Goal: Task Accomplishment & Management: Manage account settings

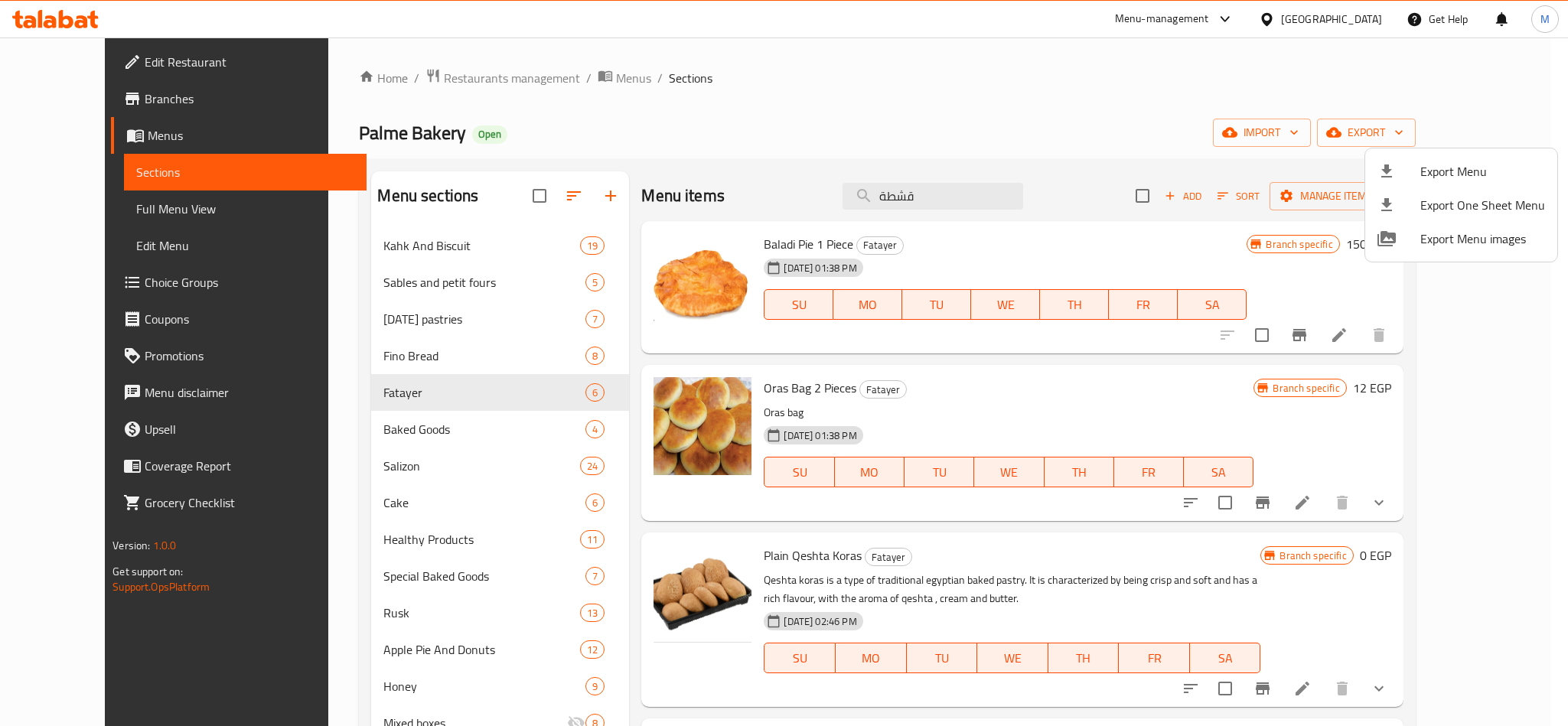
click at [940, 194] on div at bounding box center [784, 363] width 1568 height 726
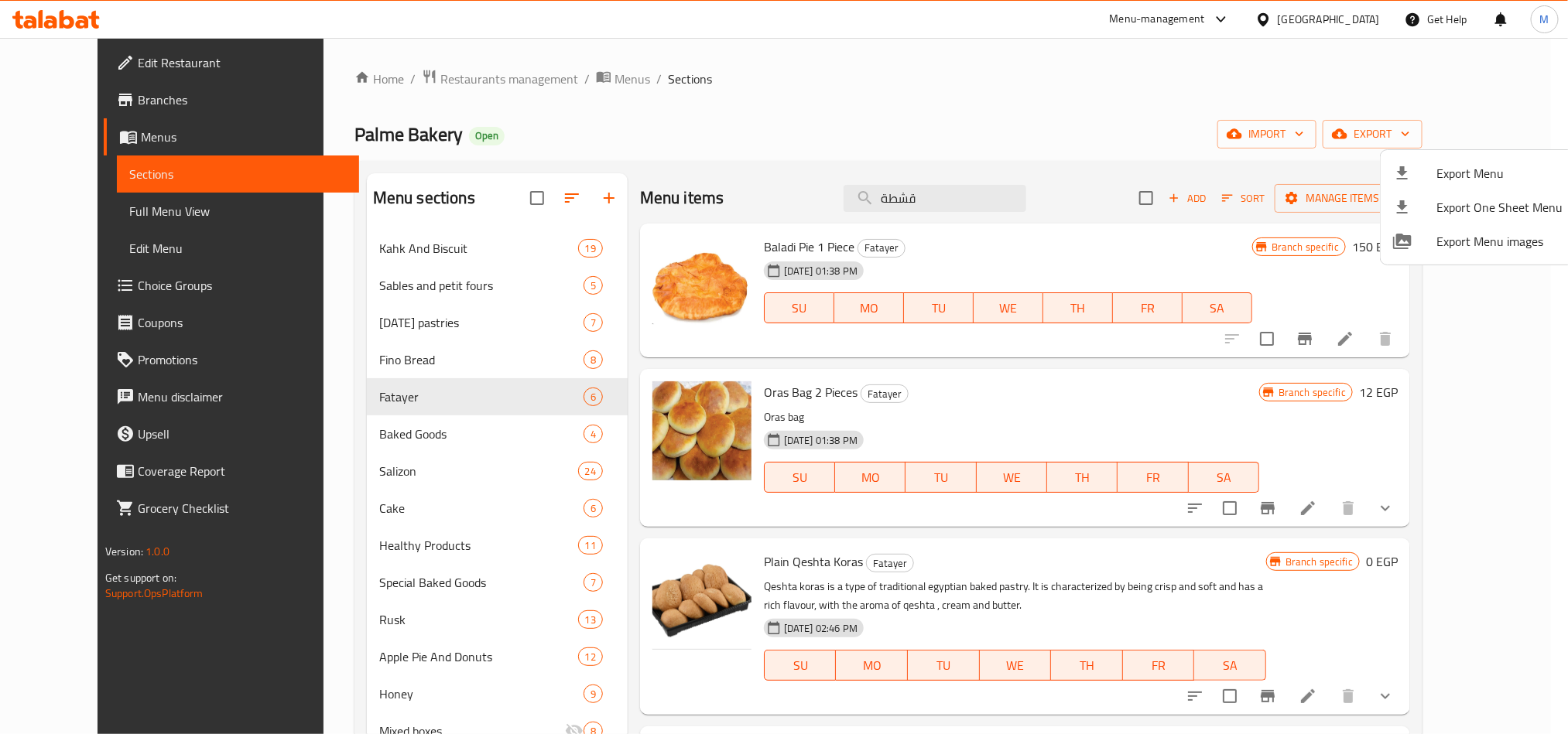
click at [951, 196] on input "قشطة" at bounding box center [935, 198] width 183 height 27
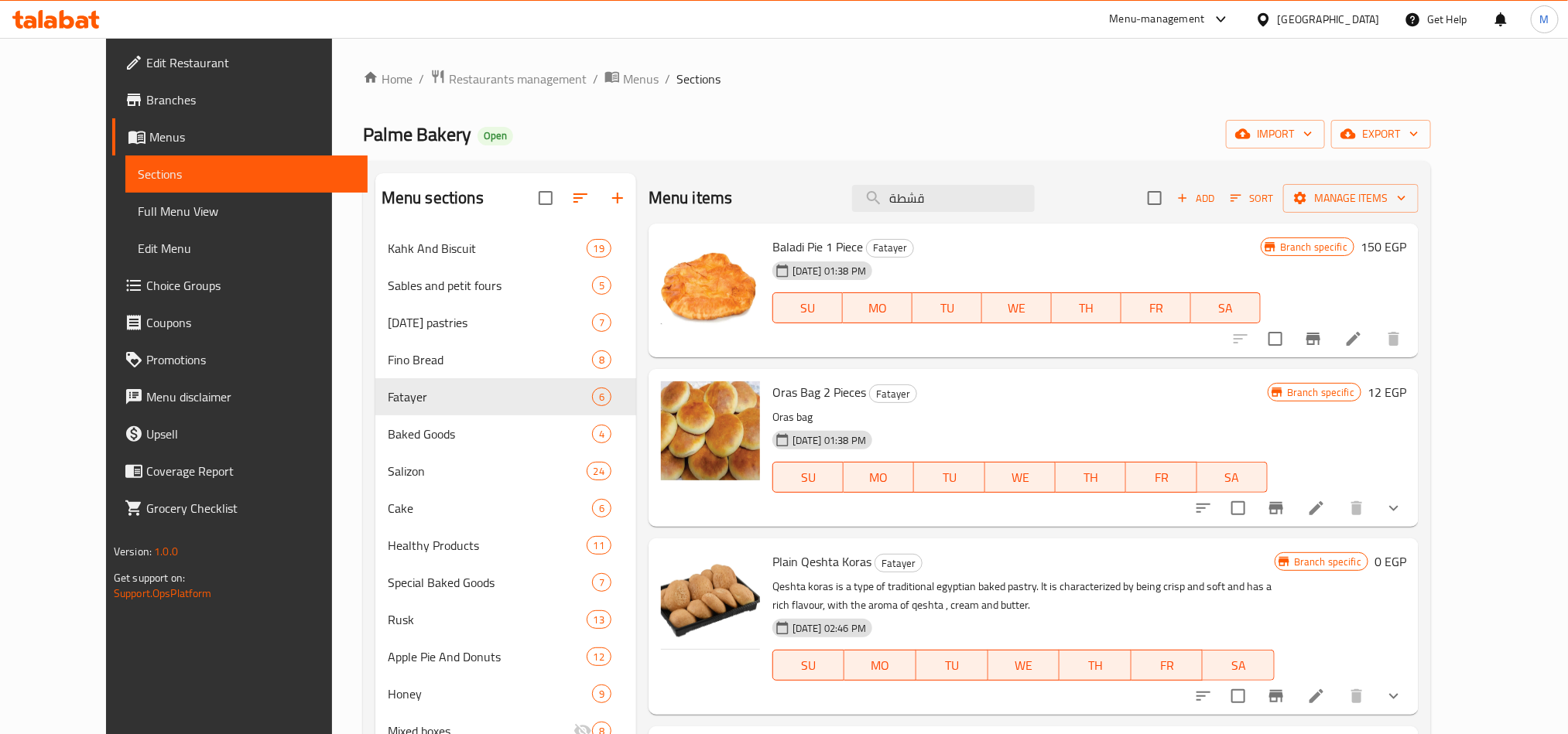
click at [951, 196] on input "قشطة" at bounding box center [944, 198] width 183 height 27
paste input "بوريك جبنة و [PERSON_NAME]"
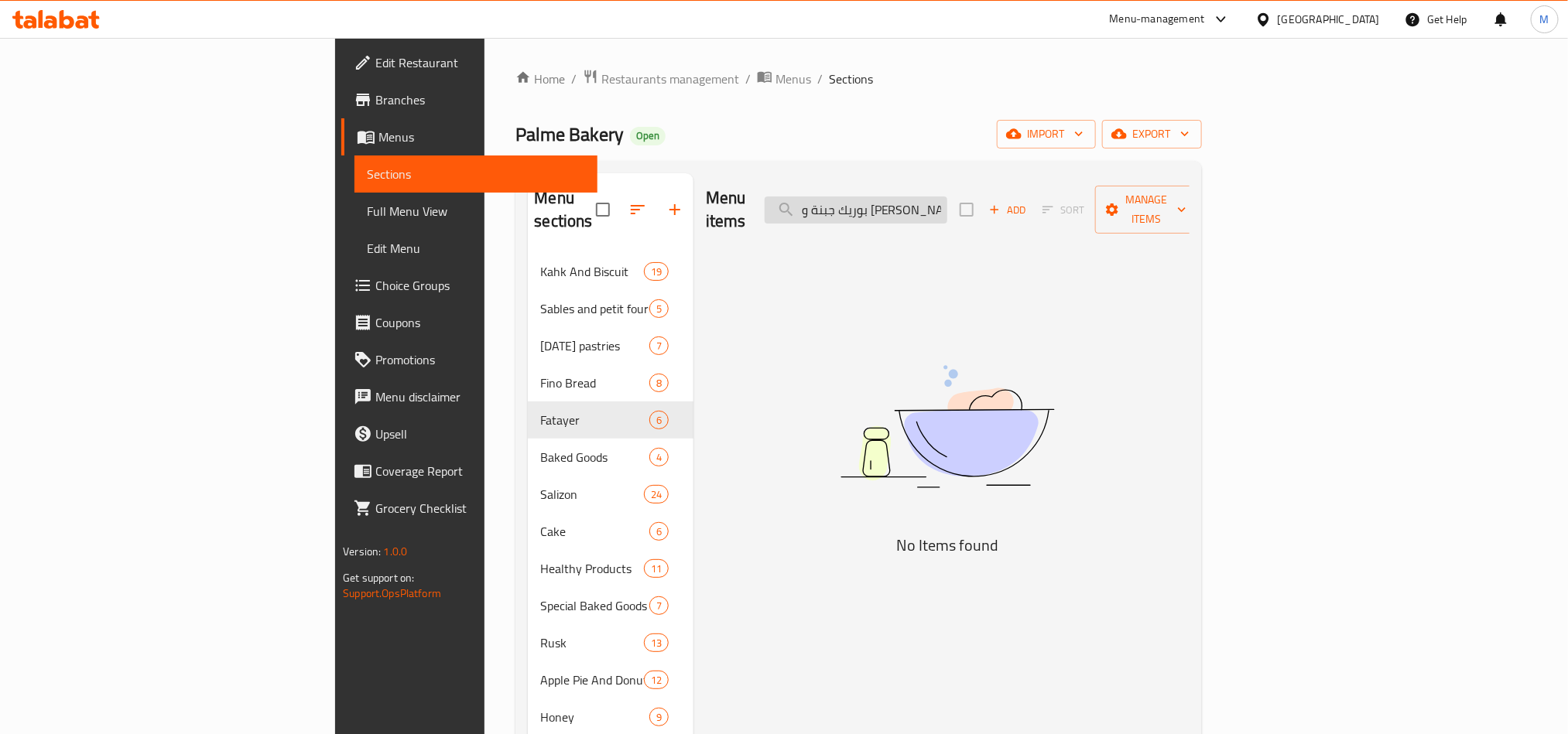
click at [947, 200] on input "بوريك جبنة و [PERSON_NAME]" at bounding box center [856, 210] width 183 height 27
paste input "search"
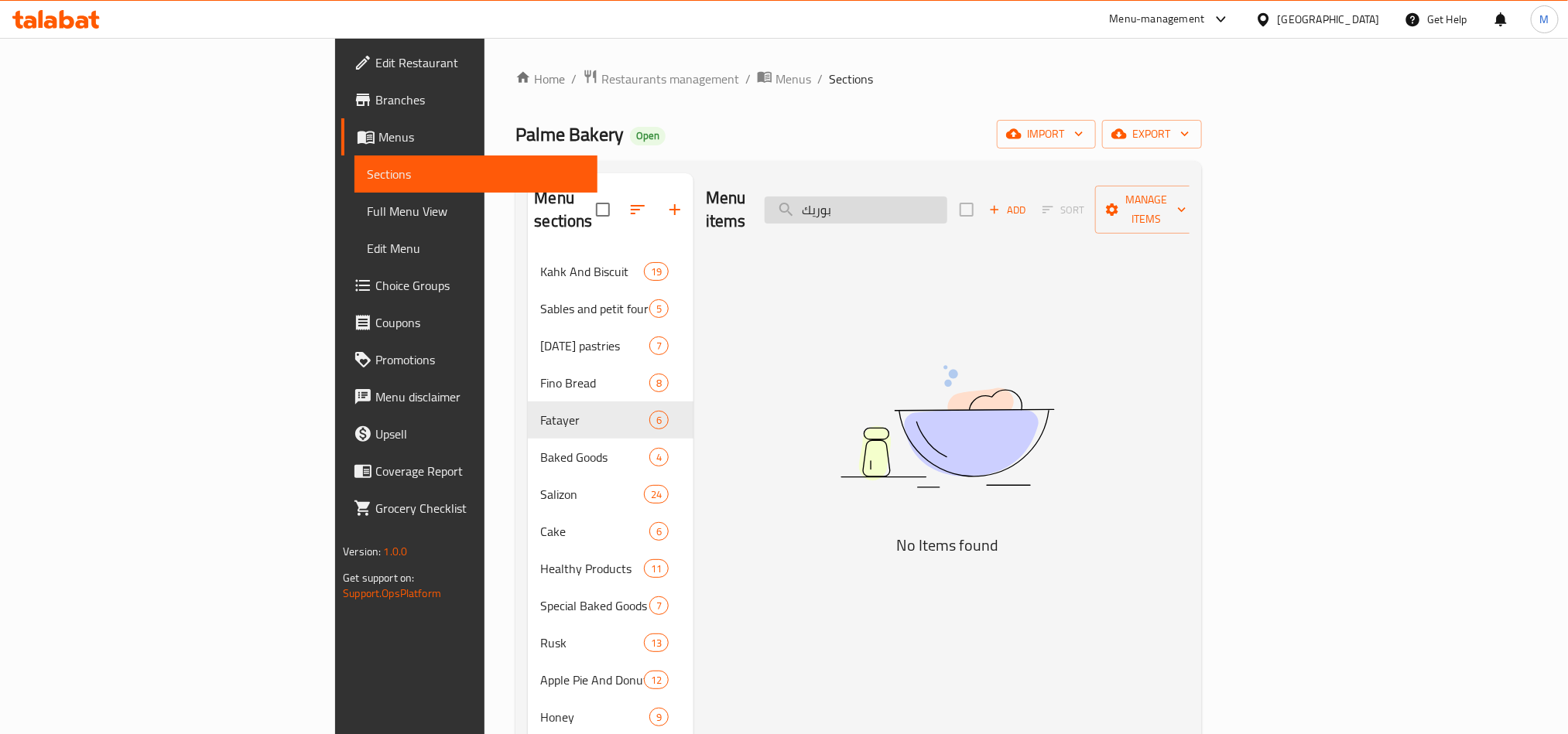
click at [947, 200] on input "بوريك" at bounding box center [856, 210] width 183 height 27
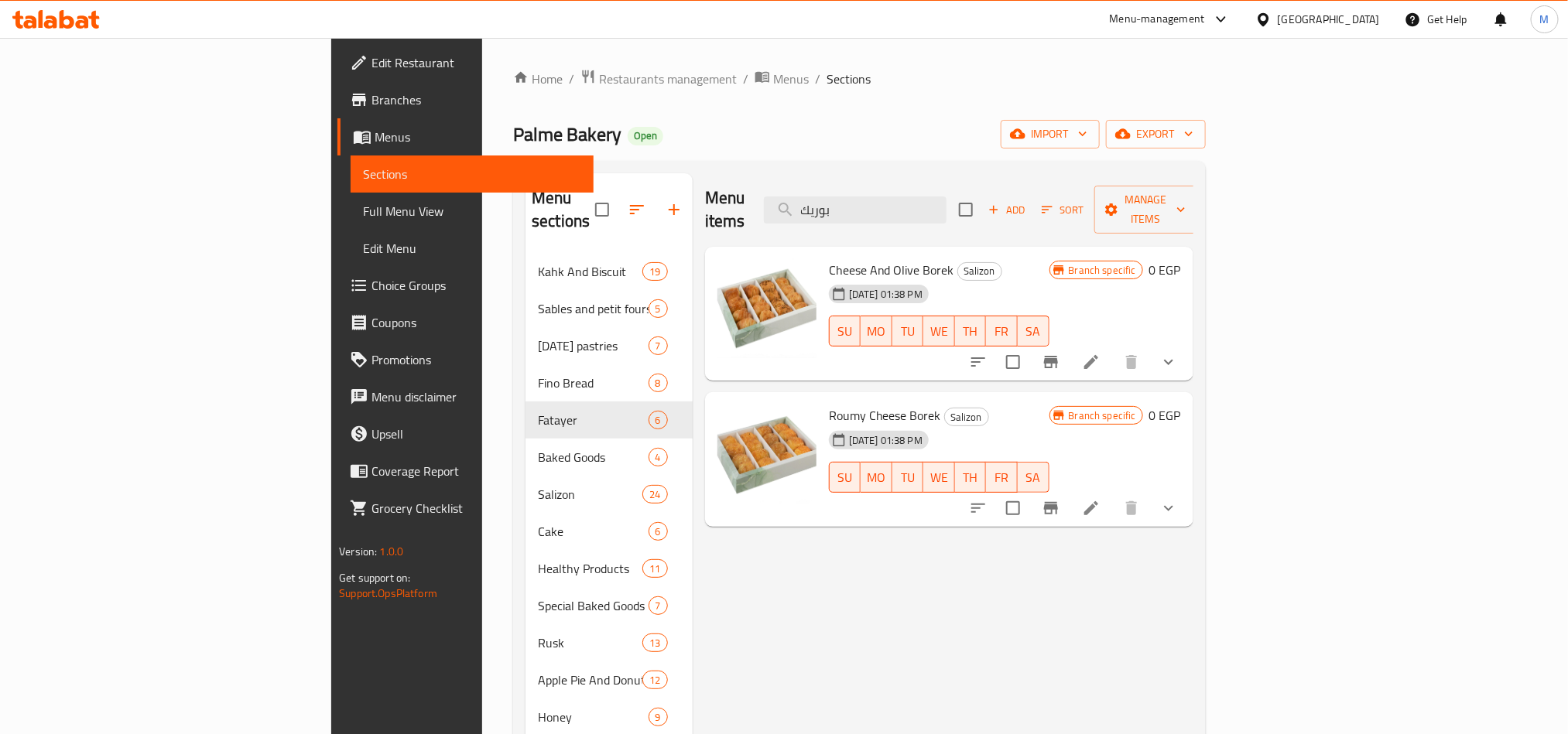
type input "بوريك"
click at [1187, 347] on button "show more" at bounding box center [1168, 362] width 37 height 37
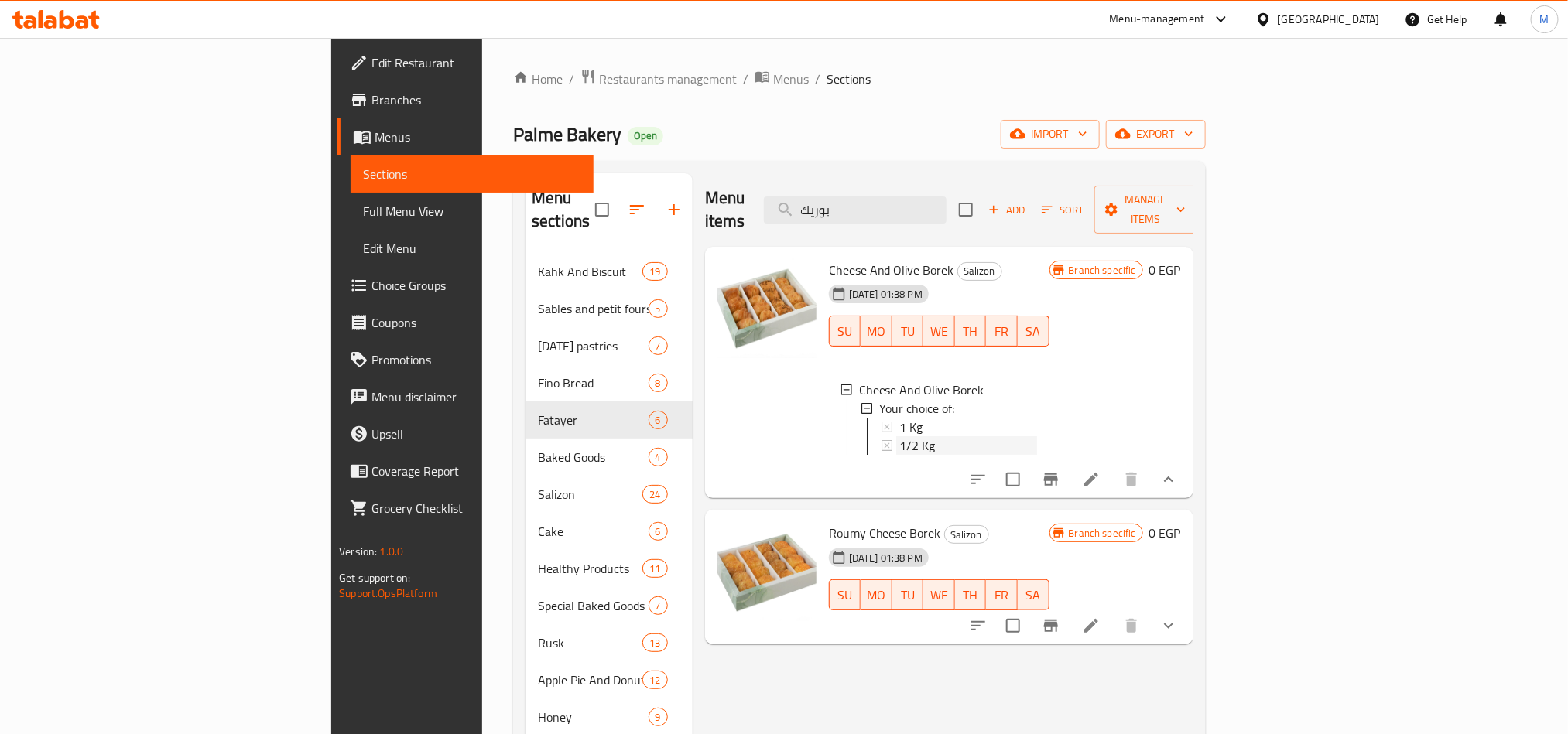
click at [899, 437] on span "1/2 Kg" at bounding box center [917, 445] width 36 height 18
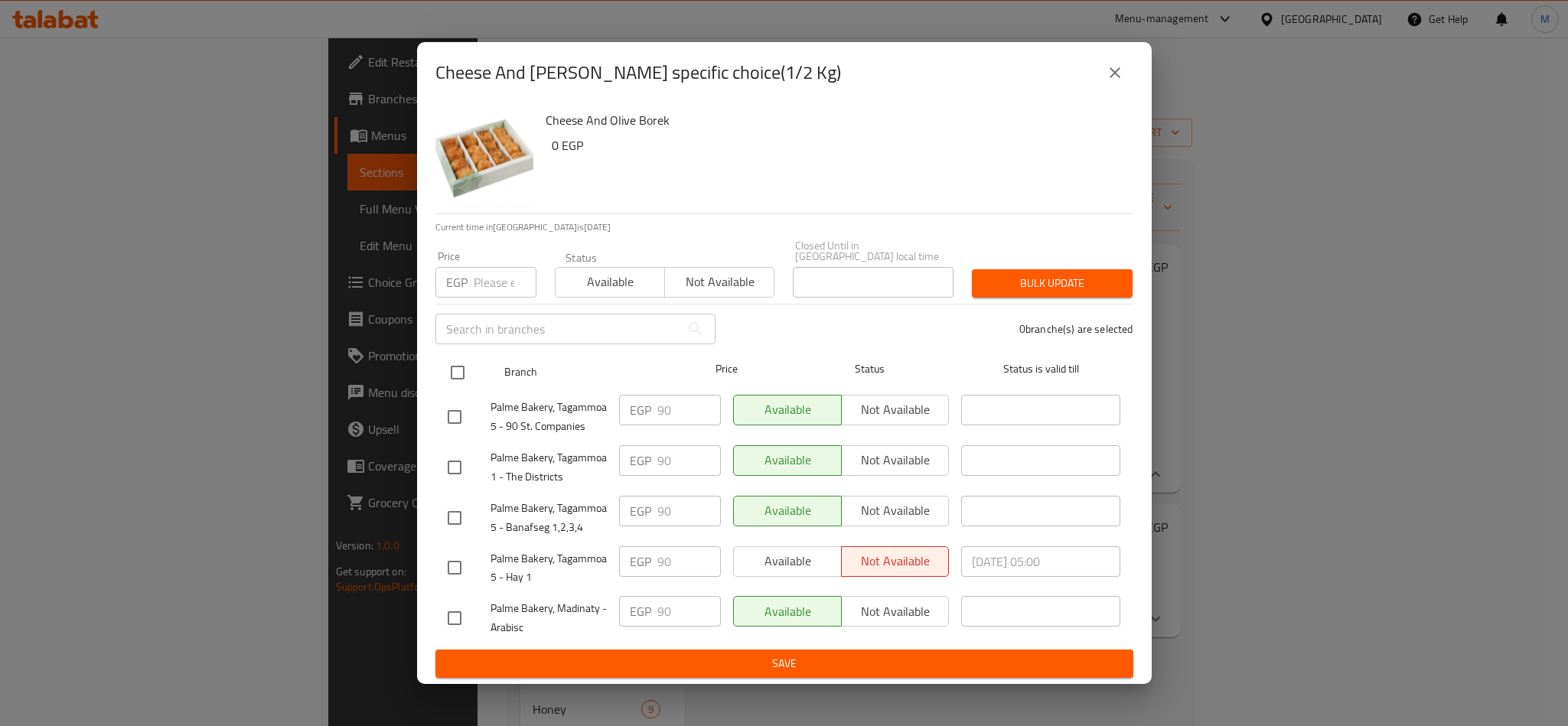
click at [446, 357] on input "checkbox" at bounding box center [457, 372] width 32 height 32
checkbox input "true"
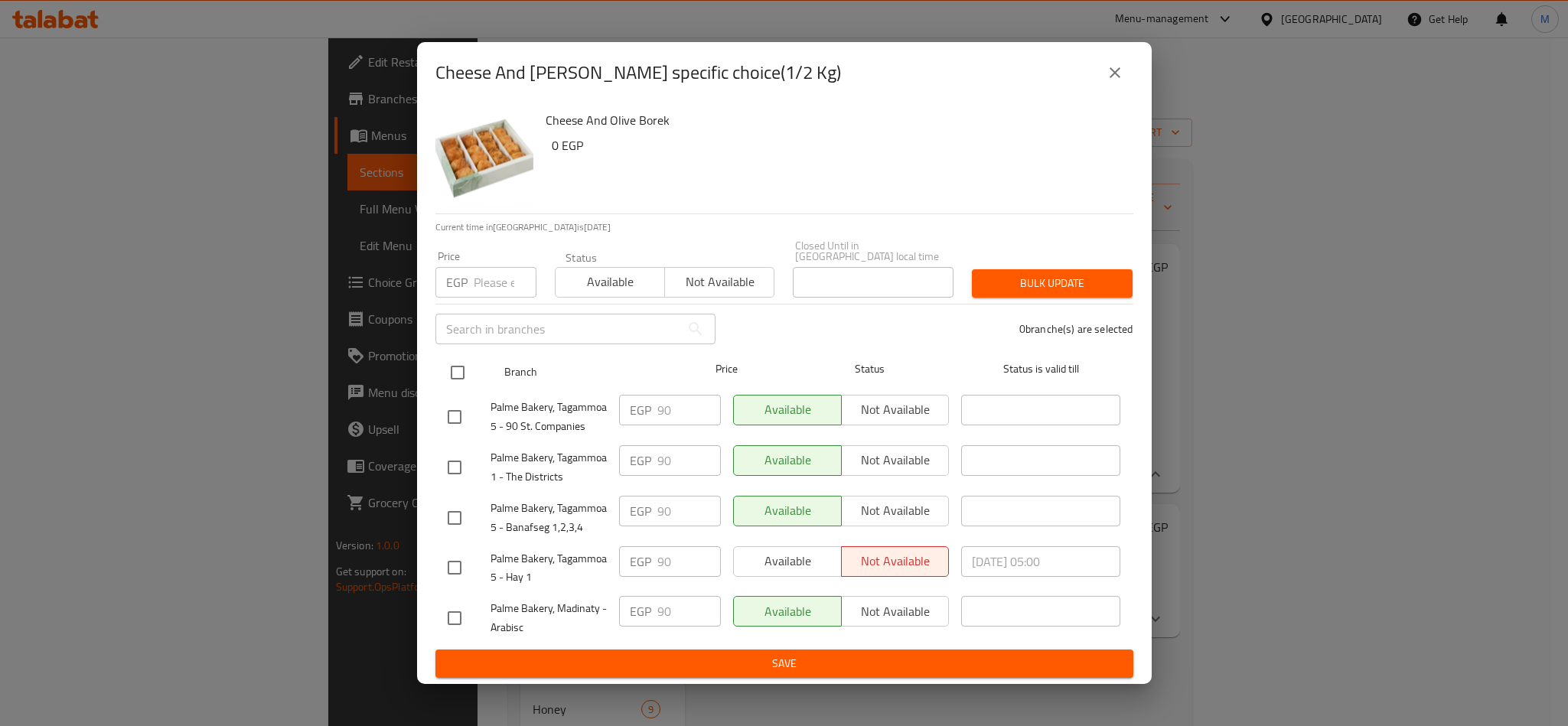
checkbox input "true"
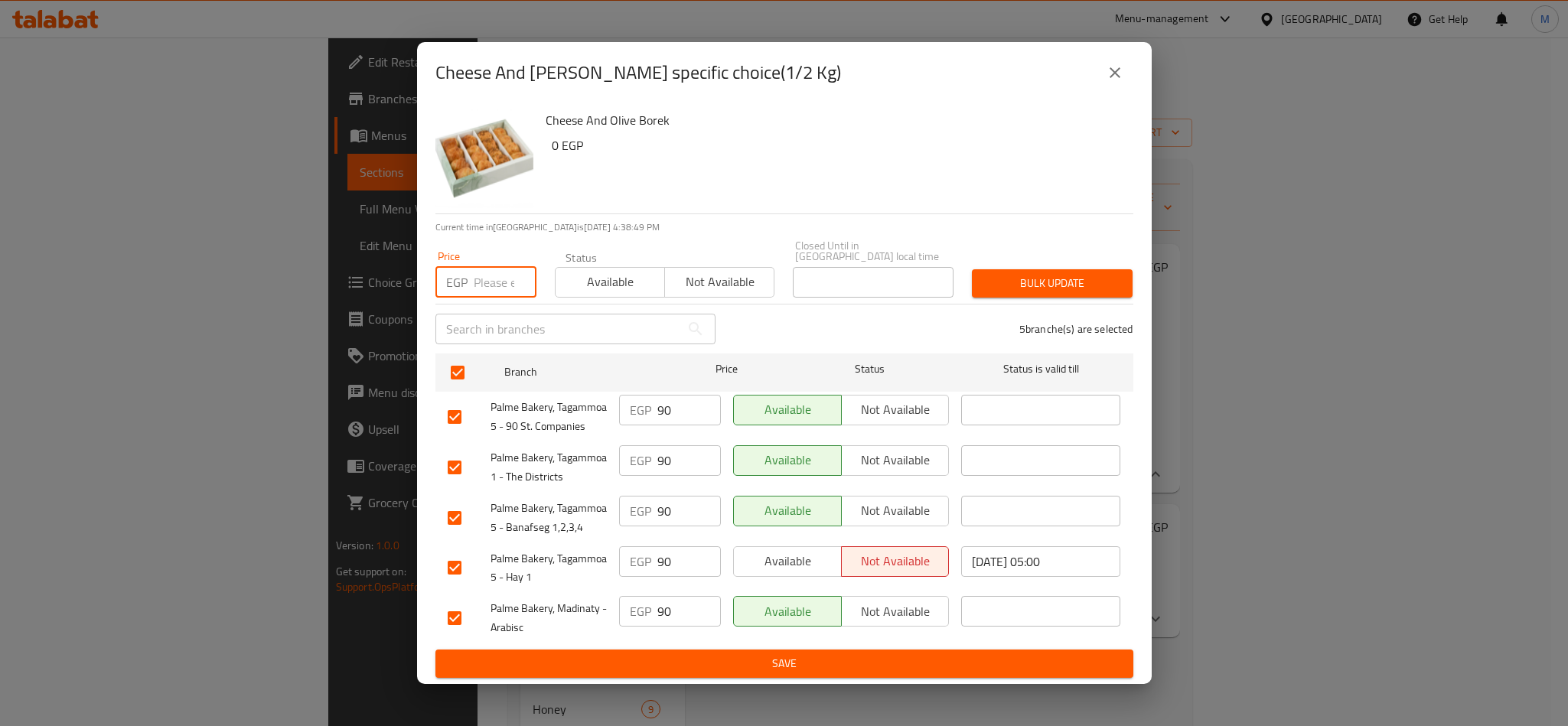
click at [498, 285] on input "number" at bounding box center [505, 283] width 63 height 31
paste input "100"
type input "100"
click at [1029, 285] on span "Bulk update" at bounding box center [1052, 284] width 136 height 19
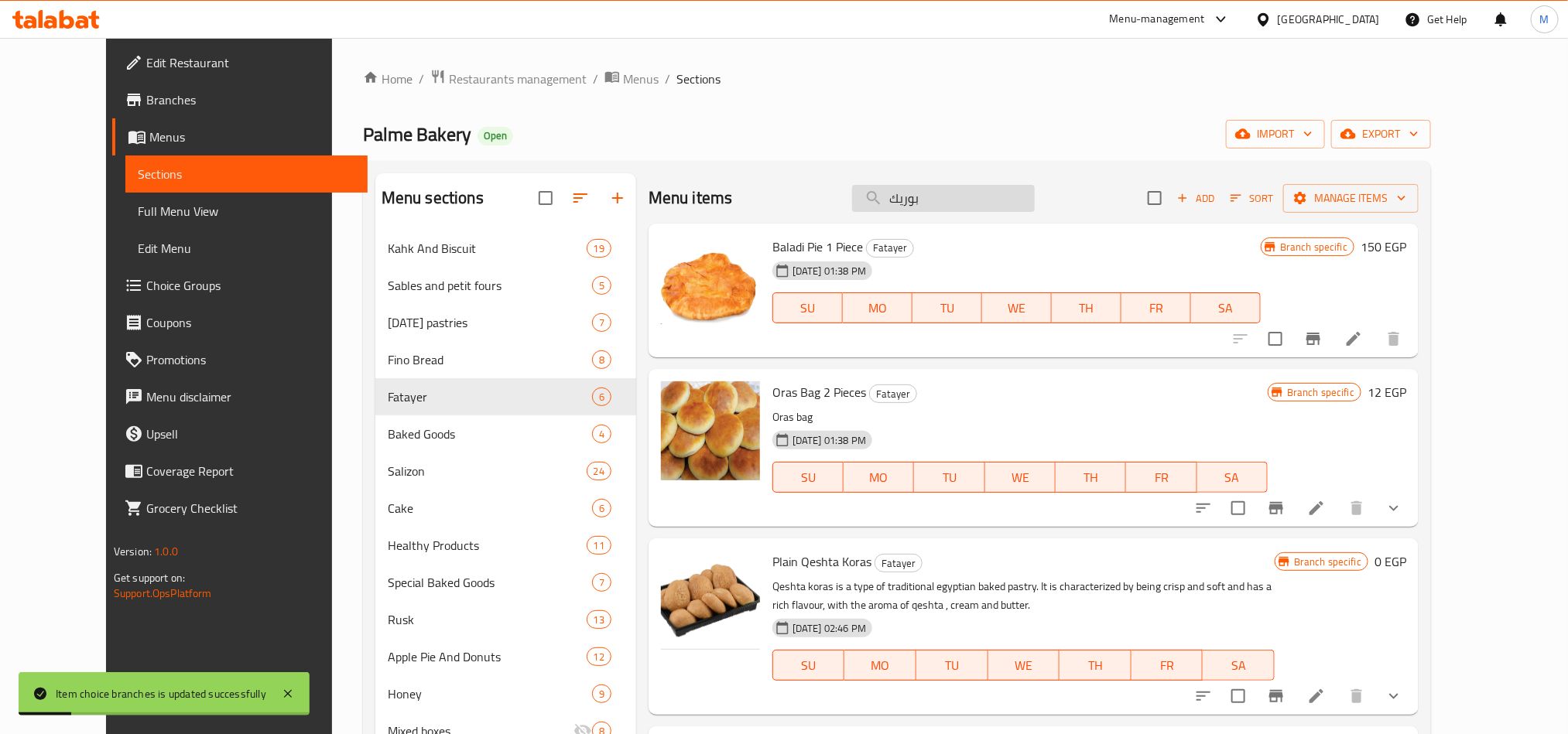
click at [1035, 189] on input "بوريك" at bounding box center [944, 198] width 183 height 27
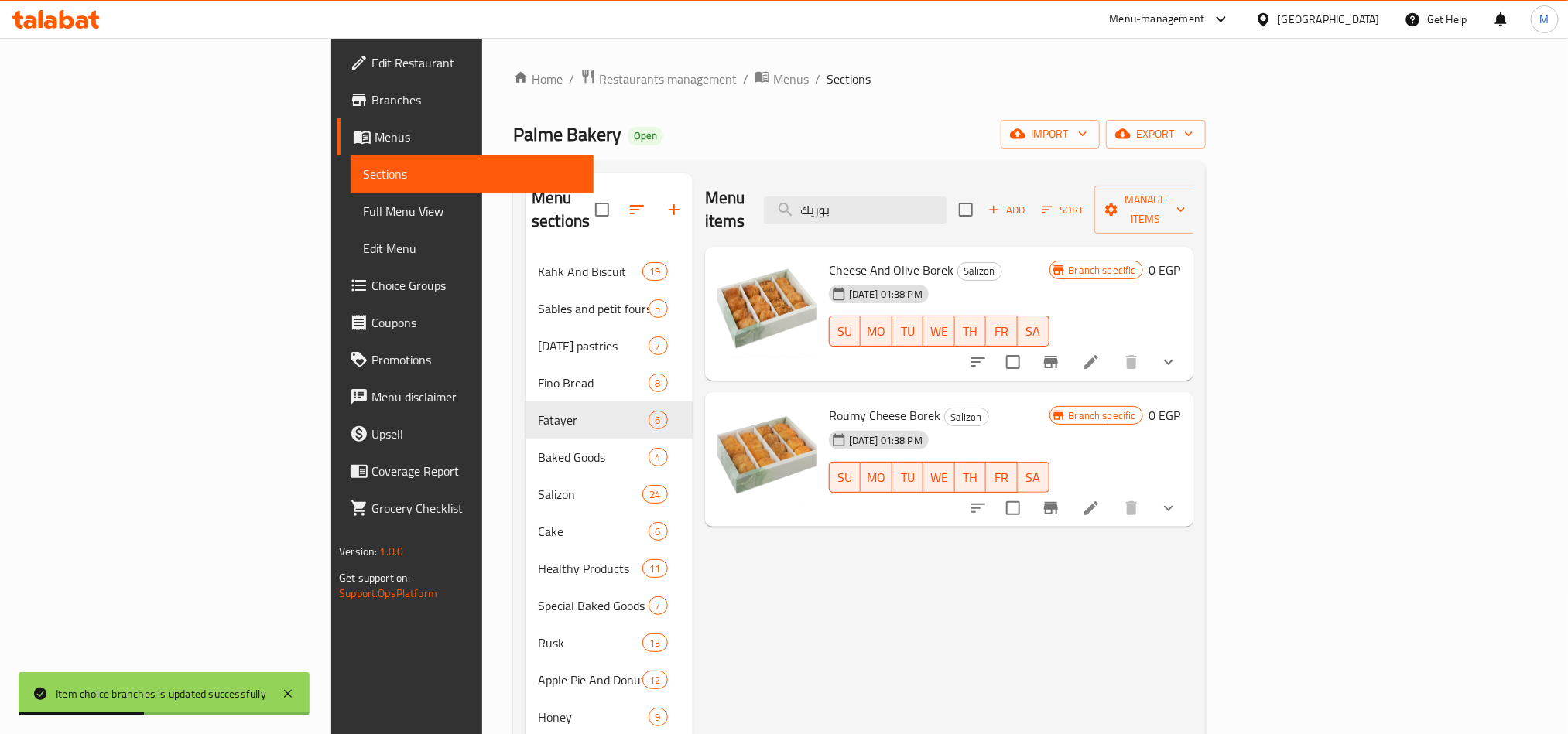
type input "بوريك"
click at [1187, 344] on button "show more" at bounding box center [1168, 362] width 37 height 37
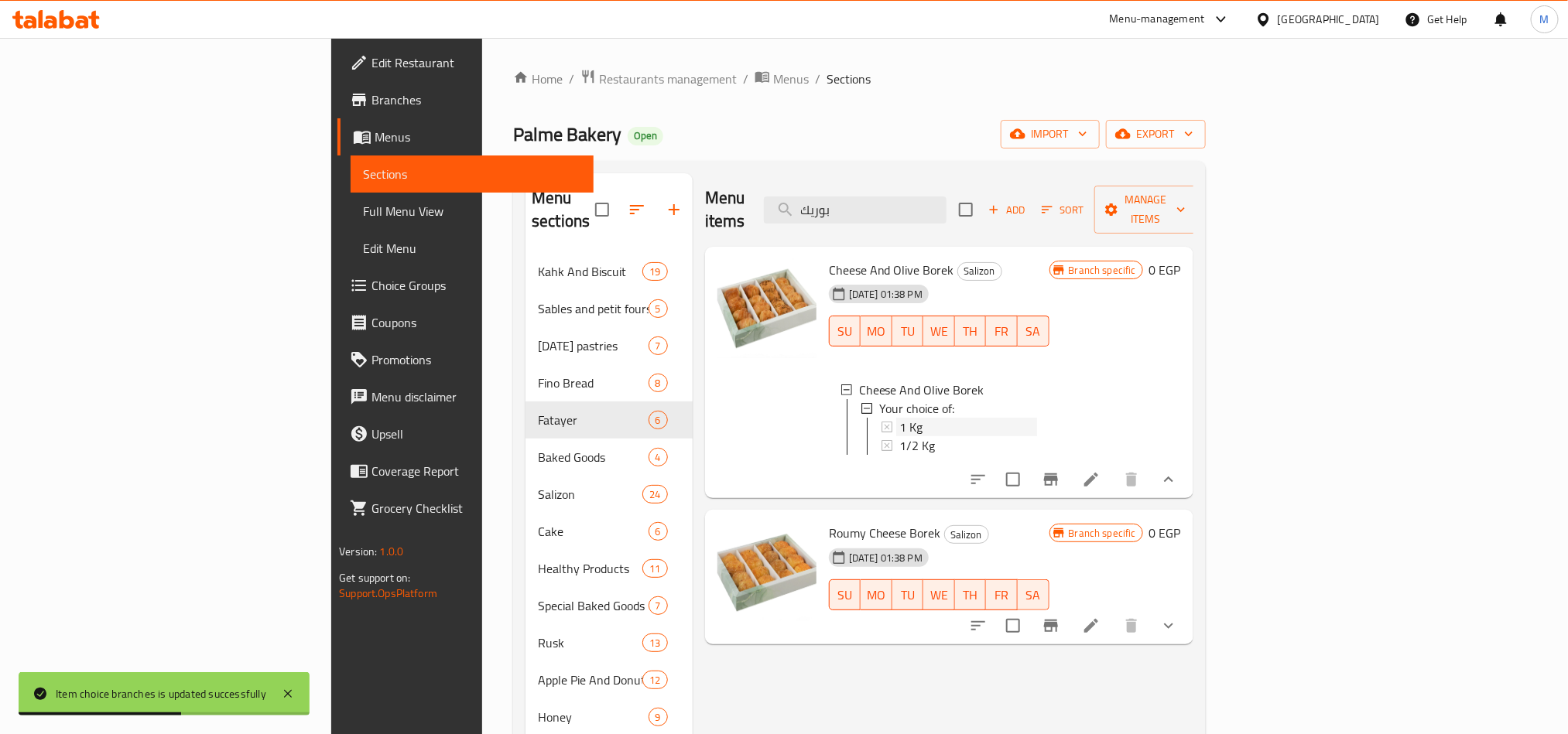
click at [899, 417] on div "1 Kg" at bounding box center [968, 426] width 137 height 18
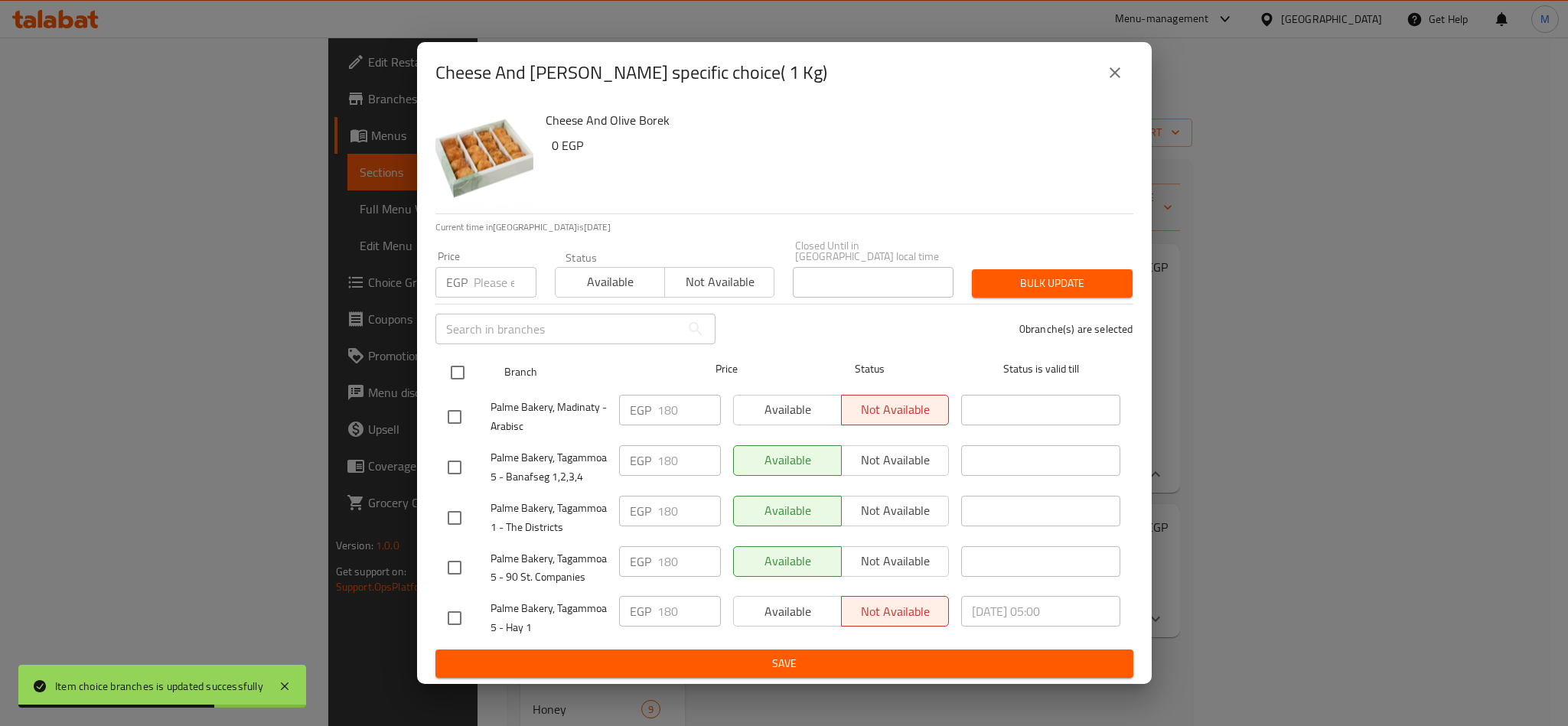
click at [452, 377] on input "checkbox" at bounding box center [457, 372] width 32 height 32
checkbox input "true"
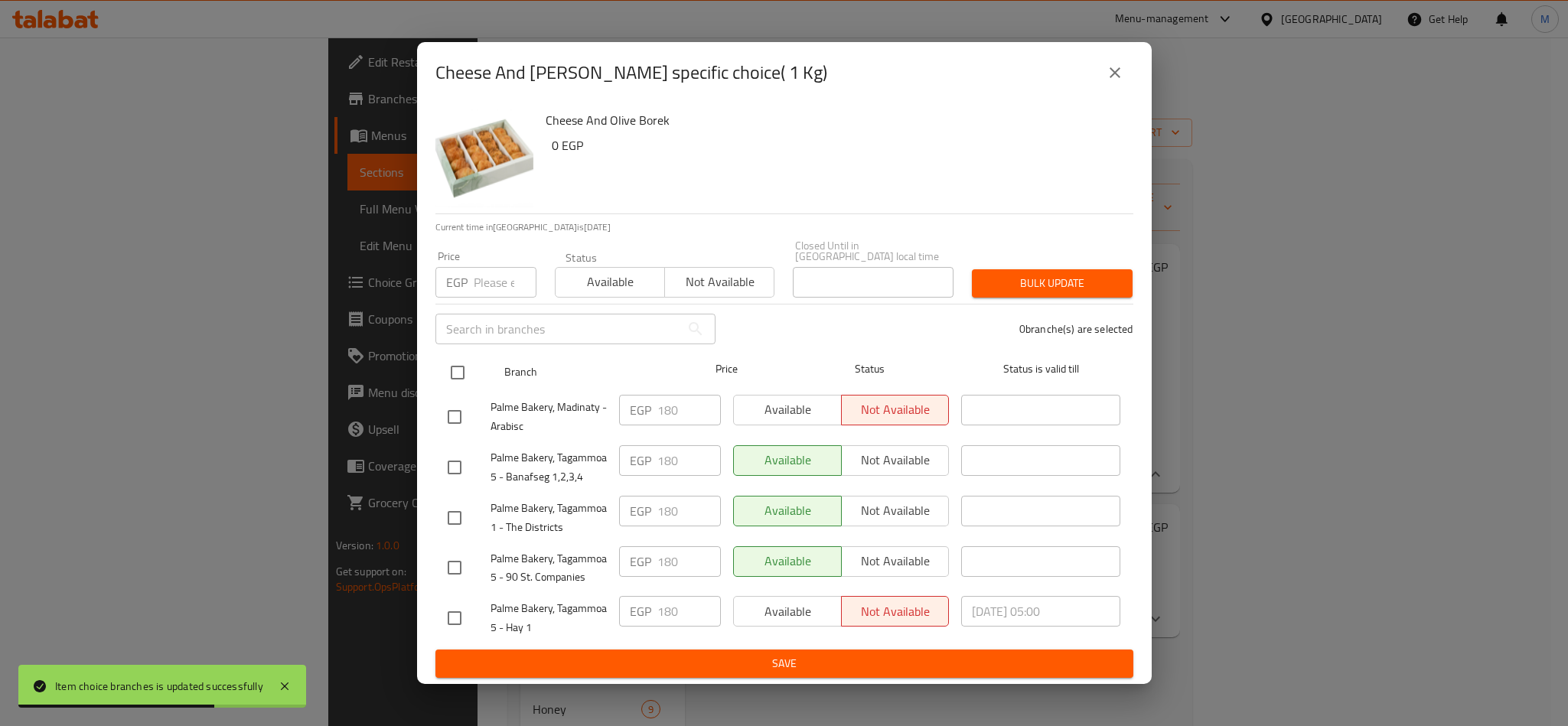
checkbox input "true"
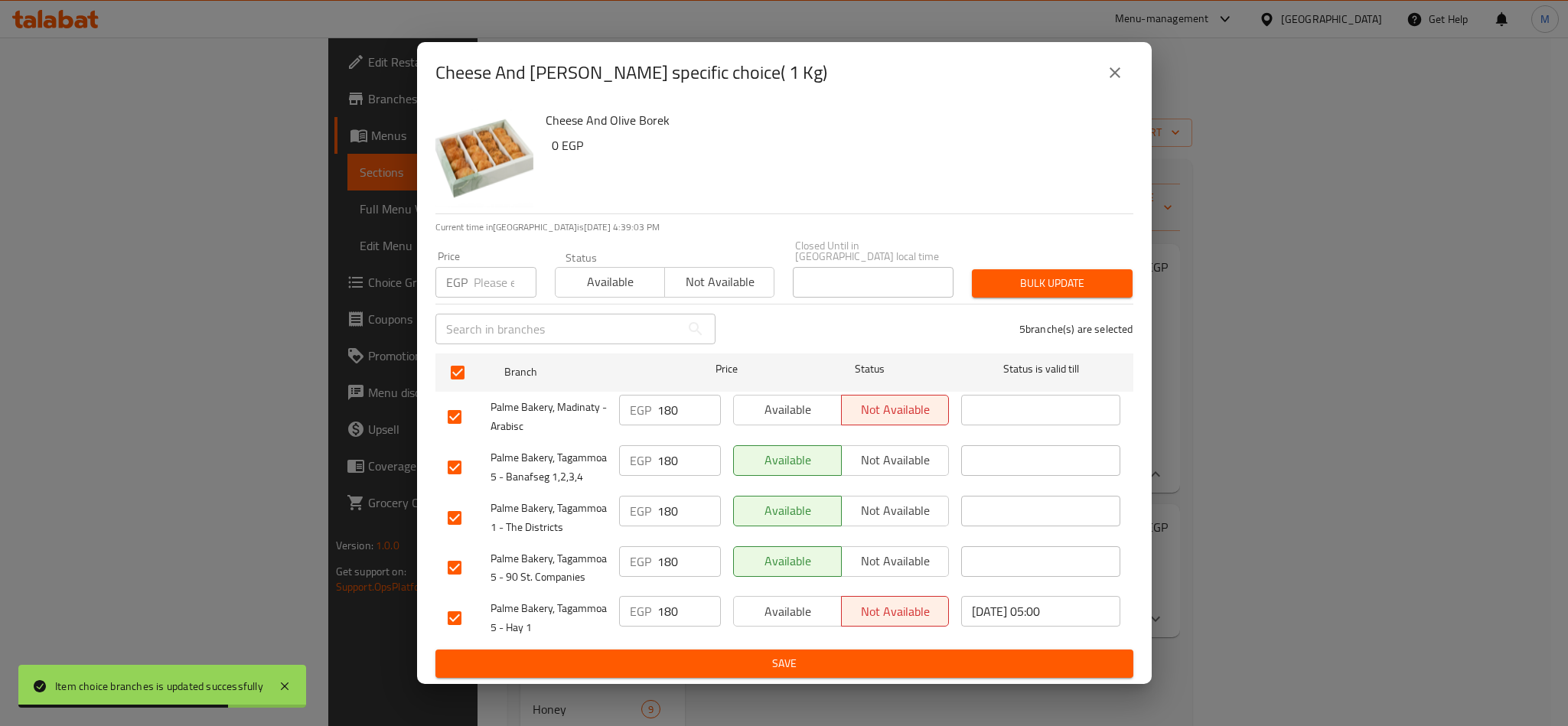
click at [489, 281] on input "number" at bounding box center [505, 283] width 63 height 31
paste input "200"
type input "200"
click at [1006, 275] on span "Bulk update" at bounding box center [1052, 284] width 136 height 19
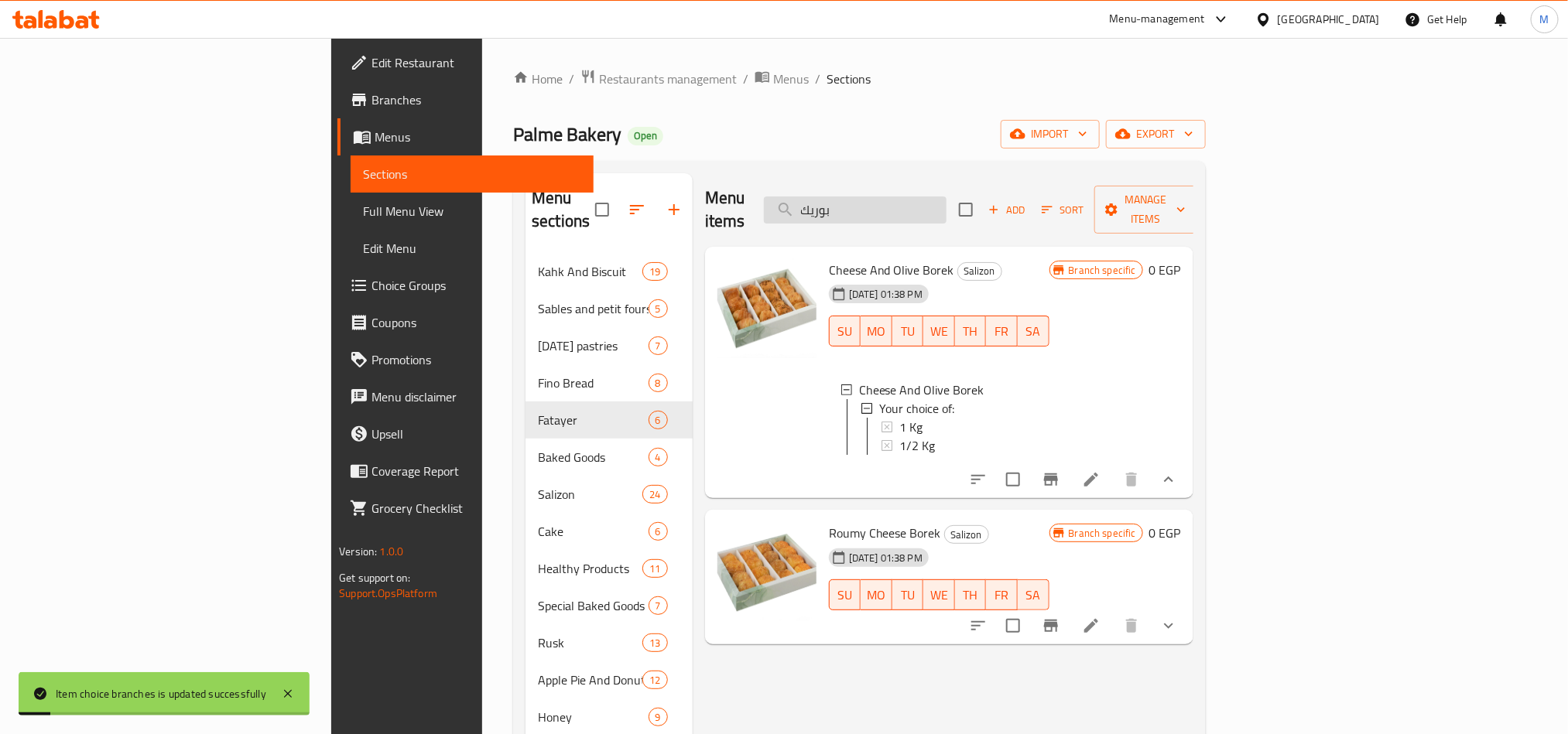
click at [946, 200] on input "بوريك" at bounding box center [855, 210] width 183 height 27
paste input "مينى باتيه جبنة بيضاء"
click at [946, 200] on input "مينى باتيه جبنة بيضاء" at bounding box center [855, 210] width 183 height 27
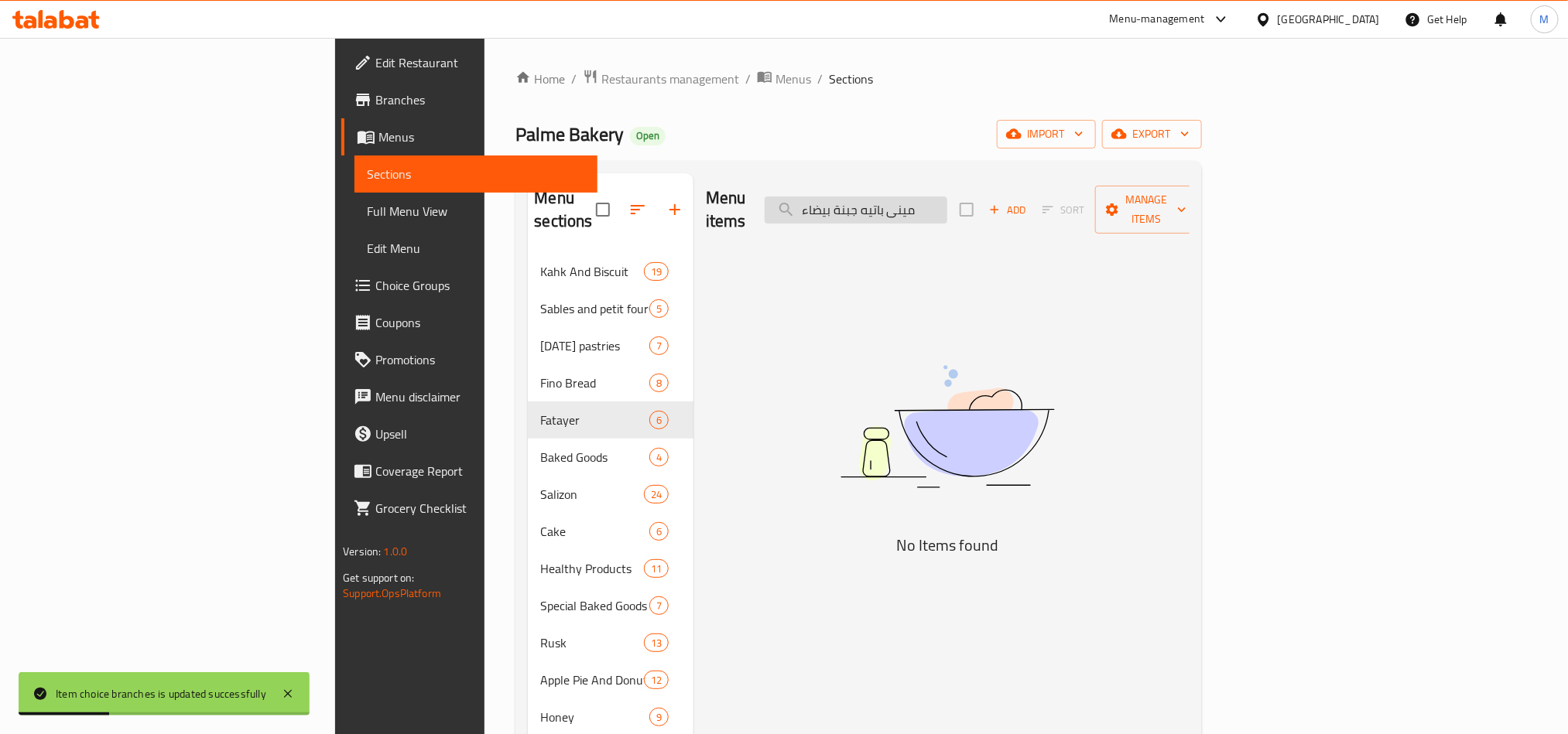
click at [947, 200] on input "مينى باتيه جبنة بيضاء" at bounding box center [856, 210] width 183 height 27
drag, startPoint x: 1031, startPoint y: 200, endPoint x: 997, endPoint y: 197, distance: 34.1
click at [947, 197] on input "مينى باتيه جبنة بيضاء" at bounding box center [856, 210] width 183 height 27
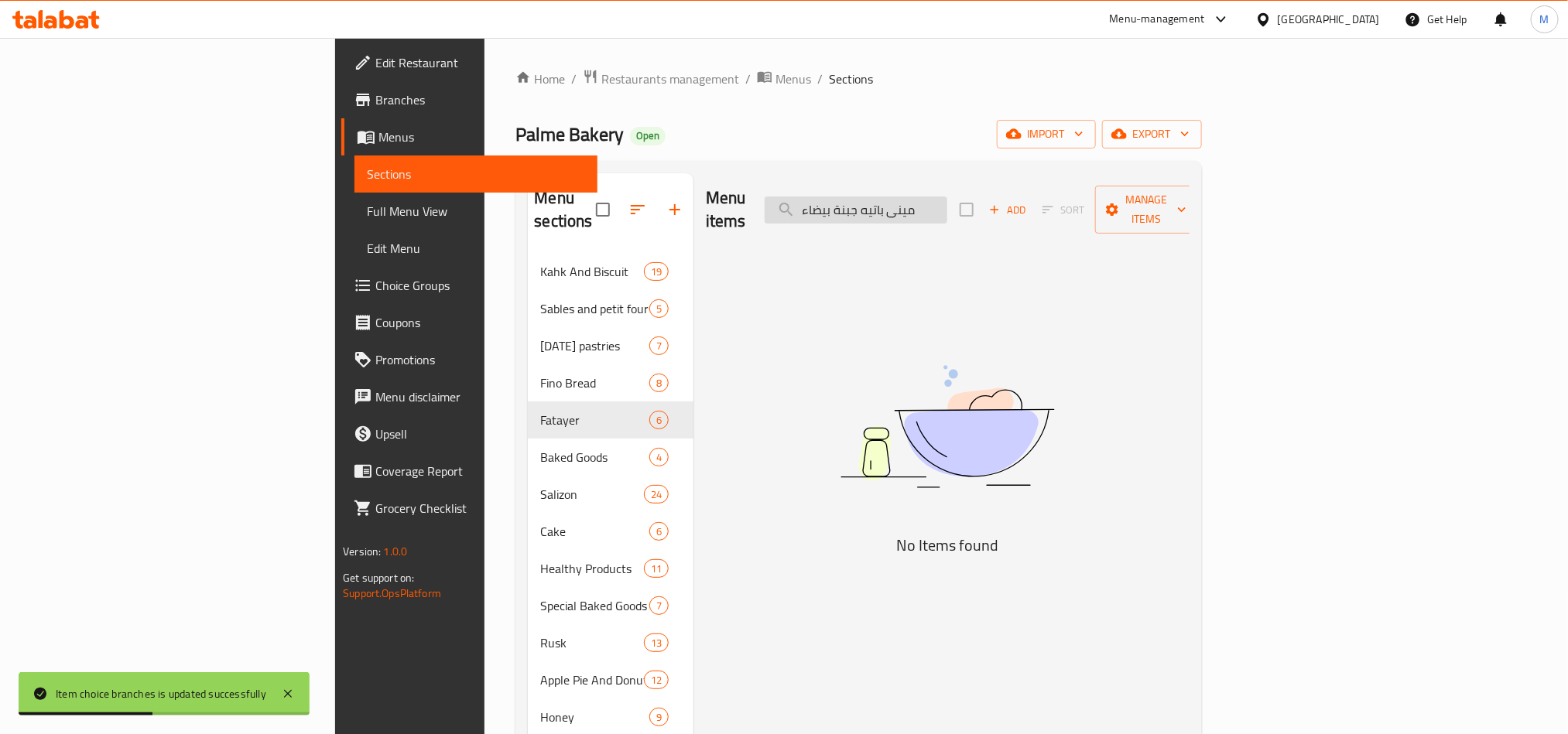
click at [947, 197] on input "مينى باتيه جبنة بيضاء" at bounding box center [856, 210] width 183 height 27
click at [1152, 129] on div "Palme Bakery Open import export" at bounding box center [858, 134] width 685 height 29
click at [1076, 198] on div "Menu items مينى باتيه جبنة بيضاء Add Sort Manage items" at bounding box center [947, 210] width 484 height 74
click at [947, 203] on input "مينى باتيه جبنة بيضاء" at bounding box center [856, 210] width 183 height 27
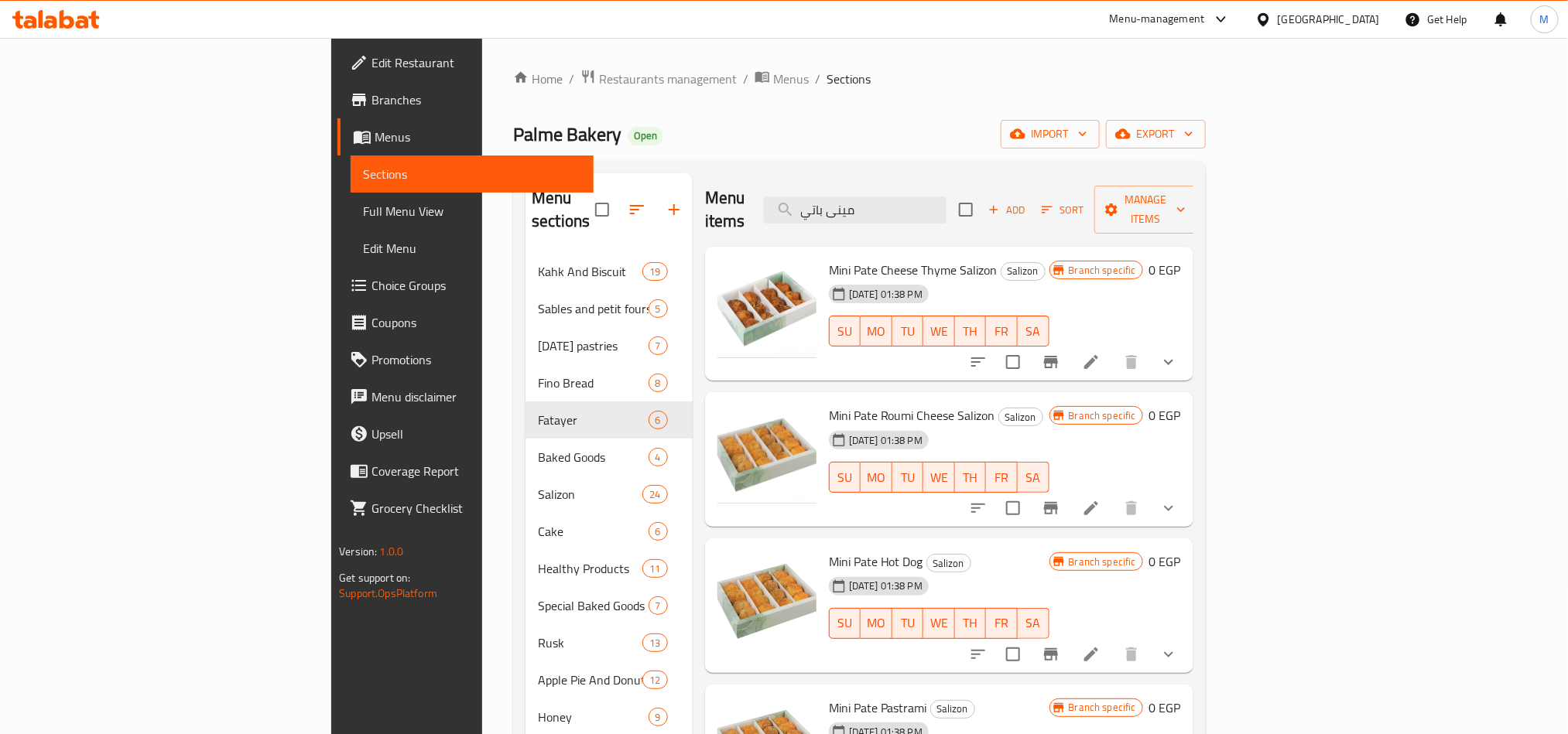
type input "مينى باتي"
click at [1112, 348] on li at bounding box center [1091, 362] width 43 height 28
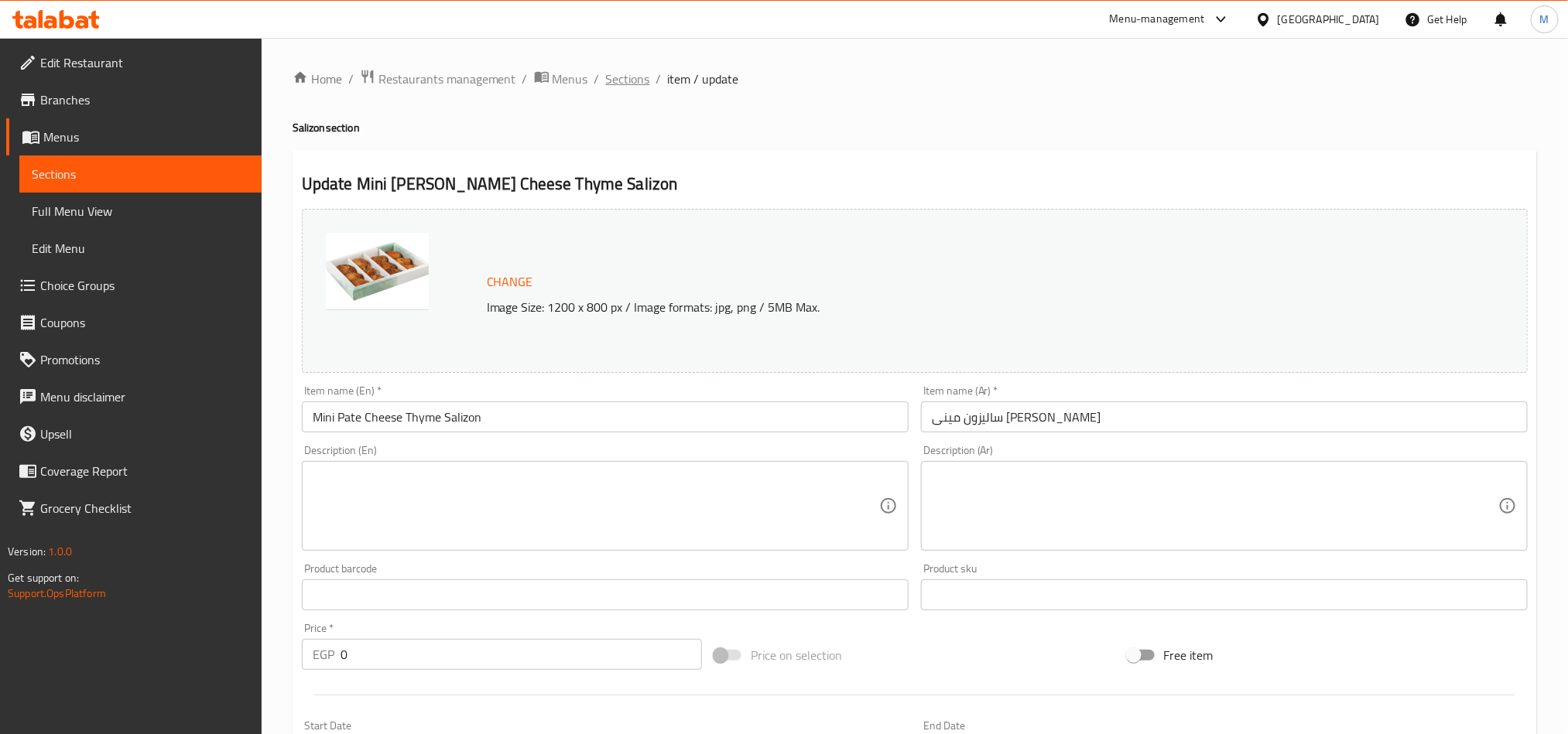
click at [608, 75] on span "Sections" at bounding box center [628, 78] width 44 height 18
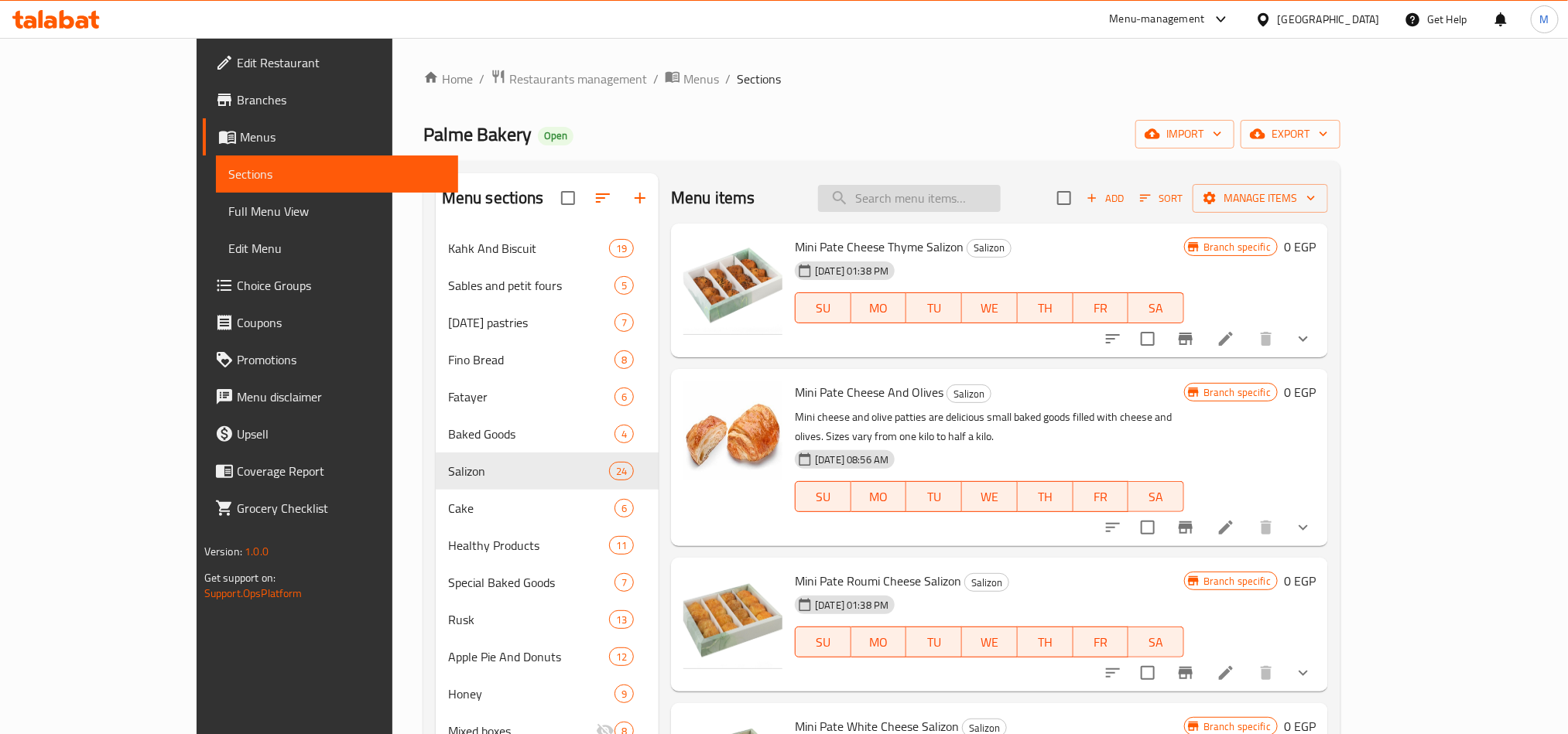
click at [1000, 189] on input "search" at bounding box center [909, 198] width 183 height 27
paste input "باتيه"
click at [984, 204] on input "باتيه" at bounding box center [909, 198] width 183 height 27
paste input "مينى كرواسون بسطرمة"
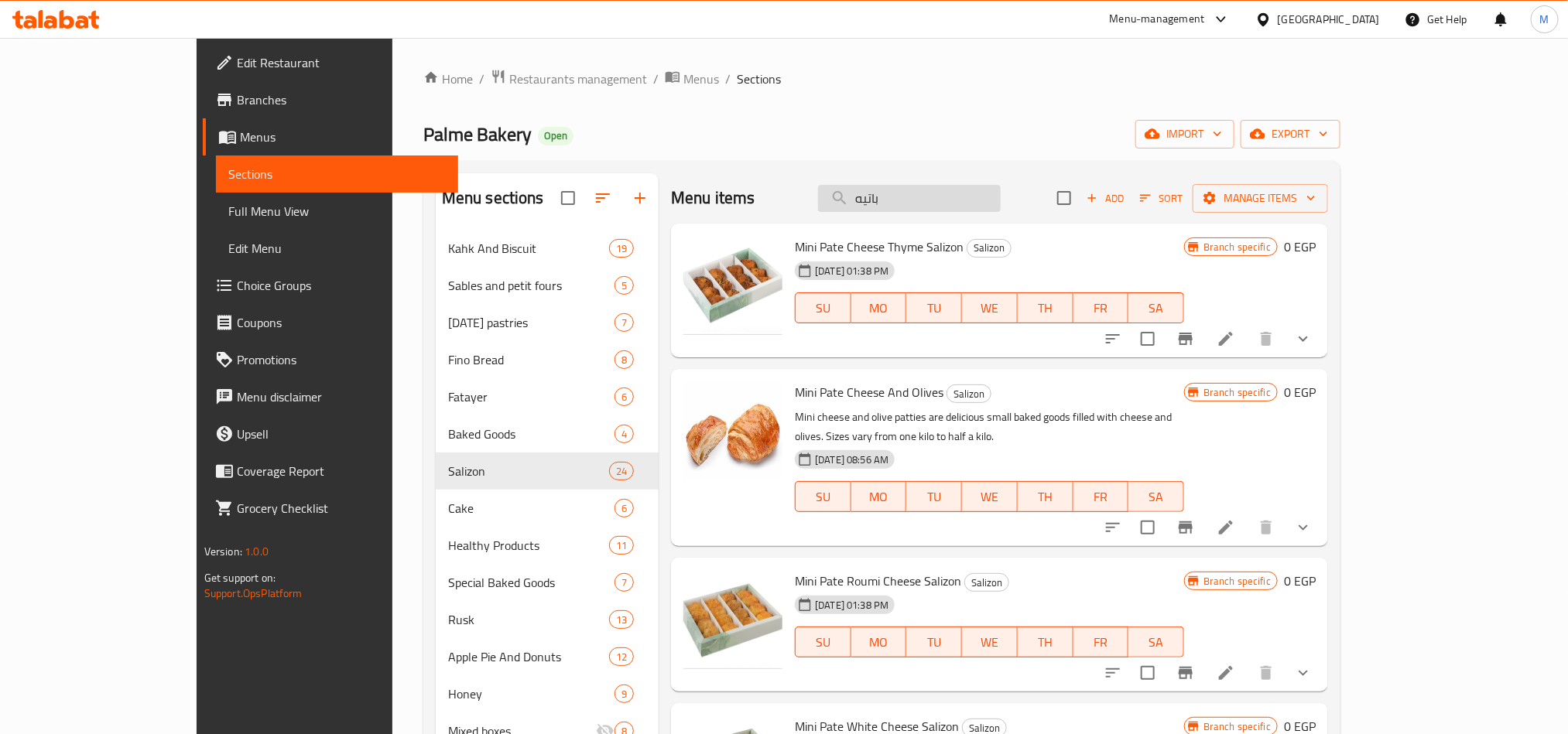
click at [984, 204] on input "باتيه" at bounding box center [909, 198] width 183 height 27
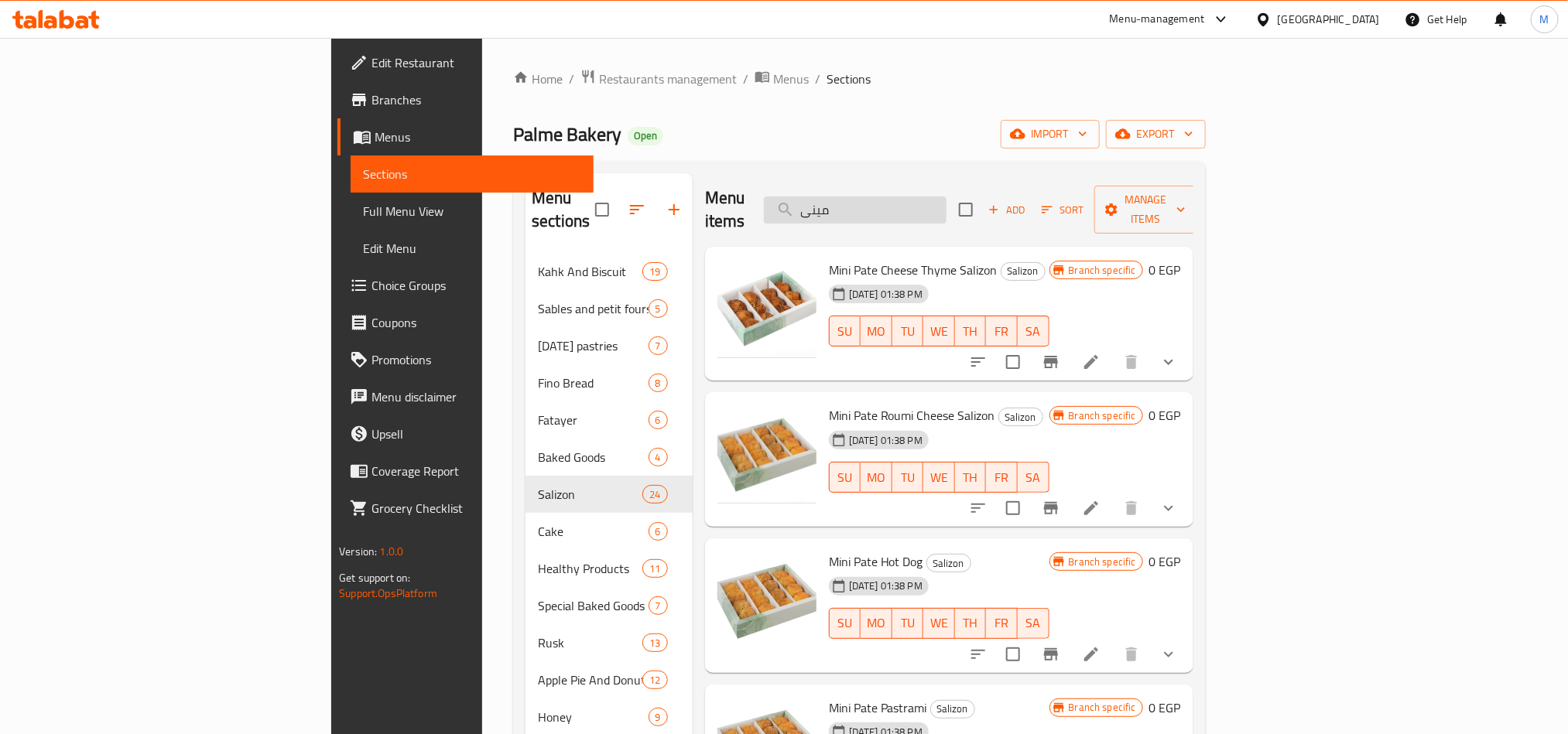
drag, startPoint x: 1036, startPoint y: 184, endPoint x: 1024, endPoint y: 207, distance: 25.9
click at [1036, 184] on div "Menu items مينى Add Sort Manage items" at bounding box center [949, 210] width 488 height 74
click at [946, 207] on input "مينى" at bounding box center [855, 210] width 183 height 27
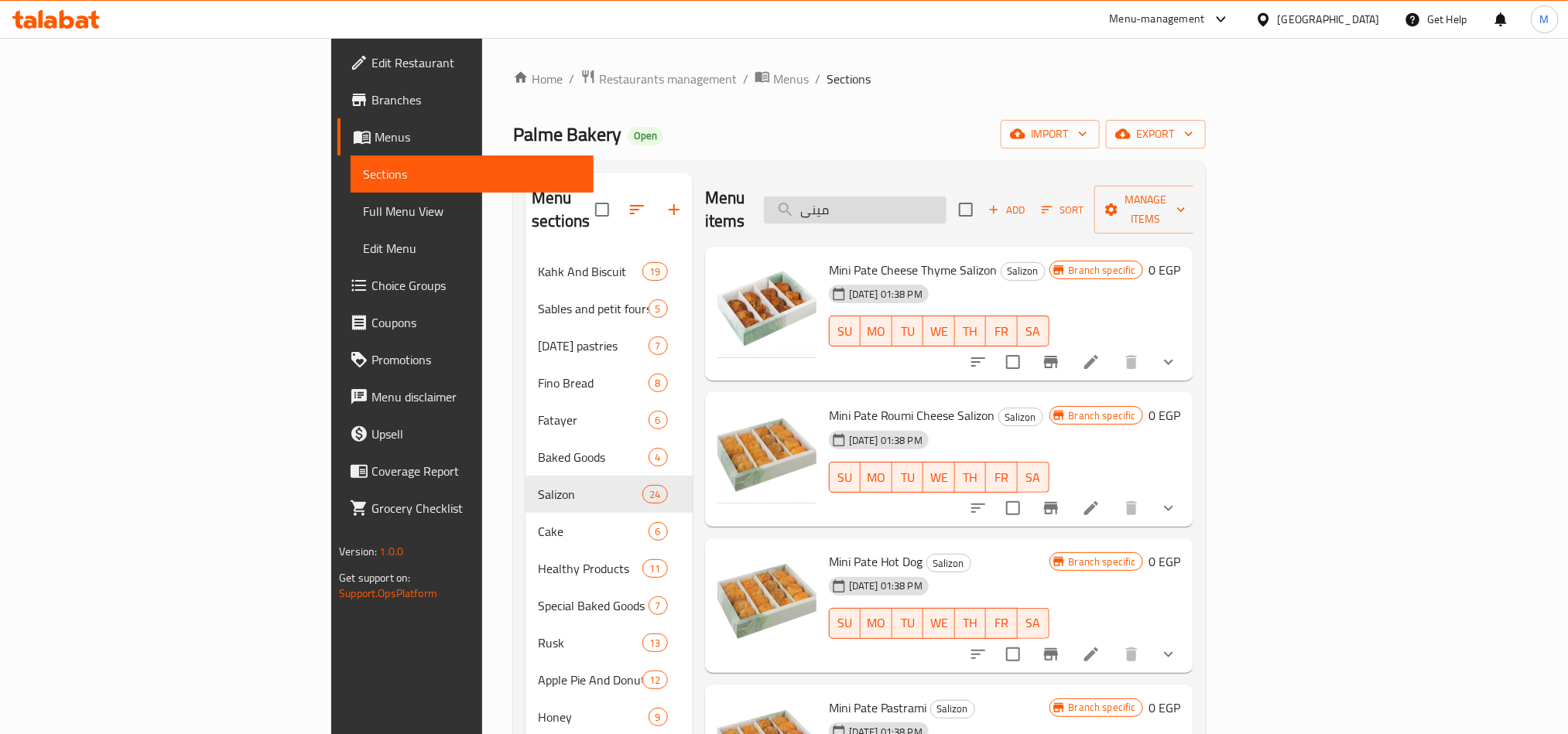
paste input "كرواسون بسطرمة"
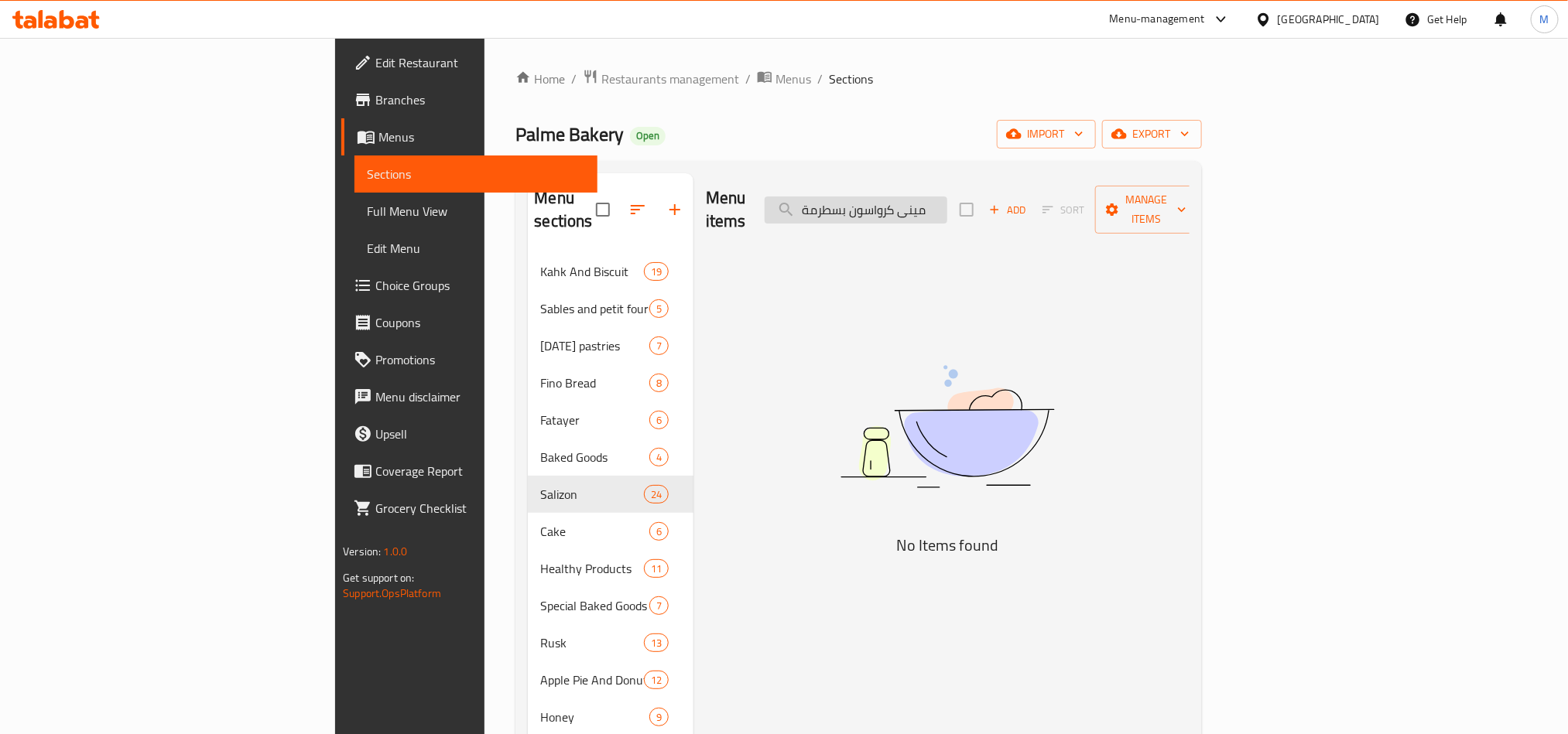
click at [947, 198] on input "مينى كرواسون بسطرمة" at bounding box center [856, 210] width 183 height 27
paste input "رواسون"
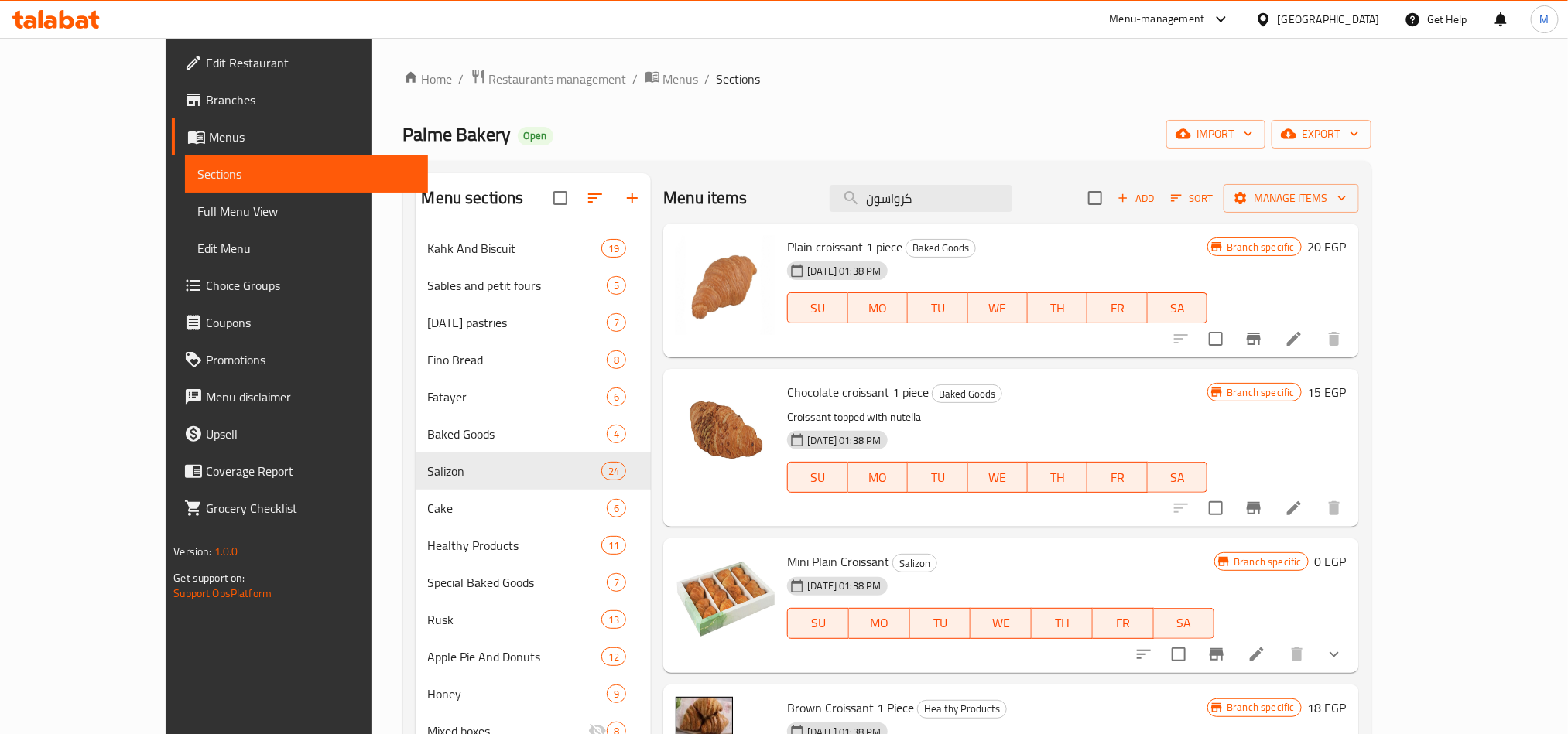
click at [969, 217] on div "Menu items كرواسون Add Sort Manage items" at bounding box center [1011, 198] width 695 height 50
click at [971, 216] on div "Menu items كرواسون Add Sort Manage items" at bounding box center [1011, 198] width 695 height 50
click at [966, 195] on input "كرواسون" at bounding box center [921, 198] width 183 height 27
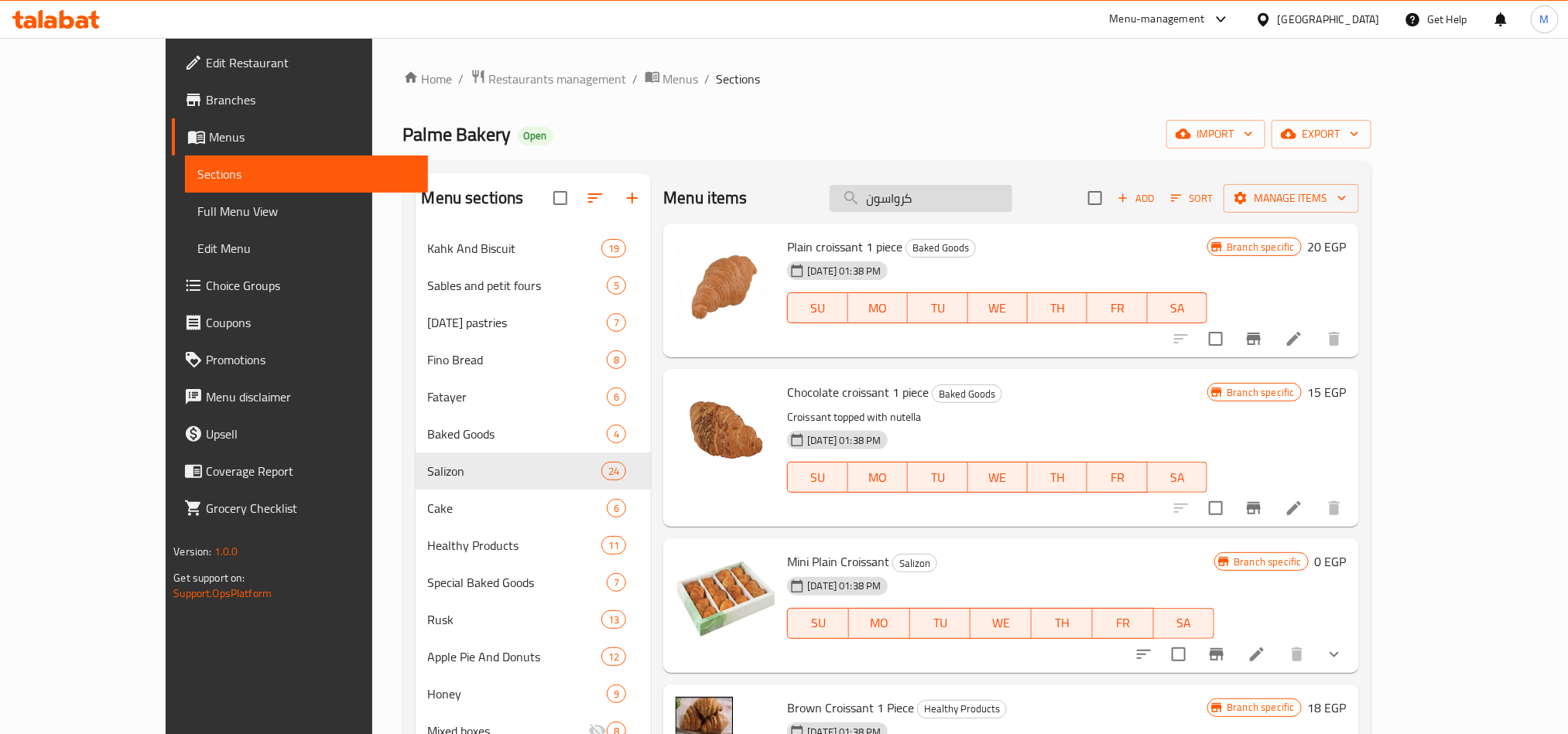
paste input "بسطرمة"
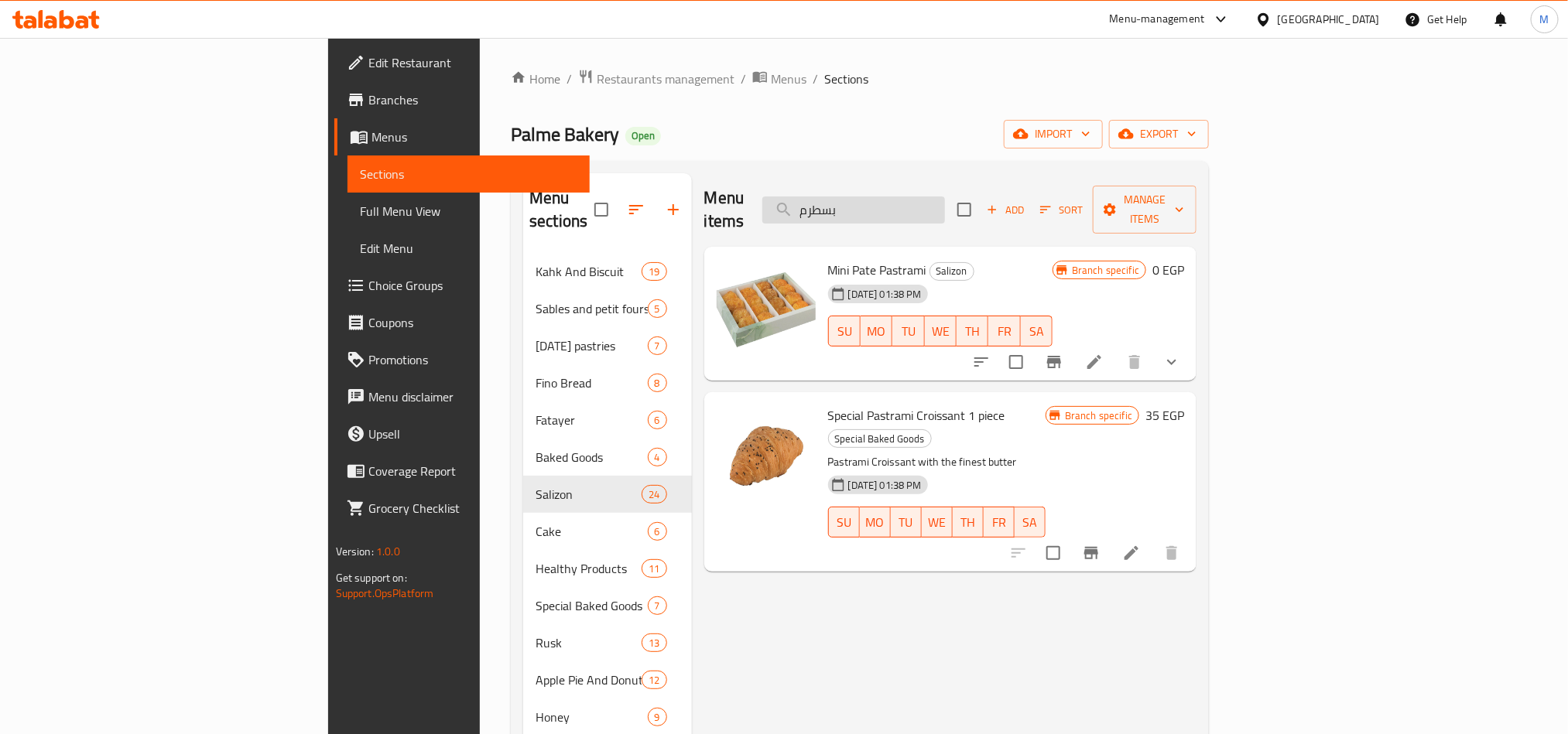
click at [944, 203] on input "بسطرم" at bounding box center [853, 210] width 183 height 27
paste input "كرواسون"
drag, startPoint x: 980, startPoint y: 203, endPoint x: 990, endPoint y: 202, distance: 10.0
click at [944, 203] on input "كرواسون" at bounding box center [853, 210] width 183 height 27
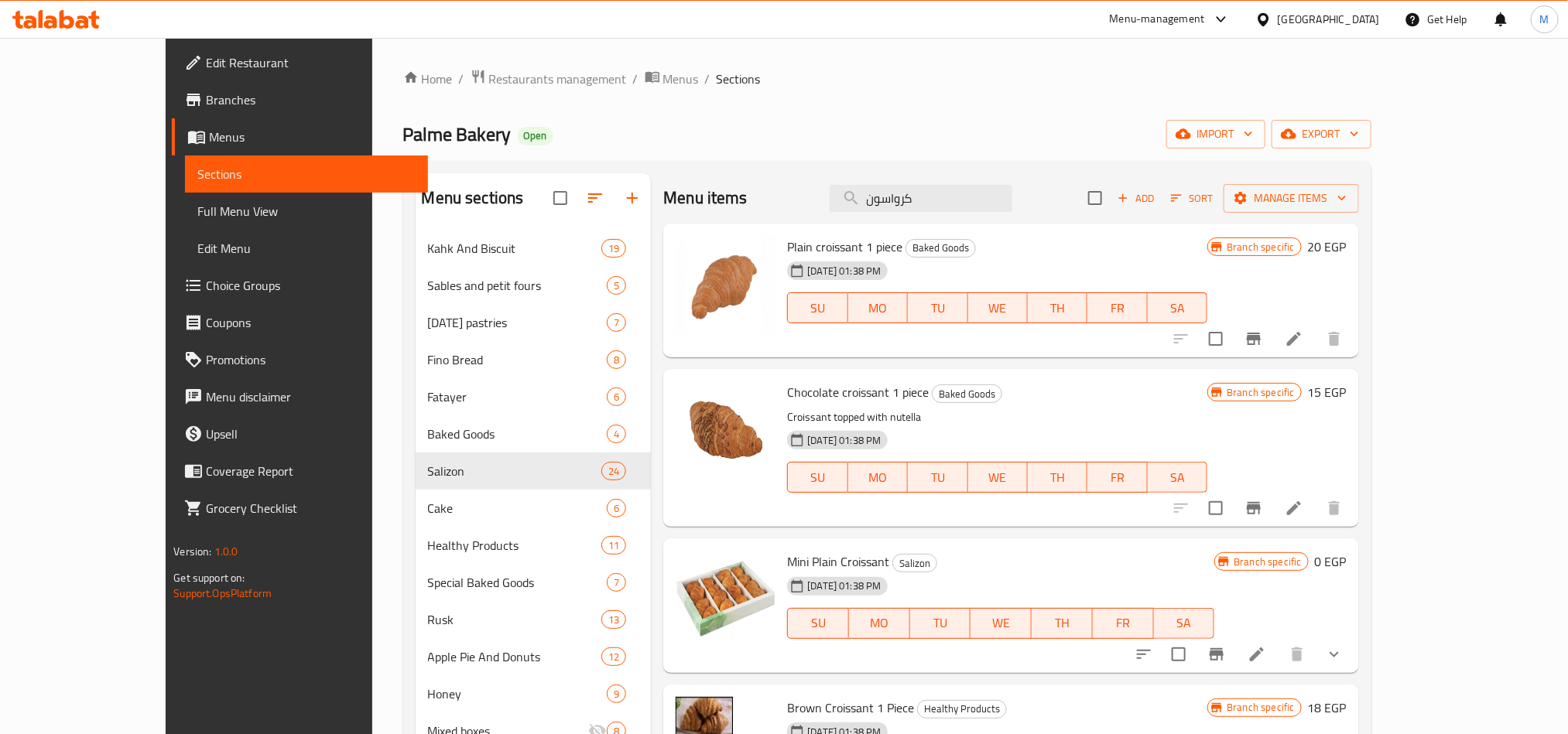
type input "كرواسون"
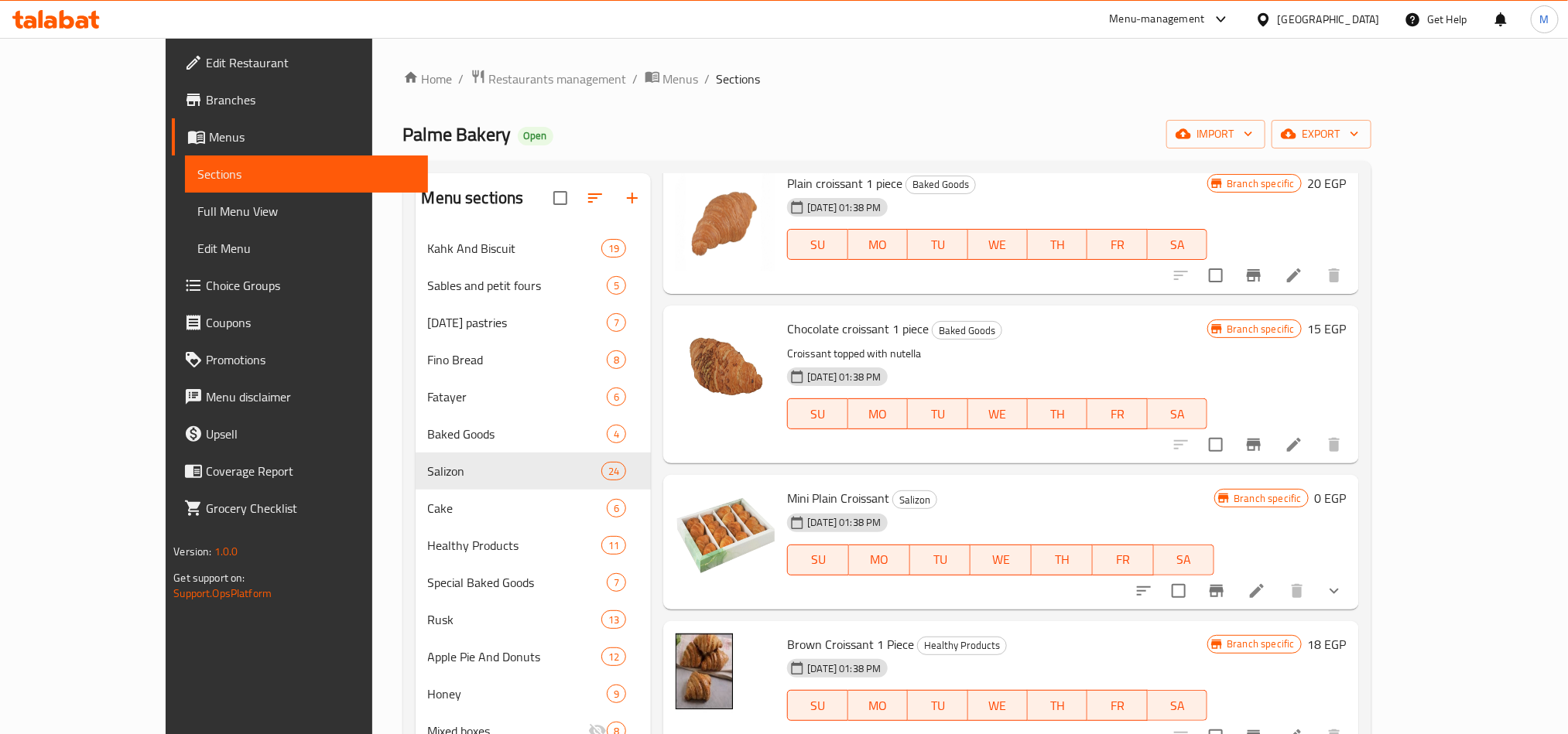
scroll to position [232, 0]
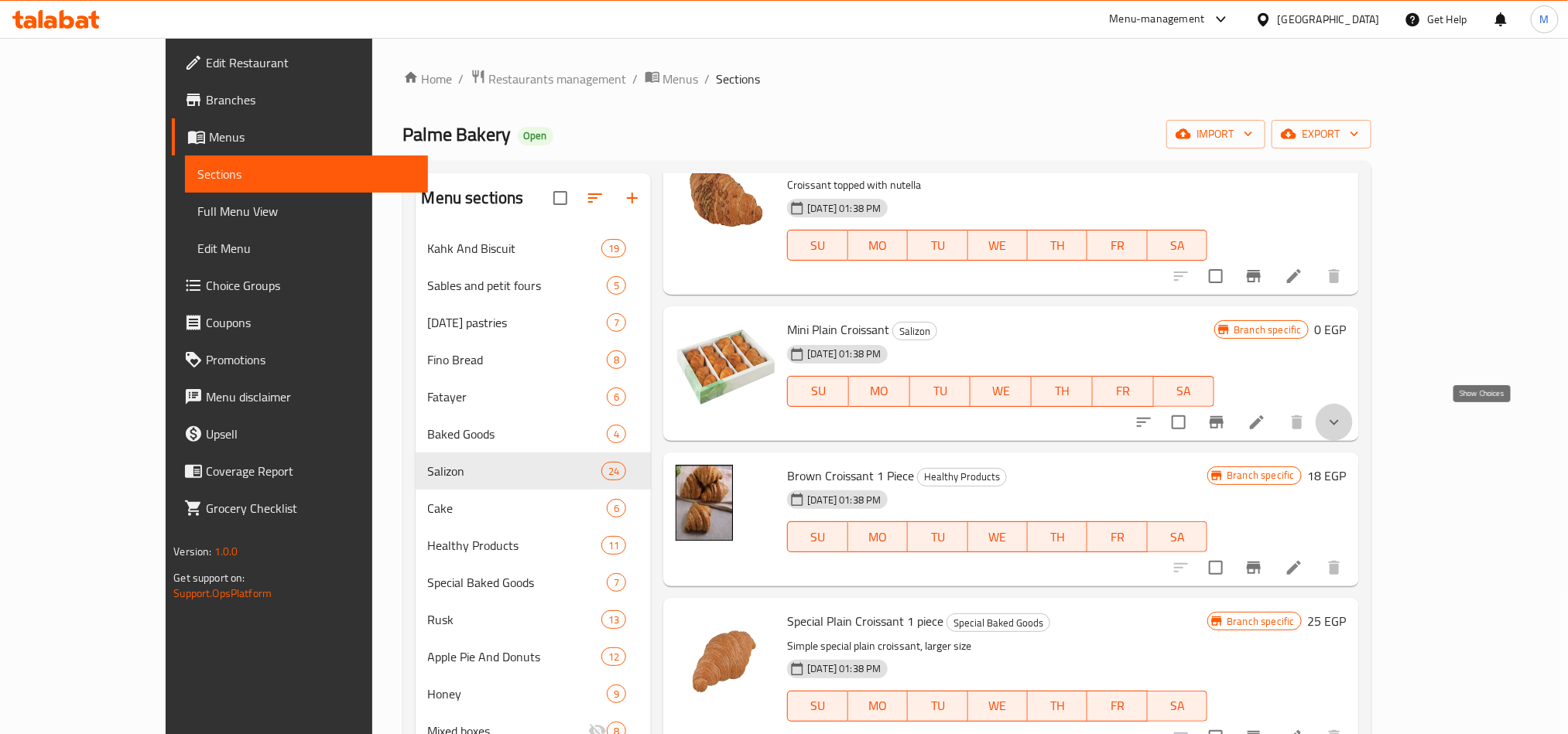
drag, startPoint x: 1474, startPoint y: 430, endPoint x: 1425, endPoint y: 424, distance: 49.4
click at [1344, 430] on icon "show more" at bounding box center [1333, 422] width 18 height 18
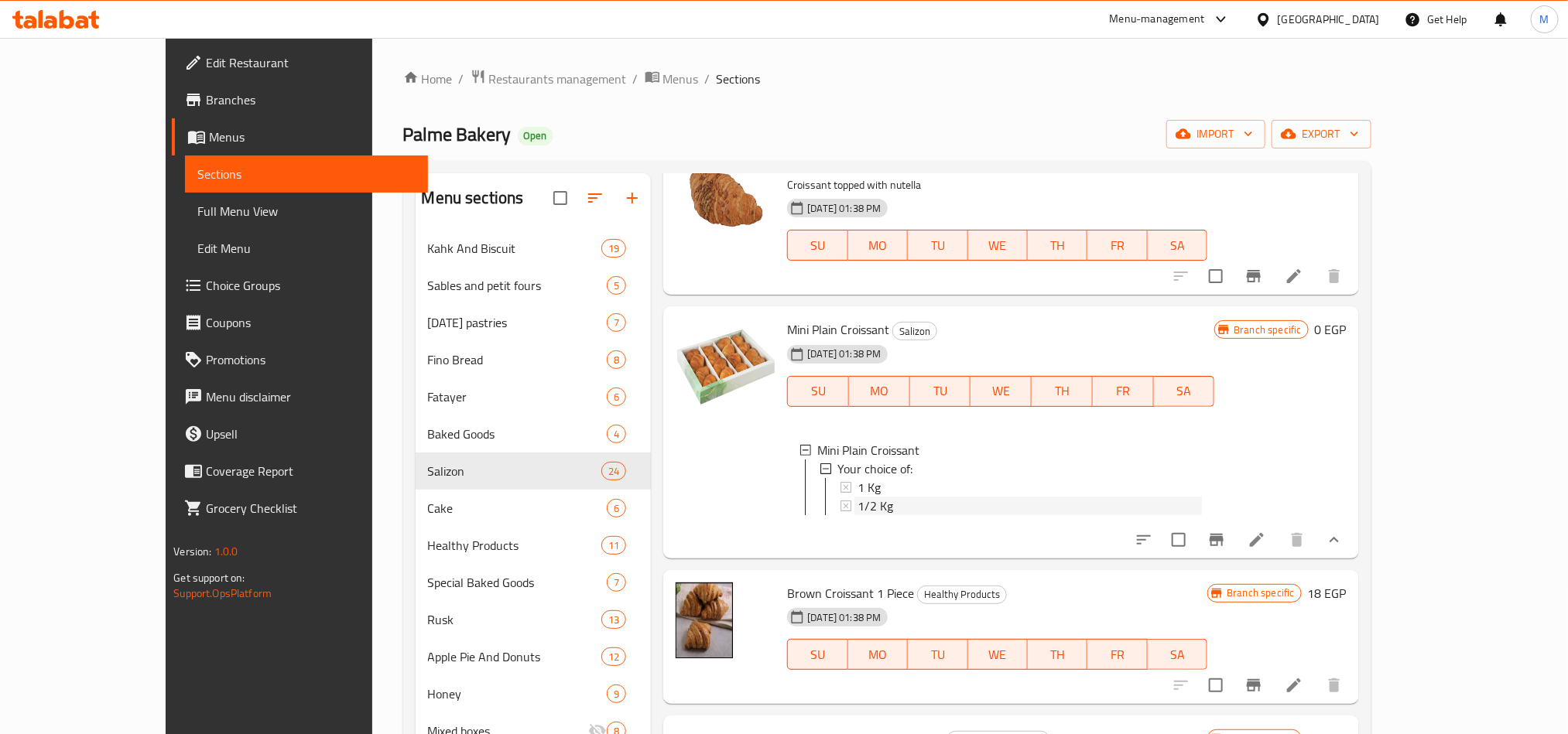
click at [857, 504] on div "1/2 Kg" at bounding box center [1030, 505] width 344 height 18
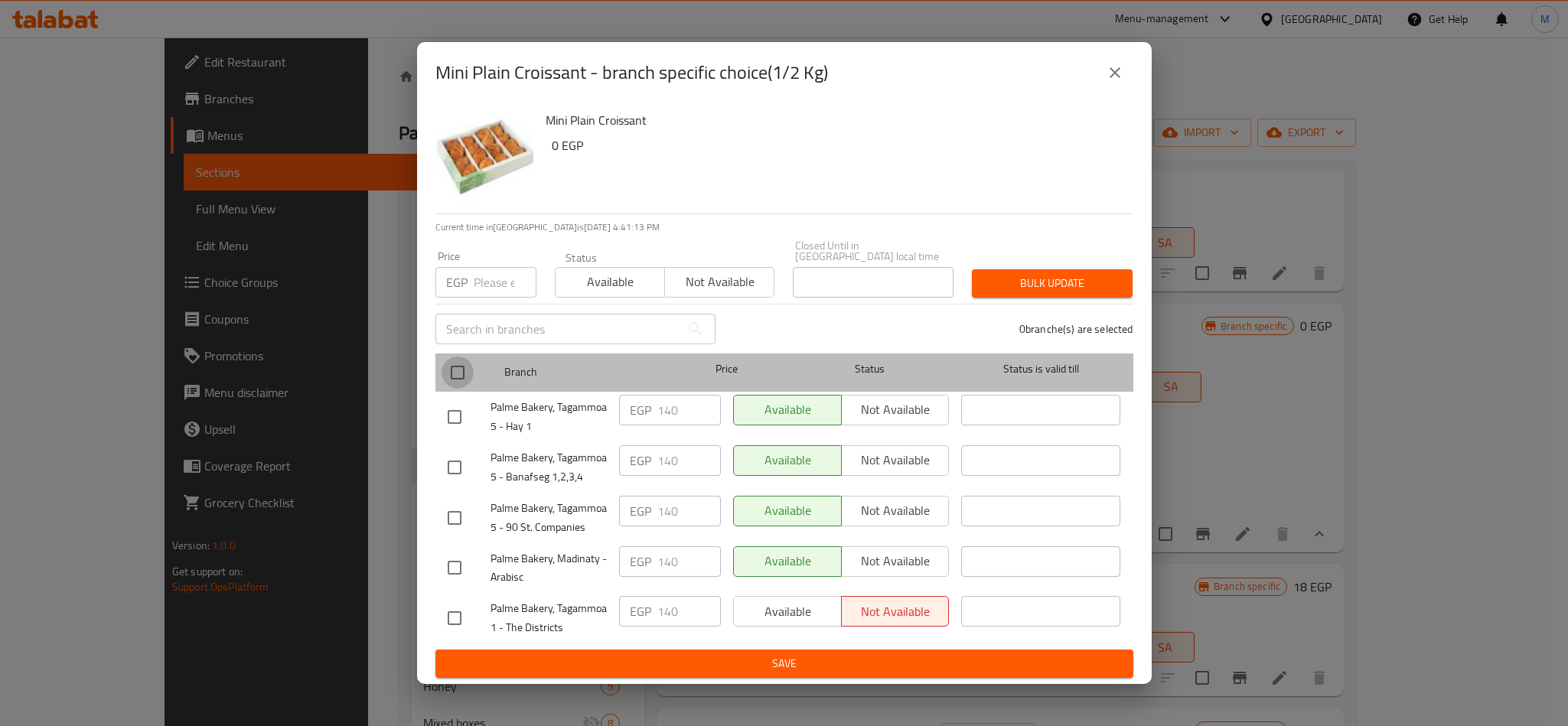
click at [453, 358] on input "checkbox" at bounding box center [457, 372] width 32 height 32
checkbox input "true"
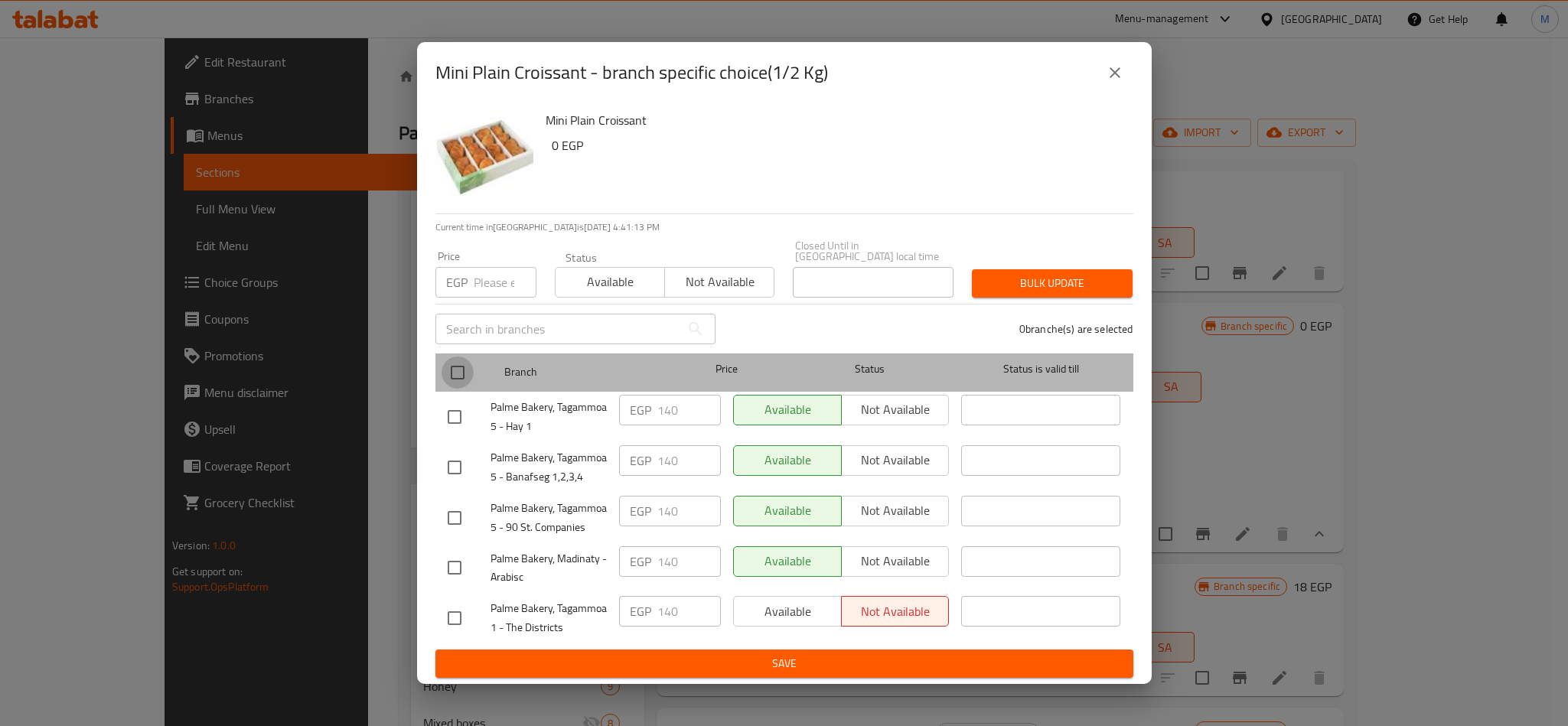
checkbox input "true"
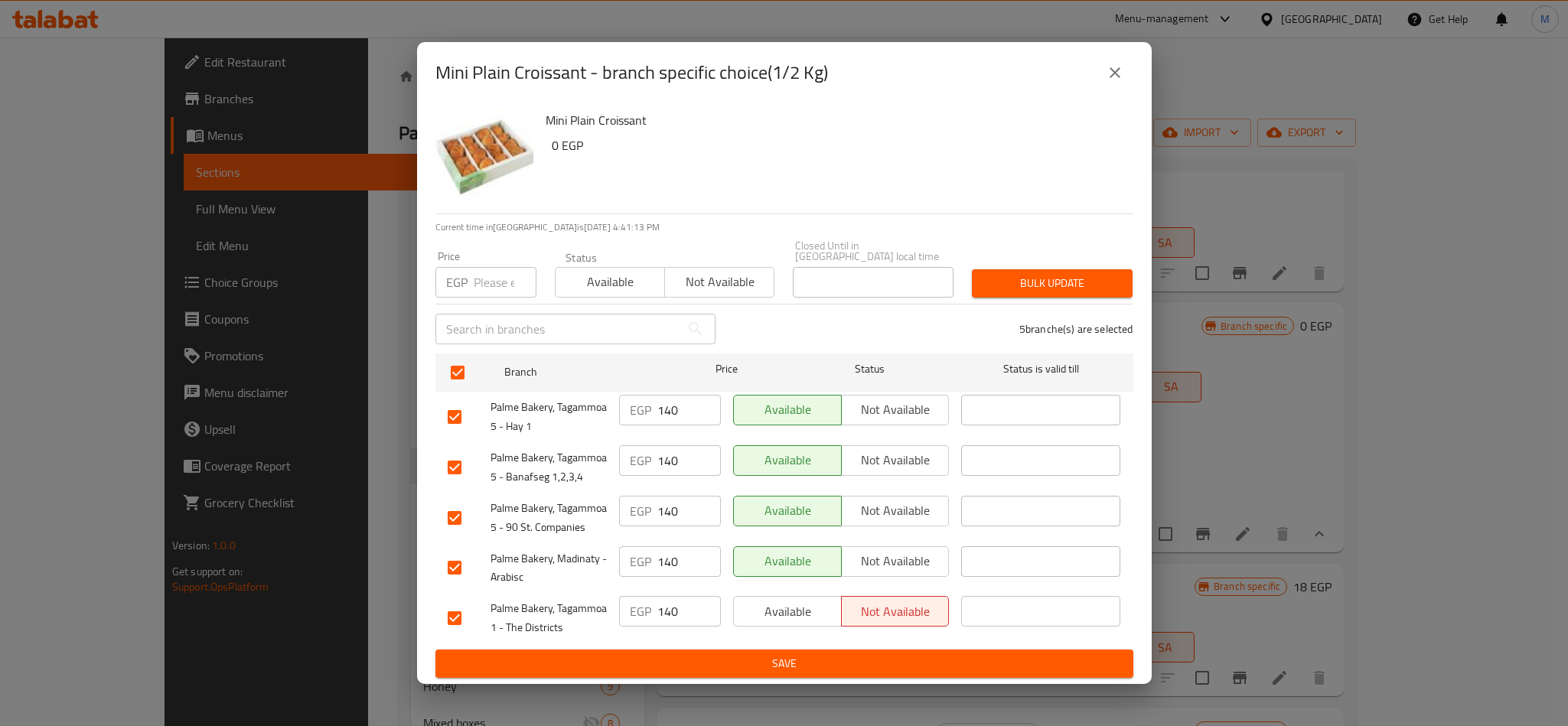
click at [485, 285] on input "number" at bounding box center [505, 283] width 63 height 31
paste input "170"
type input "170"
click at [1085, 287] on span "Bulk update" at bounding box center [1052, 284] width 136 height 19
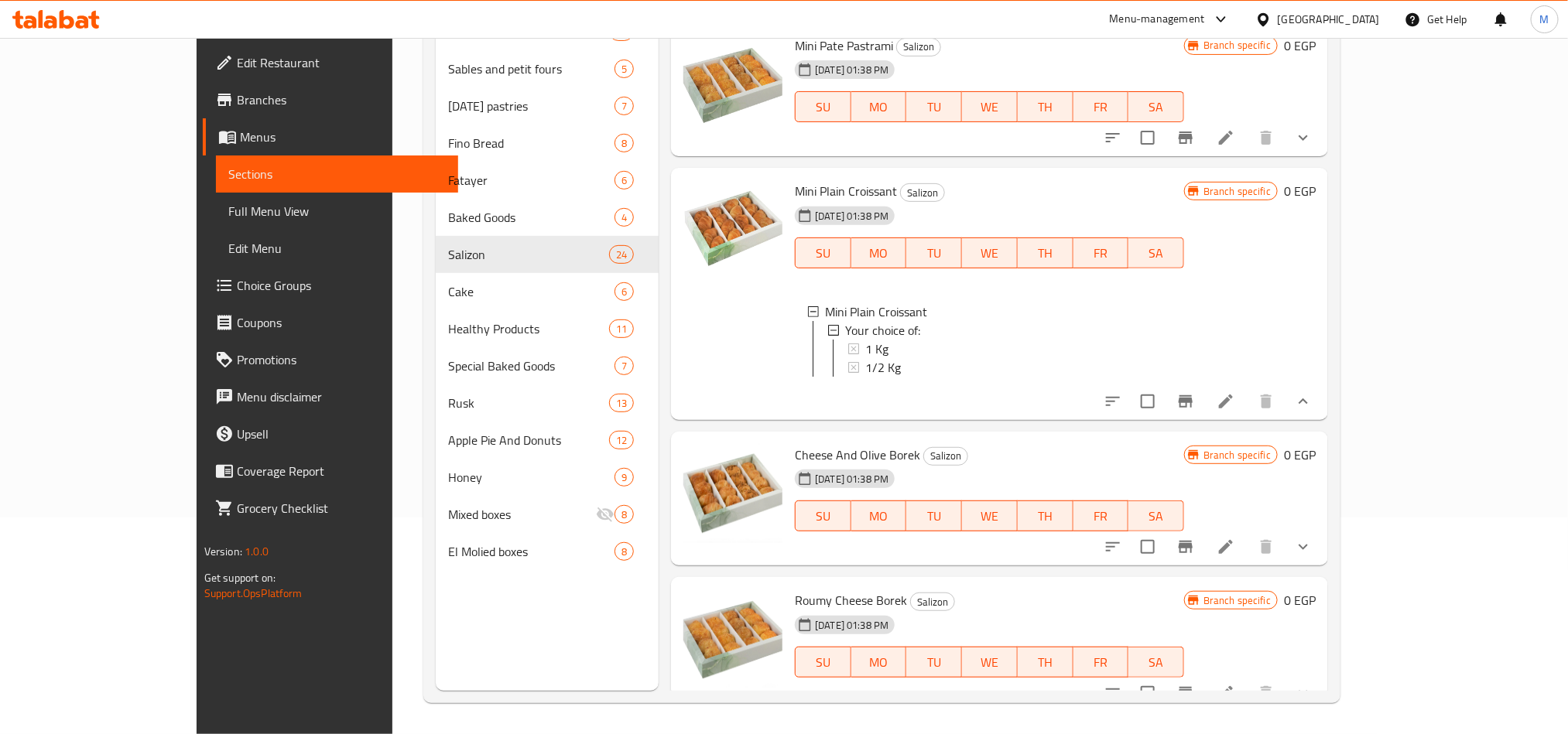
scroll to position [812, 0]
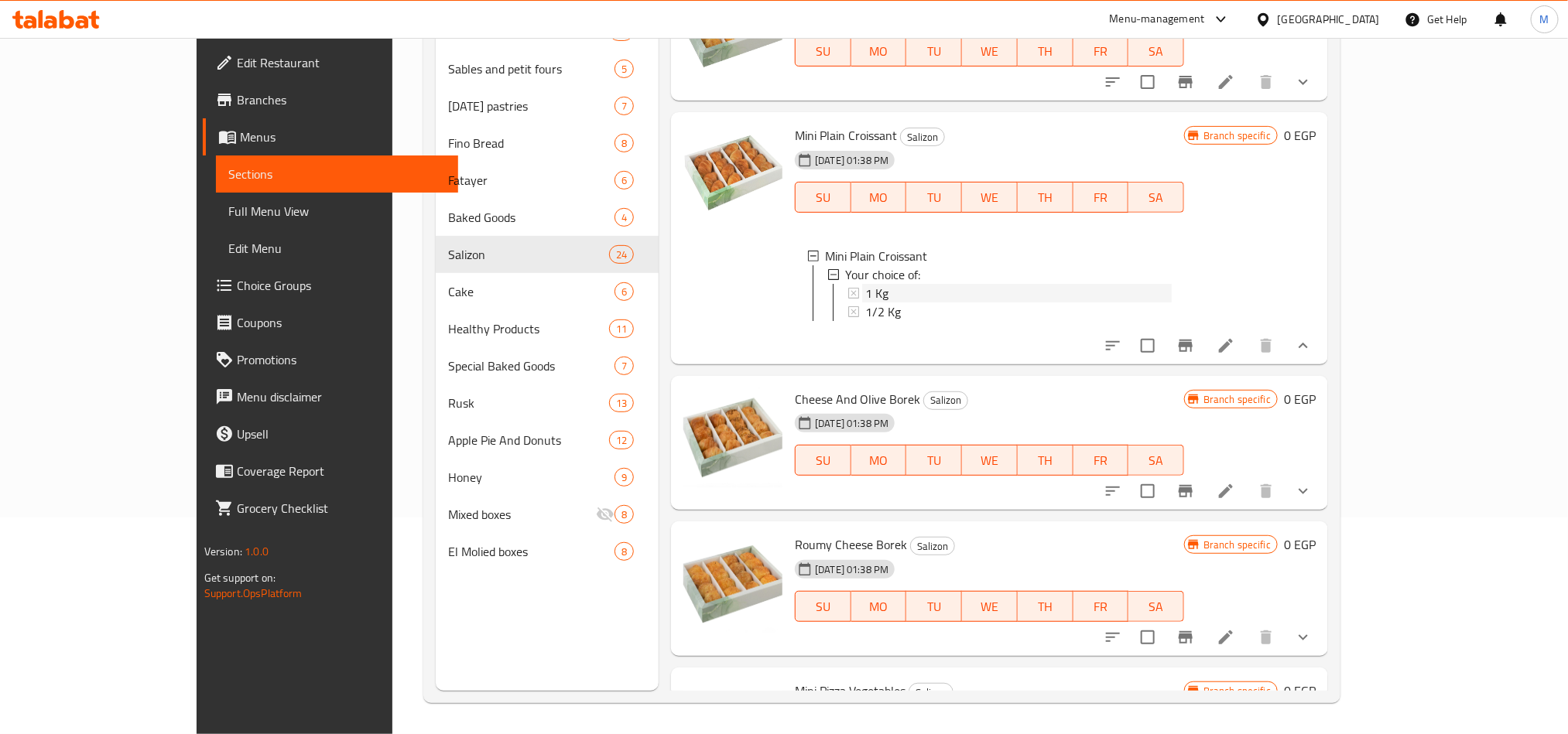
click at [884, 284] on div "1 Kg" at bounding box center [1018, 293] width 306 height 18
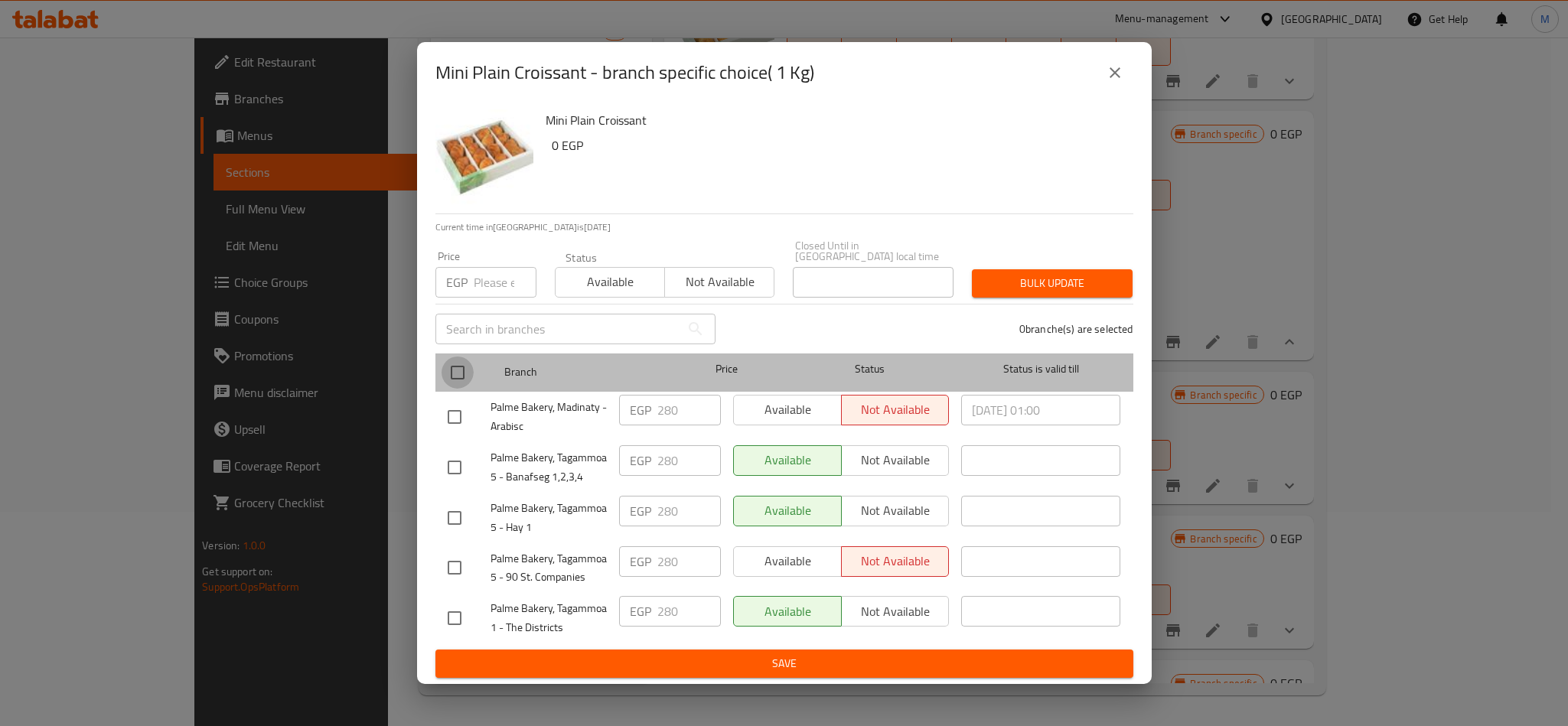
click at [460, 366] on input "checkbox" at bounding box center [457, 372] width 32 height 32
checkbox input "true"
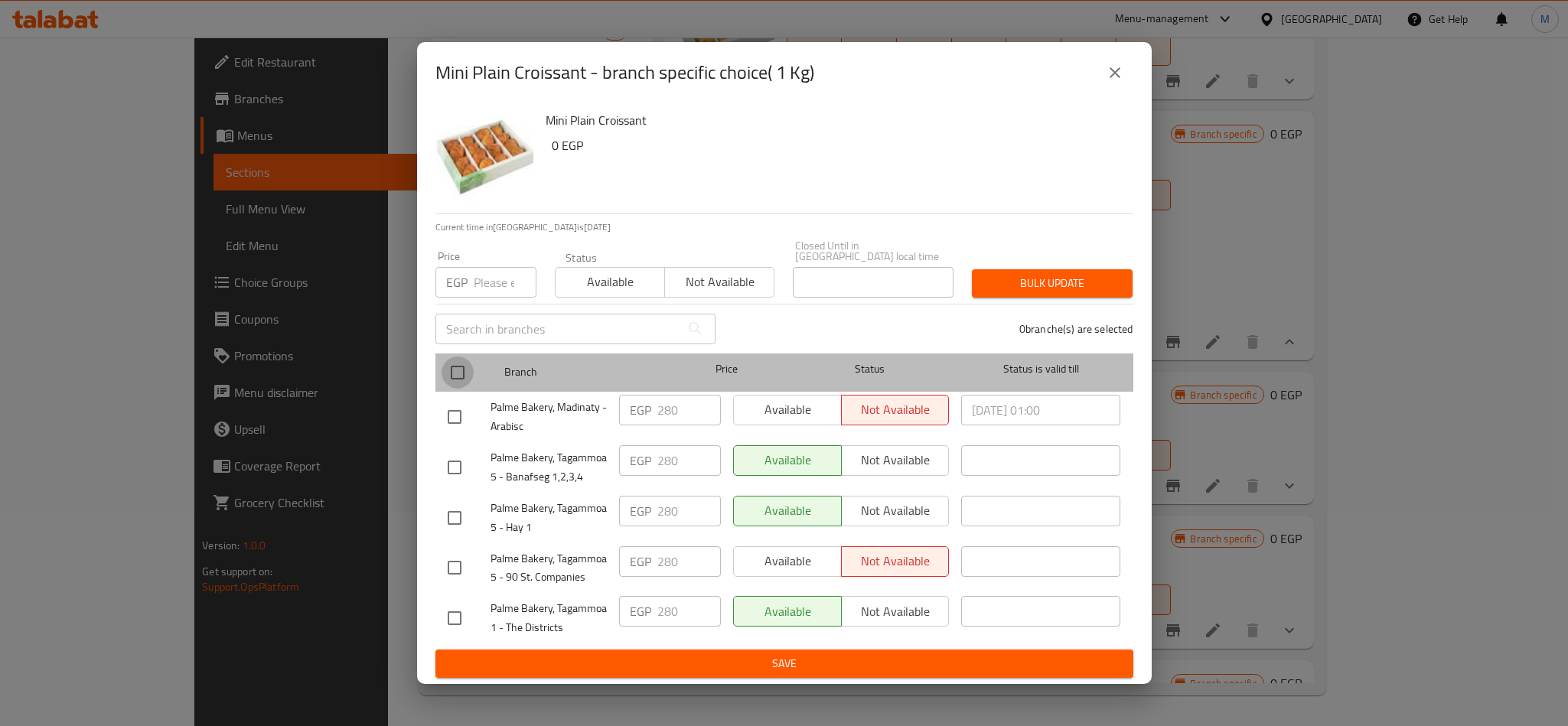
checkbox input "true"
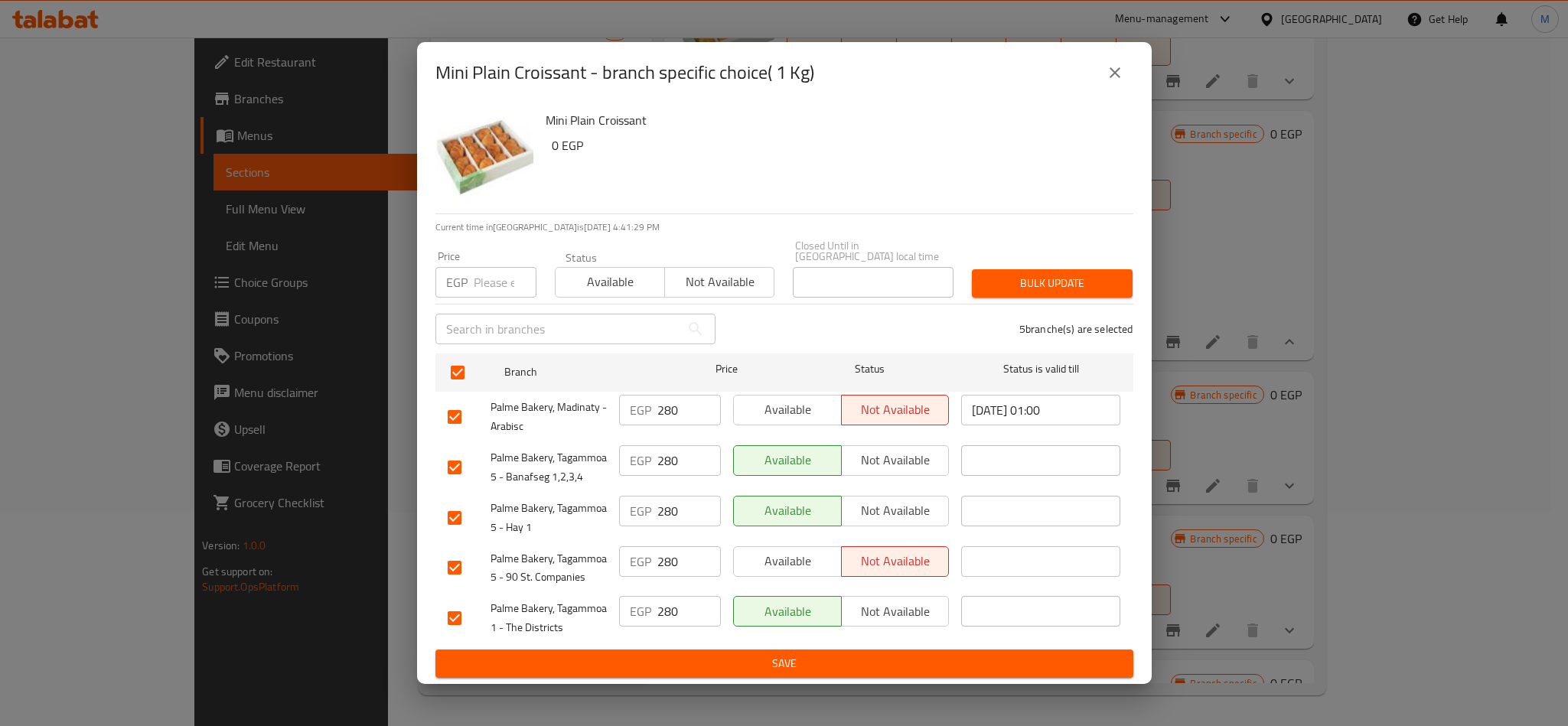
click at [496, 278] on input "number" at bounding box center [505, 283] width 63 height 31
paste input "340"
type input "340"
click at [1005, 131] on h6 "Mini Plain Croissant" at bounding box center [833, 120] width 575 height 22
click at [1078, 282] on span "Bulk update" at bounding box center [1052, 284] width 136 height 19
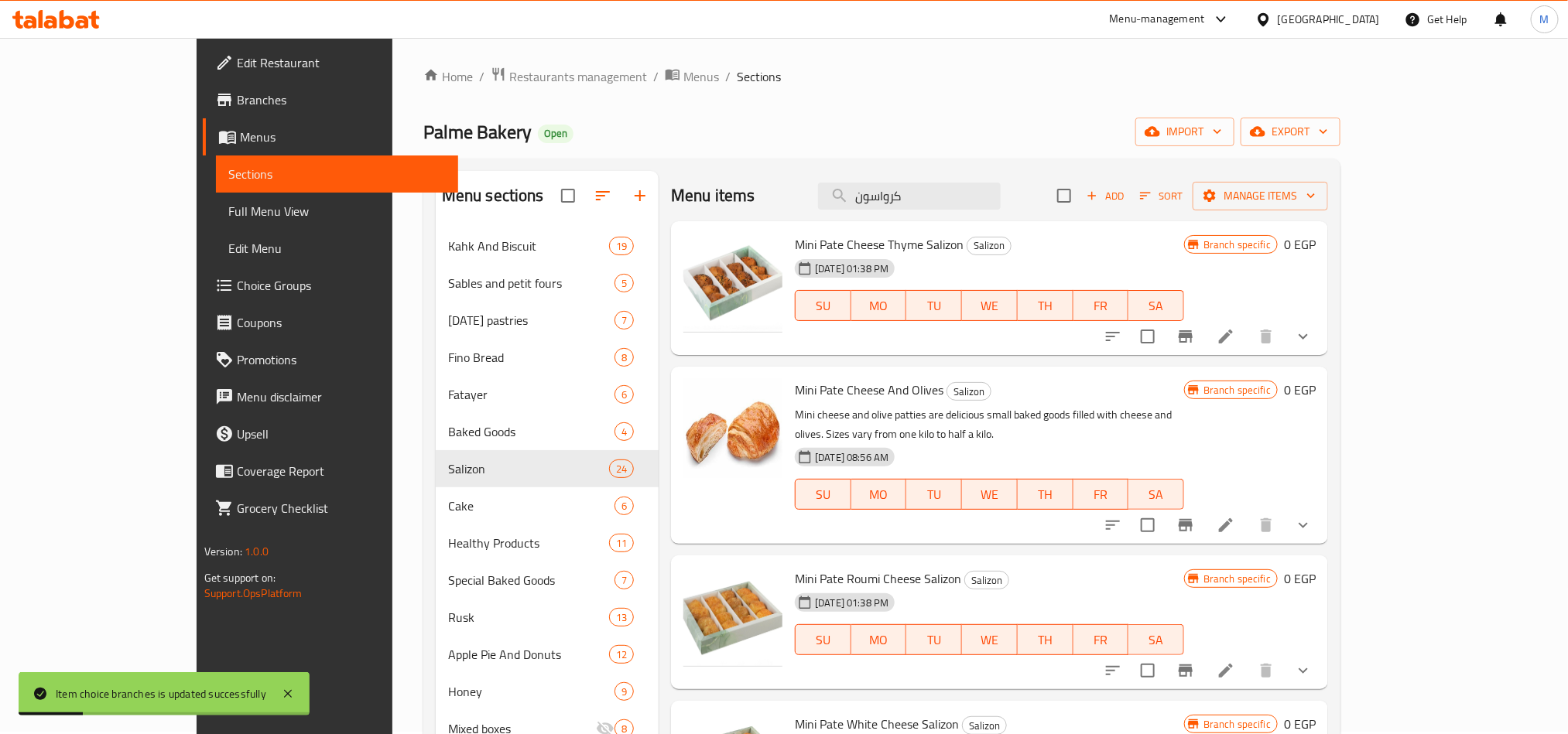
scroll to position [0, 0]
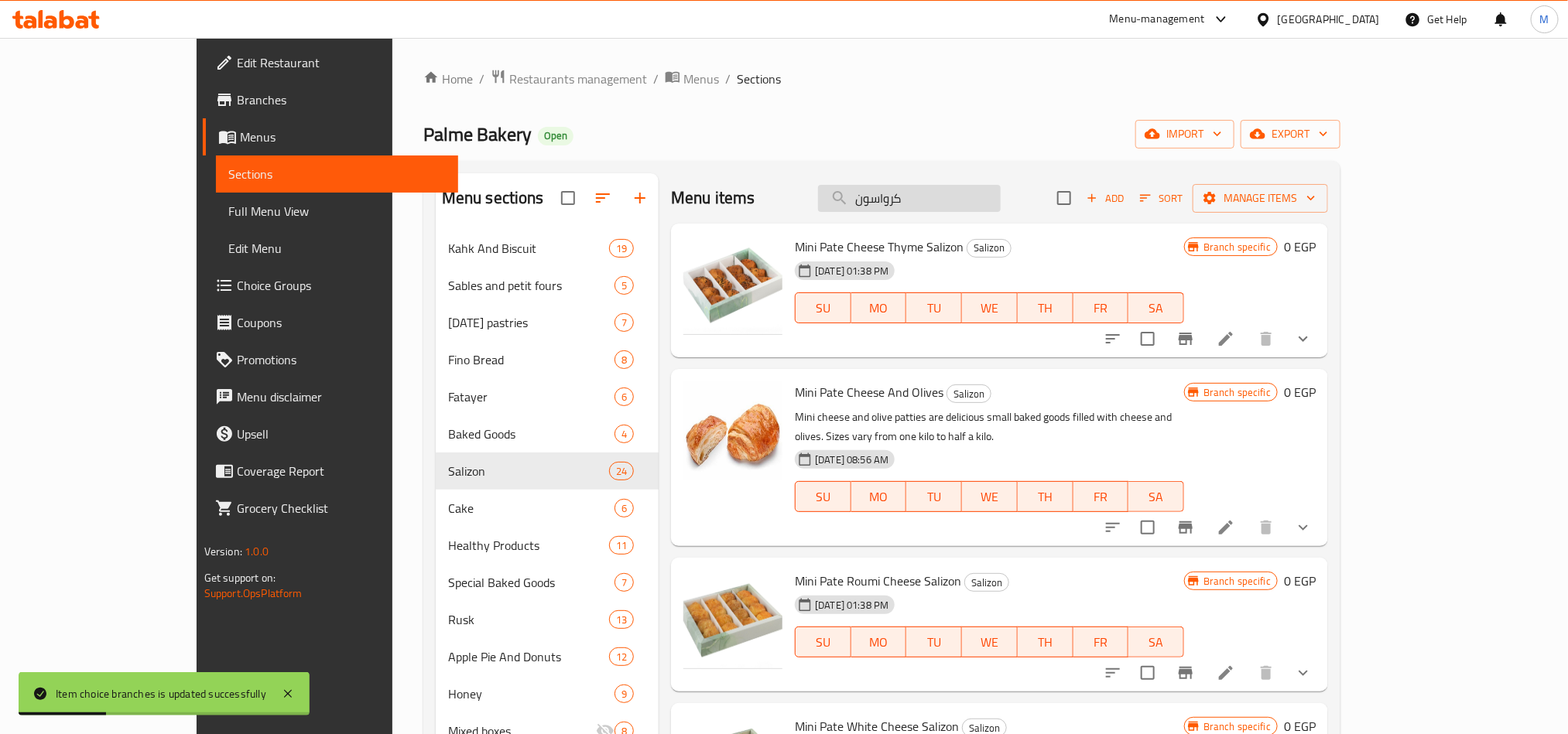
click at [950, 207] on input "كرواسون" at bounding box center [909, 198] width 183 height 27
paste input "ينى ساندوتش"
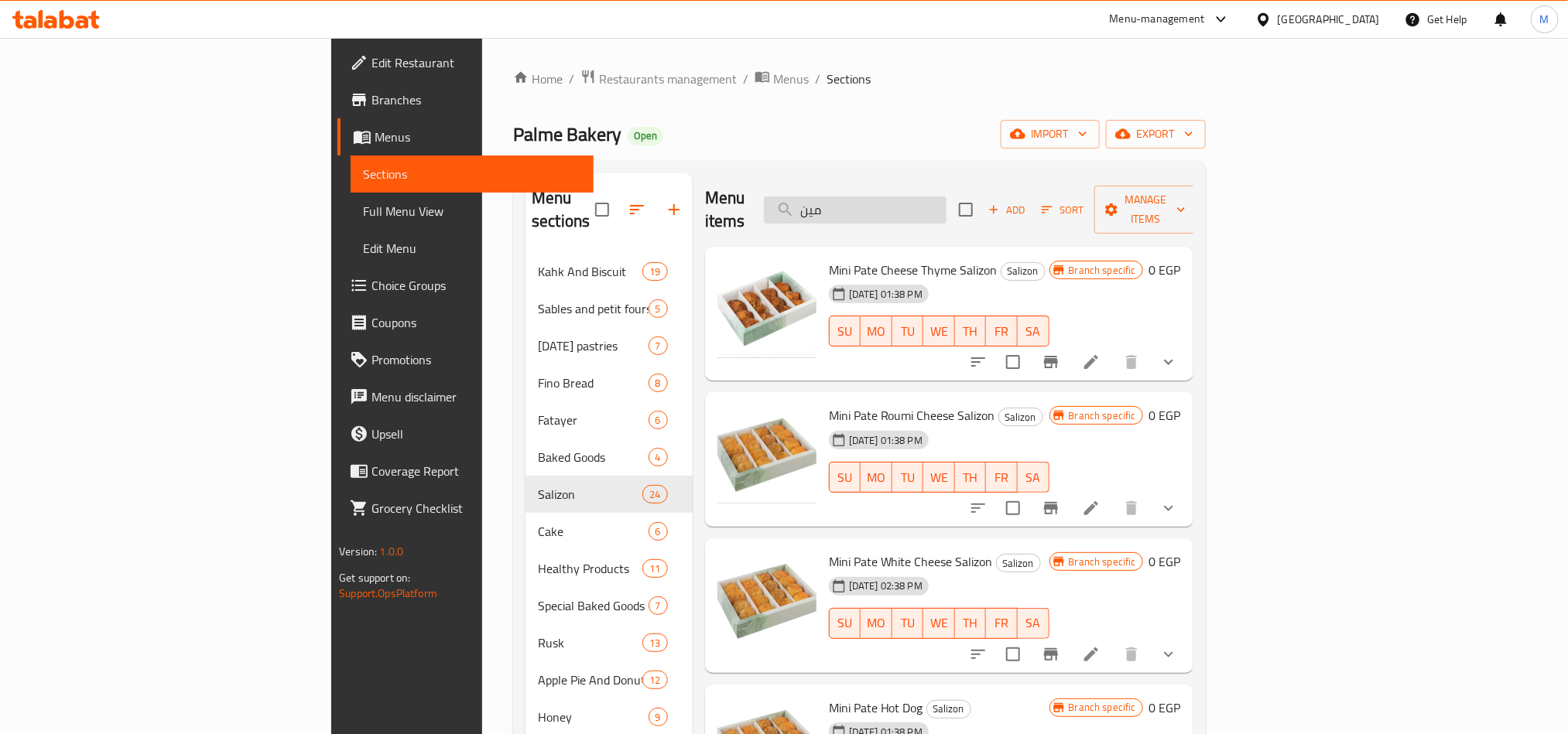
click at [946, 197] on input "مين" at bounding box center [855, 210] width 183 height 27
paste input "بسكويت انس"
click at [946, 197] on input "بسكويت انس" at bounding box center [855, 210] width 183 height 27
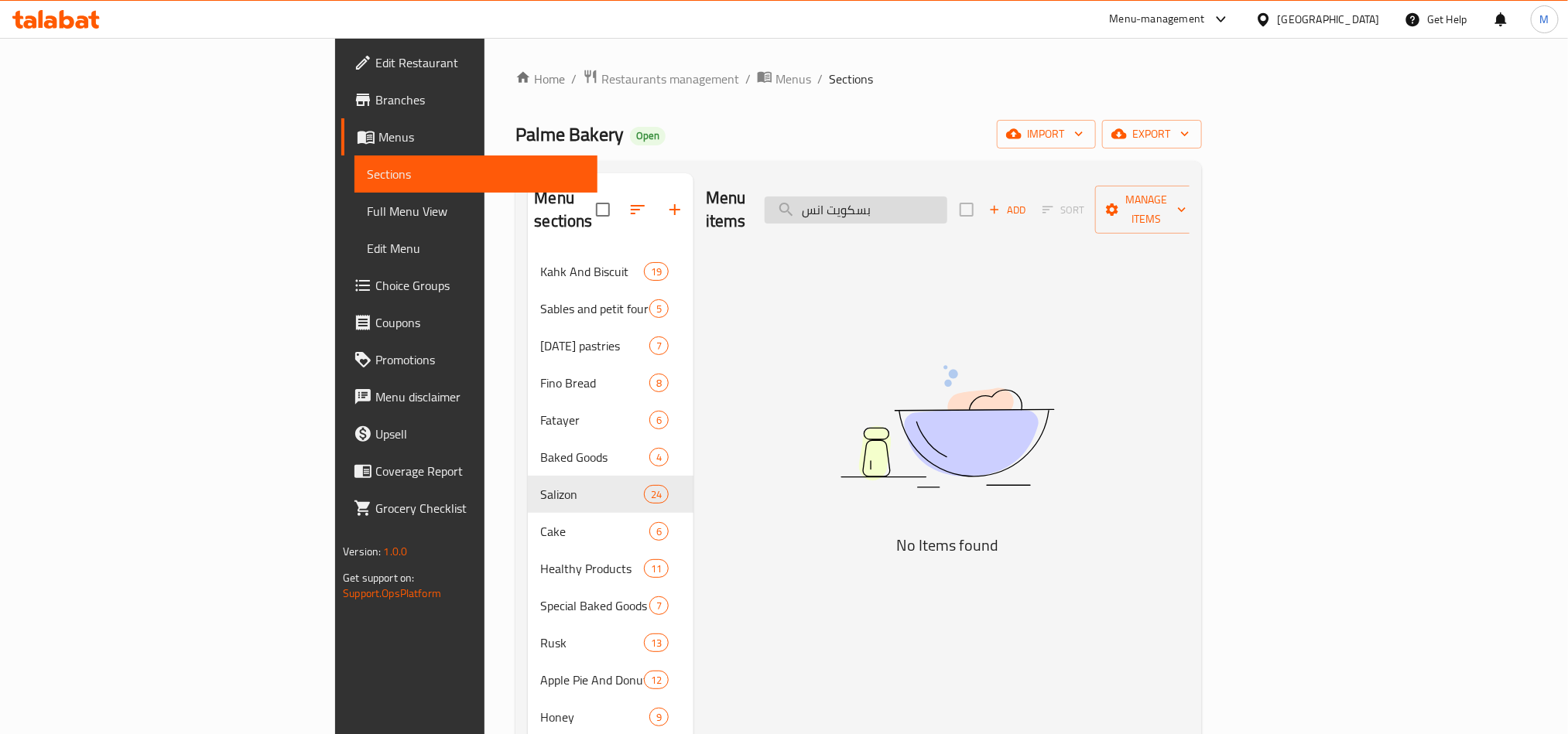
click at [938, 198] on input "بسكويت انس" at bounding box center [856, 210] width 183 height 27
paste input "search"
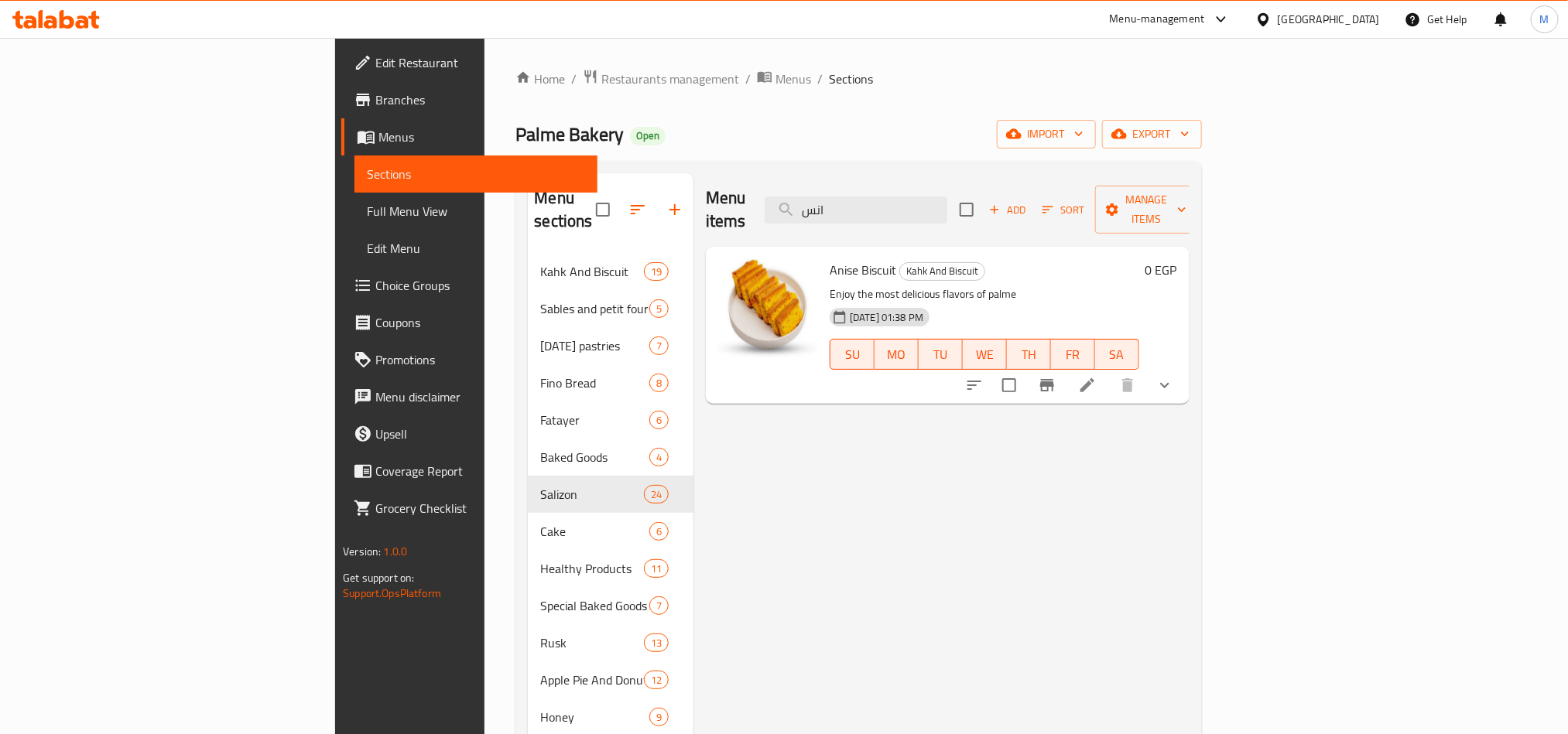
type input "انس"
click at [1174, 376] on icon "show more" at bounding box center [1164, 384] width 18 height 18
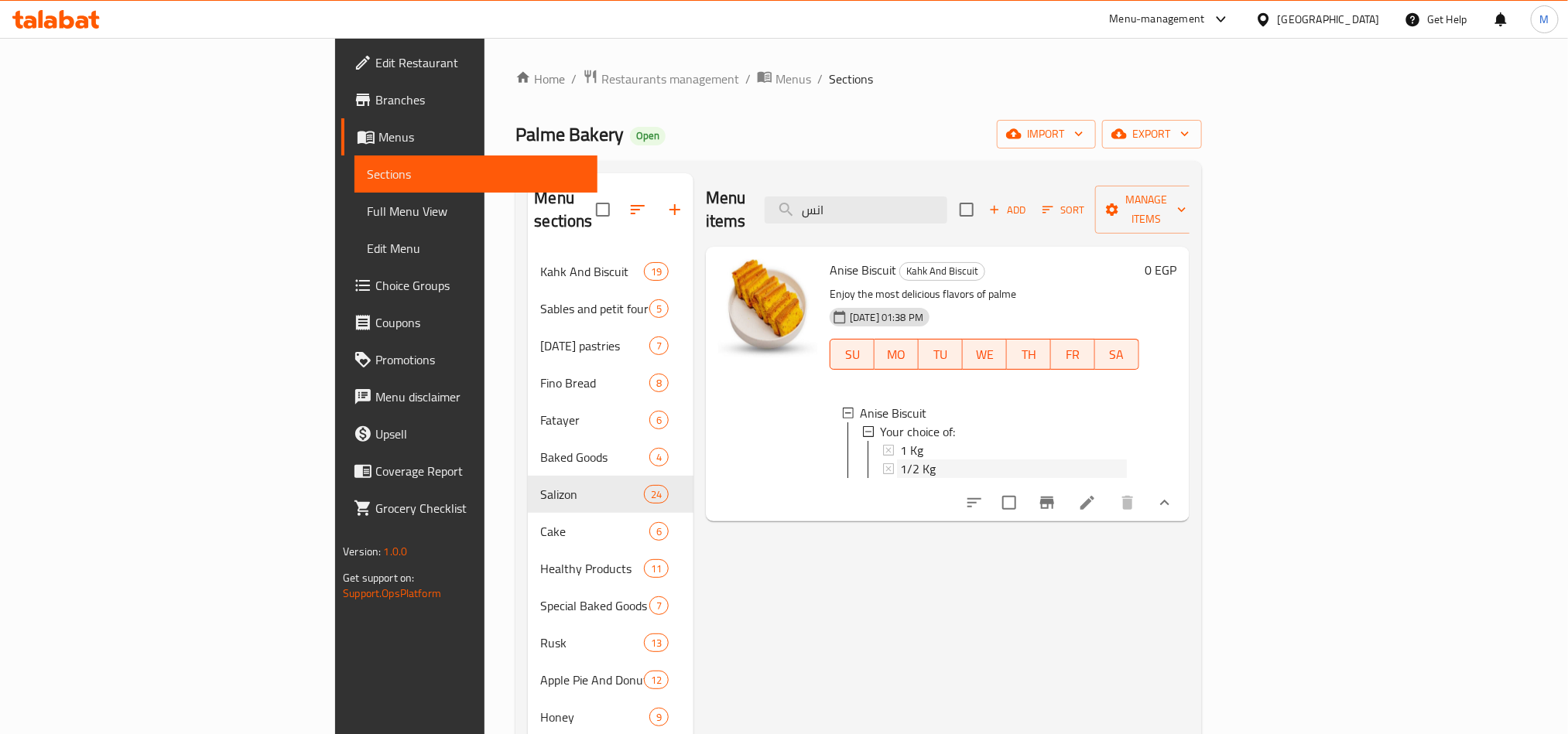
click at [900, 460] on div "1/2 Kg" at bounding box center [1013, 469] width 227 height 18
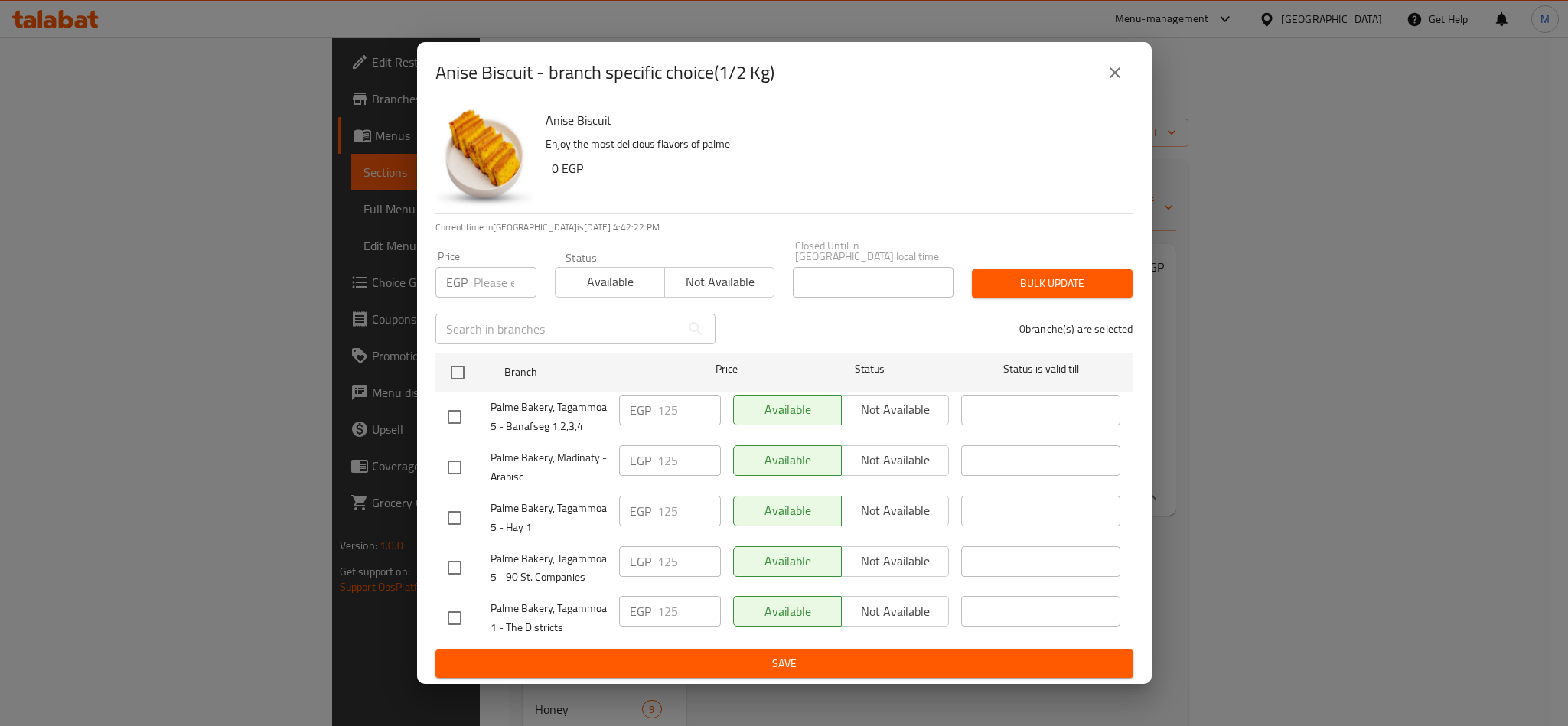
click at [499, 275] on input "number" at bounding box center [505, 283] width 63 height 31
paste input "120"
type input "120"
click at [453, 357] on input "checkbox" at bounding box center [457, 372] width 32 height 32
checkbox input "true"
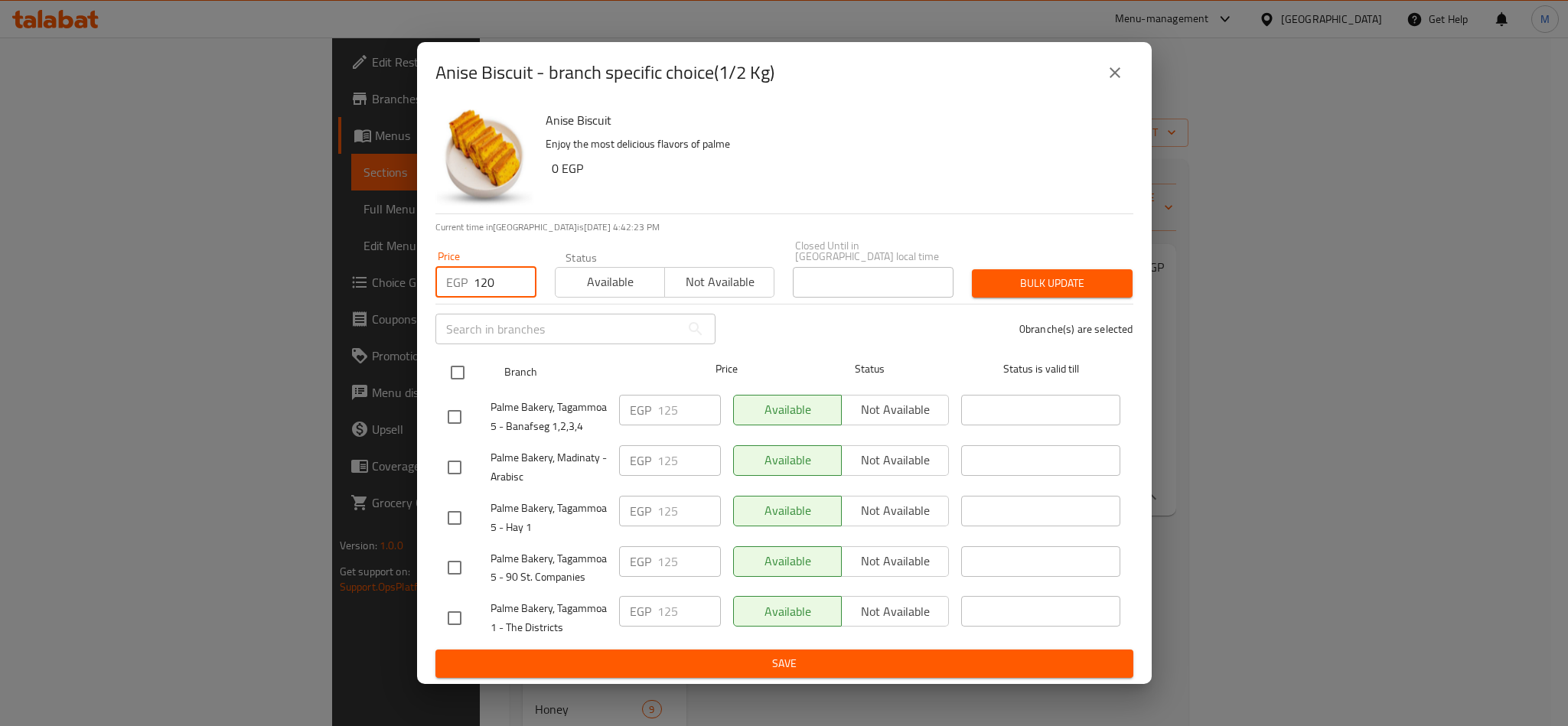
checkbox input "true"
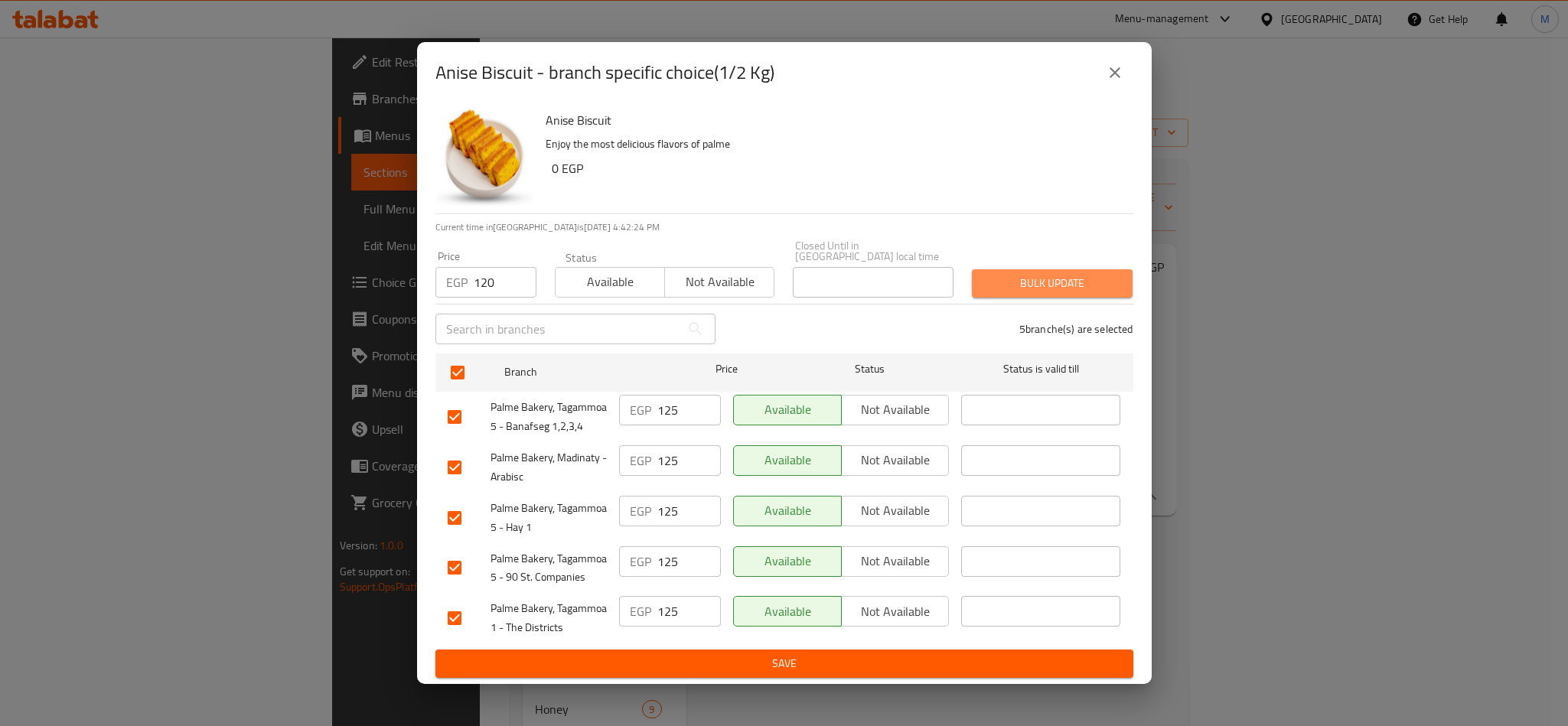
click at [1020, 286] on span "Bulk update" at bounding box center [1052, 284] width 136 height 19
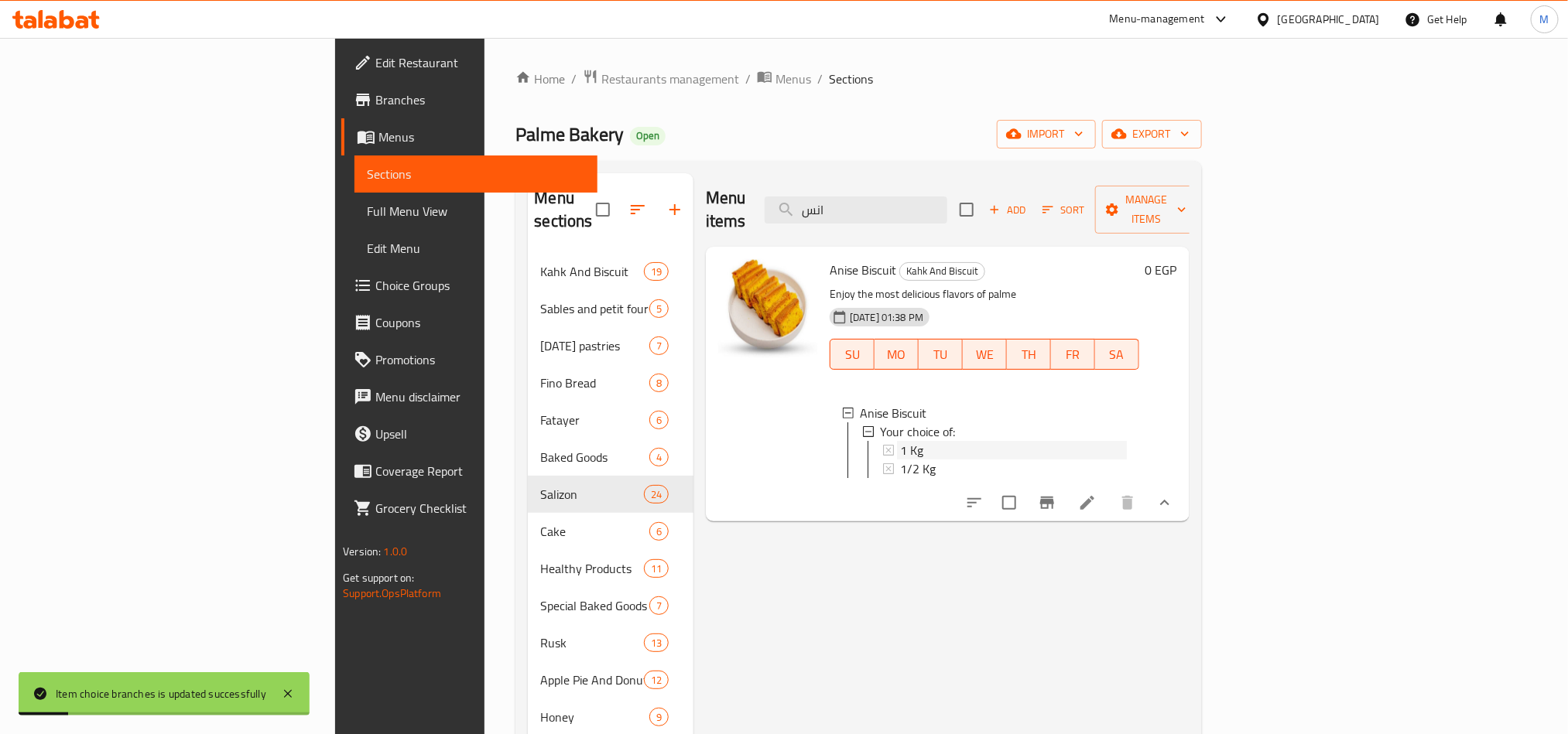
click at [900, 441] on span "1 Kg" at bounding box center [911, 450] width 23 height 18
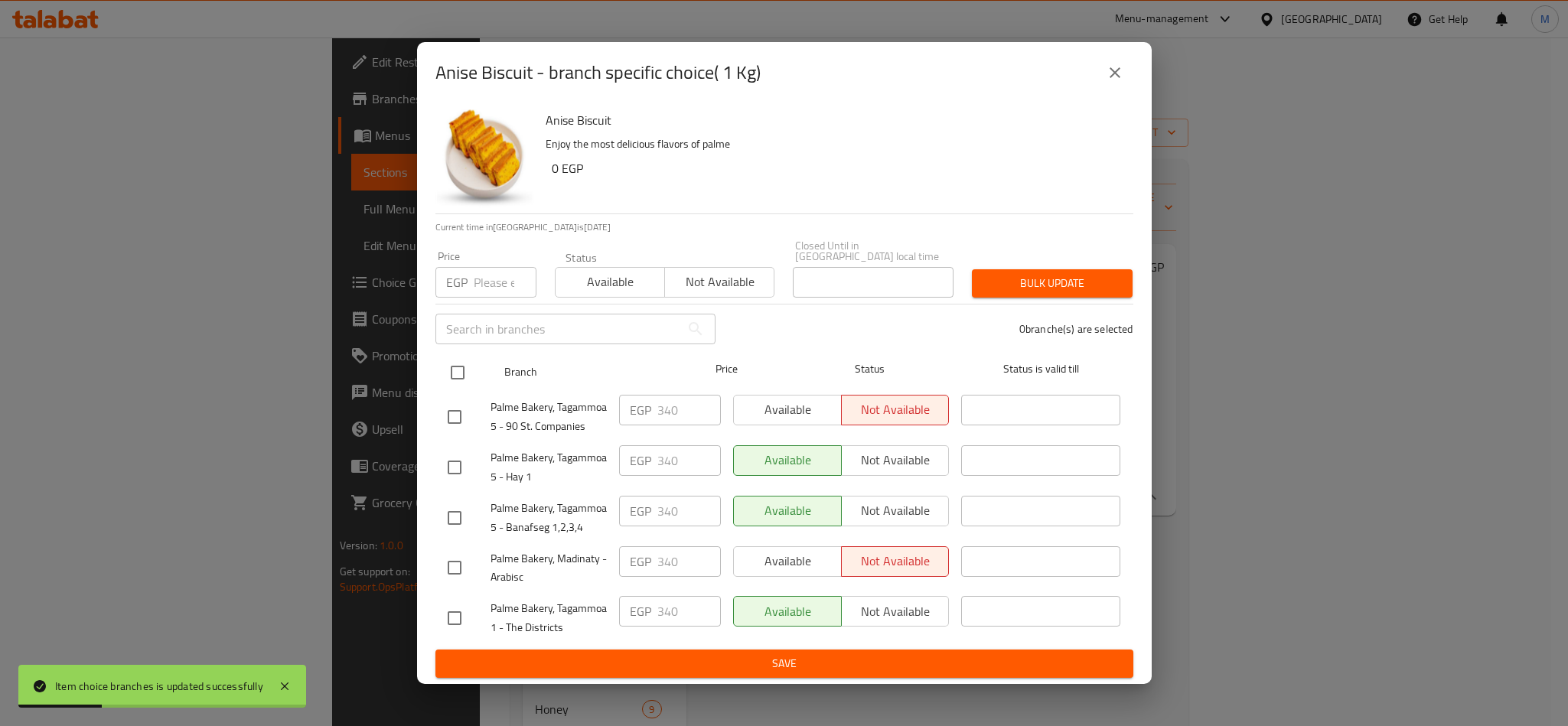
click at [458, 357] on input "checkbox" at bounding box center [457, 372] width 32 height 32
checkbox input "true"
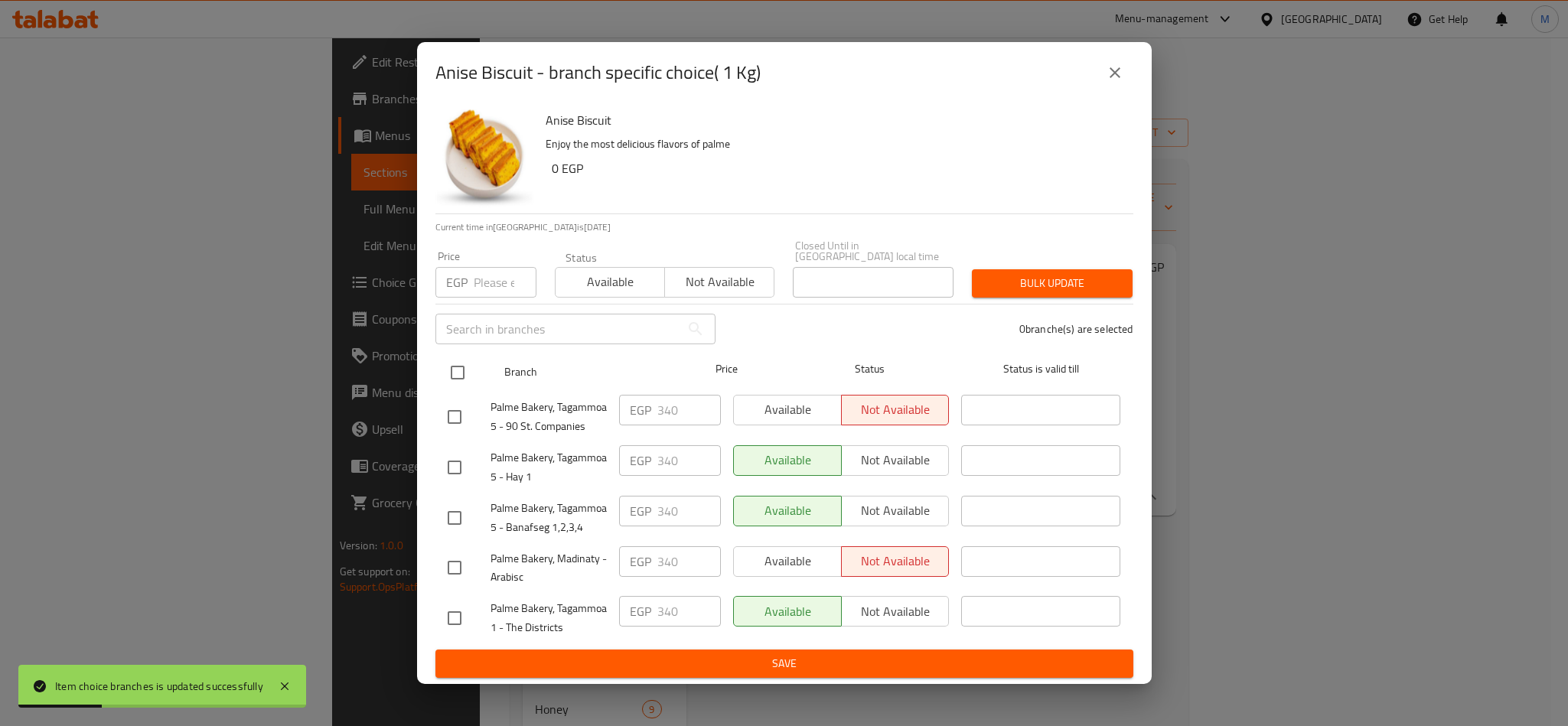
checkbox input "true"
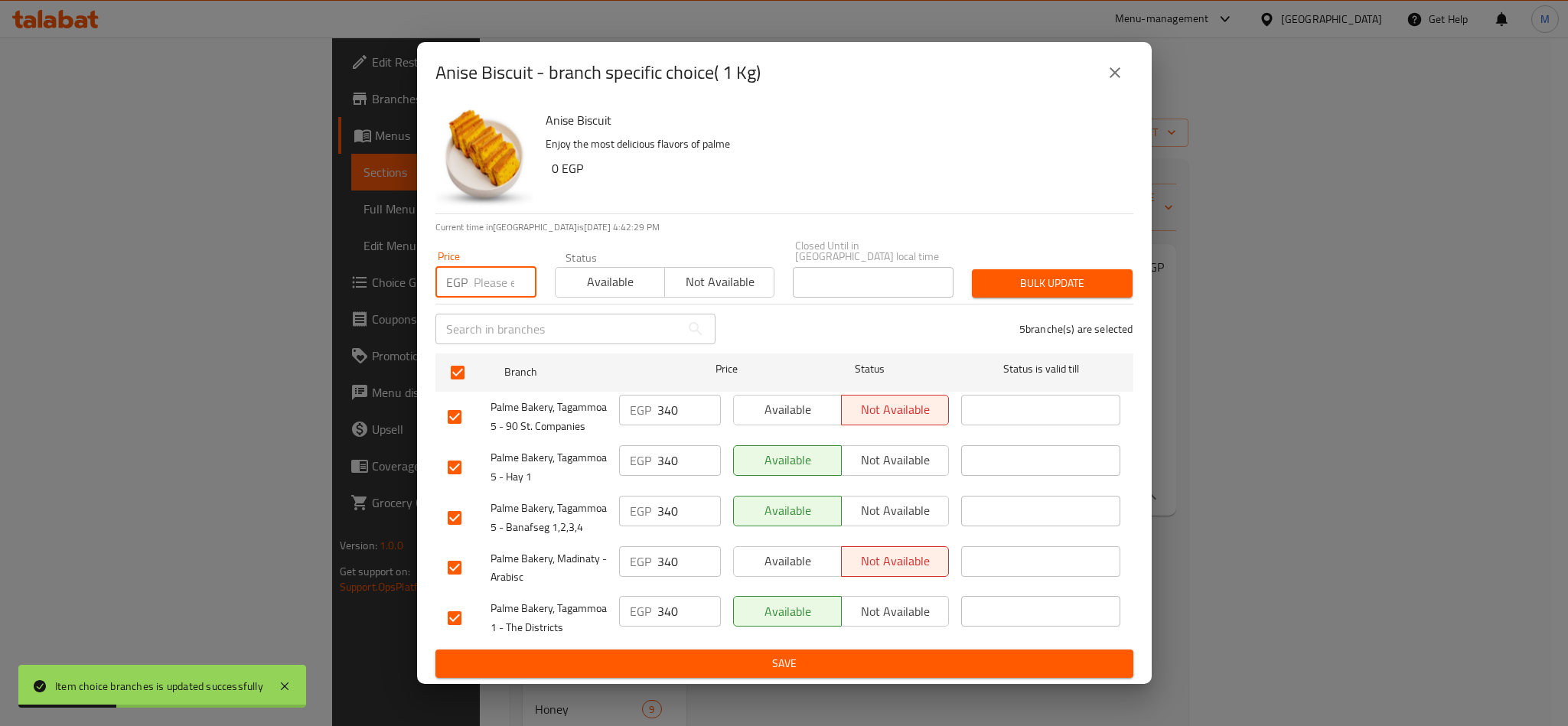
click at [485, 280] on input "number" at bounding box center [505, 283] width 63 height 31
paste input "240"
type input "240"
click at [1009, 278] on span "Bulk update" at bounding box center [1052, 284] width 136 height 19
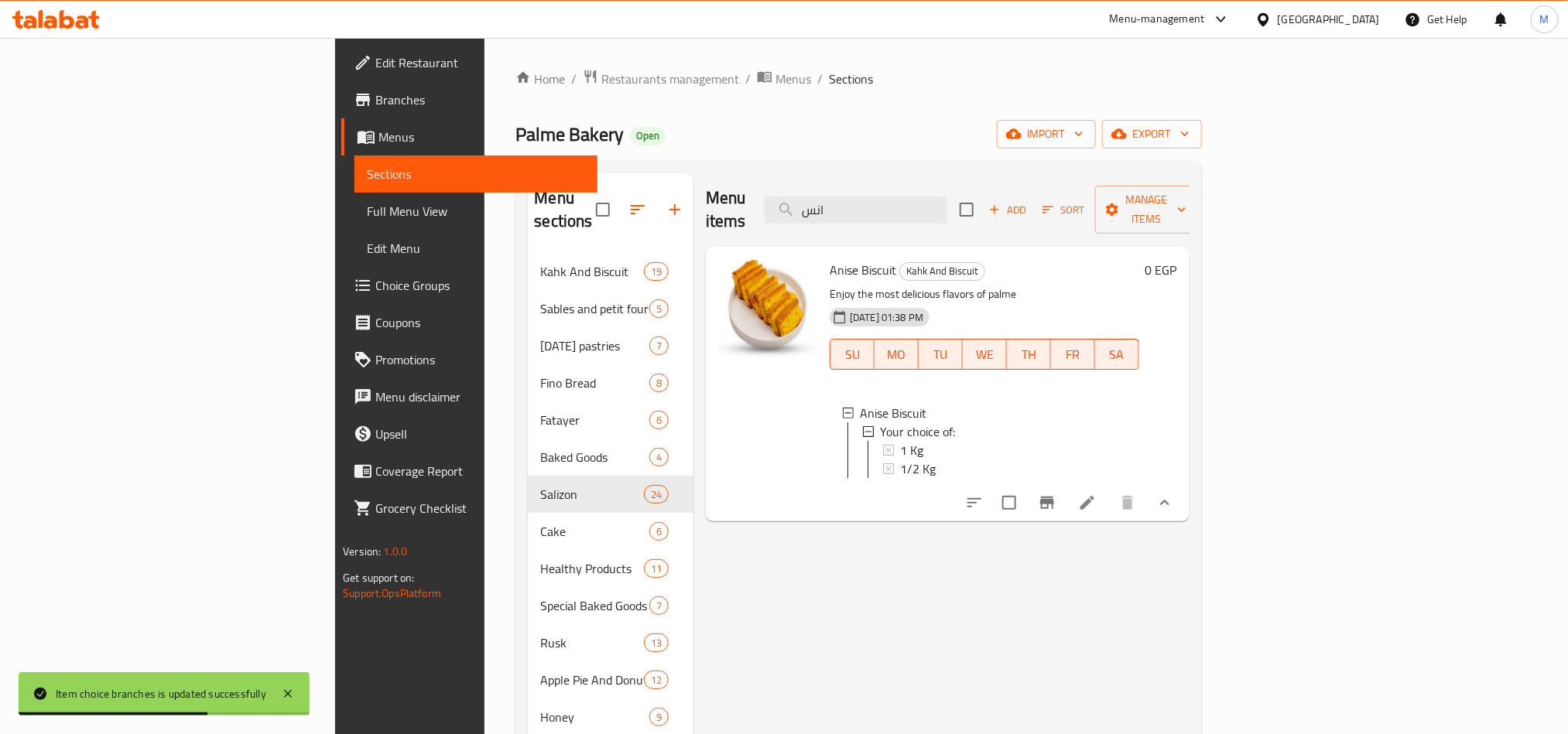
click at [1003, 184] on div "Menu items انس Add Sort Manage items" at bounding box center [947, 210] width 484 height 74
click at [947, 207] on input "انس" at bounding box center [856, 210] width 183 height 27
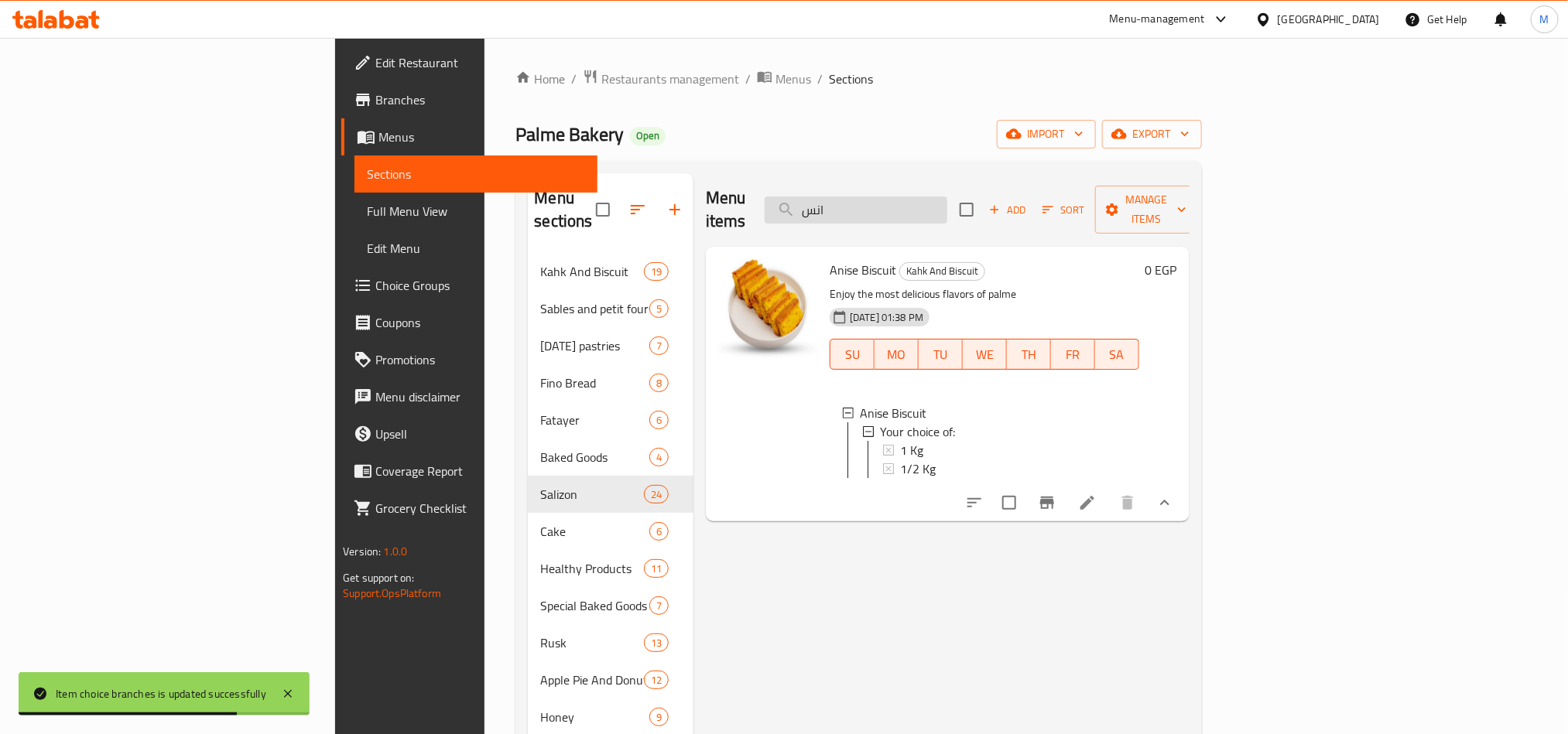
paste input "قسماط سمسم"
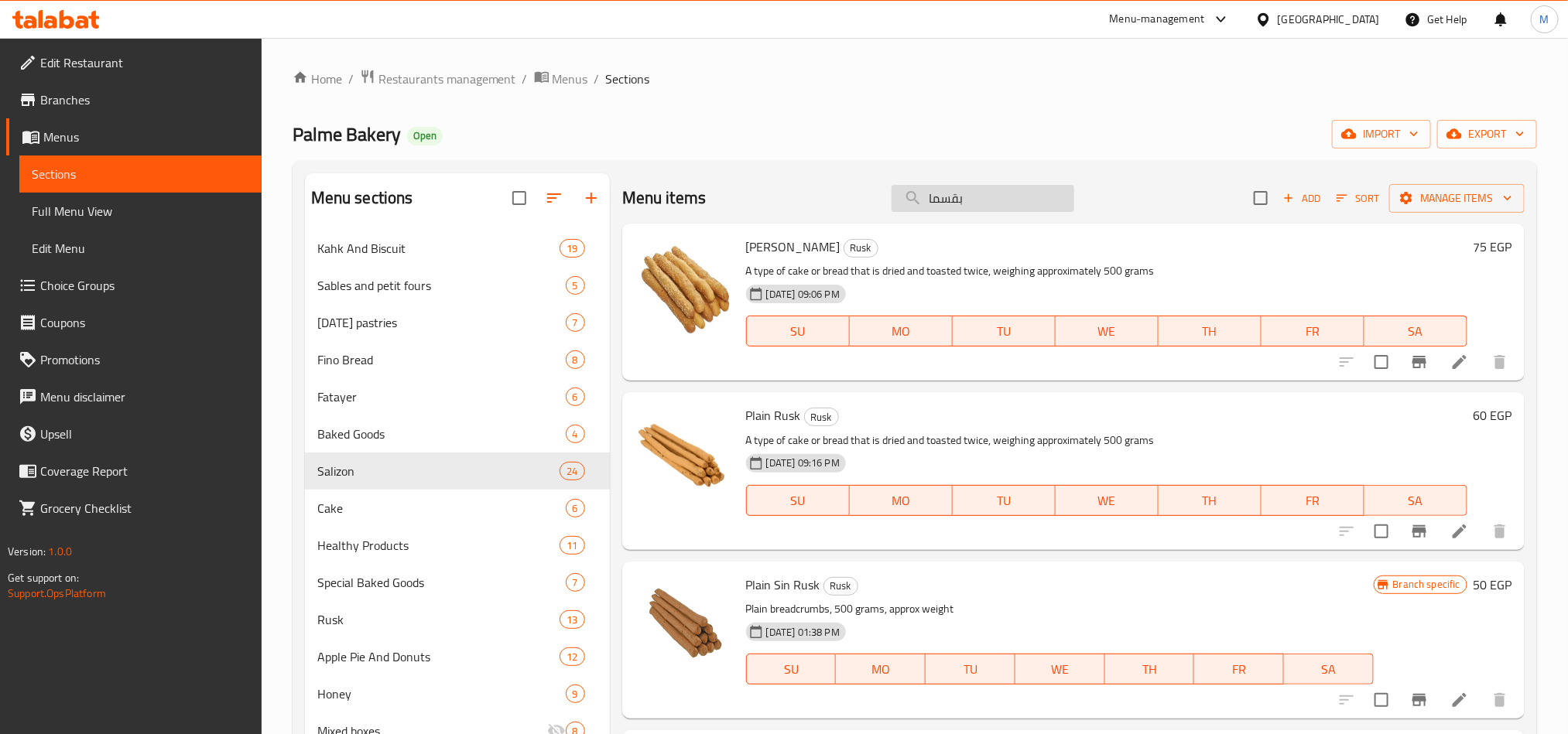
click at [1029, 195] on input "بقسما" at bounding box center [983, 198] width 183 height 27
paste input "امى"
click at [1029, 189] on input "شامى" at bounding box center [983, 198] width 183 height 27
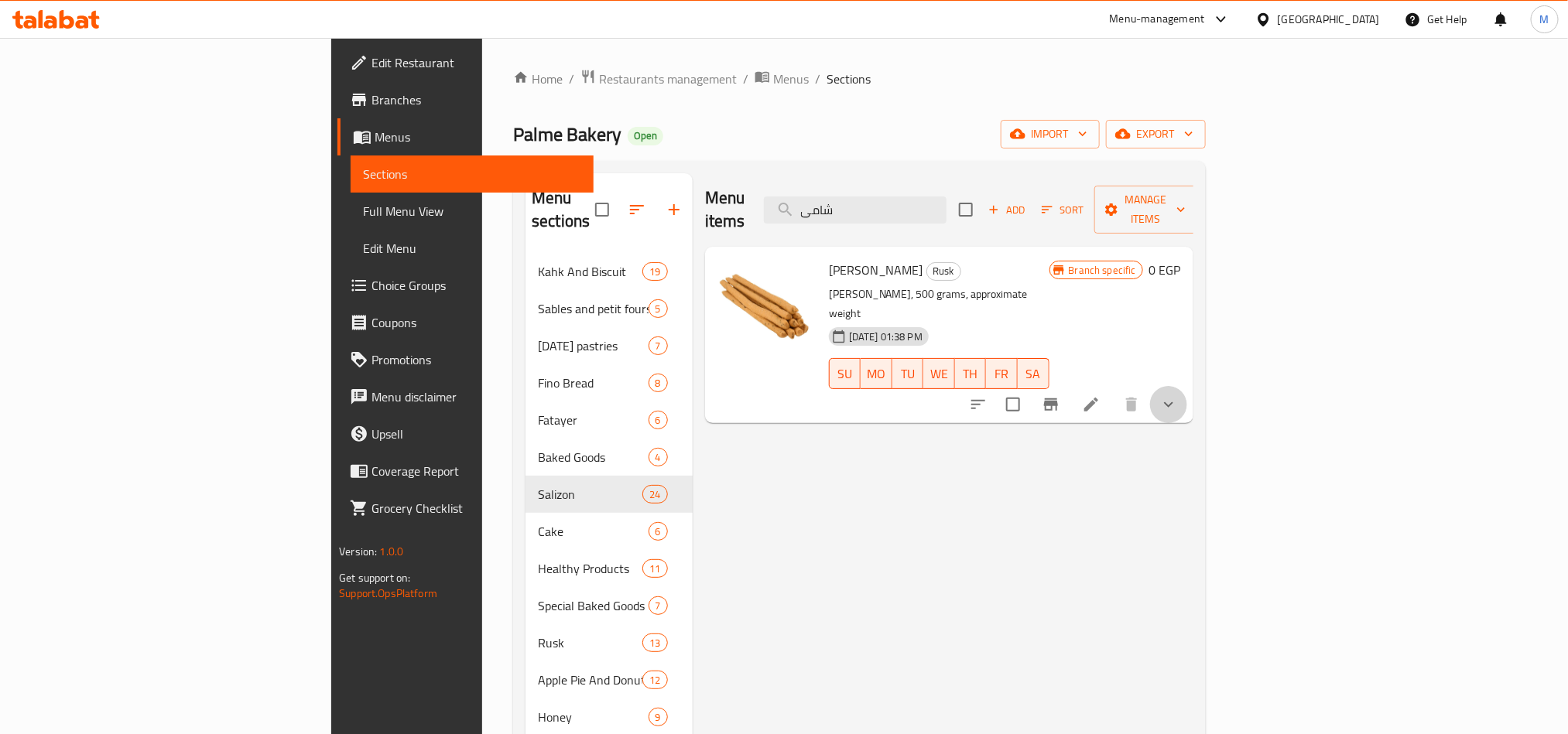
click at [1178, 396] on icon "show more" at bounding box center [1168, 404] width 18 height 18
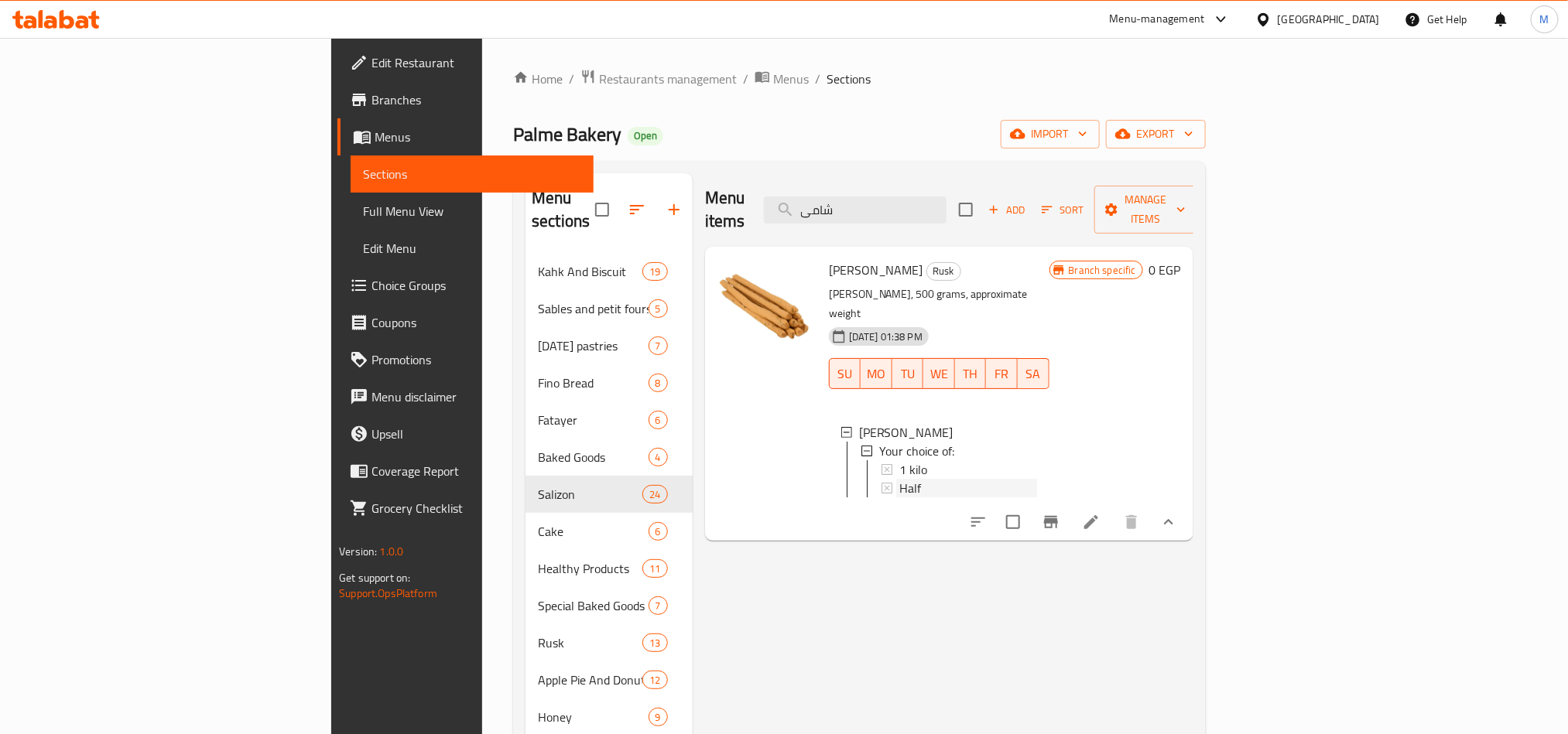
click at [899, 479] on div "Half" at bounding box center [968, 488] width 137 height 18
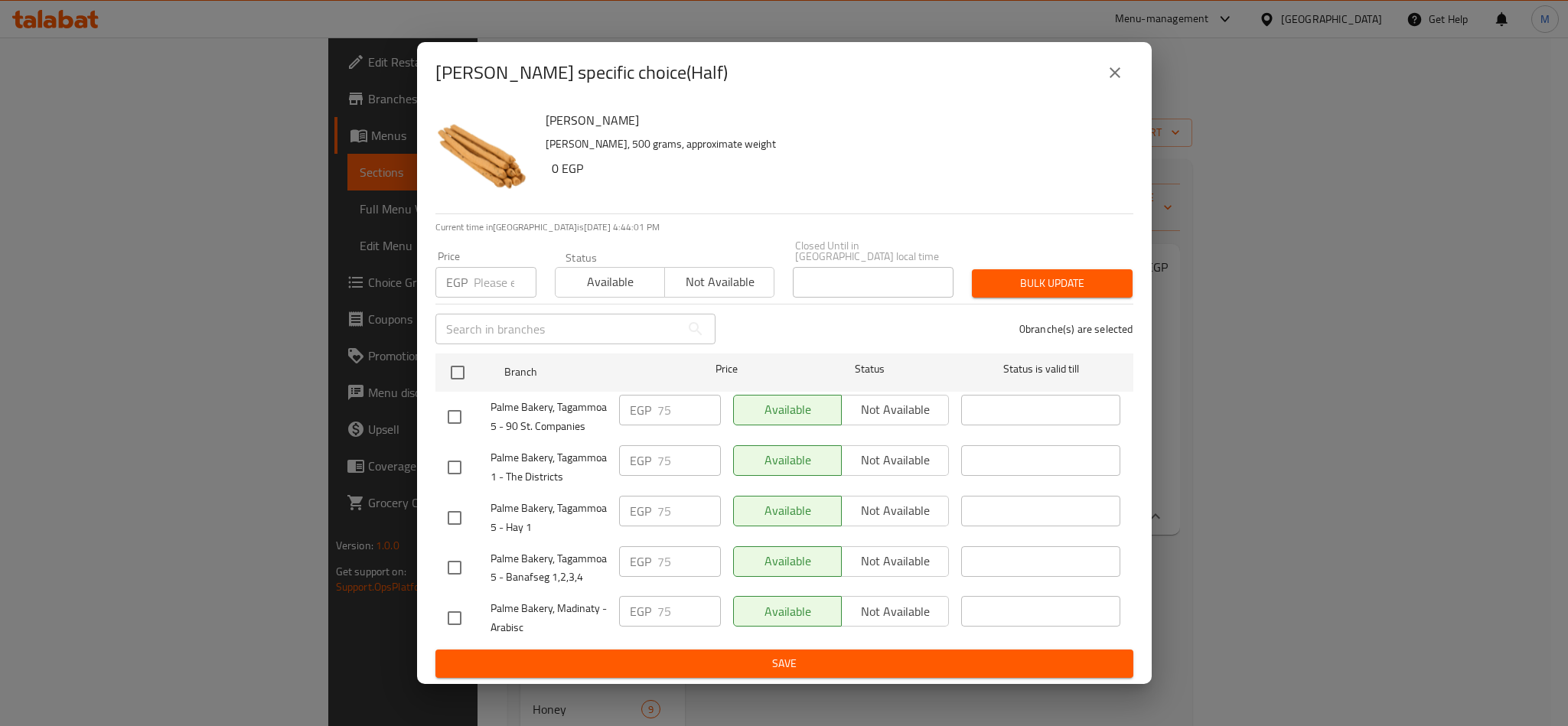
click at [1116, 72] on icon "close" at bounding box center [1115, 72] width 18 height 18
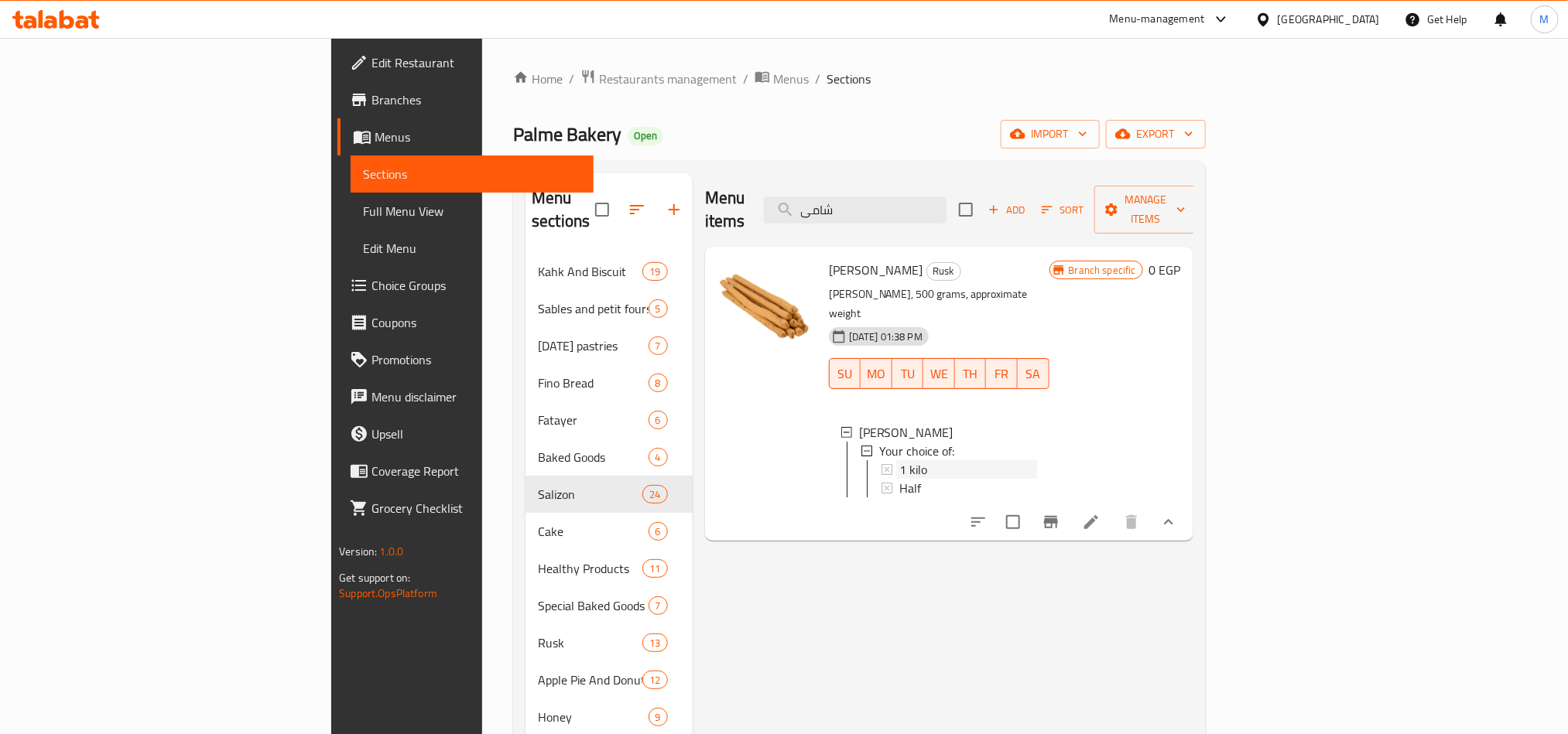
click at [899, 460] on span "1 kilo" at bounding box center [913, 469] width 28 height 18
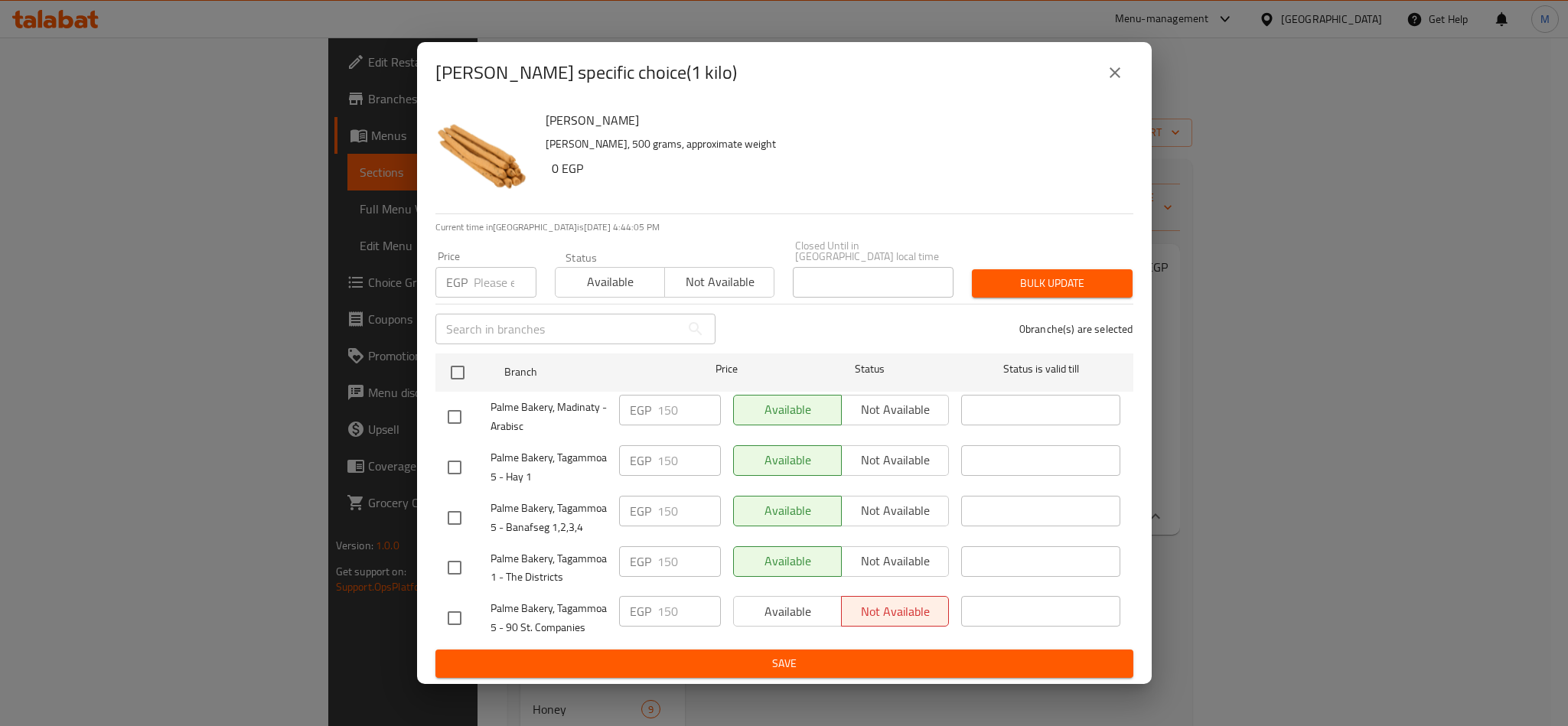
drag, startPoint x: 1116, startPoint y: 63, endPoint x: 1141, endPoint y: 4, distance: 64.1
click at [1118, 63] on button "close" at bounding box center [1115, 72] width 37 height 37
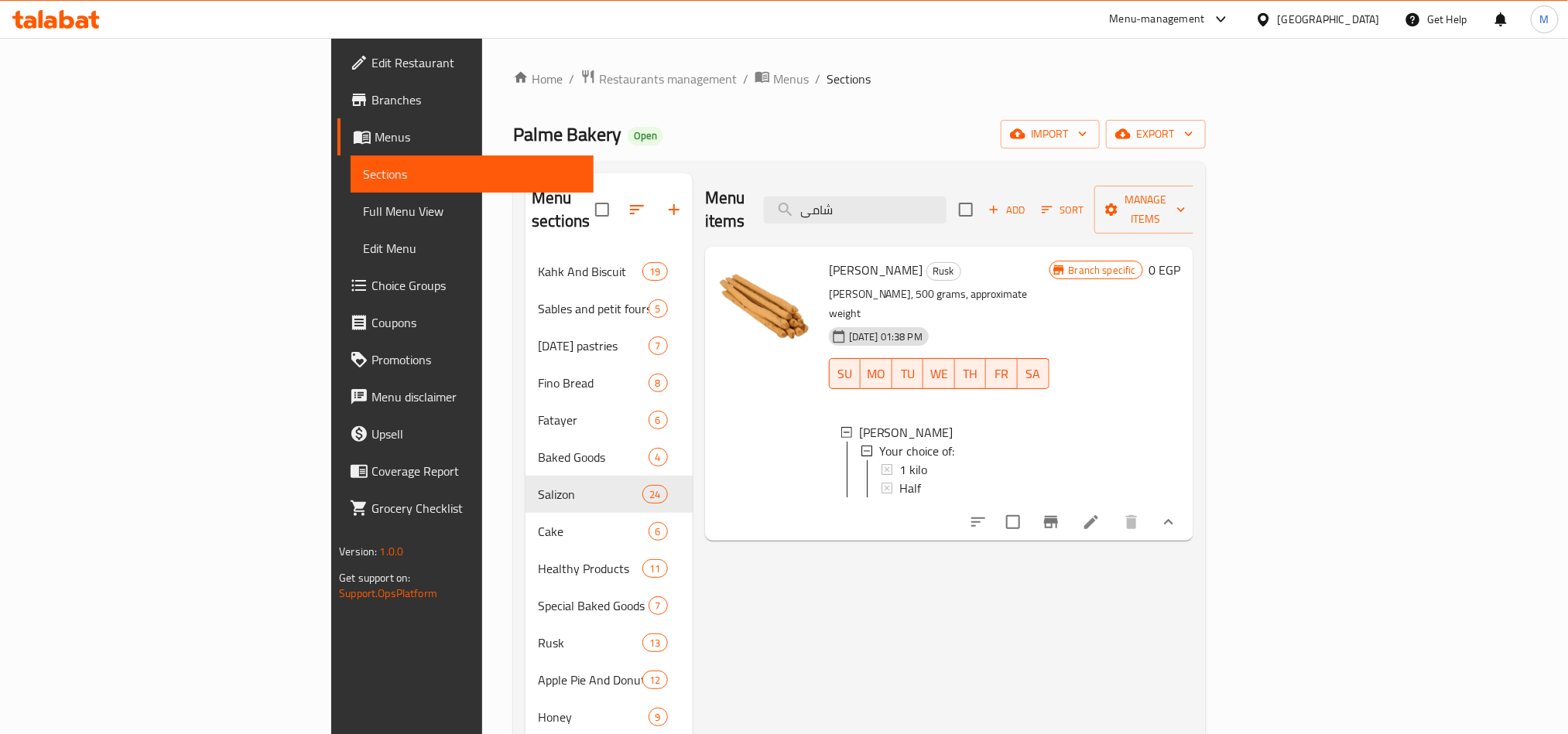
click at [1058, 179] on div "Menu items شامى Add Sort Manage items" at bounding box center [949, 210] width 488 height 74
click at [946, 200] on input "شامى" at bounding box center [855, 210] width 183 height 27
paste input "اتون ساليه"
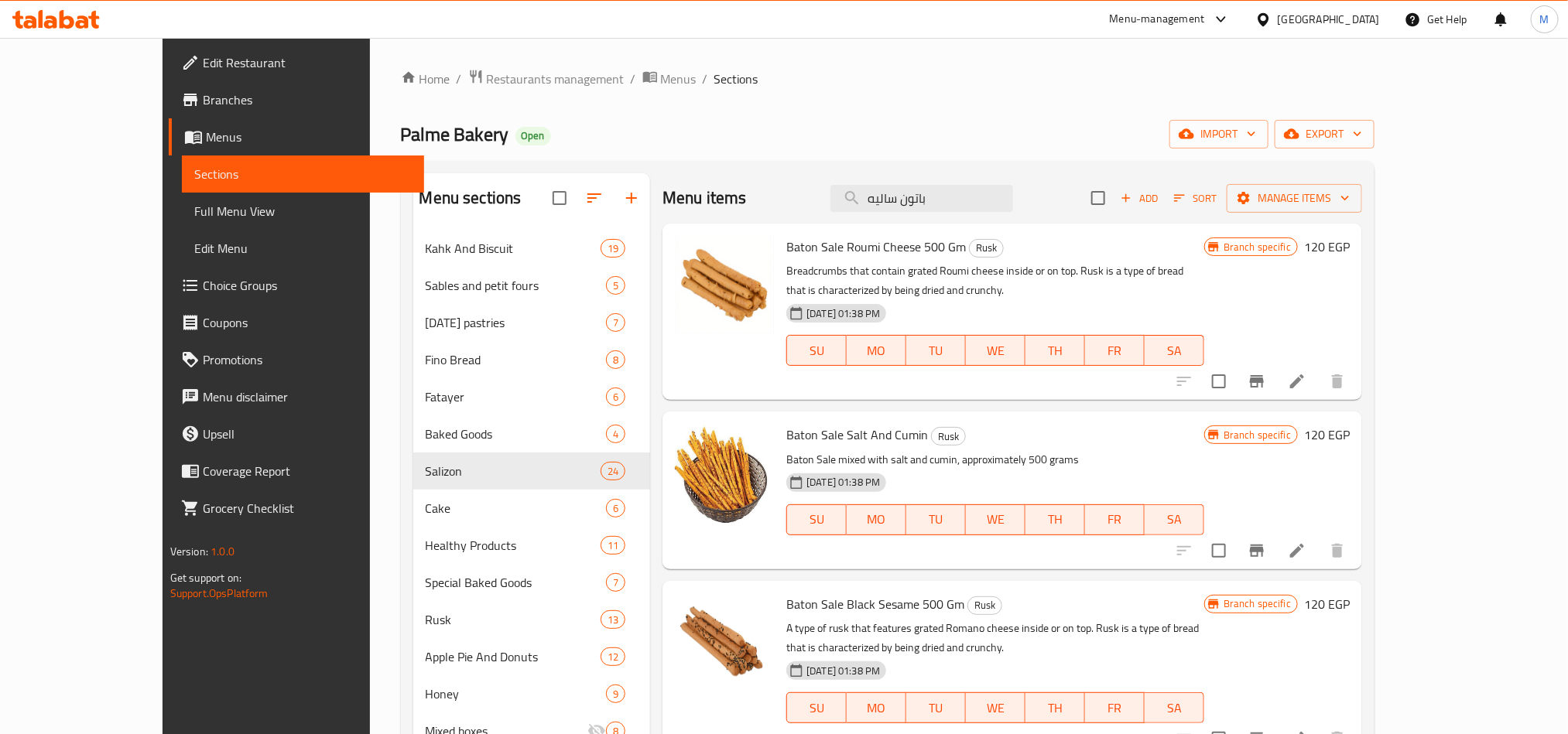
type input "باتون ساليه"
click at [970, 247] on span "Rusk" at bounding box center [986, 248] width 33 height 17
copy span "Rusk"
click at [1044, 249] on h6 "Baton Sale Roumi Cheese 500 [PERSON_NAME]" at bounding box center [995, 246] width 417 height 22
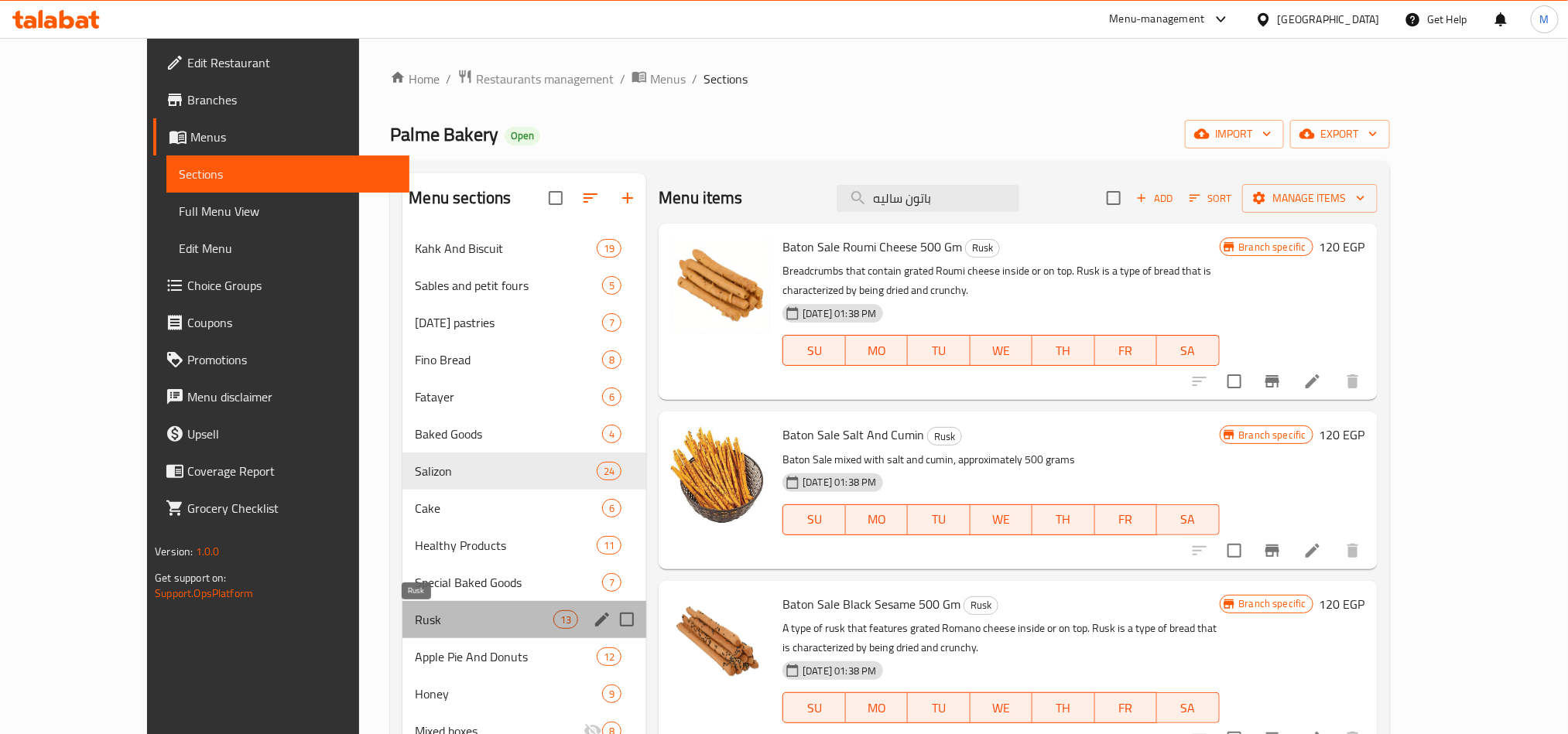
click at [415, 611] on span "Rusk" at bounding box center [484, 619] width 138 height 18
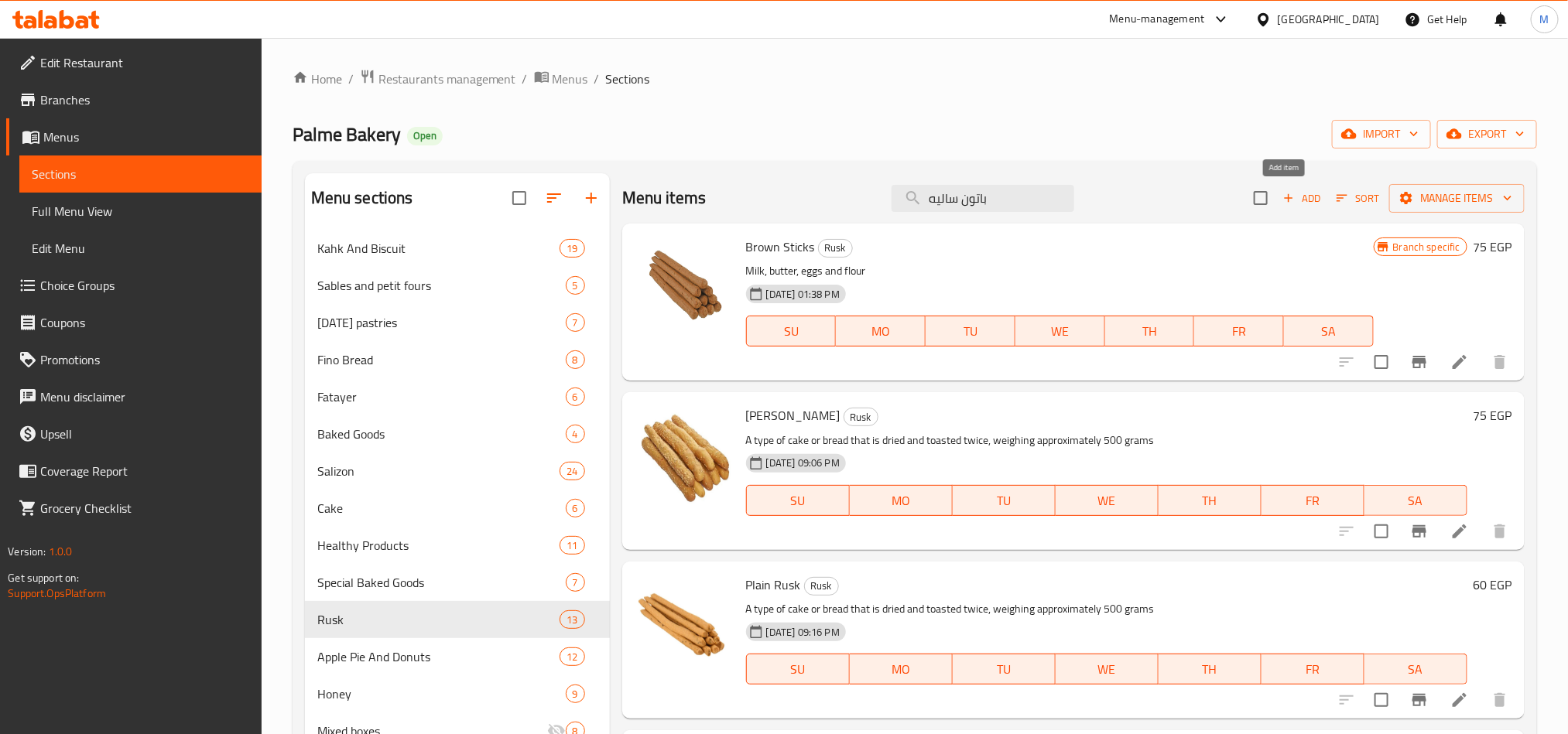
click at [1291, 197] on span "Add" at bounding box center [1302, 198] width 42 height 17
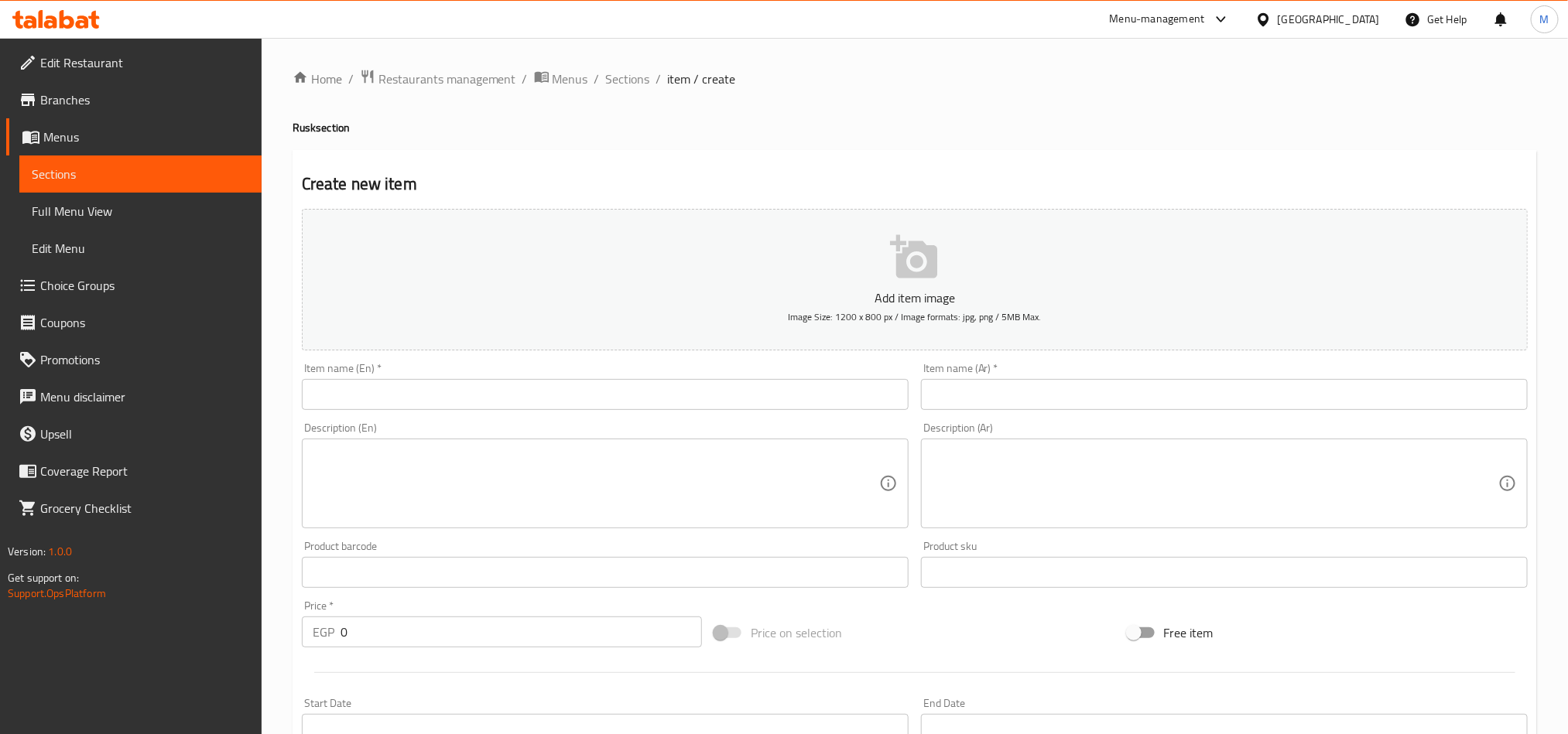
click at [1097, 385] on input "text" at bounding box center [1224, 395] width 607 height 31
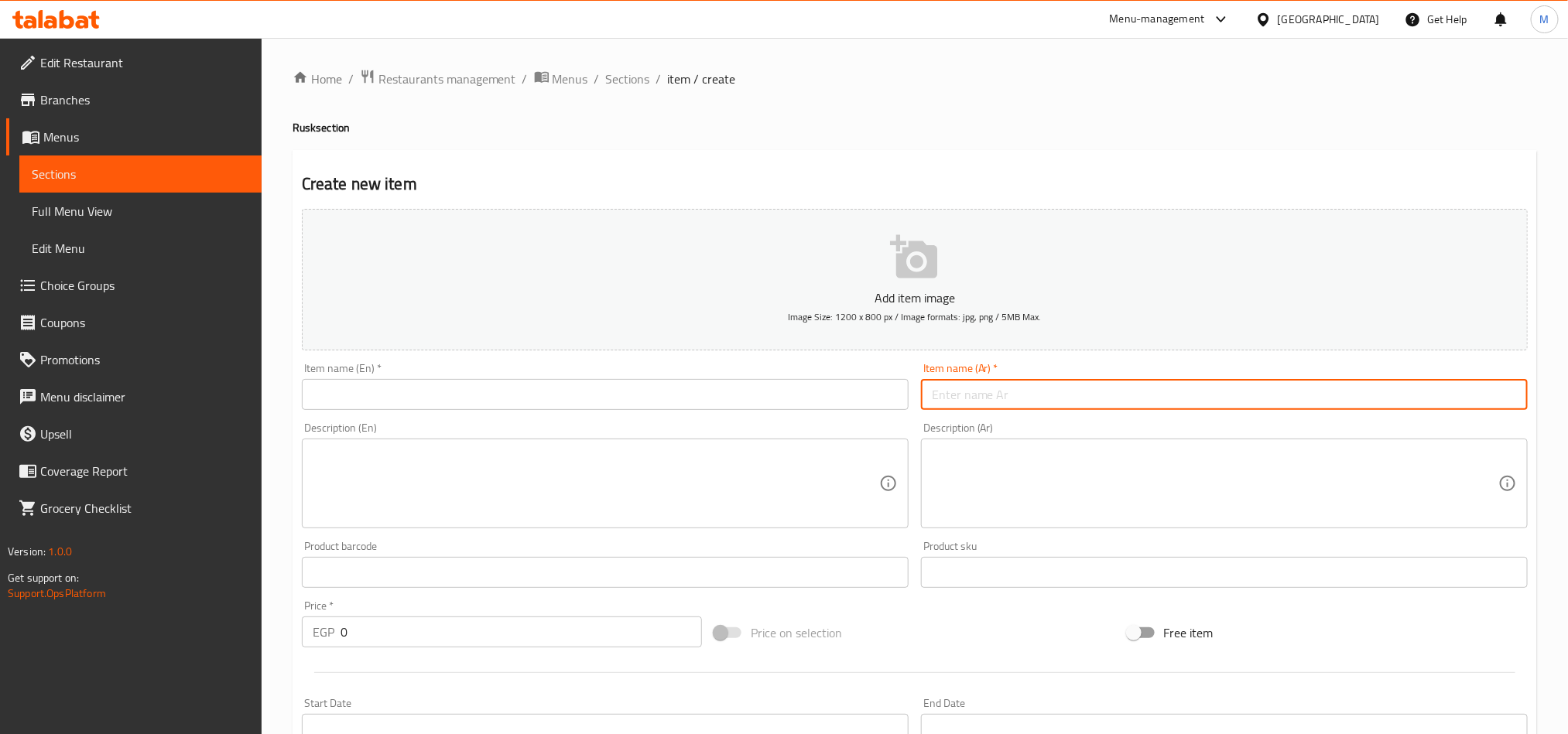
paste input "Rusk"
click at [1072, 393] on input "Rusk" at bounding box center [1224, 395] width 607 height 31
click at [1075, 393] on input "Rusk" at bounding box center [1224, 395] width 607 height 31
paste input "باتون ساليه ملح جديد"
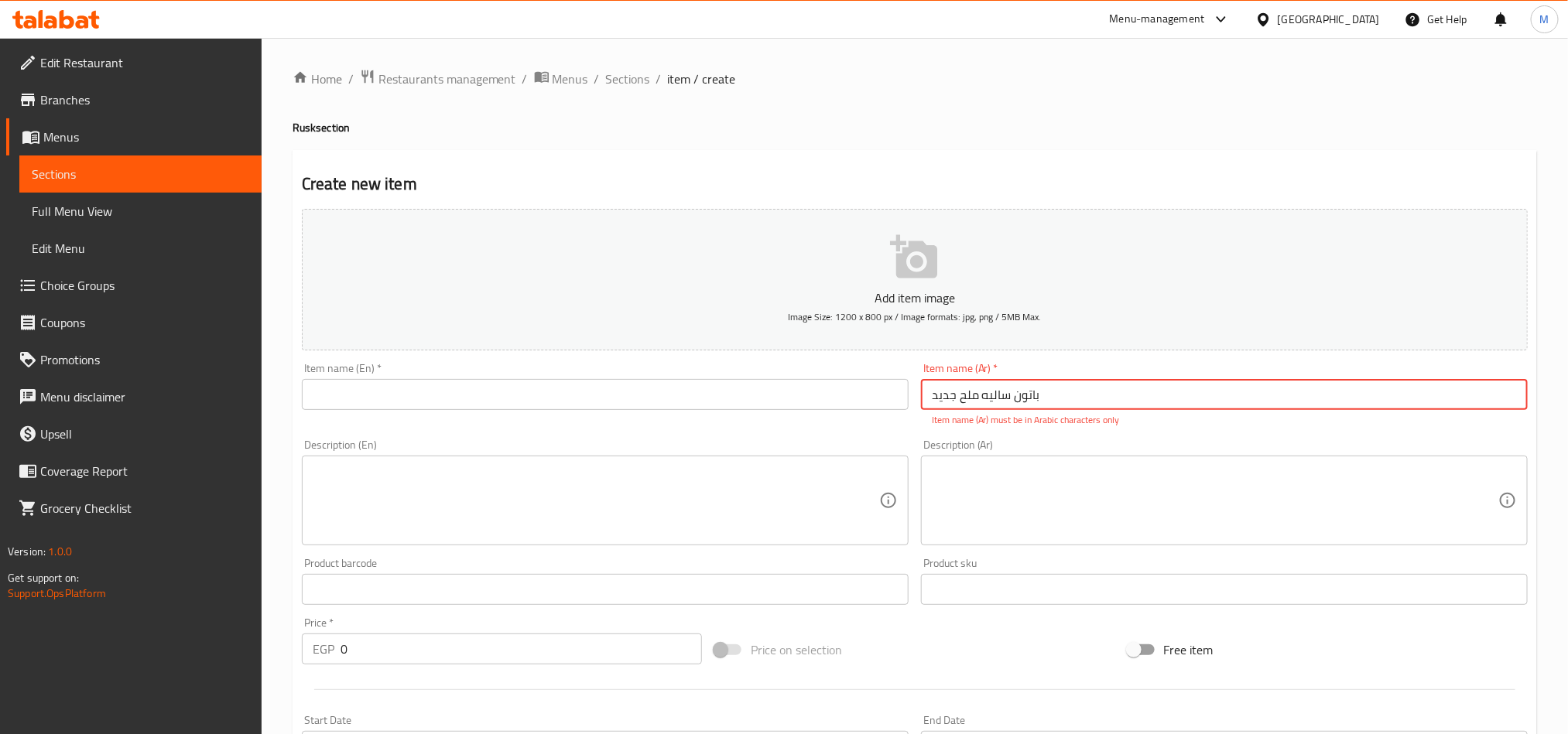
type input "باتون ساليه ملح جديد"
click at [573, 389] on input "text" at bounding box center [605, 395] width 607 height 31
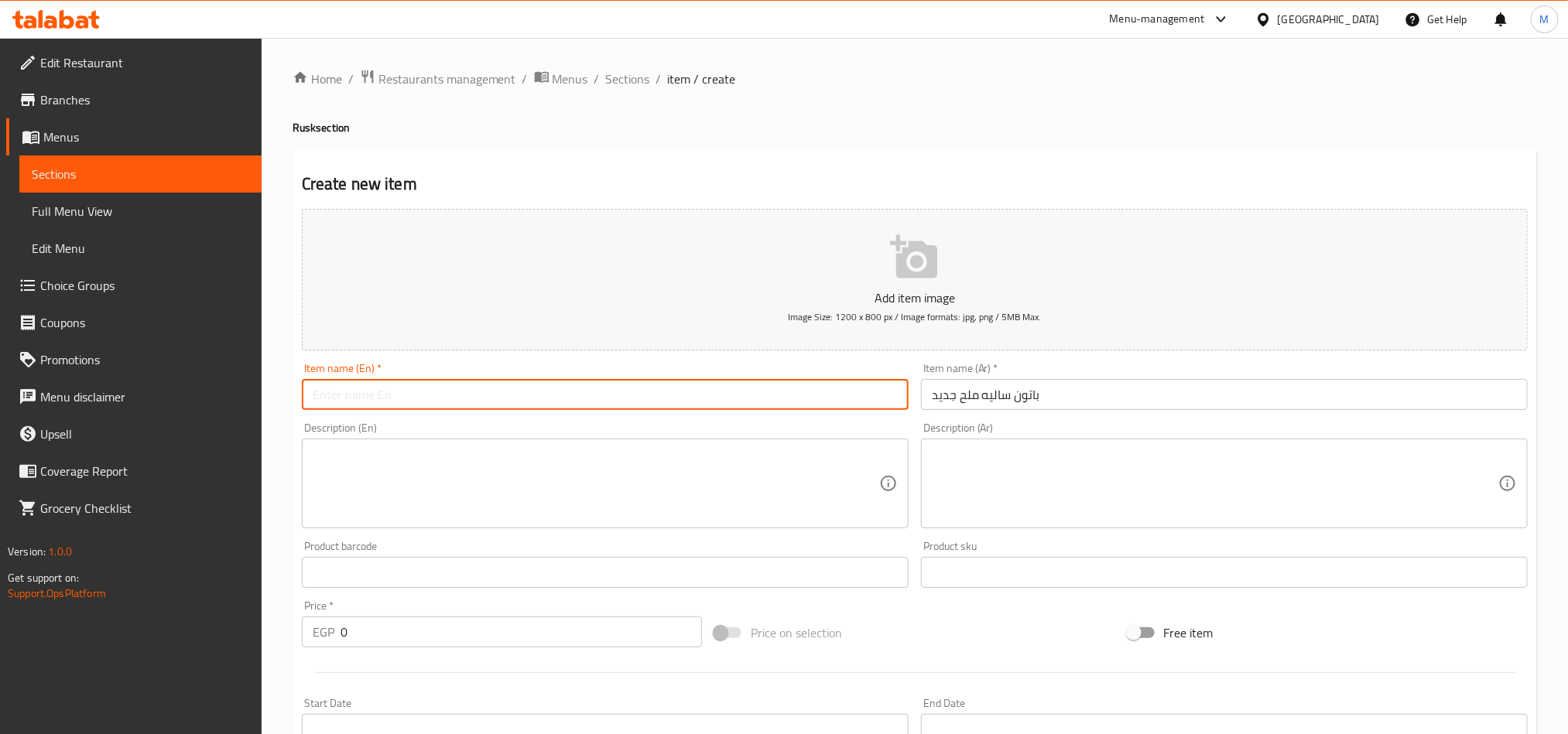
paste input "Baton Salé New Salt"
click at [704, 65] on div "Home / Restaurants management / Menus / Sections / item / create [PERSON_NAME] …" at bounding box center [915, 566] width 1306 height 1056
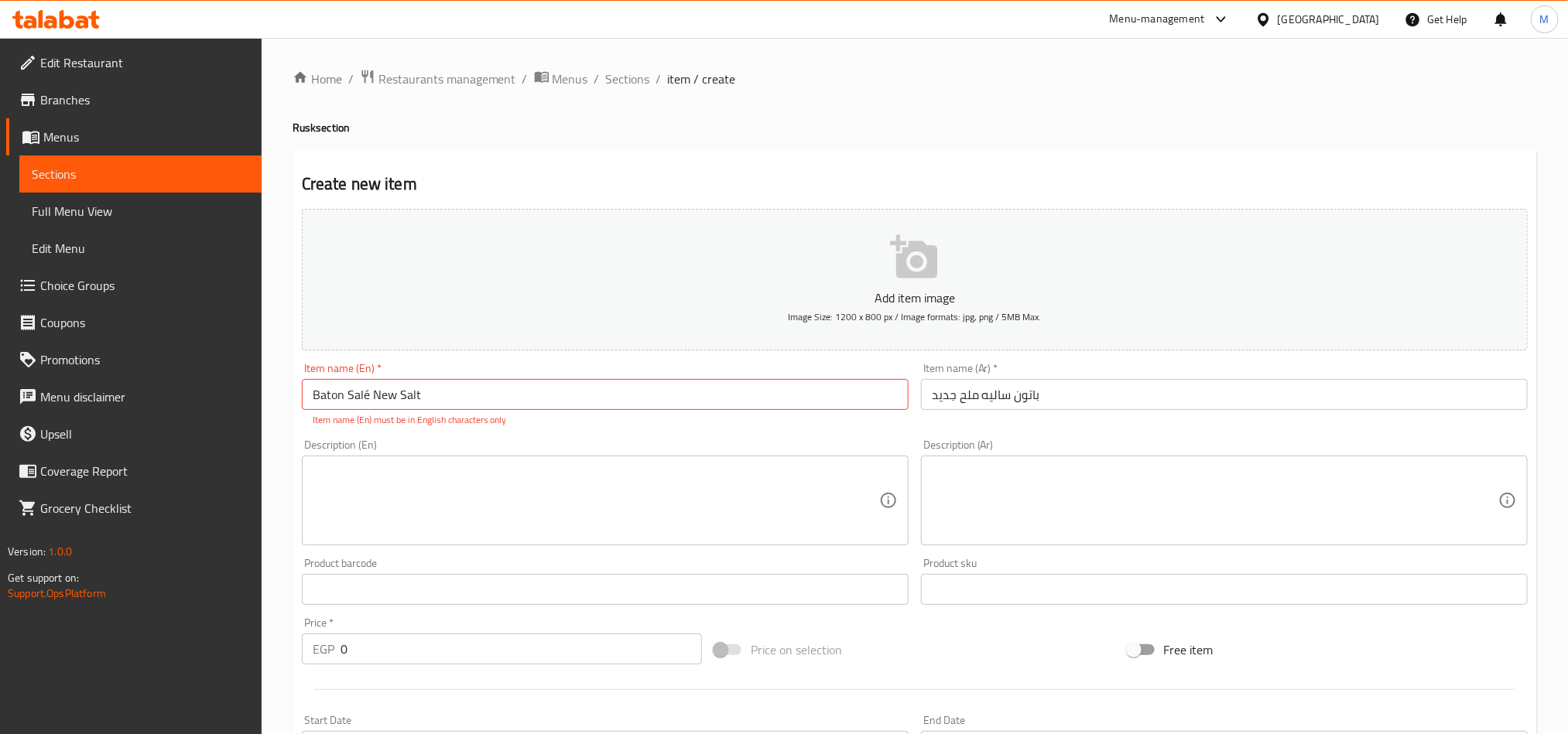
click at [370, 393] on input "Baton Salé New Salt" at bounding box center [605, 395] width 607 height 31
click at [369, 396] on input "Baton Salé New Salt" at bounding box center [605, 395] width 607 height 31
click at [867, 123] on h4 "[PERSON_NAME] section" at bounding box center [914, 128] width 1244 height 16
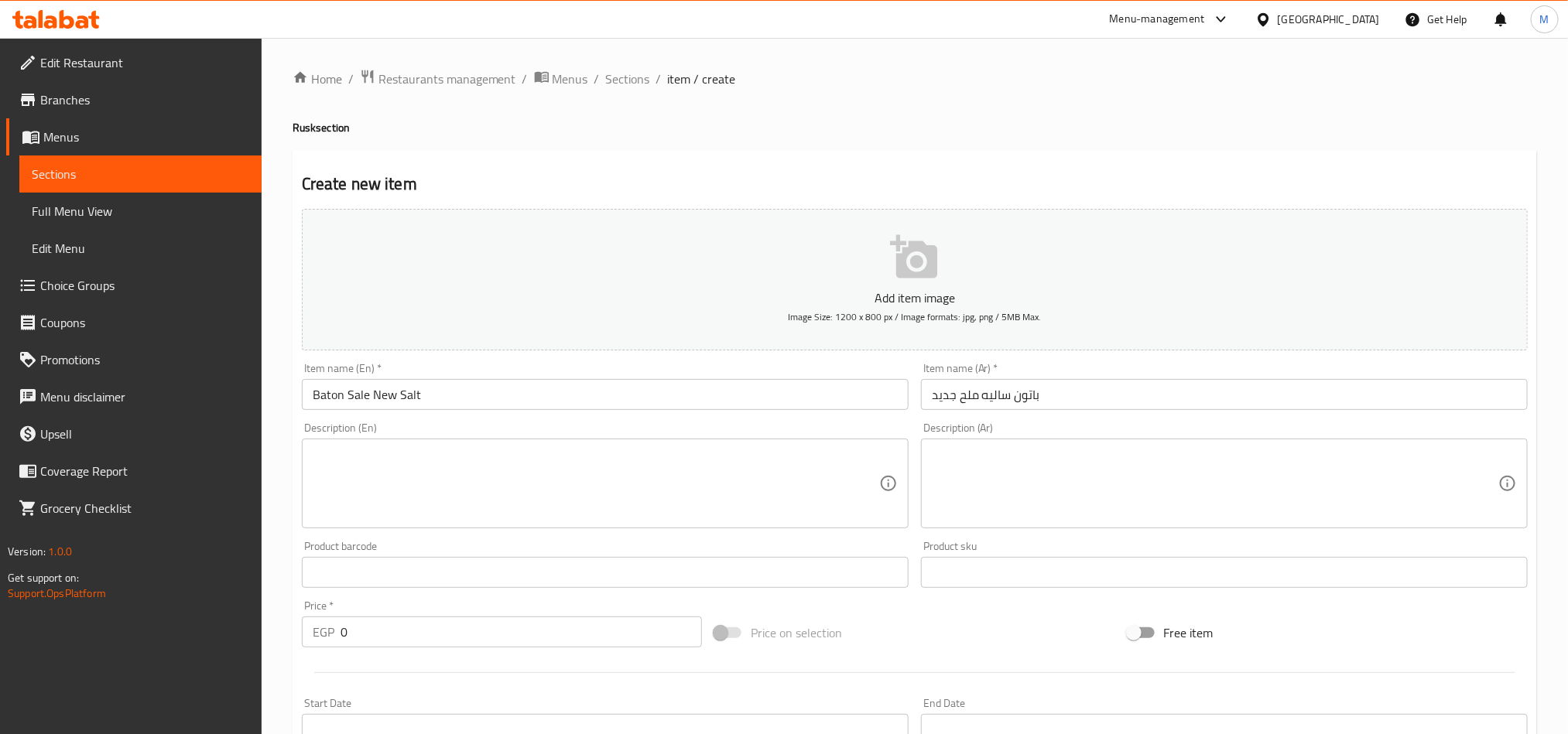
click at [385, 397] on input "Baton Sale New Salt" at bounding box center [605, 395] width 607 height 31
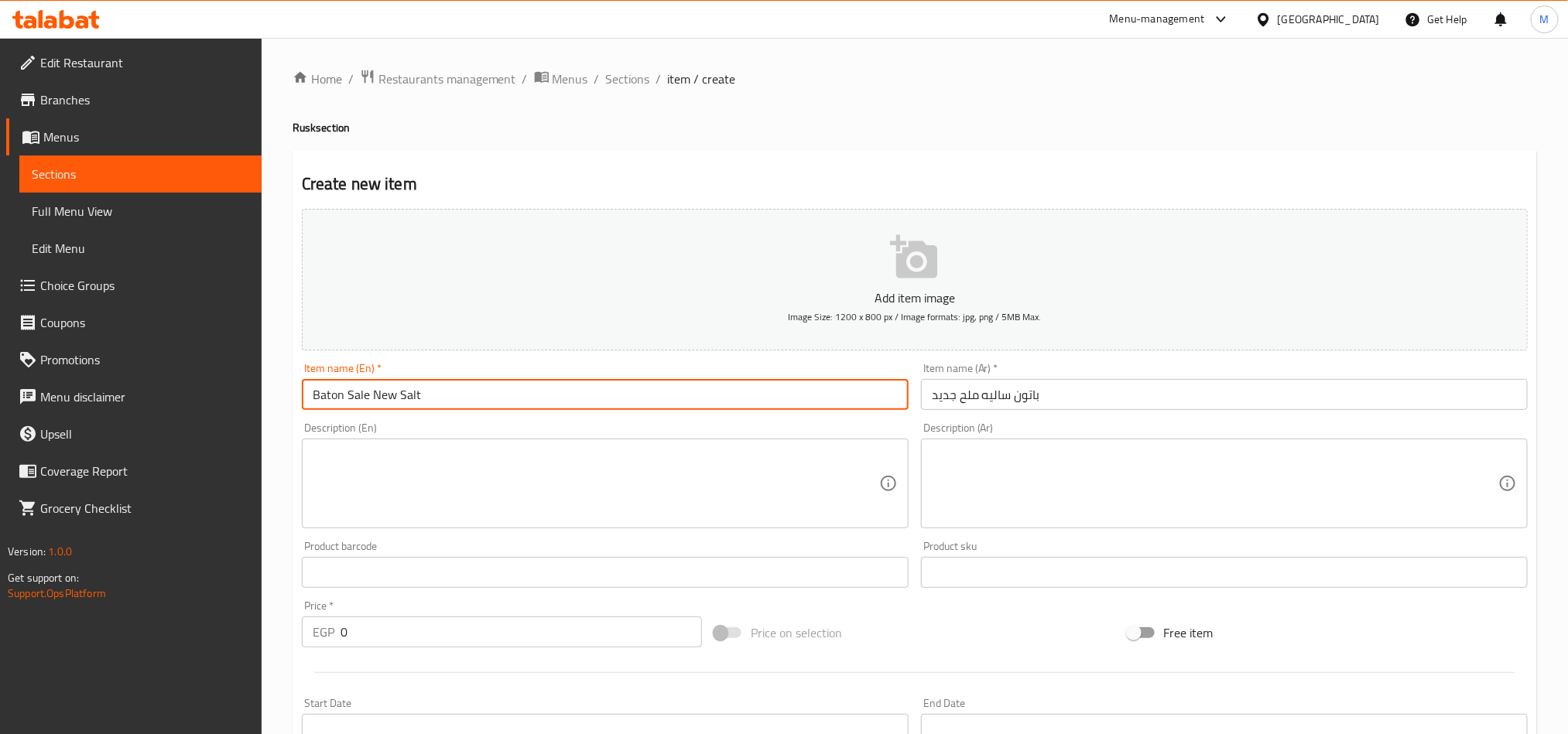
click at [385, 397] on input "Baton Sale New Salt" at bounding box center [605, 395] width 607 height 31
click at [417, 400] on input "Baton Sale Salt" at bounding box center [605, 395] width 607 height 31
paste input "New"
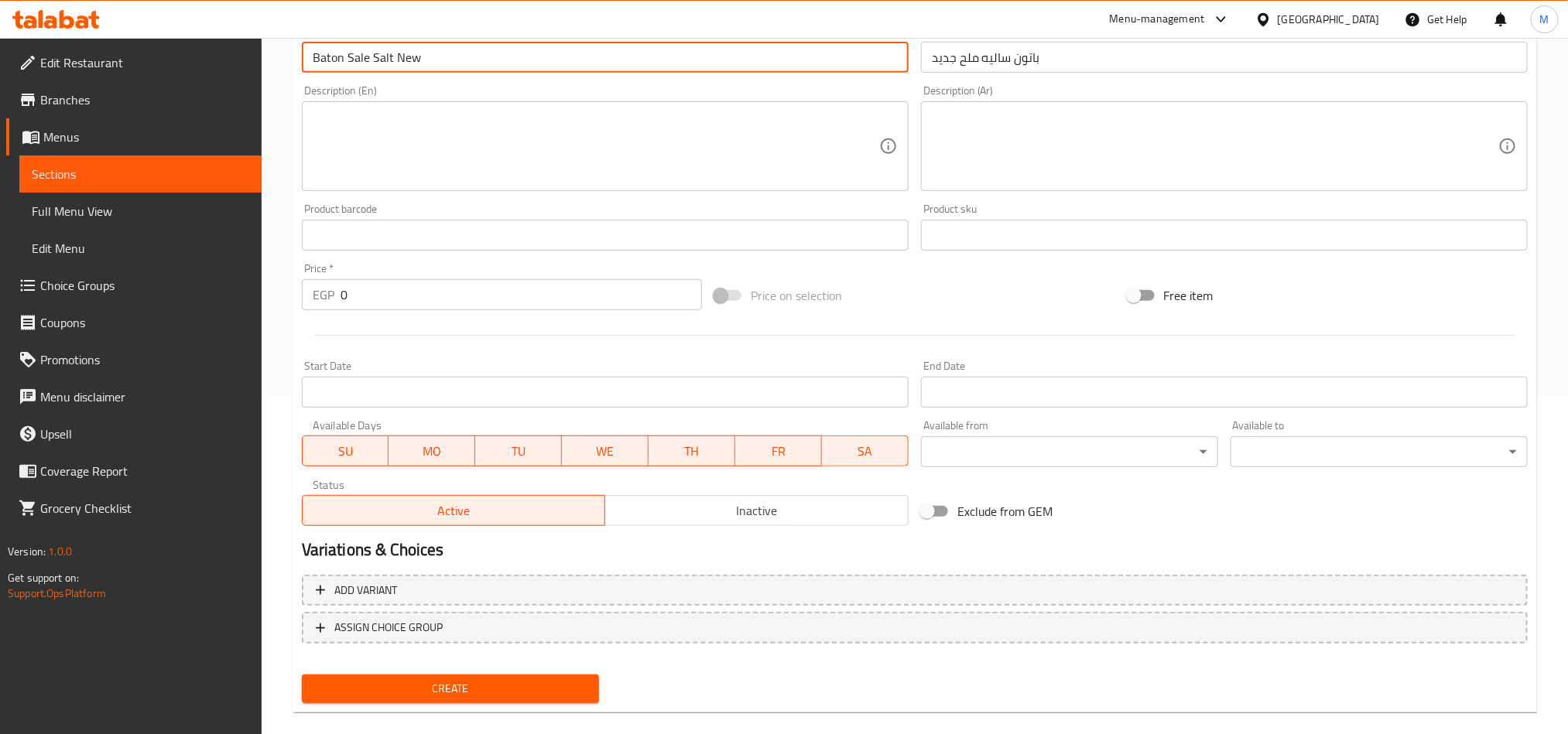
scroll to position [357, 0]
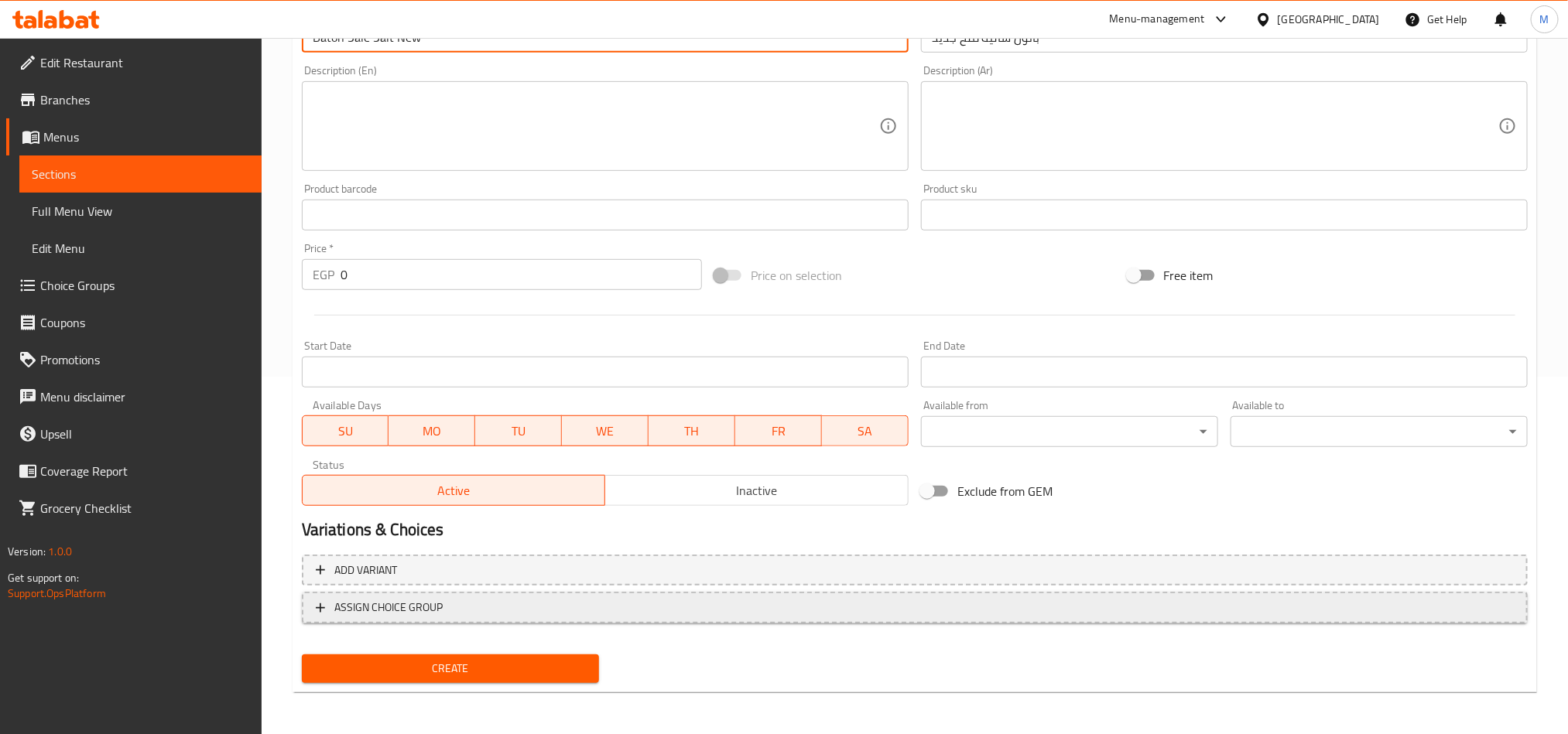
type input "Baton Sale Salt New"
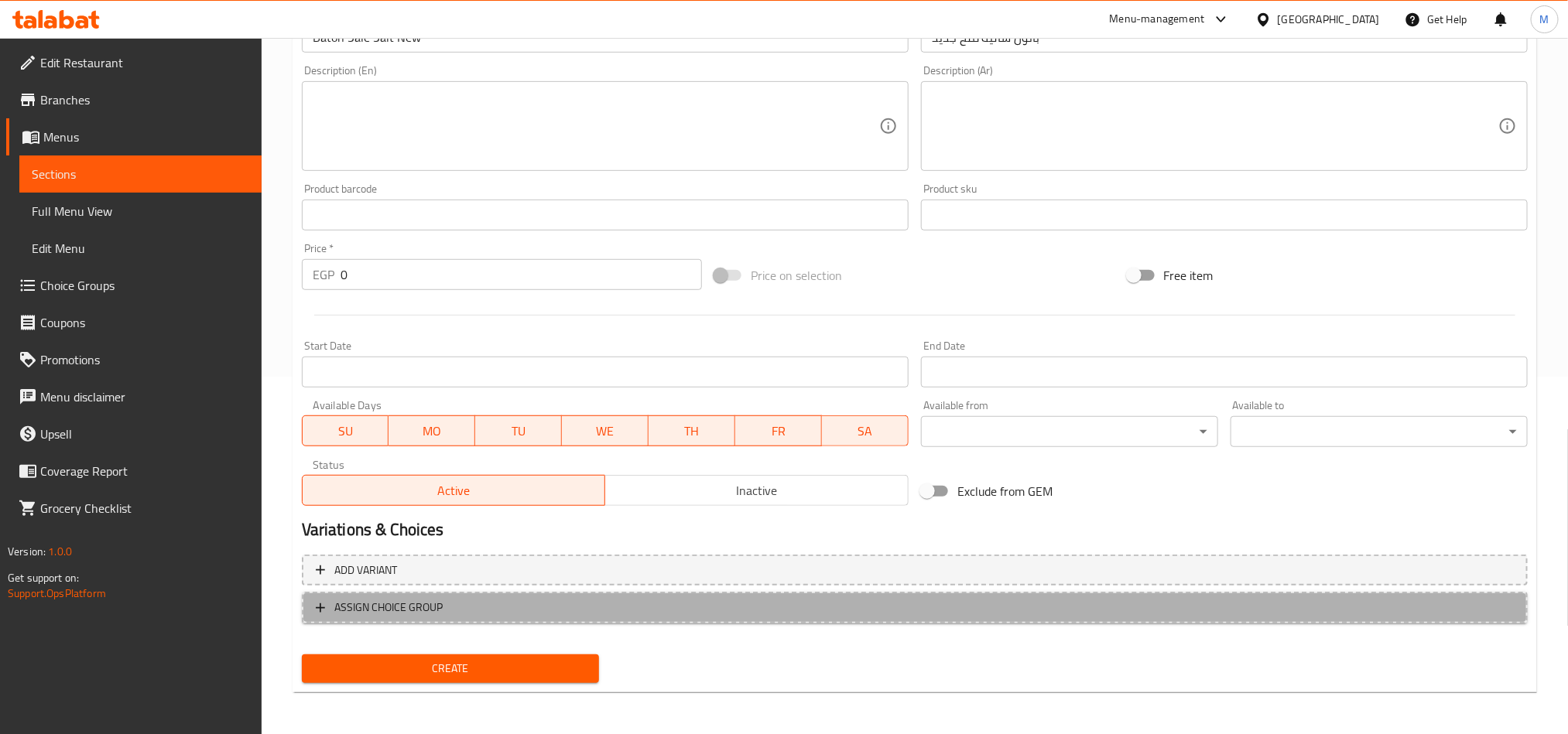
click at [836, 604] on span "ASSIGN CHOICE GROUP" at bounding box center [914, 608] width 1198 height 19
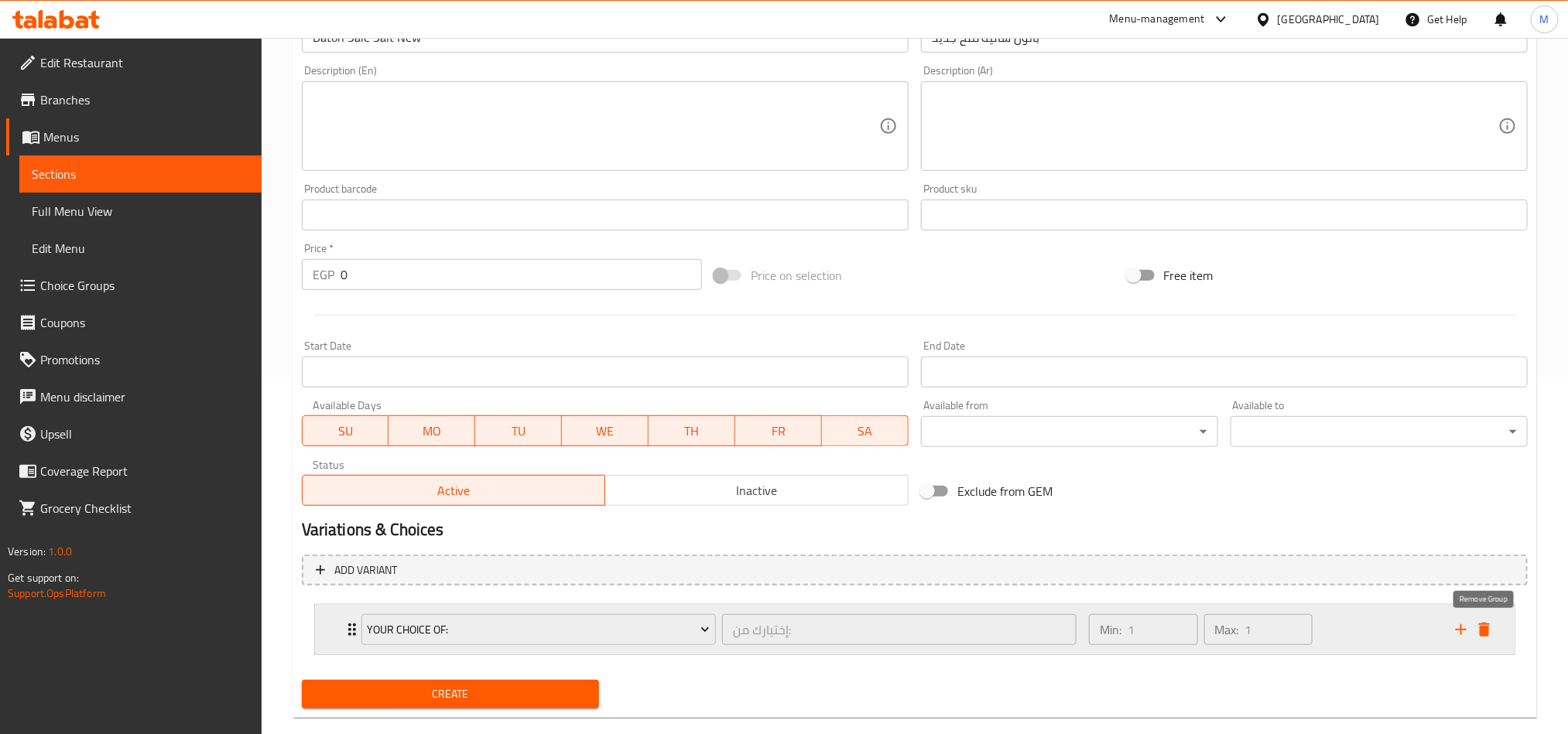
click at [1492, 632] on icon "delete" at bounding box center [1484, 630] width 18 height 18
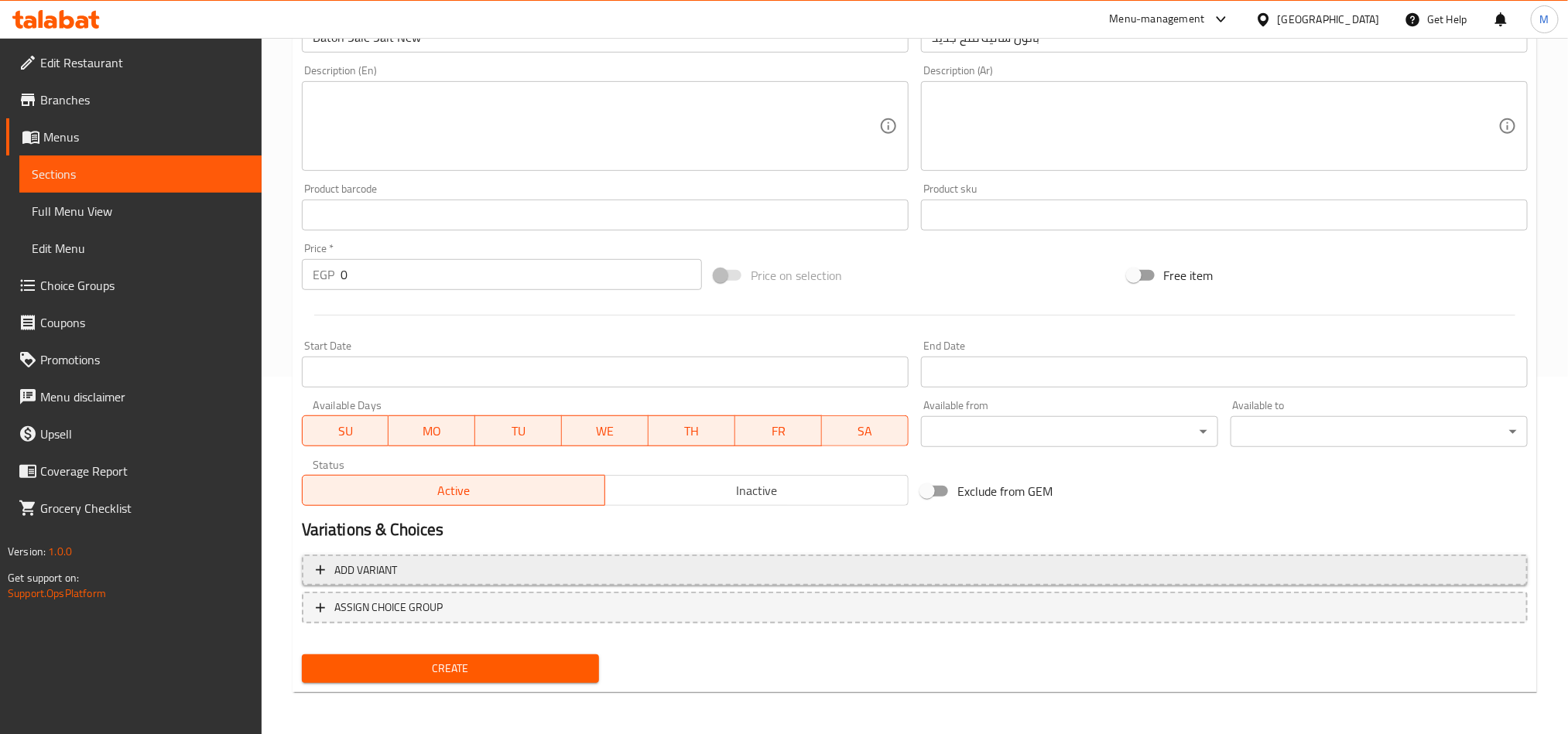
click at [1172, 564] on span "Add variant" at bounding box center [914, 571] width 1198 height 19
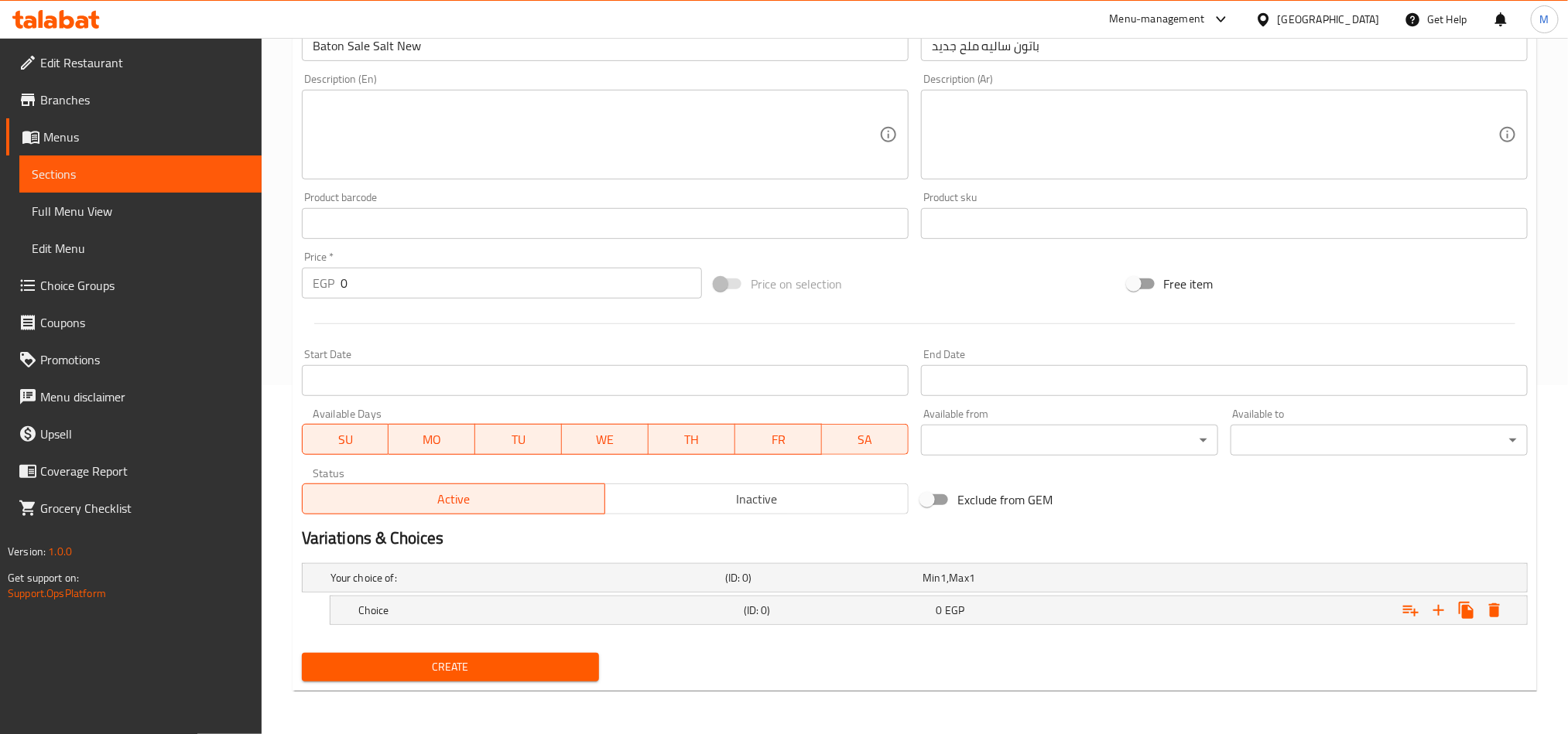
scroll to position [350, 0]
click at [1440, 608] on icon "Expand" at bounding box center [1438, 610] width 18 height 18
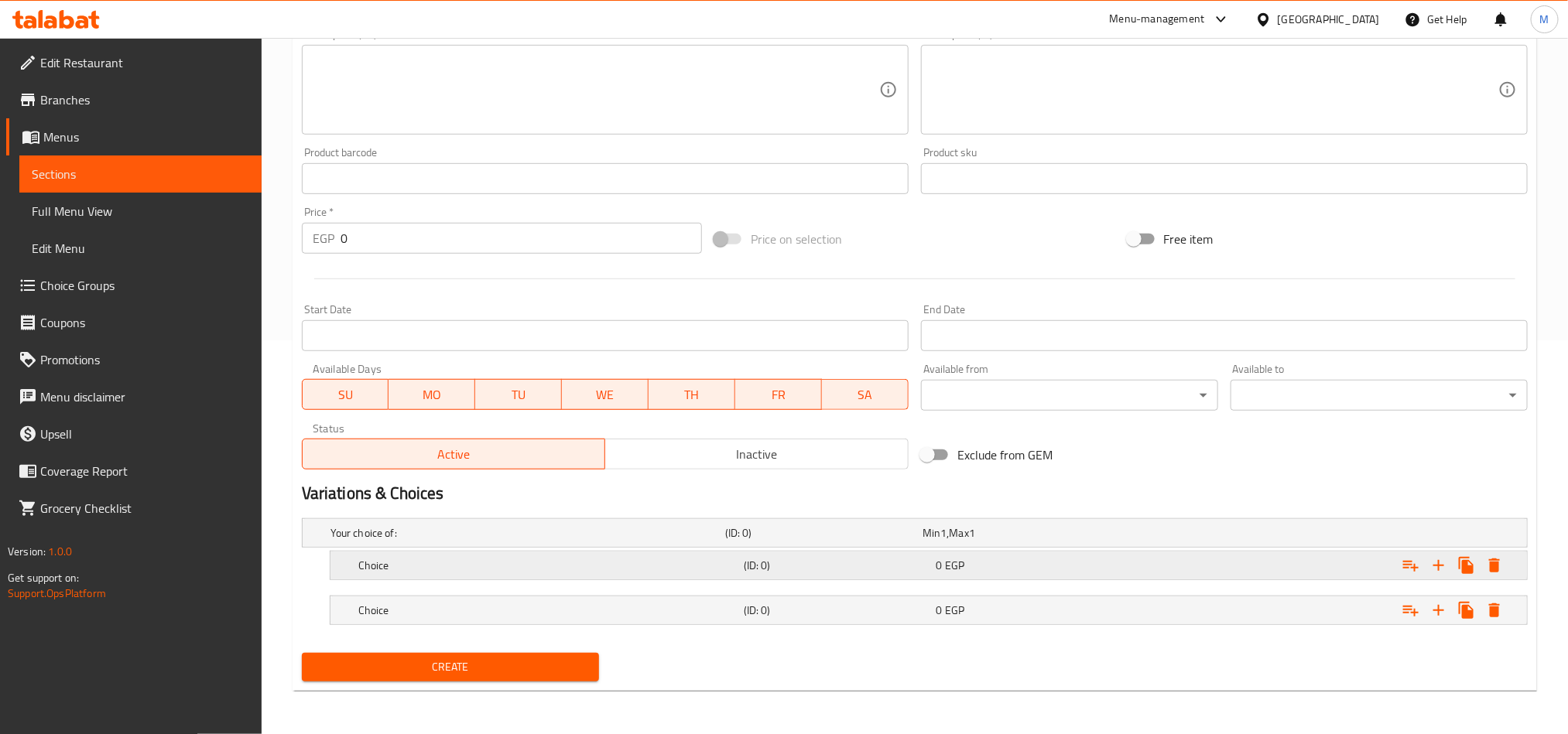
drag, startPoint x: 1119, startPoint y: 597, endPoint x: 1121, endPoint y: 578, distance: 19.1
click at [1121, 594] on div "Choice (ID: 0) 0 EGP" at bounding box center [932, 610] width 1156 height 34
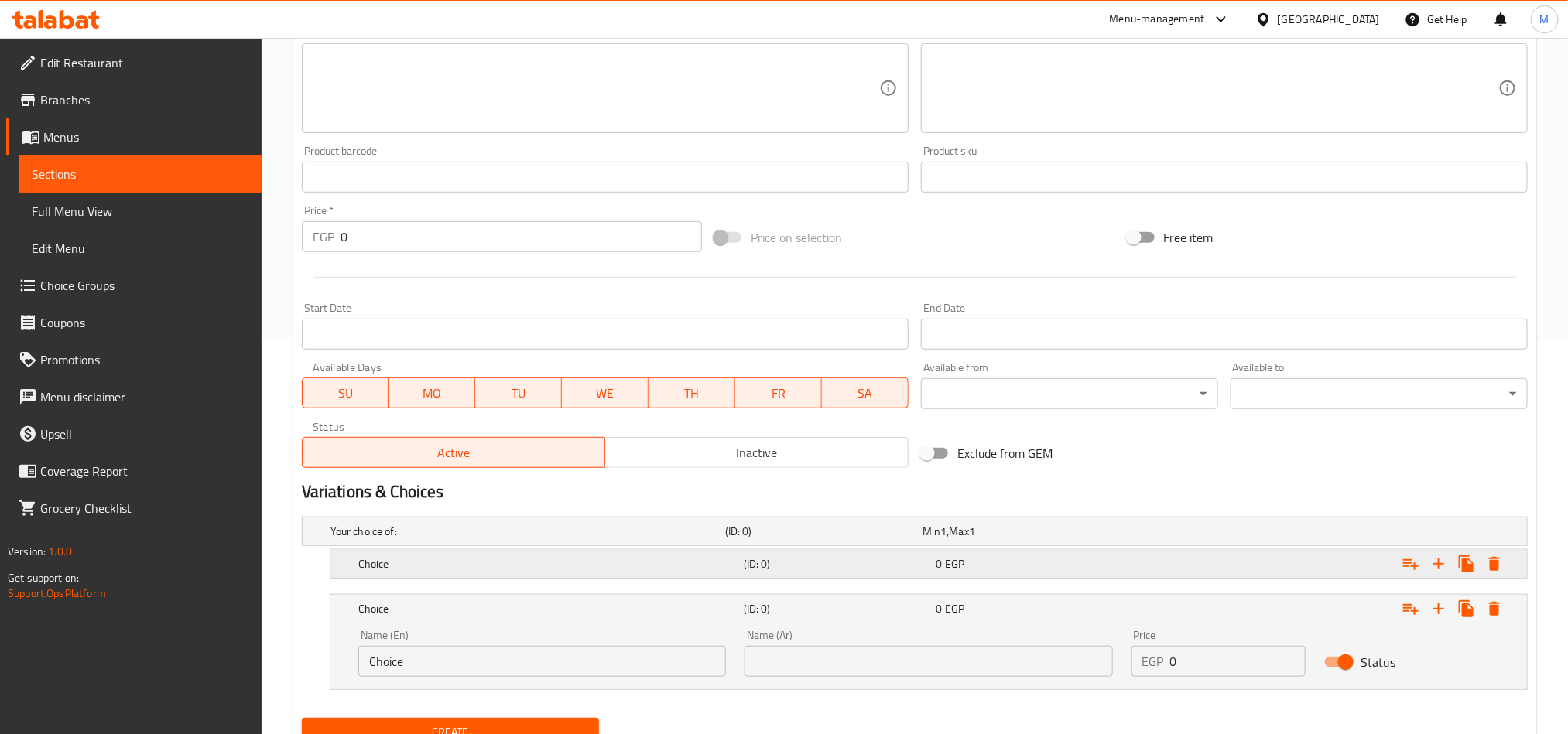
click at [1121, 552] on div "Choice (ID: 0) 0 EGP" at bounding box center [932, 564] width 1156 height 34
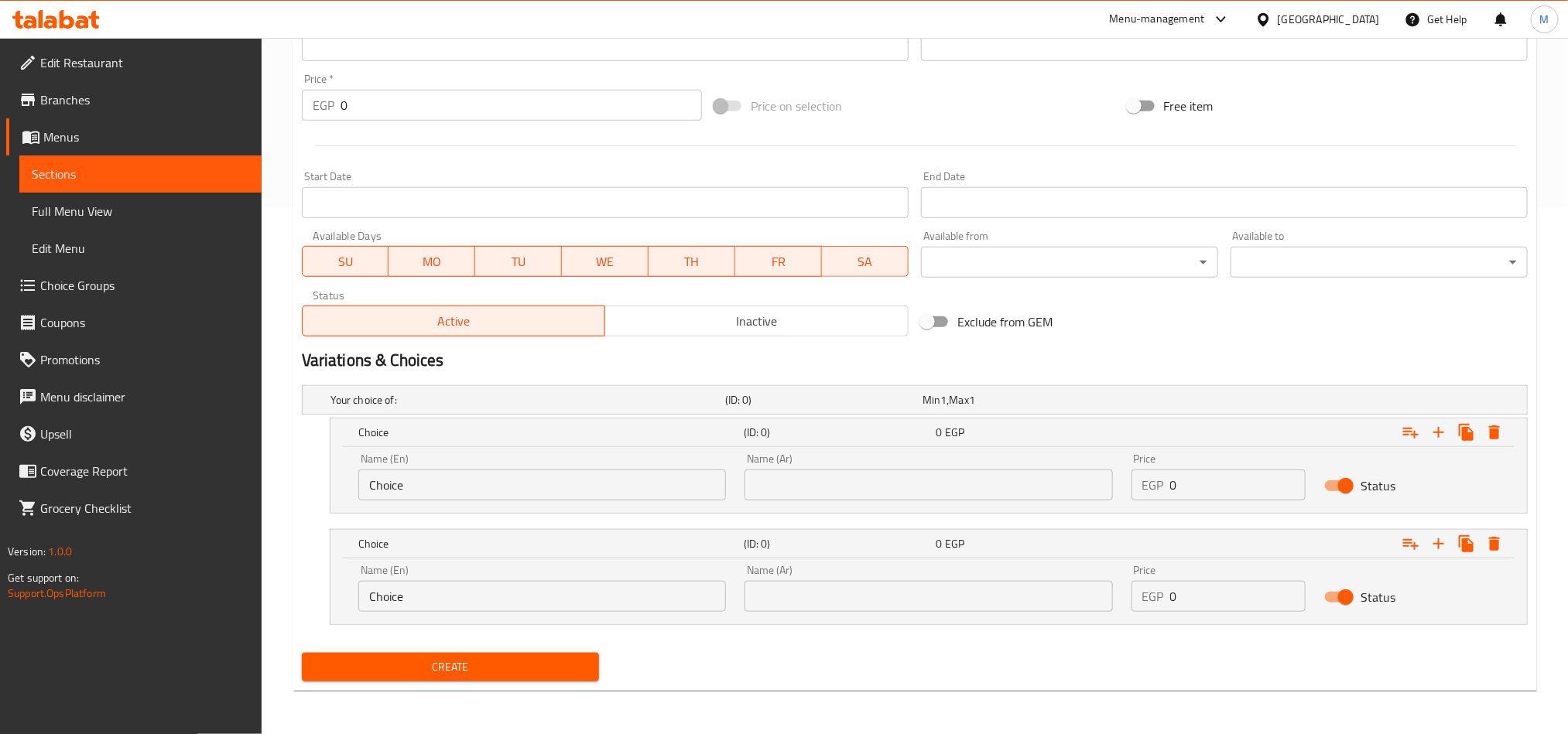
scroll to position [528, 0]
click at [1019, 488] on input "text" at bounding box center [928, 485] width 368 height 31
type input "نصف كيلو"
click at [952, 599] on input "text" at bounding box center [928, 597] width 368 height 31
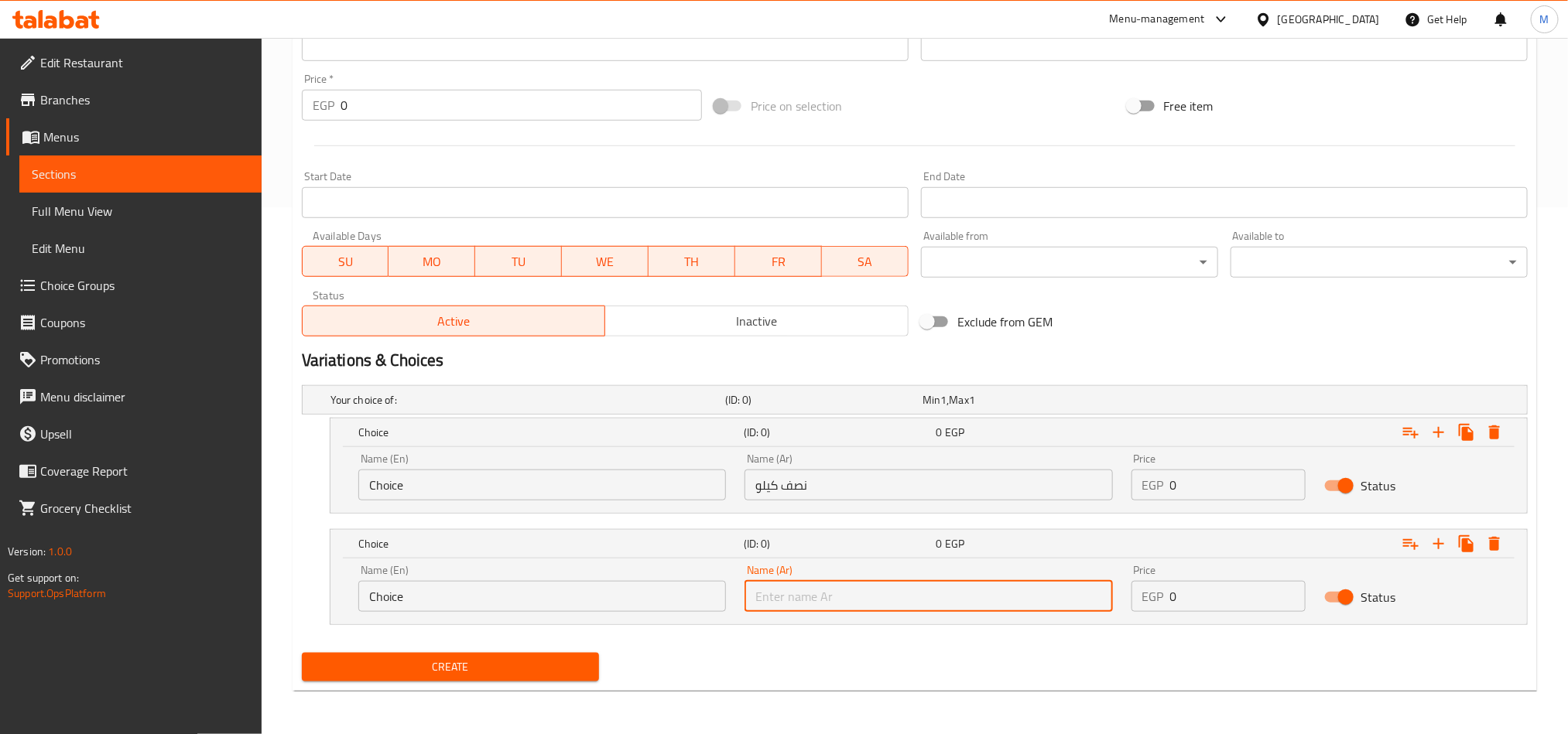
type input "ك"
type input "1 كيلو"
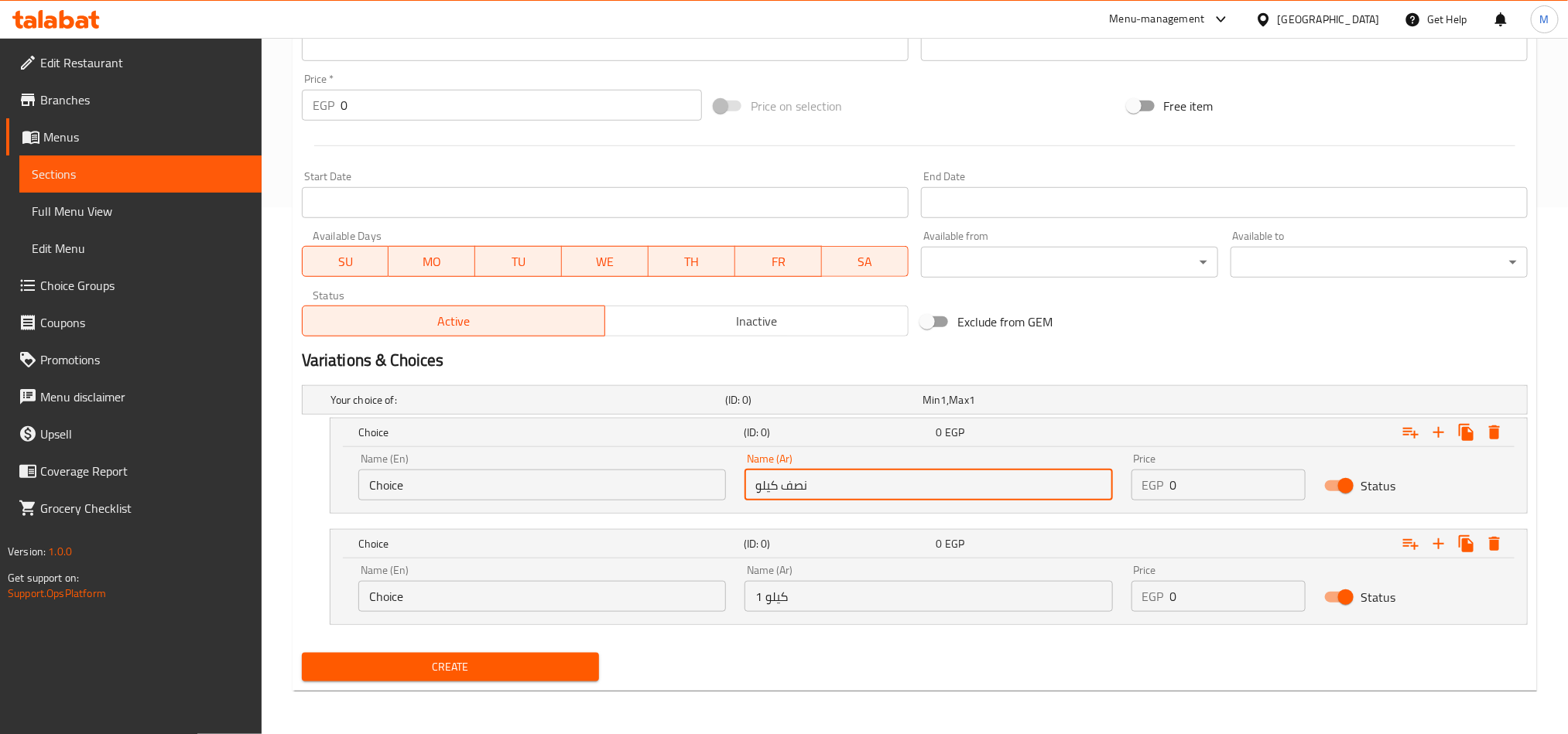
click at [887, 479] on input "نصف كيلو" at bounding box center [928, 485] width 368 height 31
click at [513, 485] on input "Choice" at bounding box center [542, 485] width 368 height 31
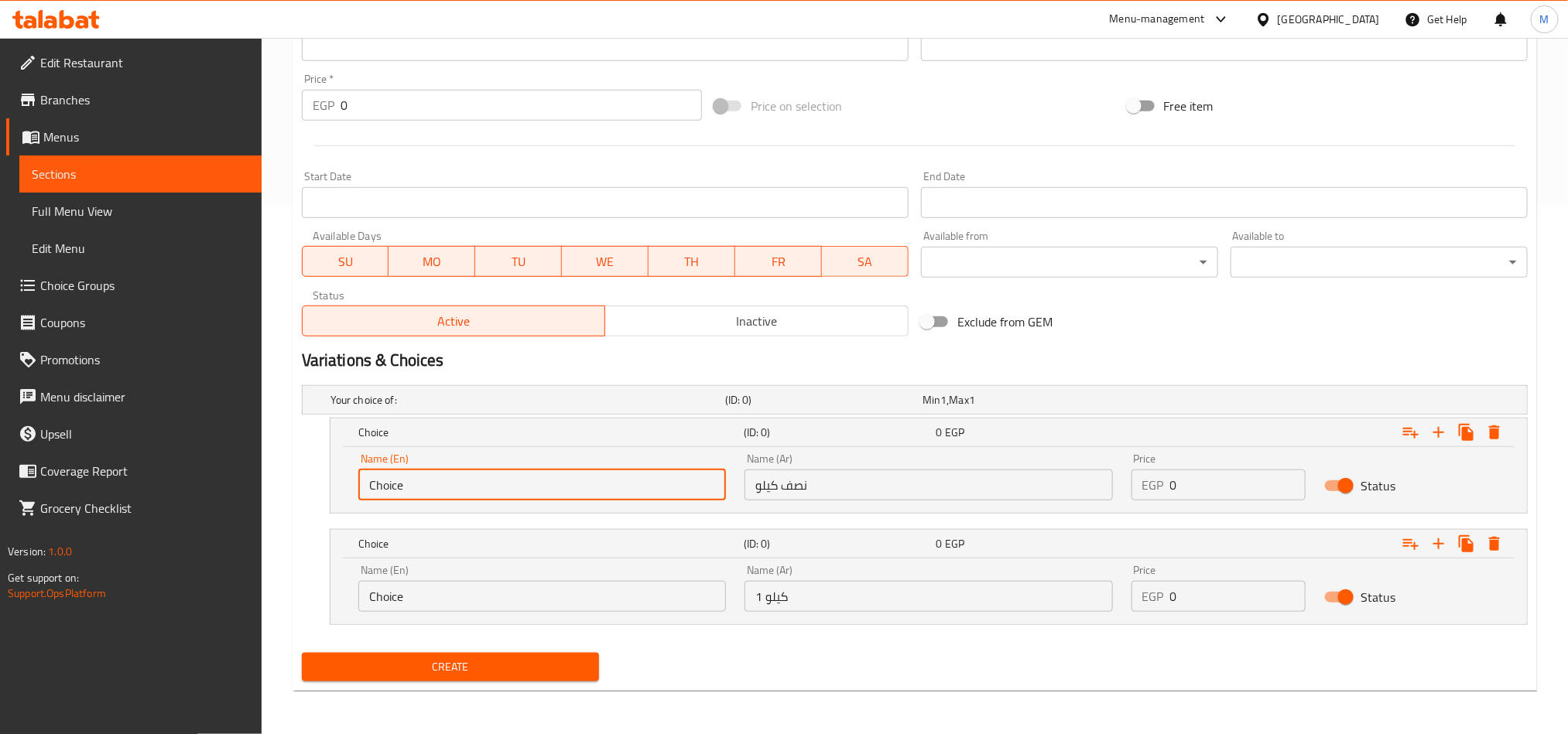
click at [513, 485] on input "Choice" at bounding box center [542, 485] width 368 height 31
paste input "Half a kilo"
click at [513, 485] on input "Half a kilo" at bounding box center [542, 485] width 368 height 31
click at [510, 485] on input "Half a kilo" at bounding box center [542, 485] width 368 height 31
click at [392, 483] on input "Half a kilo" at bounding box center [542, 485] width 368 height 31
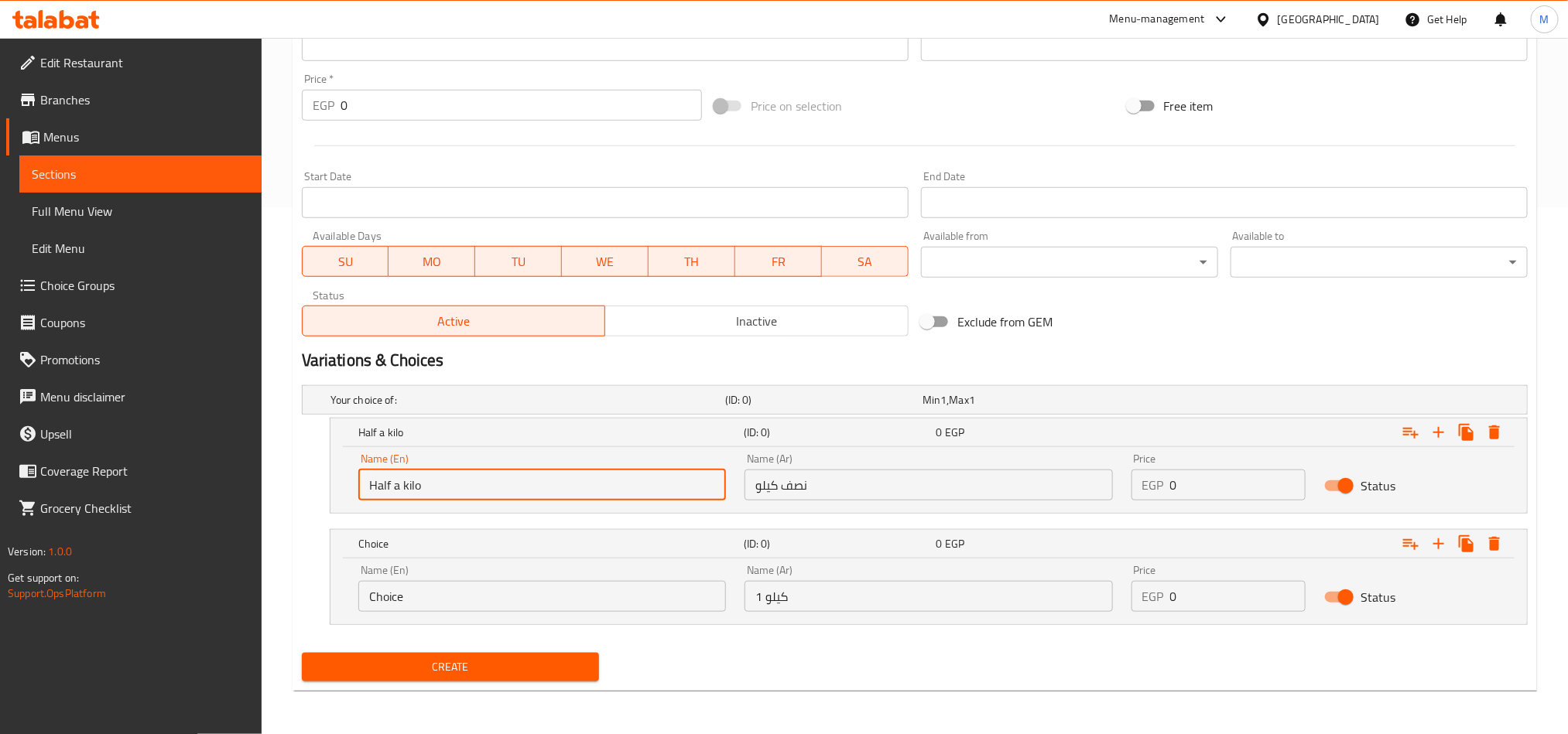
click at [392, 483] on input "Half a kilo" at bounding box center [542, 485] width 368 height 31
click at [397, 477] on input "Half kilo" at bounding box center [542, 485] width 368 height 31
type input "Half Kilo"
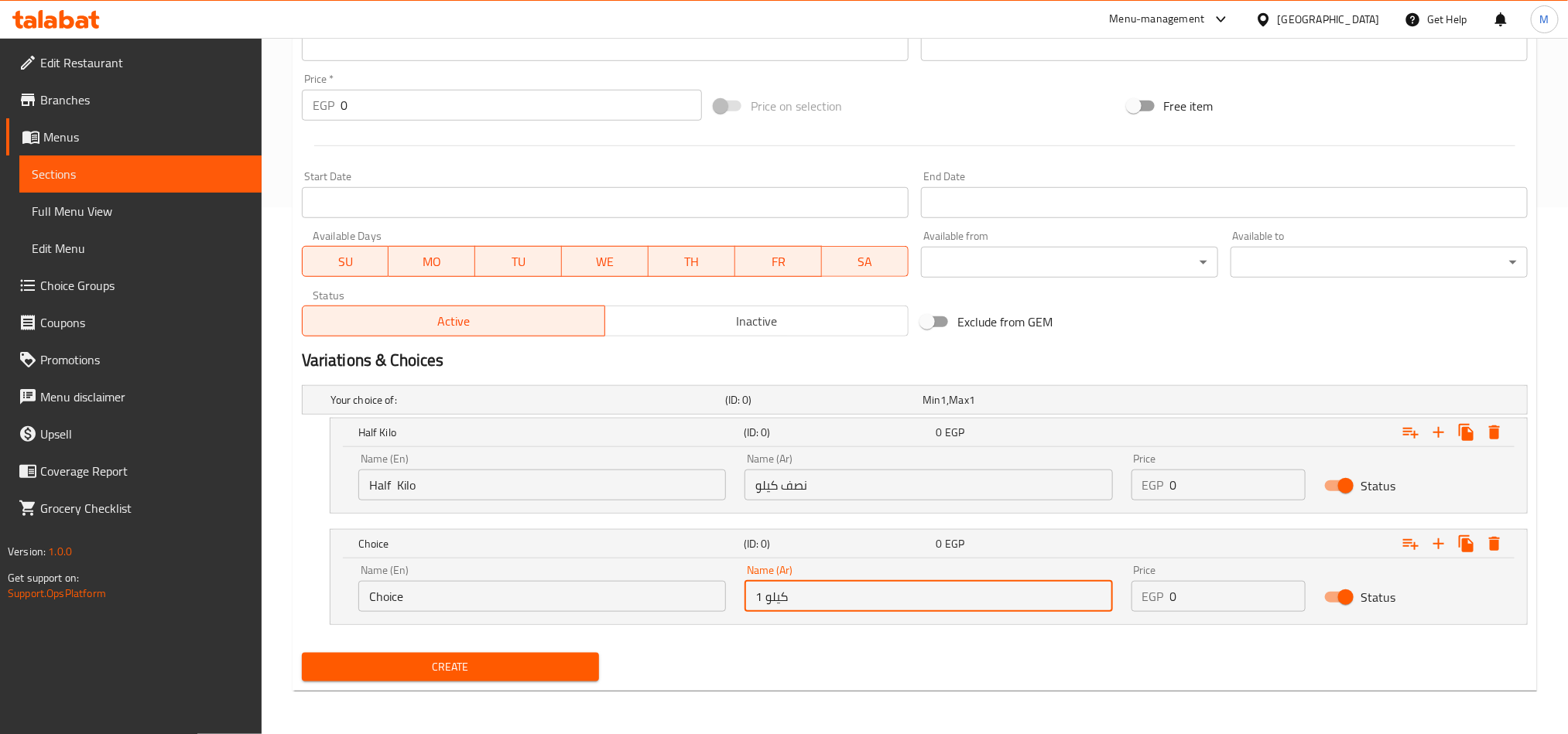
click at [934, 611] on input "1 كيلو" at bounding box center [928, 597] width 368 height 31
click at [618, 604] on input "Choice" at bounding box center [542, 597] width 368 height 31
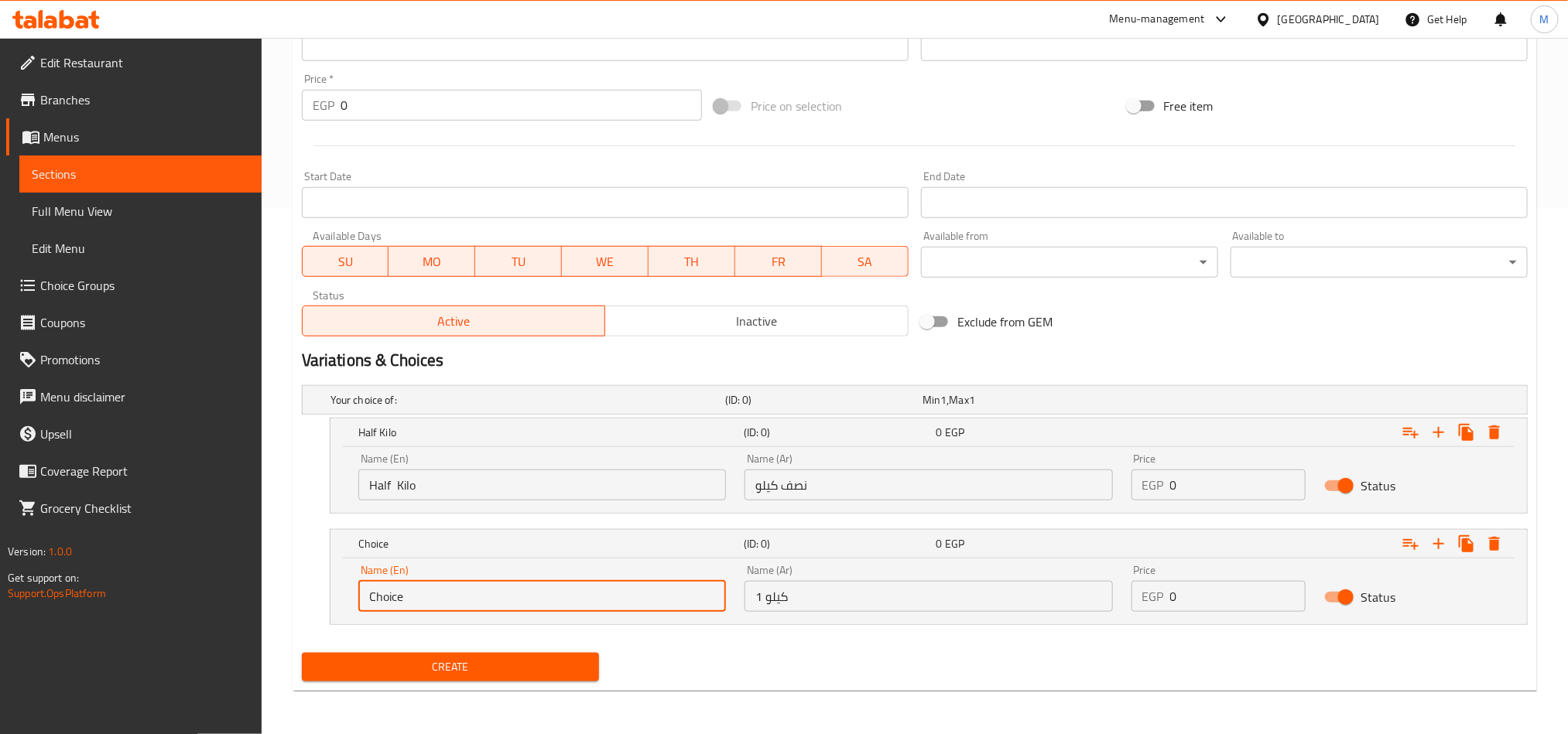
click at [618, 604] on input "Choice" at bounding box center [542, 597] width 368 height 31
paste input "1 kilo"
click at [618, 604] on input "1 kilo" at bounding box center [542, 597] width 368 height 31
type input "1 kilo"
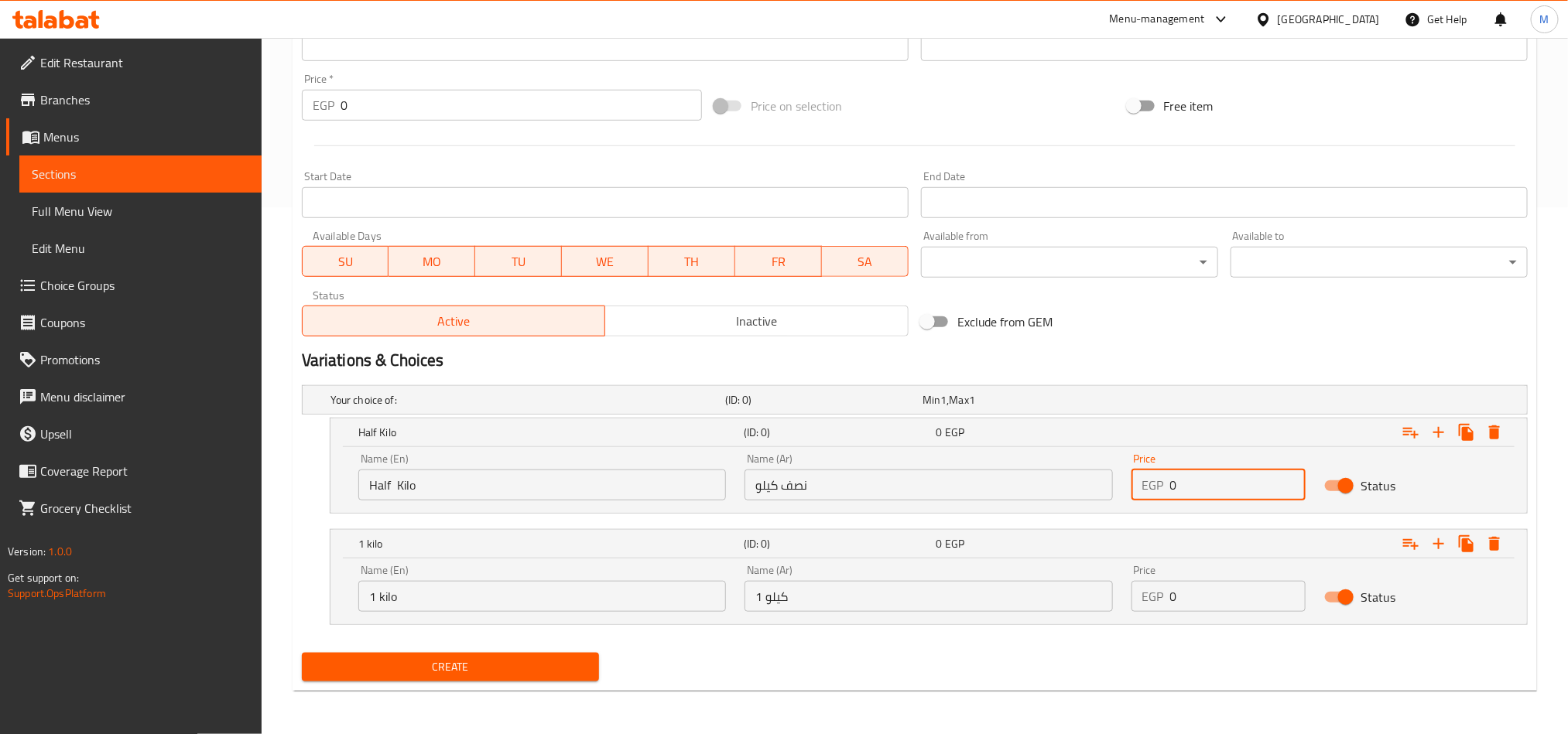
click at [1232, 474] on input "0" at bounding box center [1238, 485] width 137 height 31
paste input "13"
type input "130"
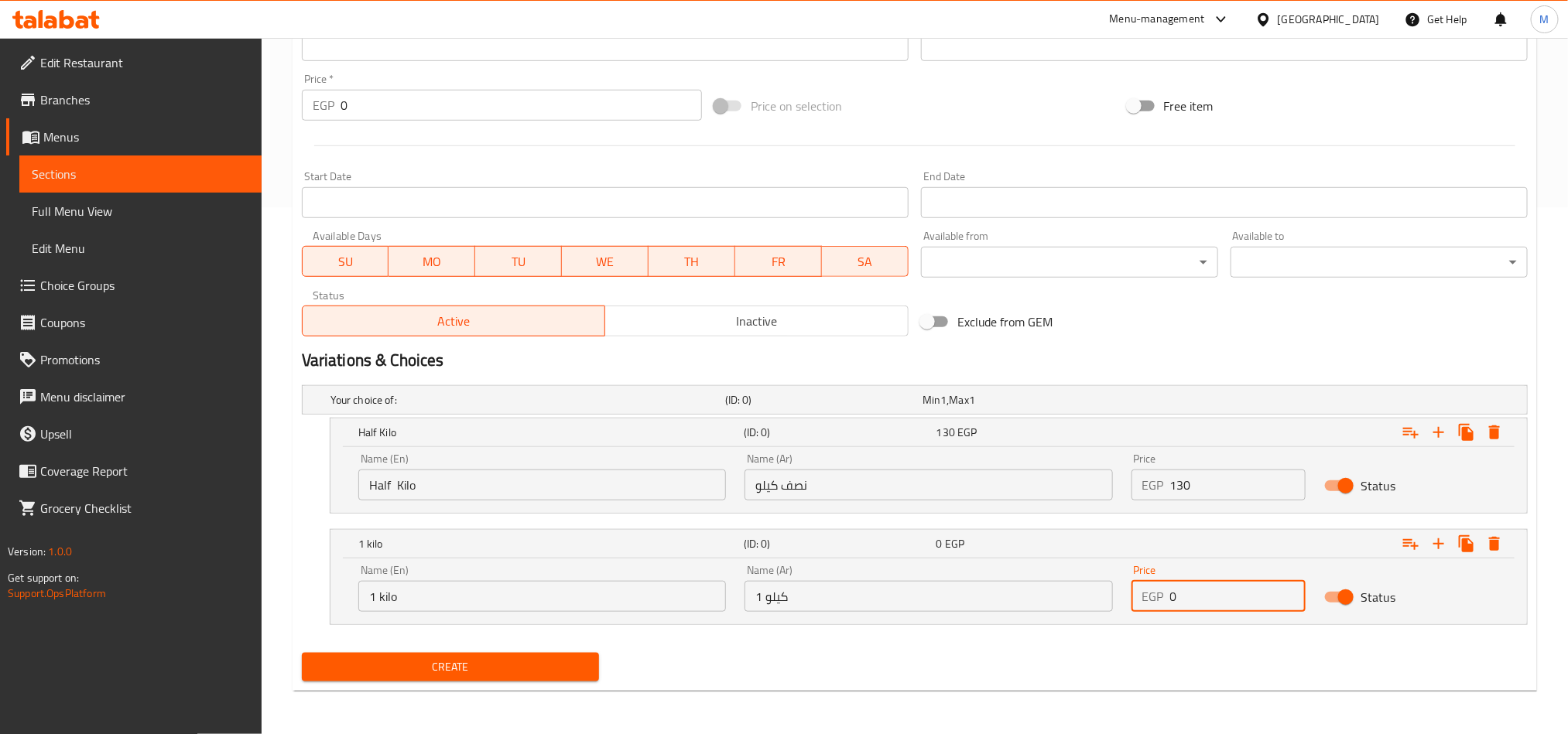
click at [1221, 601] on input "0" at bounding box center [1238, 597] width 137 height 31
paste input "26"
click at [1221, 601] on input "260" at bounding box center [1238, 597] width 137 height 31
type input "260"
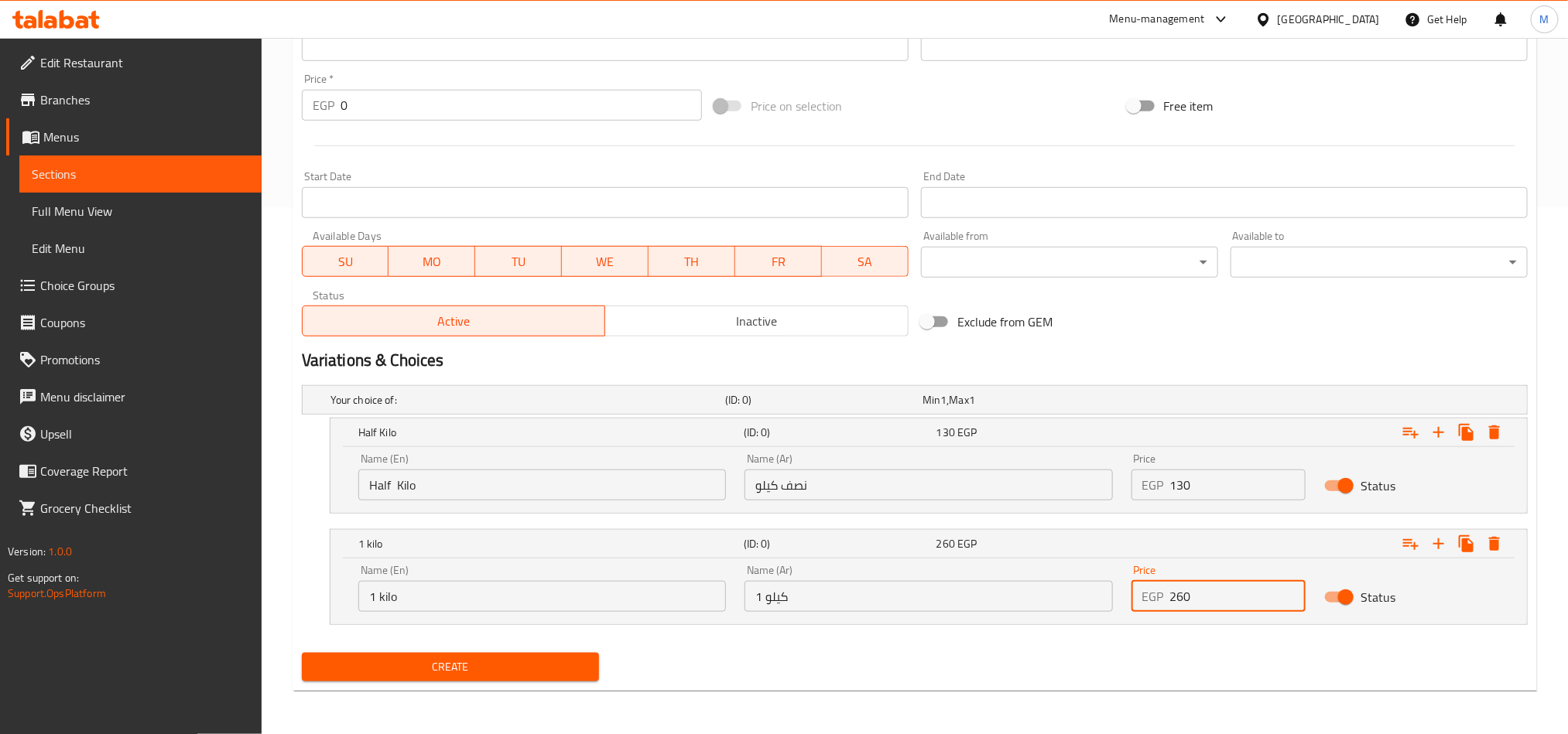
click at [537, 676] on span "Create" at bounding box center [450, 667] width 272 height 19
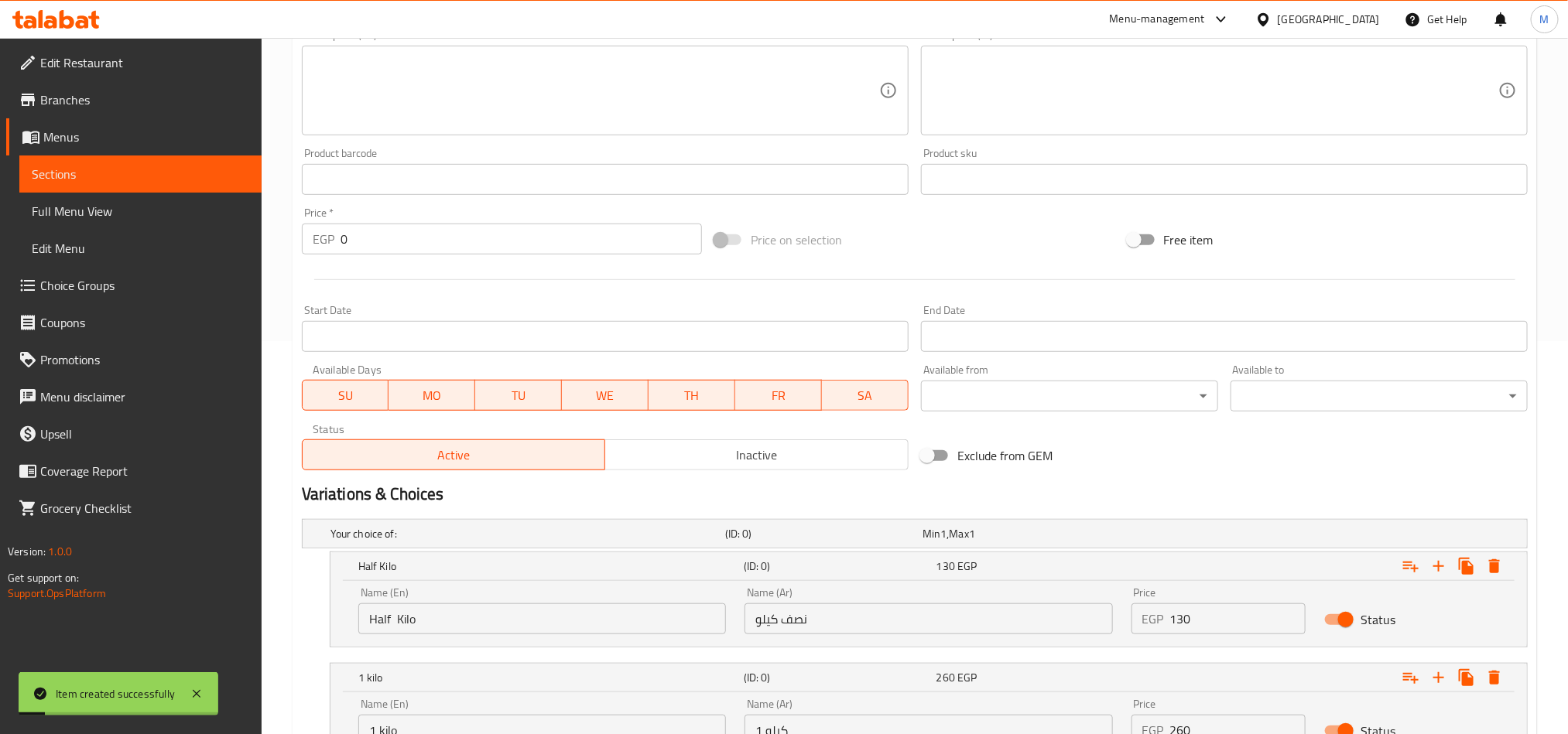
scroll to position [0, 0]
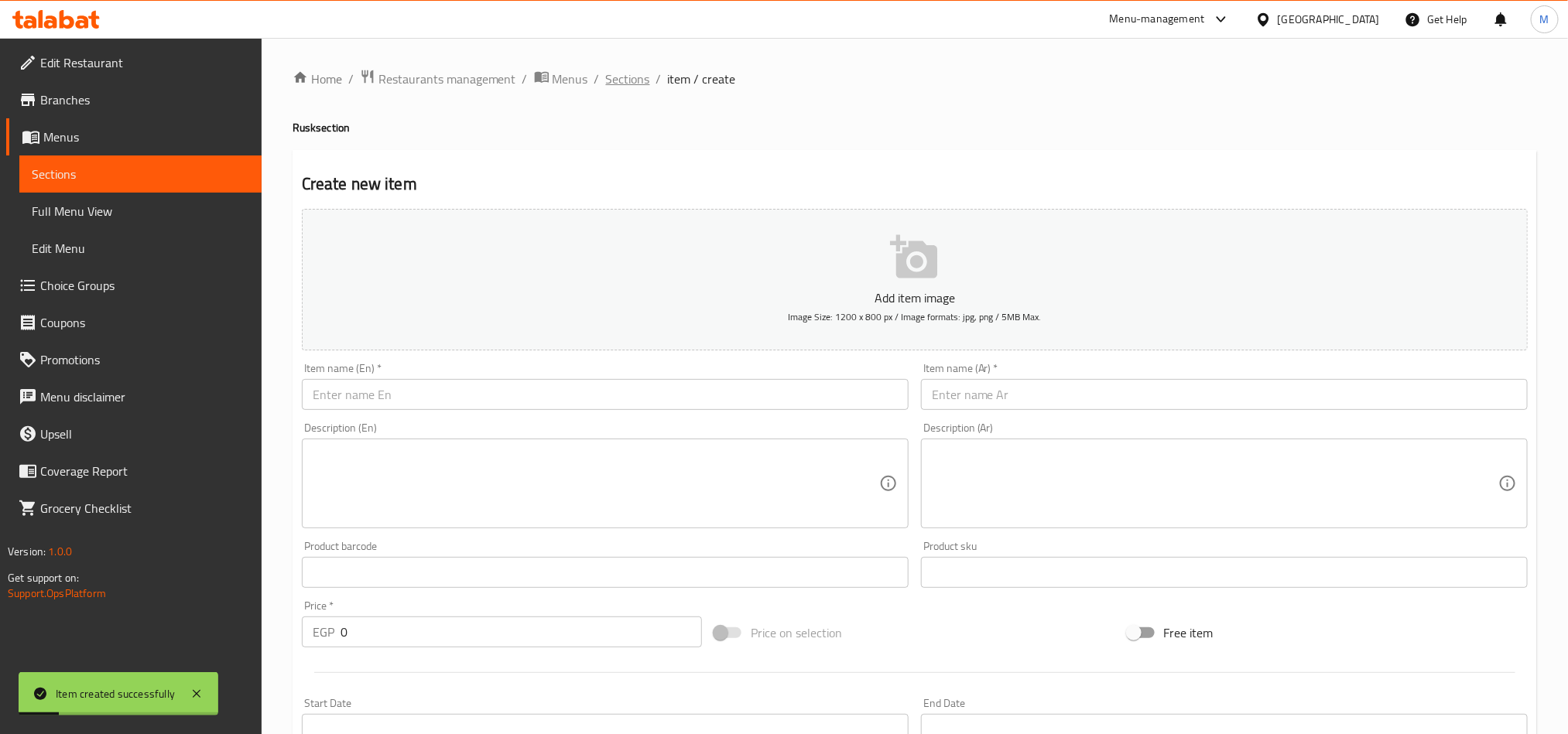
click at [607, 79] on span "Sections" at bounding box center [628, 78] width 44 height 18
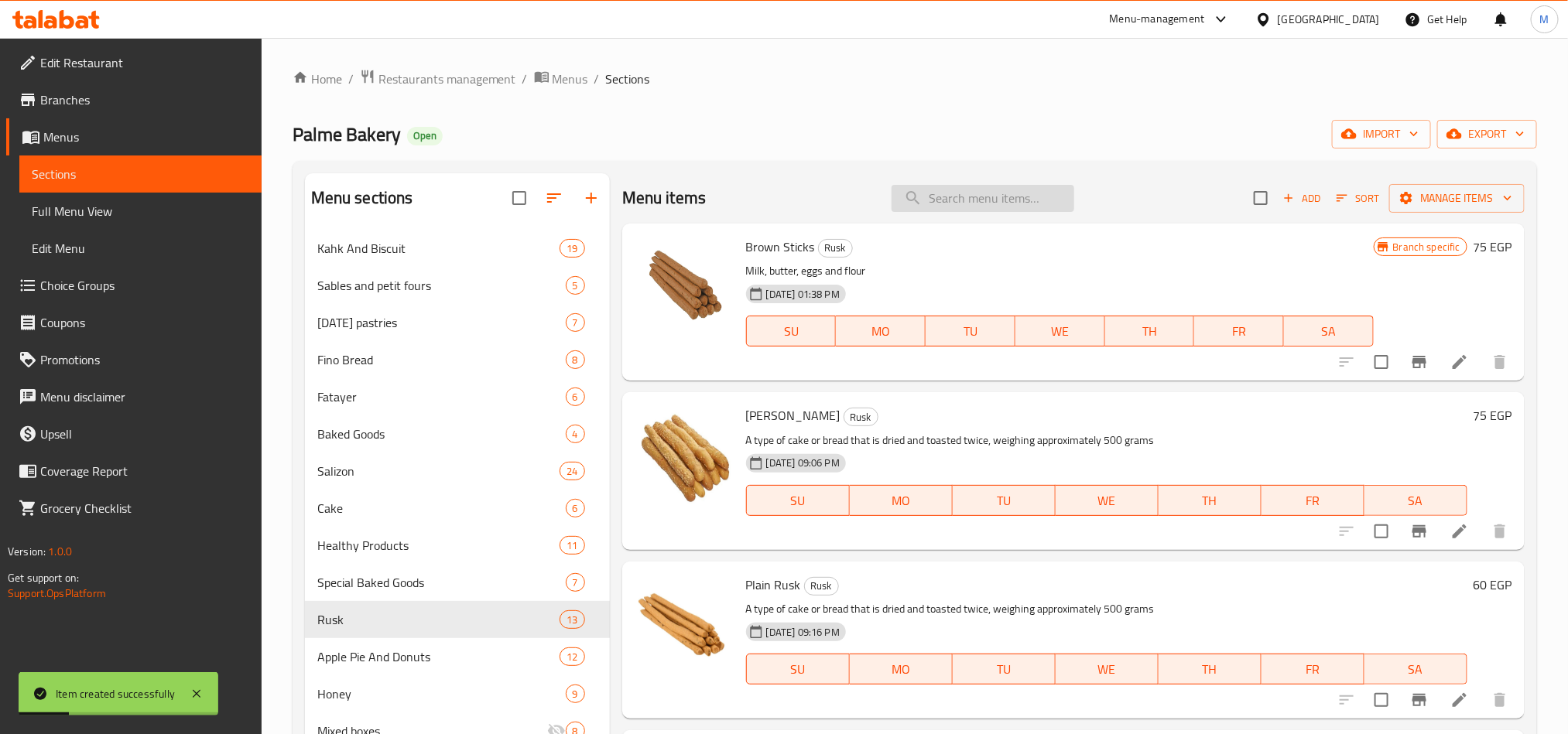
click at [961, 211] on input "search" at bounding box center [983, 198] width 183 height 27
paste input "باتون ساليه كمون"
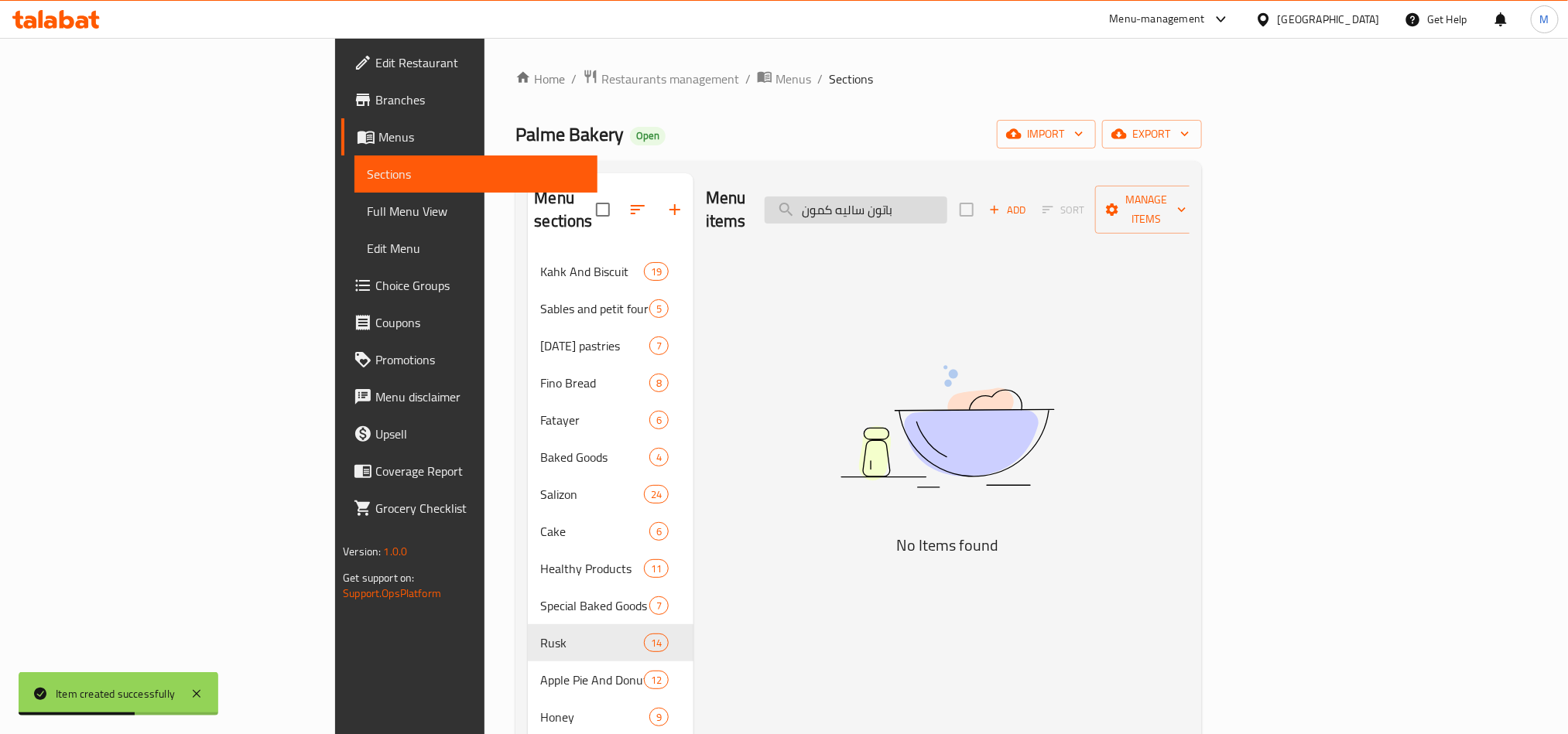
click at [936, 203] on input "باتون ساليه كمون" at bounding box center [856, 210] width 183 height 27
paste input "search"
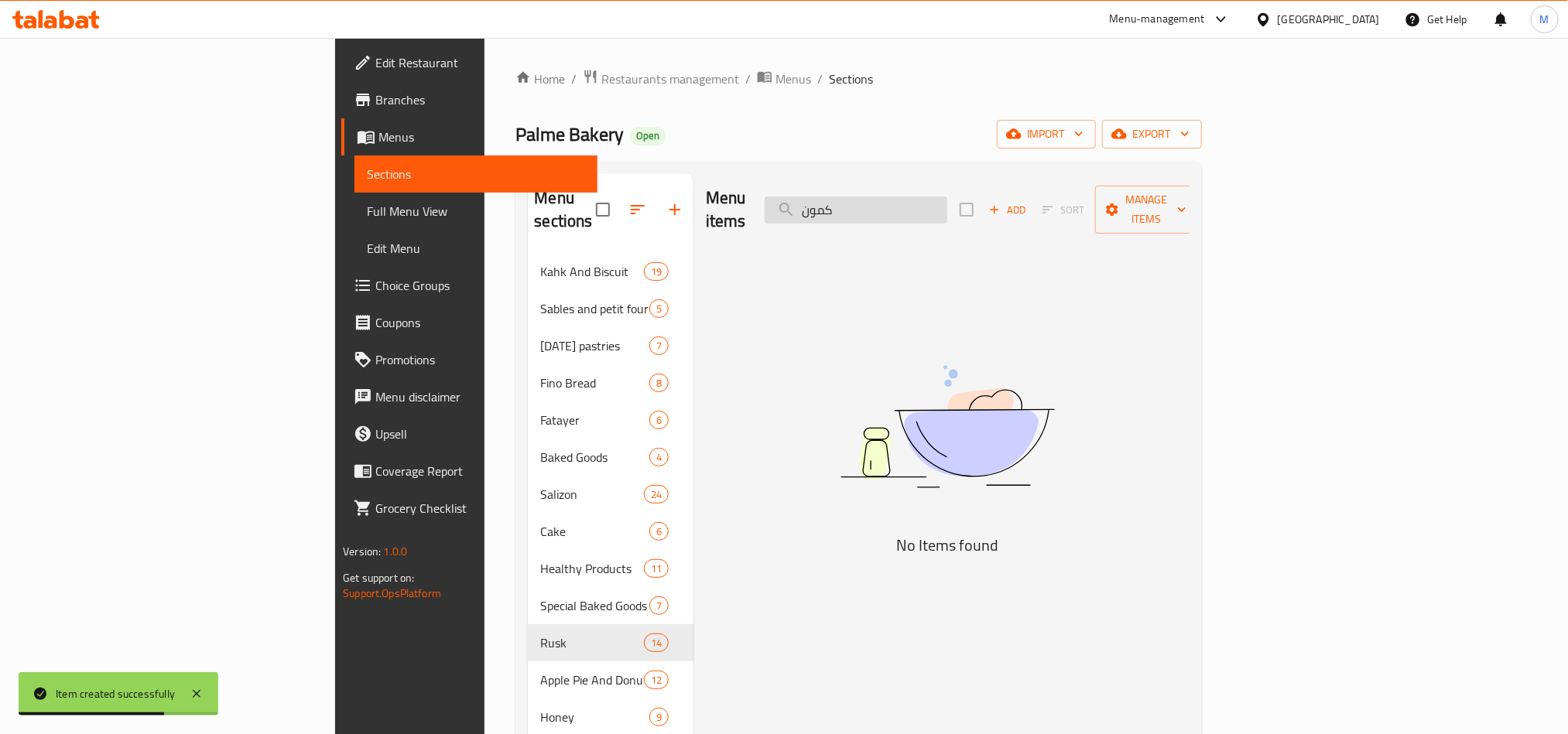
click at [936, 203] on input "كمون" at bounding box center [856, 210] width 183 height 27
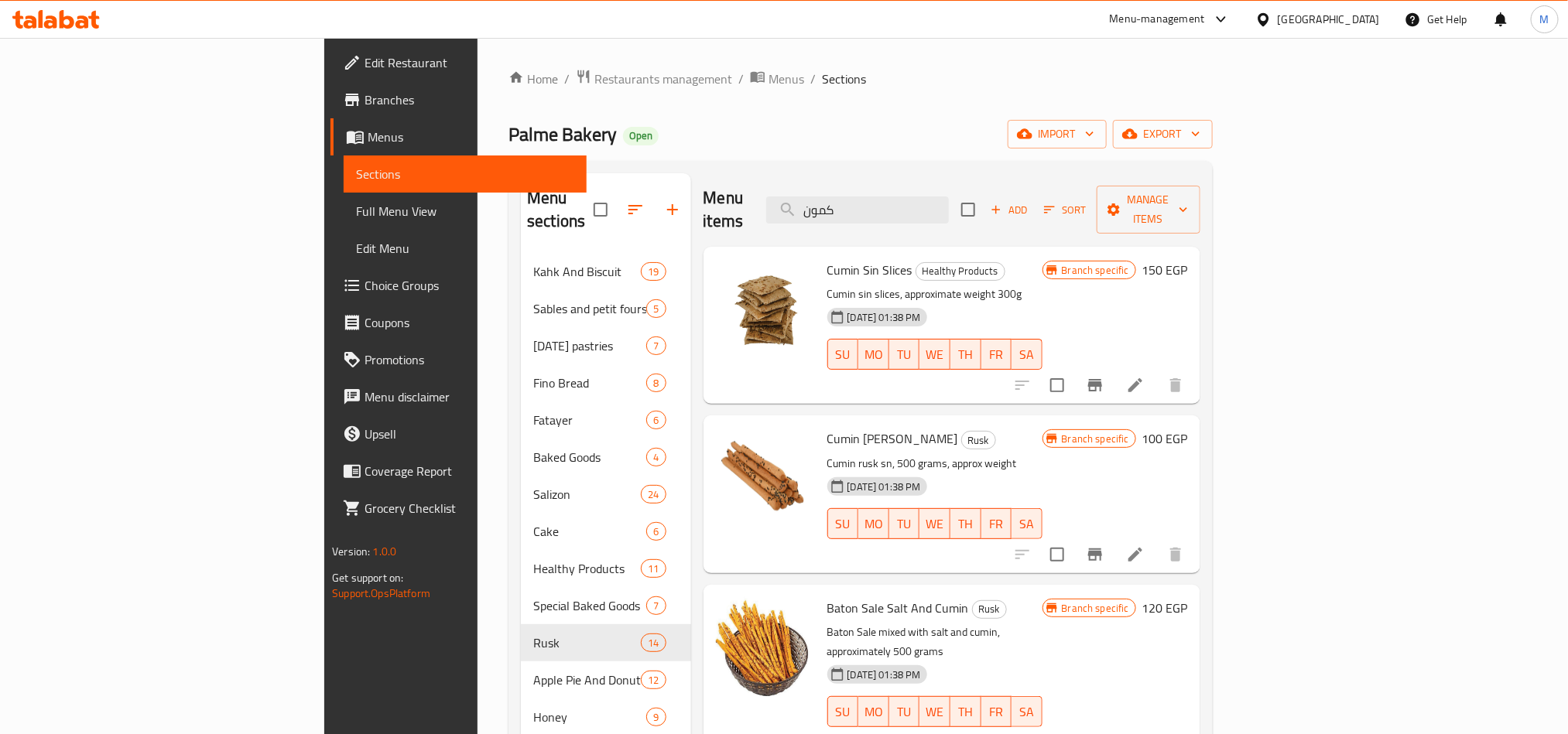
type input "كمون"
click at [1030, 201] on span "Add" at bounding box center [1009, 210] width 42 height 17
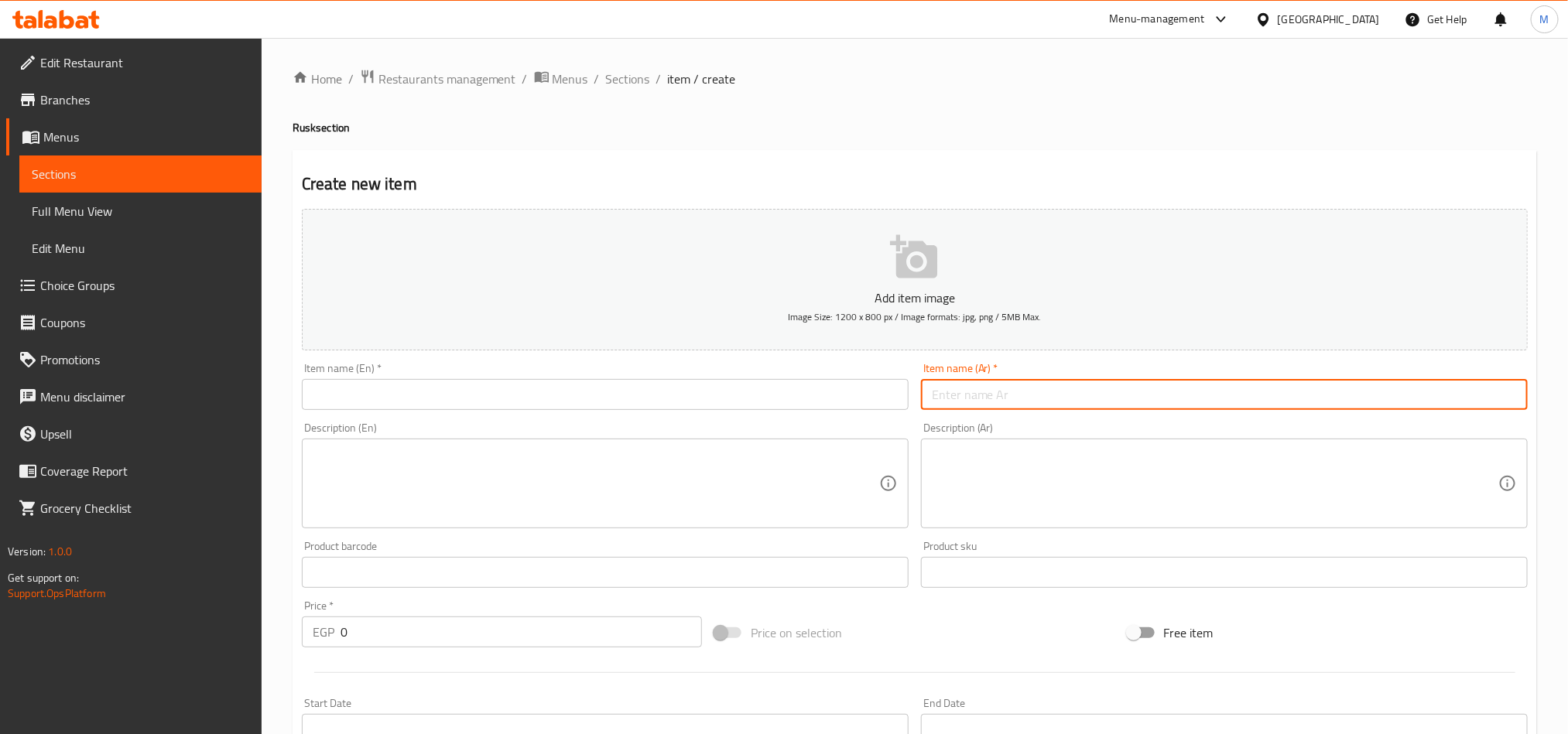
click at [1274, 381] on input "text" at bounding box center [1224, 395] width 607 height 31
paste input "باتون ساليه كمون"
type input "باتون ساليه كمون"
click at [702, 397] on input "text" at bounding box center [605, 395] width 607 height 31
paste input "[PERSON_NAME] Salé Cumin"
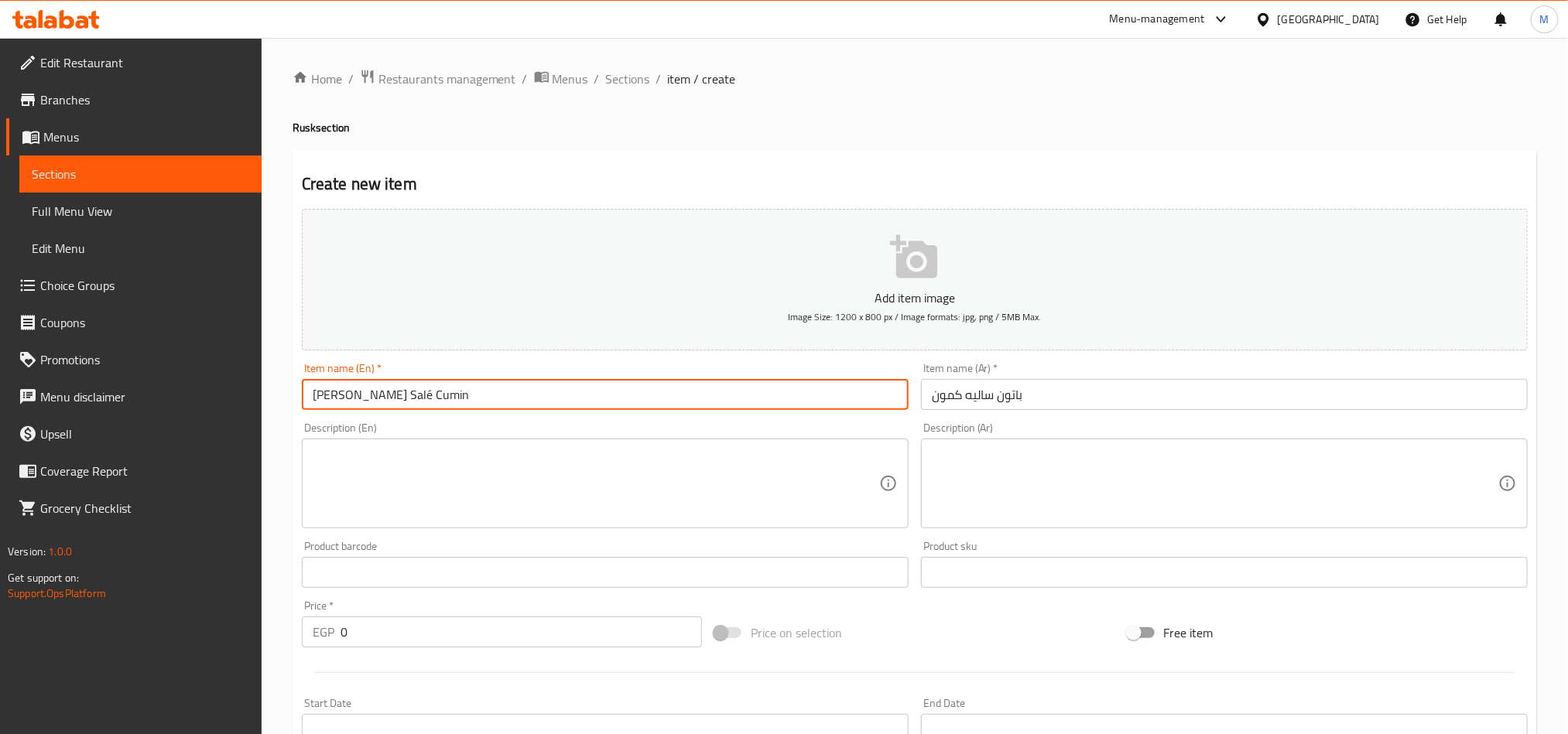
drag, startPoint x: 362, startPoint y: 393, endPoint x: 372, endPoint y: 392, distance: 10.0
click at [368, 392] on input "[PERSON_NAME] Salé Cumin" at bounding box center [605, 395] width 607 height 31
type input "Paton Sale Cumin"
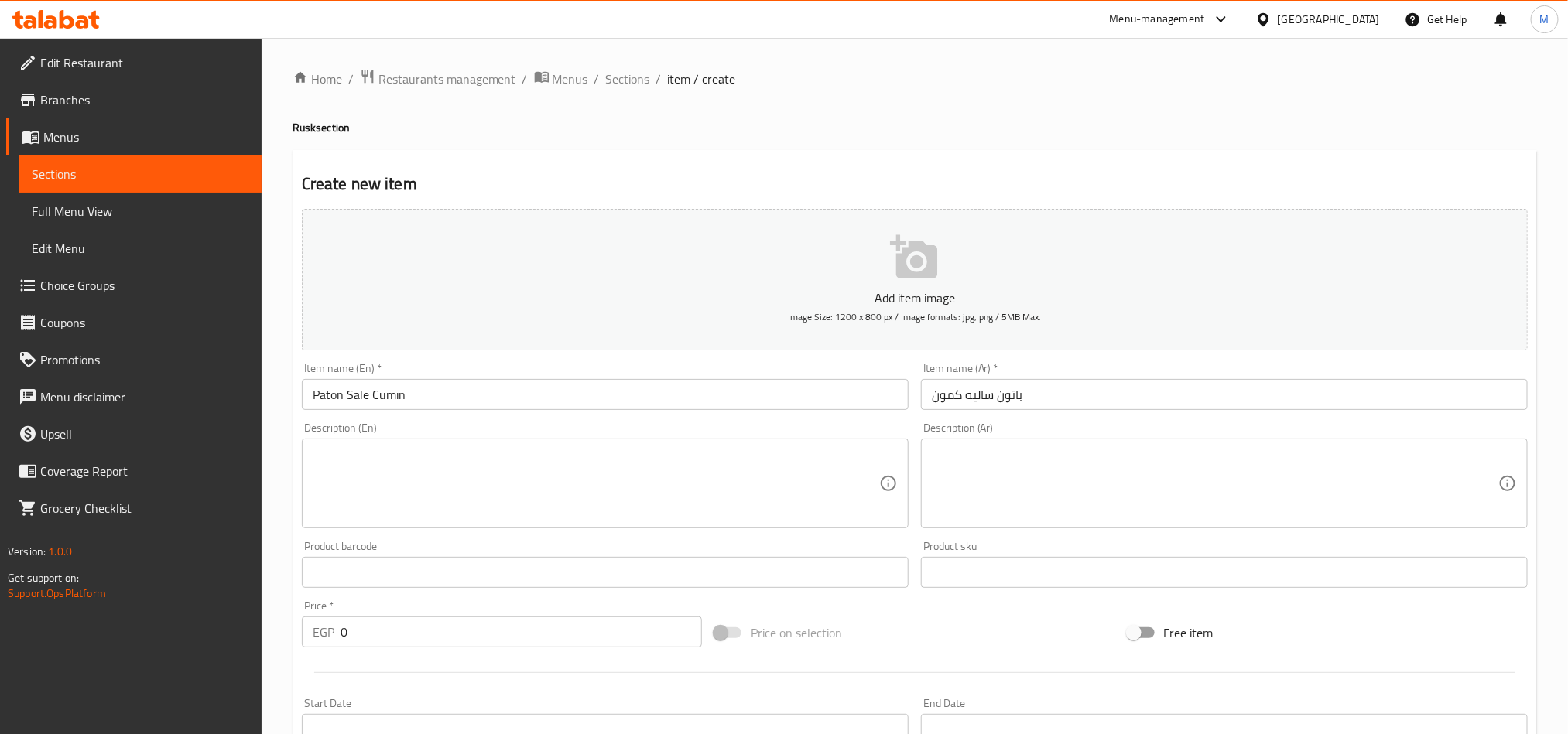
click at [759, 123] on h4 "[PERSON_NAME] section" at bounding box center [914, 128] width 1244 height 16
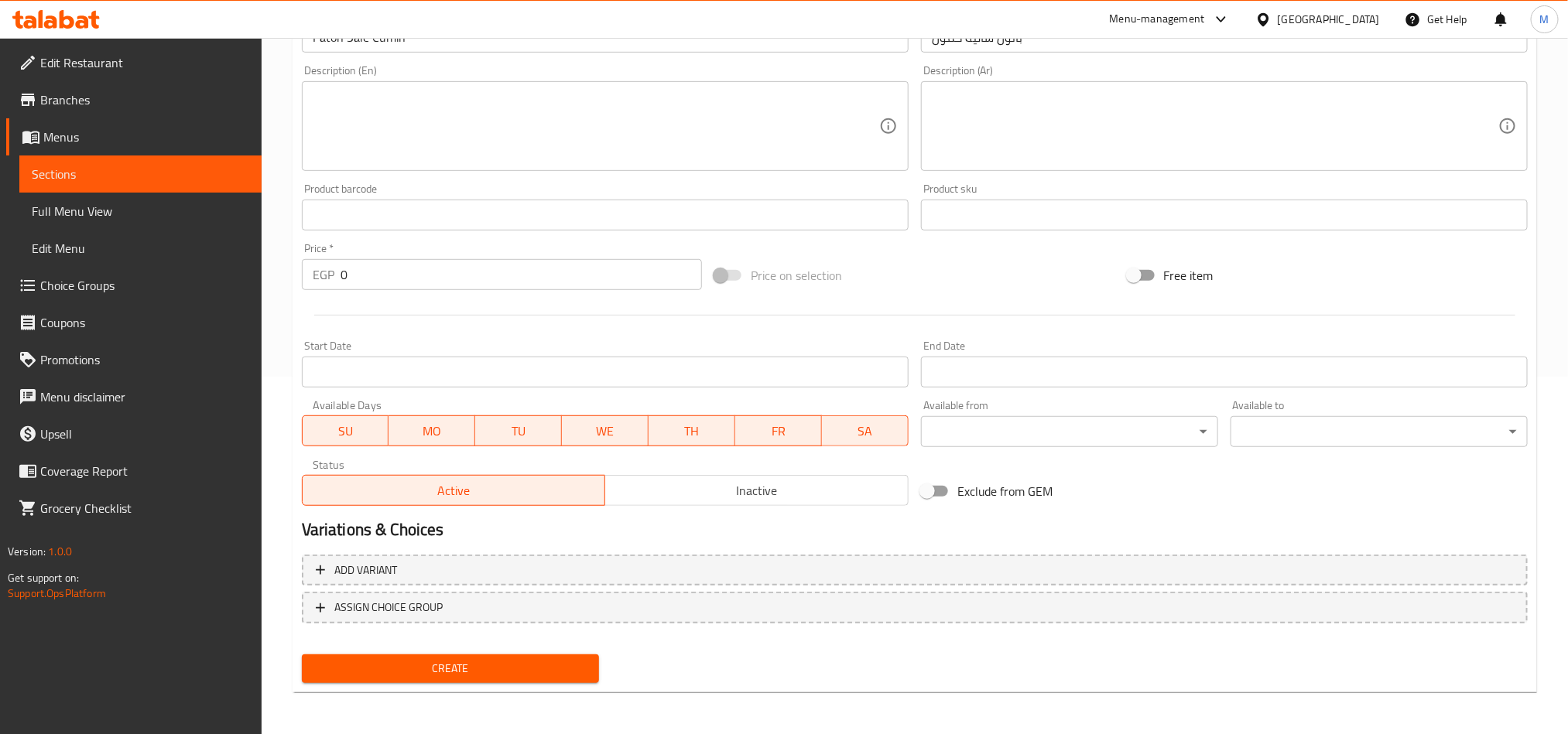
drag, startPoint x: 941, startPoint y: 581, endPoint x: 1054, endPoint y: 558, distance: 115.3
click at [941, 583] on button "Add variant" at bounding box center [914, 571] width 1225 height 31
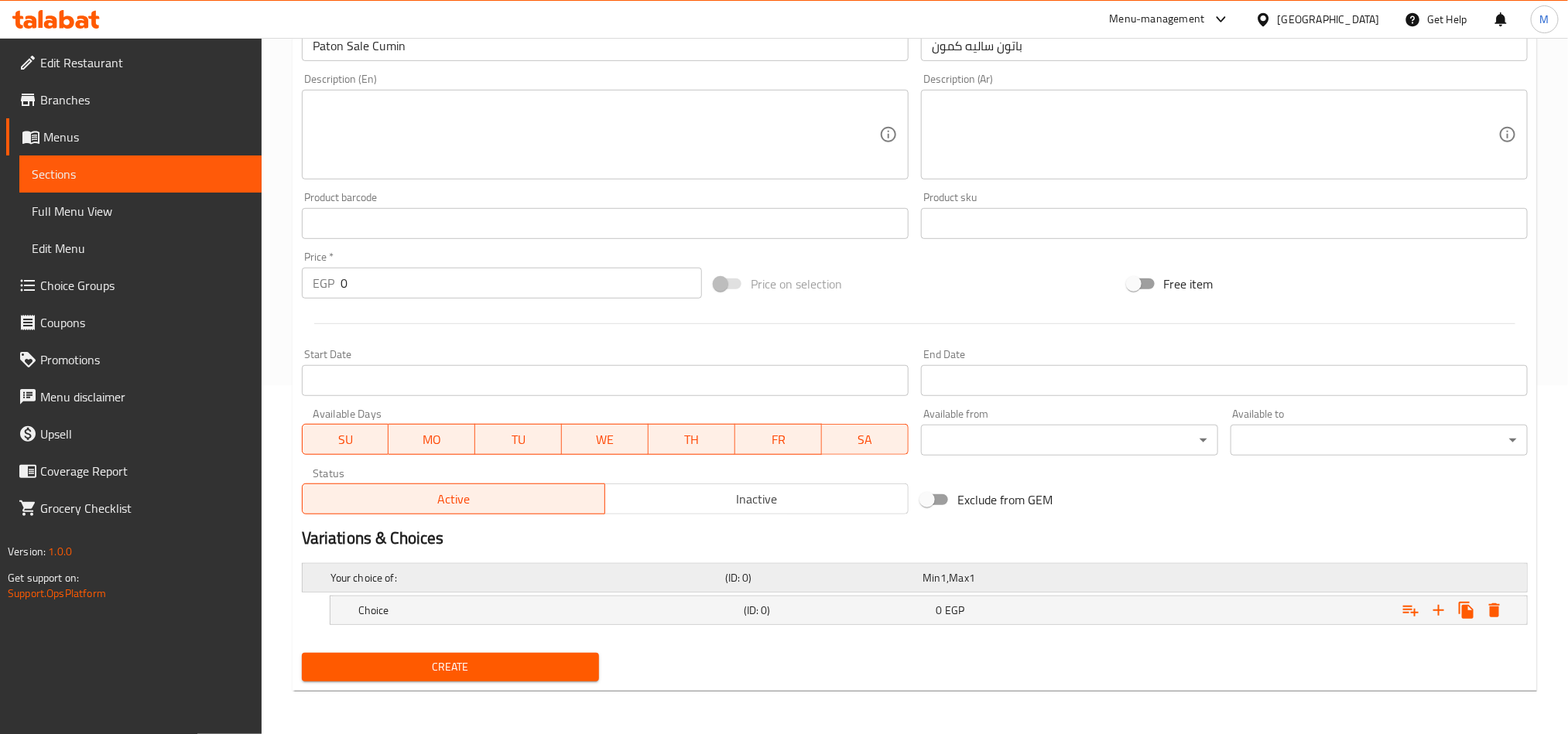
scroll to position [350, 0]
click at [1435, 611] on icon "Expand" at bounding box center [1438, 611] width 10 height 10
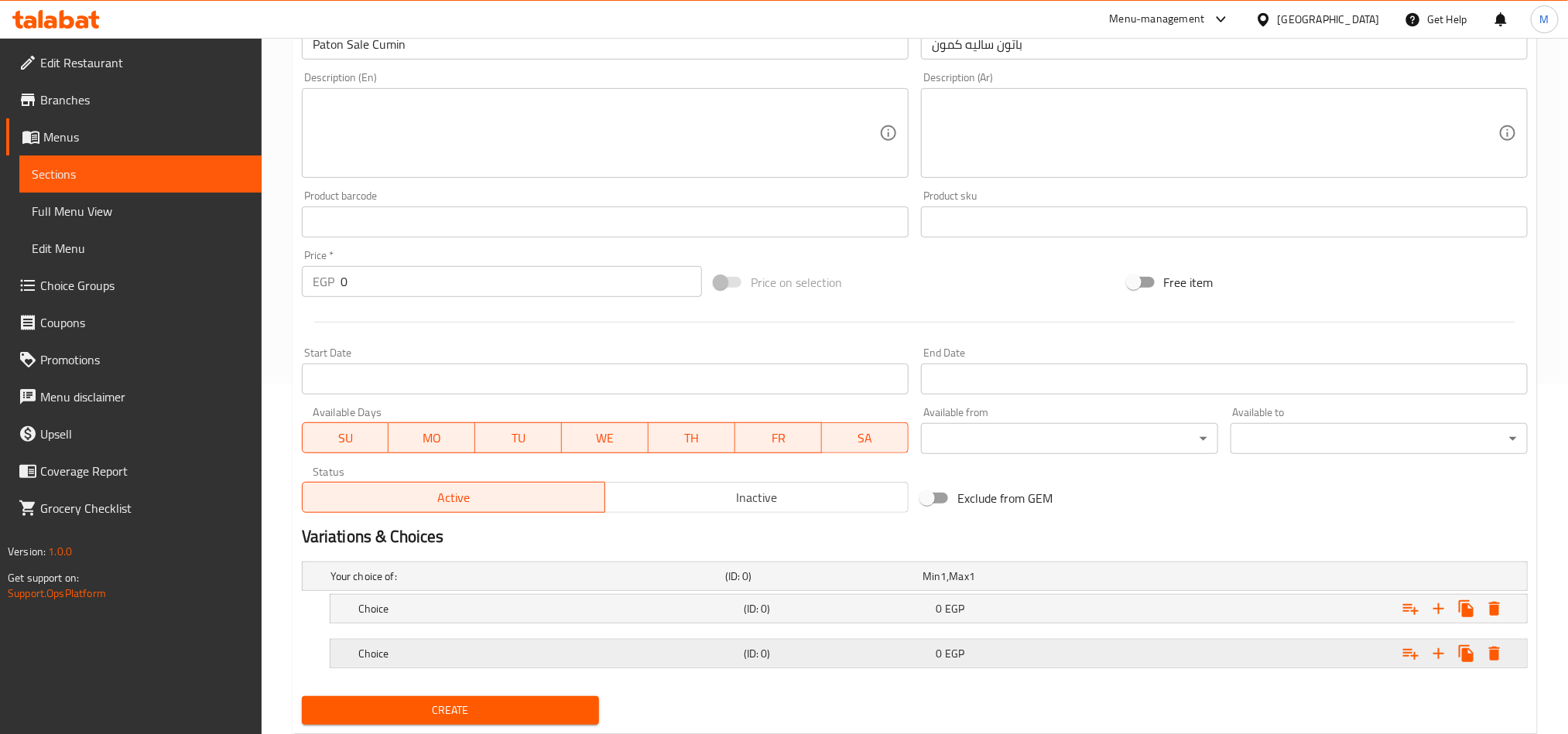
click at [1186, 662] on div "Expand" at bounding box center [1318, 653] width 385 height 34
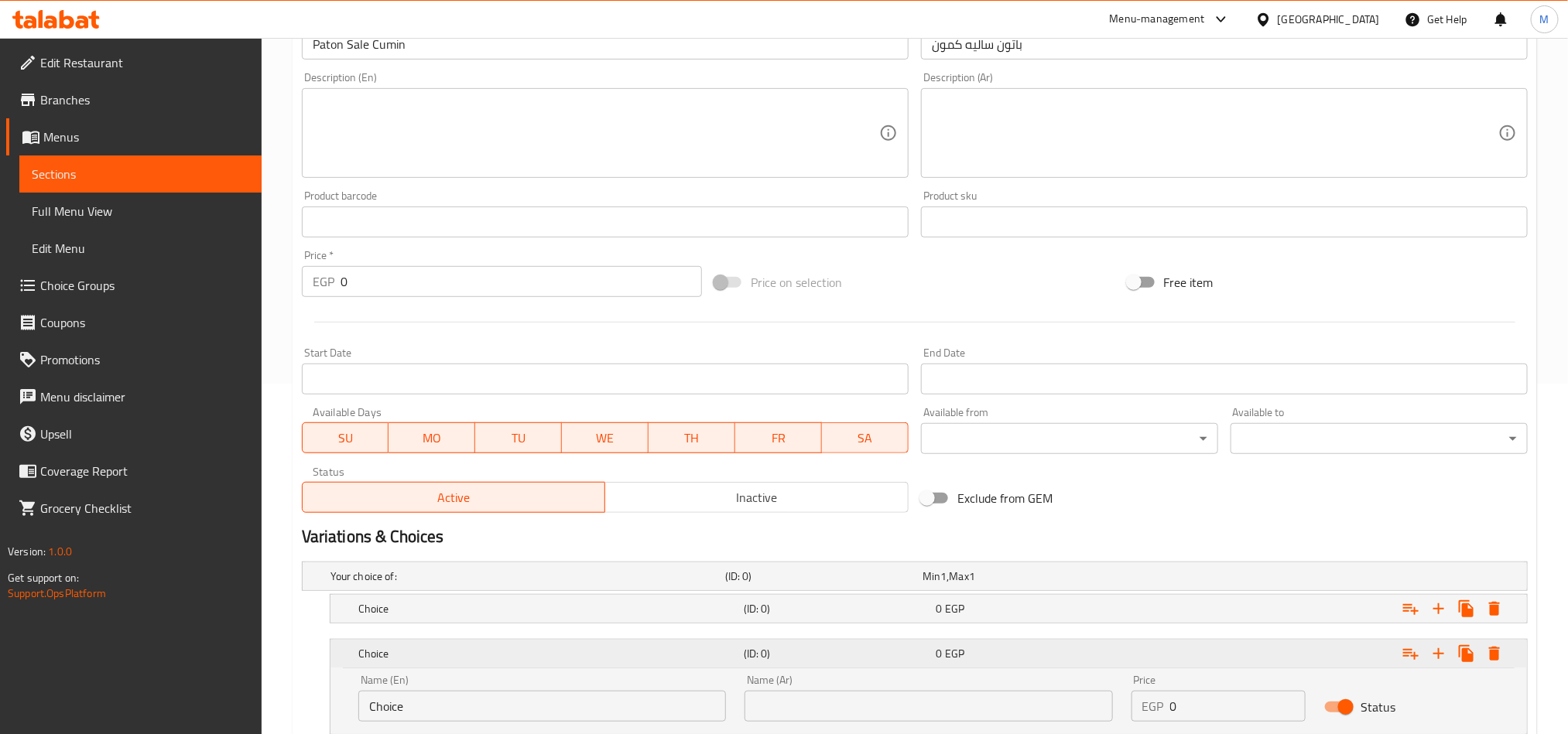
click at [1184, 643] on div "Expand" at bounding box center [1318, 653] width 385 height 34
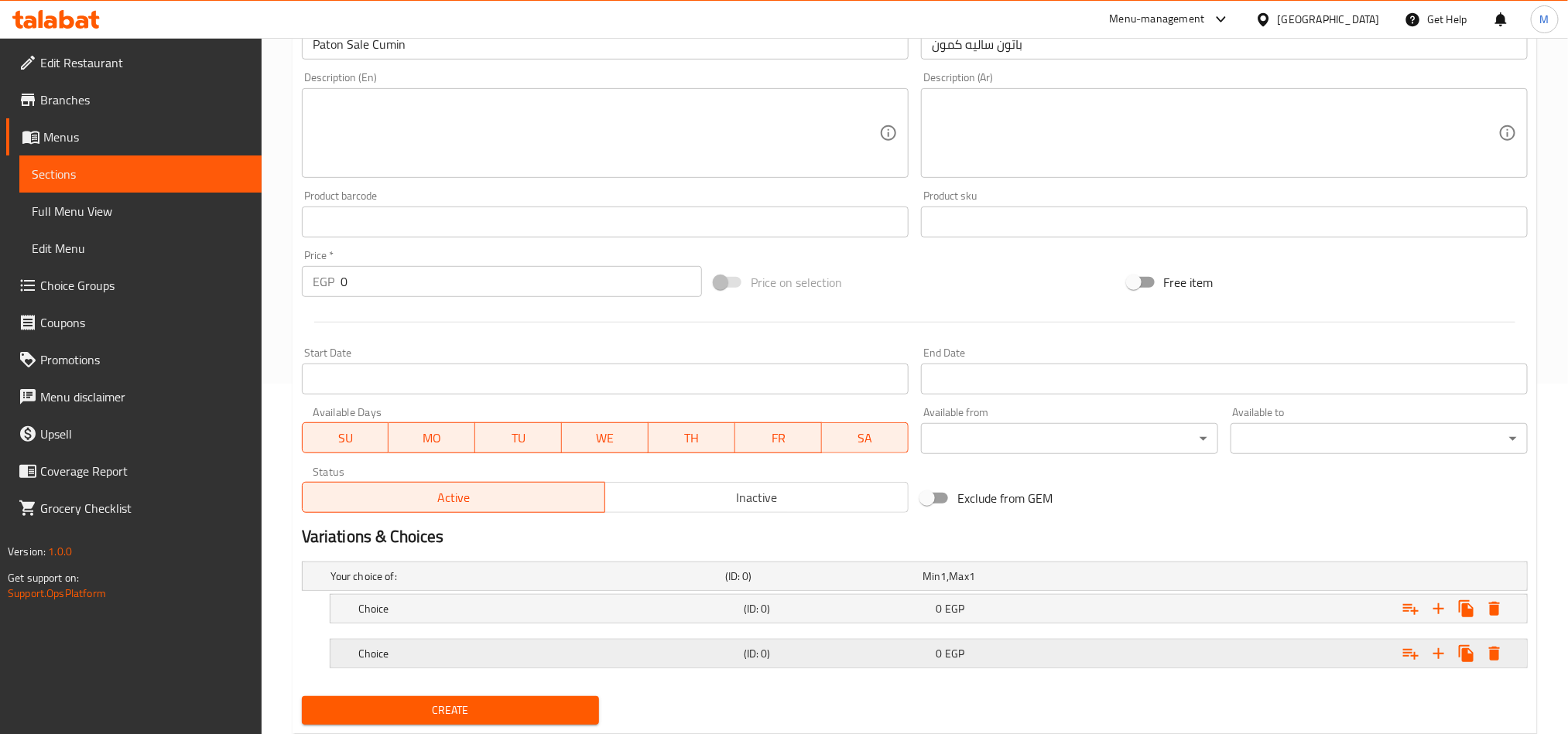
click at [1145, 642] on div "Expand" at bounding box center [1318, 653] width 385 height 34
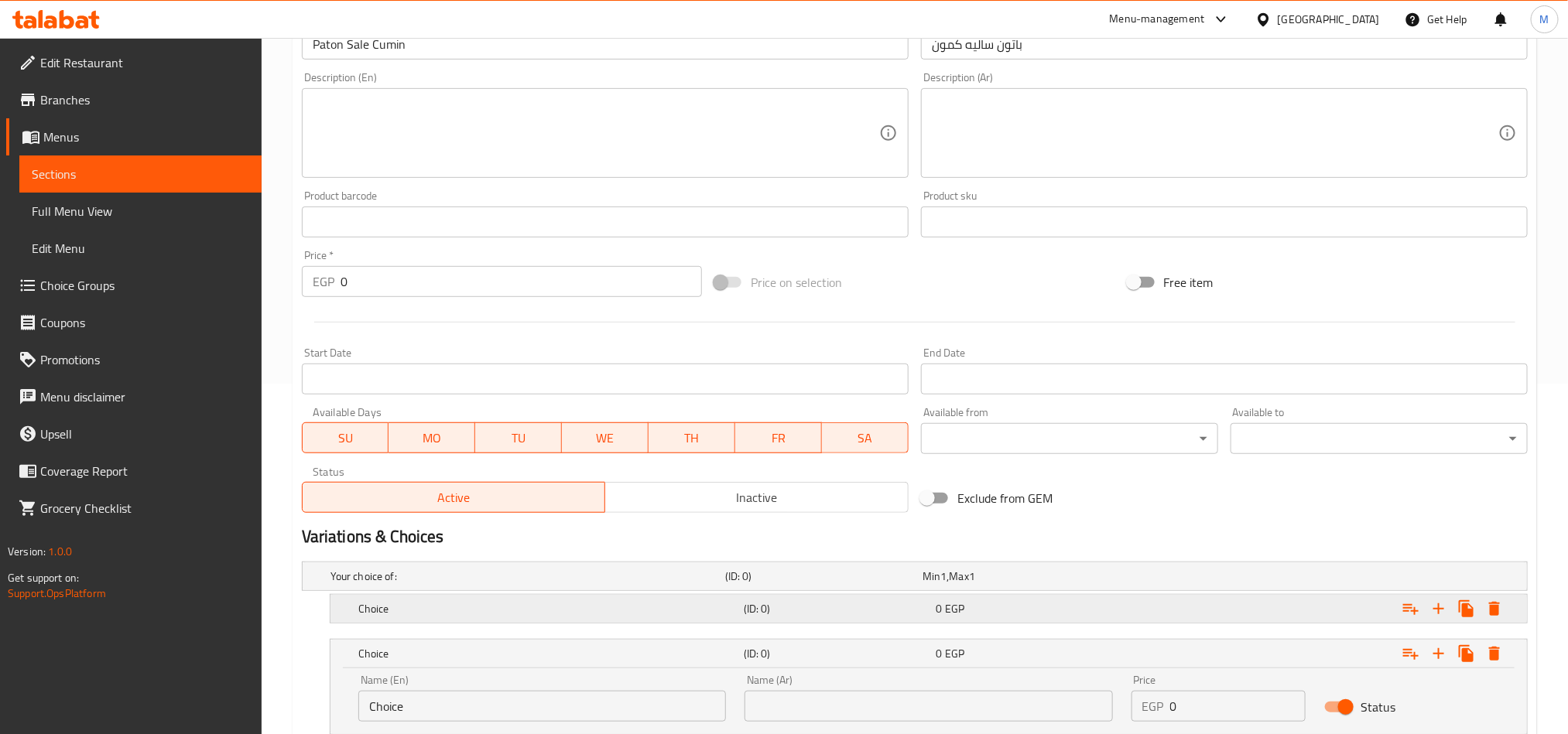
click at [1136, 622] on div "Expand" at bounding box center [1318, 609] width 385 height 34
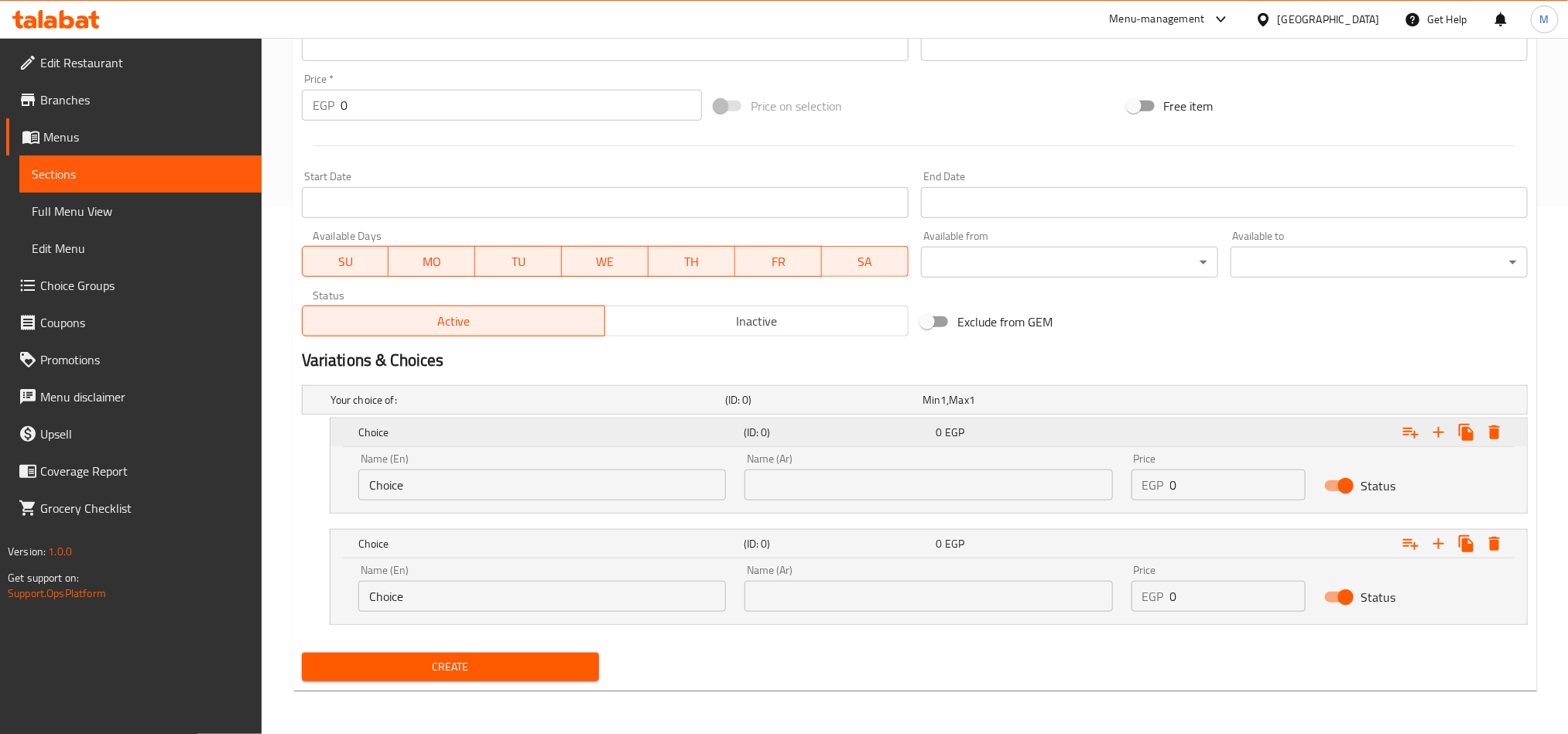
click at [948, 445] on div "Choice (ID: 0) 0 EGP" at bounding box center [932, 432] width 1156 height 34
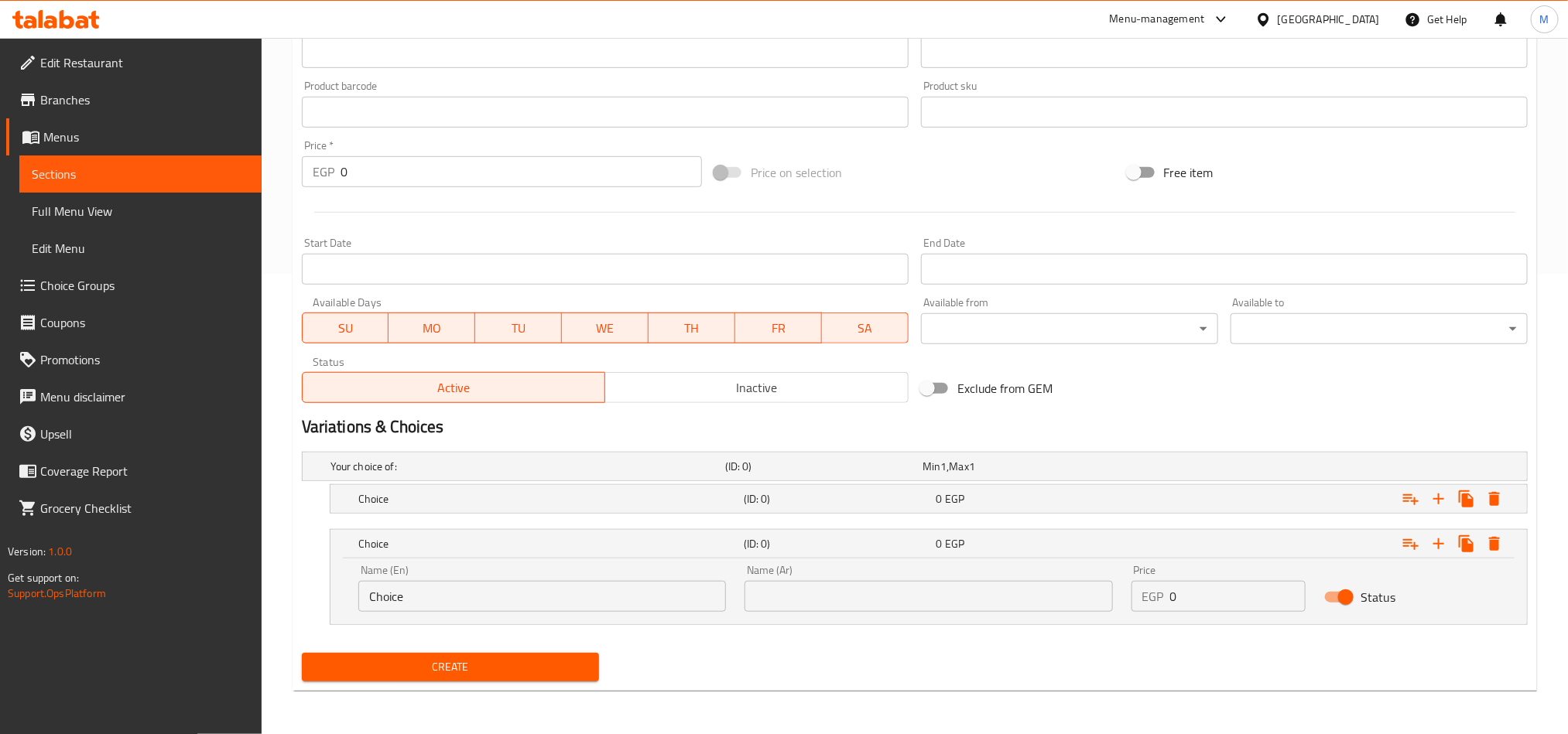
drag, startPoint x: 947, startPoint y: 500, endPoint x: 950, endPoint y: 516, distance: 16.3
click at [950, 500] on span "EGP" at bounding box center [954, 498] width 19 height 20
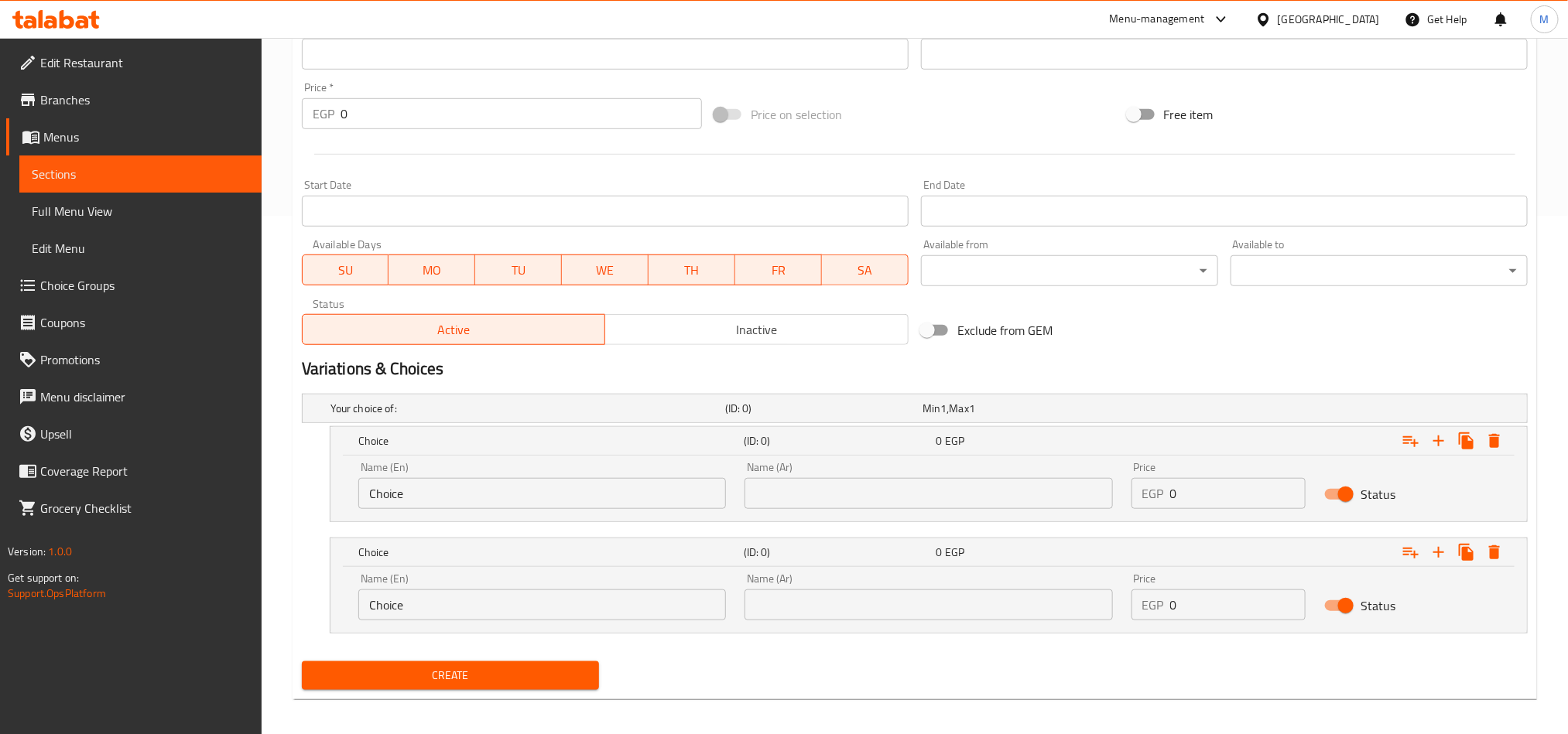
scroll to position [528, 0]
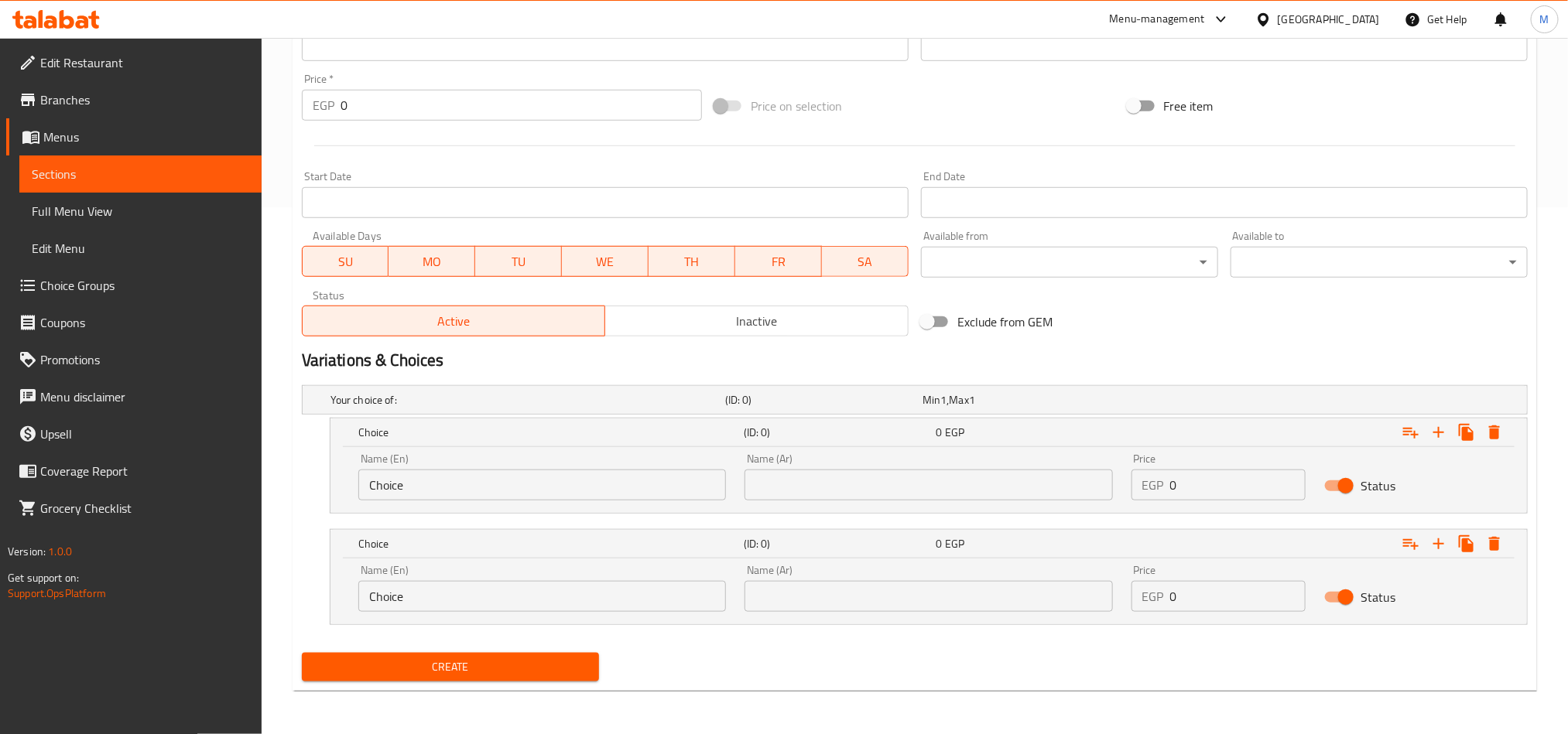
click at [957, 593] on input "text" at bounding box center [928, 597] width 368 height 31
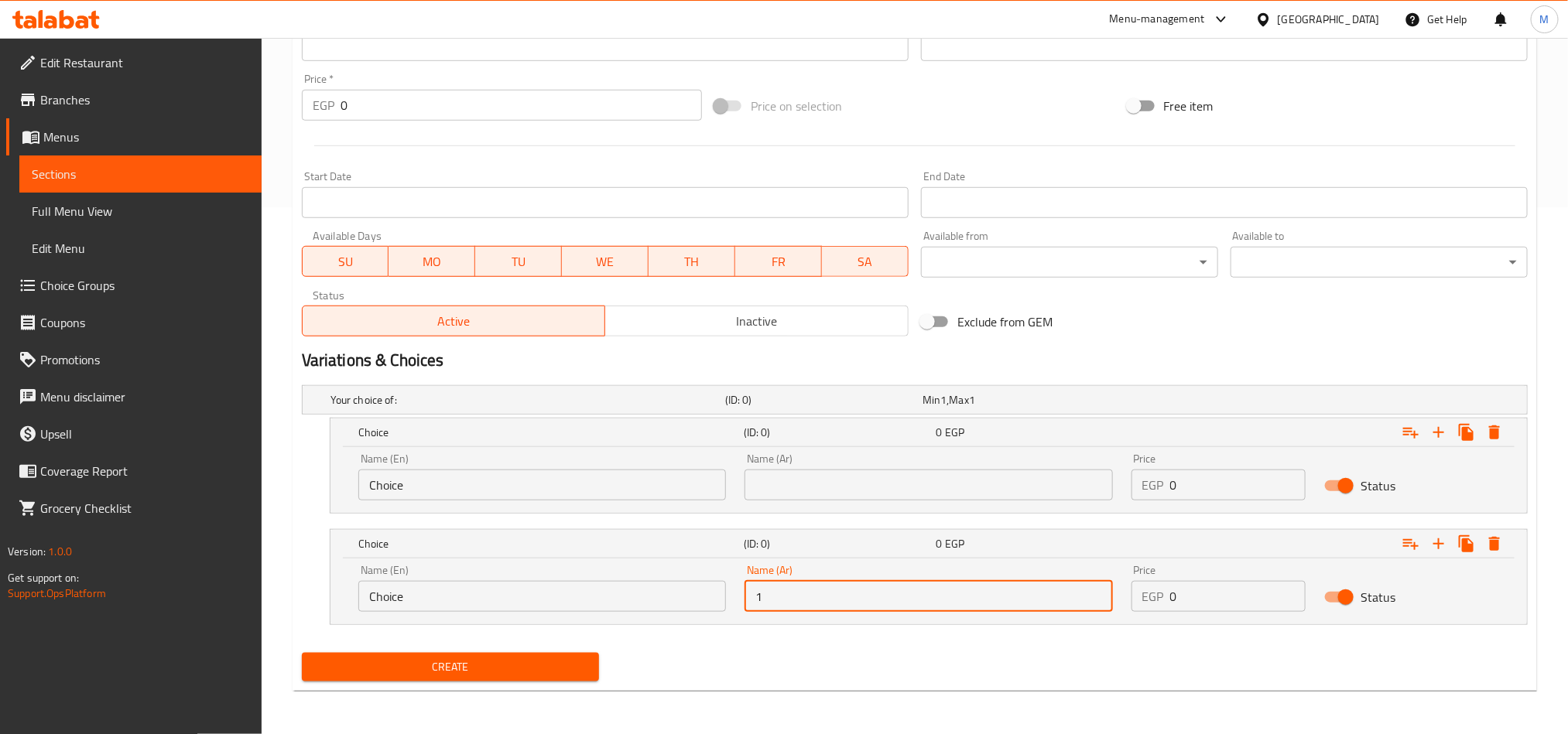
type input "1 كيلو"
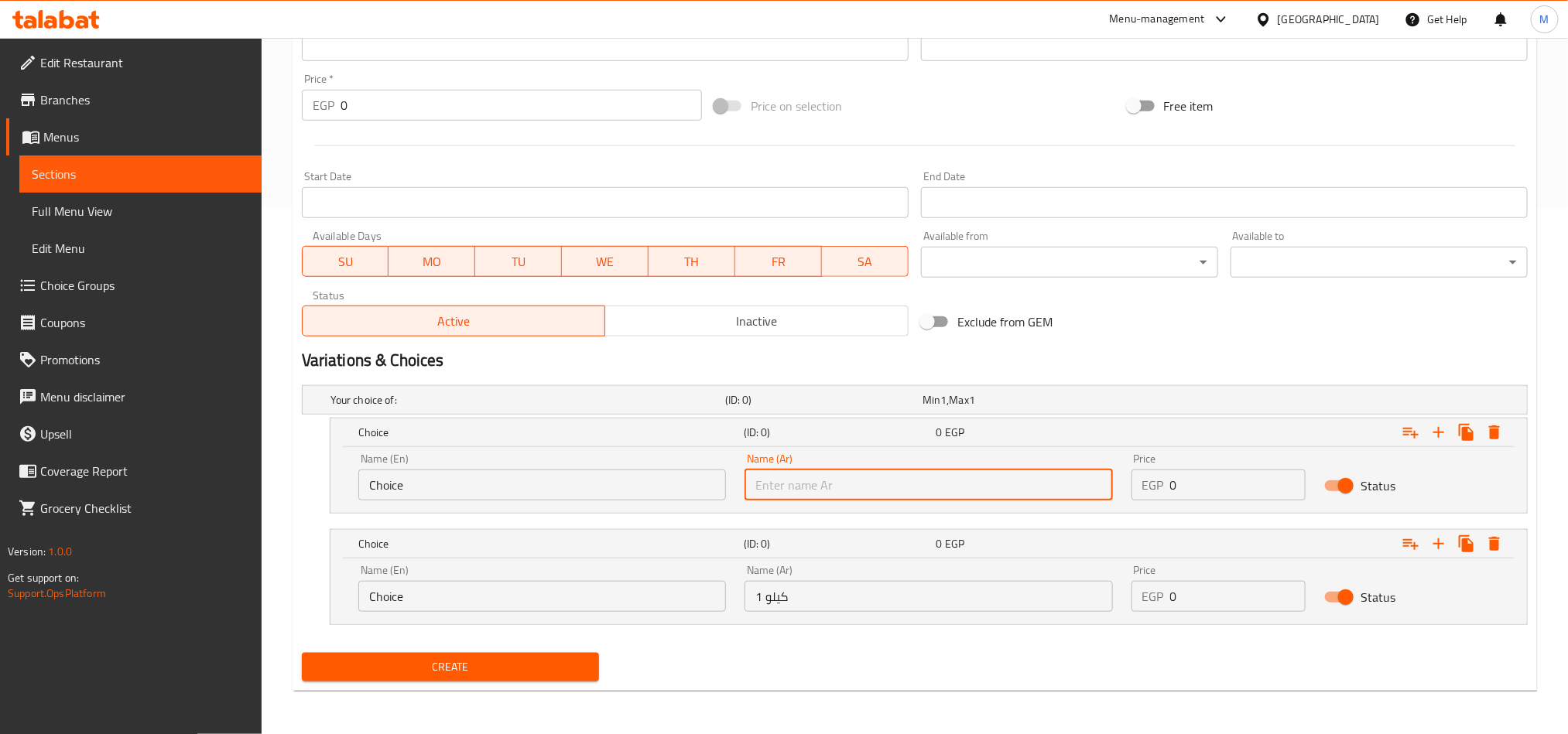
click at [848, 484] on input "text" at bounding box center [928, 485] width 368 height 31
click at [866, 479] on input "نم" at bounding box center [928, 485] width 368 height 31
click at [866, 481] on input "نم" at bounding box center [928, 485] width 368 height 31
type input "نصف كيلو"
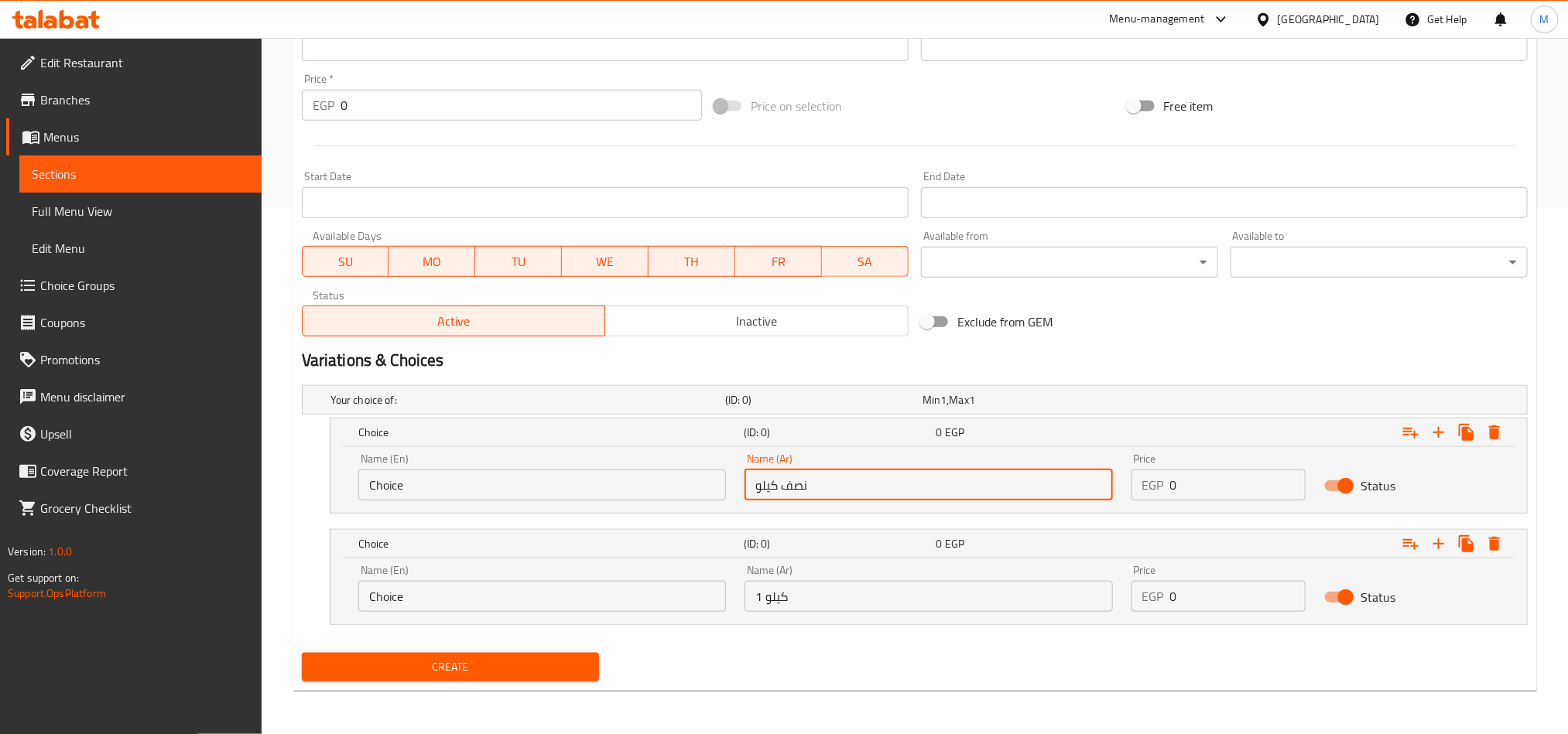
click at [608, 488] on input "Choice" at bounding box center [542, 485] width 368 height 31
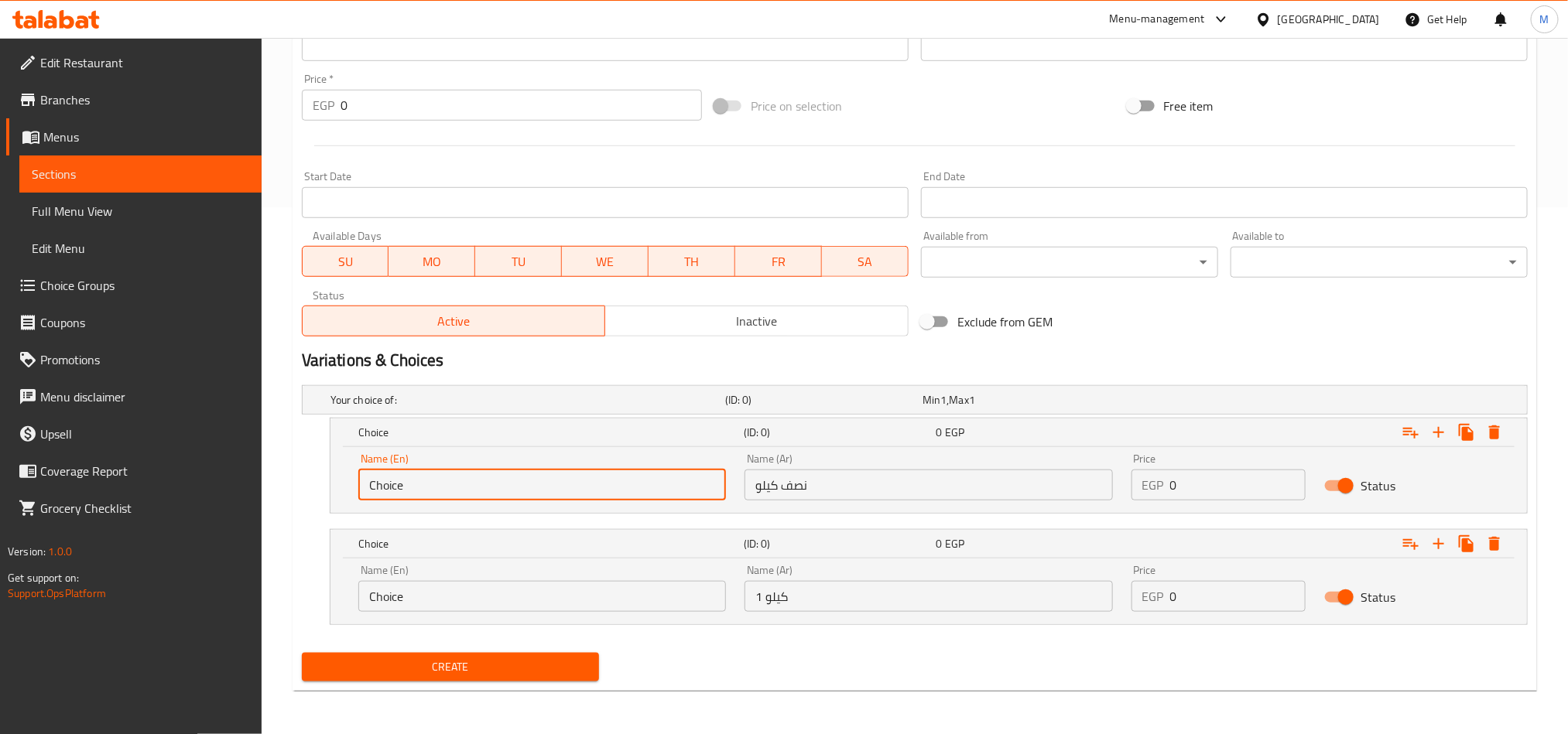
click at [608, 488] on input "Choice" at bounding box center [542, 485] width 368 height 31
type input "Half Kilo"
click at [449, 597] on input "Choice" at bounding box center [542, 597] width 368 height 31
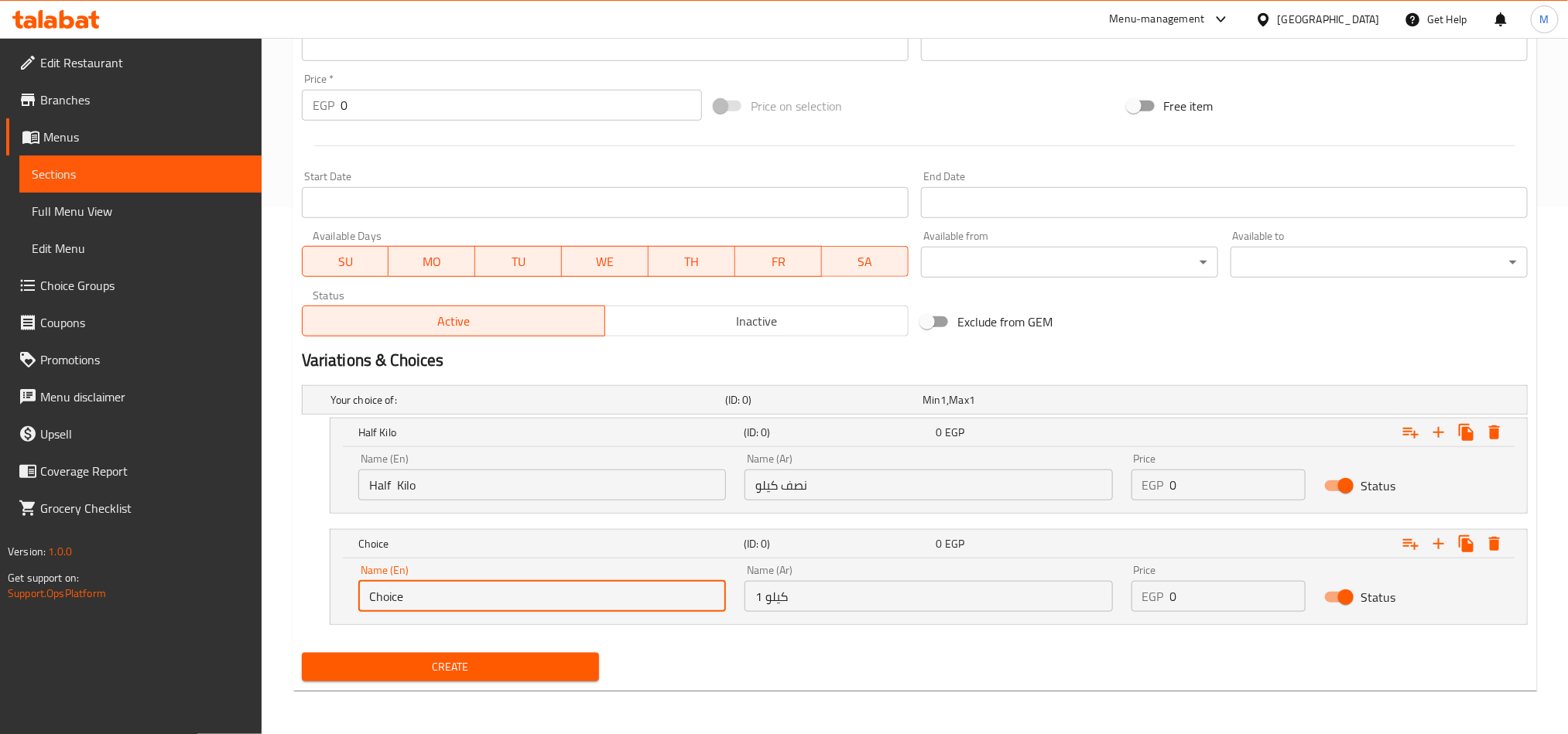
click at [449, 597] on input "Choice" at bounding box center [542, 597] width 368 height 31
click at [451, 597] on input "Choice" at bounding box center [542, 597] width 368 height 31
type input "1 kilo"
click at [1222, 488] on input "0" at bounding box center [1238, 485] width 137 height 31
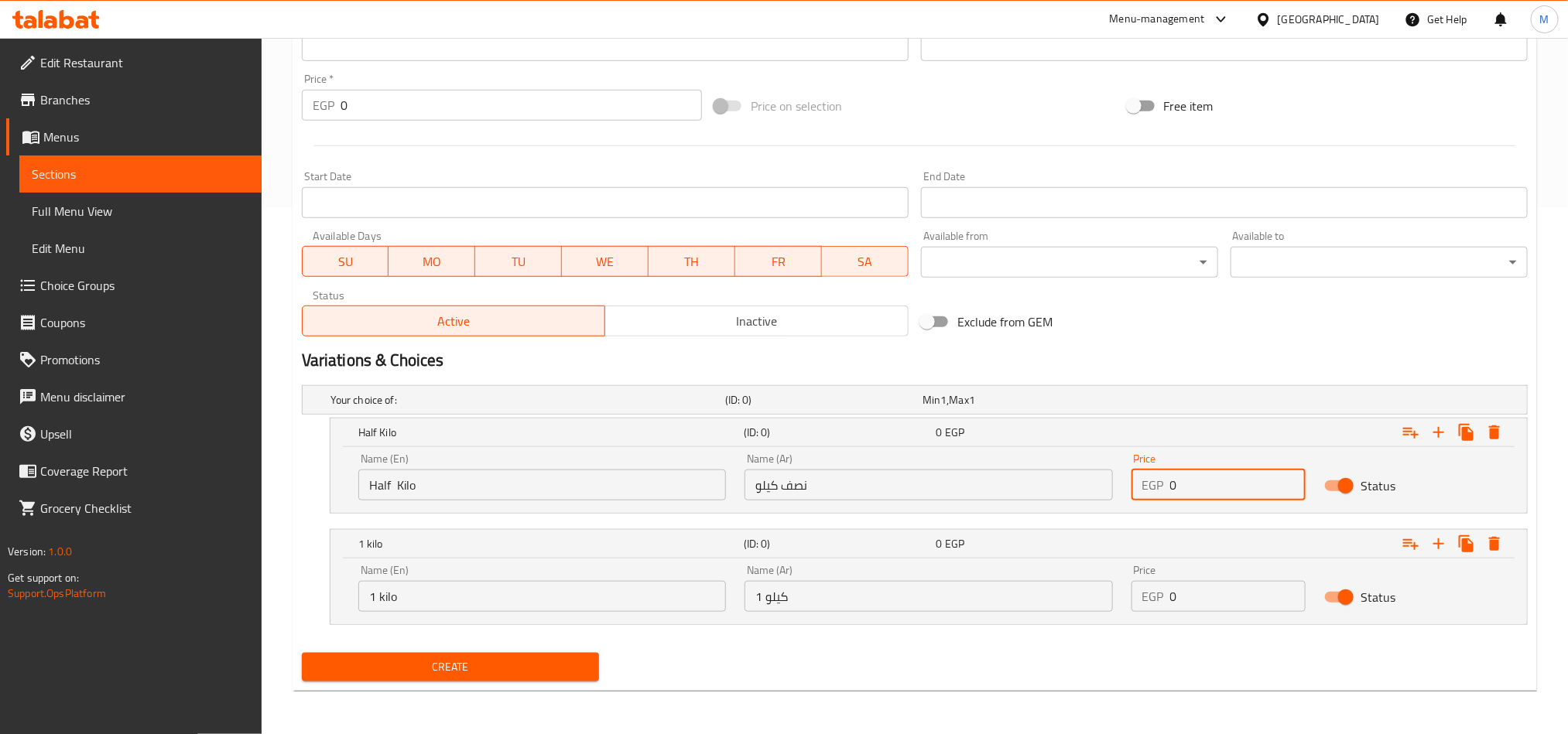
click at [1222, 488] on input "0" at bounding box center [1238, 485] width 137 height 31
paste input "13"
click at [1225, 488] on input "130" at bounding box center [1238, 485] width 137 height 31
type input "130"
click at [1232, 597] on input "0" at bounding box center [1238, 597] width 137 height 31
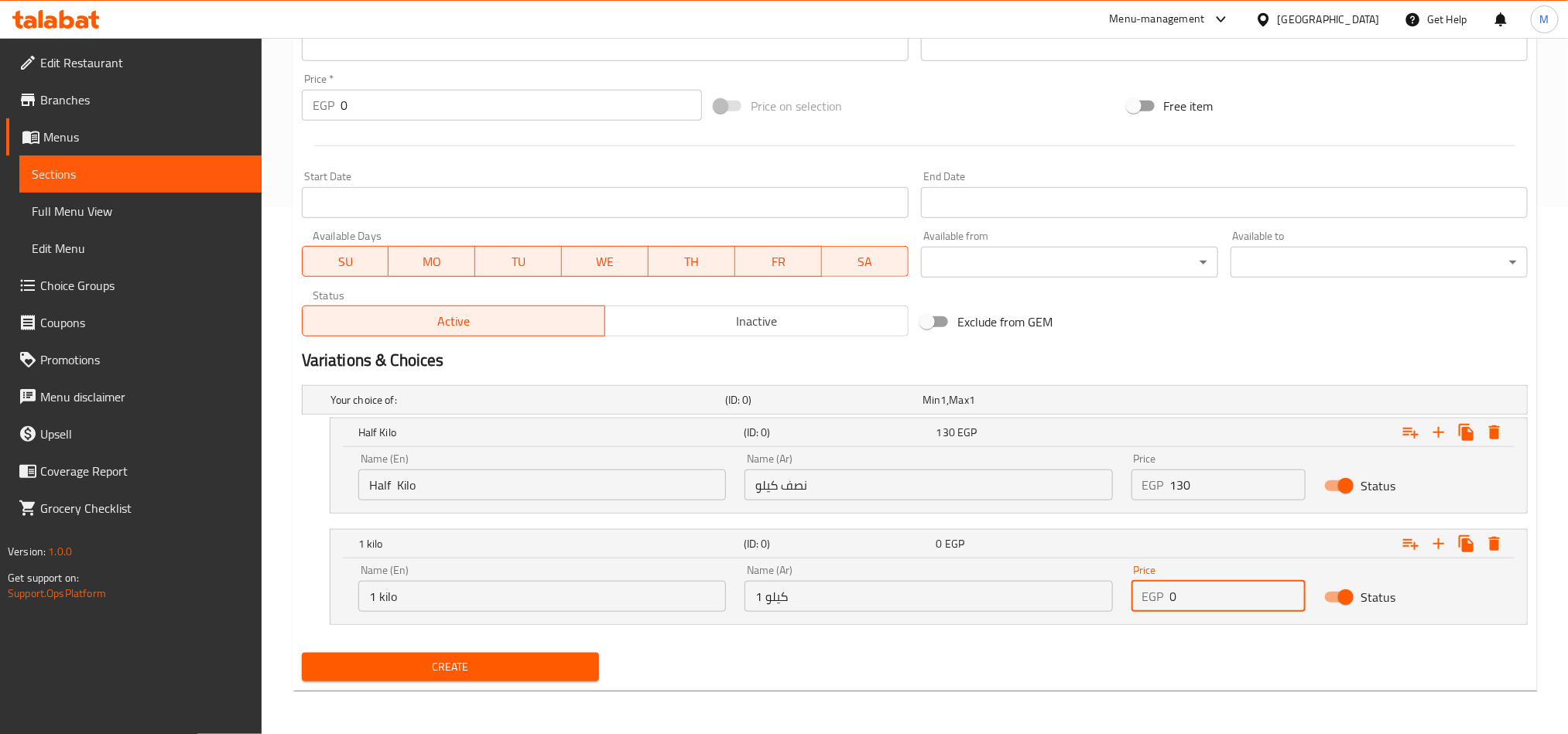
click at [1232, 597] on input "0" at bounding box center [1238, 597] width 137 height 31
click at [1231, 597] on input "0" at bounding box center [1238, 597] width 137 height 31
paste input "26"
type input "260"
drag, startPoint x: 1119, startPoint y: 648, endPoint x: 958, endPoint y: 630, distance: 162.0
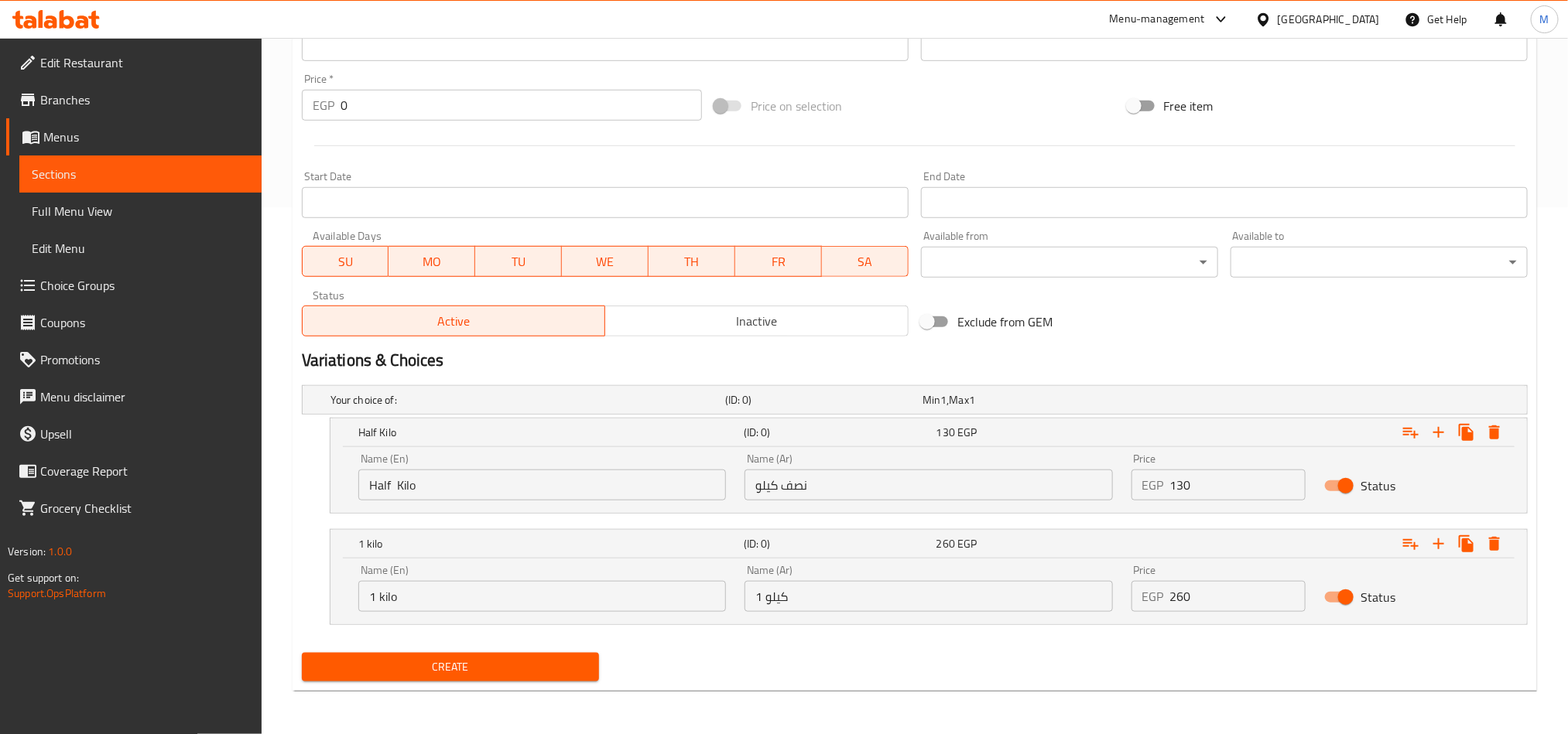
click at [1119, 645] on div "Add item image Image Size: 1200 x 800 px / Image formats: jpg, png / 5MB Max. I…" at bounding box center [915, 181] width 1238 height 1011
click at [488, 670] on span "Create" at bounding box center [450, 667] width 272 height 19
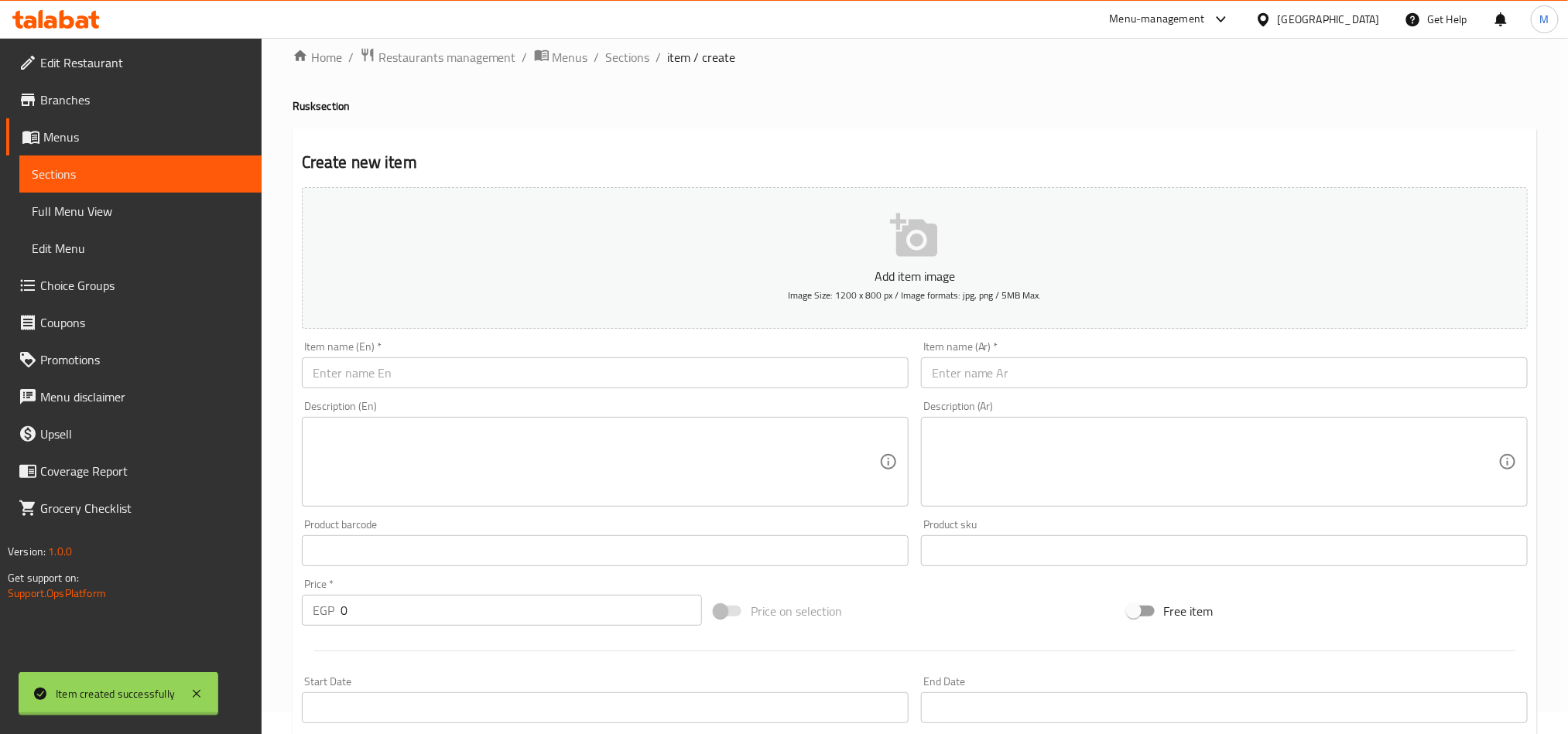
scroll to position [0, 0]
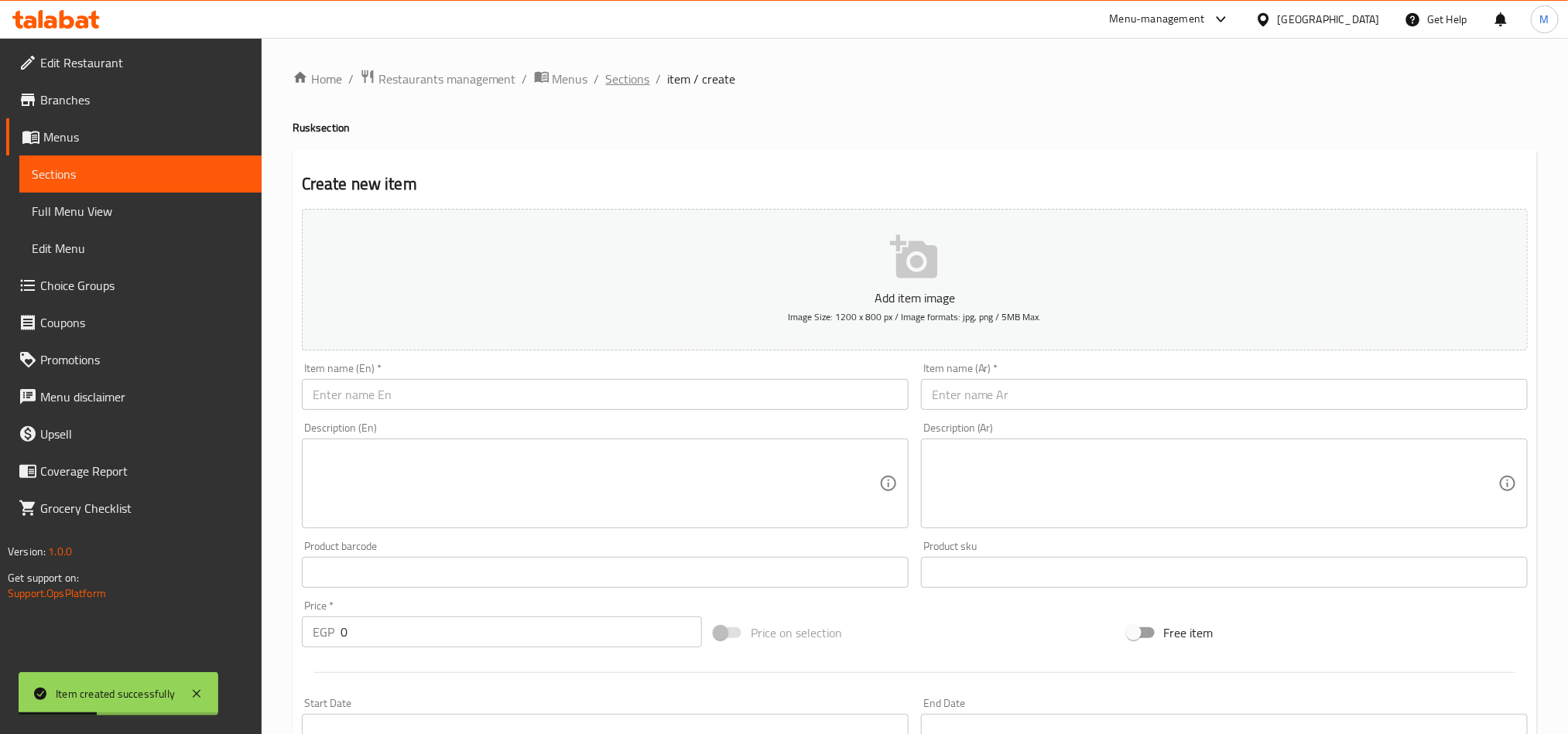
click at [645, 82] on span "Sections" at bounding box center [628, 78] width 44 height 18
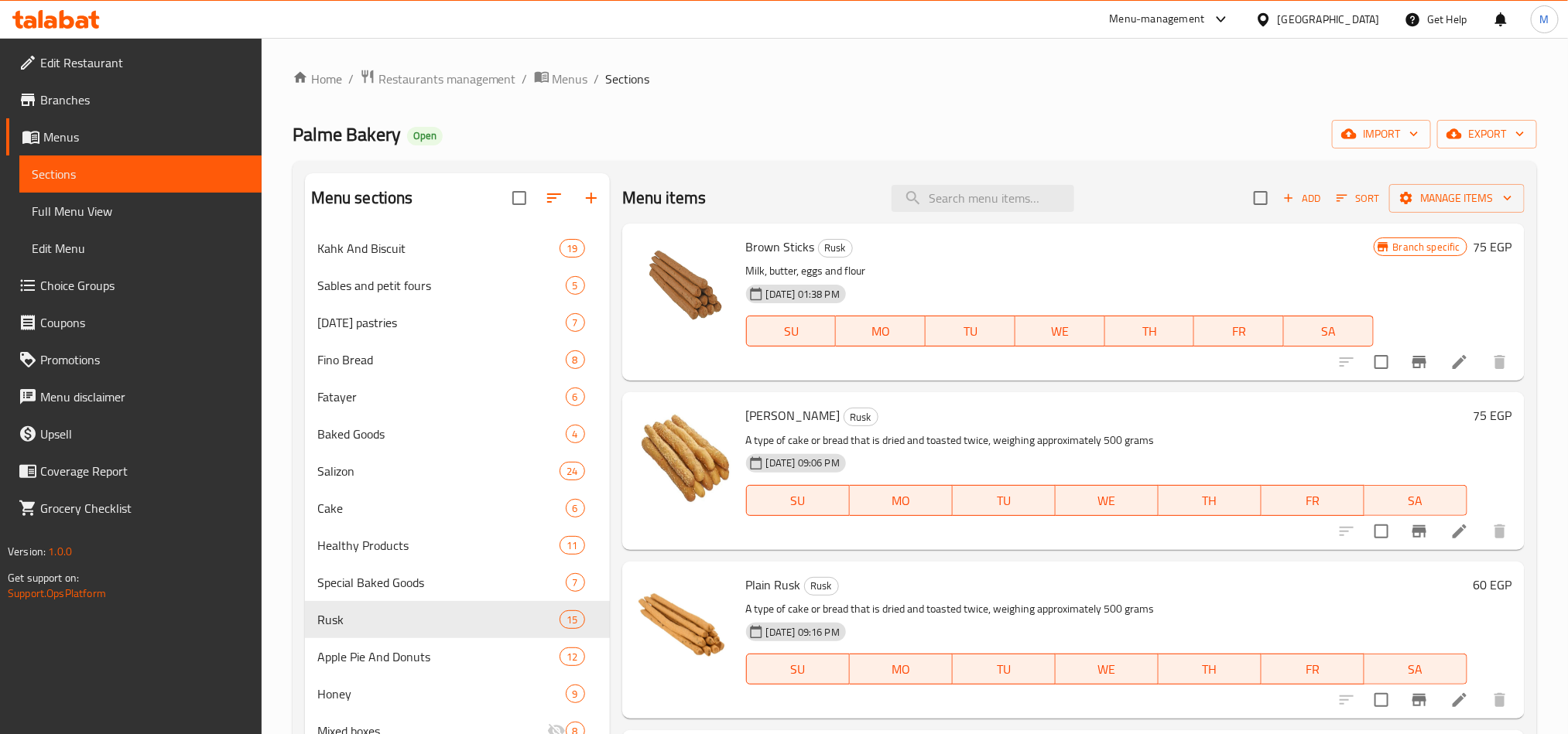
click at [944, 115] on div "Home / Restaurants management / Menus / Sections Palme Bakery Open import expor…" at bounding box center [914, 494] width 1244 height 851
drag, startPoint x: 944, startPoint y: 114, endPoint x: 836, endPoint y: 105, distance: 108.4
drag, startPoint x: 836, startPoint y: 105, endPoint x: 734, endPoint y: 122, distance: 103.4
click at [734, 122] on div "Palme Bakery Open import export" at bounding box center [914, 134] width 1244 height 29
click at [1035, 197] on input "search" at bounding box center [983, 198] width 183 height 27
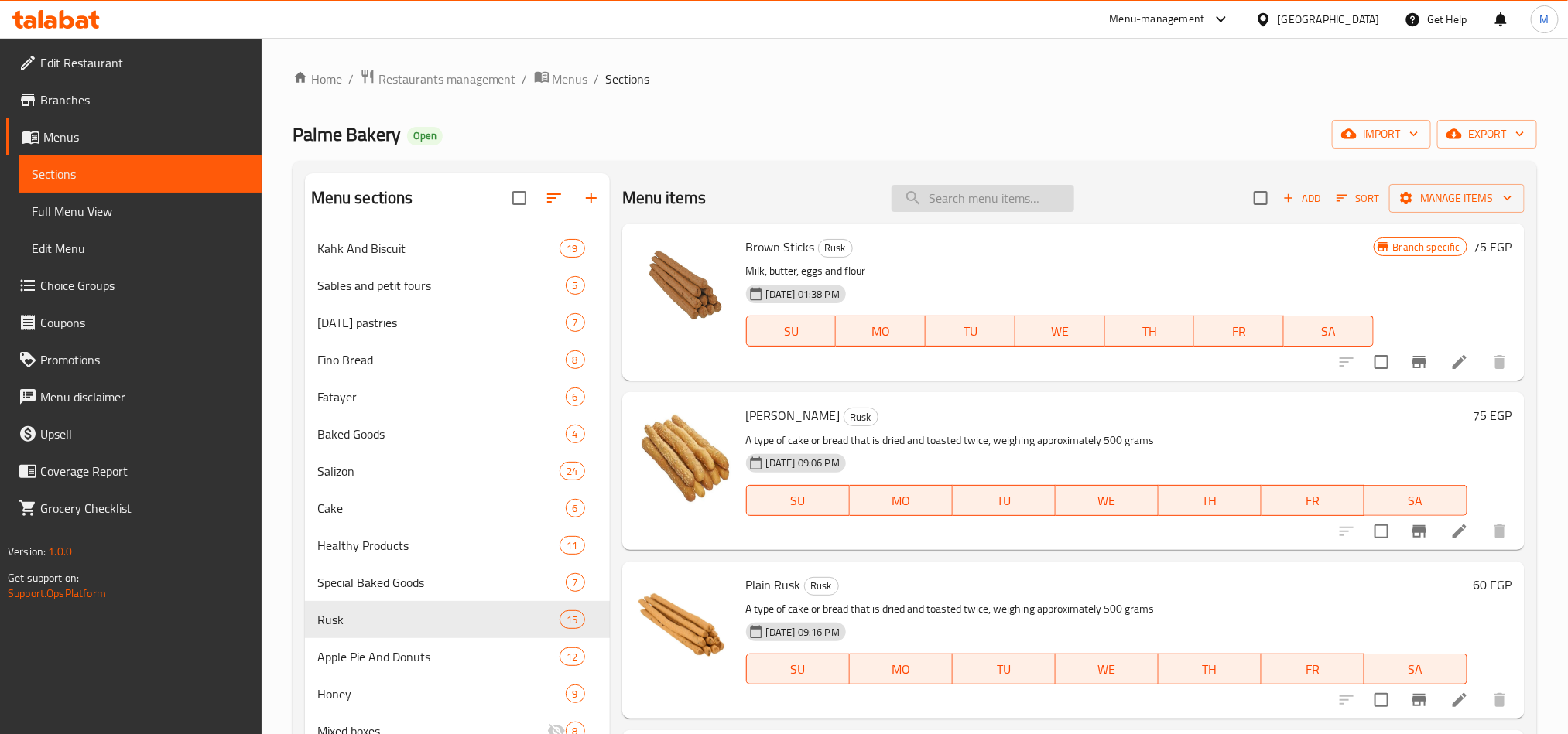
paste input "فايش"
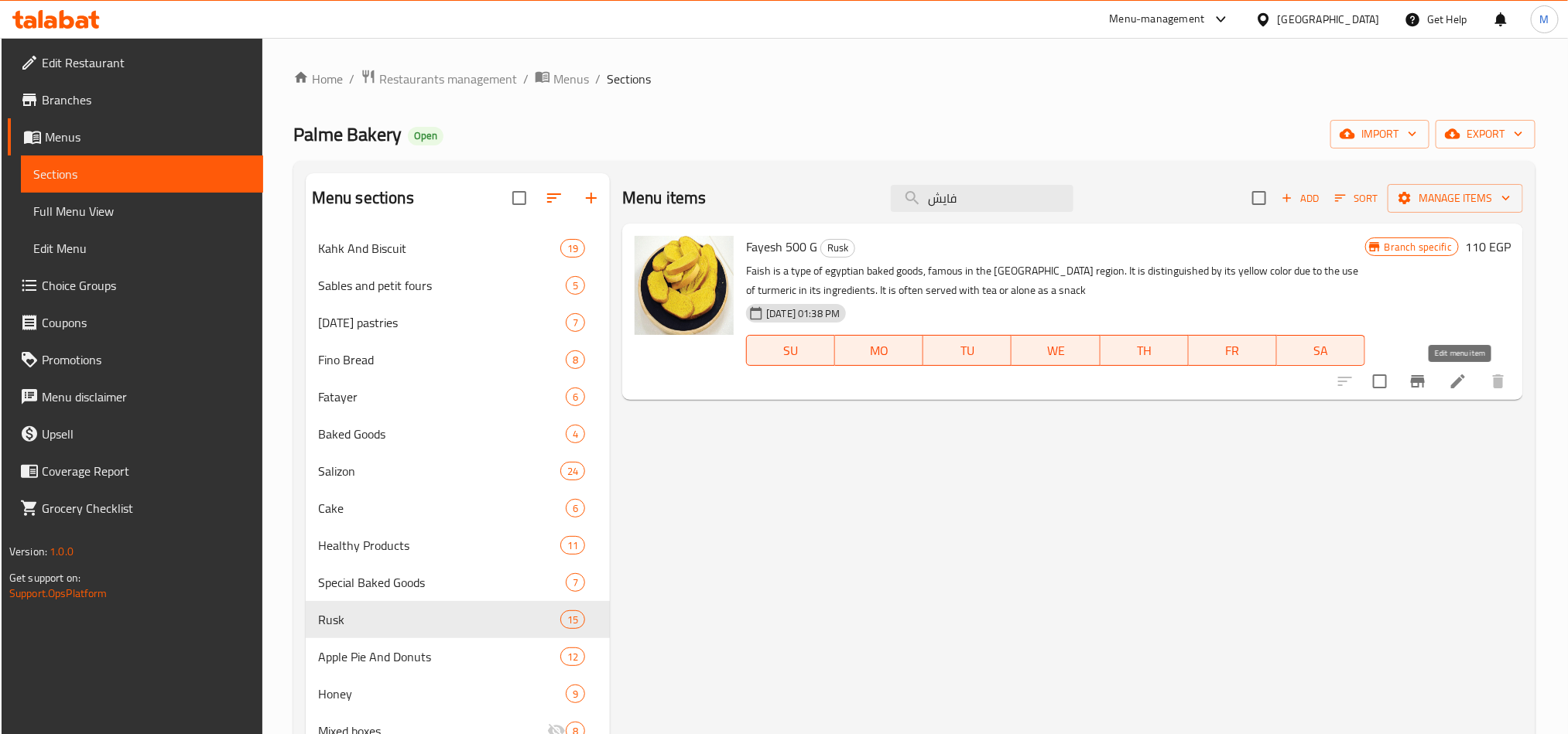
type input "فايش"
click at [1461, 388] on icon at bounding box center [1458, 381] width 18 height 18
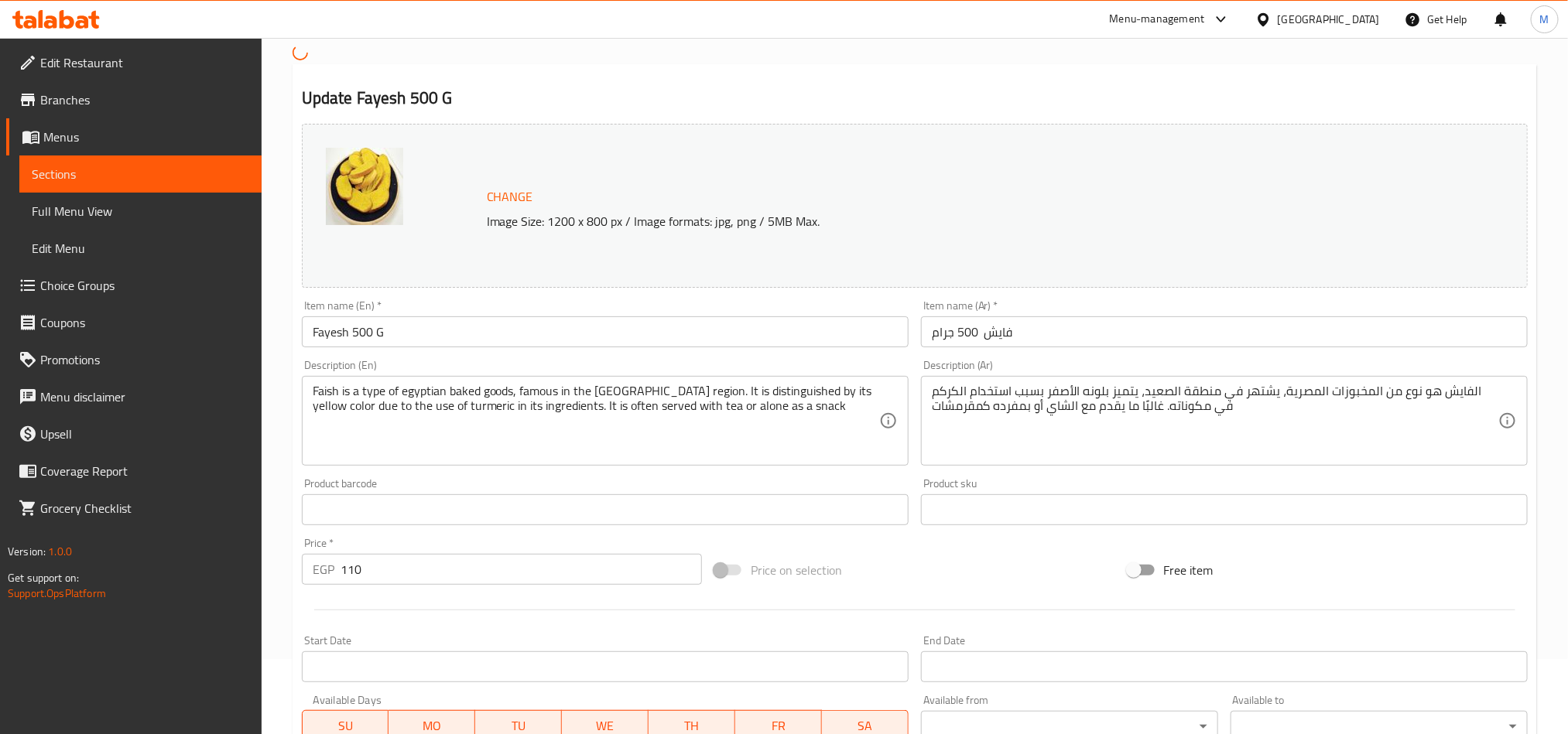
scroll to position [116, 0]
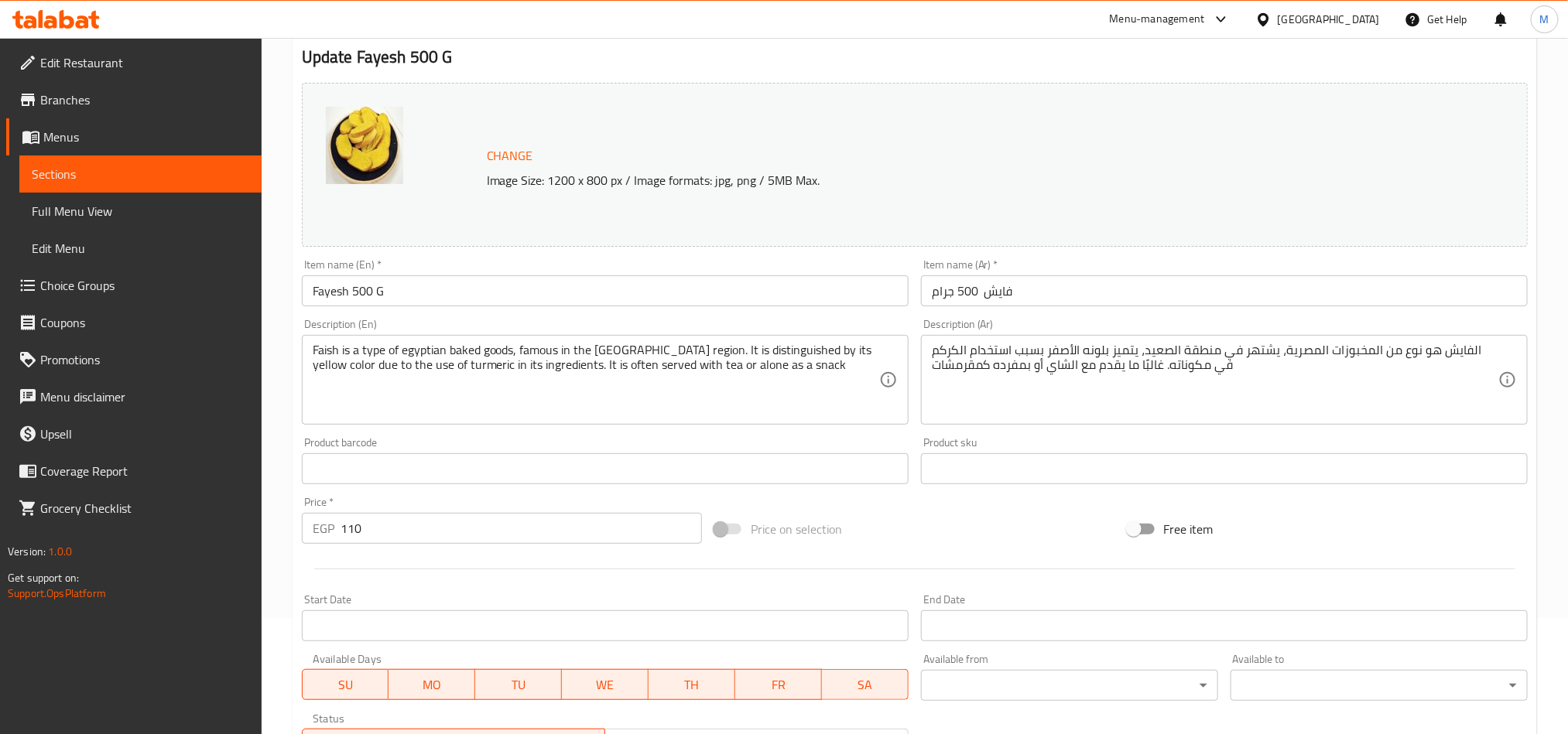
click at [964, 291] on input "فايش 500 جرام" at bounding box center [1224, 291] width 607 height 31
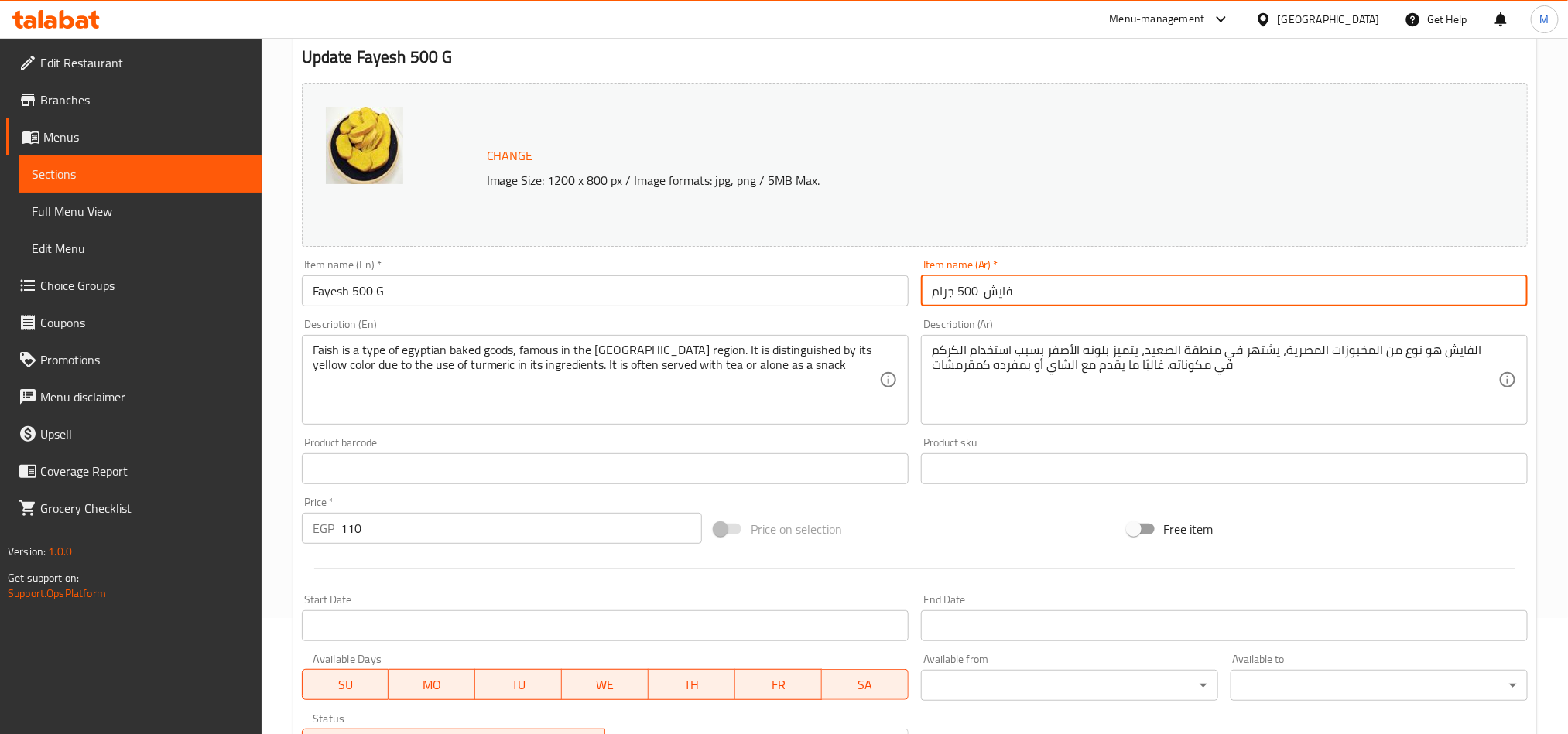
drag, startPoint x: 964, startPoint y: 291, endPoint x: 941, endPoint y: 291, distance: 23.0
click at [941, 291] on input "فايش 500 جرام" at bounding box center [1224, 291] width 607 height 31
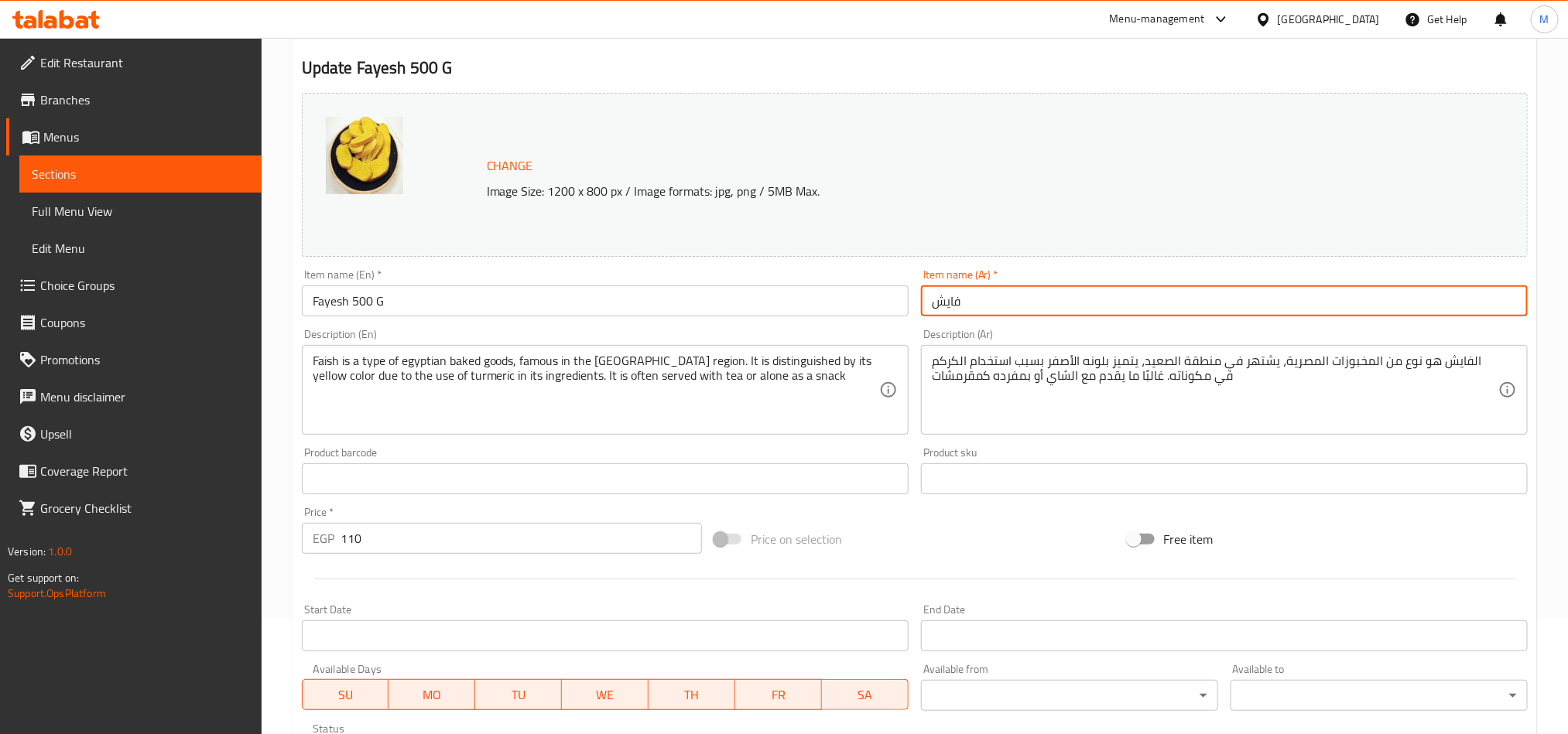
type input "فايش"
click at [361, 299] on input "Fayesh 500 G" at bounding box center [605, 301] width 607 height 31
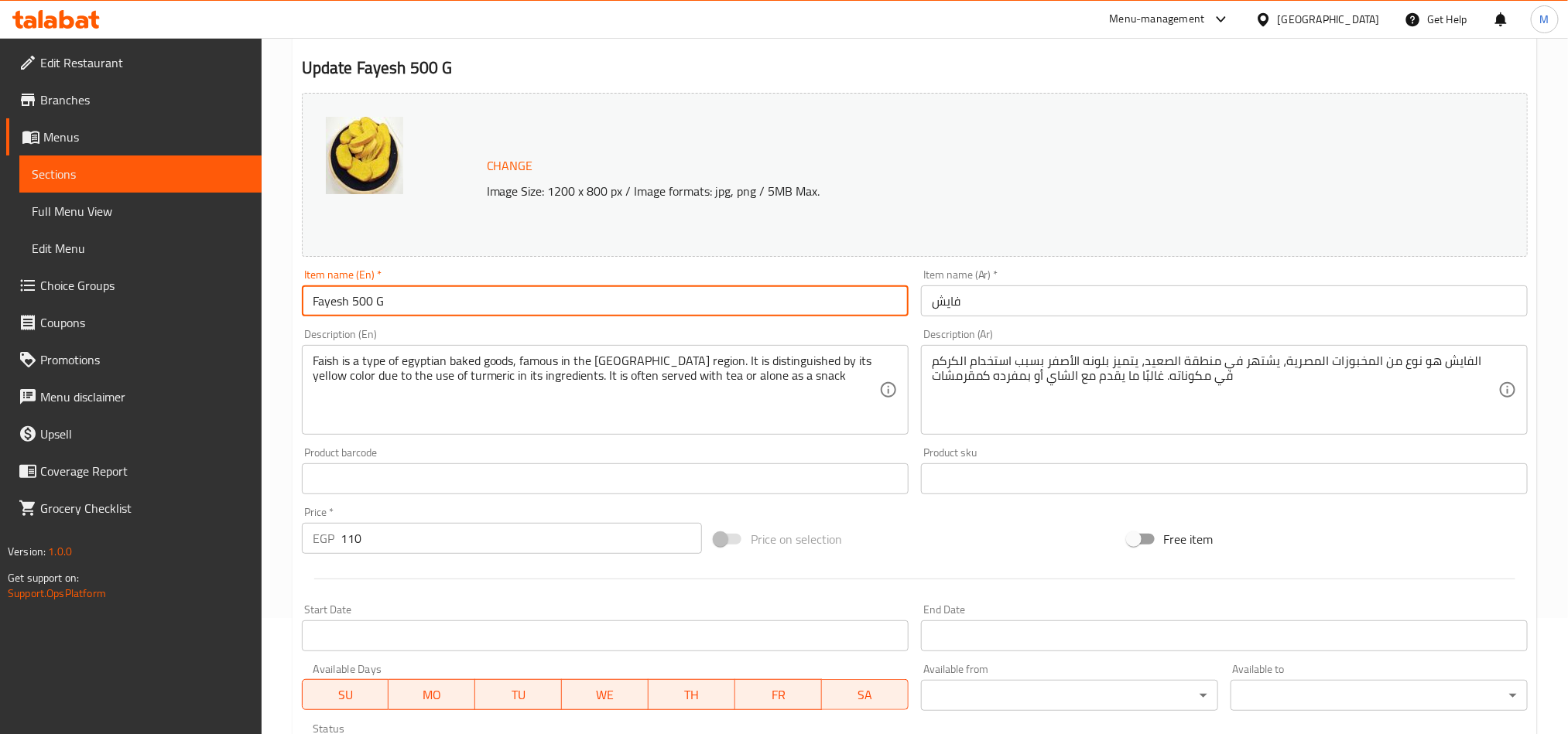
drag, startPoint x: 361, startPoint y: 299, endPoint x: 377, endPoint y: 299, distance: 16.0
click at [377, 299] on input "Fayesh 500 G" at bounding box center [605, 301] width 607 height 31
type input "Fayesh"
click at [837, 70] on h2 "Update [PERSON_NAME]" at bounding box center [914, 68] width 1225 height 23
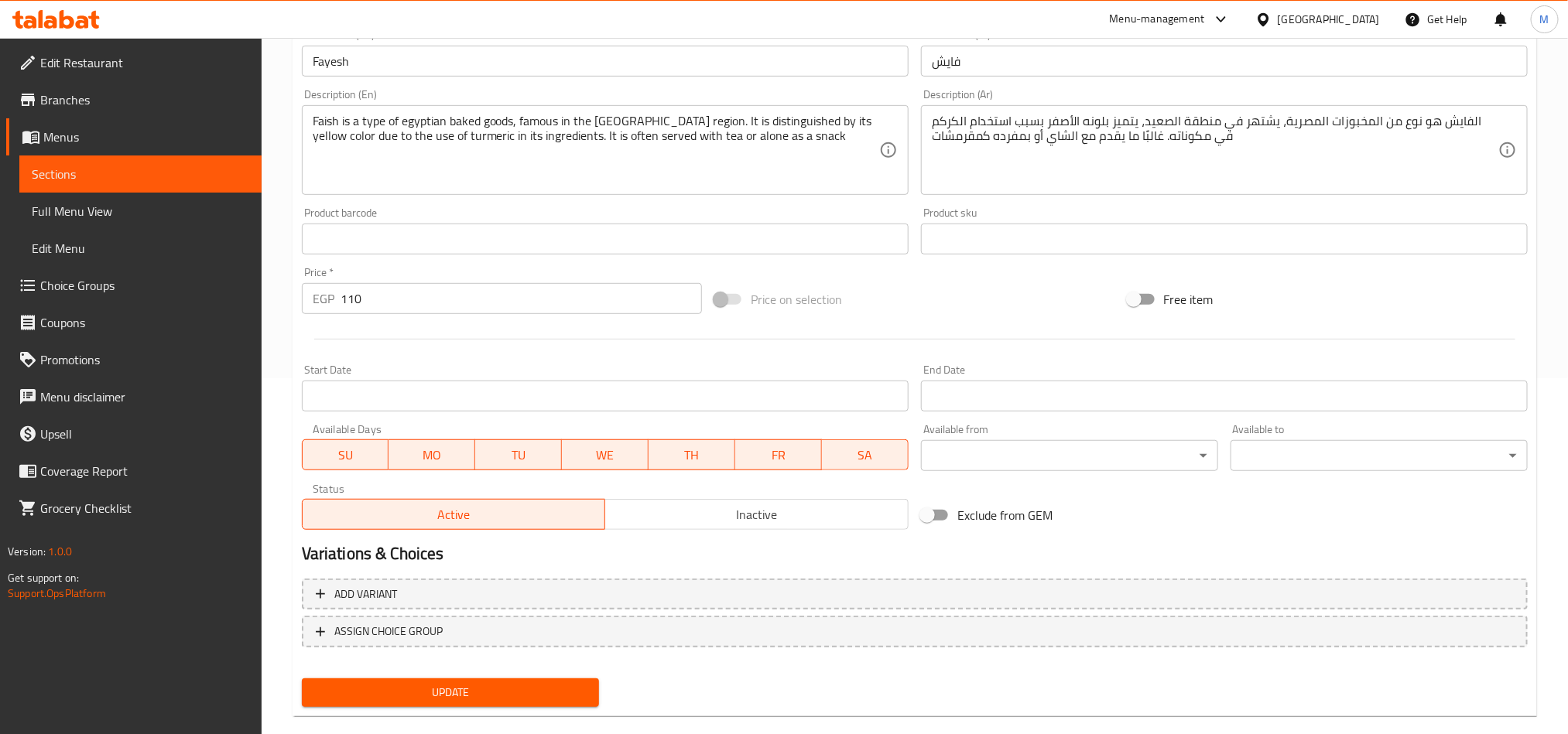
scroll to position [379, 0]
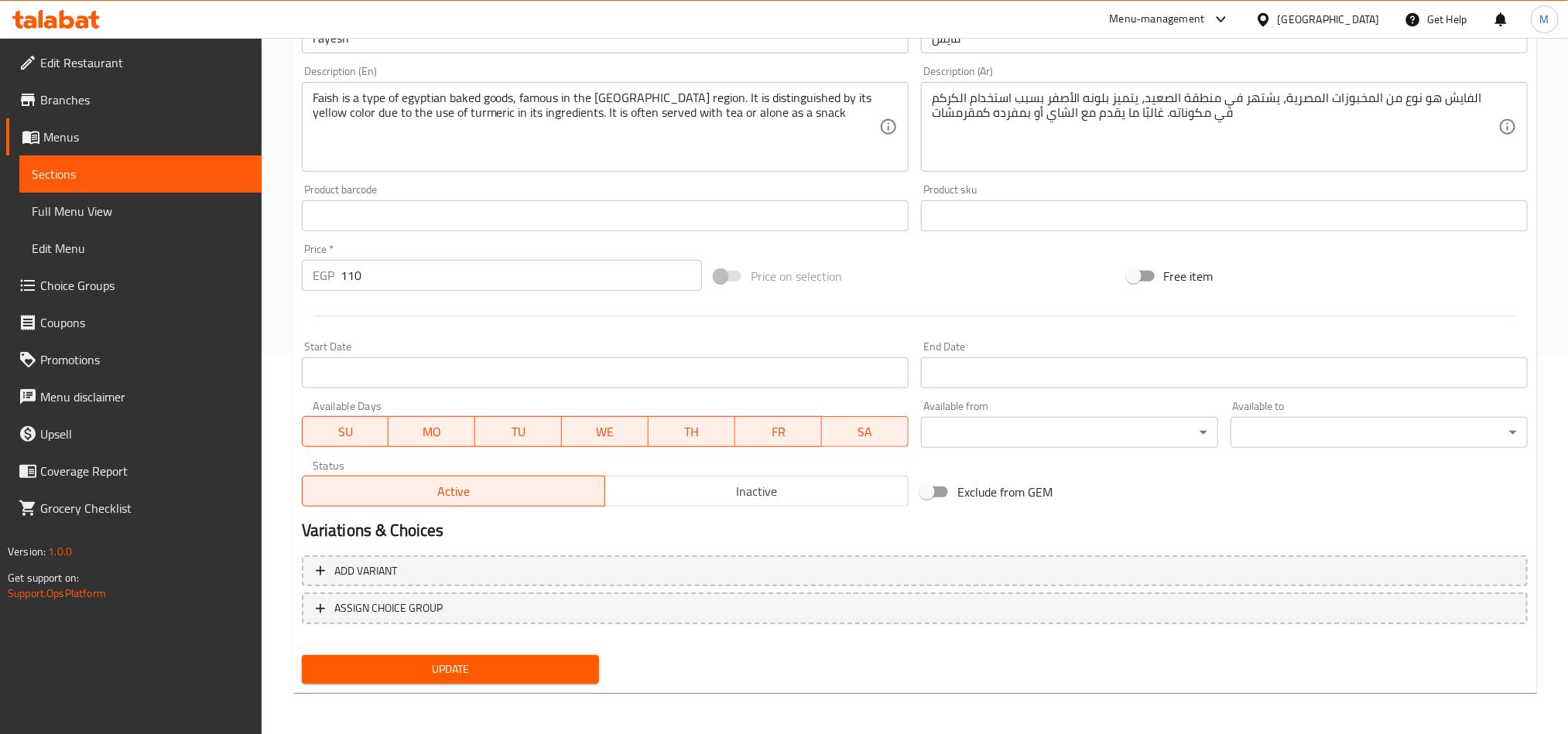
click at [518, 284] on input "110" at bounding box center [521, 276] width 362 height 31
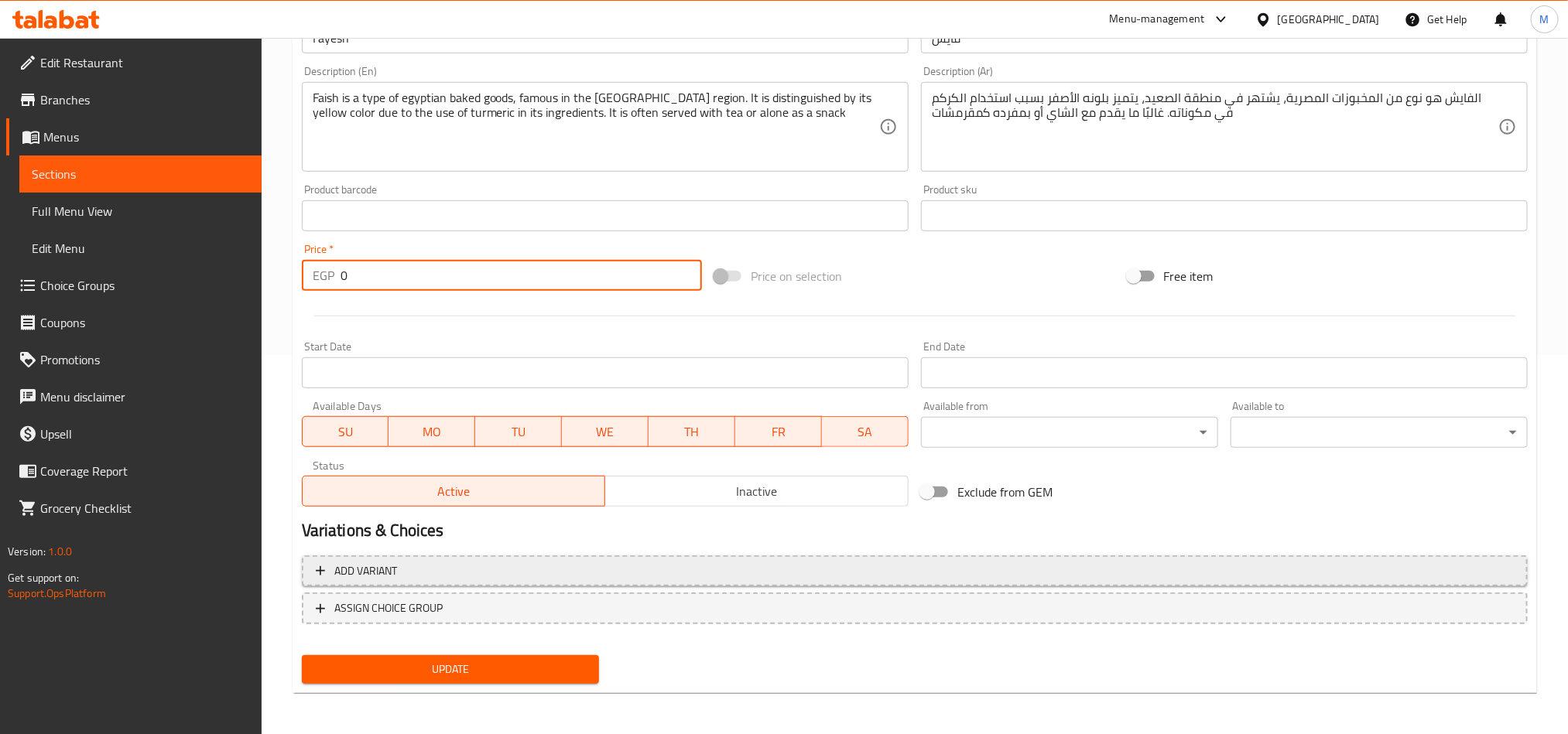
type input "0"
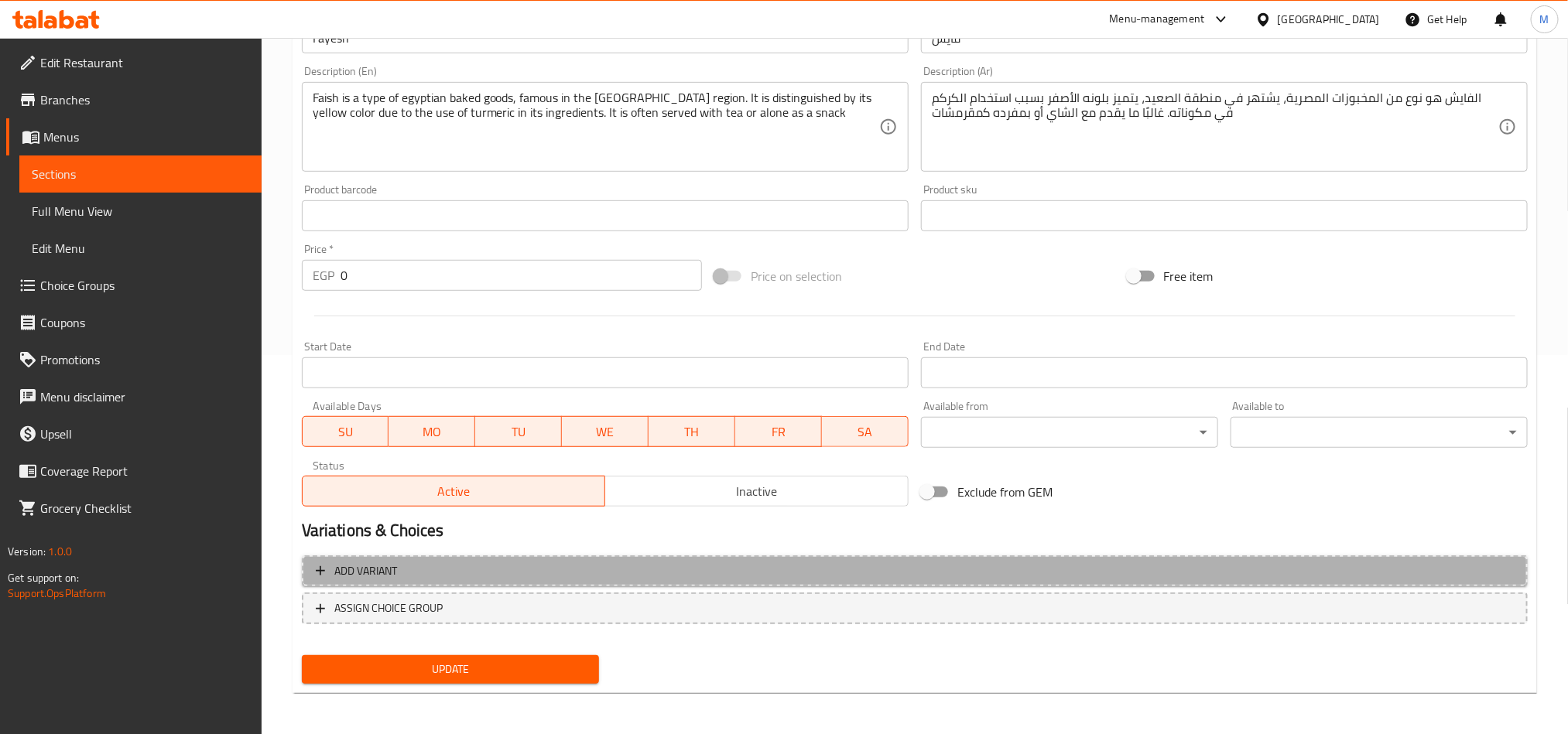
click at [691, 570] on span "Add variant" at bounding box center [914, 571] width 1198 height 19
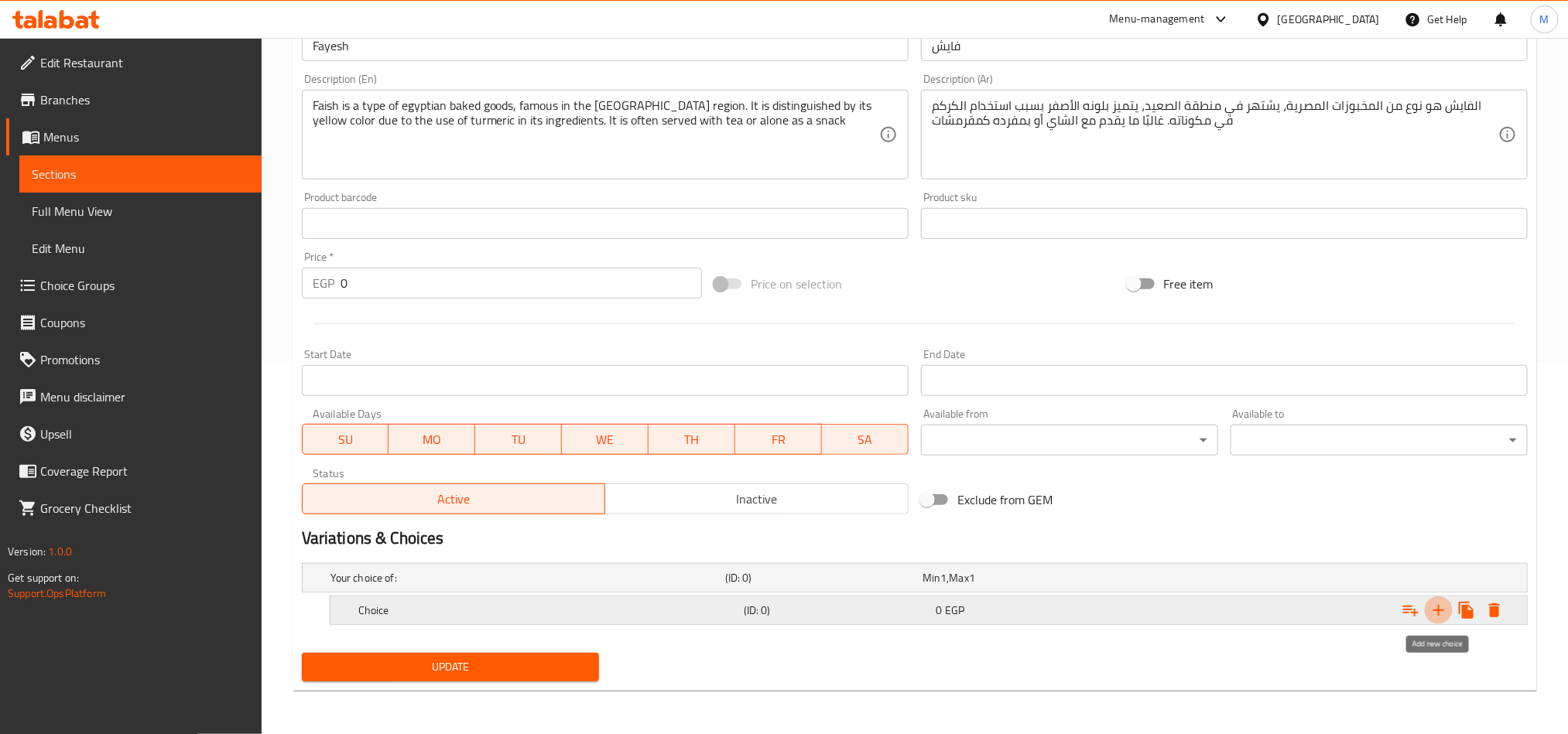
click at [1431, 608] on icon "Expand" at bounding box center [1438, 610] width 18 height 18
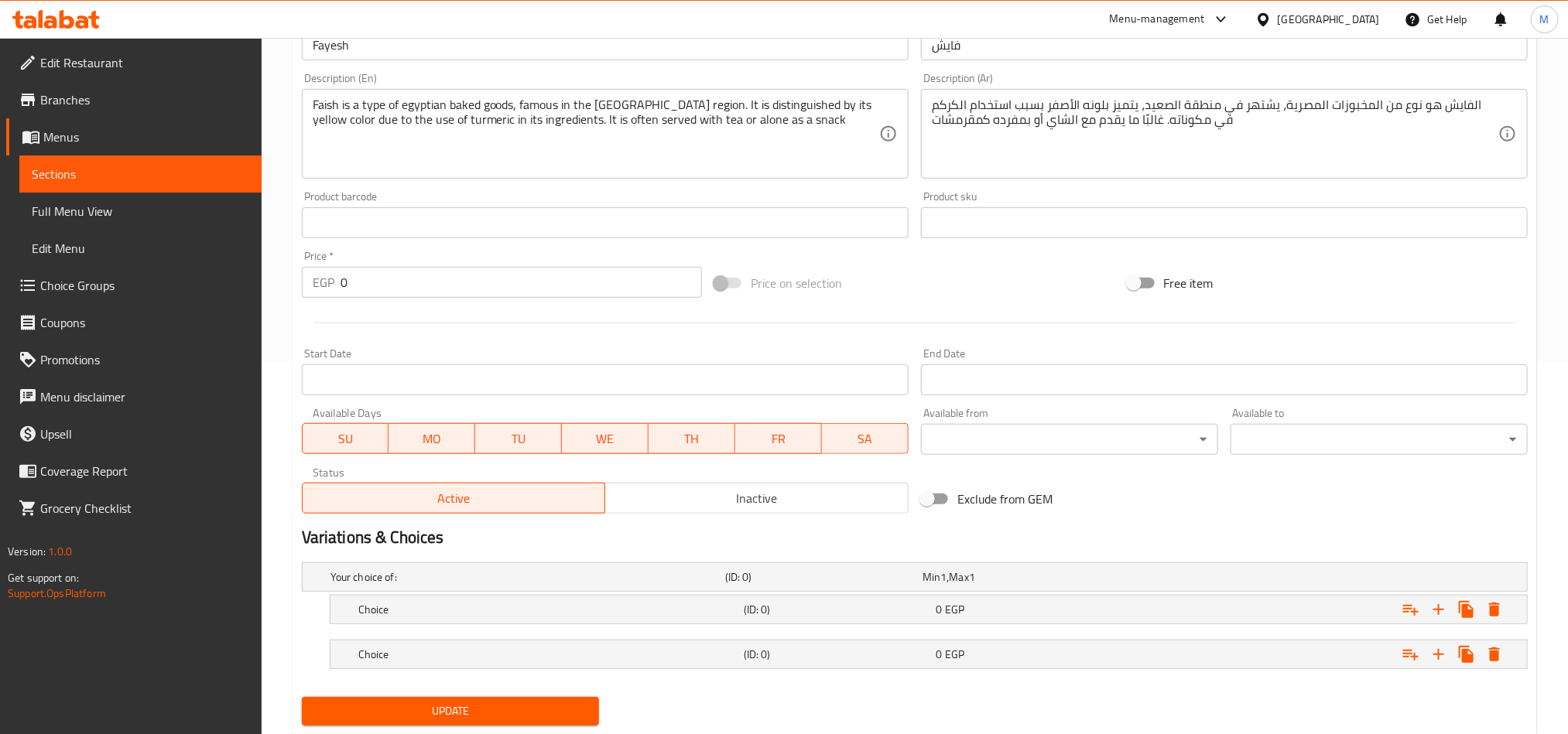
drag, startPoint x: 1363, startPoint y: 631, endPoint x: 1291, endPoint y: 645, distance: 73.3
click at [1300, 650] on div "Expand" at bounding box center [1318, 654] width 385 height 34
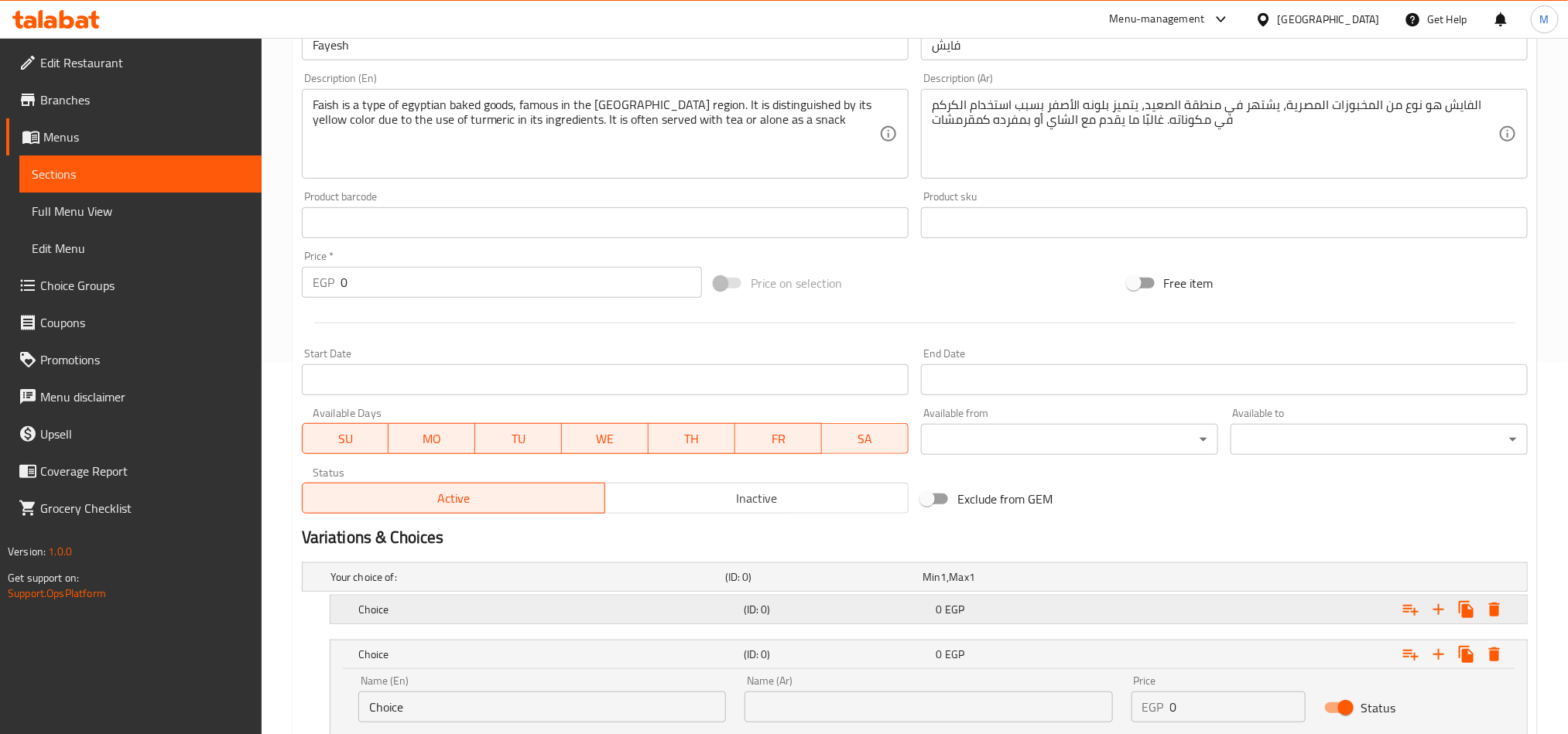
click at [1260, 613] on div "Expand" at bounding box center [1318, 610] width 385 height 34
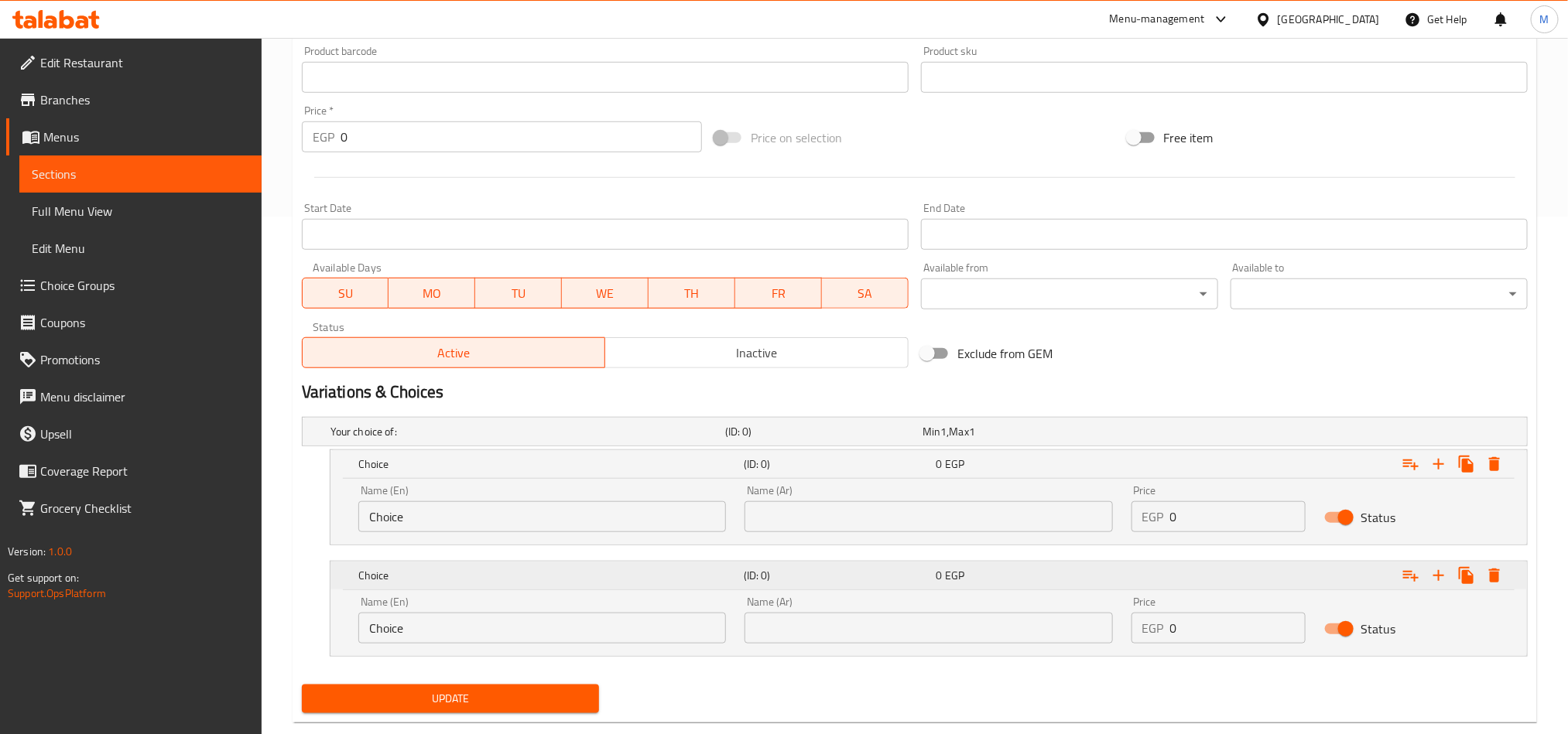
scroll to position [550, 0]
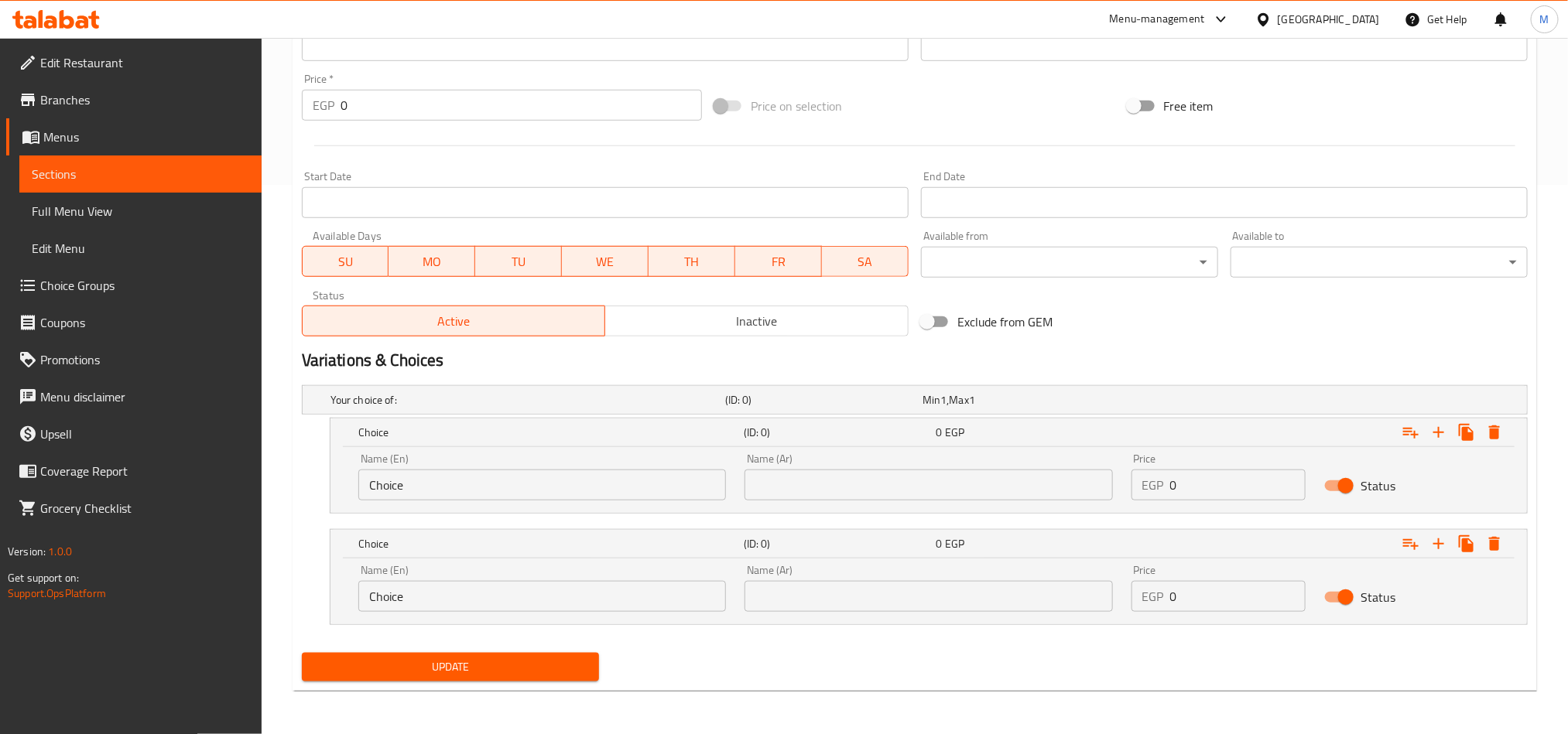
click at [991, 490] on input "text" at bounding box center [928, 485] width 368 height 31
type input "نصف كيلو"
click at [899, 594] on input "text" at bounding box center [928, 597] width 368 height 31
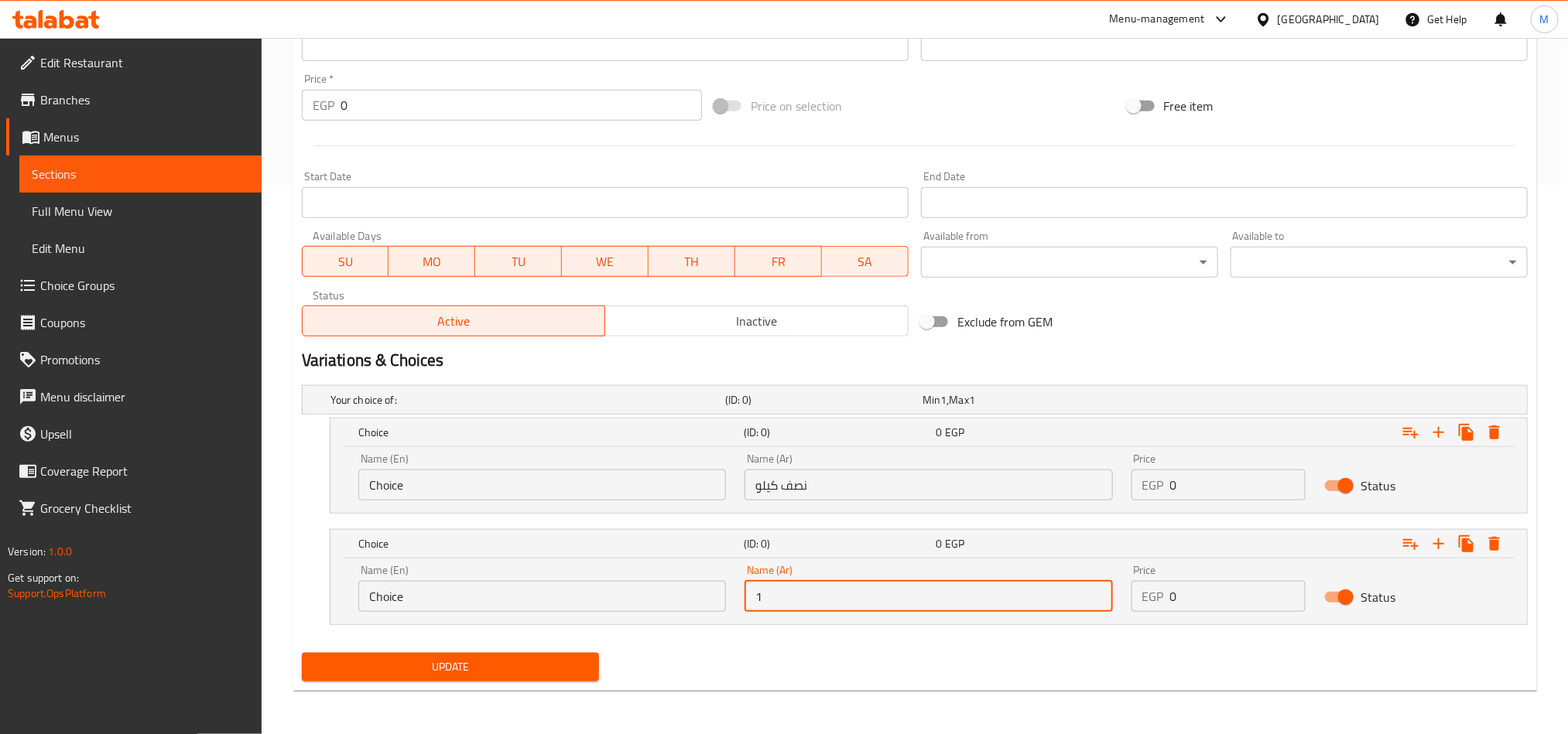
type input "1 كيلو"
click at [620, 599] on input "Choice" at bounding box center [542, 597] width 368 height 31
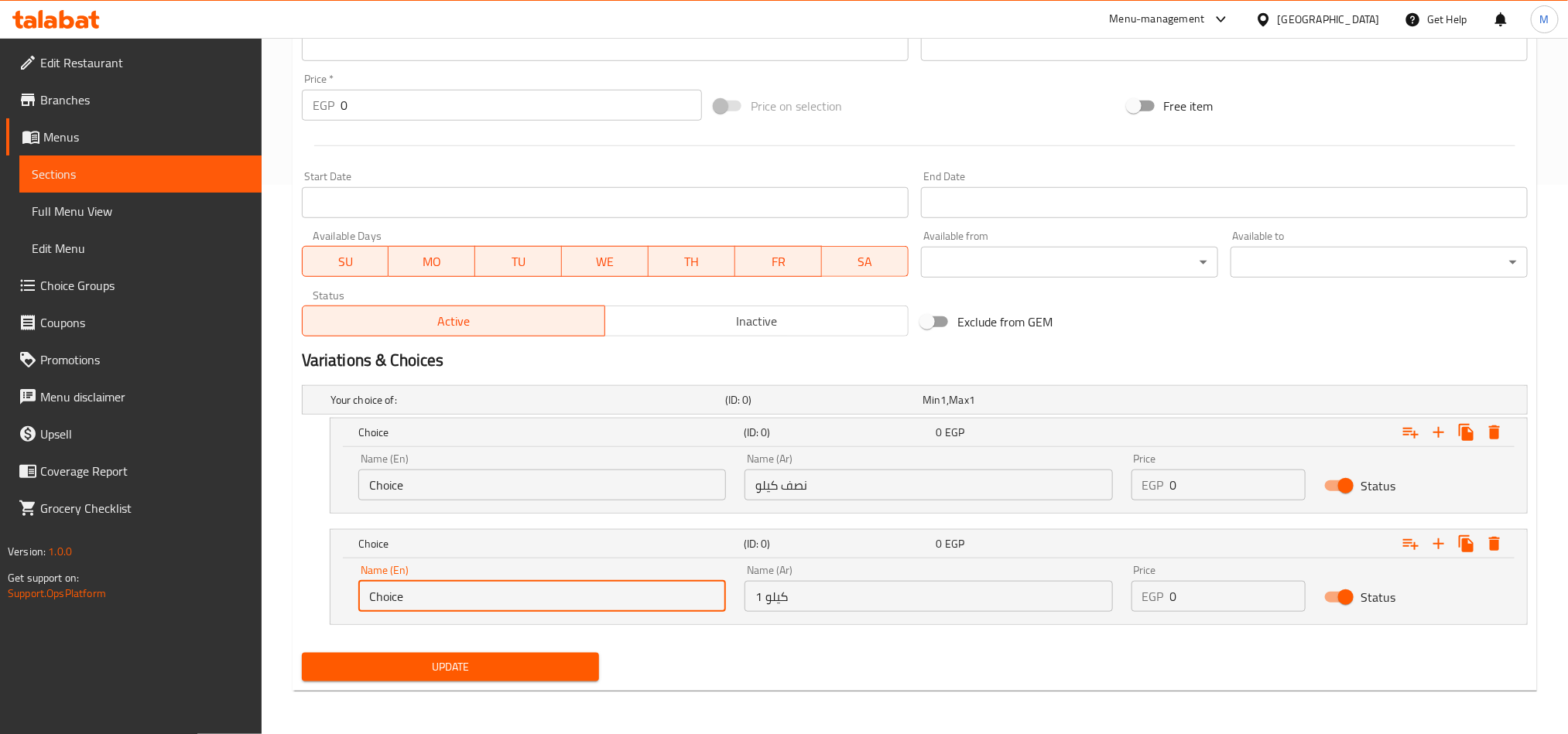
click at [620, 599] on input "Choice" at bounding box center [542, 597] width 368 height 31
type input "1 kilo"
click at [481, 481] on input "Choice" at bounding box center [542, 485] width 368 height 31
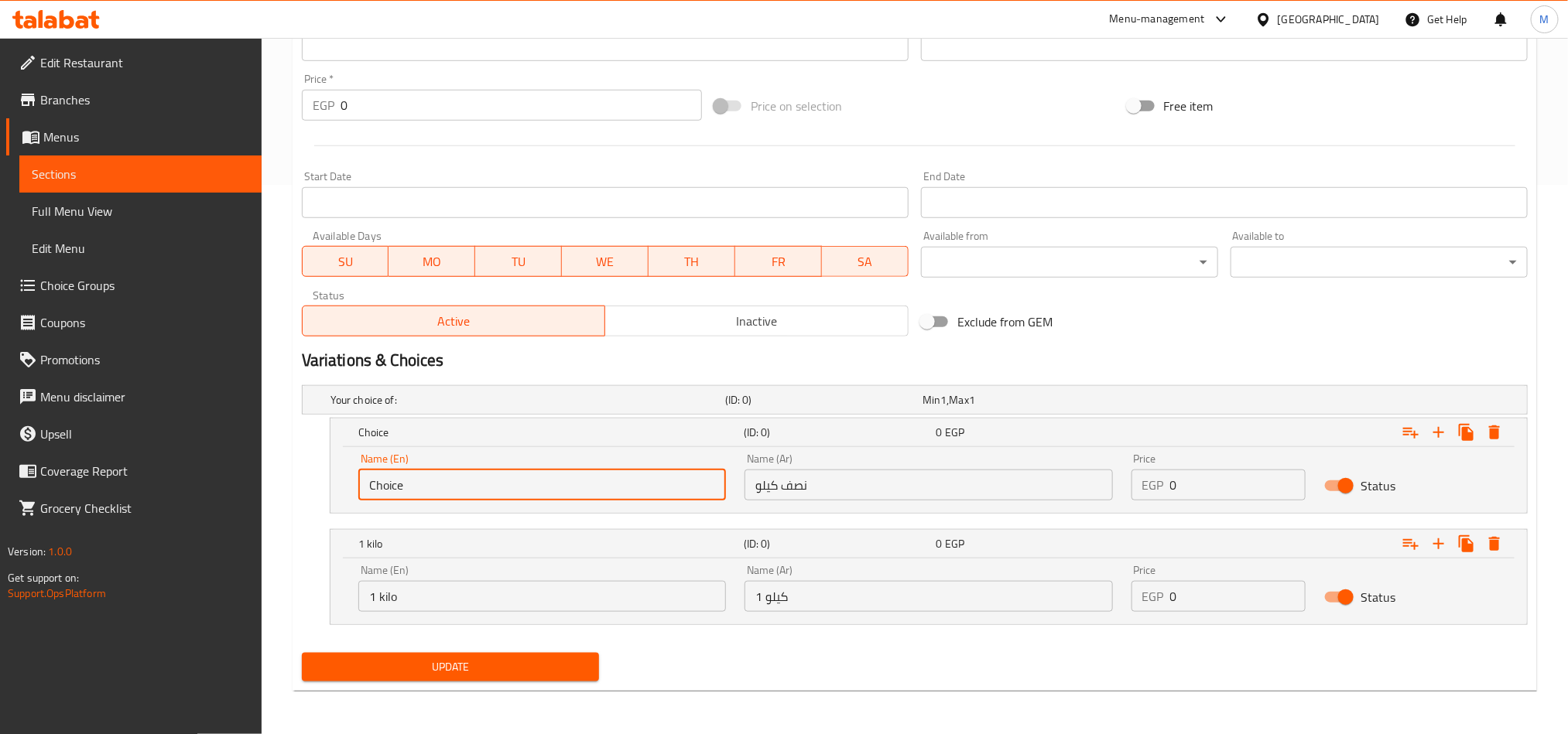
click at [481, 481] on input "Choice" at bounding box center [542, 485] width 368 height 31
type input "Half Kilo"
click at [790, 674] on div "Update" at bounding box center [915, 667] width 1238 height 41
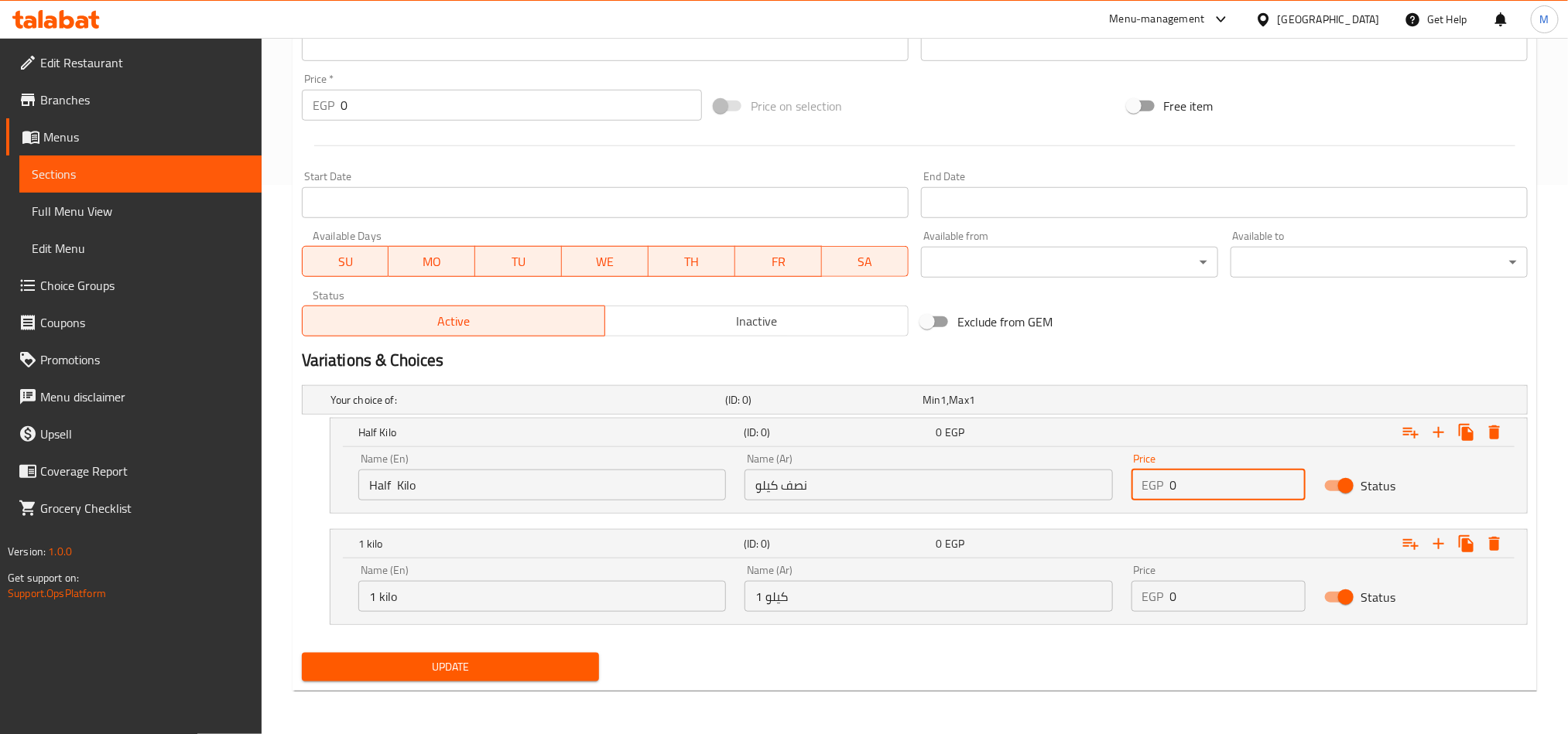
click at [1238, 486] on input "0" at bounding box center [1238, 485] width 137 height 31
click at [1235, 486] on input "0" at bounding box center [1238, 485] width 137 height 31
paste input "75"
click at [1235, 486] on input "075" at bounding box center [1238, 485] width 137 height 31
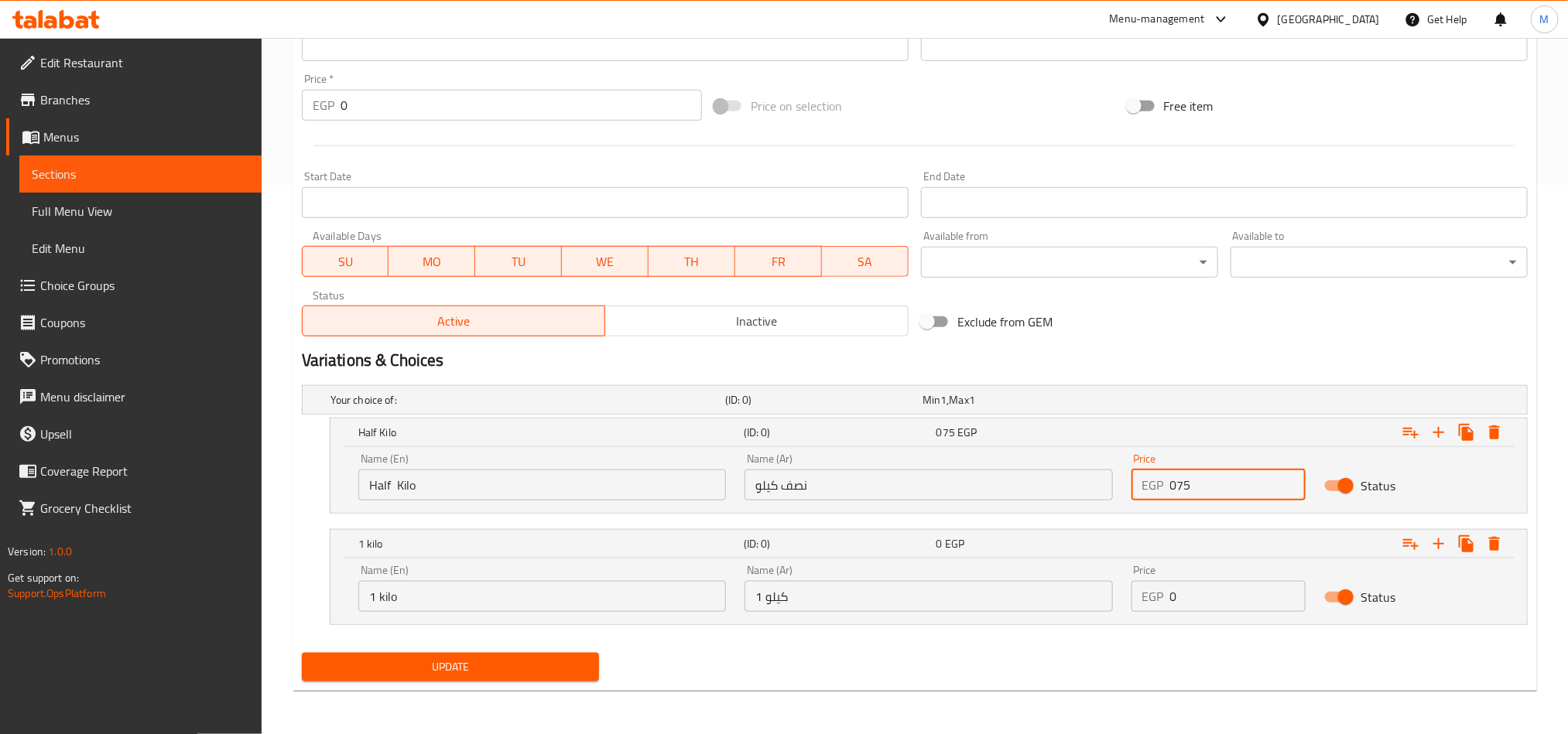
click at [1235, 486] on input "075" at bounding box center [1238, 485] width 137 height 31
paste input "number"
type input "75"
click at [1211, 590] on input "0" at bounding box center [1238, 597] width 137 height 31
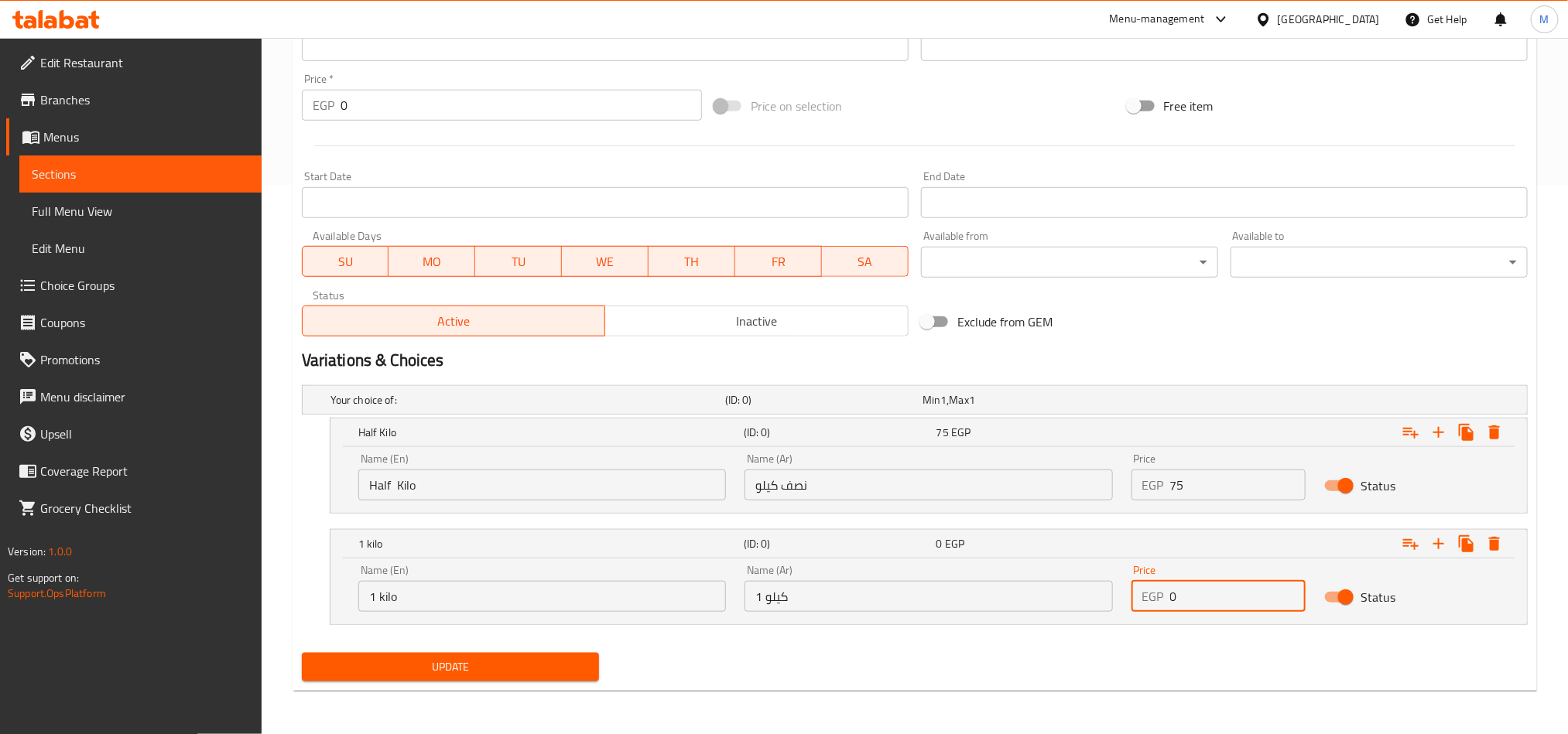
click at [1211, 590] on input "0" at bounding box center [1238, 597] width 137 height 31
type input "150"
click at [1163, 641] on nav at bounding box center [914, 634] width 1225 height 12
click at [574, 667] on span "Update" at bounding box center [450, 667] width 272 height 19
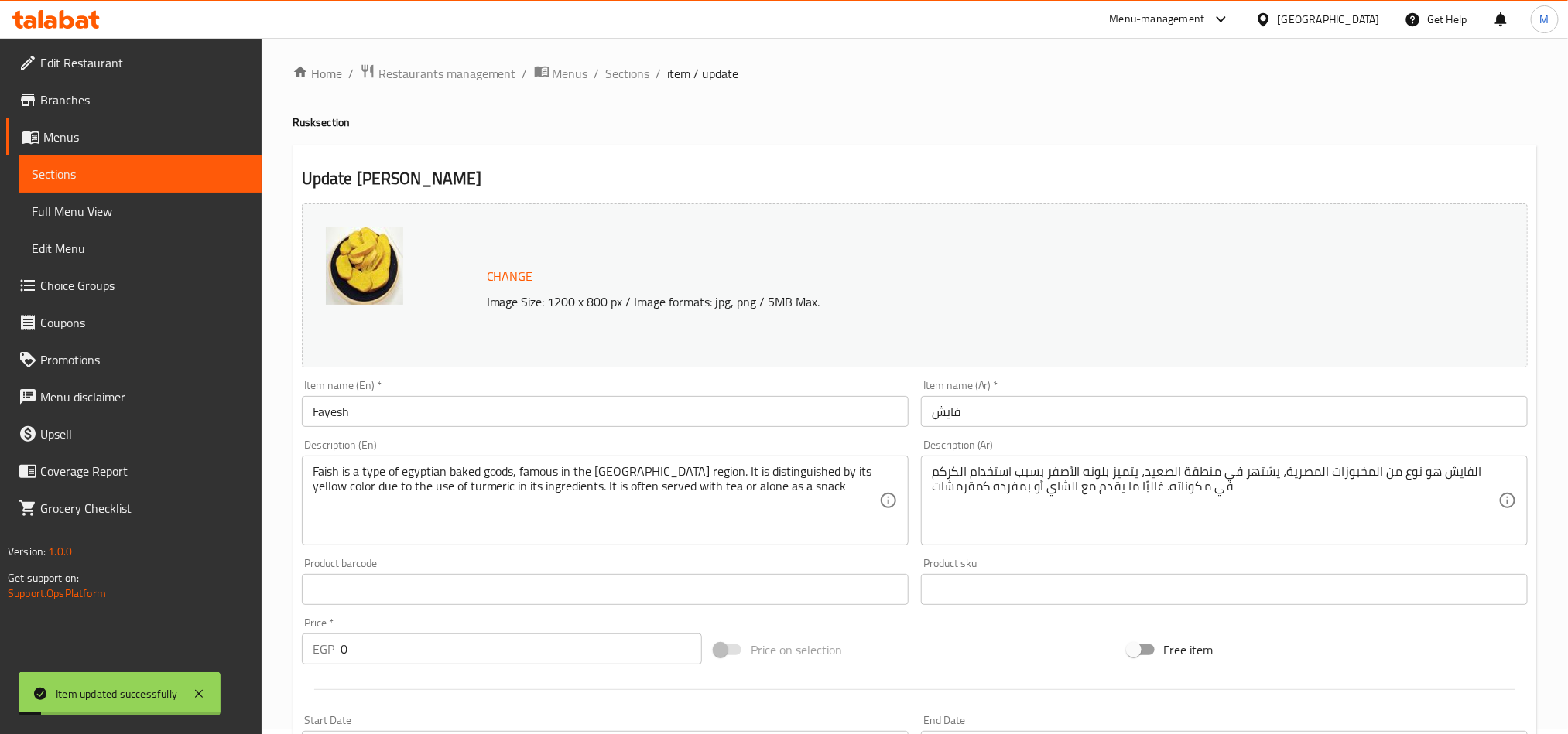
scroll to position [0, 0]
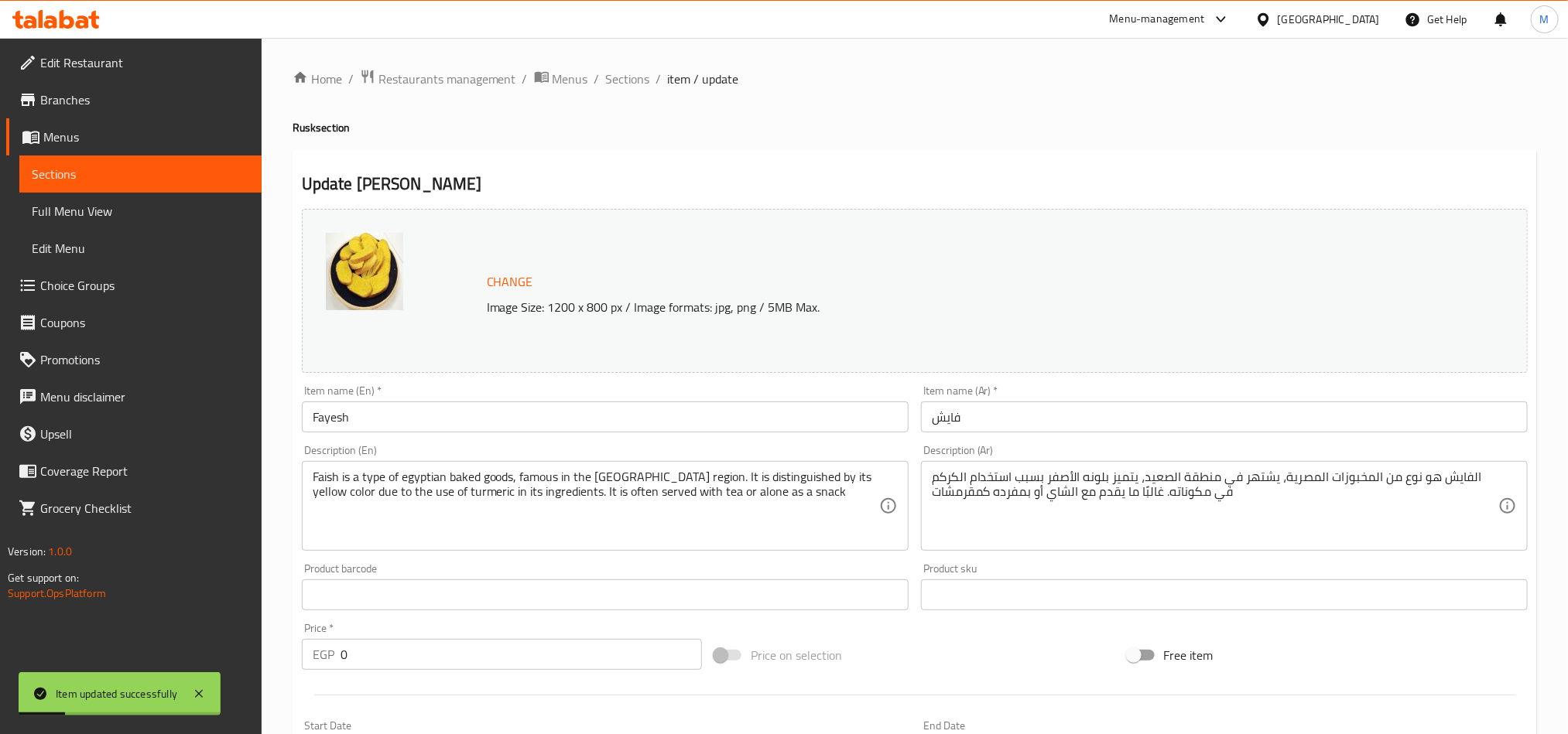
click at [335, 417] on input "Fayesh" at bounding box center [605, 417] width 607 height 31
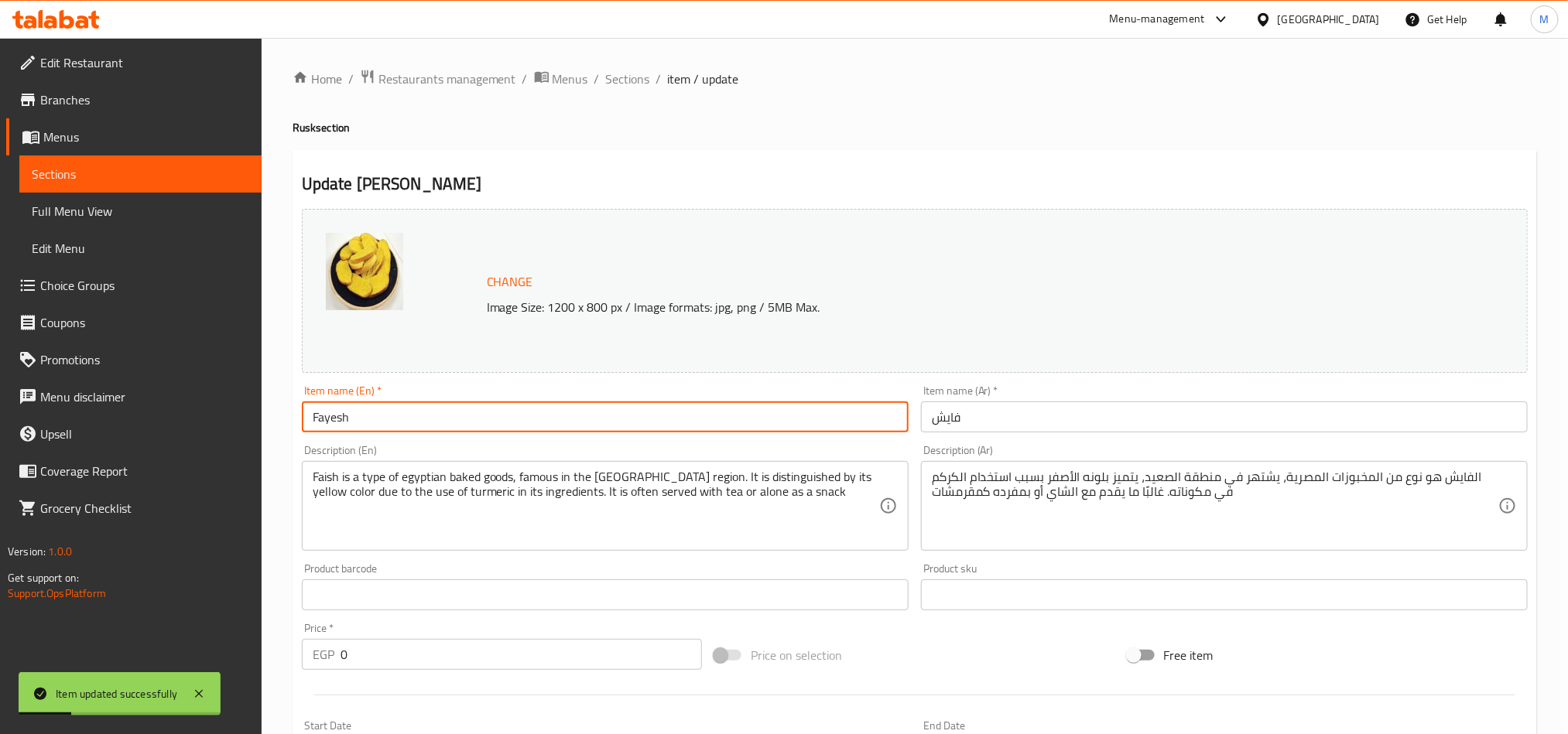
click at [335, 417] on input "Fayesh" at bounding box center [605, 417] width 607 height 31
click at [635, 77] on span "Sections" at bounding box center [628, 78] width 44 height 18
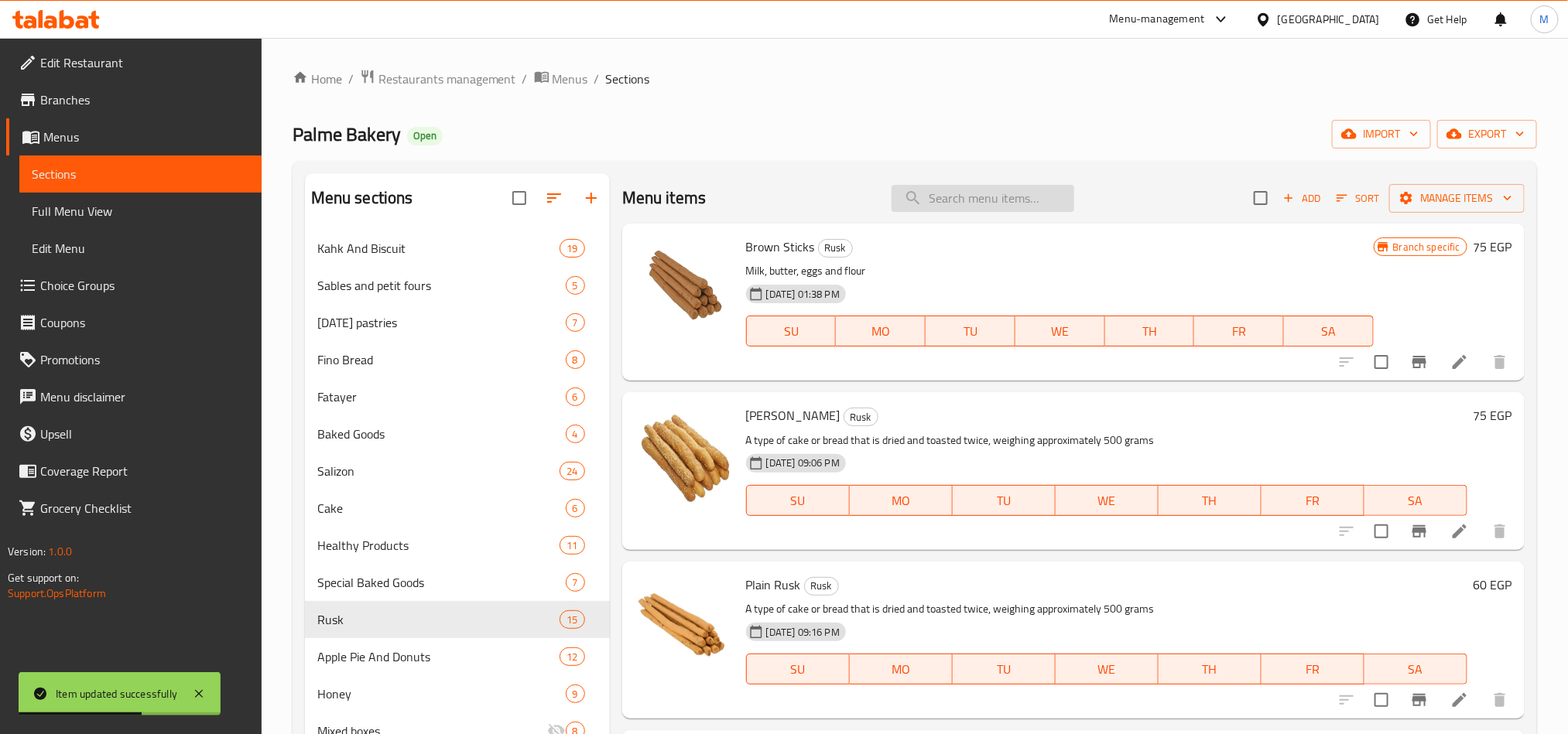
click at [1031, 204] on input "search" at bounding box center [983, 198] width 183 height 27
paste input "Fayesh"
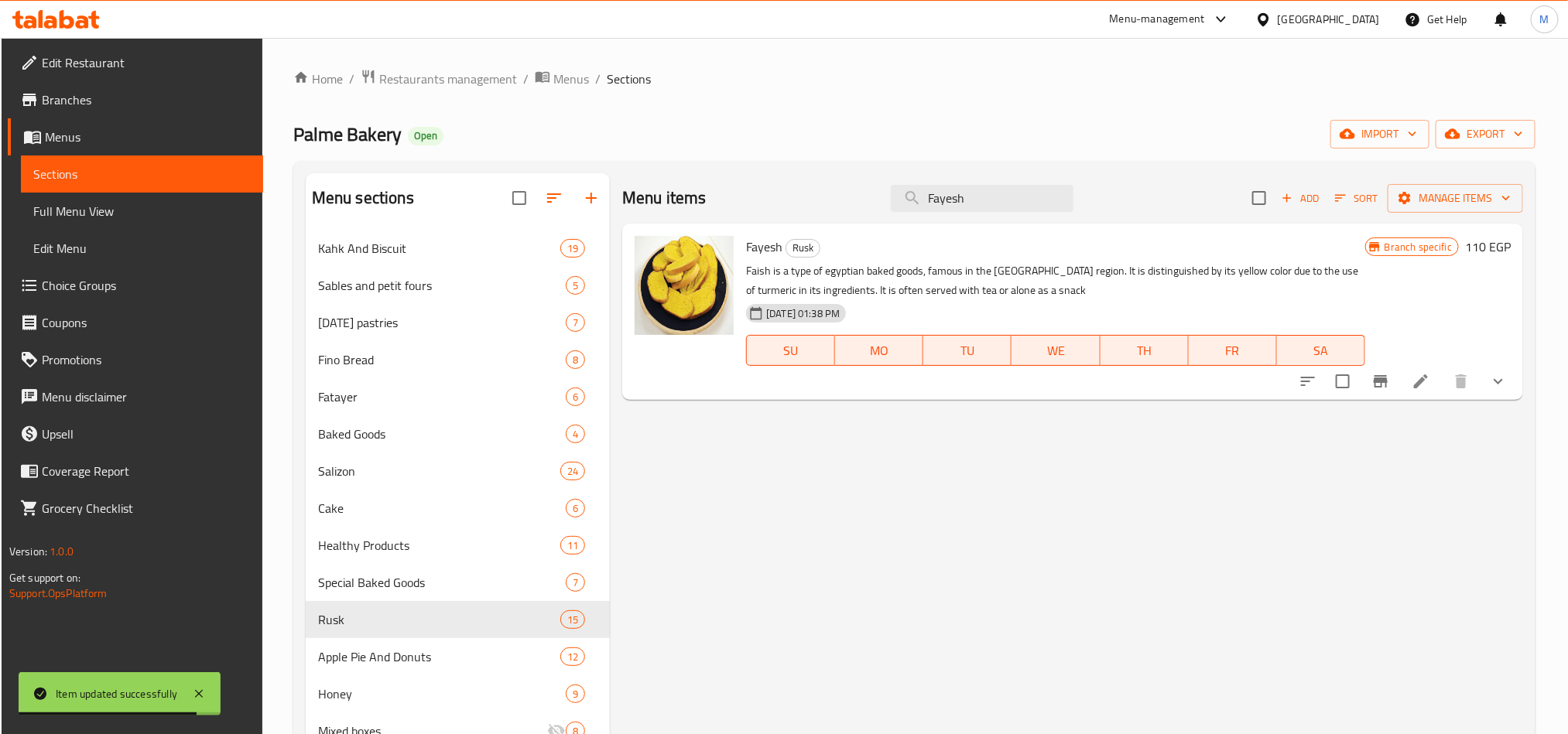
type input "Fayesh"
click at [1379, 384] on icon "Branch-specific-item" at bounding box center [1380, 381] width 18 height 18
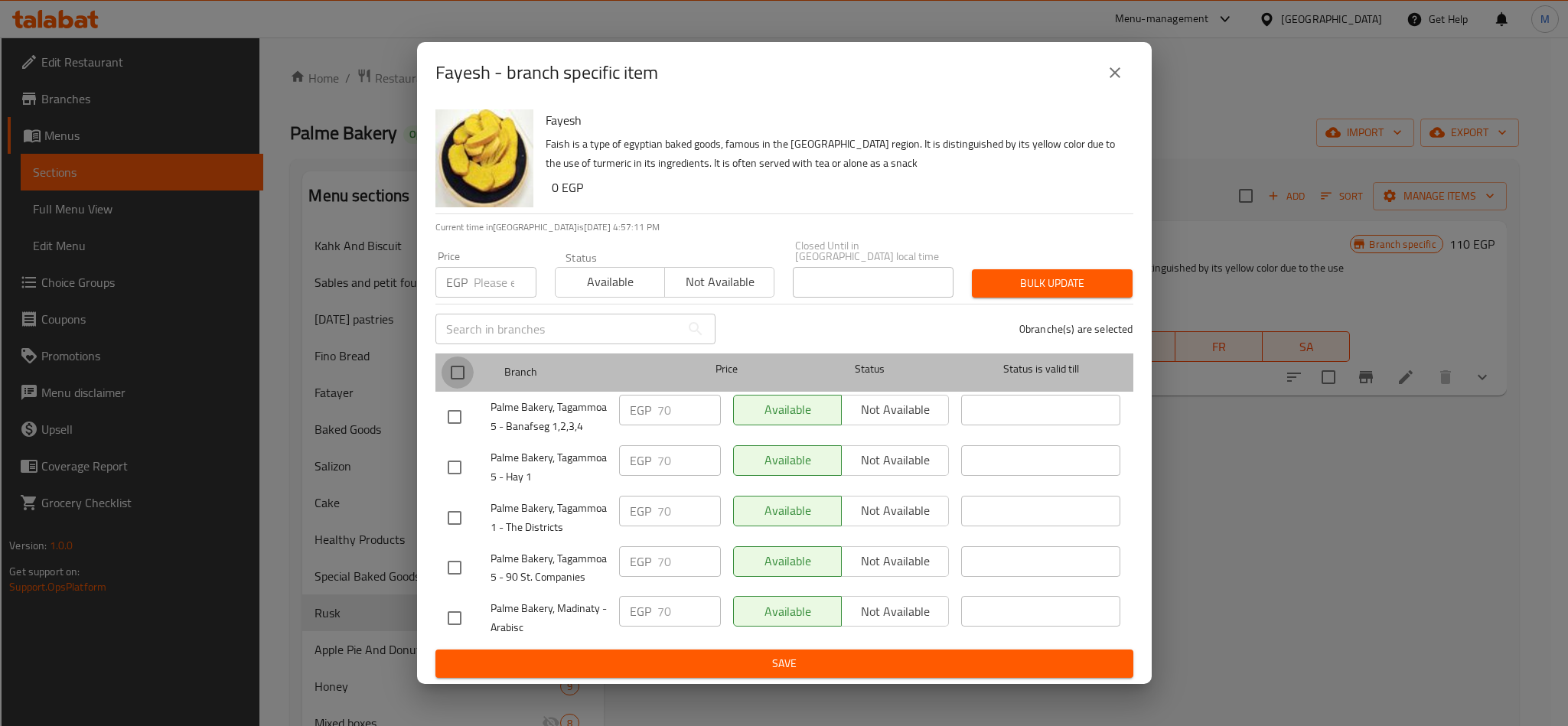
click at [457, 367] on input "checkbox" at bounding box center [457, 372] width 32 height 32
checkbox input "true"
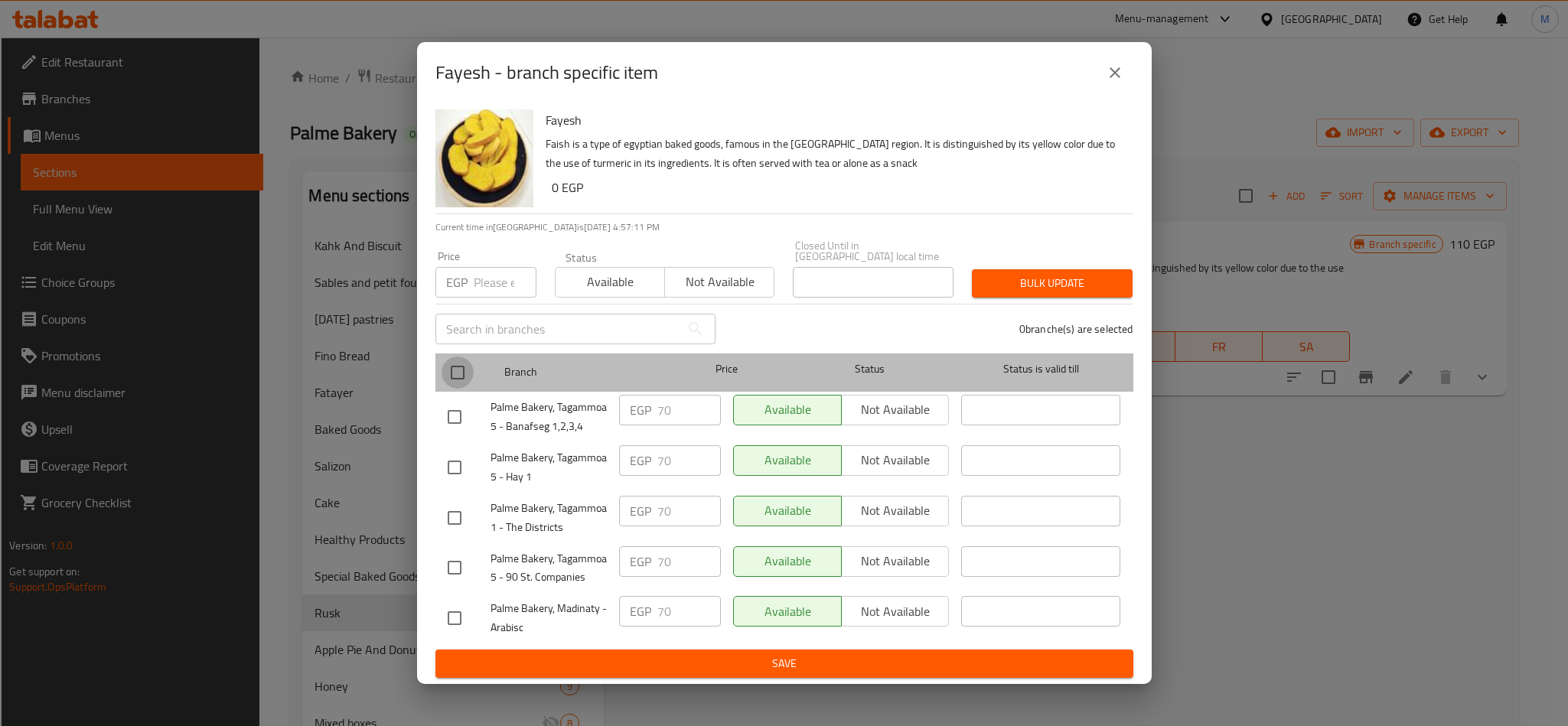
checkbox input "true"
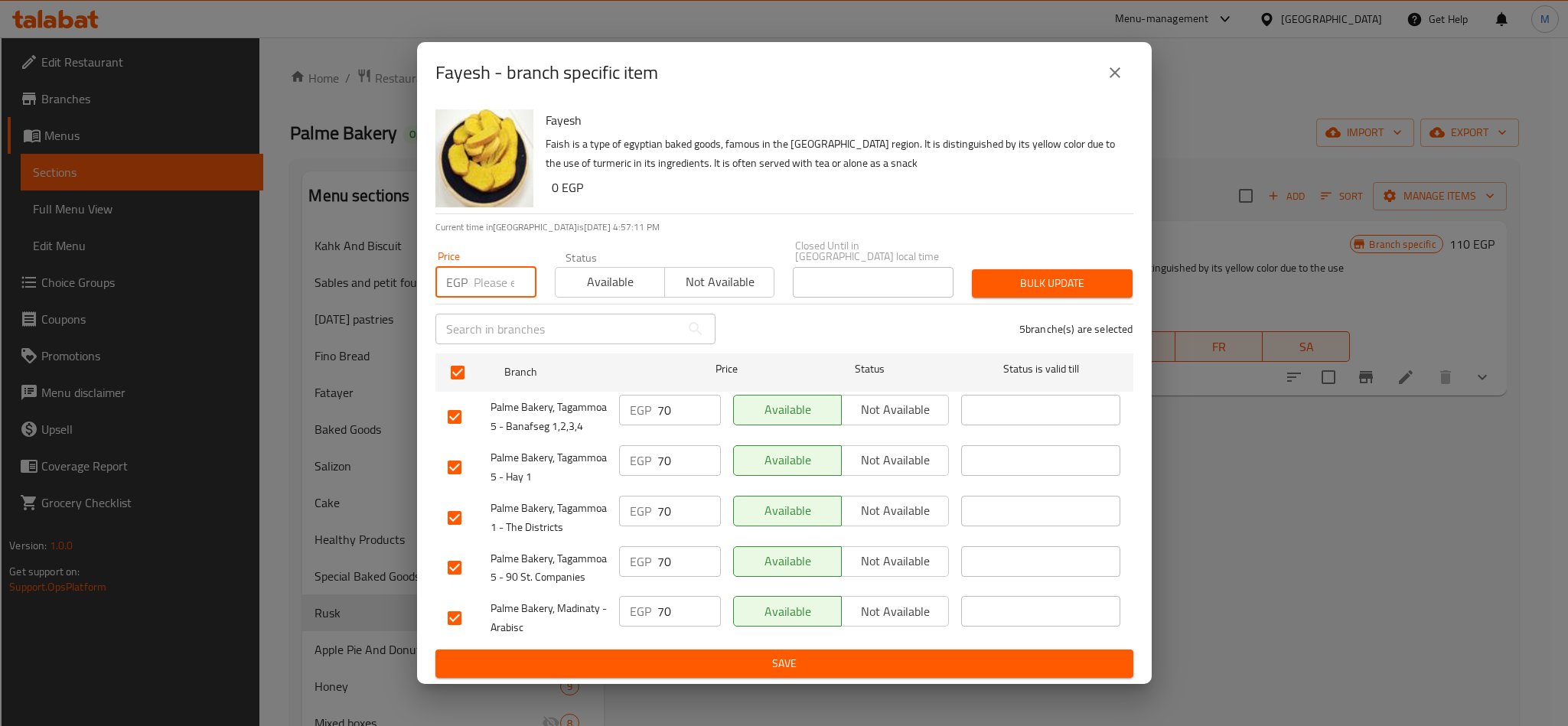
click at [501, 285] on input "number" at bounding box center [505, 283] width 63 height 31
type input "0"
click at [1104, 269] on button "Bulk update" at bounding box center [1052, 283] width 161 height 28
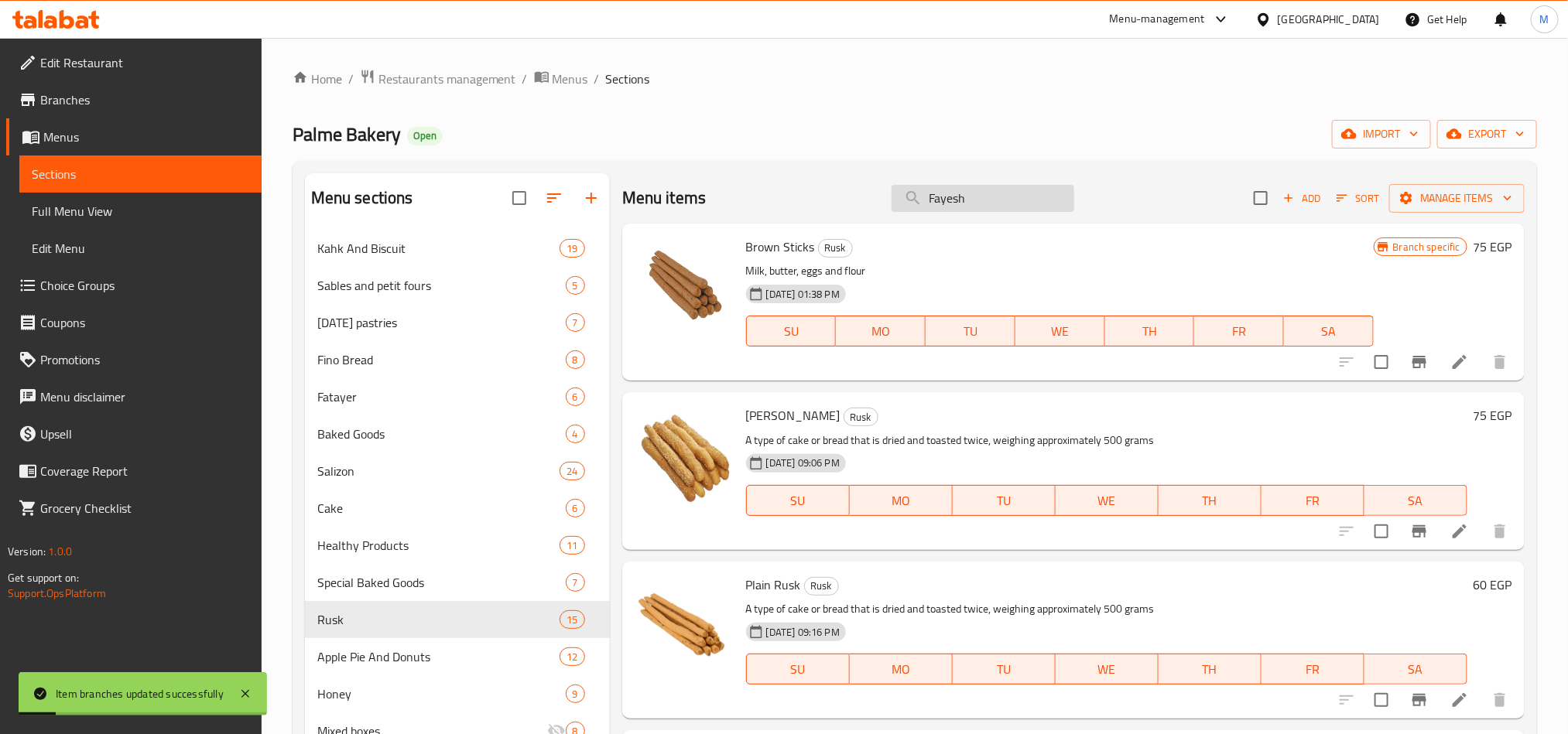
click at [1001, 186] on input "Fayesh" at bounding box center [983, 198] width 183 height 27
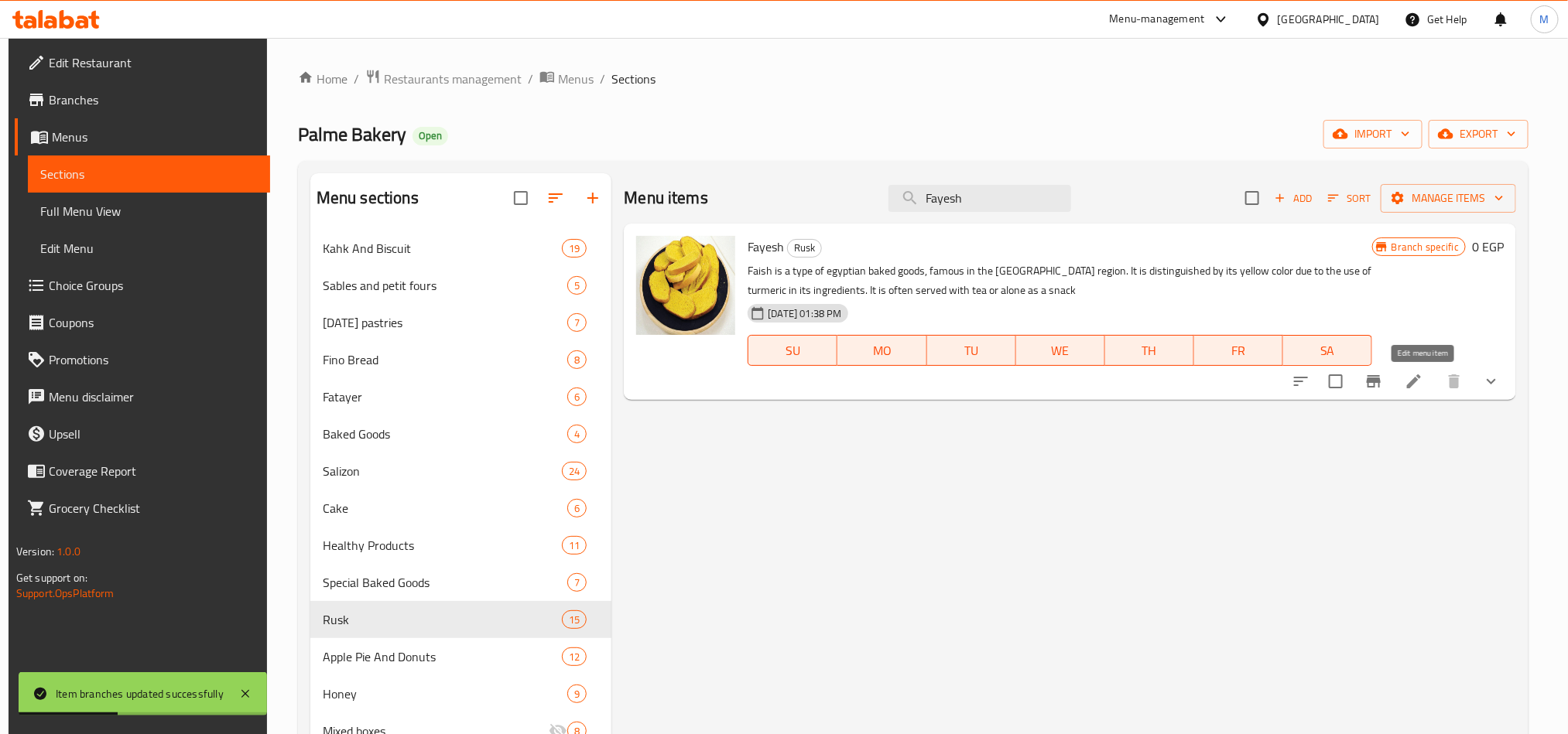
type input "Fayesh"
click at [1423, 388] on icon at bounding box center [1413, 381] width 18 height 18
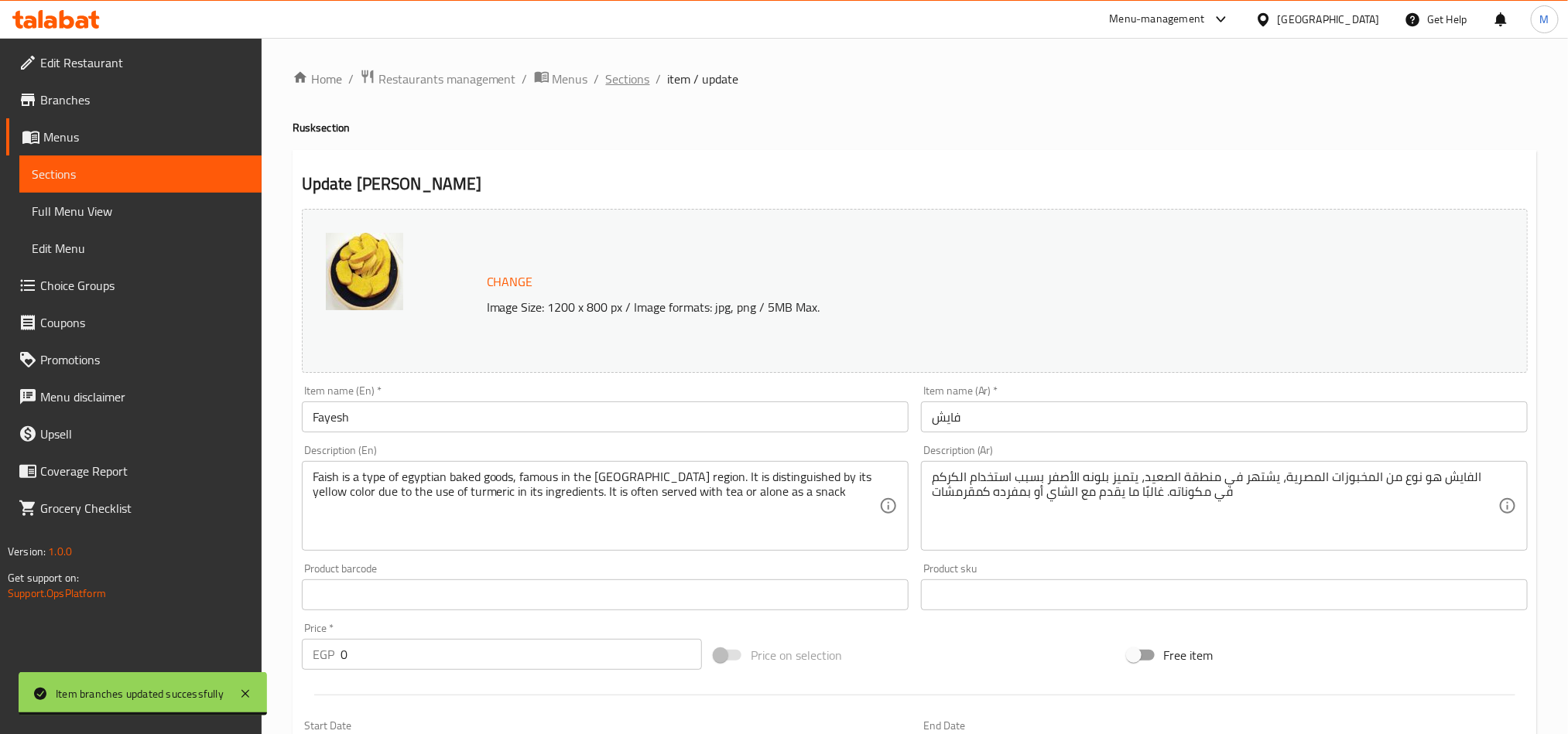
click at [635, 79] on span "Sections" at bounding box center [628, 78] width 44 height 18
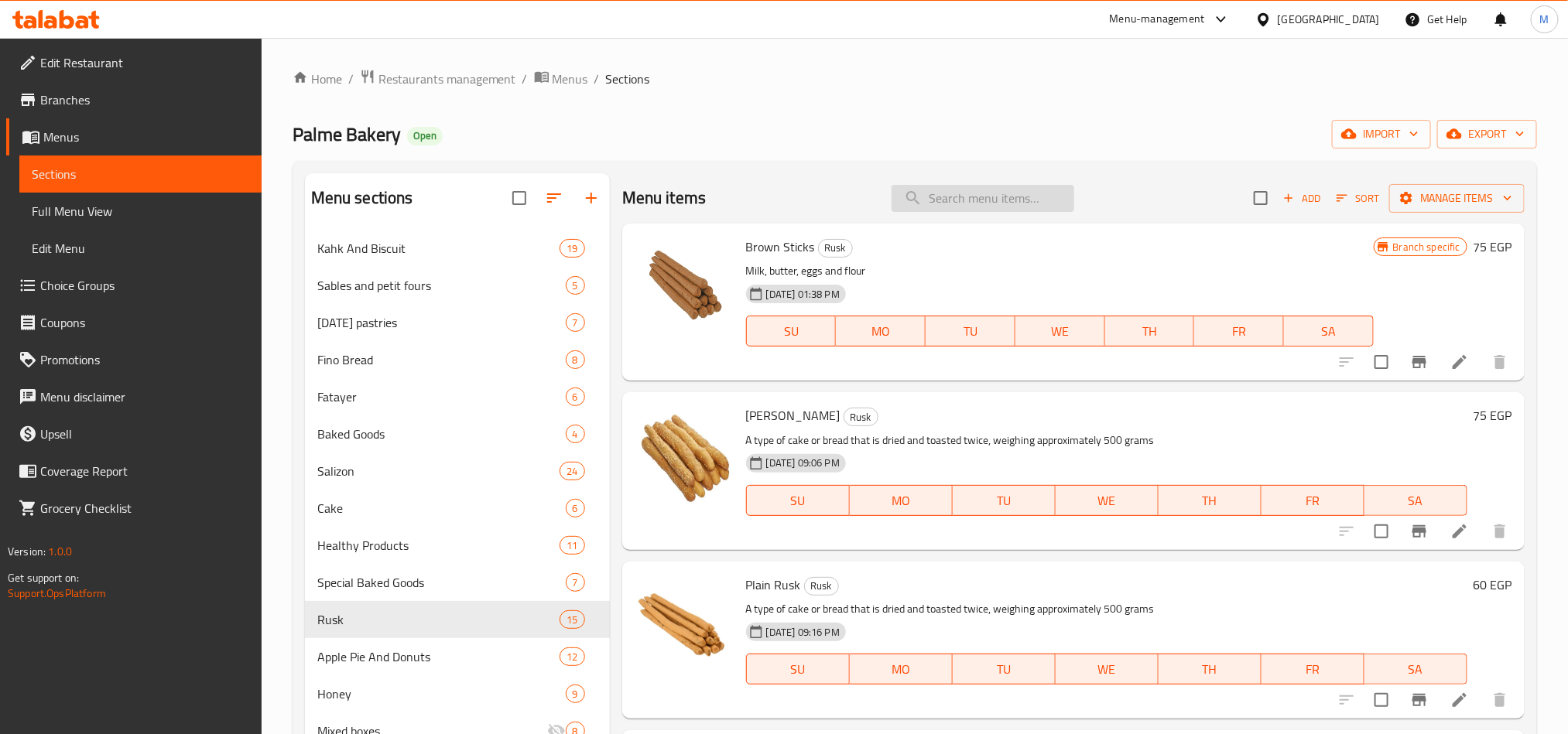
click at [964, 207] on input "search" at bounding box center [983, 198] width 183 height 27
paste input "Fayesh"
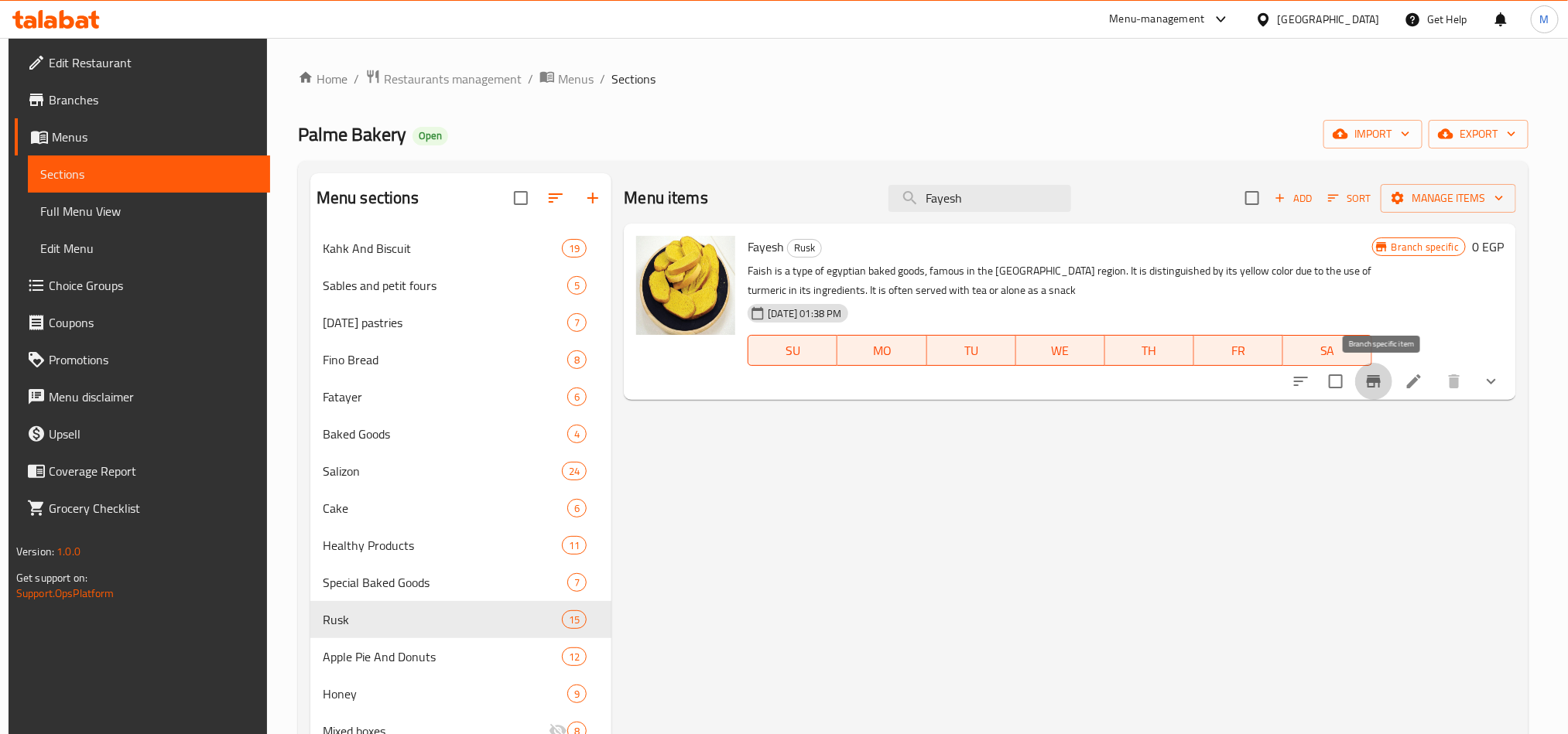
click at [1380, 382] on icon "Branch-specific-item" at bounding box center [1373, 382] width 14 height 12
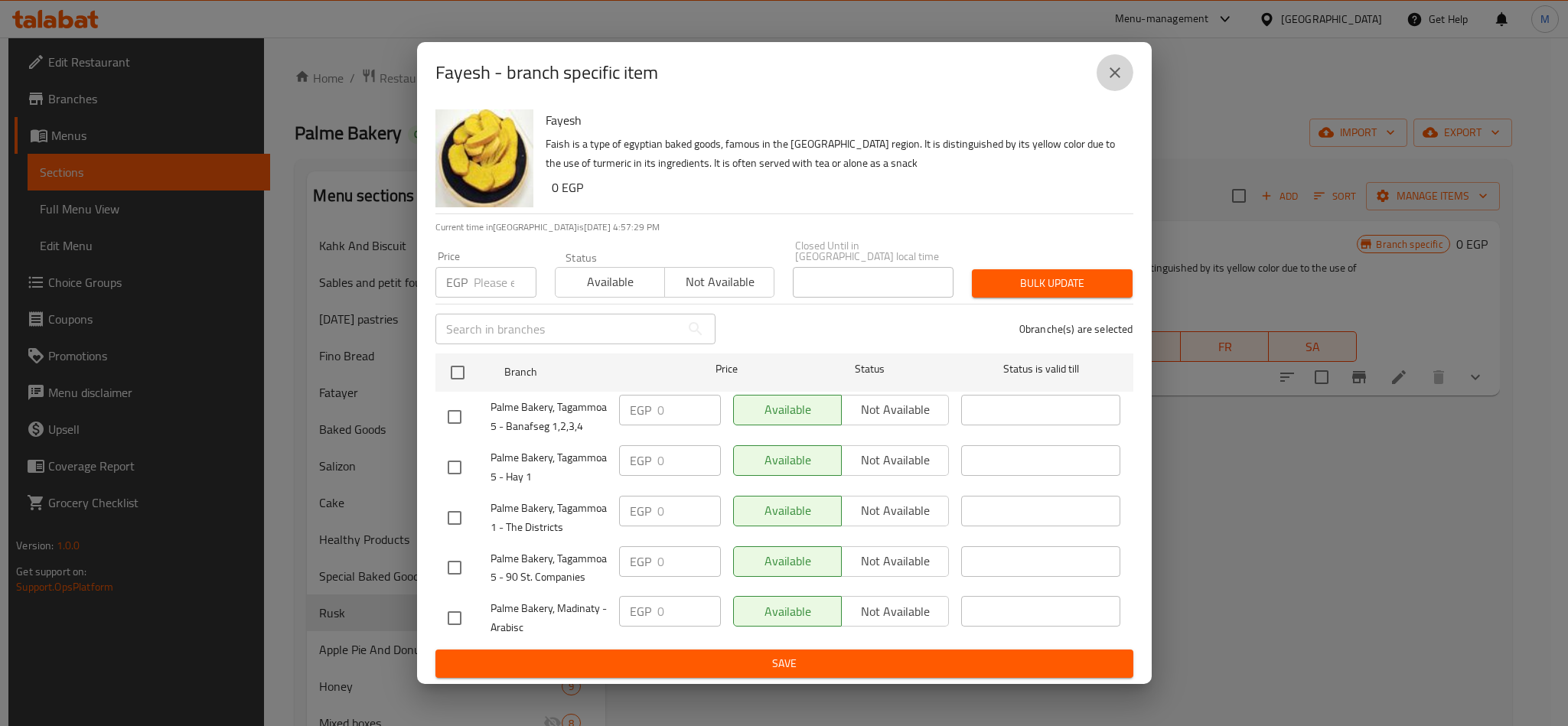
click at [1106, 82] on icon "close" at bounding box center [1115, 72] width 18 height 18
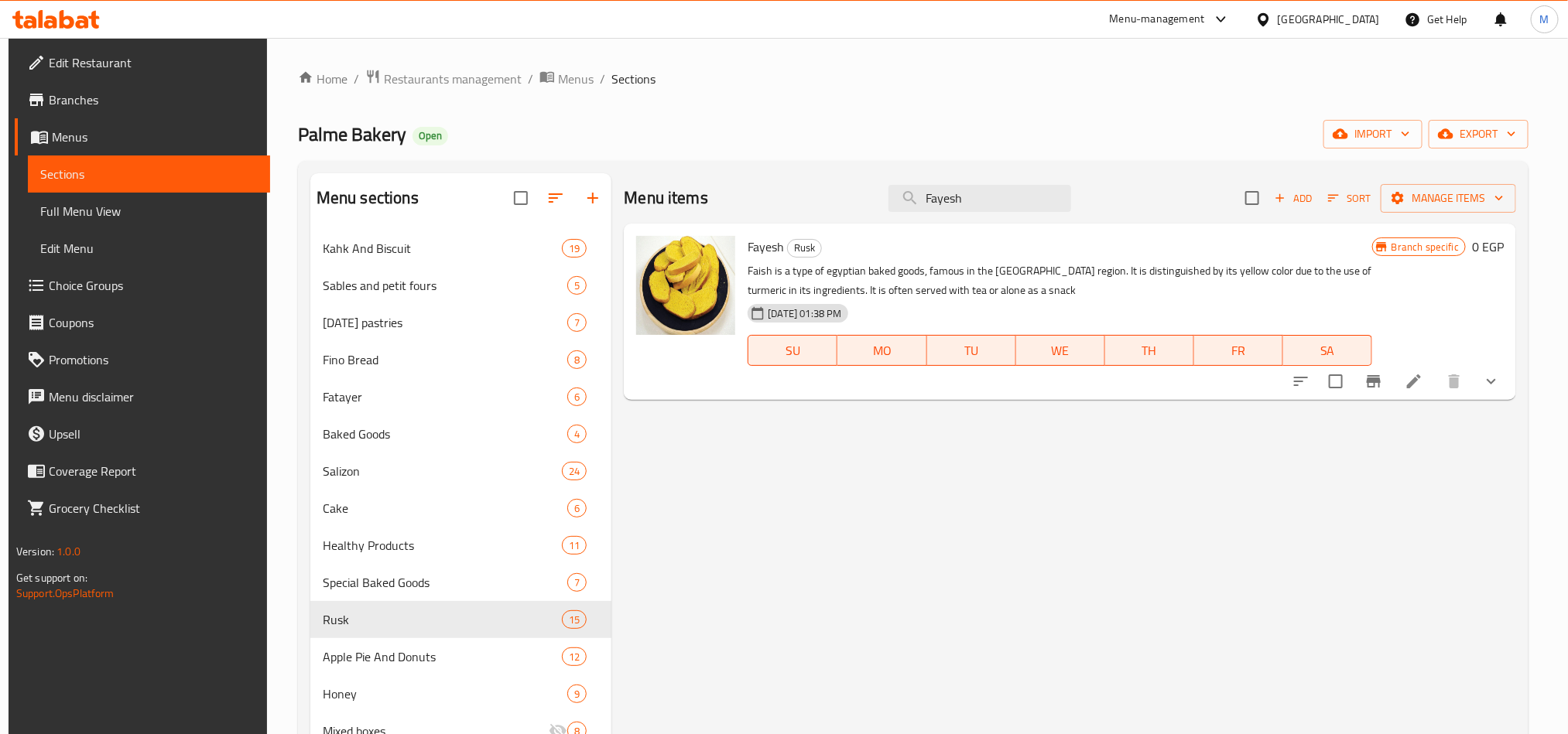
click at [1105, 107] on div "Home / Restaurants management / Menus / Sections Palme Bakery Open import expor…" at bounding box center [913, 494] width 1231 height 851
click at [987, 203] on input "Fayesh" at bounding box center [979, 198] width 183 height 27
click at [990, 203] on input "Fayesh" at bounding box center [979, 198] width 183 height 27
paste input "توست سن ناشف"
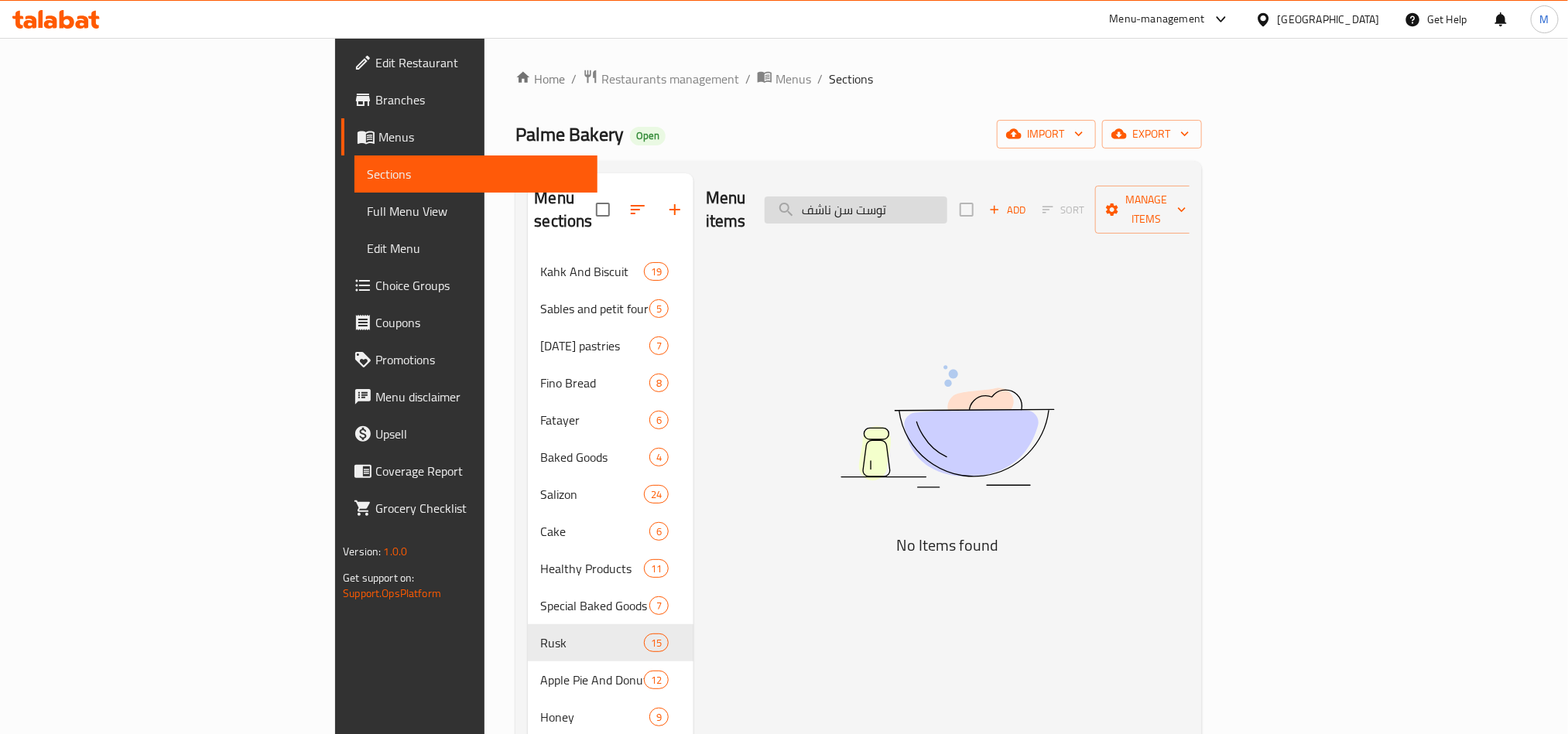
click at [947, 198] on input "توست سن ناشف" at bounding box center [856, 210] width 183 height 27
drag, startPoint x: 1005, startPoint y: 198, endPoint x: 977, endPoint y: 204, distance: 28.6
click at [947, 204] on input "توست سن ناشف" at bounding box center [856, 210] width 183 height 27
click at [947, 198] on input "توست سن ناشف" at bounding box center [856, 210] width 183 height 27
drag, startPoint x: 1044, startPoint y: 198, endPoint x: 969, endPoint y: 207, distance: 75.5
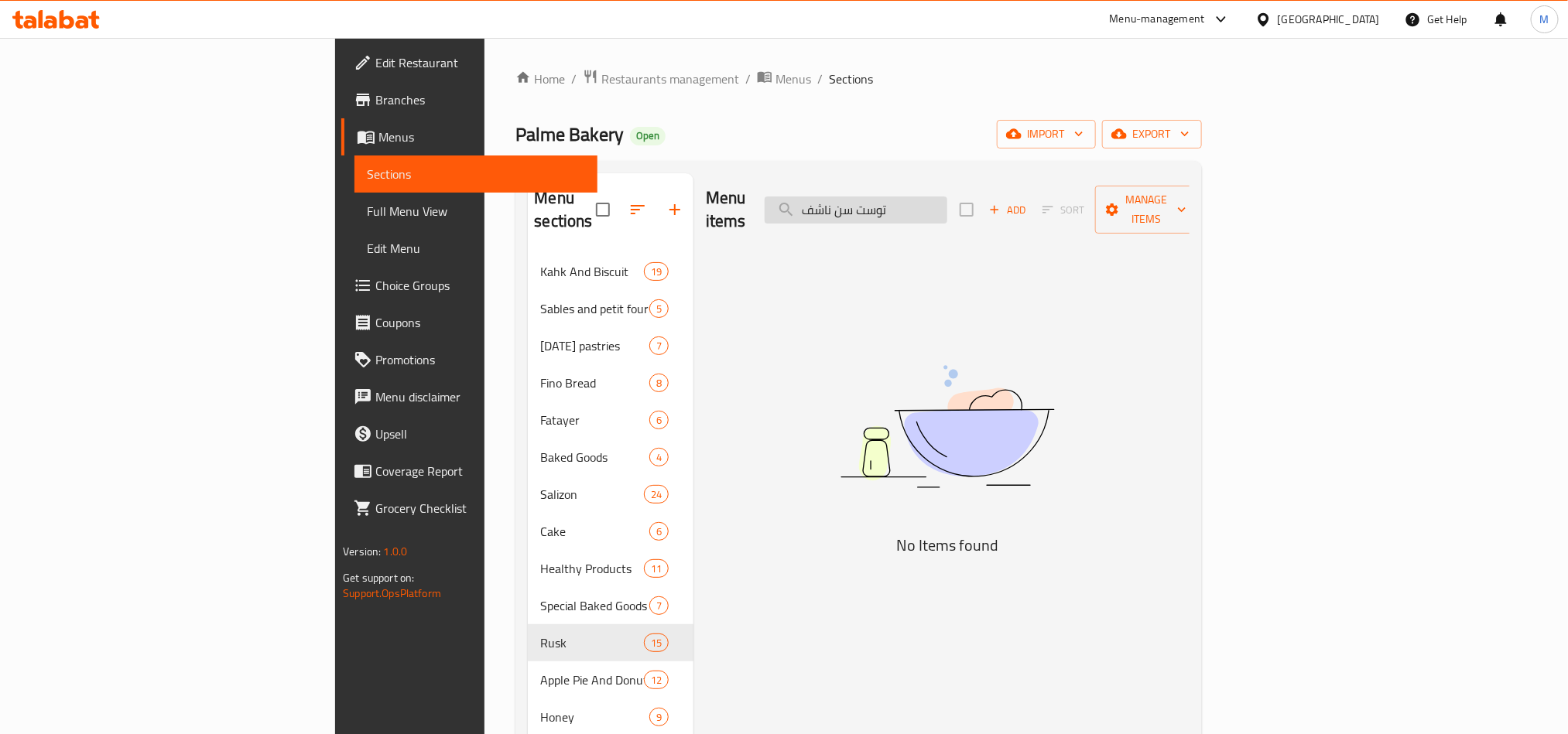
click at [947, 207] on input "توست سن ناشف" at bounding box center [856, 210] width 183 height 27
click at [947, 202] on input "توست سن ناشف" at bounding box center [856, 210] width 183 height 27
paste input "search"
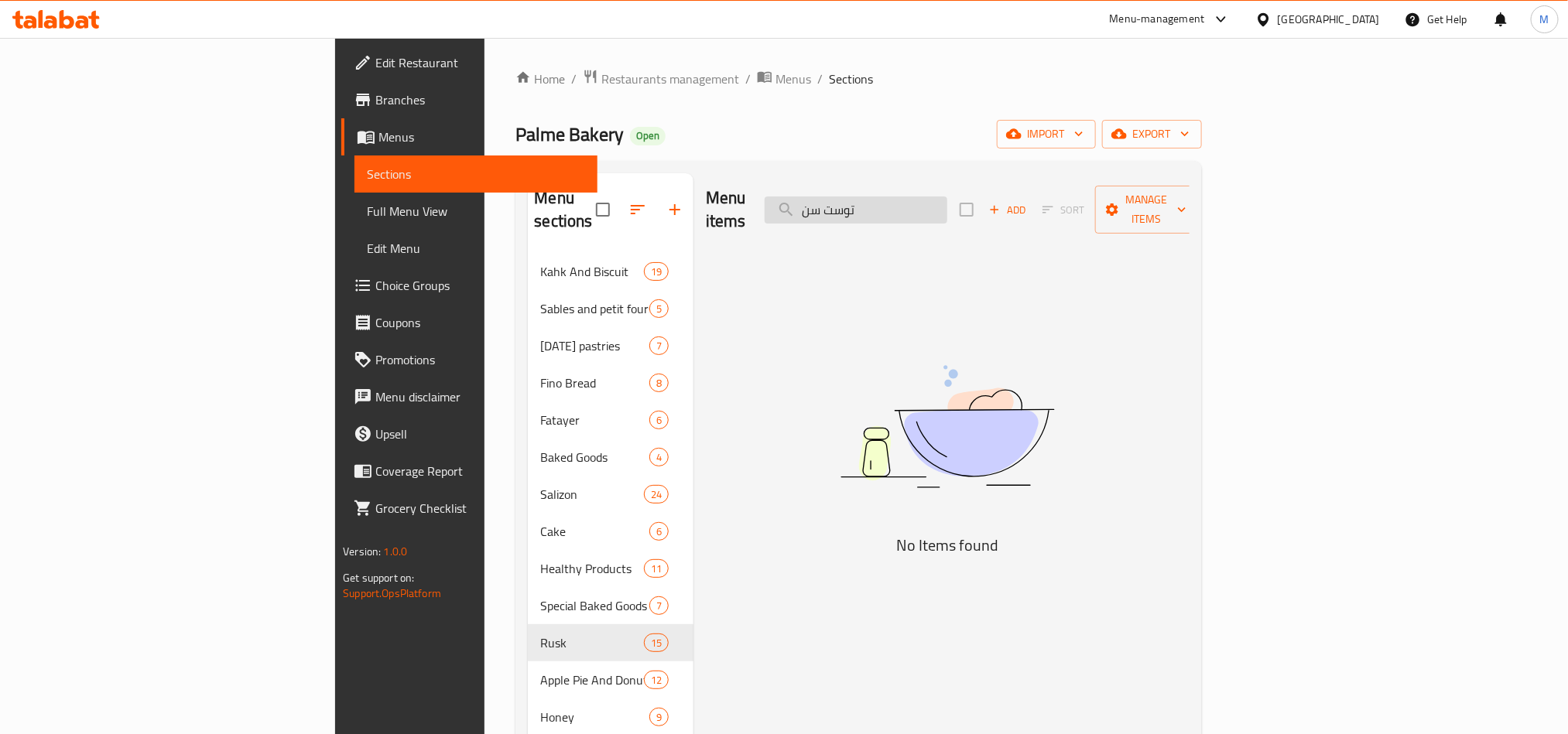
click at [947, 202] on input "توست سن" at bounding box center [856, 210] width 183 height 27
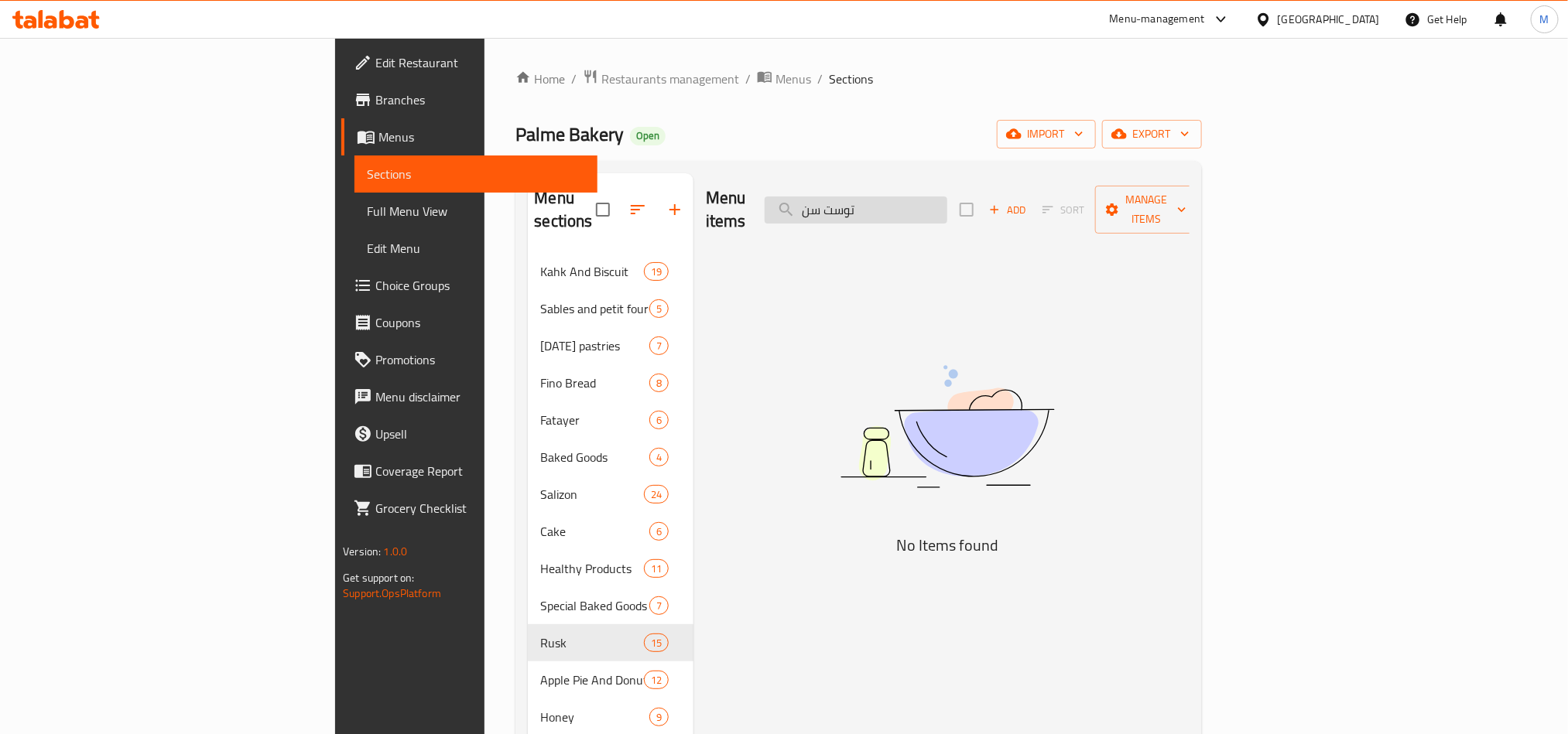
paste input "search"
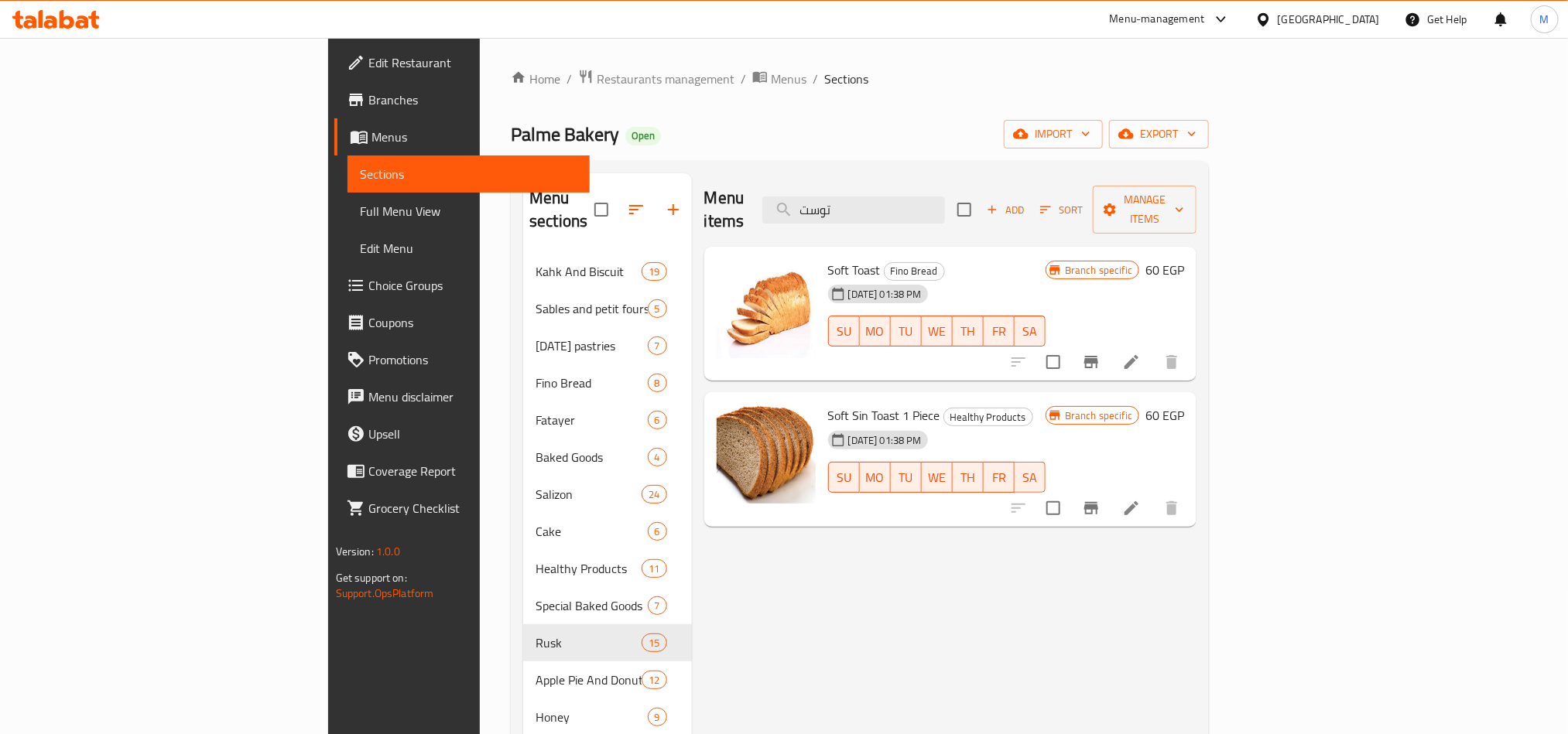
type input "توست"
click at [884, 263] on span "Fino Bread" at bounding box center [914, 271] width 60 height 17
copy div "Fino Bread"
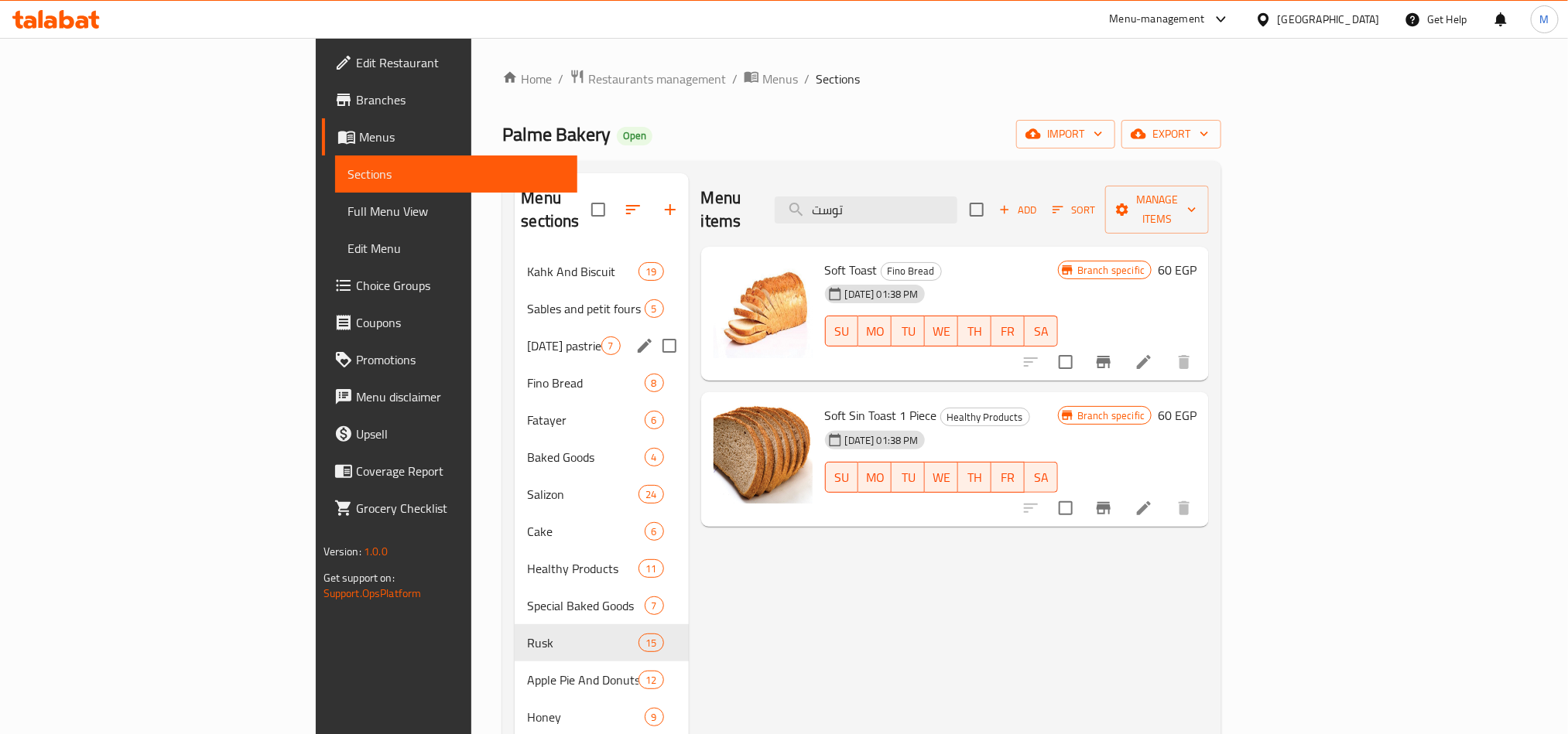
click at [527, 374] on span "Fino Bread" at bounding box center [585, 383] width 117 height 18
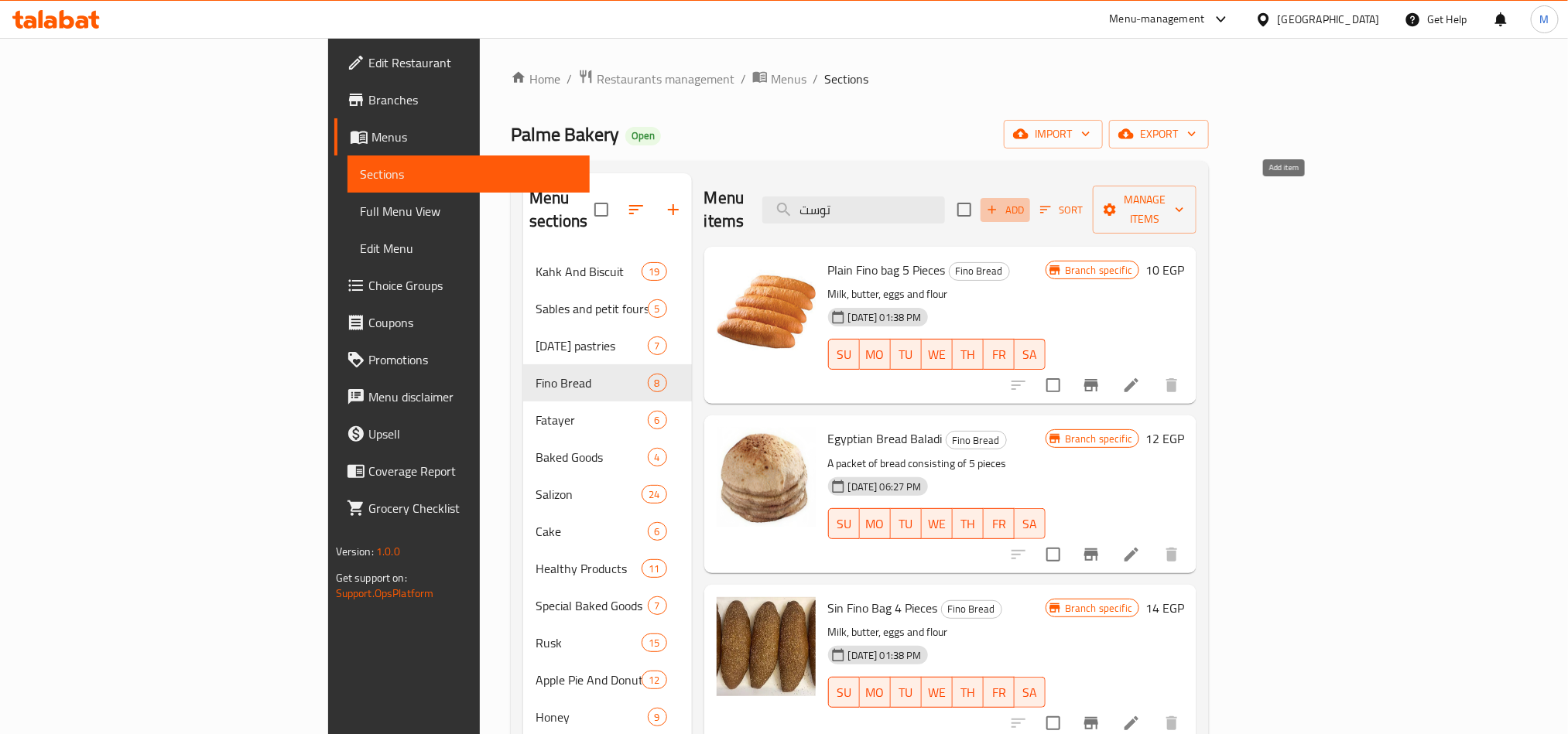
click at [1026, 205] on span "Add" at bounding box center [1005, 210] width 42 height 17
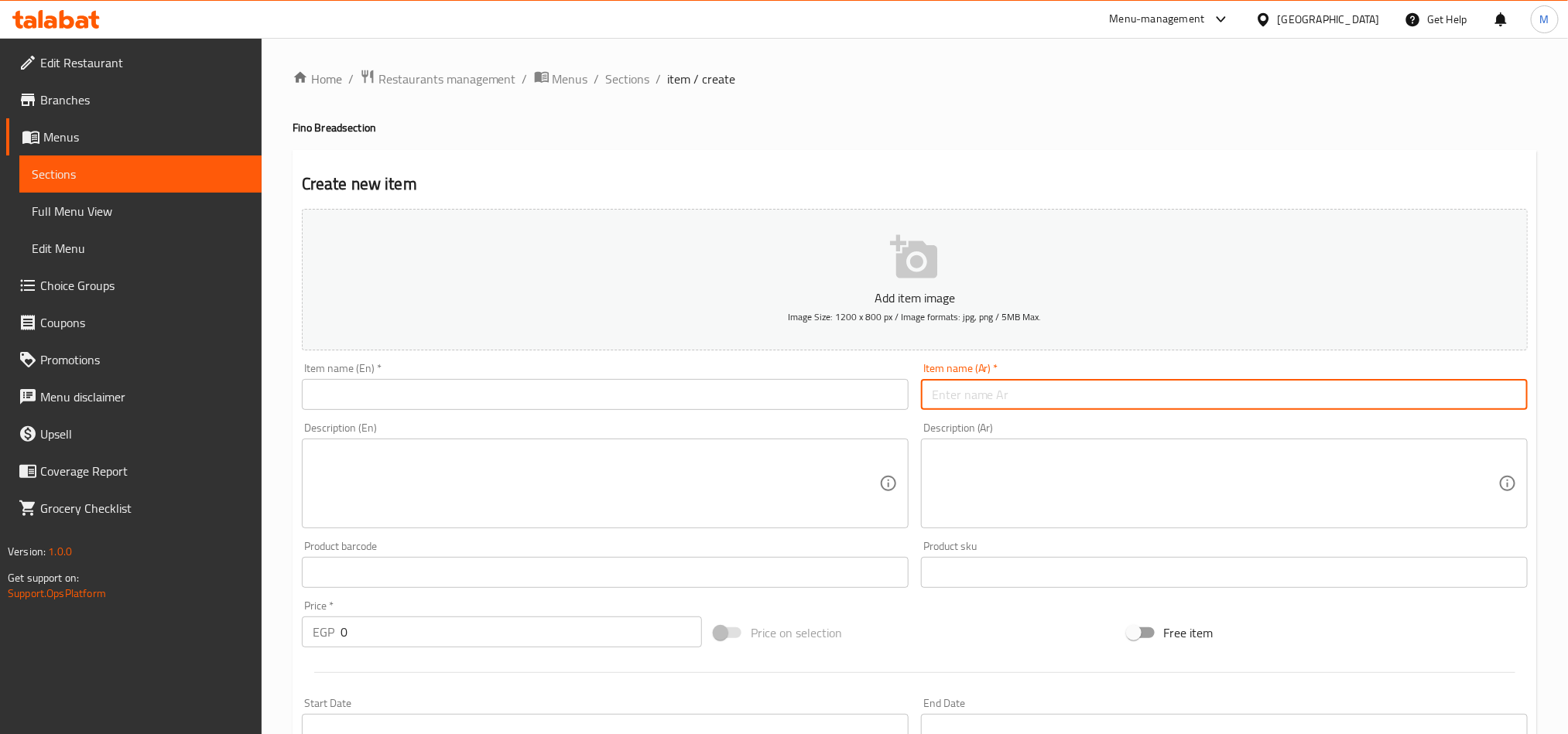
click at [1169, 393] on input "text" at bounding box center [1224, 395] width 607 height 31
paste input "Fino Bread"
click at [1182, 392] on input "Fino Bread" at bounding box center [1224, 395] width 607 height 31
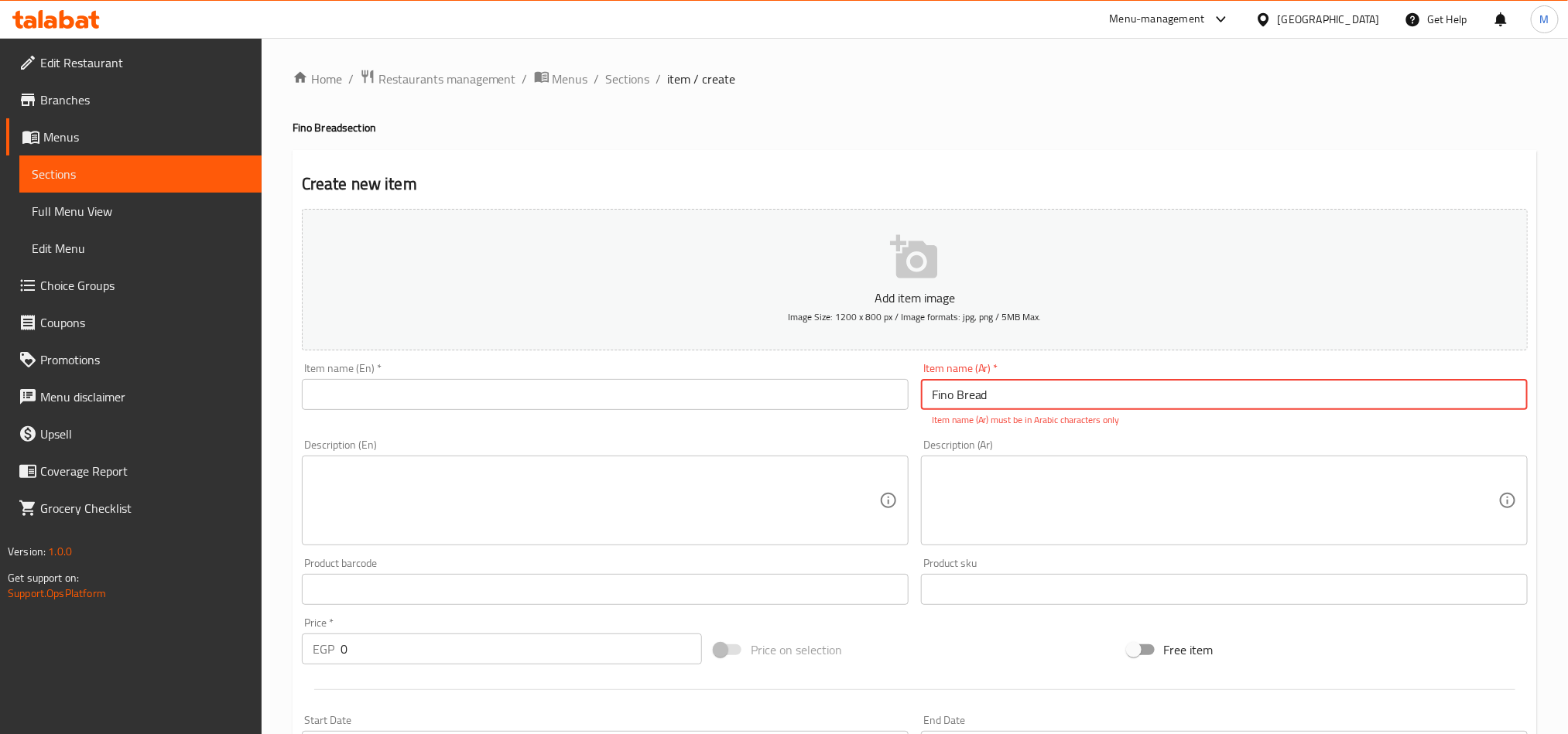
paste input "توست سن ناشف"
type input "توست سن ناشف"
click at [646, 395] on input "text" at bounding box center [605, 395] width 607 height 31
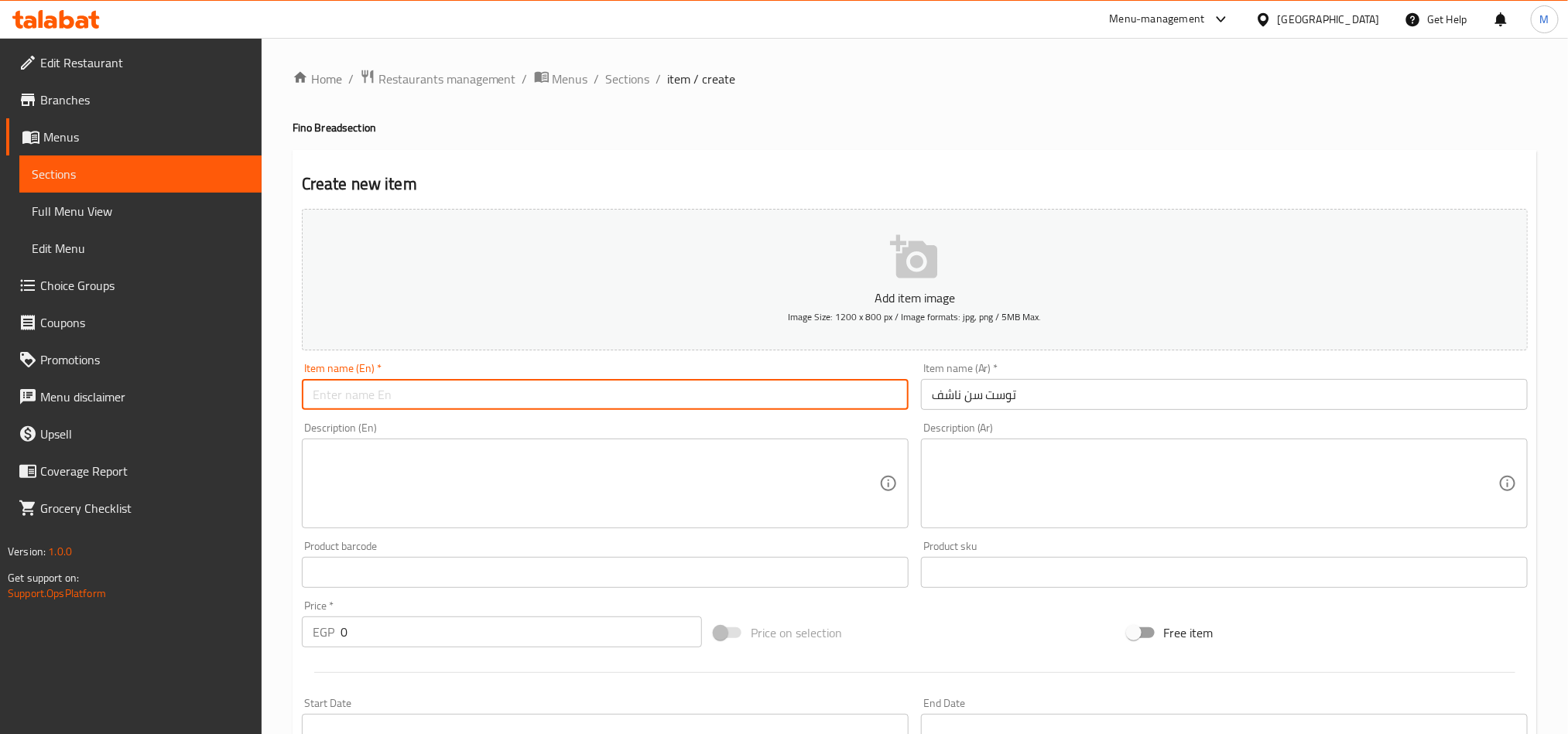
paste input "Dry toast"
click at [798, 143] on div "Home / Restaurants management / Menus / Sections / item / create Fino Bread sec…" at bounding box center [914, 565] width 1244 height 993
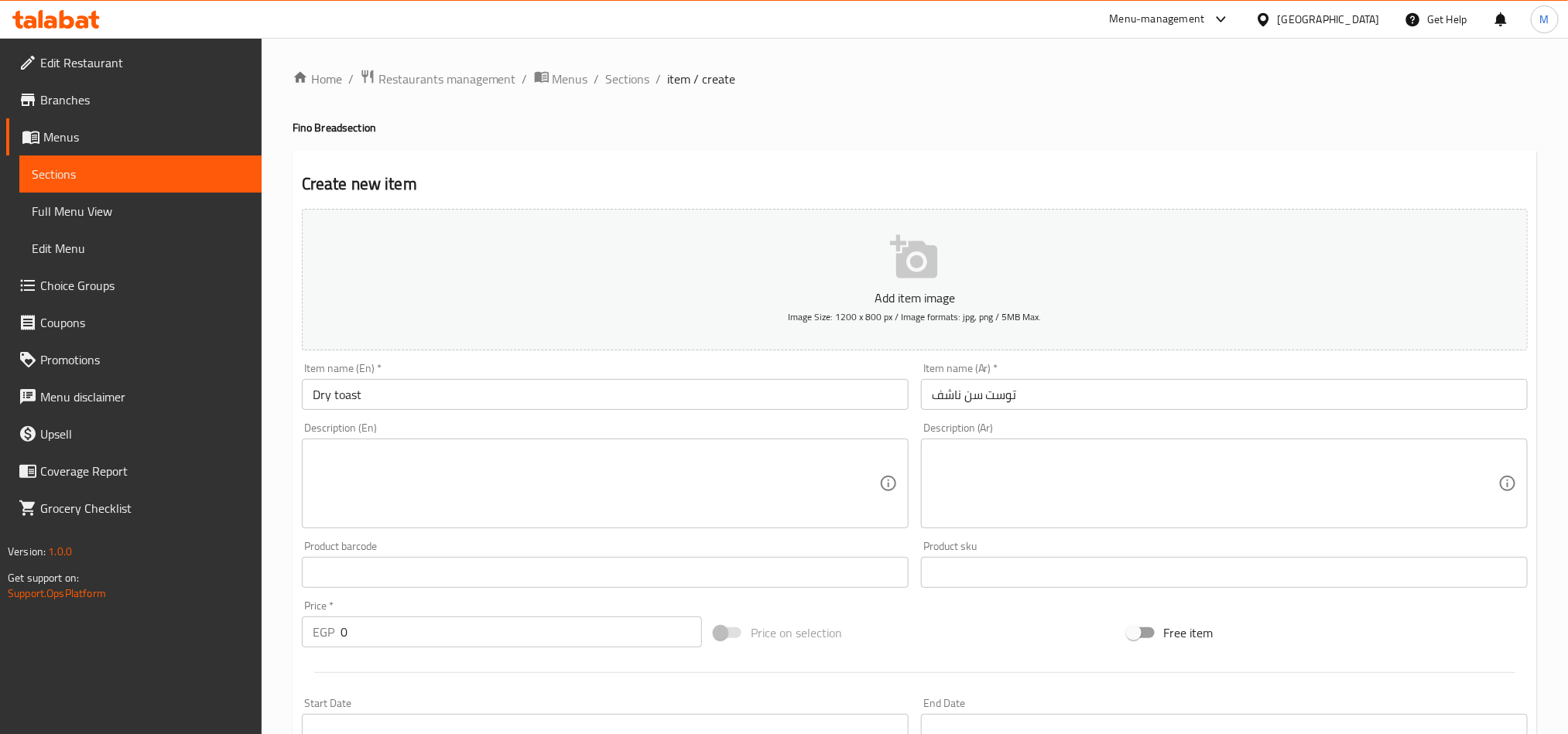
click at [448, 382] on input "Dry toast" at bounding box center [605, 395] width 607 height 31
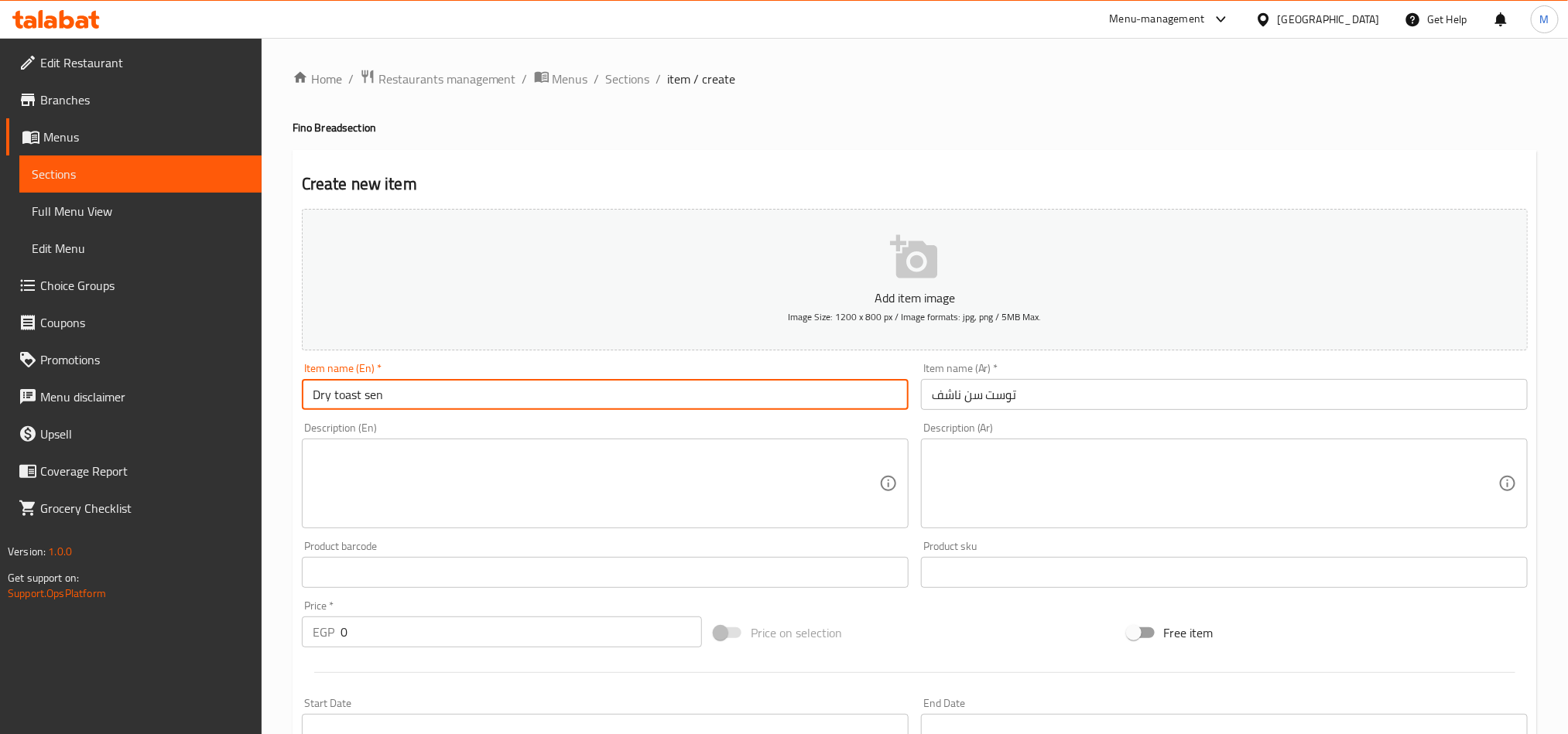
type input "Dry toast sen"
click at [781, 163] on div "Create new item Add item image Image Size: 1200 x 800 px / Image formats: jpg, …" at bounding box center [914, 601] width 1244 height 901
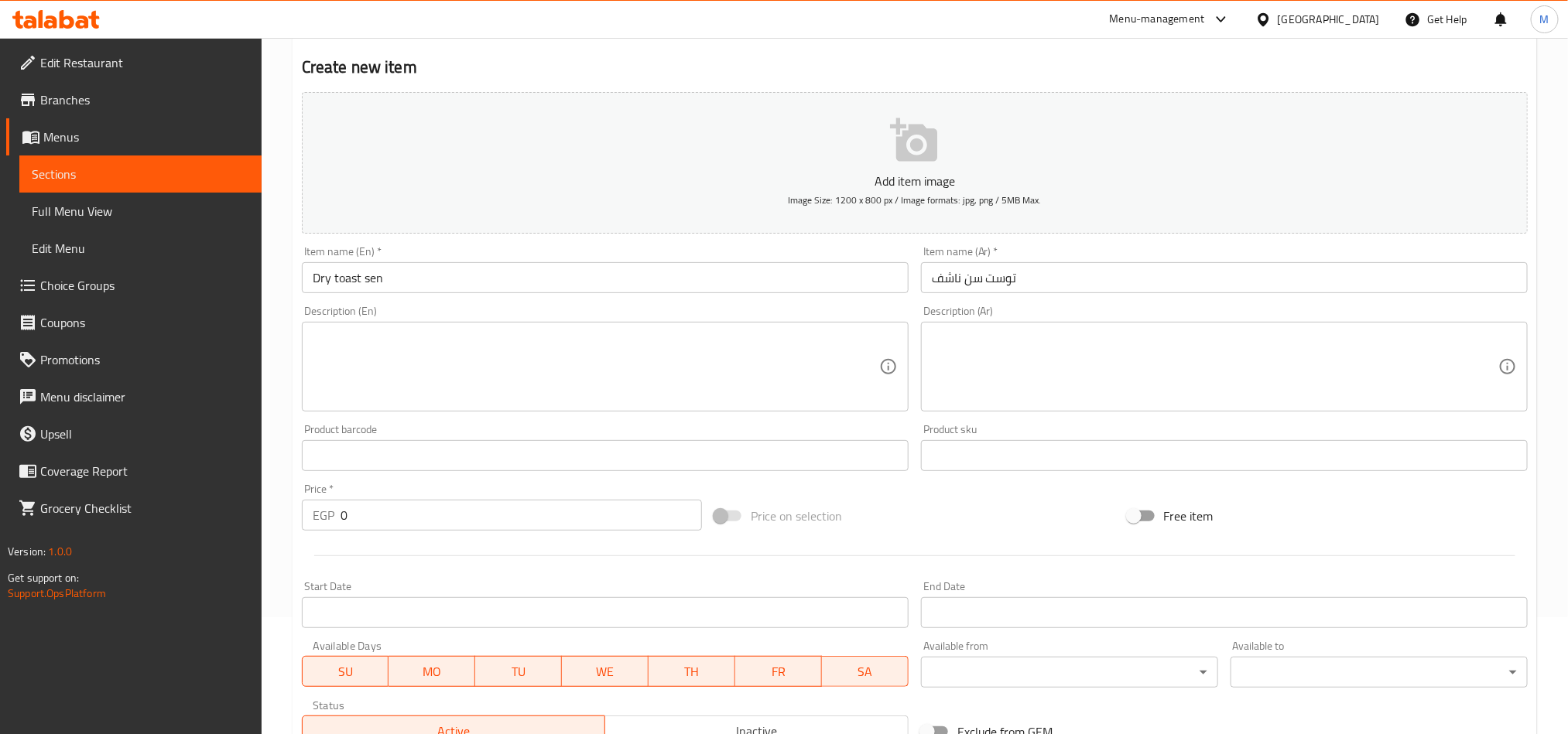
scroll to position [357, 0]
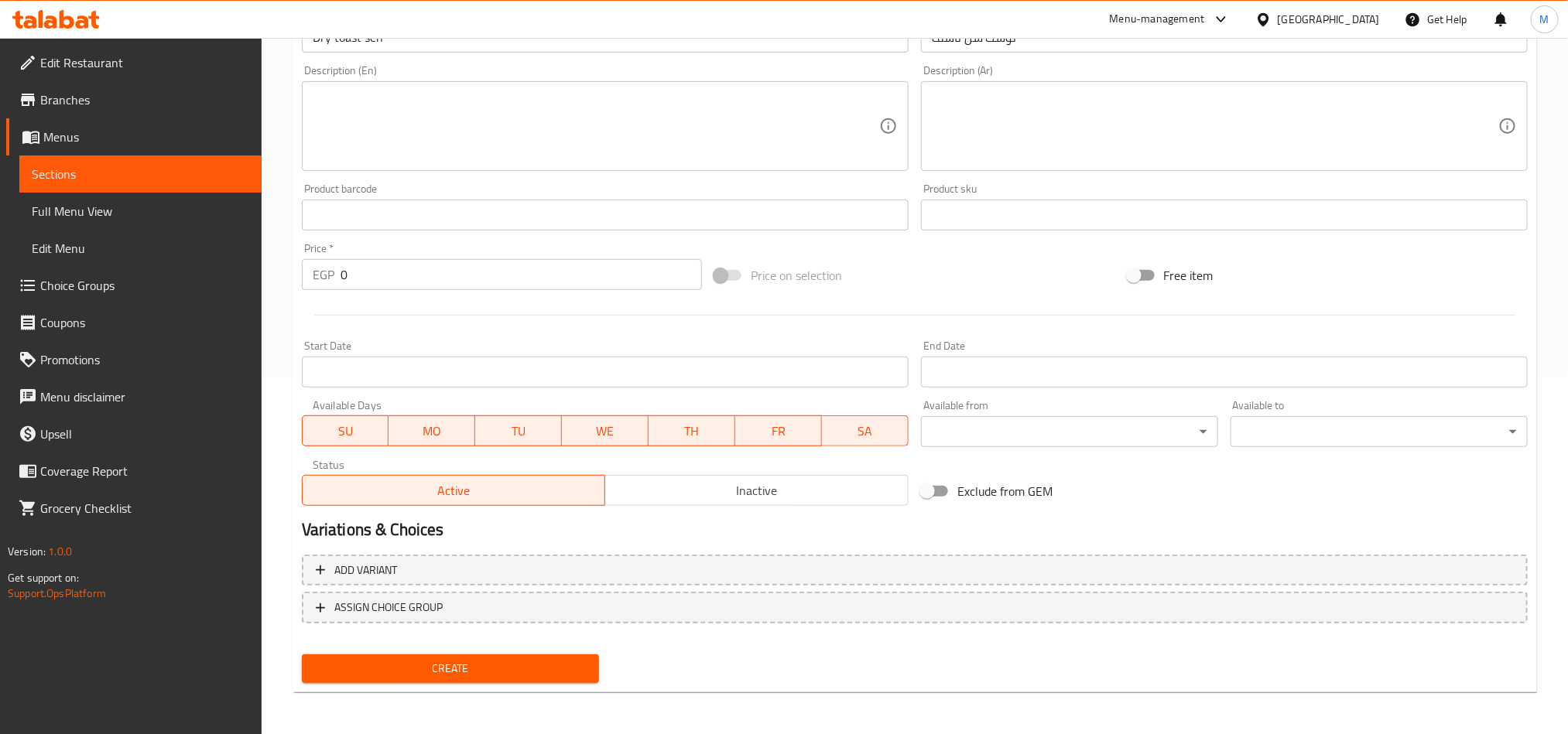
click at [762, 483] on span "Inactive" at bounding box center [757, 491] width 291 height 23
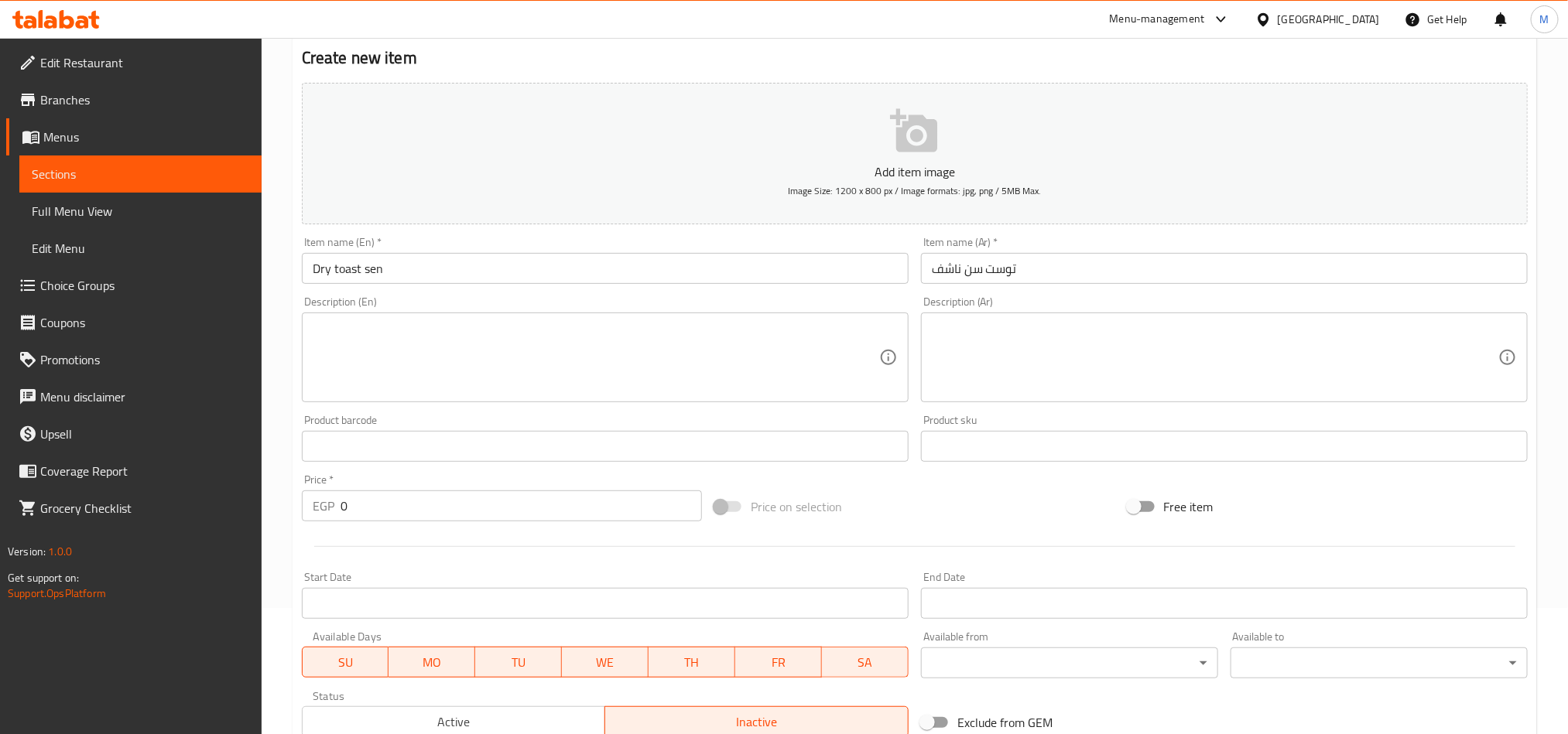
scroll to position [125, 0]
click at [597, 270] on input "Dry toast sen" at bounding box center [605, 270] width 607 height 31
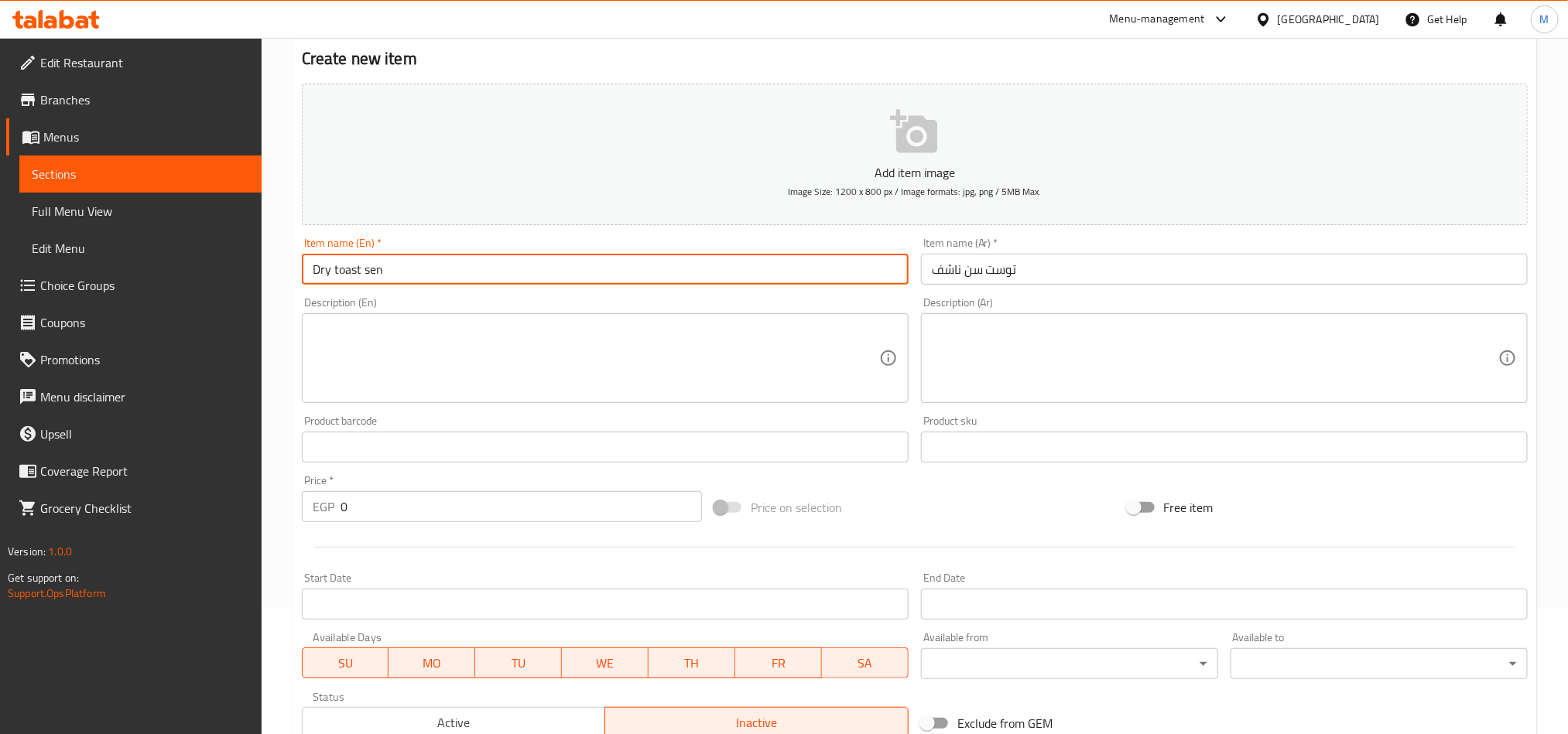
click at [597, 270] on input "Dry toast sen" at bounding box center [605, 270] width 607 height 31
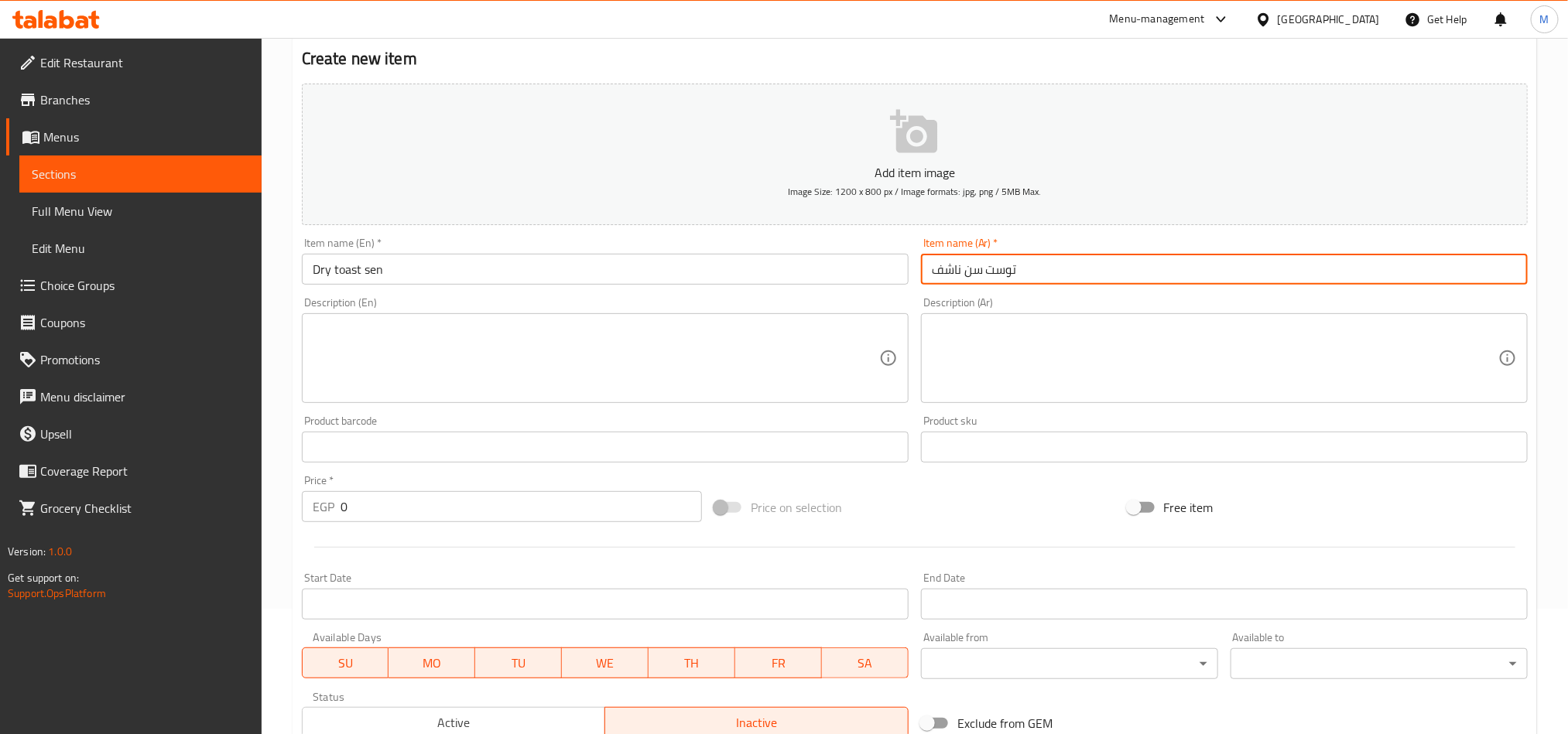
click at [1015, 270] on input "توست سن ناشف" at bounding box center [1224, 270] width 607 height 31
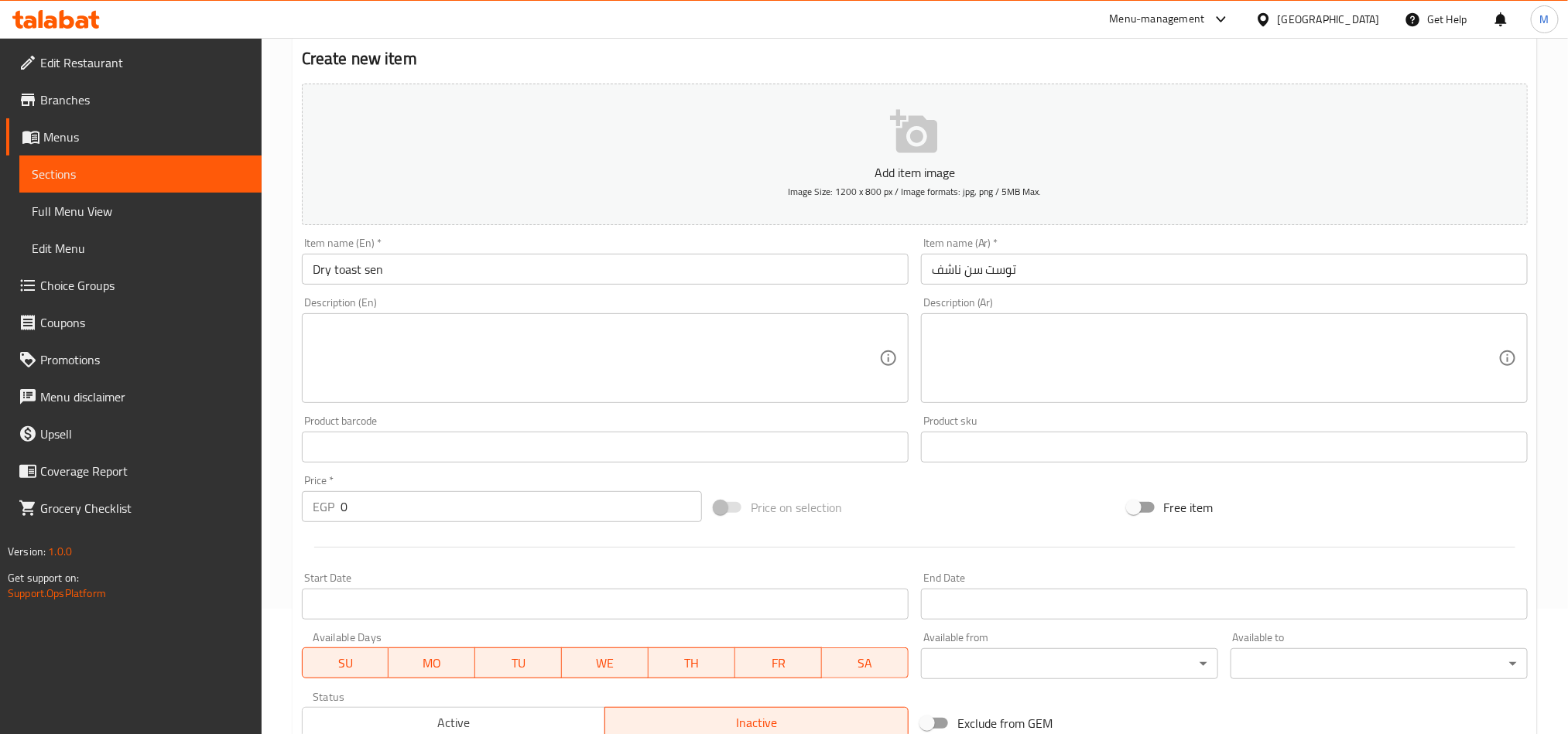
click at [917, 525] on div "Price on selection" at bounding box center [914, 508] width 412 height 42
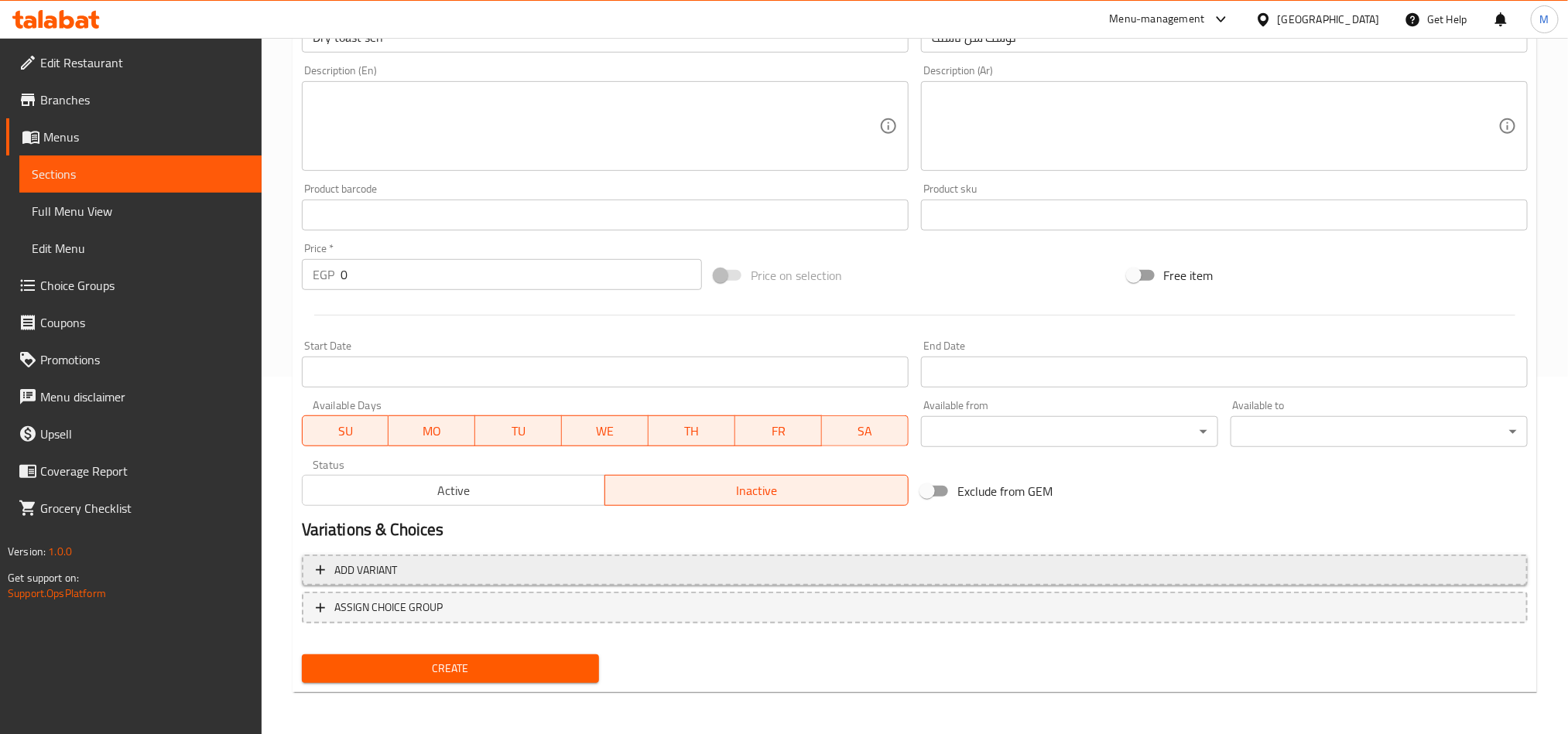
click at [930, 561] on span "Add variant" at bounding box center [914, 571] width 1198 height 19
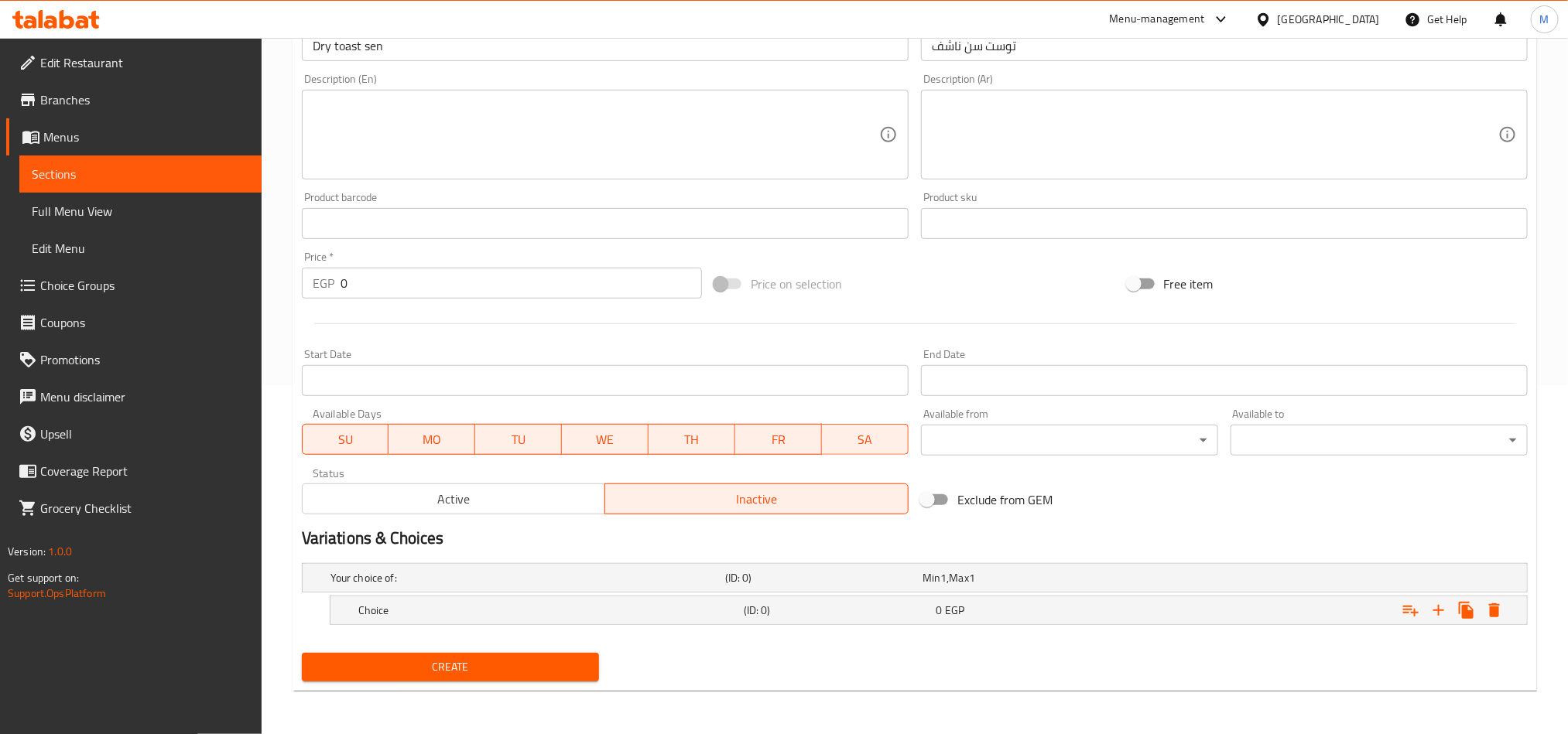
scroll to position [350, 0]
click at [1442, 602] on icon "Expand" at bounding box center [1438, 610] width 18 height 18
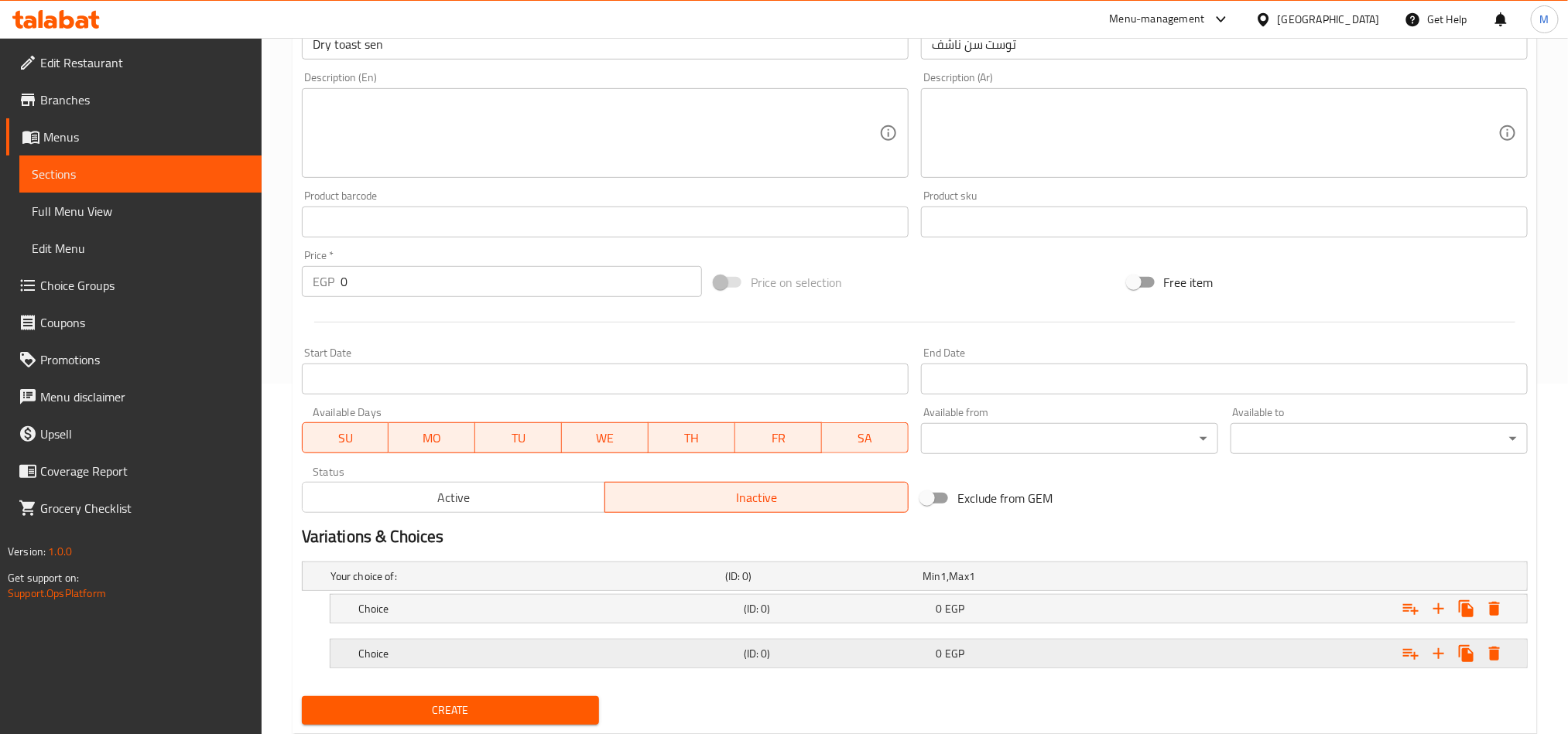
click at [1278, 643] on div "Expand" at bounding box center [1318, 653] width 385 height 34
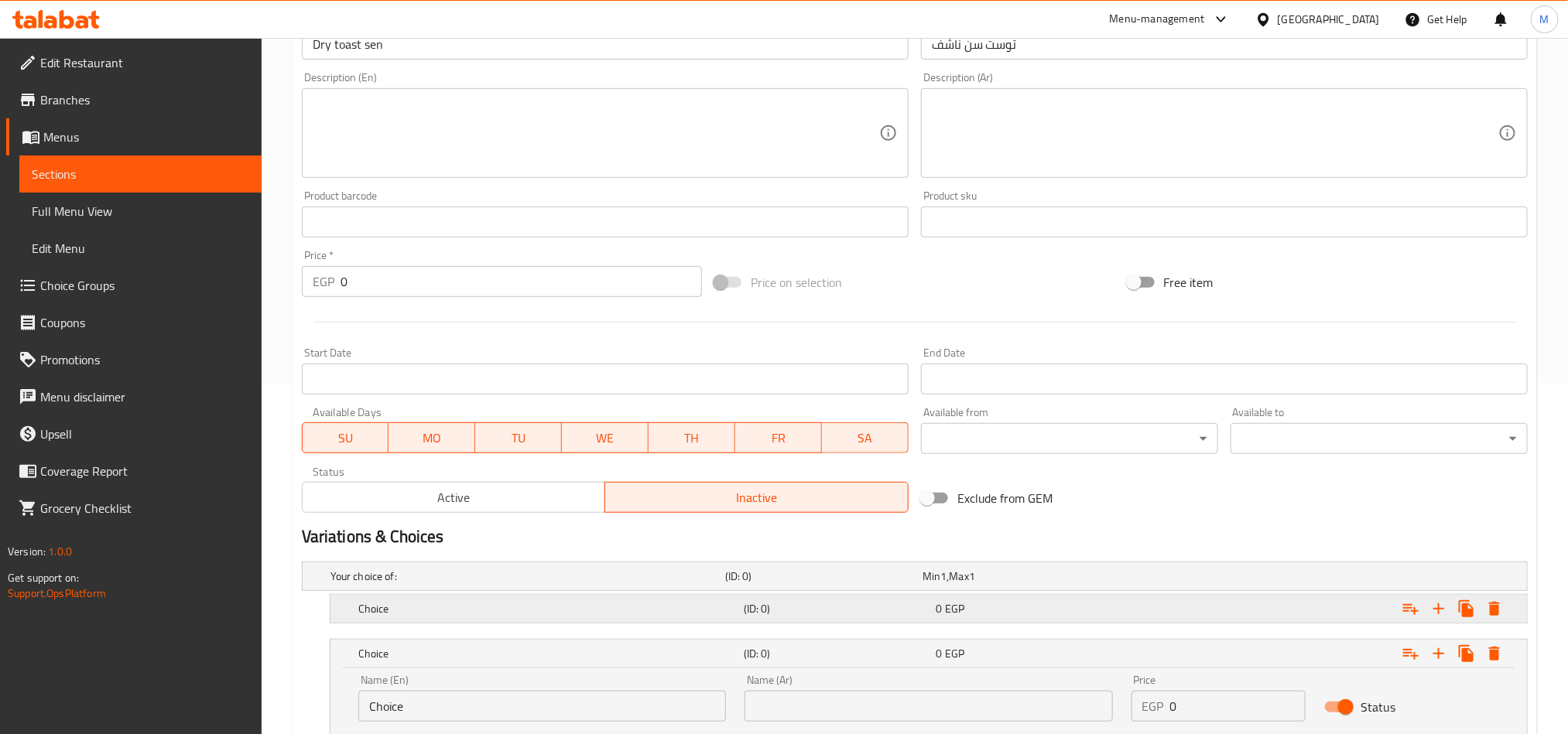
click at [1229, 602] on div "Expand" at bounding box center [1318, 609] width 385 height 34
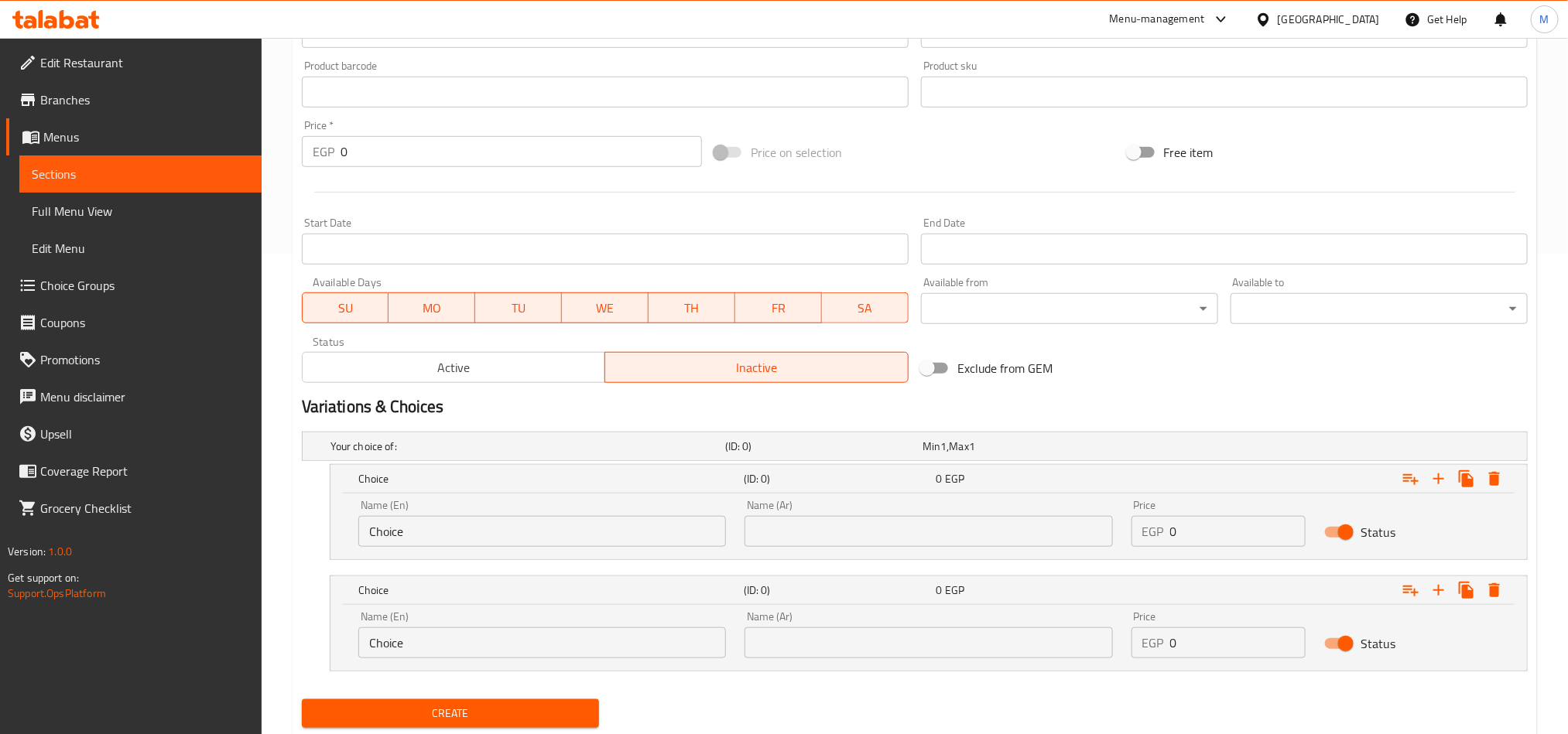
scroll to position [528, 0]
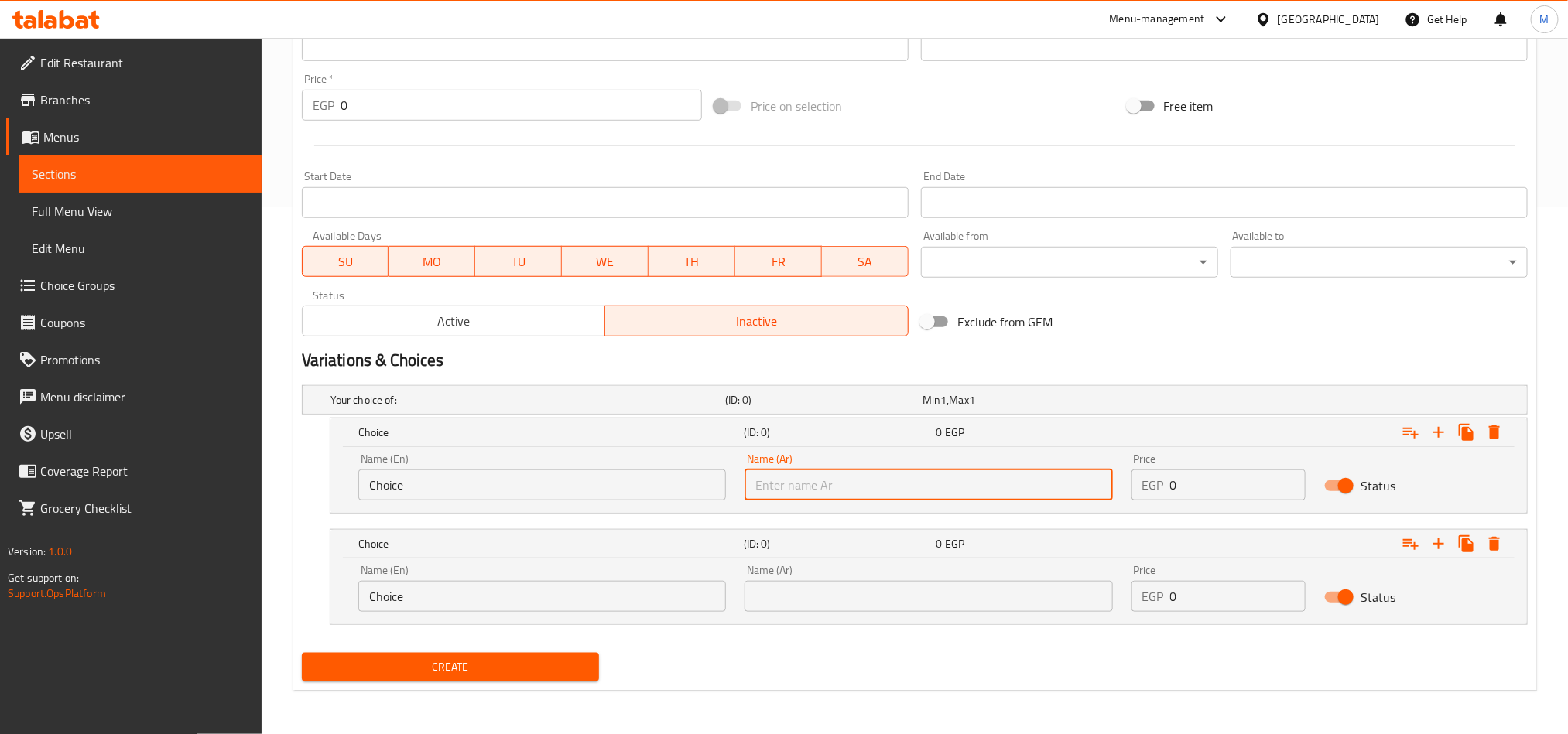
click at [1011, 488] on input "text" at bounding box center [928, 485] width 368 height 31
type input "نصف كيلو"
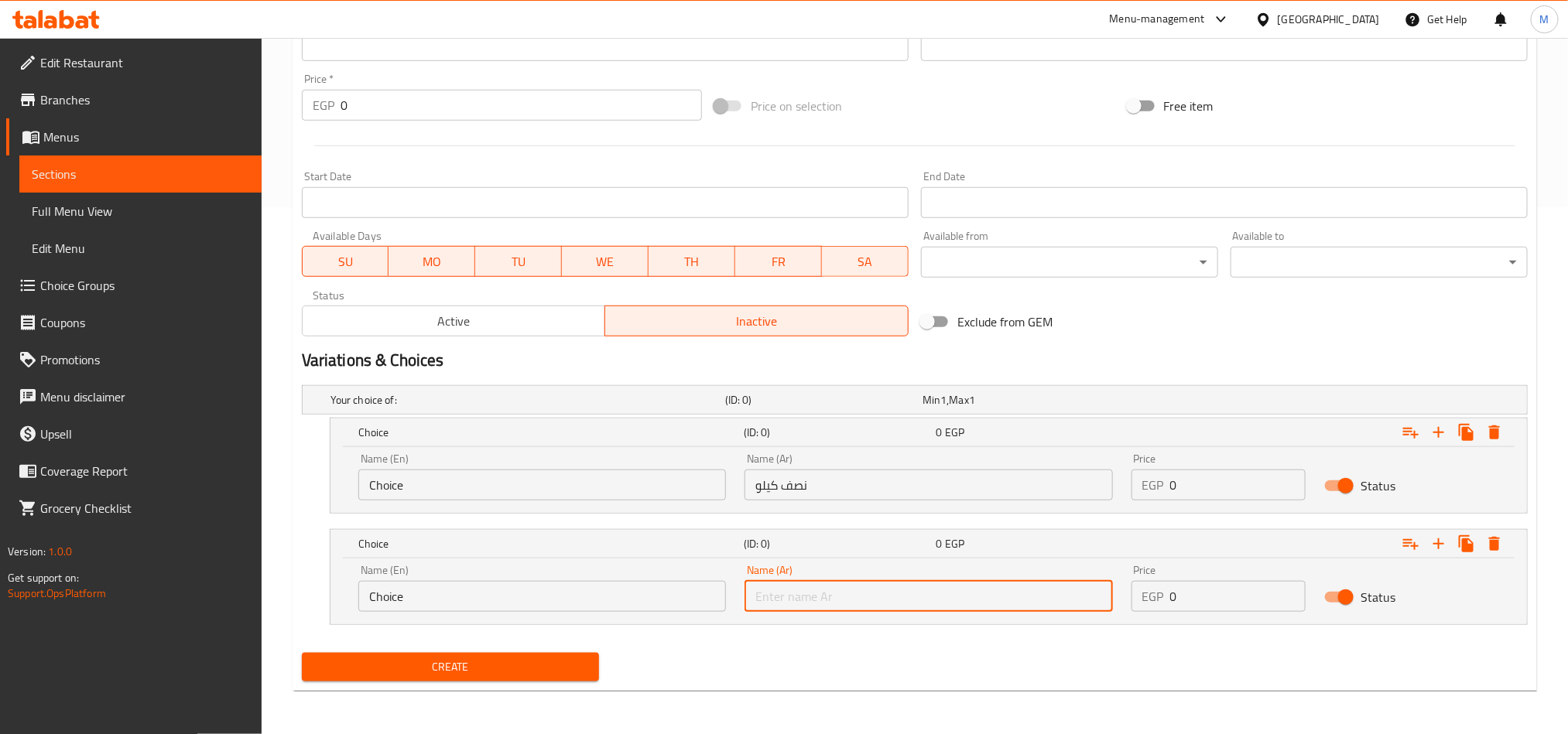
click at [891, 587] on input "text" at bounding box center [928, 597] width 368 height 31
type input "1 كيلو"
click at [618, 490] on input "Choice" at bounding box center [542, 485] width 368 height 31
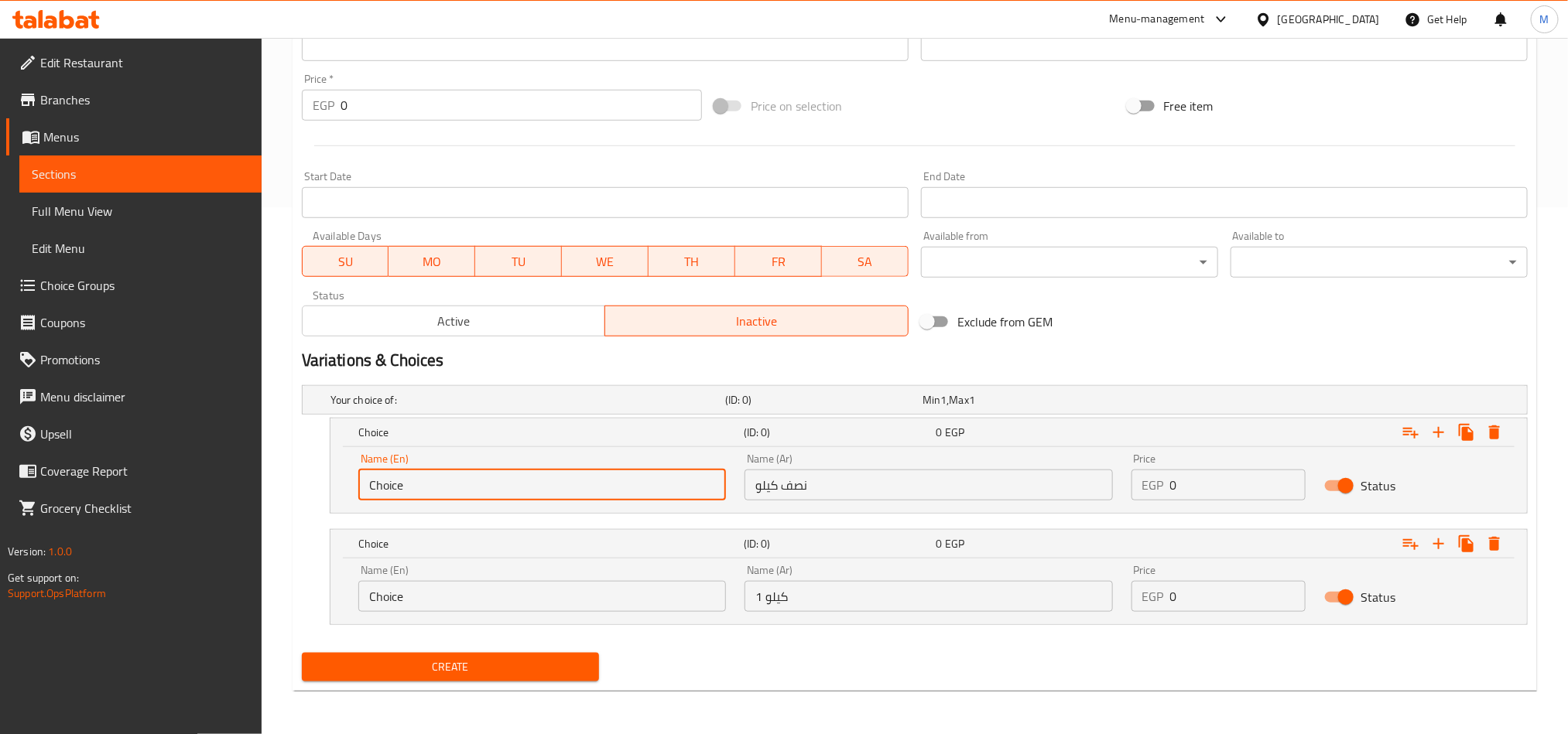
click at [618, 490] on input "Choice" at bounding box center [542, 485] width 368 height 31
click at [620, 488] on input "text" at bounding box center [542, 485] width 368 height 31
click at [621, 488] on input "text" at bounding box center [542, 485] width 368 height 31
click at [614, 483] on input "text" at bounding box center [542, 485] width 368 height 31
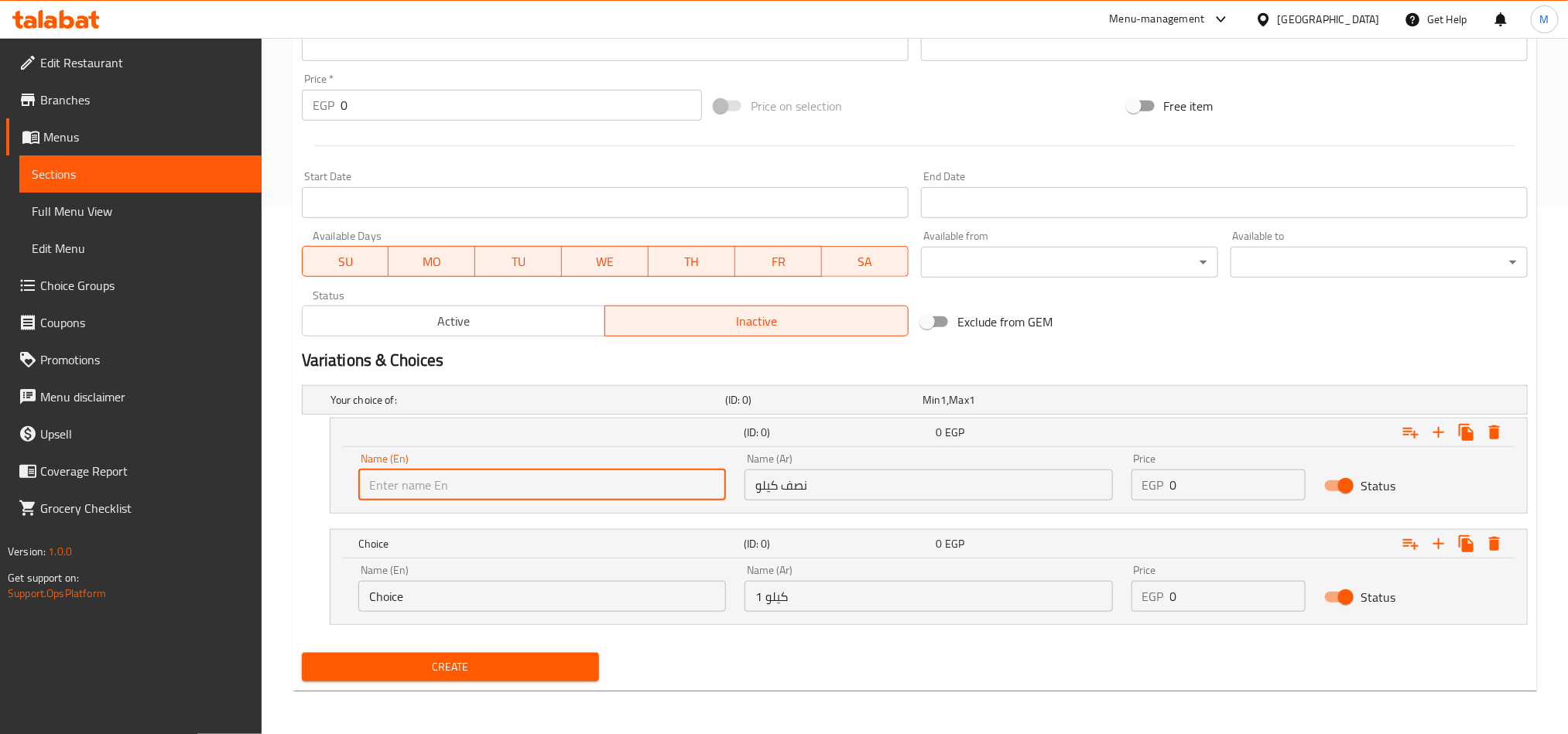
type input "Half Kilo"
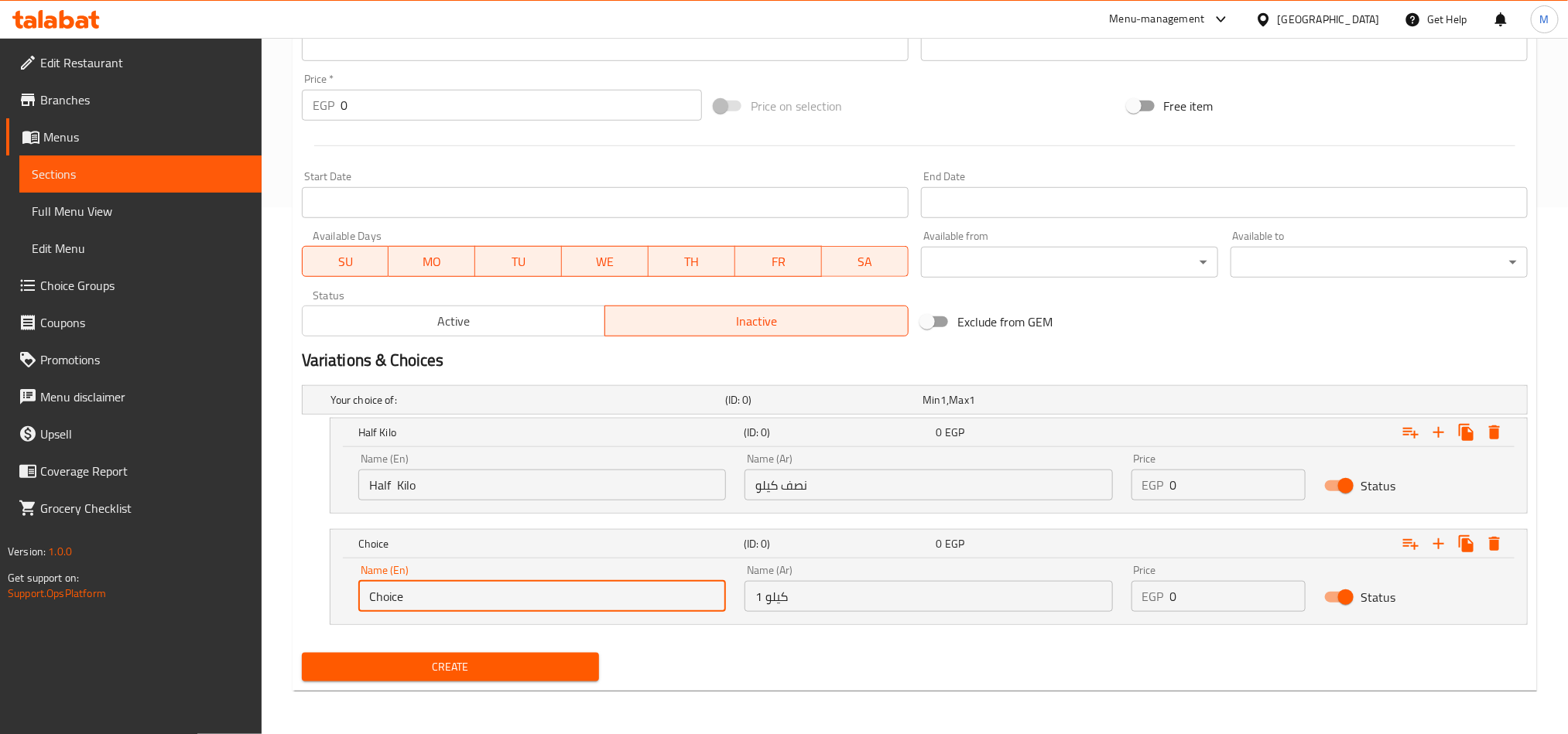
click at [492, 604] on input "Choice" at bounding box center [542, 597] width 368 height 31
click at [492, 601] on input "Choice" at bounding box center [542, 597] width 368 height 31
click at [495, 595] on input "text" at bounding box center [542, 597] width 368 height 31
type input "1 kilo"
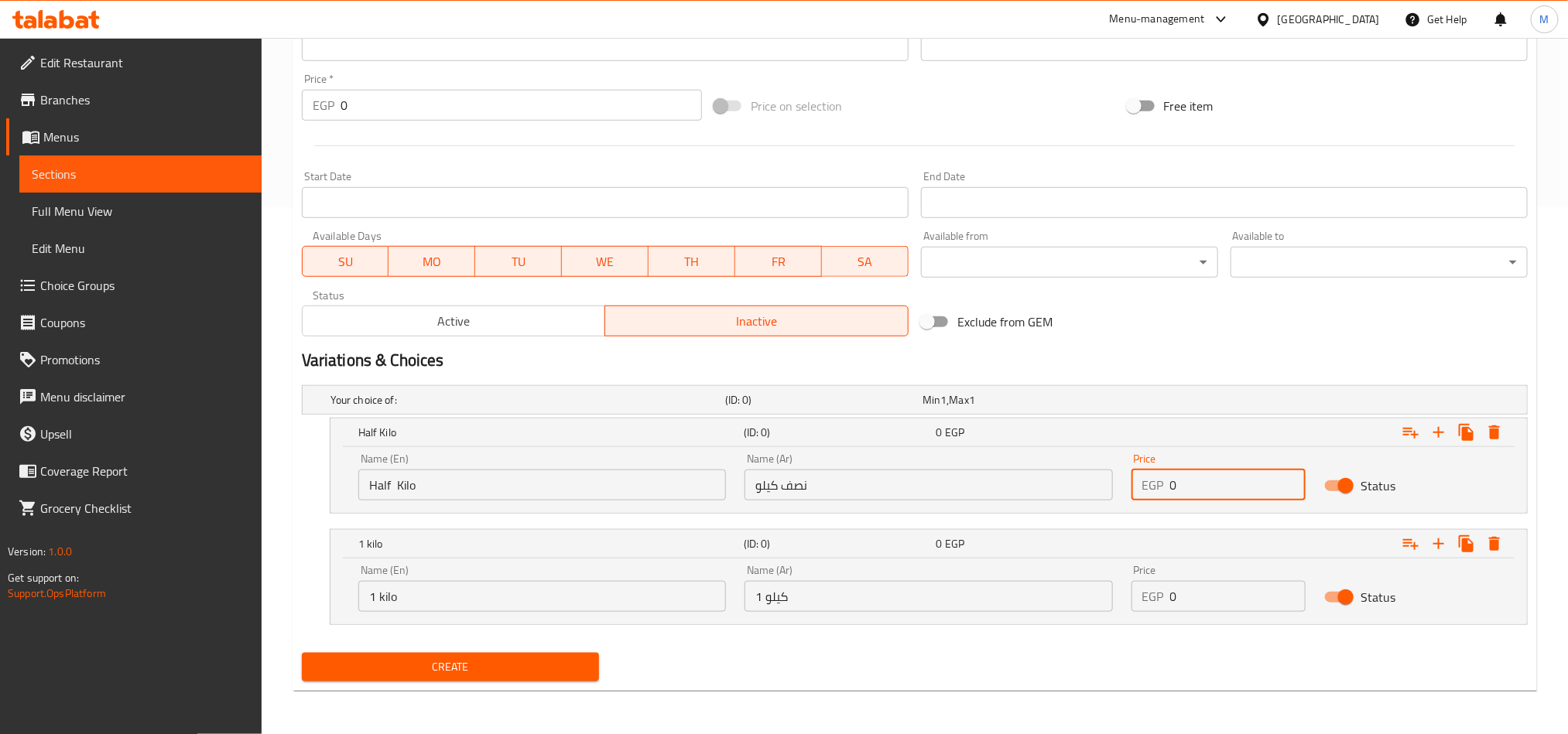
click at [1232, 483] on input "0" at bounding box center [1238, 485] width 137 height 31
drag, startPoint x: 1232, startPoint y: 483, endPoint x: 1238, endPoint y: 470, distance: 14.3
click at [1233, 483] on input "0" at bounding box center [1238, 485] width 137 height 31
paste input "65"
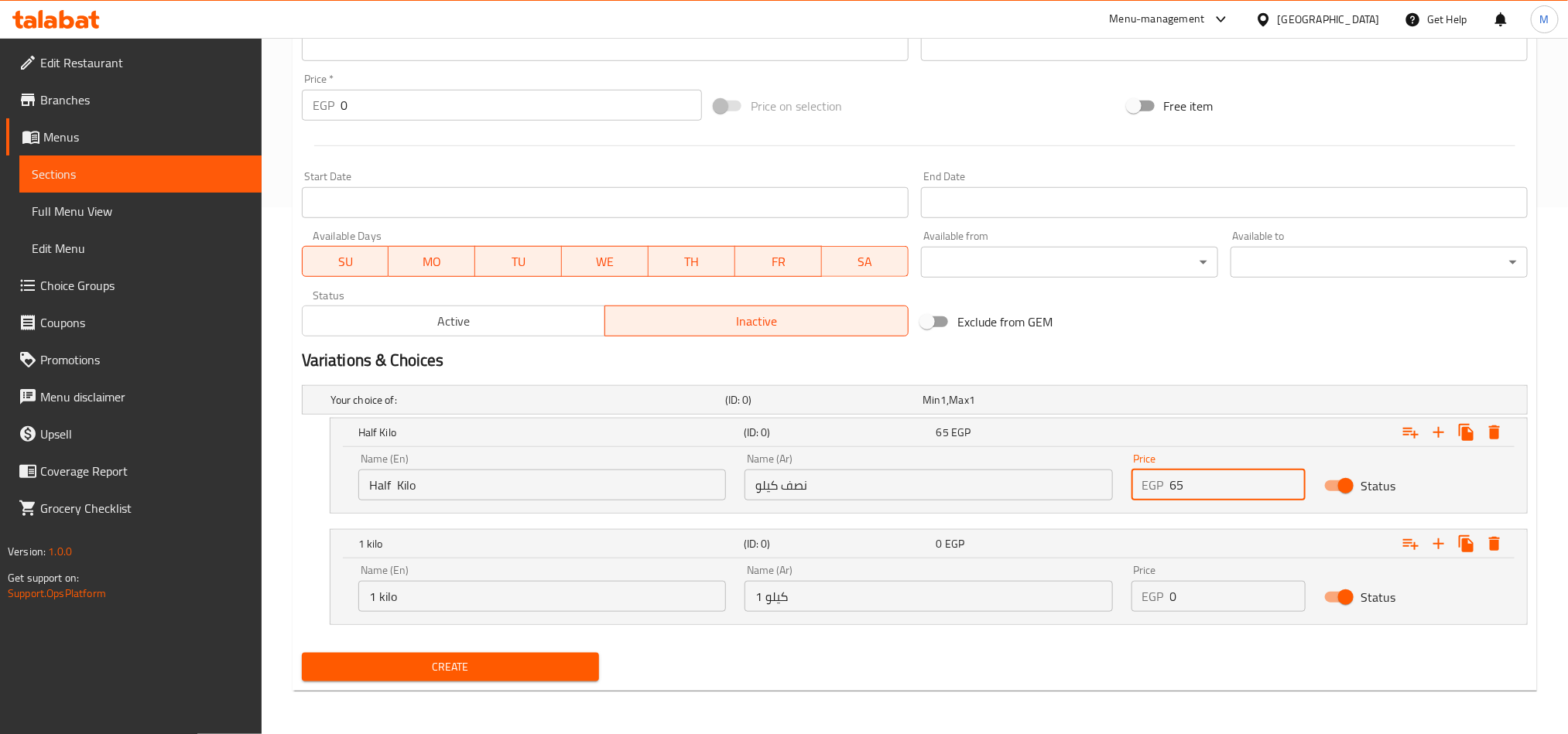
type input "65"
click at [1263, 602] on input "0" at bounding box center [1238, 597] width 137 height 31
paste input "13"
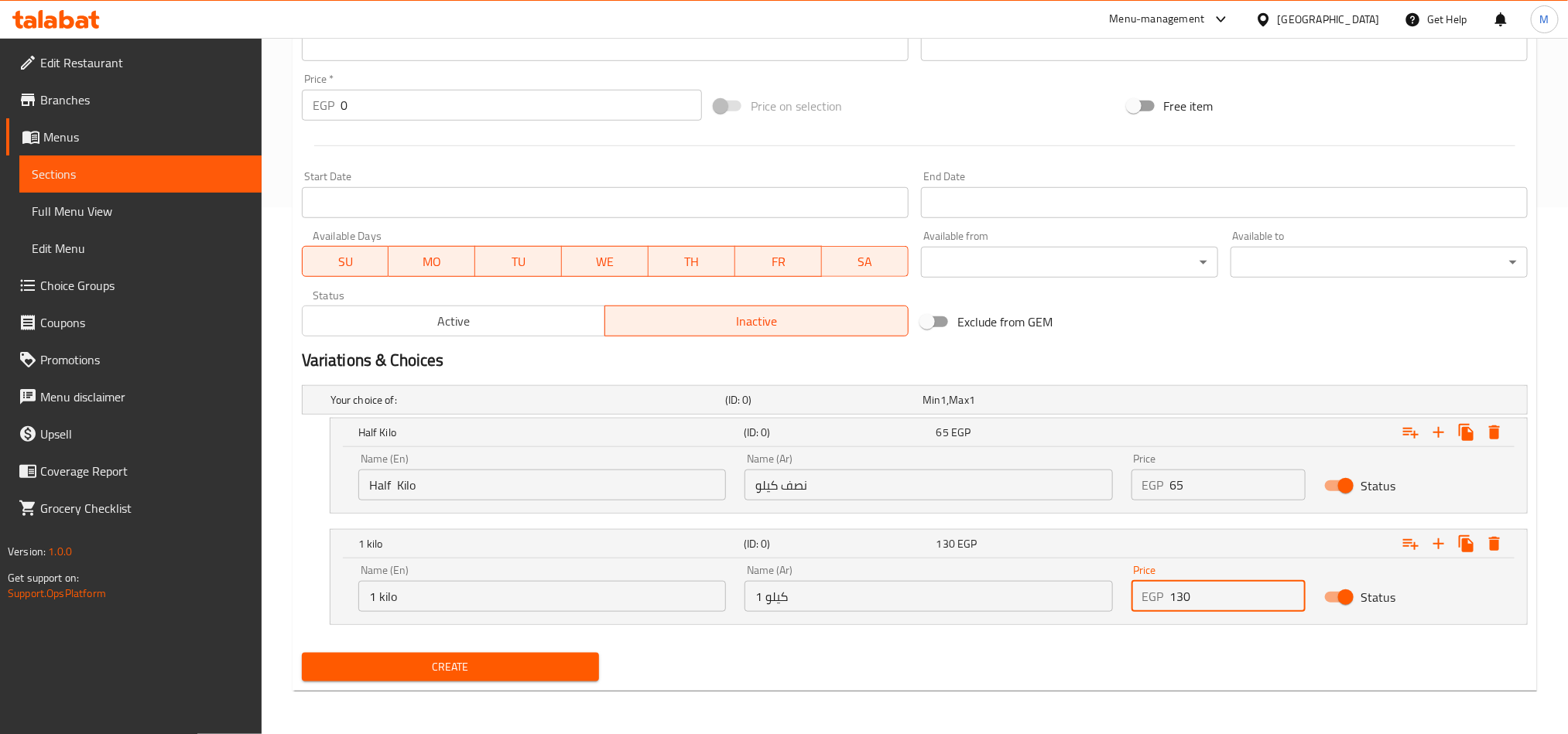
type input "130"
click at [1179, 657] on div "Create" at bounding box center [915, 667] width 1238 height 41
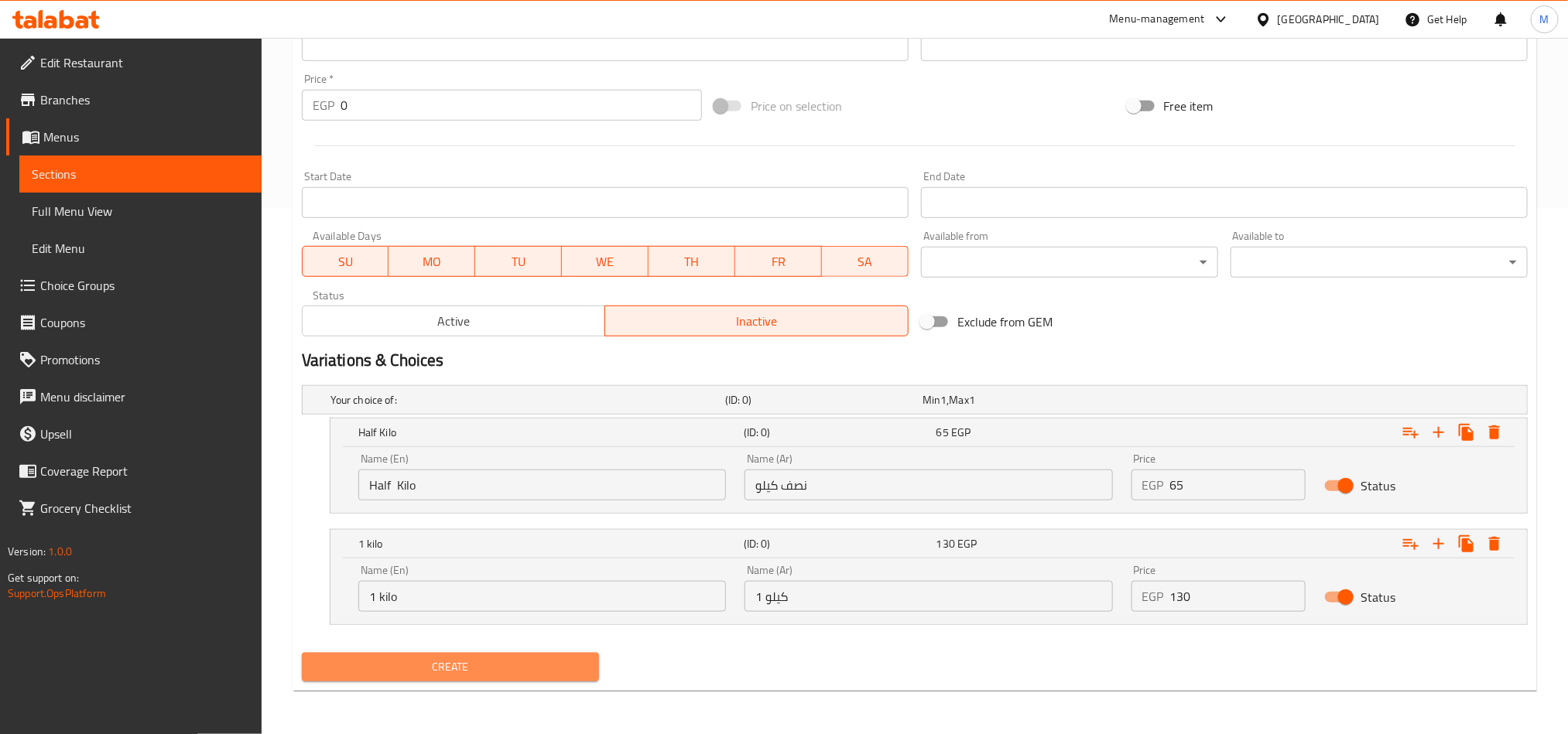
click at [560, 673] on span "Create" at bounding box center [450, 667] width 272 height 19
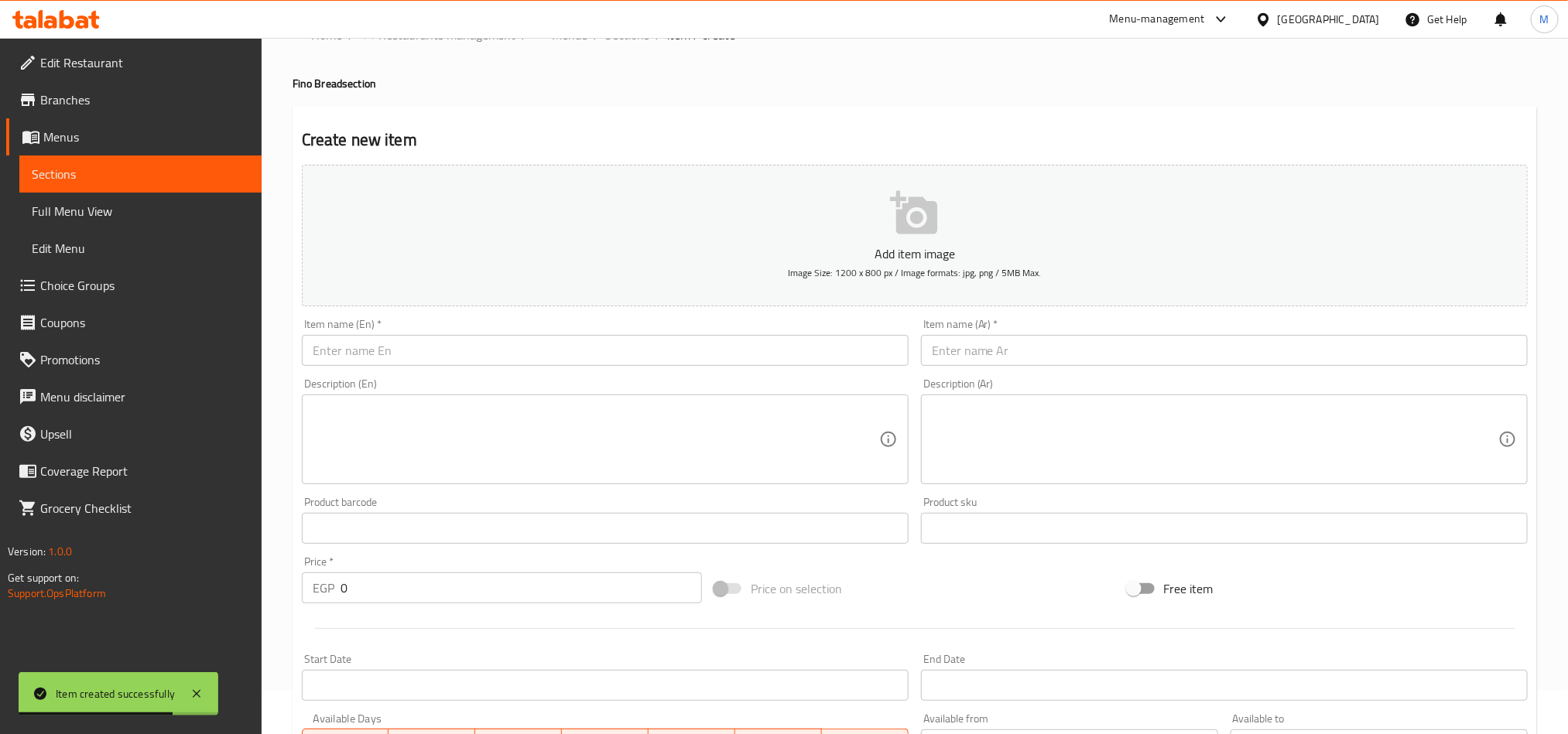
scroll to position [0, 0]
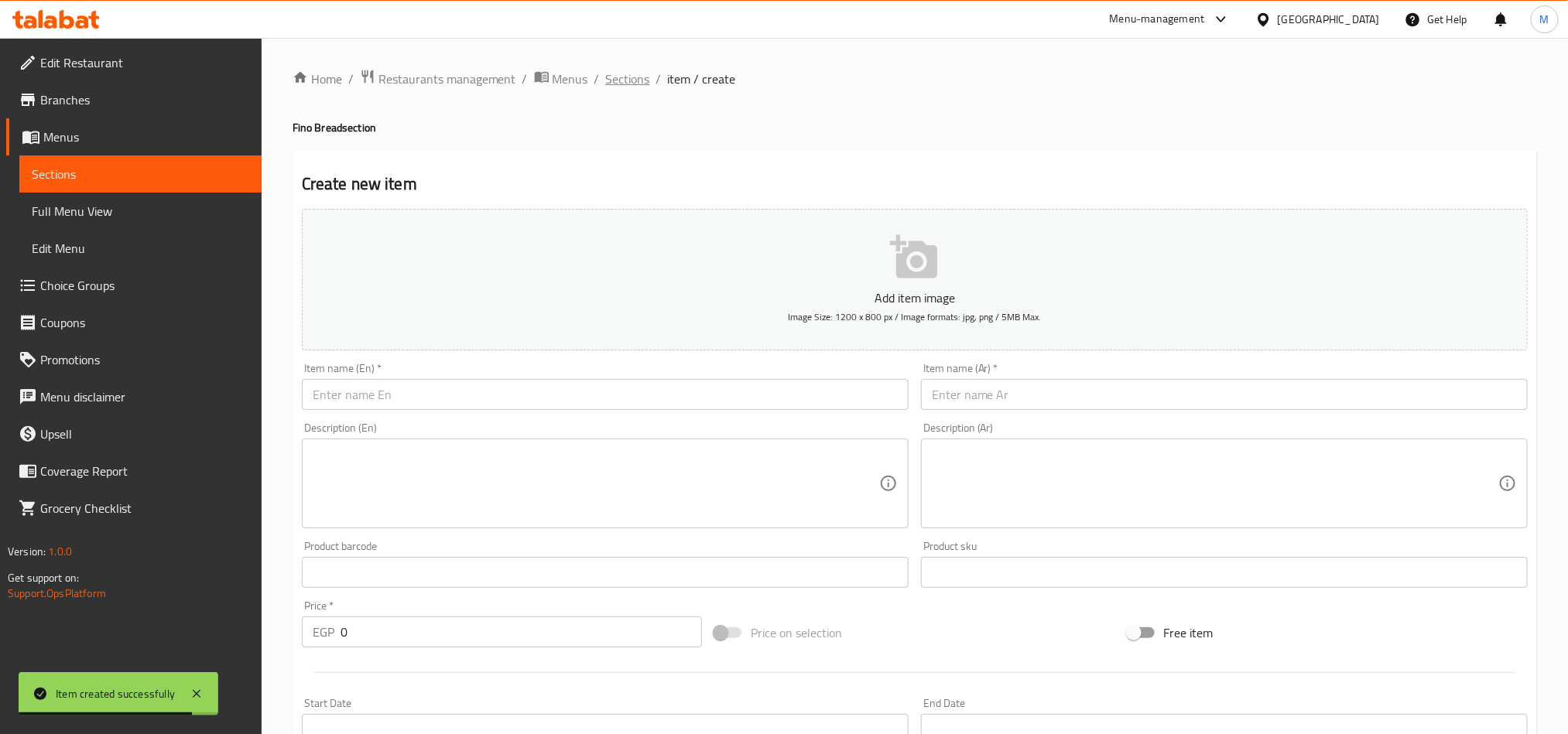
click at [637, 79] on span "Sections" at bounding box center [628, 78] width 44 height 18
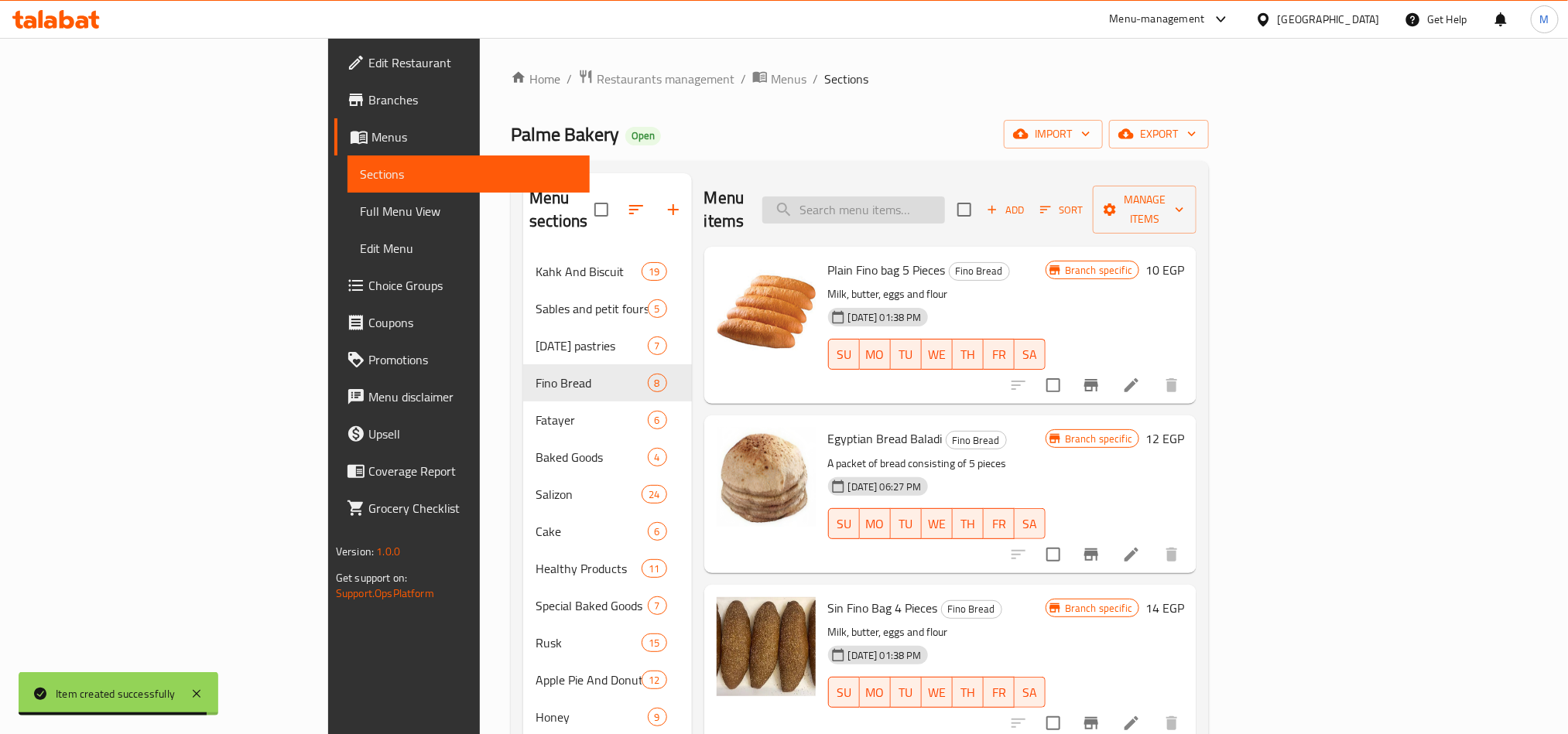
click at [944, 203] on input "search" at bounding box center [853, 210] width 183 height 27
paste input "عيش سن ناشف"
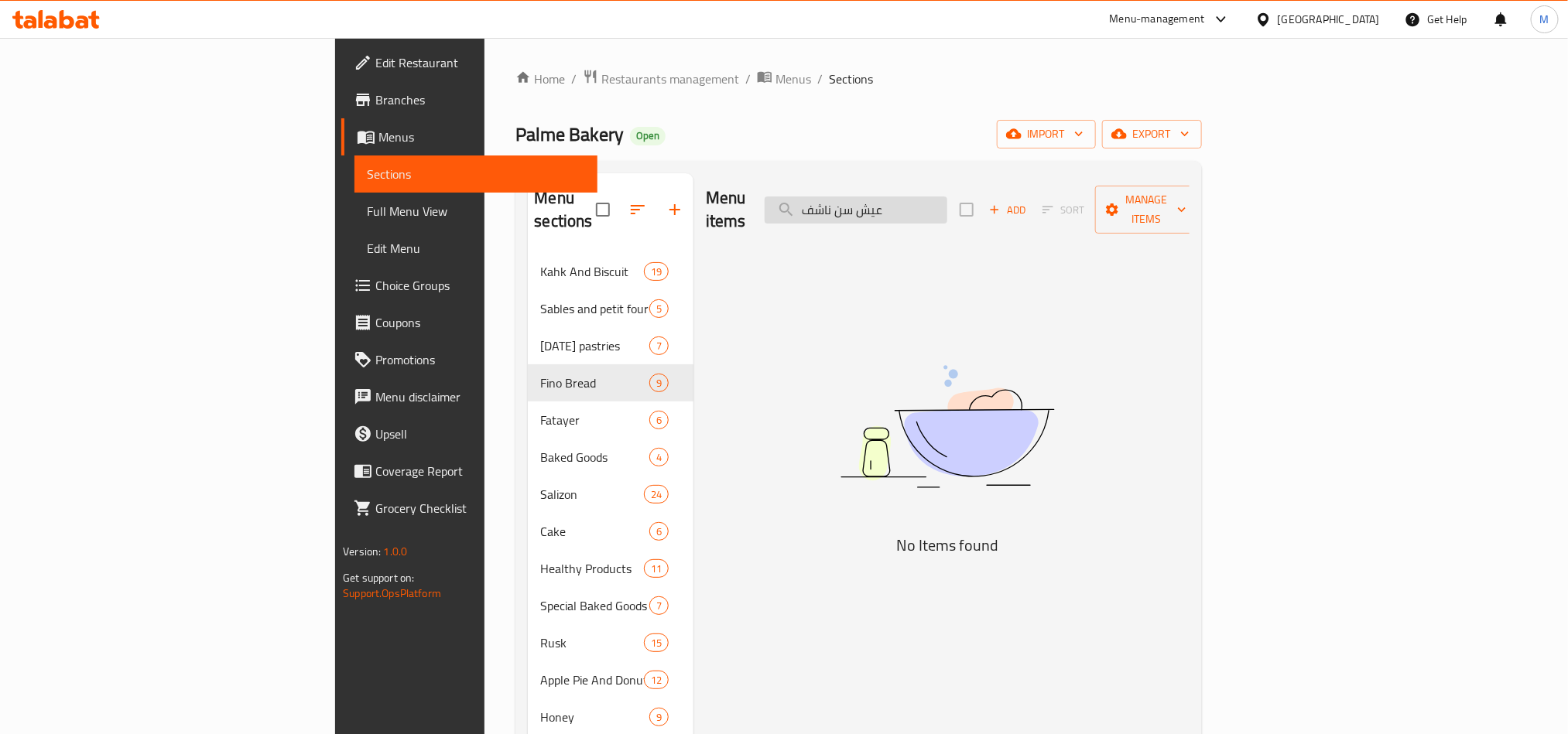
click at [947, 200] on input "عيش سن ناشف" at bounding box center [856, 210] width 183 height 27
paste input "search"
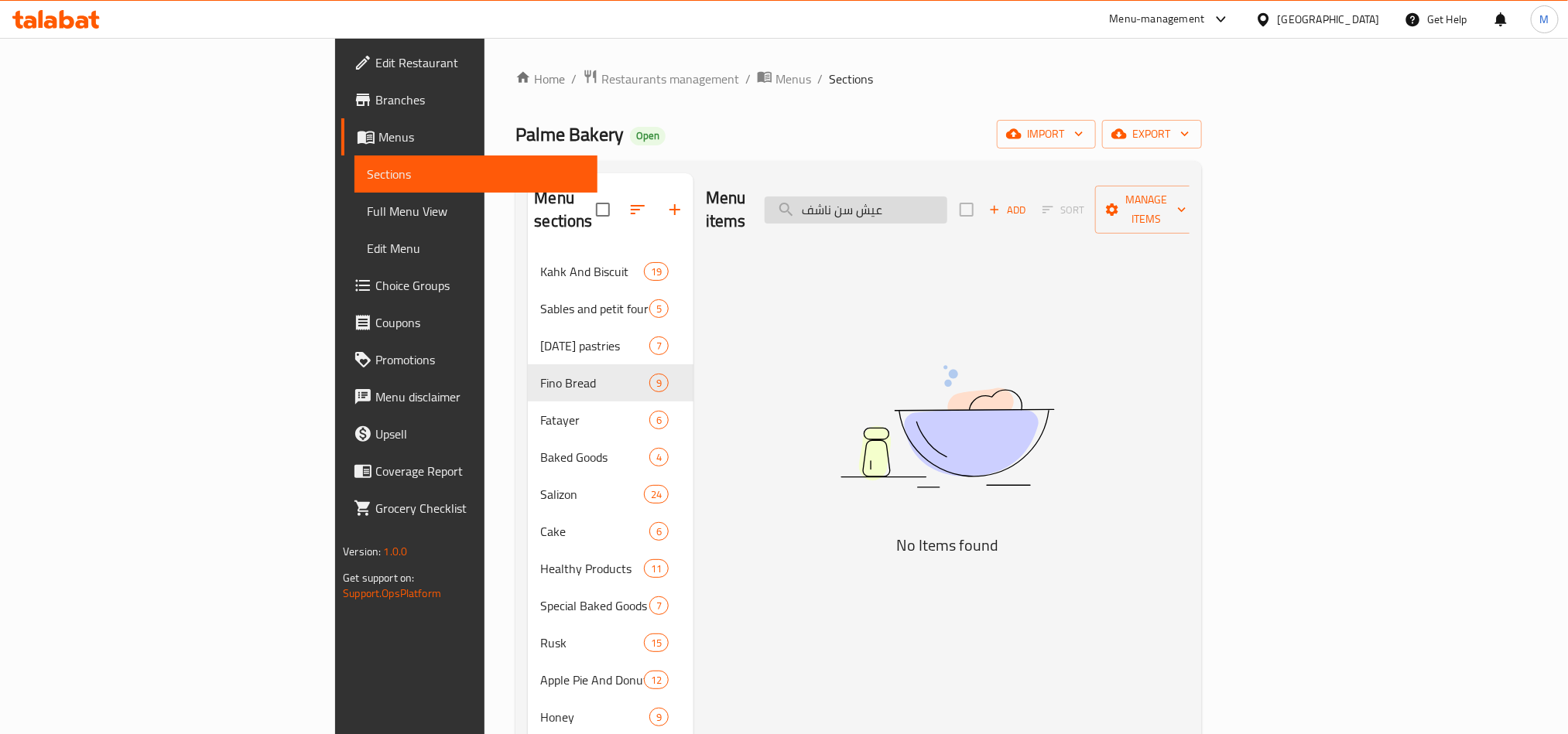
click at [947, 200] on input "عيش سن ناشف" at bounding box center [856, 210] width 183 height 27
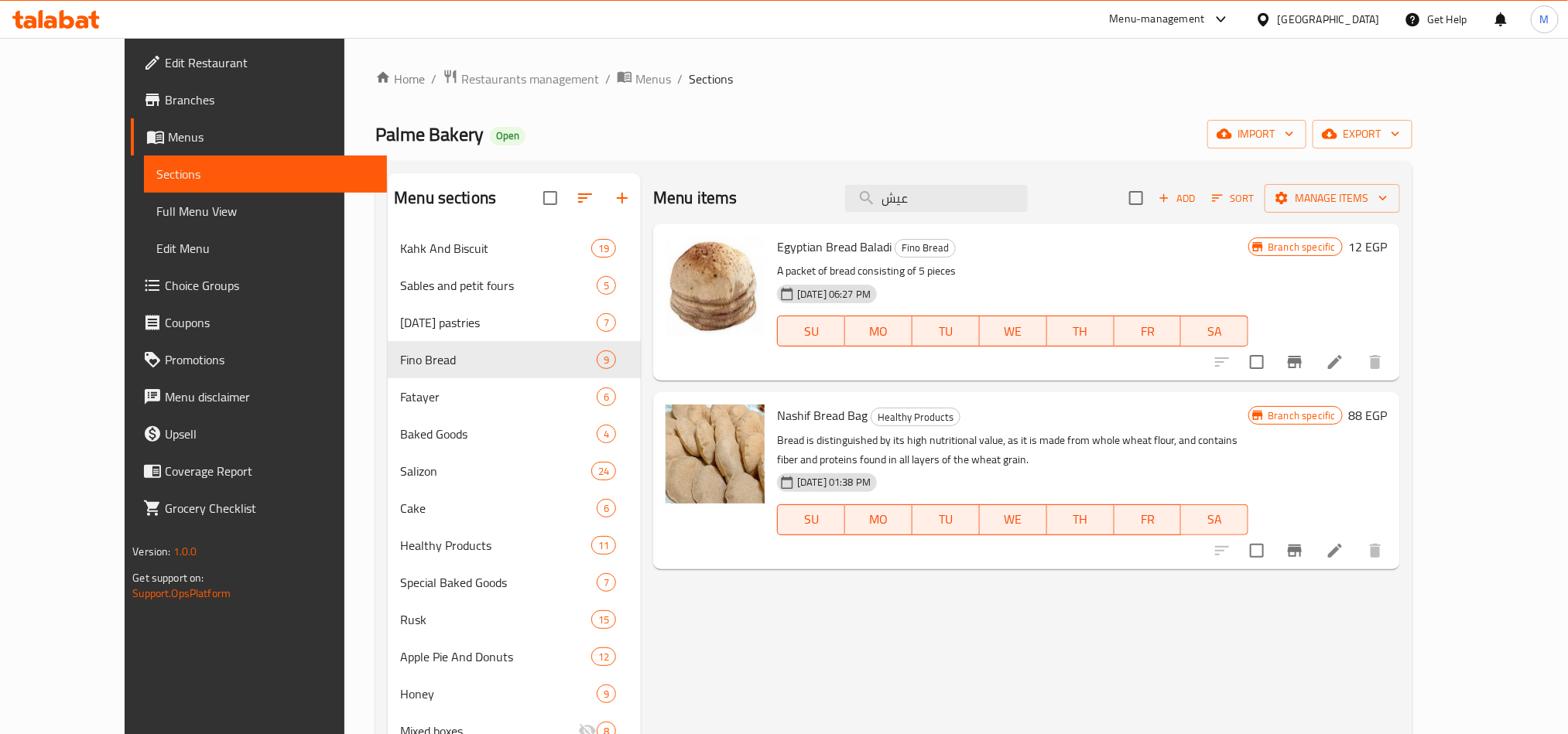
type input "عيش"
click at [1357, 552] on li at bounding box center [1335, 550] width 43 height 28
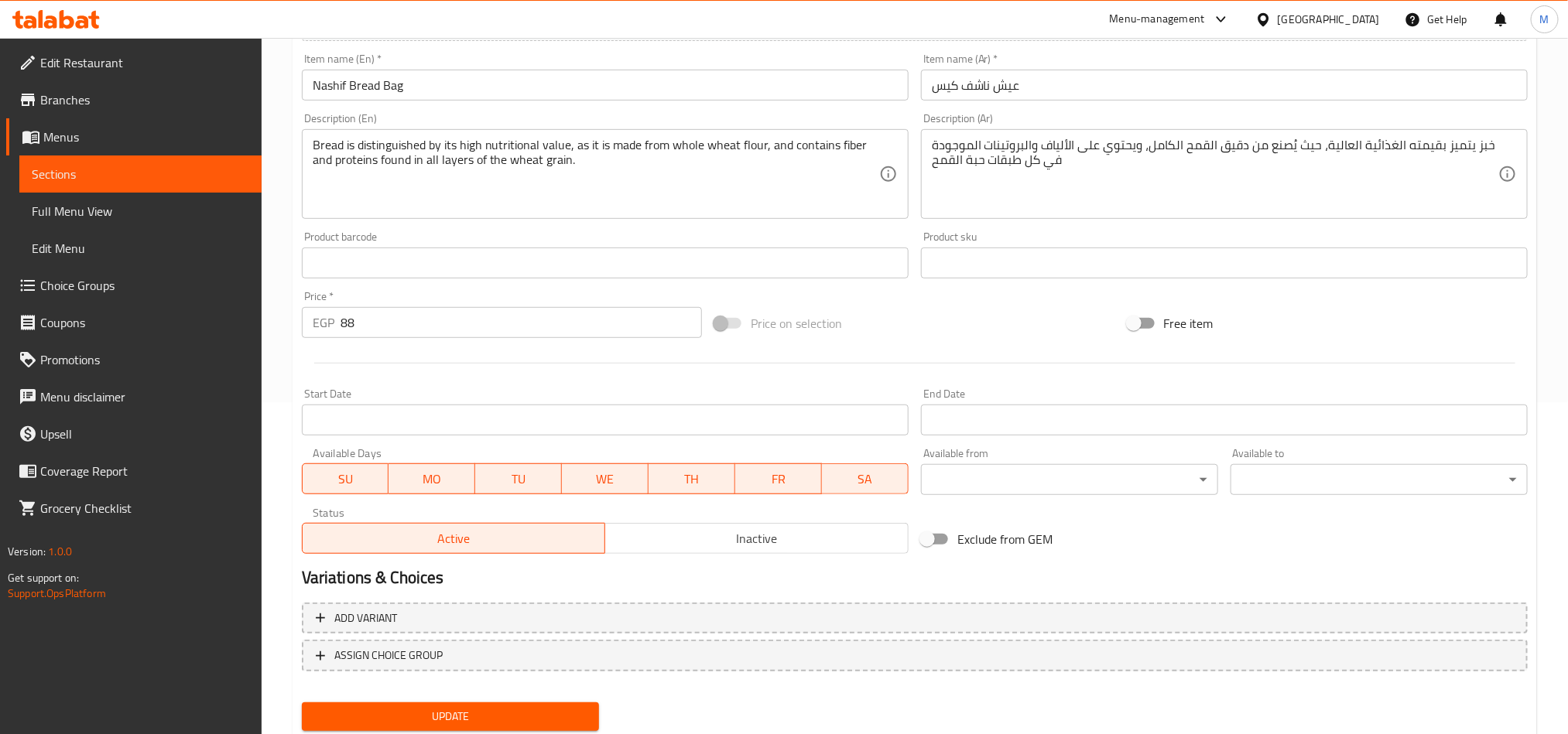
scroll to position [379, 0]
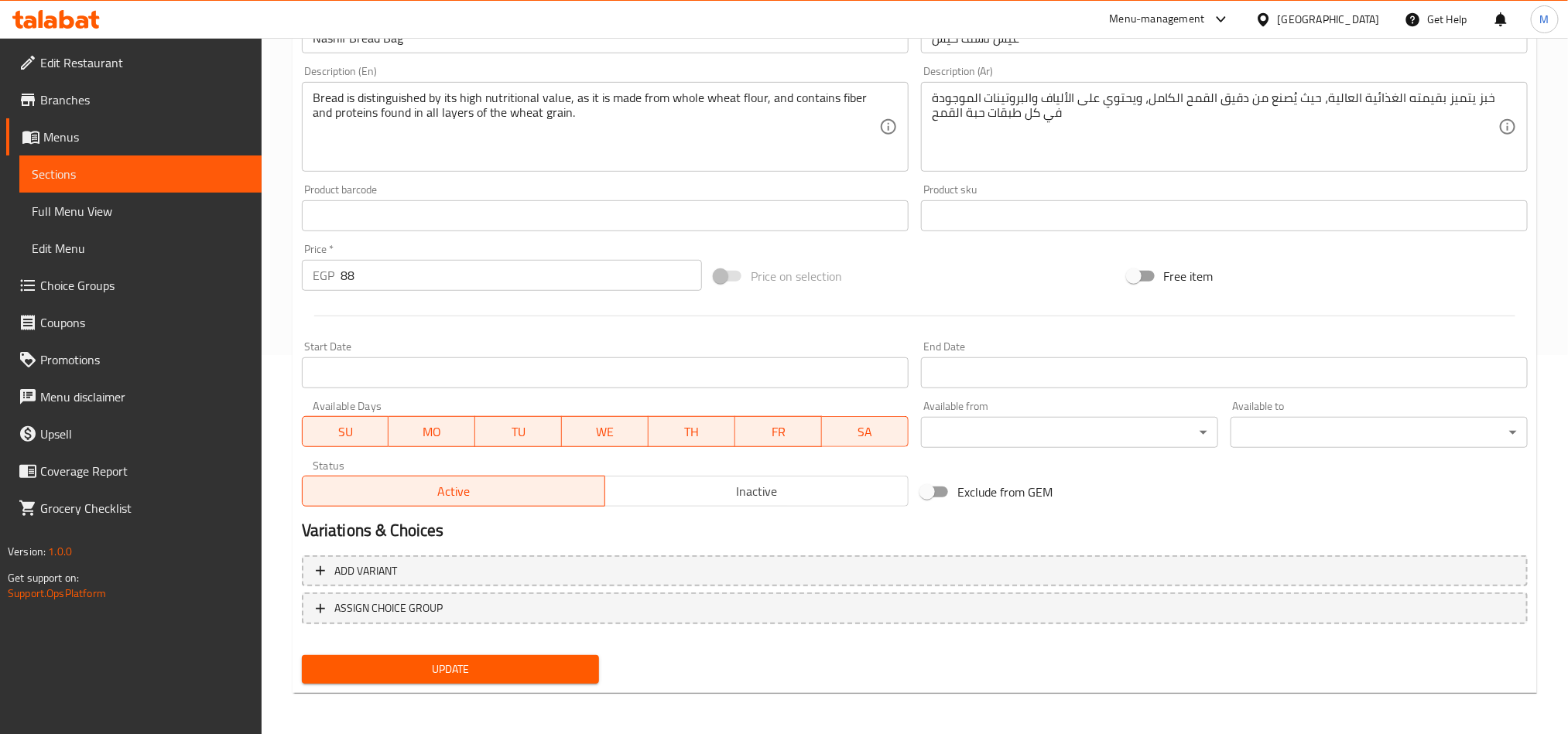
click at [552, 284] on input "88" at bounding box center [521, 276] width 362 height 31
type input "0"
click at [934, 288] on div "Price on selection" at bounding box center [914, 277] width 412 height 42
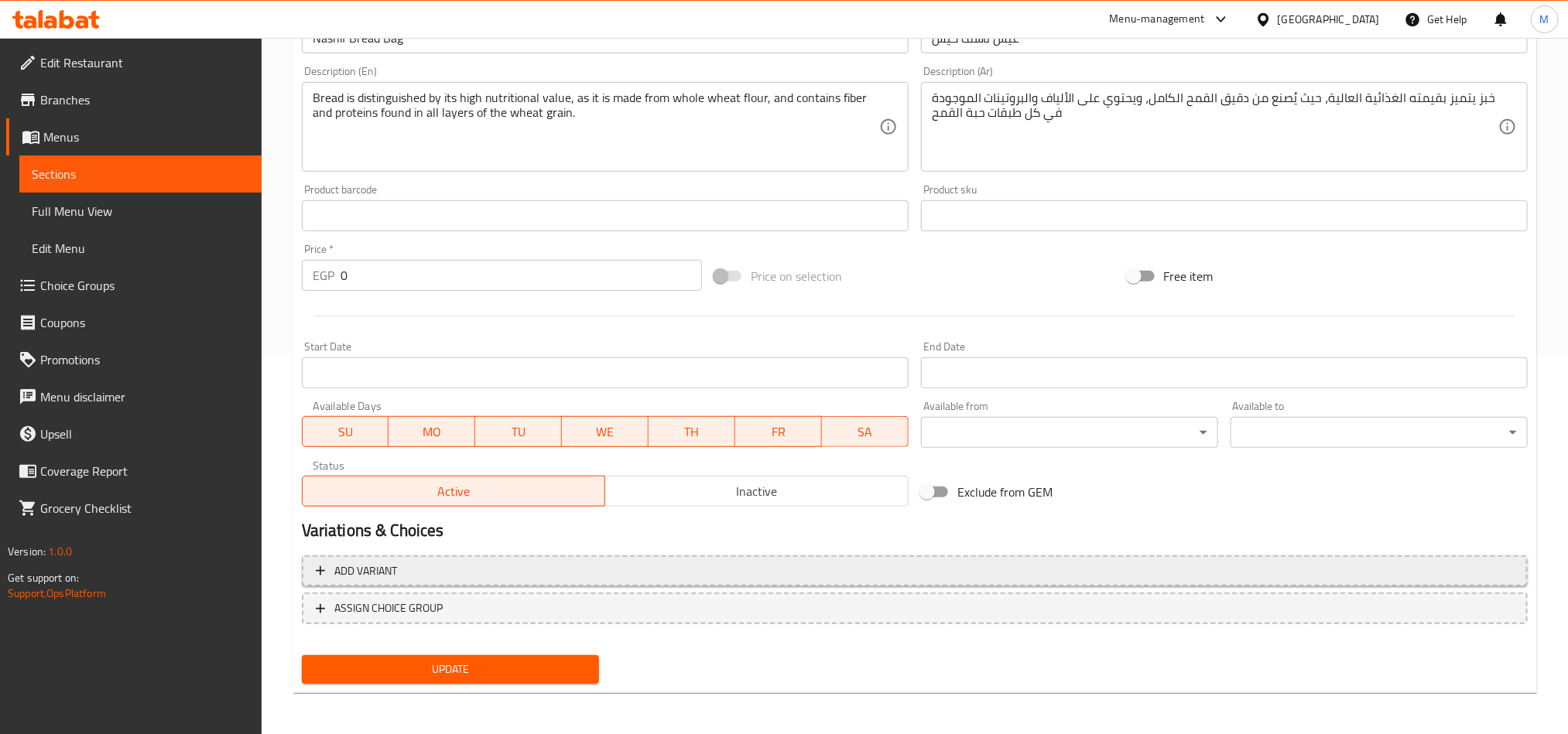
click at [1231, 557] on button "Add variant" at bounding box center [914, 571] width 1225 height 31
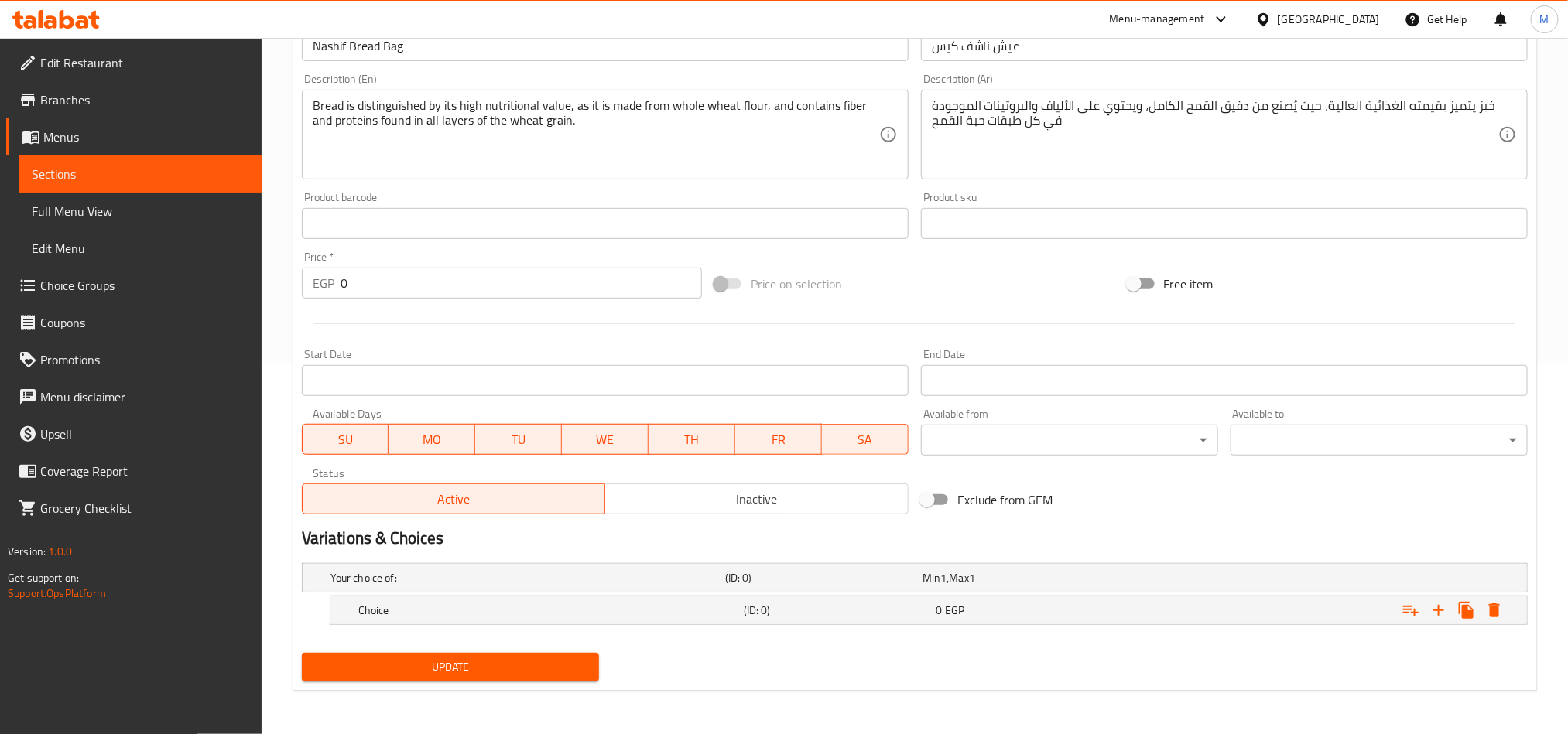
scroll to position [372, 0]
click at [1428, 611] on button "Expand" at bounding box center [1438, 611] width 28 height 28
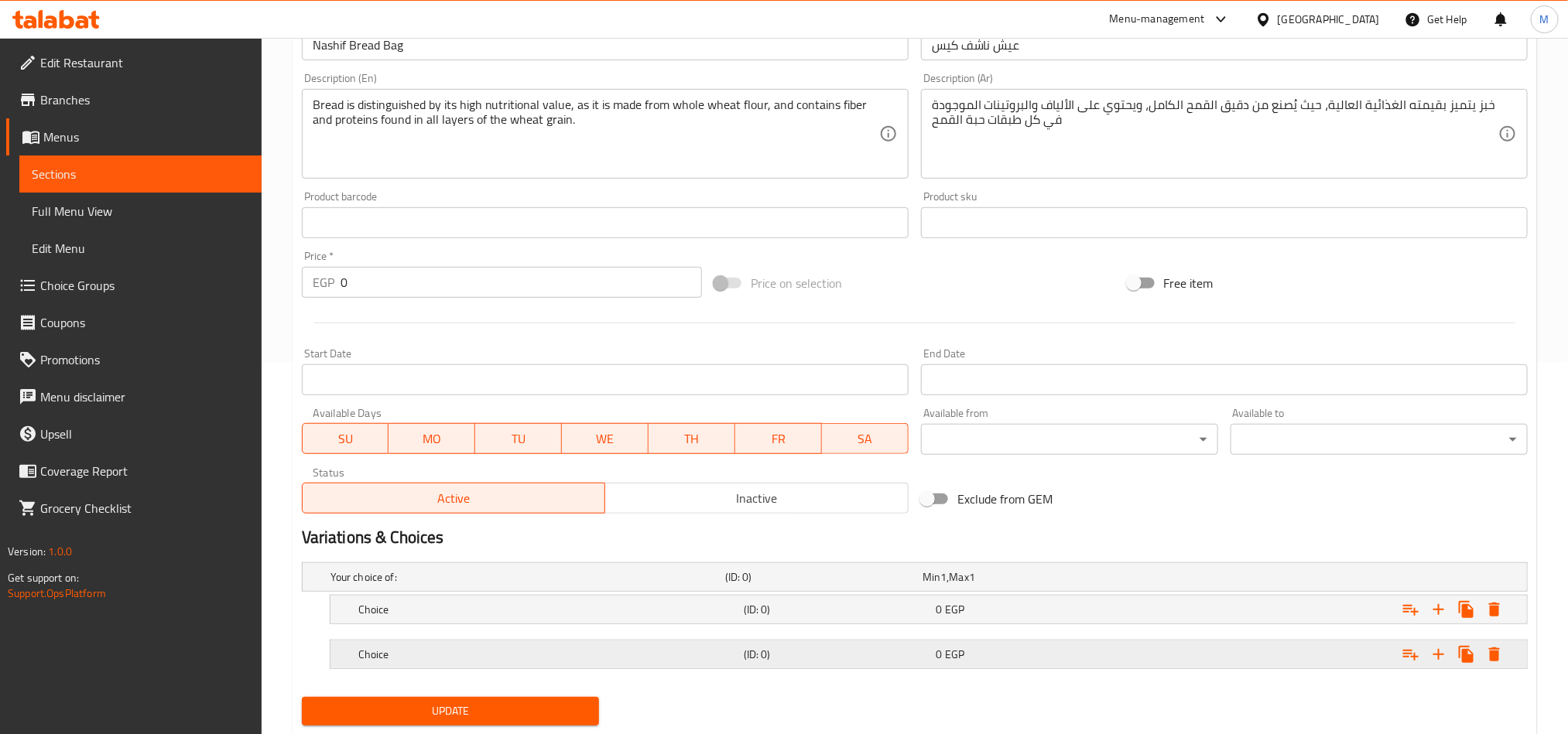
click at [1168, 653] on div "Expand" at bounding box center [1318, 654] width 385 height 34
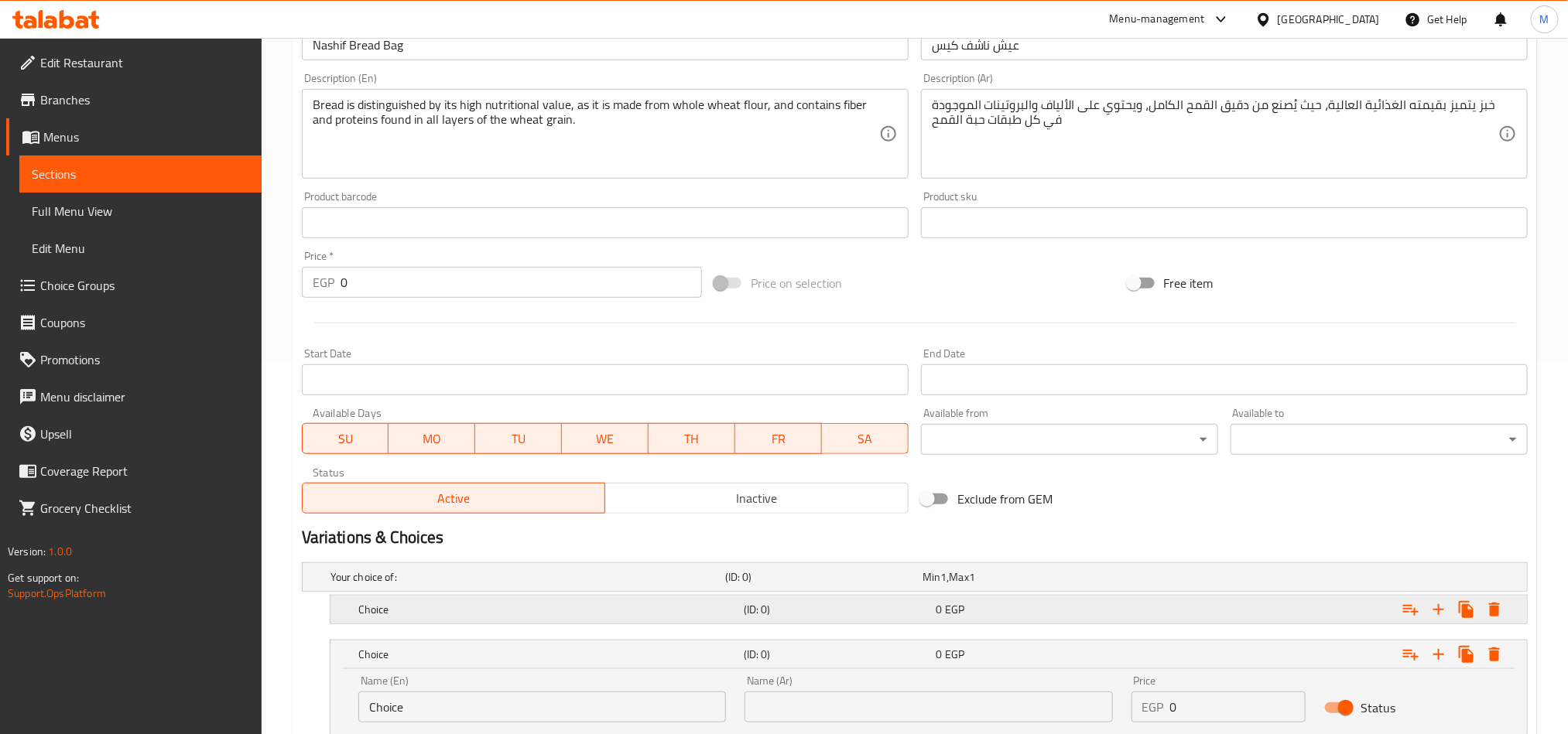
click at [1168, 623] on div "Expand" at bounding box center [1318, 610] width 385 height 34
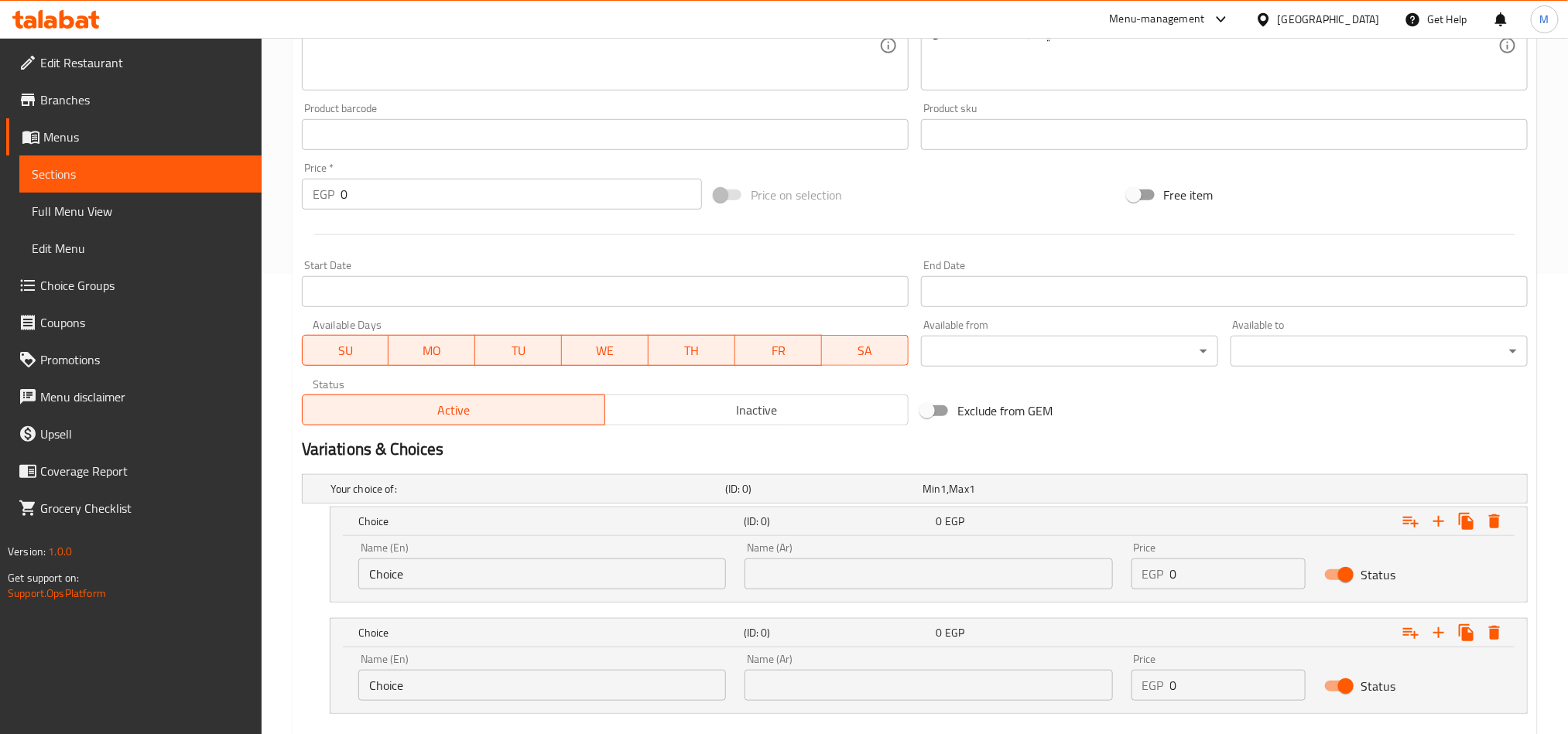
scroll to position [551, 0]
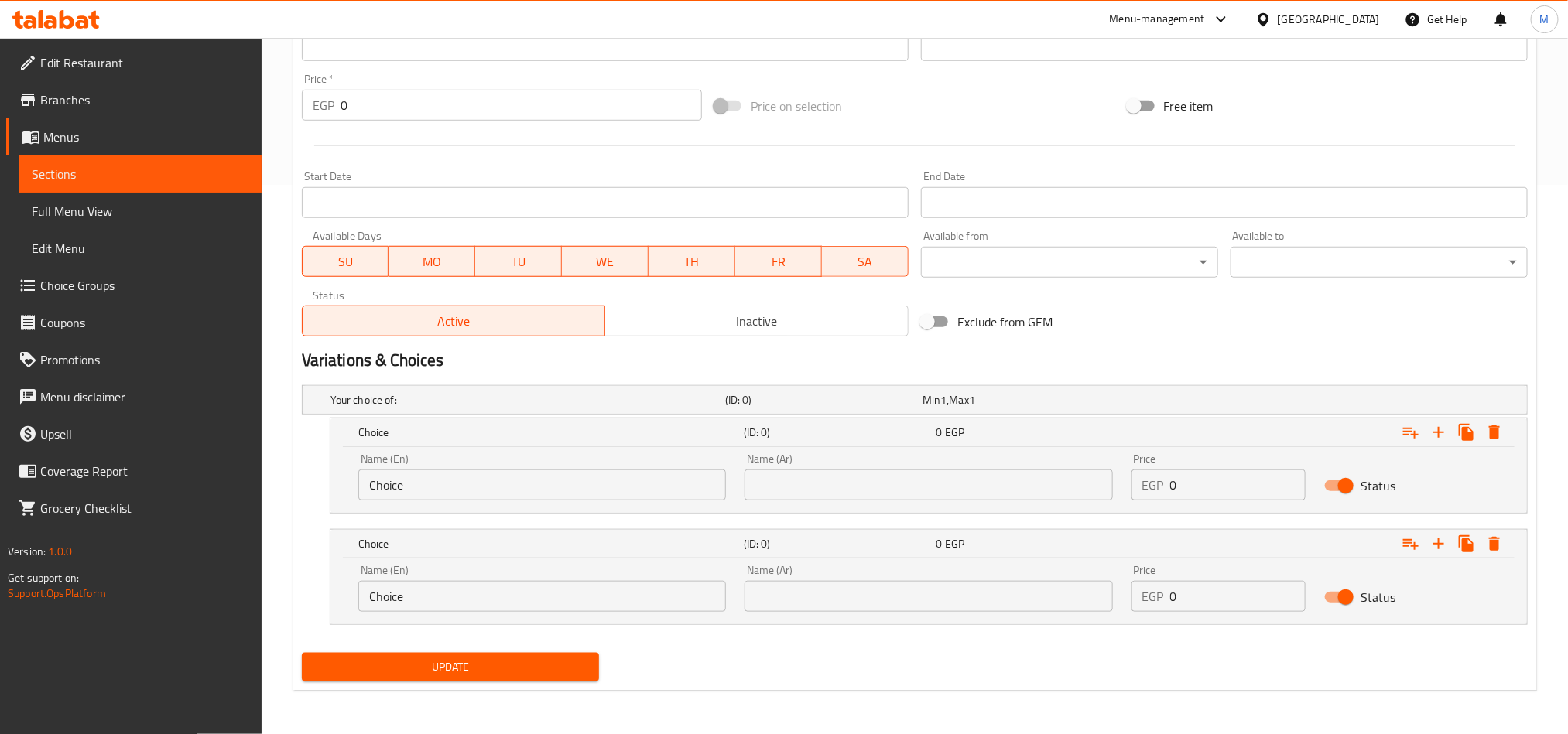
click at [1010, 485] on input "text" at bounding box center [928, 485] width 368 height 31
type input "نصف كيلو"
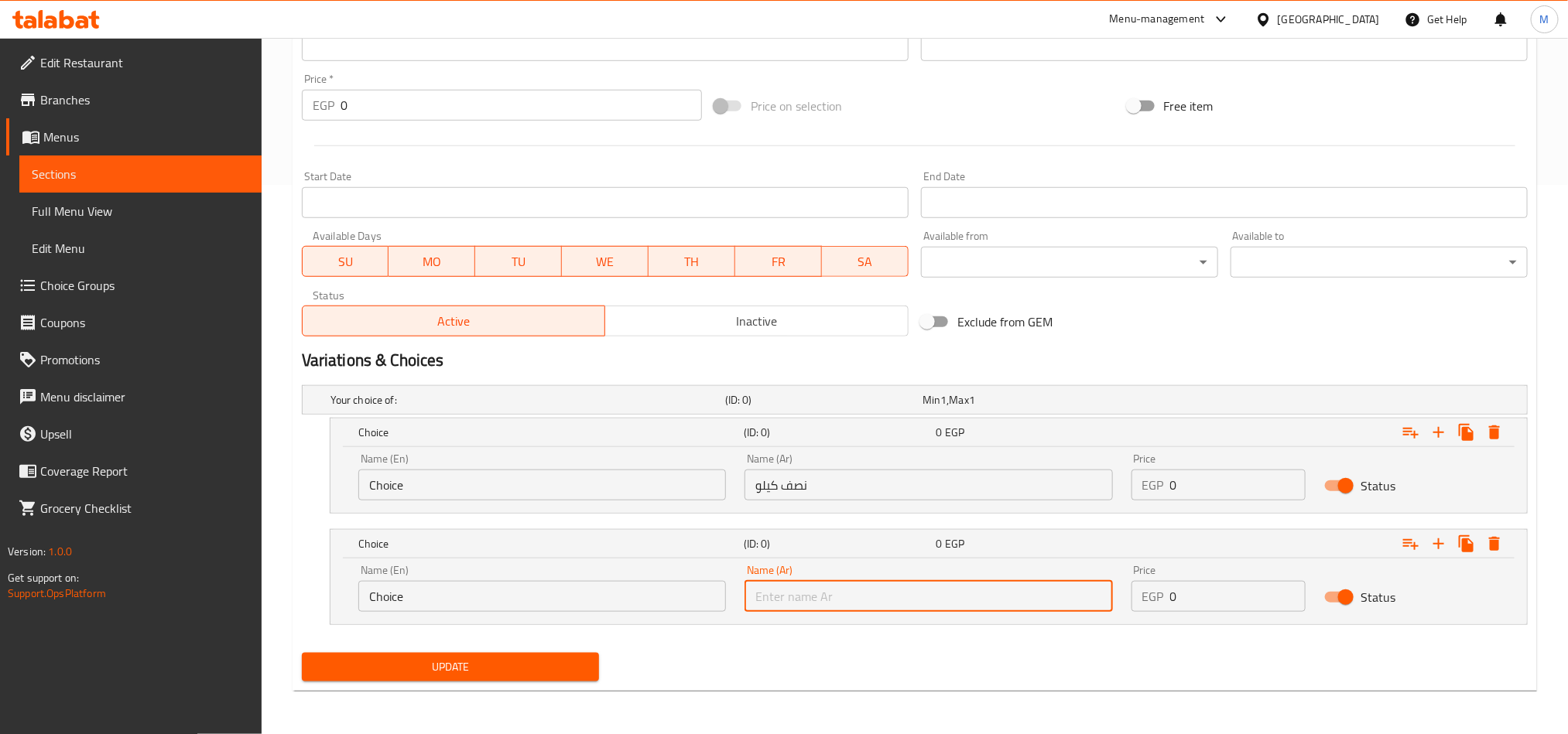
click at [959, 592] on input "text" at bounding box center [928, 597] width 368 height 31
type input "1 كيلو"
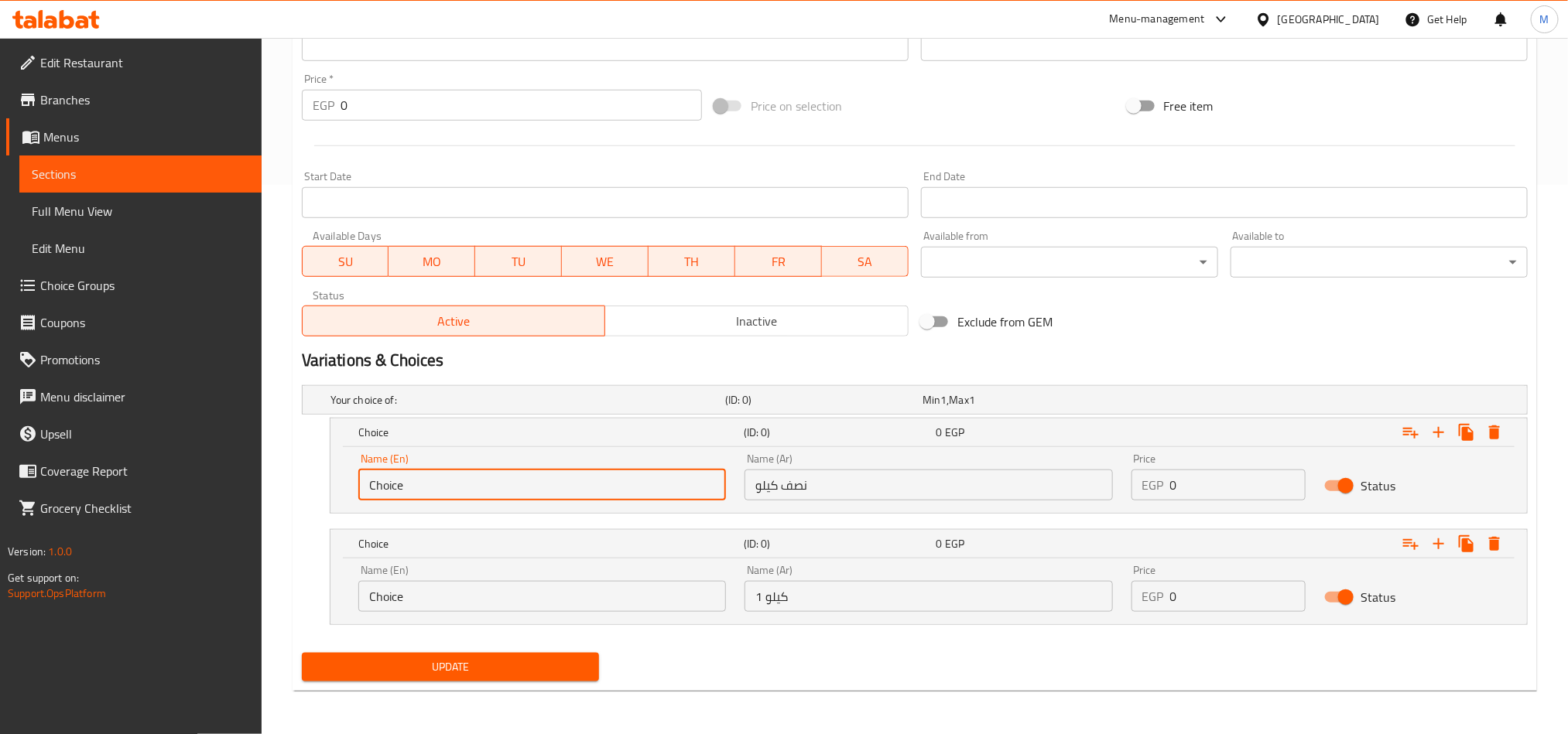
click at [669, 486] on input "Choice" at bounding box center [542, 485] width 368 height 31
click at [669, 486] on input "text" at bounding box center [542, 485] width 368 height 31
type input "Half Kilo"
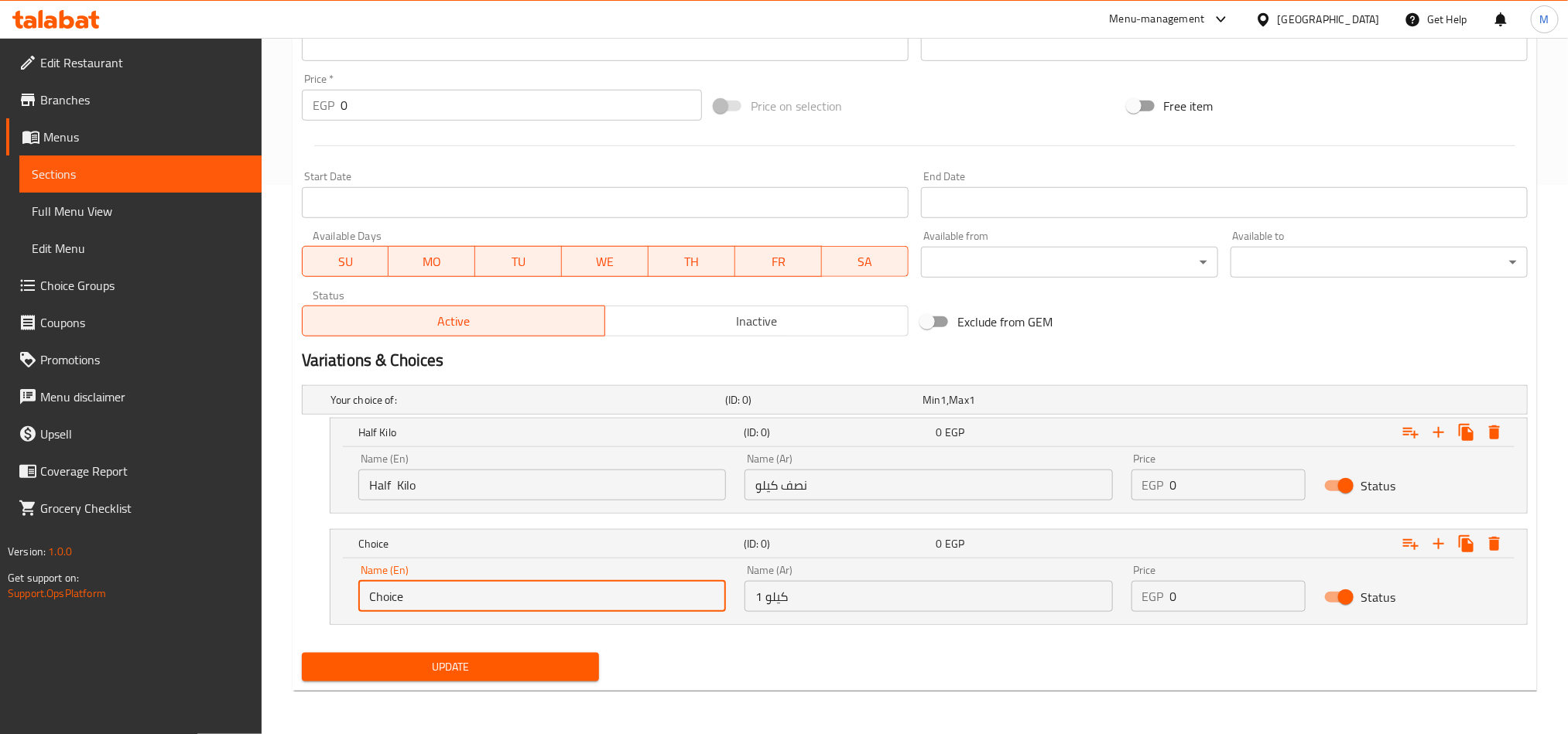
click at [597, 608] on input "Choice" at bounding box center [542, 597] width 368 height 31
click at [597, 608] on input "text" at bounding box center [542, 597] width 368 height 31
type input "1 kilo"
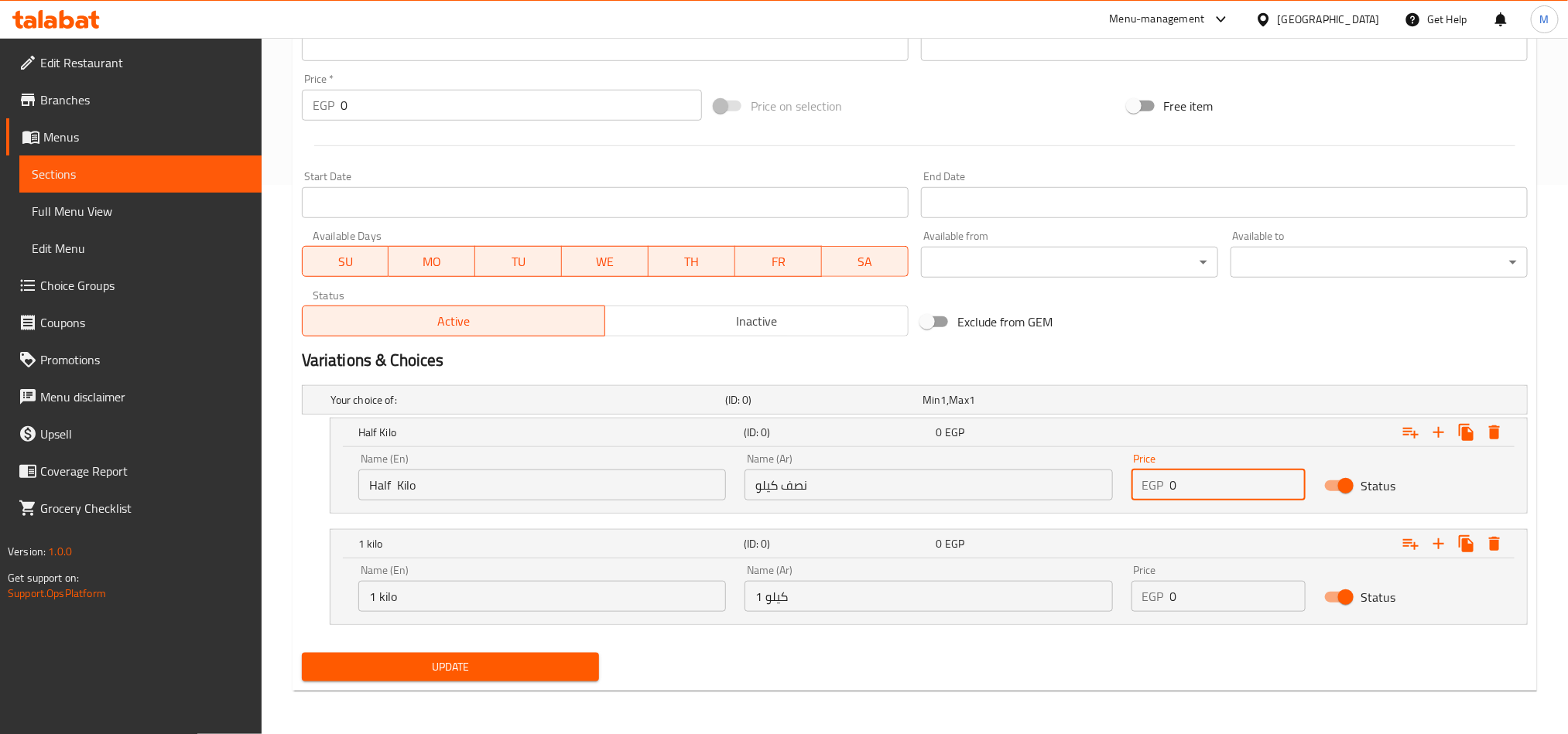
click at [1214, 474] on input "0" at bounding box center [1238, 485] width 137 height 31
paste input "55"
type input "55"
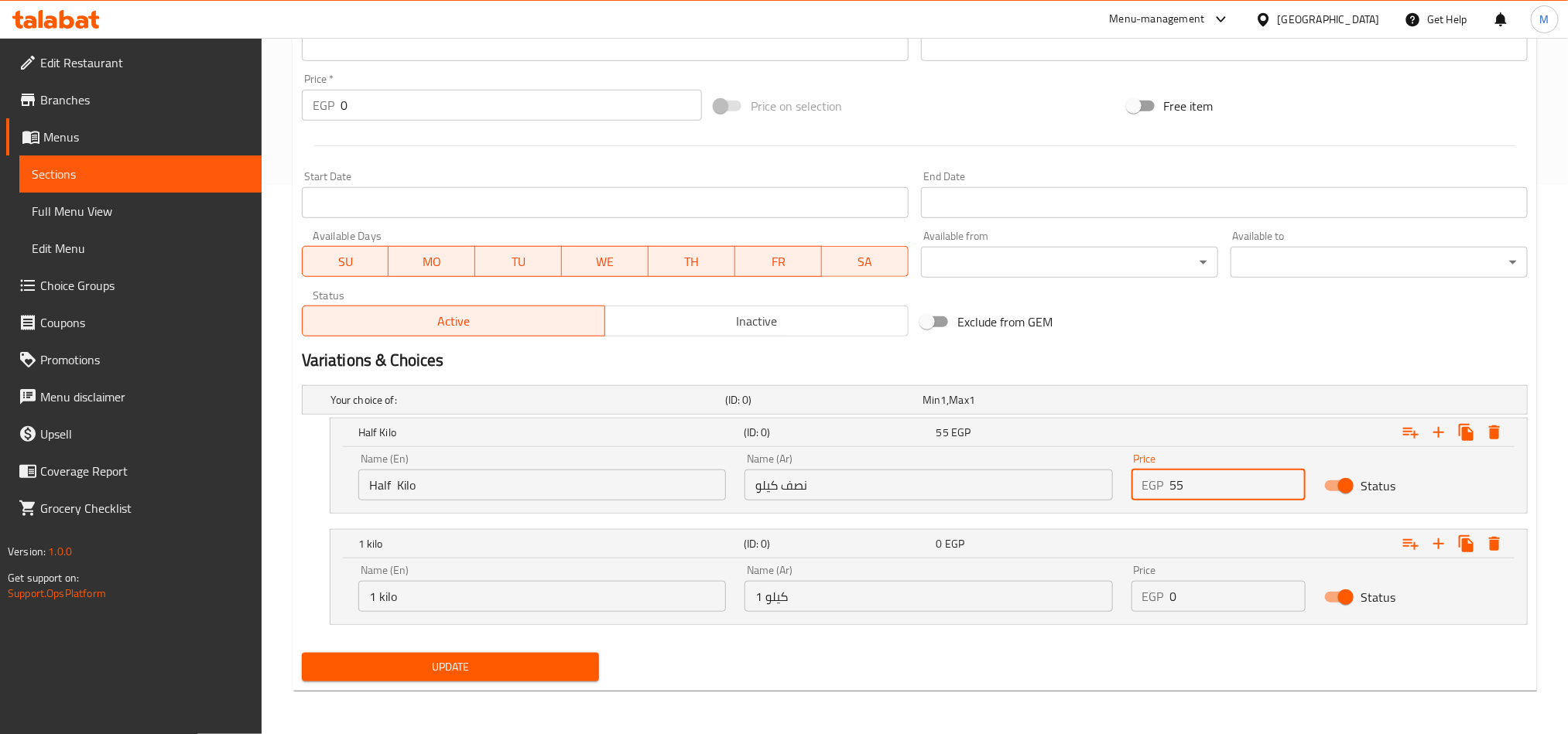
click at [1211, 592] on input "0" at bounding box center [1238, 597] width 137 height 31
drag, startPoint x: 1211, startPoint y: 592, endPoint x: 1203, endPoint y: 583, distance: 12.0
click at [1208, 588] on input "0" at bounding box center [1238, 597] width 137 height 31
paste input "11"
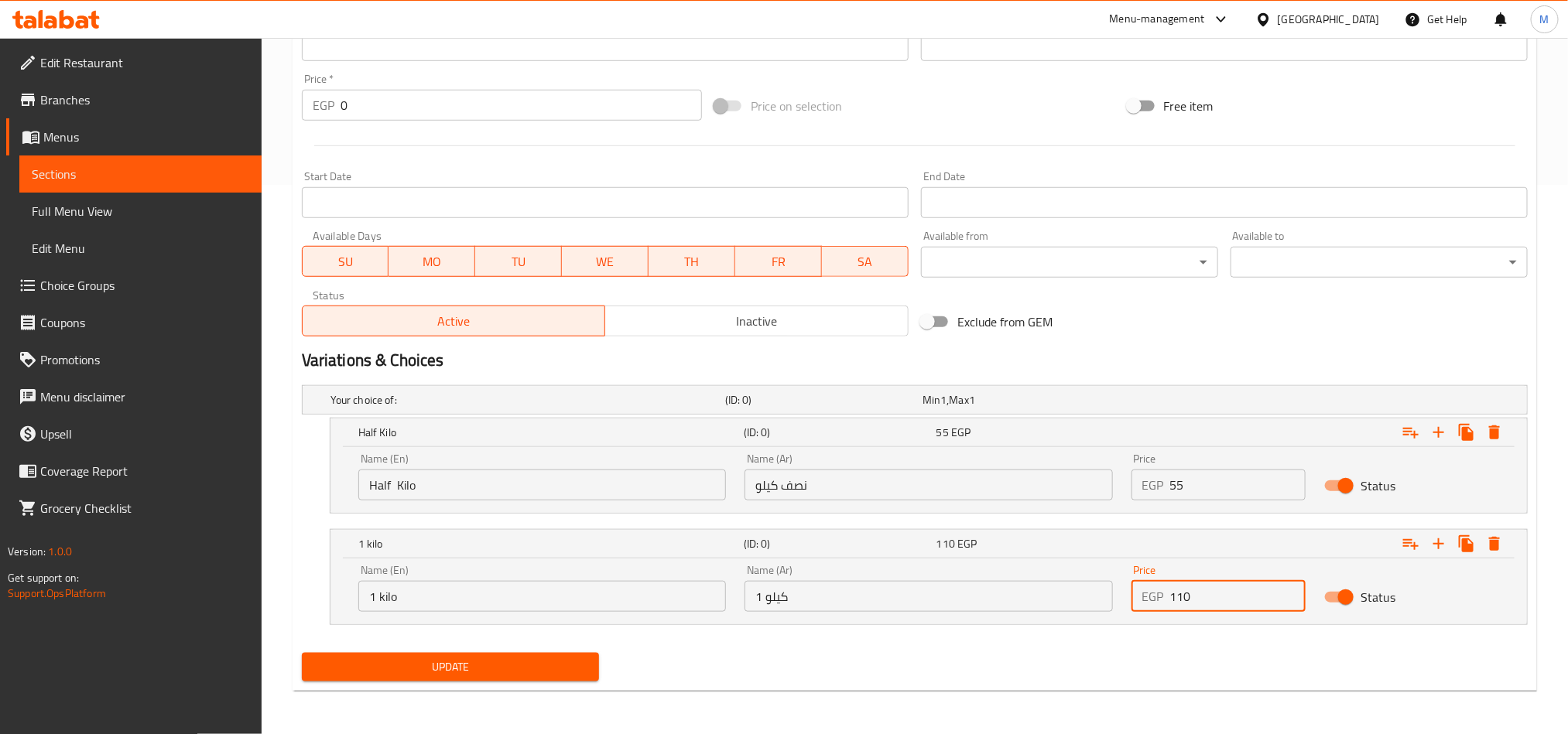
type input "110"
click at [1126, 666] on div "Update" at bounding box center [915, 667] width 1238 height 41
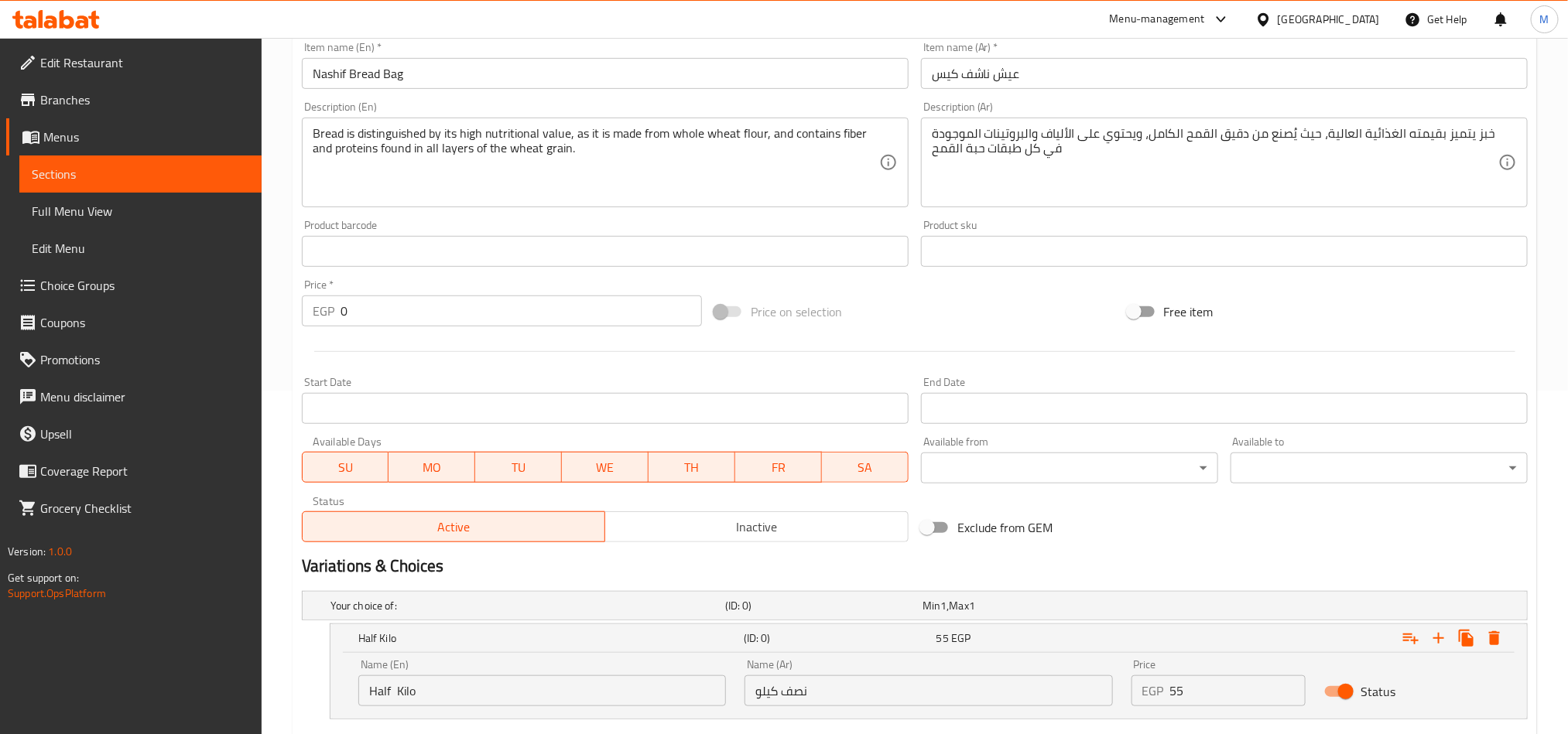
scroll to position [203, 0]
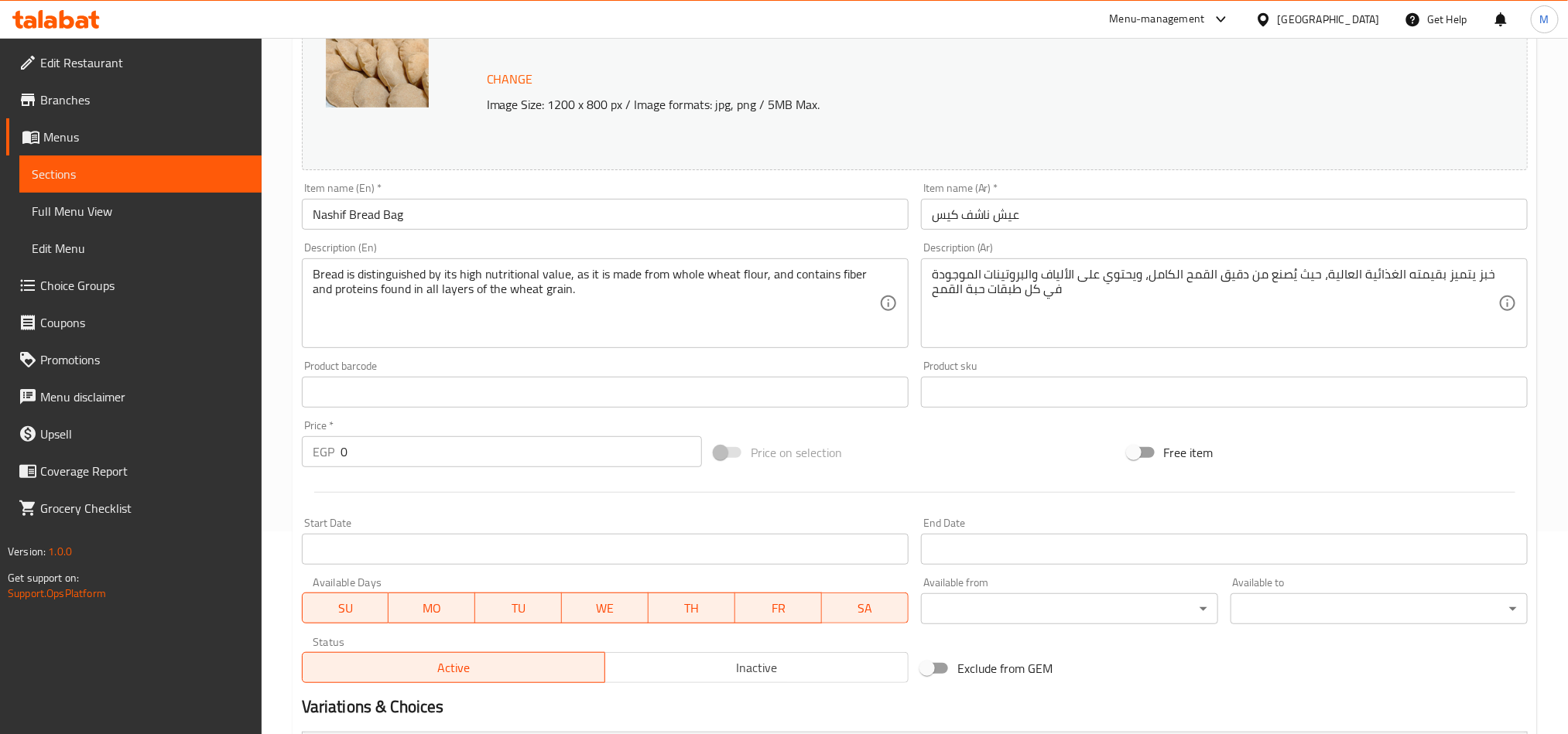
click at [486, 214] on input "Nashif Bread Bag" at bounding box center [605, 215] width 607 height 31
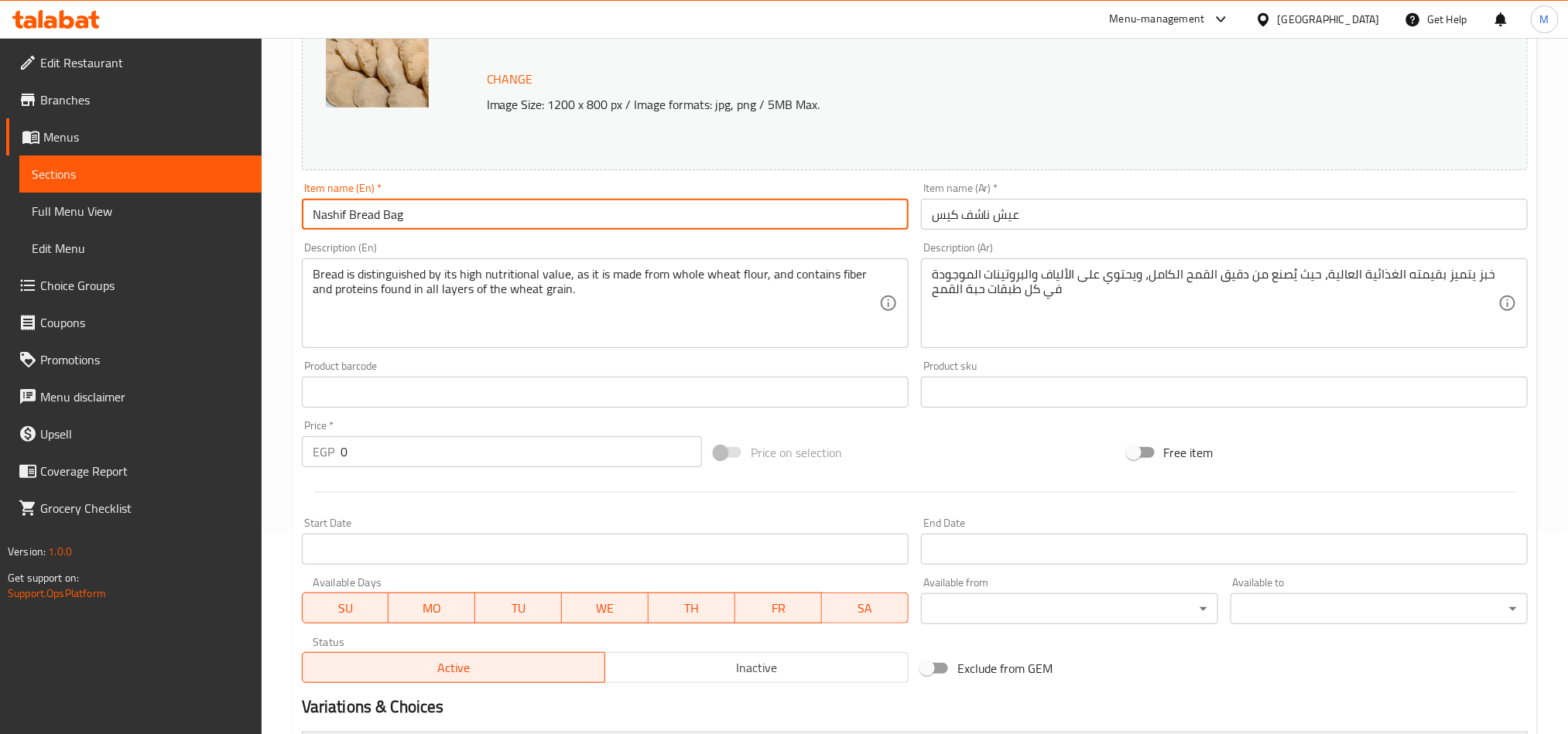
click at [486, 214] on input "Nashif Bread Bag" at bounding box center [605, 215] width 607 height 31
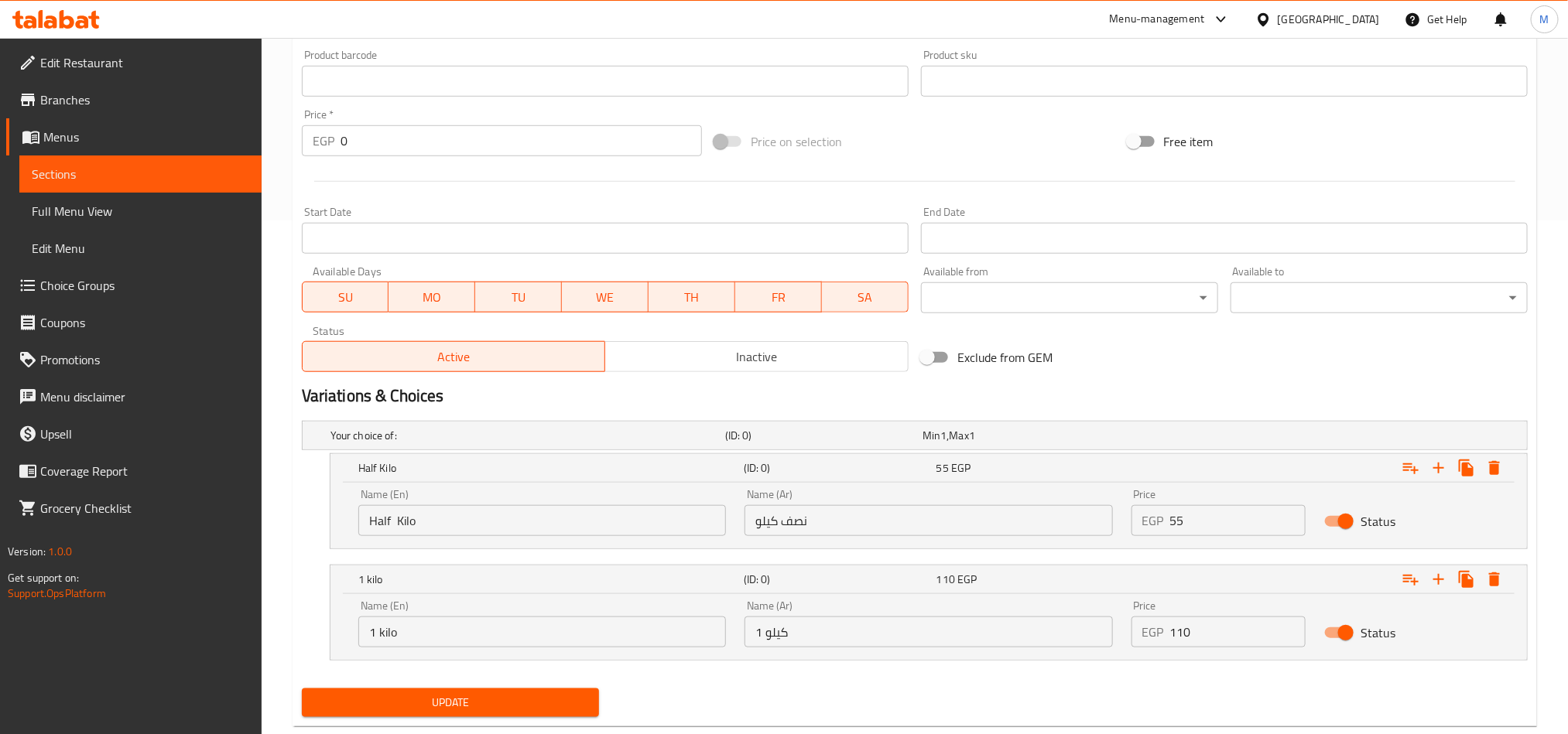
scroll to position [551, 0]
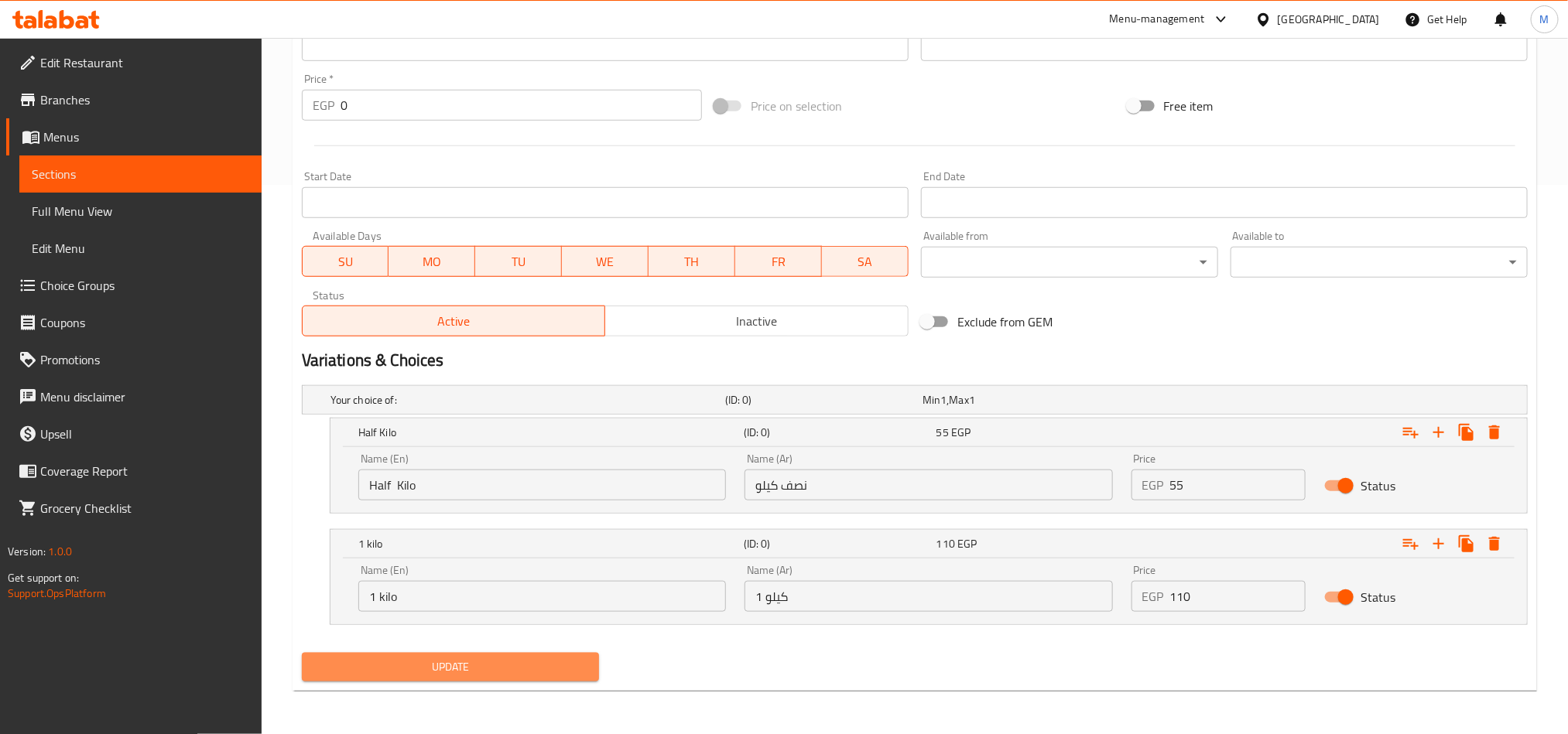
click at [534, 669] on span "Update" at bounding box center [450, 667] width 272 height 19
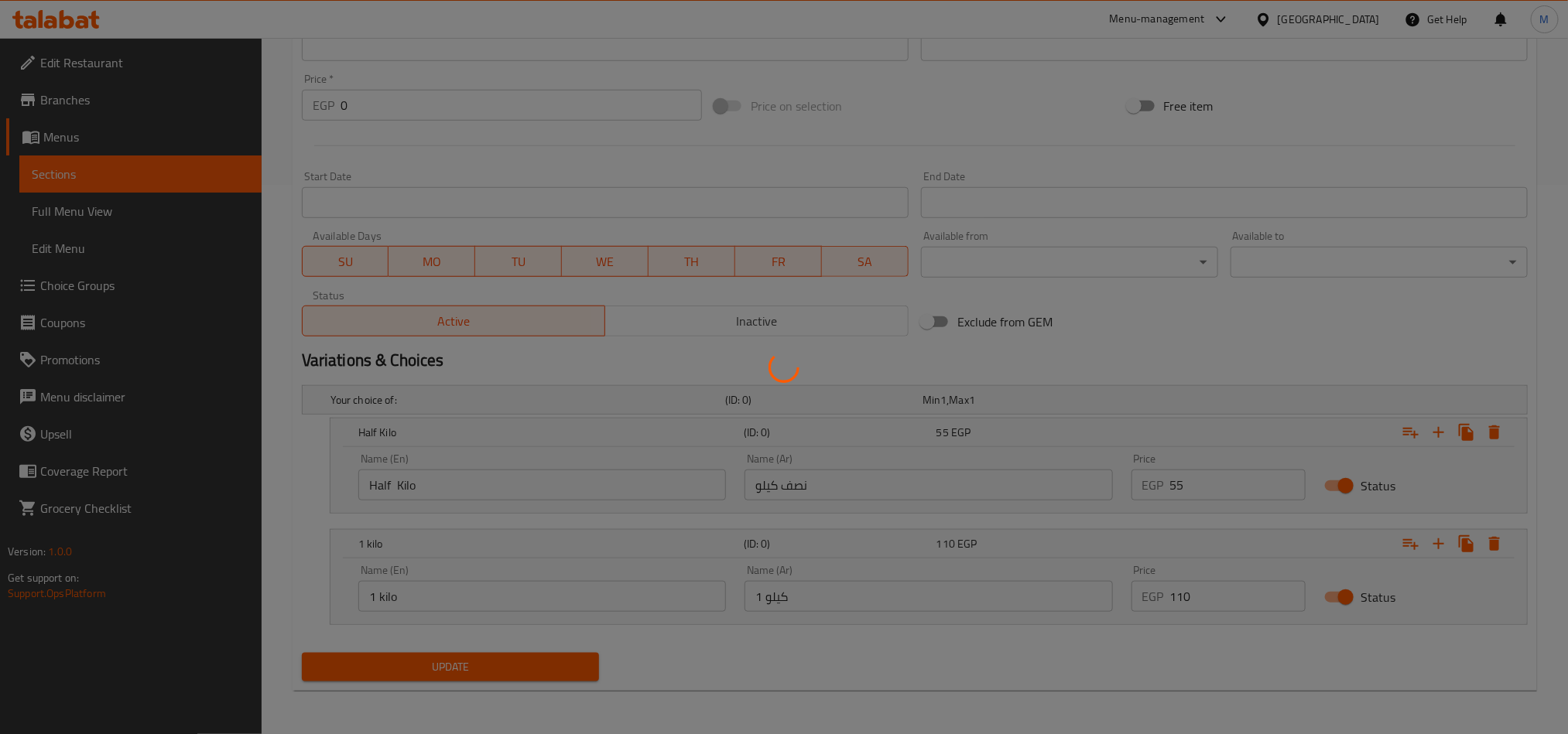
scroll to position [0, 0]
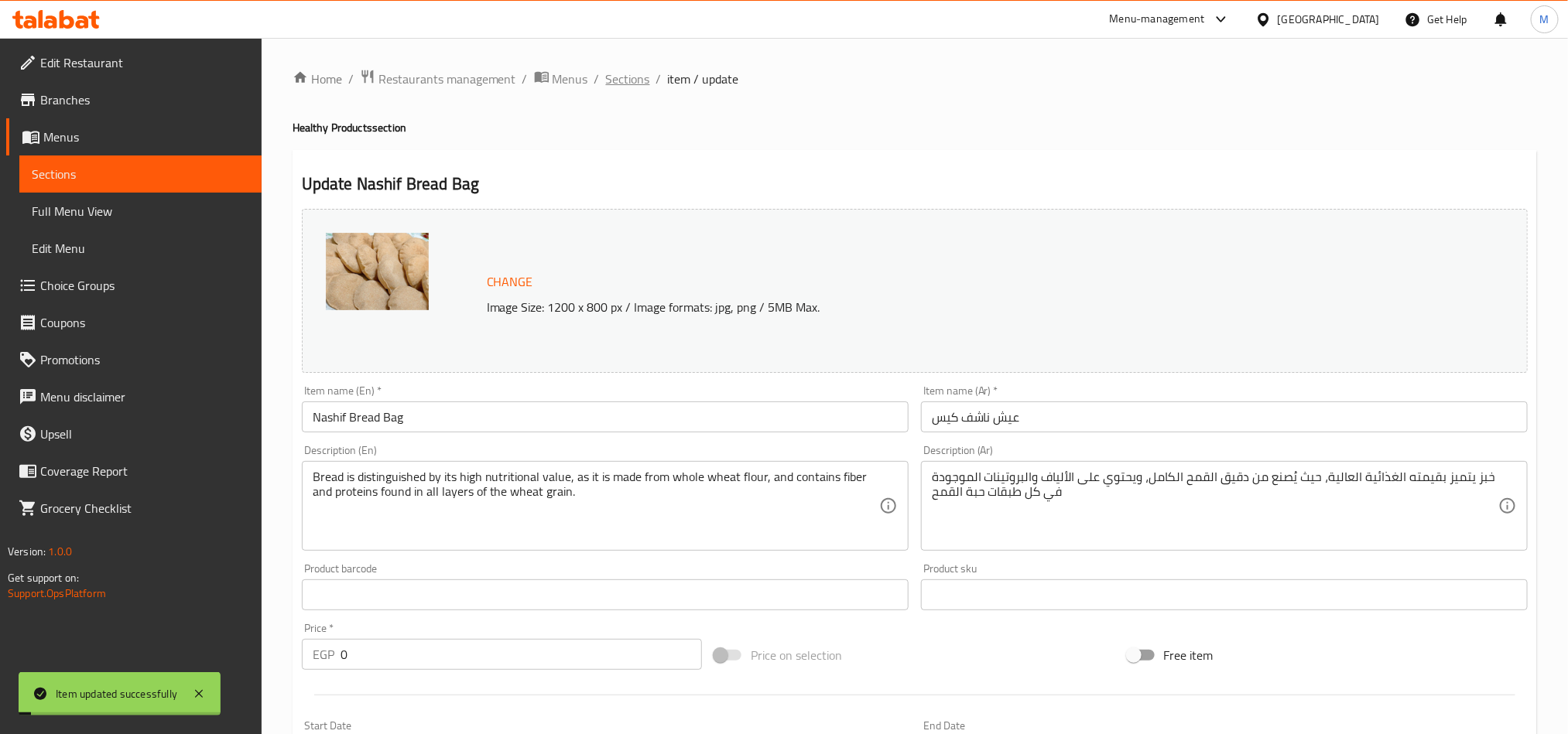
click at [638, 77] on span "Sections" at bounding box center [628, 78] width 44 height 18
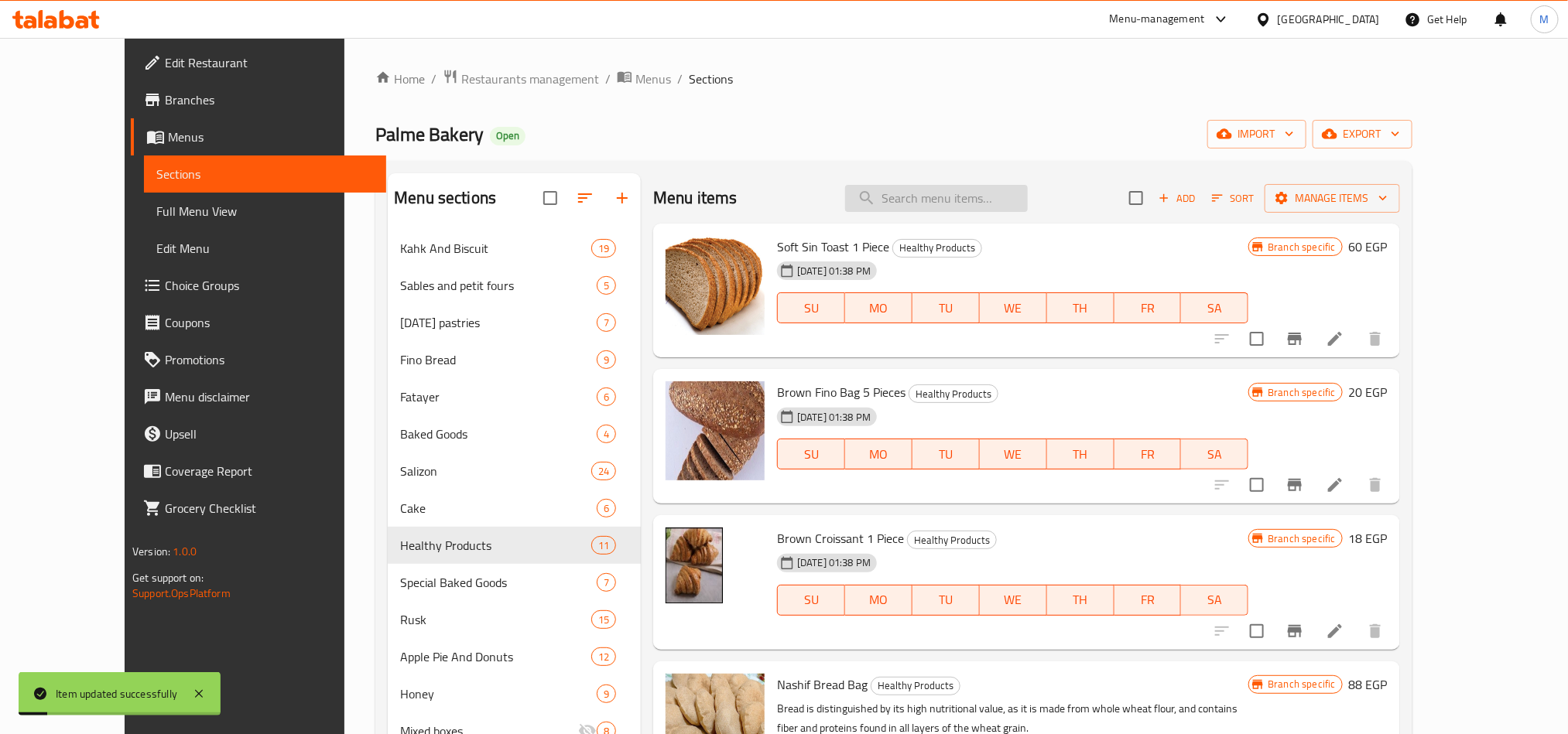
click at [1028, 190] on input "search" at bounding box center [937, 198] width 183 height 27
paste input "Nashif Bread Bag"
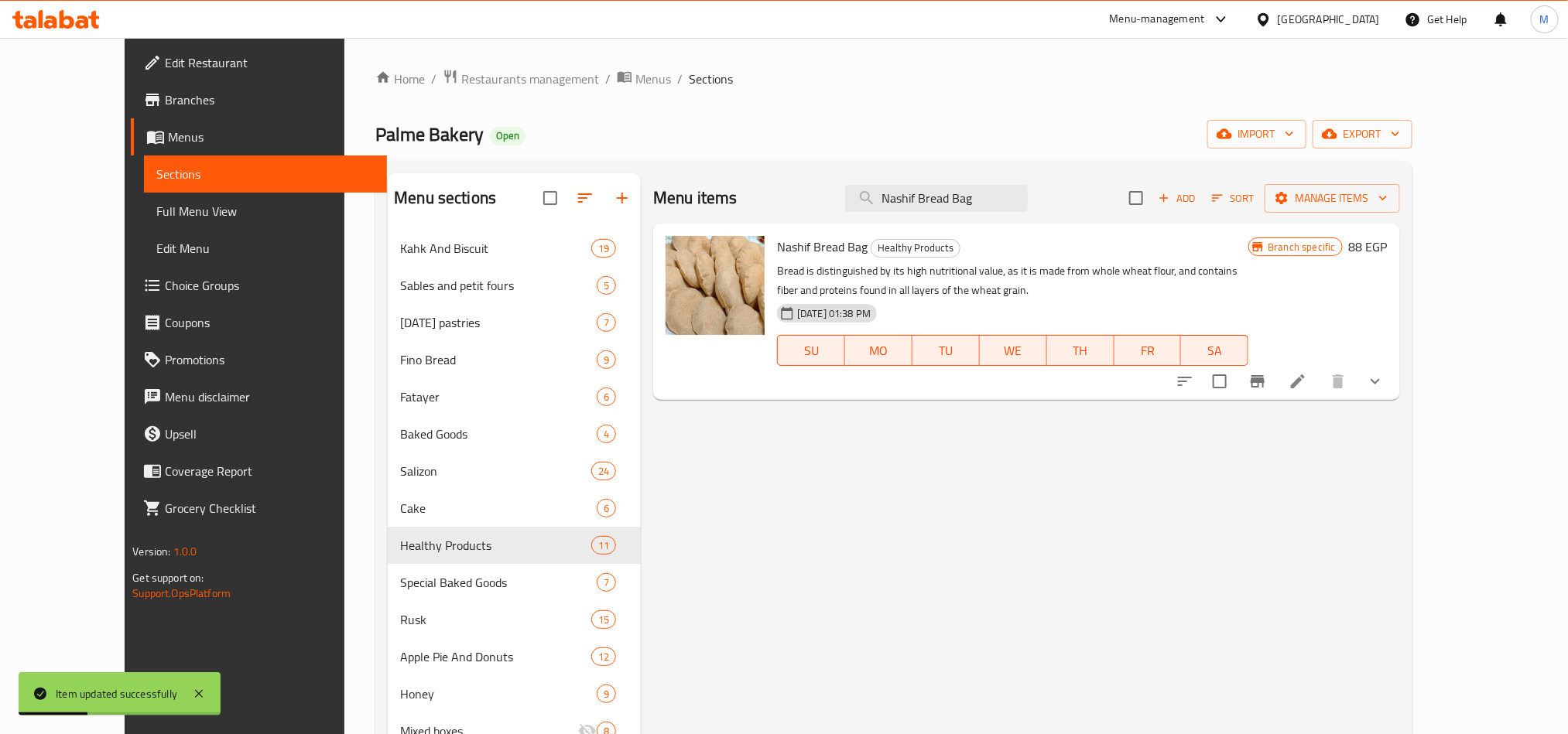
type input "Nashif Bread Bag"
click at [1267, 390] on icon "Branch-specific-item" at bounding box center [1257, 381] width 18 height 18
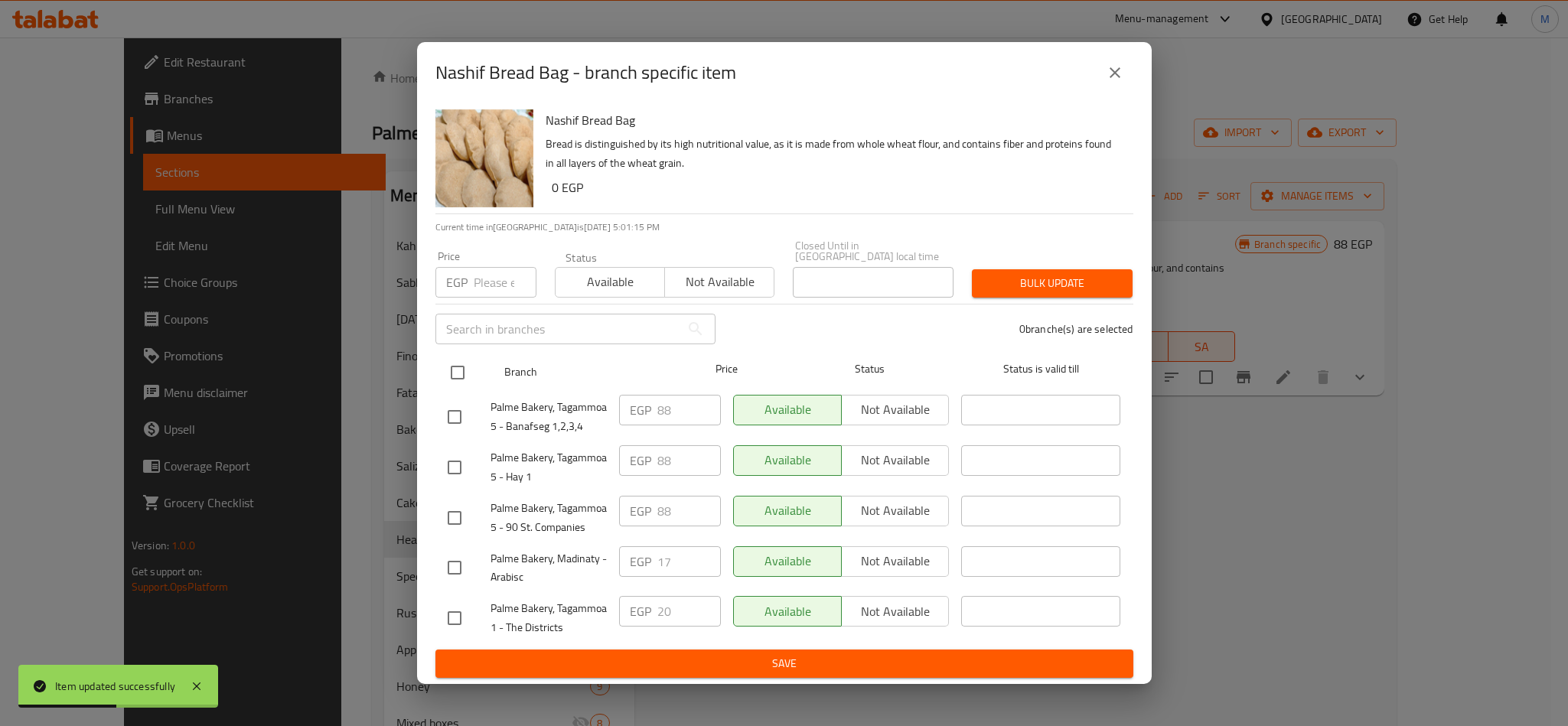
click at [483, 371] on div at bounding box center [470, 373] width 58 height 45
click at [458, 370] on input "checkbox" at bounding box center [457, 372] width 32 height 32
checkbox input "true"
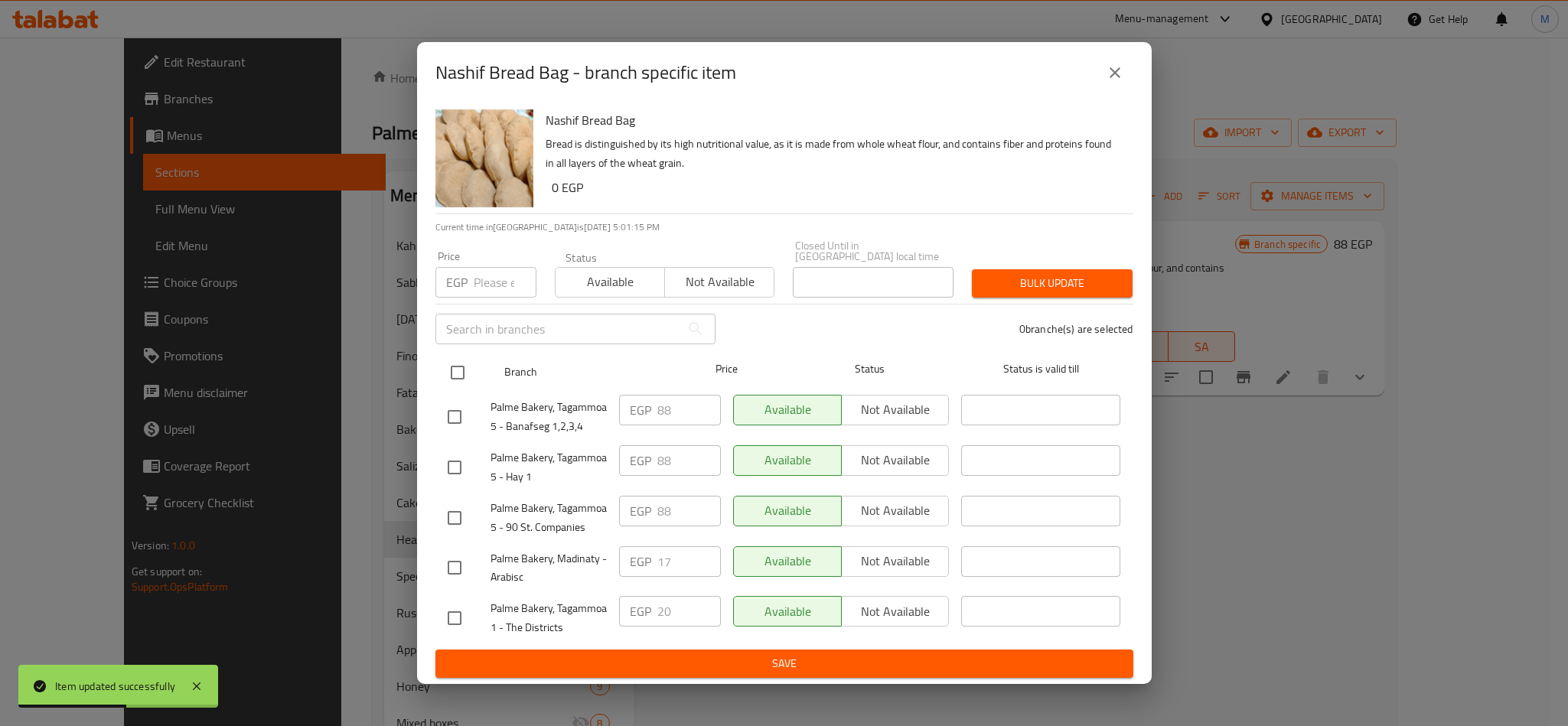
checkbox input "true"
click at [492, 279] on input "number" at bounding box center [505, 283] width 63 height 31
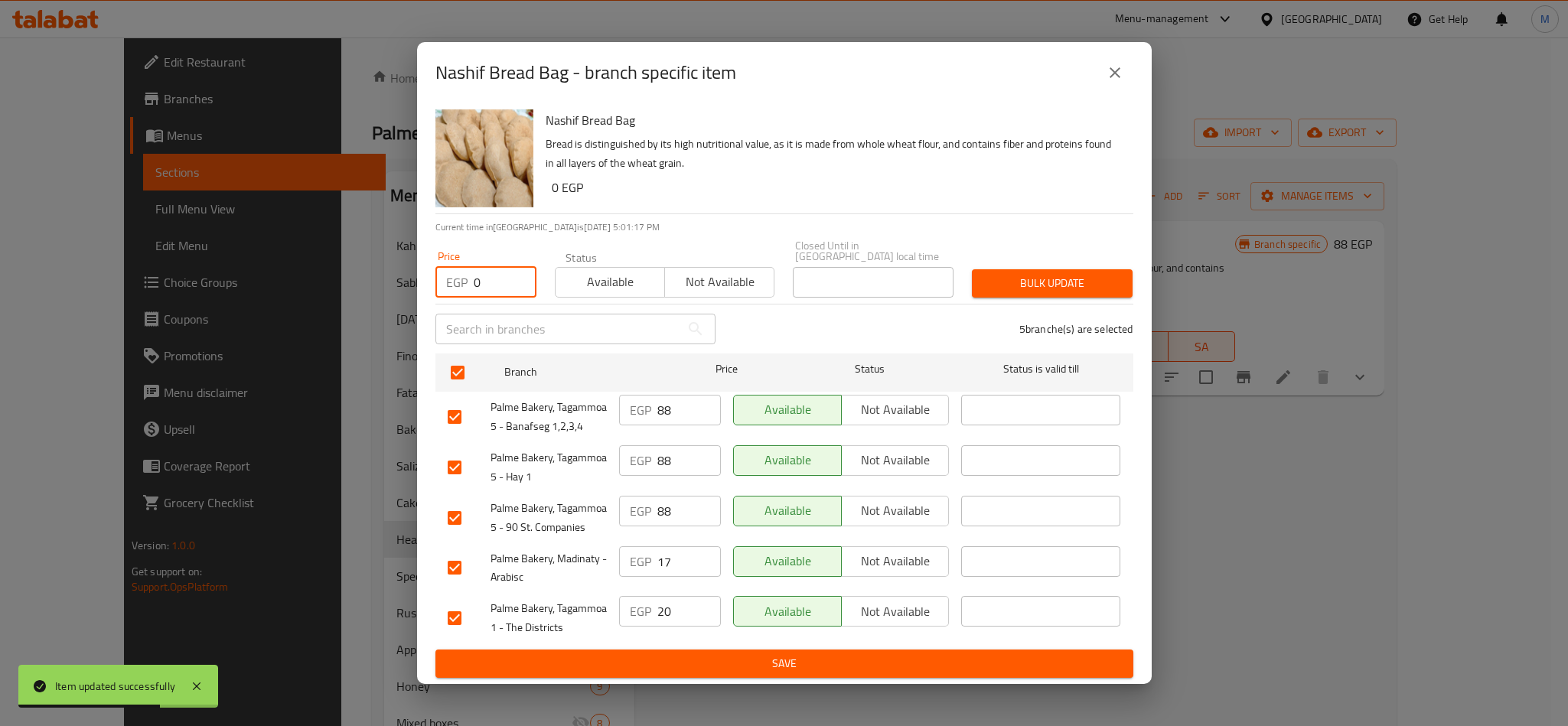
type input "0"
click at [877, 163] on p "Bread is distinguished by its high nutritional value, as it is made from whole …" at bounding box center [833, 154] width 575 height 38
drag, startPoint x: 1002, startPoint y: 255, endPoint x: 1010, endPoint y: 267, distance: 14.4
click at [1003, 261] on div "Bulk update" at bounding box center [1052, 284] width 179 height 46
click at [1012, 269] on button "Bulk update" at bounding box center [1052, 283] width 161 height 28
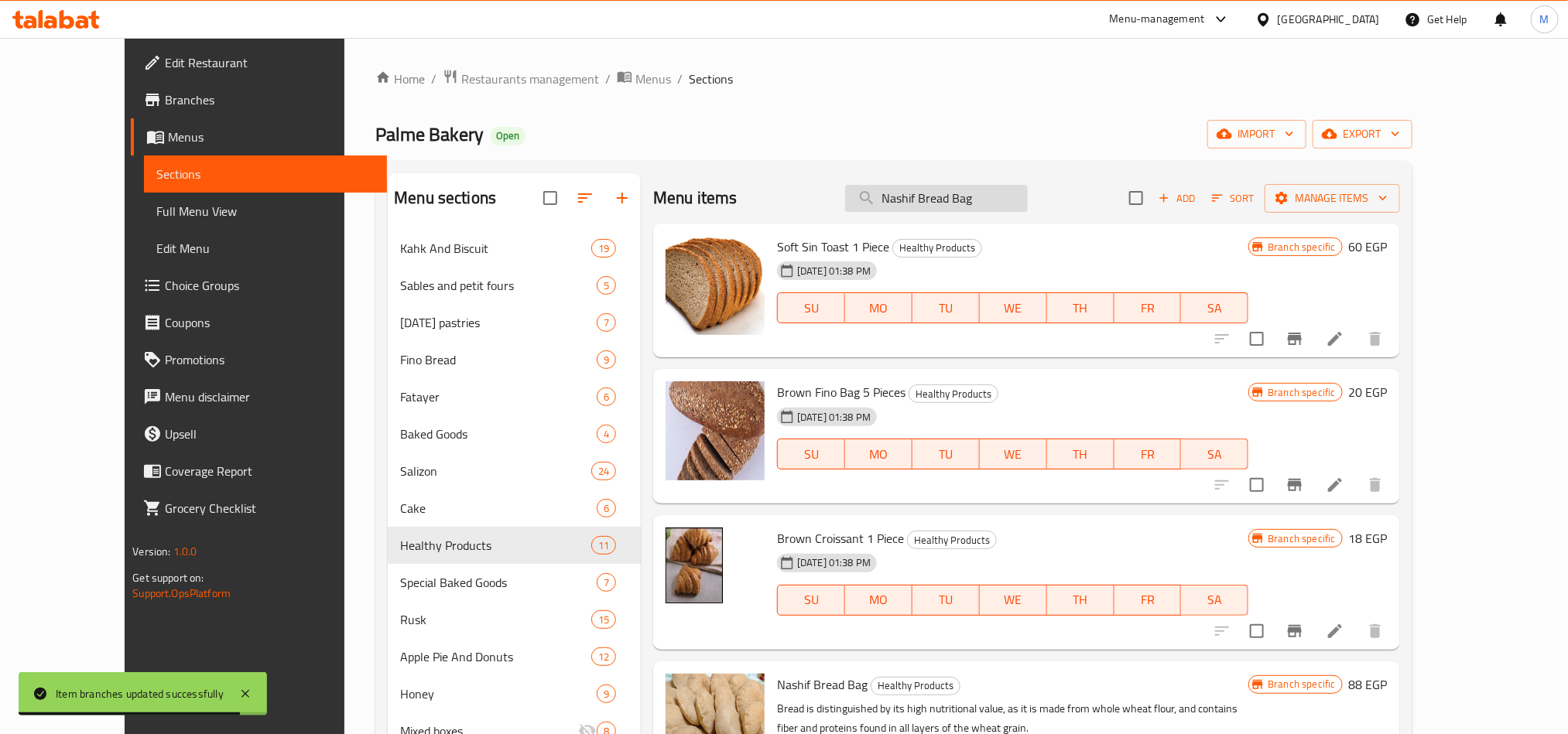
click at [969, 196] on input "Nashif Bread Bag" at bounding box center [937, 198] width 183 height 27
paste input "شرائح"
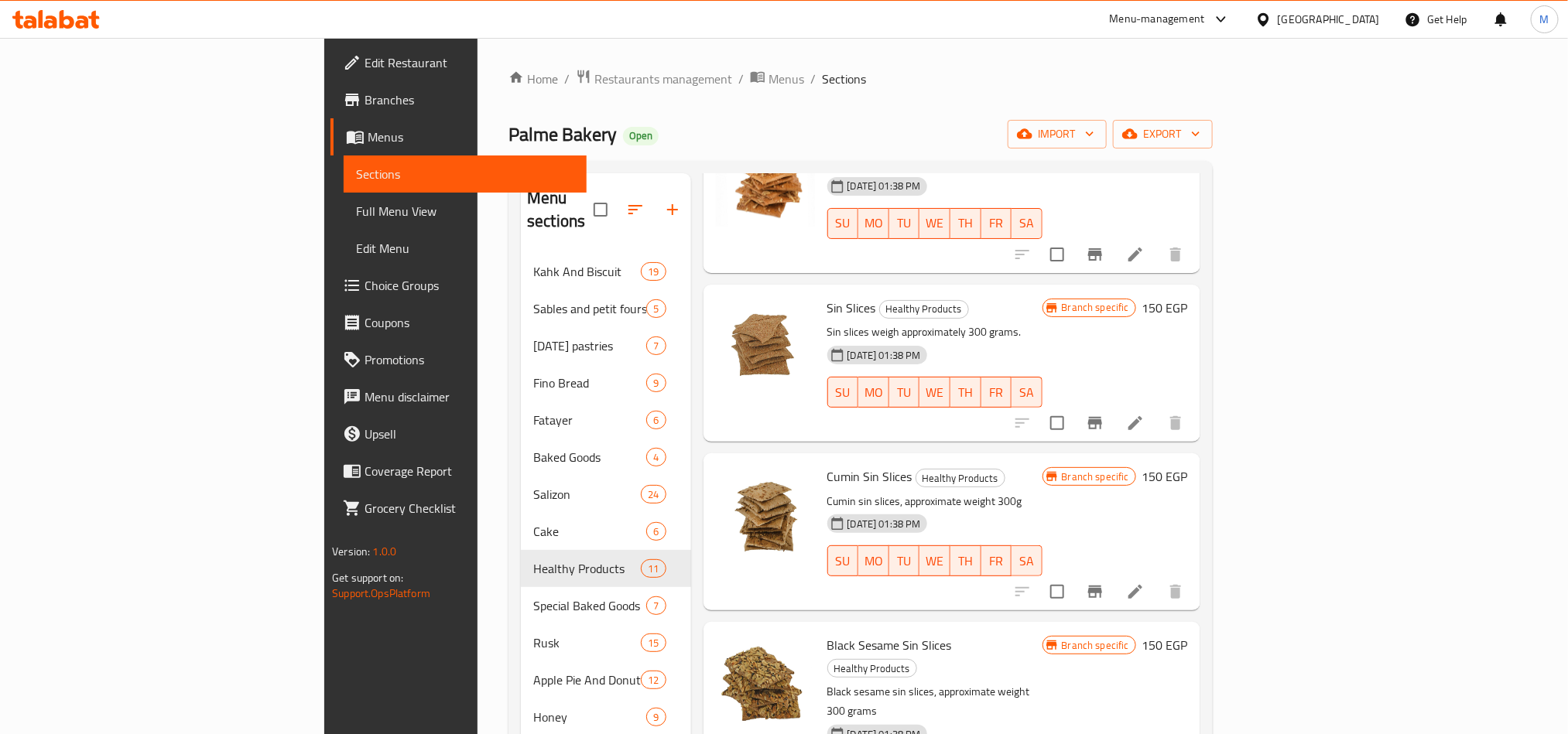
scroll to position [464, 0]
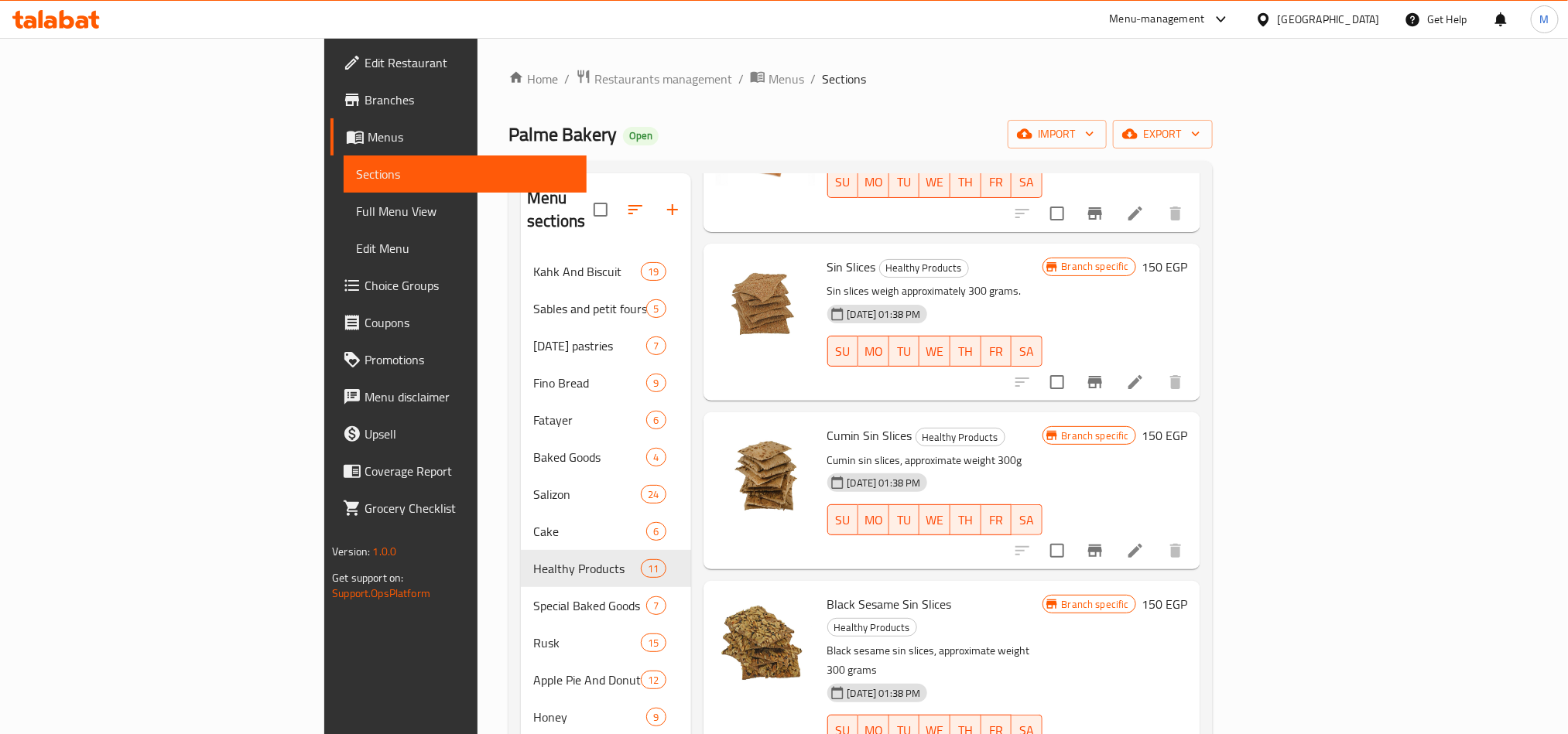
type input "شرائح"
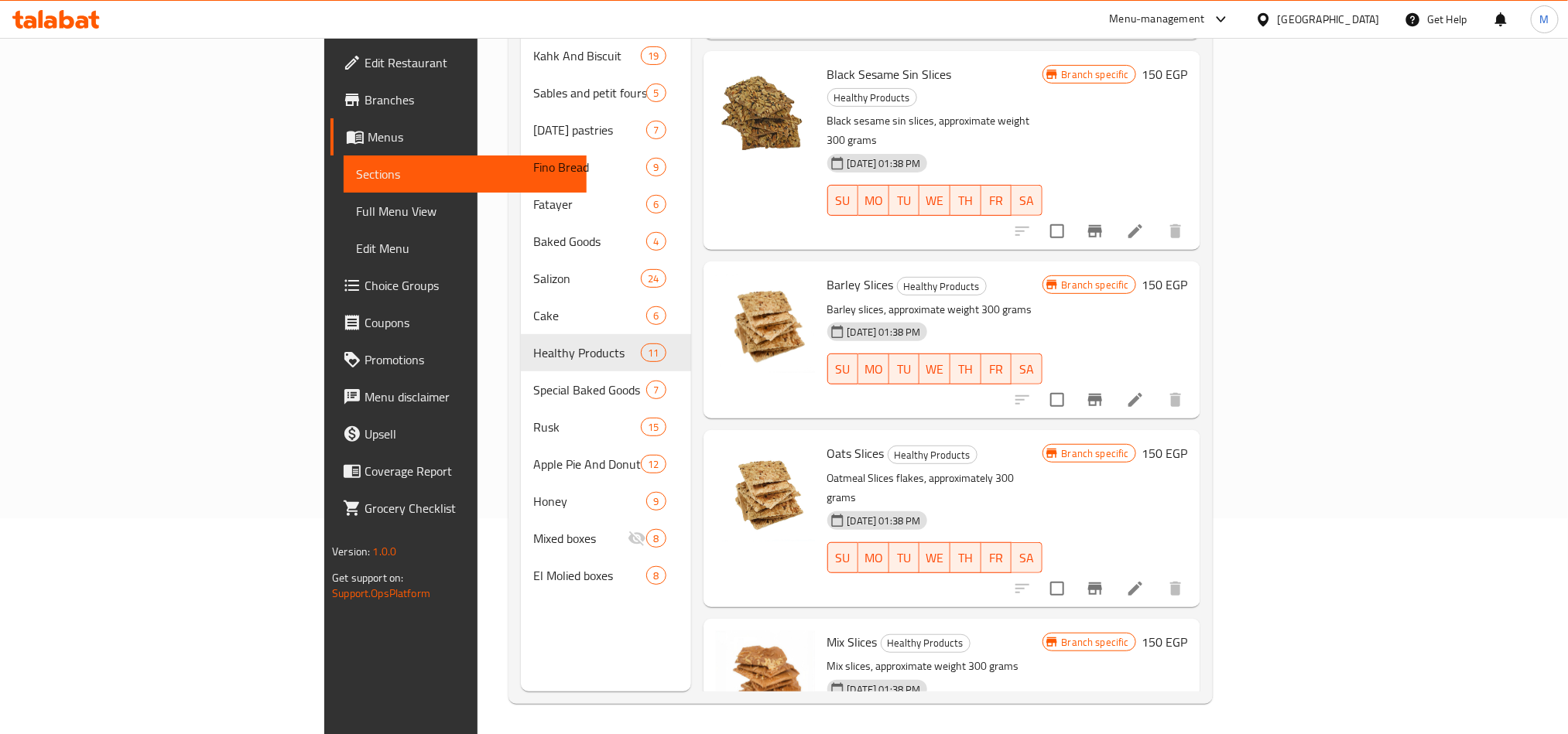
scroll to position [217, 0]
click at [888, 445] on span "Healthy Products" at bounding box center [931, 454] width 88 height 17
copy span "Healthy Products"
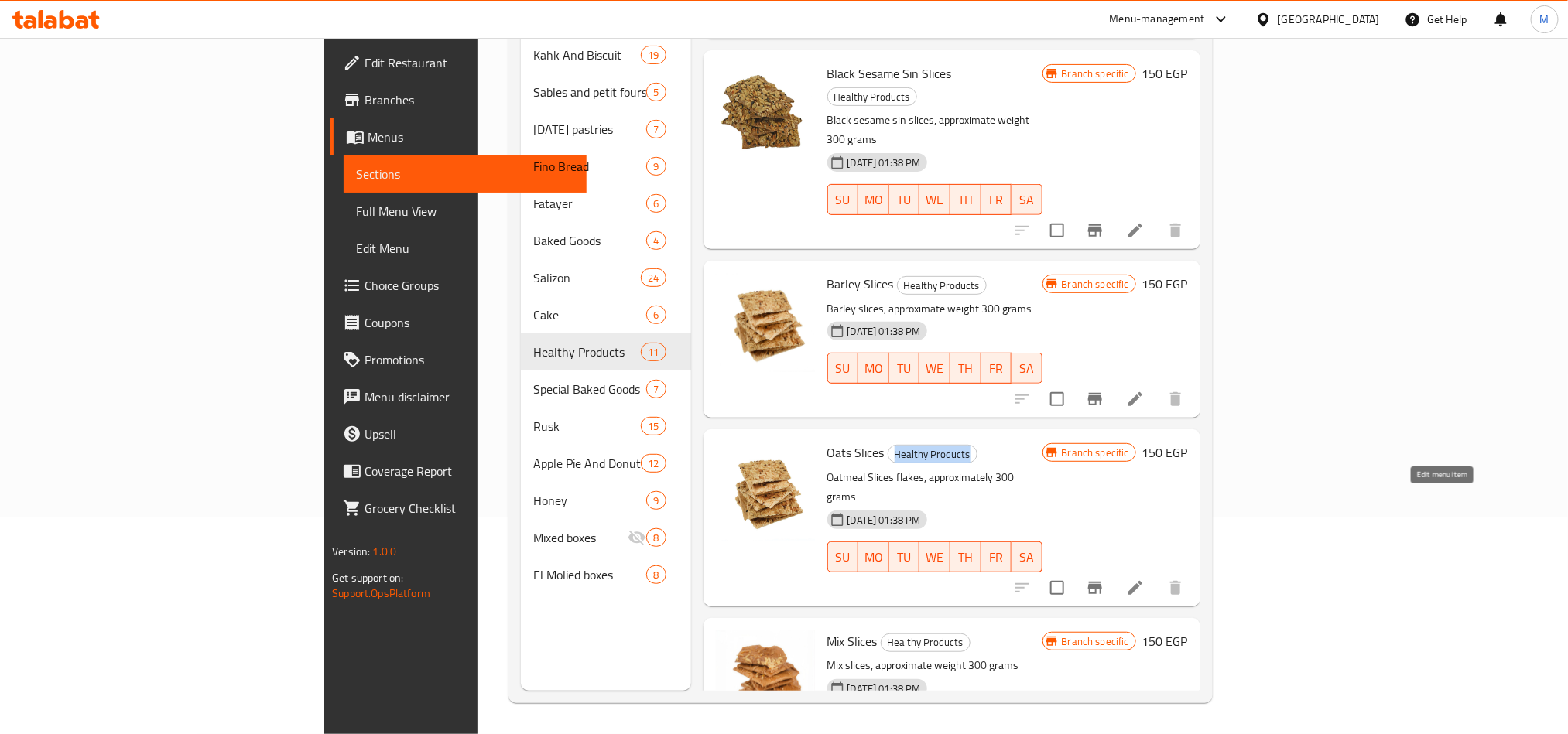
click at [1144, 579] on icon at bounding box center [1135, 588] width 18 height 18
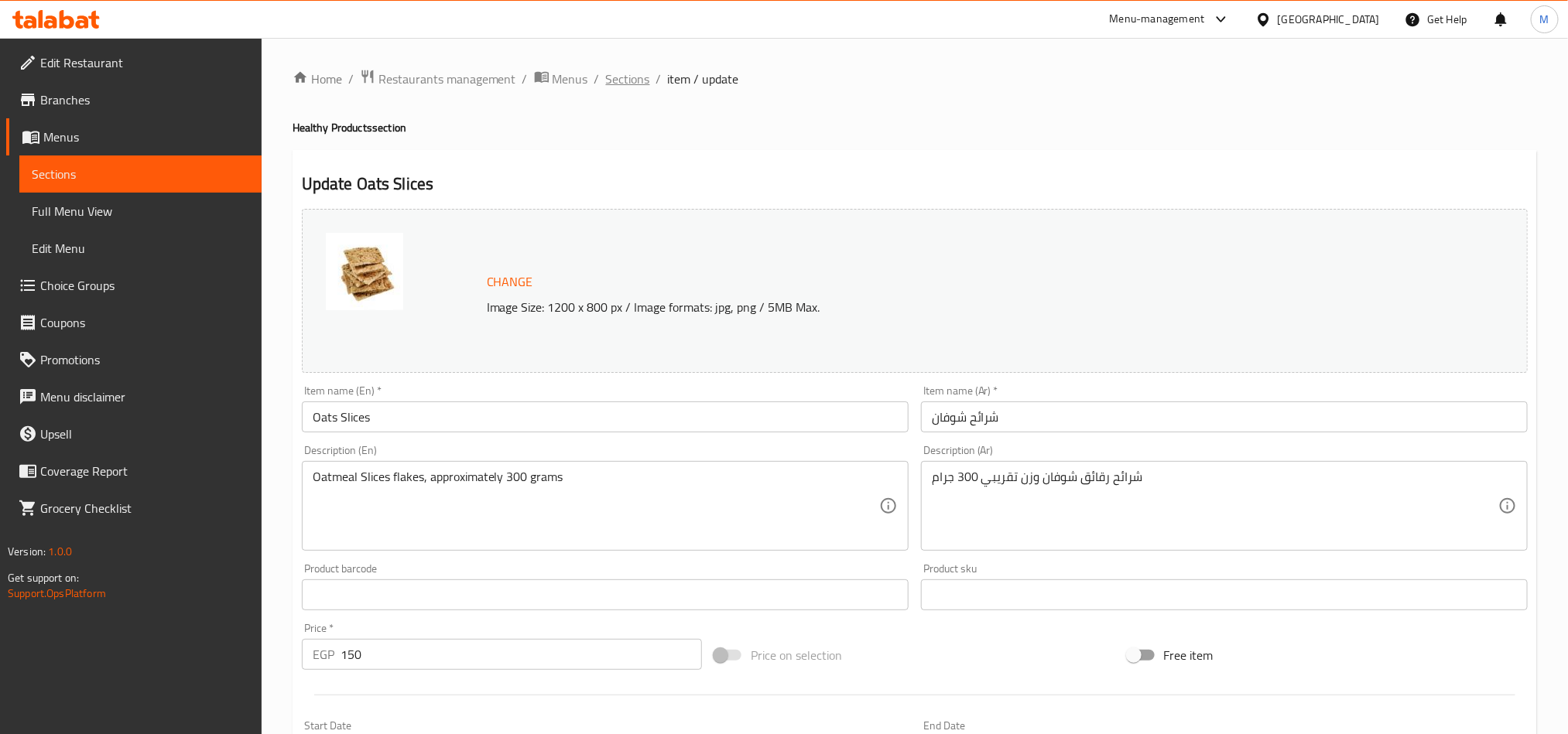
click at [625, 77] on span "Sections" at bounding box center [628, 78] width 44 height 18
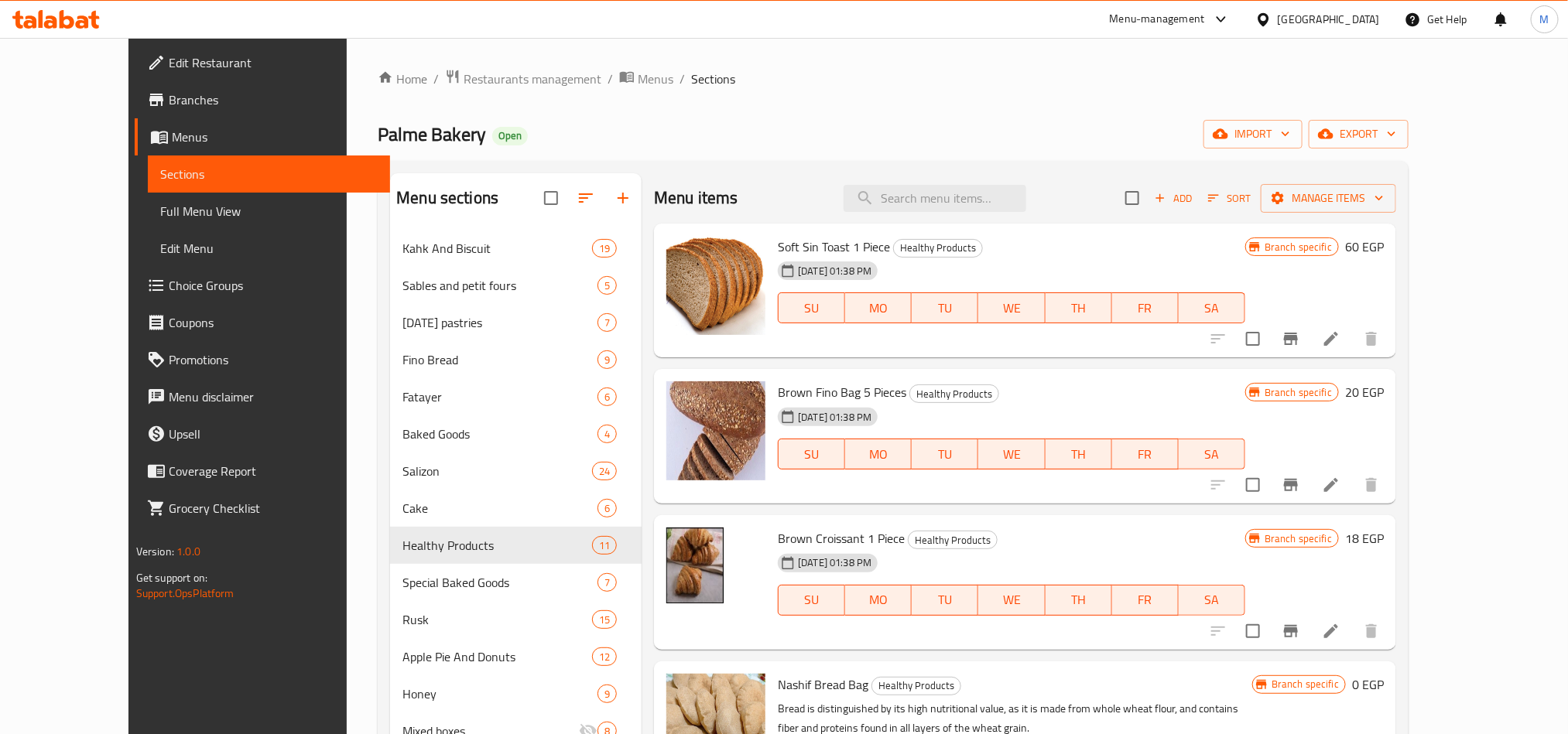
click at [776, 147] on div "Palme Bakery Open import export" at bounding box center [892, 134] width 1031 height 29
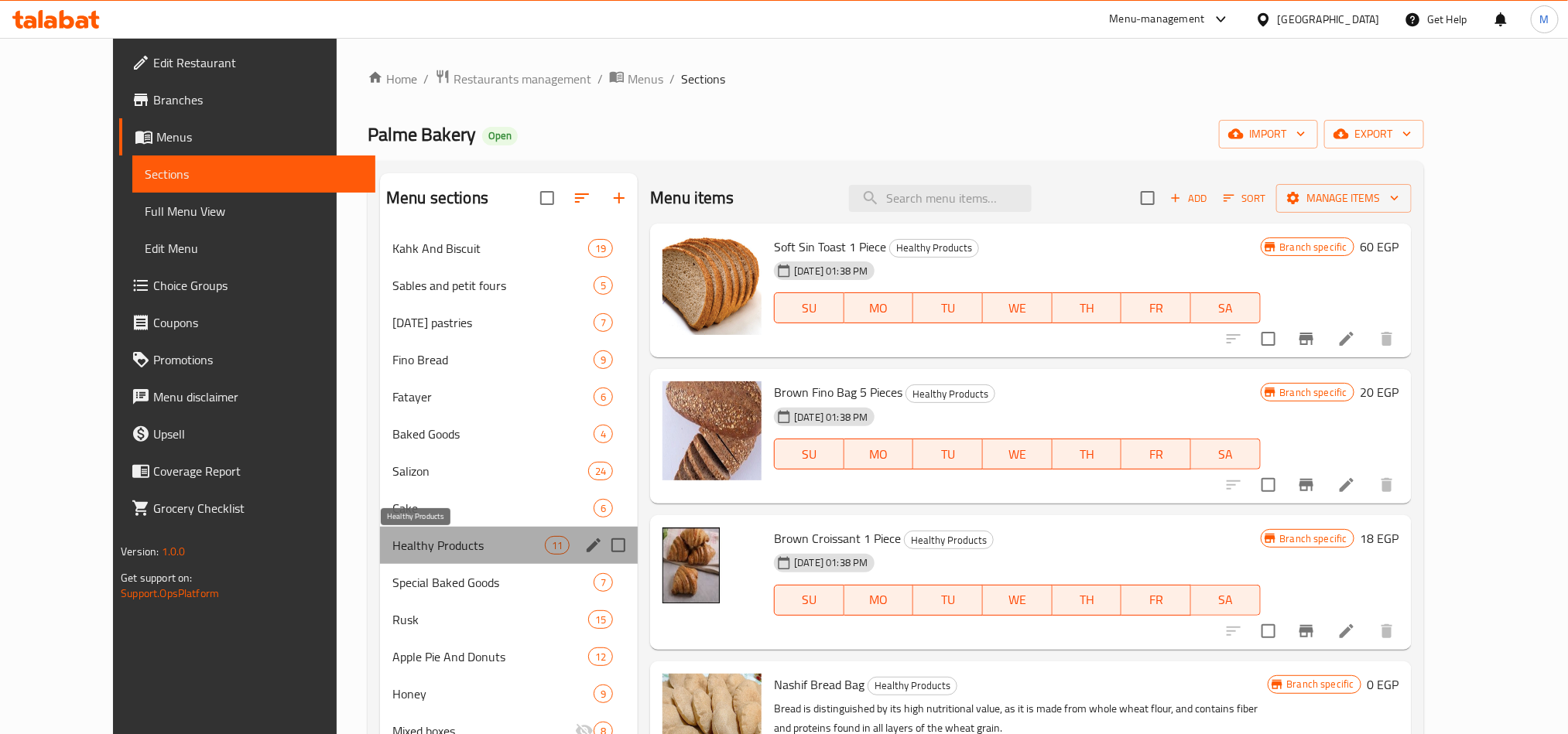
click at [392, 545] on span "Healthy Products" at bounding box center [468, 545] width 152 height 18
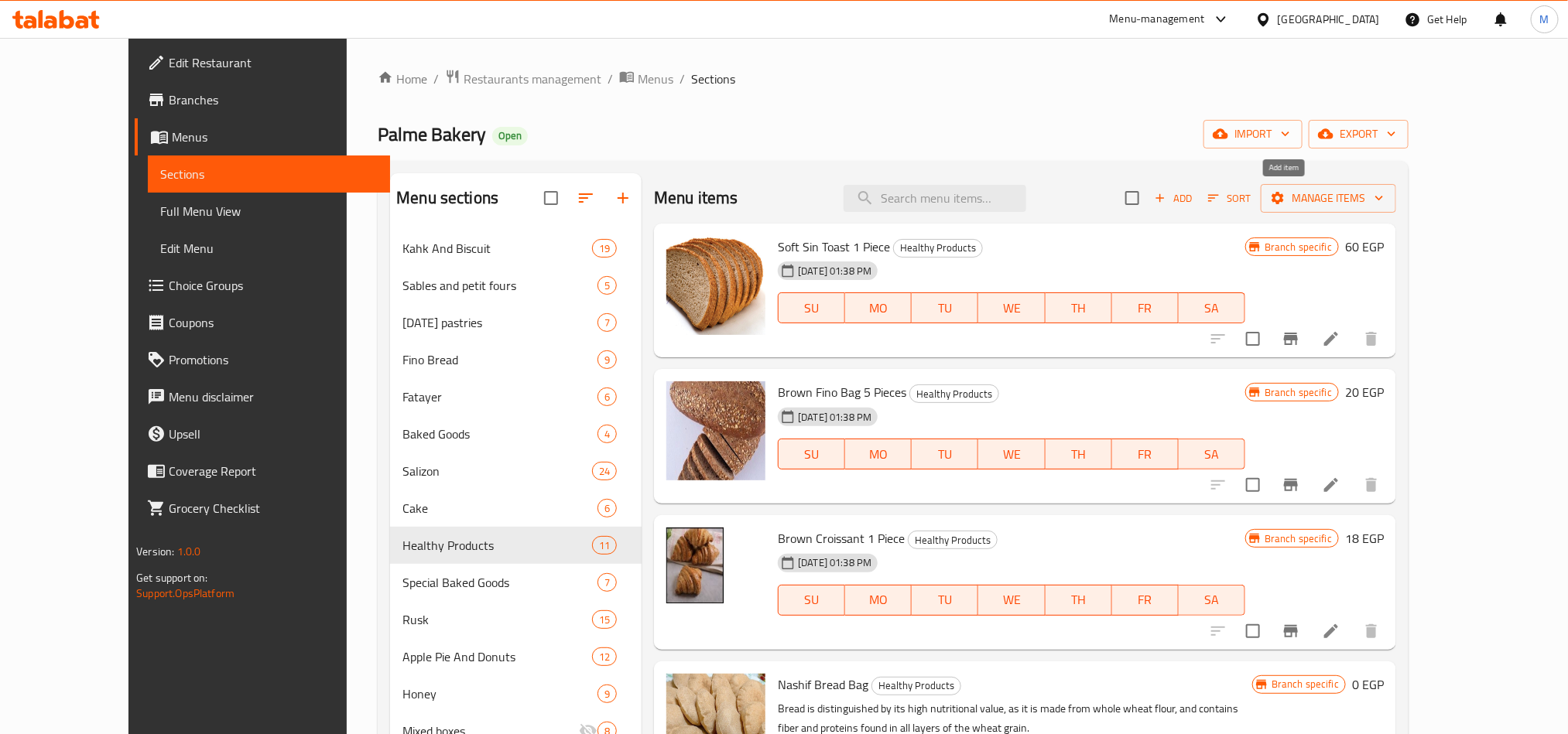
click at [1194, 200] on span "Add" at bounding box center [1173, 198] width 42 height 17
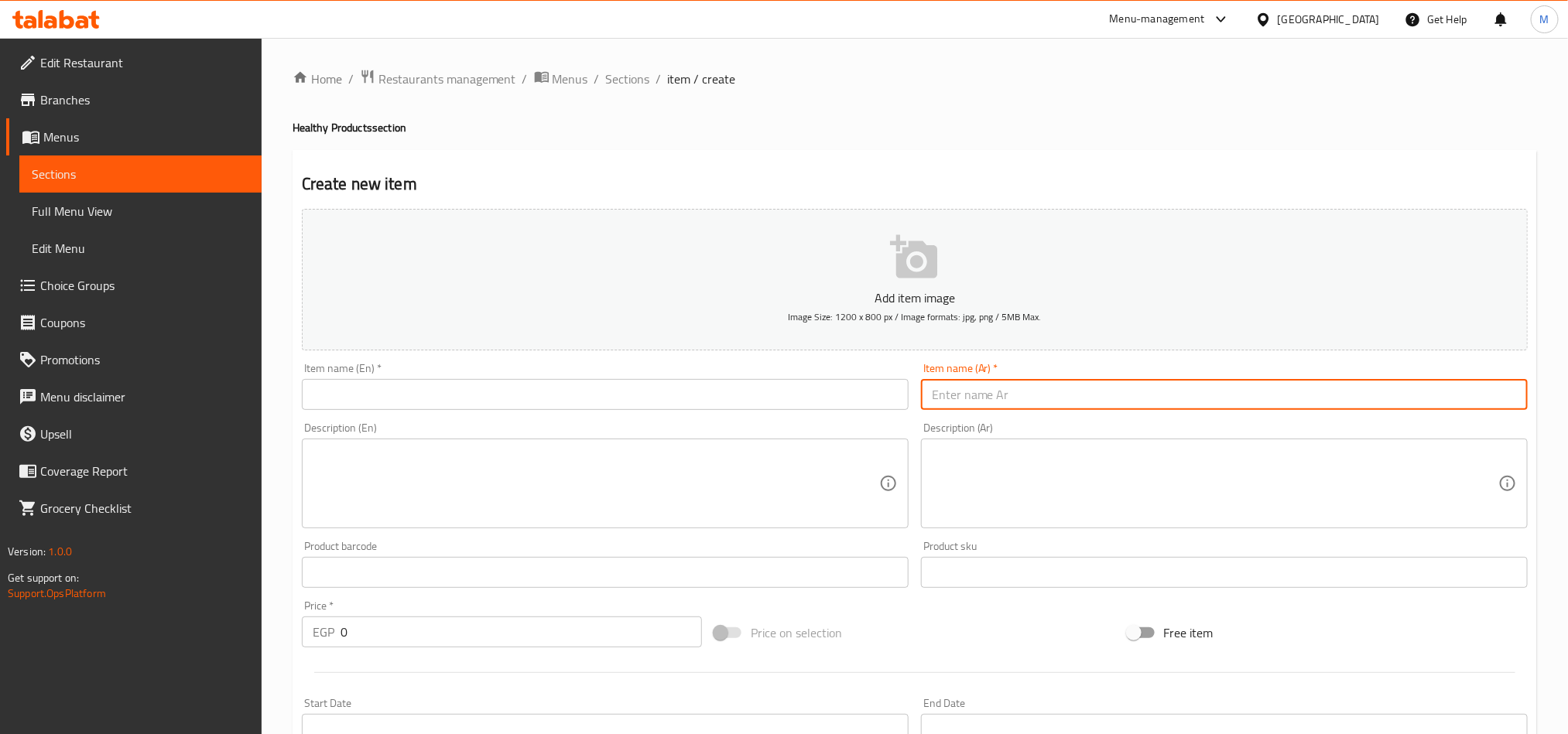
click at [1284, 400] on input "text" at bounding box center [1224, 395] width 607 height 31
paste input "شرائح سن شوفان"
type input "شرائح سن شوفان"
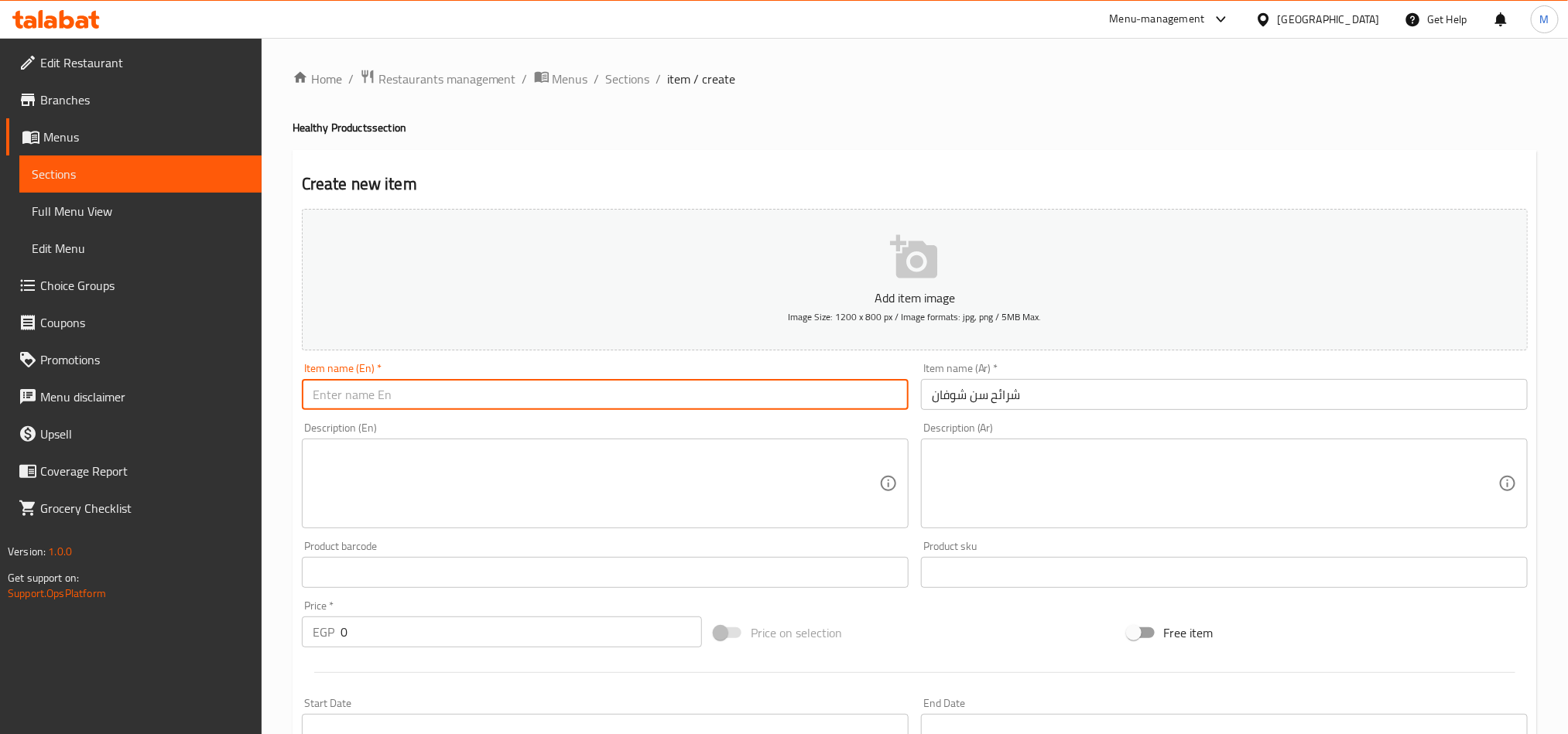
click at [674, 397] on input "text" at bounding box center [605, 395] width 607 height 31
paste input "Slices of oatmeal"
type input "Slices of oatmeal sen"
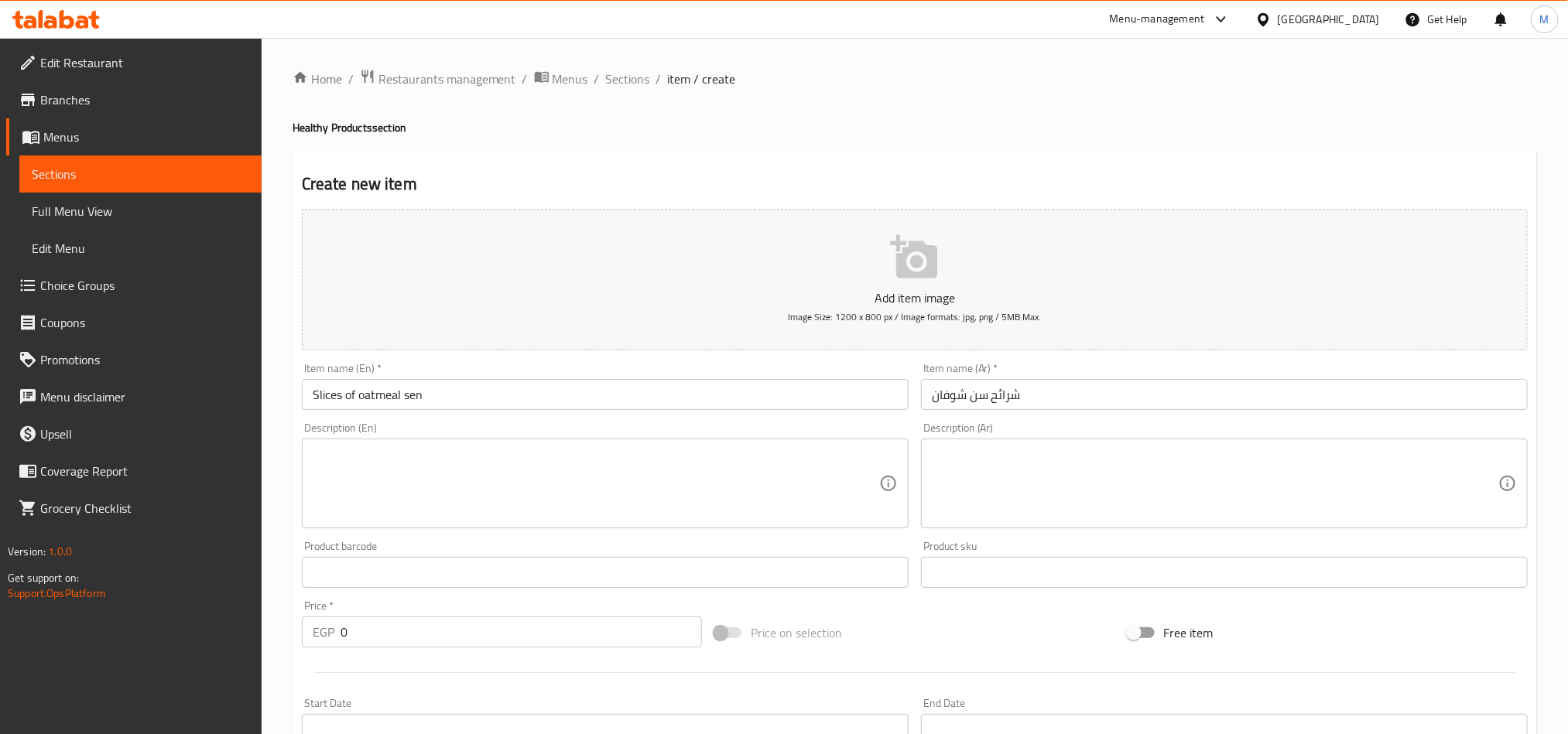
click at [1031, 118] on div "Home / Restaurants management / Menus / Sections / item / create Healthy Produc…" at bounding box center [914, 565] width 1244 height 993
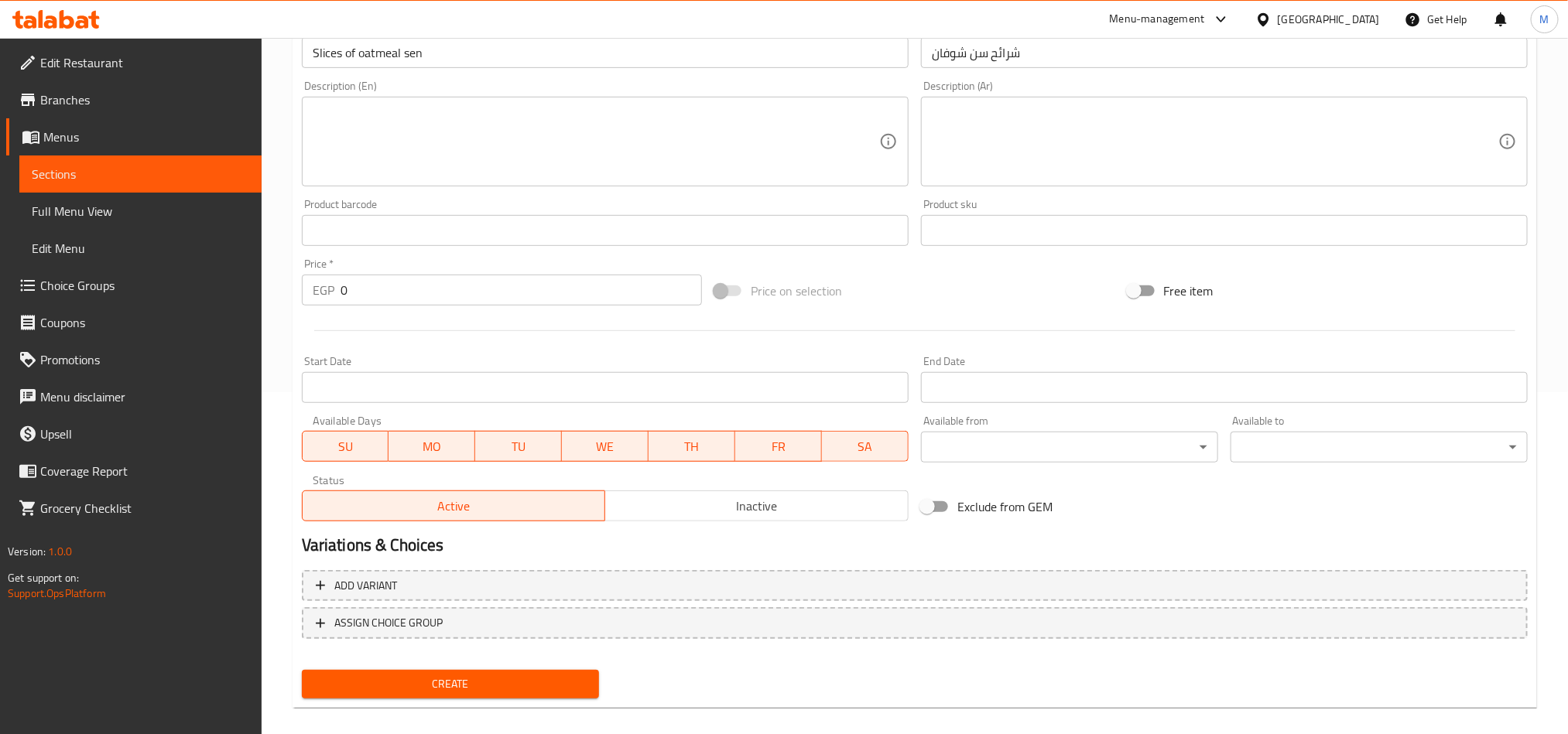
scroll to position [348, 0]
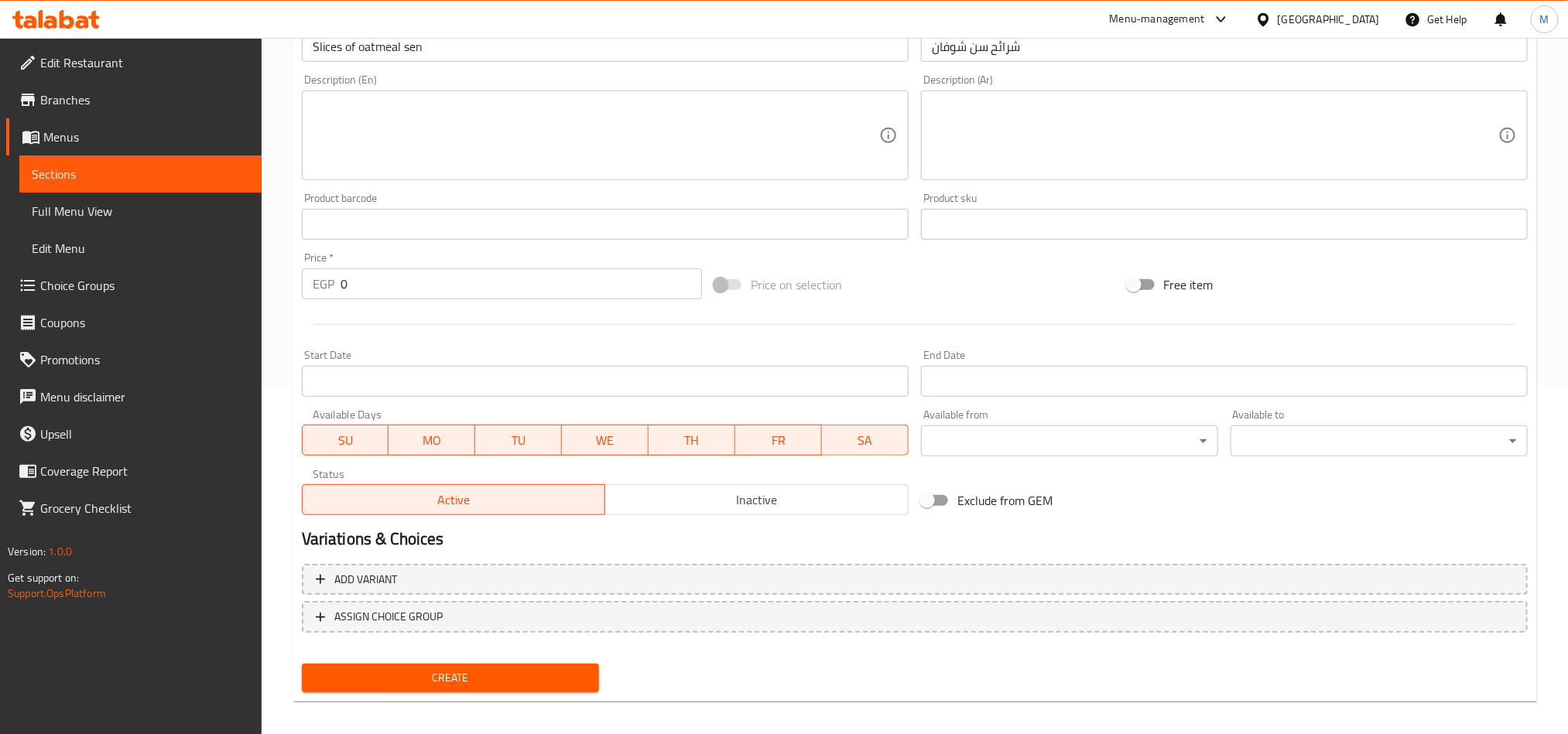
click at [762, 495] on span "Inactive" at bounding box center [757, 500] width 291 height 23
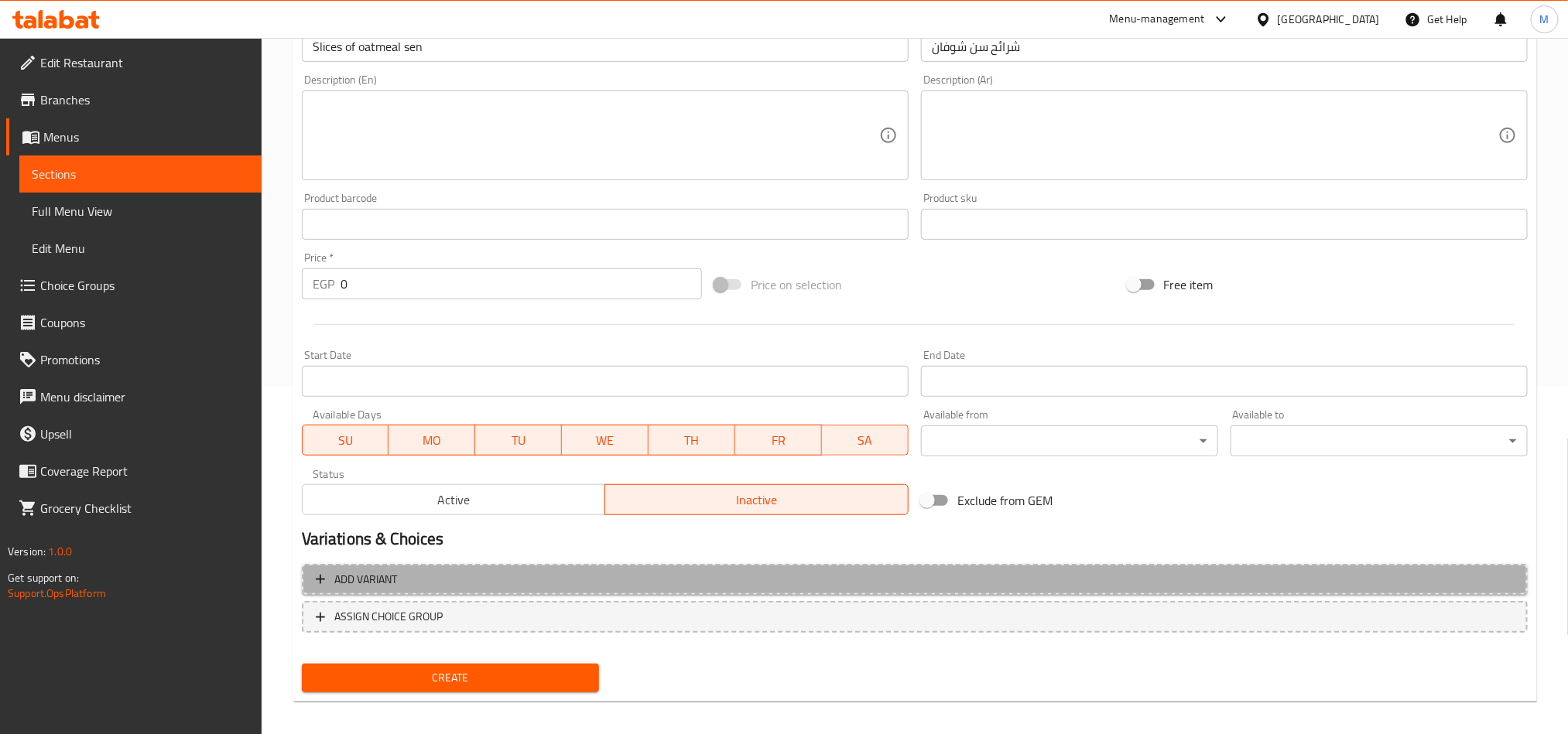
click at [1242, 584] on span "Add variant" at bounding box center [914, 580] width 1198 height 19
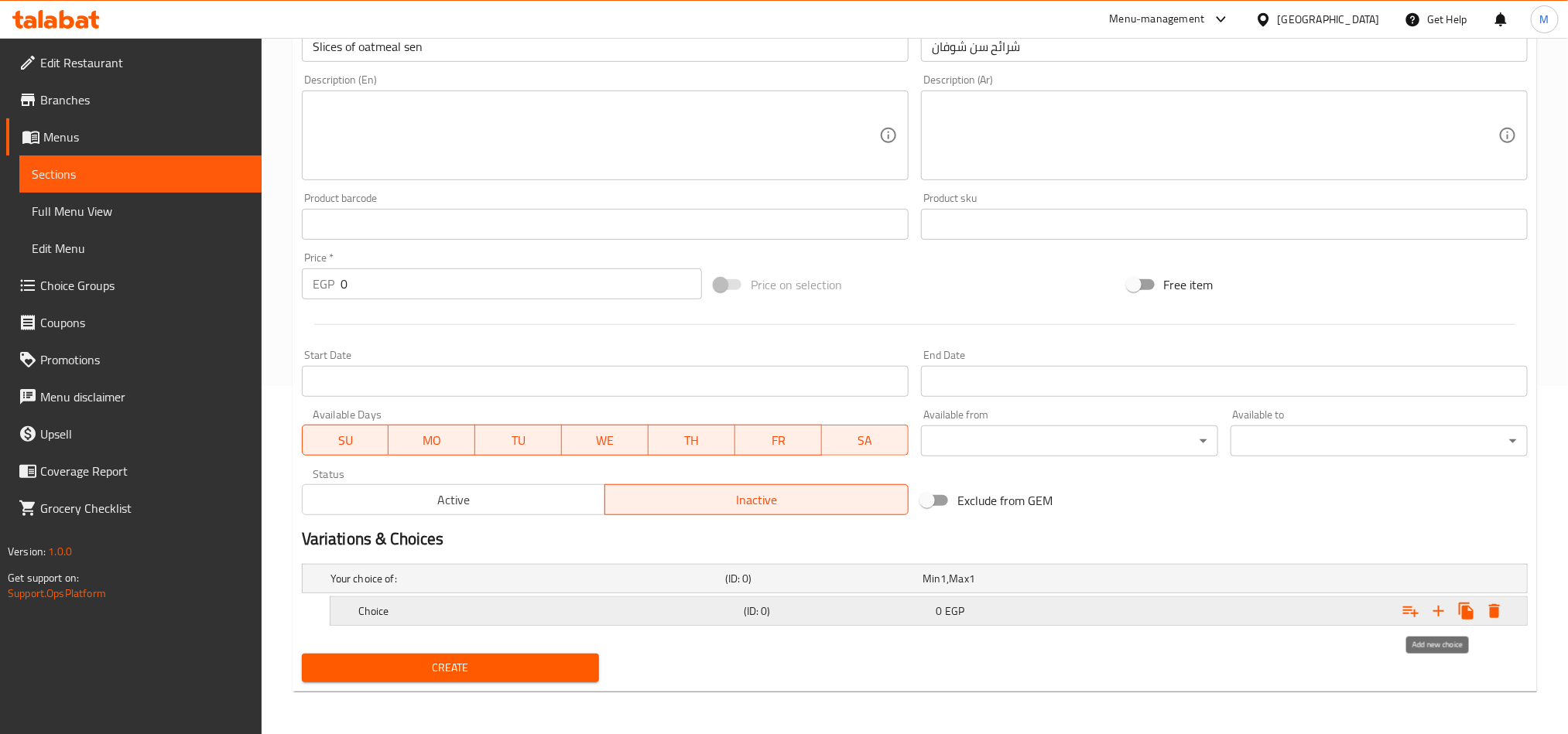
click at [1439, 616] on icon "Expand" at bounding box center [1438, 611] width 18 height 18
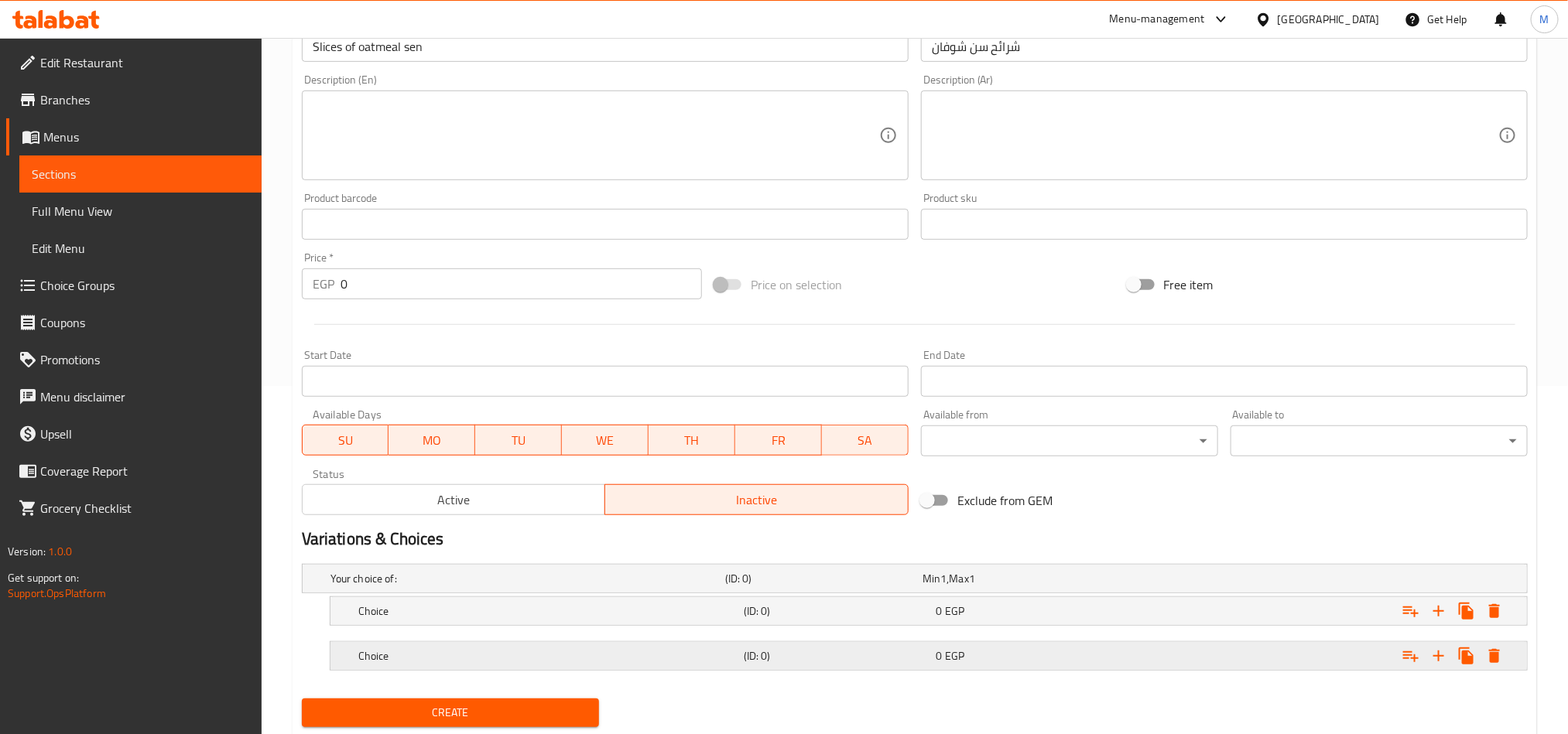
click at [1300, 656] on div "Expand" at bounding box center [1318, 656] width 385 height 34
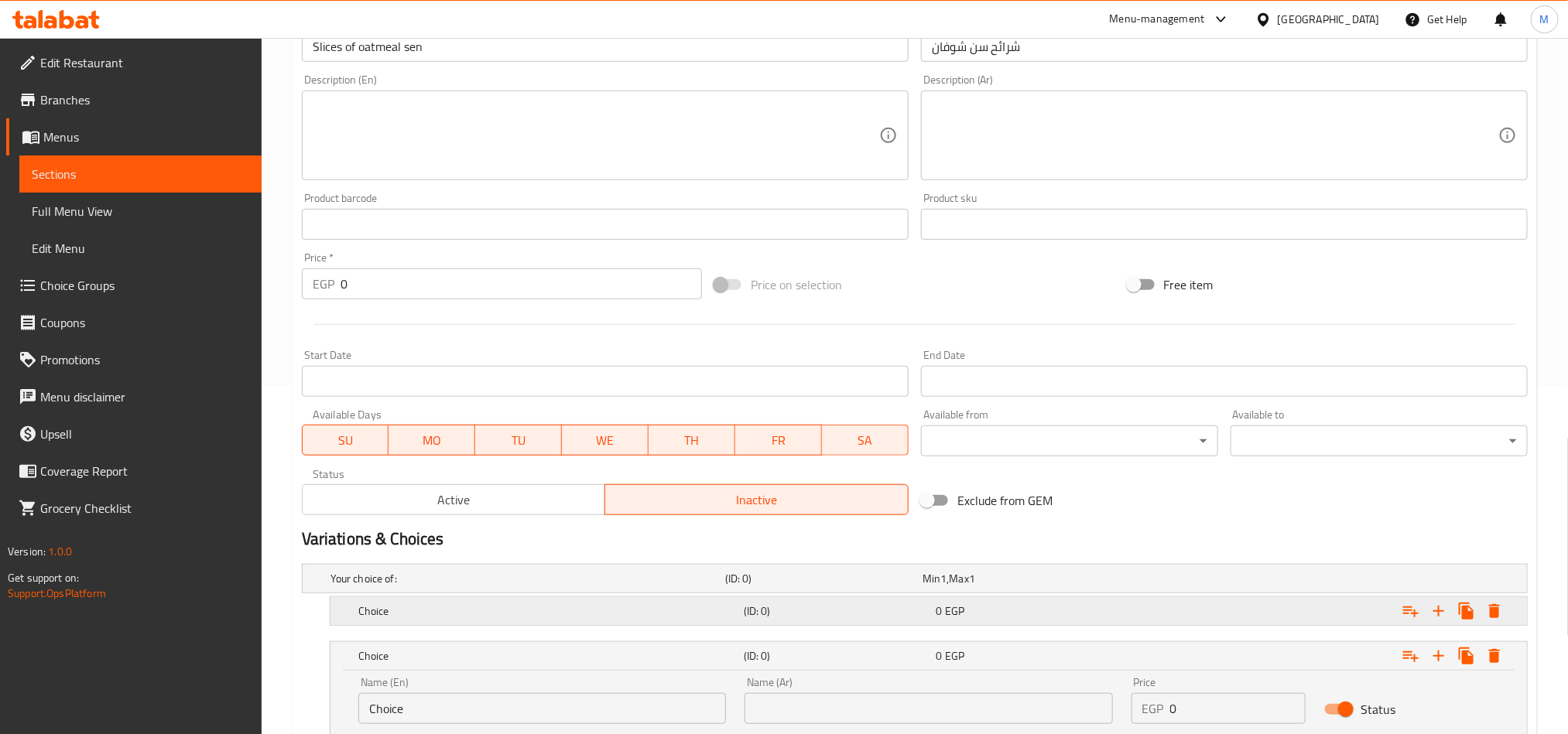
click at [1225, 614] on div "Expand" at bounding box center [1318, 611] width 385 height 34
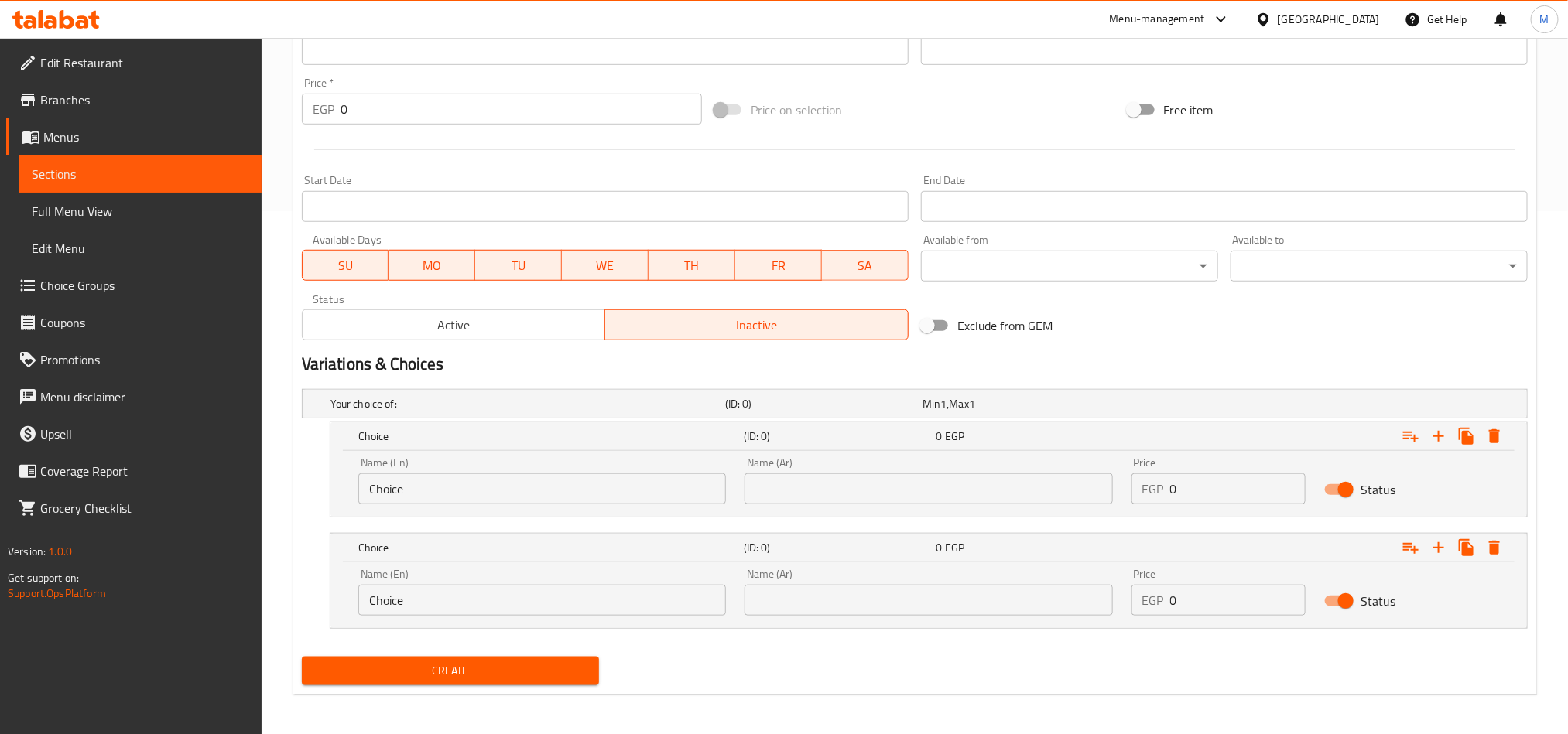
scroll to position [528, 0]
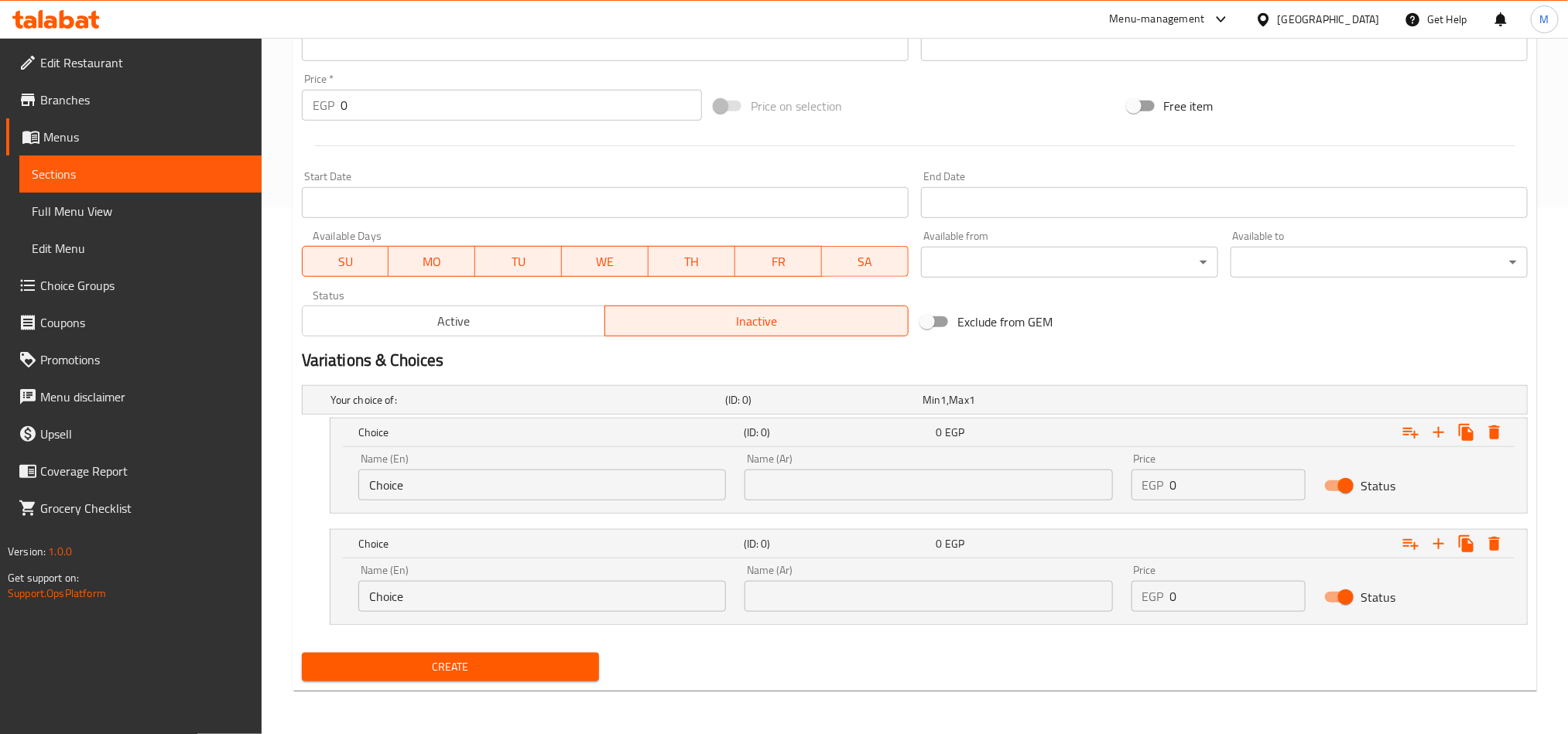
click at [1013, 483] on input "text" at bounding box center [928, 485] width 368 height 31
type input "نصف كيلو"
click at [933, 587] on input "text" at bounding box center [928, 597] width 368 height 31
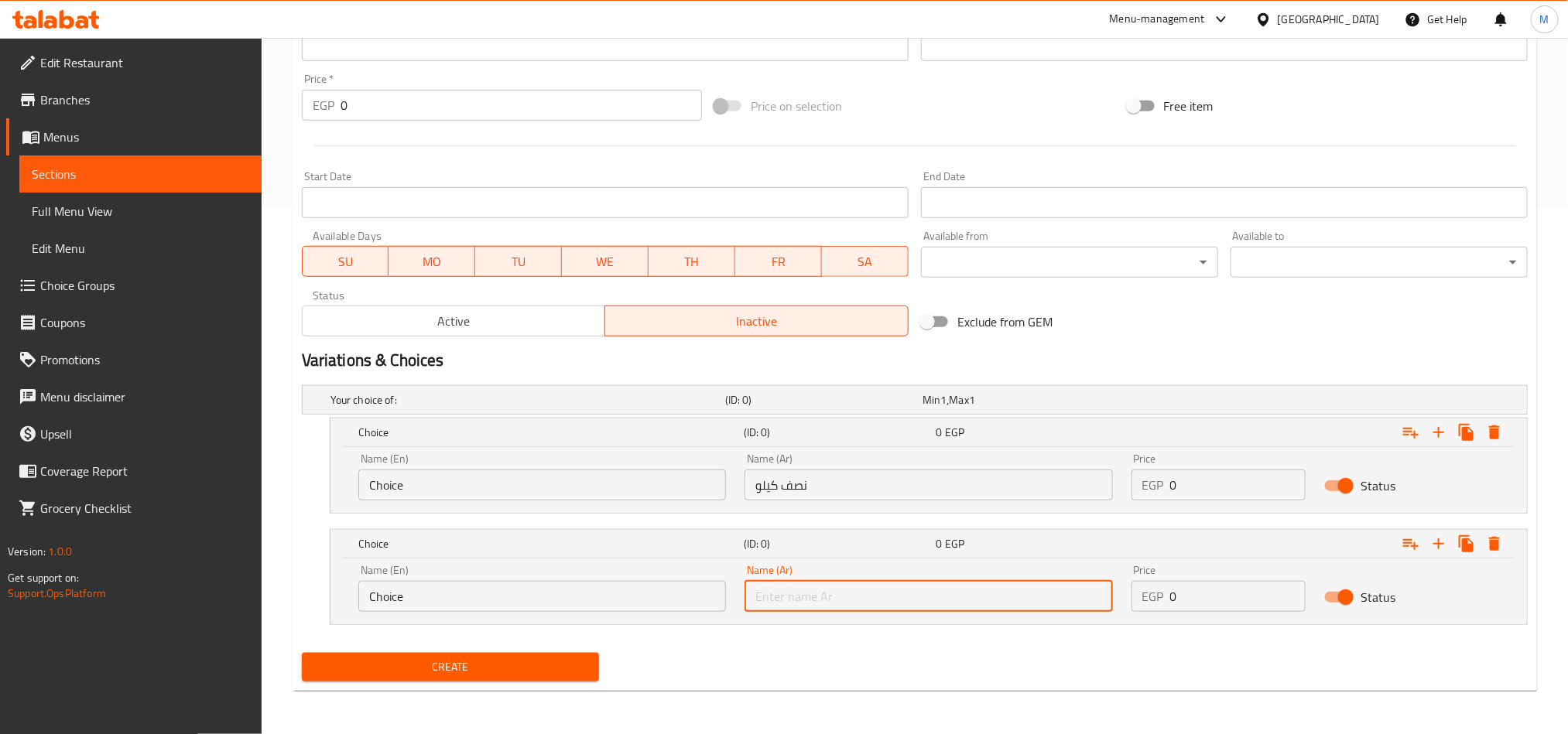
type input "1 كيلو"
click at [655, 478] on input "Choice" at bounding box center [542, 485] width 368 height 31
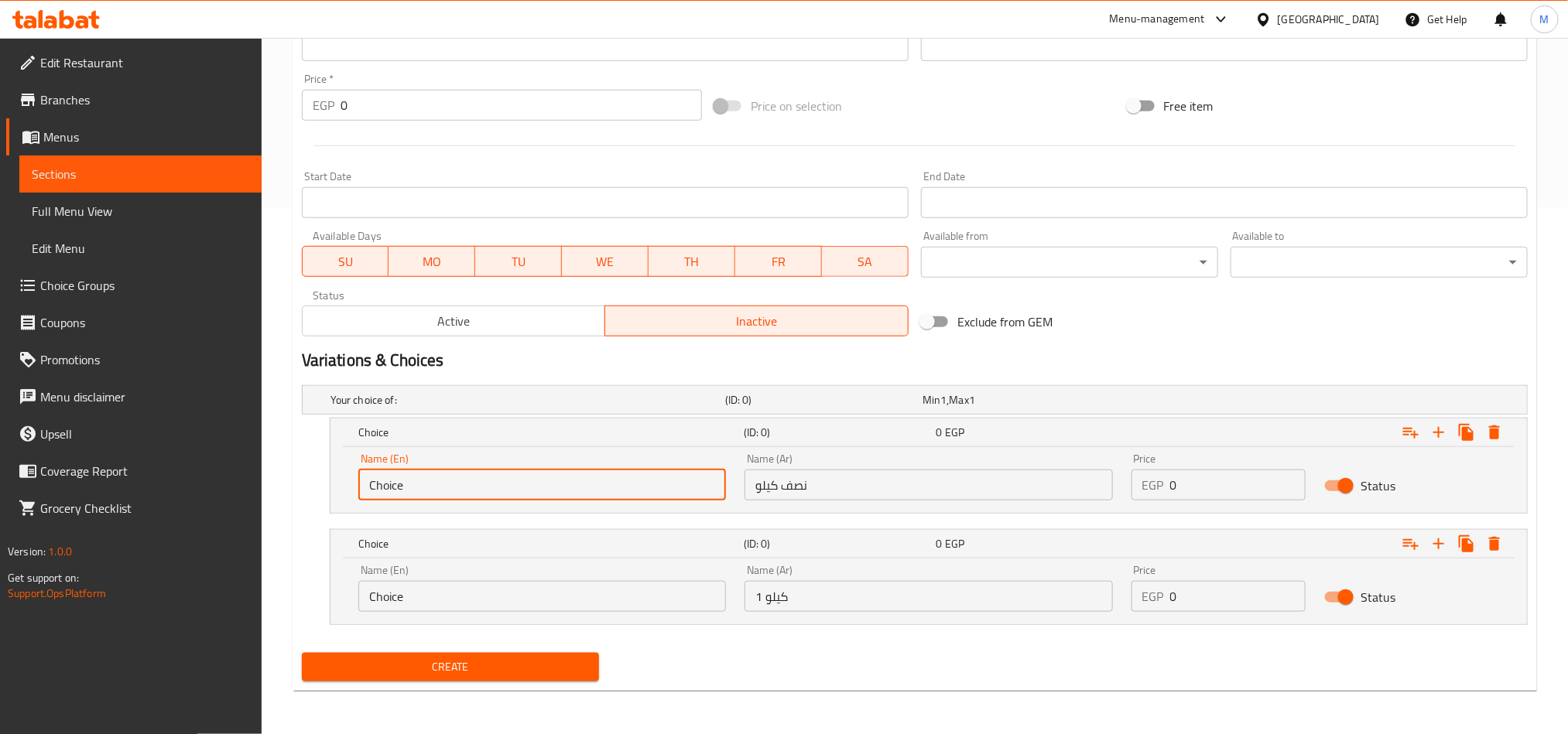
click at [655, 478] on input "Choice" at bounding box center [542, 485] width 368 height 31
click at [652, 484] on input "text" at bounding box center [542, 485] width 368 height 31
type input "Half Kilo"
click at [606, 599] on input "Choice" at bounding box center [542, 597] width 368 height 31
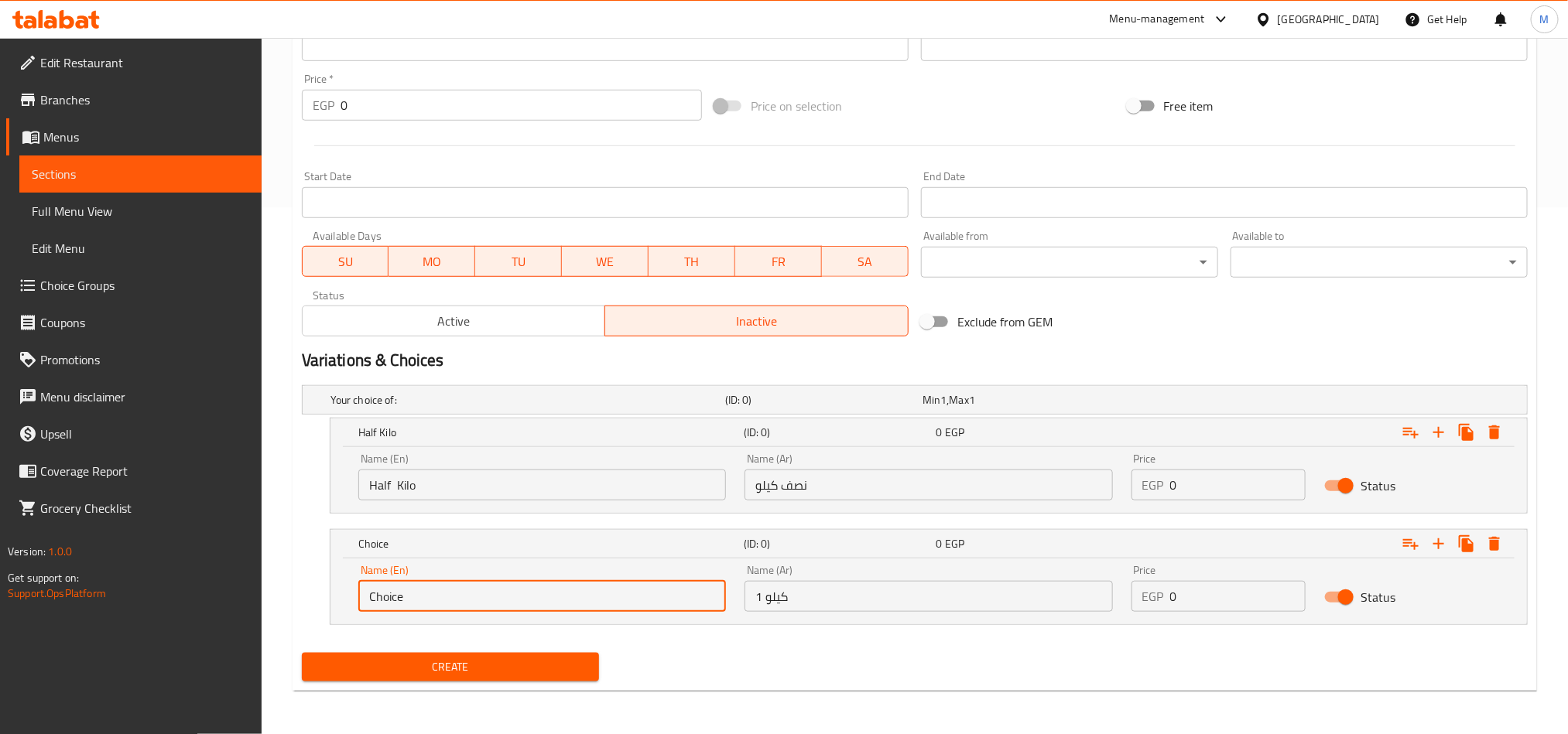
click at [606, 599] on input "Choice" at bounding box center [542, 597] width 368 height 31
click at [606, 599] on input "text" at bounding box center [542, 597] width 368 height 31
type input "1 kilo"
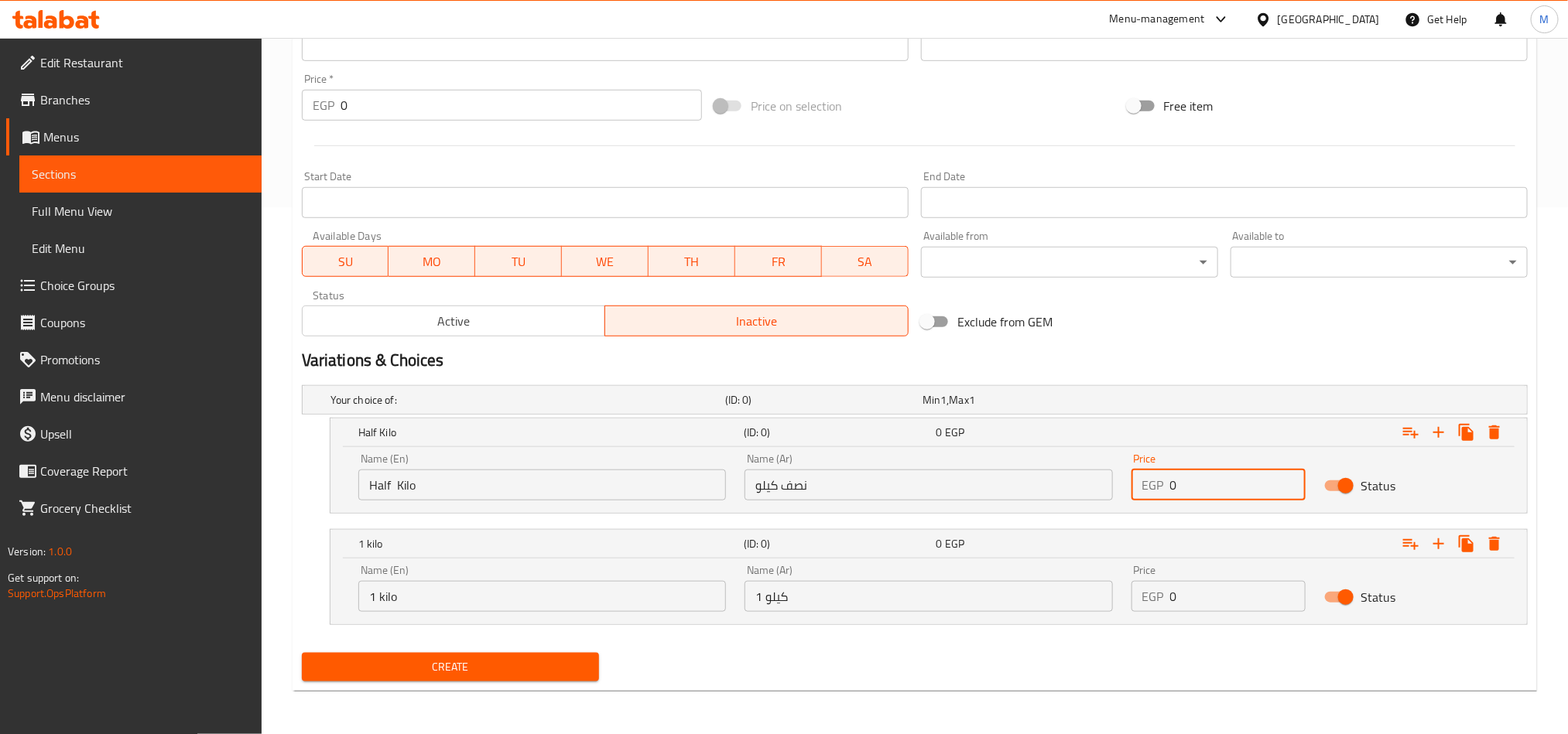
click at [1225, 484] on input "0" at bounding box center [1238, 485] width 137 height 31
paste input "9"
type input "90"
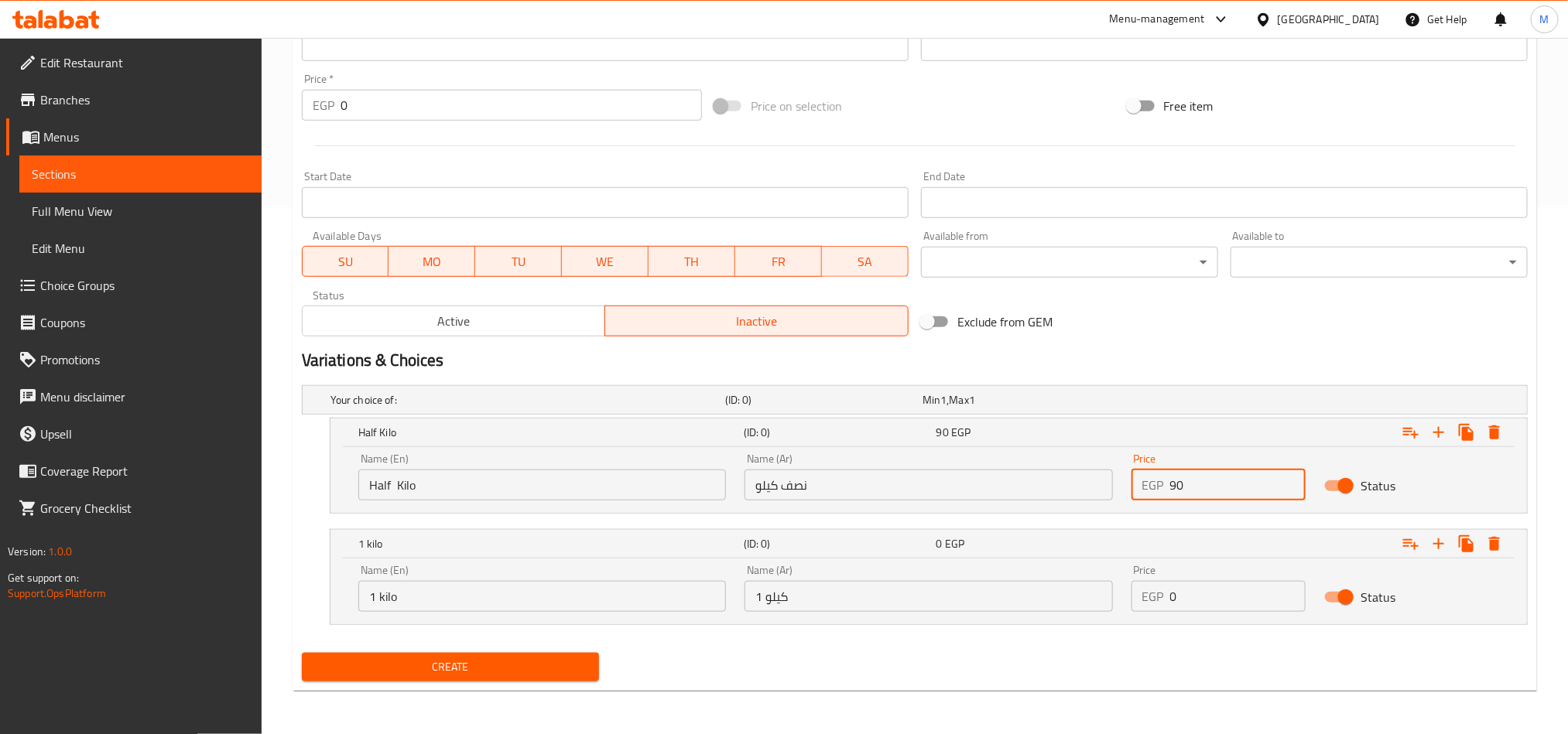
click at [1244, 597] on input "0" at bounding box center [1238, 597] width 137 height 31
click at [1243, 597] on input "0" at bounding box center [1238, 597] width 137 height 31
paste input "18"
click at [1243, 597] on input "0" at bounding box center [1238, 597] width 137 height 31
type input "180"
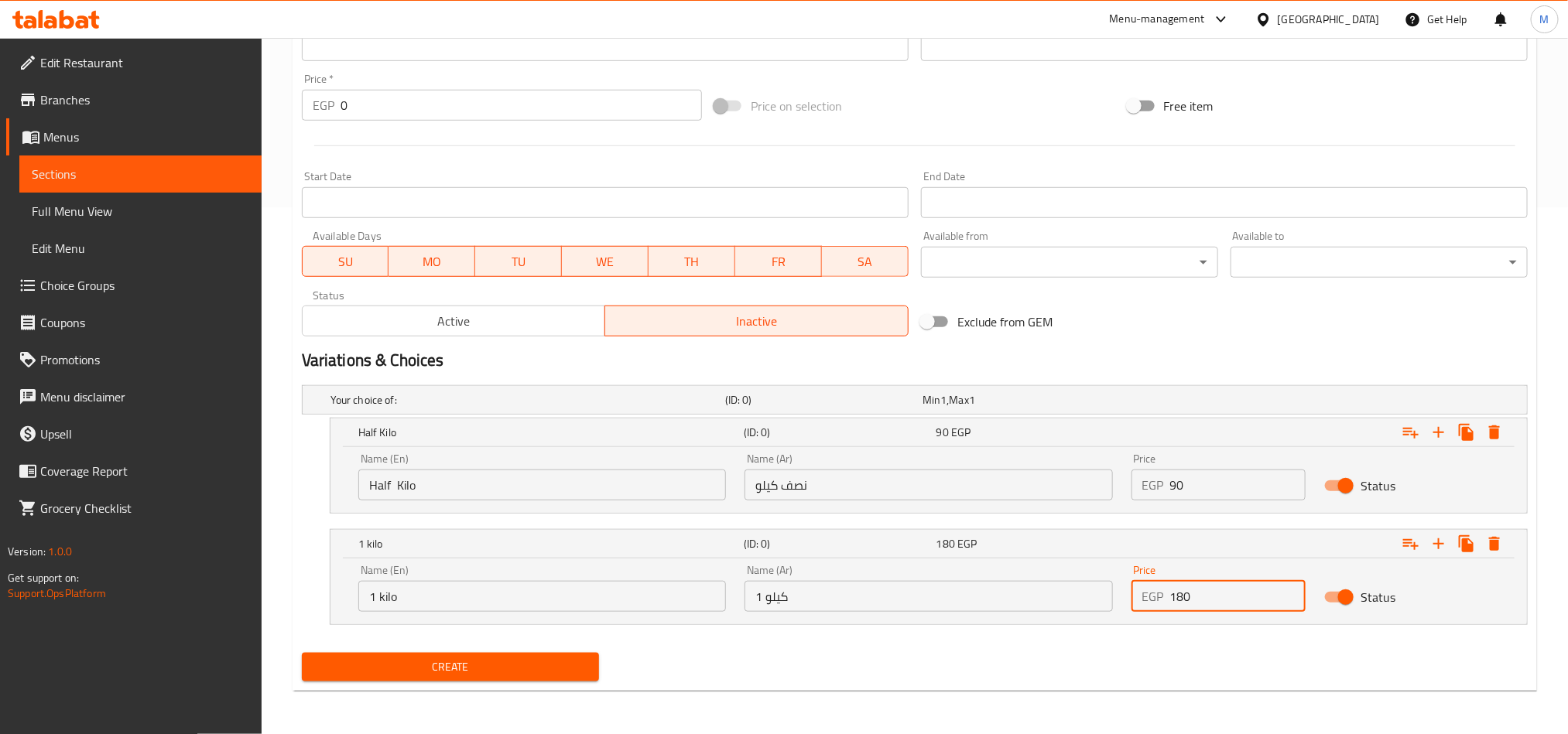
click at [1163, 650] on div "Create" at bounding box center [915, 667] width 1238 height 41
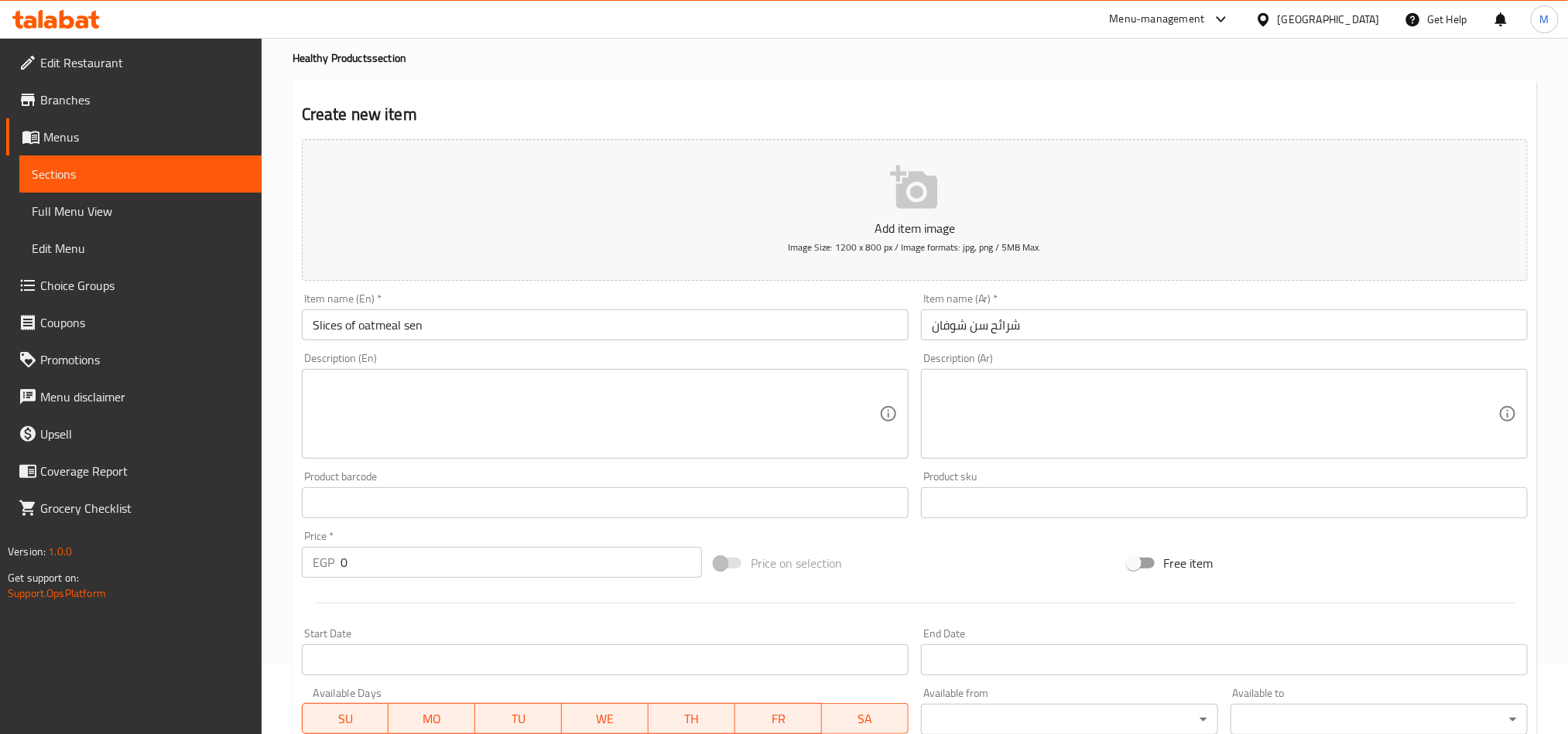
scroll to position [63, 0]
click at [1064, 330] on input "شرائح سن شوفان" at bounding box center [1224, 331] width 607 height 31
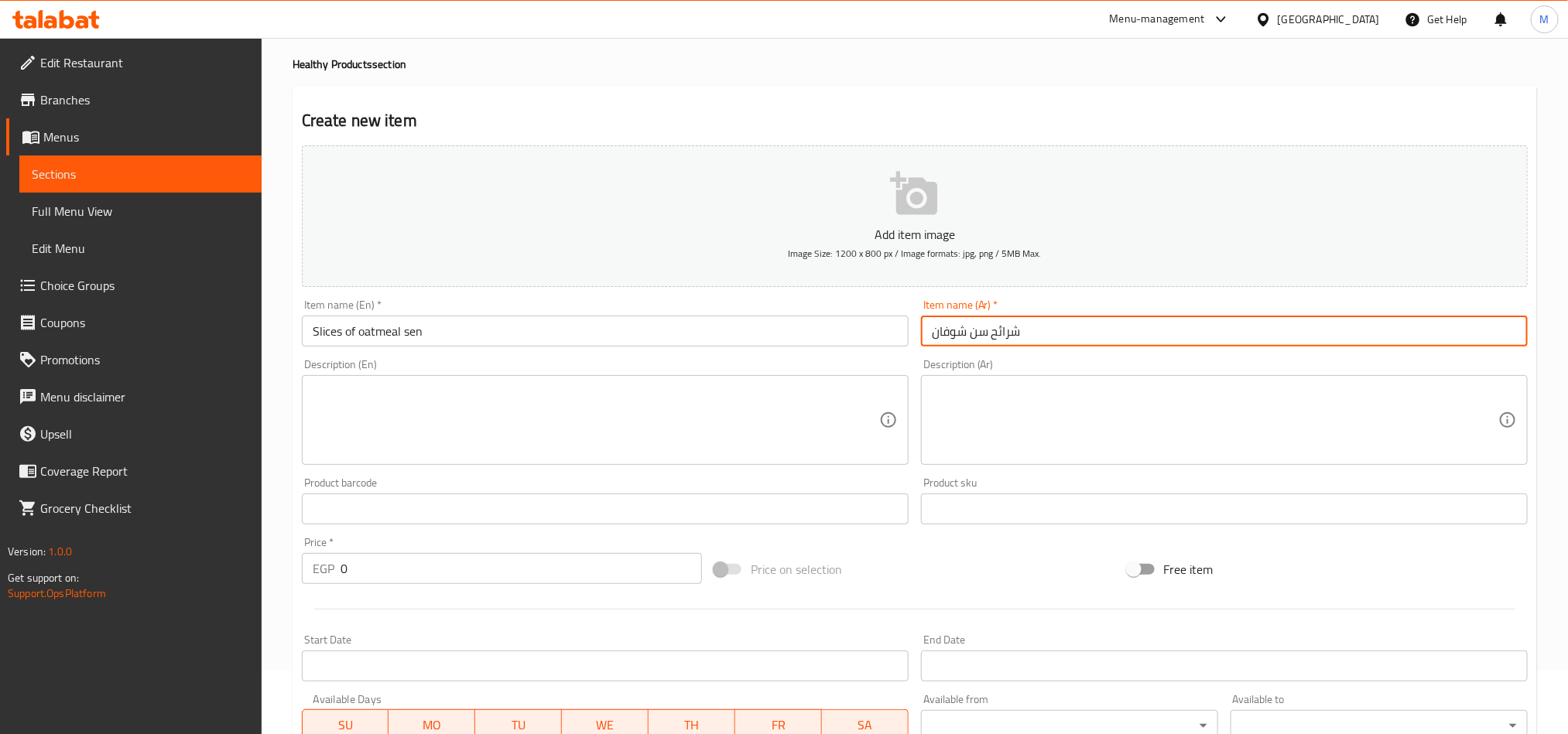
click at [1064, 330] on input "شرائح سن شوفان" at bounding box center [1224, 331] width 607 height 31
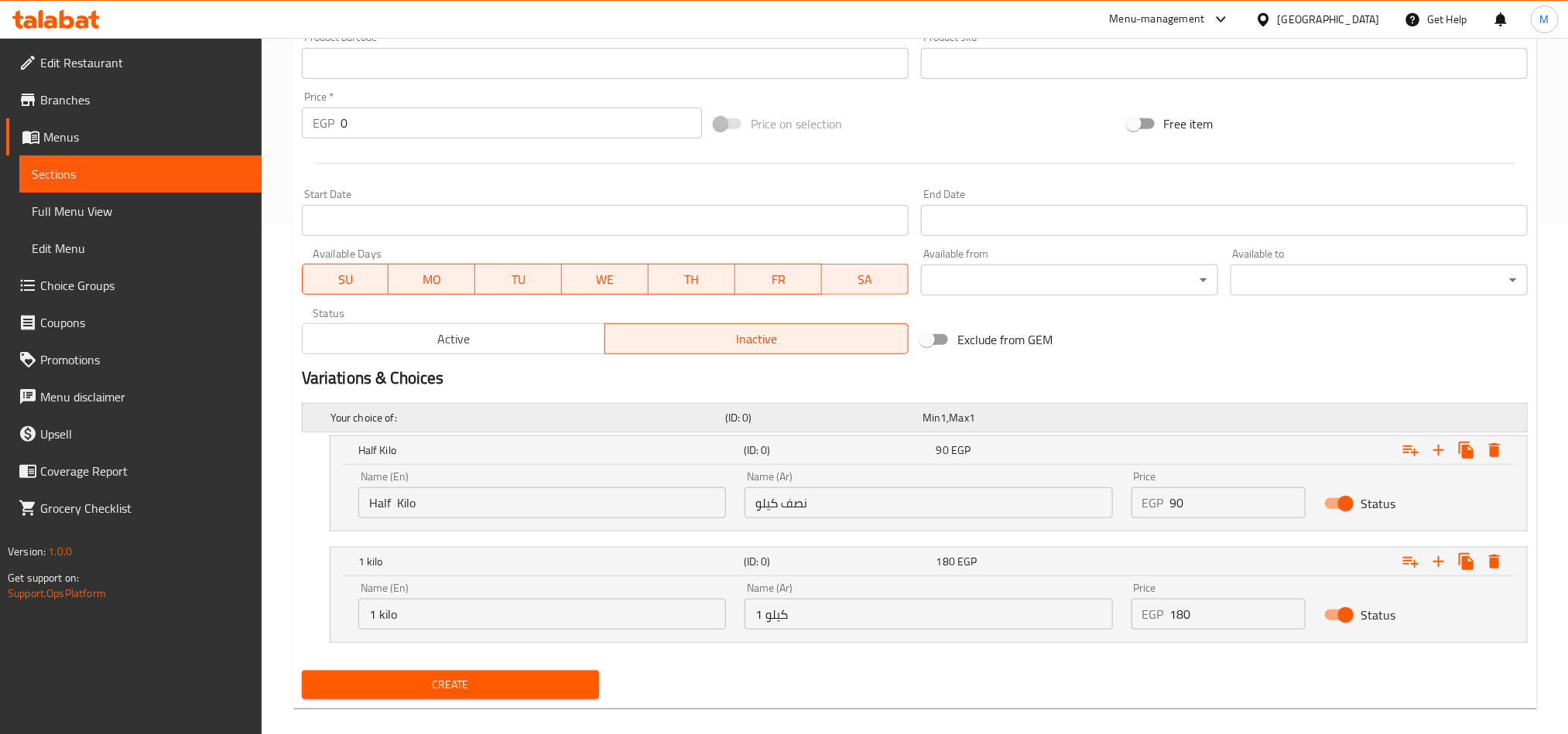
scroll to position [528, 0]
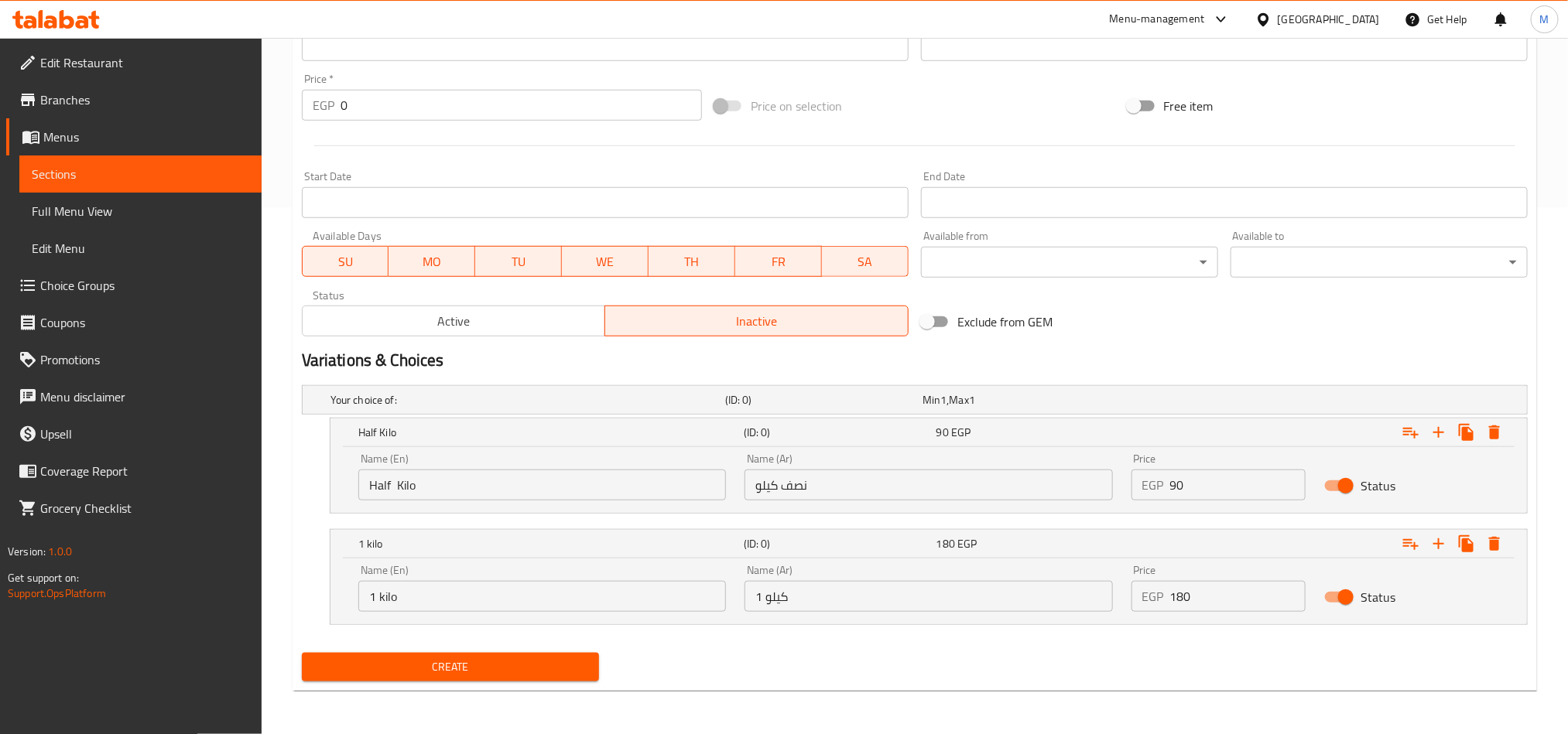
click at [1126, 316] on div "Exclude from GEM" at bounding box center [1121, 322] width 412 height 42
click at [560, 669] on span "Create" at bounding box center [450, 667] width 272 height 19
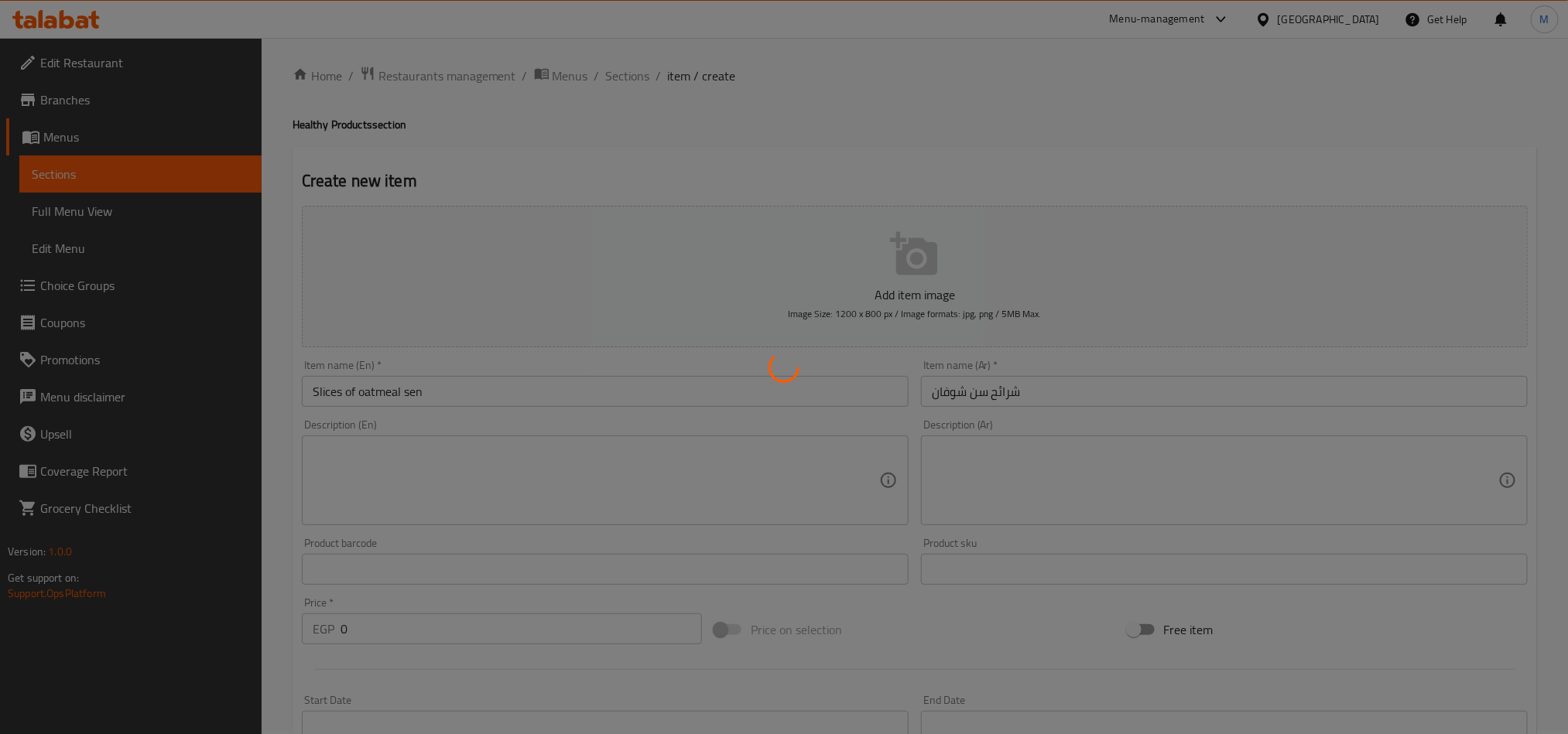
scroll to position [0, 0]
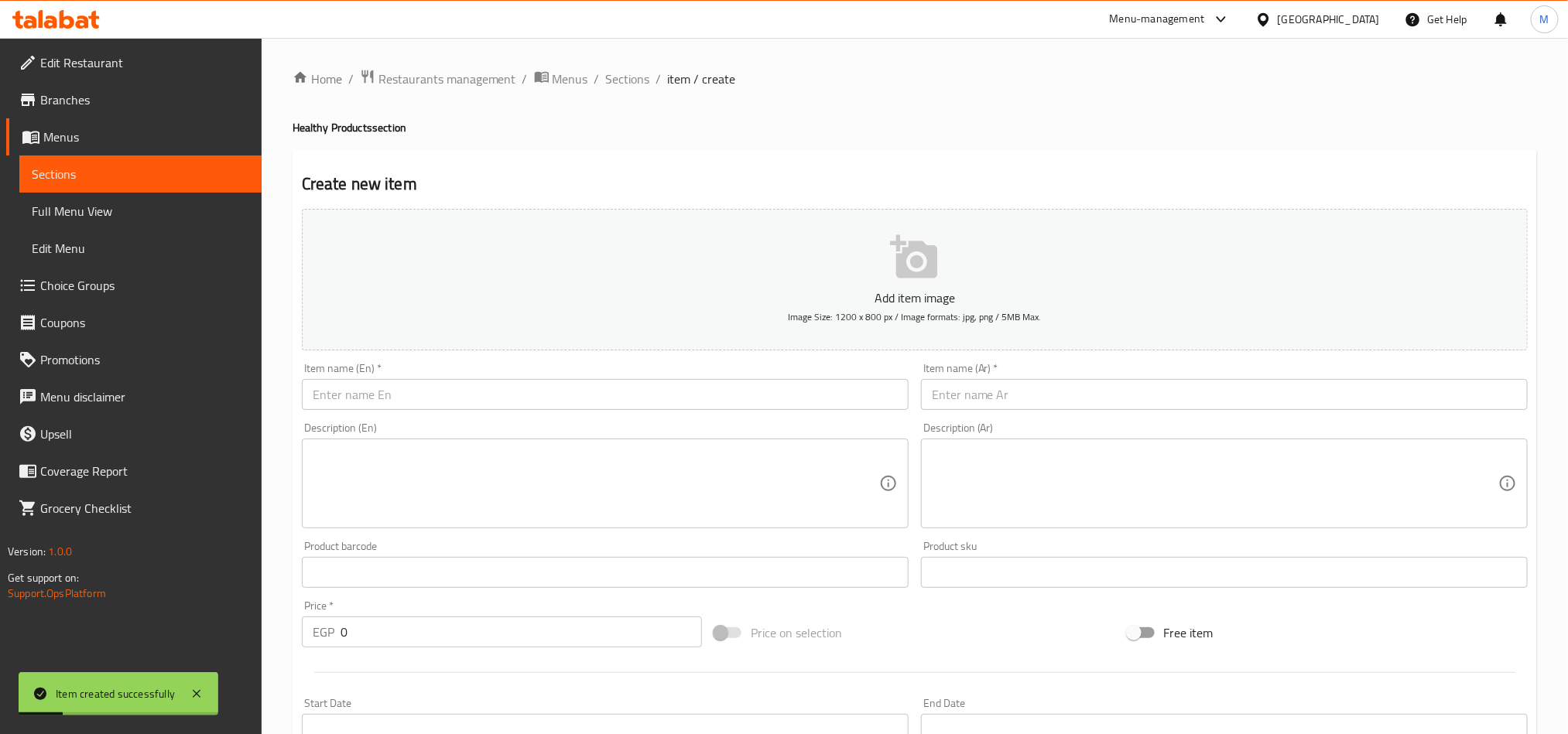
click at [632, 95] on div "Home / Restaurants management / Menus / Sections / item / create Healthy Produc…" at bounding box center [914, 650] width 1244 height 1162
click at [631, 82] on span "Sections" at bounding box center [628, 78] width 44 height 18
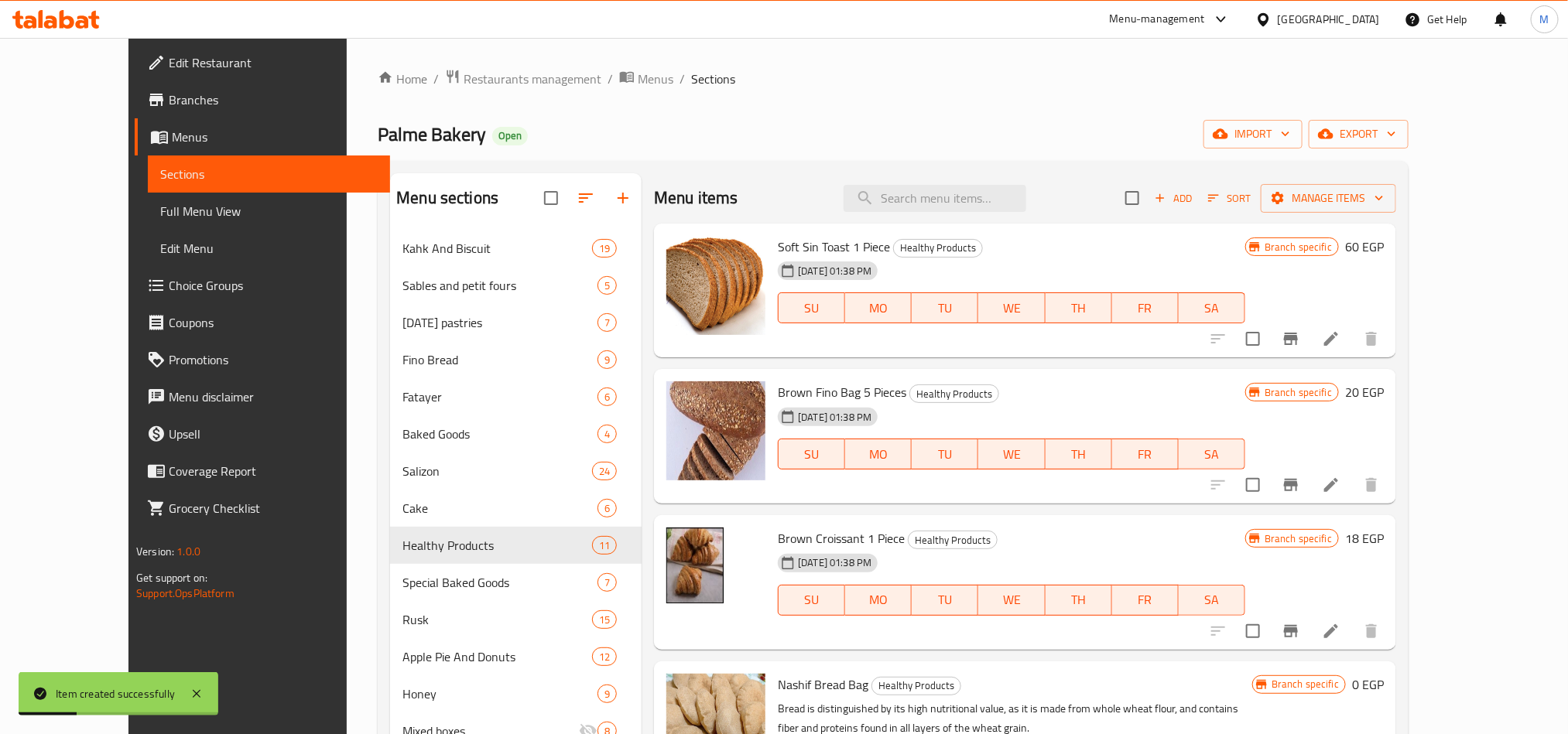
click at [969, 168] on div "Menu sections Kahk And Biscuit 19 Sables and petit fours 5 [DATE] pastries 7 Fi…" at bounding box center [892, 540] width 1031 height 759
click at [976, 186] on input "search" at bounding box center [935, 198] width 183 height 27
paste input "كمون"
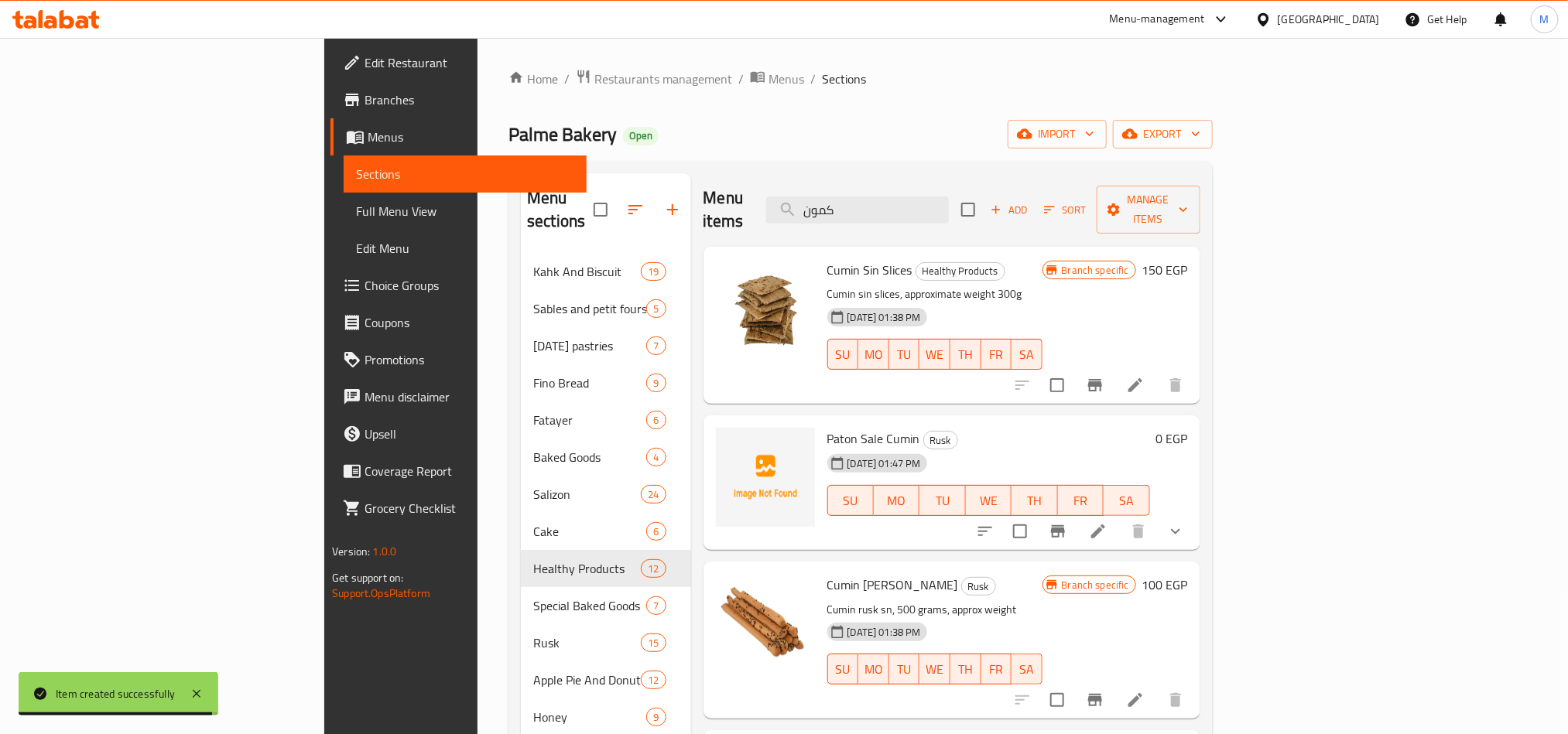
type input "كمون"
drag, startPoint x: 1111, startPoint y: 126, endPoint x: 983, endPoint y: 112, distance: 128.8
click at [983, 112] on div "Home / Restaurants management / Menus / Sections Palme Bakery Open import expor…" at bounding box center [861, 494] width 704 height 851
drag, startPoint x: 983, startPoint y: 112, endPoint x: 861, endPoint y: 96, distance: 123.0
click at [861, 96] on div "Home / Restaurants management / Menus / Sections Palme Bakery Open import expor…" at bounding box center [861, 494] width 704 height 851
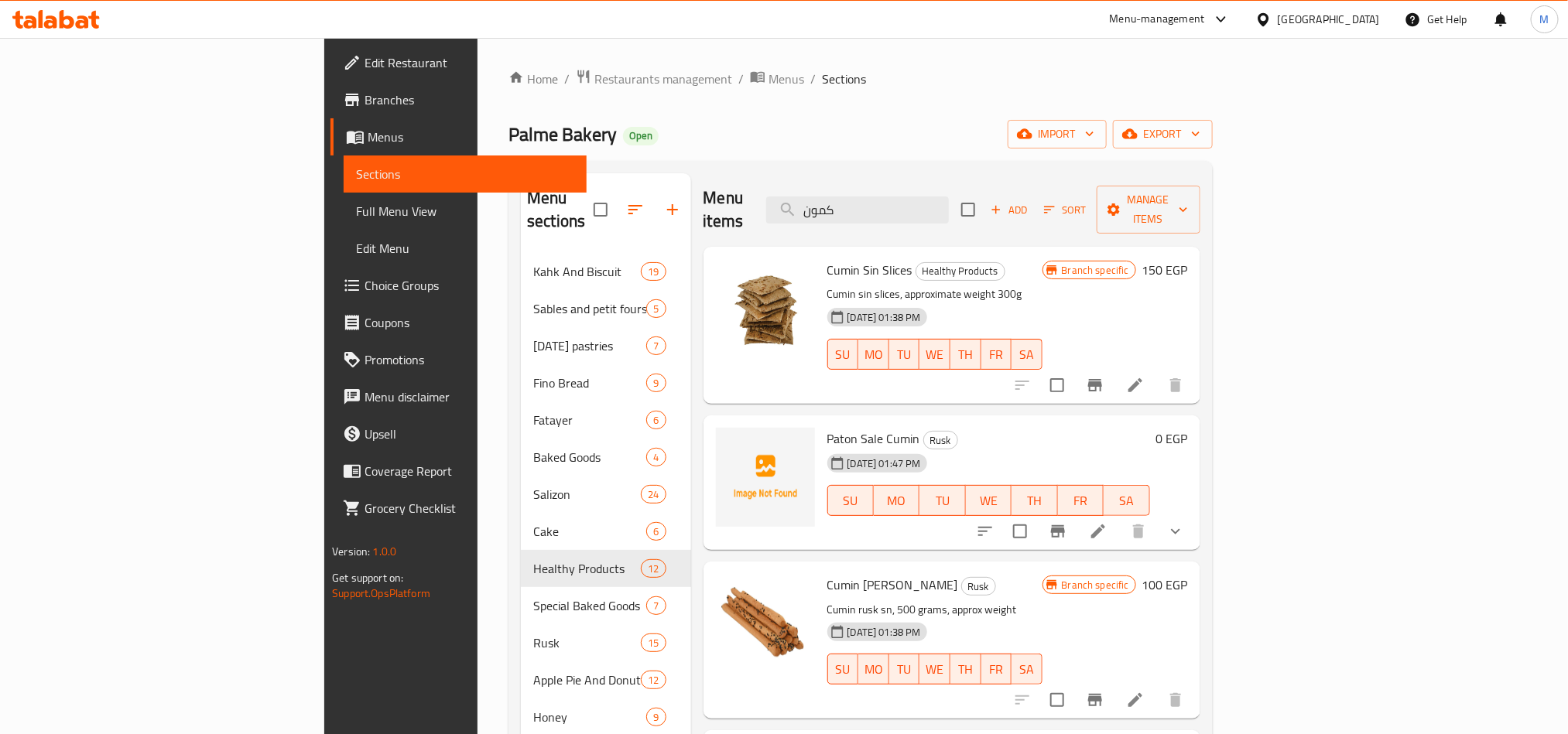
drag, startPoint x: 1047, startPoint y: 89, endPoint x: 853, endPoint y: 80, distance: 194.2
click at [853, 80] on ol "Home / Restaurants management / Menus / Sections" at bounding box center [861, 78] width 704 height 20
click at [1105, 524] on icon at bounding box center [1098, 531] width 14 height 14
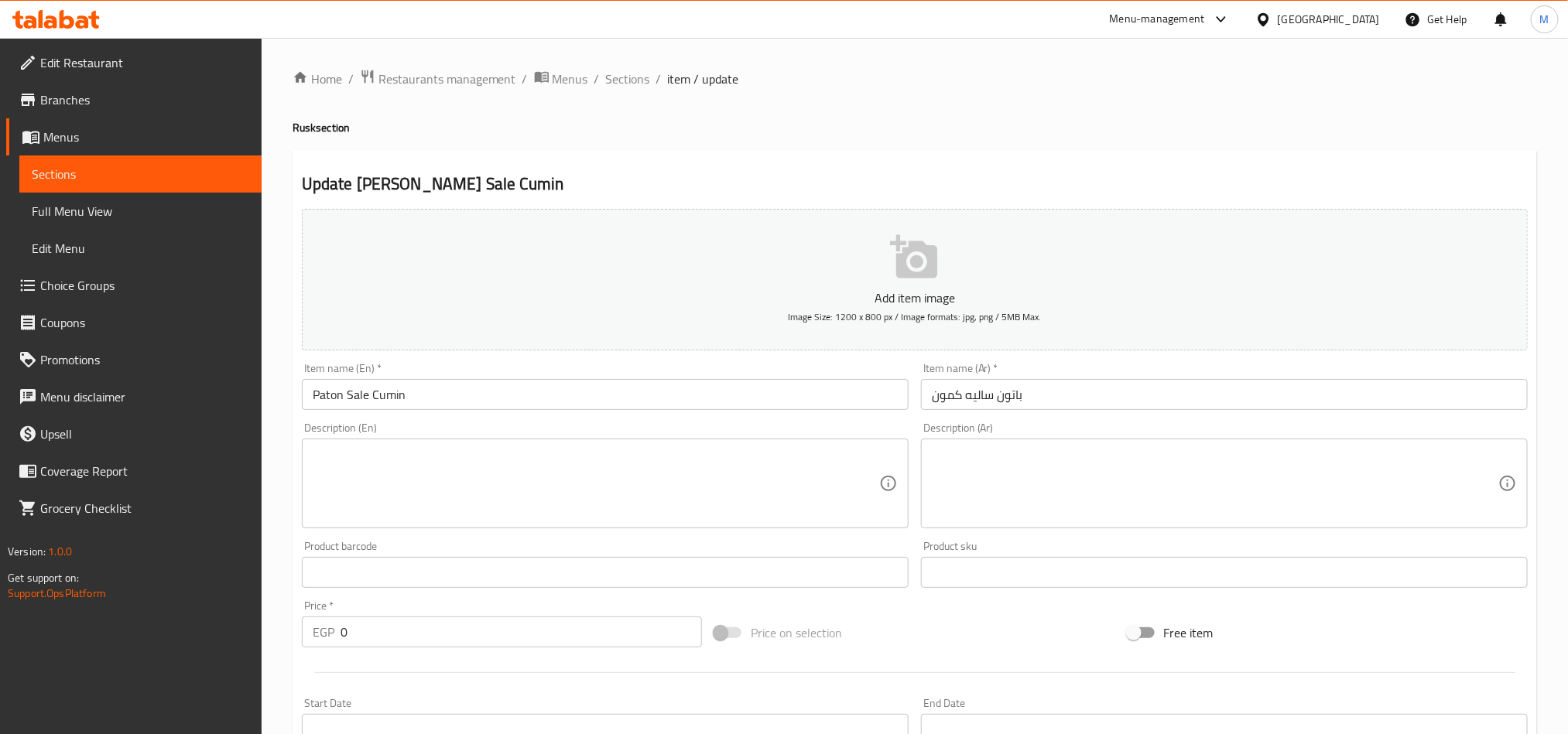
click at [993, 385] on input "باتون ساليه كمون" at bounding box center [1224, 395] width 607 height 31
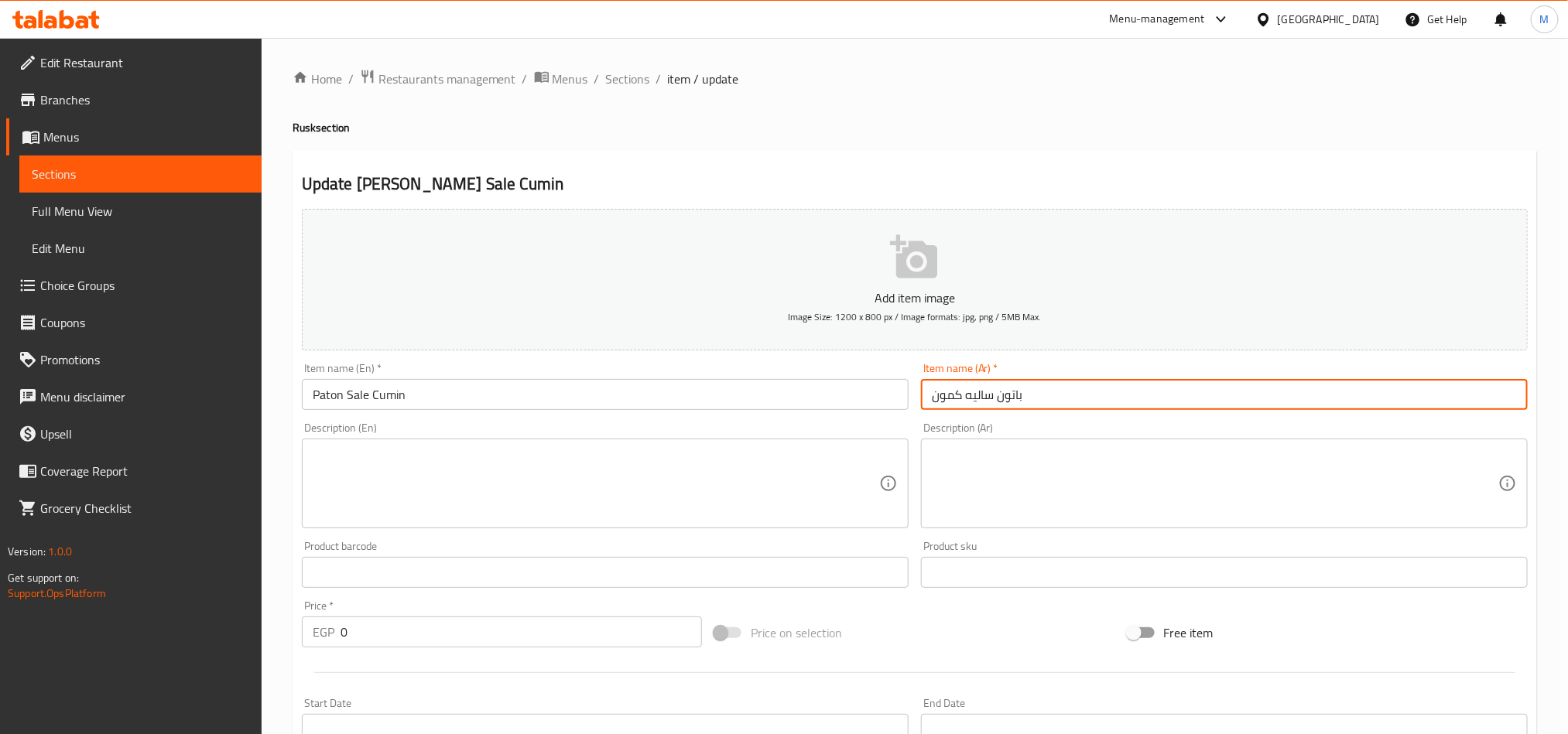
click at [993, 385] on input "باتون ساليه كمون" at bounding box center [1224, 395] width 607 height 31
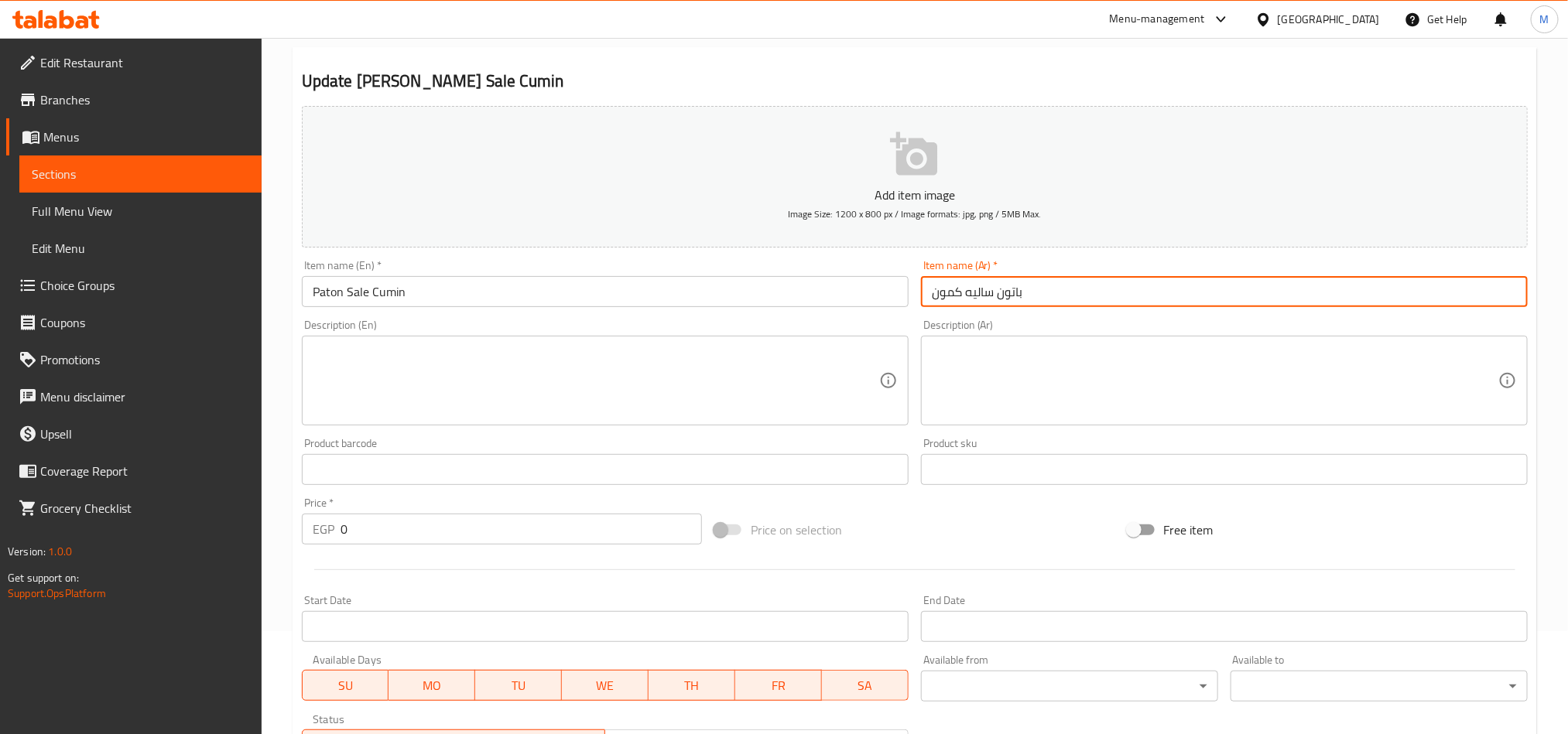
scroll to position [348, 0]
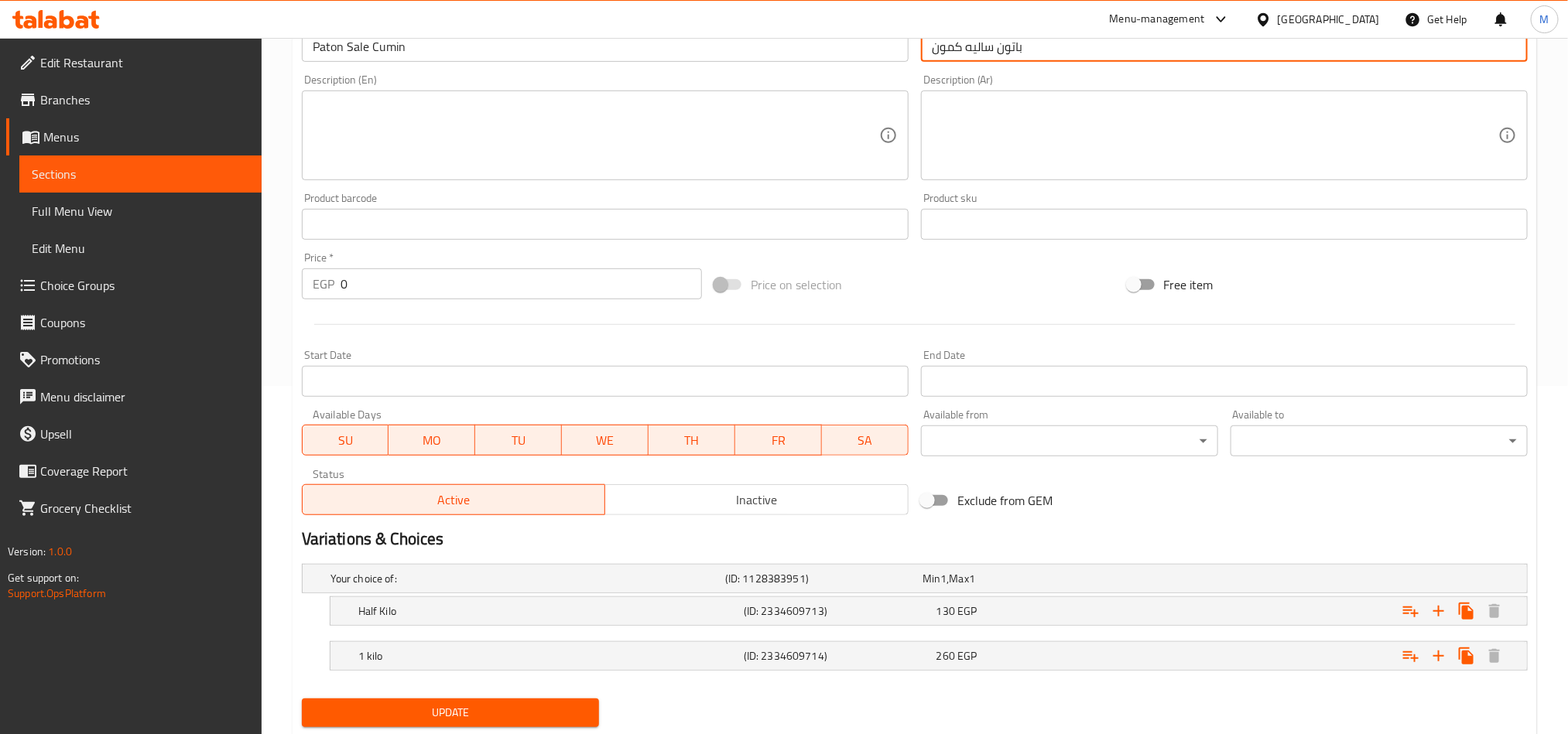
click at [811, 506] on span "Inactive" at bounding box center [757, 500] width 291 height 23
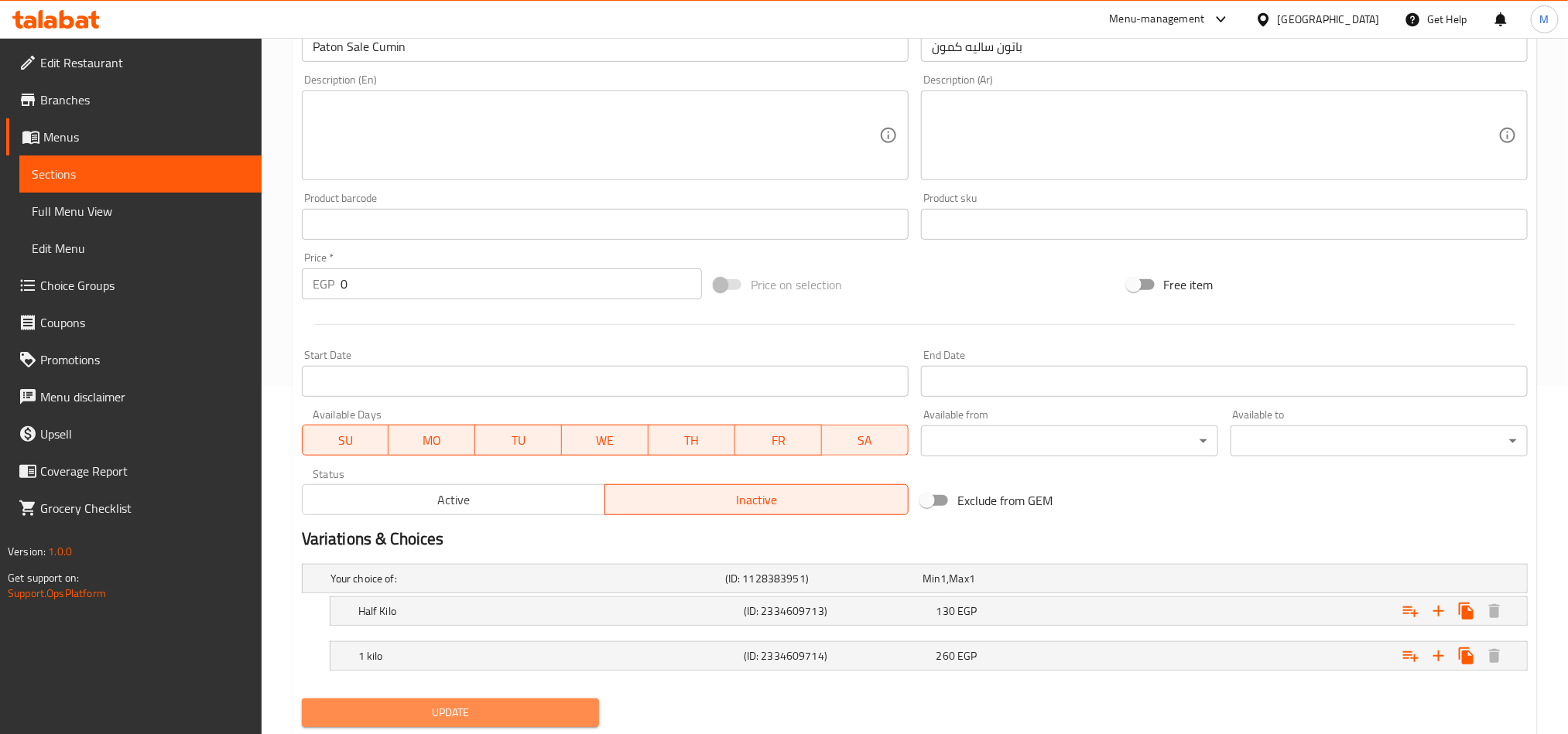
click at [518, 717] on span "Update" at bounding box center [450, 713] width 272 height 19
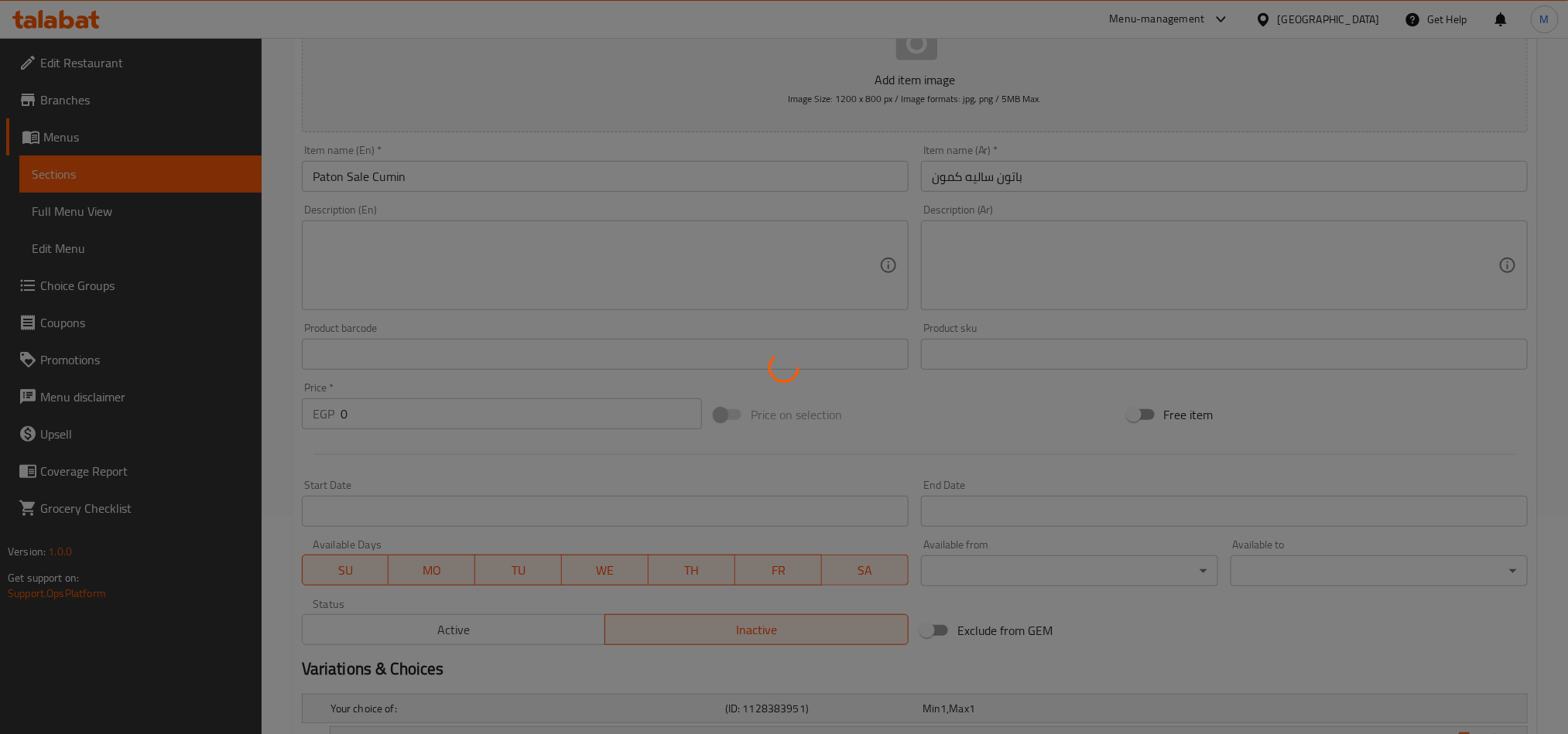
scroll to position [0, 0]
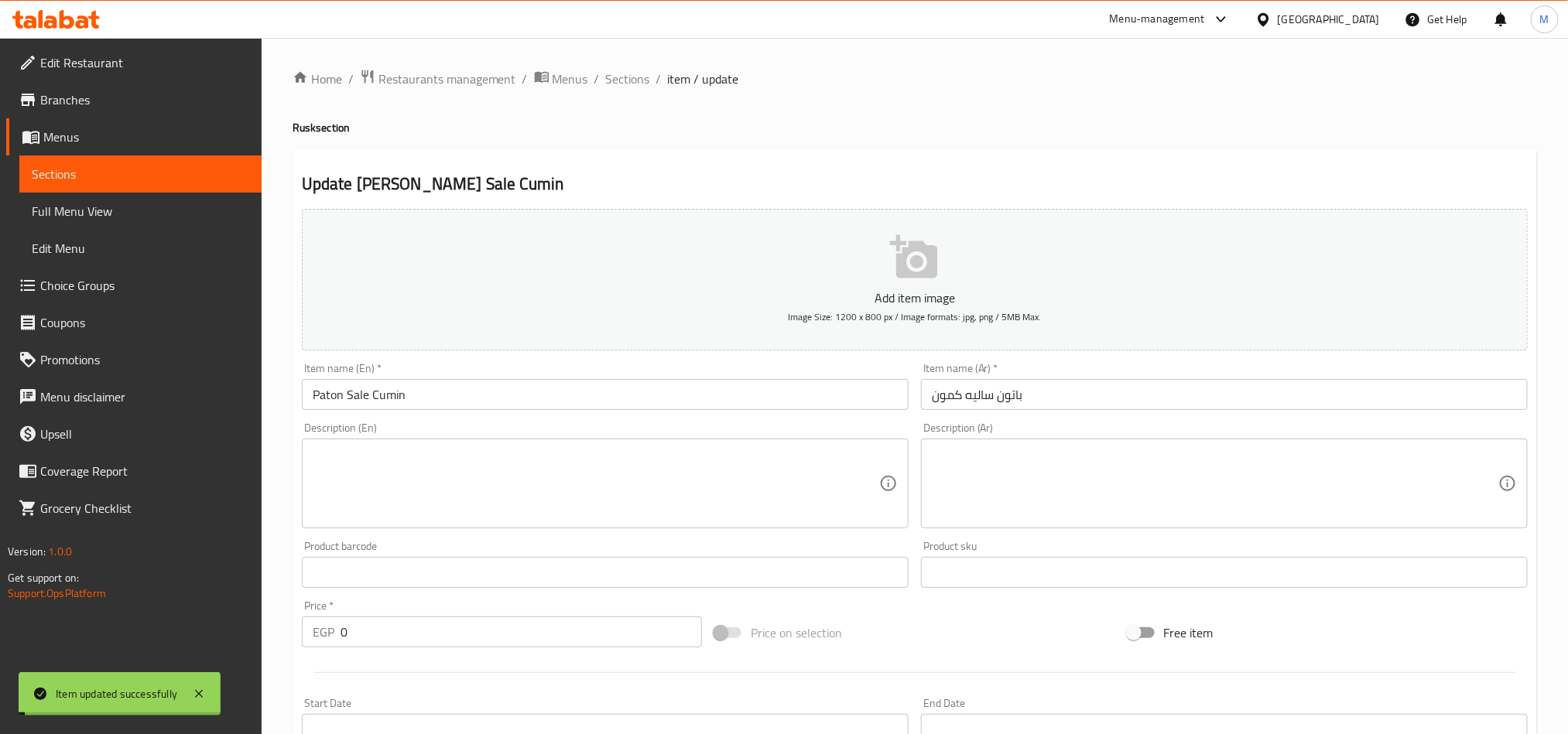
click at [944, 397] on input "باتون ساليه كمون" at bounding box center [1224, 395] width 607 height 31
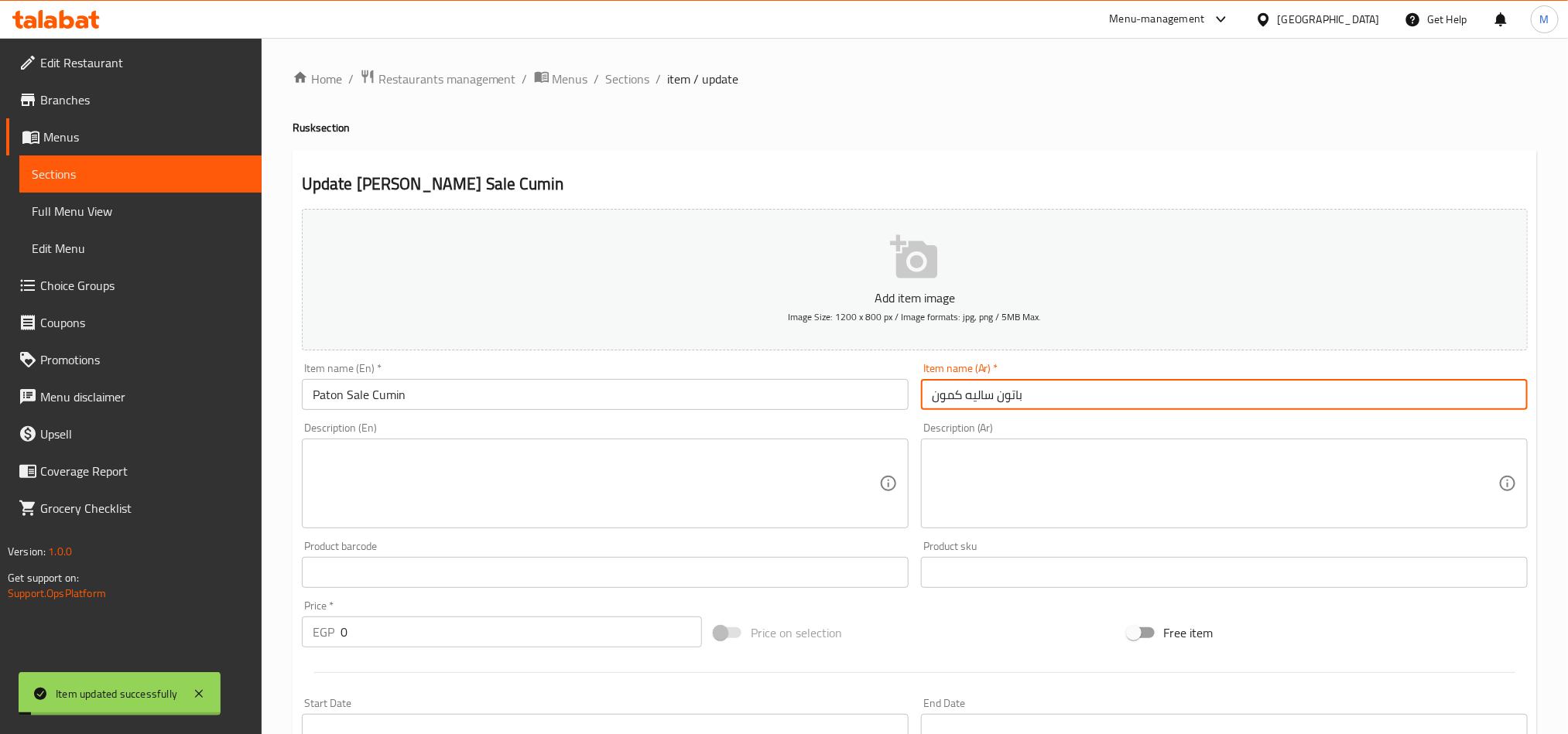
click at [944, 397] on input "باتون ساليه كمون" at bounding box center [1224, 395] width 607 height 31
click at [627, 84] on span "Sections" at bounding box center [628, 78] width 44 height 18
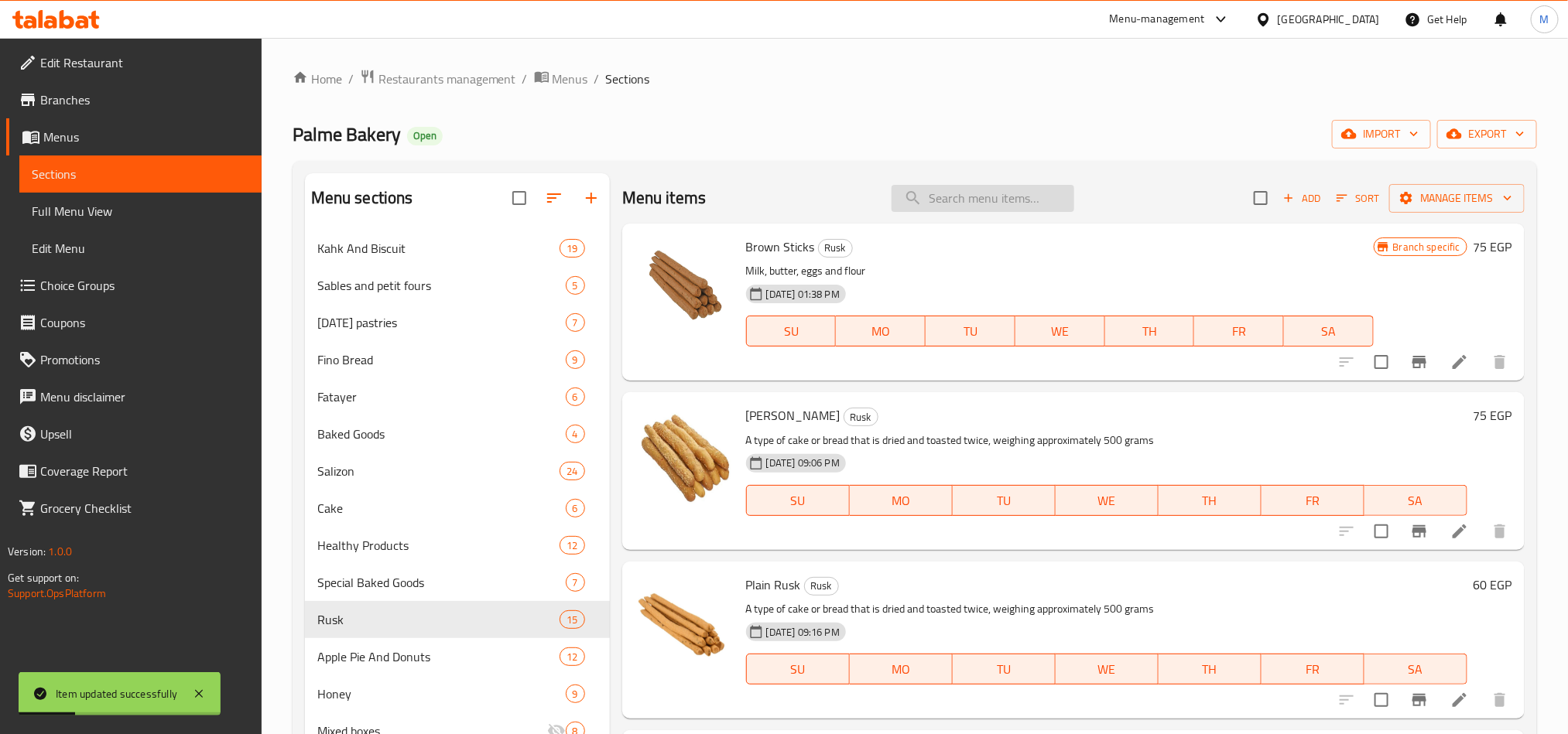
drag, startPoint x: 1024, startPoint y: 214, endPoint x: 1015, endPoint y: 205, distance: 12.7
click at [1021, 211] on div "Menu items Add Sort Manage items" at bounding box center [1072, 198] width 902 height 50
click at [1015, 205] on input "search" at bounding box center [983, 198] width 183 height 27
paste input "كمون"
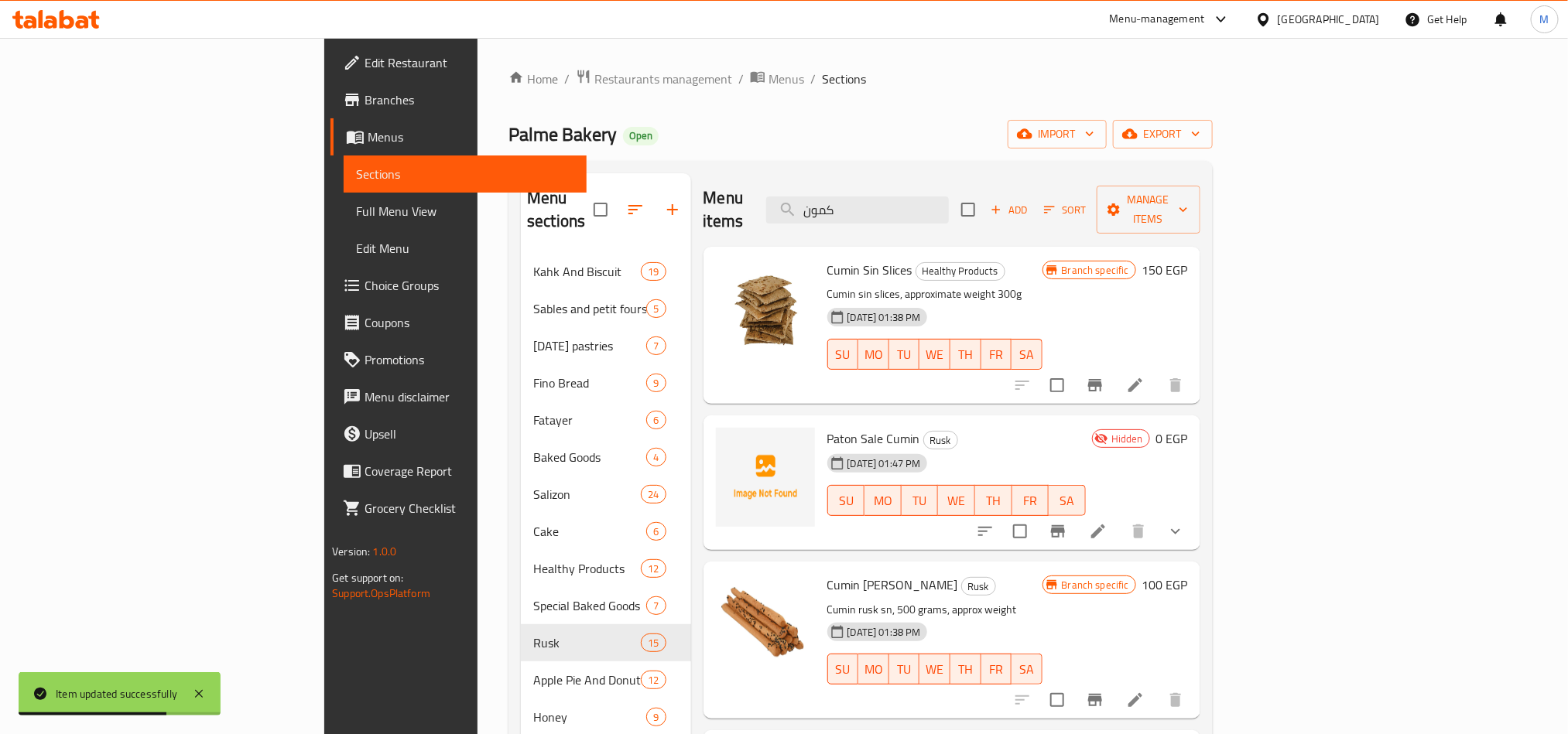
type input "كمون"
drag, startPoint x: 1182, startPoint y: 54, endPoint x: 1008, endPoint y: 100, distance: 180.0
click at [1008, 100] on div "Home / Restaurants management / Menus / Sections Palme Bakery Open import expor…" at bounding box center [861, 494] width 704 height 851
drag, startPoint x: 1008, startPoint y: 100, endPoint x: 899, endPoint y: 95, distance: 109.1
drag, startPoint x: 899, startPoint y: 95, endPoint x: 797, endPoint y: 98, distance: 102.0
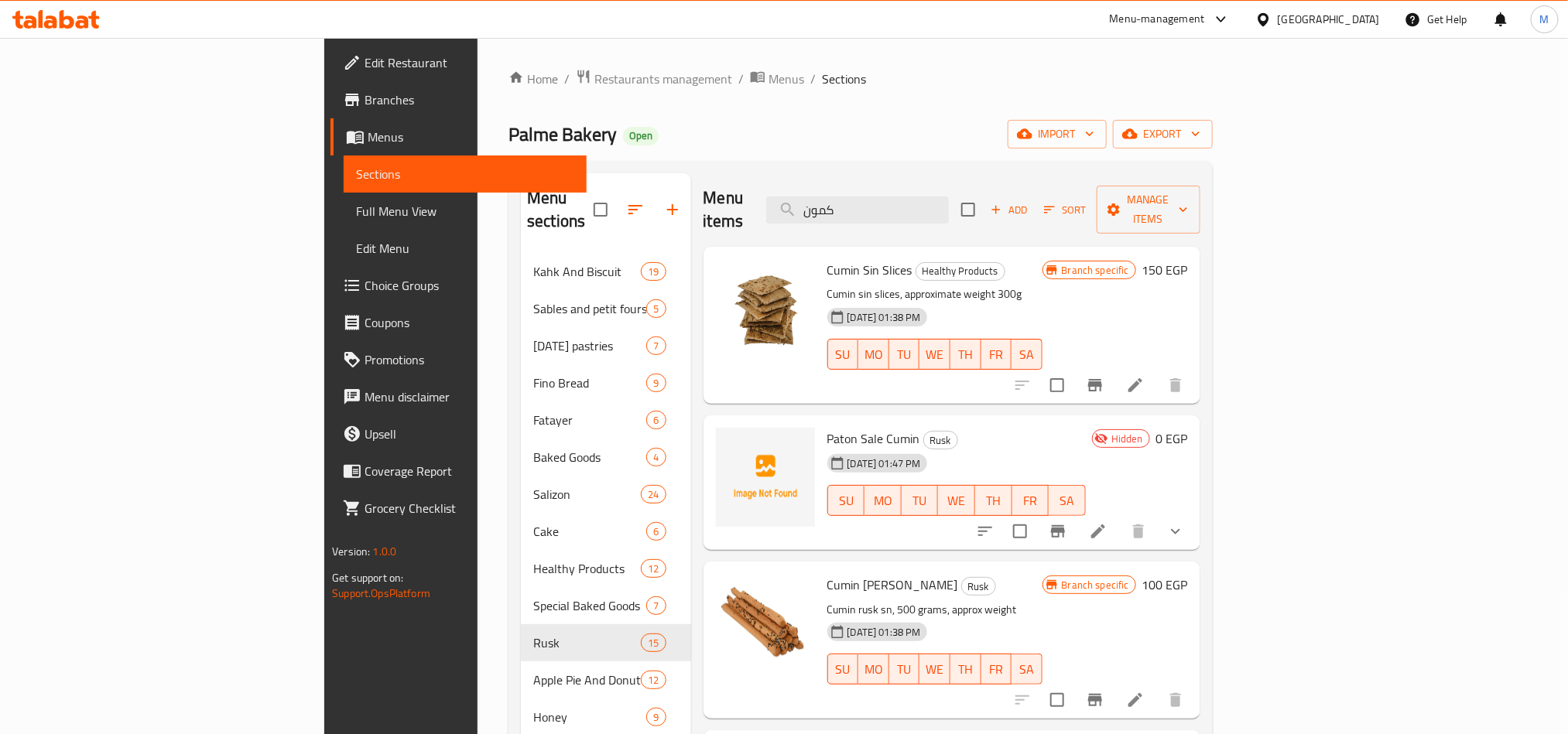
click at [797, 98] on div "Home / Restaurants management / Menus / Sections Palme Bakery Open import expor…" at bounding box center [861, 494] width 704 height 851
drag, startPoint x: 1111, startPoint y: 136, endPoint x: 990, endPoint y: 110, distance: 123.8
drag, startPoint x: 990, startPoint y: 110, endPoint x: 853, endPoint y: 107, distance: 137.0
click at [853, 107] on div "Home / Restaurants management / Menus / Sections Palme Bakery Open import expor…" at bounding box center [861, 494] width 704 height 851
drag, startPoint x: 996, startPoint y: 95, endPoint x: 867, endPoint y: 84, distance: 129.5
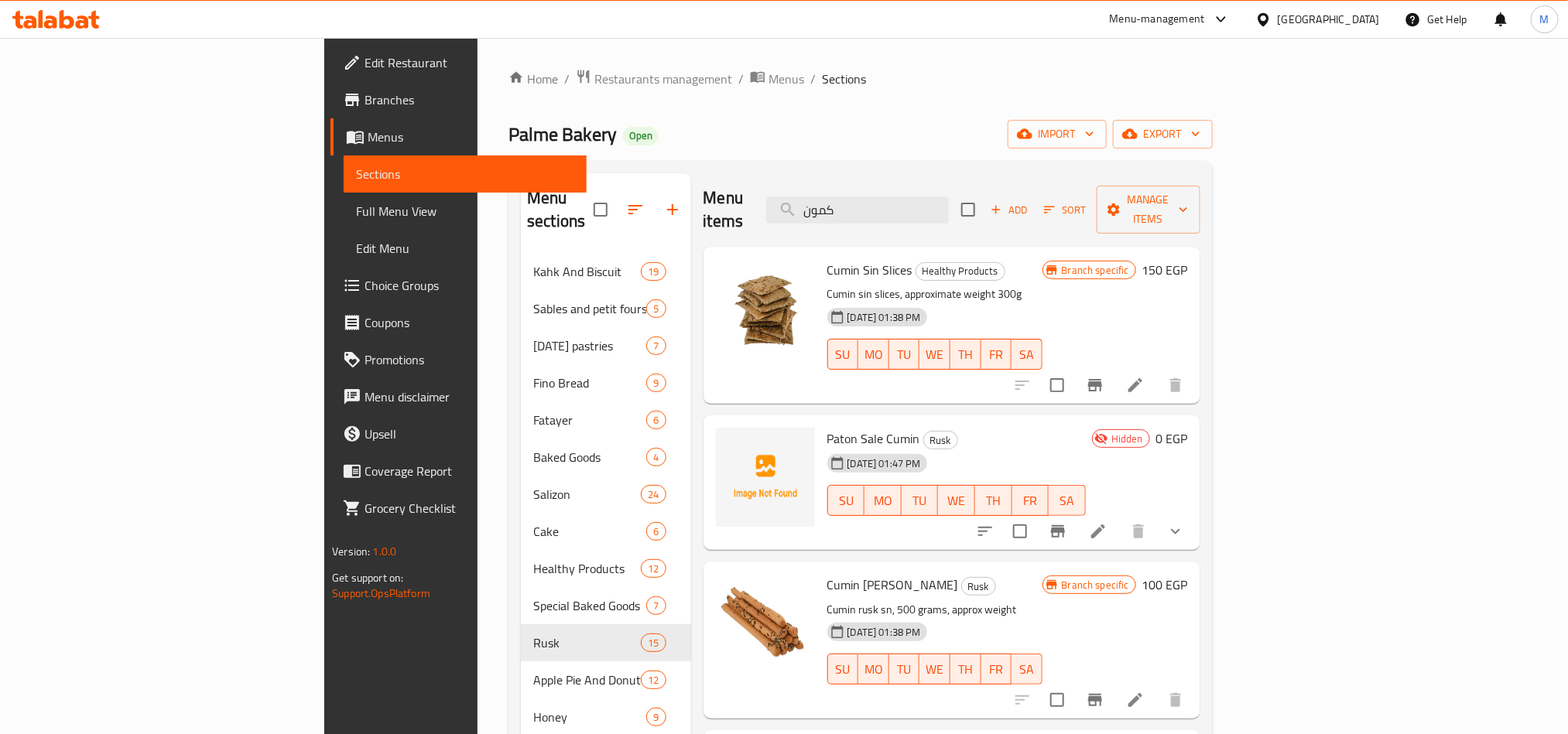
click at [867, 84] on ol "Home / Restaurants management / Menus / Sections" at bounding box center [861, 78] width 704 height 20
drag, startPoint x: 1210, startPoint y: 102, endPoint x: 984, endPoint y: 80, distance: 227.1
click at [984, 80] on ol "Home / Restaurants management / Menus / Sections" at bounding box center [861, 78] width 704 height 20
click at [1102, 379] on icon "Branch-specific-item" at bounding box center [1095, 385] width 14 height 12
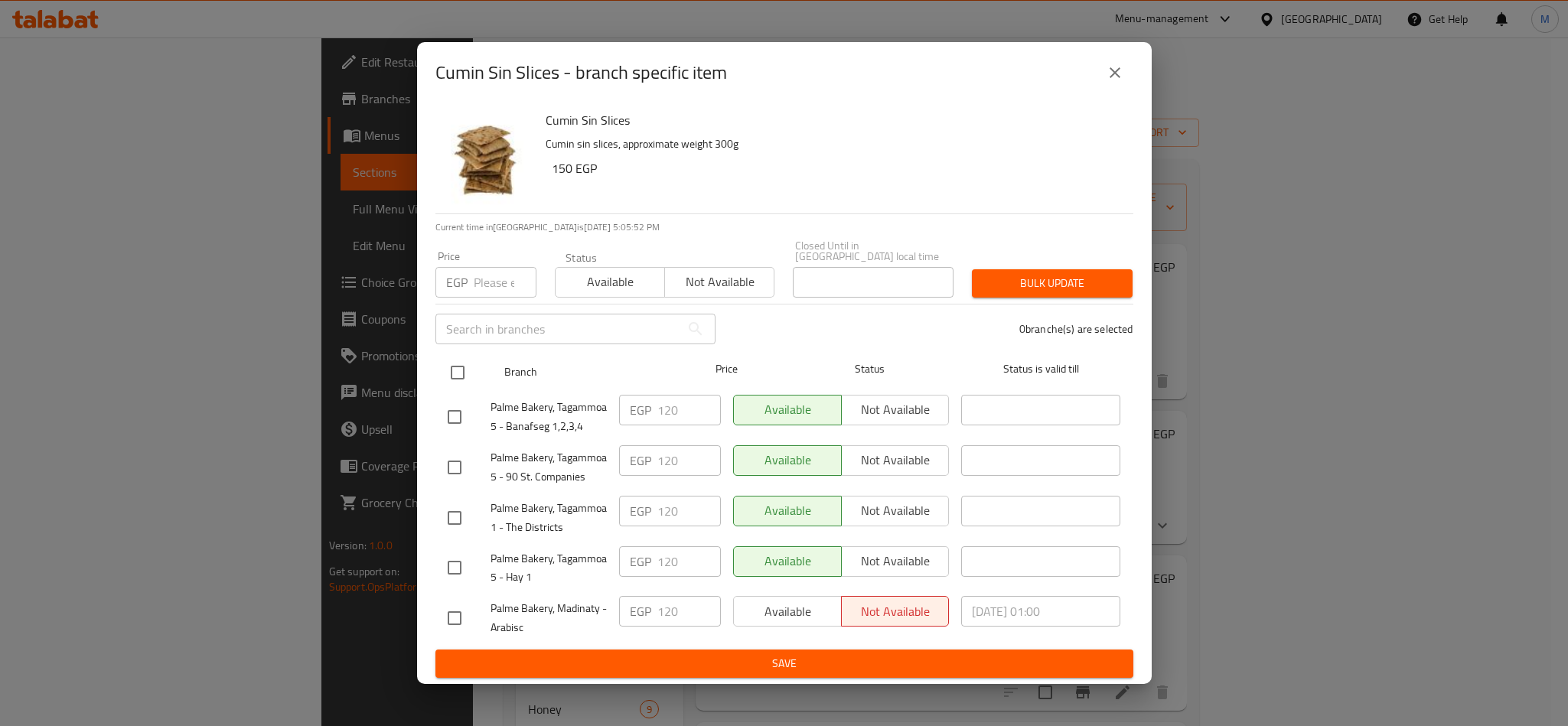
click at [450, 370] on input "checkbox" at bounding box center [457, 372] width 32 height 32
checkbox input "true"
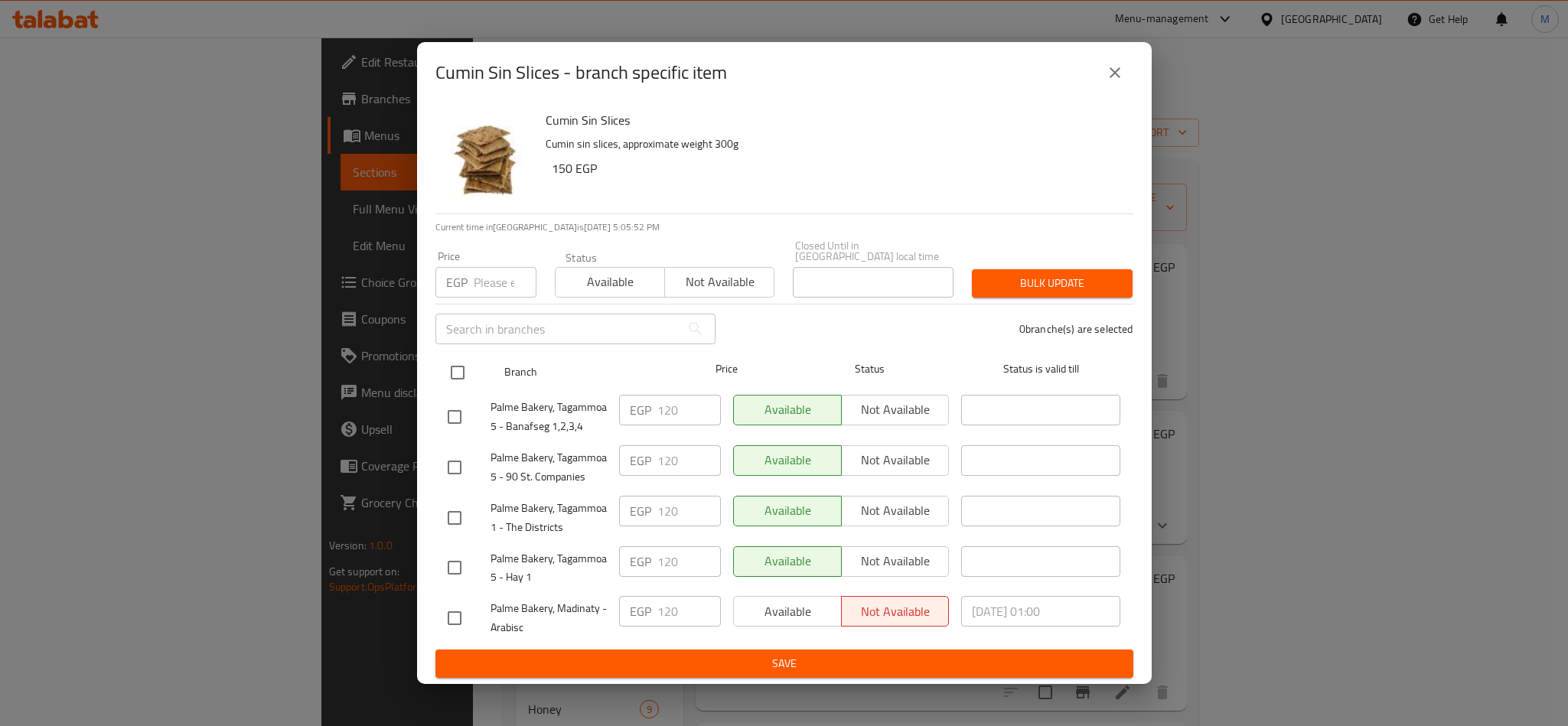
checkbox input "true"
click at [483, 287] on input "number" at bounding box center [505, 283] width 63 height 31
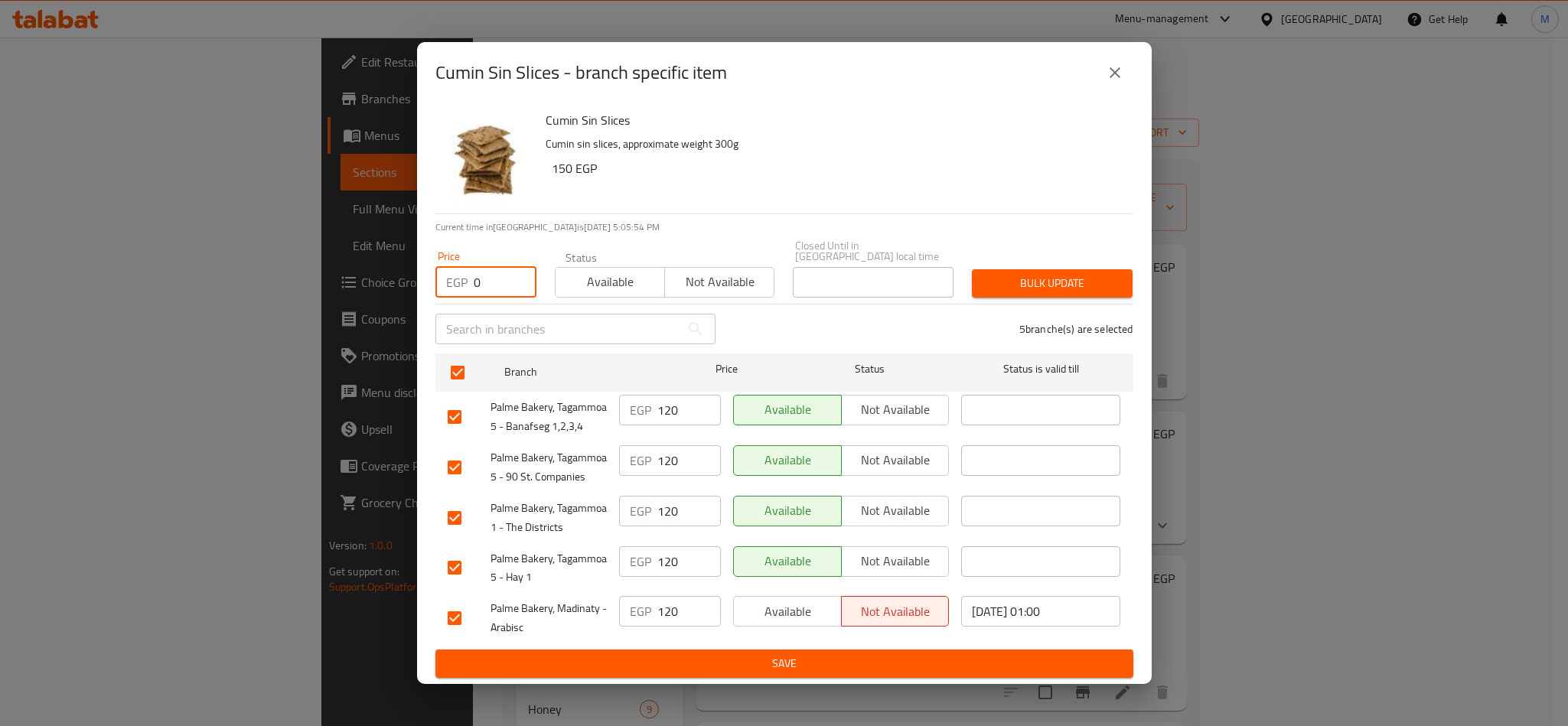
type input "0"
click at [807, 165] on h6 "150 EGP" at bounding box center [837, 168] width 569 height 22
click at [1071, 279] on span "Bulk update" at bounding box center [1052, 284] width 136 height 19
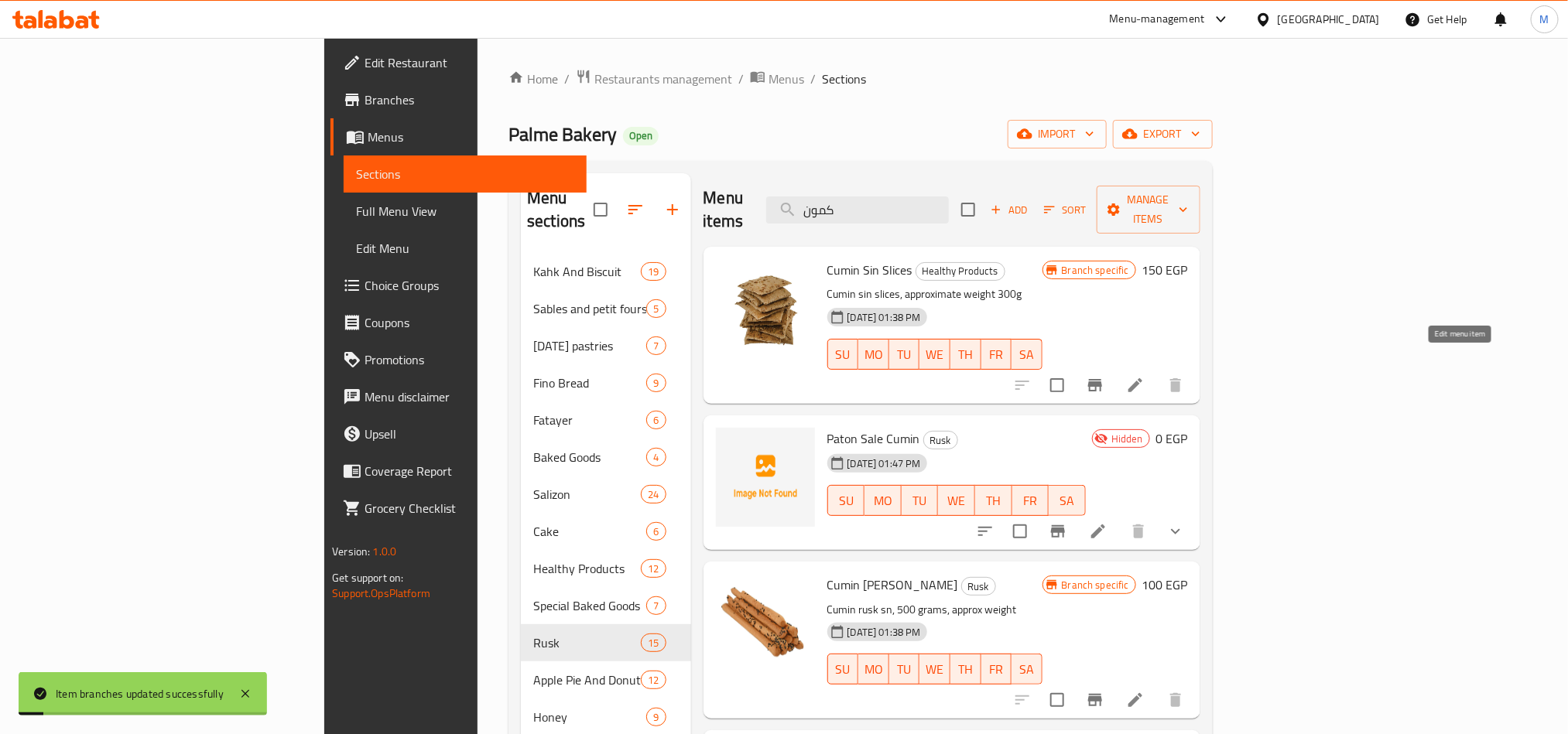
click at [1144, 376] on icon at bounding box center [1135, 384] width 18 height 18
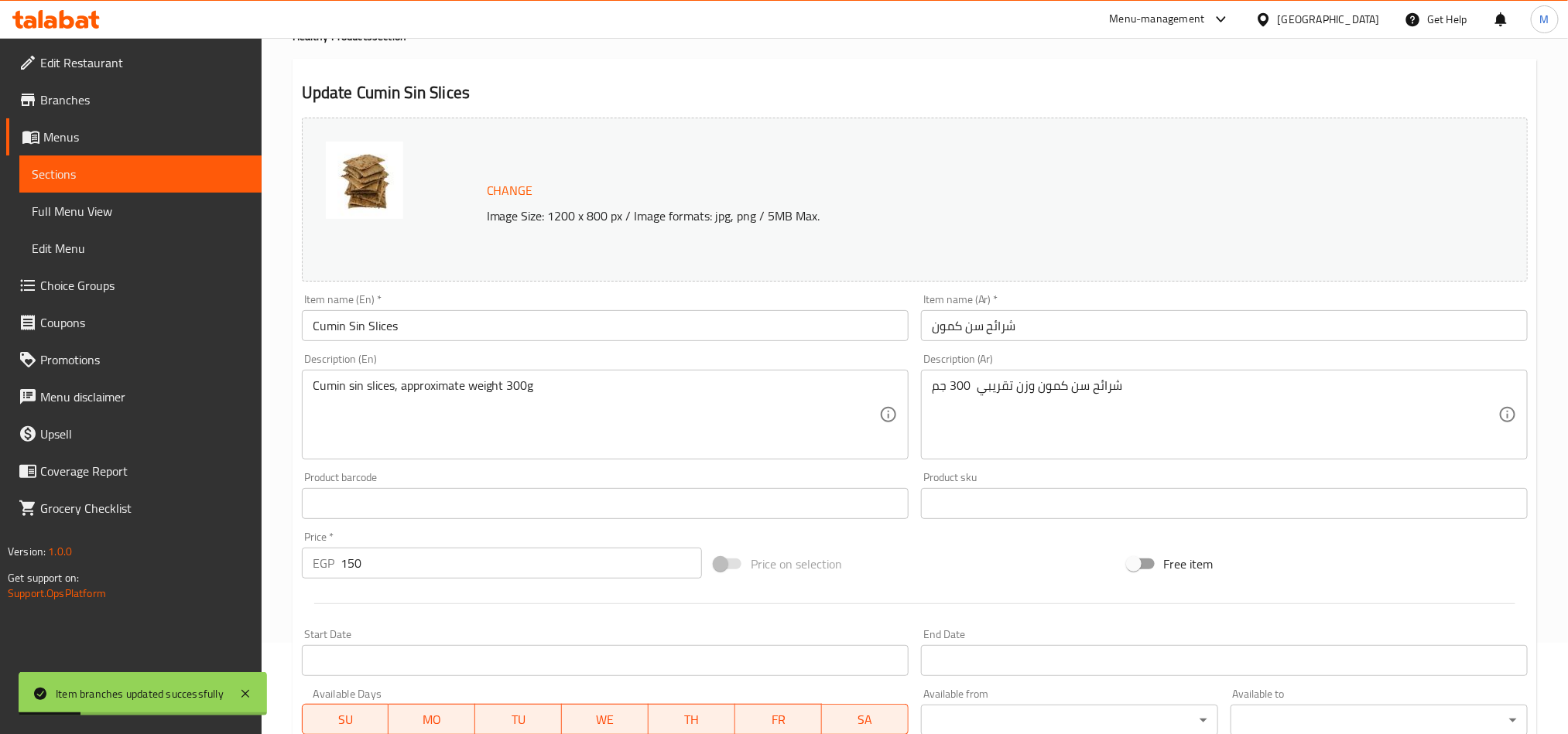
scroll to position [232, 0]
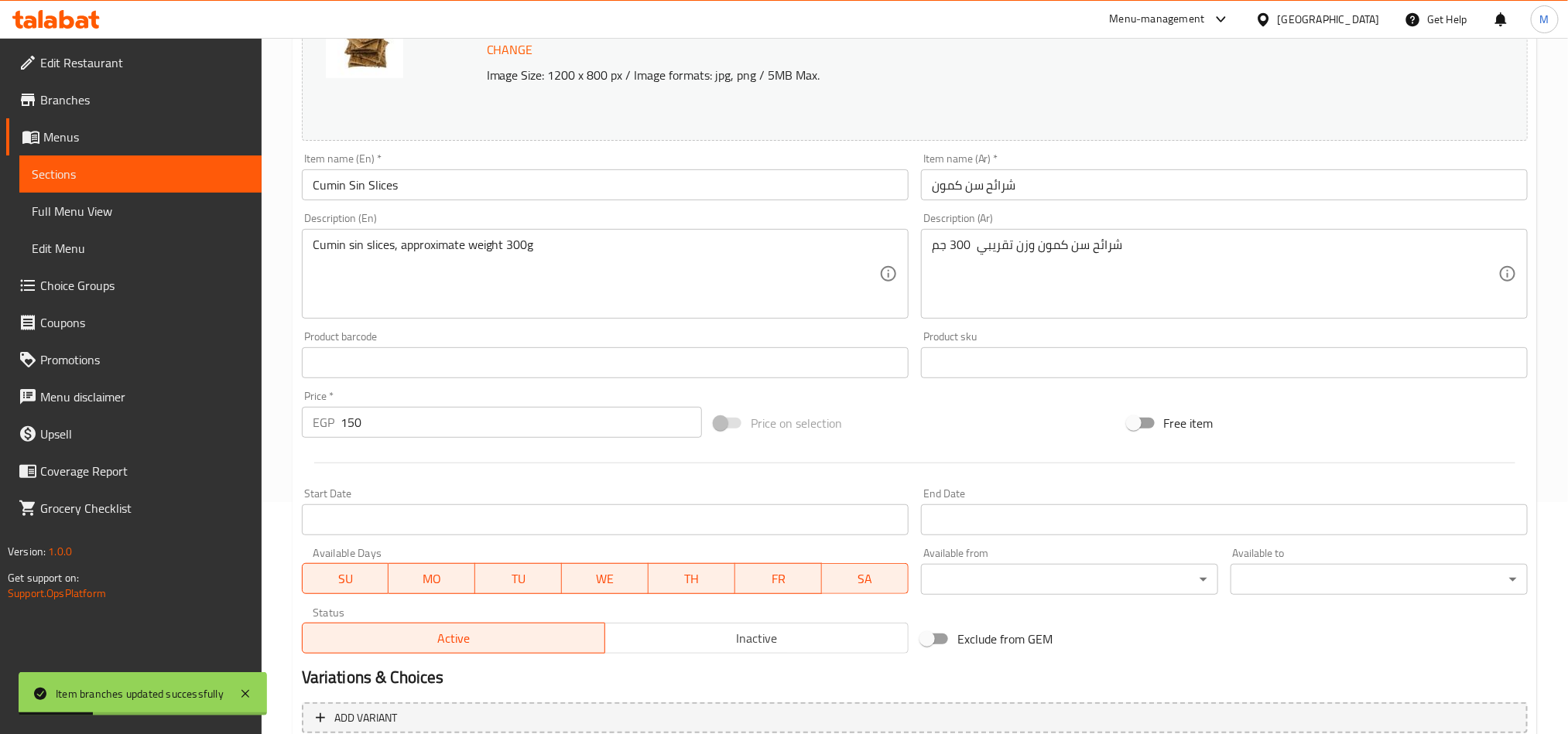
click at [634, 427] on input "150" at bounding box center [521, 423] width 362 height 31
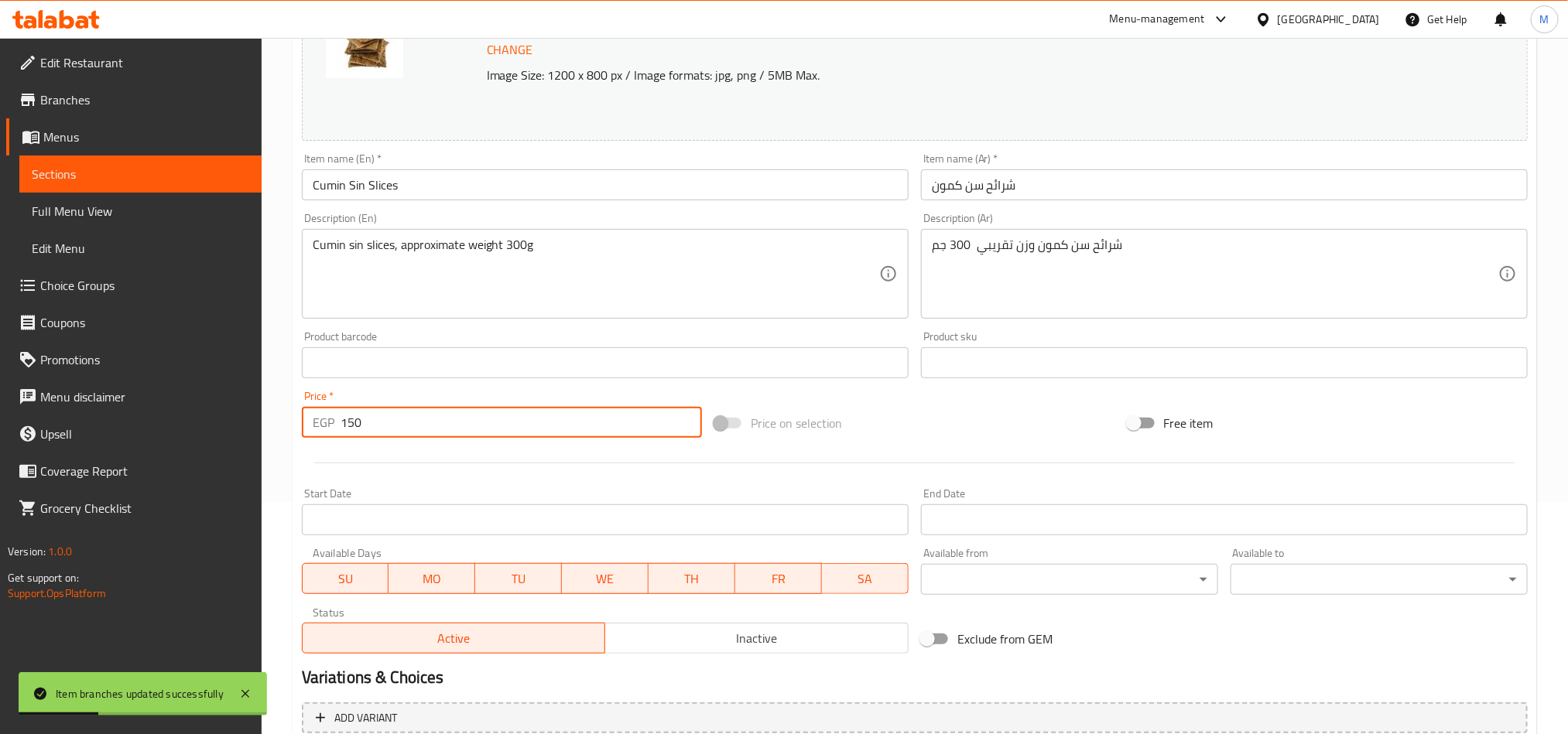
click at [634, 427] on input "150" at bounding box center [521, 423] width 362 height 31
type input "0"
click at [867, 425] on div "Price on selection" at bounding box center [914, 424] width 412 height 42
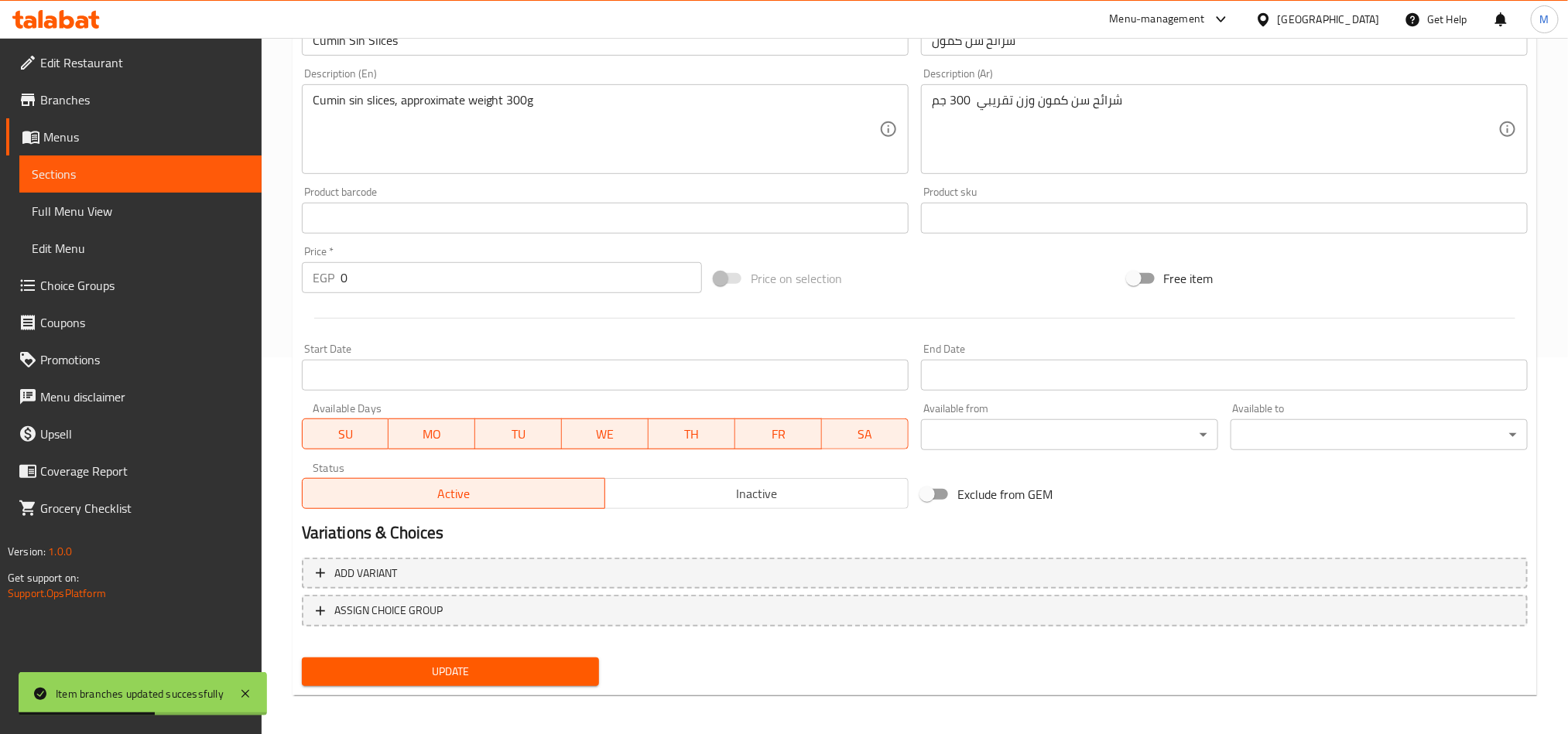
scroll to position [379, 0]
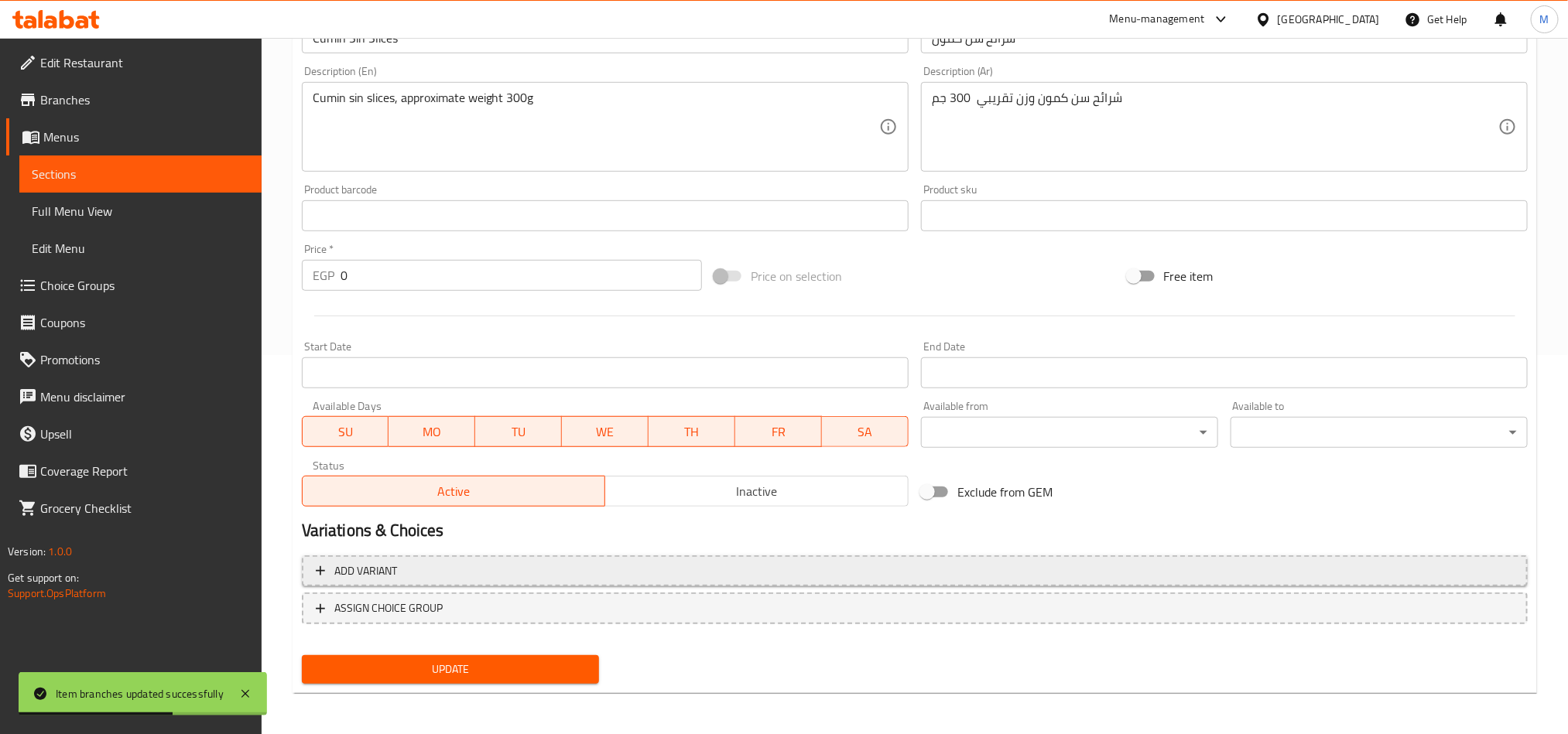
click at [1272, 557] on button "Add variant" at bounding box center [914, 571] width 1225 height 31
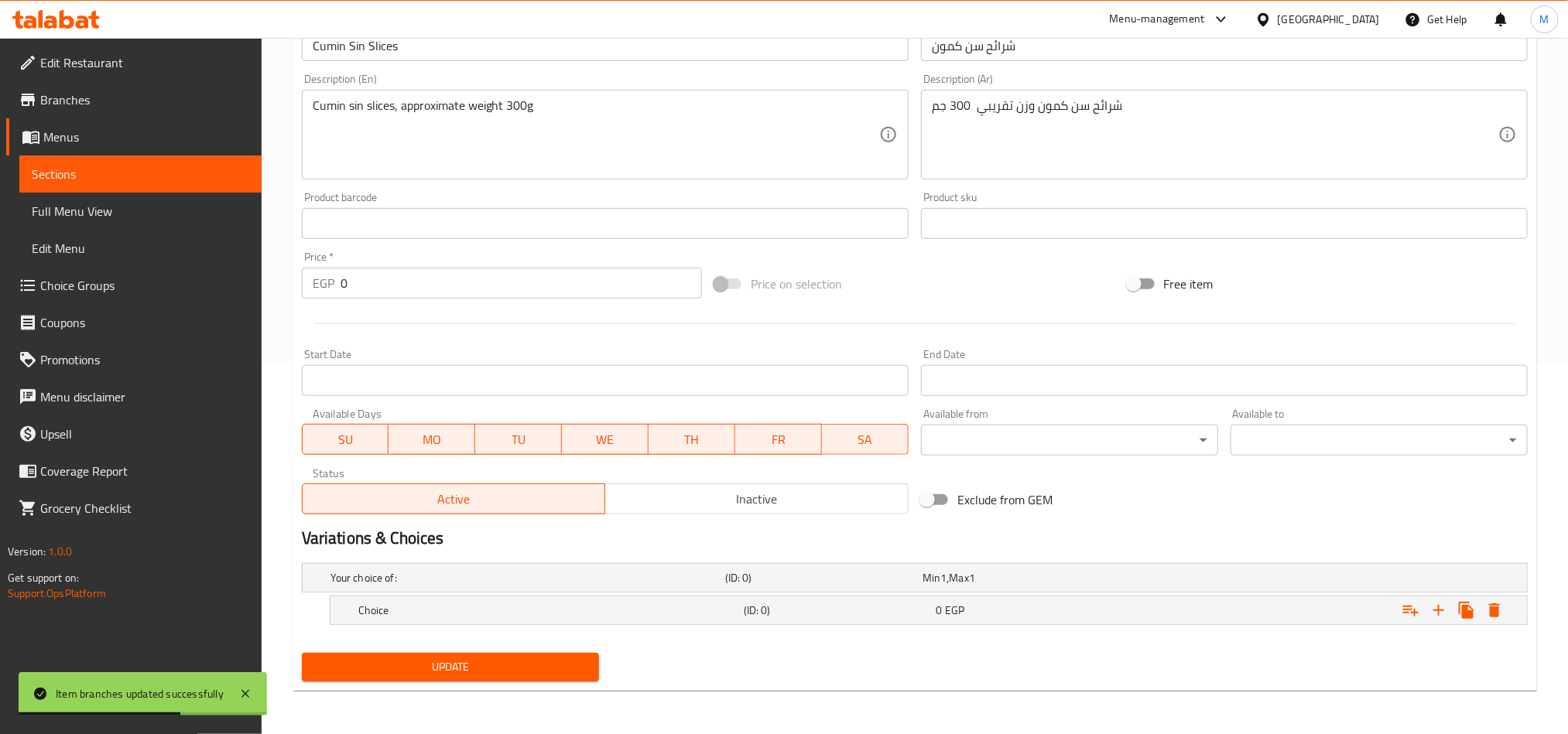
scroll to position [372, 0]
click at [1438, 608] on icon "Expand" at bounding box center [1438, 610] width 18 height 18
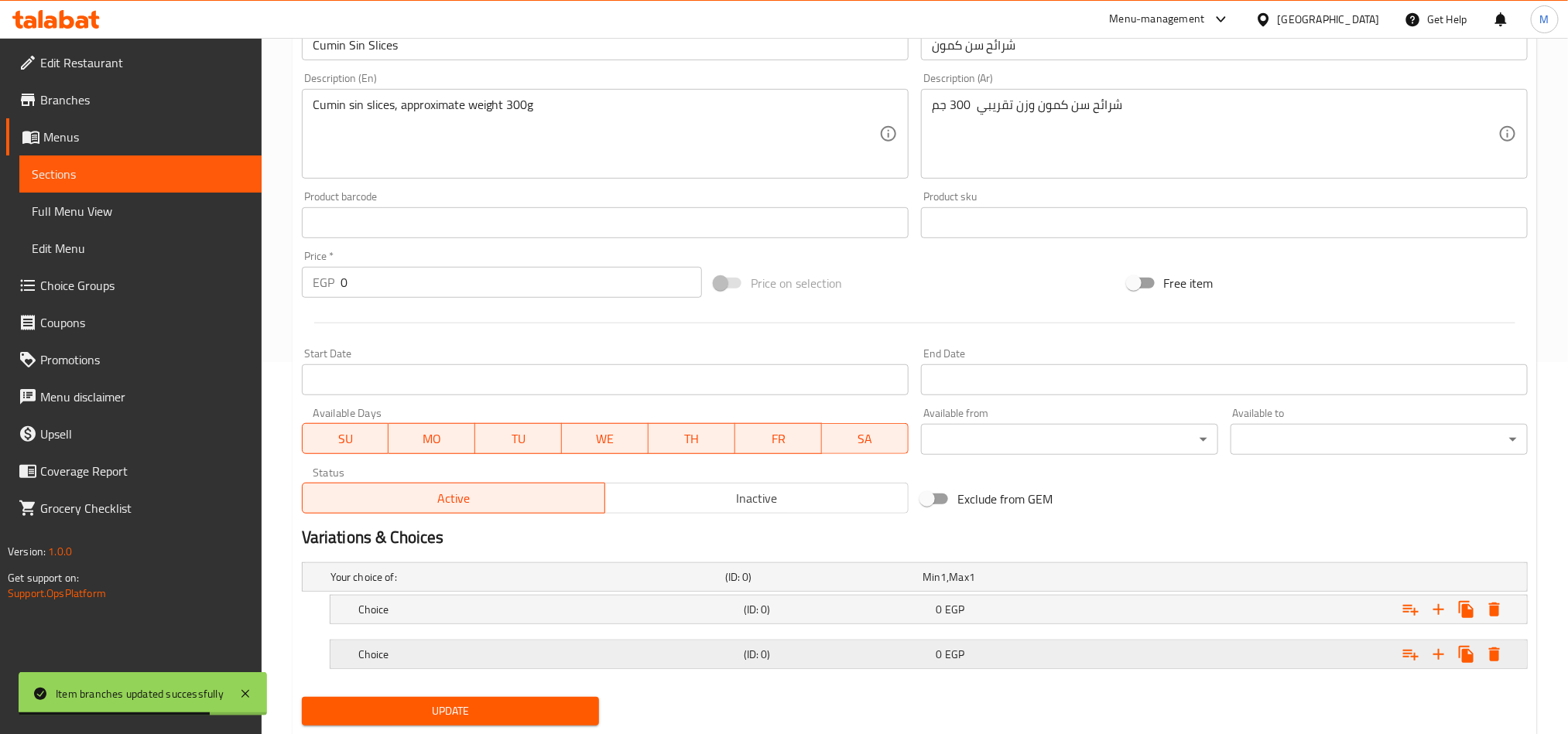
click at [1135, 656] on div "Expand" at bounding box center [1318, 654] width 385 height 34
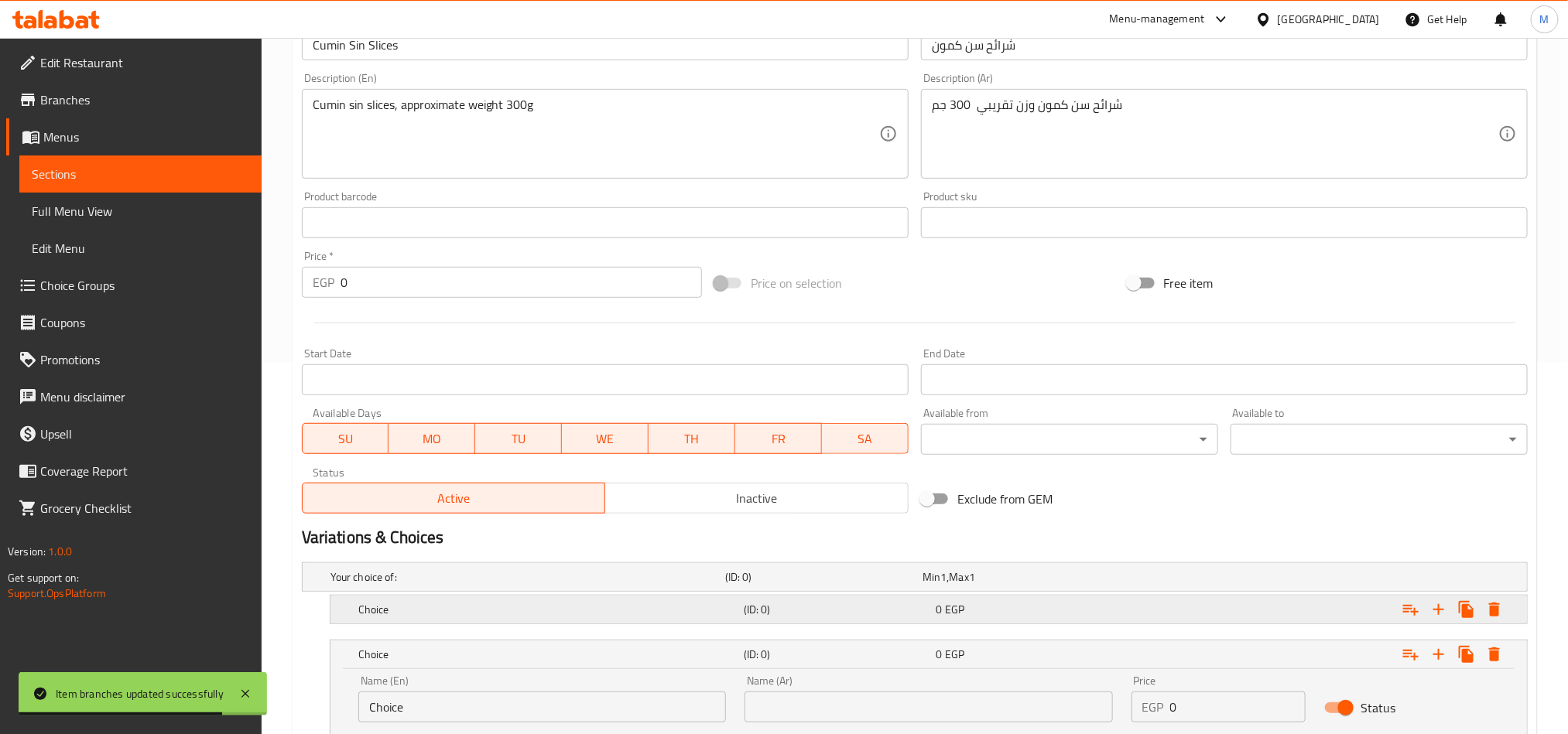
click at [1119, 617] on div "0 EGP" at bounding box center [1030, 610] width 186 height 16
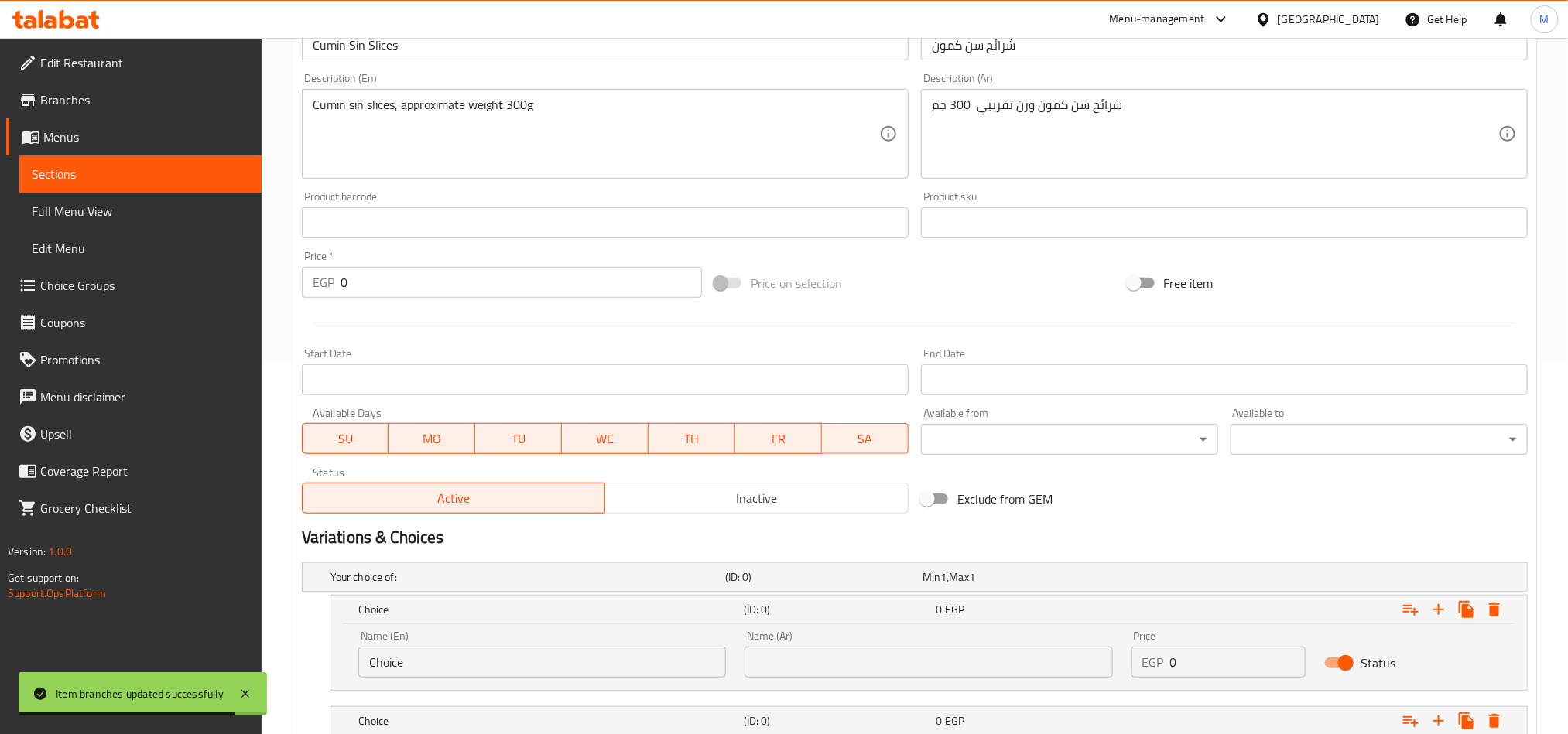
scroll to position [488, 0]
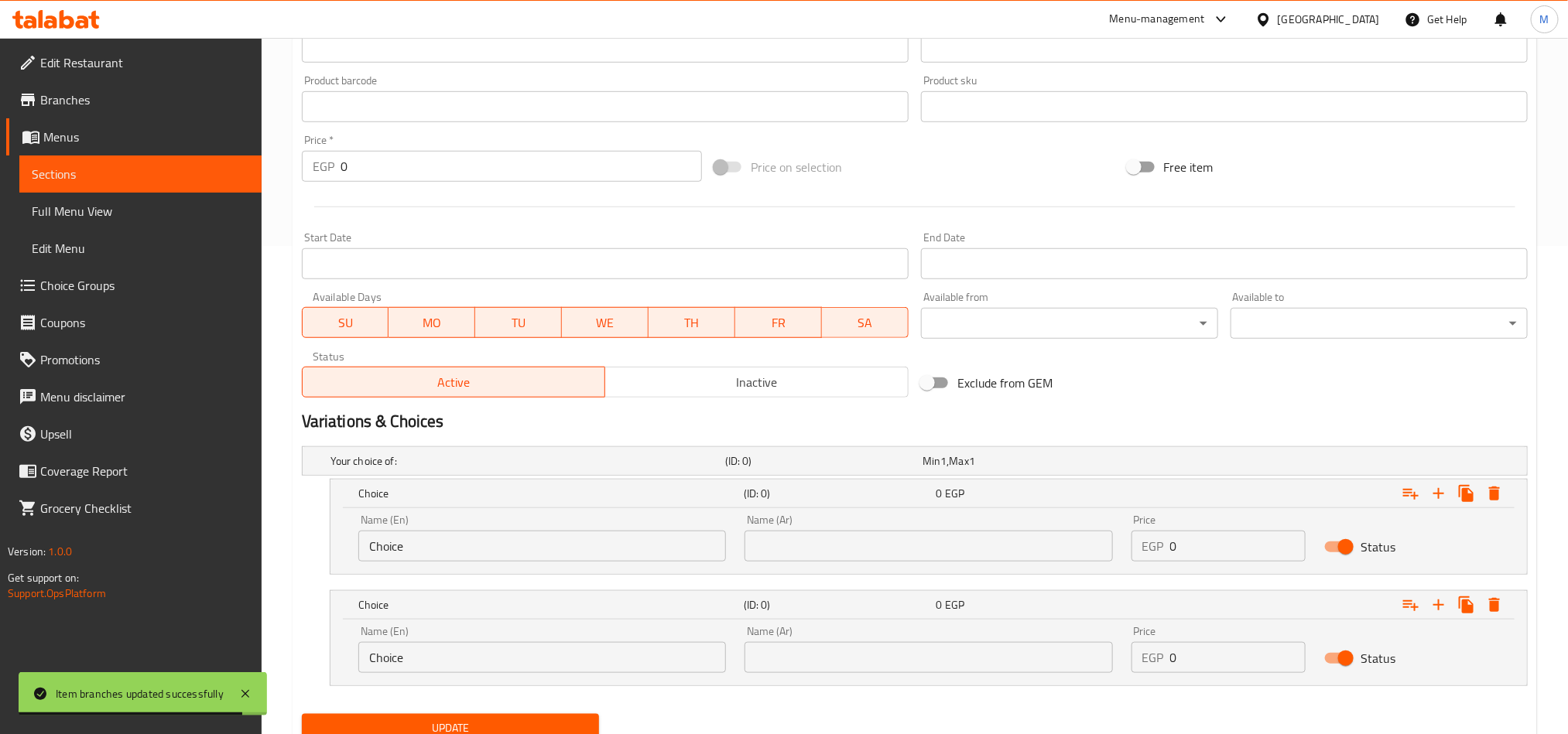
click at [1013, 552] on input "text" at bounding box center [928, 546] width 368 height 31
type input "نصف كيلو"
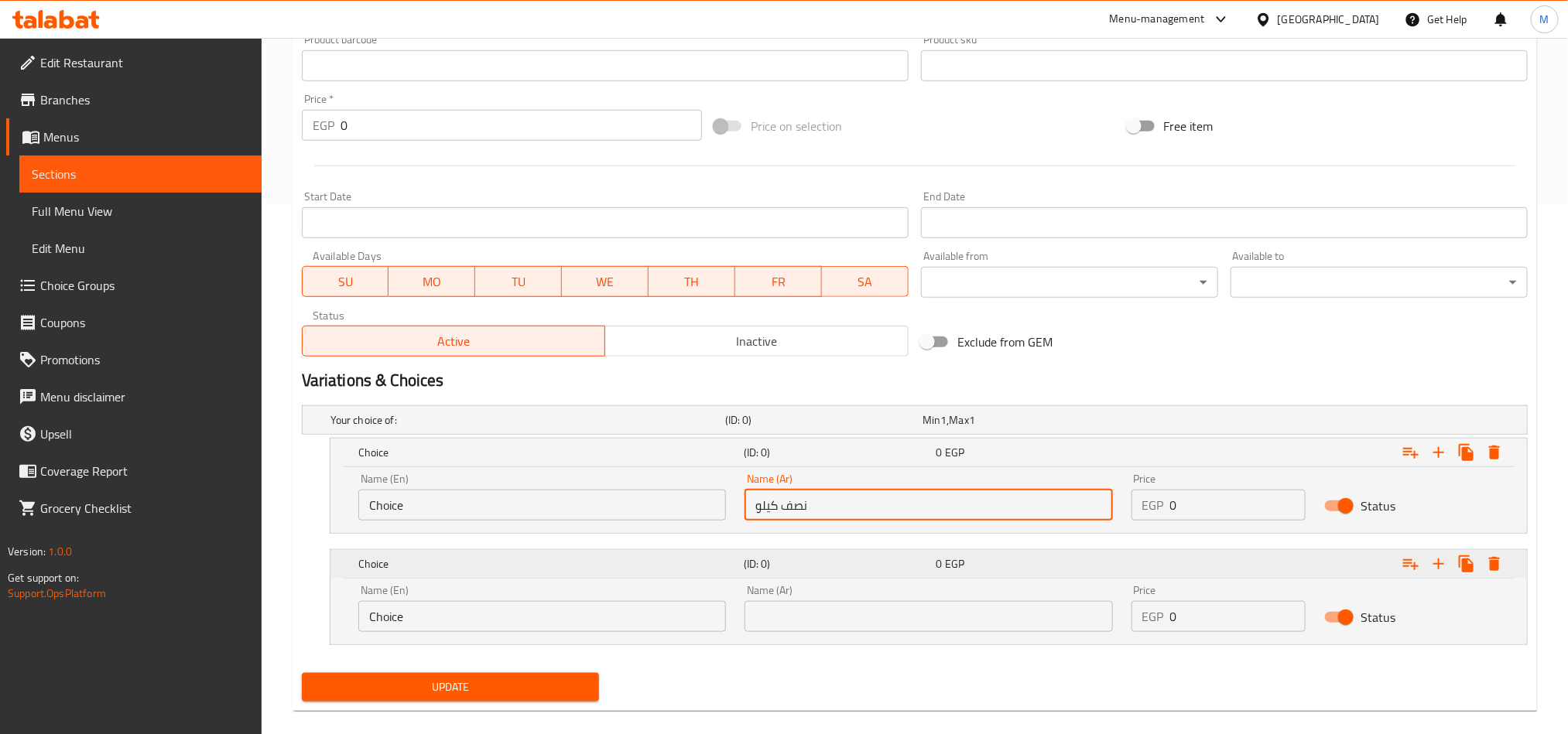
scroll to position [551, 0]
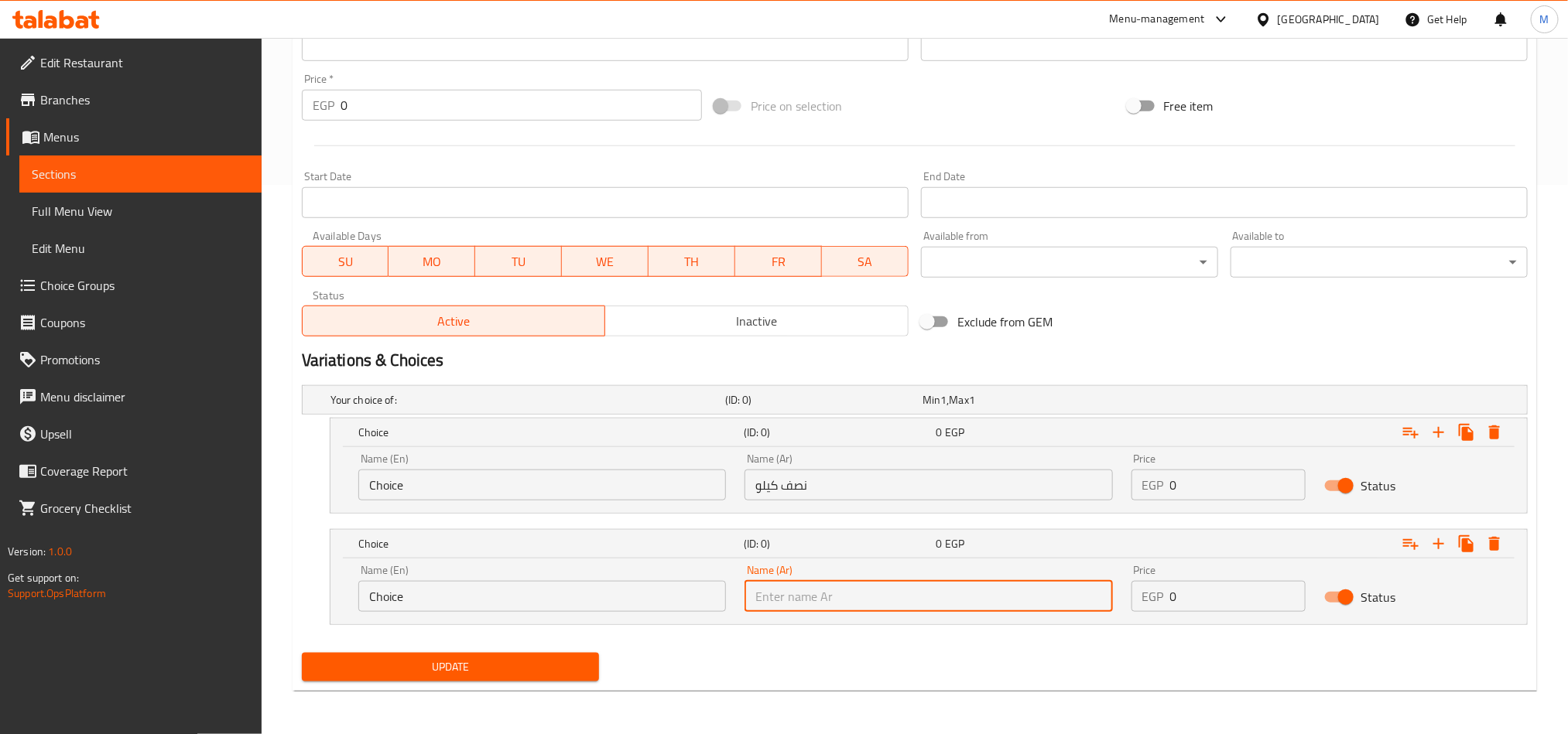
click at [911, 588] on input "text" at bounding box center [928, 597] width 368 height 31
type input "1 كيلو"
click at [618, 497] on input "Choice" at bounding box center [542, 485] width 368 height 31
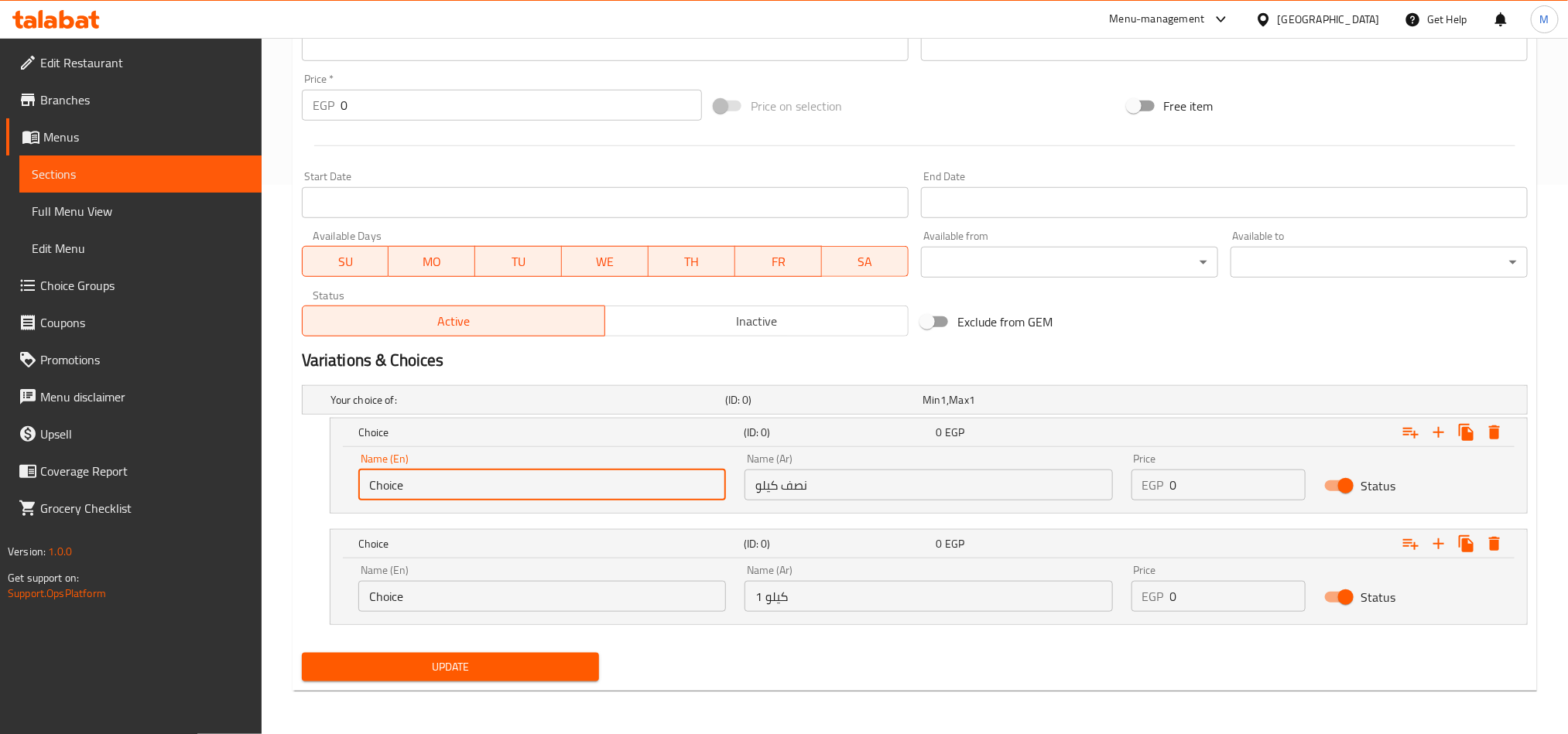
click at [618, 497] on input "Choice" at bounding box center [542, 485] width 368 height 31
click at [620, 497] on input "text" at bounding box center [542, 485] width 368 height 31
type input "Half Kilo"
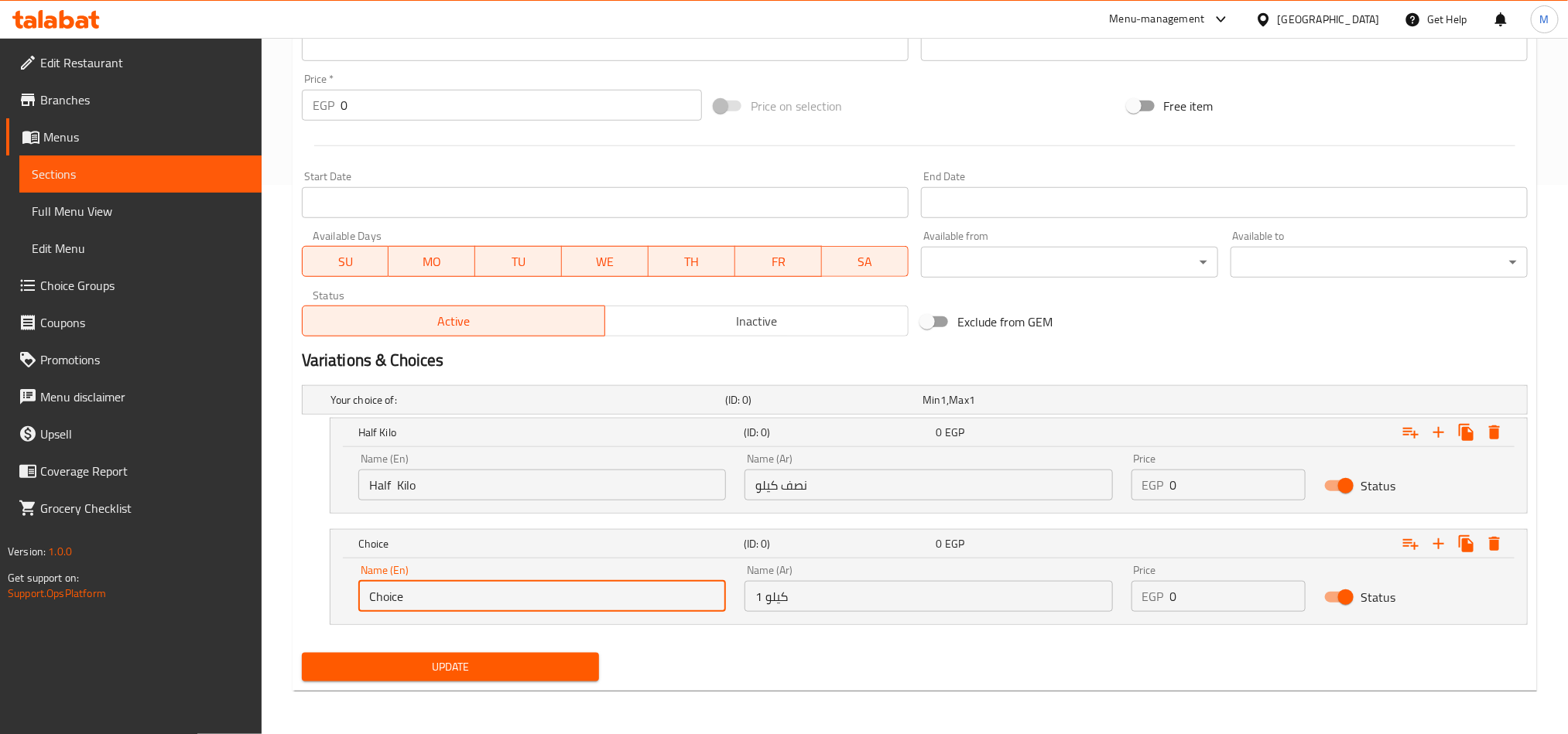
click at [593, 600] on input "Choice" at bounding box center [542, 597] width 368 height 31
click at [593, 600] on input "text" at bounding box center [542, 597] width 368 height 31
type input "1 kilo"
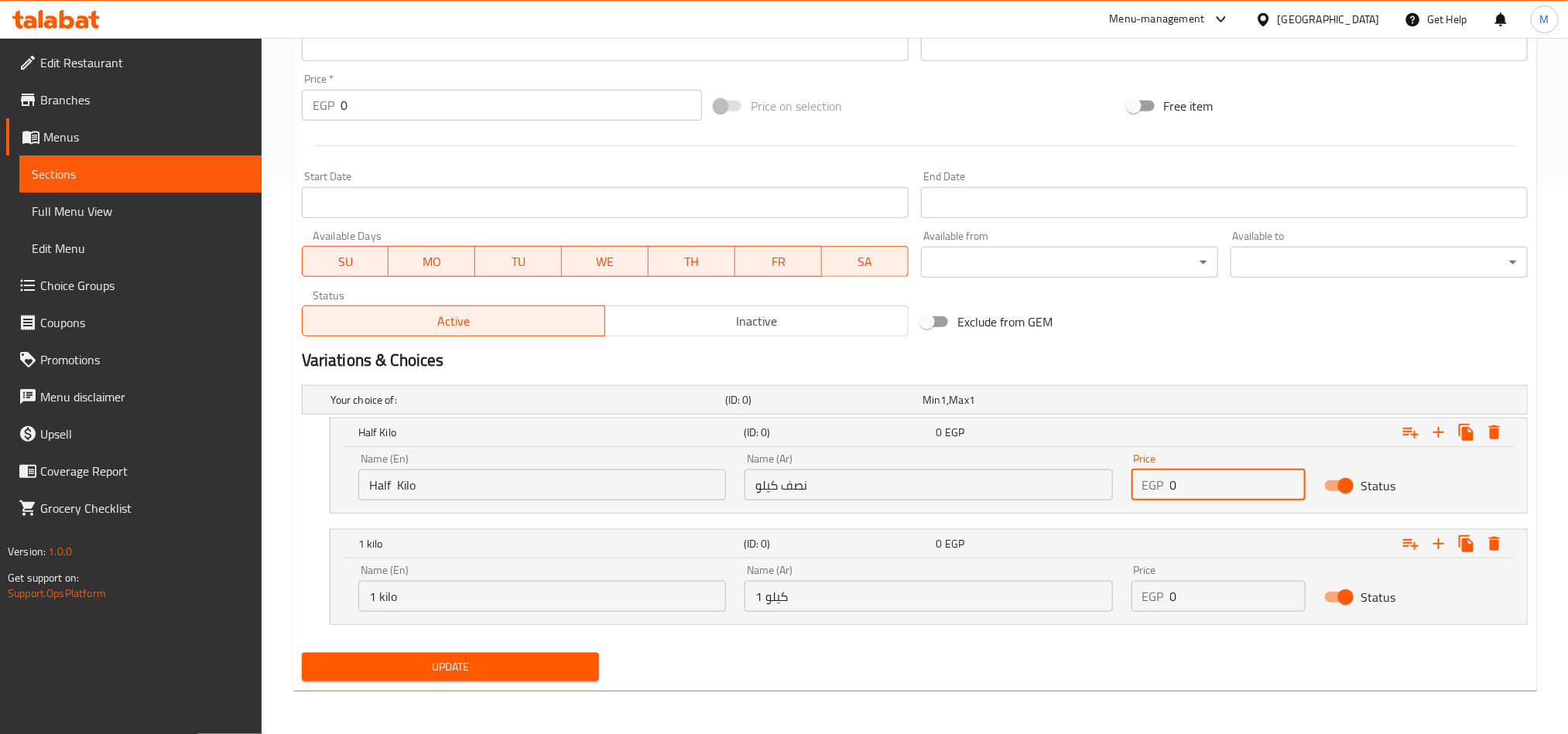
click at [1245, 492] on input "0" at bounding box center [1238, 485] width 137 height 31
click at [1244, 492] on input "0" at bounding box center [1238, 485] width 137 height 31
click at [1243, 492] on input "0" at bounding box center [1238, 485] width 137 height 31
paste input "9"
type input "90"
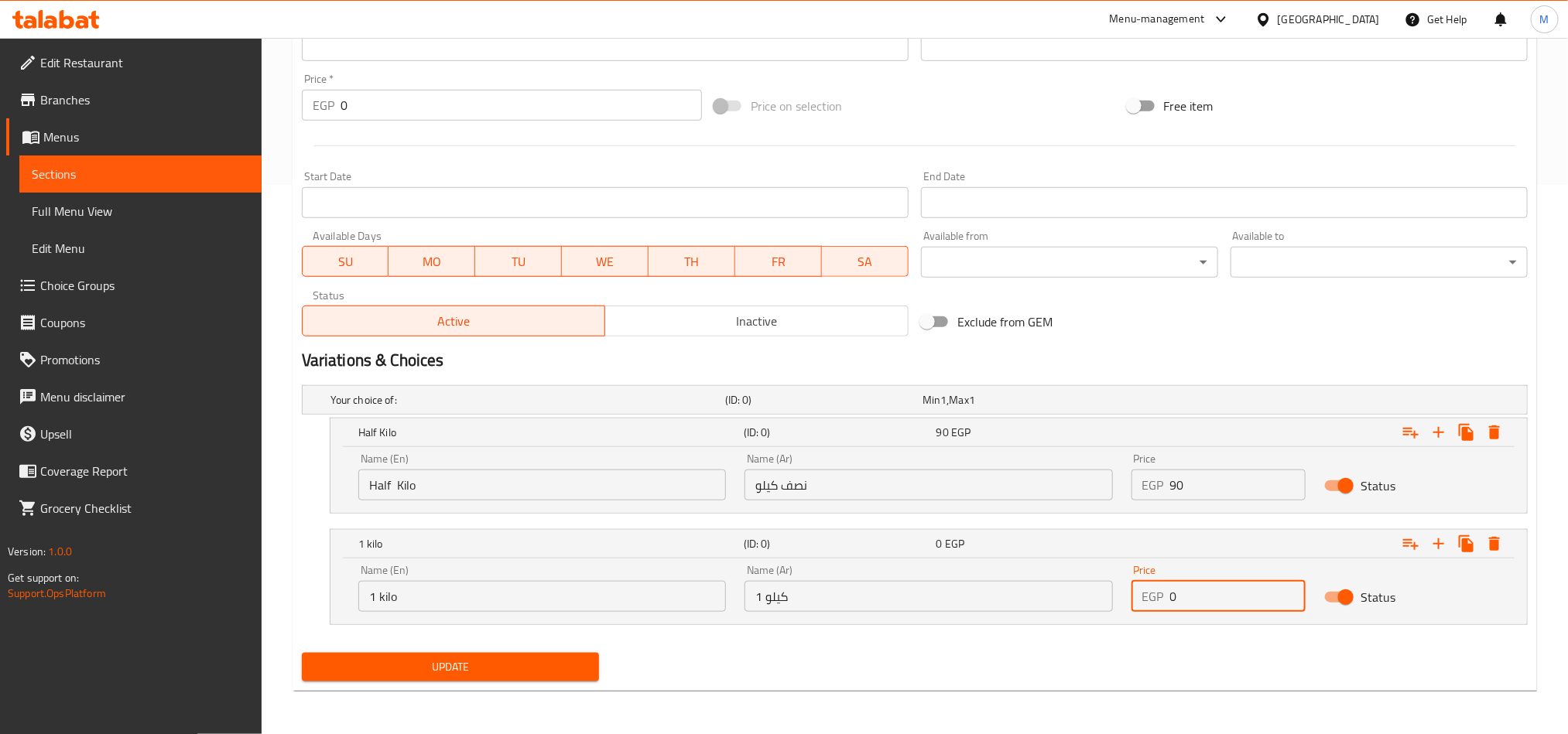
click at [1204, 602] on input "0" at bounding box center [1238, 597] width 137 height 31
click at [1204, 604] on input "0" at bounding box center [1238, 597] width 137 height 31
click at [1204, 600] on input "0" at bounding box center [1238, 597] width 137 height 31
paste input "18"
type input "180"
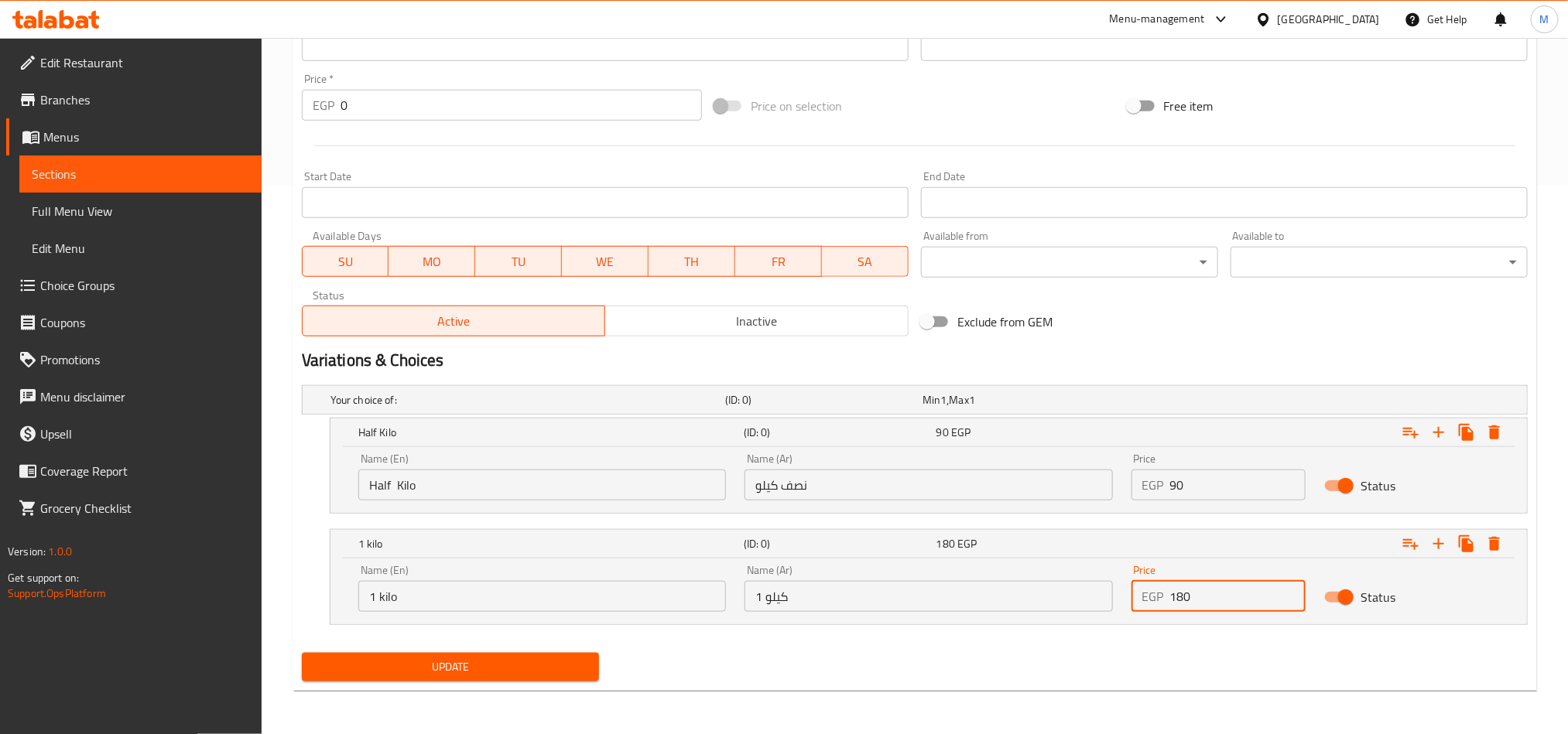
drag, startPoint x: 1129, startPoint y: 671, endPoint x: 1055, endPoint y: 664, distance: 74.3
click at [1128, 671] on div "Update" at bounding box center [915, 667] width 1238 height 41
click at [586, 669] on span "Update" at bounding box center [450, 667] width 272 height 19
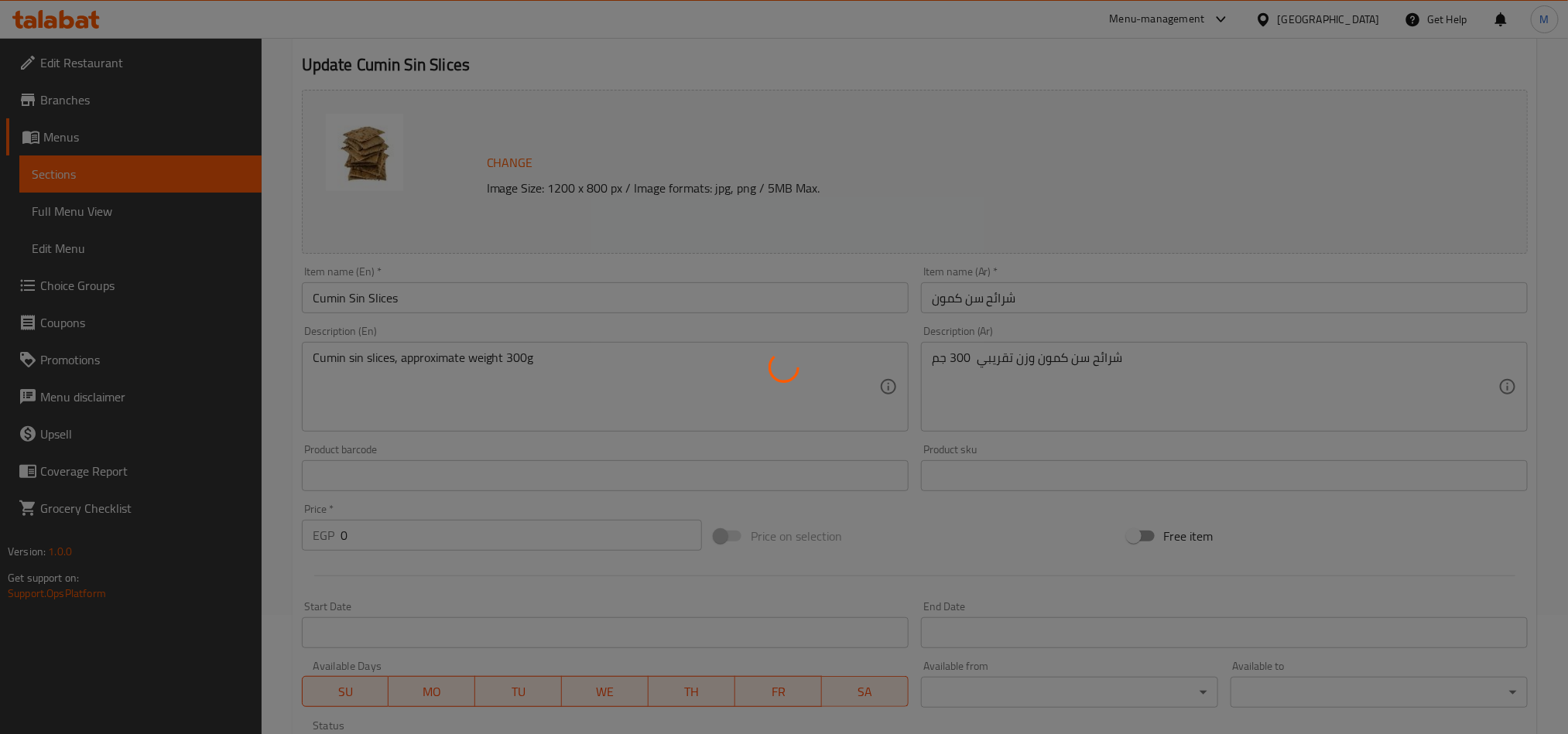
scroll to position [0, 0]
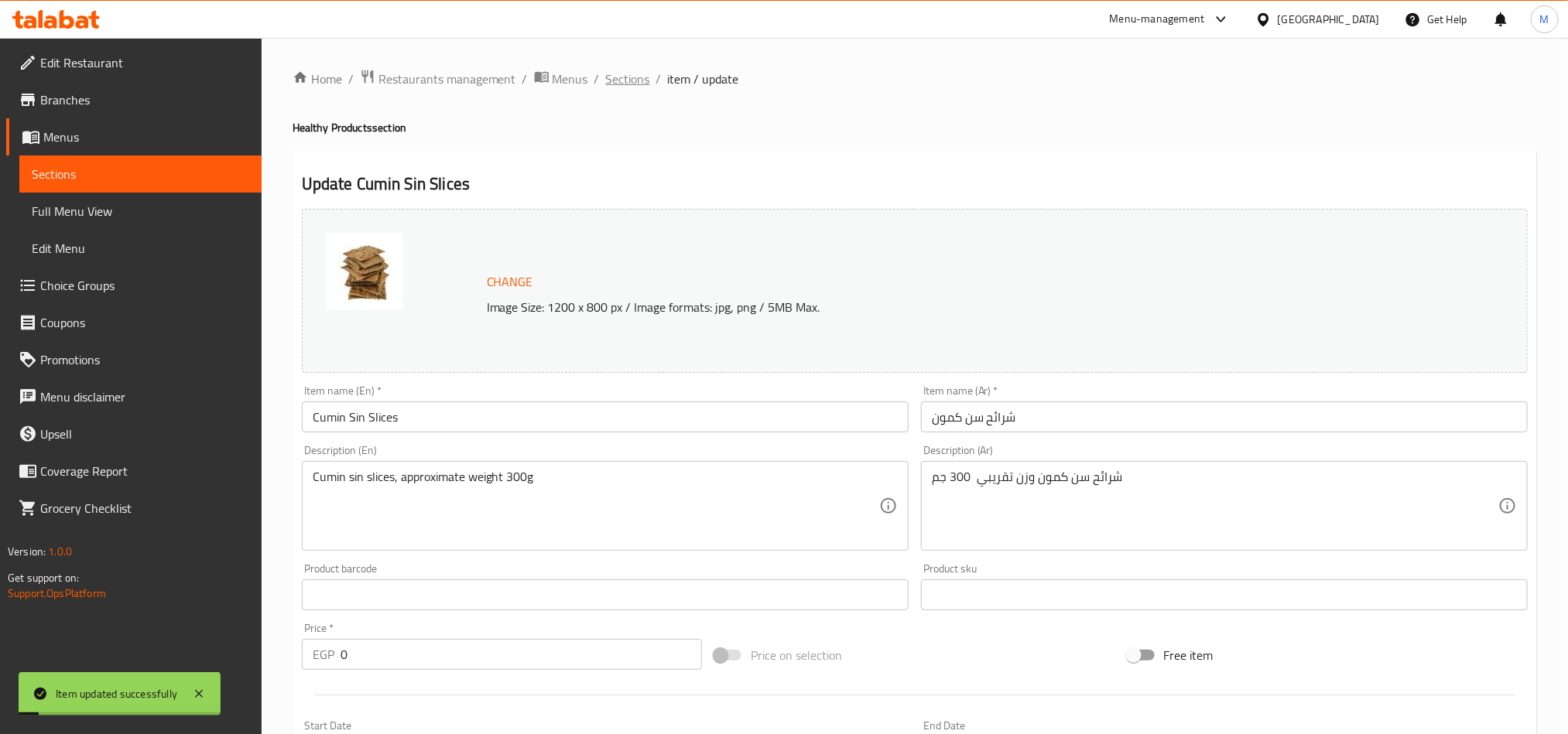
click at [642, 79] on span "Sections" at bounding box center [628, 78] width 44 height 18
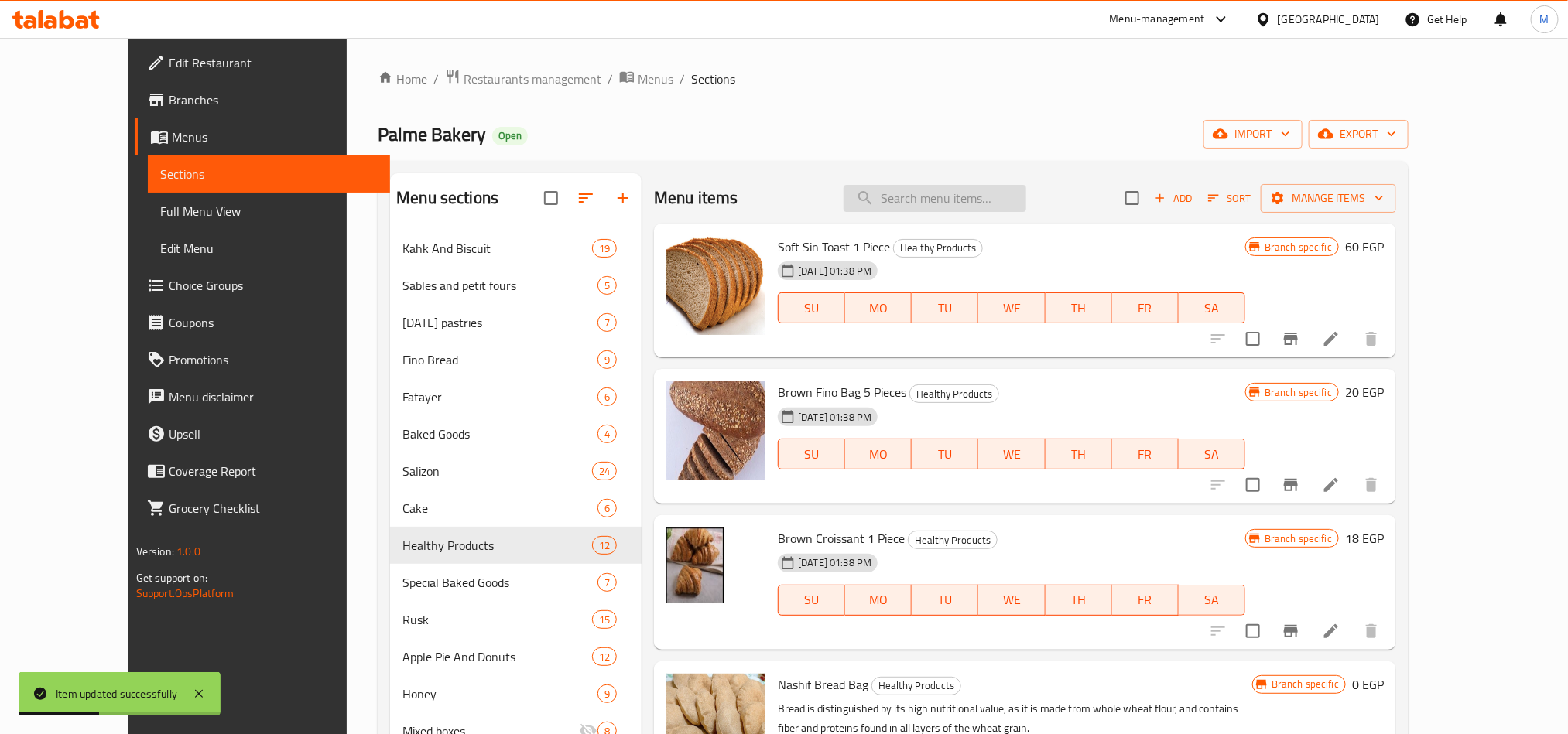
click at [985, 197] on input "search" at bounding box center [935, 198] width 183 height 27
paste input "ميكس"
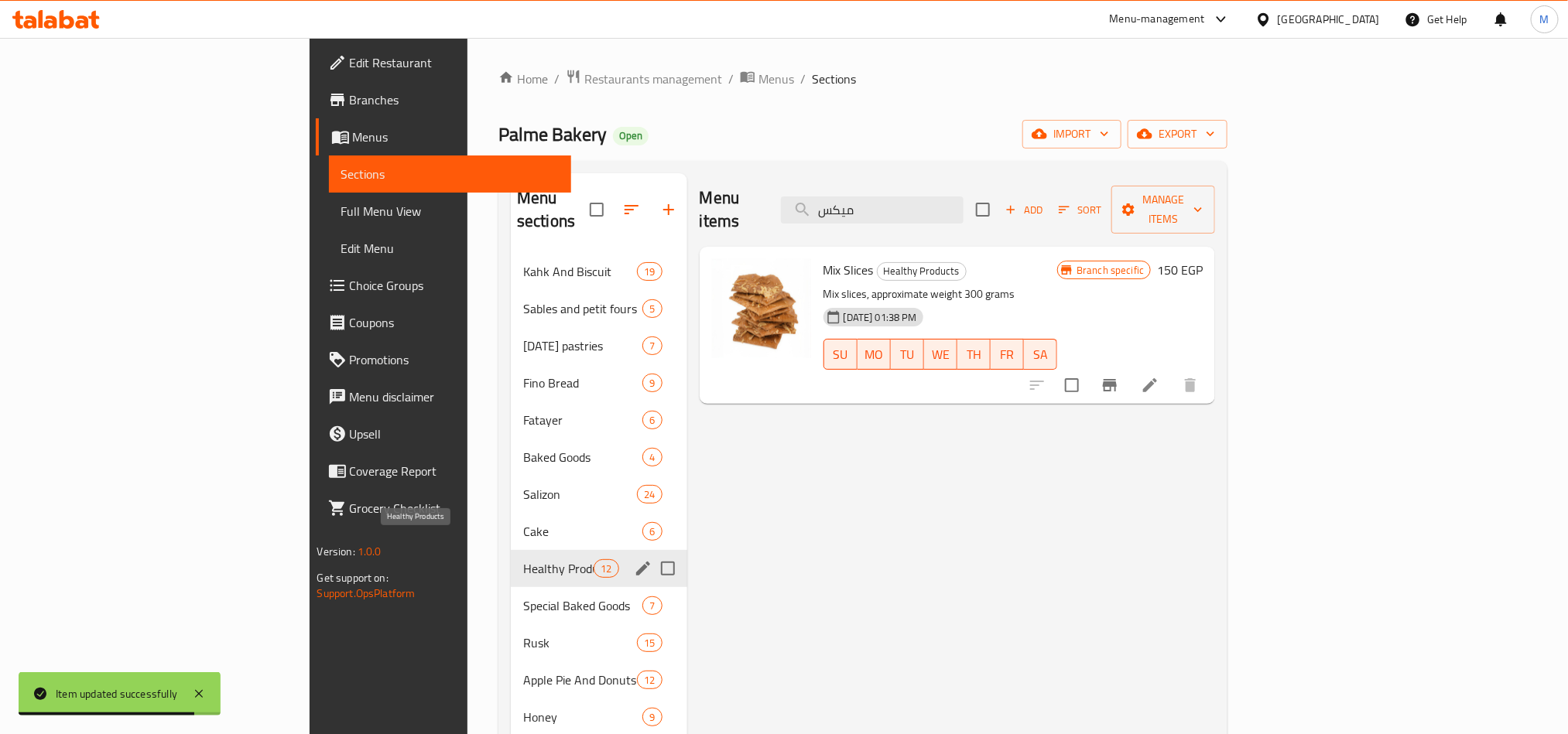
type input "ميكس"
click at [523, 559] on span "Healthy Products" at bounding box center [557, 568] width 70 height 18
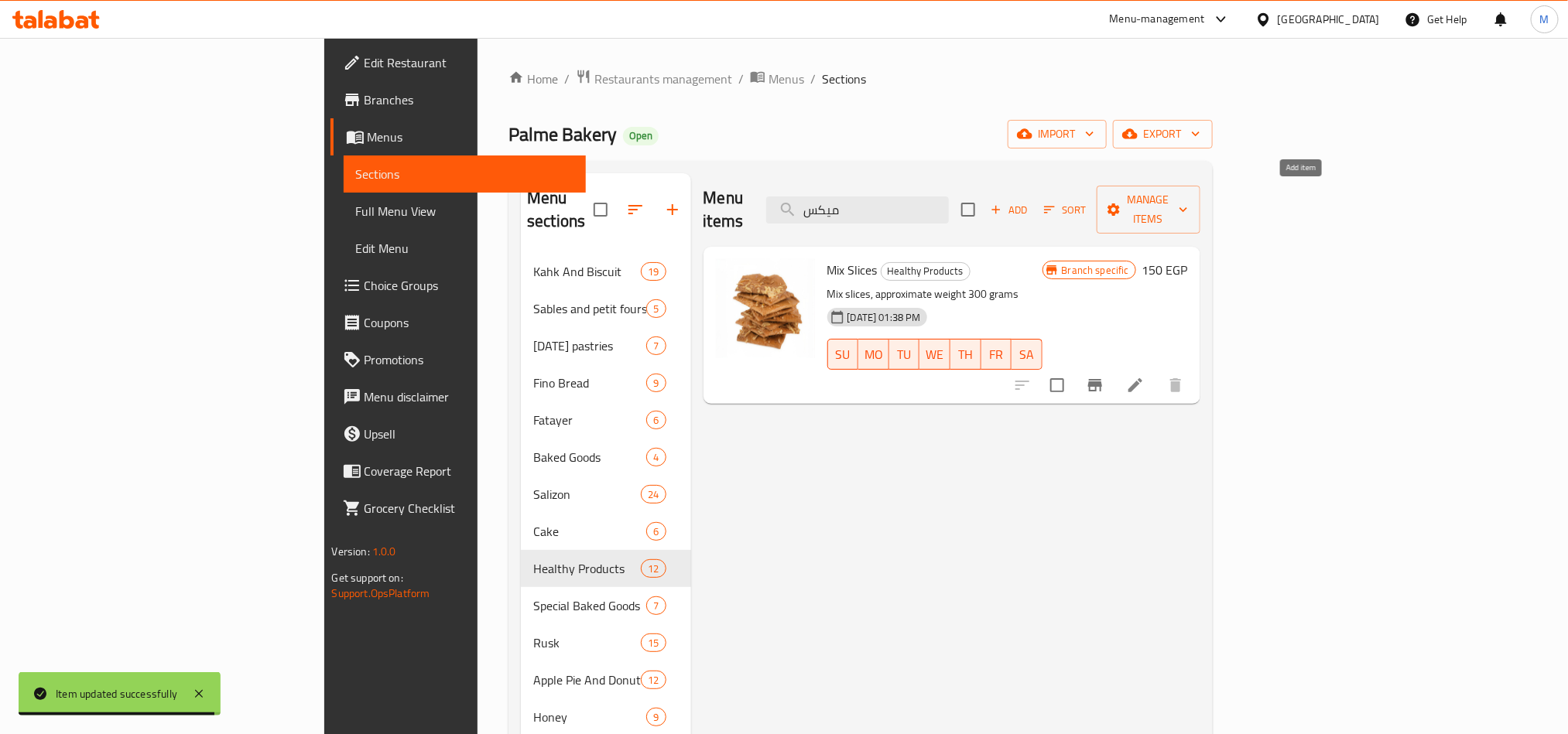
click at [1003, 203] on icon "button" at bounding box center [996, 210] width 14 height 14
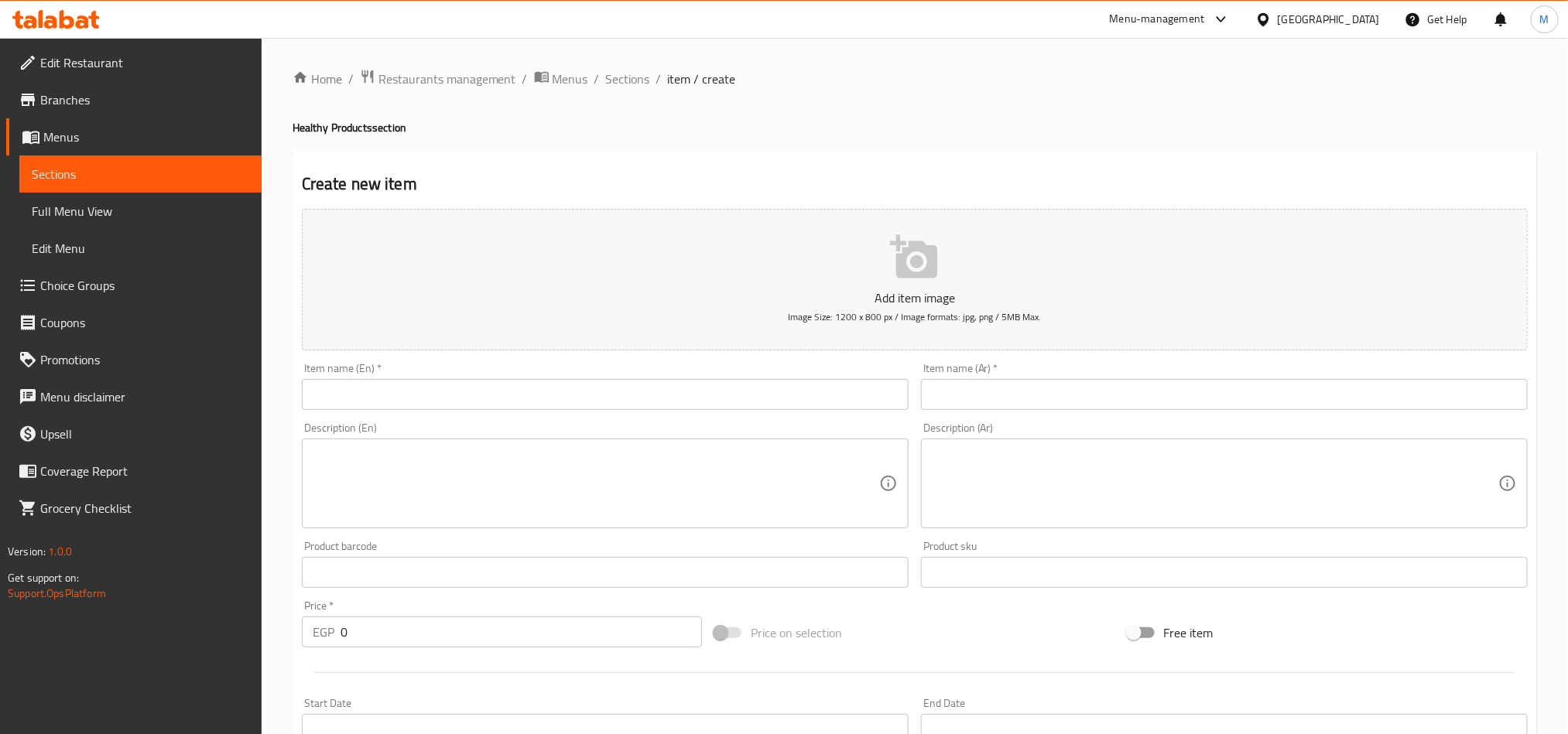
click at [1117, 396] on input "text" at bounding box center [1224, 395] width 607 height 31
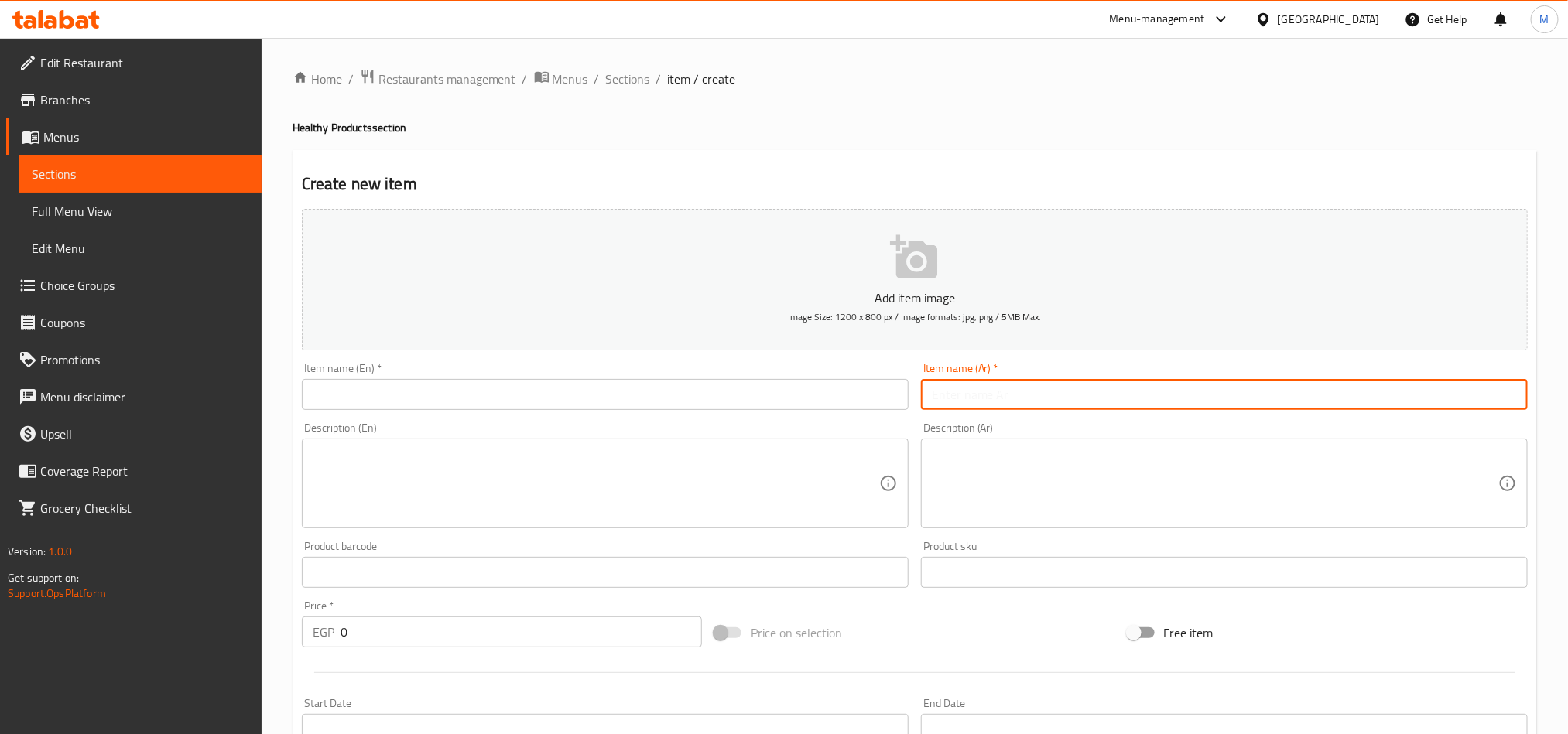
paste input "شرائح سن ميكس"
type input "شرائح سن ميكس"
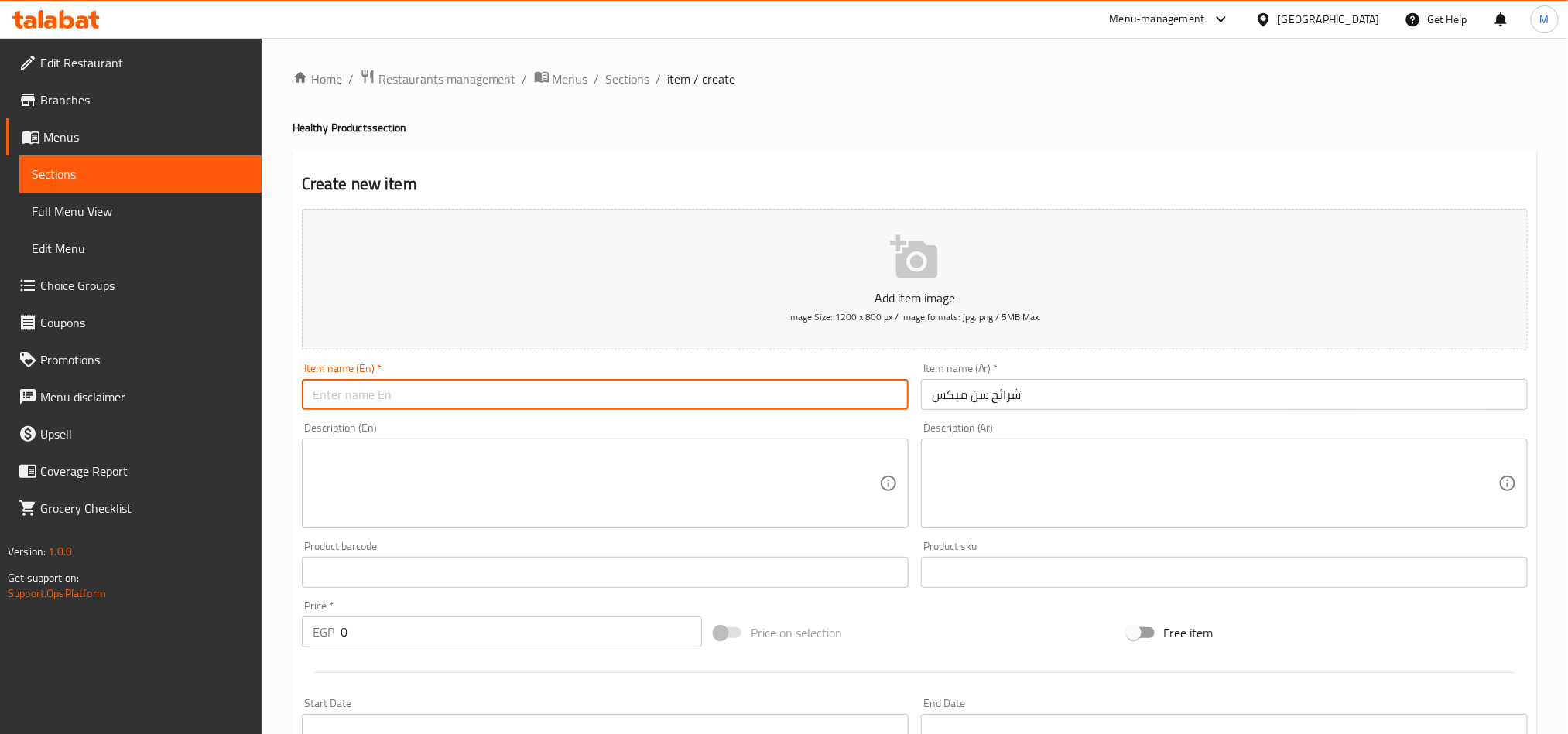
click at [485, 388] on input "text" at bounding box center [605, 395] width 607 height 31
paste input "Sun Mix slices"
type input "Sun Mix slices"
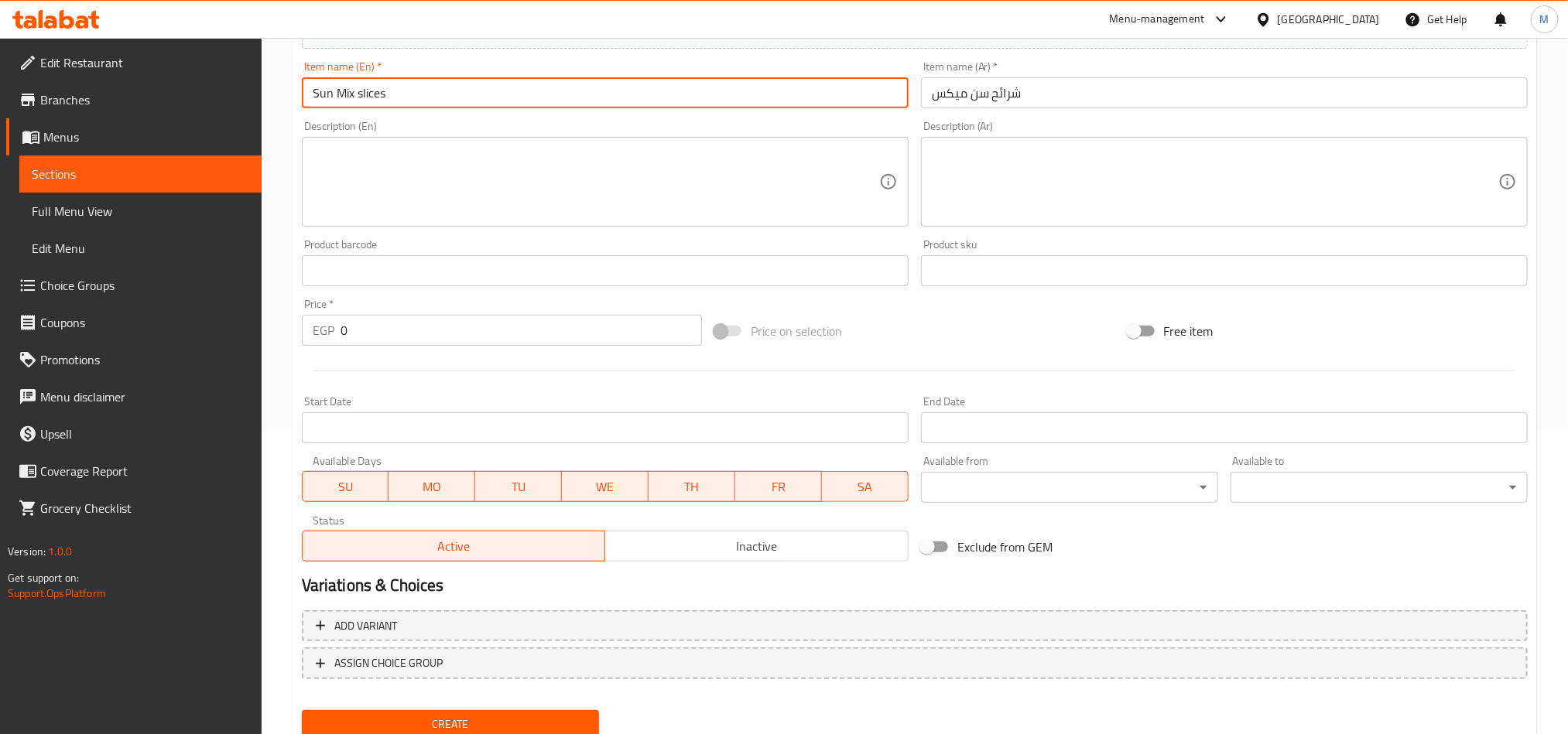
scroll to position [357, 0]
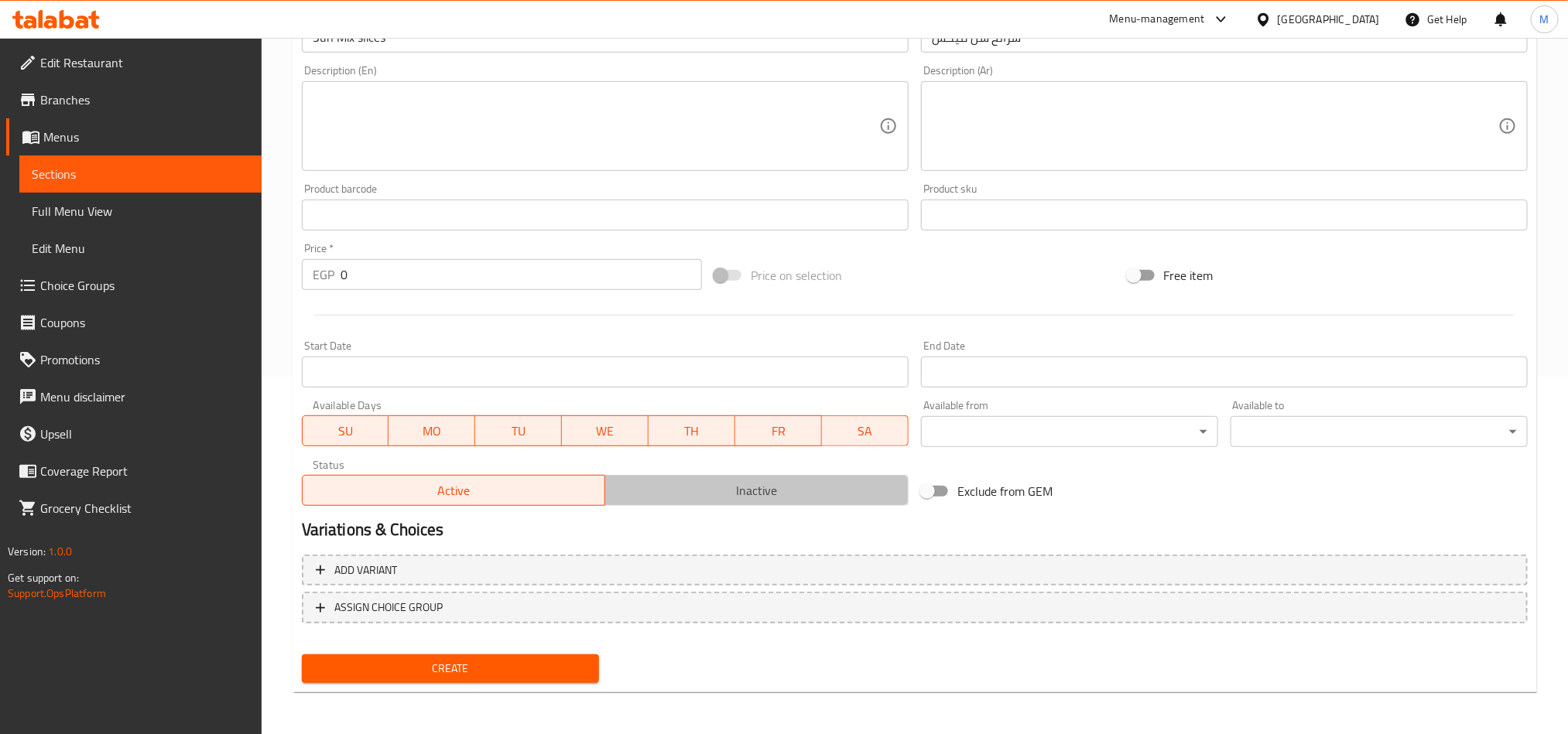
click at [740, 475] on button "Inactive" at bounding box center [757, 490] width 304 height 31
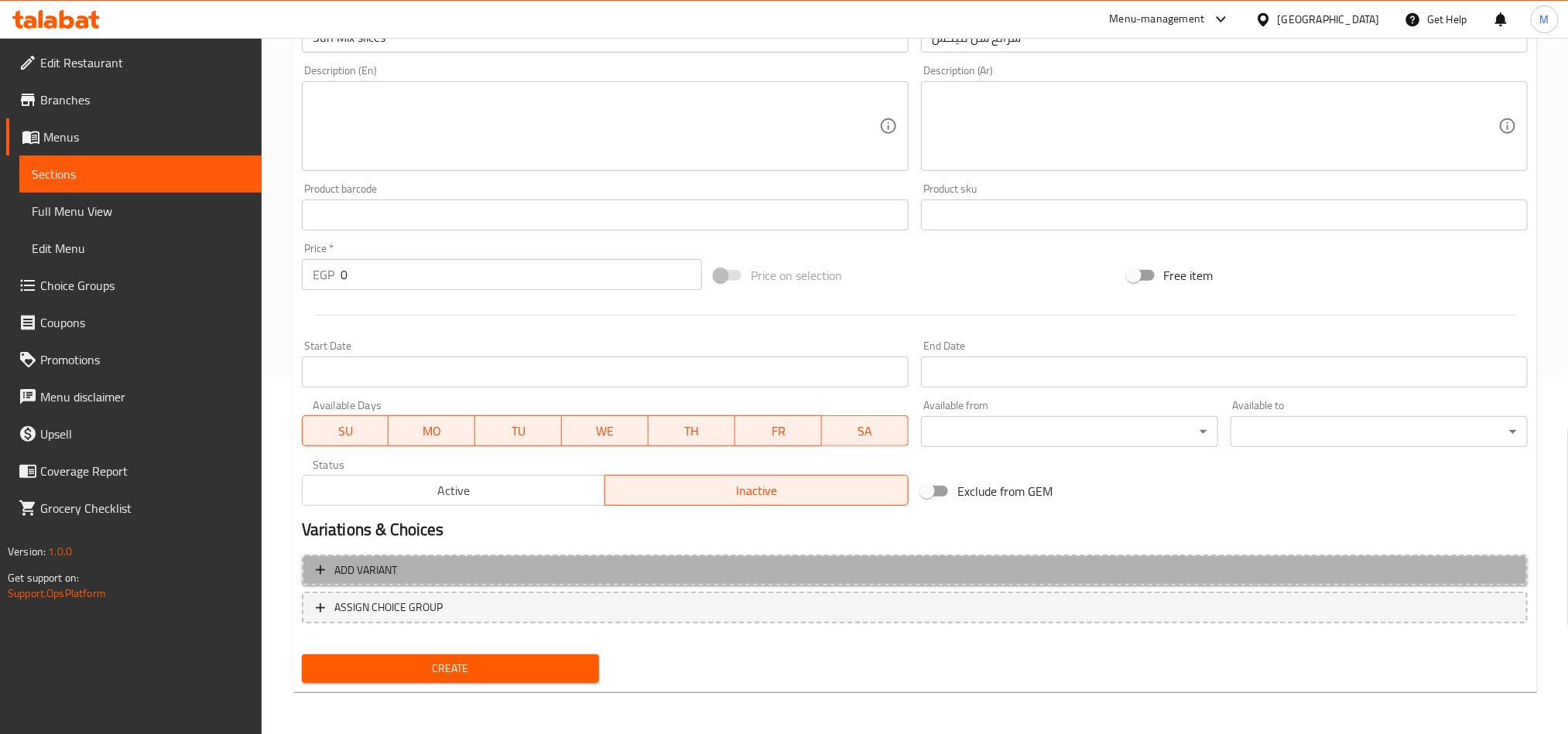
click at [1193, 572] on span "Add variant" at bounding box center [914, 571] width 1198 height 19
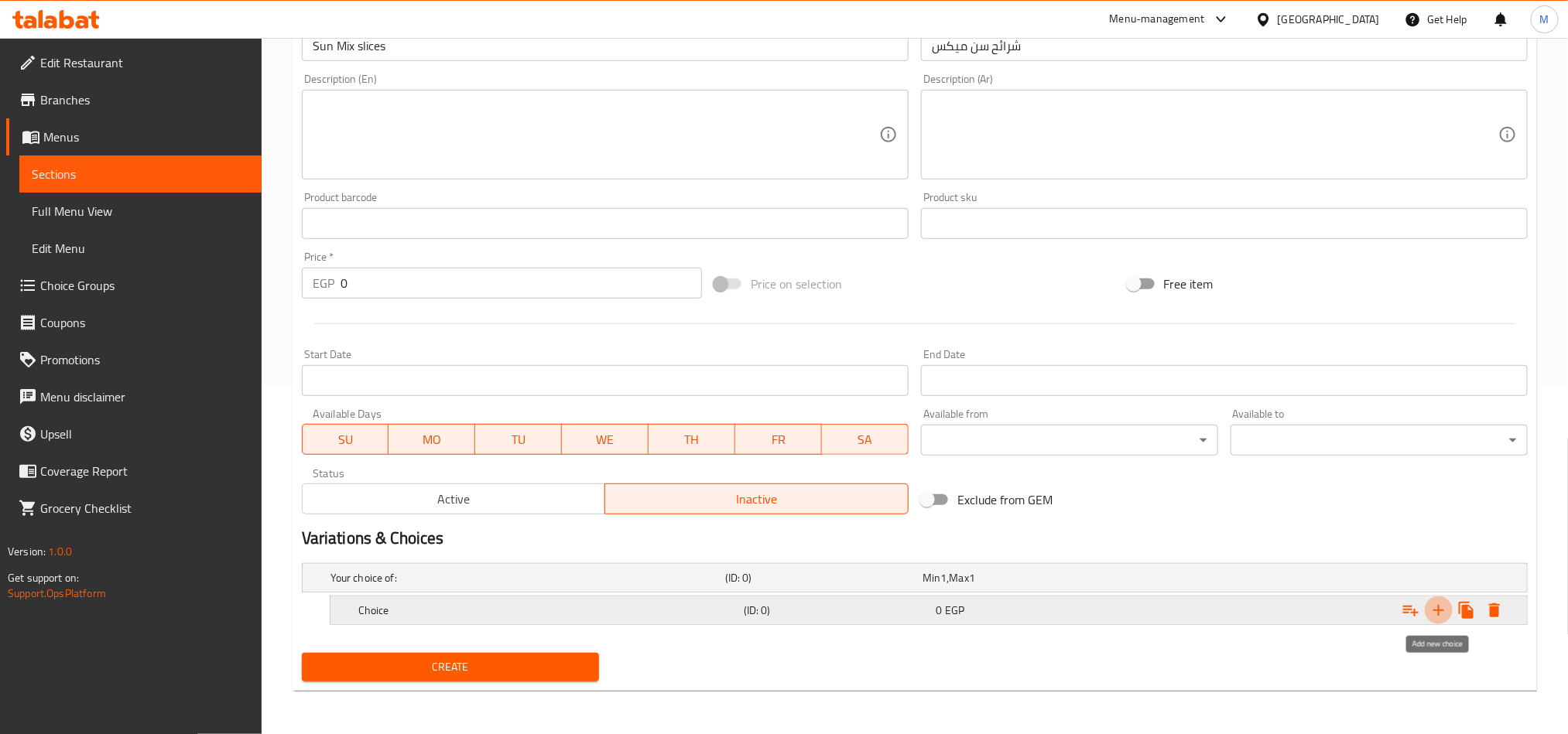
click at [1431, 613] on icon "Expand" at bounding box center [1438, 610] width 18 height 18
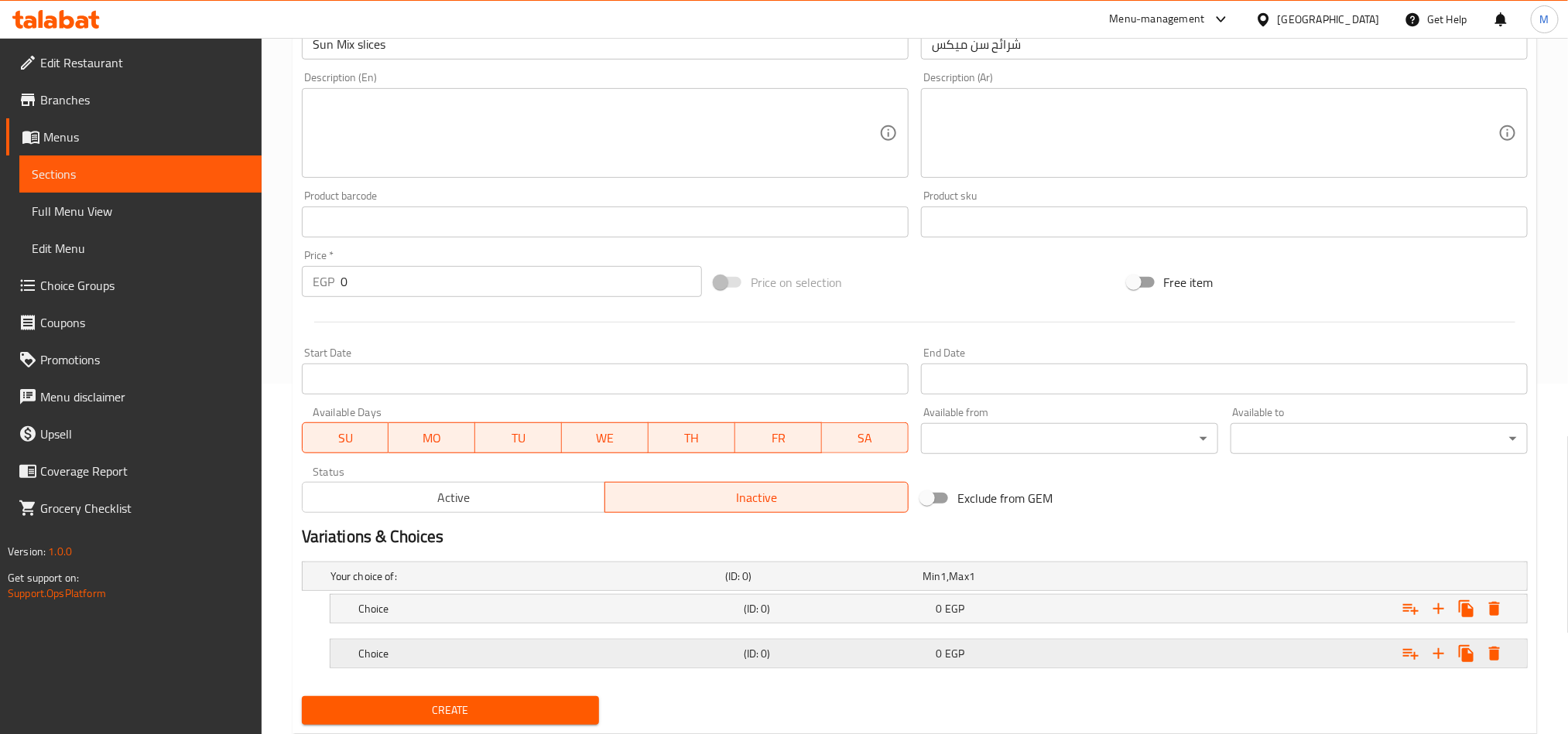
drag, startPoint x: 1291, startPoint y: 646, endPoint x: 1272, endPoint y: 628, distance: 26.2
click at [1288, 646] on div "Expand" at bounding box center [1318, 653] width 385 height 34
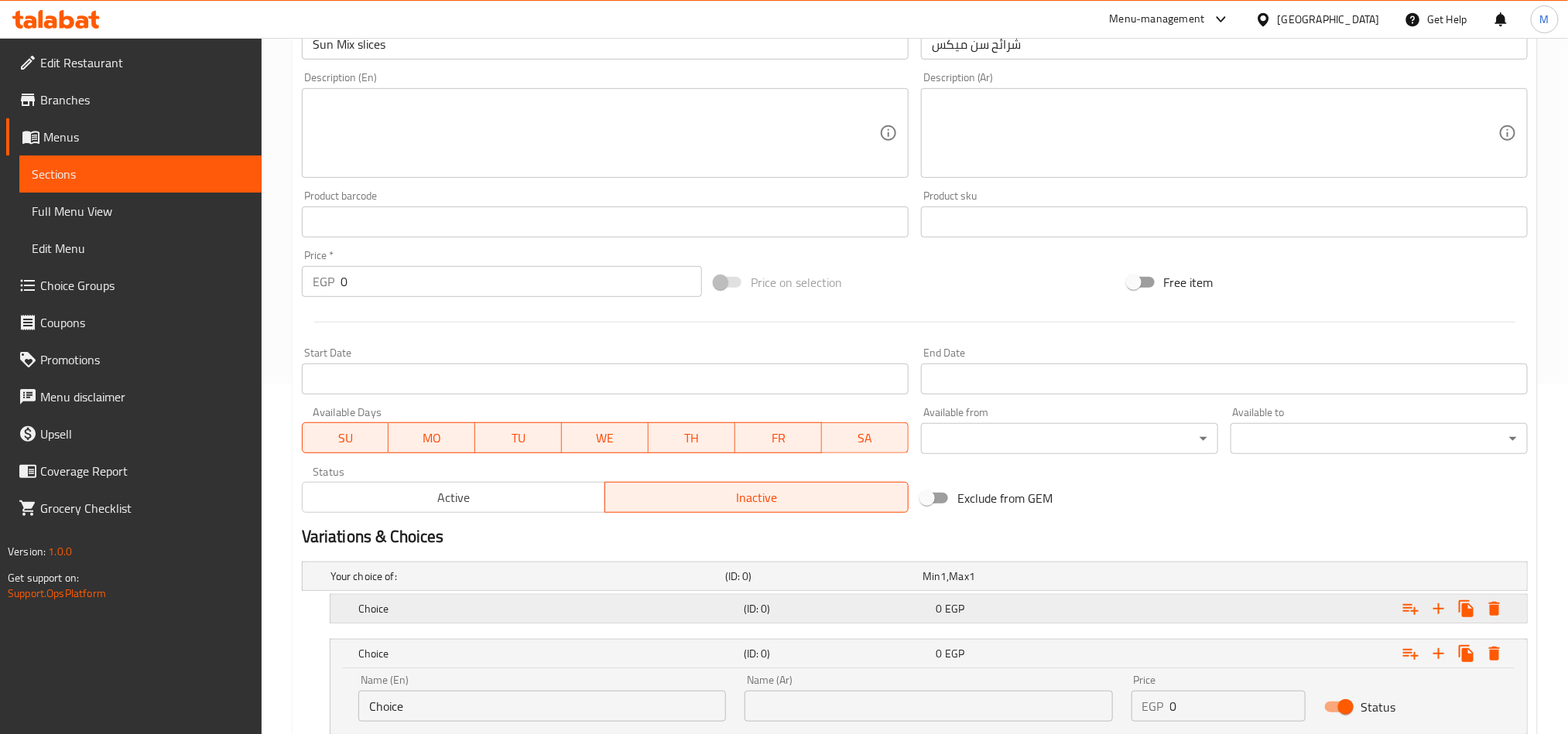
click at [1258, 602] on div "Expand" at bounding box center [1318, 609] width 385 height 34
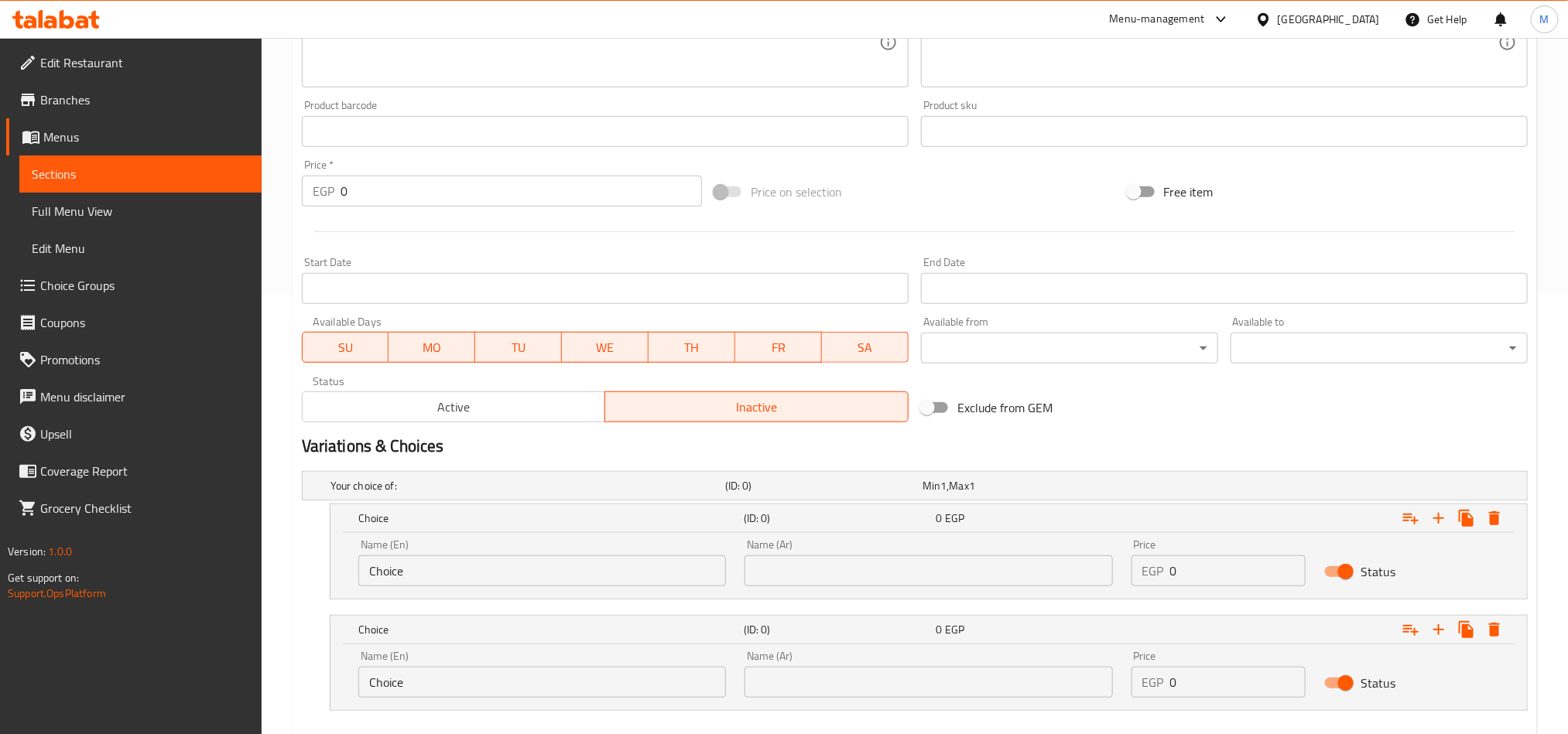
scroll to position [528, 0]
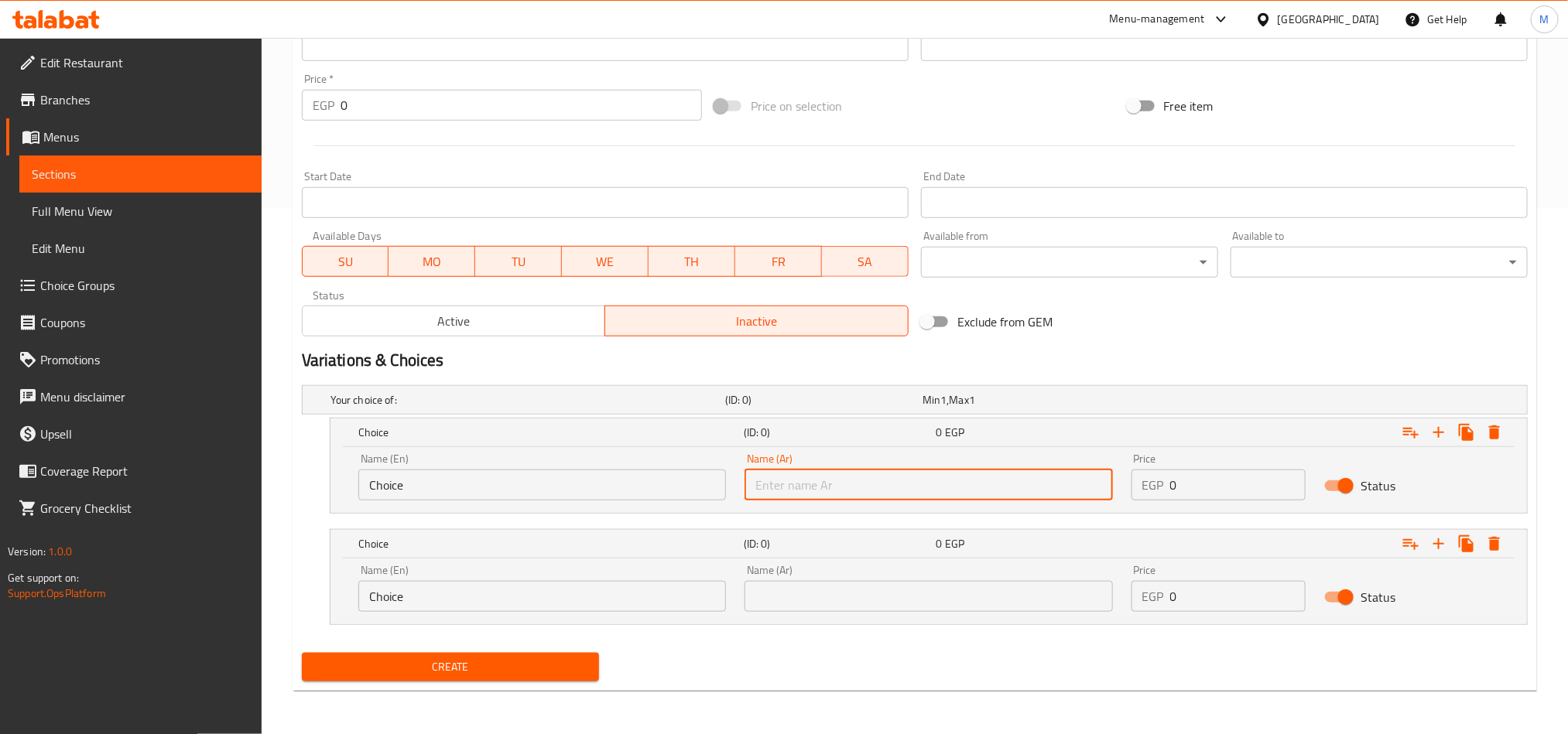
click at [1005, 488] on input "text" at bounding box center [928, 485] width 368 height 31
type input "نصف كيلو"
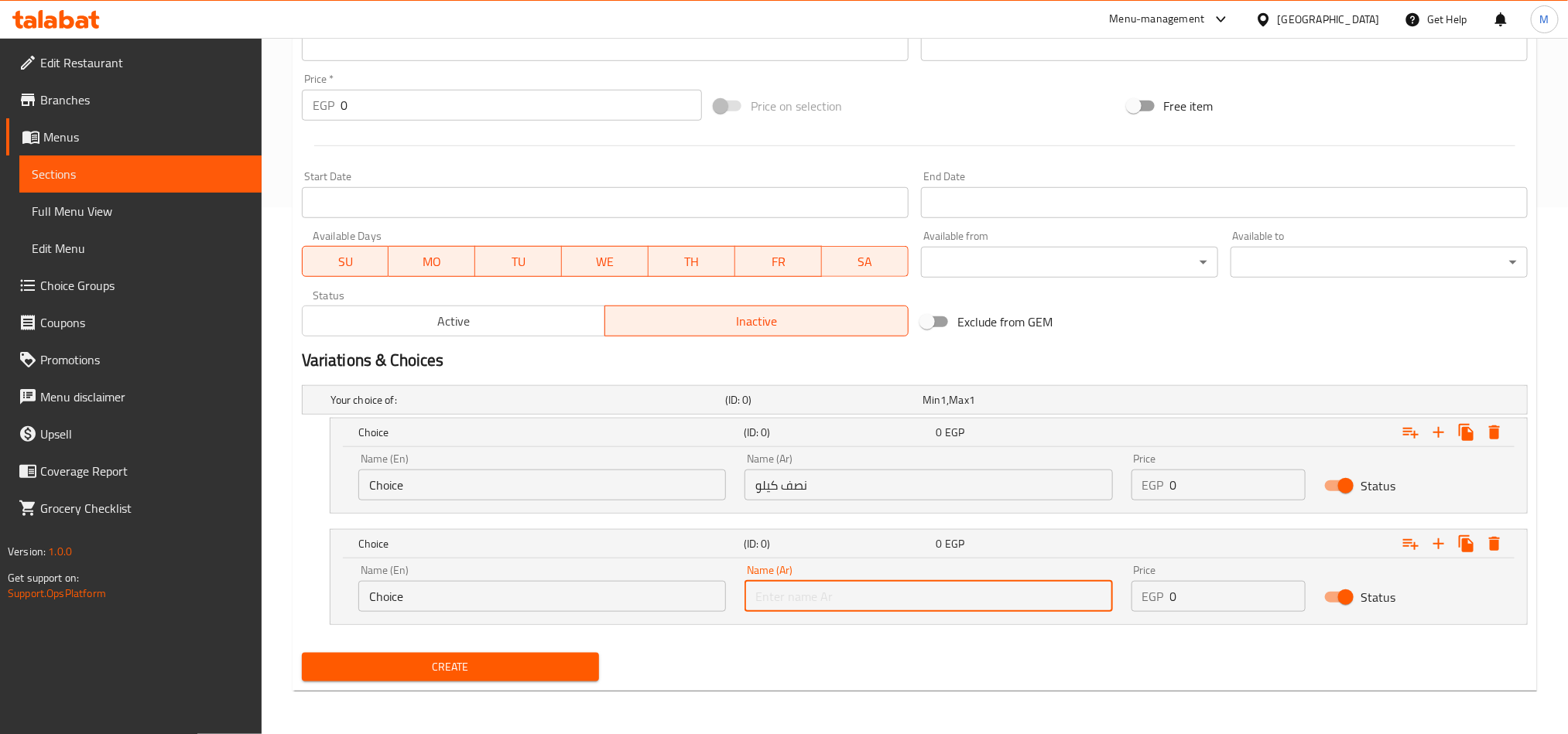
click at [911, 597] on input "text" at bounding box center [928, 597] width 368 height 31
type input "1 كيلو"
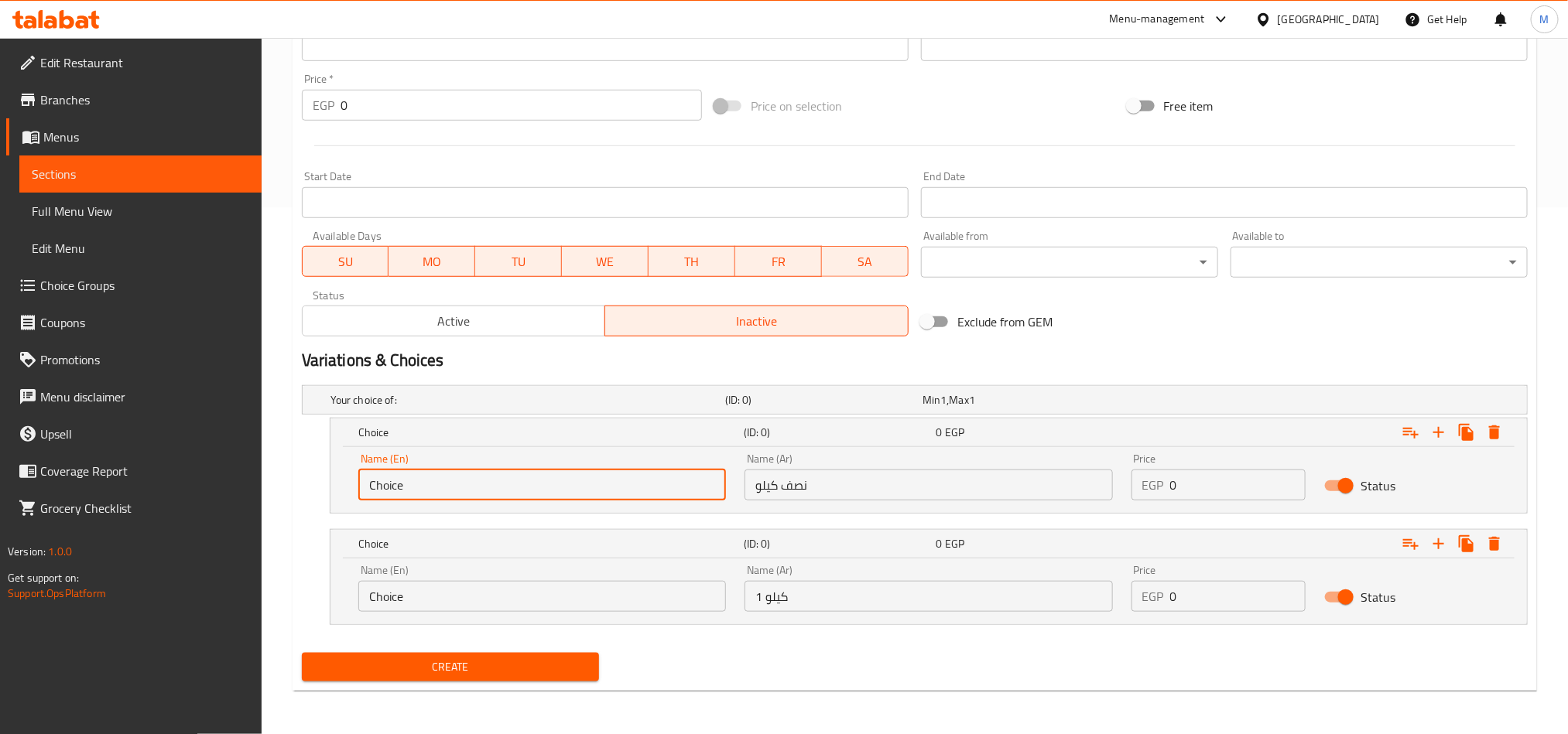
click at [657, 484] on input "Choice" at bounding box center [542, 485] width 368 height 31
click at [657, 484] on input "text" at bounding box center [542, 485] width 368 height 31
type input "Half Kilo"
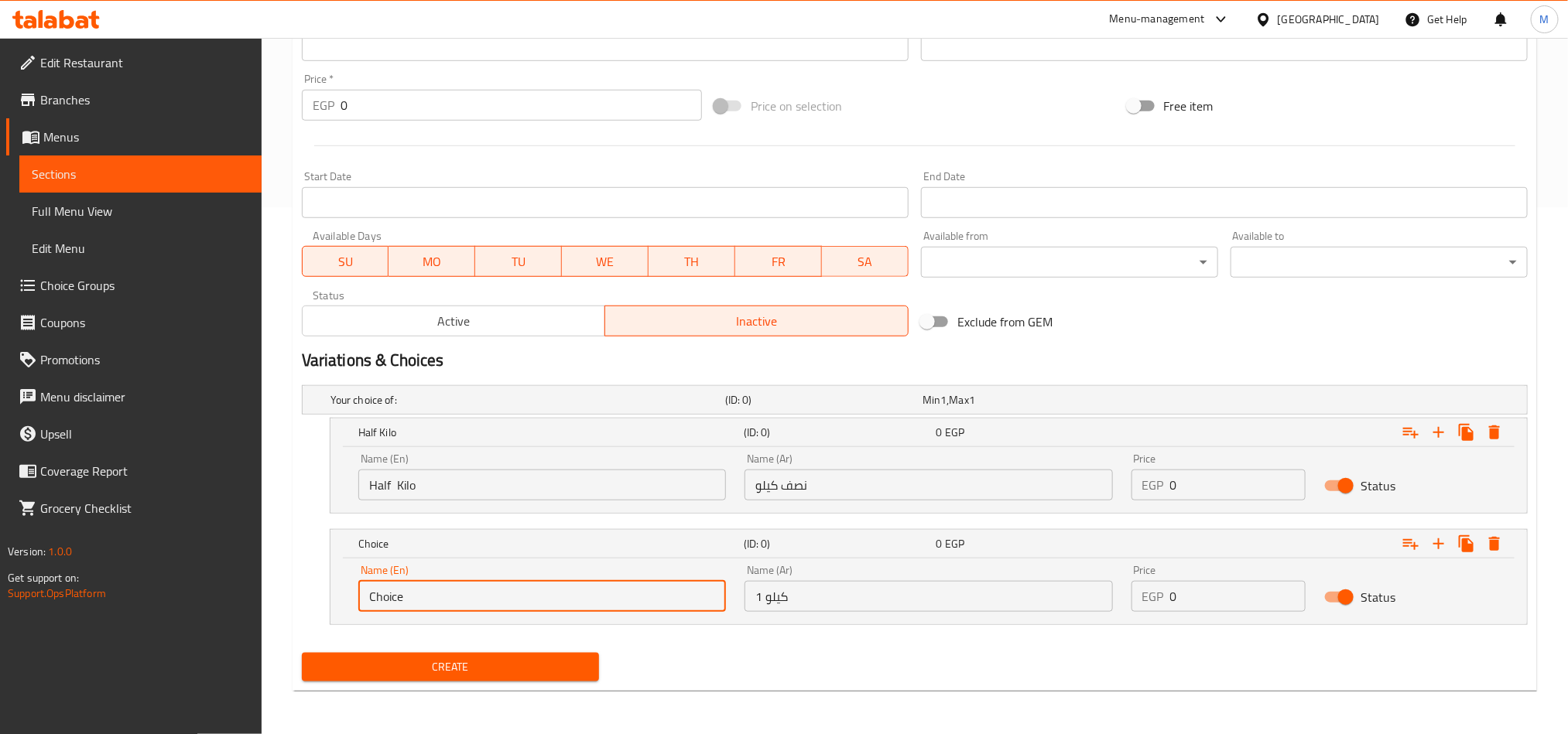
click at [583, 588] on input "Choice" at bounding box center [542, 597] width 368 height 31
click at [583, 590] on input "Choice" at bounding box center [542, 597] width 368 height 31
click at [581, 590] on input "text" at bounding box center [542, 597] width 368 height 31
type input "1 kilo"
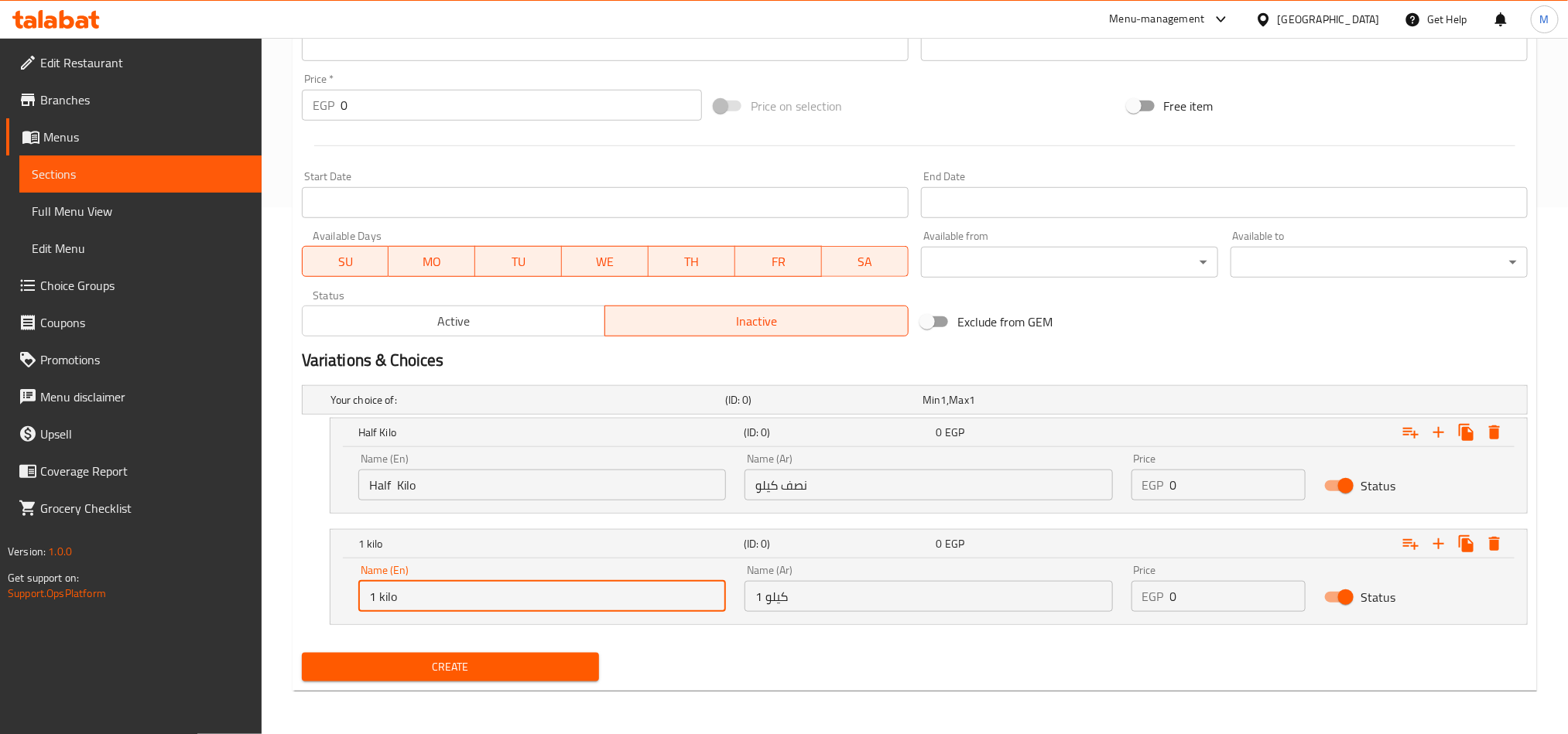
click at [1200, 476] on input "0" at bounding box center [1238, 485] width 137 height 31
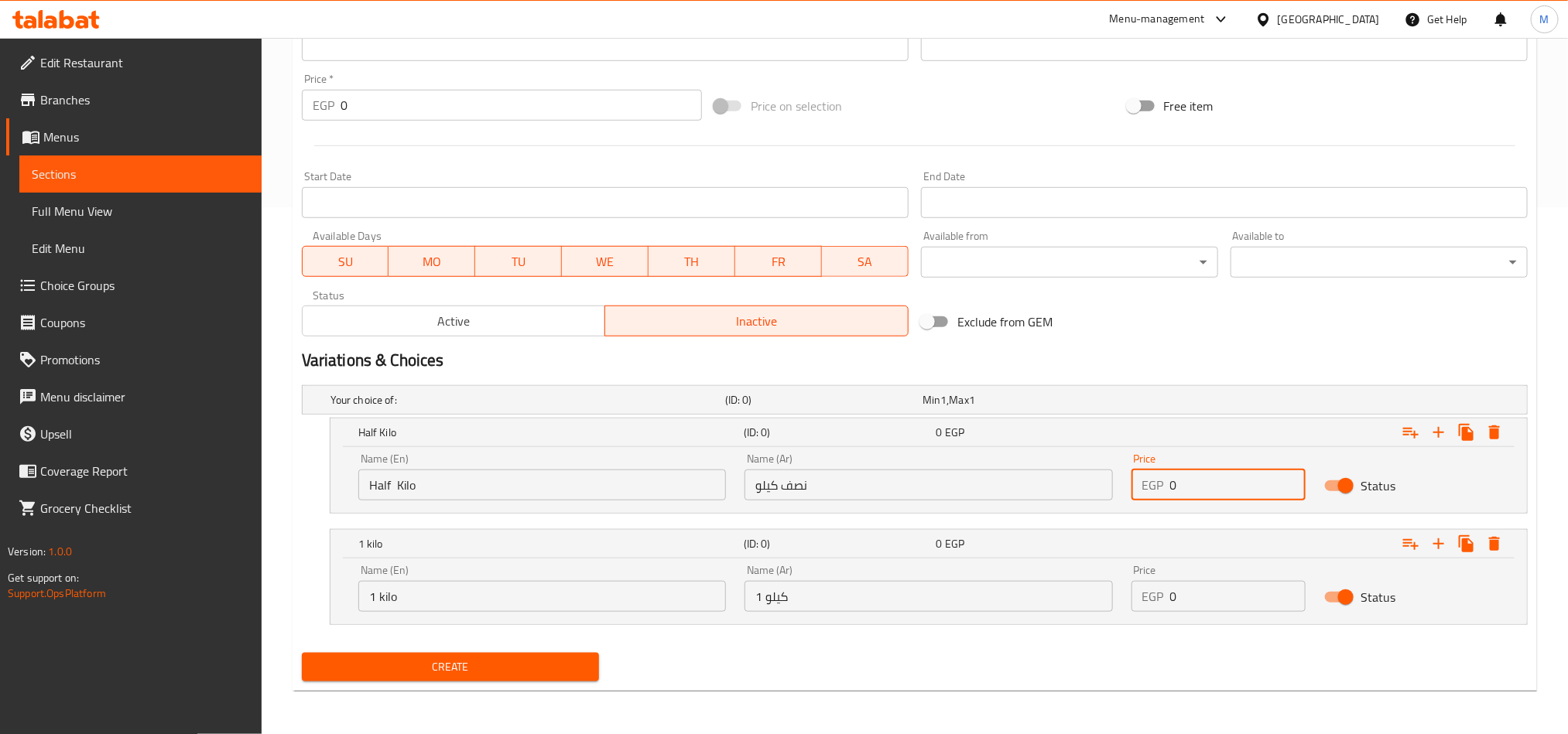
click at [1200, 476] on input "0" at bounding box center [1238, 485] width 137 height 31
click at [1201, 476] on input "0" at bounding box center [1238, 485] width 137 height 31
paste input "9"
type input "90"
click at [1224, 578] on div "Price EGP 0 Price" at bounding box center [1218, 589] width 175 height 47
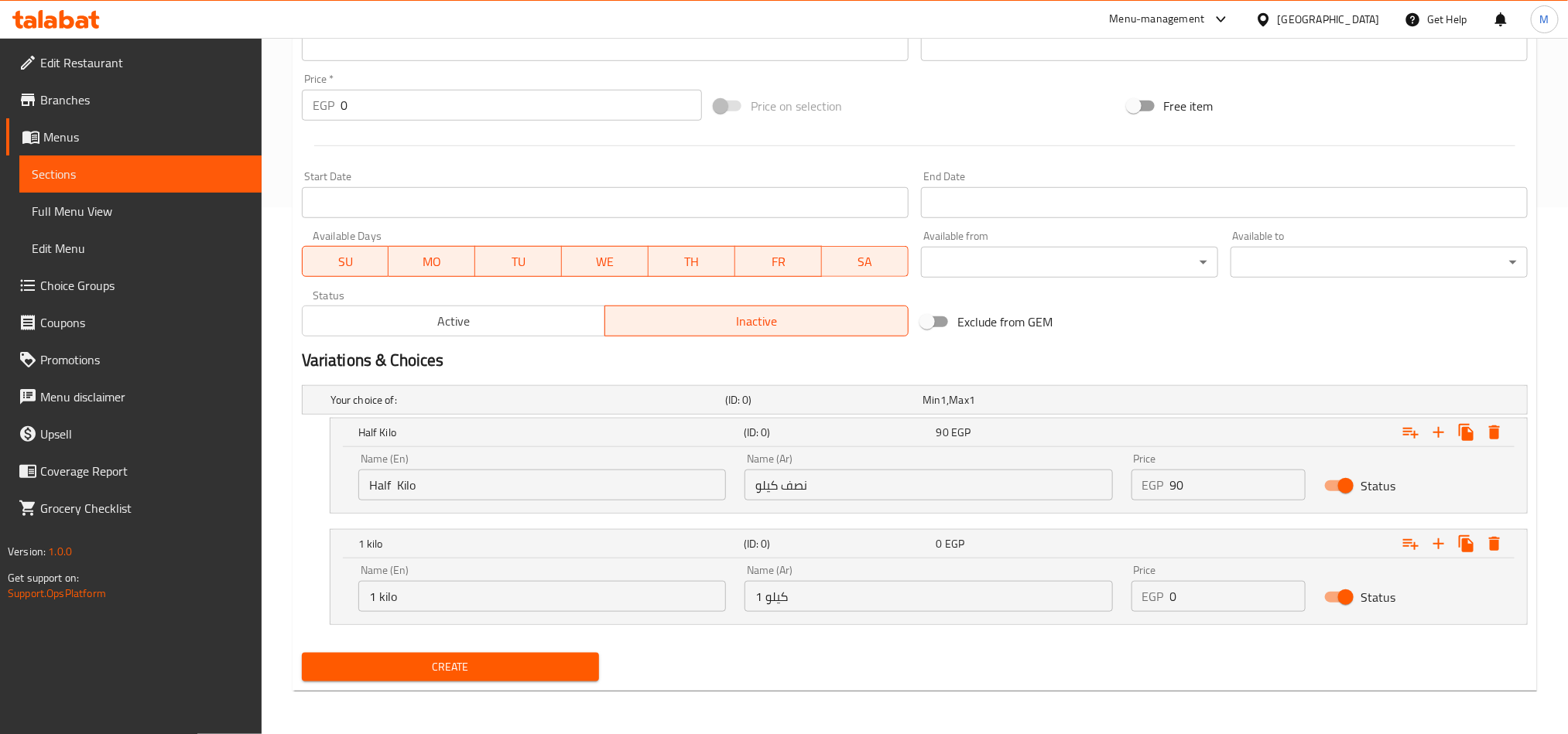
click at [1224, 588] on input "0" at bounding box center [1238, 597] width 137 height 31
paste input "18"
type input "180"
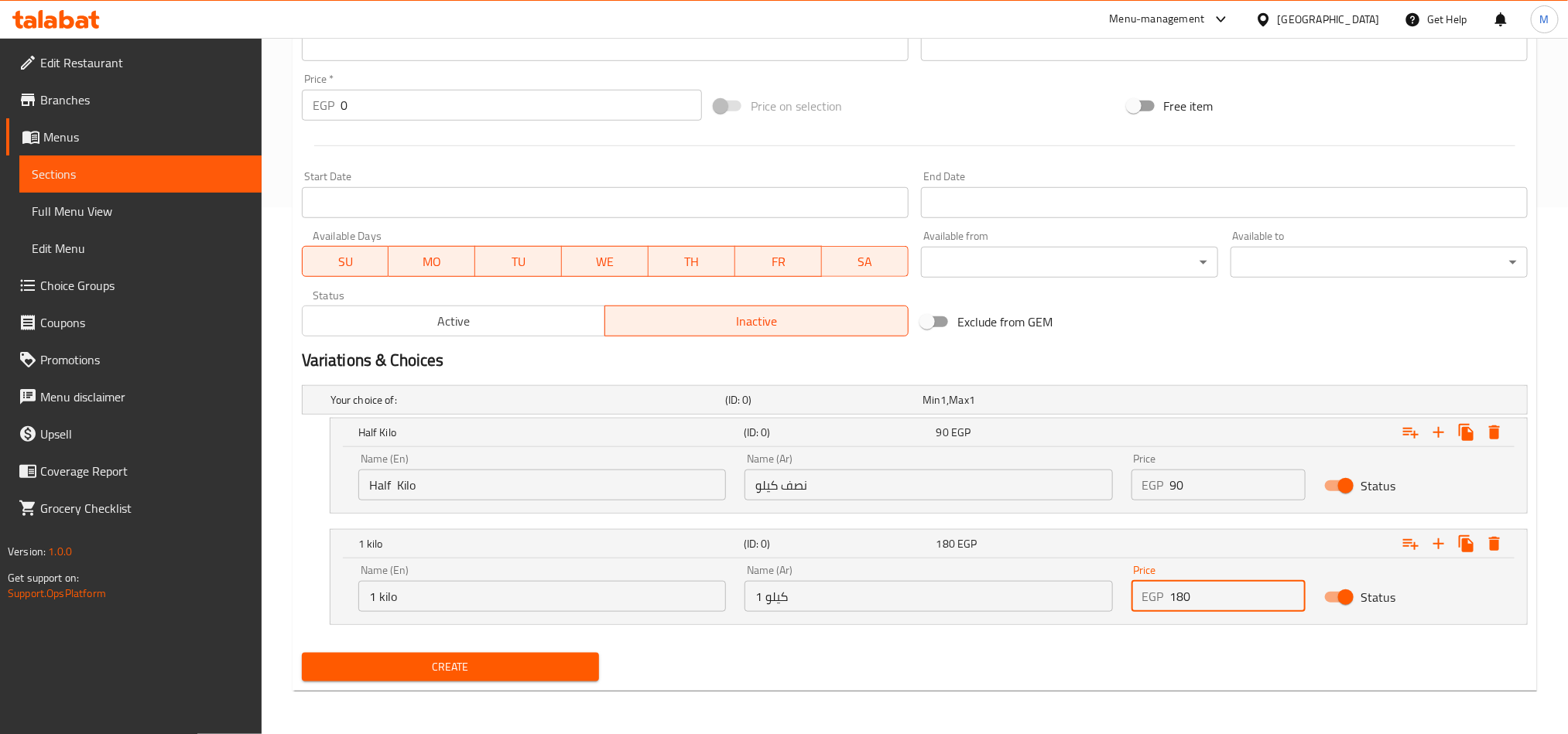
click at [1164, 664] on div "Create" at bounding box center [915, 667] width 1238 height 41
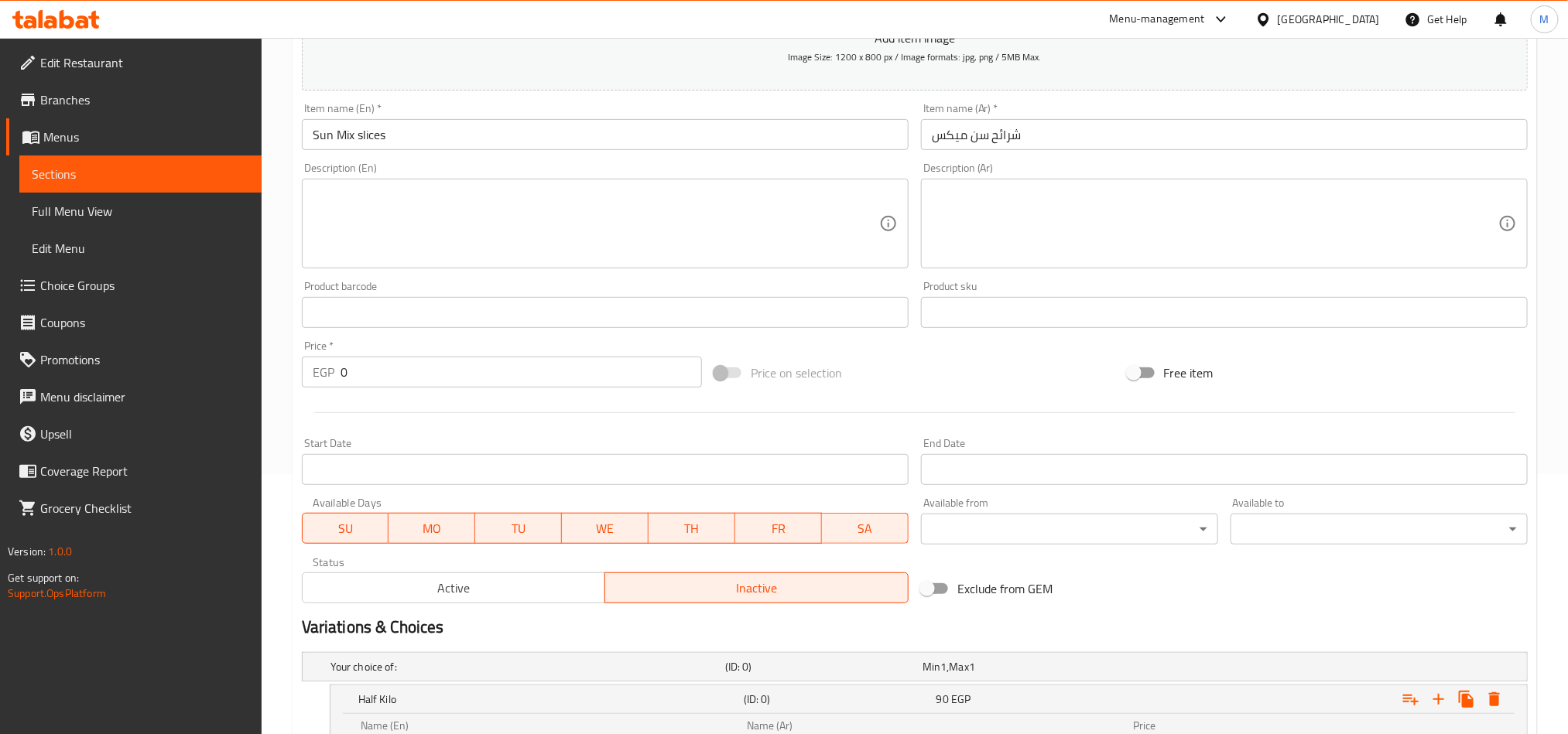
scroll to position [296, 0]
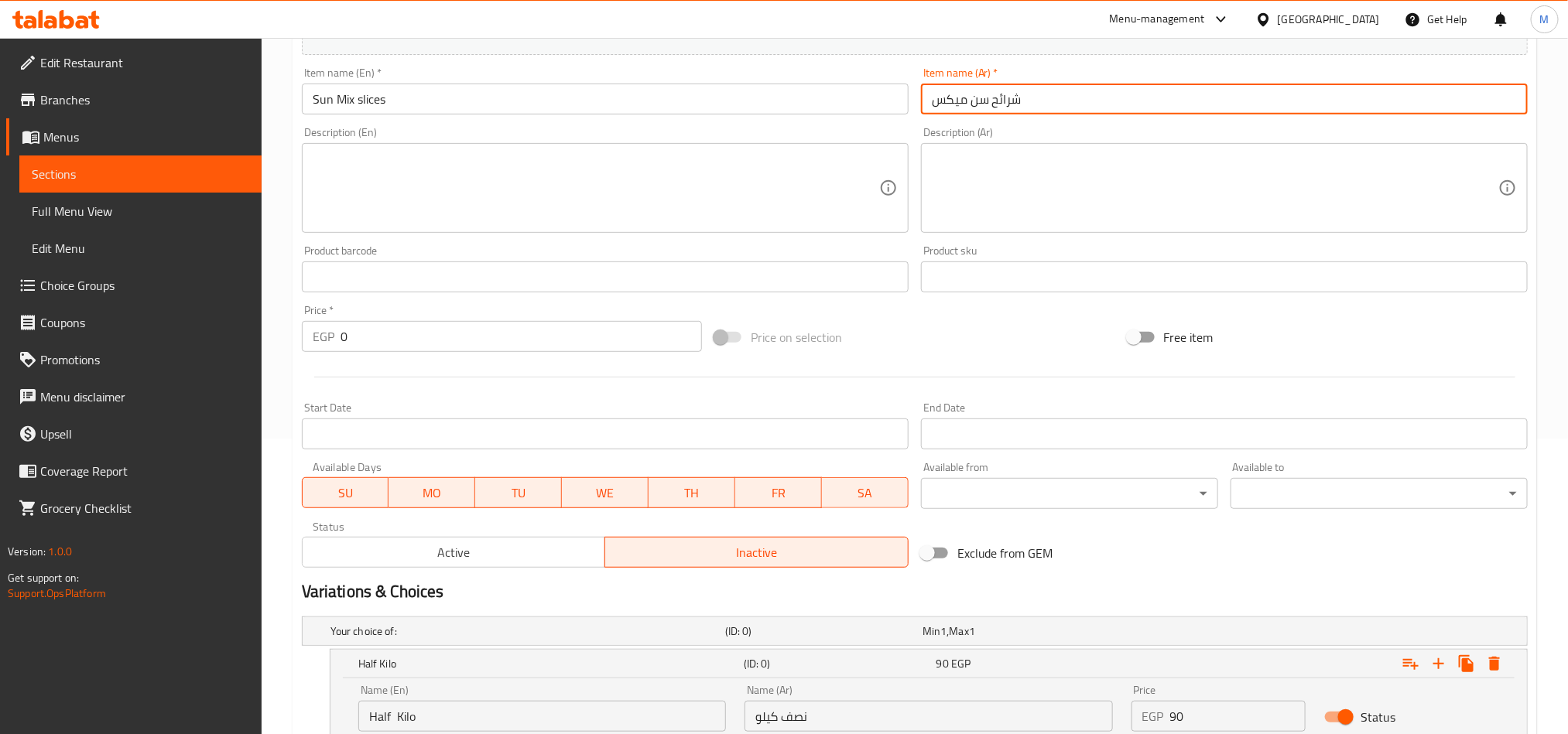
click at [977, 93] on input "شرائح سن ميكس" at bounding box center [1224, 99] width 607 height 31
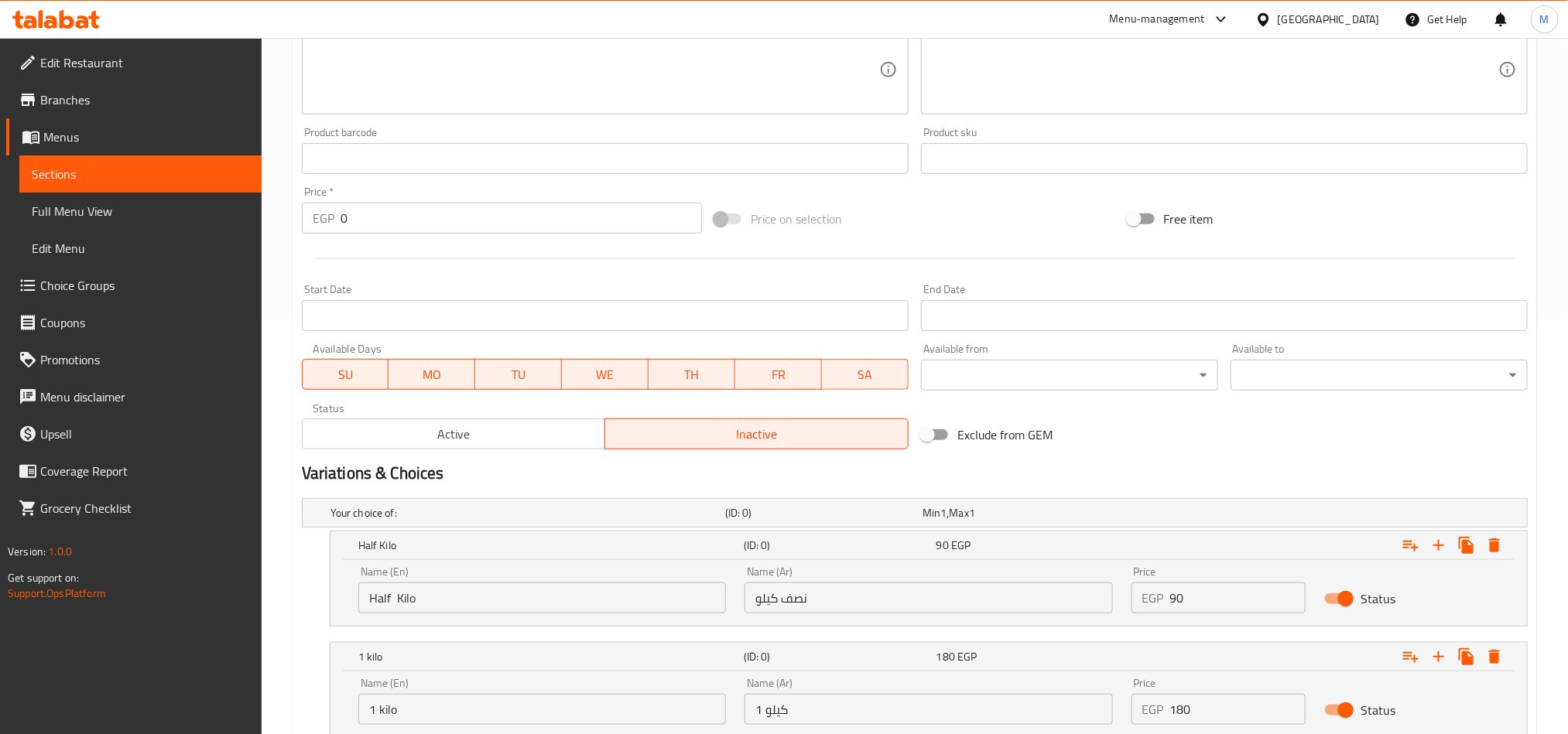
scroll to position [528, 0]
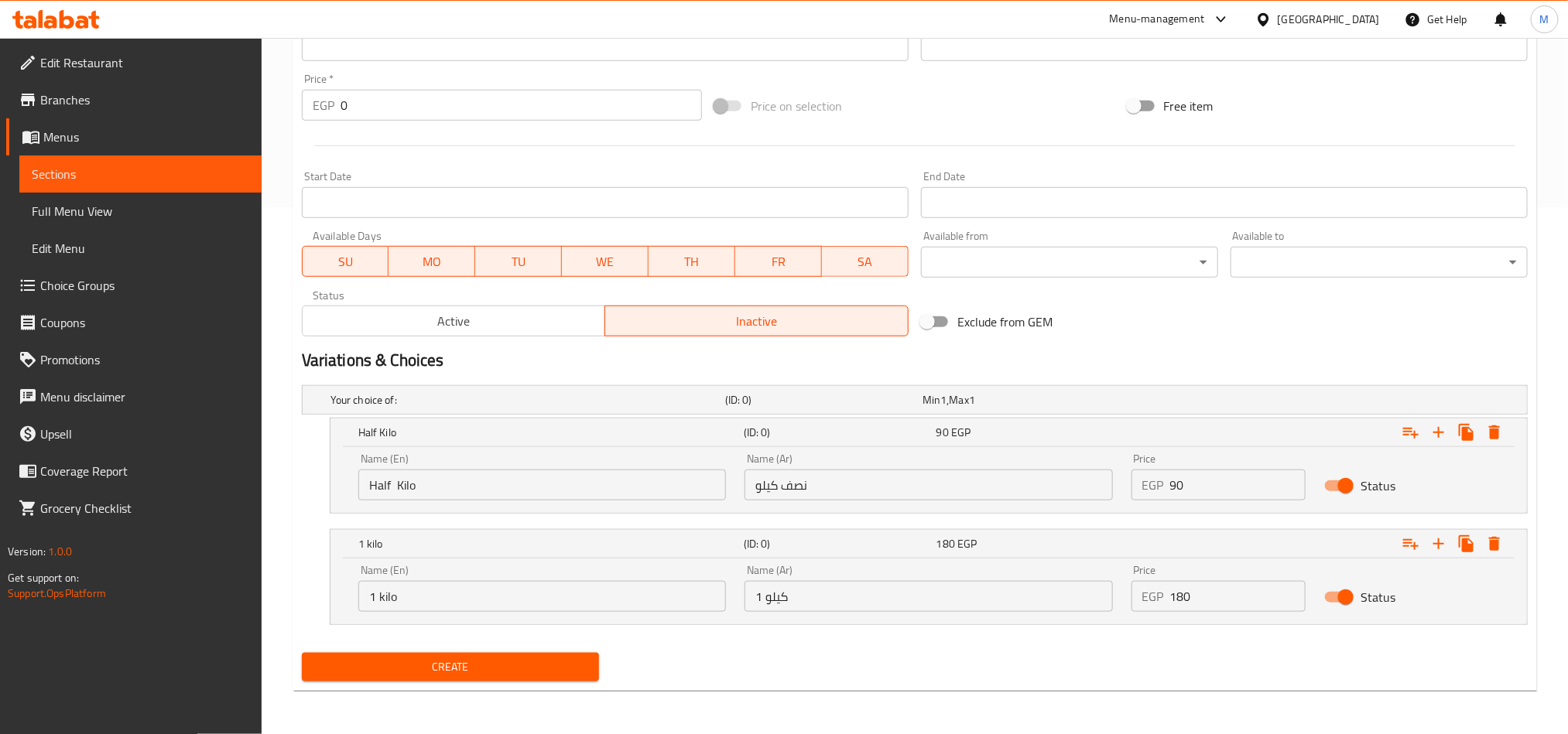
click at [1161, 297] on div "Add item image Image Size: 1200 x 800 px / Image formats: jpg, png / 5MB Max. I…" at bounding box center [915, 9] width 1238 height 667
click at [562, 676] on span "Create" at bounding box center [450, 667] width 272 height 19
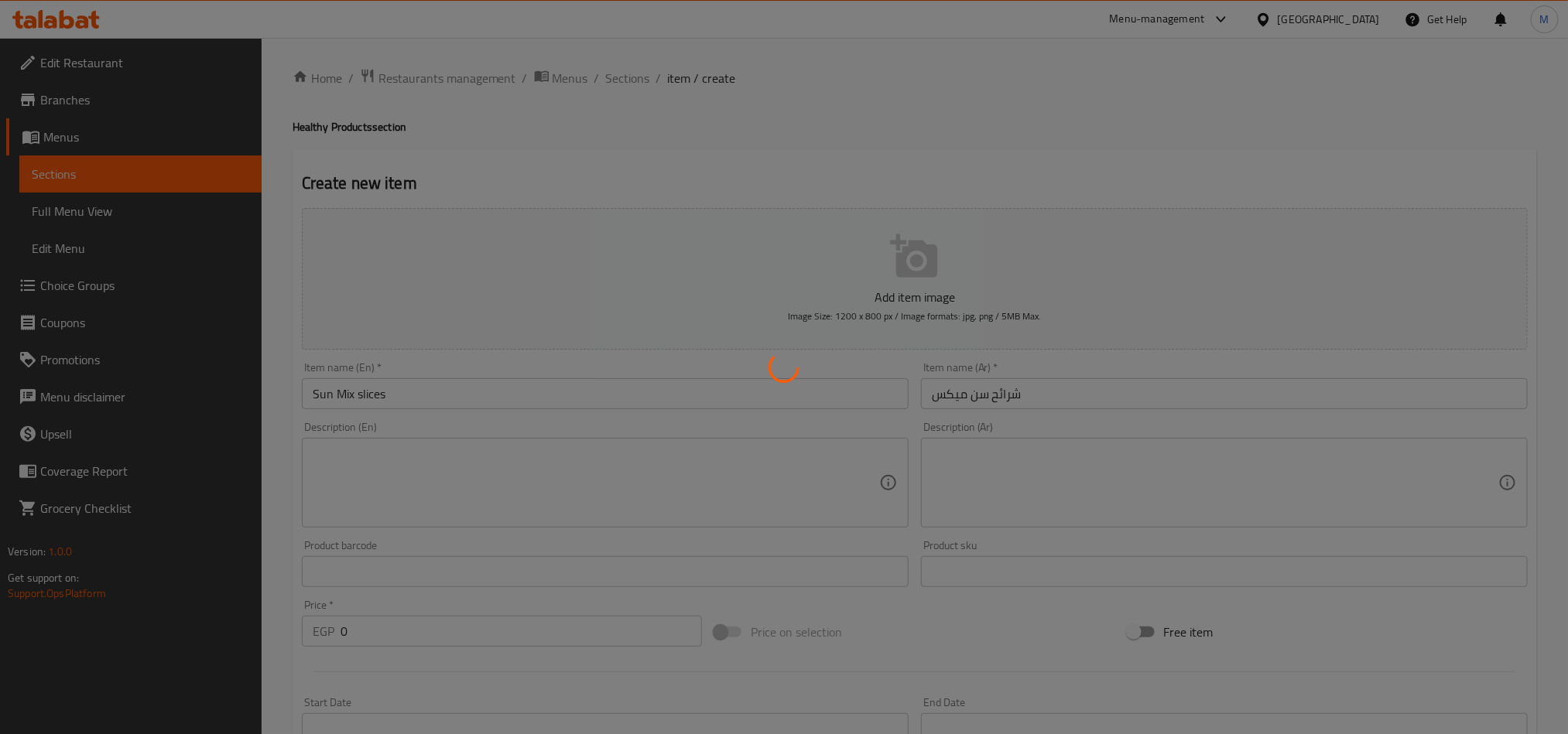
scroll to position [0, 0]
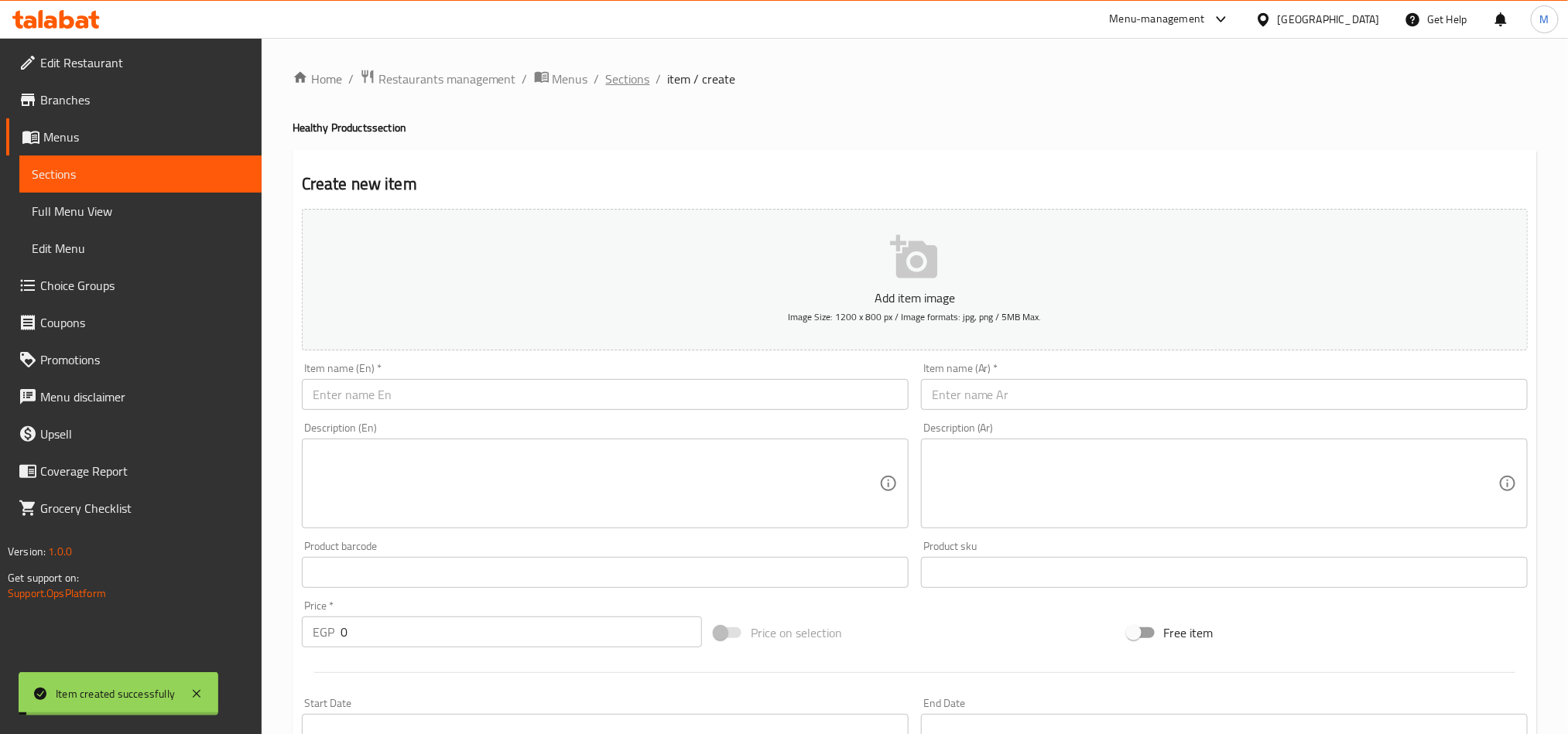
click at [625, 77] on span "Sections" at bounding box center [628, 78] width 44 height 18
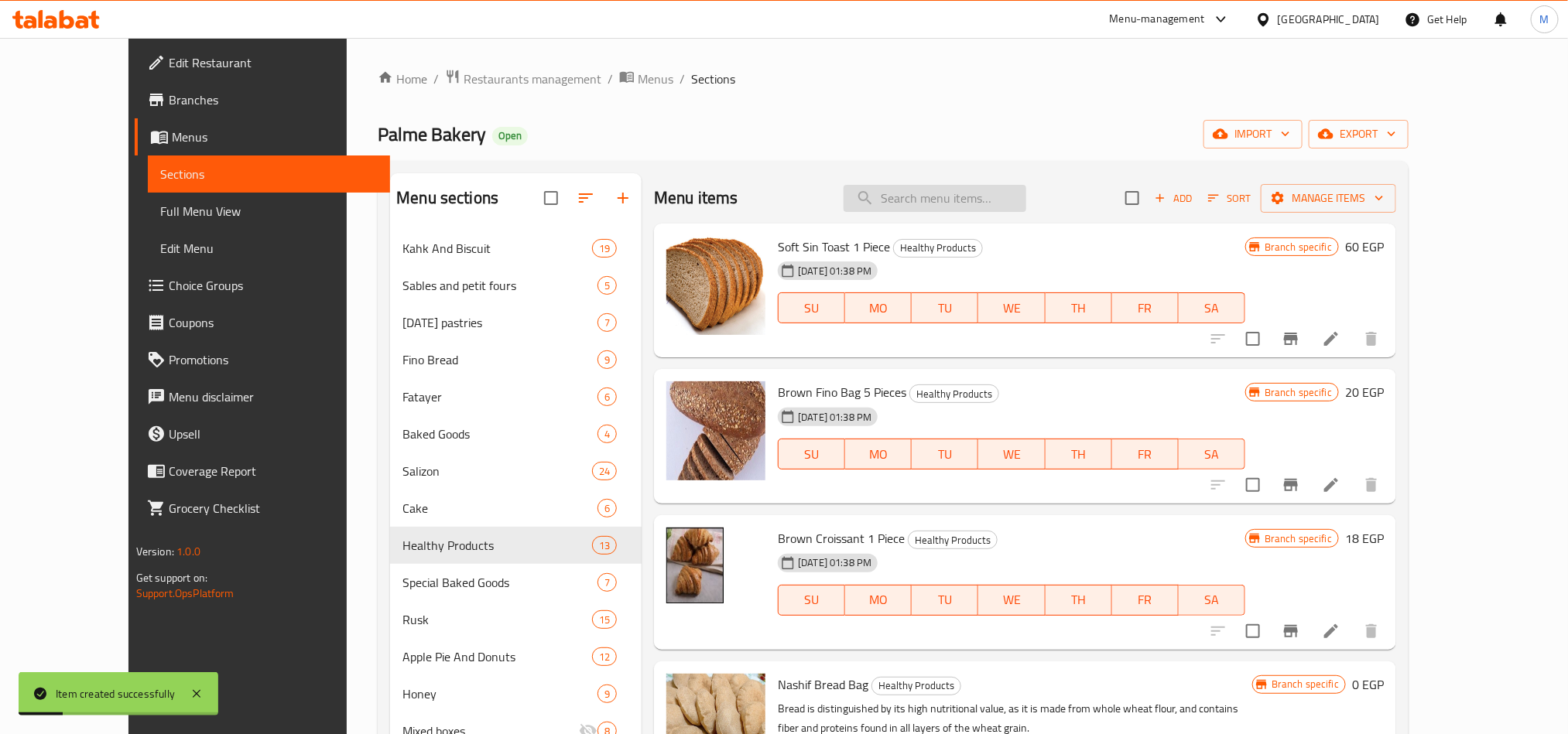
click at [977, 188] on input "search" at bounding box center [935, 198] width 183 height 27
paste input "شوفان"
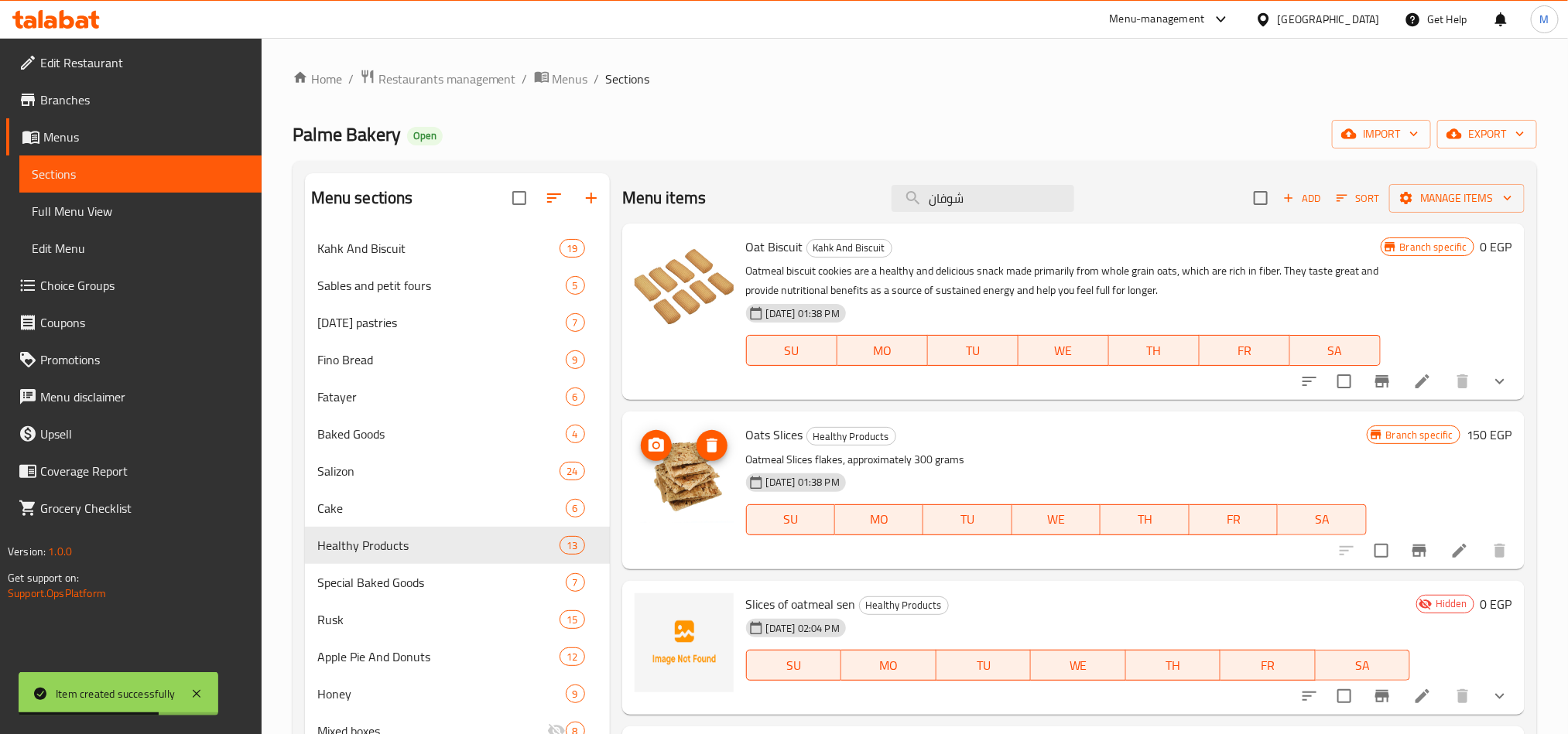
scroll to position [116, 0]
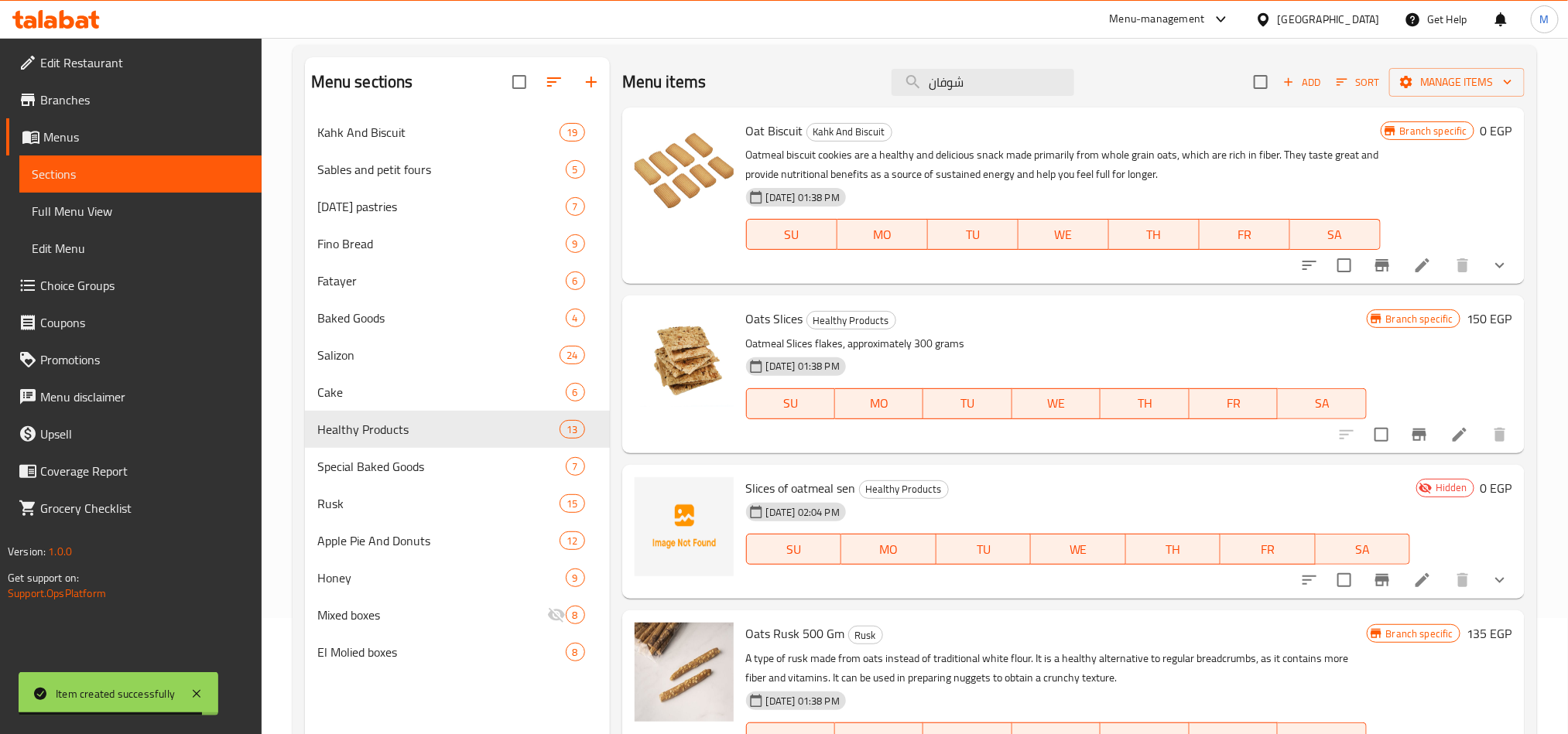
type input "شوفان"
click at [1447, 435] on li at bounding box center [1459, 435] width 43 height 28
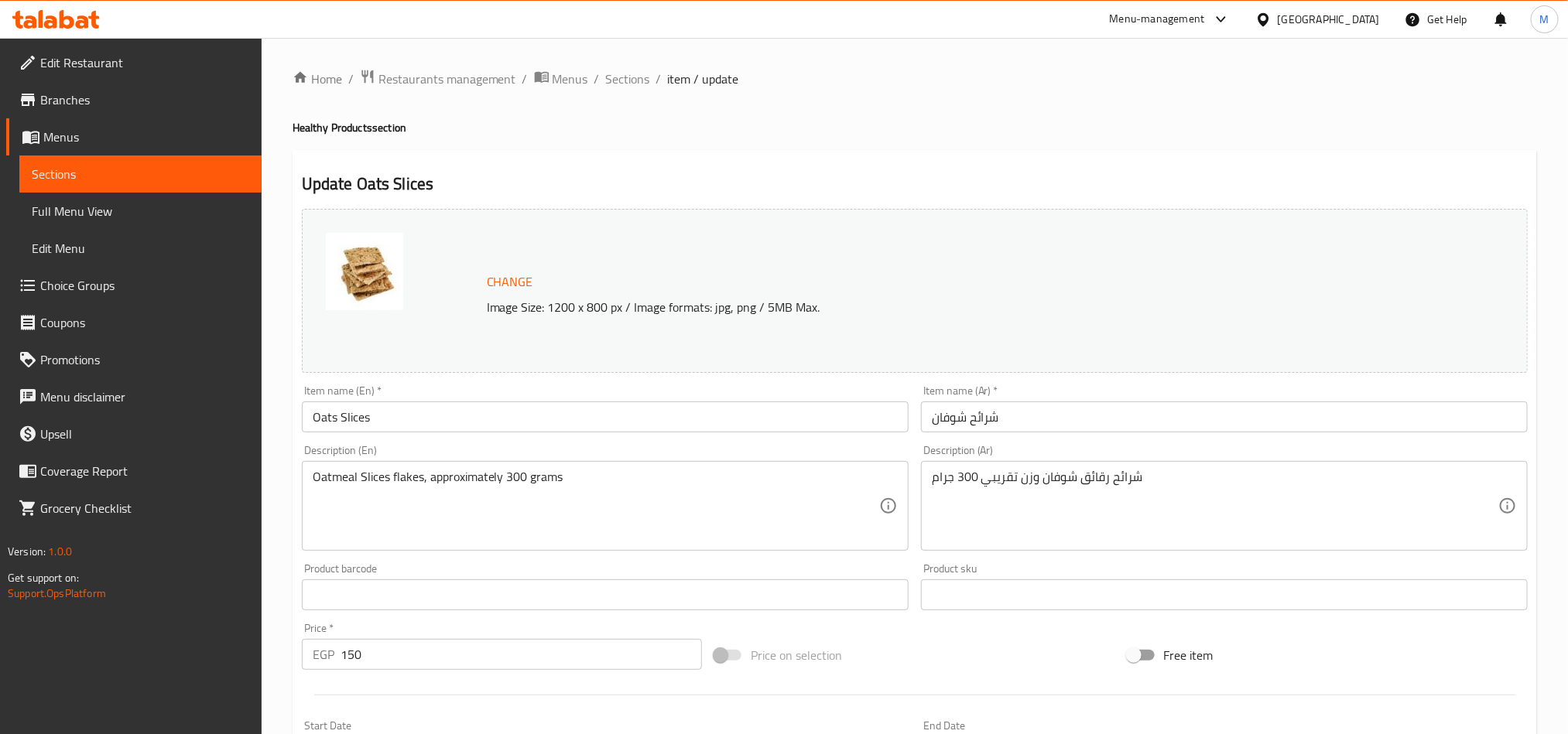
click at [623, 427] on input "Oats Slices" at bounding box center [605, 417] width 607 height 31
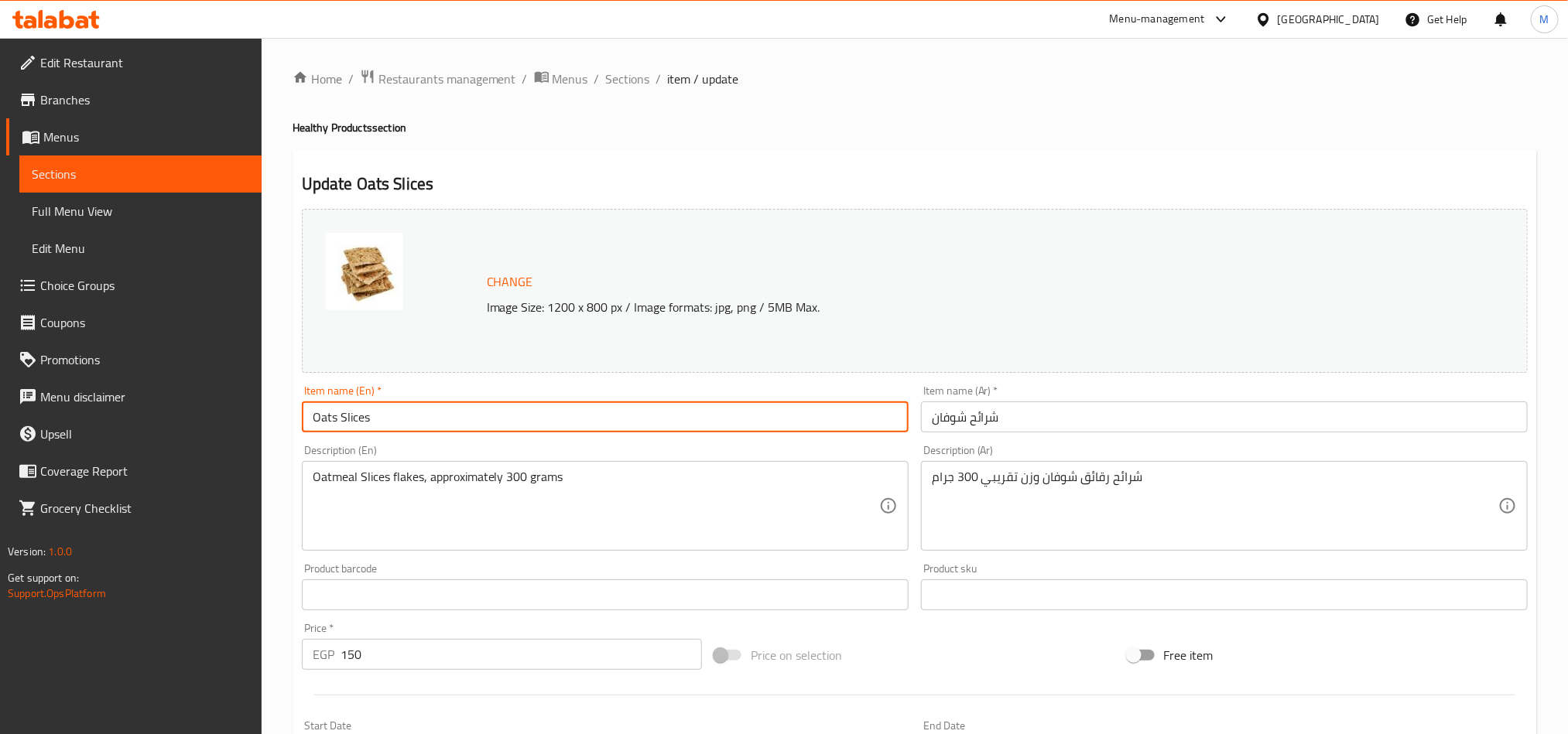
click at [623, 427] on input "Oats Slices" at bounding box center [605, 417] width 607 height 31
click at [595, 424] on input "Oats Slices" at bounding box center [605, 417] width 607 height 31
drag, startPoint x: 595, startPoint y: 424, endPoint x: 602, endPoint y: 403, distance: 22.1
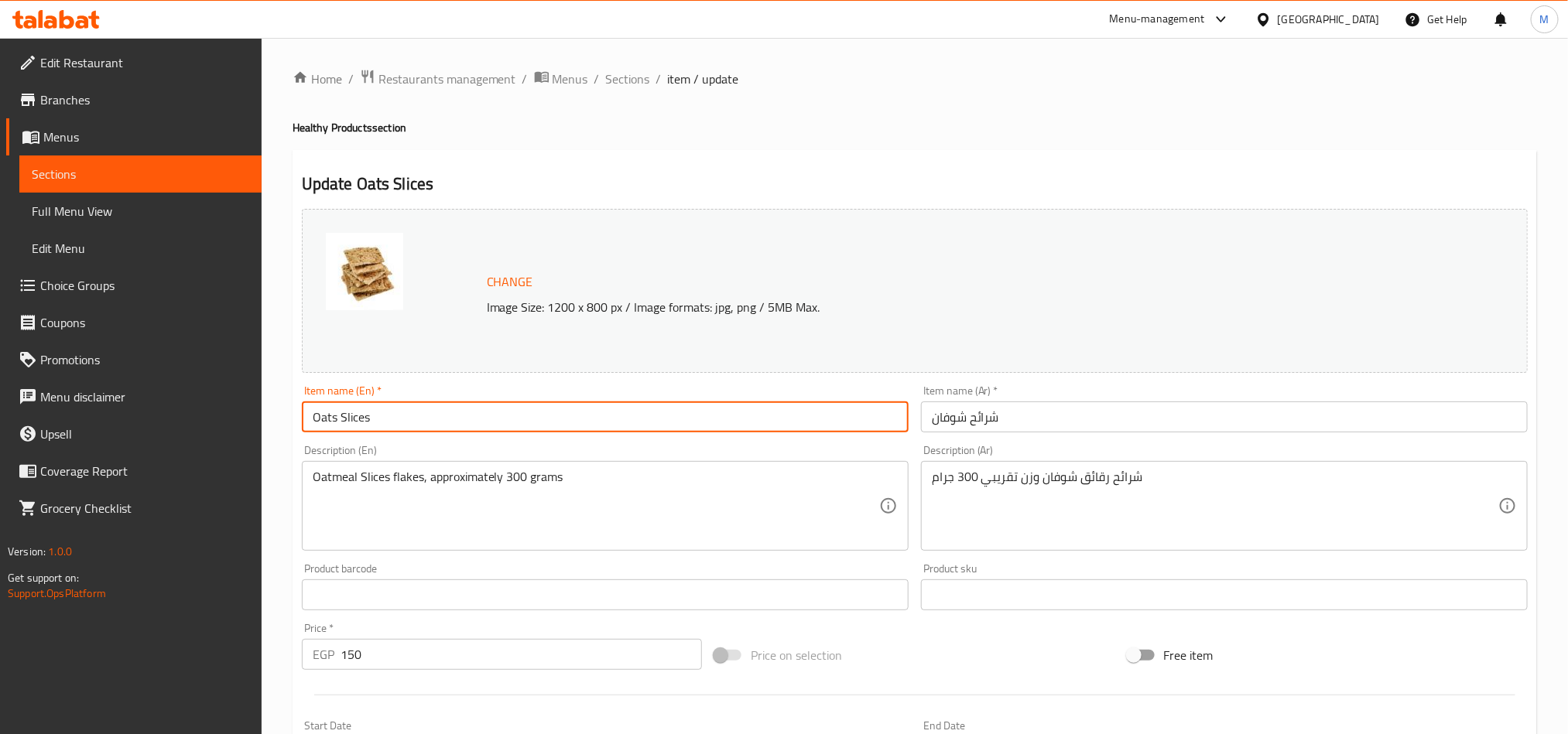
click at [595, 424] on input "Oats Slices" at bounding box center [605, 417] width 607 height 31
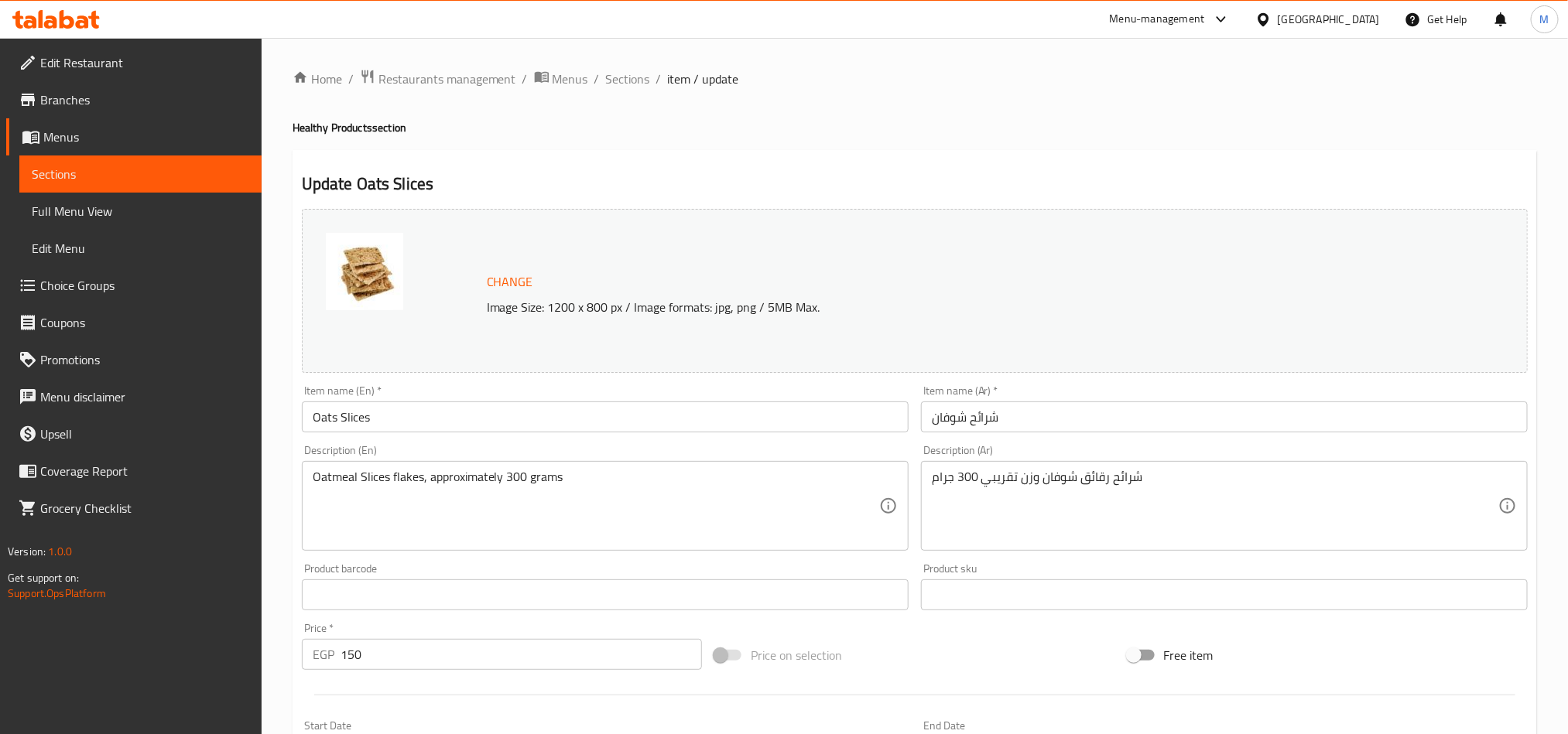
click at [860, 73] on ol "Home / Restaurants management / Menus / Sections / item / update" at bounding box center [914, 78] width 1244 height 20
click at [634, 70] on span "Sections" at bounding box center [628, 78] width 44 height 18
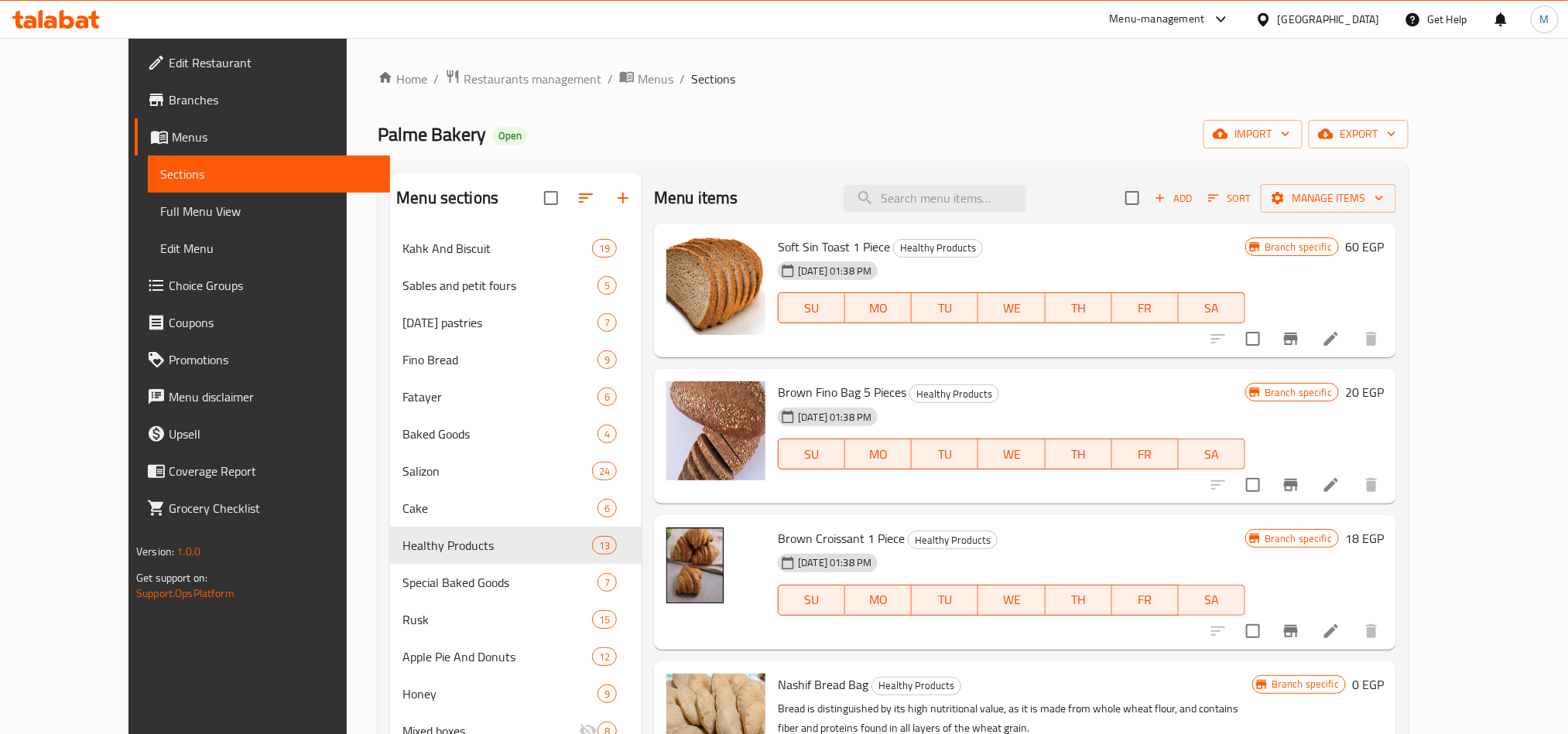
click at [1011, 182] on div "Menu items Add Sort Manage items" at bounding box center [1024, 198] width 742 height 50
click at [1008, 197] on input "search" at bounding box center [935, 198] width 183 height 27
paste input "Oats Slices"
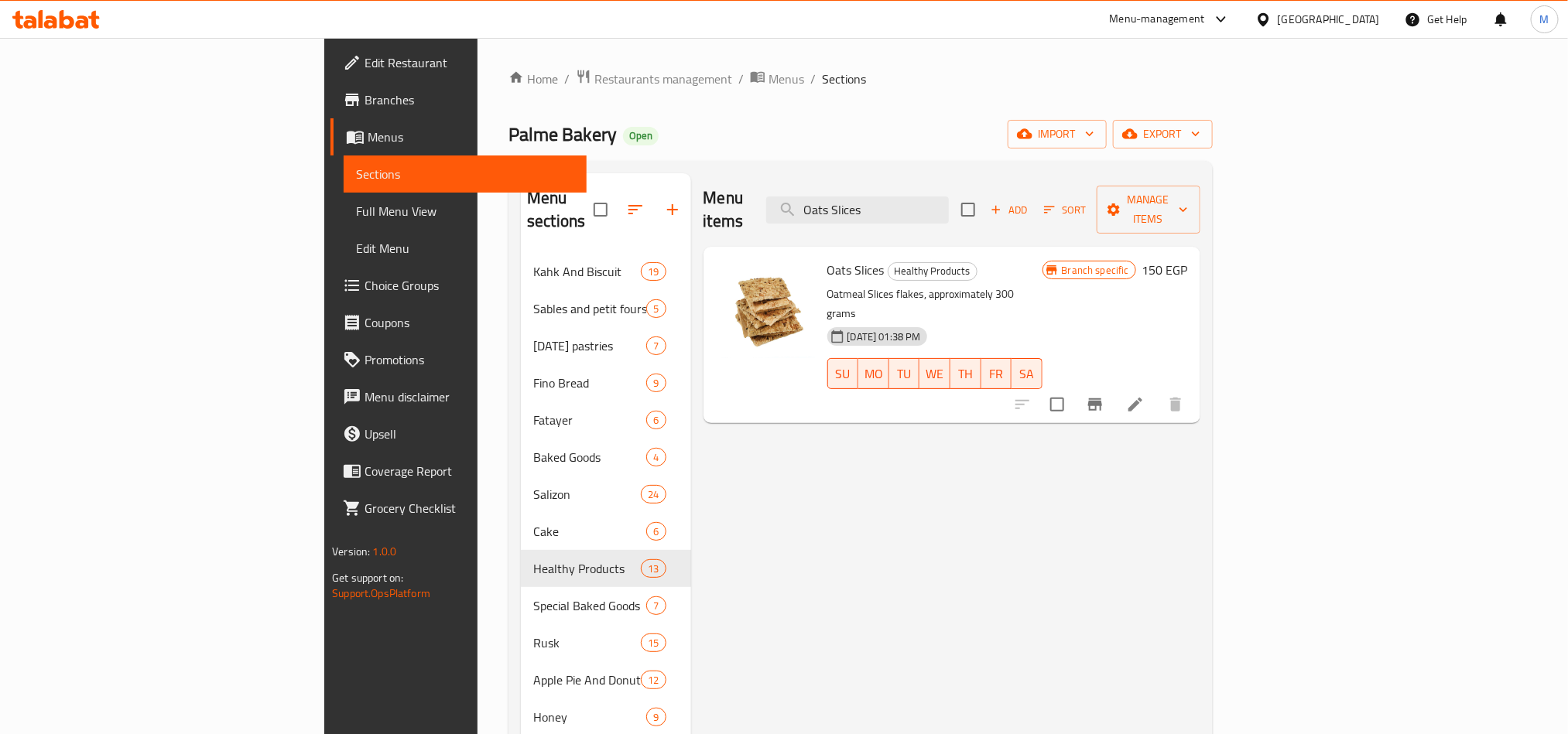
type input "Oats Slices"
click at [1113, 386] on button "Branch-specific-item" at bounding box center [1095, 404] width 37 height 37
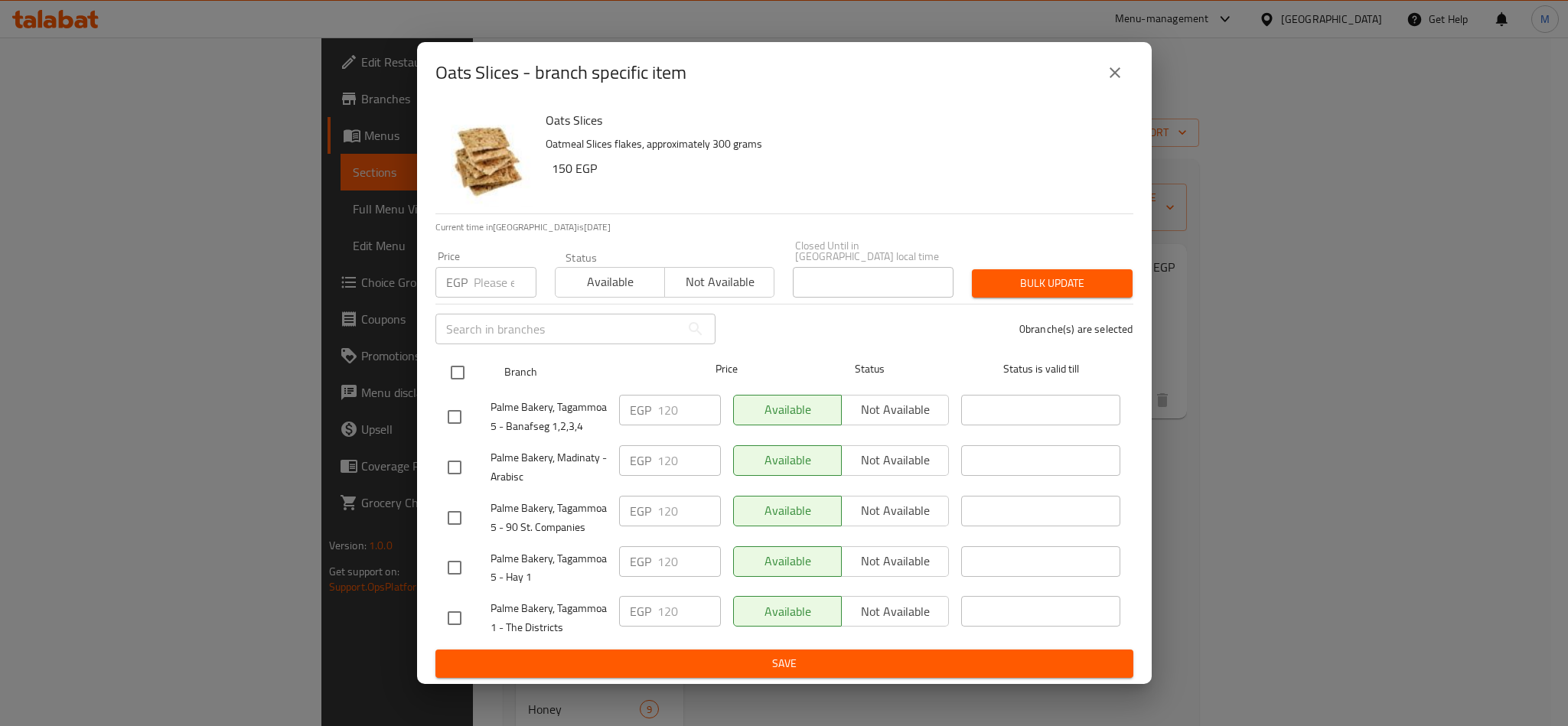
click at [462, 359] on input "checkbox" at bounding box center [457, 372] width 32 height 32
checkbox input "true"
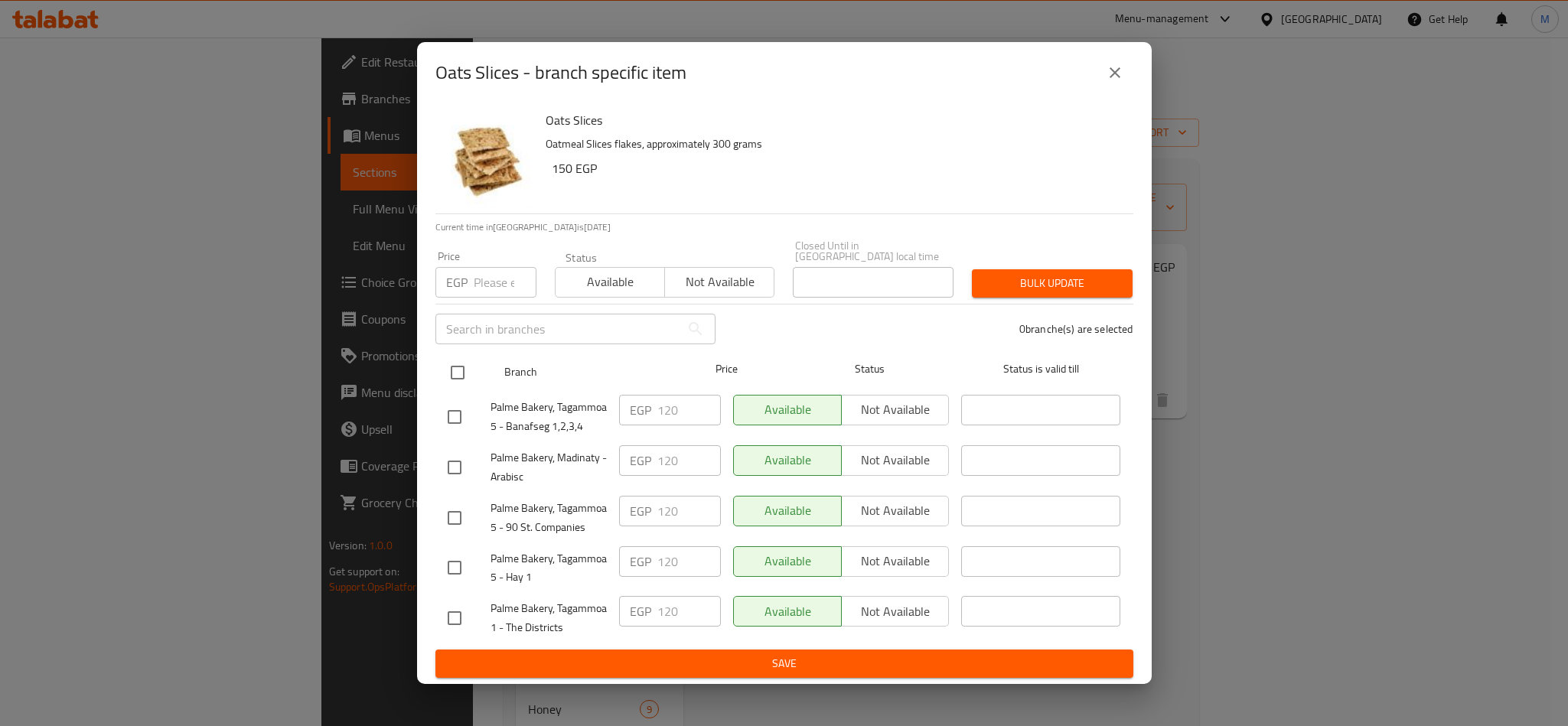
checkbox input "true"
click at [474, 294] on div "Price EGP Price" at bounding box center [486, 274] width 120 height 65
click at [484, 282] on input "number" at bounding box center [505, 283] width 63 height 31
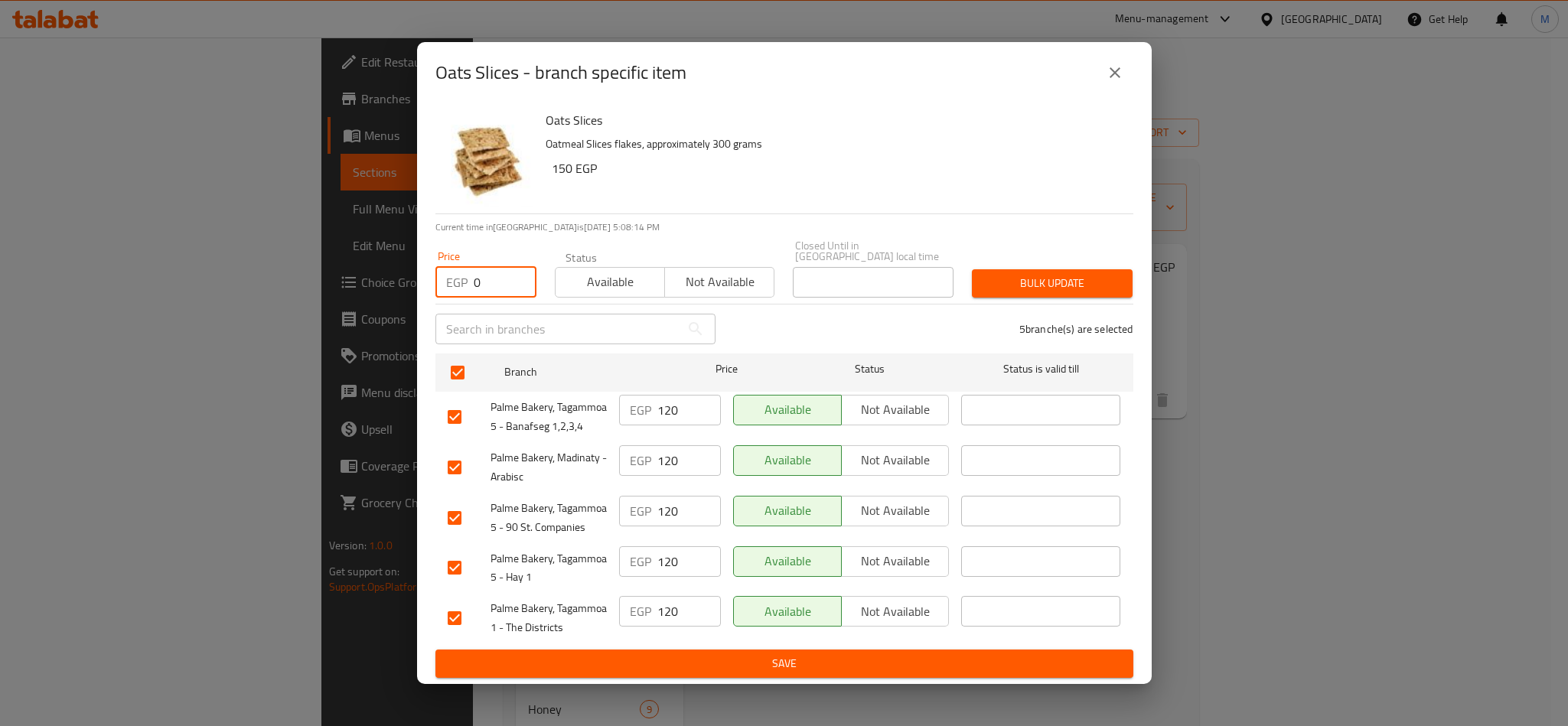
type input "0"
drag, startPoint x: 829, startPoint y: 205, endPoint x: 1018, endPoint y: 243, distance: 192.8
click at [833, 205] on div "Oats Slices Oatmeal Slices flakes, approximately 300 grams 150 EGP" at bounding box center [833, 158] width 587 height 110
click at [1064, 279] on span "Bulk update" at bounding box center [1052, 284] width 136 height 19
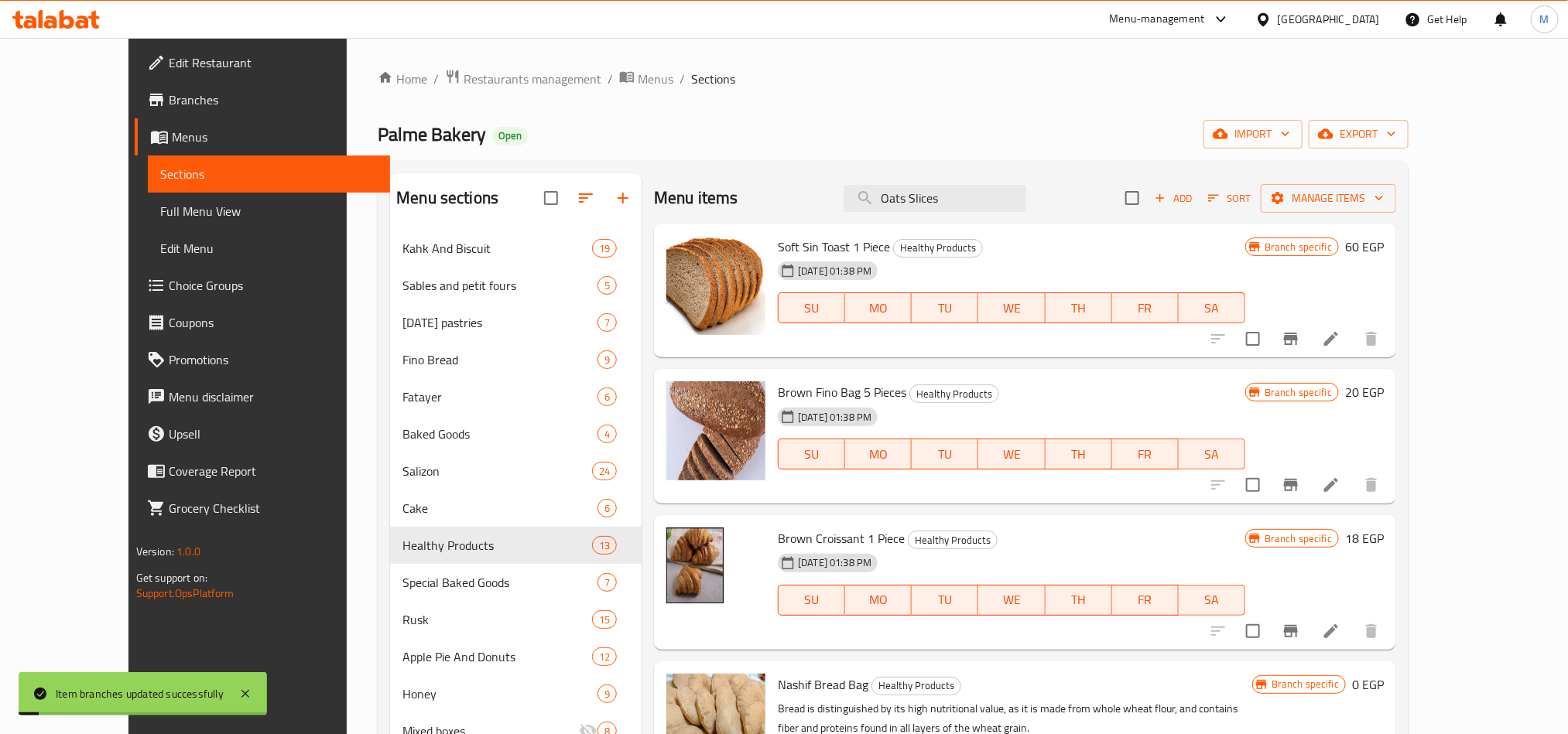
click at [1396, 368] on div "Menu items Oats Slices Add Sort Manage items Soft Sin Toast 1 Piece Healthy Pro…" at bounding box center [1019, 540] width 755 height 734
click at [1024, 202] on input "Oats Slices" at bounding box center [935, 198] width 183 height 27
type input "Oats Slices"
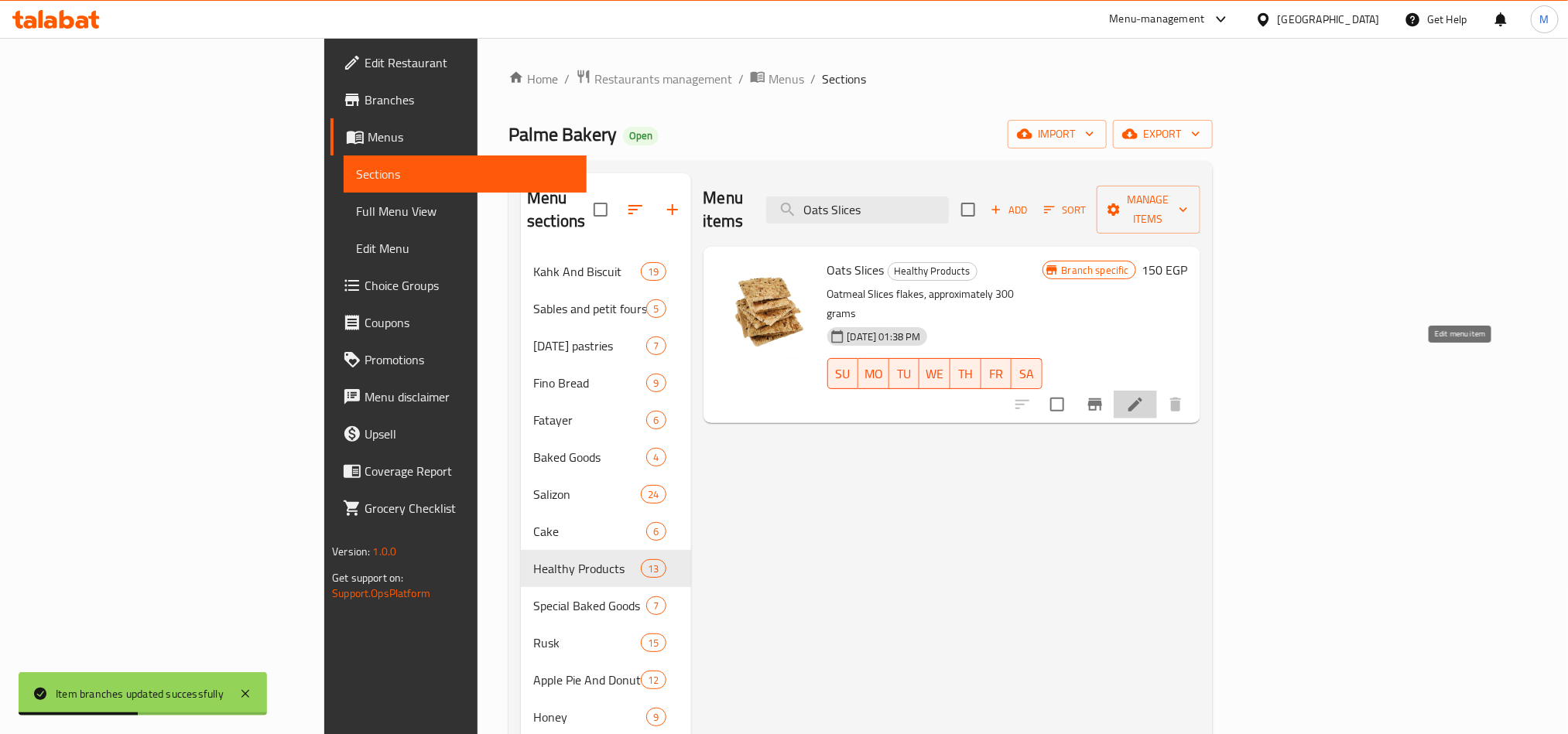
click at [1144, 396] on icon at bounding box center [1135, 404] width 18 height 18
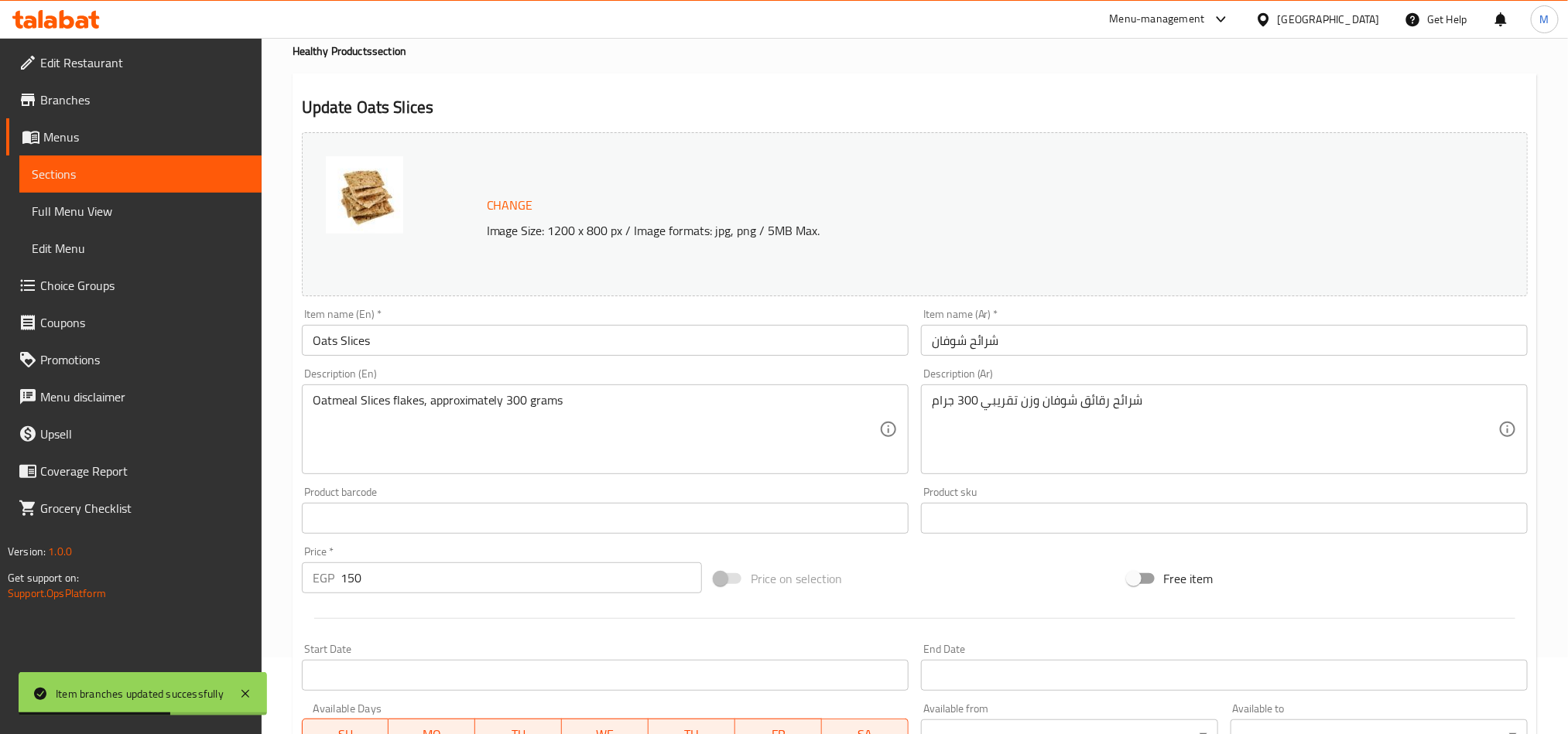
scroll to position [232, 0]
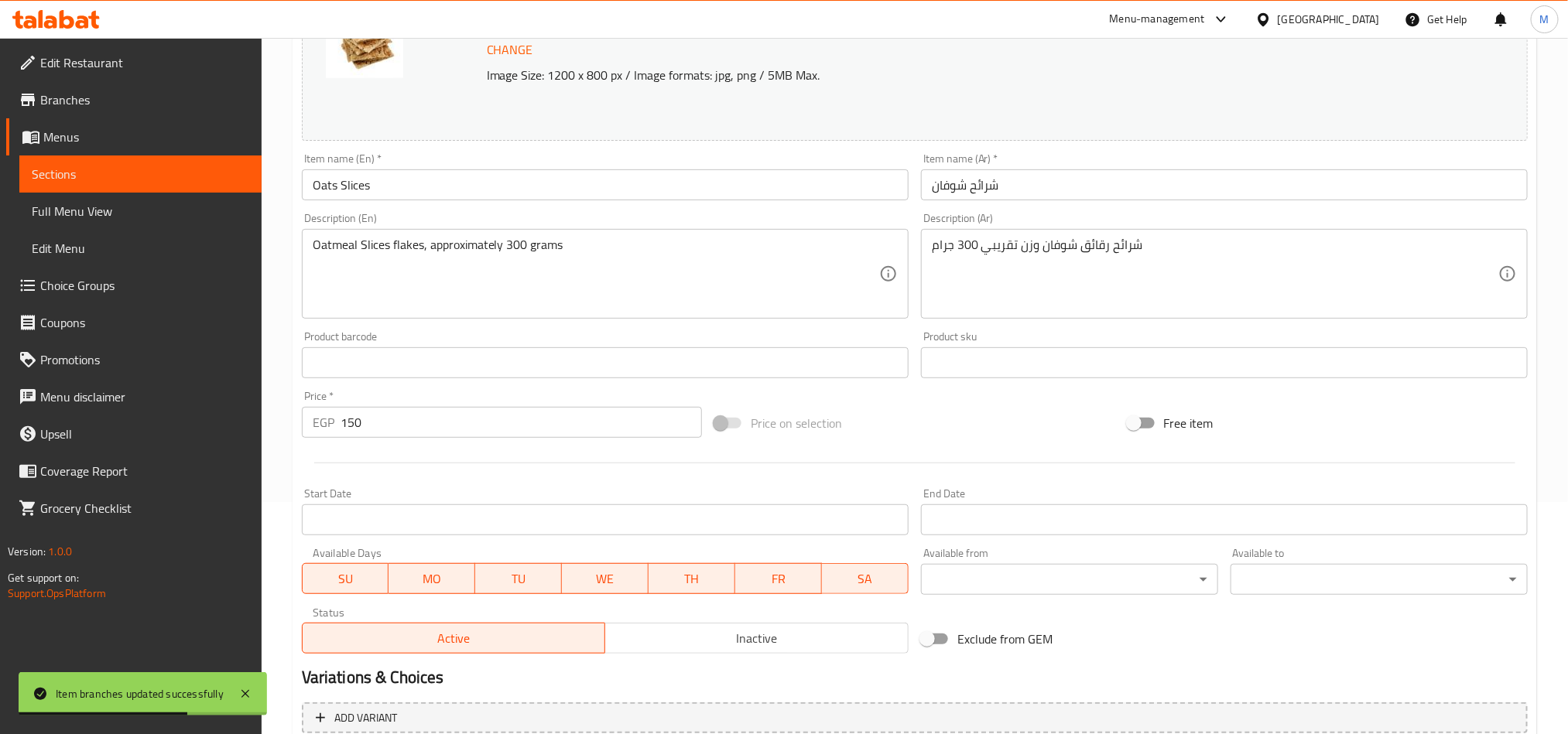
click at [616, 430] on input "150" at bounding box center [521, 423] width 362 height 31
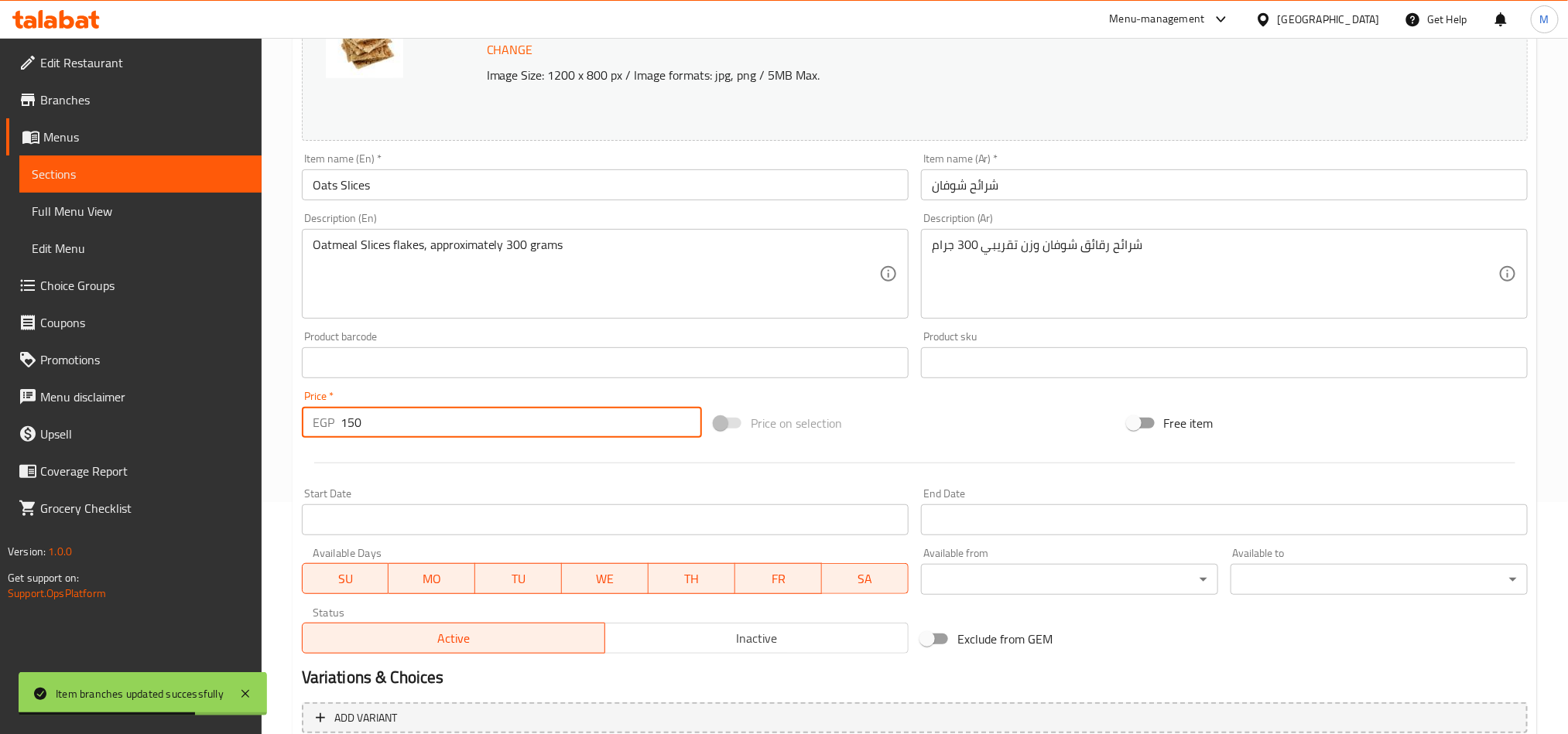
click at [616, 430] on input "150" at bounding box center [521, 423] width 362 height 31
type input "0"
click at [944, 411] on div "Price on selection" at bounding box center [914, 424] width 412 height 42
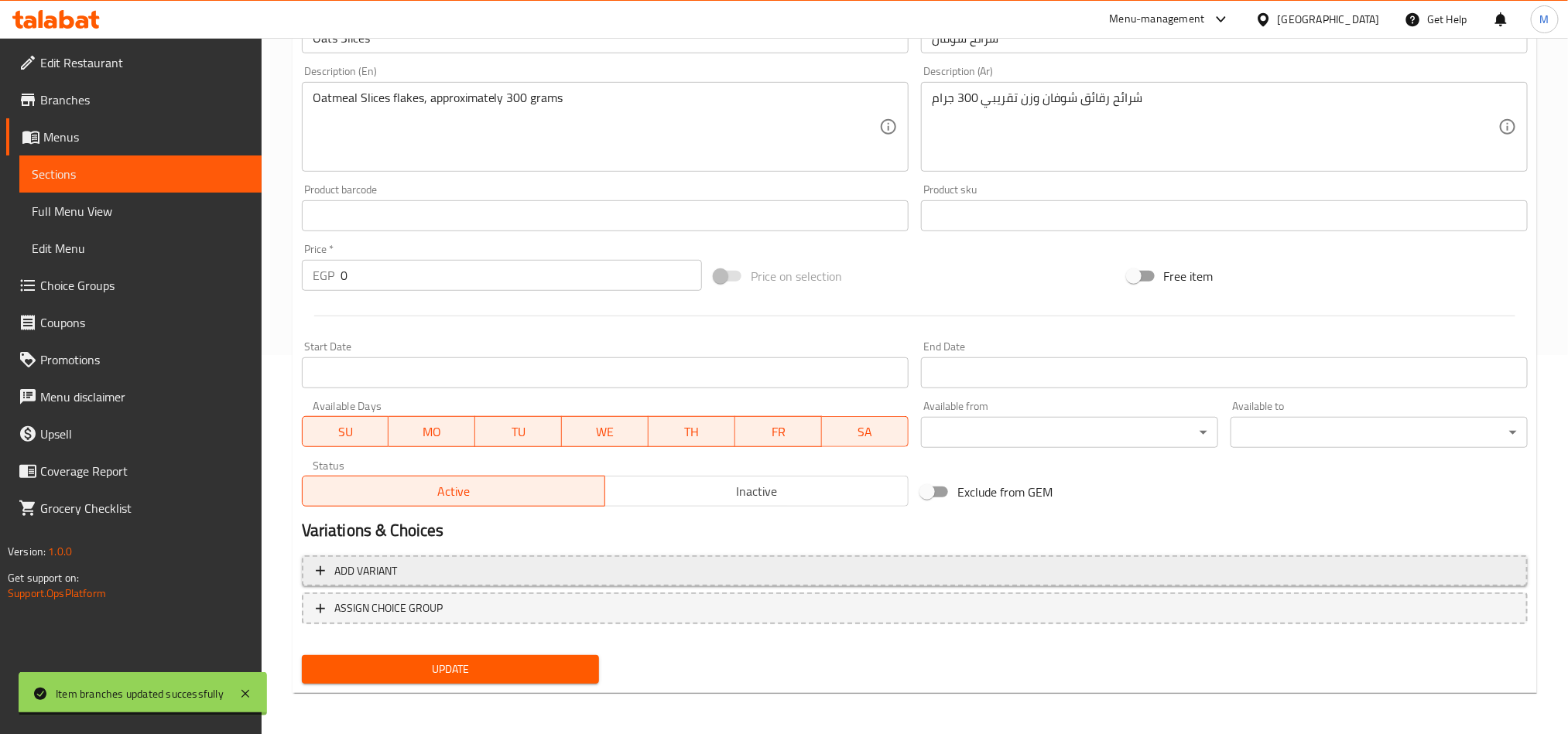
click at [1036, 564] on span "Add variant" at bounding box center [914, 571] width 1198 height 19
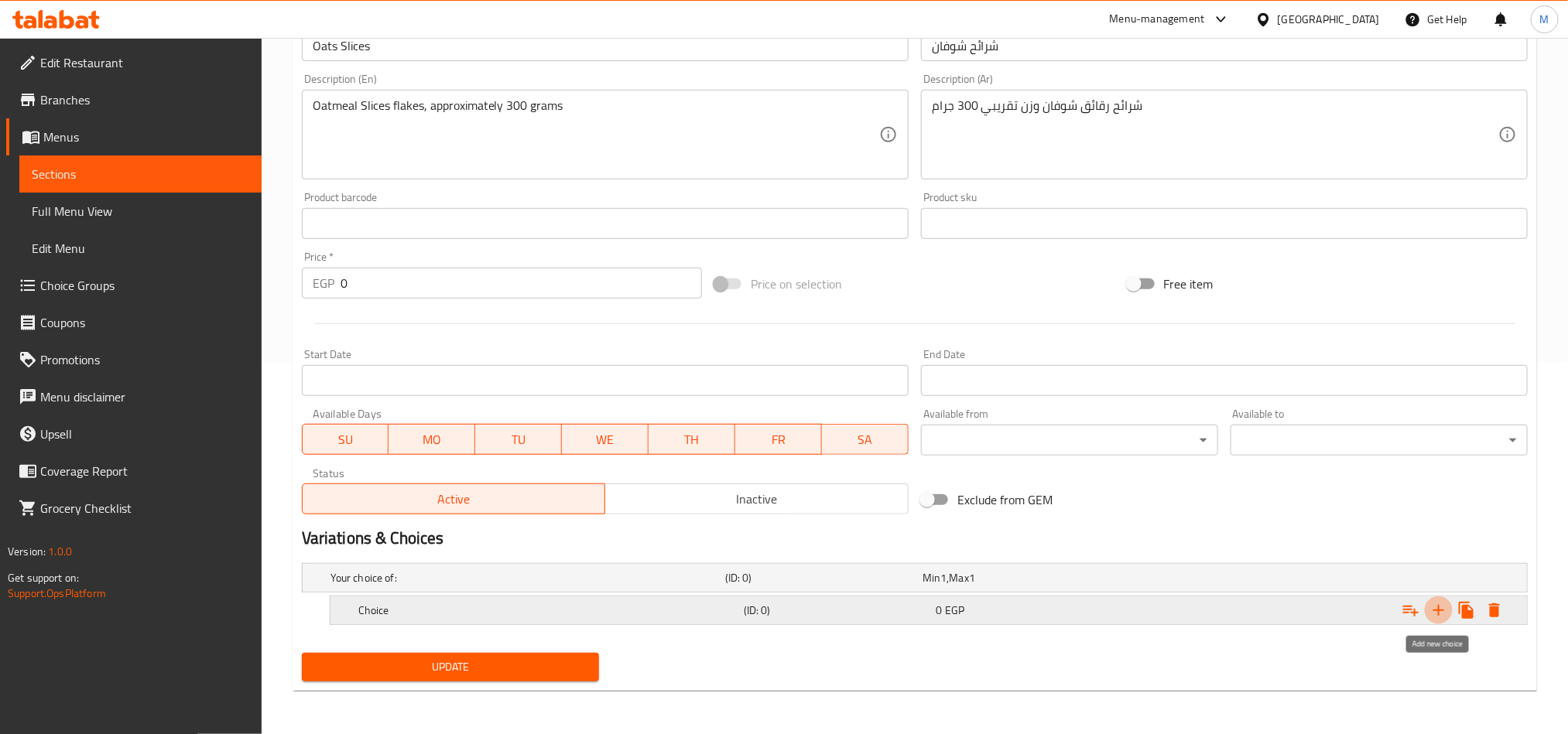
click at [1435, 613] on icon "Expand" at bounding box center [1438, 610] width 18 height 18
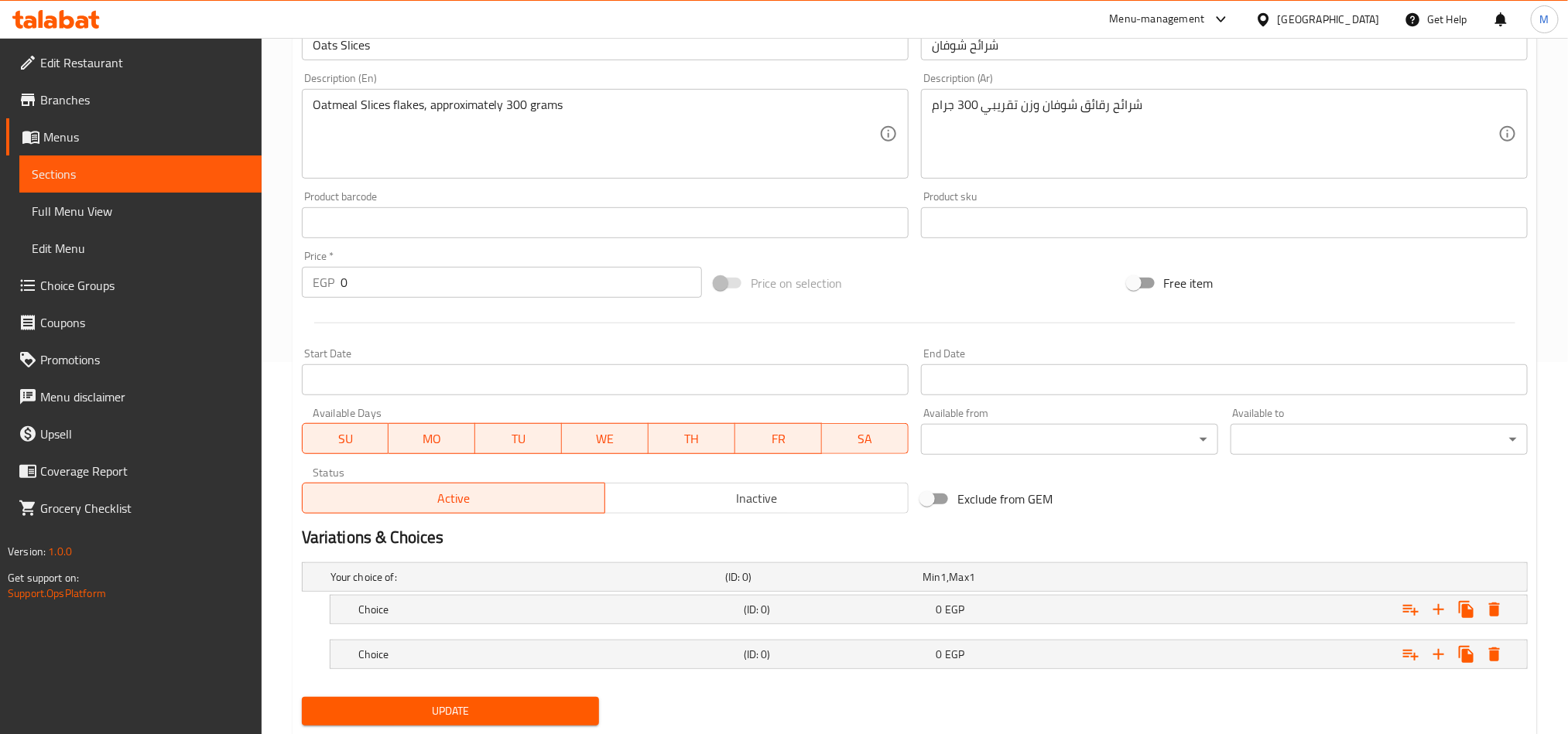
click at [1221, 659] on div "Expand" at bounding box center [1318, 654] width 385 height 34
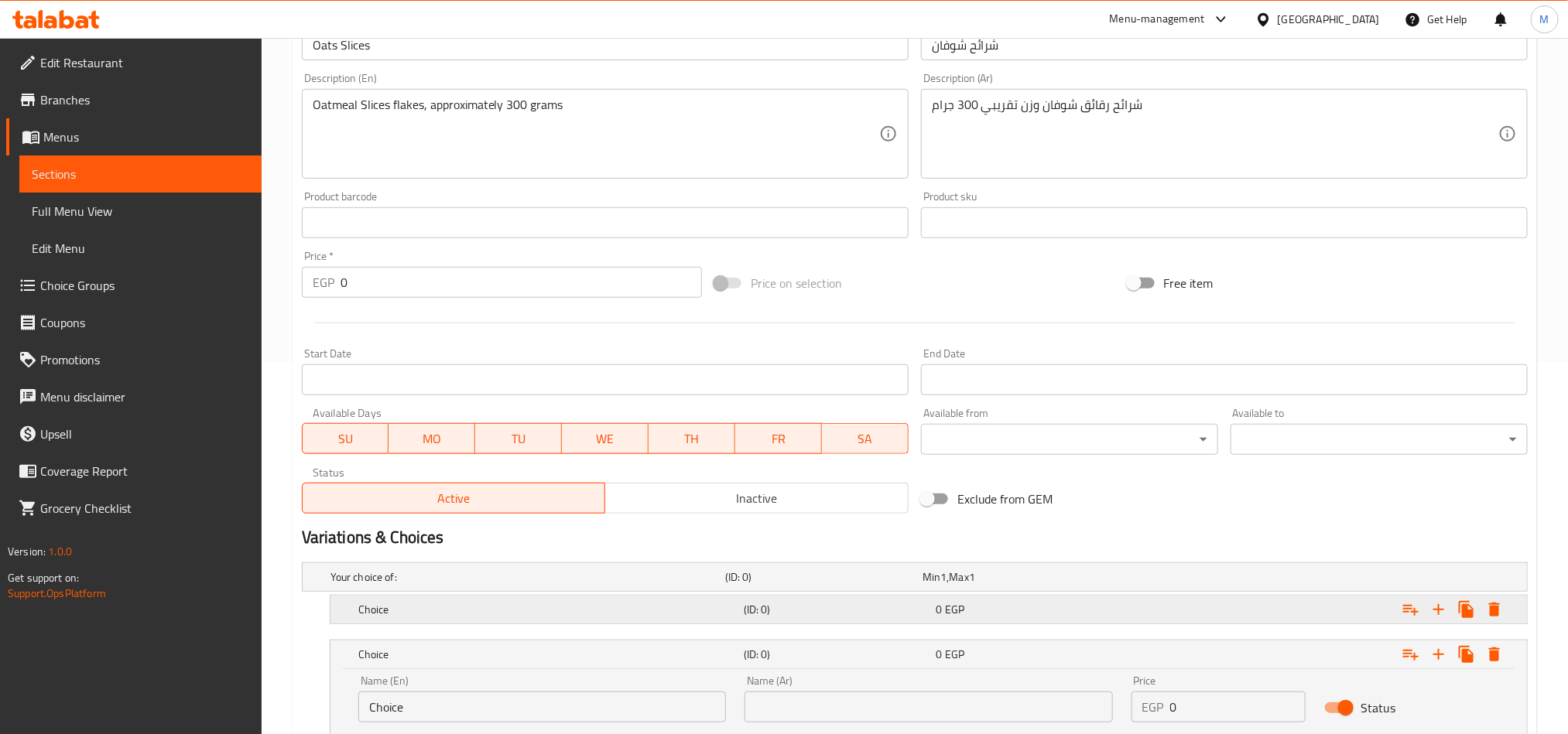
click at [1179, 611] on div "Expand" at bounding box center [1318, 610] width 385 height 34
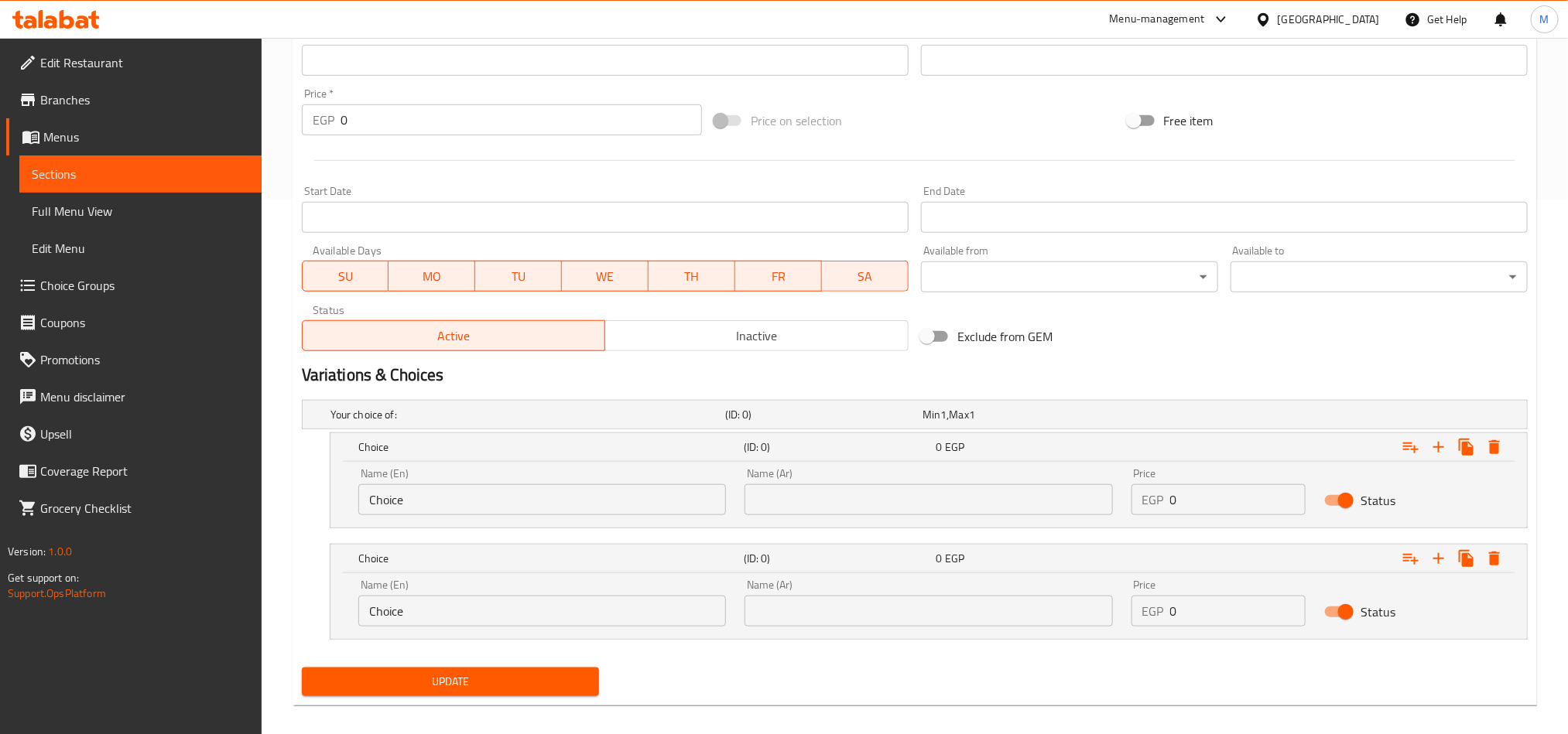
scroll to position [551, 0]
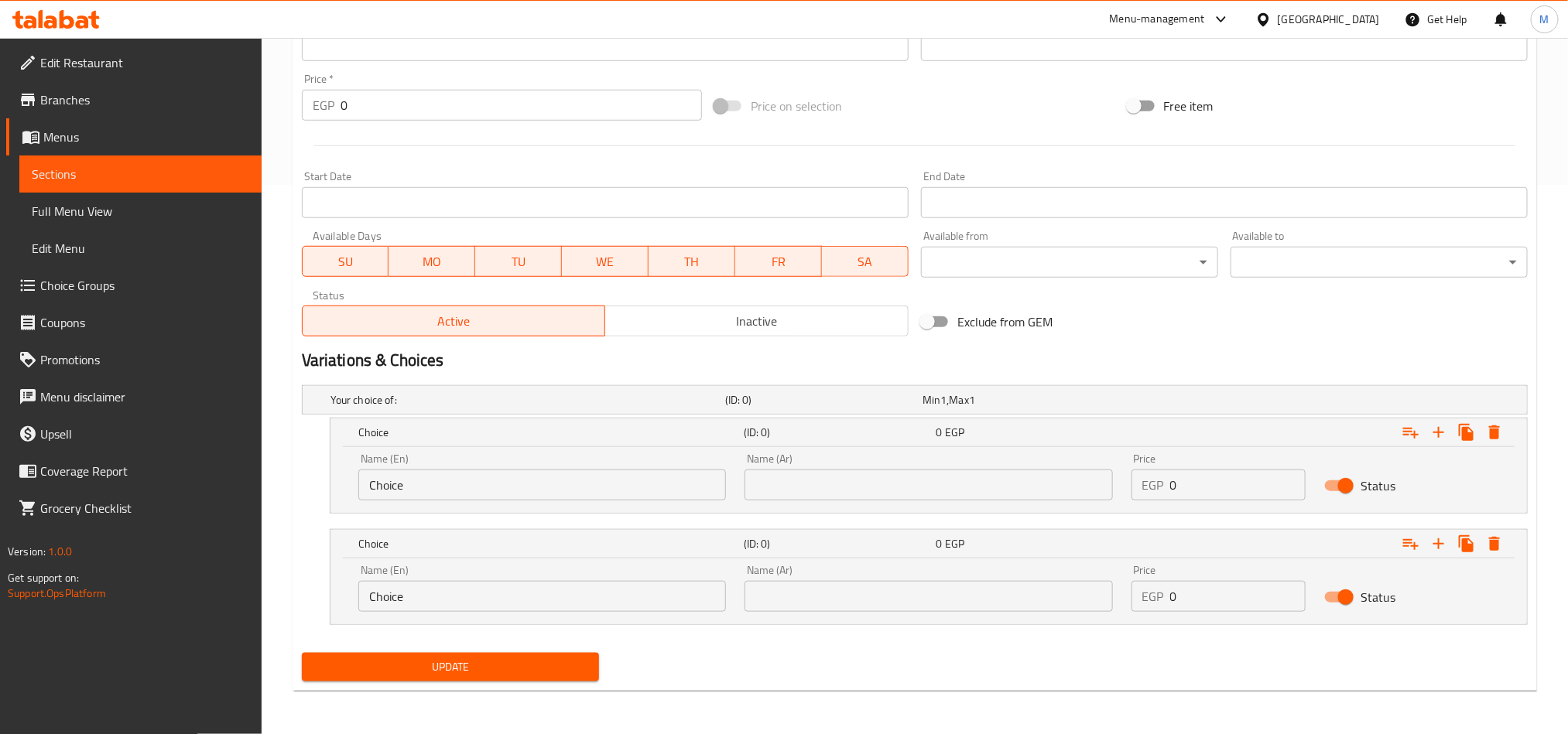
click at [937, 484] on input "text" at bounding box center [928, 485] width 368 height 31
type input "نصف كيلو"
click at [913, 591] on input "text" at bounding box center [928, 597] width 368 height 31
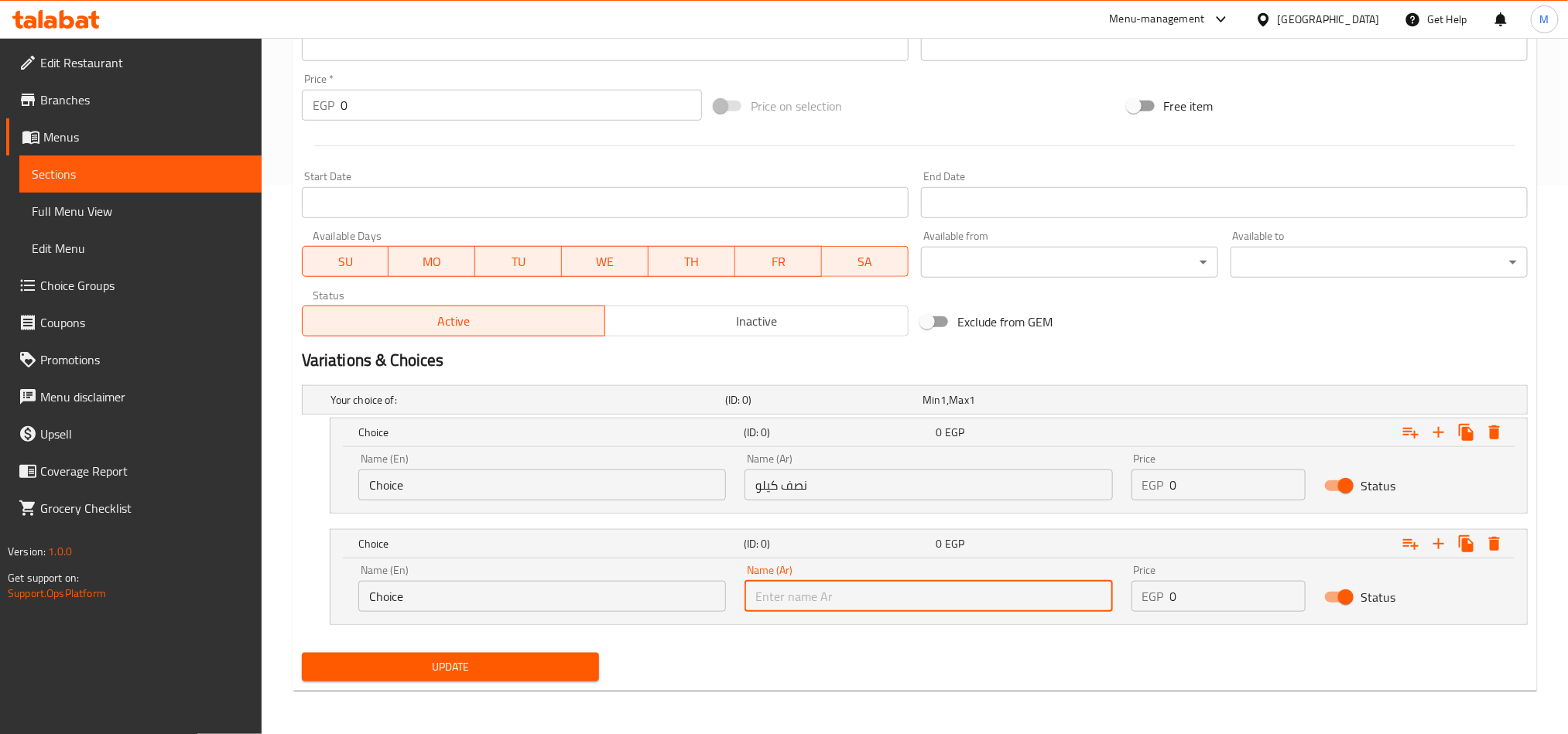
type input "1 كيلو"
click at [573, 488] on input "Choice" at bounding box center [542, 485] width 368 height 31
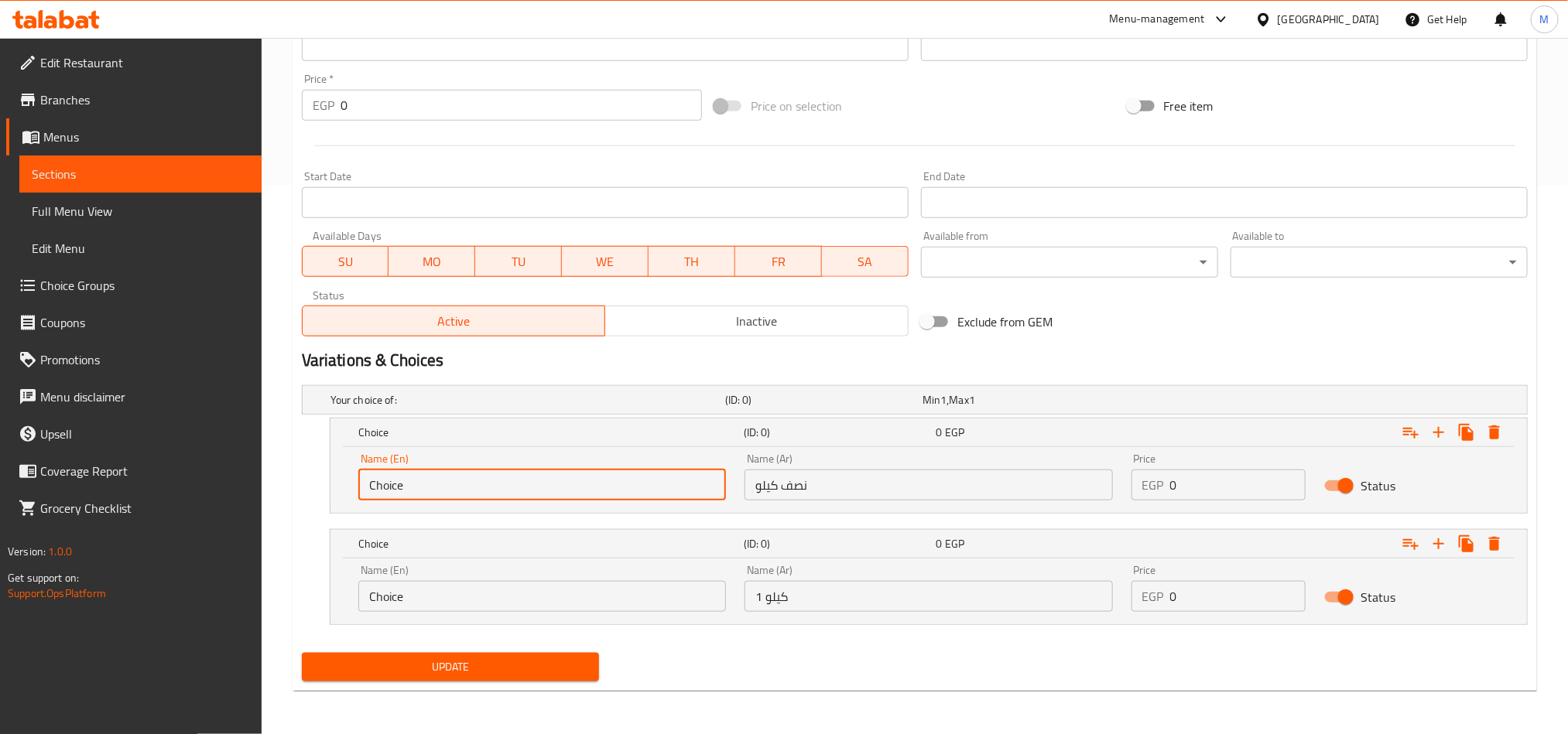
click at [573, 488] on input "Choice" at bounding box center [542, 485] width 368 height 31
click at [573, 488] on input "text" at bounding box center [542, 485] width 368 height 31
type input "Half Kilo"
click at [642, 595] on input "Choice" at bounding box center [542, 597] width 368 height 31
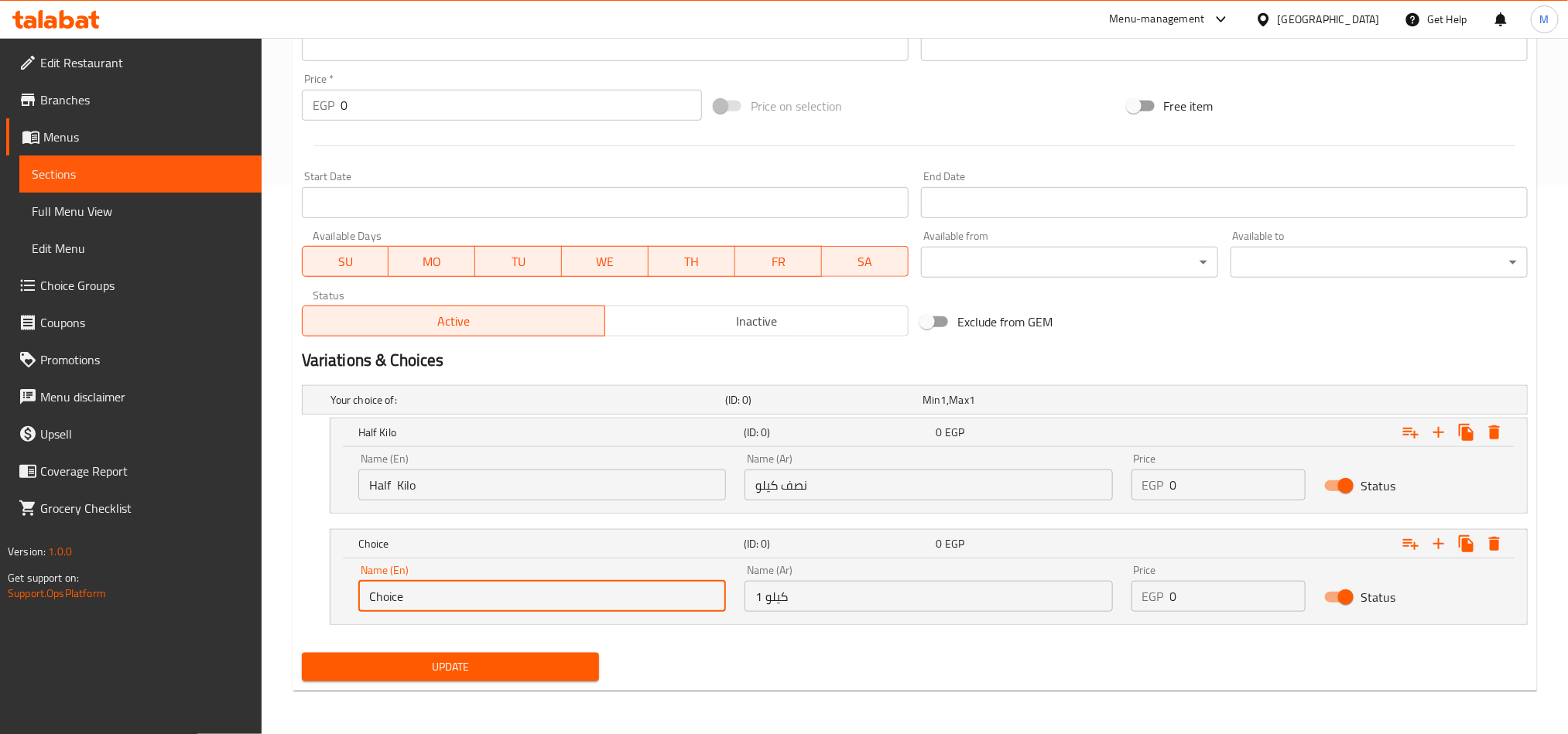
click at [642, 595] on input "Choice" at bounding box center [542, 597] width 368 height 31
click at [642, 595] on input "text" at bounding box center [542, 597] width 368 height 31
type input "1 kilo"
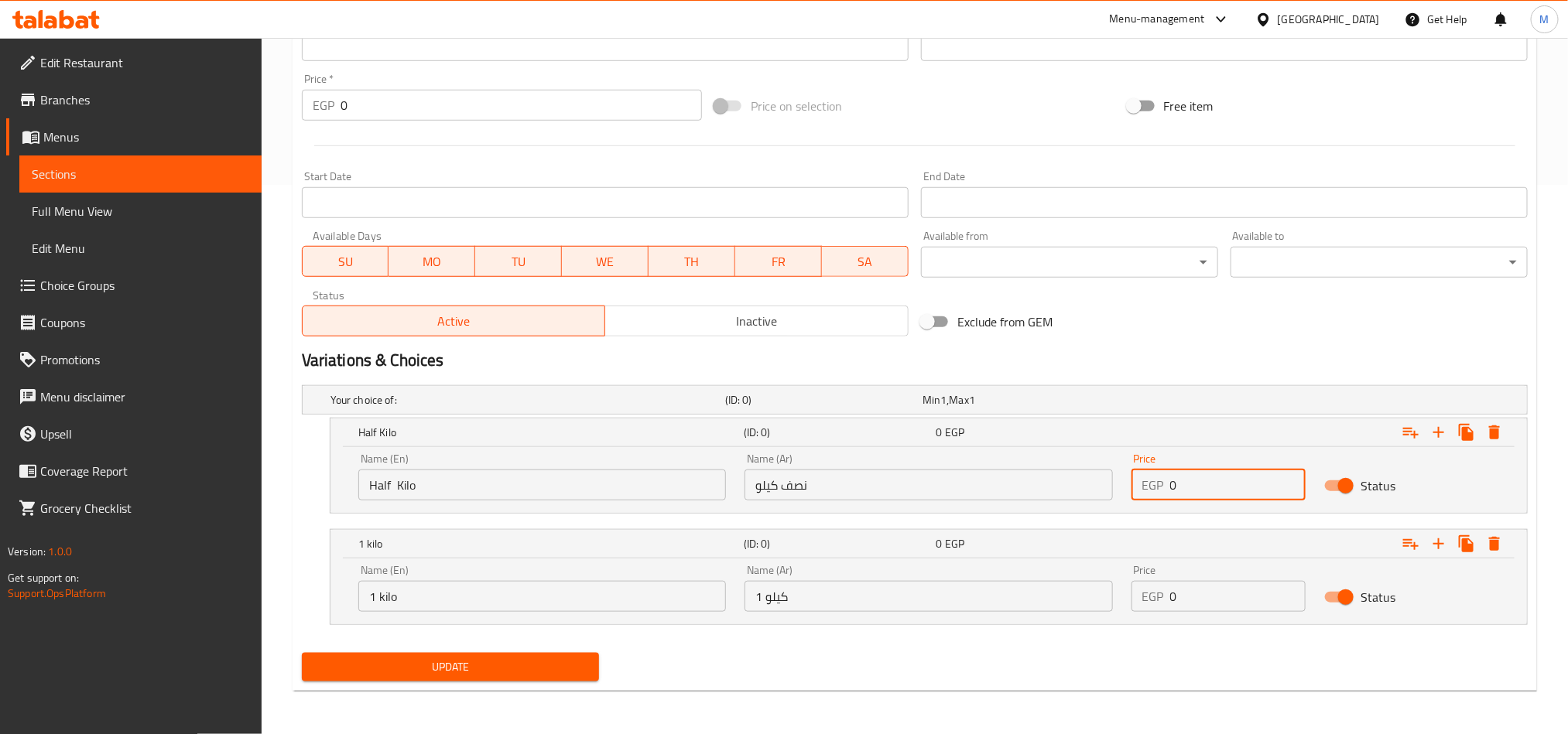
click at [1212, 478] on input "0" at bounding box center [1238, 485] width 137 height 31
paste input "9"
type input "90"
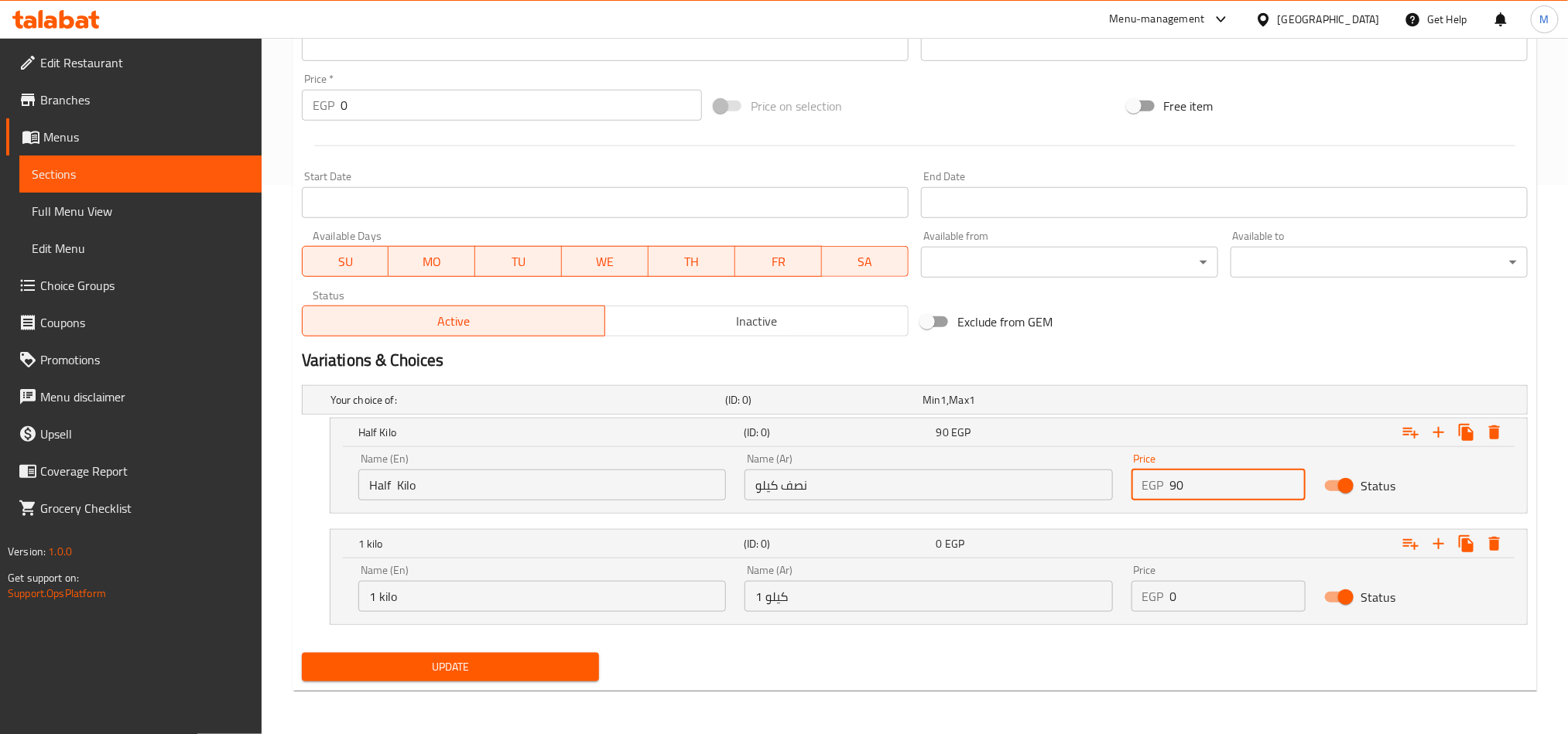
click at [1231, 597] on input "0" at bounding box center [1238, 597] width 137 height 31
paste input "18"
type input "180"
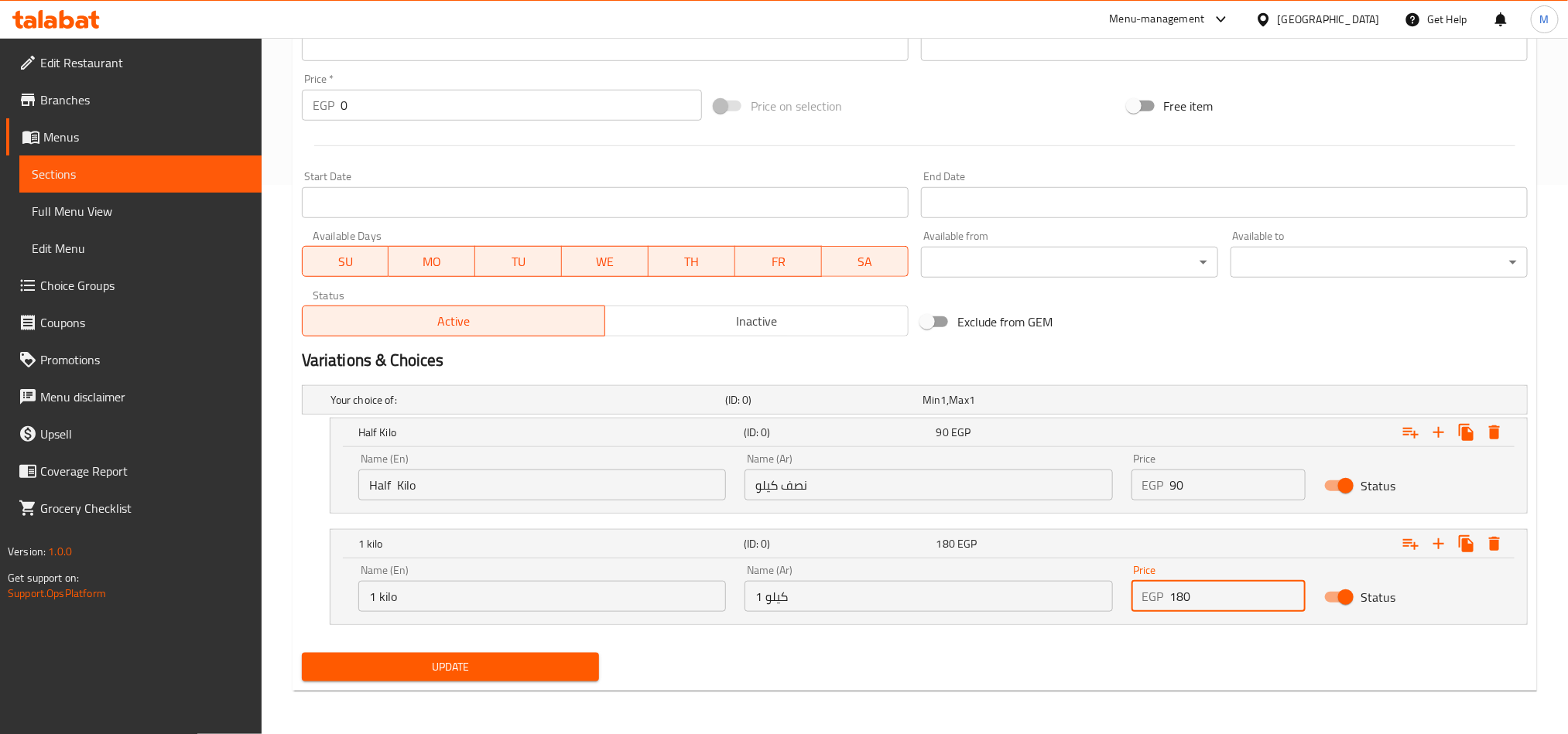
click at [1140, 690] on div "Update Oats Slices Change Image Size: 1200 x 800 px / Image formats: jpg, png /…" at bounding box center [914, 146] width 1244 height 1091
click at [530, 674] on span "Update" at bounding box center [450, 667] width 272 height 19
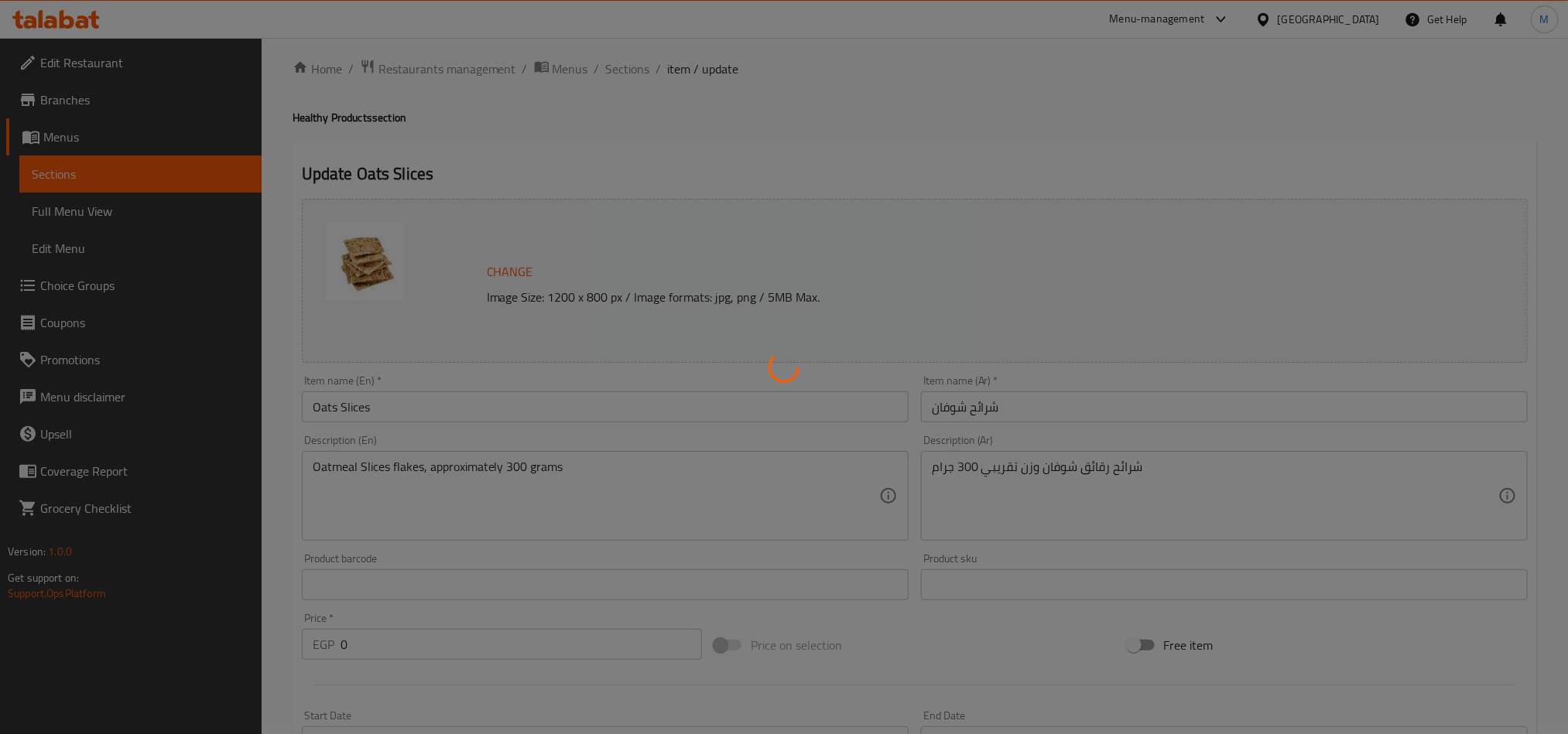
scroll to position [0, 0]
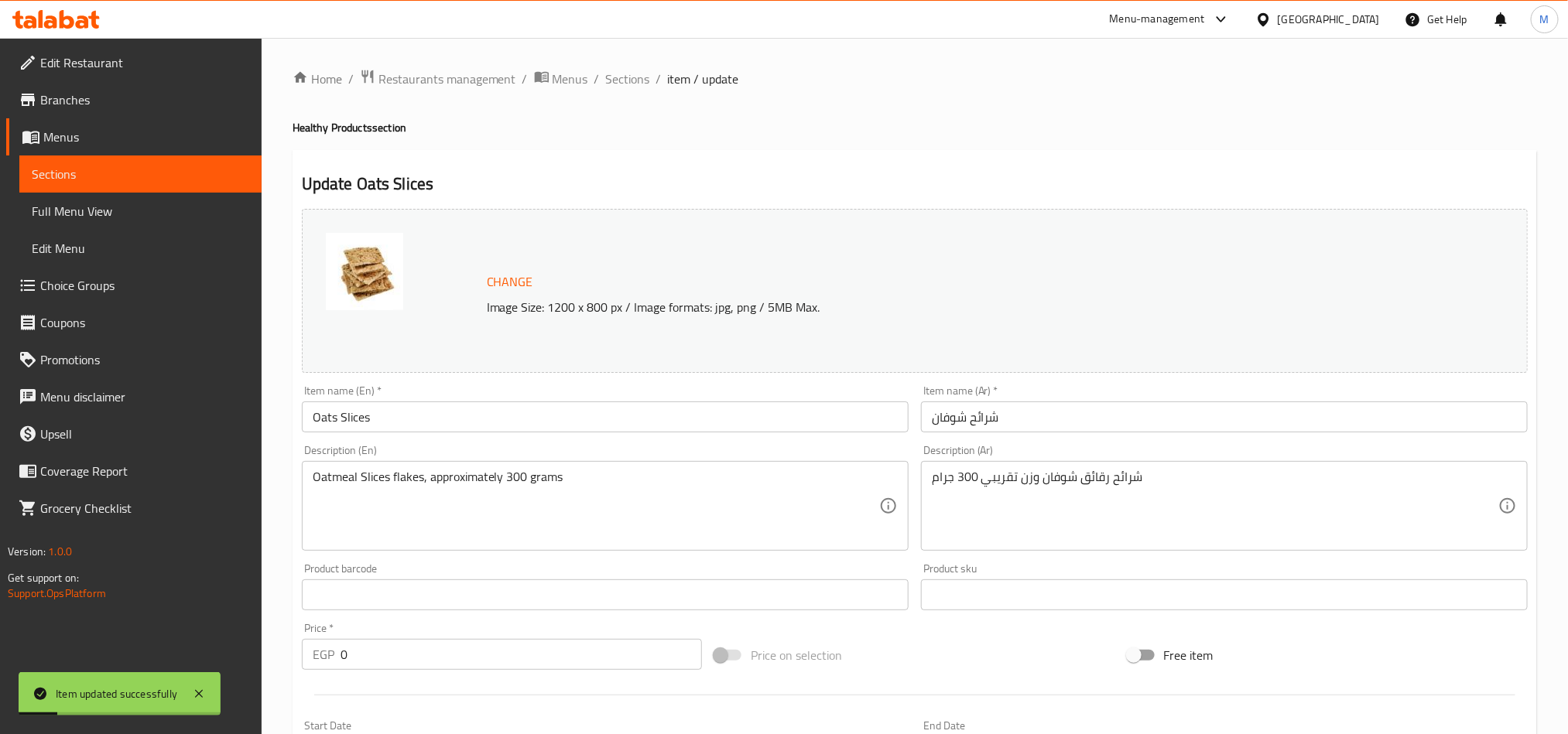
click at [367, 418] on input "Oats Slices" at bounding box center [605, 417] width 607 height 31
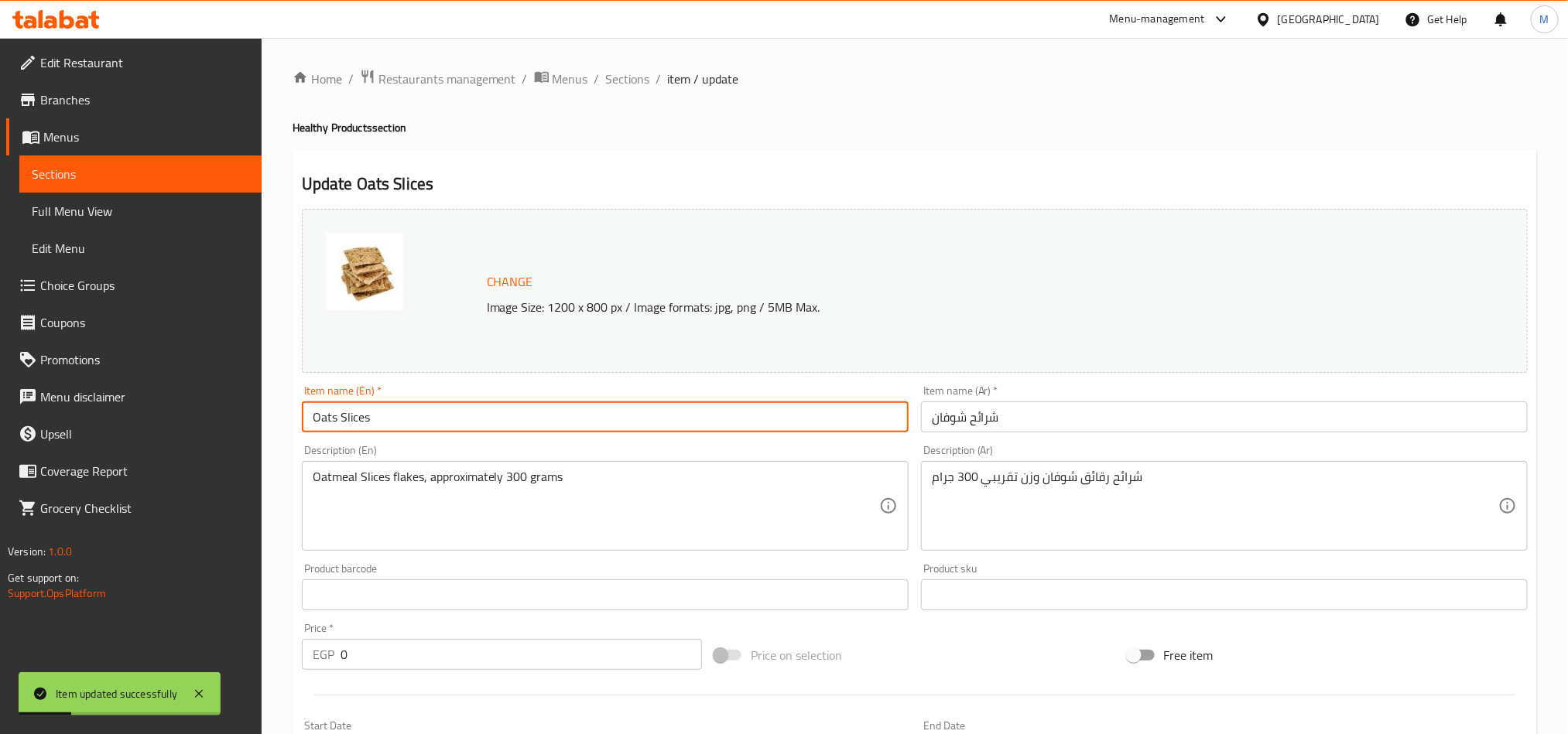
click at [324, 418] on input "Oats Slices" at bounding box center [605, 417] width 607 height 31
click at [607, 88] on span "Sections" at bounding box center [628, 78] width 44 height 18
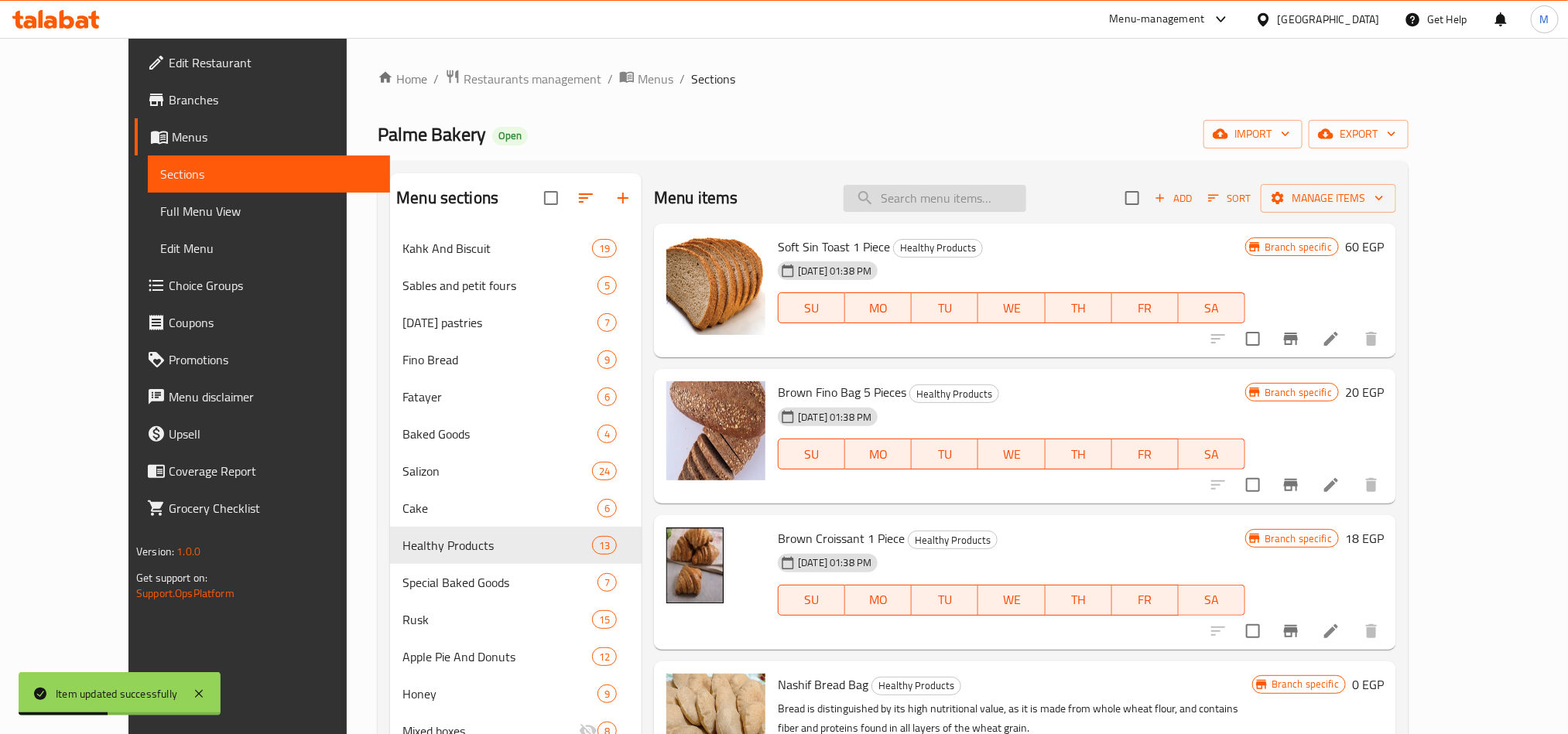
click at [971, 197] on input "search" at bounding box center [935, 198] width 183 height 27
paste input "Oats"
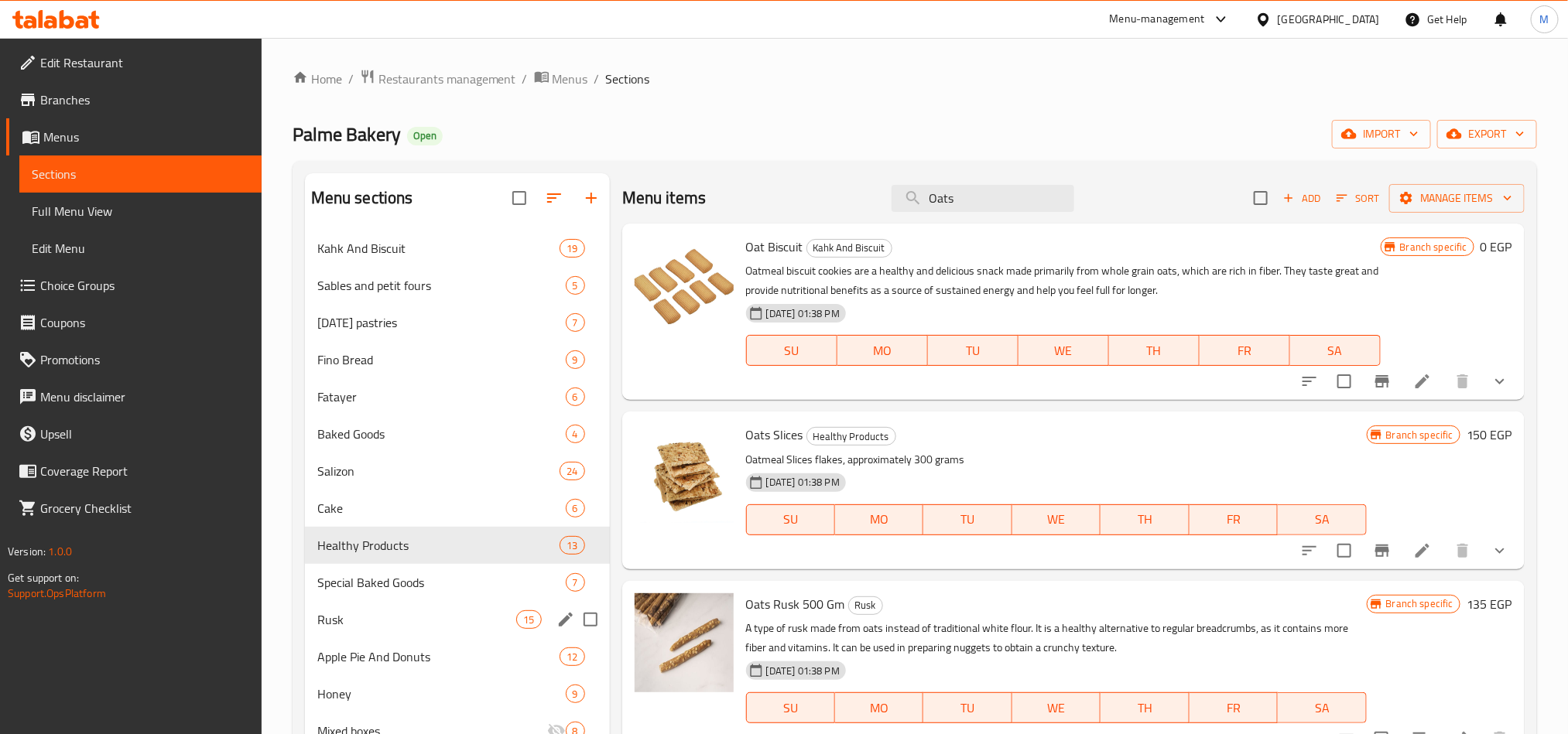
type input "Oats"
click at [390, 628] on div "[PERSON_NAME] 15" at bounding box center [457, 619] width 305 height 37
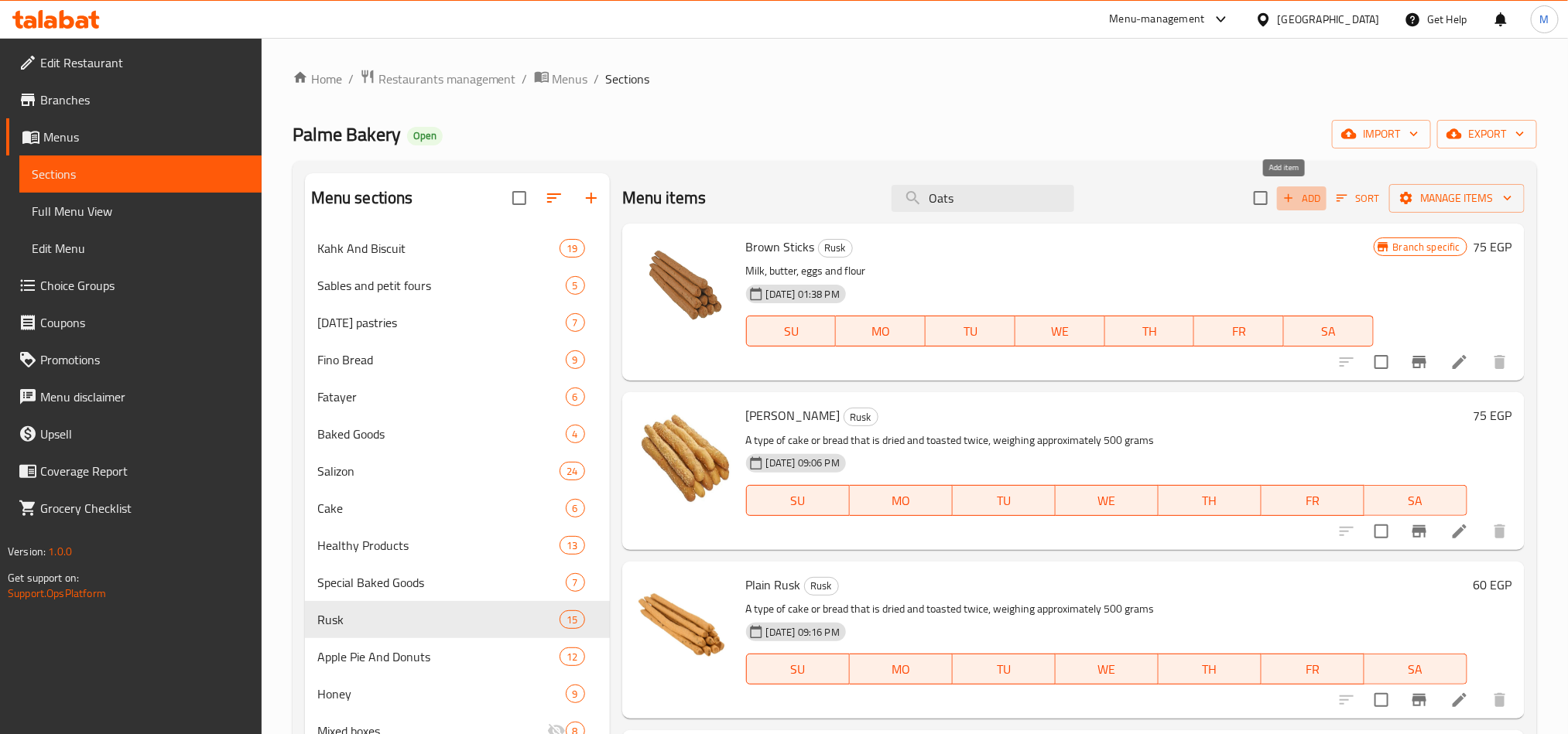
click at [1295, 200] on span "Add" at bounding box center [1302, 198] width 42 height 17
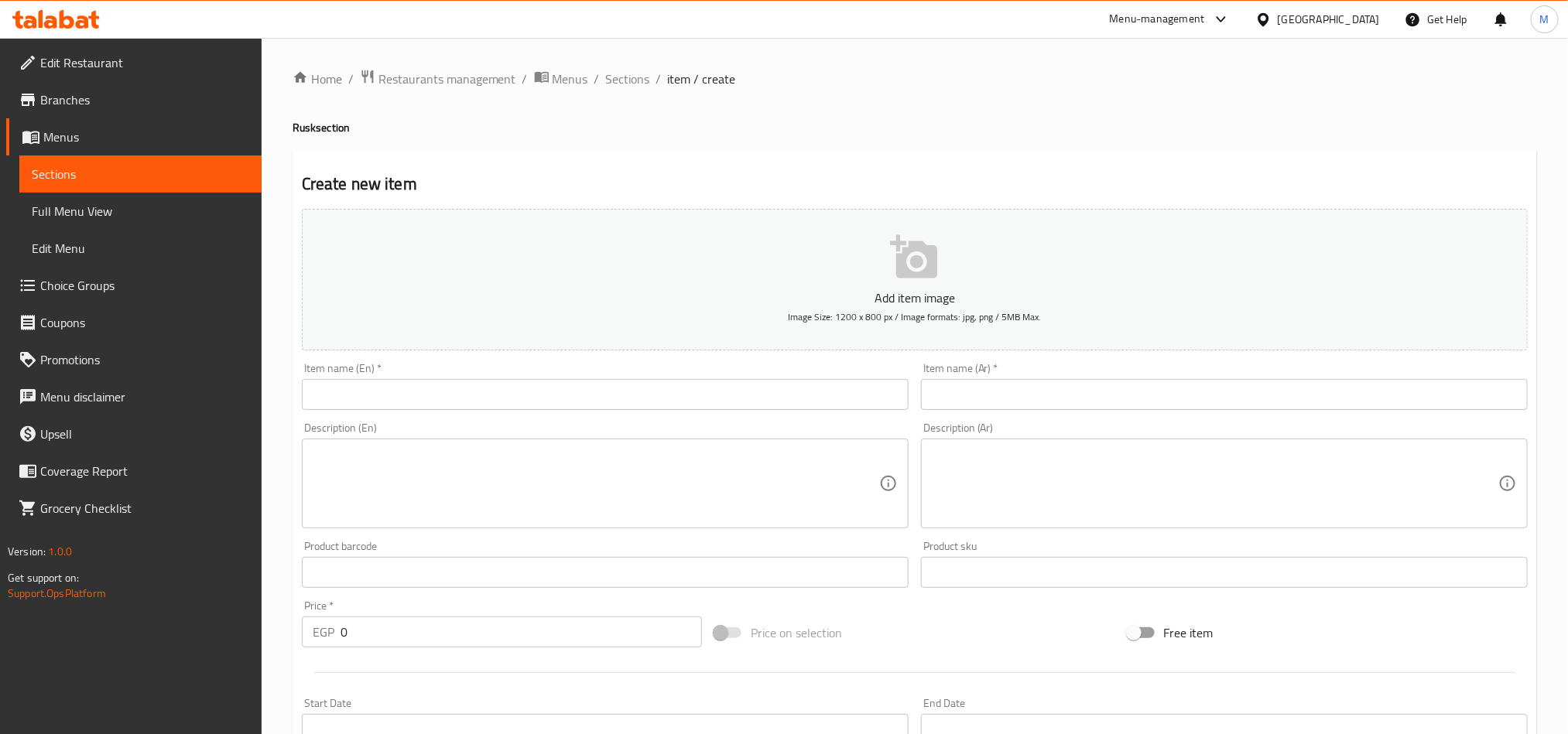
click at [1198, 388] on input "text" at bounding box center [1224, 395] width 607 height 31
paste input "[PERSON_NAME] ( شوفان"
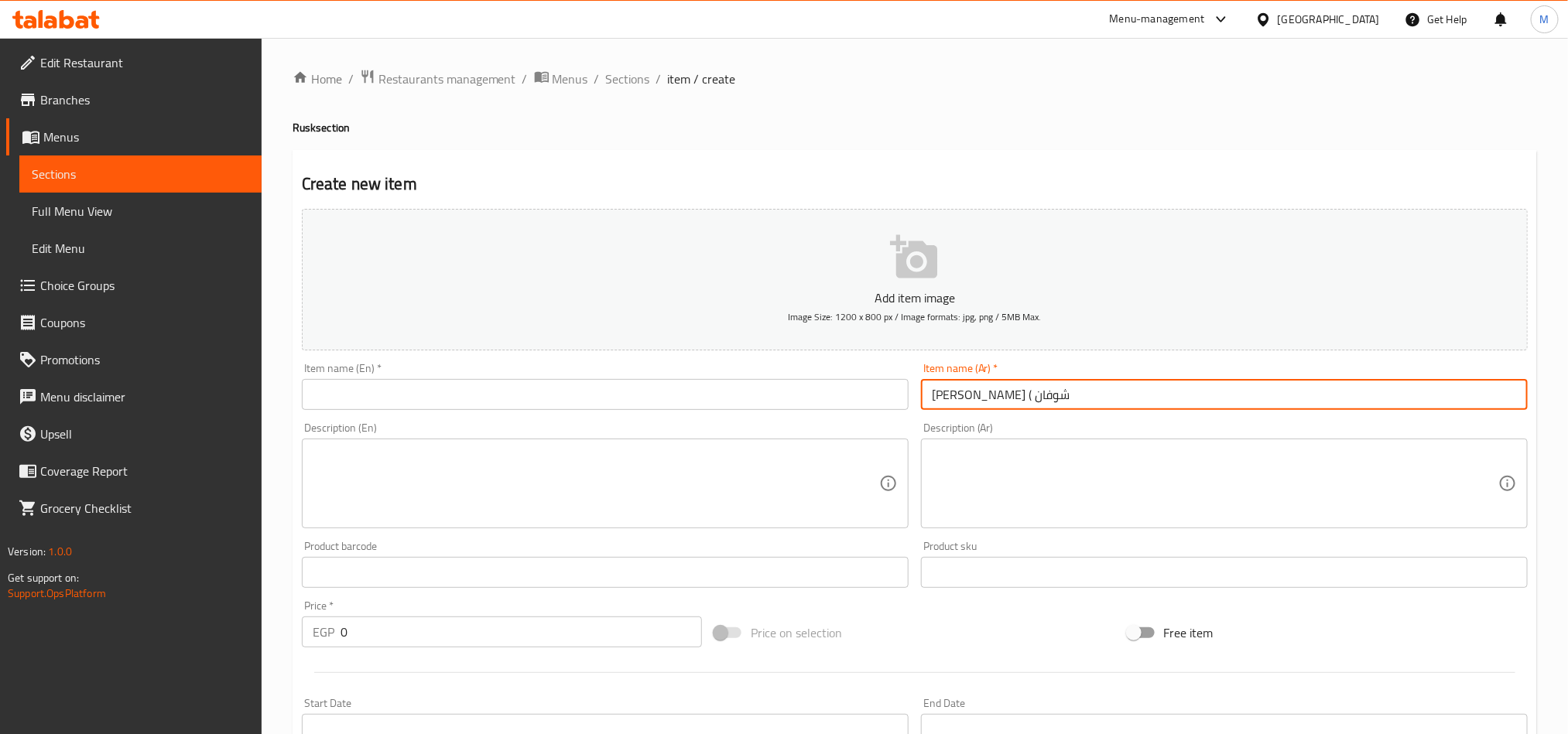
click at [975, 400] on input "[PERSON_NAME] ( شوفان" at bounding box center [1224, 395] width 607 height 31
click at [983, 400] on input "بقسماط براون شوفان" at bounding box center [1224, 395] width 607 height 31
type input "بقسماط براون شوفان"
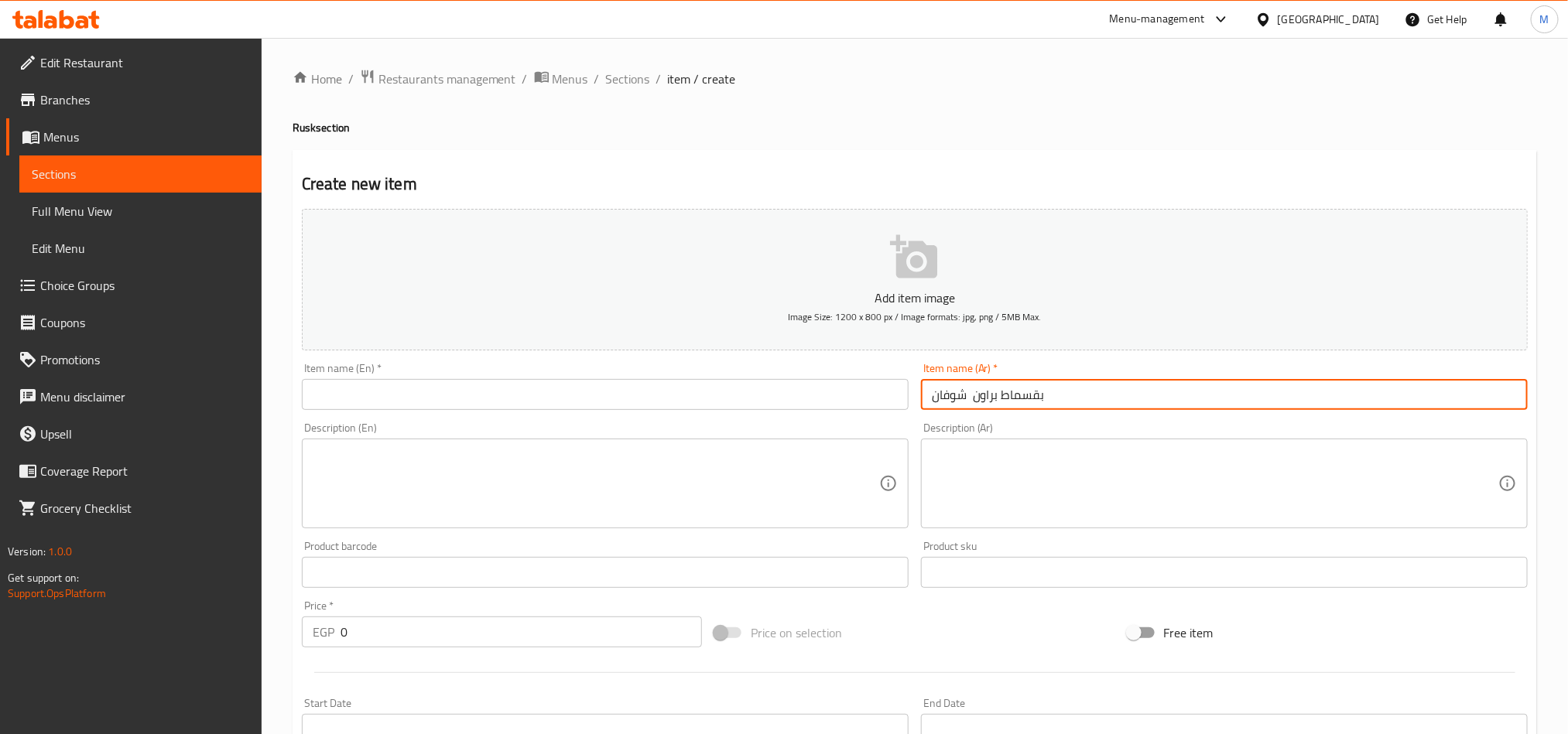
click at [637, 386] on input "text" at bounding box center [605, 395] width 607 height 31
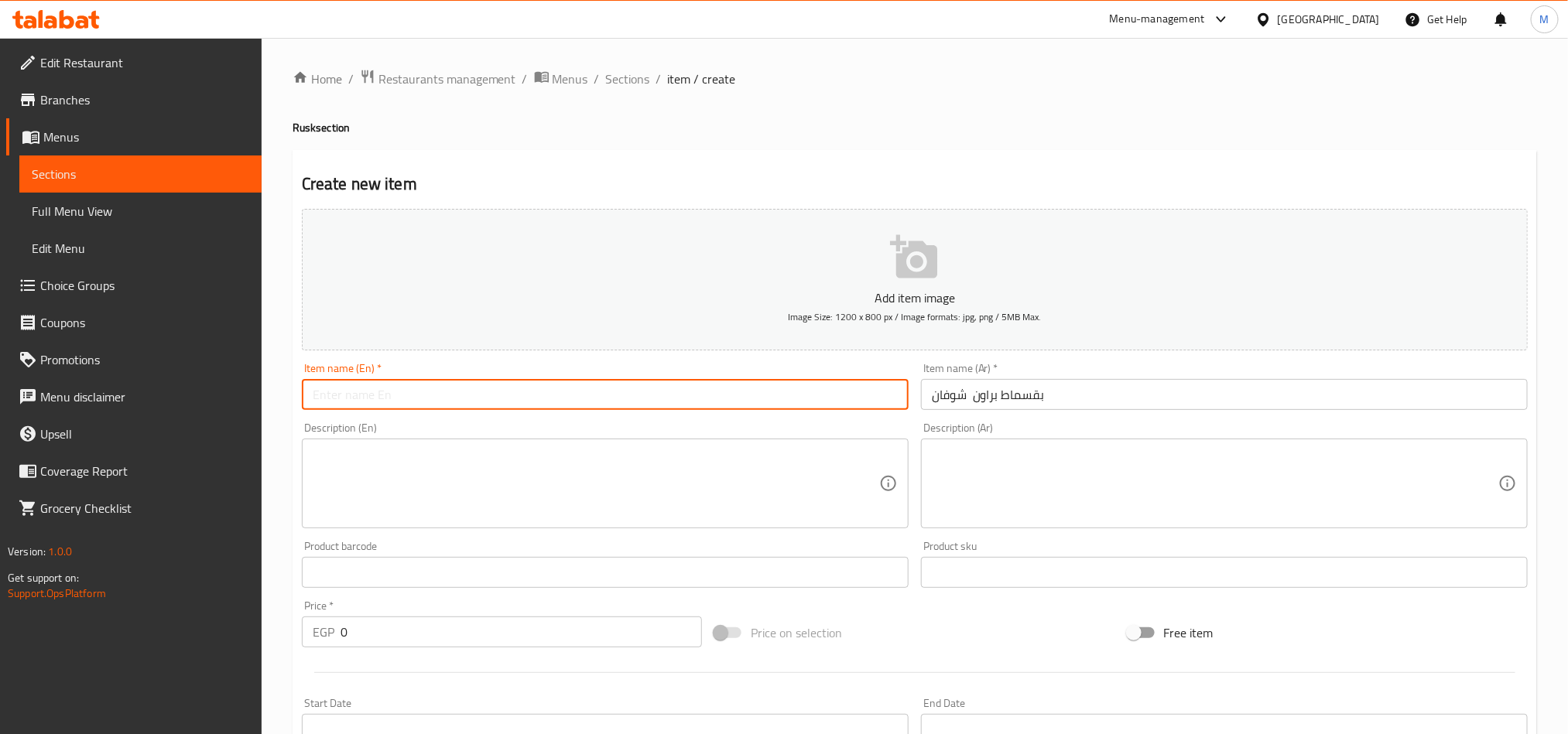
paste input "Brown oat rusk"
type input "Brown oat rusk"
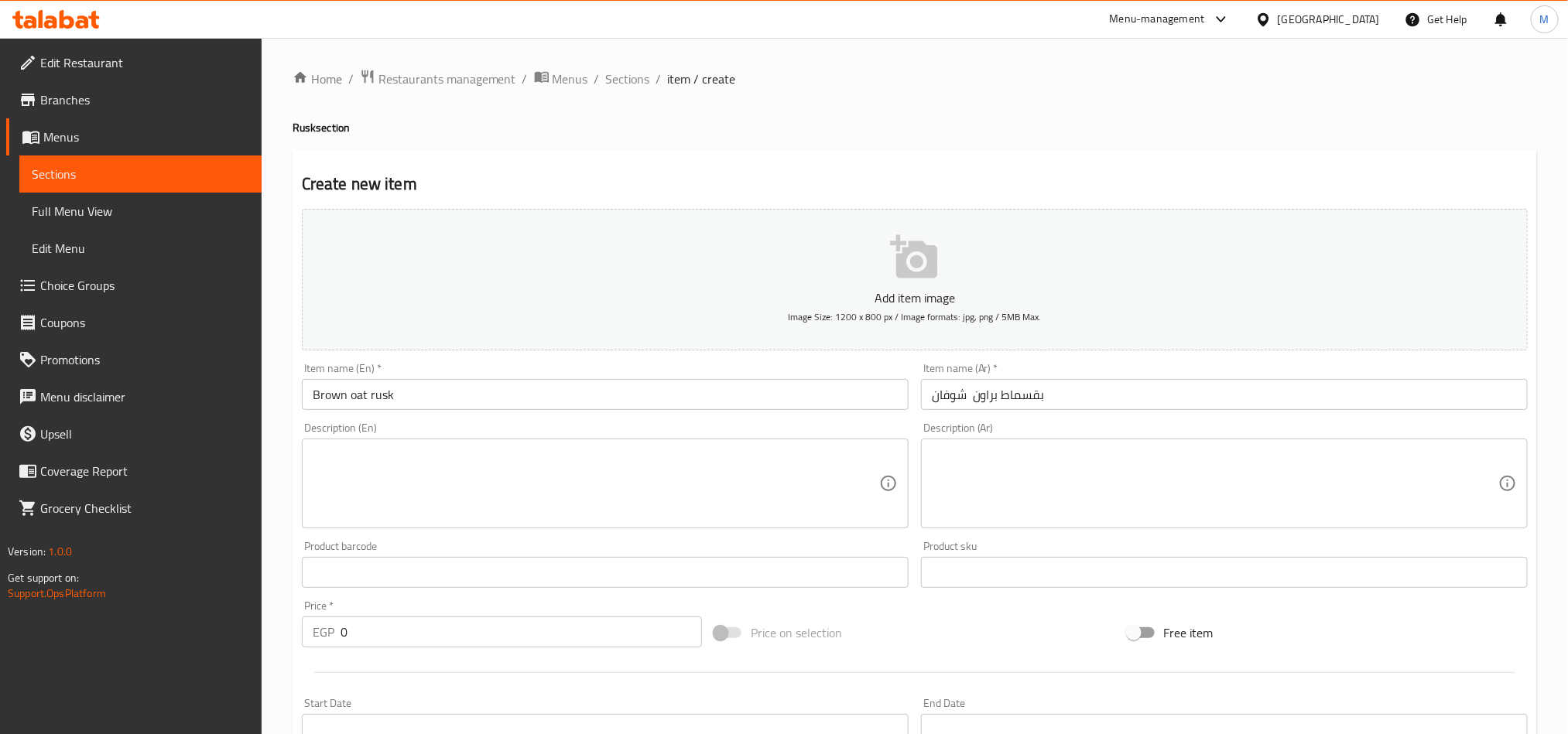
click at [1087, 105] on div "Home / Restaurants management / Menus / Sections / item / create [PERSON_NAME] …" at bounding box center [914, 565] width 1244 height 993
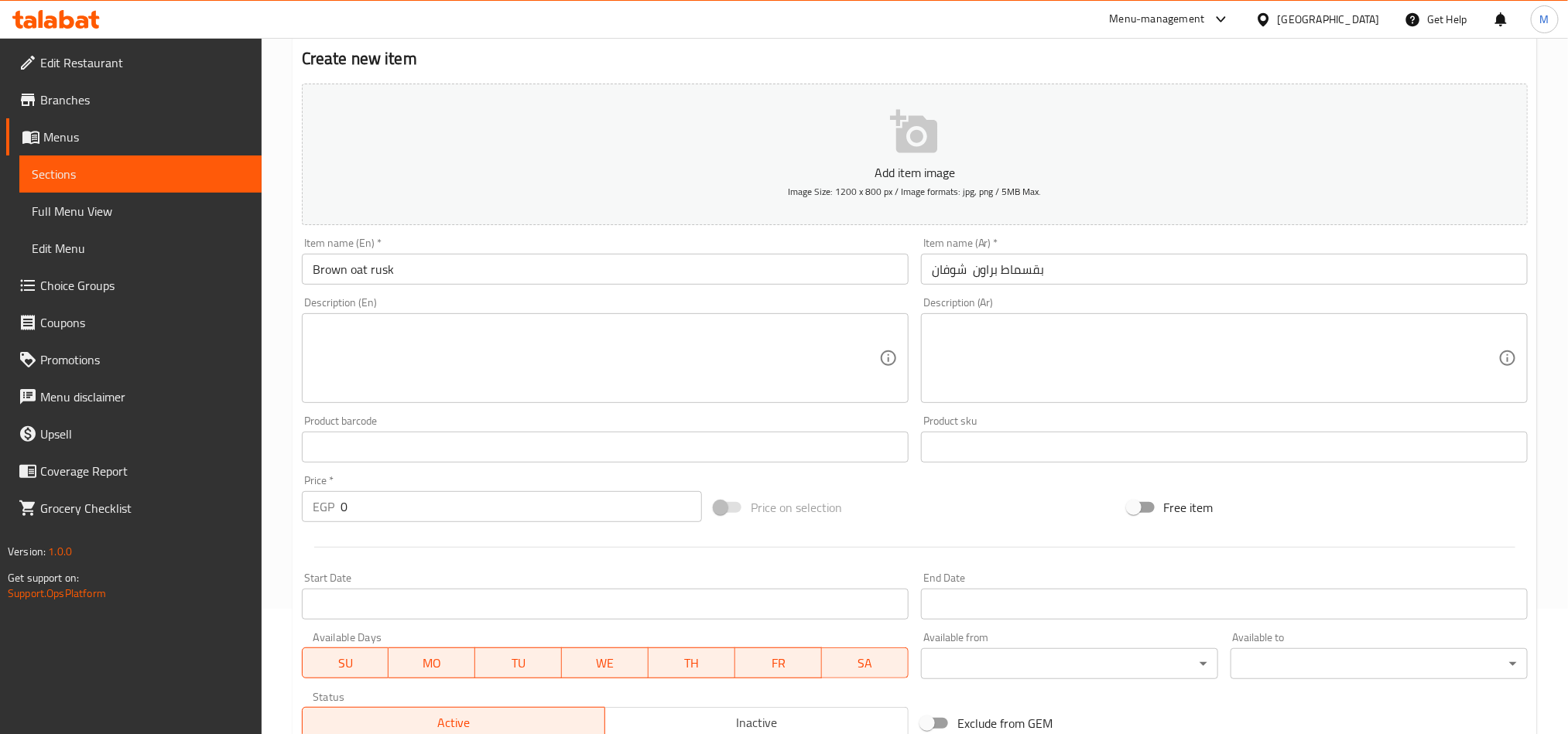
scroll to position [232, 0]
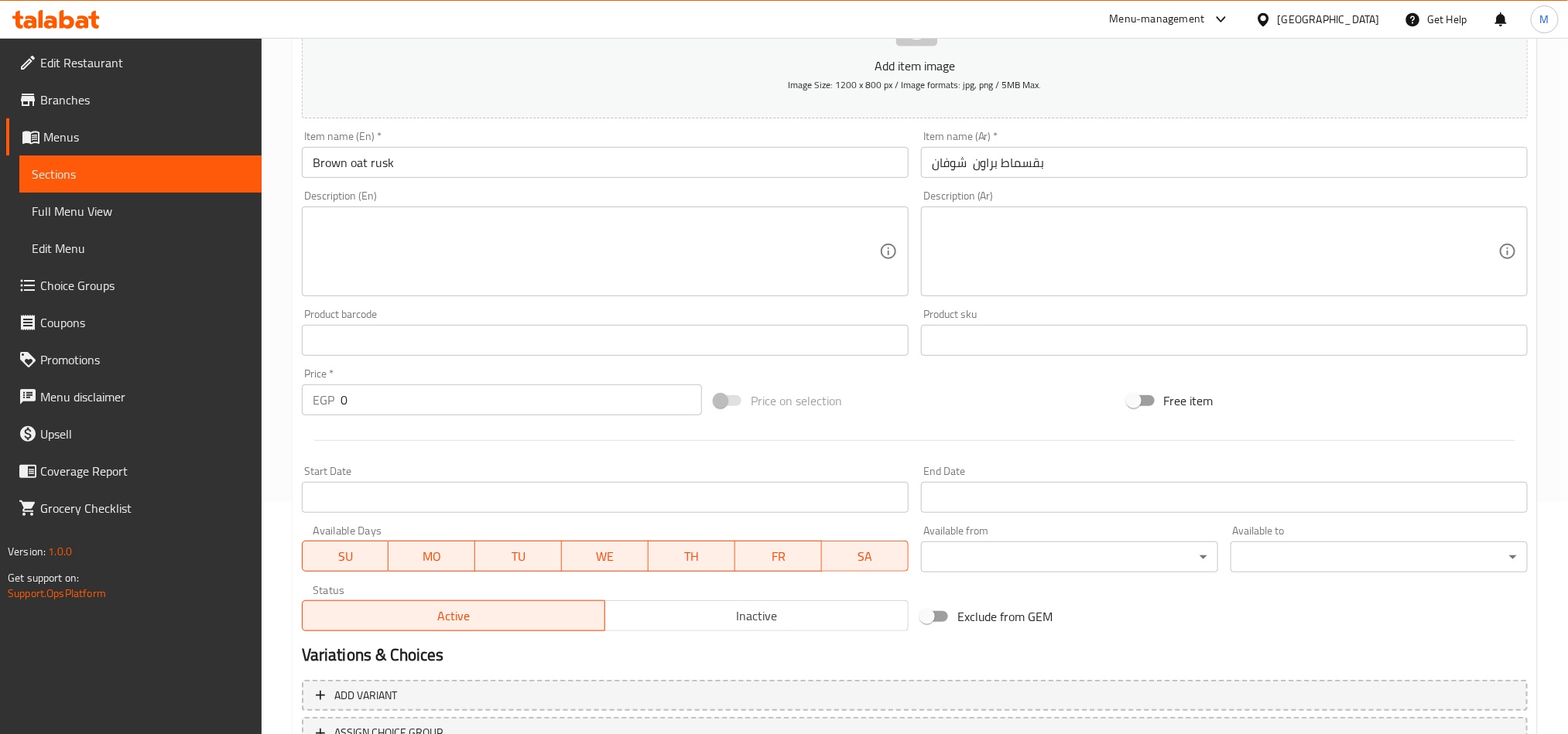
click at [785, 611] on span "Inactive" at bounding box center [757, 617] width 291 height 23
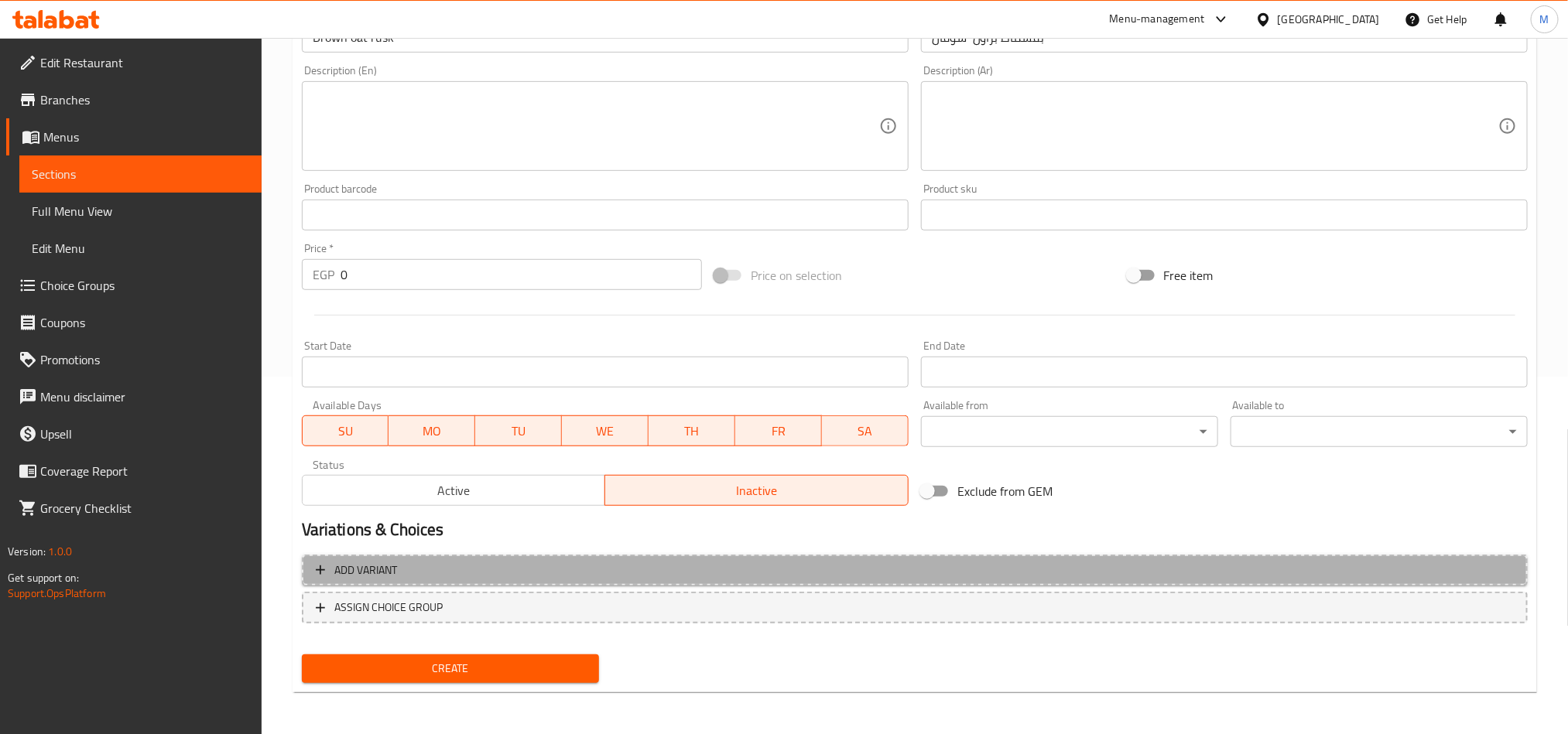
click at [1210, 561] on span "Add variant" at bounding box center [914, 571] width 1198 height 19
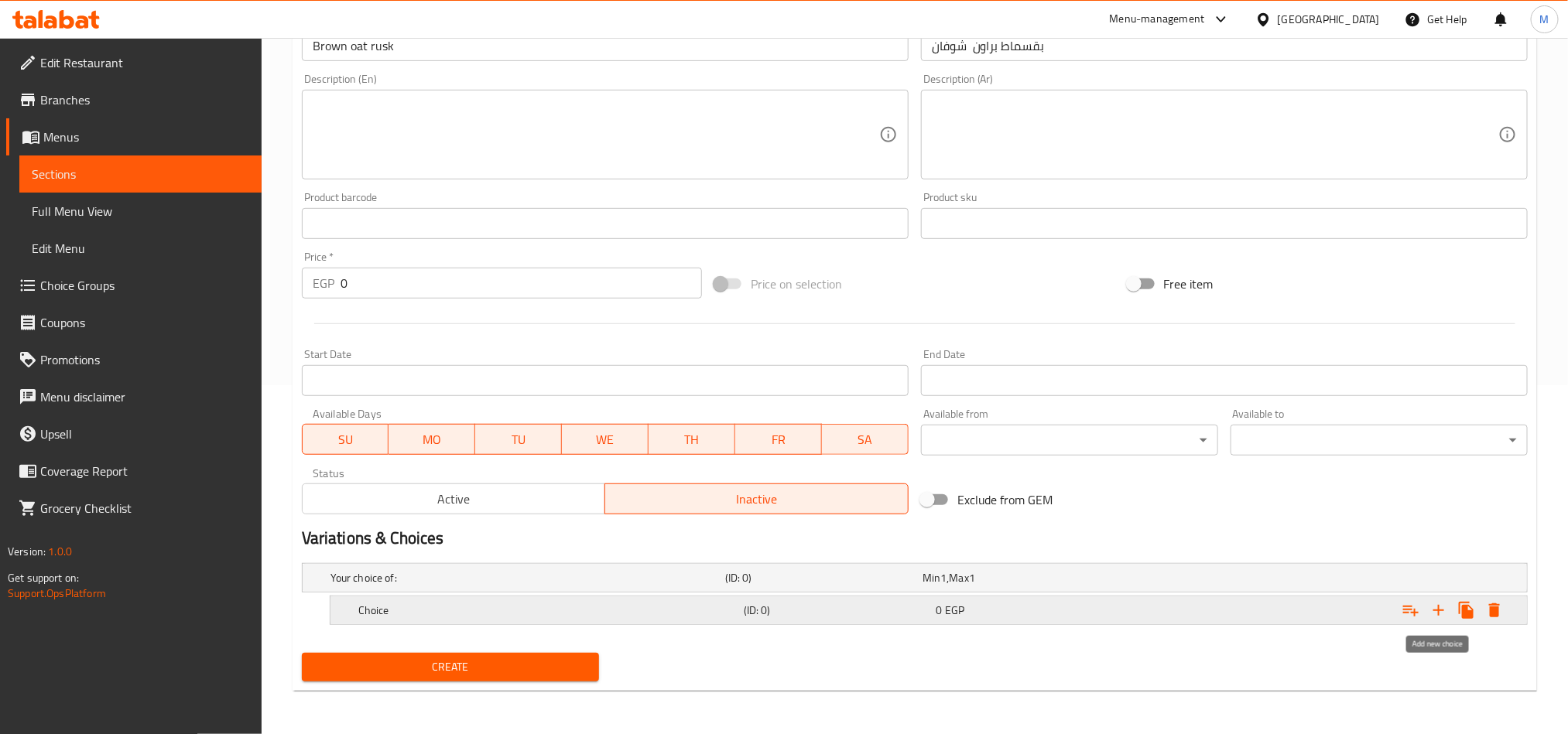
click at [1431, 607] on icon "Expand" at bounding box center [1438, 610] width 18 height 18
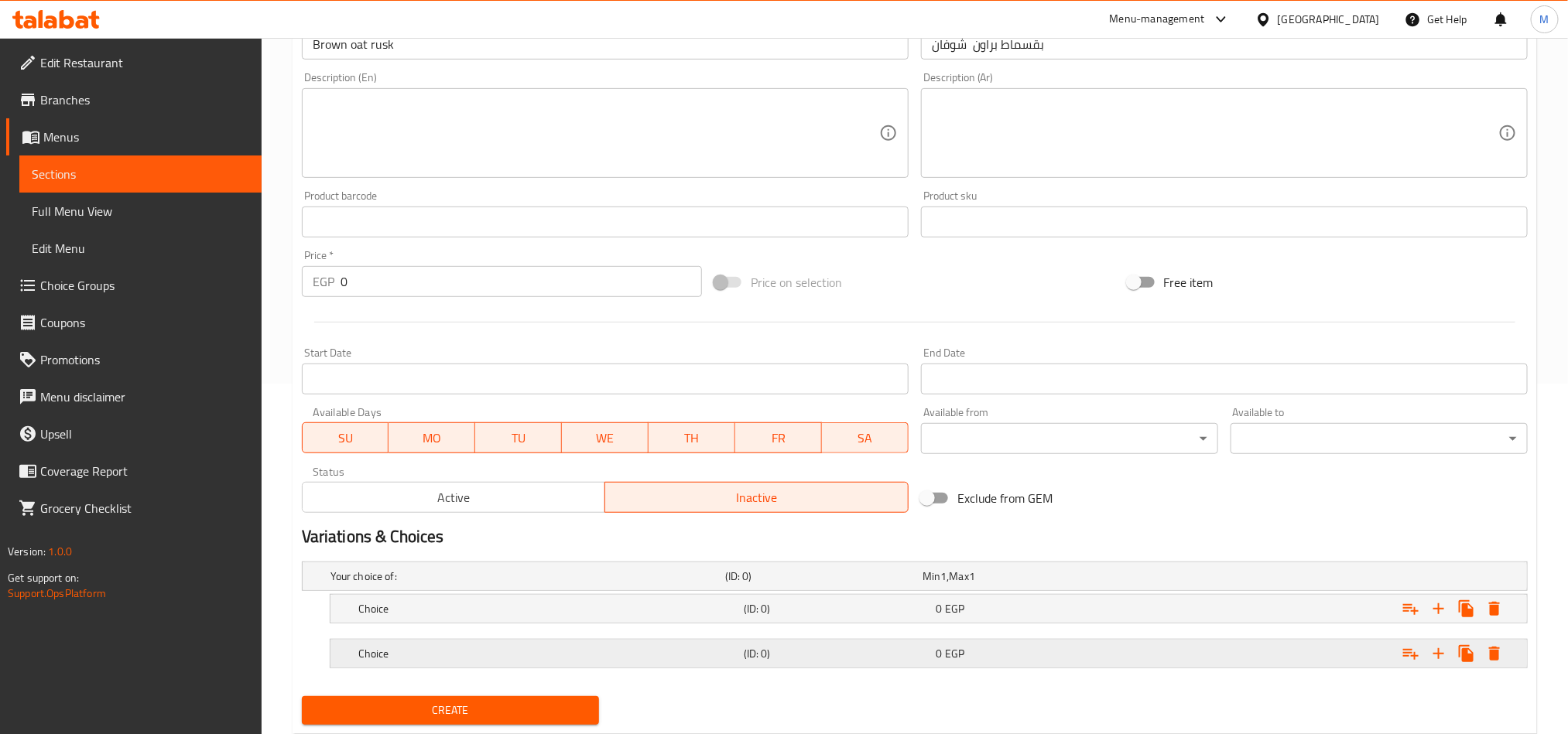
drag, startPoint x: 1278, startPoint y: 644, endPoint x: 1271, endPoint y: 611, distance: 33.7
click at [1275, 644] on div "Expand" at bounding box center [1318, 653] width 385 height 34
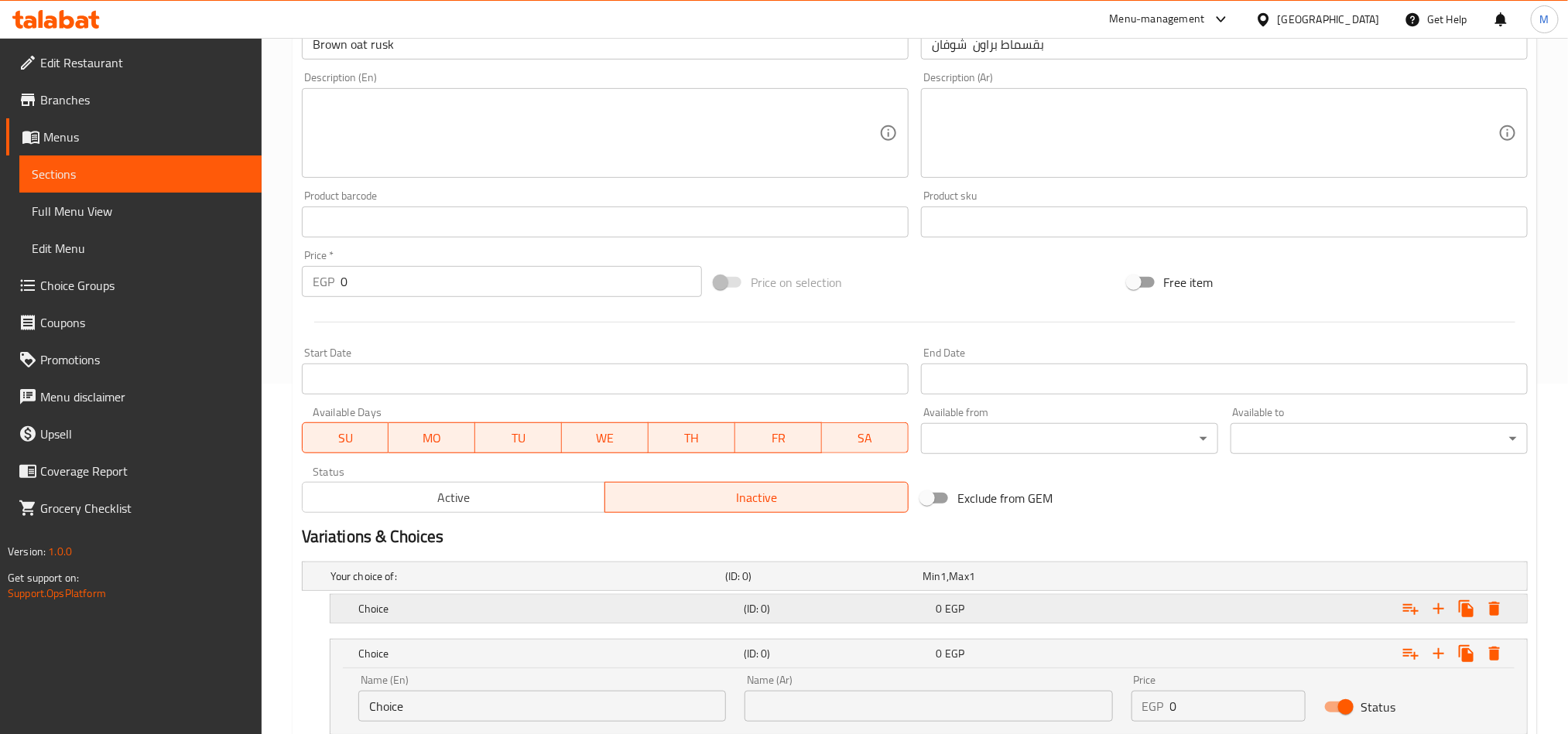
click at [1271, 606] on div "Expand" at bounding box center [1318, 609] width 385 height 34
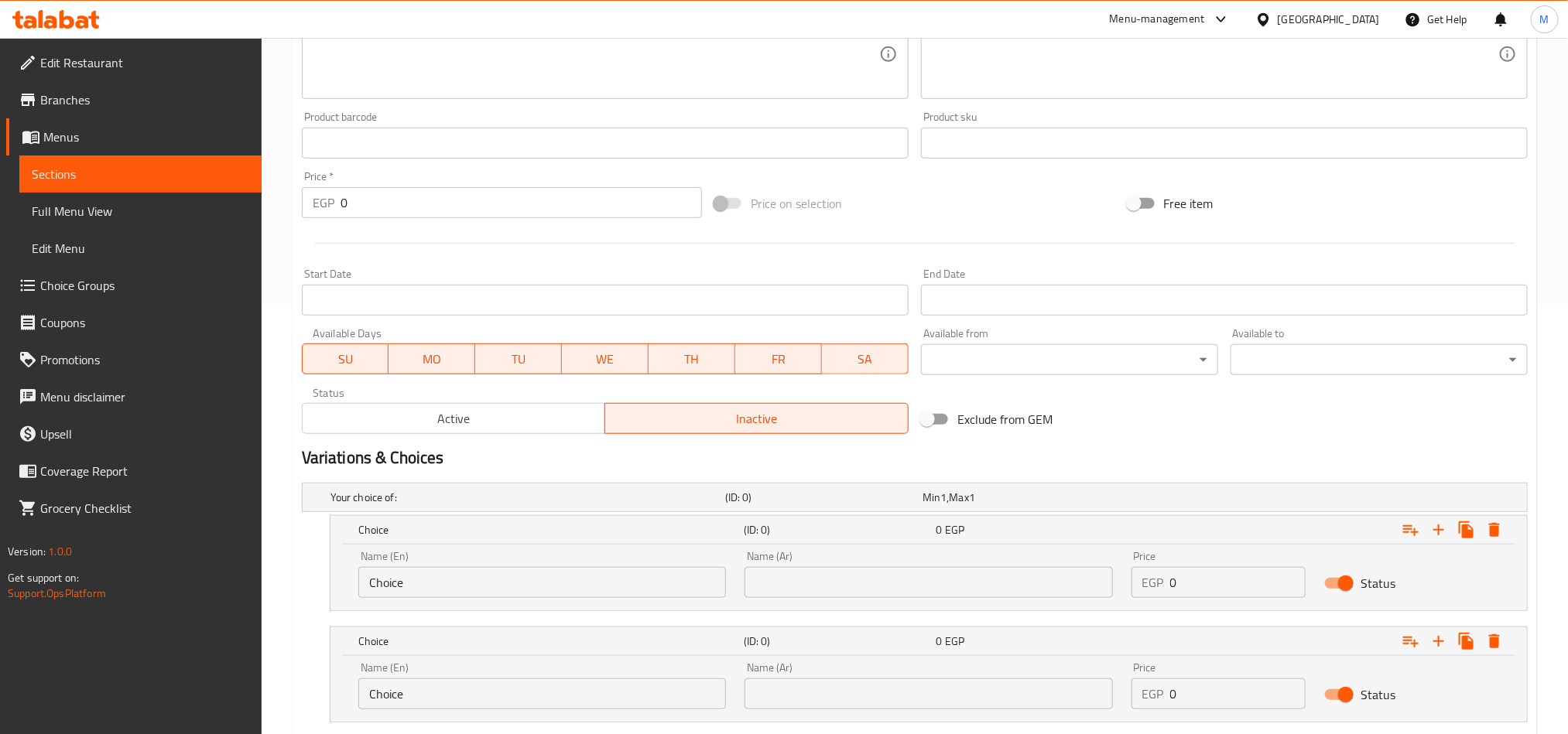
scroll to position [528, 0]
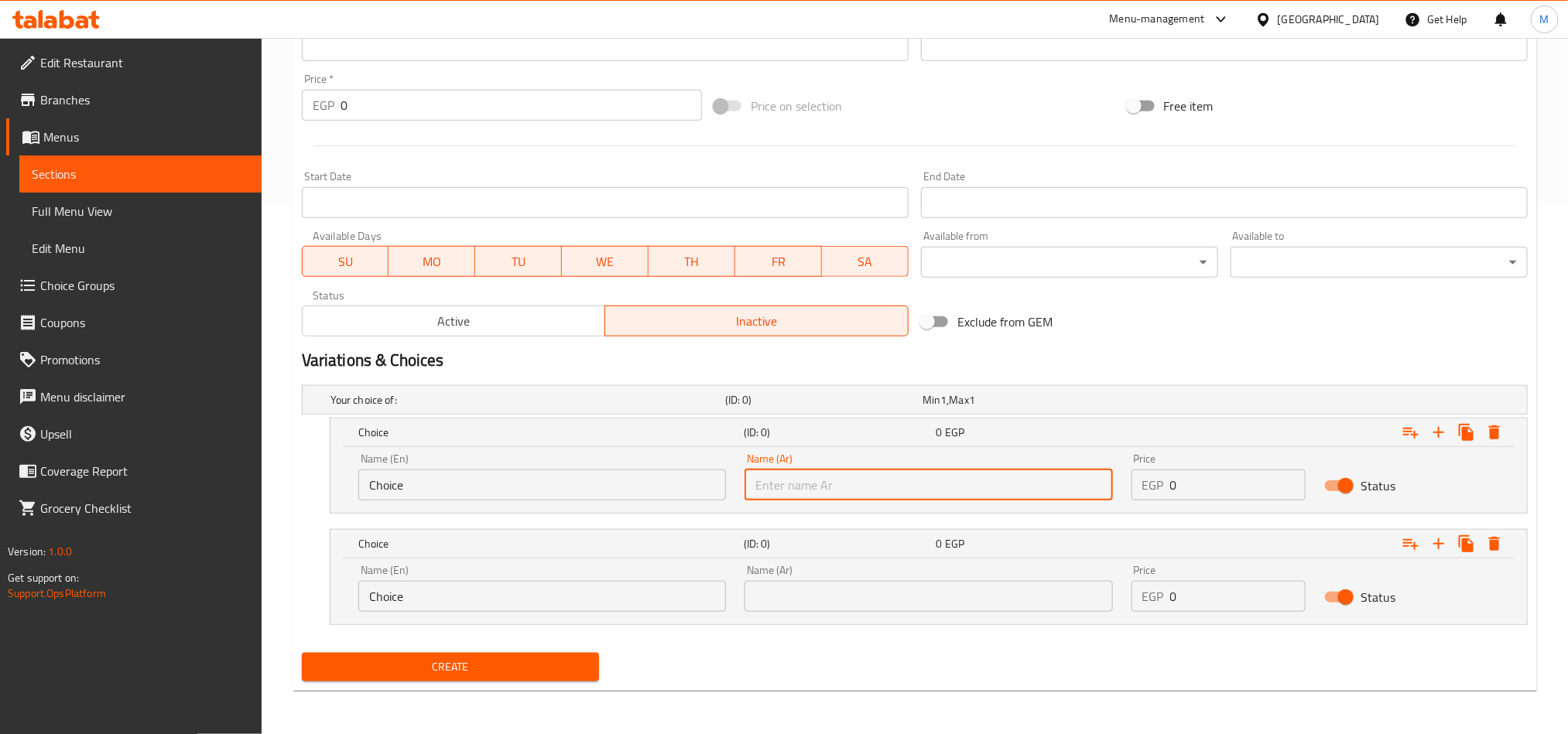
click at [1001, 478] on input "text" at bounding box center [928, 485] width 368 height 31
type input "نصف كيلو"
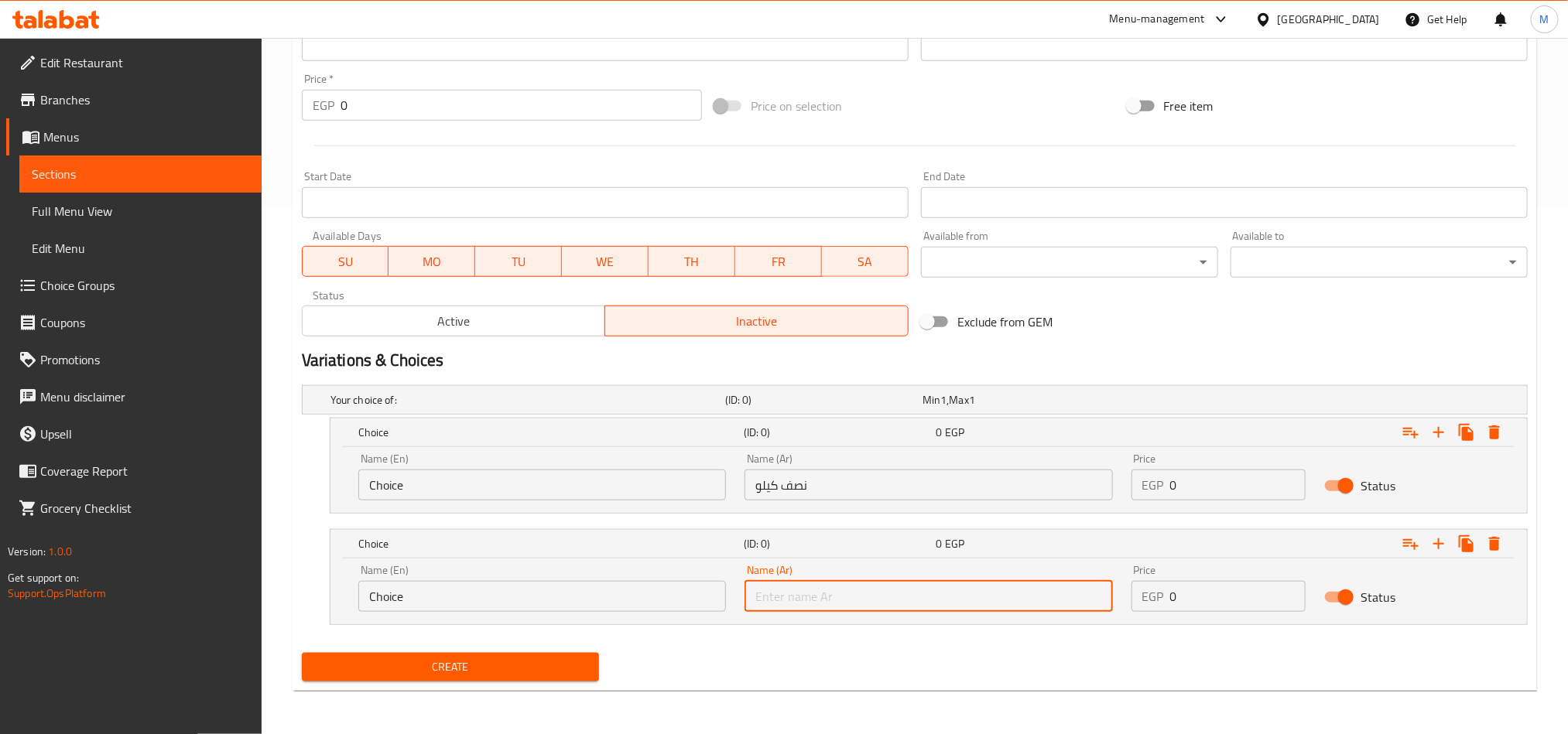
click at [994, 595] on input "text" at bounding box center [928, 597] width 368 height 31
type input "1 كيلو"
click at [576, 483] on input "Choice" at bounding box center [542, 485] width 368 height 31
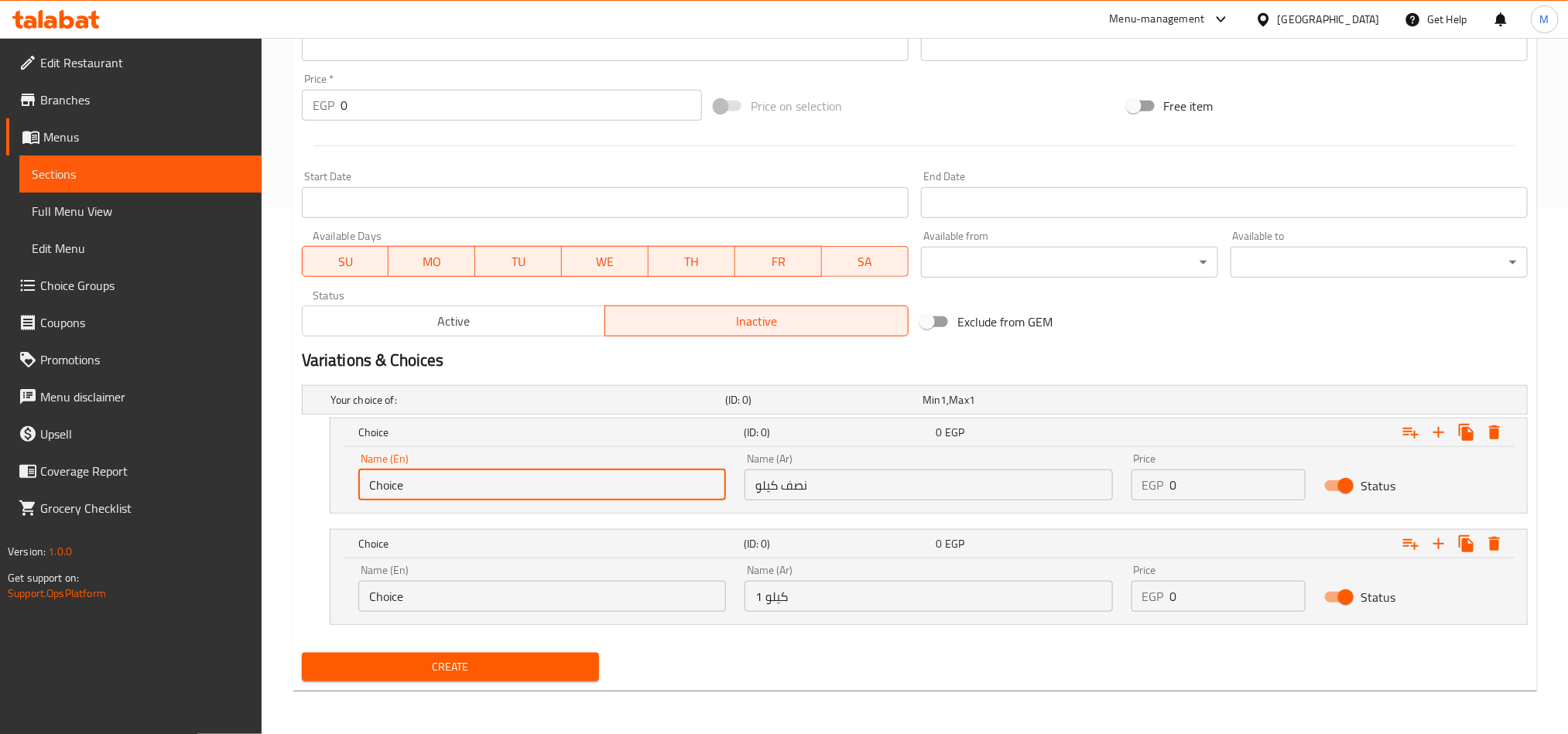
click at [576, 483] on input "Choice" at bounding box center [542, 485] width 368 height 31
click at [576, 483] on input "text" at bounding box center [542, 485] width 368 height 31
type input "Half Kilo"
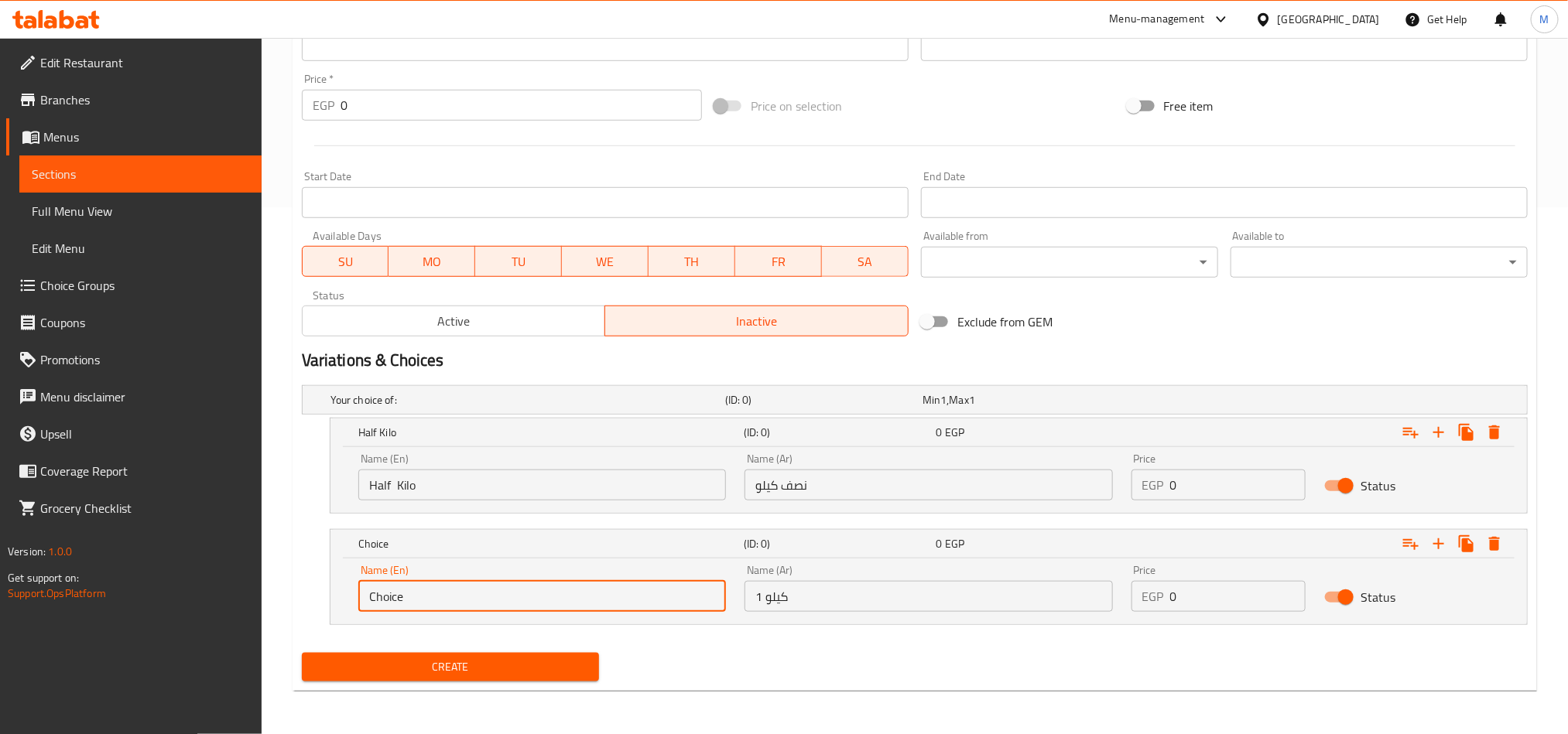
click at [600, 599] on input "Choice" at bounding box center [542, 597] width 368 height 31
click at [600, 599] on input "text" at bounding box center [542, 597] width 368 height 31
type input "1 kilo"
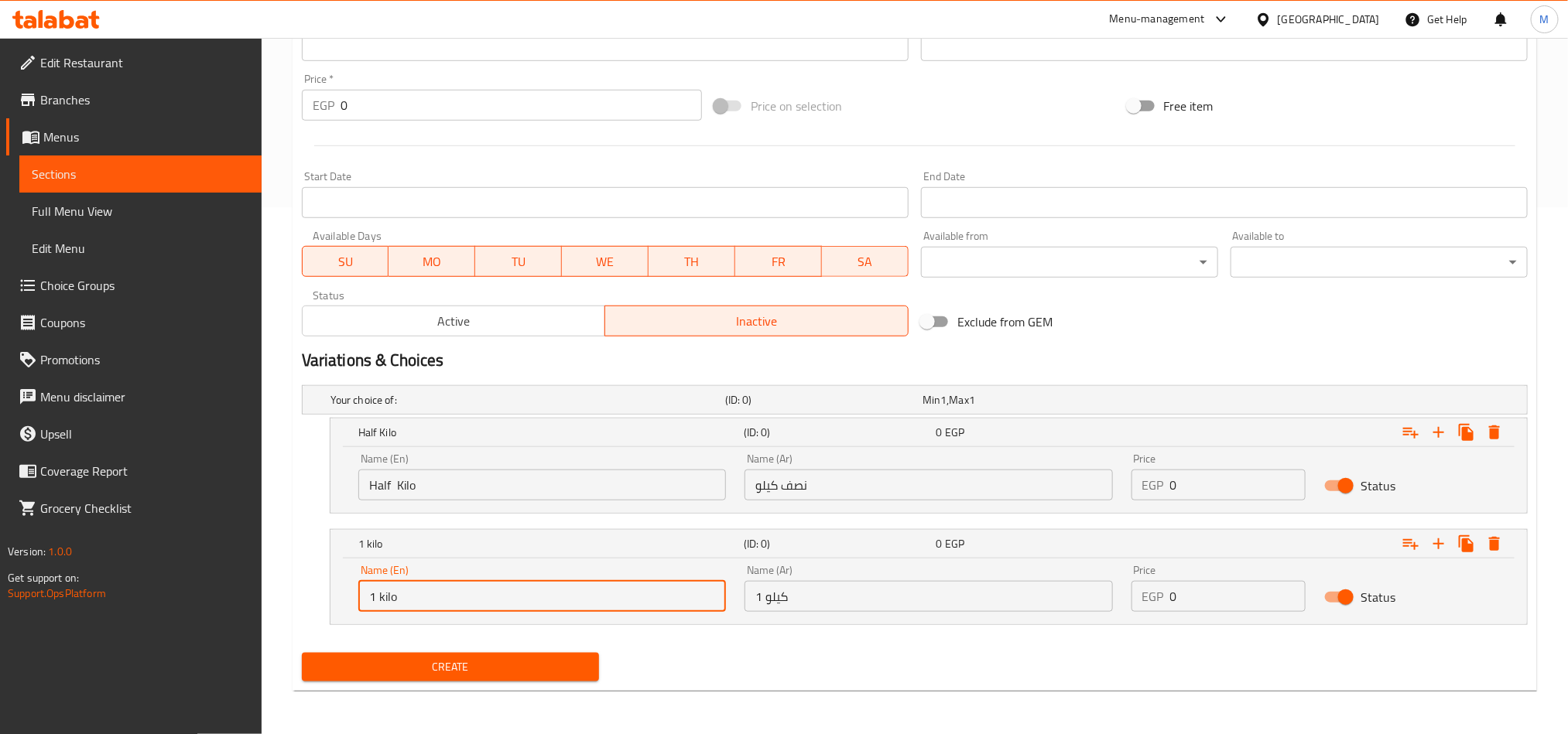
click at [1221, 484] on input "0" at bounding box center [1238, 485] width 137 height 31
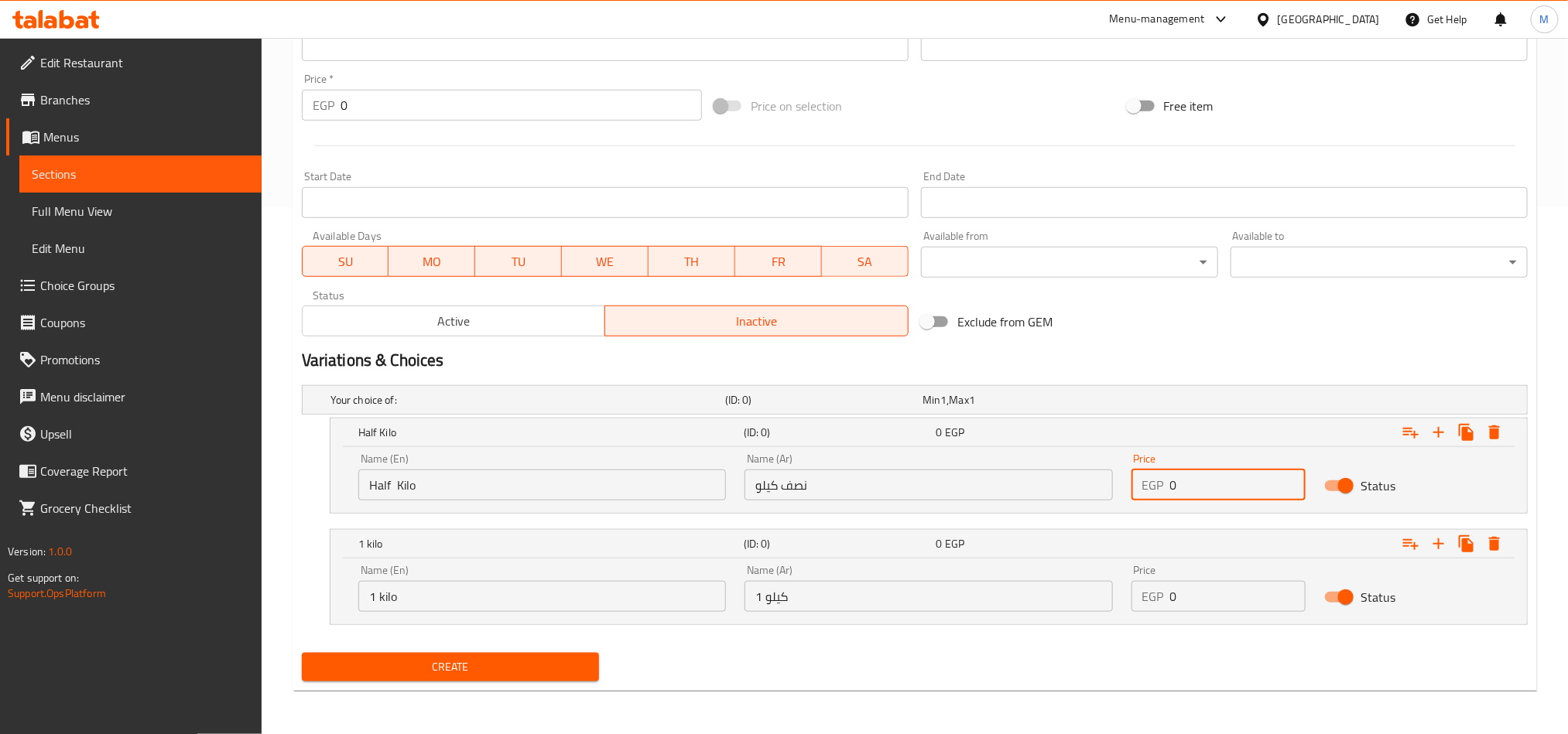
click at [1221, 484] on input "0" at bounding box center [1238, 485] width 137 height 31
drag, startPoint x: 1221, startPoint y: 484, endPoint x: 1224, endPoint y: 474, distance: 10.4
click at [1222, 478] on input "0" at bounding box center [1238, 485] width 137 height 31
paste input "9"
type input "90"
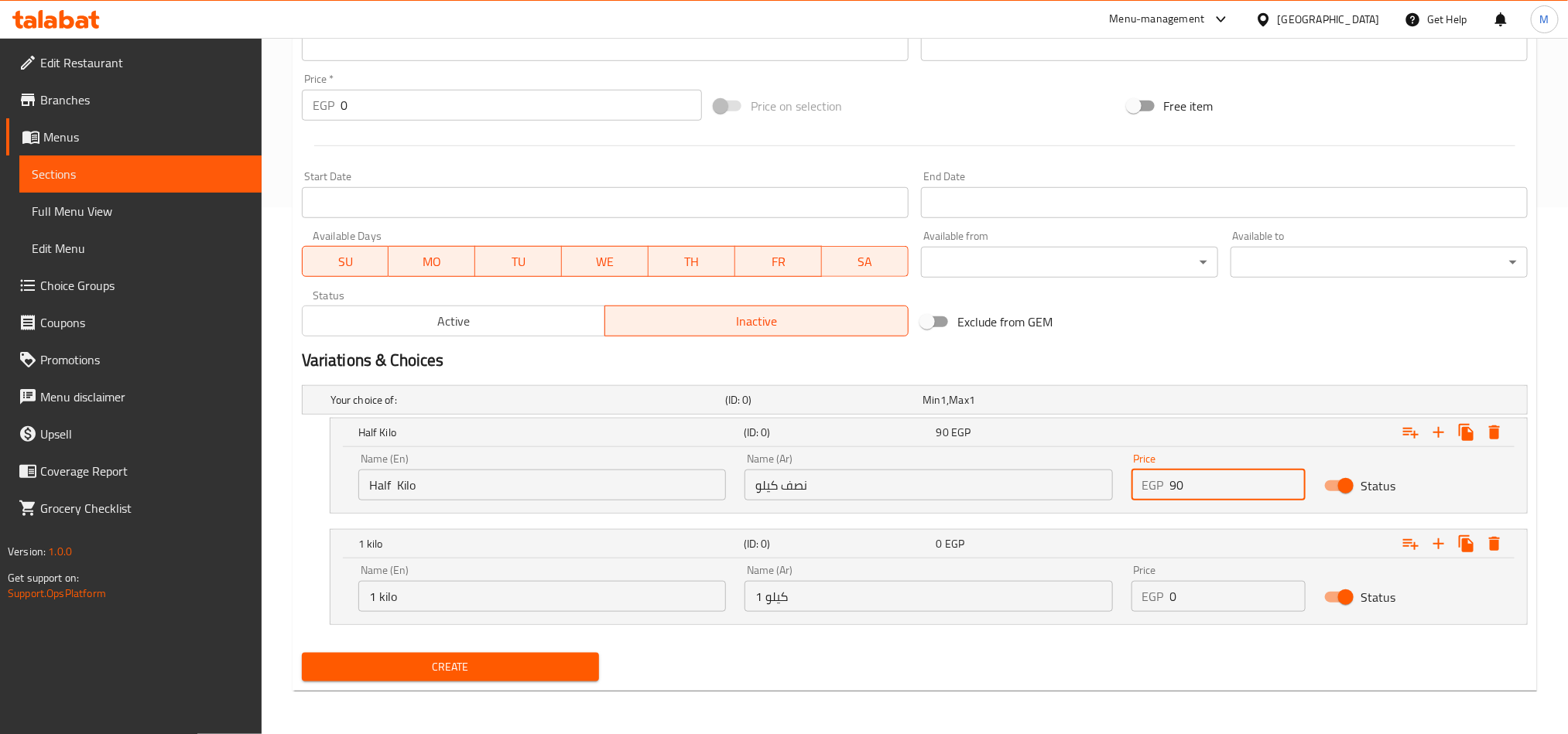
click at [1207, 587] on input "0" at bounding box center [1238, 597] width 137 height 31
type input "180"
click at [1184, 651] on div "Create" at bounding box center [915, 667] width 1238 height 41
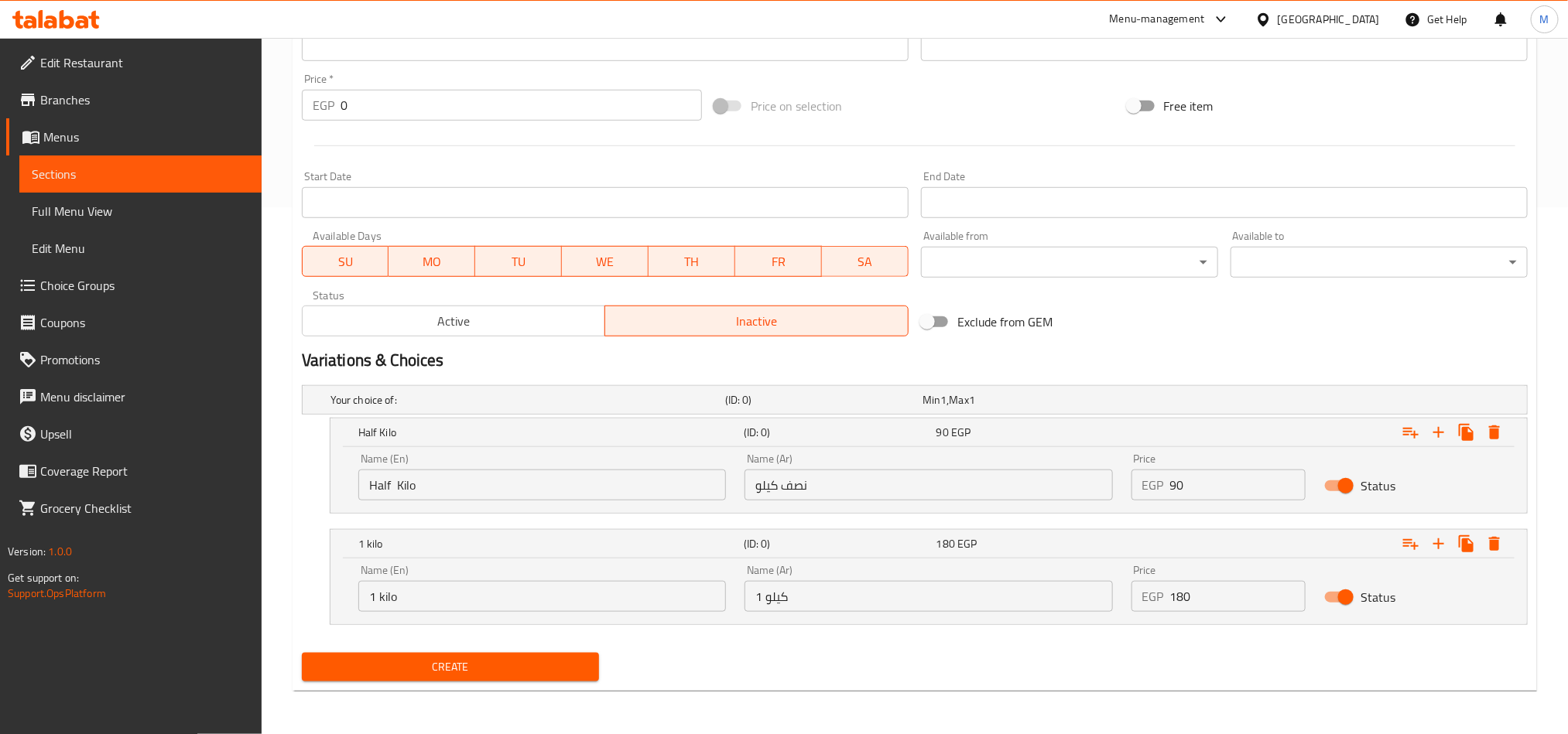
click at [510, 671] on span "Create" at bounding box center [450, 667] width 272 height 19
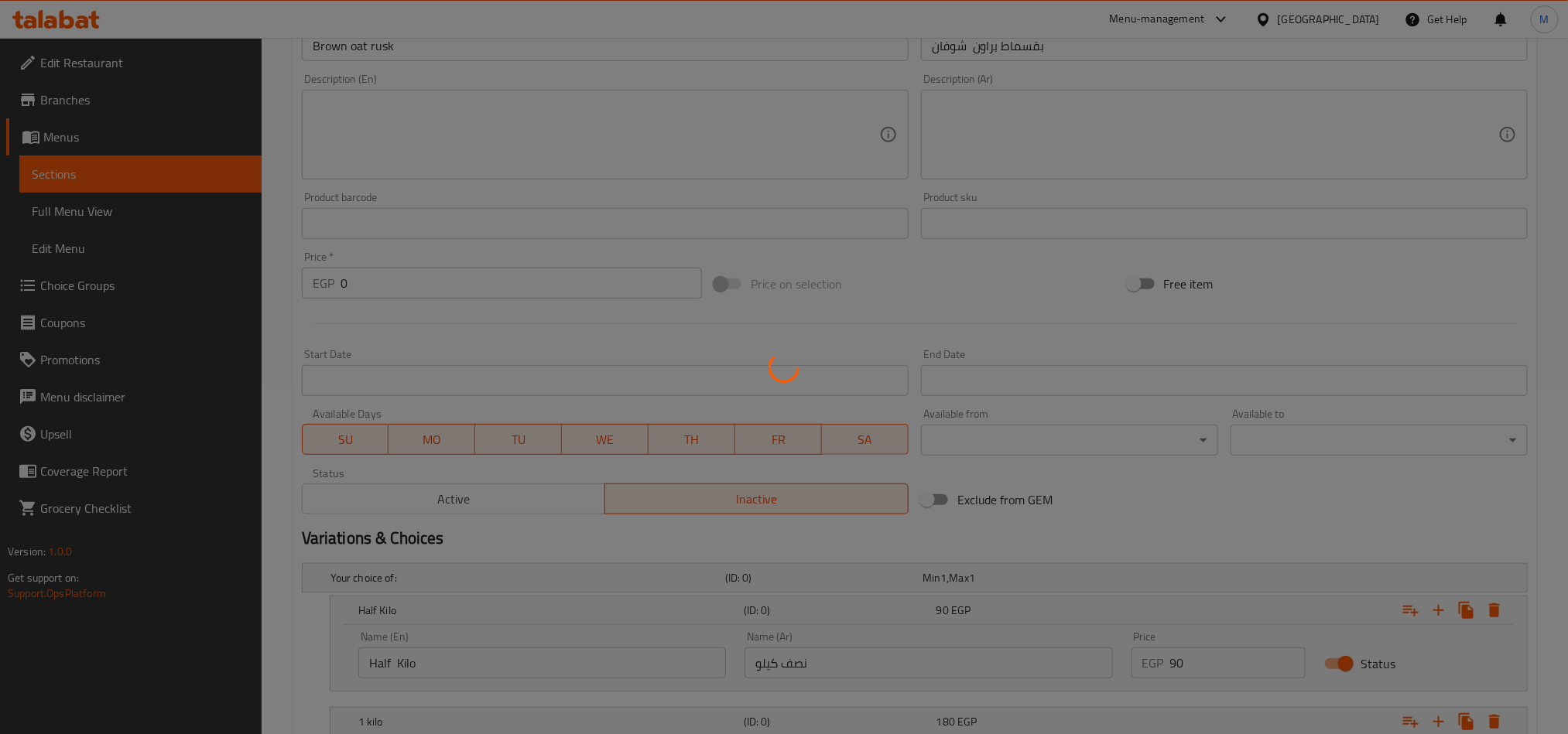
scroll to position [0, 0]
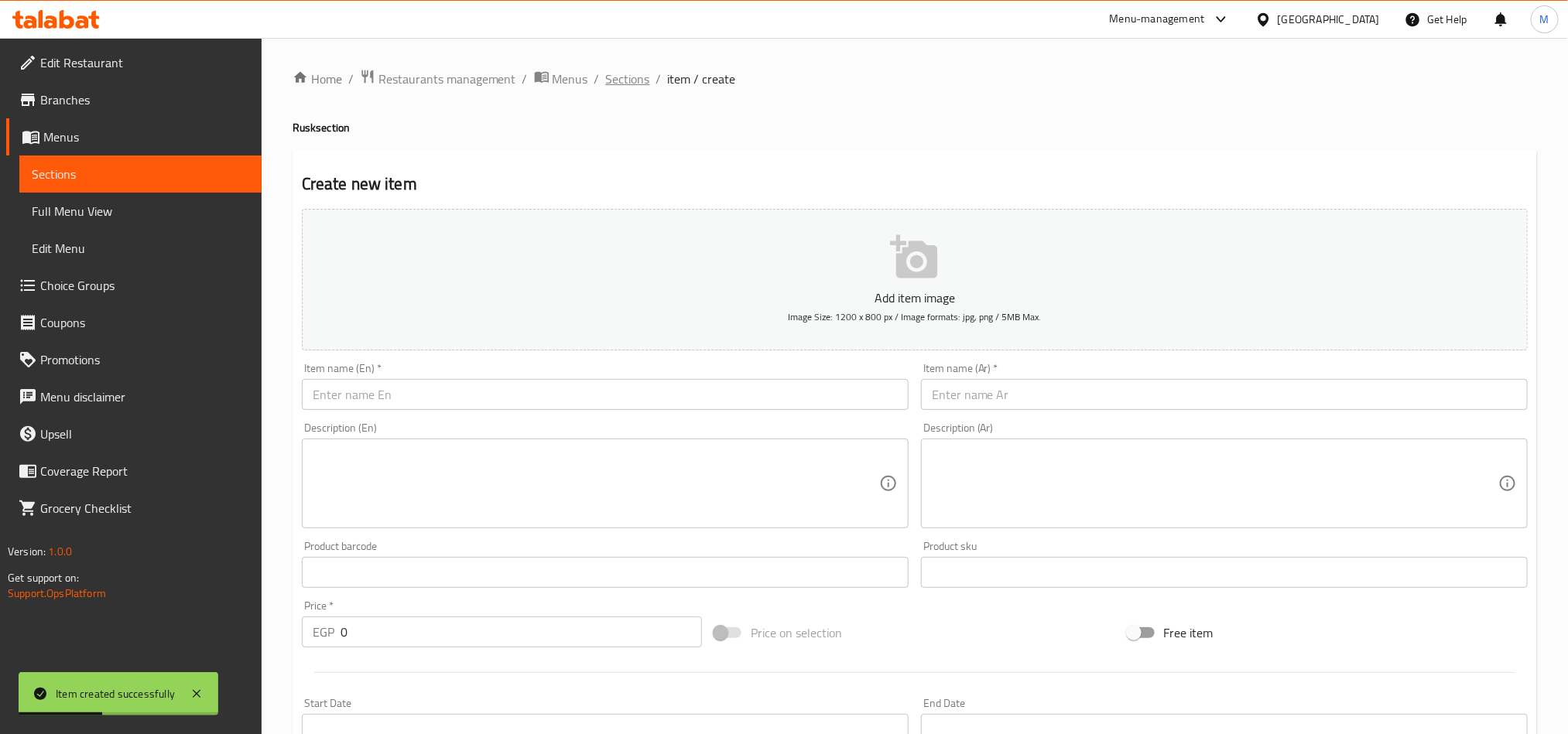
click at [635, 80] on span "Sections" at bounding box center [628, 78] width 44 height 18
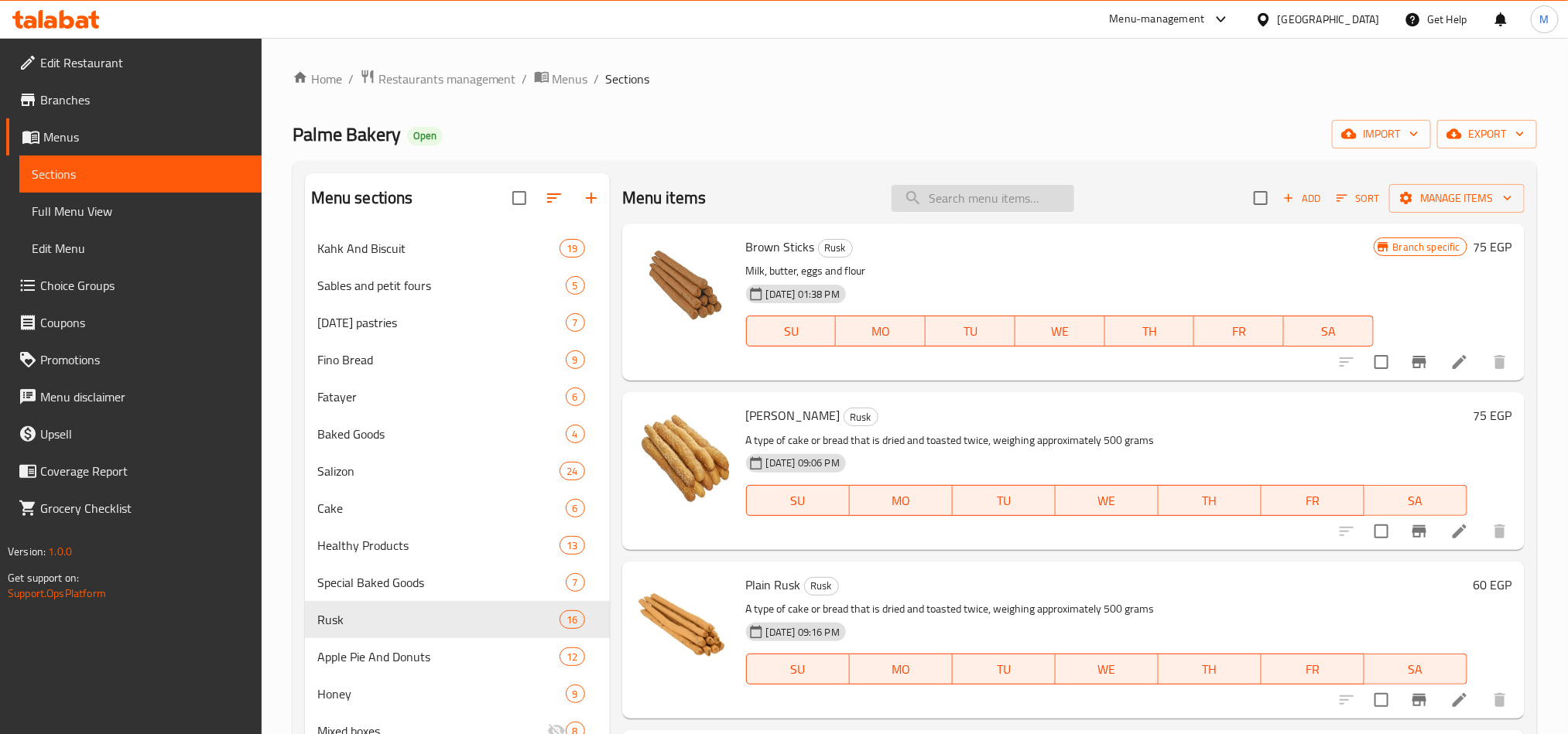
click at [1011, 195] on input "search" at bounding box center [983, 198] width 183 height 27
paste input "شعير"
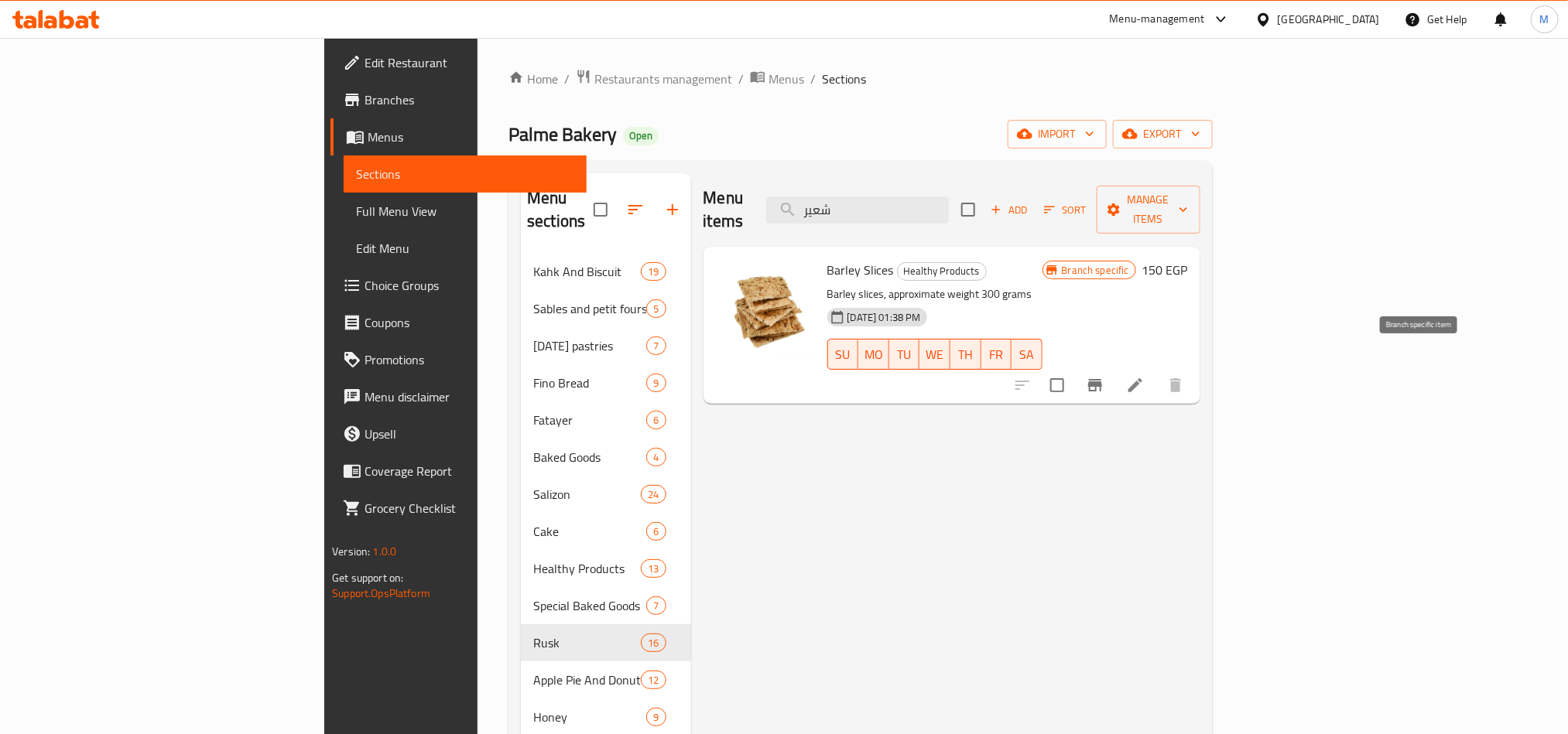
type input "شعير"
click at [1102, 379] on icon "Branch-specific-item" at bounding box center [1095, 385] width 14 height 12
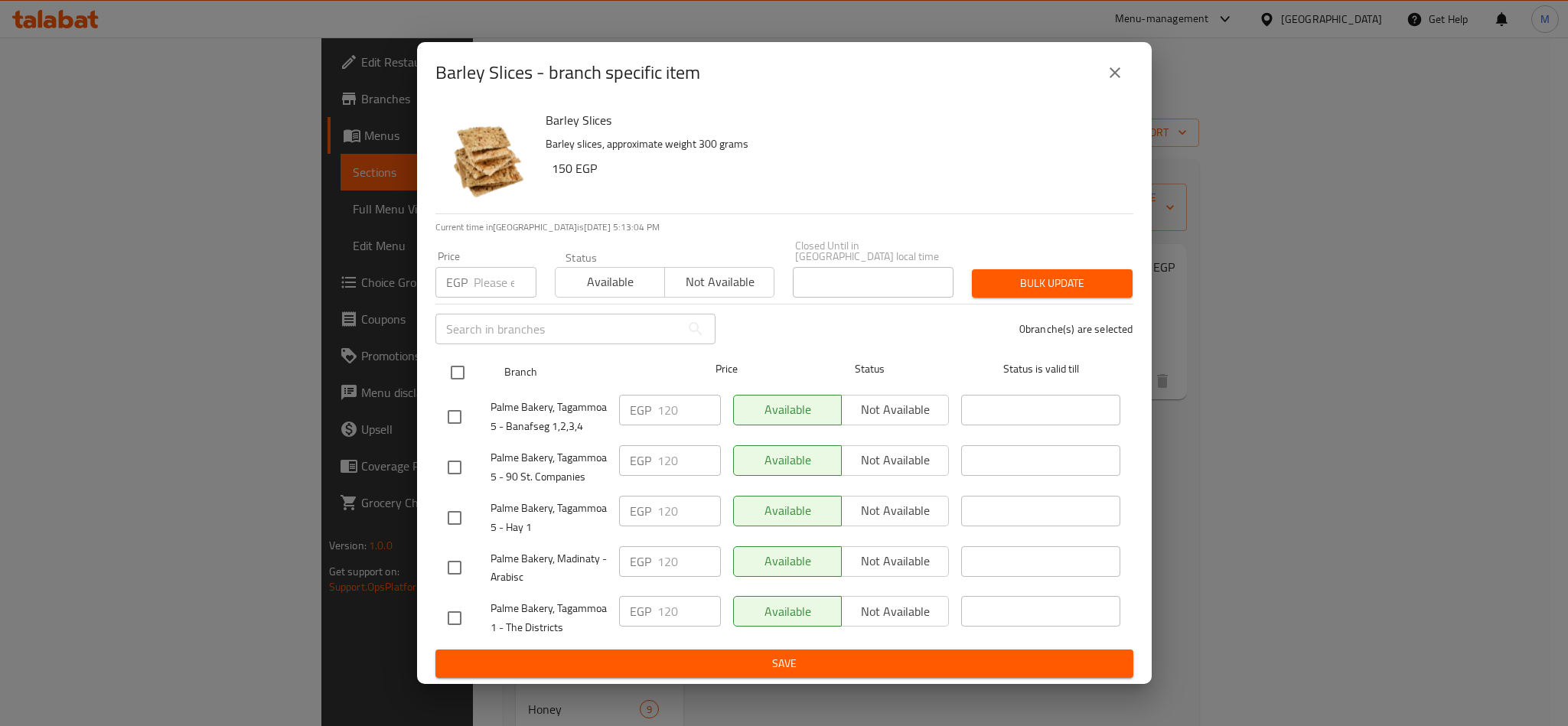
click at [459, 374] on input "checkbox" at bounding box center [457, 372] width 32 height 32
checkbox input "true"
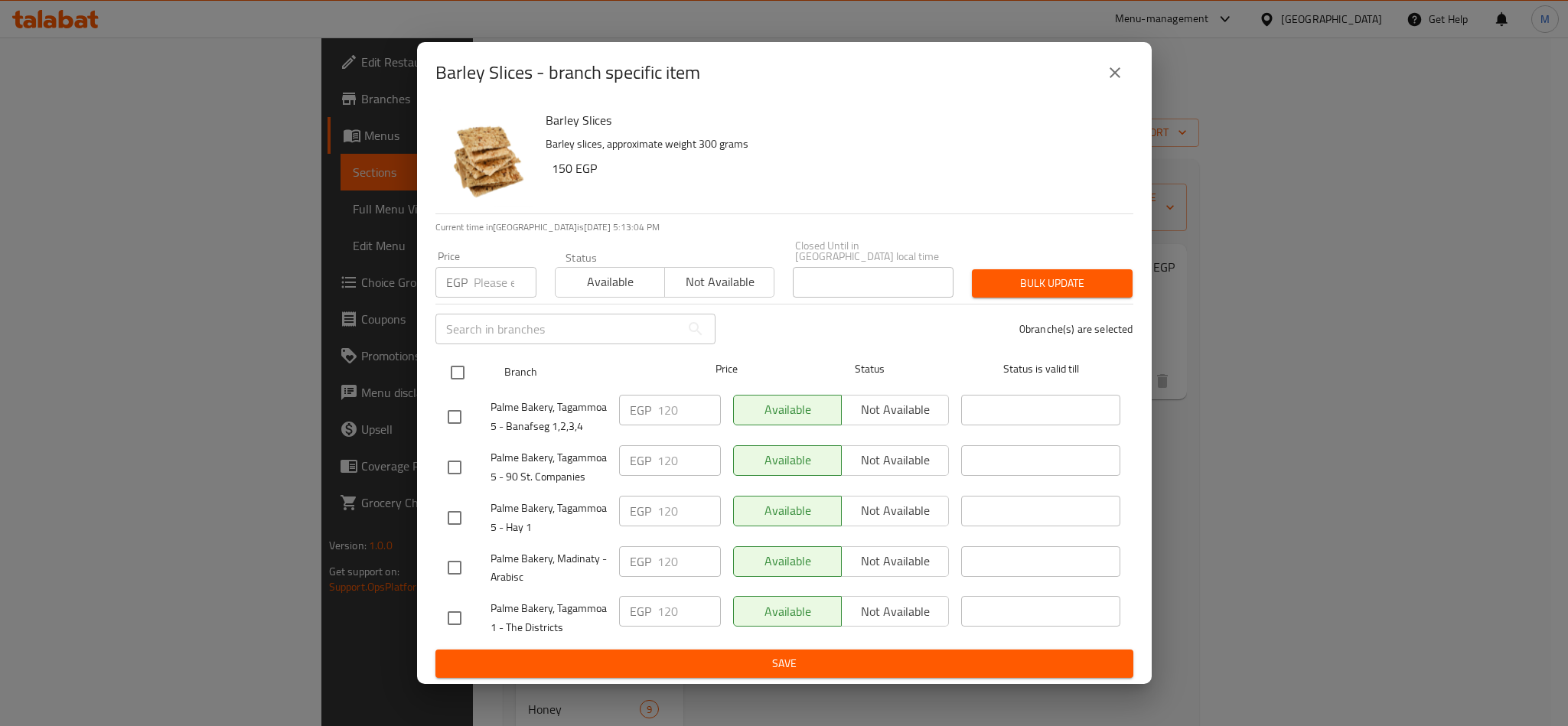
checkbox input "true"
click at [476, 281] on input "number" at bounding box center [505, 283] width 63 height 31
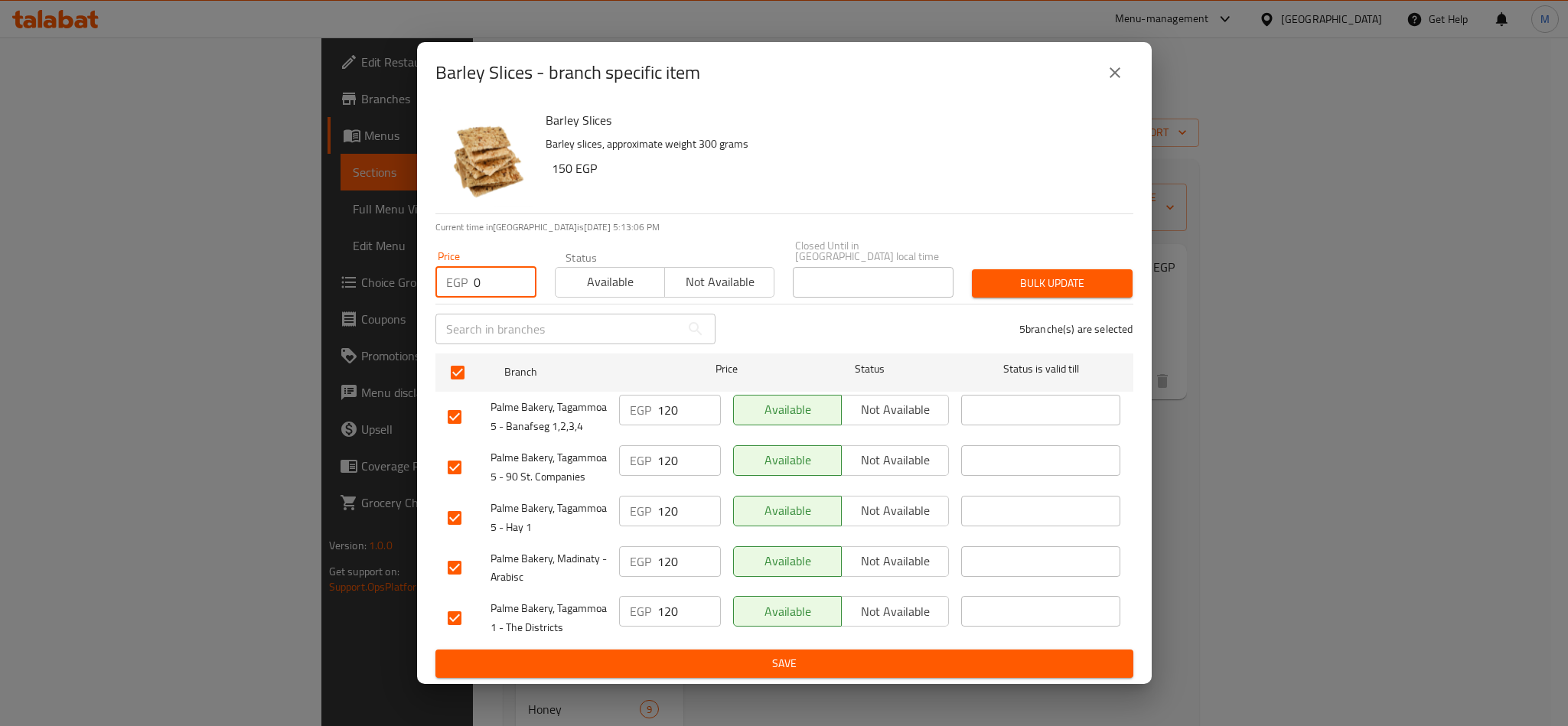
type input "0"
click at [1009, 274] on span "Bulk update" at bounding box center [1052, 284] width 136 height 19
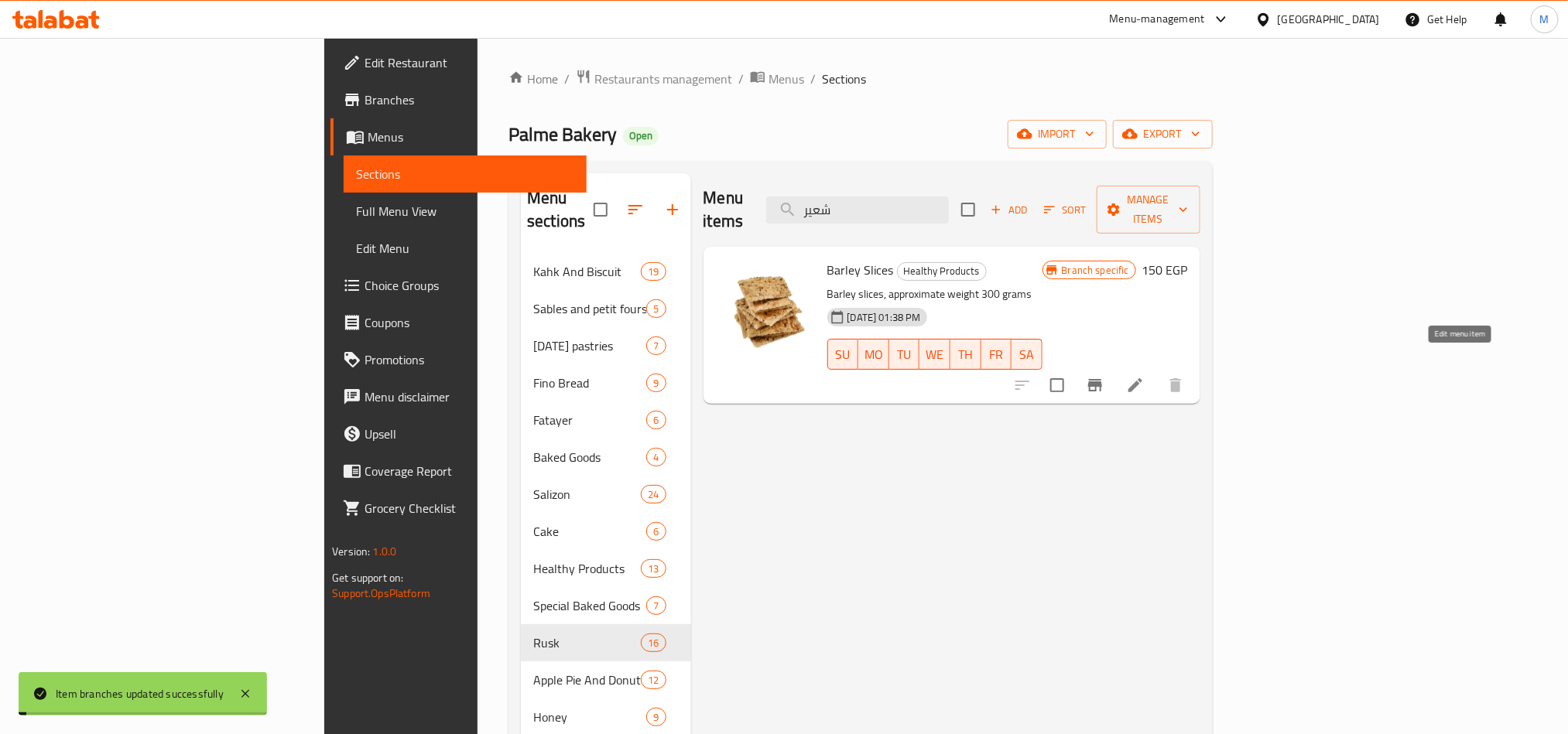
click at [1144, 376] on icon at bounding box center [1135, 384] width 18 height 18
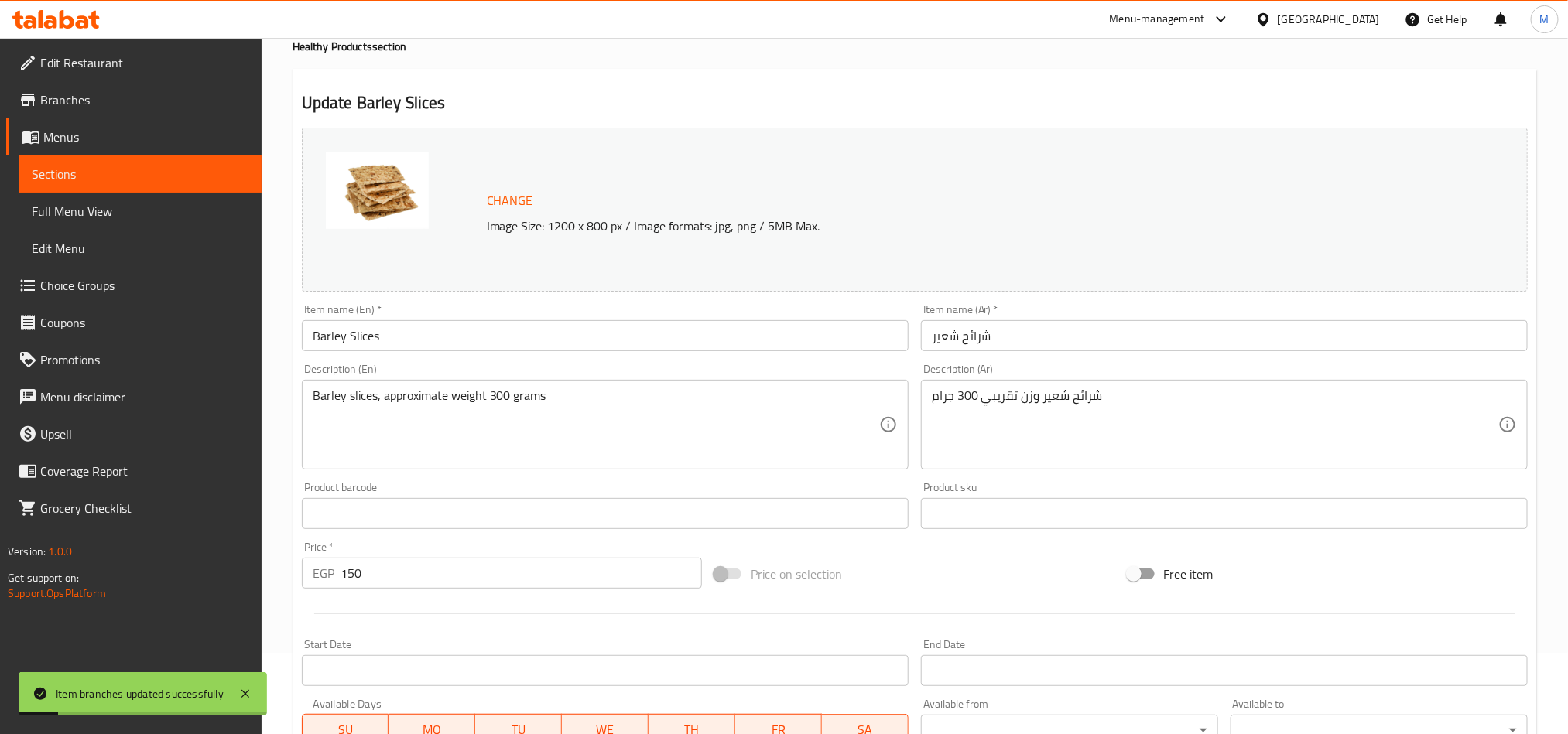
scroll to position [232, 0]
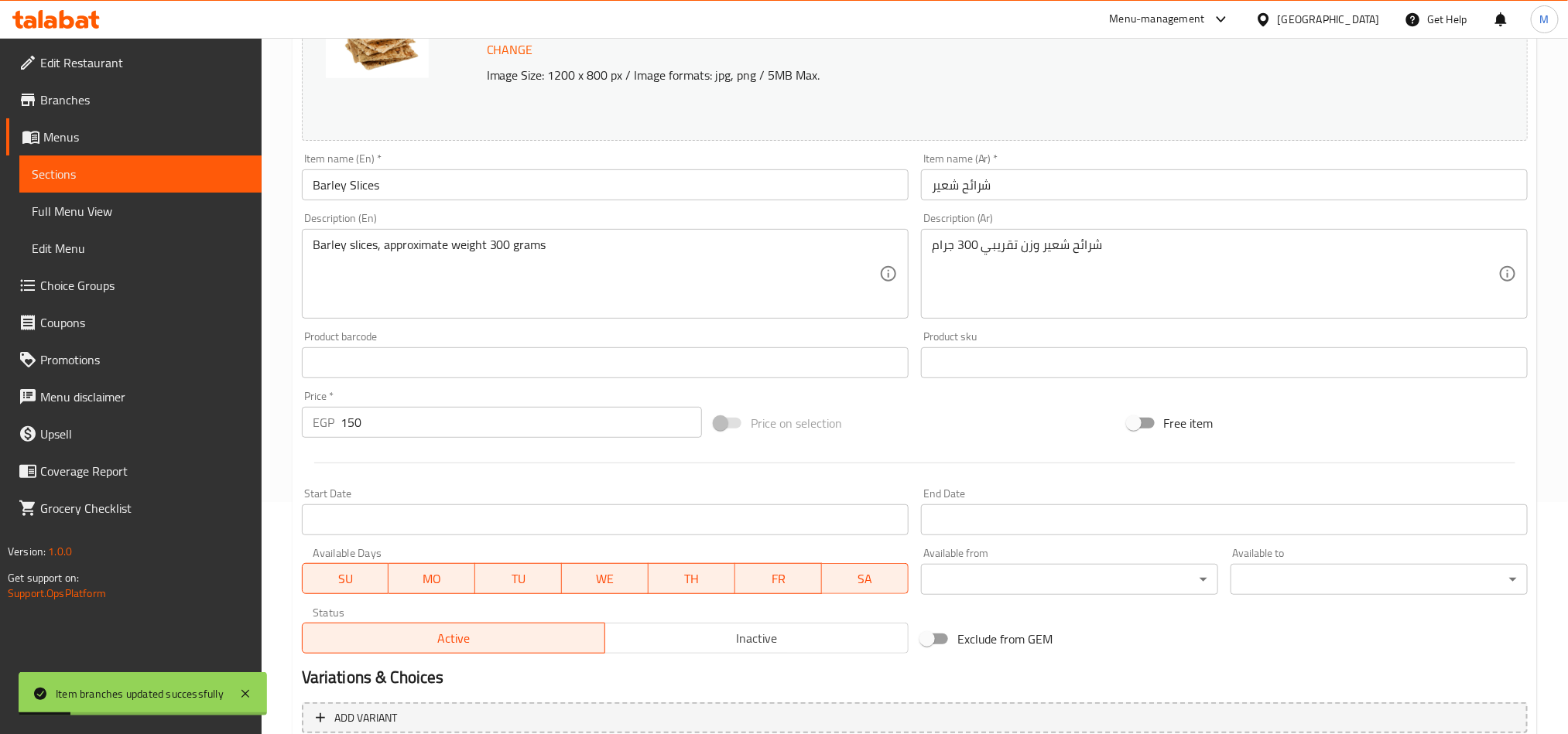
click at [609, 420] on input "150" at bounding box center [521, 423] width 362 height 31
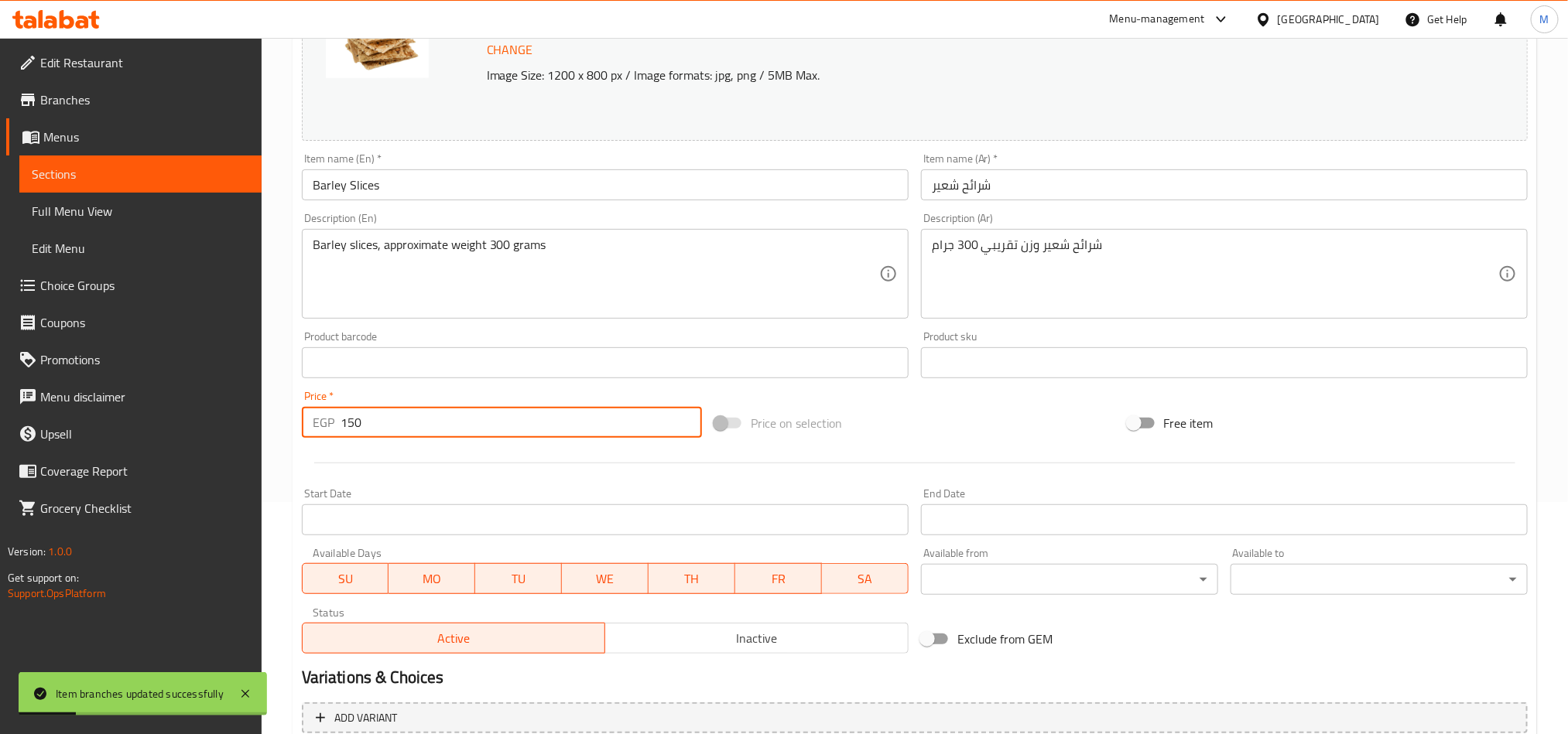
click at [609, 420] on input "150" at bounding box center [521, 423] width 362 height 31
type input "0"
click at [1064, 416] on div "Price on selection" at bounding box center [914, 424] width 412 height 42
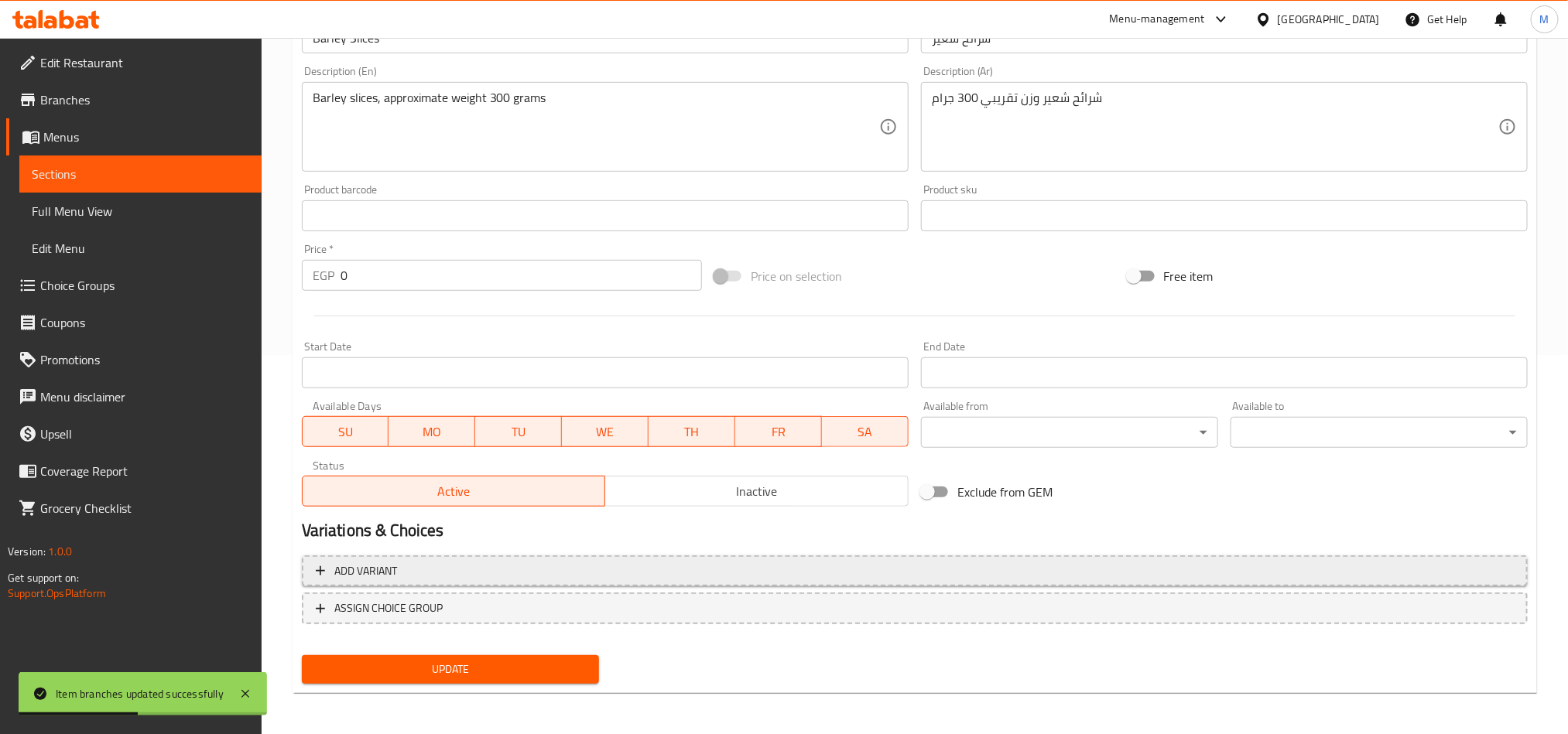
click at [1044, 564] on span "Add variant" at bounding box center [914, 571] width 1198 height 19
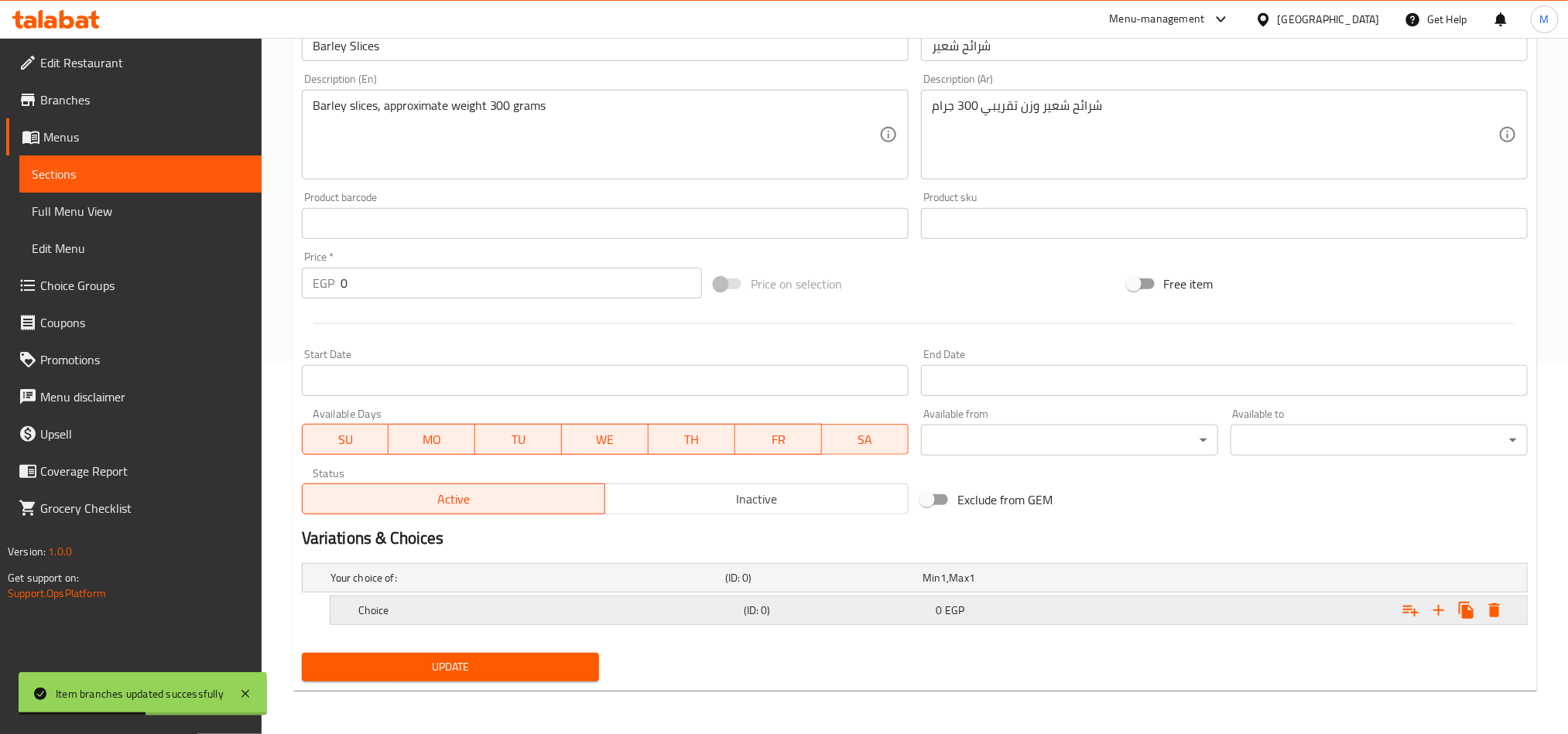
scroll to position [372, 0]
drag, startPoint x: 1433, startPoint y: 611, endPoint x: 1398, endPoint y: 623, distance: 37.0
click at [1432, 611] on icon "Expand" at bounding box center [1438, 610] width 18 height 18
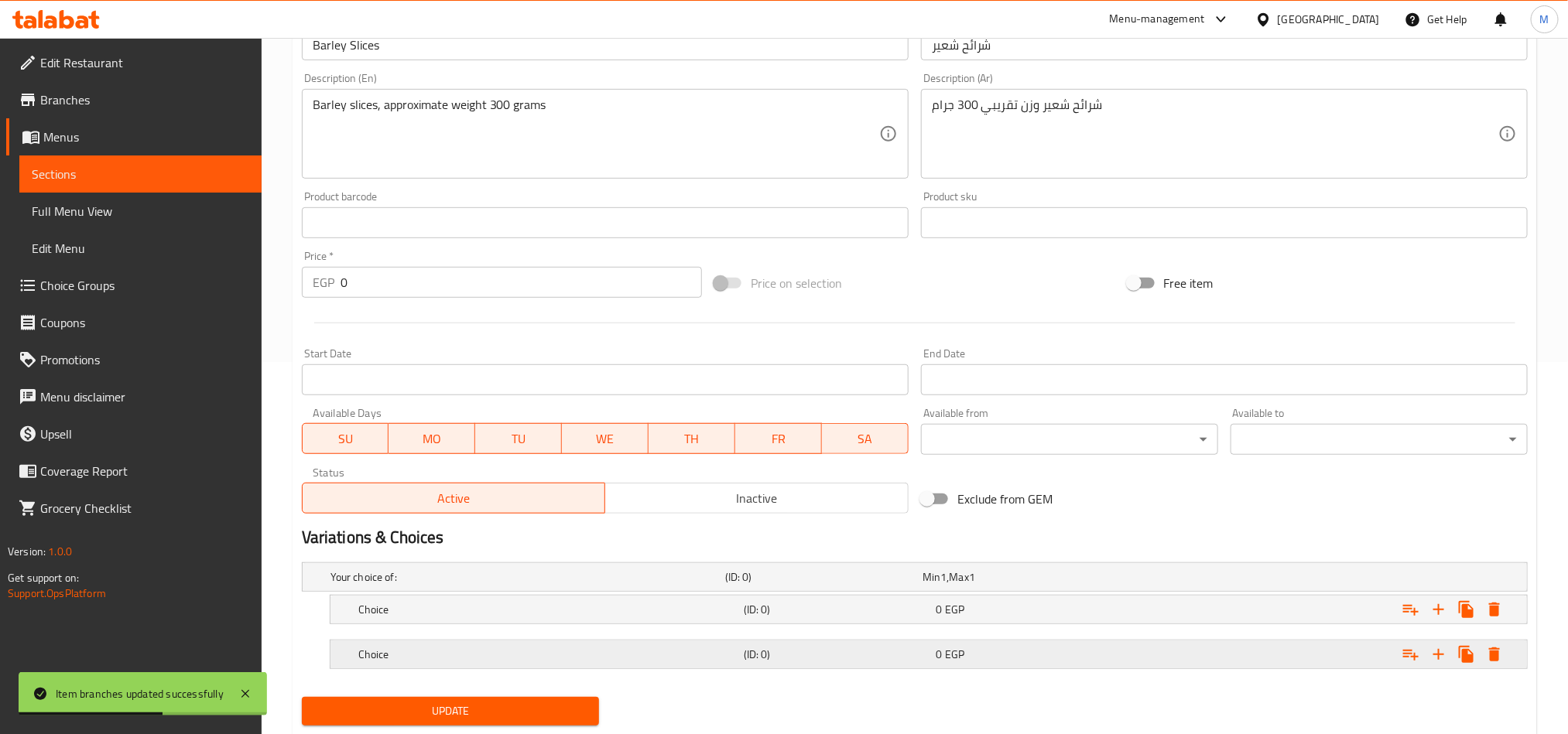
click at [1253, 664] on div "Expand" at bounding box center [1318, 654] width 385 height 34
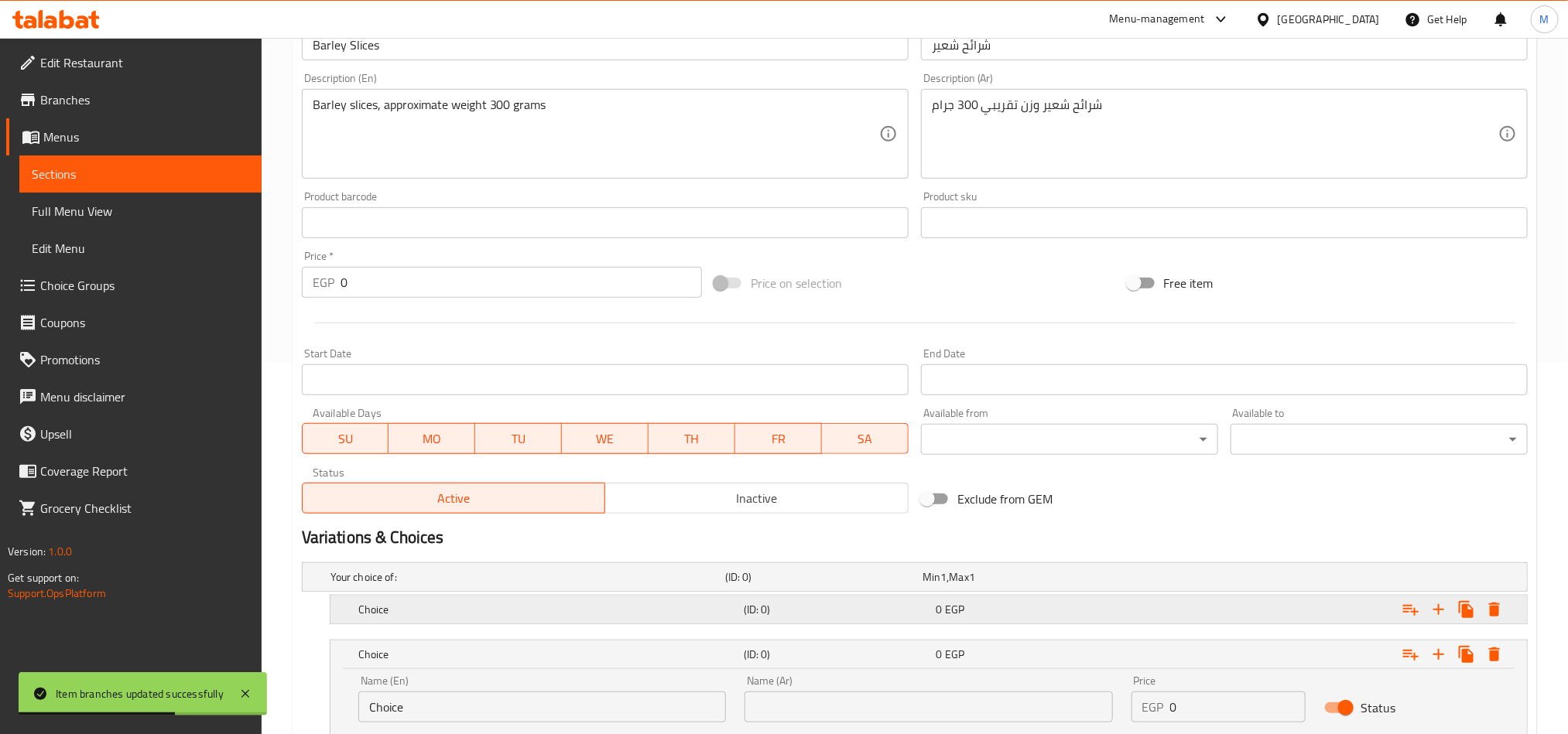
click at [1198, 617] on div "Expand" at bounding box center [1318, 610] width 385 height 34
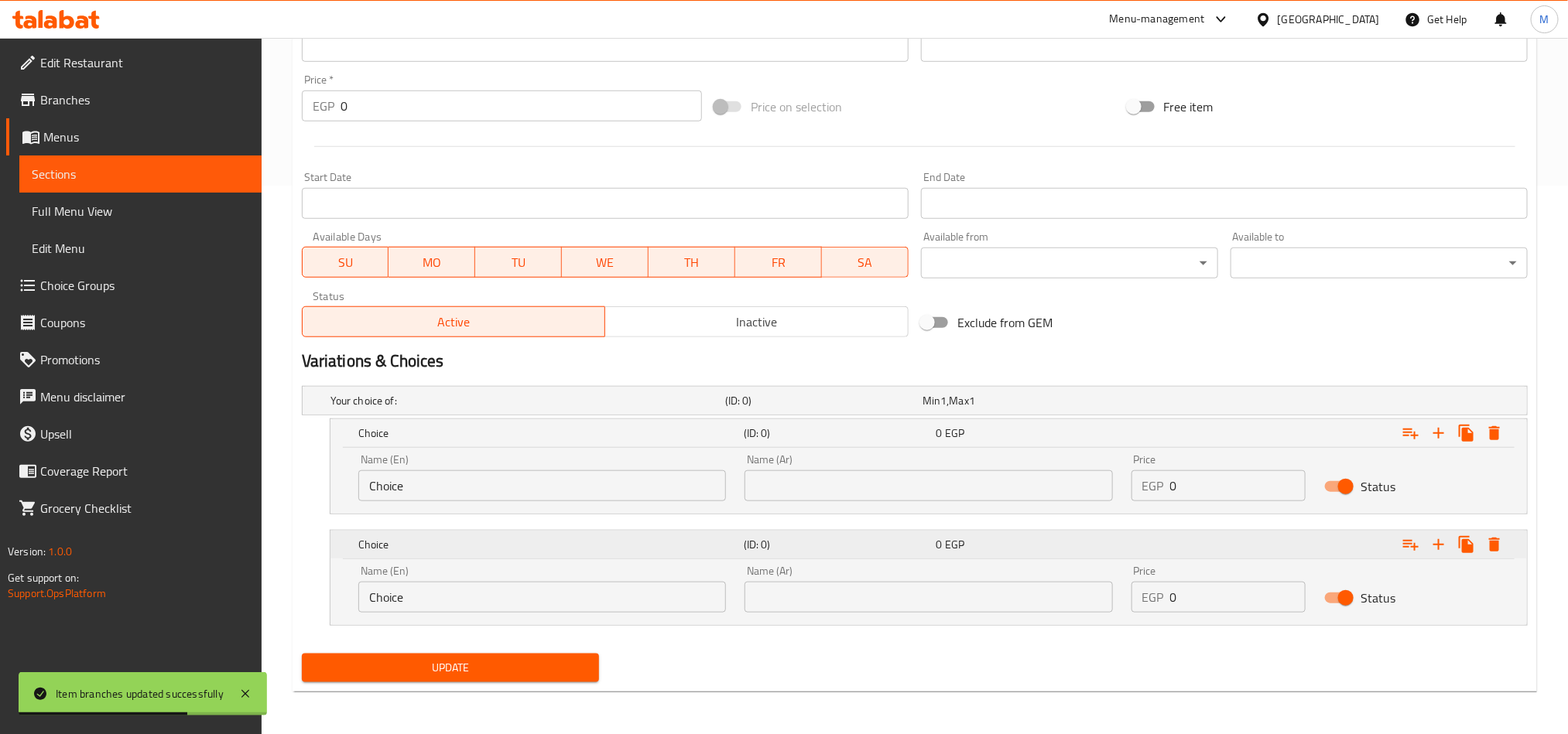
scroll to position [551, 0]
click at [889, 497] on input "text" at bounding box center [928, 485] width 368 height 31
type input "نصف كيلو"
click at [898, 616] on div "Name (Ar) Name (Ar)" at bounding box center [928, 589] width 386 height 66
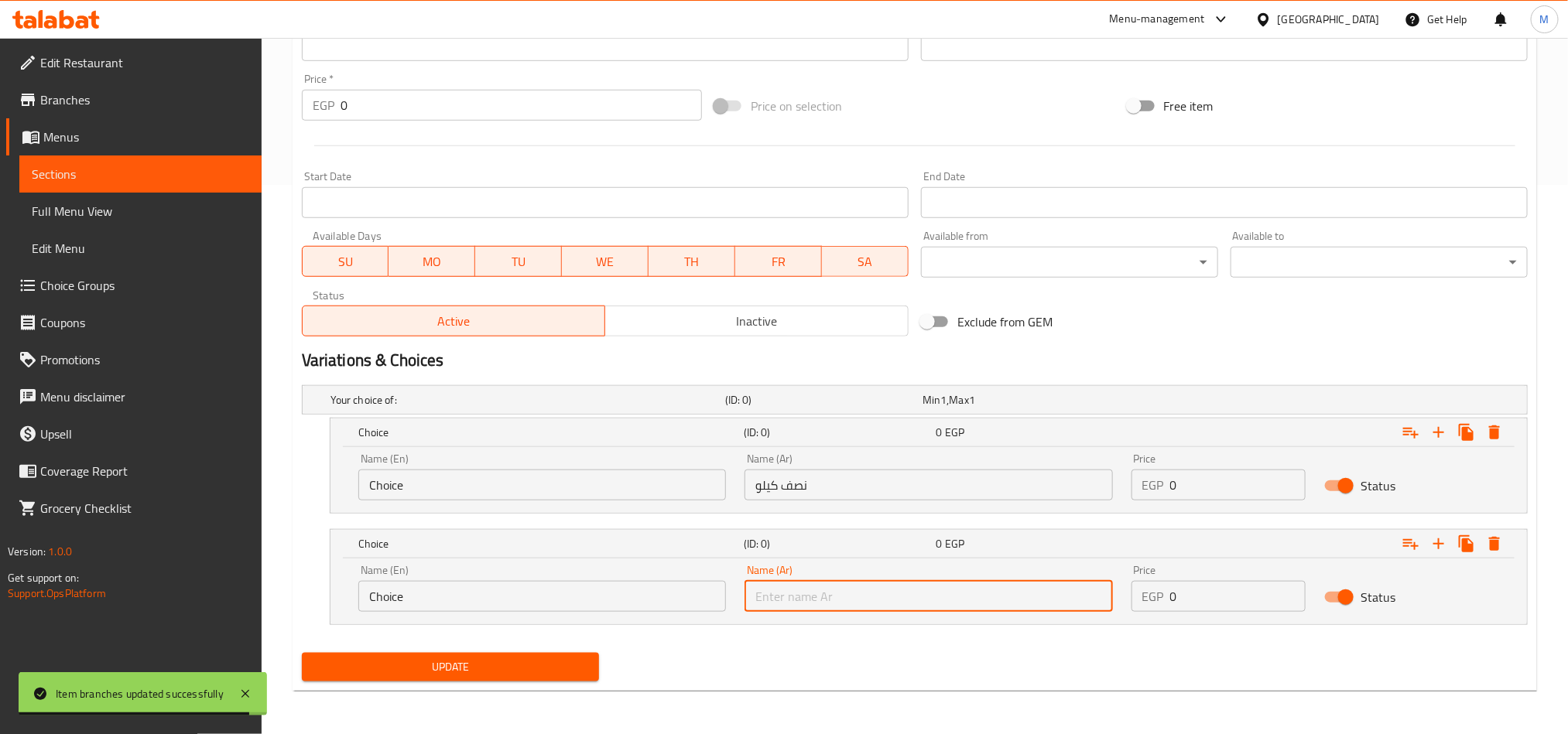
click at [898, 597] on input "text" at bounding box center [928, 597] width 368 height 31
type input "1 كيلو"
click at [620, 478] on input "Choice" at bounding box center [542, 485] width 368 height 31
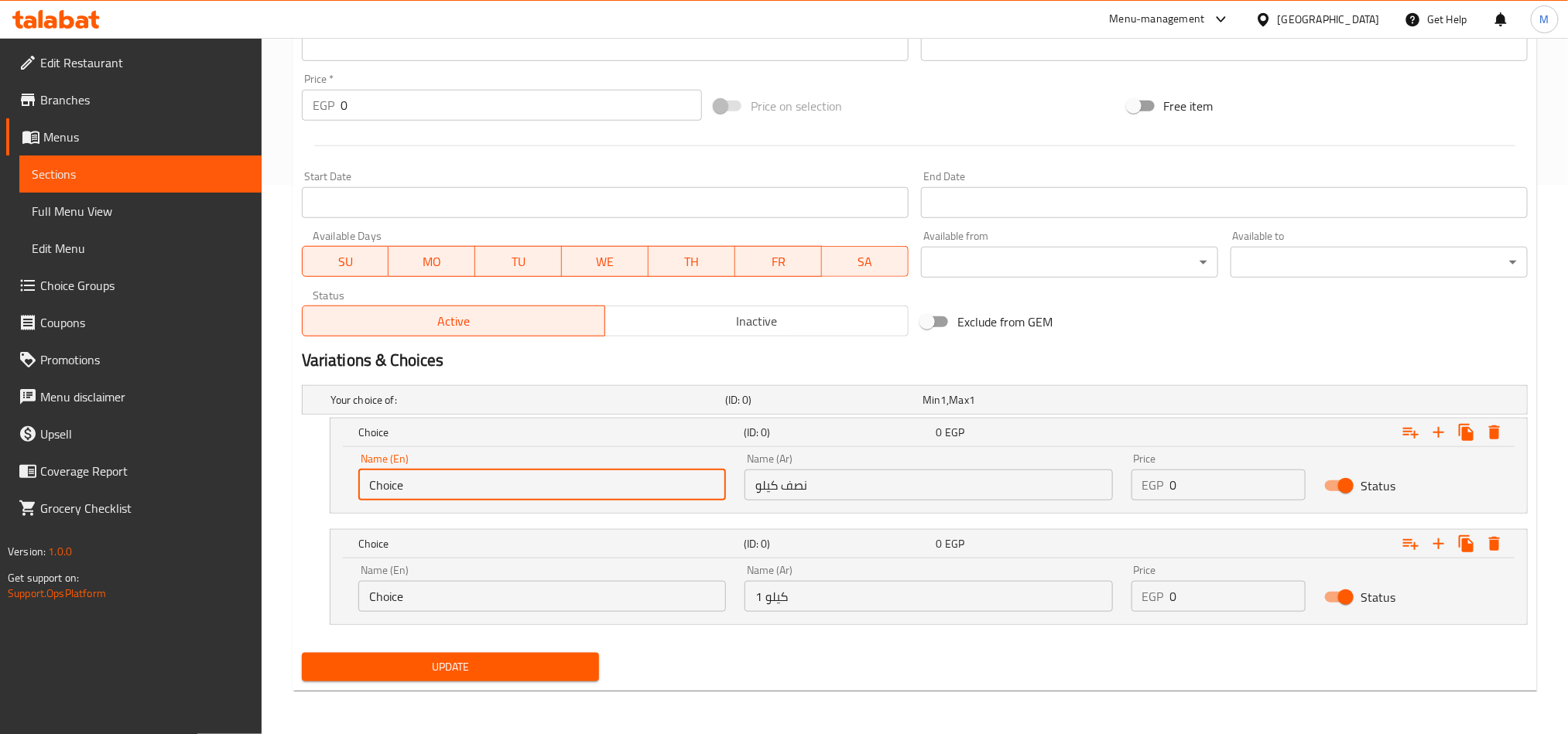
click at [620, 478] on input "Choice" at bounding box center [542, 485] width 368 height 31
click at [620, 478] on input "text" at bounding box center [542, 485] width 368 height 31
type input "Half Kilo"
click at [559, 595] on input "Choice" at bounding box center [542, 597] width 368 height 31
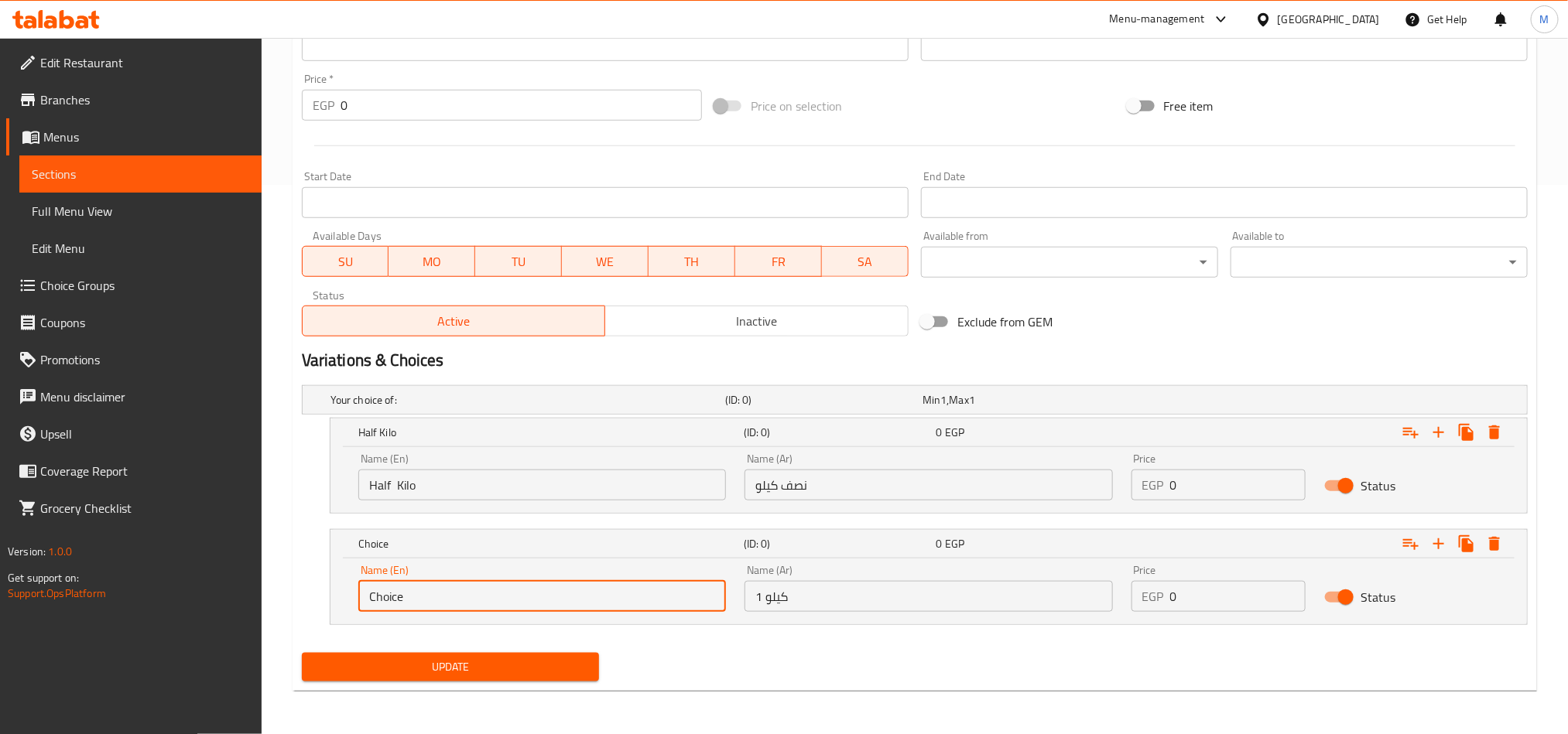
click at [559, 597] on input "Choice" at bounding box center [542, 597] width 368 height 31
click at [559, 597] on input "text" at bounding box center [542, 597] width 368 height 31
type input "1 kilo"
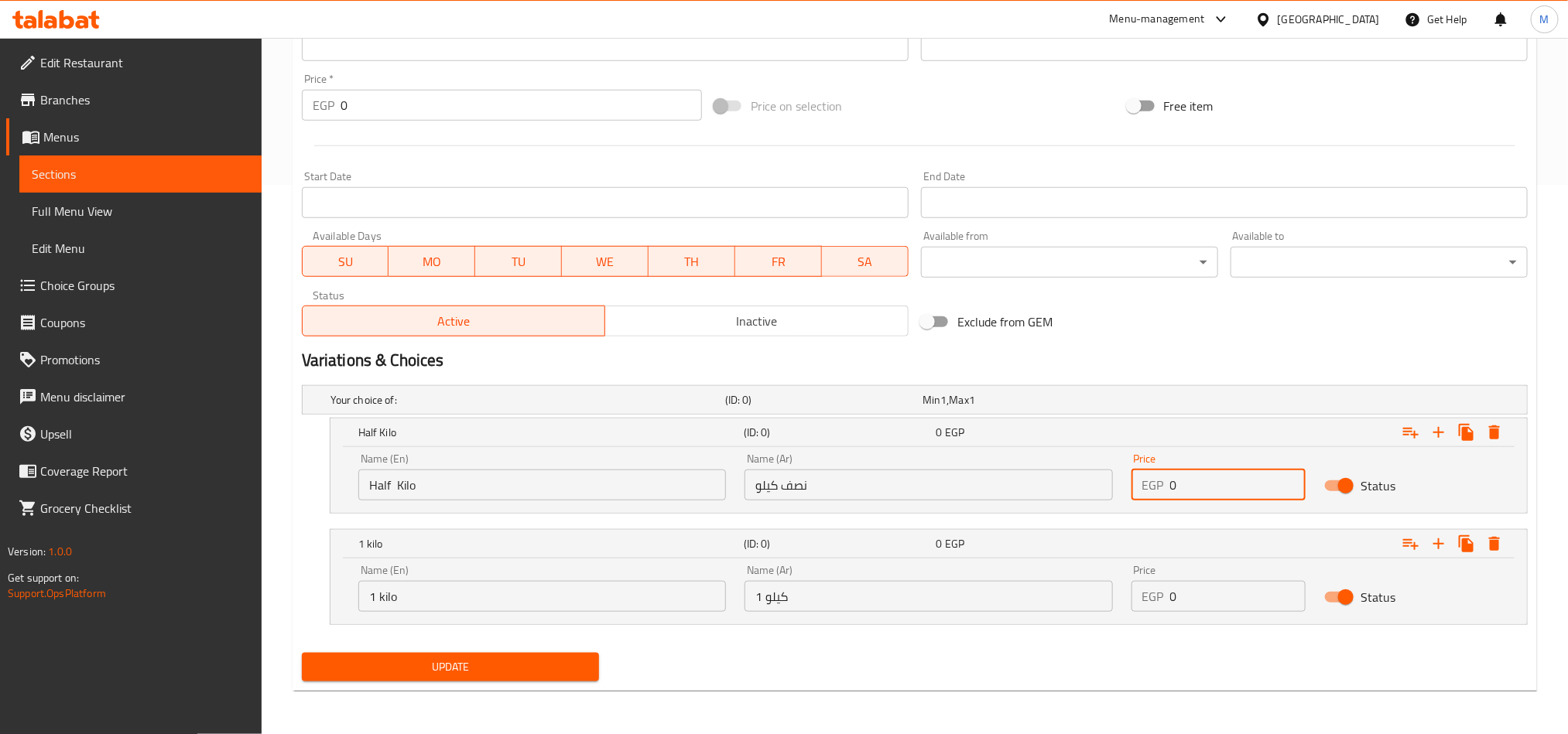
click at [1191, 481] on input "0" at bounding box center [1238, 485] width 137 height 31
paste input "9"
type input "90"
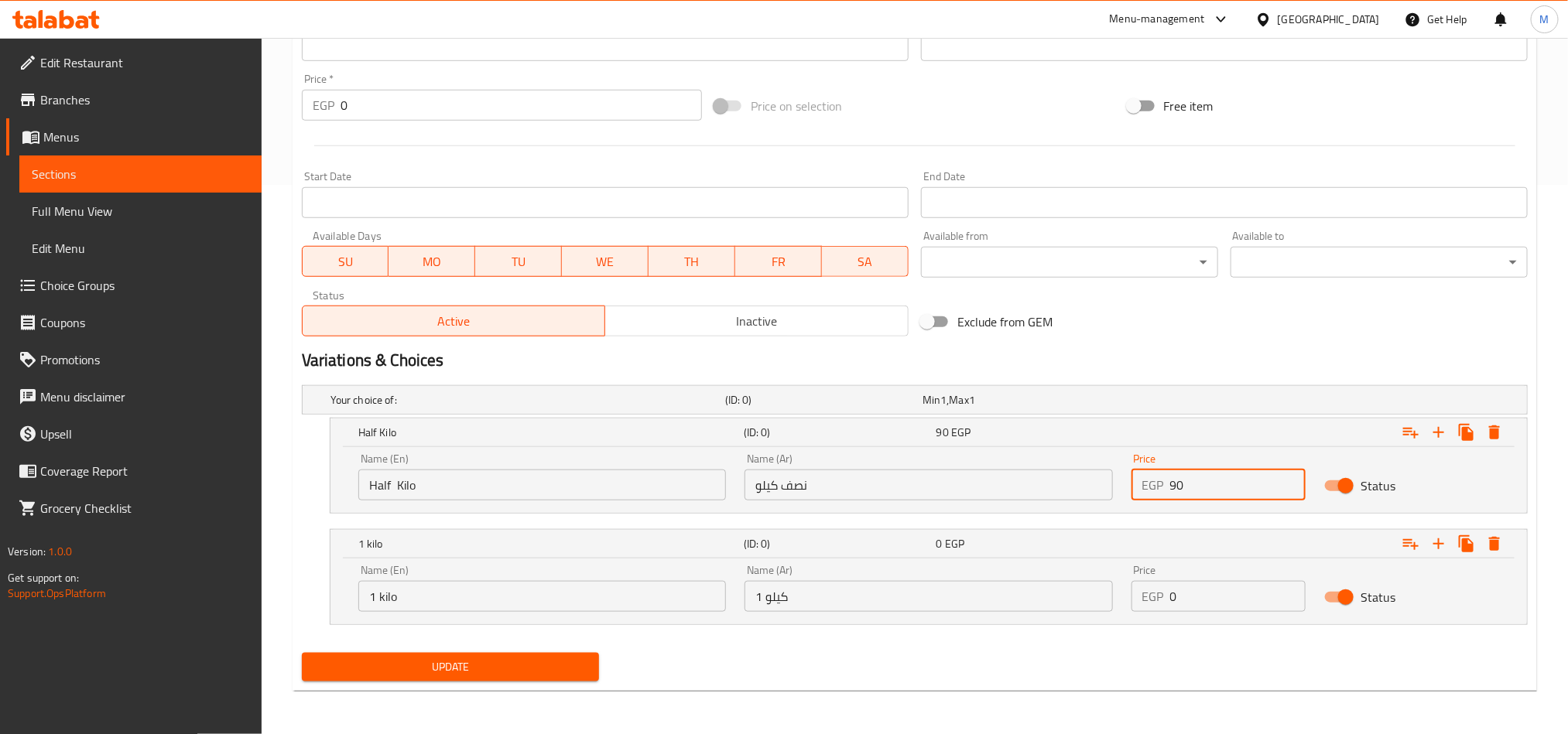
click at [1218, 604] on input "0" at bounding box center [1238, 597] width 137 height 31
type input "180"
click at [1098, 662] on div "Update" at bounding box center [915, 667] width 1238 height 41
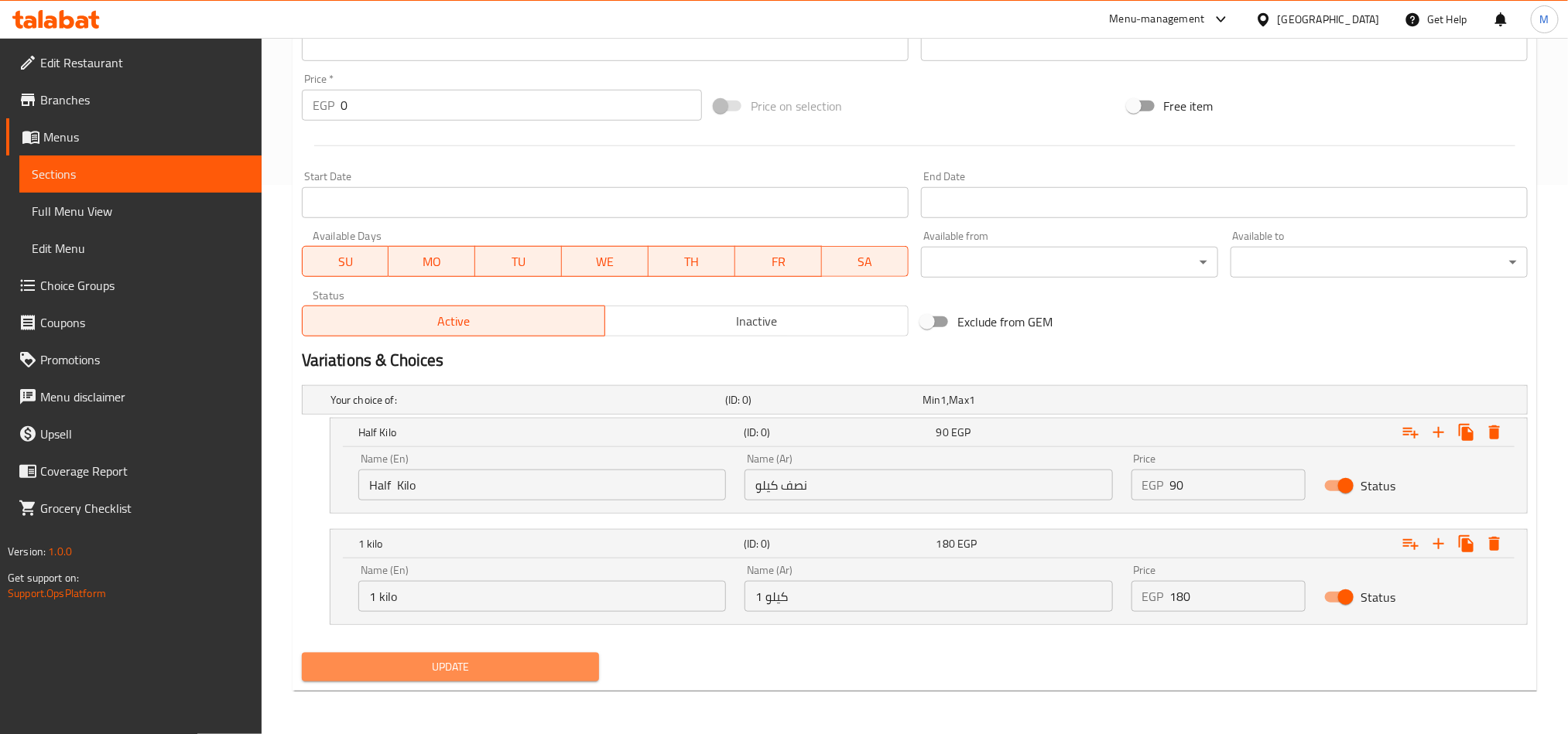
click at [557, 671] on span "Update" at bounding box center [450, 667] width 272 height 19
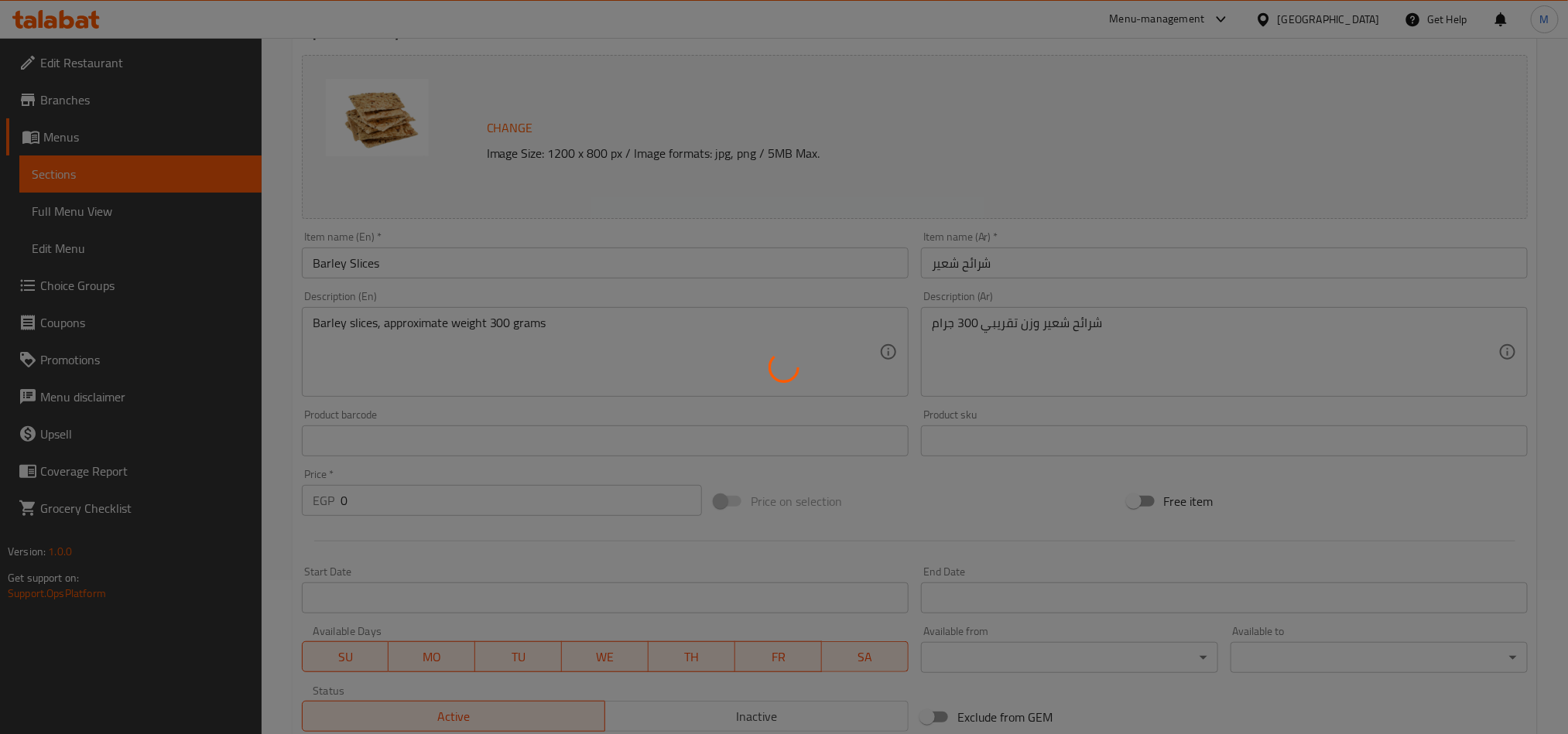
scroll to position [0, 0]
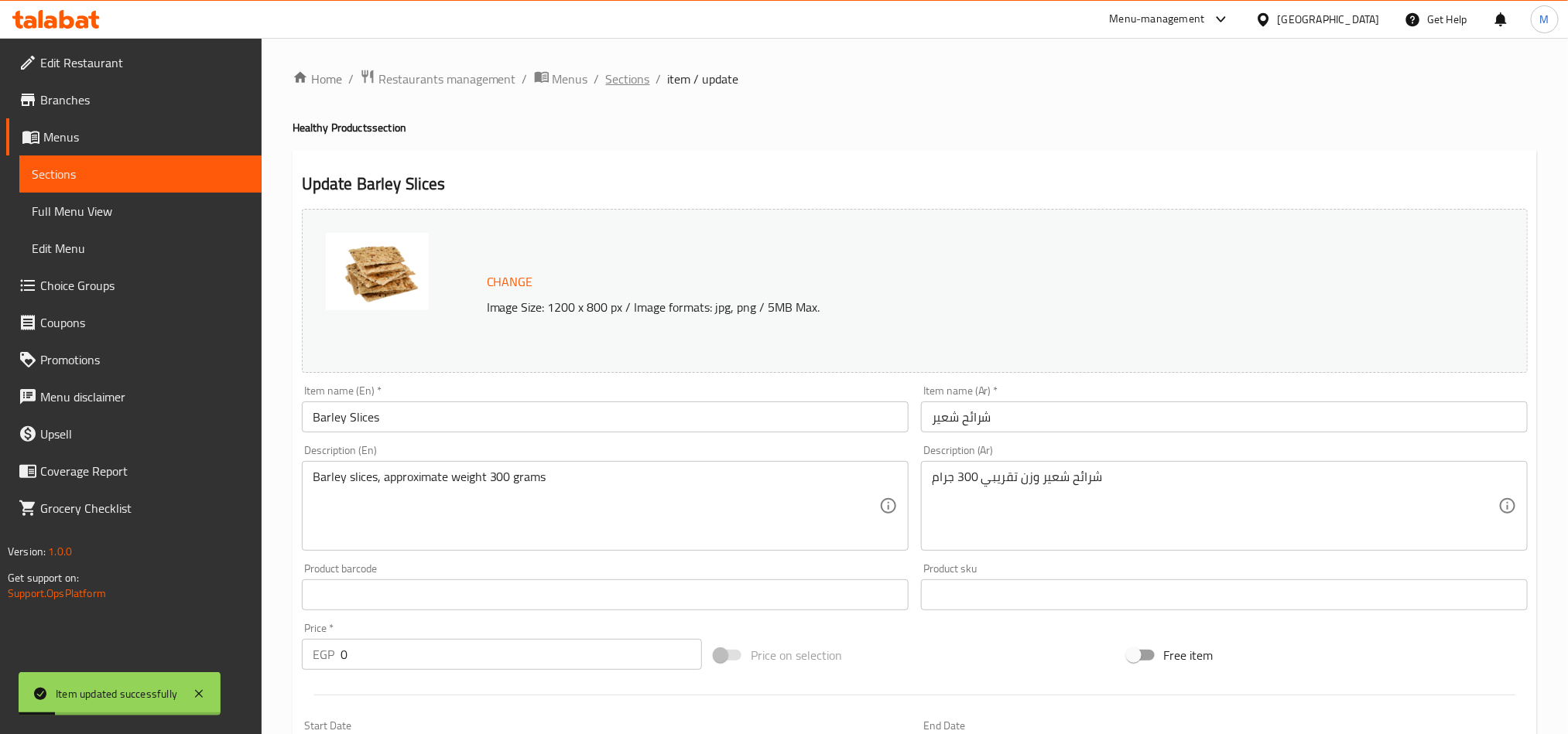
click at [622, 75] on span "Sections" at bounding box center [628, 78] width 44 height 18
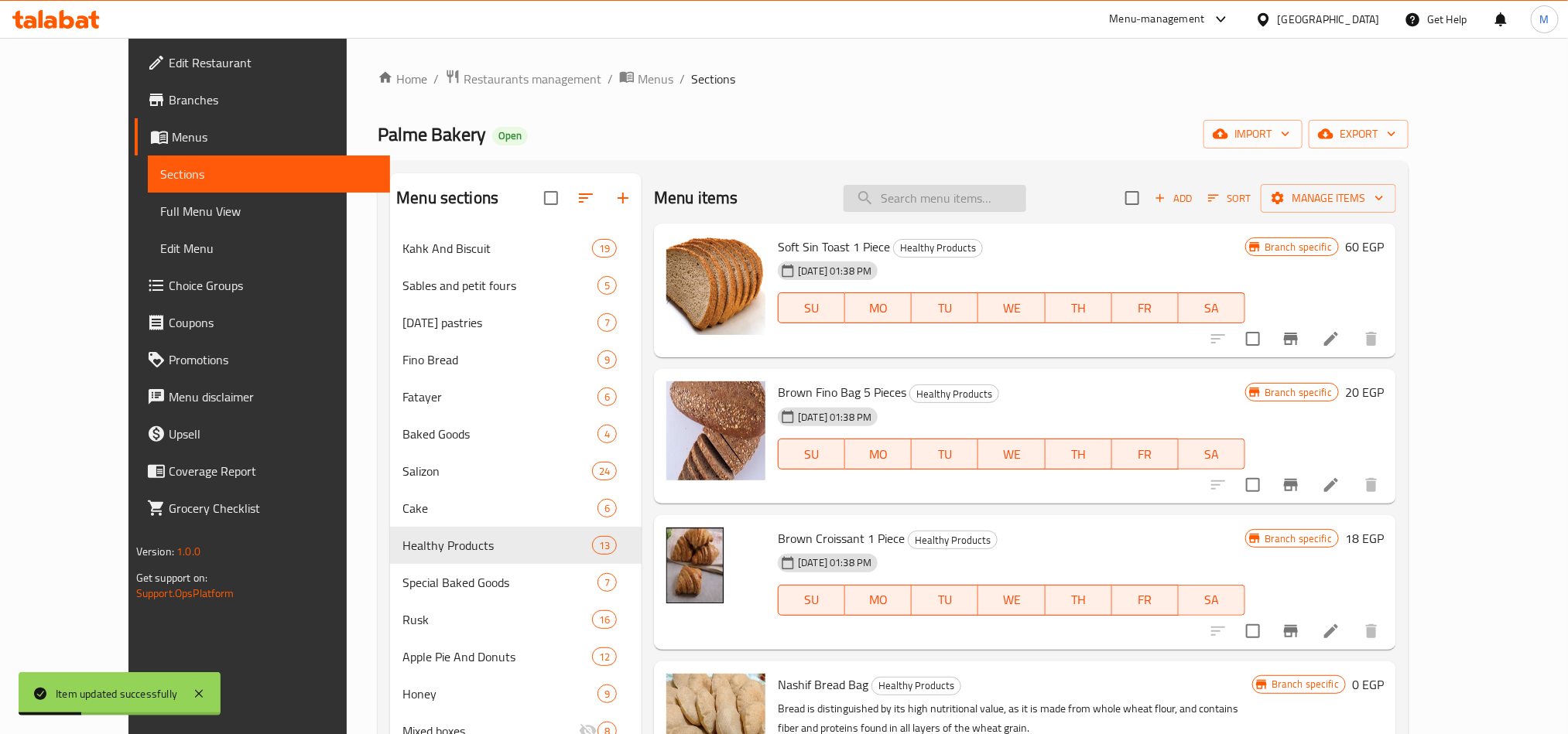
click at [1026, 207] on input "search" at bounding box center [935, 198] width 183 height 27
paste input "ميلفيه"
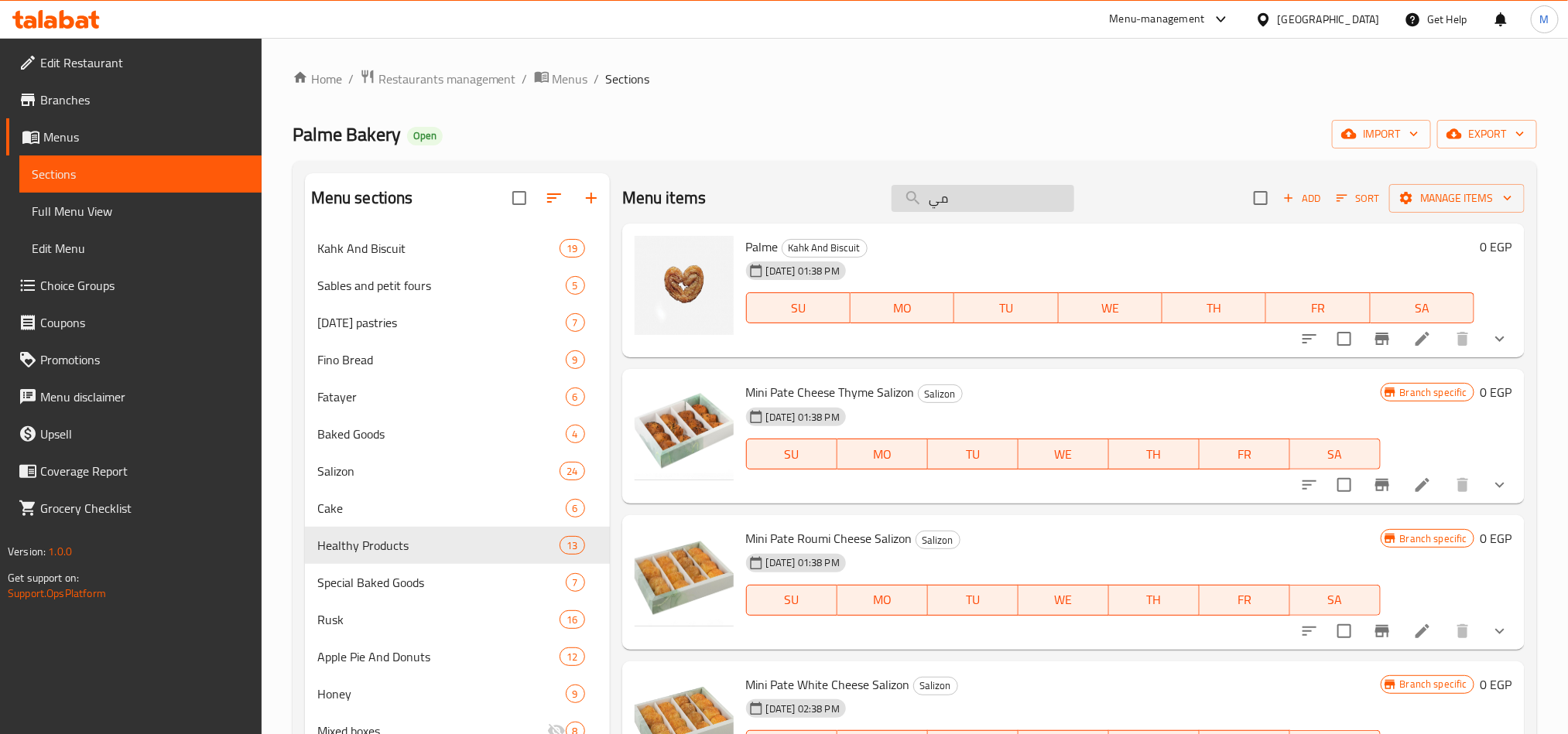
type input "م"
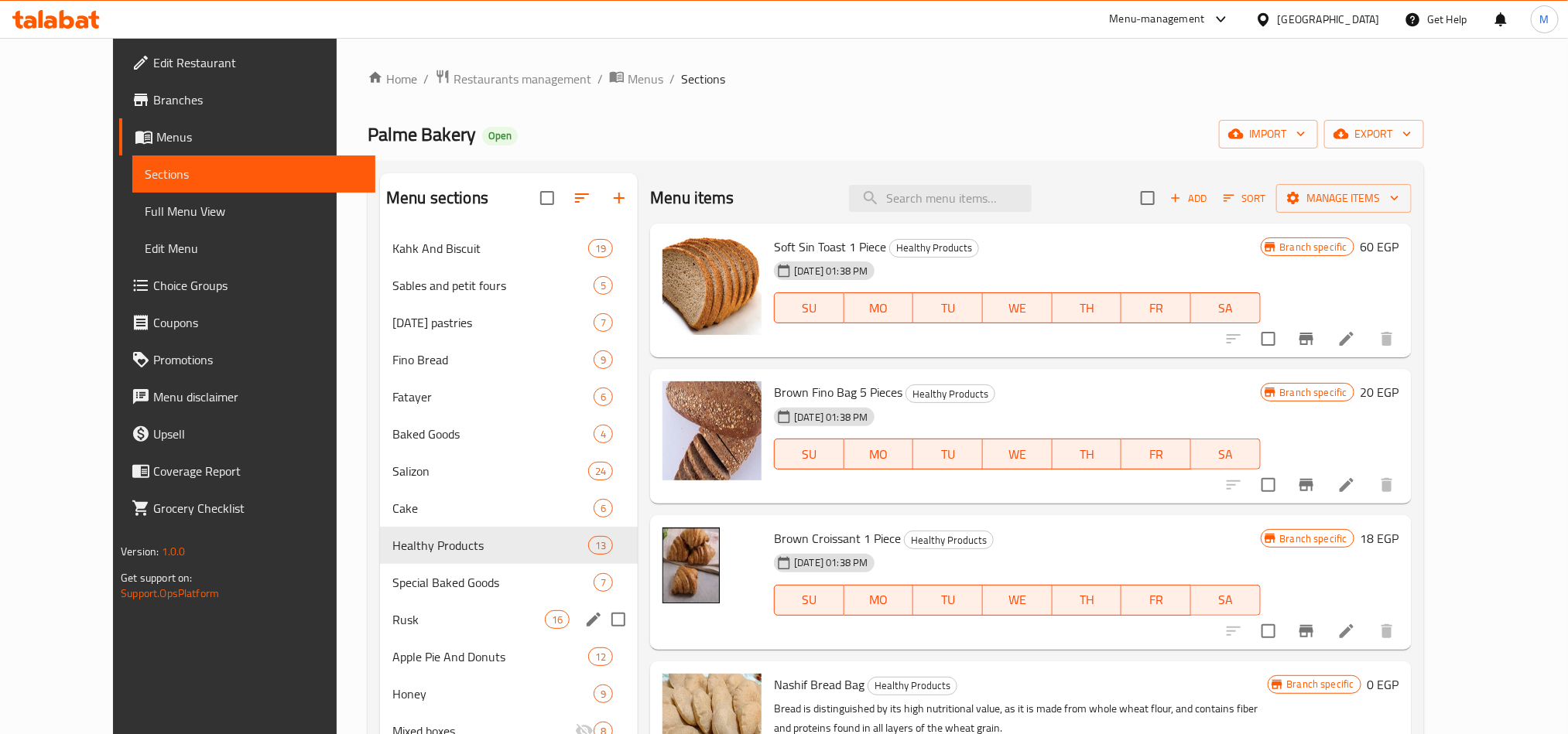
scroll to position [116, 0]
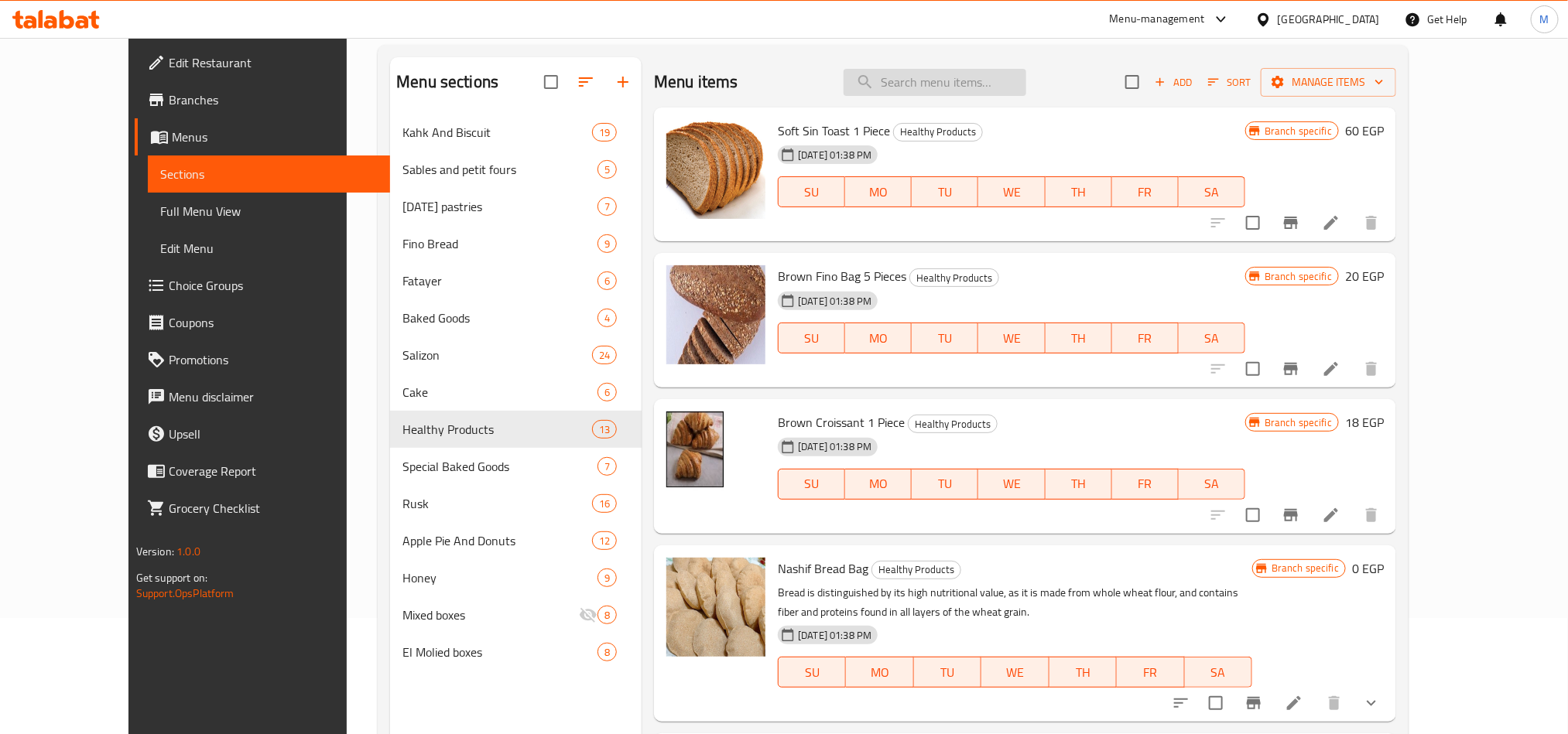
click at [984, 95] on input "search" at bounding box center [935, 82] width 183 height 27
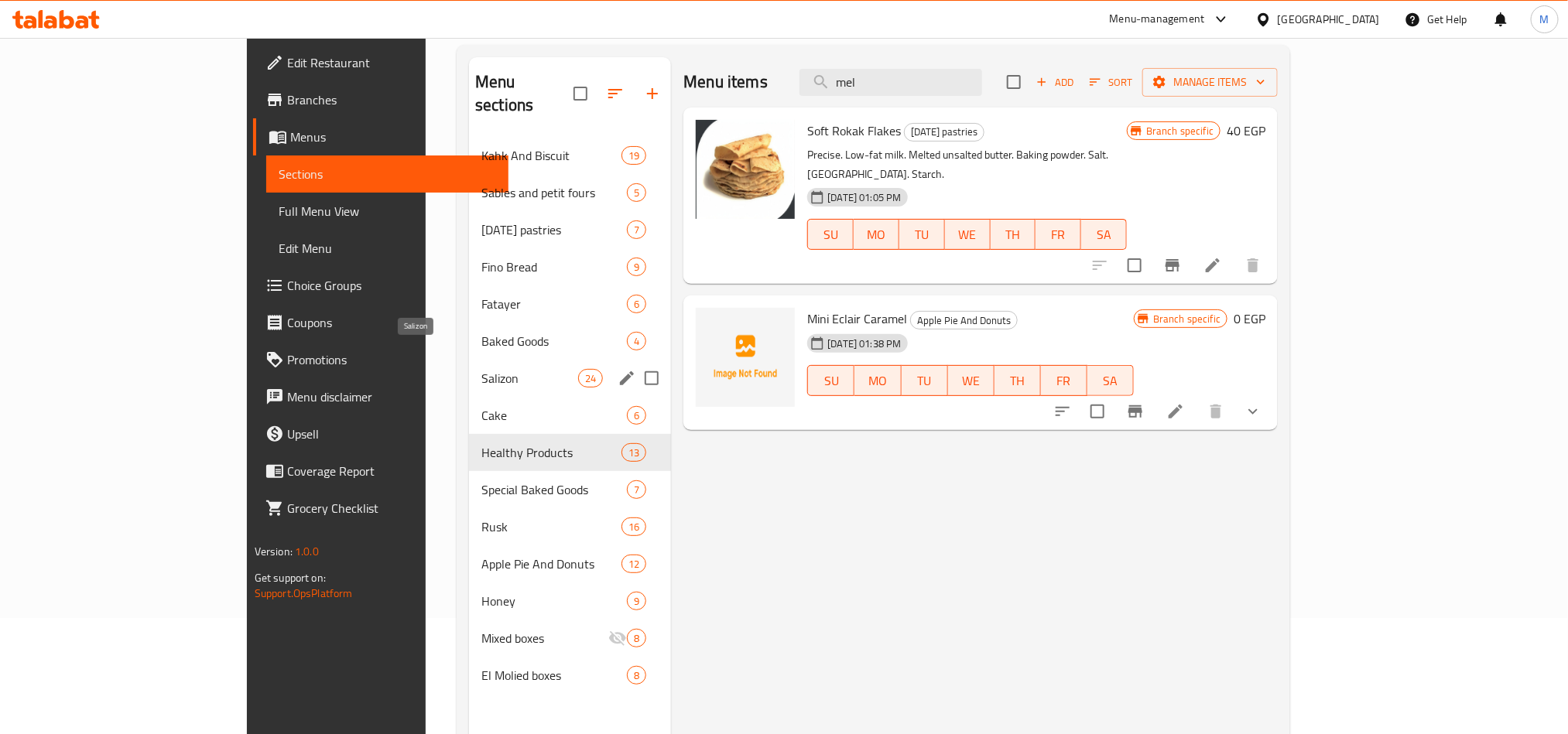
type input "mel"
click at [481, 369] on span "Salizon" at bounding box center [529, 377] width 97 height 18
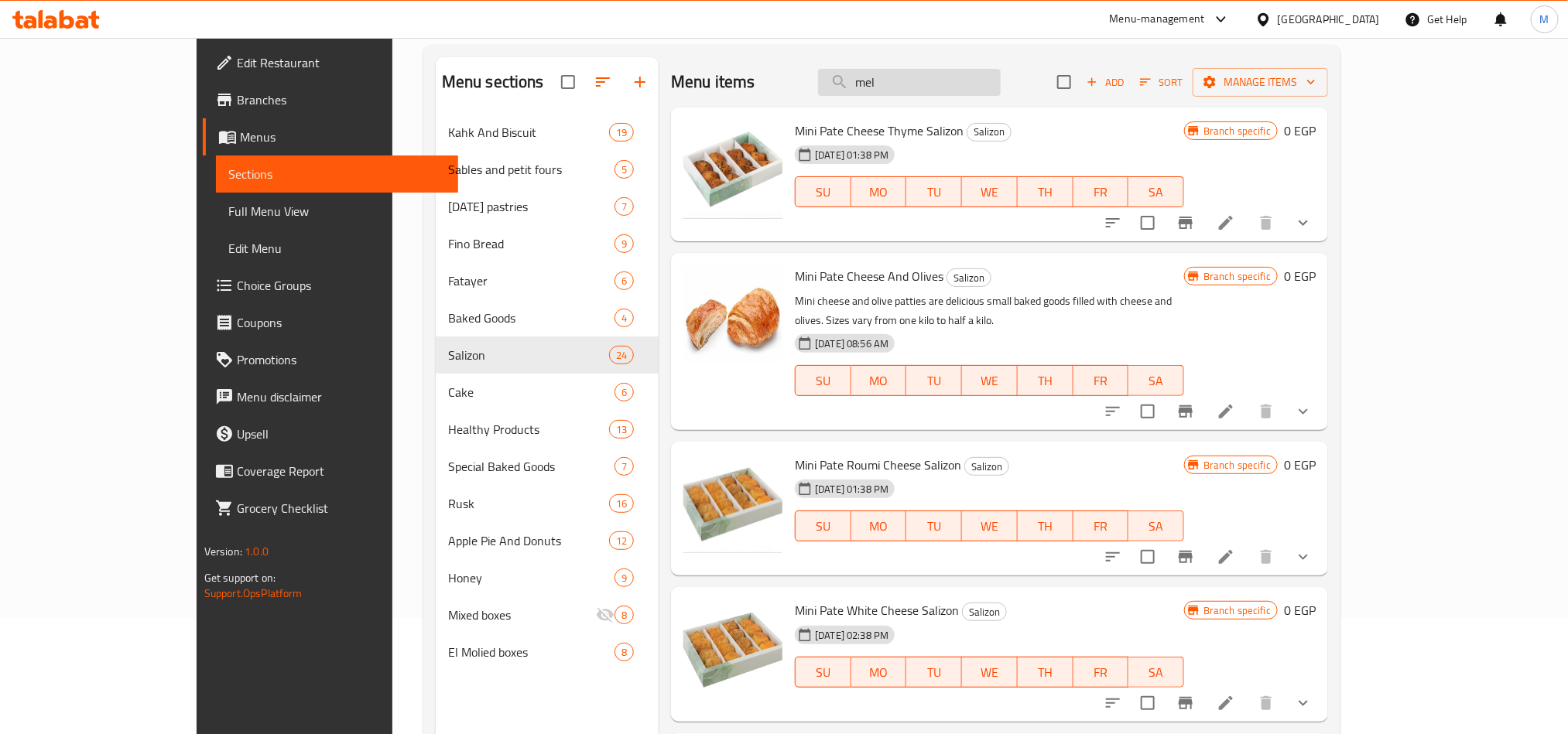
click at [959, 69] on input "mel" at bounding box center [909, 82] width 183 height 27
click at [964, 83] on input "mel" at bounding box center [909, 82] width 183 height 27
click at [799, 46] on div "Menu sections Kahk And Biscuit 19 Sables and petit fours 5 [DATE] pastries 7 Fi…" at bounding box center [882, 424] width 917 height 759
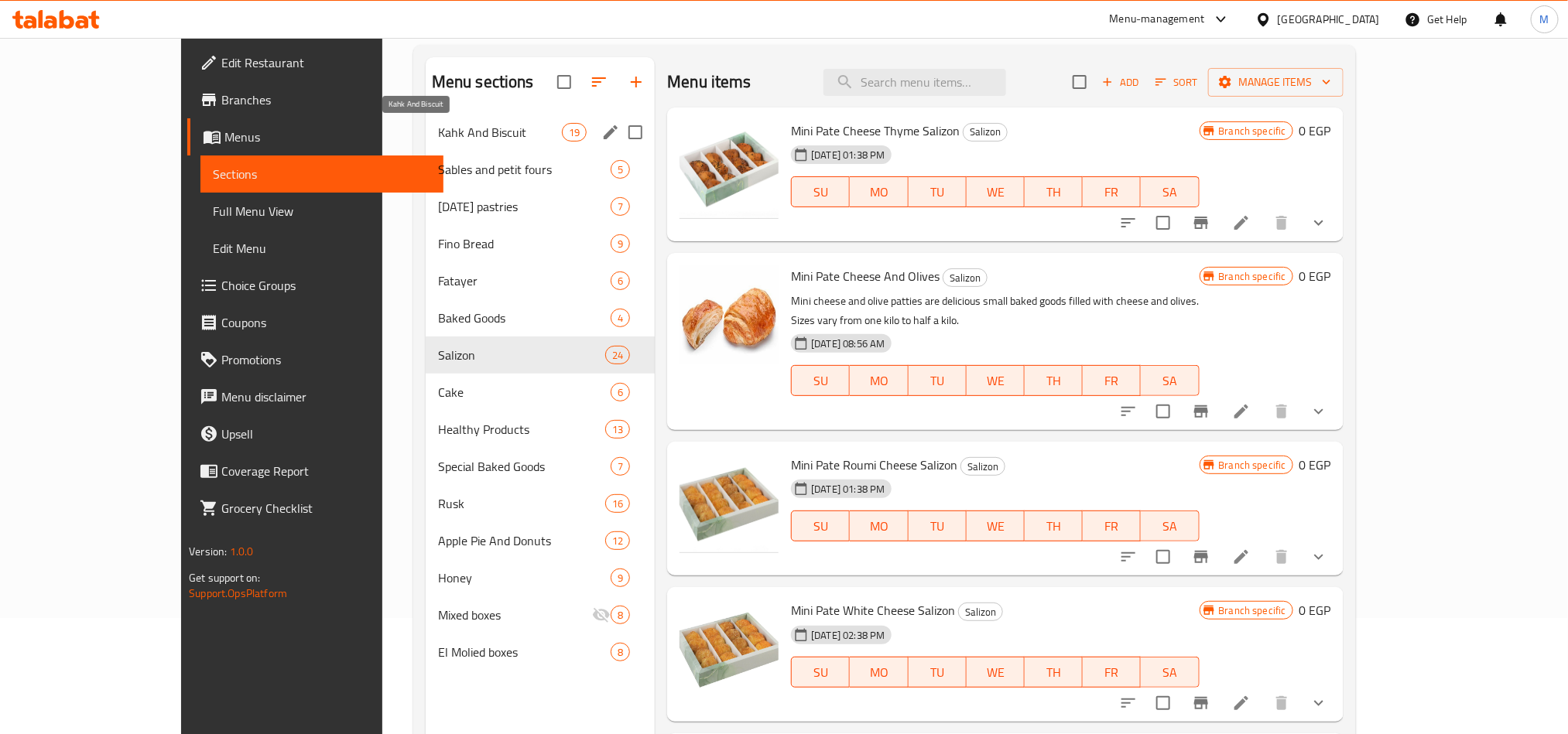
click at [438, 133] on span "Kahk And Biscuit" at bounding box center [500, 131] width 123 height 18
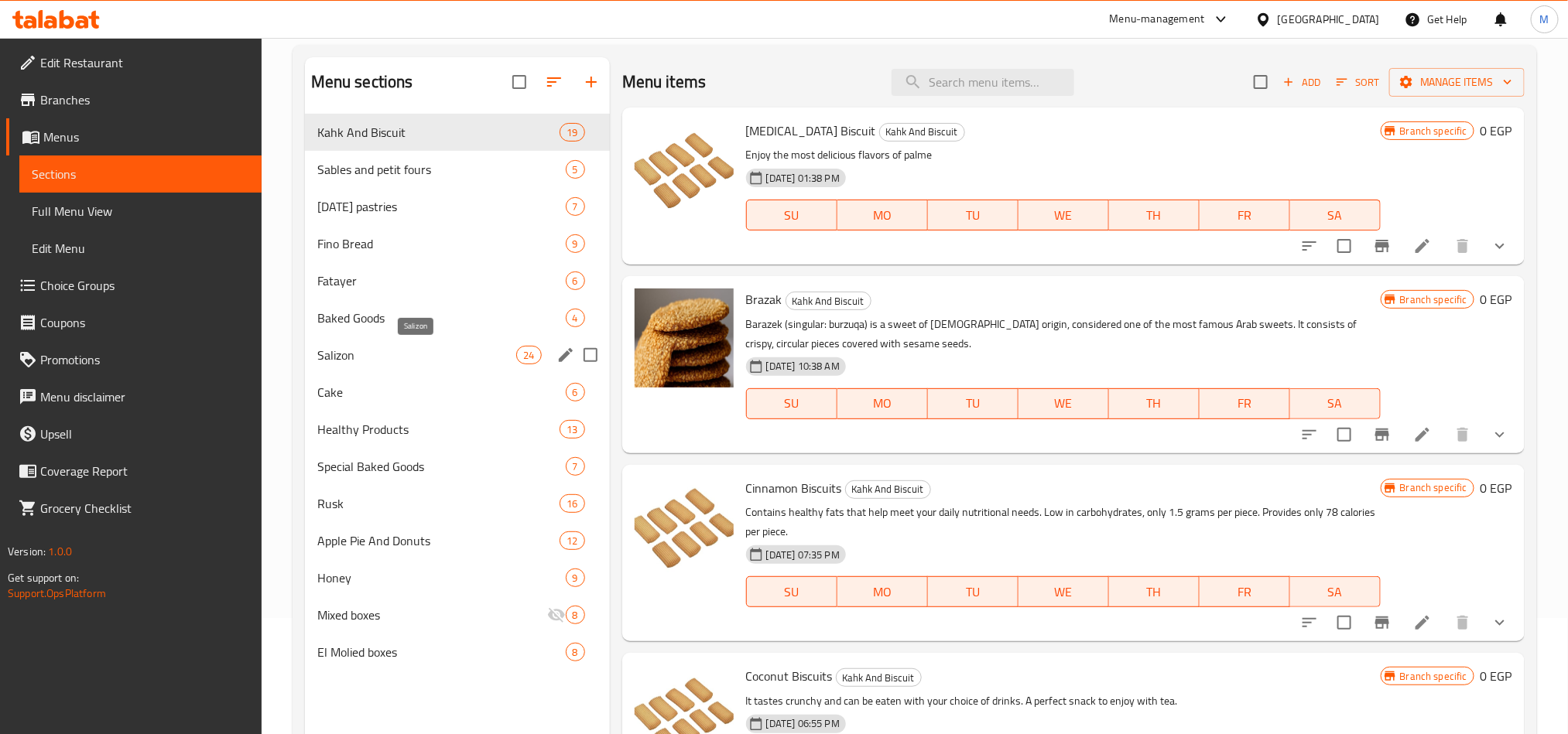
click at [414, 356] on span "Salizon" at bounding box center [417, 355] width 200 height 18
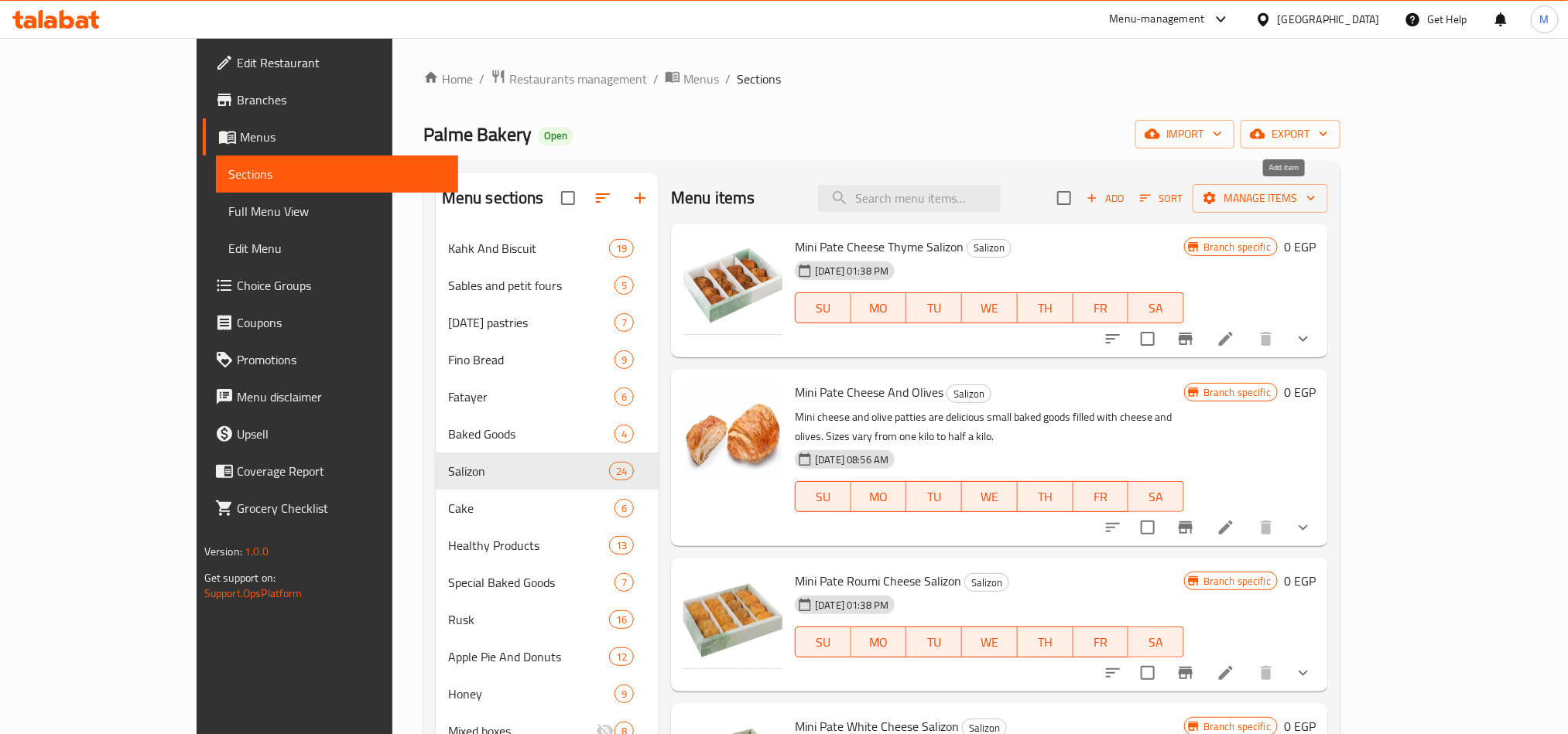
click at [1126, 207] on span "Add" at bounding box center [1105, 198] width 42 height 17
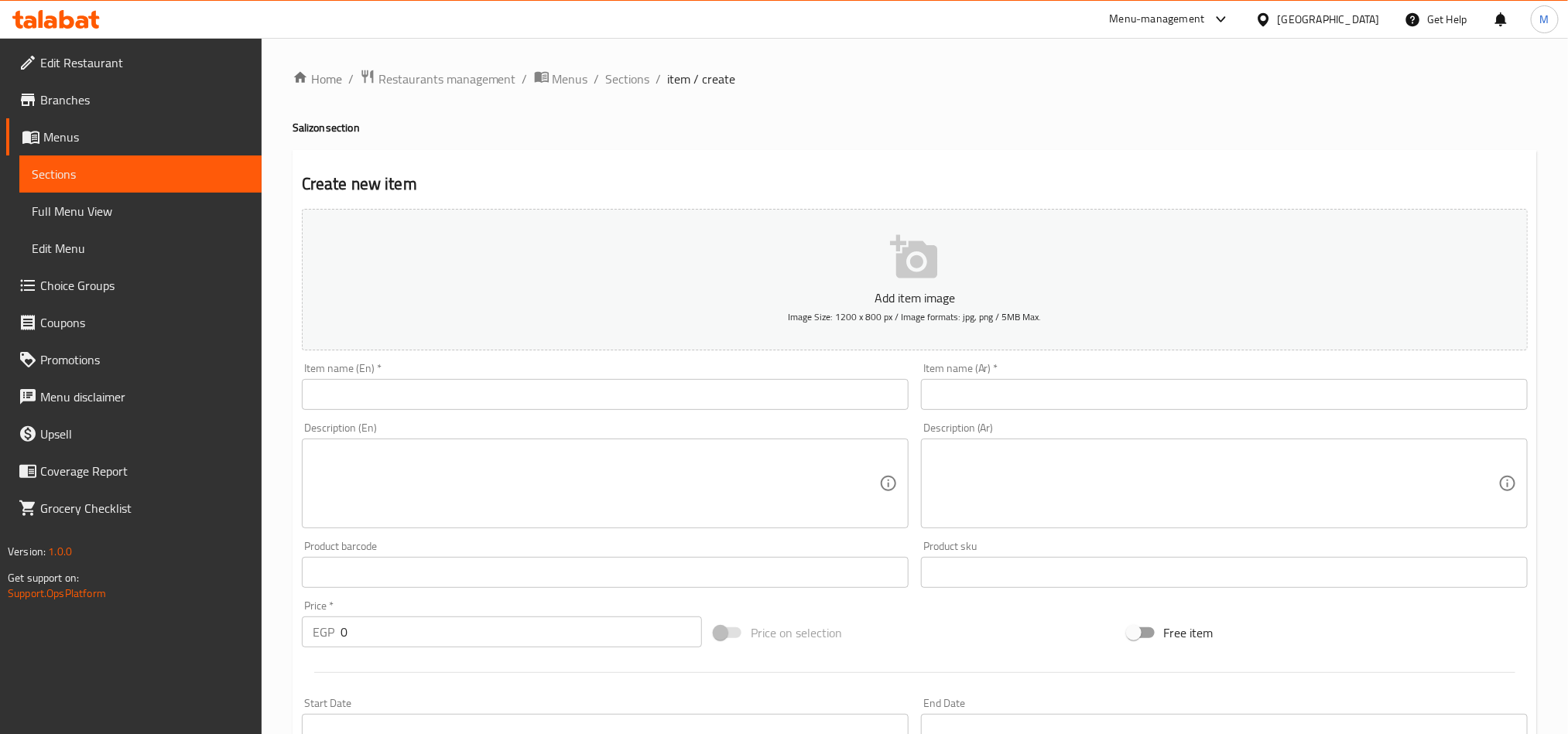
drag, startPoint x: 1097, startPoint y: 399, endPoint x: 1098, endPoint y: 375, distance: 24.0
click at [1096, 399] on input "text" at bounding box center [1224, 395] width 607 height 31
paste input "ميلفيه"
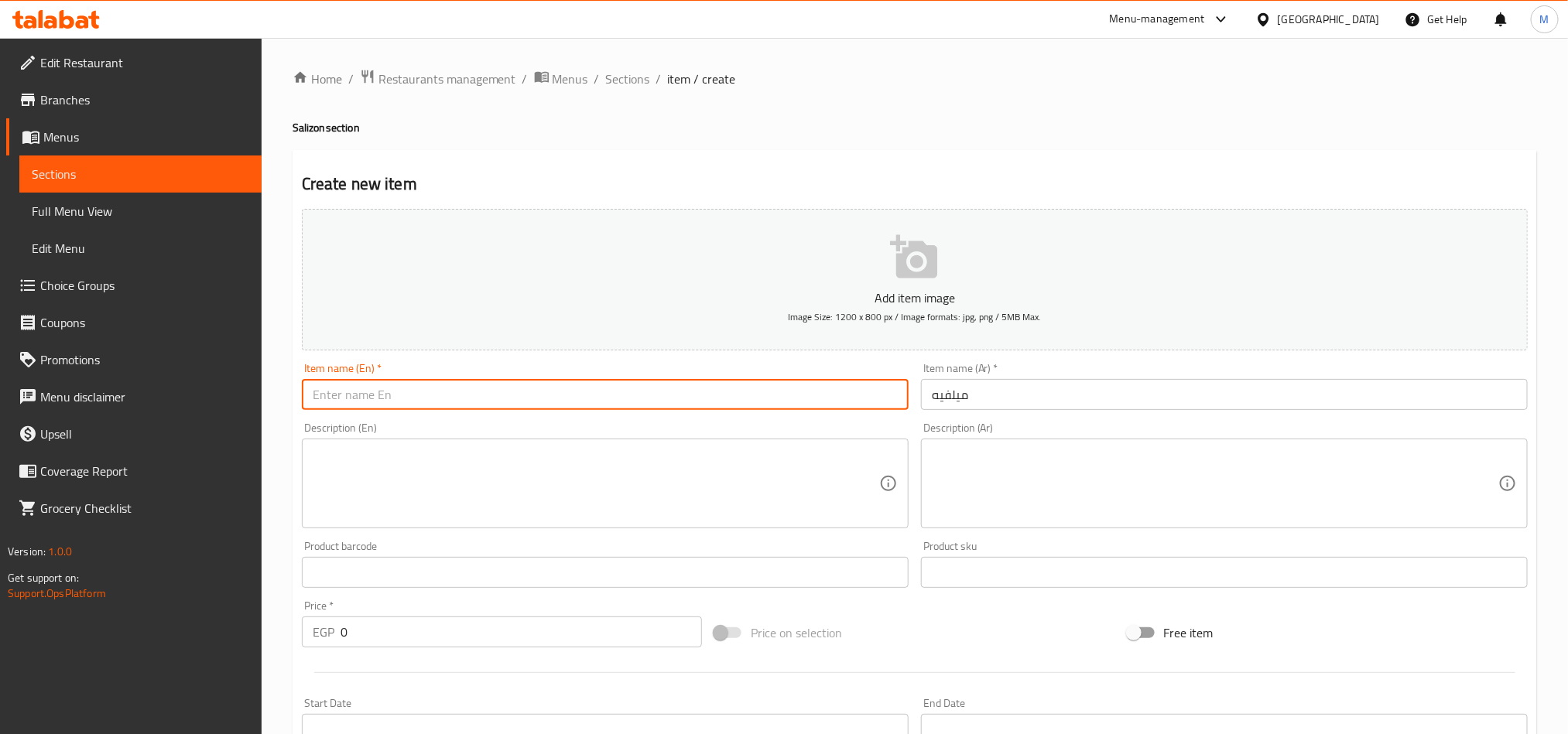
click at [577, 393] on input "text" at bounding box center [605, 395] width 607 height 31
paste input "Melfi"
click at [1061, 115] on div "Home / Restaurants management / Menus / Sections / item / create Salizon sectio…" at bounding box center [914, 565] width 1244 height 993
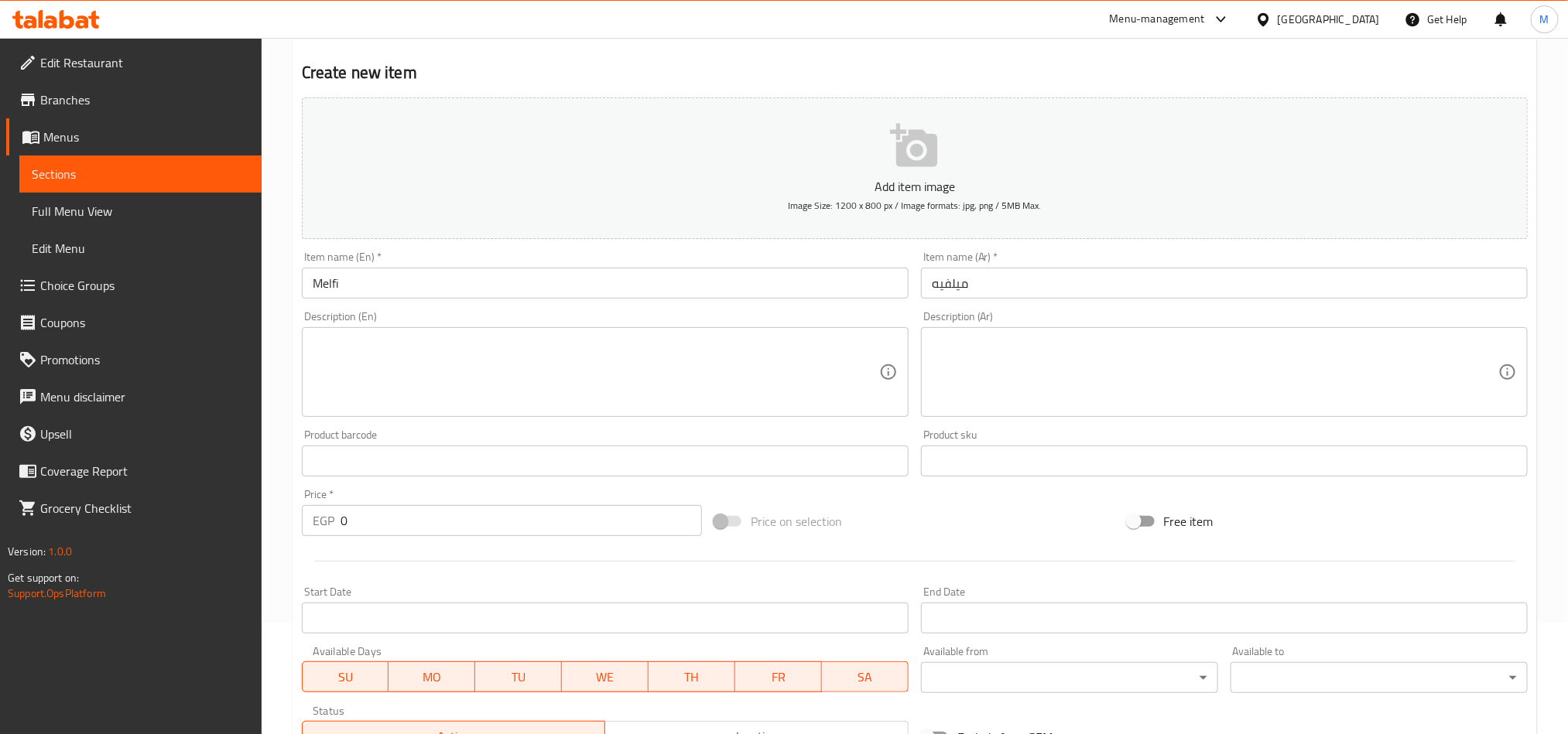
scroll to position [357, 0]
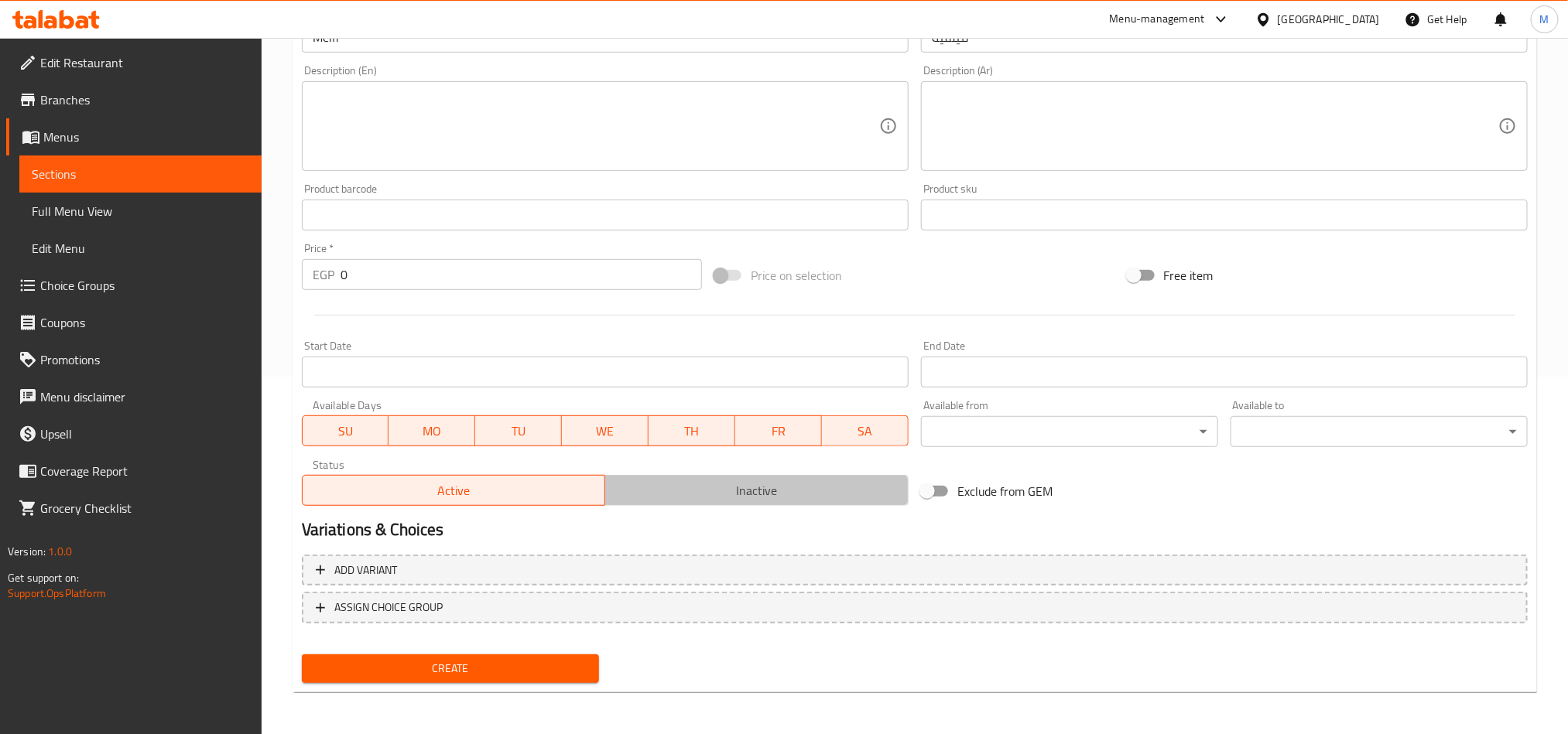
click at [777, 486] on span "Inactive" at bounding box center [757, 491] width 291 height 23
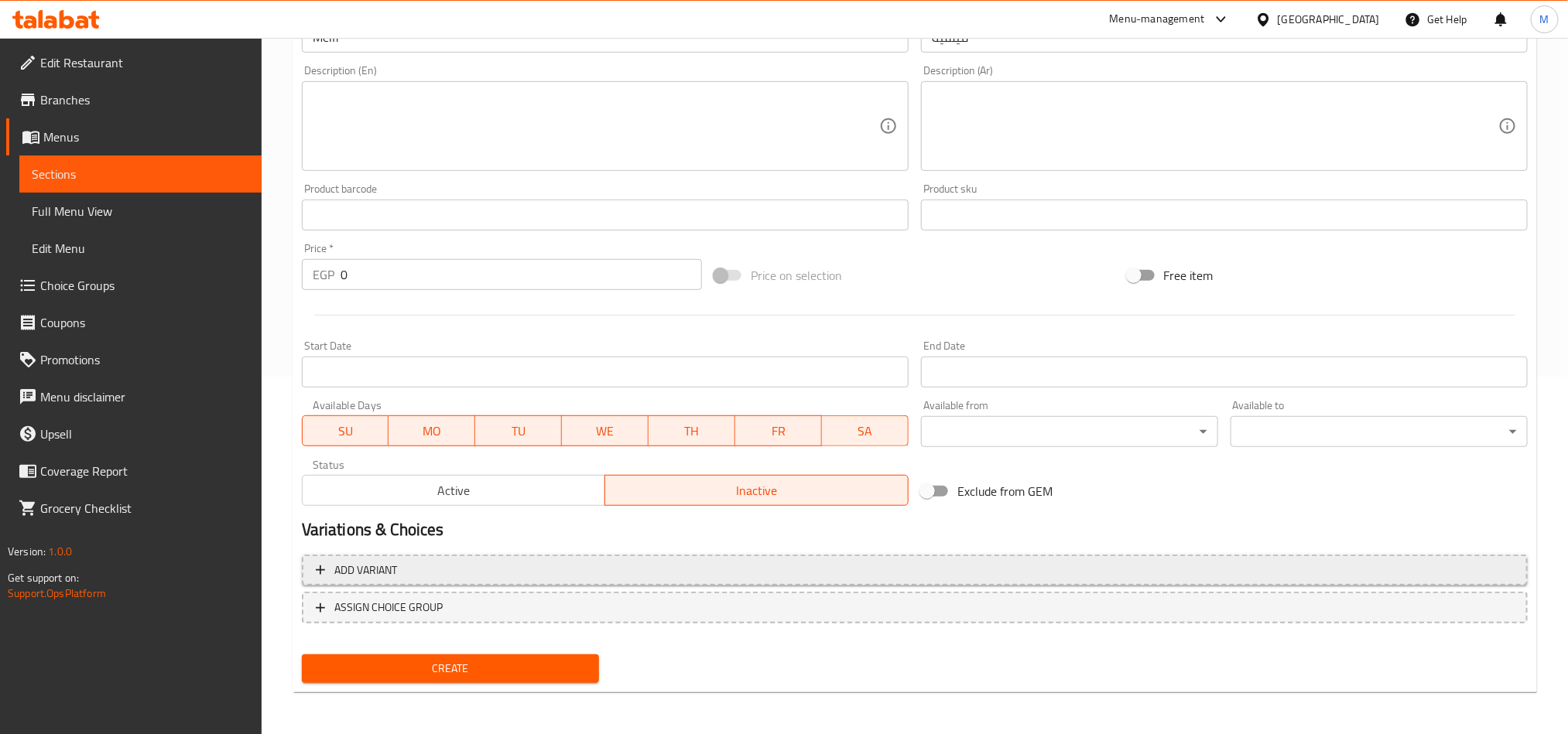
click at [1041, 573] on span "Add variant" at bounding box center [914, 571] width 1198 height 19
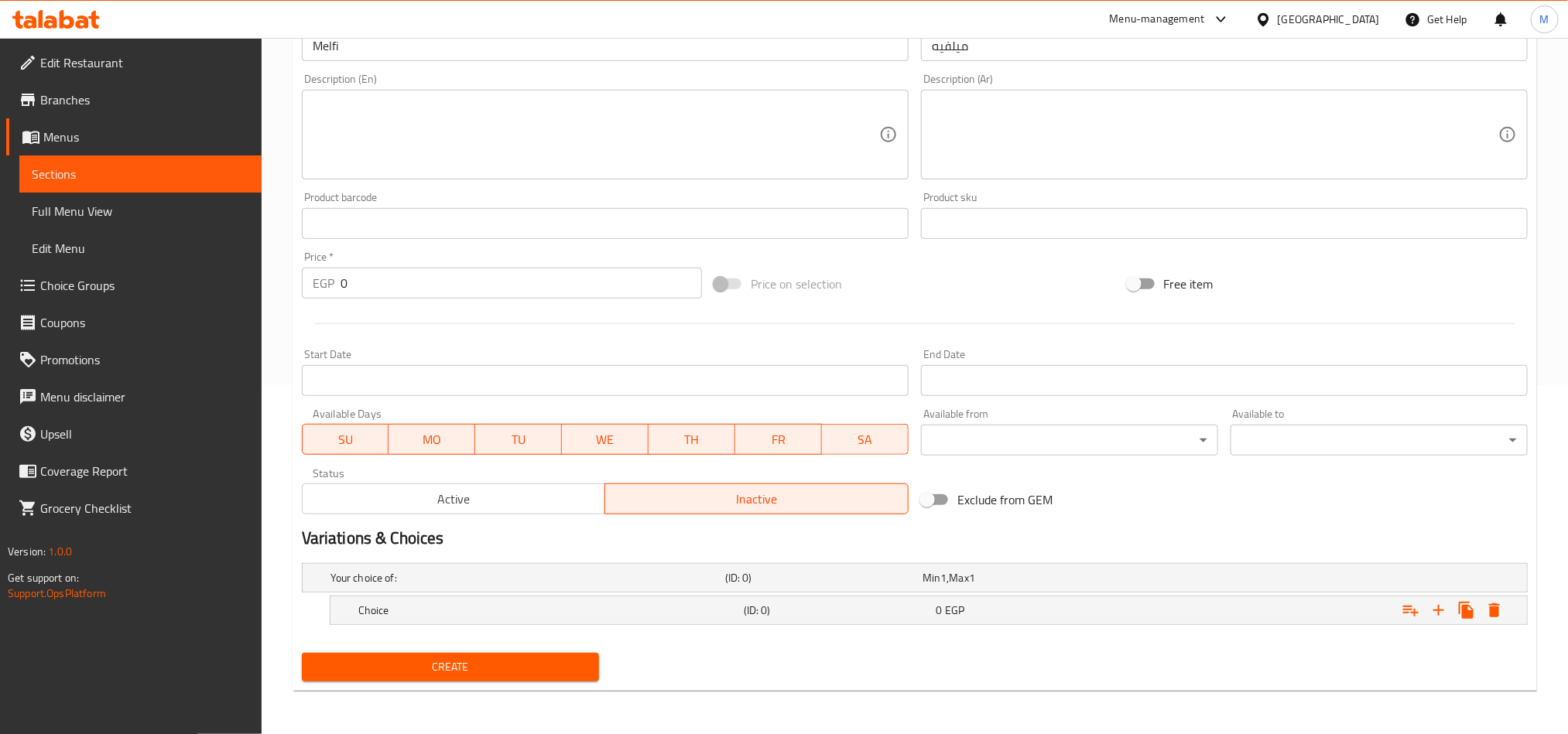
scroll to position [350, 0]
click at [1437, 611] on icon "Expand" at bounding box center [1438, 611] width 10 height 10
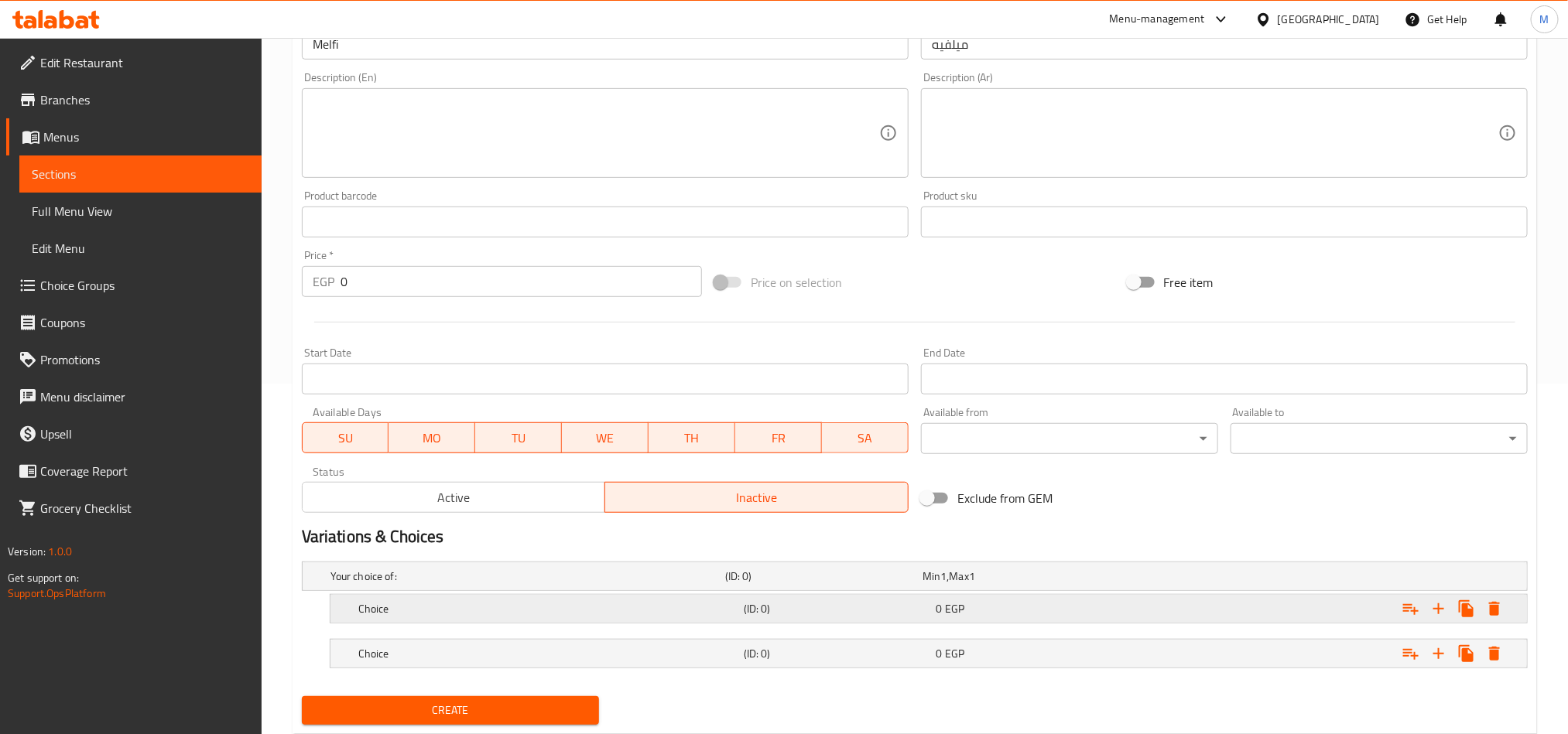
drag, startPoint x: 1210, startPoint y: 664, endPoint x: 1175, endPoint y: 613, distance: 61.9
click at [1204, 663] on div "Expand" at bounding box center [1318, 653] width 385 height 34
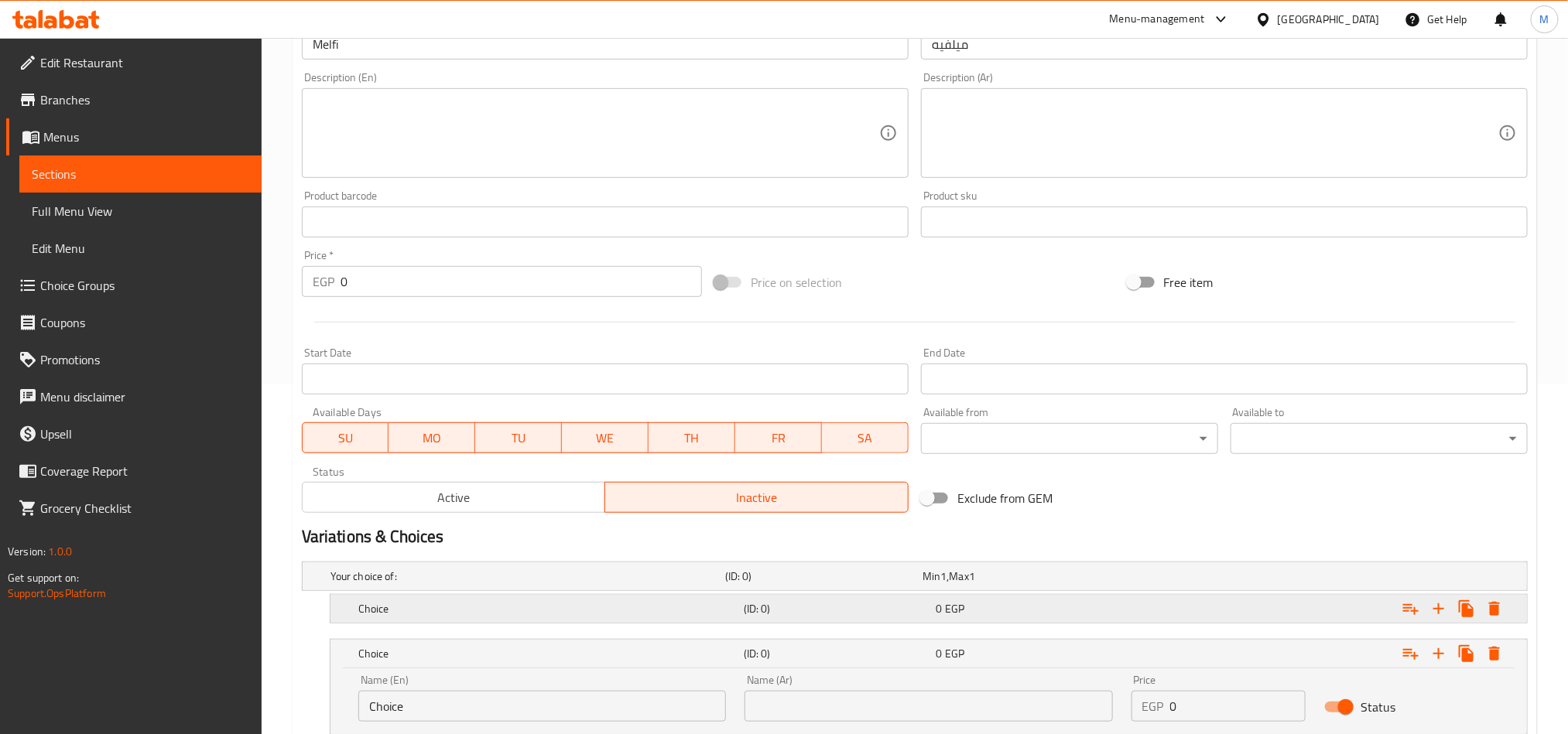
click at [1175, 613] on div "Expand" at bounding box center [1318, 609] width 385 height 34
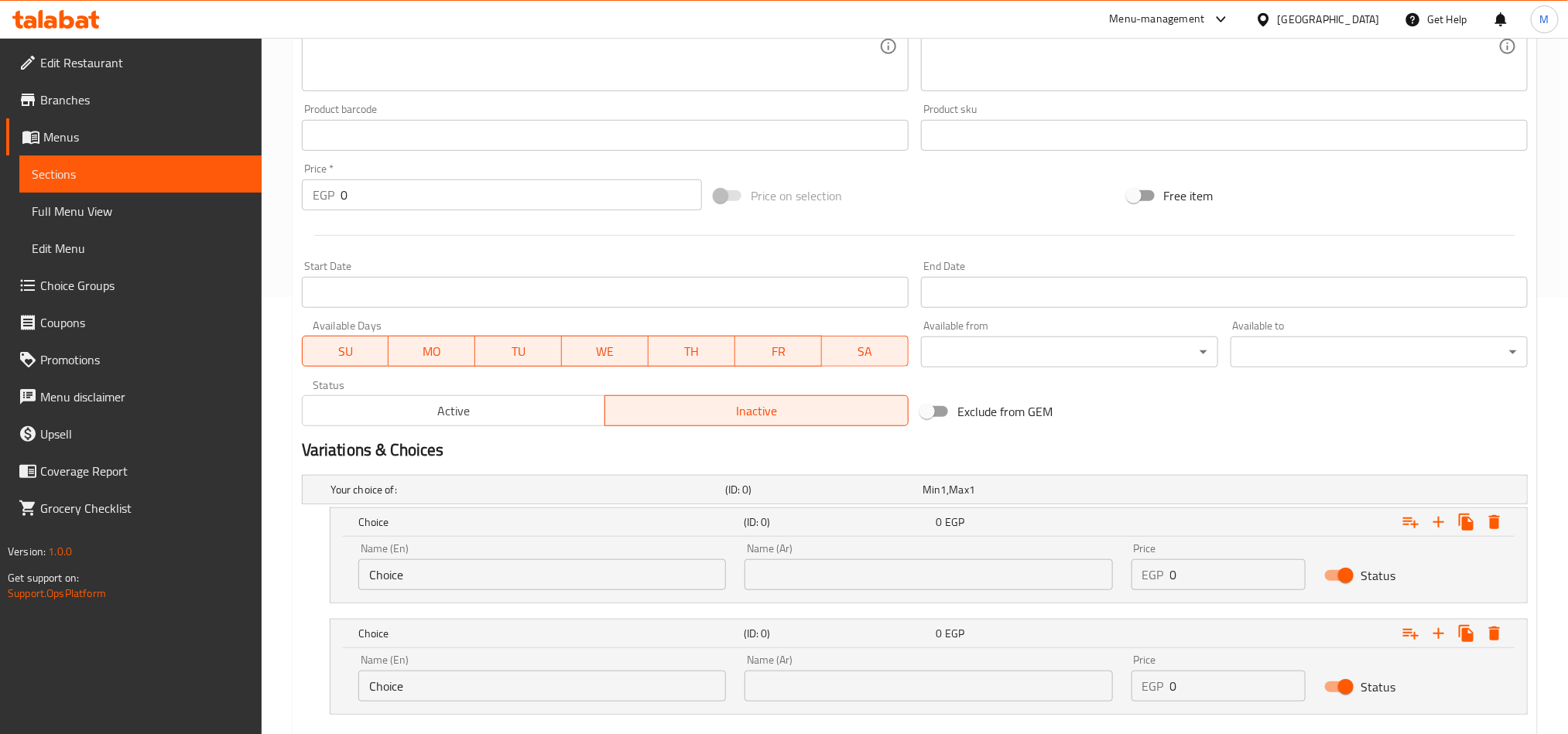
scroll to position [528, 0]
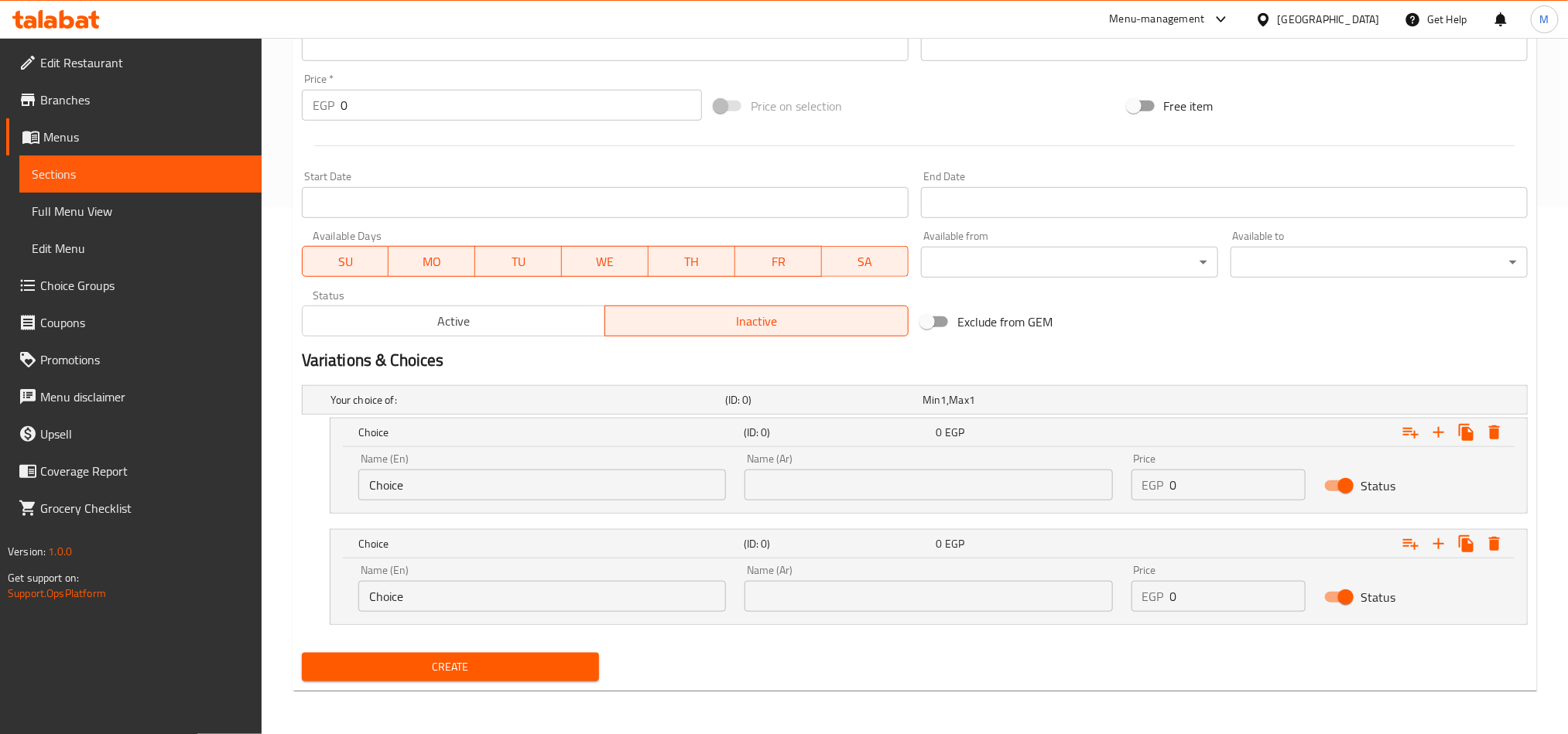
click at [1005, 476] on input "text" at bounding box center [928, 485] width 368 height 31
click at [959, 627] on div "Your choice of: (ID: 0) Min 1 , Max 1 Name (En) Your choice of: Name (En) Name …" at bounding box center [915, 513] width 1238 height 268
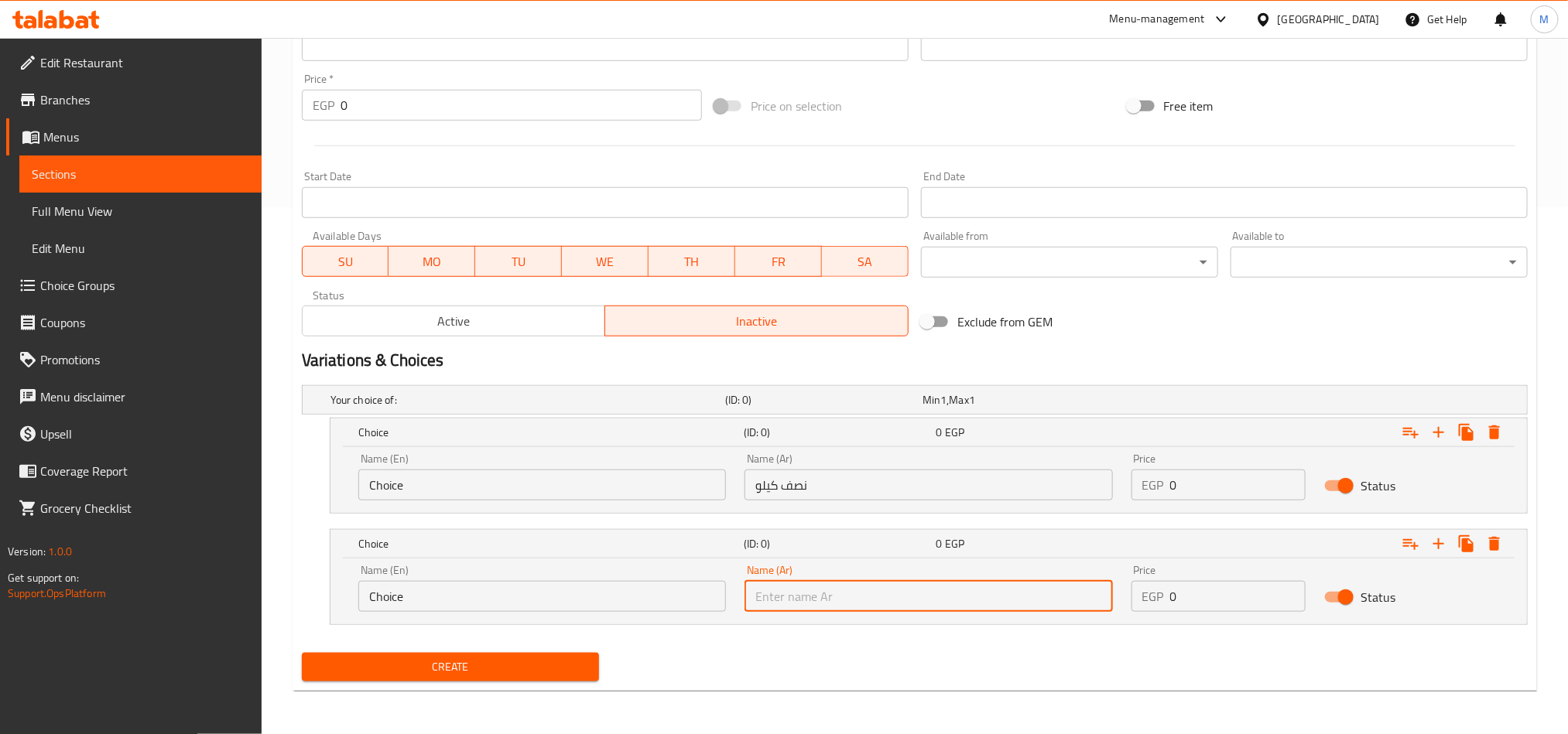
click at [951, 588] on input "text" at bounding box center [928, 597] width 368 height 31
click at [580, 502] on div "Name (En) Choice Name (En)" at bounding box center [542, 477] width 386 height 66
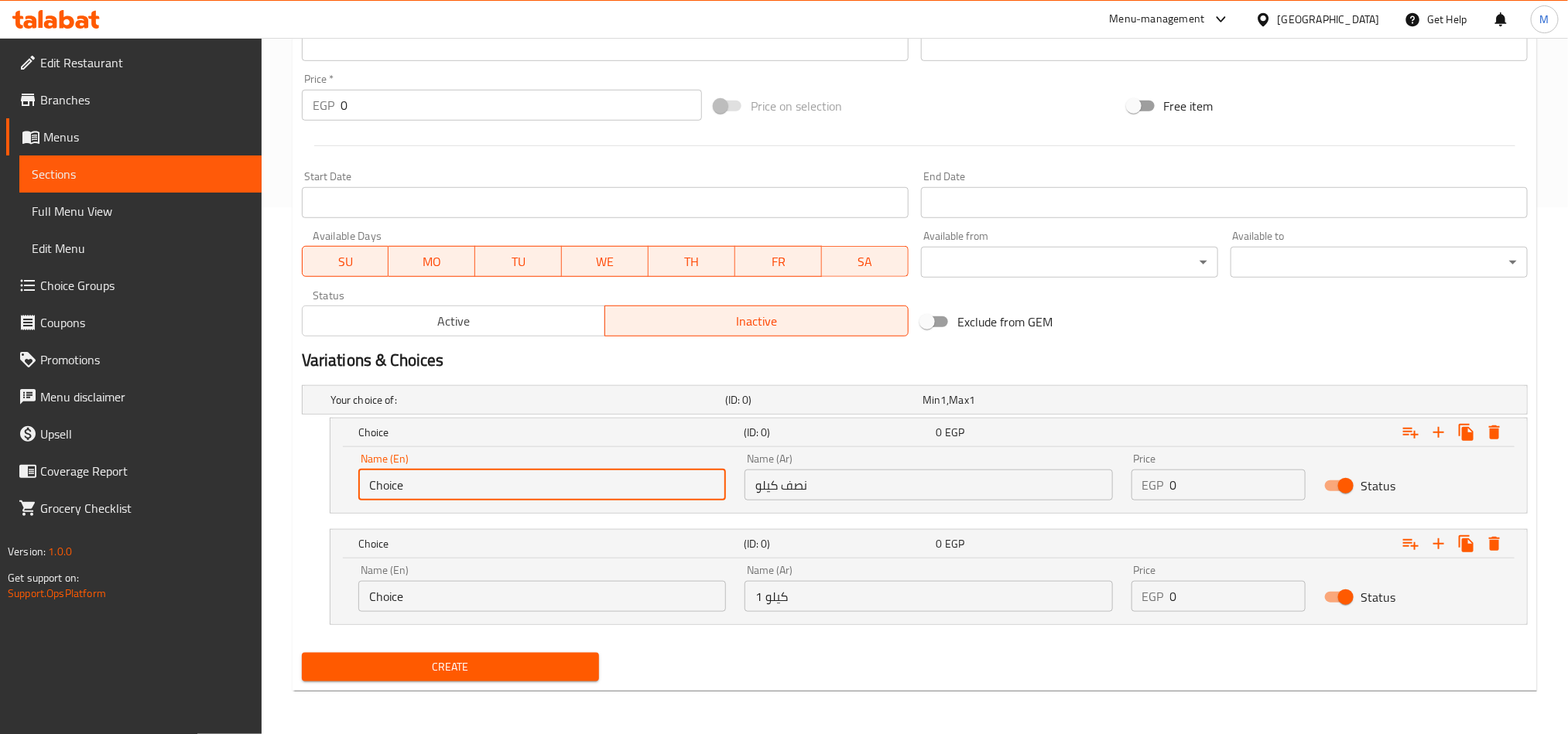
click at [580, 492] on input "Choice" at bounding box center [542, 485] width 368 height 31
click at [581, 490] on input "Choice" at bounding box center [542, 485] width 368 height 31
click at [583, 490] on input "text" at bounding box center [542, 485] width 368 height 31
click at [595, 588] on input "Choice" at bounding box center [542, 597] width 368 height 31
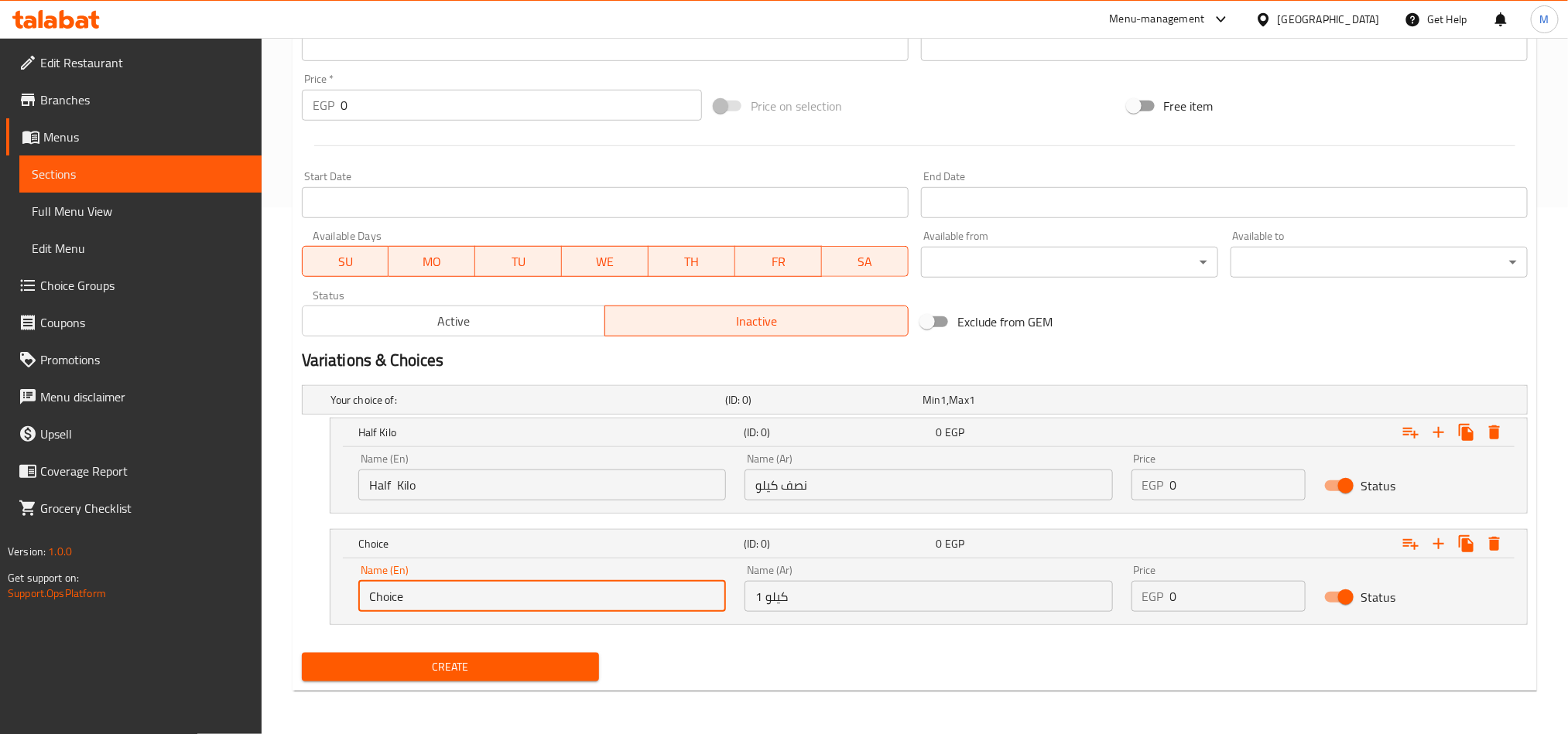
click at [595, 588] on input "Choice" at bounding box center [542, 597] width 368 height 31
click at [595, 588] on input "text" at bounding box center [542, 597] width 368 height 31
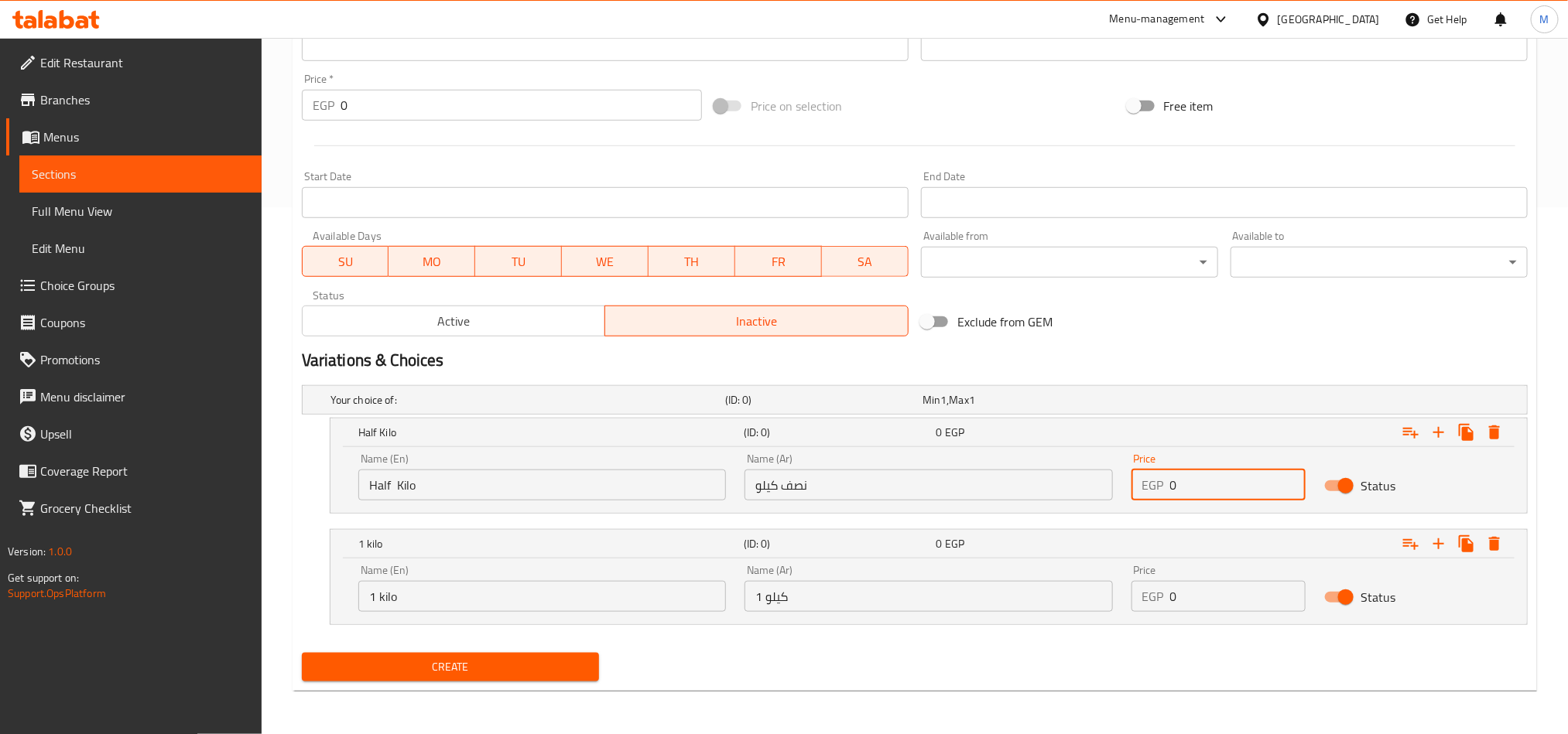
click at [1198, 490] on input "0" at bounding box center [1238, 485] width 137 height 31
click at [1197, 490] on input "0" at bounding box center [1238, 485] width 137 height 31
click at [1196, 488] on input "0" at bounding box center [1238, 485] width 137 height 31
paste input "number"
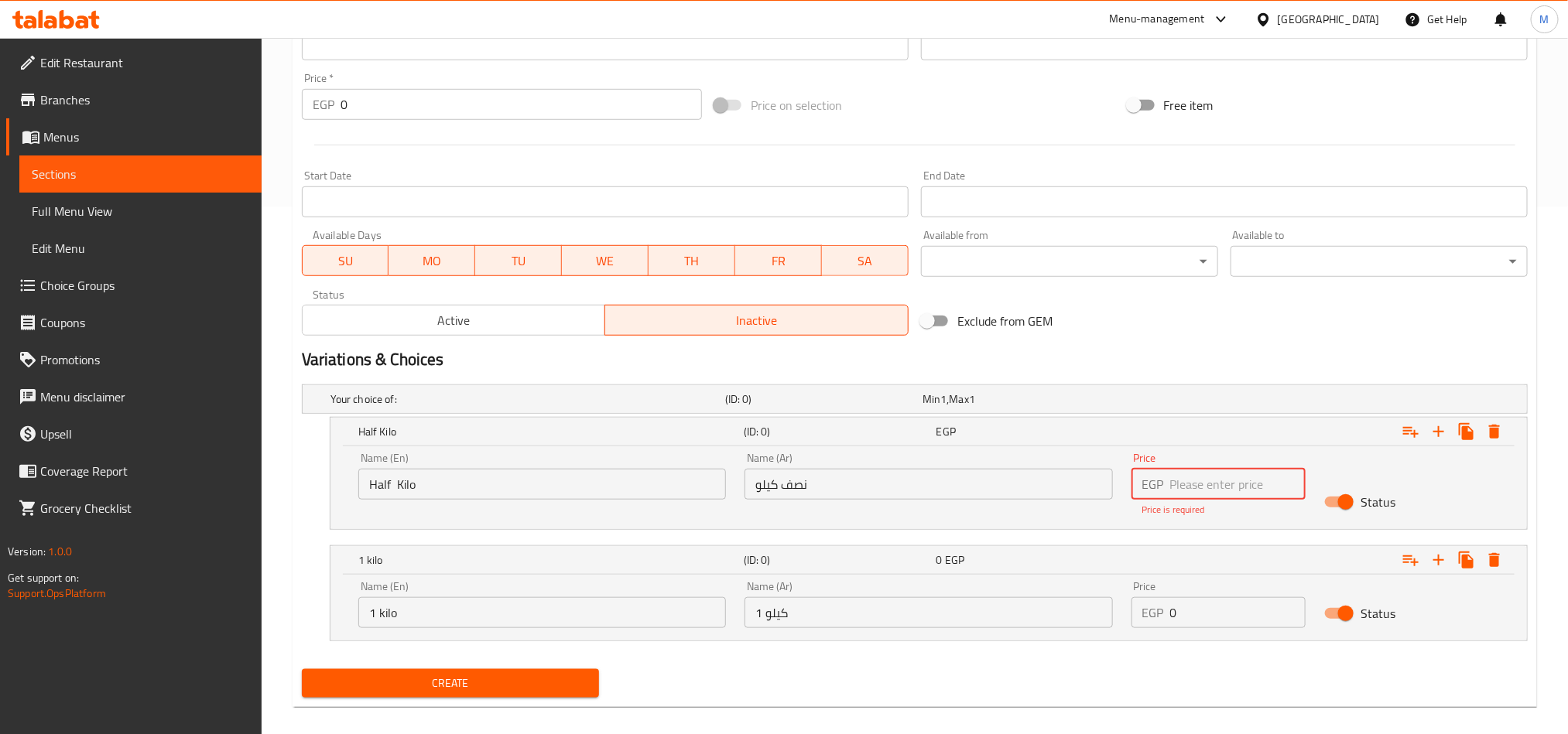
click at [1253, 483] on input "number" at bounding box center [1238, 484] width 137 height 31
click at [1252, 483] on input "number" at bounding box center [1238, 484] width 137 height 31
paste input "130"
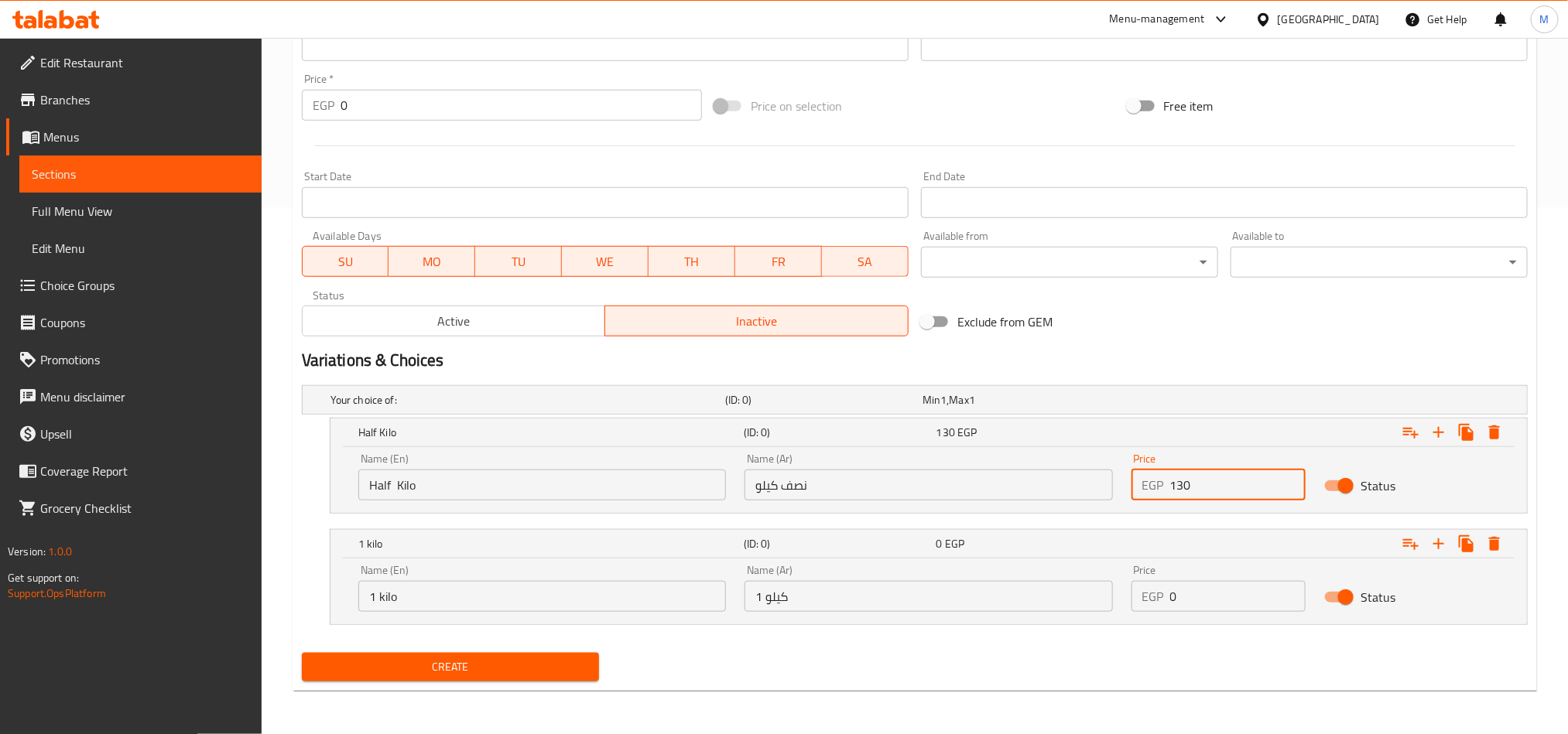
click at [1217, 586] on input "0" at bounding box center [1238, 597] width 137 height 31
click at [1217, 584] on input "0" at bounding box center [1238, 597] width 137 height 31
paste input "26"
click at [1151, 662] on div "Create" at bounding box center [915, 667] width 1238 height 41
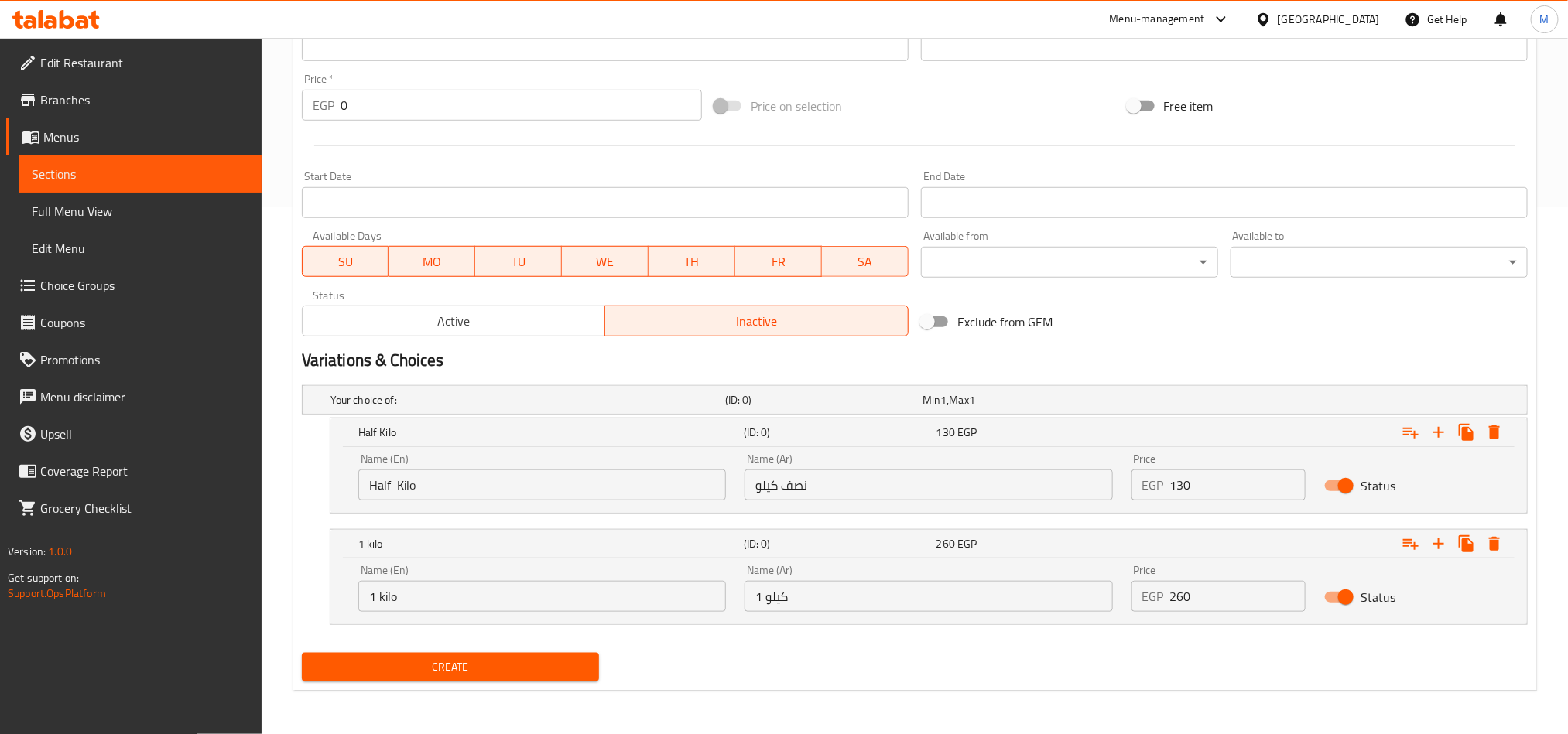
click at [562, 669] on span "Create" at bounding box center [450, 667] width 272 height 19
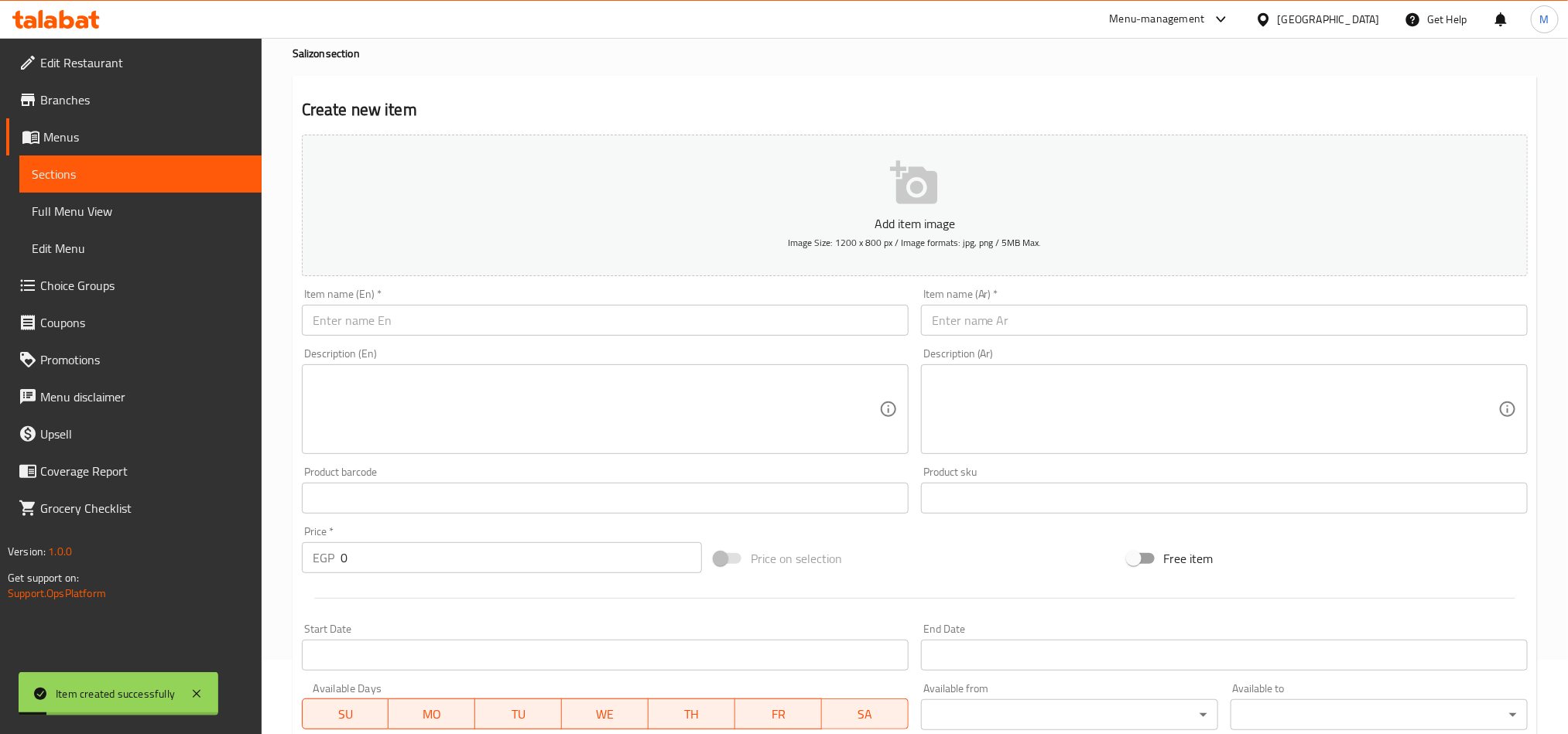
scroll to position [0, 0]
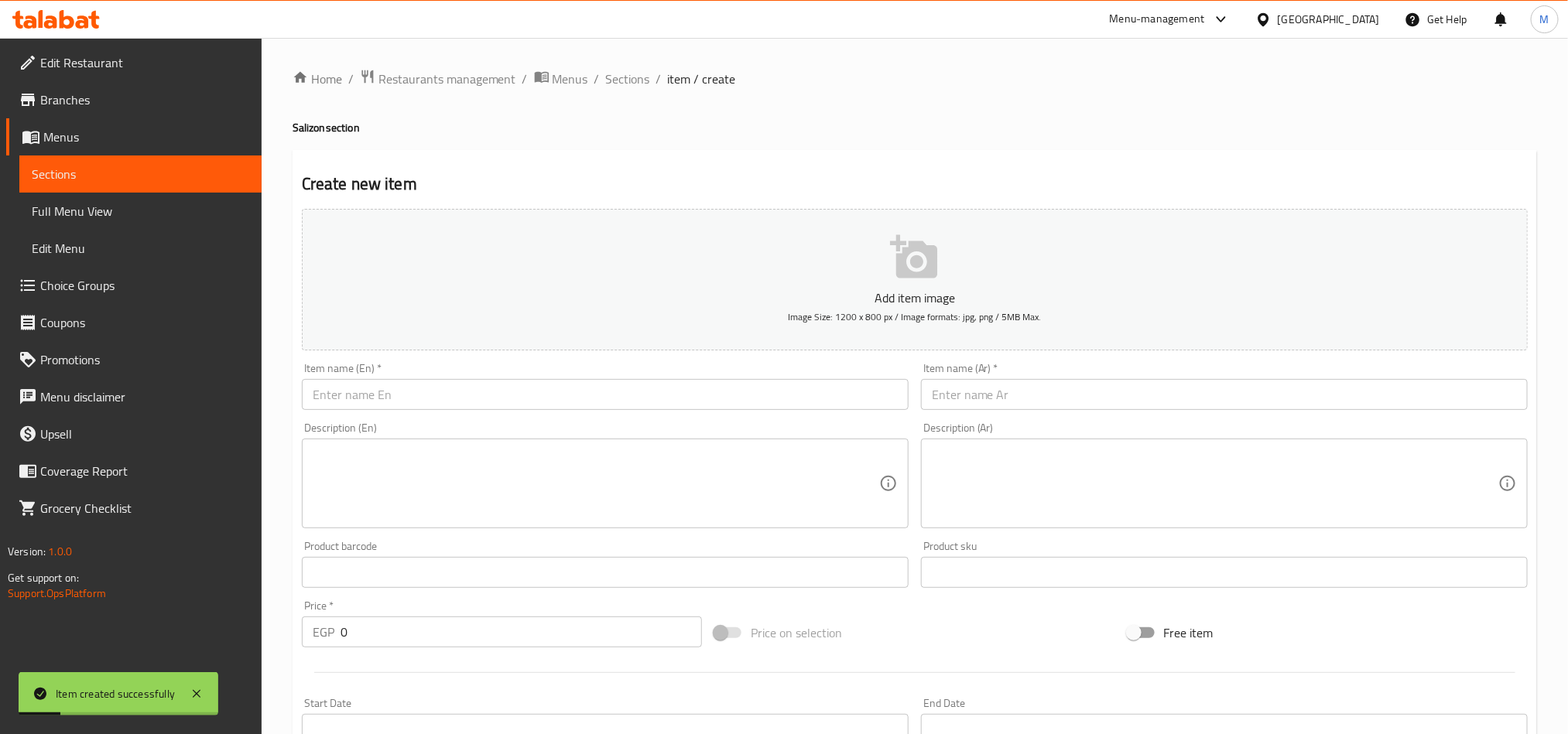
drag, startPoint x: 646, startPoint y: 82, endPoint x: 804, endPoint y: 151, distance: 172.4
click at [646, 82] on span "Sections" at bounding box center [628, 78] width 44 height 18
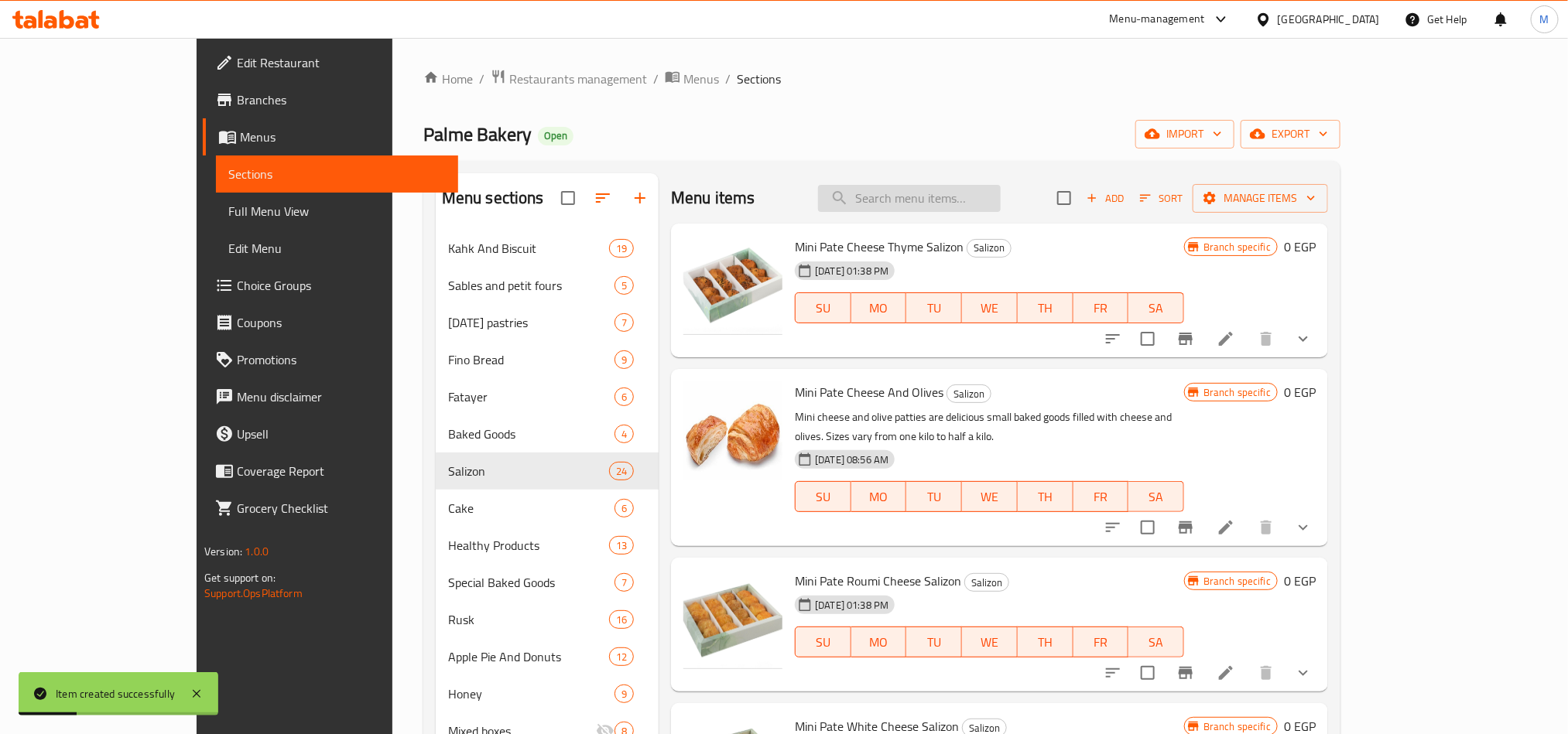
click at [959, 200] on input "search" at bounding box center [909, 198] width 183 height 27
paste input "منين سادة"
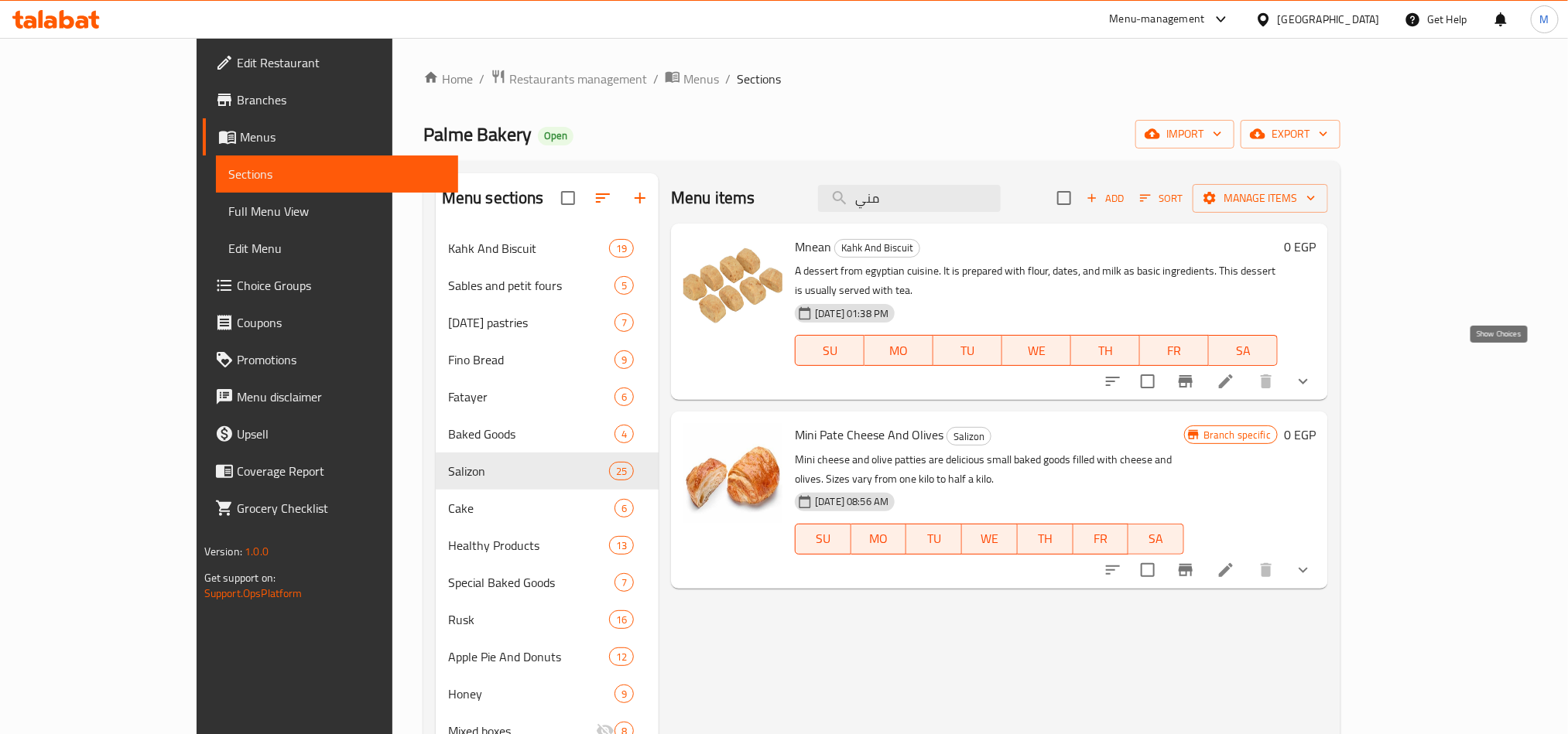
click at [1312, 372] on icon "show more" at bounding box center [1303, 381] width 18 height 18
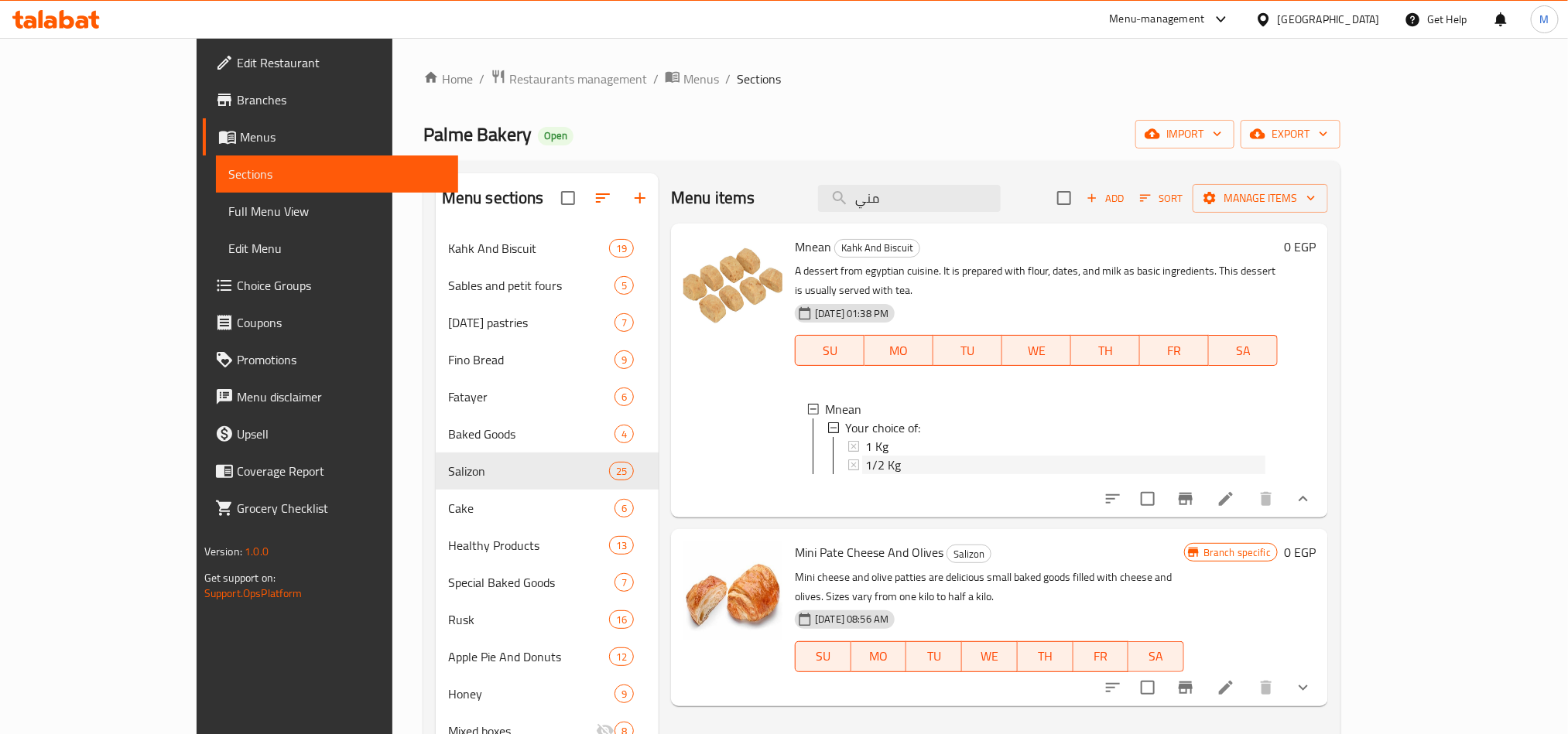
click at [871, 456] on div "1/2 Kg" at bounding box center [1065, 464] width 400 height 18
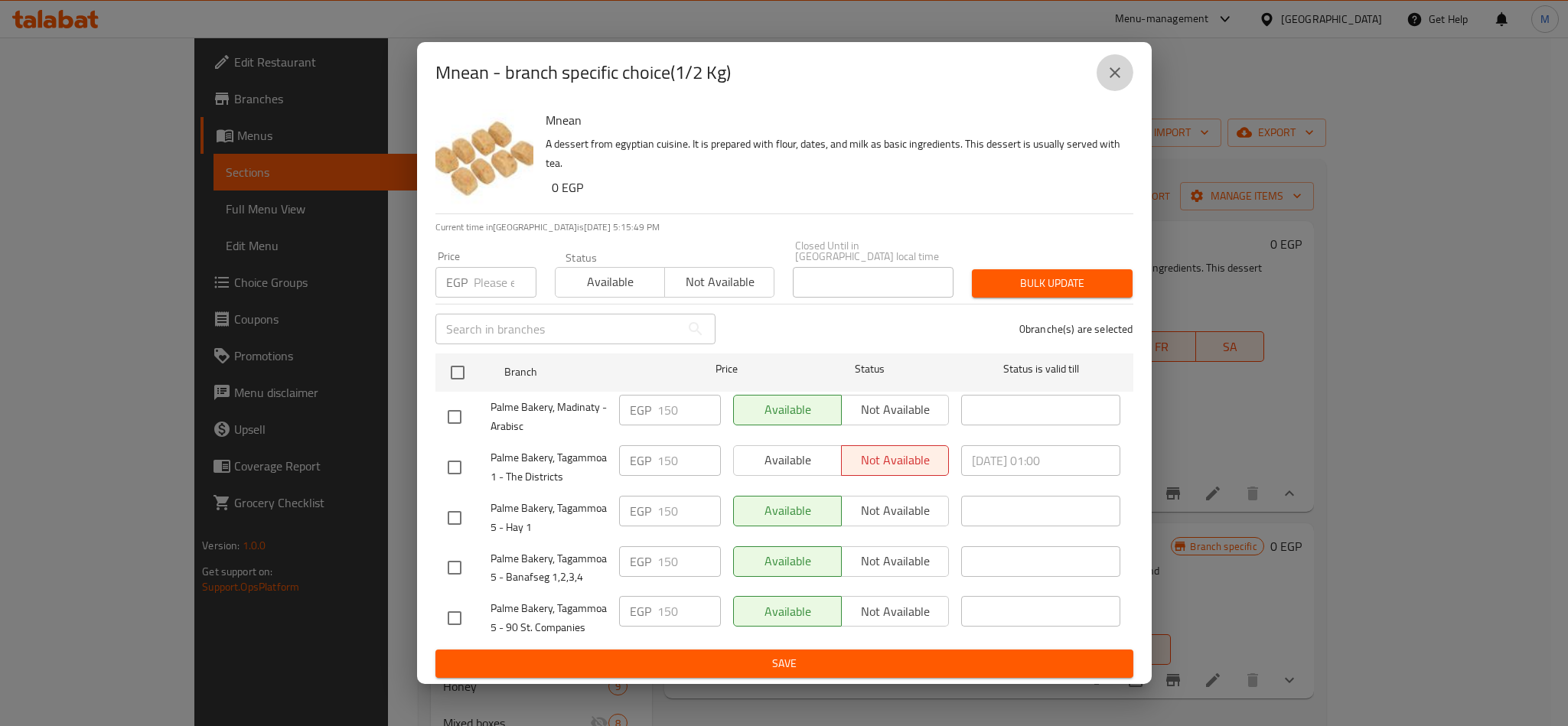
drag, startPoint x: 1121, startPoint y: 71, endPoint x: 1047, endPoint y: 205, distance: 153.1
click at [1119, 71] on icon "close" at bounding box center [1115, 72] width 18 height 18
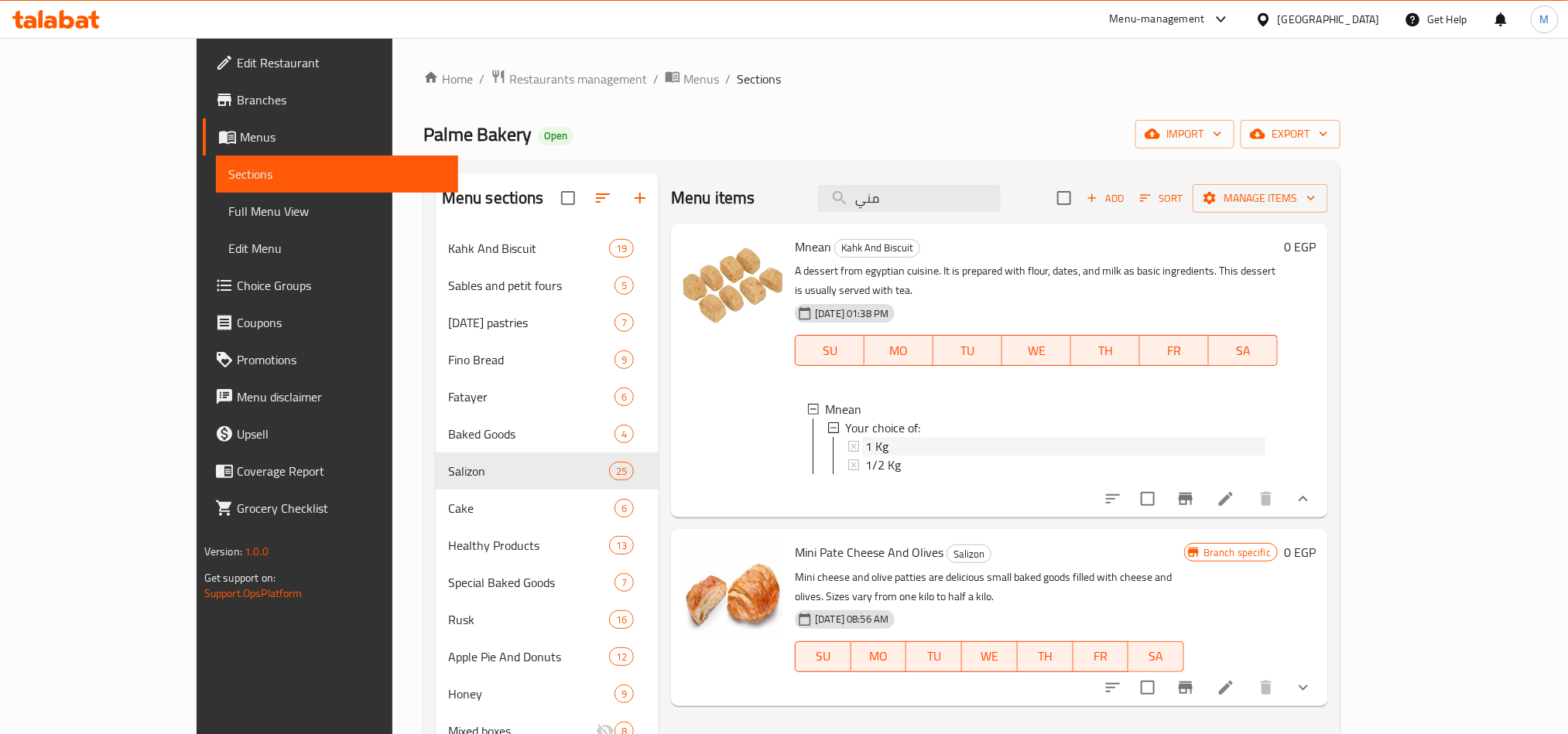
click at [865, 437] on div "1 Kg" at bounding box center [1065, 446] width 400 height 18
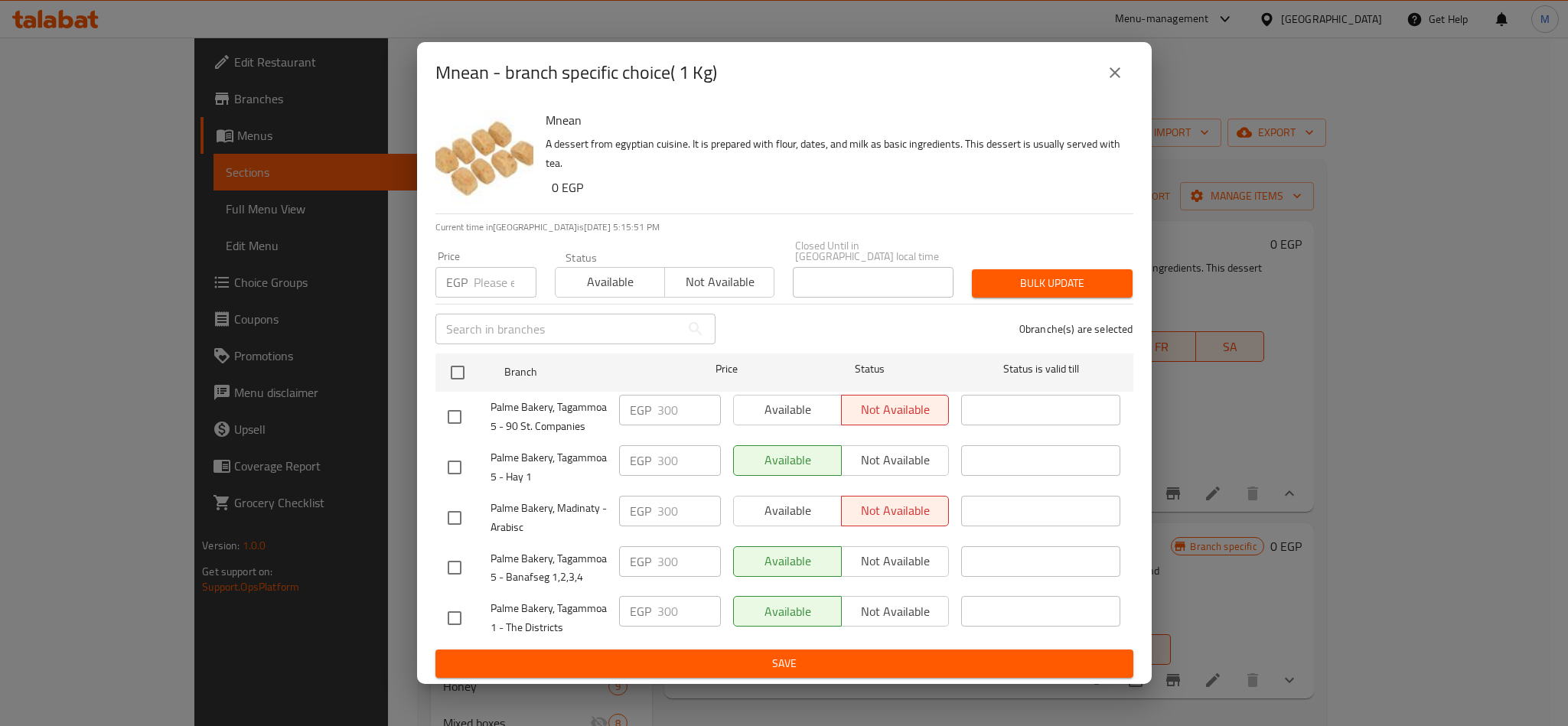
drag, startPoint x: 1119, startPoint y: 80, endPoint x: 1128, endPoint y: 1, distance: 79.5
click at [1118, 77] on icon "close" at bounding box center [1115, 72] width 18 height 18
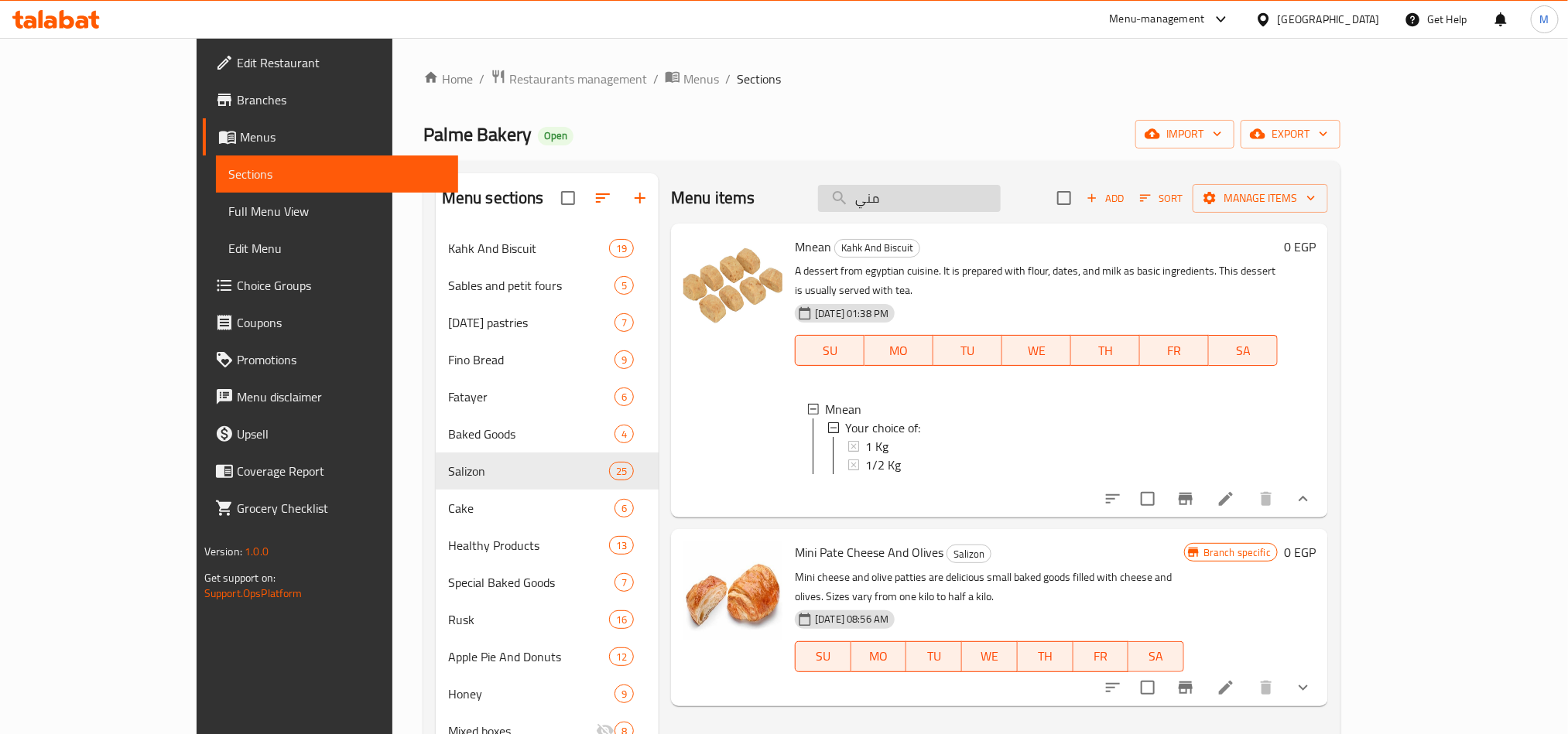
click at [1000, 200] on input "مني" at bounding box center [909, 198] width 183 height 27
paste input "عب الغزال"
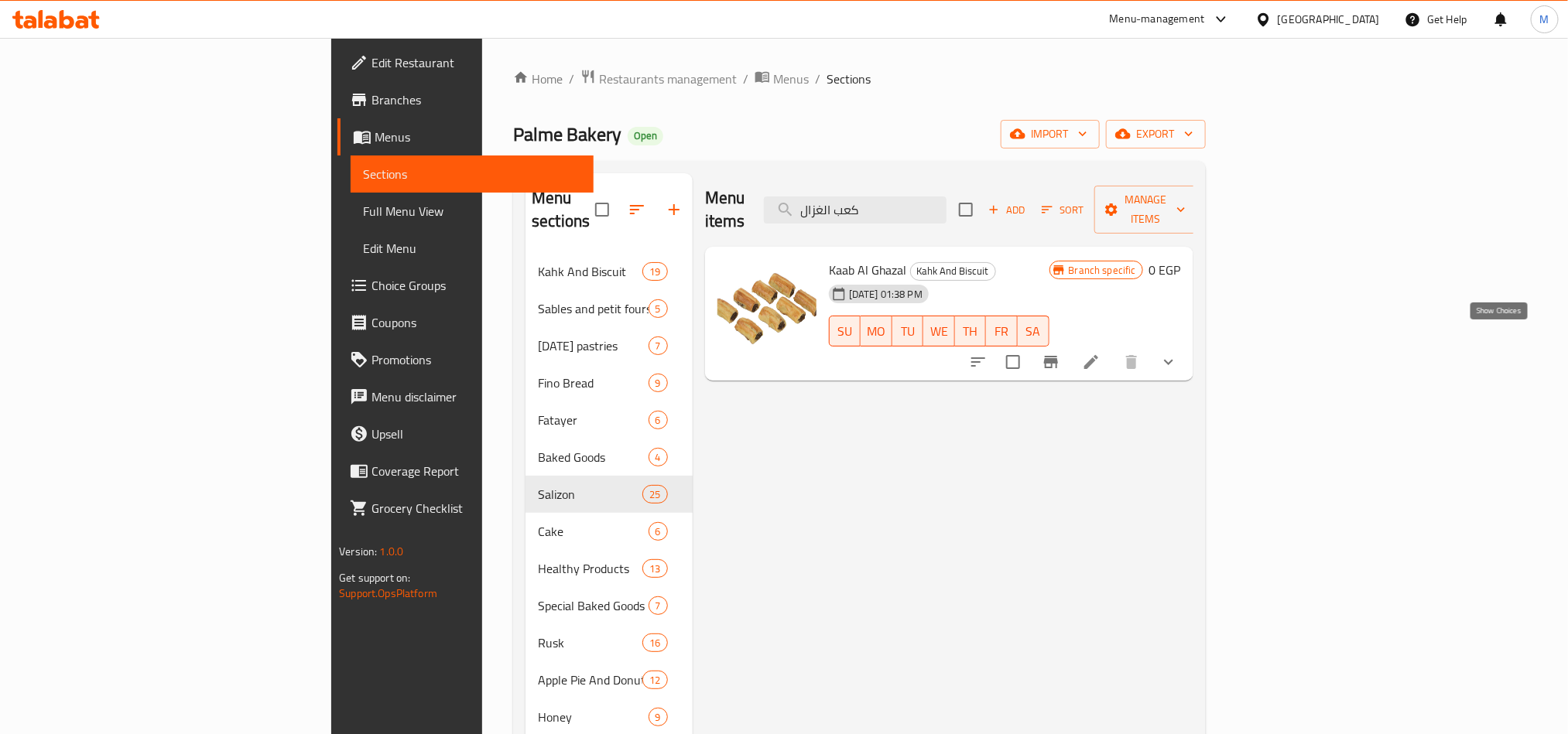
click at [1178, 353] on icon "show more" at bounding box center [1168, 362] width 18 height 18
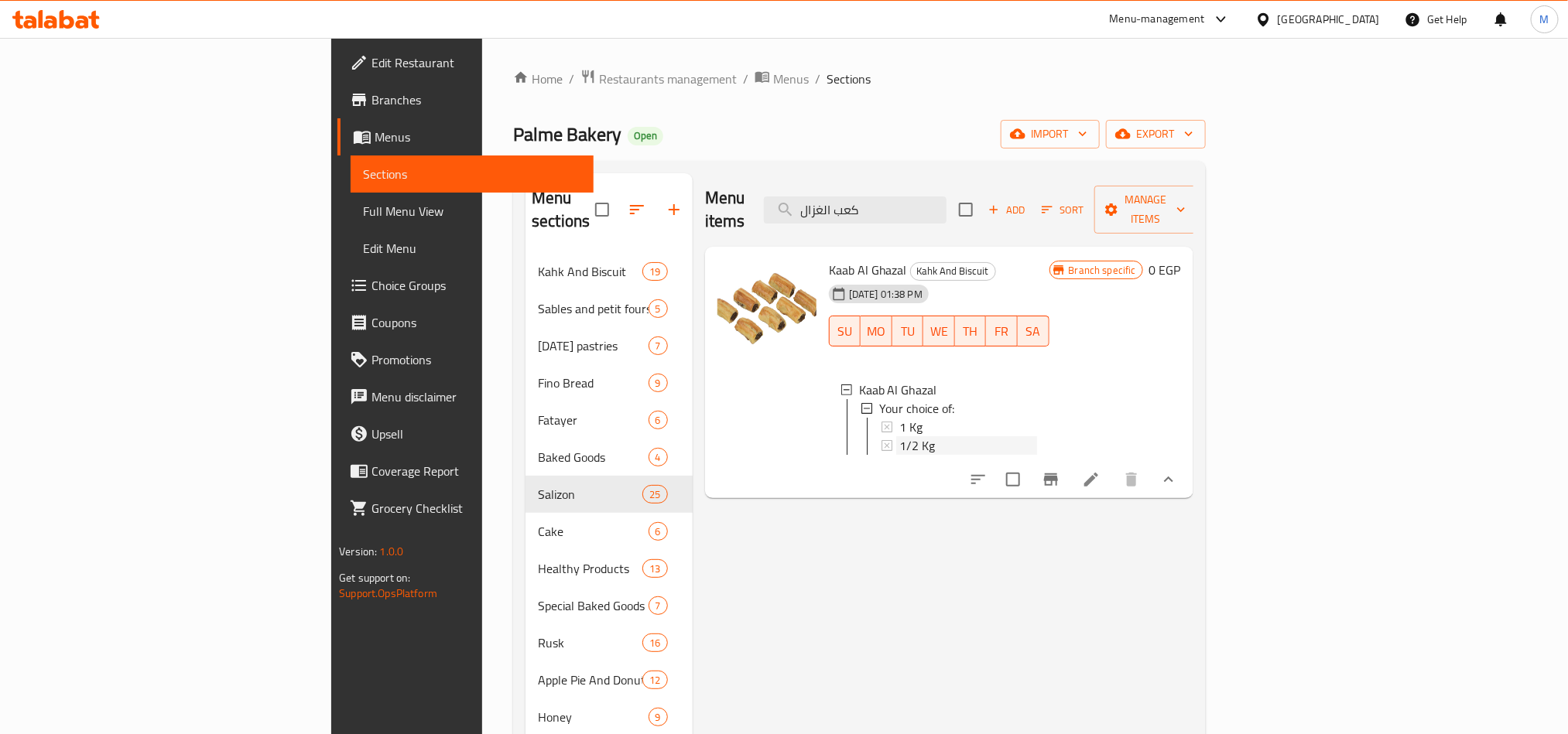
click at [899, 437] on div "1/2 Kg" at bounding box center [968, 445] width 137 height 18
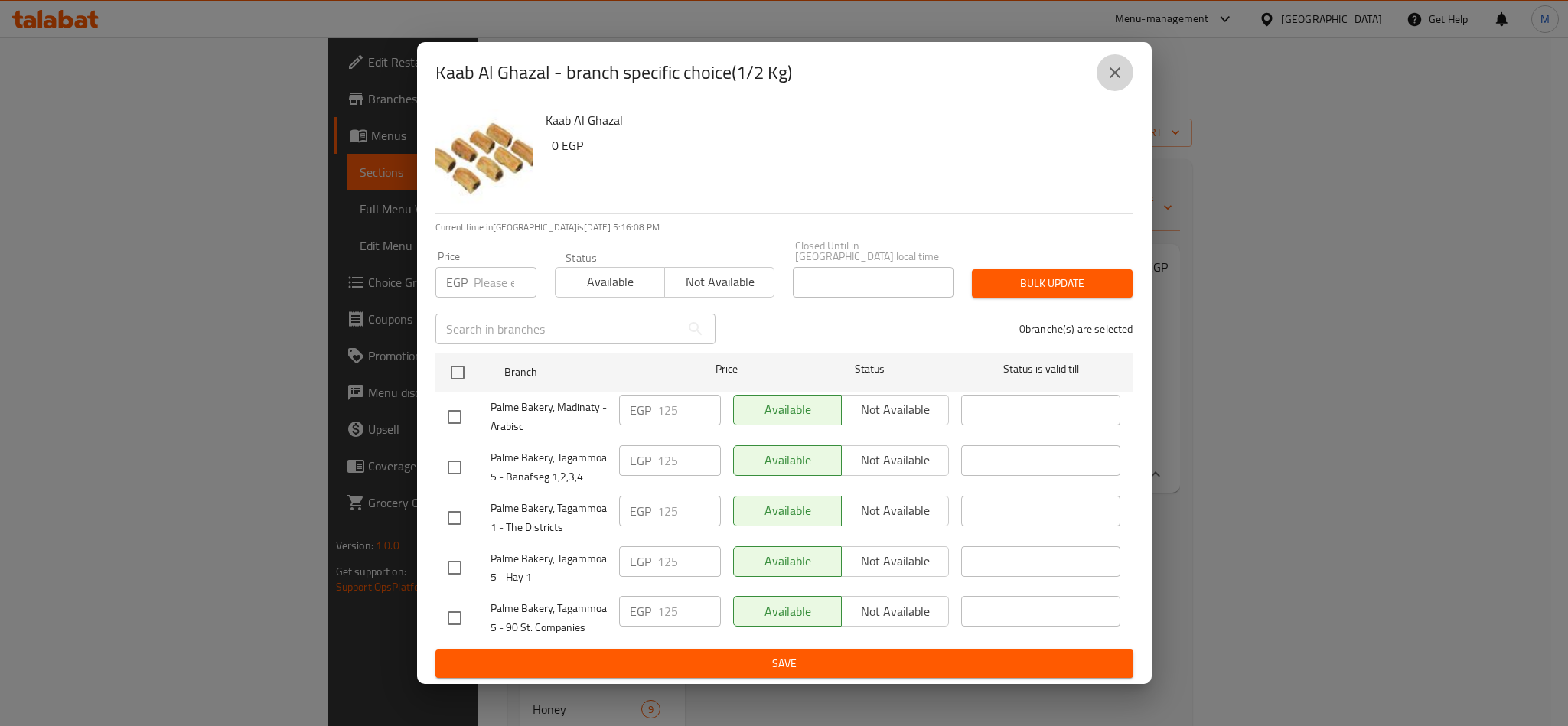
click at [1114, 78] on icon "close" at bounding box center [1115, 72] width 10 height 10
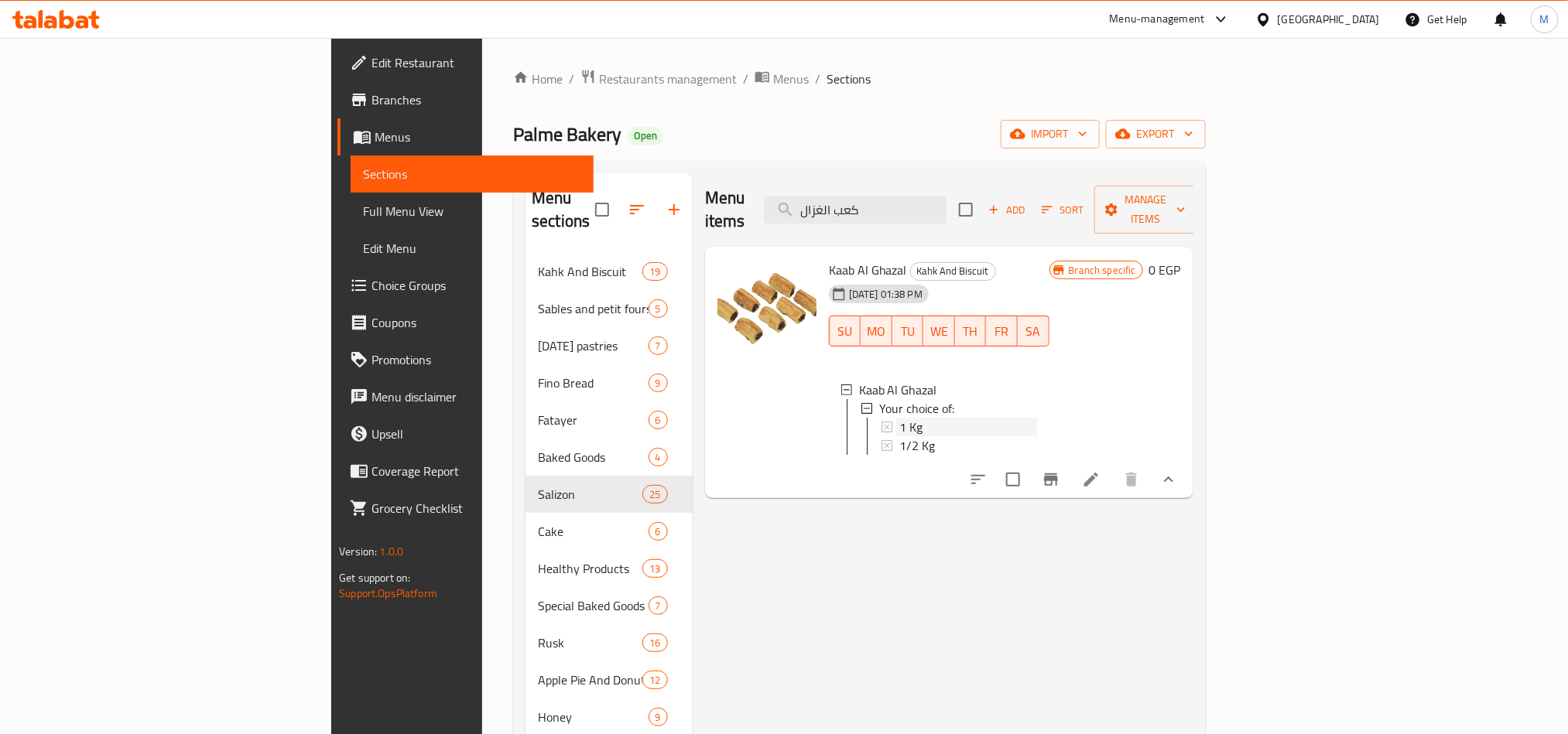
click at [899, 417] on div "1 Kg" at bounding box center [968, 426] width 137 height 18
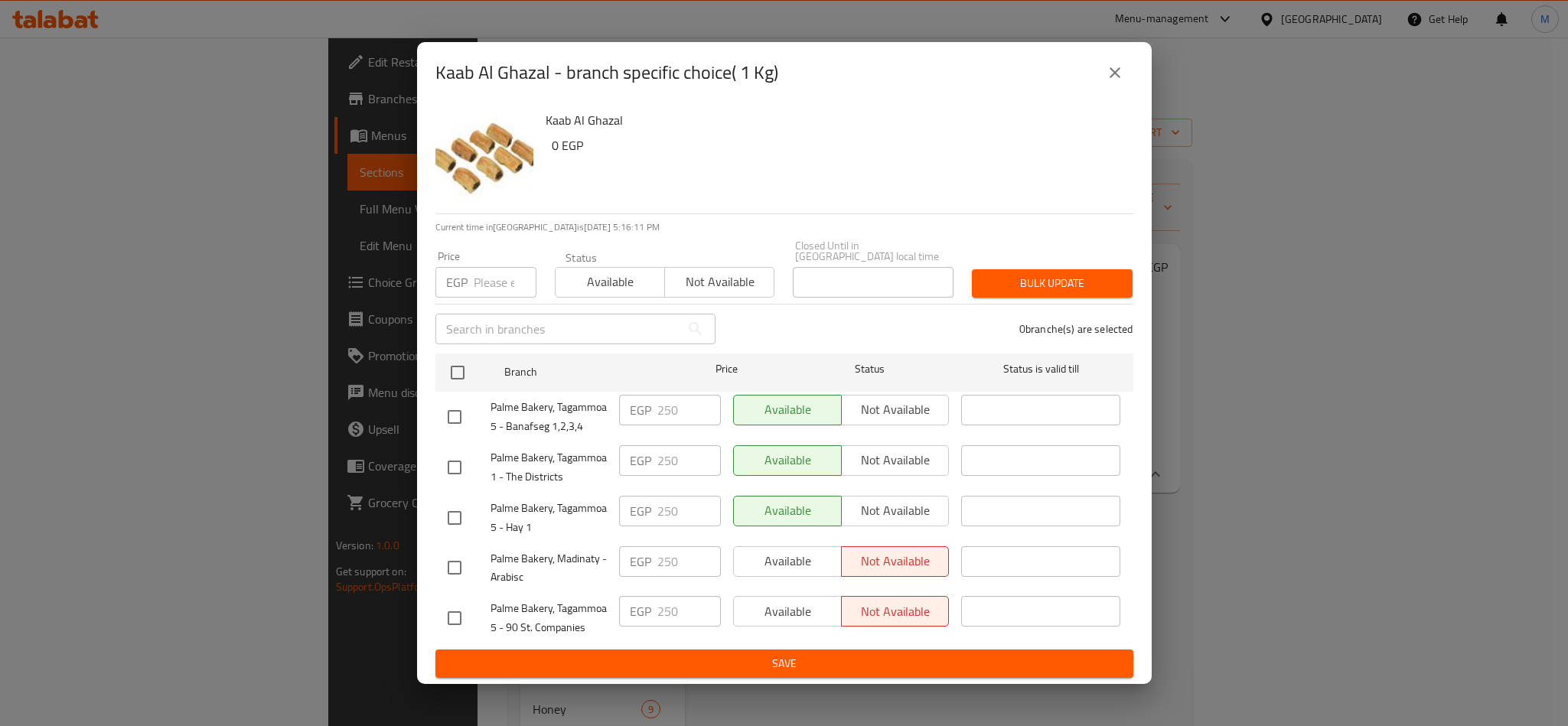
click at [1121, 72] on icon "close" at bounding box center [1115, 72] width 18 height 18
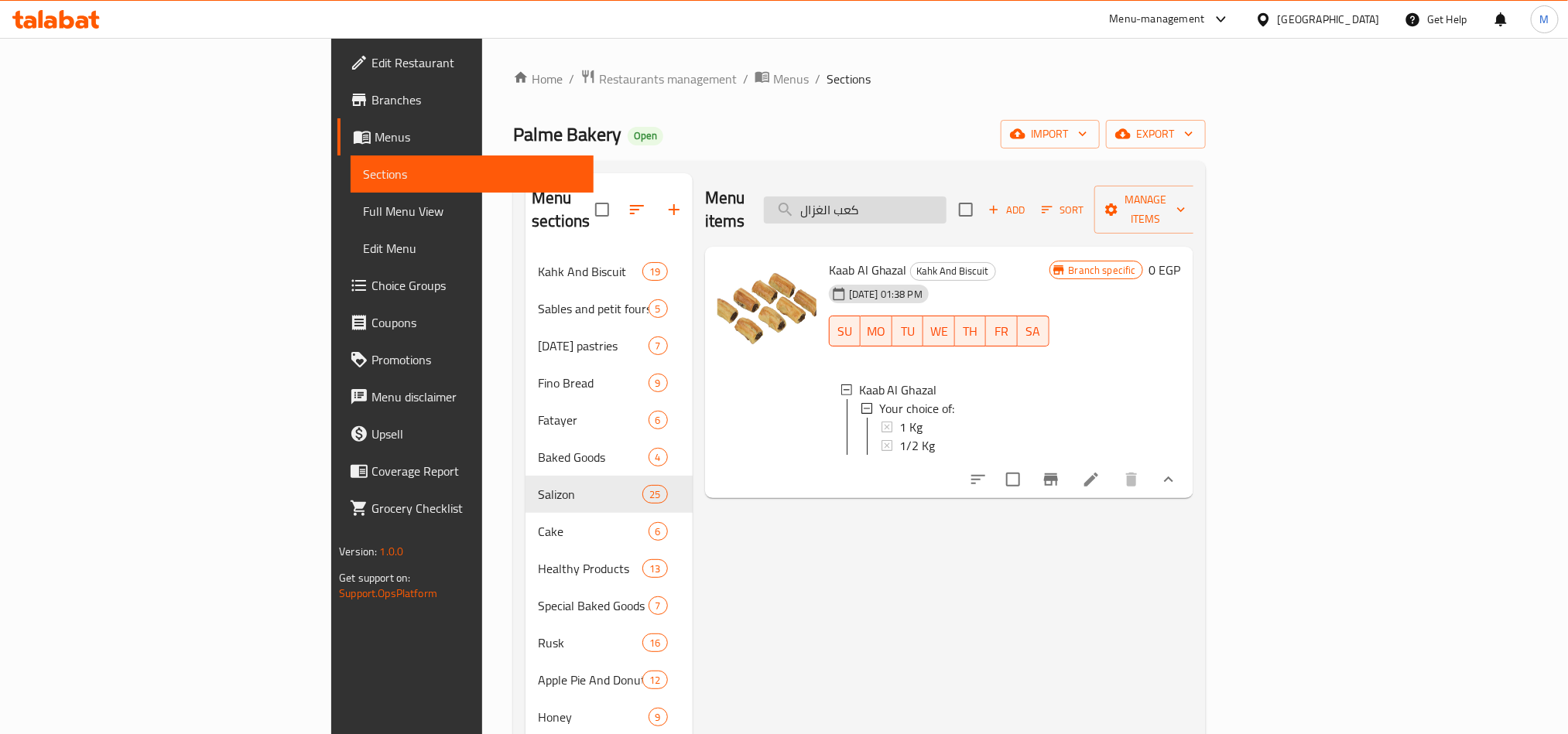
click at [946, 198] on input "كعب الغزال" at bounding box center [855, 210] width 183 height 27
paste input "سينابون"
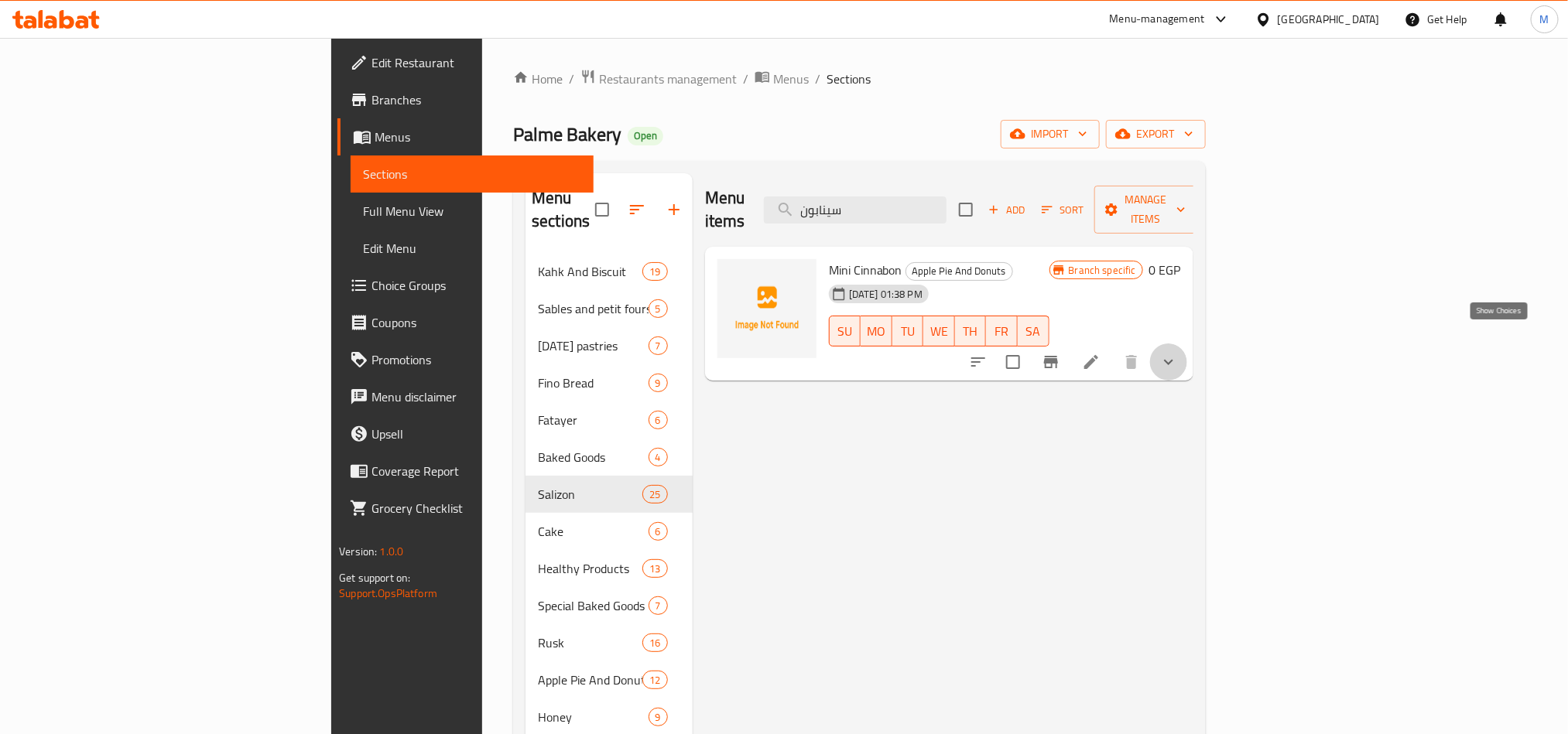
click at [1178, 353] on icon "show more" at bounding box center [1168, 362] width 18 height 18
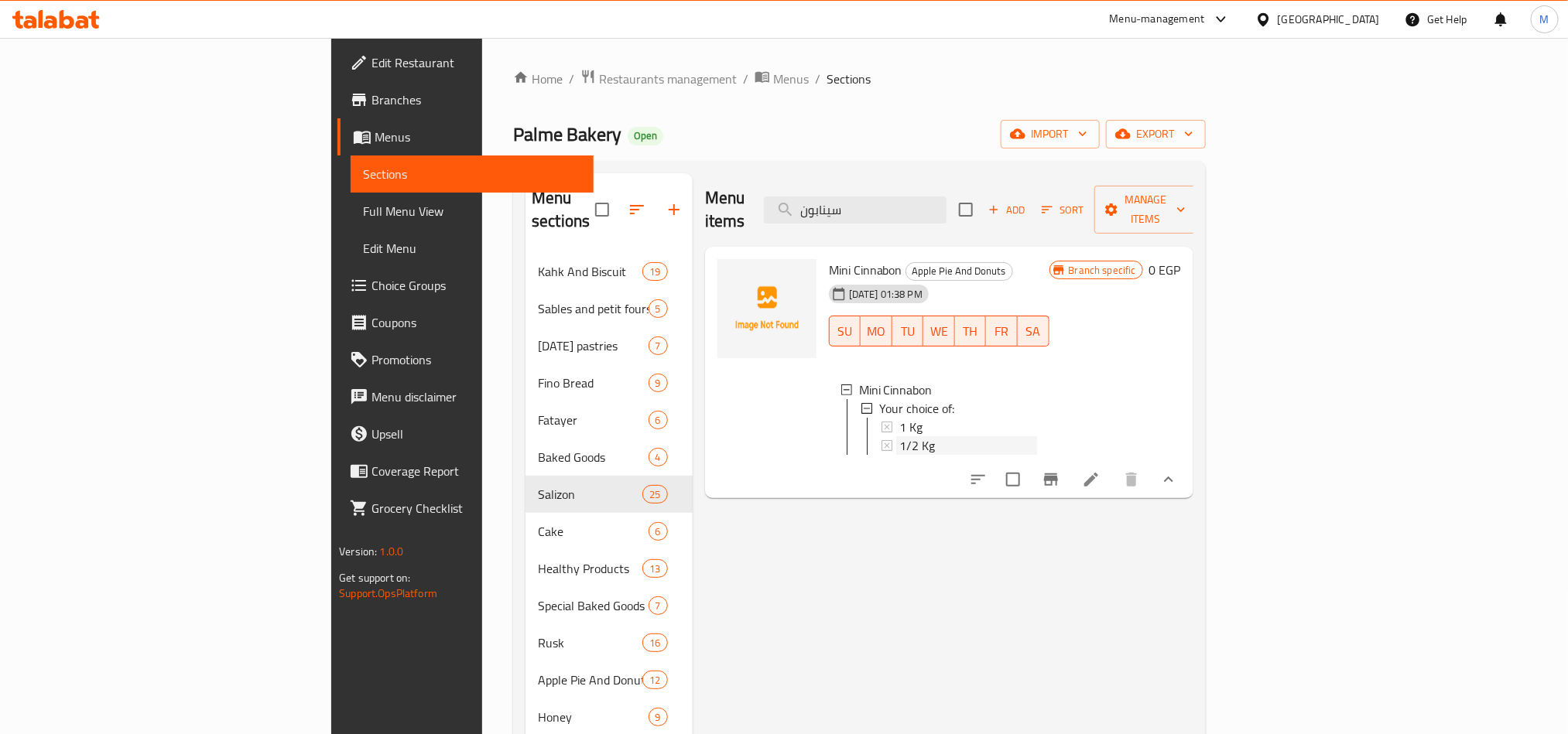
click at [899, 437] on div "1/2 Kg" at bounding box center [968, 445] width 137 height 18
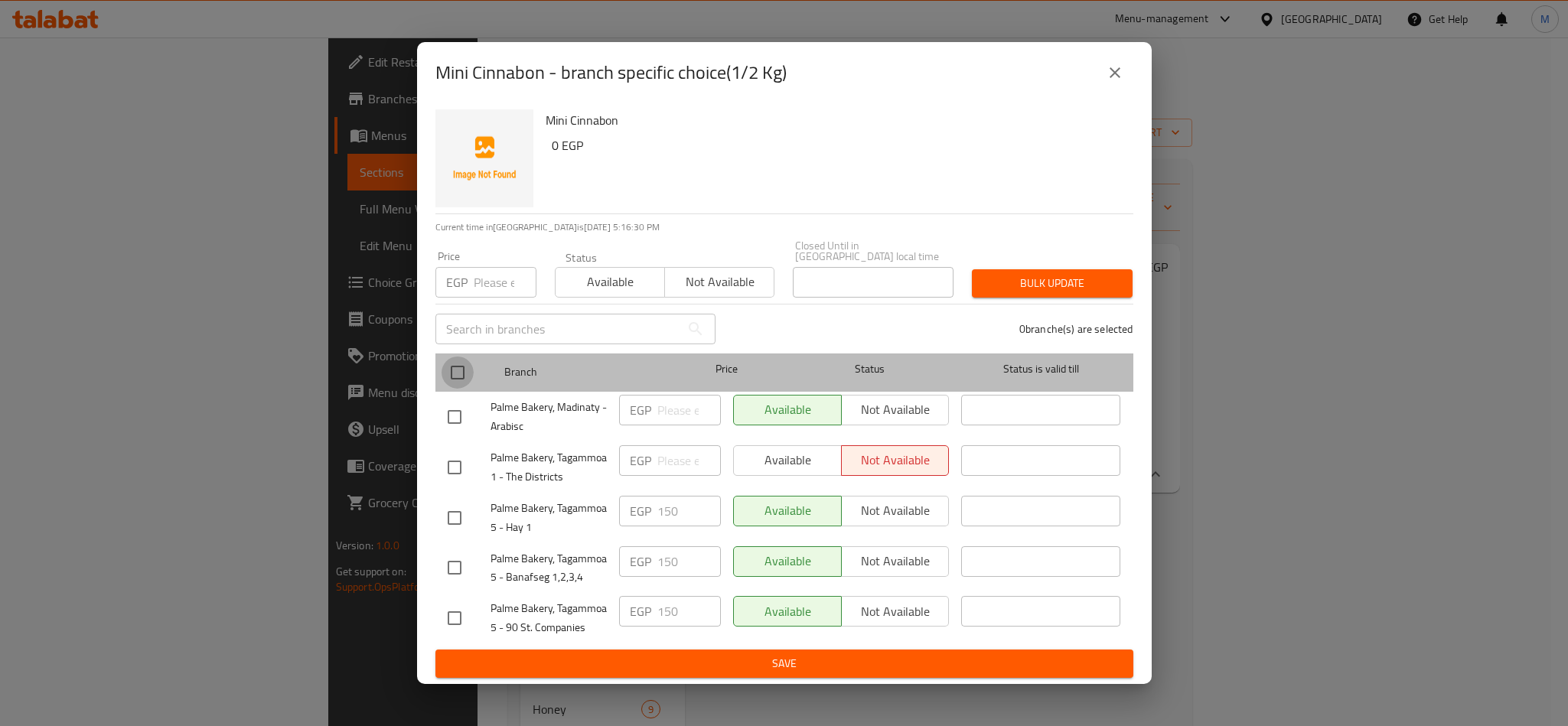
drag, startPoint x: 459, startPoint y: 371, endPoint x: 501, endPoint y: 271, distance: 108.5
click at [459, 370] on input "checkbox" at bounding box center [457, 372] width 32 height 32
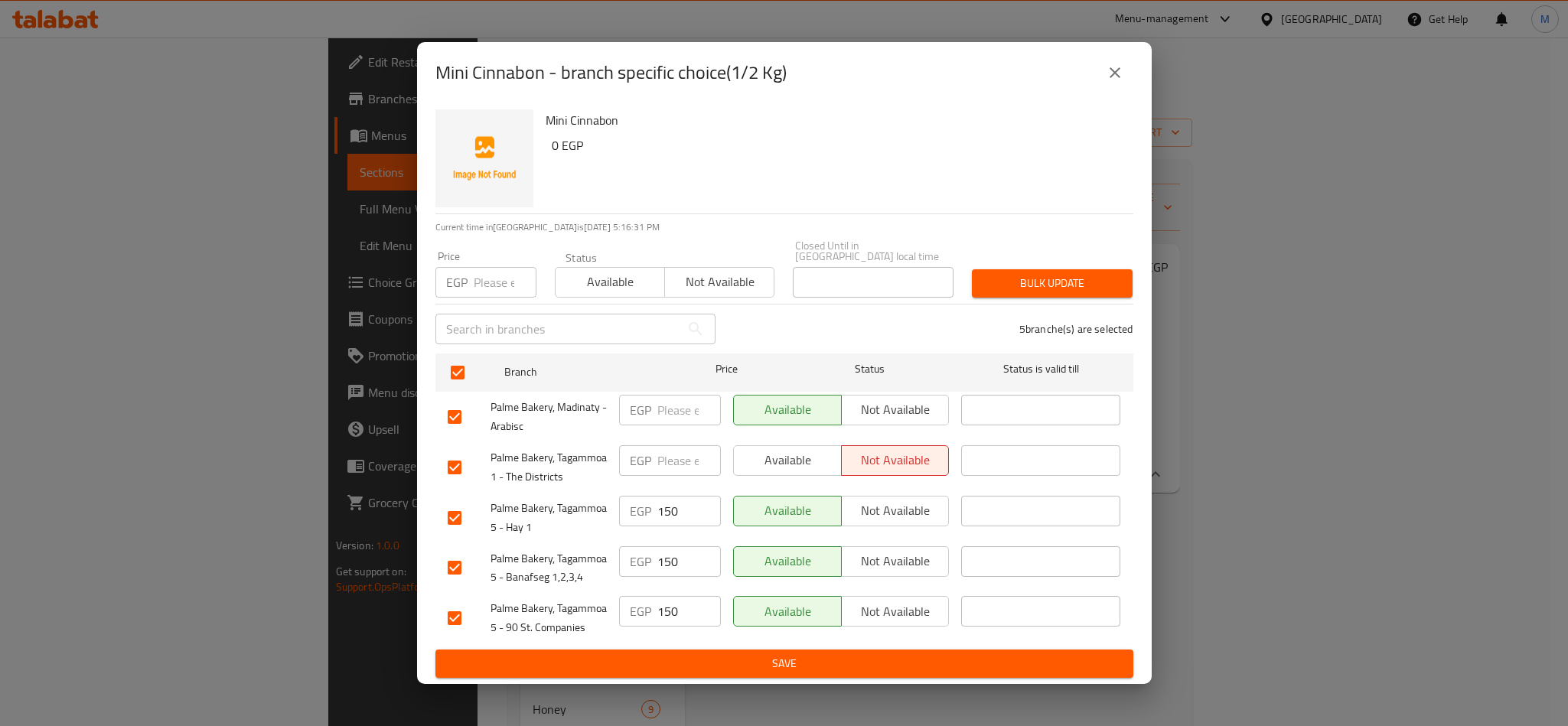
click at [501, 271] on input "number" at bounding box center [505, 283] width 63 height 31
paste input "175"
click at [884, 175] on div "Mini Cinnabon 0 EGP" at bounding box center [833, 158] width 587 height 110
click at [1061, 274] on span "Bulk update" at bounding box center [1052, 284] width 136 height 19
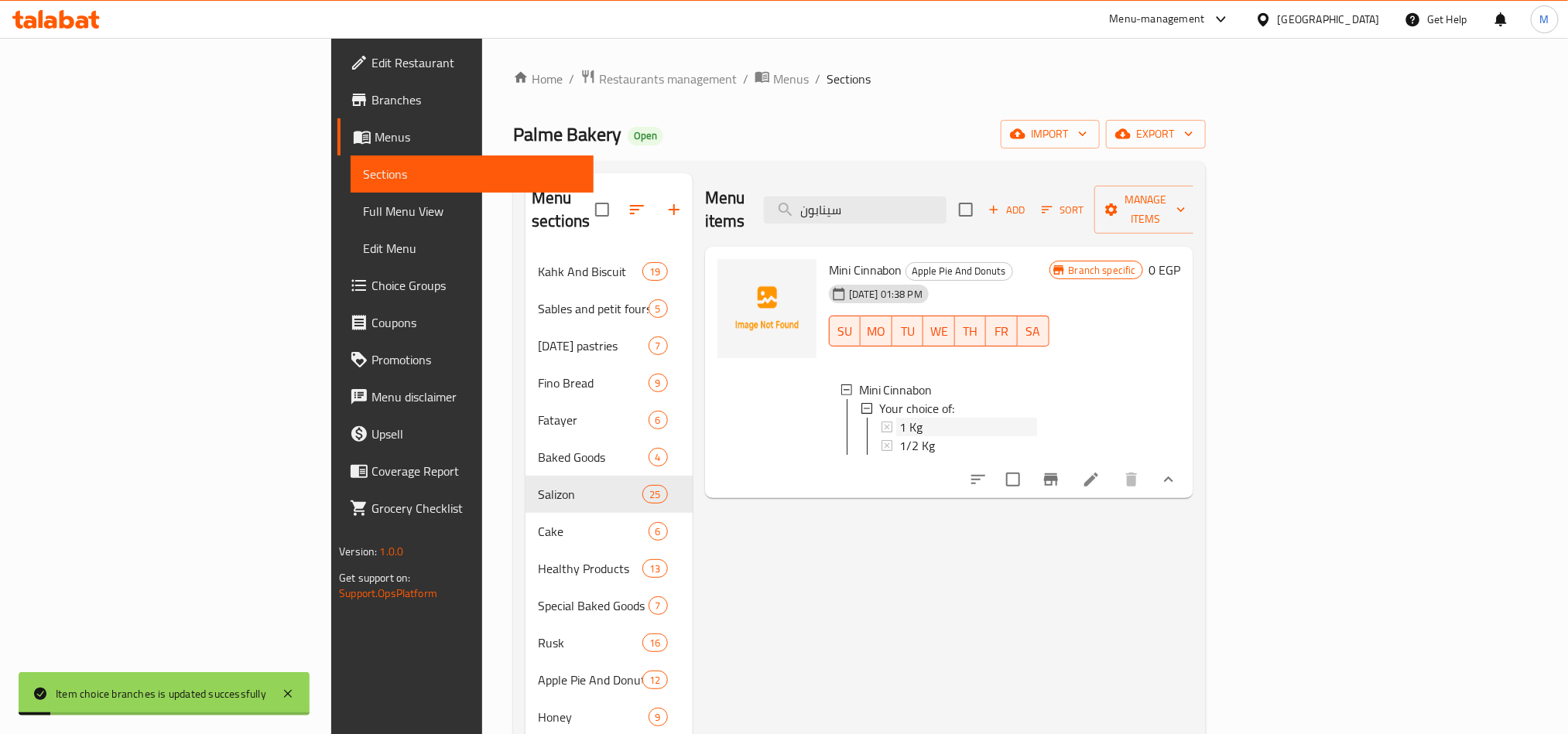
click at [899, 417] on div "1 Kg" at bounding box center [968, 426] width 137 height 18
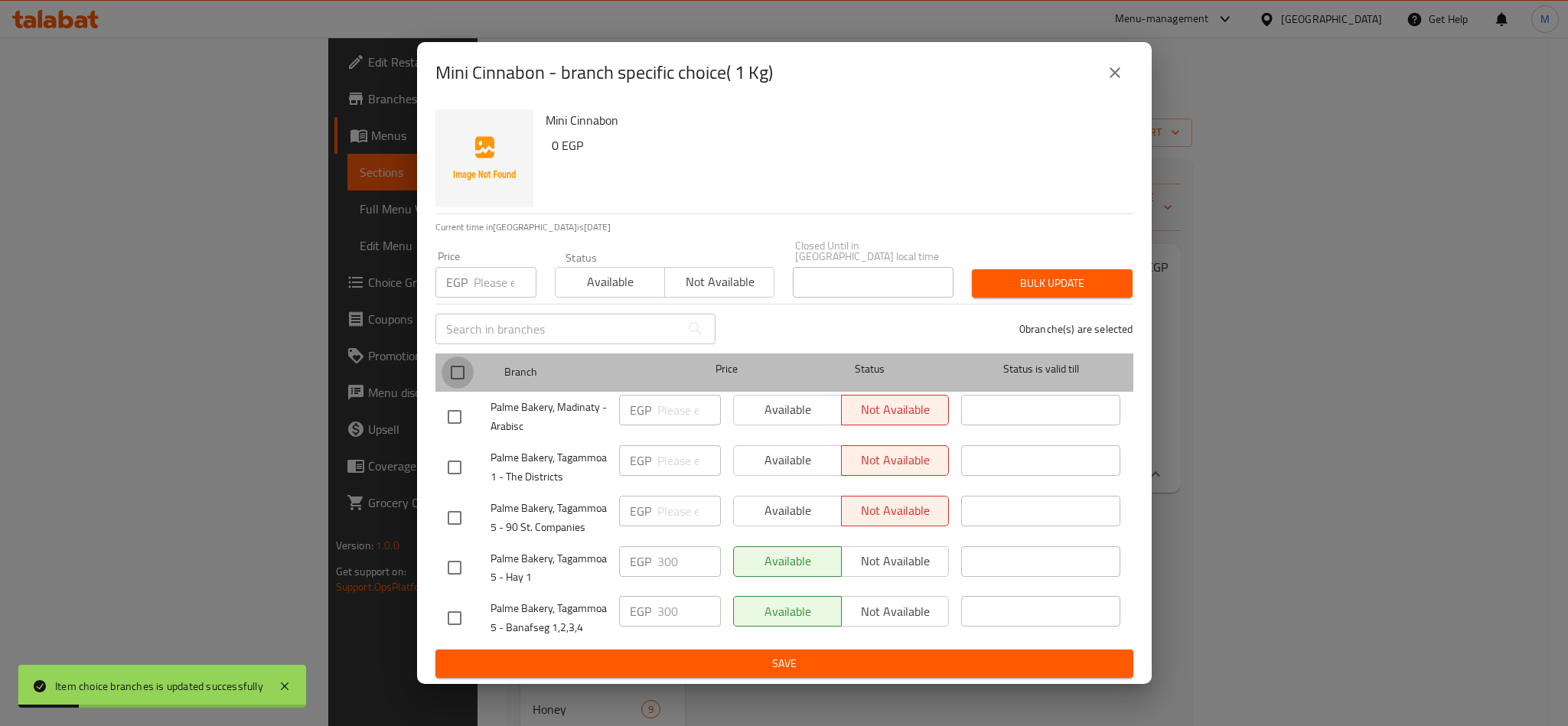
click at [457, 365] on input "checkbox" at bounding box center [457, 372] width 32 height 32
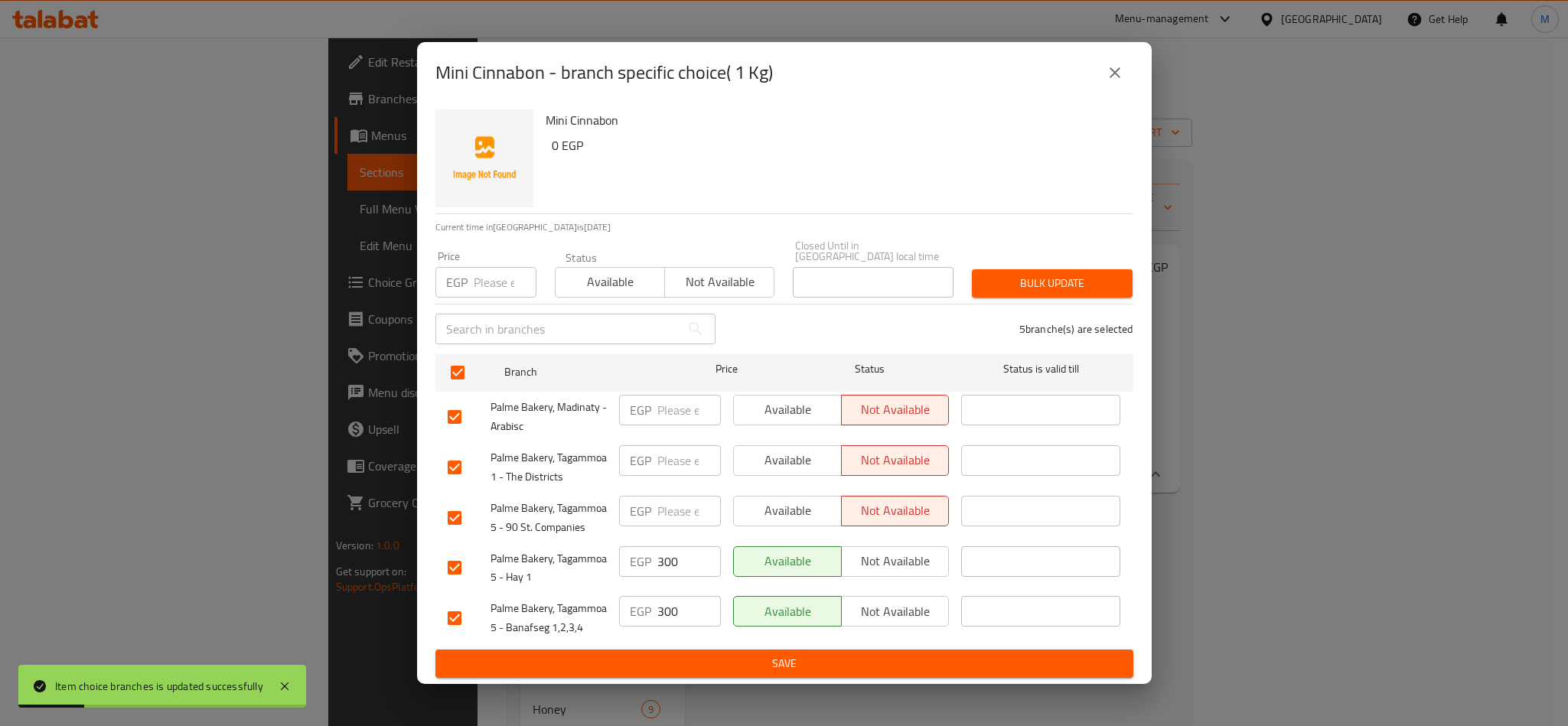
click at [469, 296] on div "Price EGP Price" at bounding box center [486, 274] width 120 height 65
click at [480, 287] on input "number" at bounding box center [505, 283] width 63 height 31
paste input "350"
click at [962, 129] on h6 "Mini Cinnabon" at bounding box center [833, 120] width 575 height 22
click at [1036, 274] on span "Bulk update" at bounding box center [1052, 284] width 136 height 19
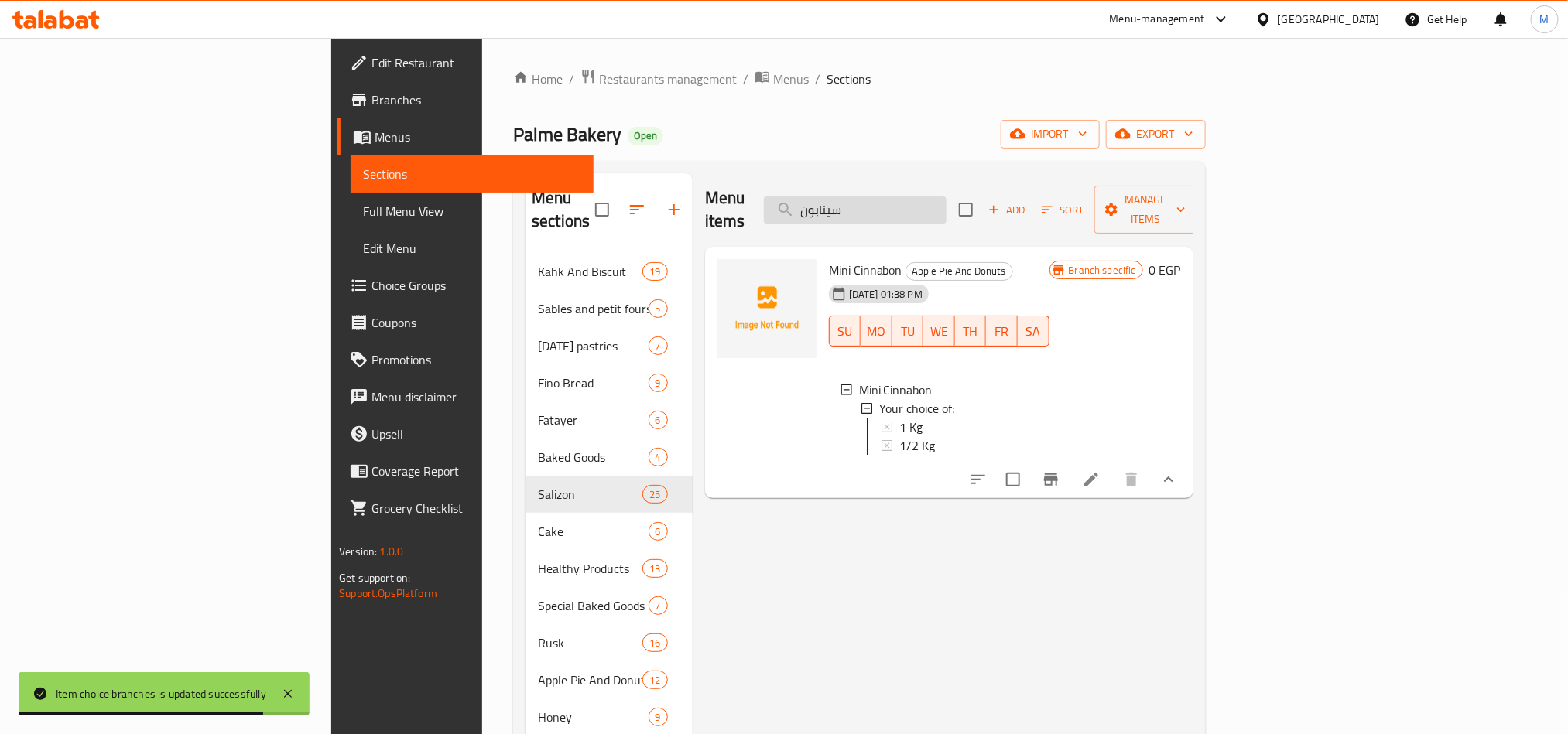
click at [945, 202] on input "سينابون" at bounding box center [855, 210] width 183 height 27
paste input "ستيك"
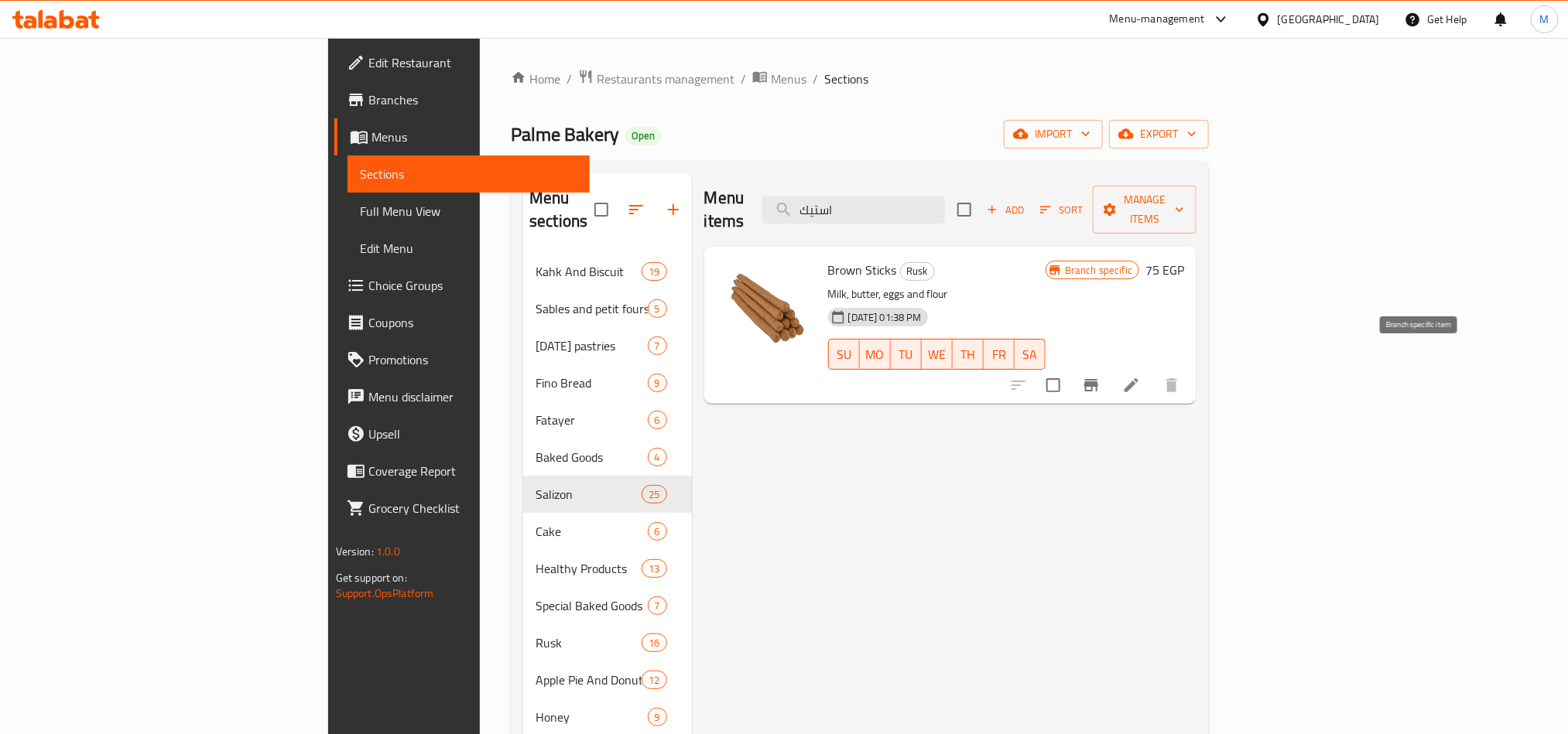
click at [1098, 379] on icon "Branch-specific-item" at bounding box center [1091, 385] width 14 height 12
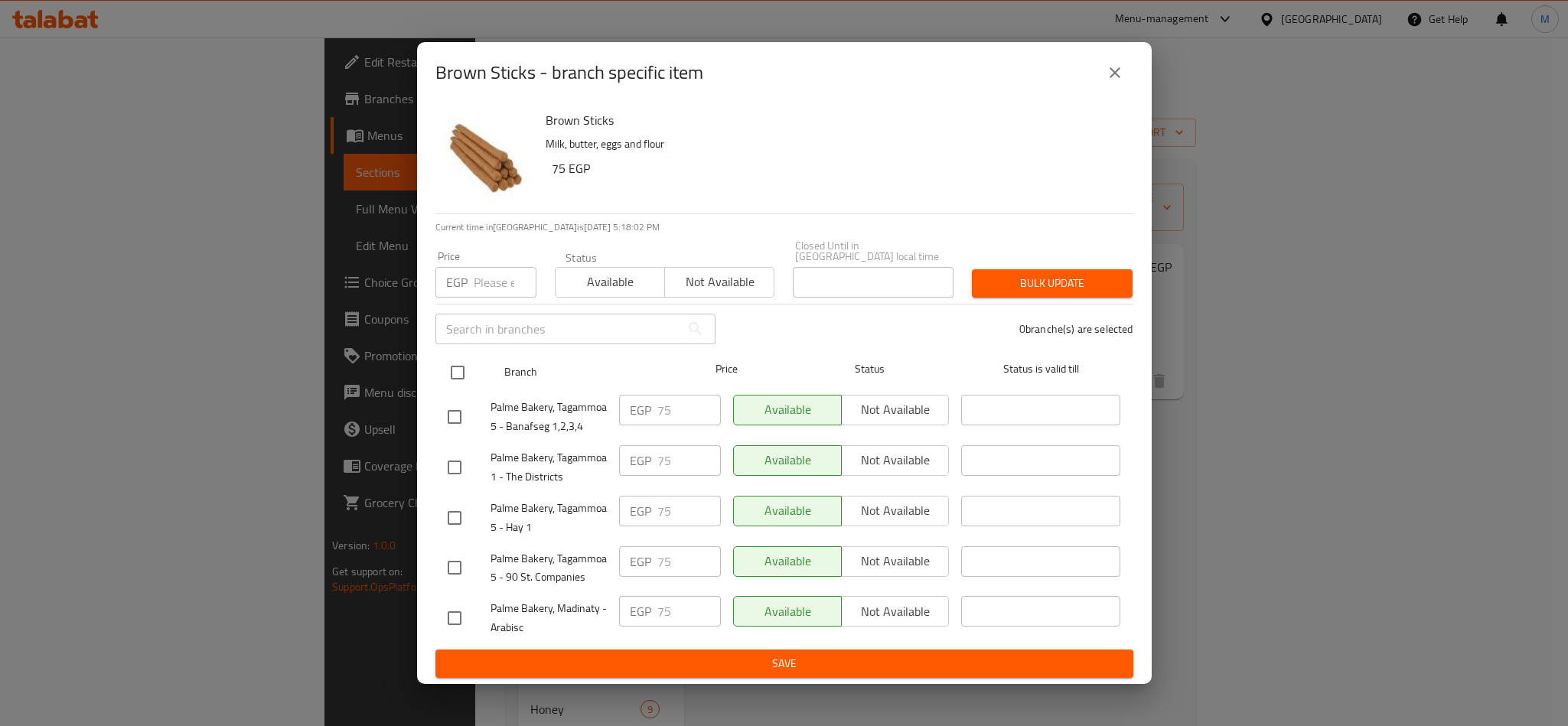
drag, startPoint x: 452, startPoint y: 378, endPoint x: 476, endPoint y: 333, distance: 51.0
click at [453, 377] on input "checkbox" at bounding box center [457, 372] width 32 height 32
click at [494, 294] on div "Price EGP Price" at bounding box center [486, 274] width 120 height 65
click at [494, 289] on input "number" at bounding box center [505, 283] width 63 height 31
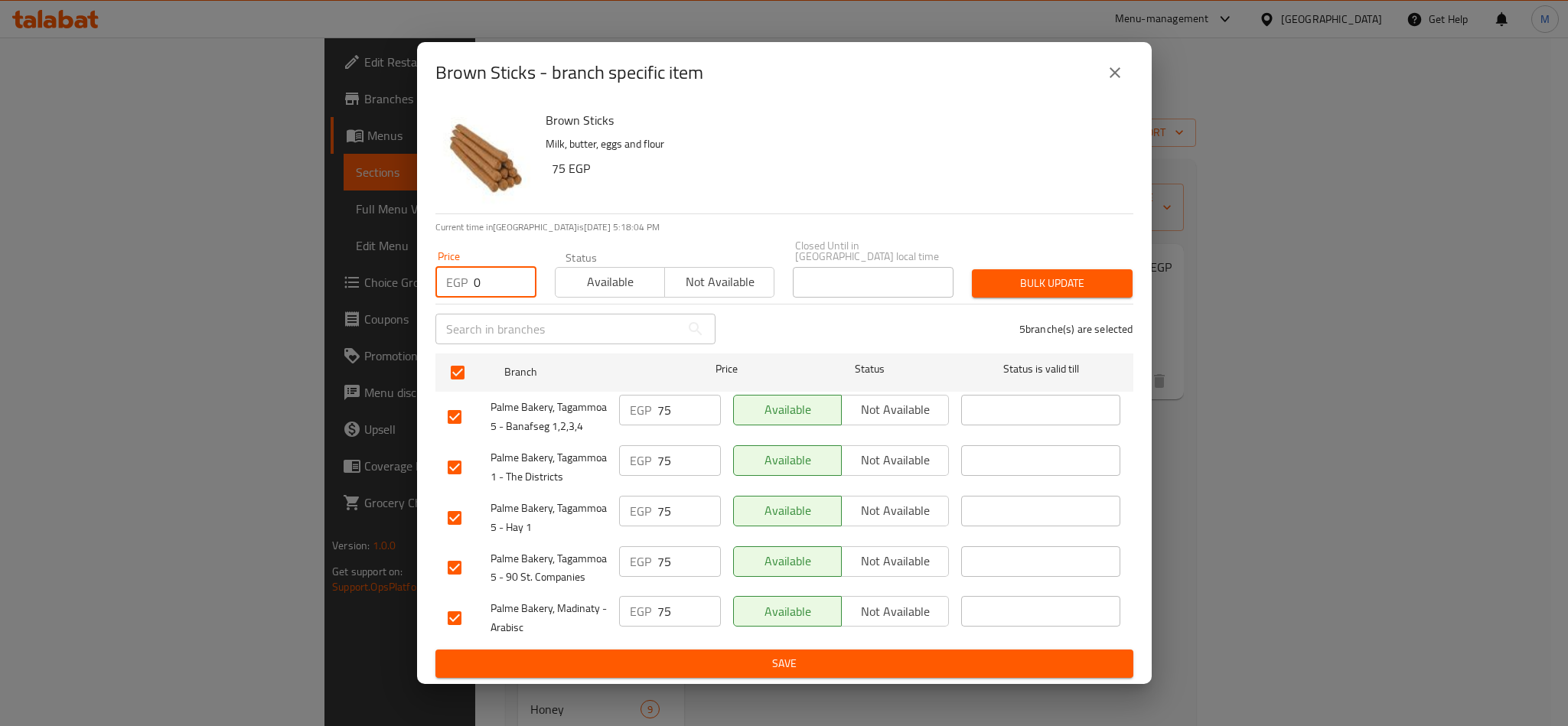
click at [921, 120] on h6 "Brown Sticks" at bounding box center [833, 120] width 575 height 22
click at [1012, 289] on button "Bulk update" at bounding box center [1052, 283] width 161 height 28
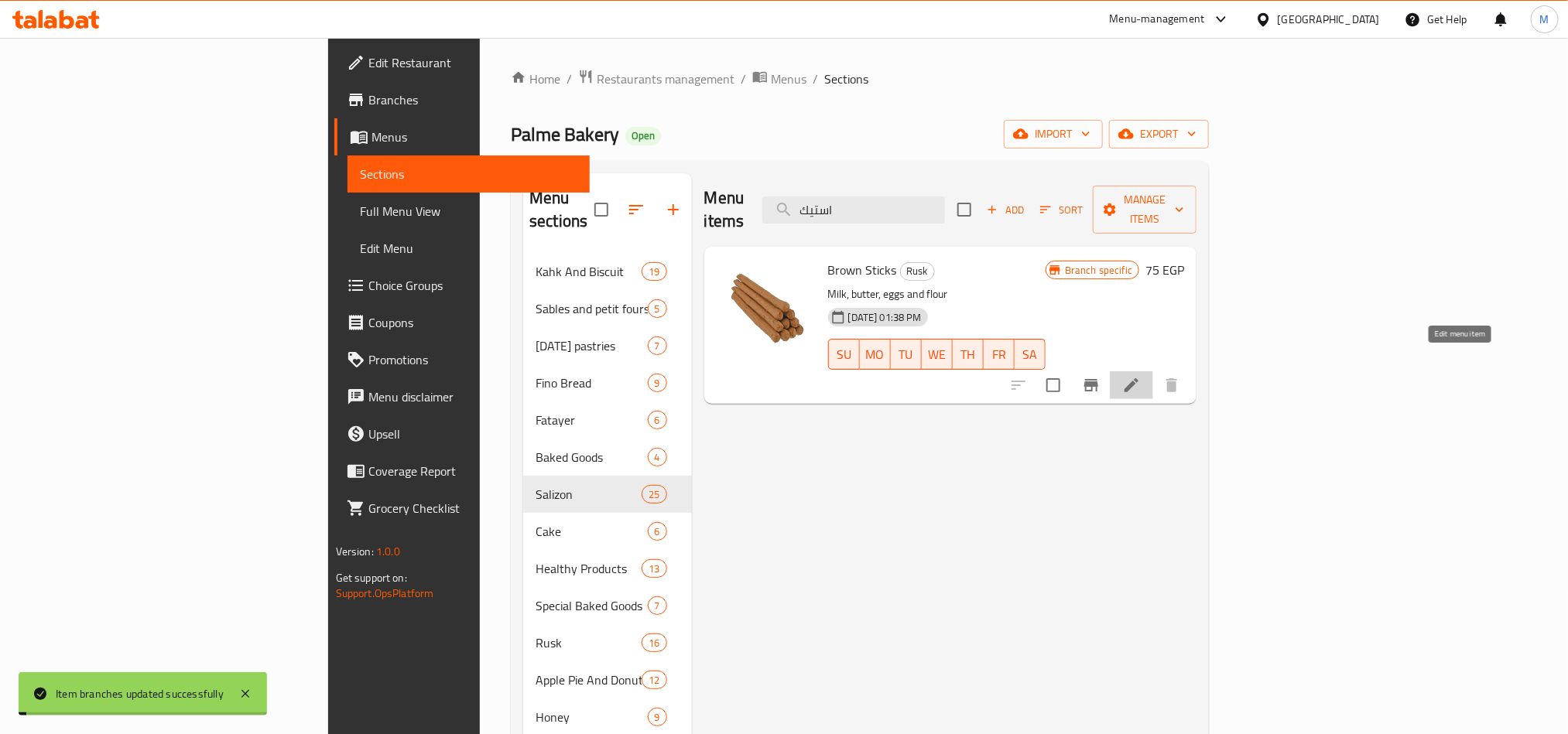
click at [1138, 378] on icon at bounding box center [1131, 385] width 14 height 14
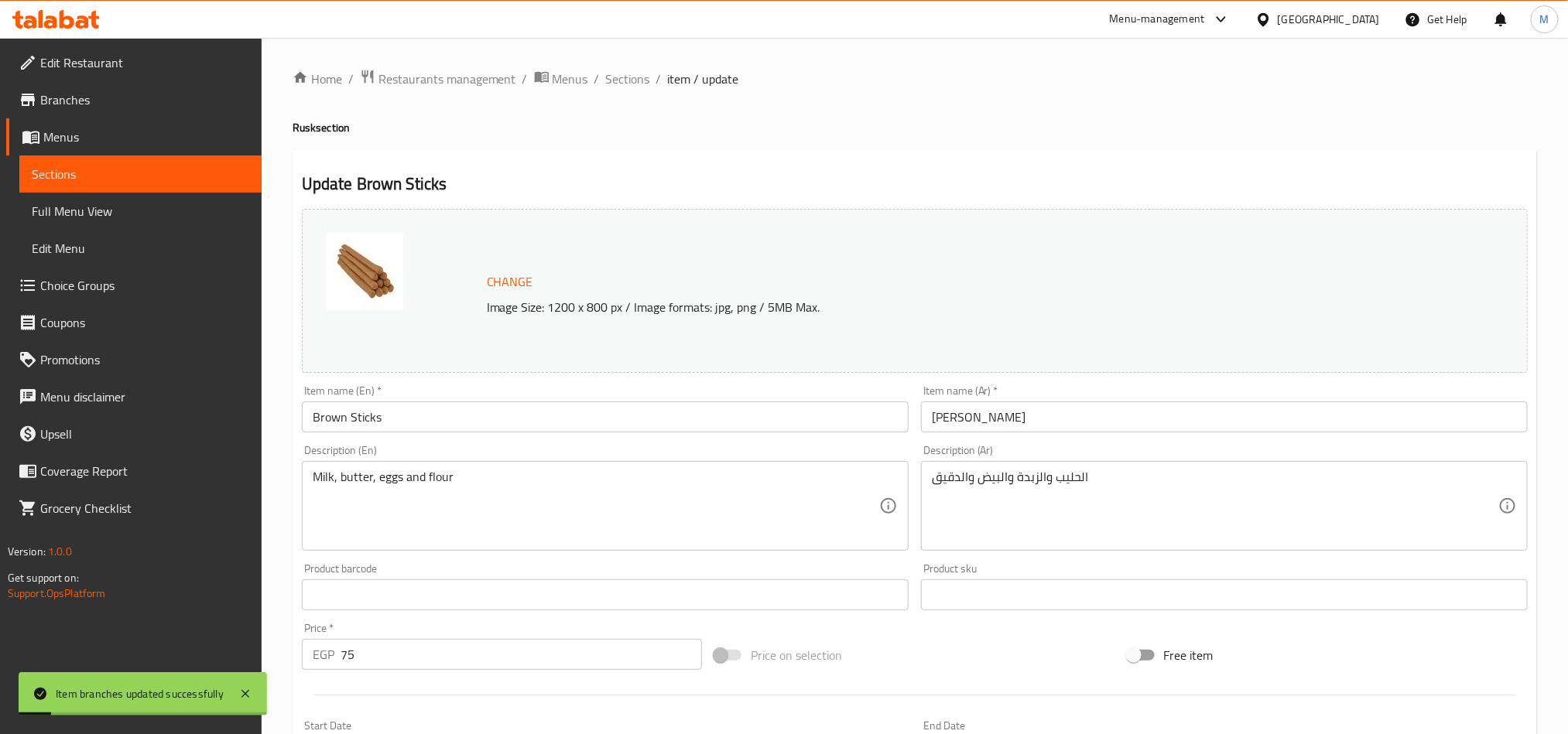
click at [535, 664] on input "75" at bounding box center [521, 655] width 362 height 31
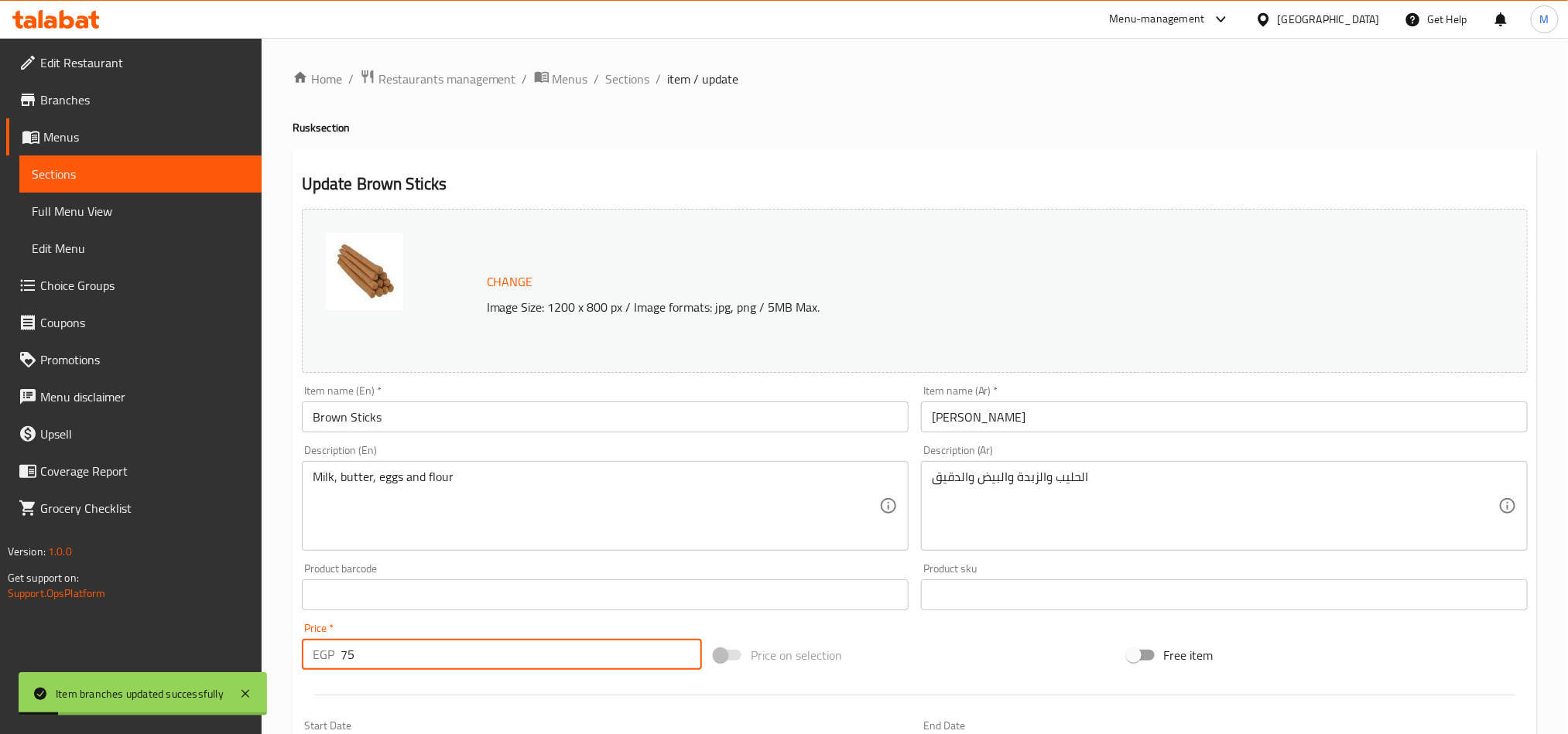
click at [535, 664] on input "75" at bounding box center [521, 655] width 362 height 31
click at [937, 677] on div at bounding box center [915, 696] width 1238 height 38
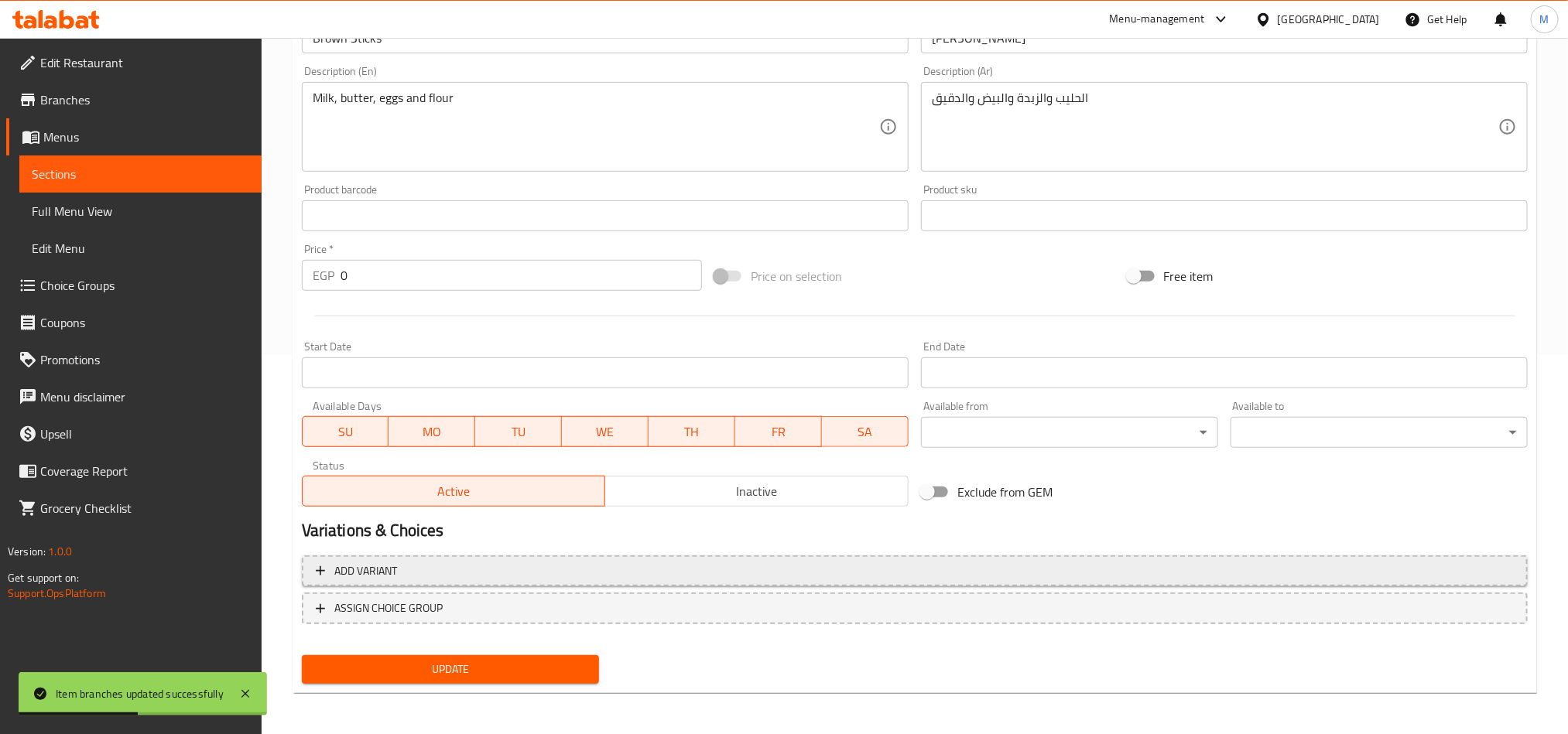
click at [1071, 569] on span "Add variant" at bounding box center [914, 571] width 1198 height 19
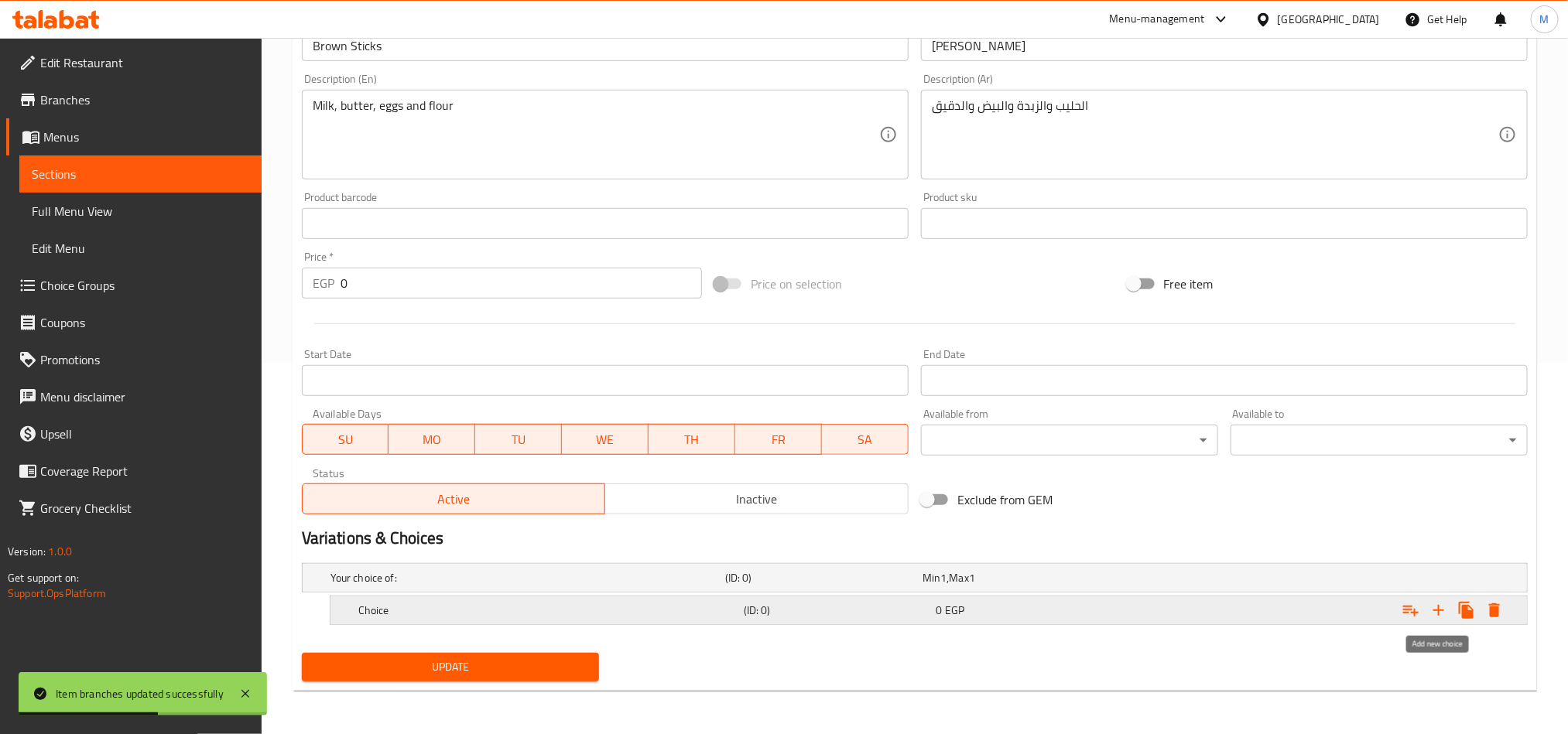
click at [1428, 604] on button "Expand" at bounding box center [1438, 611] width 28 height 28
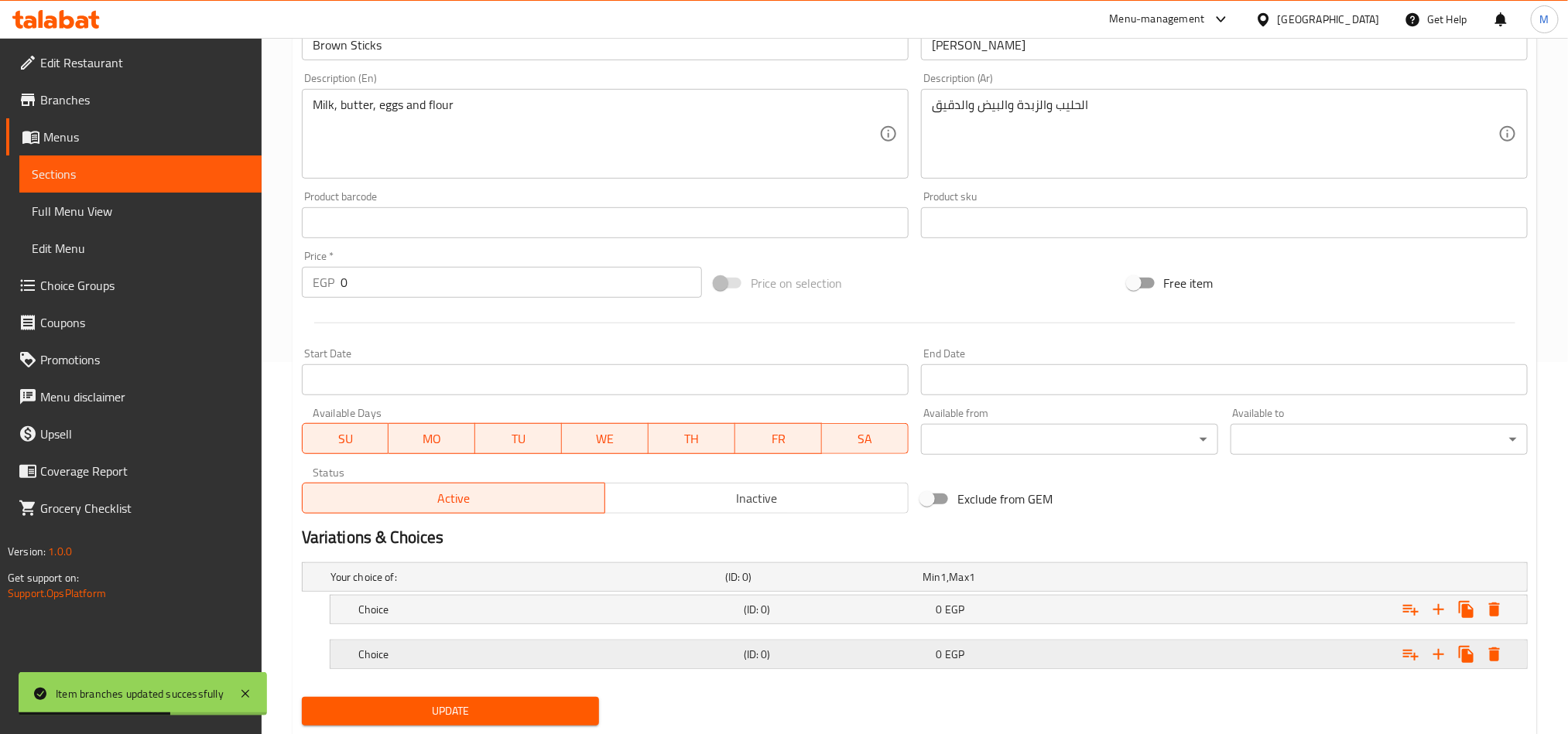
click at [1203, 650] on div "Expand" at bounding box center [1318, 654] width 385 height 34
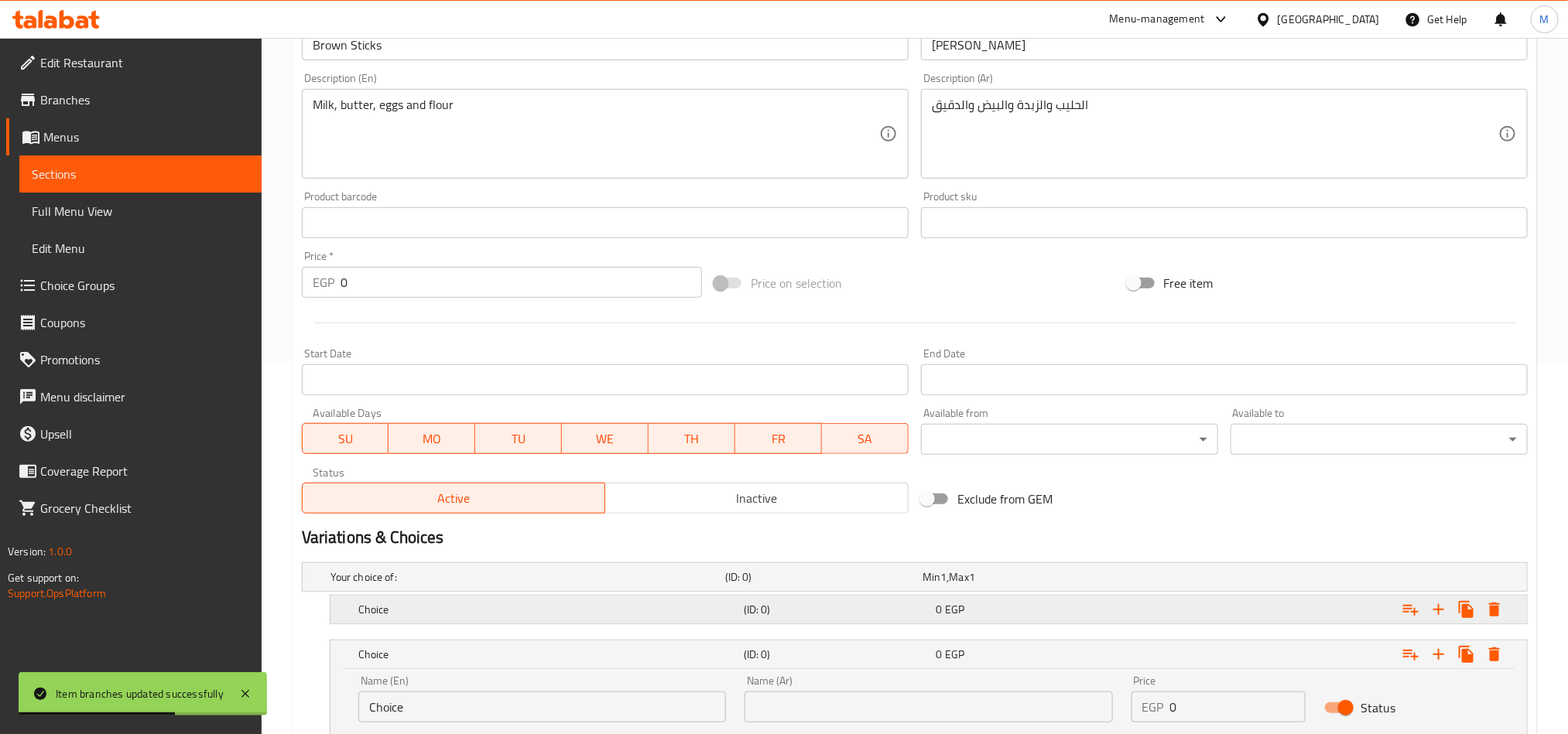
click at [1180, 615] on div "Expand" at bounding box center [1318, 610] width 385 height 34
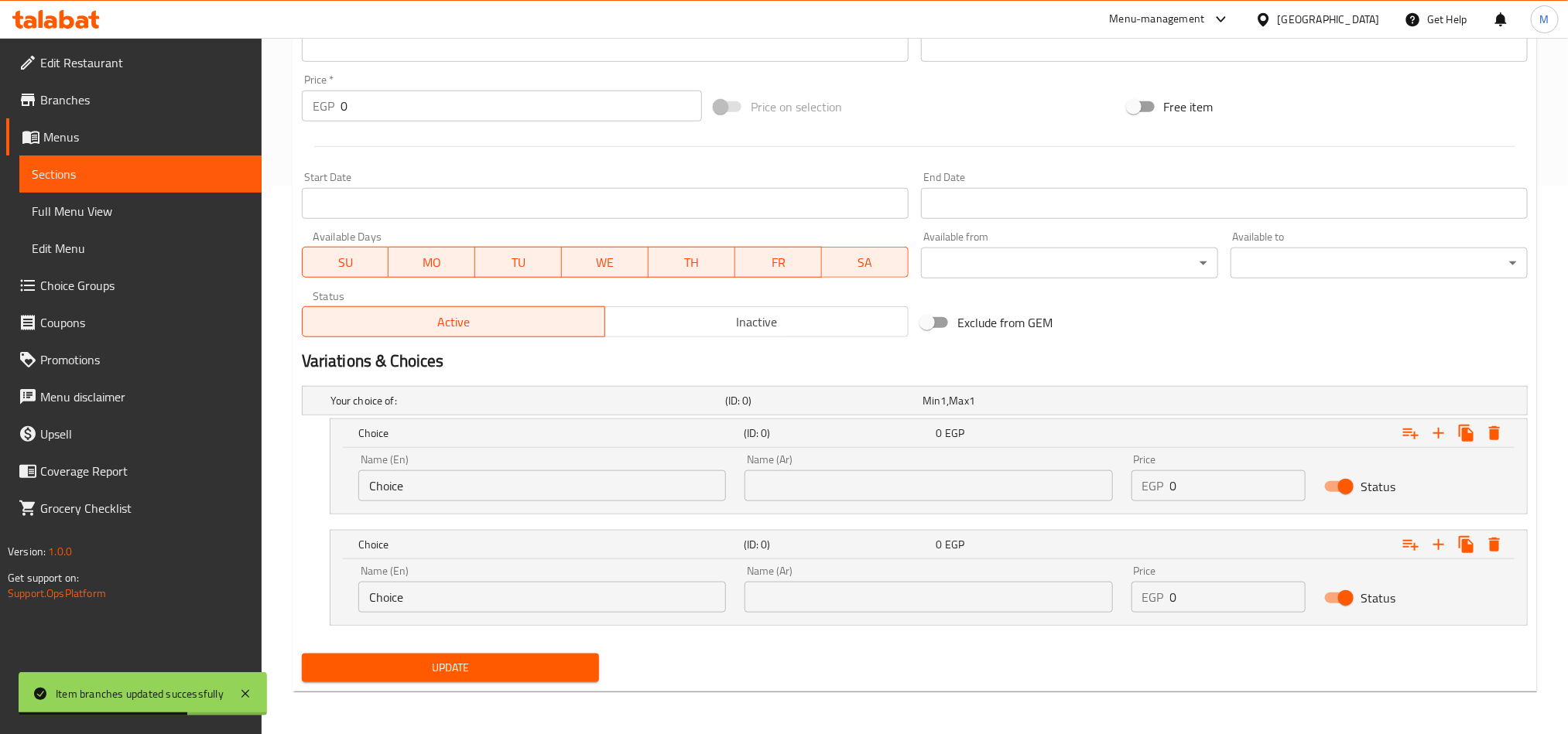
scroll to position [551, 0]
click at [944, 500] on div "Name (Ar) Name (Ar)" at bounding box center [928, 477] width 386 height 66
click at [947, 477] on input "text" at bounding box center [928, 485] width 368 height 31
click at [964, 590] on input "text" at bounding box center [928, 597] width 368 height 31
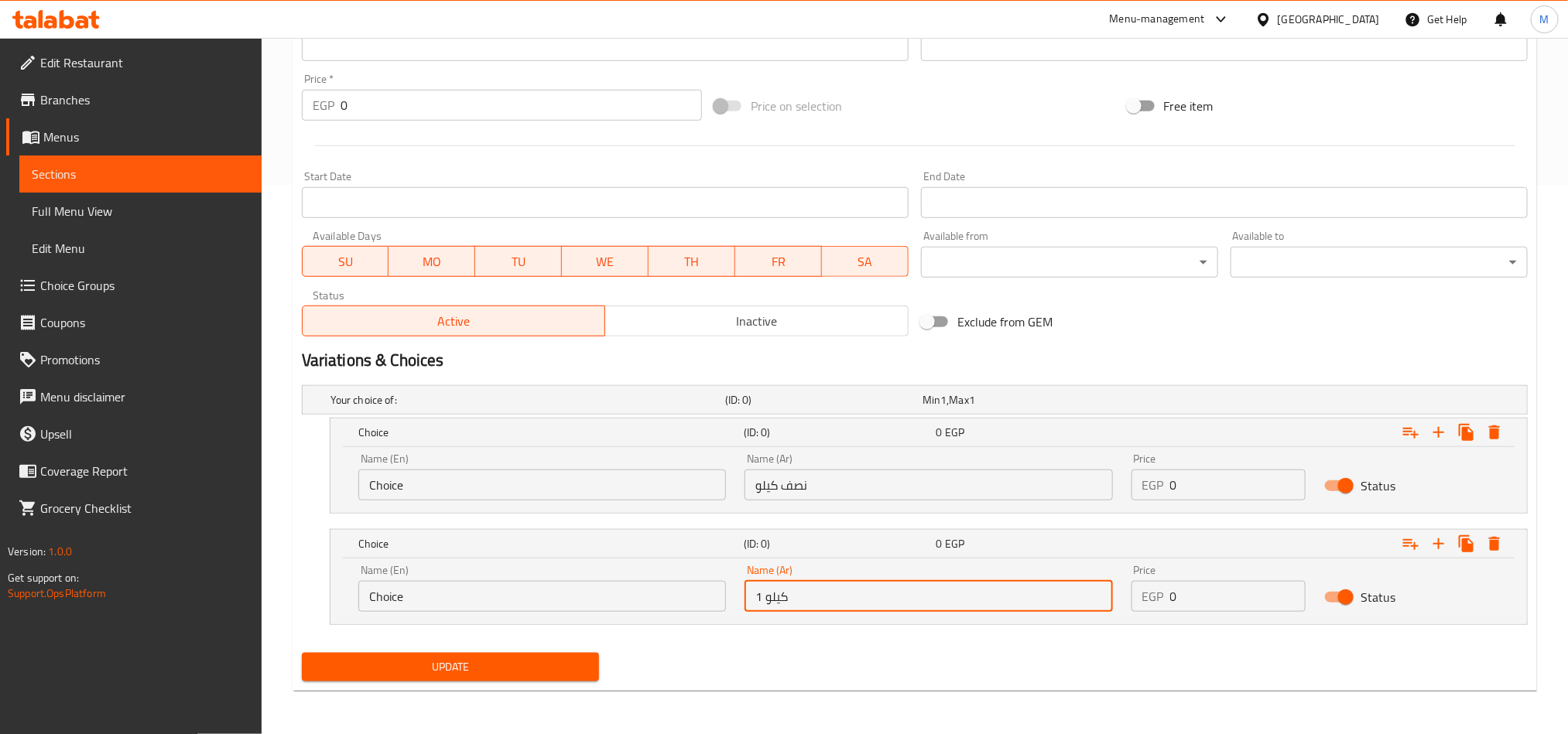
click at [655, 490] on input "Choice" at bounding box center [542, 485] width 368 height 31
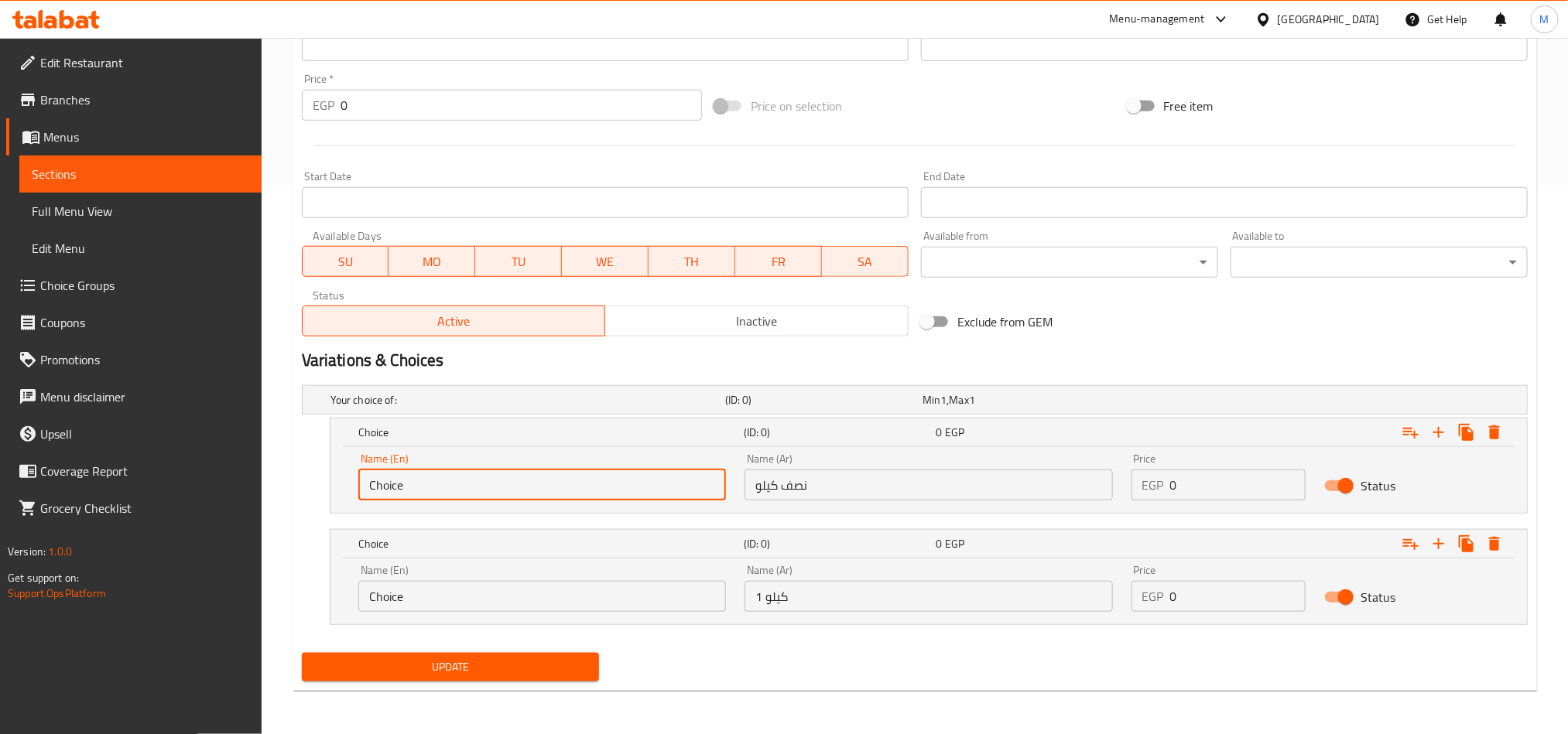
click at [655, 490] on input "Choice" at bounding box center [542, 485] width 368 height 31
click at [655, 490] on input "text" at bounding box center [542, 485] width 368 height 31
click at [573, 592] on input "Choice" at bounding box center [542, 597] width 368 height 31
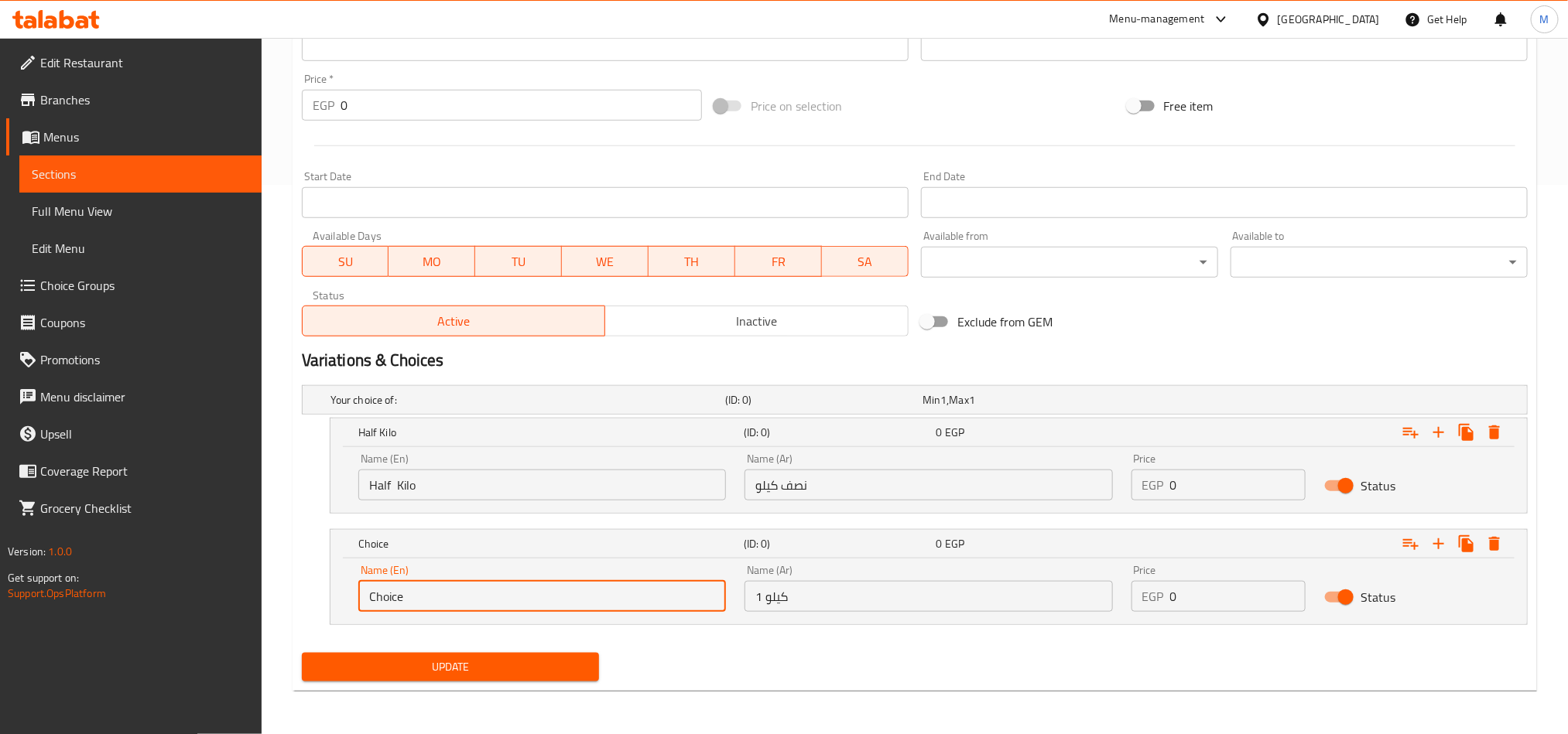
click at [573, 592] on input "Choice" at bounding box center [542, 597] width 368 height 31
click at [571, 590] on input "text" at bounding box center [542, 597] width 368 height 31
click at [1212, 481] on input "0" at bounding box center [1238, 485] width 137 height 31
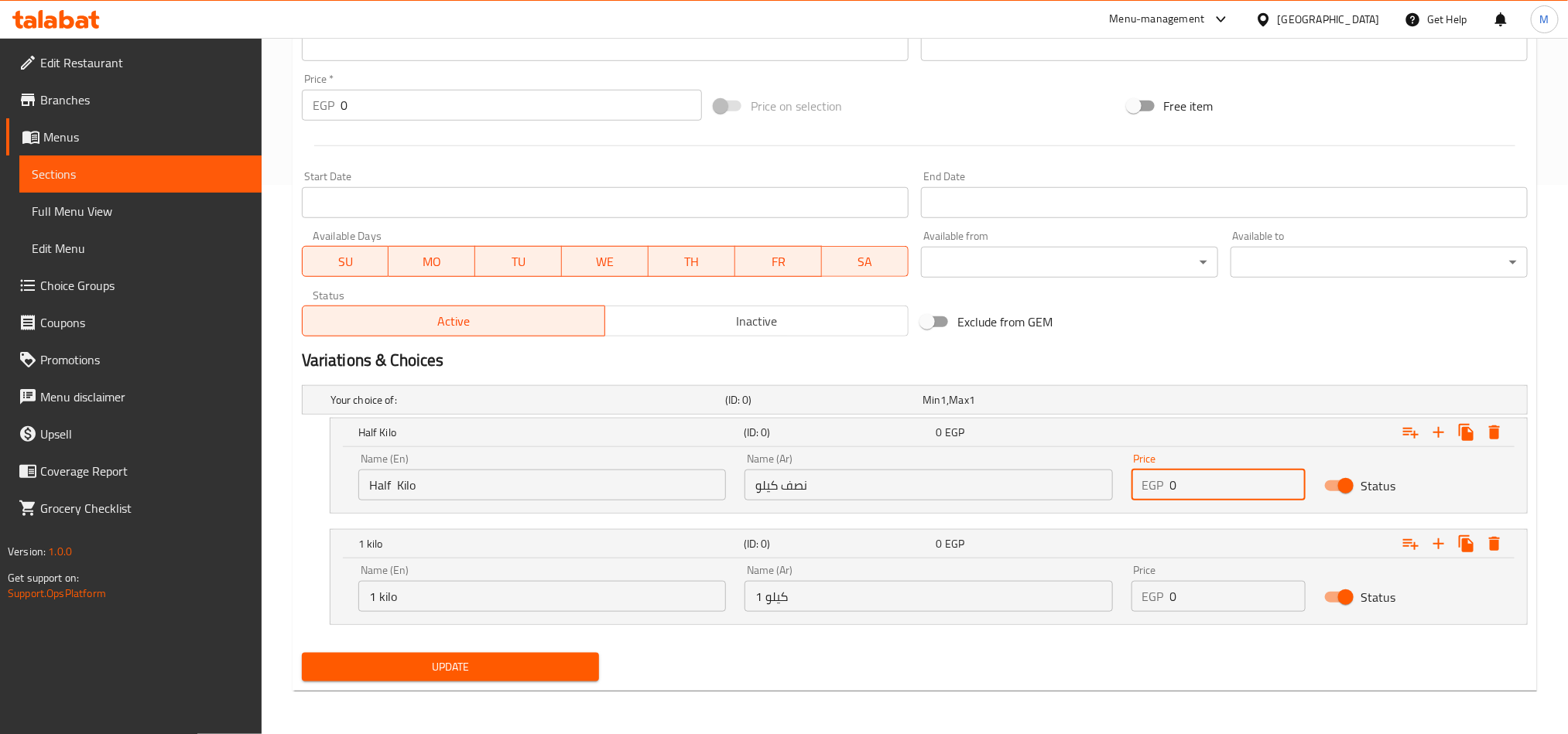
click at [1212, 481] on input "0" at bounding box center [1238, 485] width 137 height 31
paste input "16"
drag, startPoint x: 1256, startPoint y: 614, endPoint x: 1252, endPoint y: 600, distance: 14.6
click at [1254, 614] on div "Price EGP 0 Price" at bounding box center [1218, 589] width 193 height 66
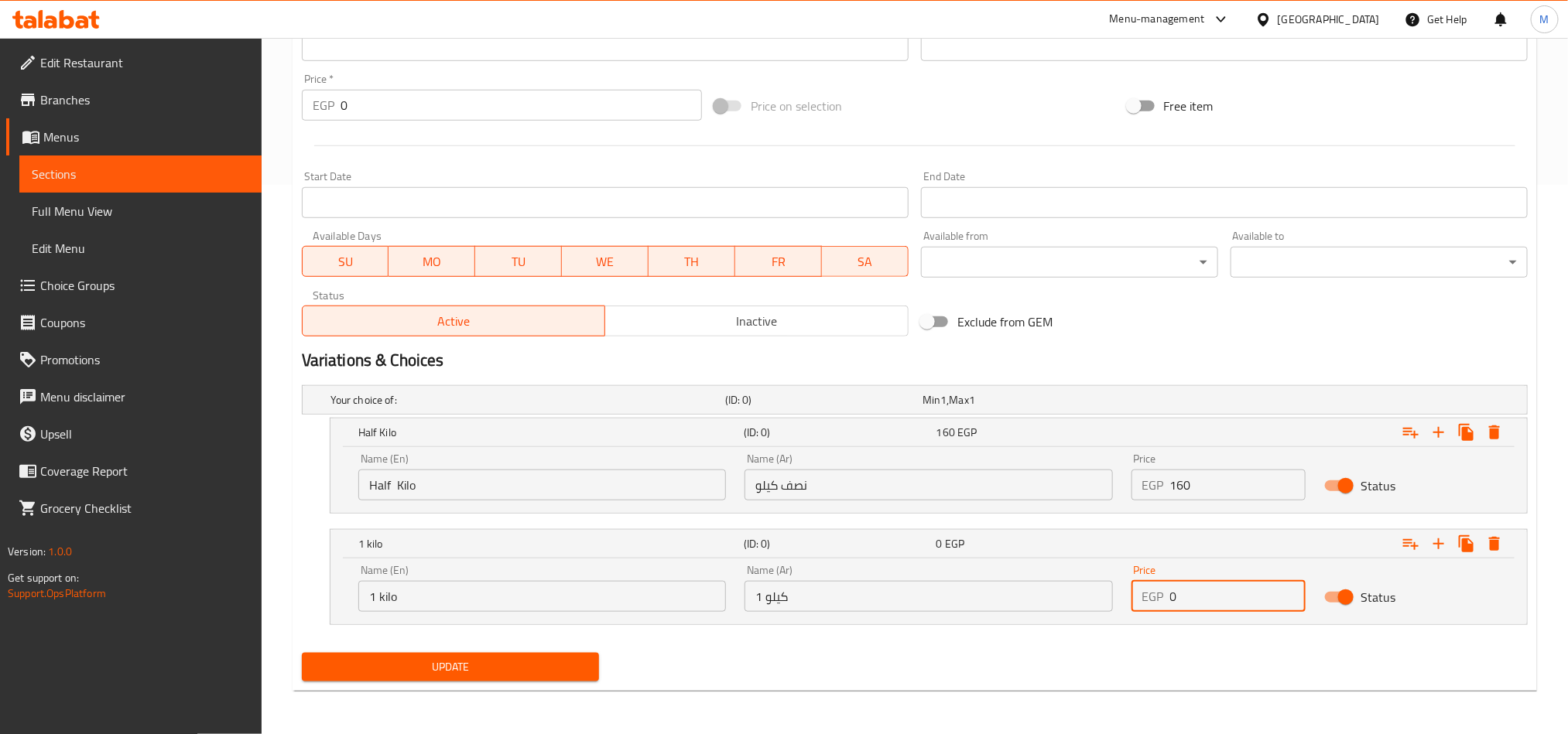
click at [1251, 597] on input "0" at bounding box center [1238, 597] width 137 height 31
click at [1250, 597] on input "0" at bounding box center [1238, 597] width 137 height 31
paste input "32"
click at [1184, 662] on div "Update" at bounding box center [915, 667] width 1238 height 41
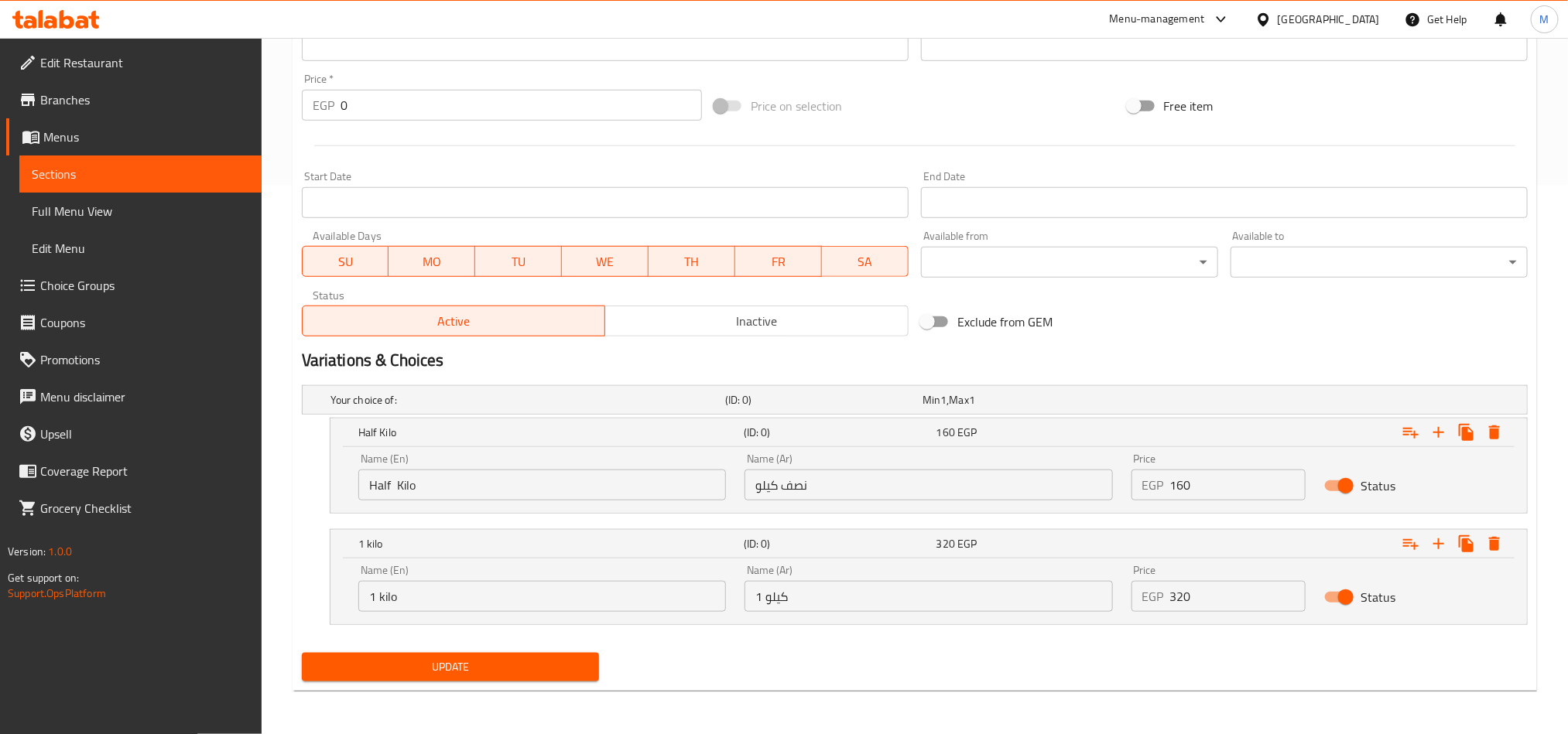
click at [541, 687] on div "Update" at bounding box center [450, 667] width 310 height 41
click at [559, 671] on span "Update" at bounding box center [450, 667] width 272 height 19
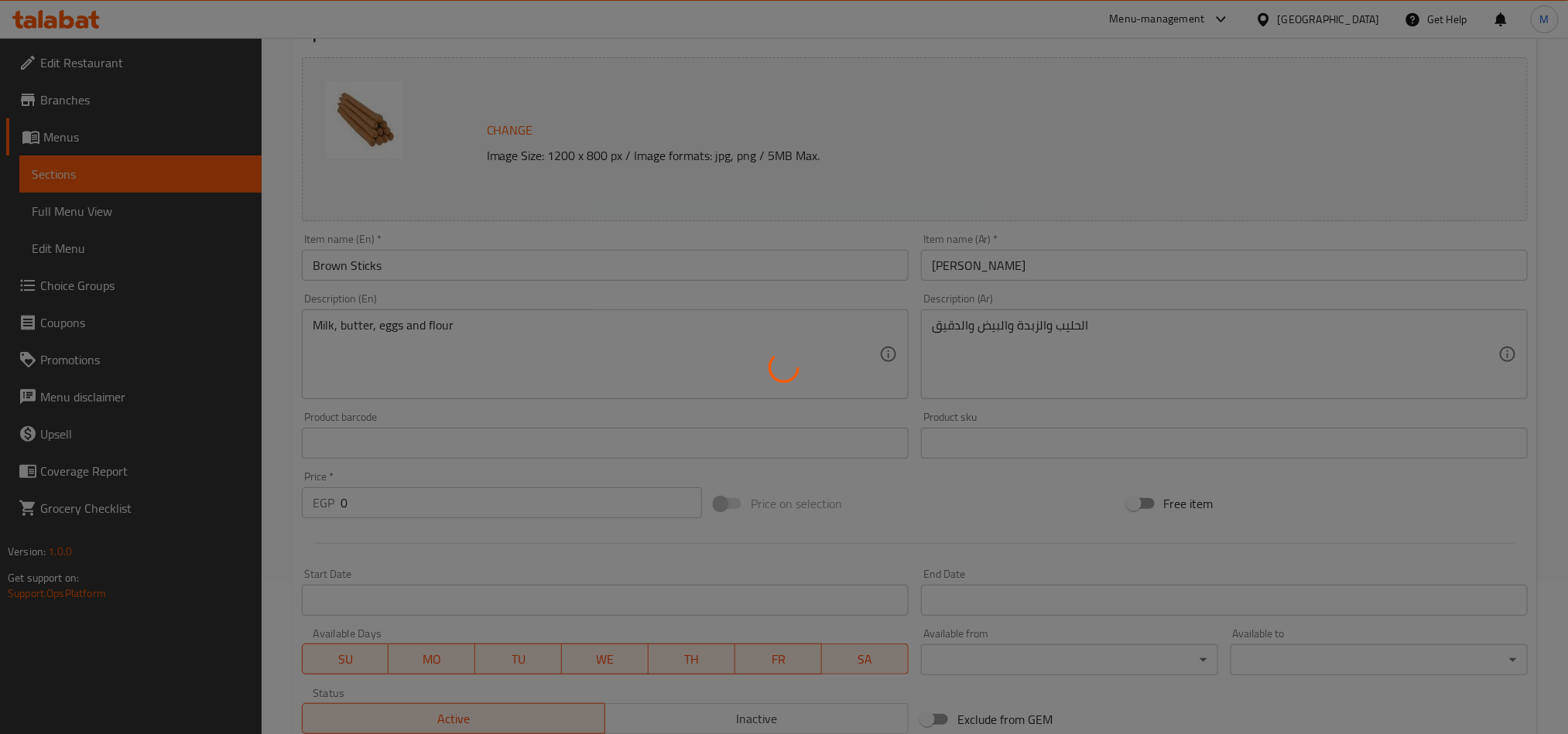
scroll to position [0, 0]
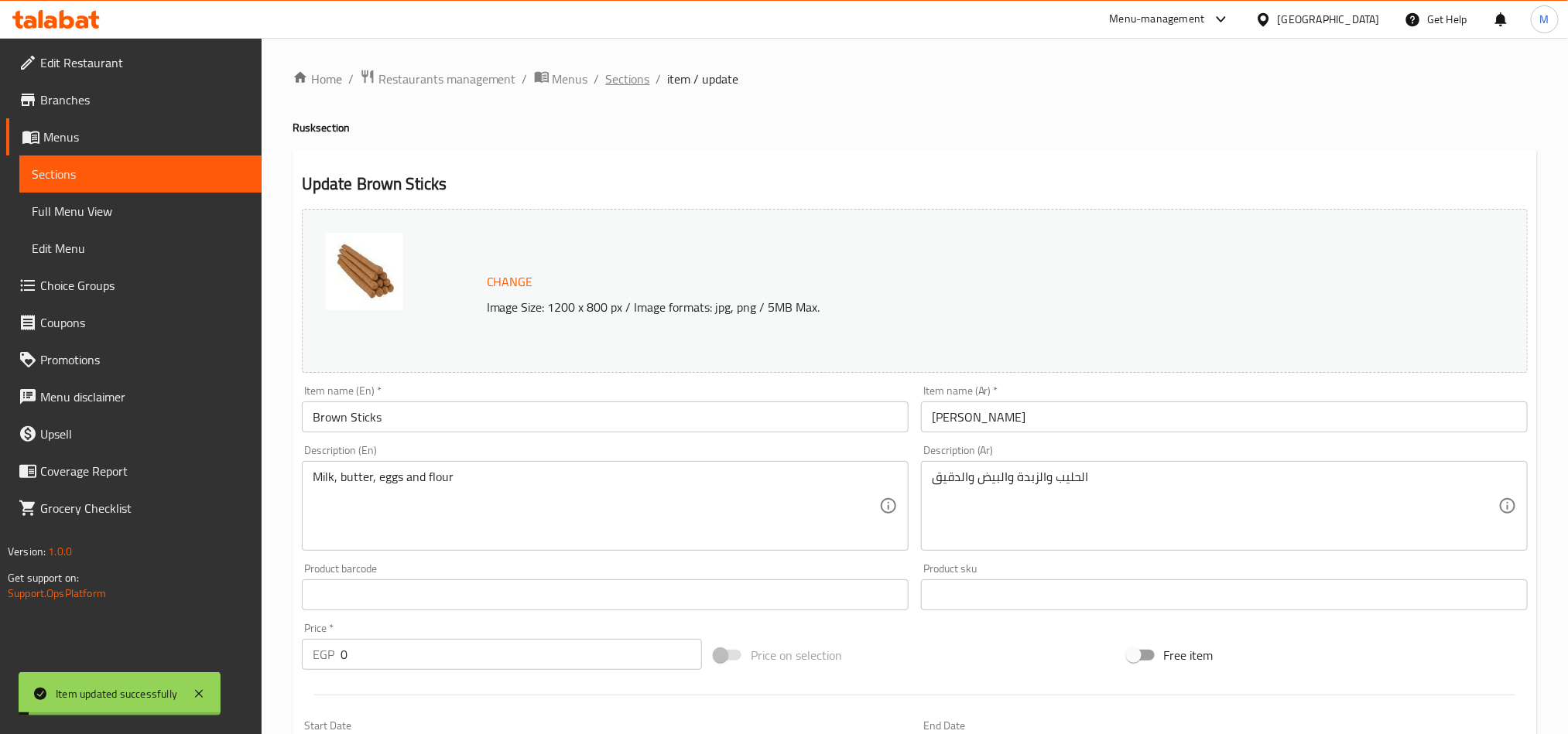
click at [622, 70] on span "Sections" at bounding box center [628, 78] width 44 height 18
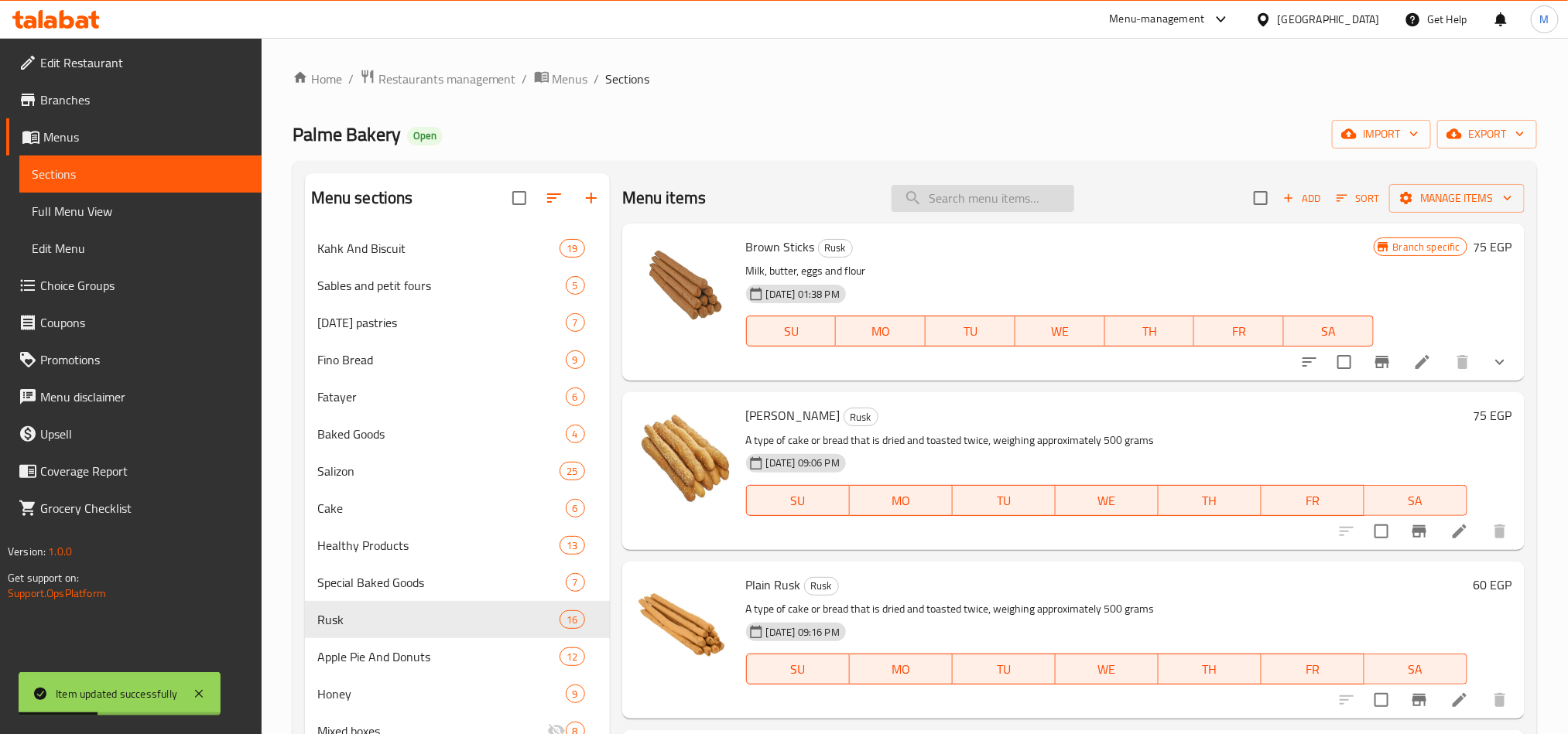
click at [994, 193] on input "search" at bounding box center [983, 198] width 183 height 27
paste input "باتون ساليه"
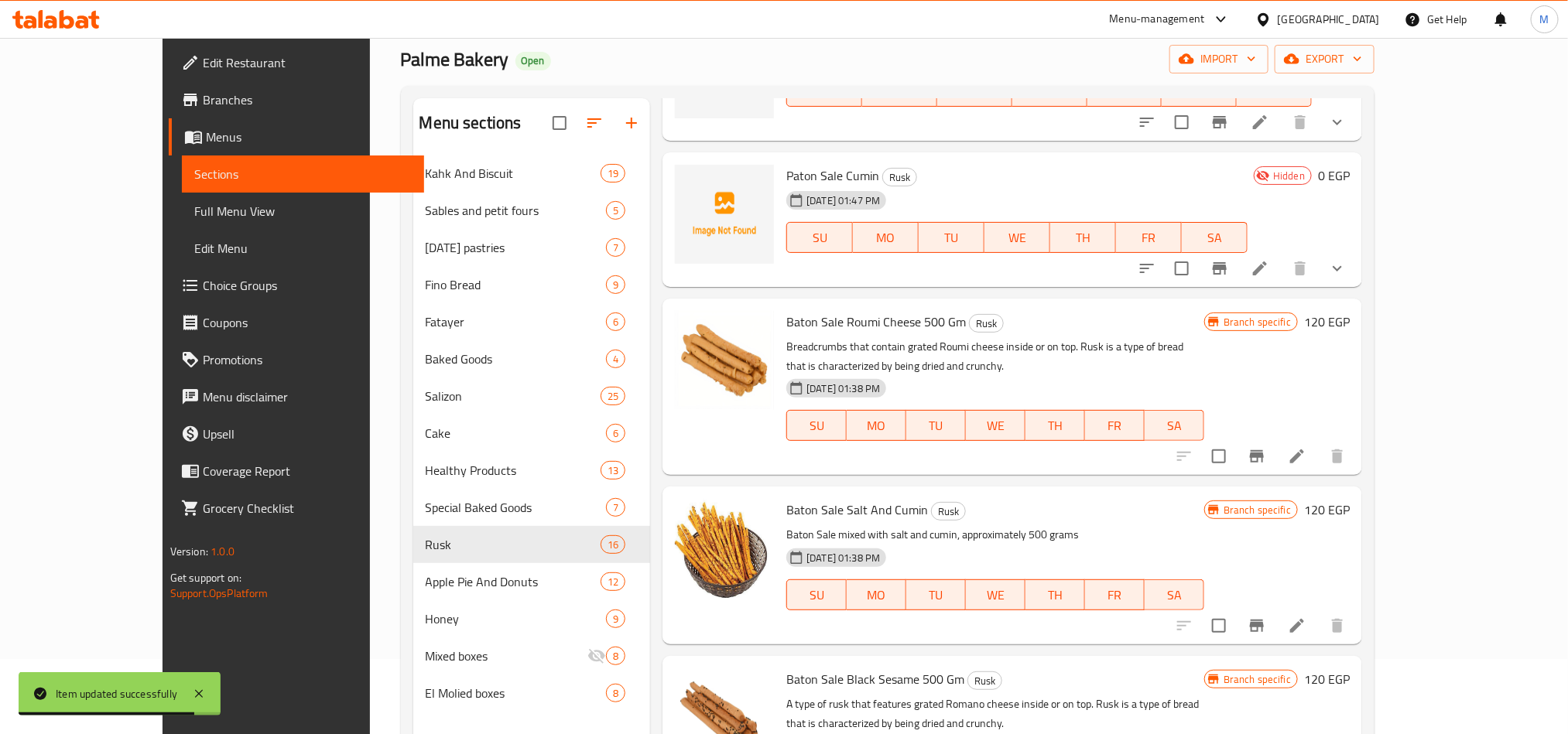
scroll to position [116, 0]
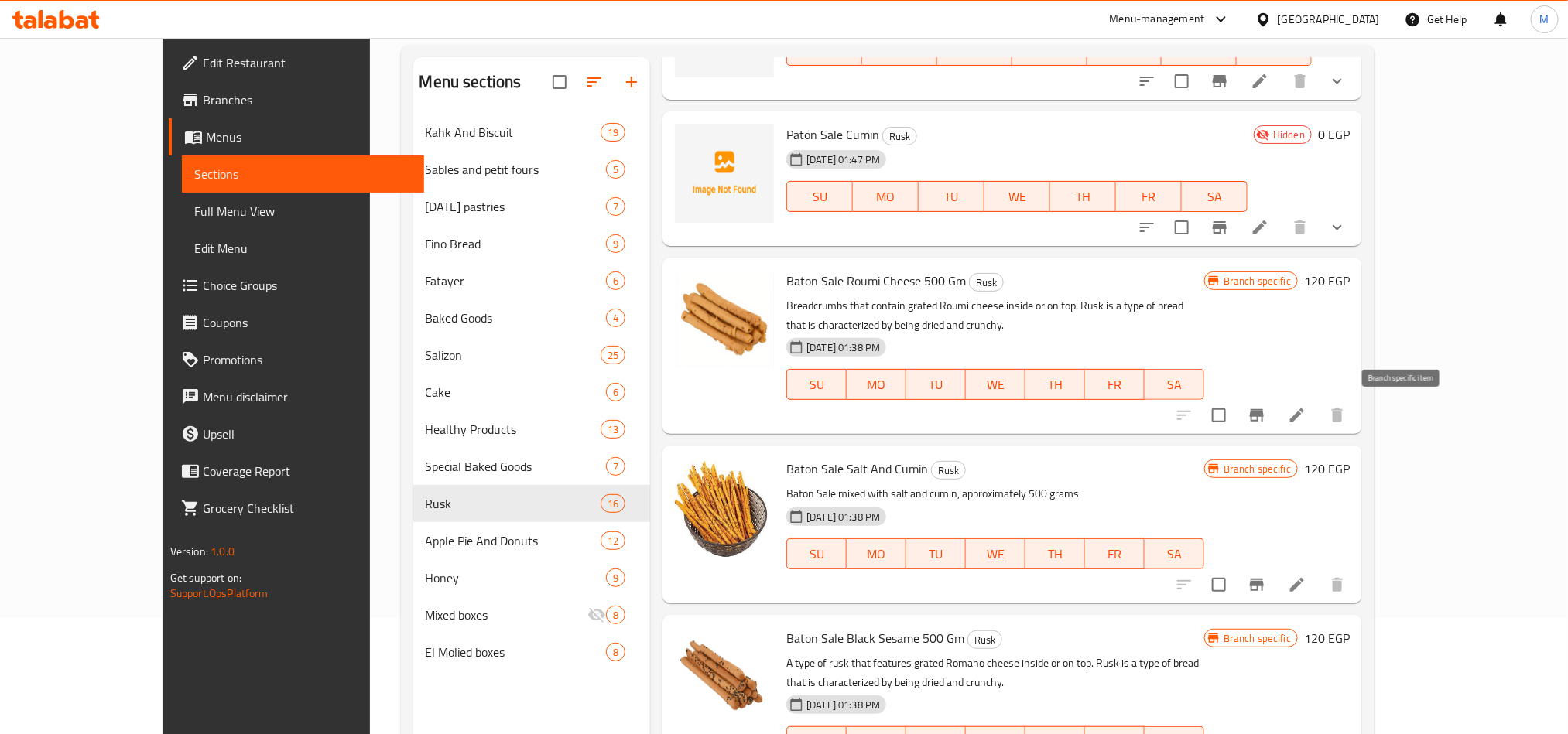
click at [1266, 421] on icon "Branch-specific-item" at bounding box center [1256, 415] width 18 height 18
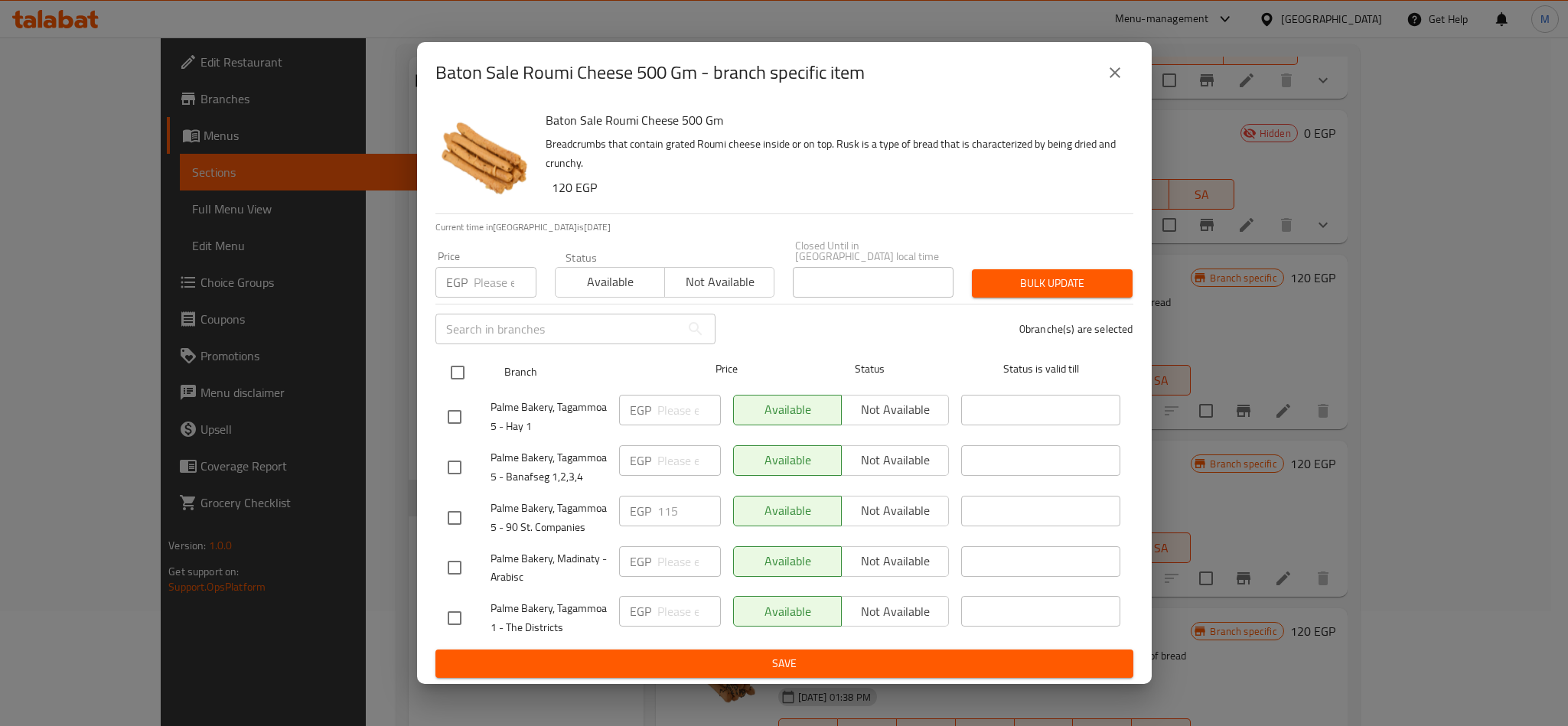
click at [464, 374] on input "checkbox" at bounding box center [457, 372] width 32 height 32
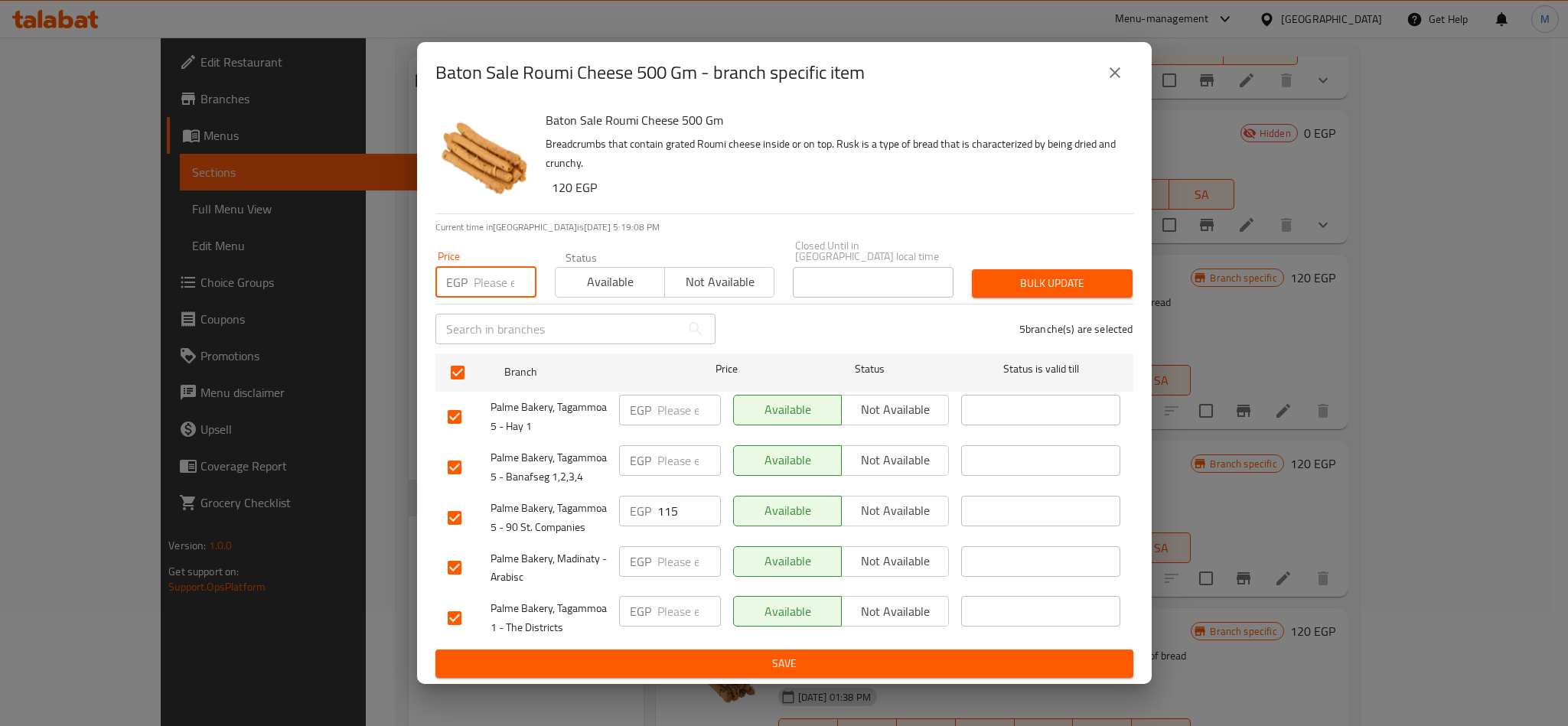
click at [505, 286] on input "number" at bounding box center [505, 283] width 63 height 31
click at [1055, 274] on span "Bulk update" at bounding box center [1052, 284] width 136 height 19
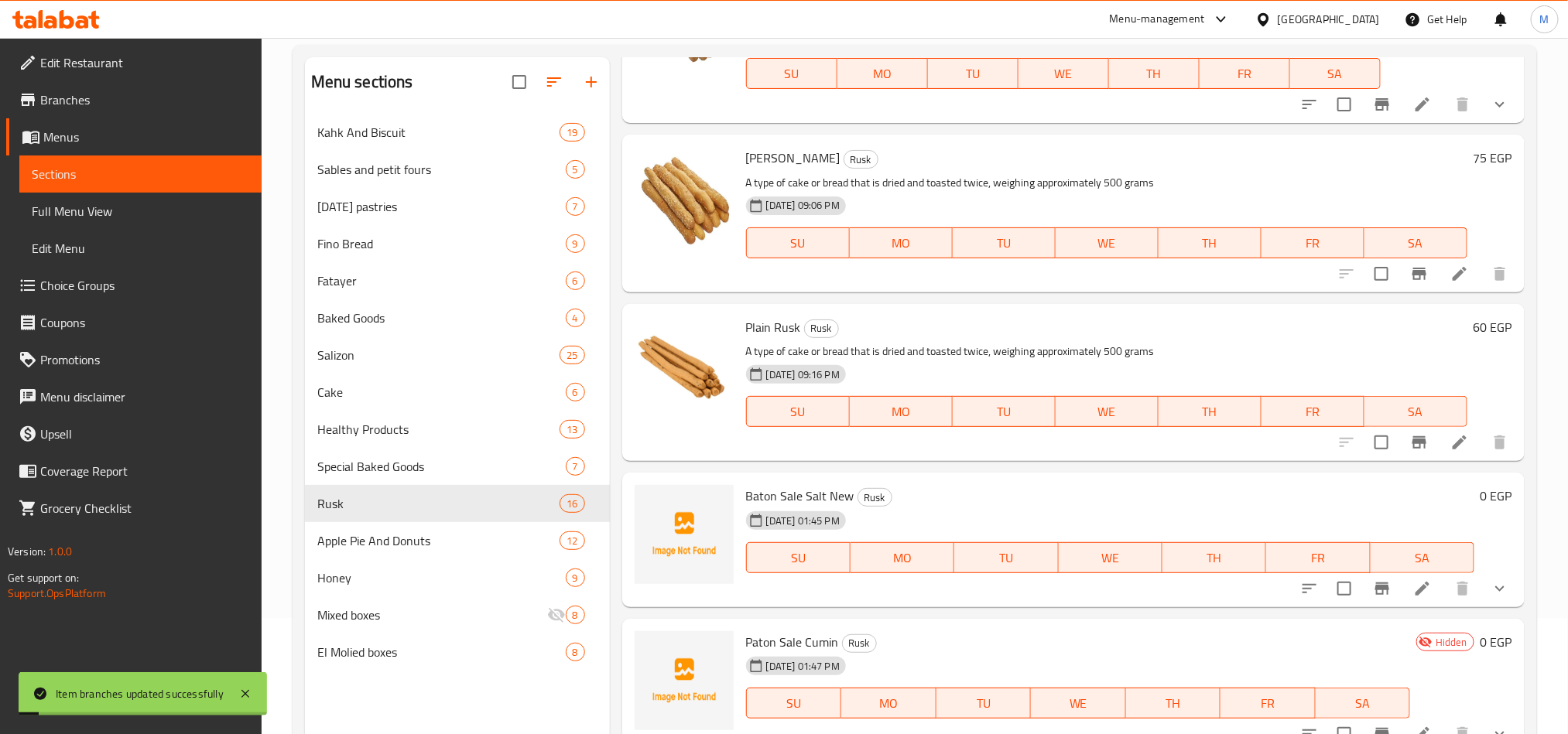
click at [1437, 423] on span "SA" at bounding box center [1416, 412] width 90 height 23
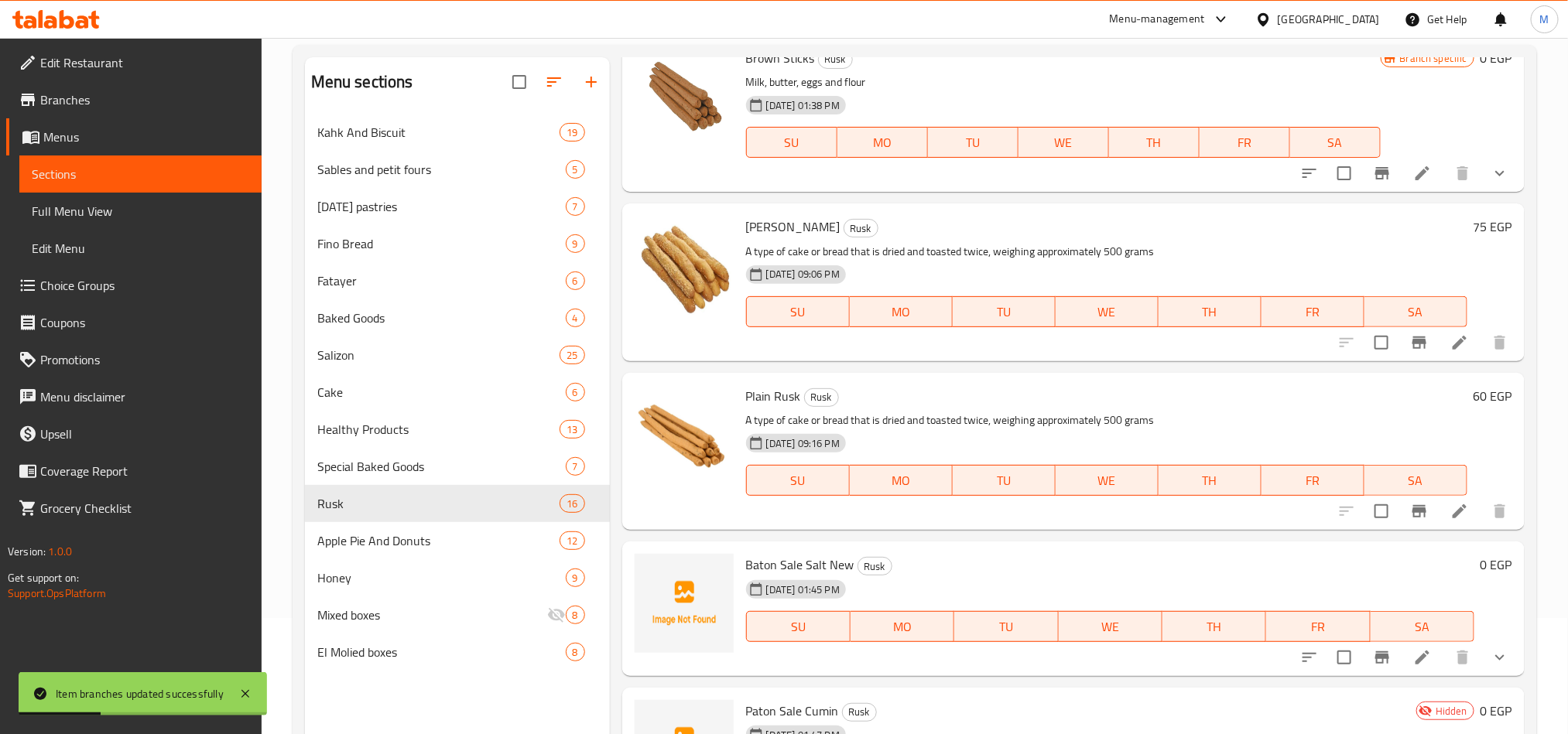
scroll to position [0, 0]
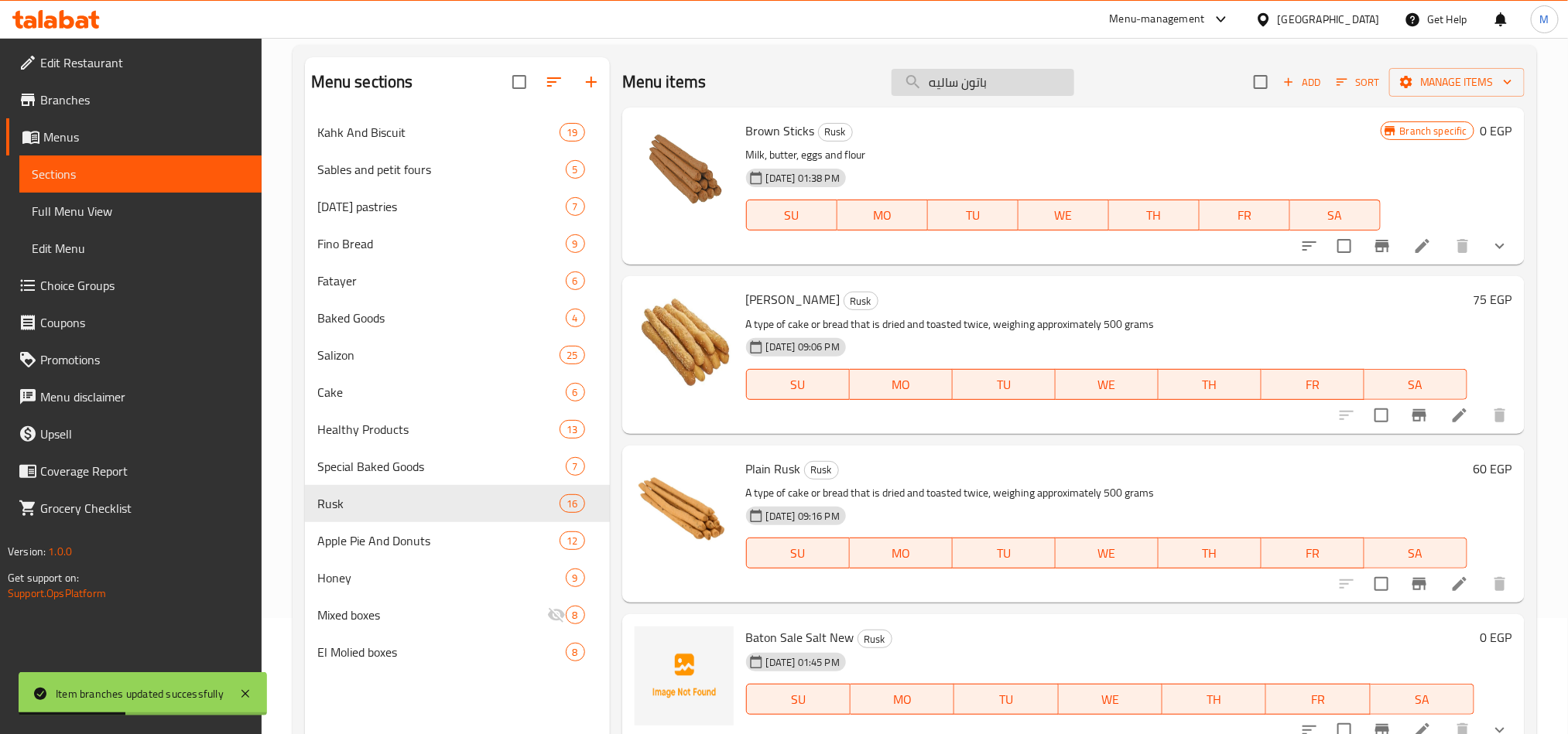
click at [1026, 79] on input "باتون ساليه" at bounding box center [983, 82] width 183 height 27
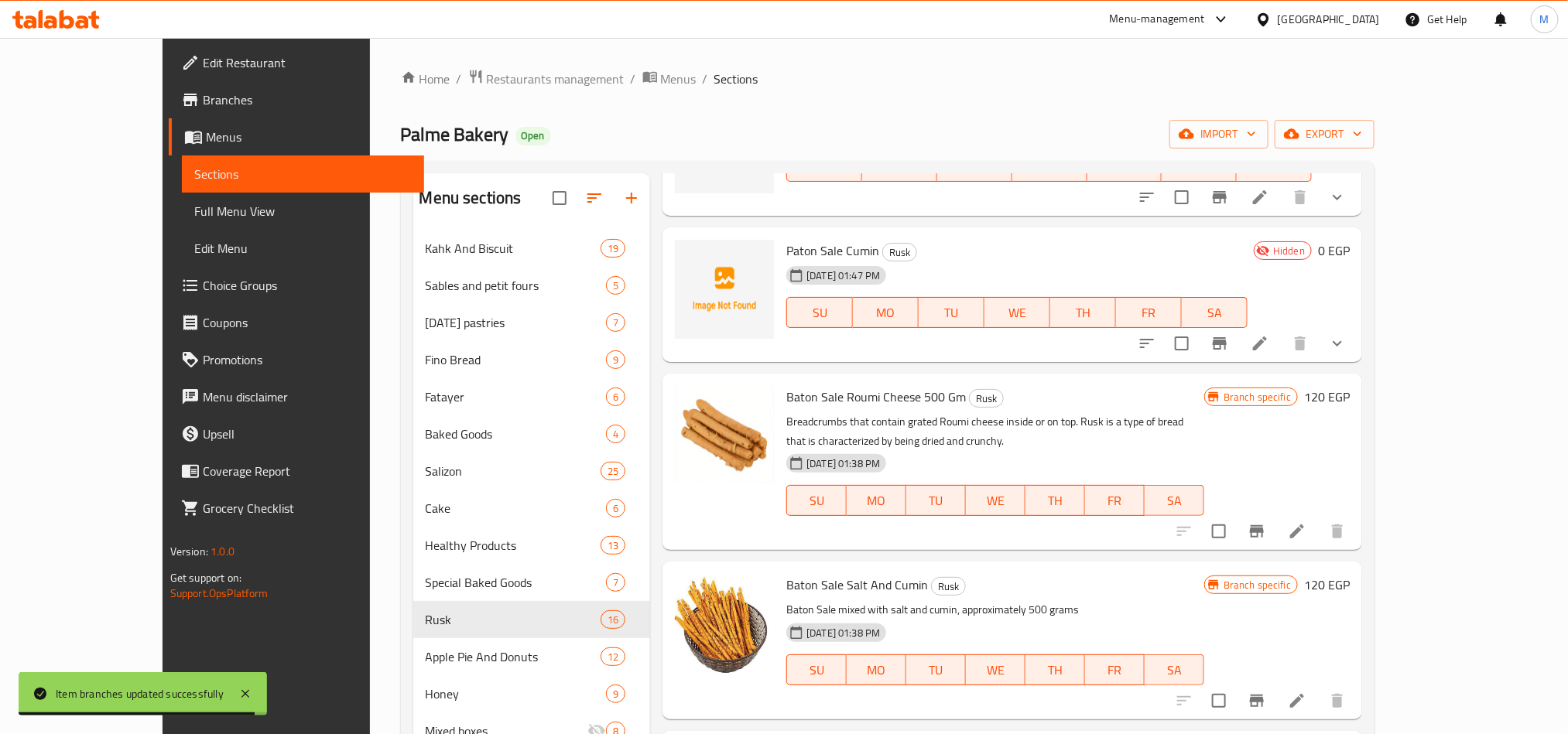
click at [1264, 530] on icon "Branch-specific-item" at bounding box center [1257, 531] width 14 height 12
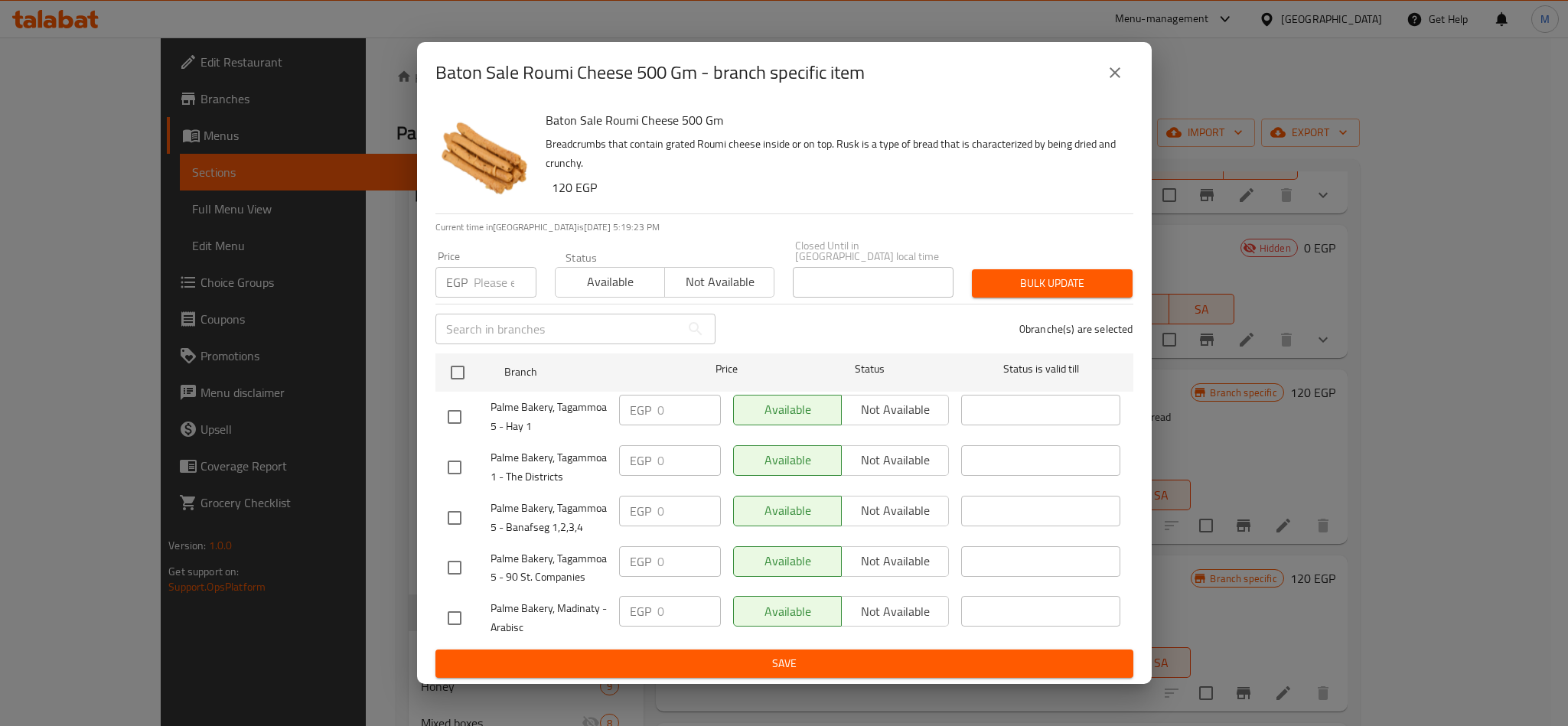
click at [1110, 72] on icon "close" at bounding box center [1115, 72] width 18 height 18
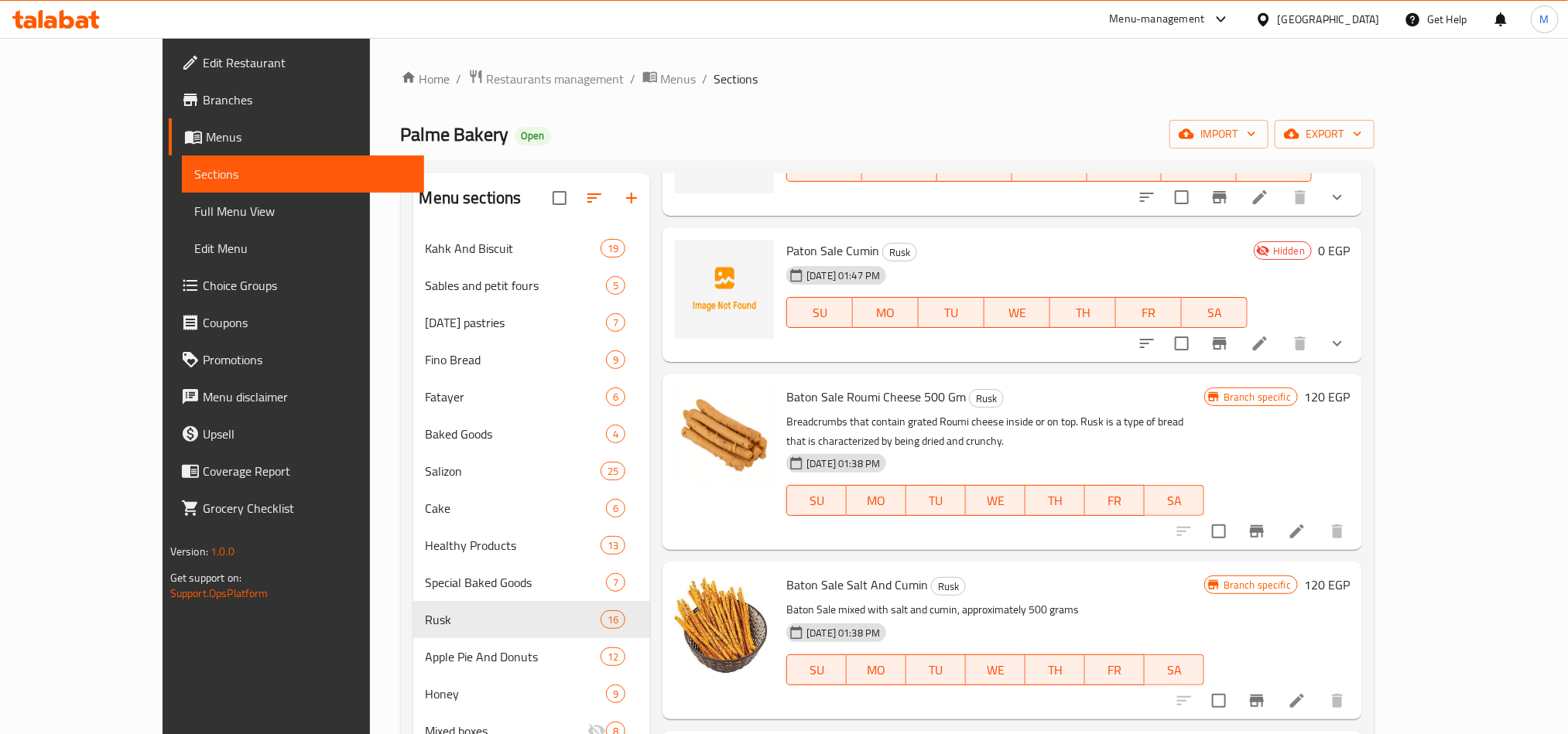
click at [1306, 532] on icon at bounding box center [1297, 531] width 18 height 18
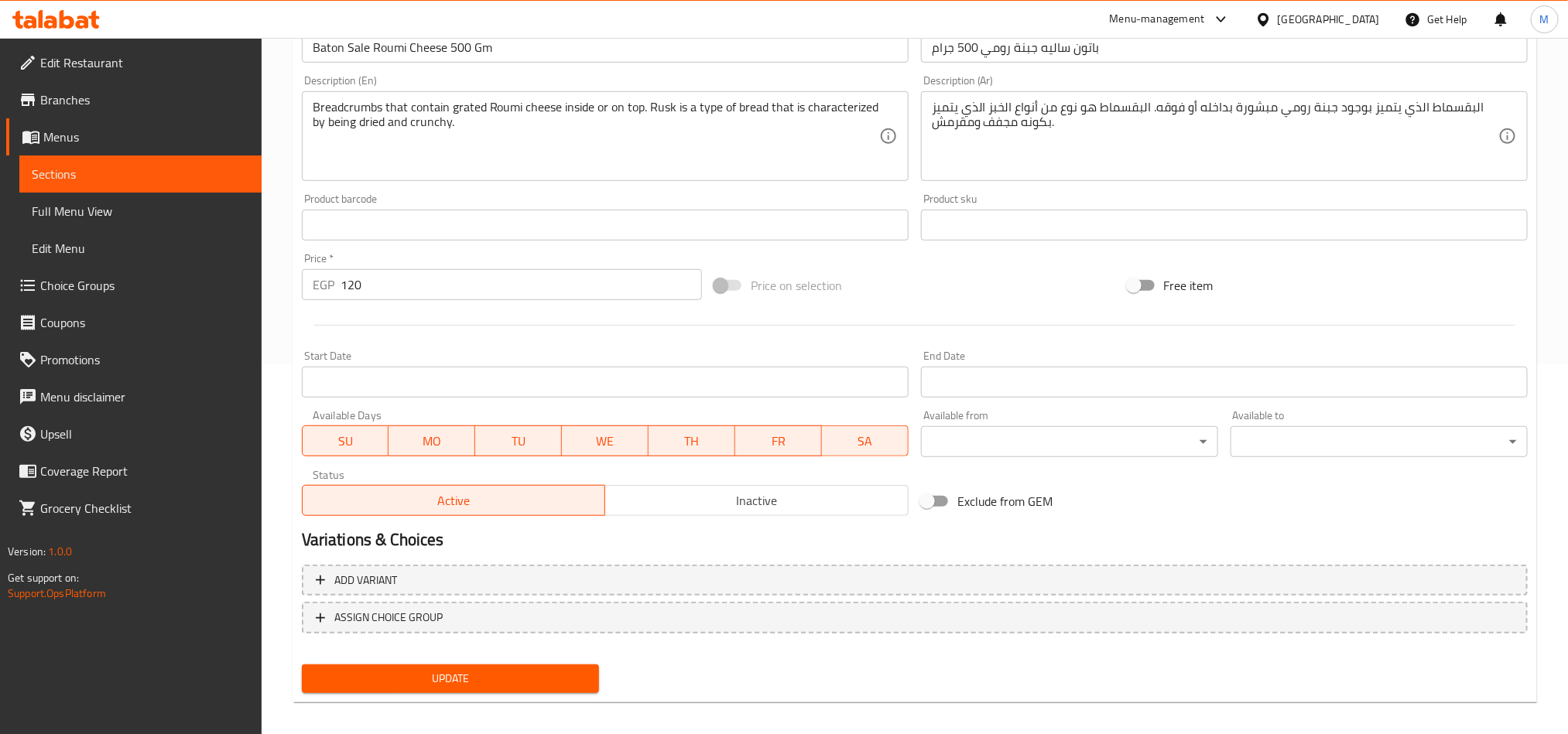
scroll to position [379, 0]
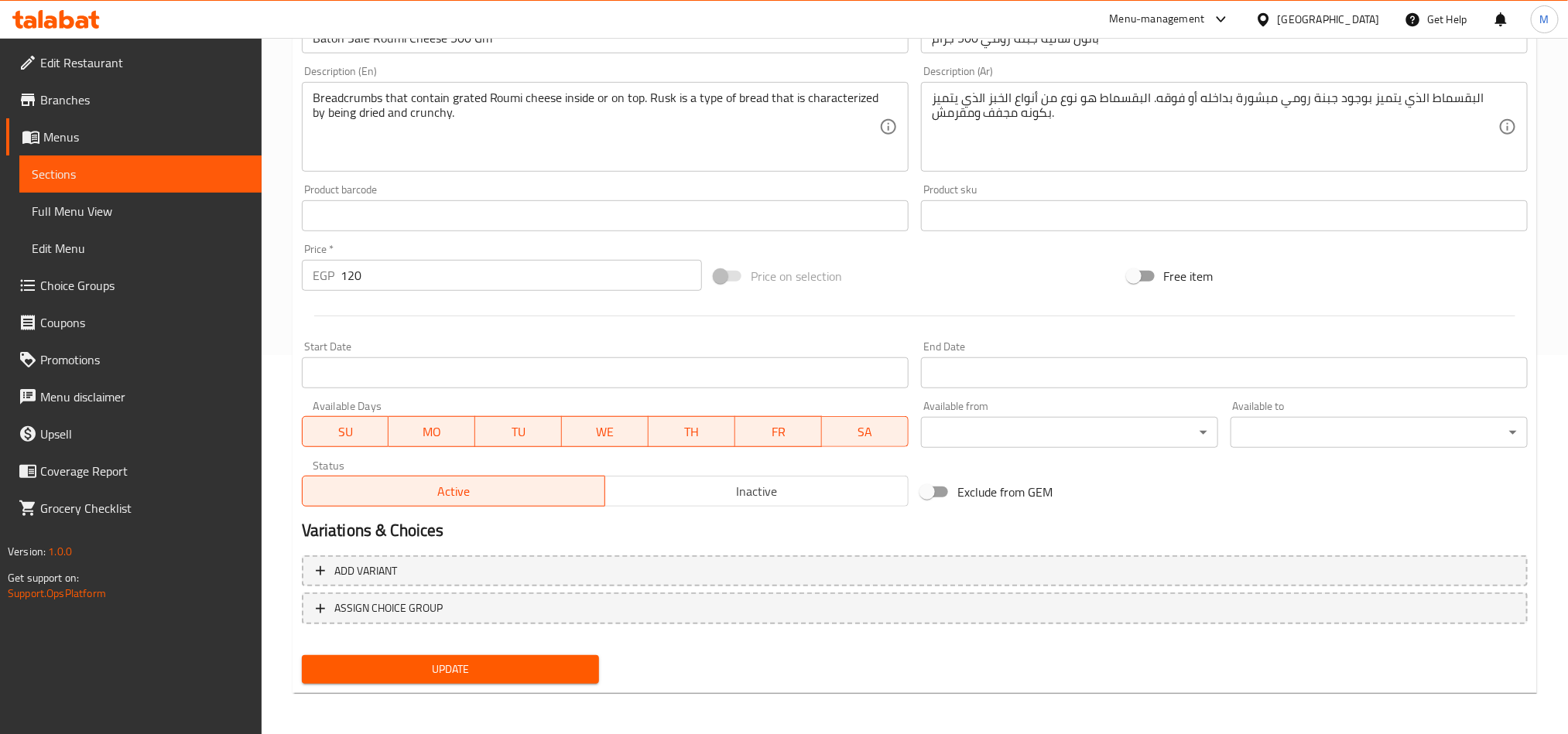
click at [562, 282] on input "120" at bounding box center [521, 276] width 362 height 31
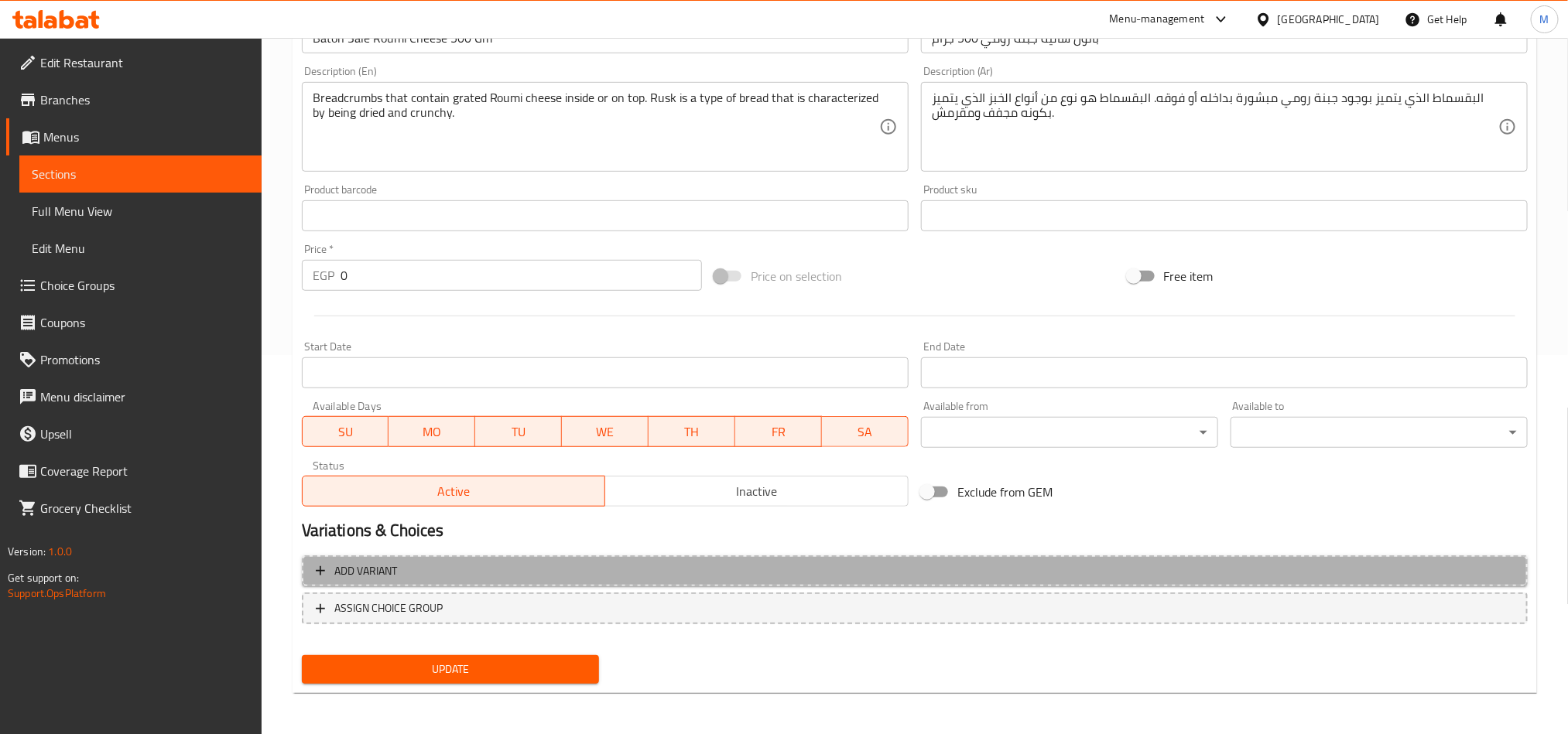
click at [980, 569] on span "Add variant" at bounding box center [914, 571] width 1198 height 19
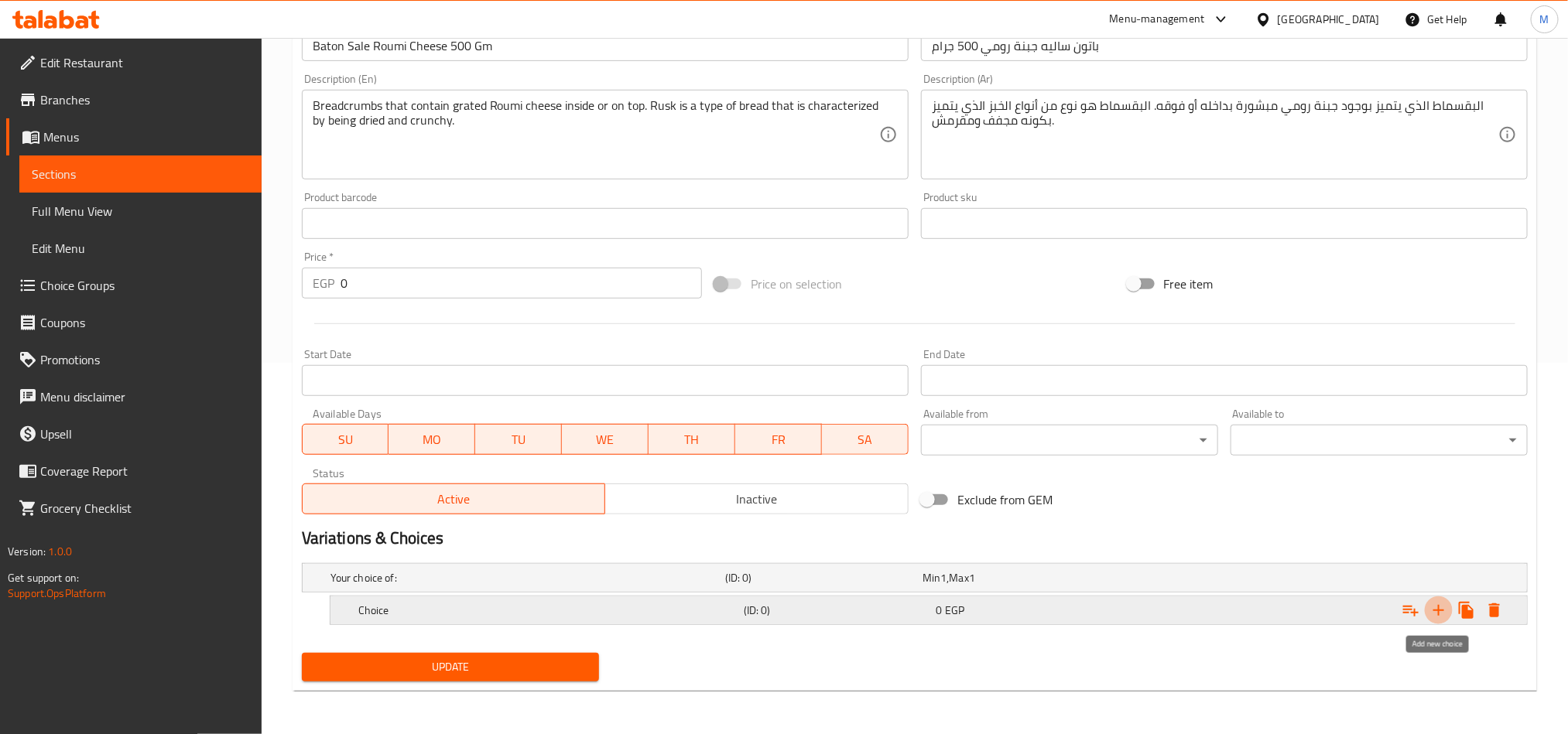
click at [1444, 607] on icon "Expand" at bounding box center [1438, 610] width 18 height 18
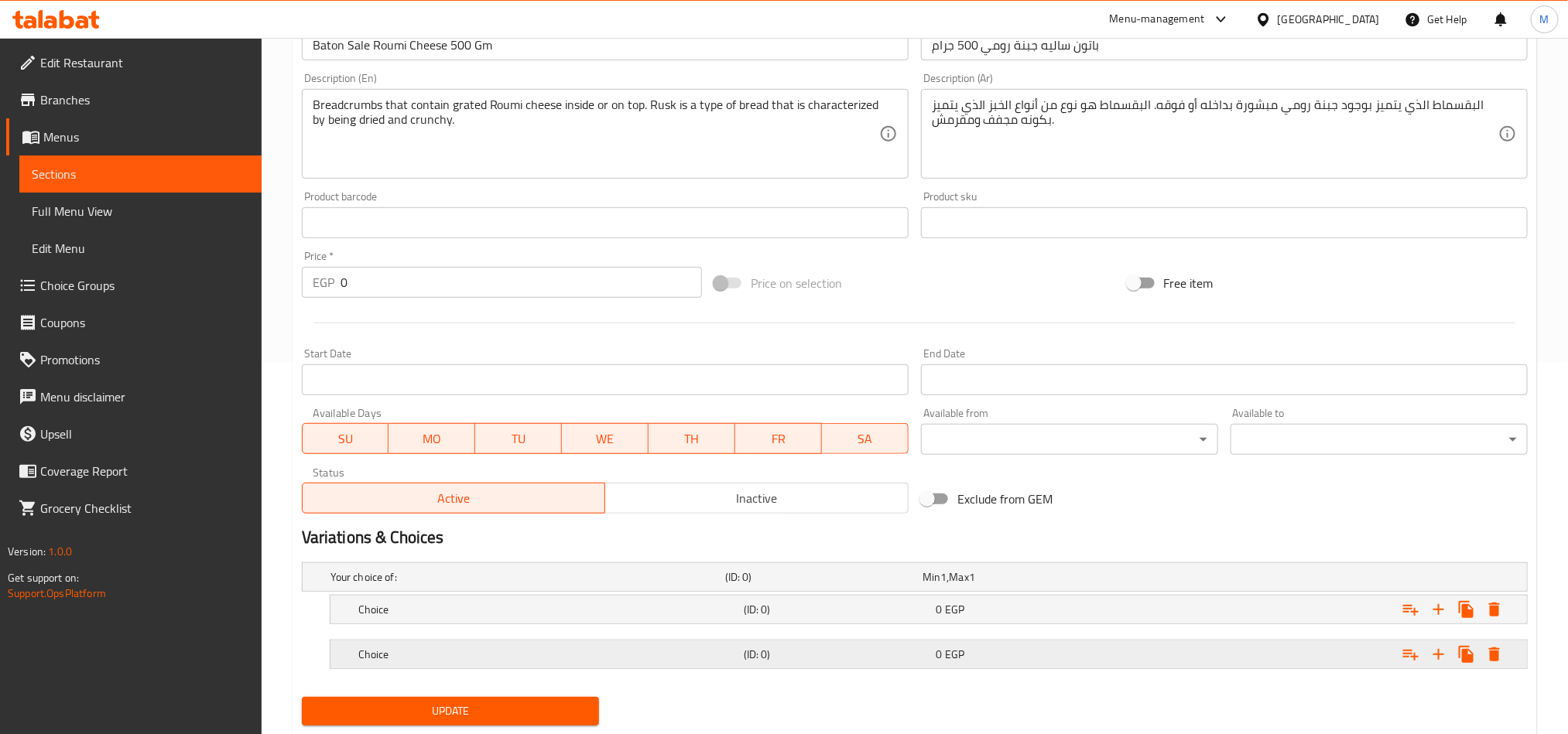
click at [1325, 651] on div "Expand" at bounding box center [1318, 654] width 385 height 34
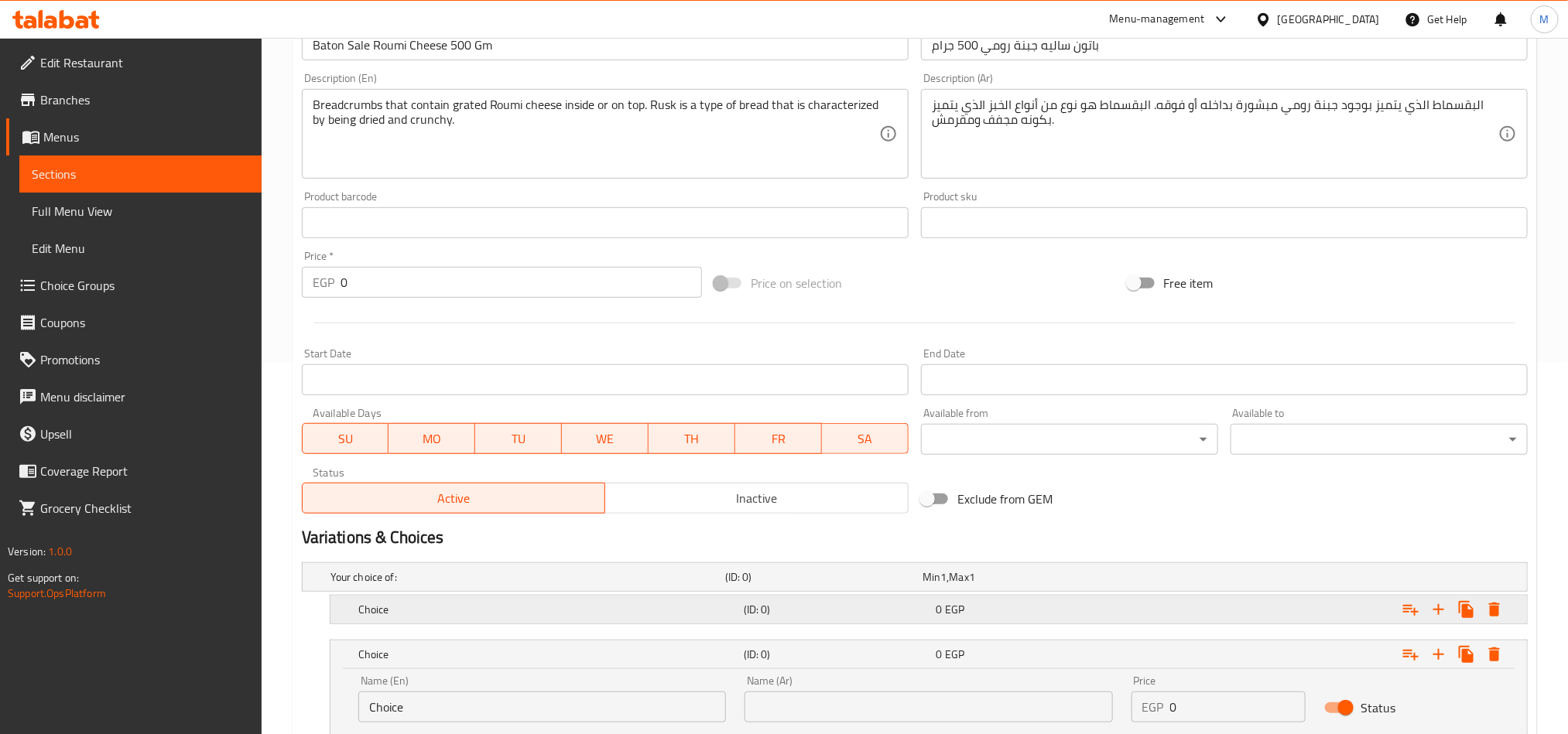
click at [1295, 620] on div "Expand" at bounding box center [1318, 610] width 385 height 34
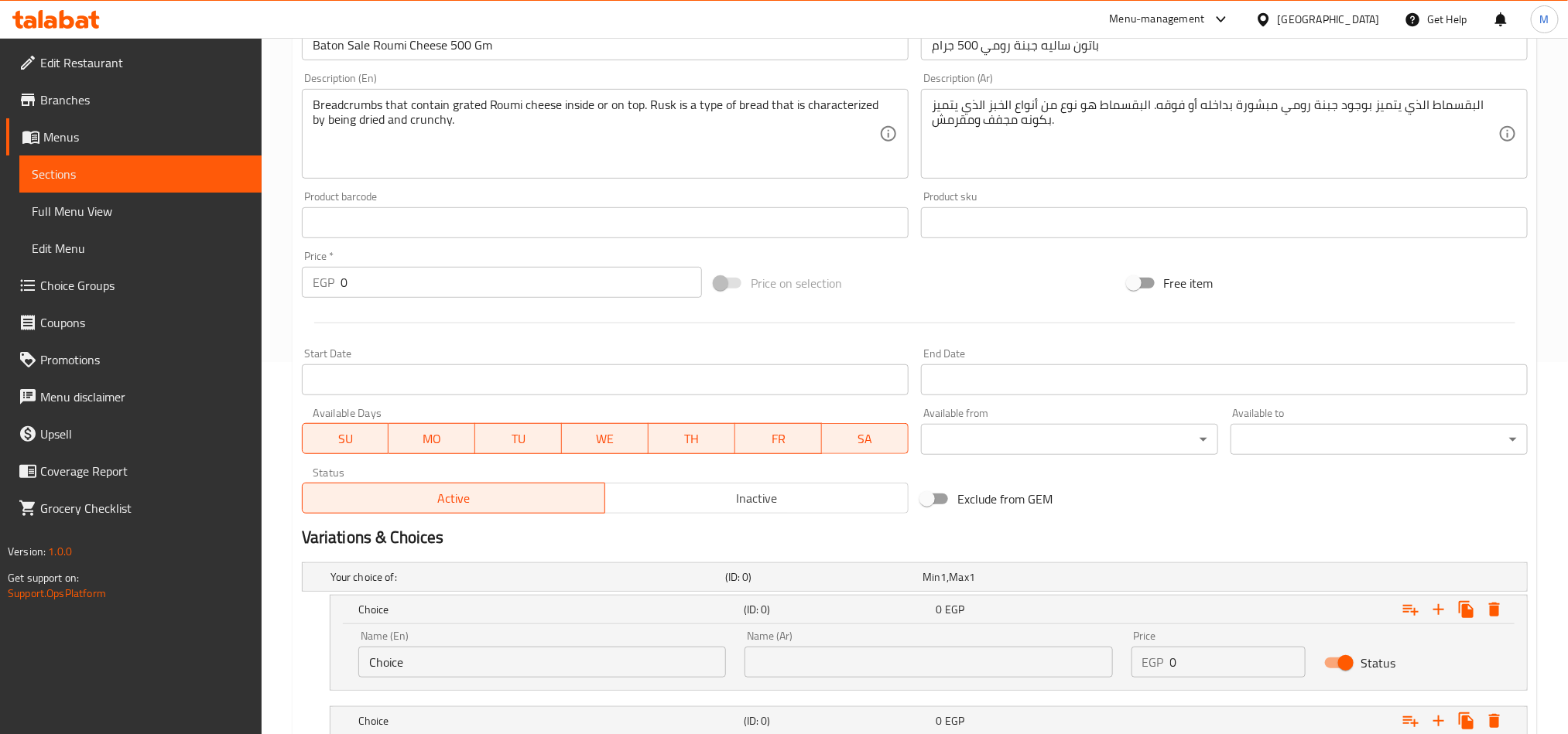
click at [1210, 673] on input "0" at bounding box center [1238, 663] width 137 height 31
paste input "14"
drag, startPoint x: 1210, startPoint y: 673, endPoint x: 1201, endPoint y: 581, distance: 92.4
click at [1210, 669] on input "0" at bounding box center [1238, 663] width 137 height 31
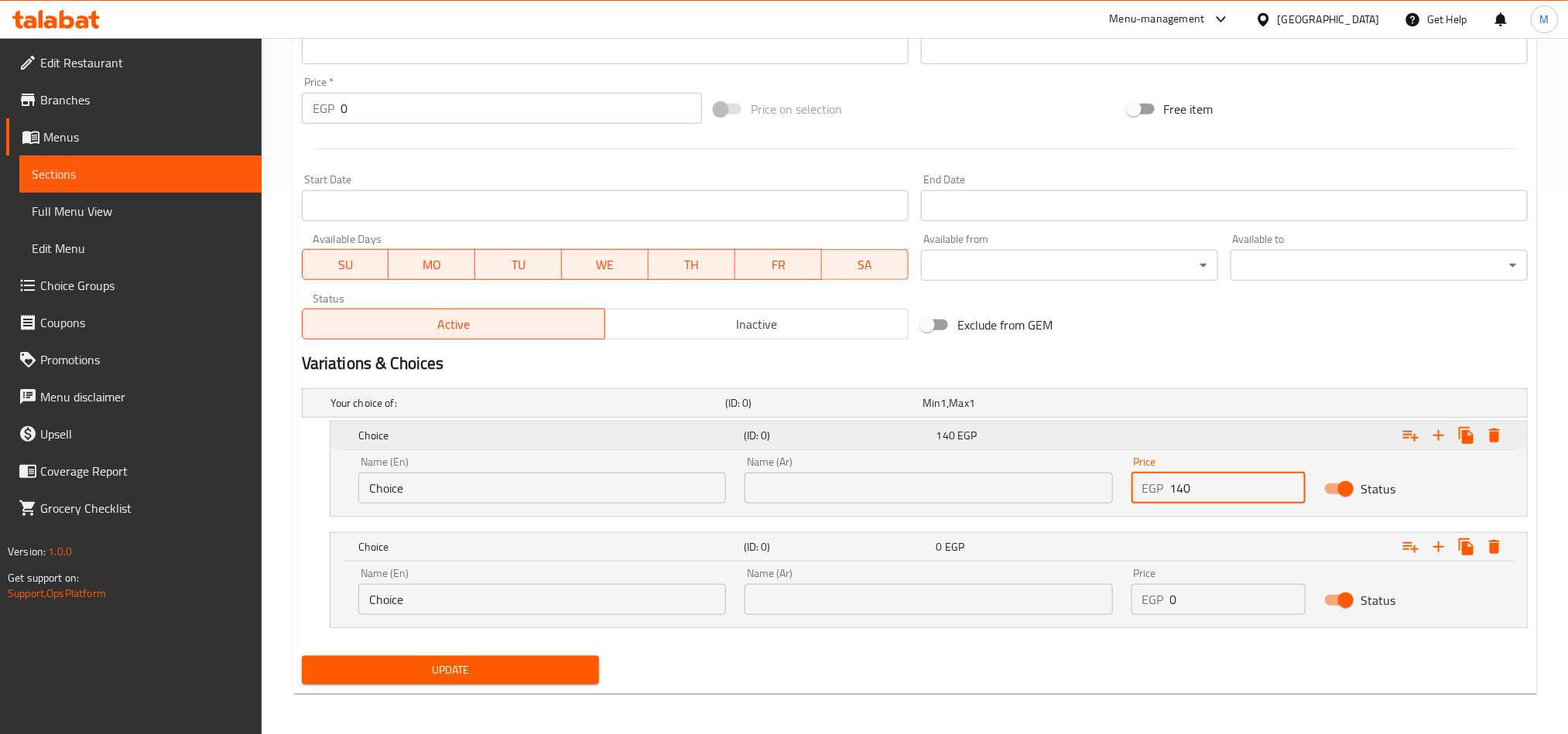
scroll to position [551, 0]
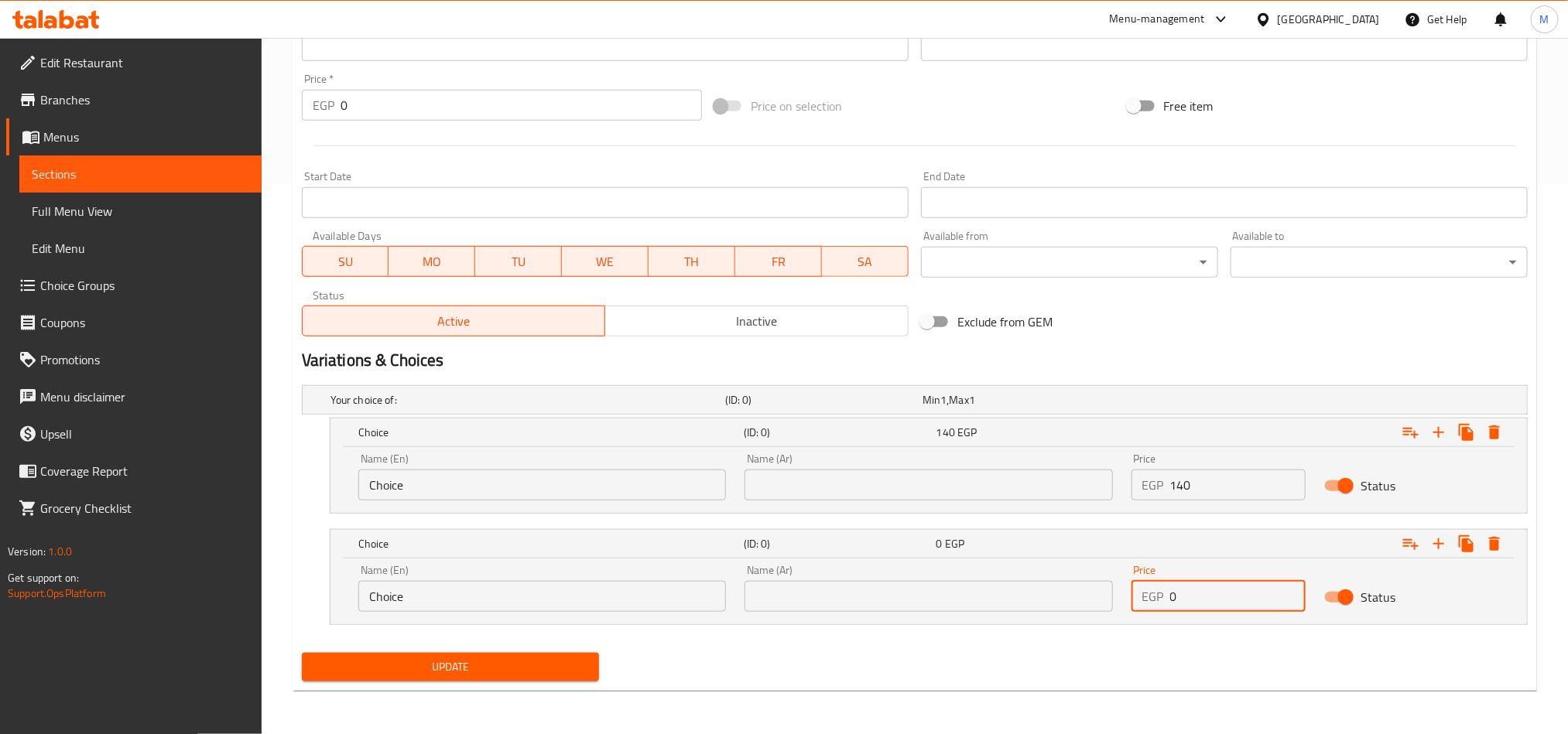
click at [1196, 594] on input "0" at bounding box center [1238, 597] width 137 height 31
paste input "28"
click at [924, 477] on input "text" at bounding box center [928, 485] width 368 height 31
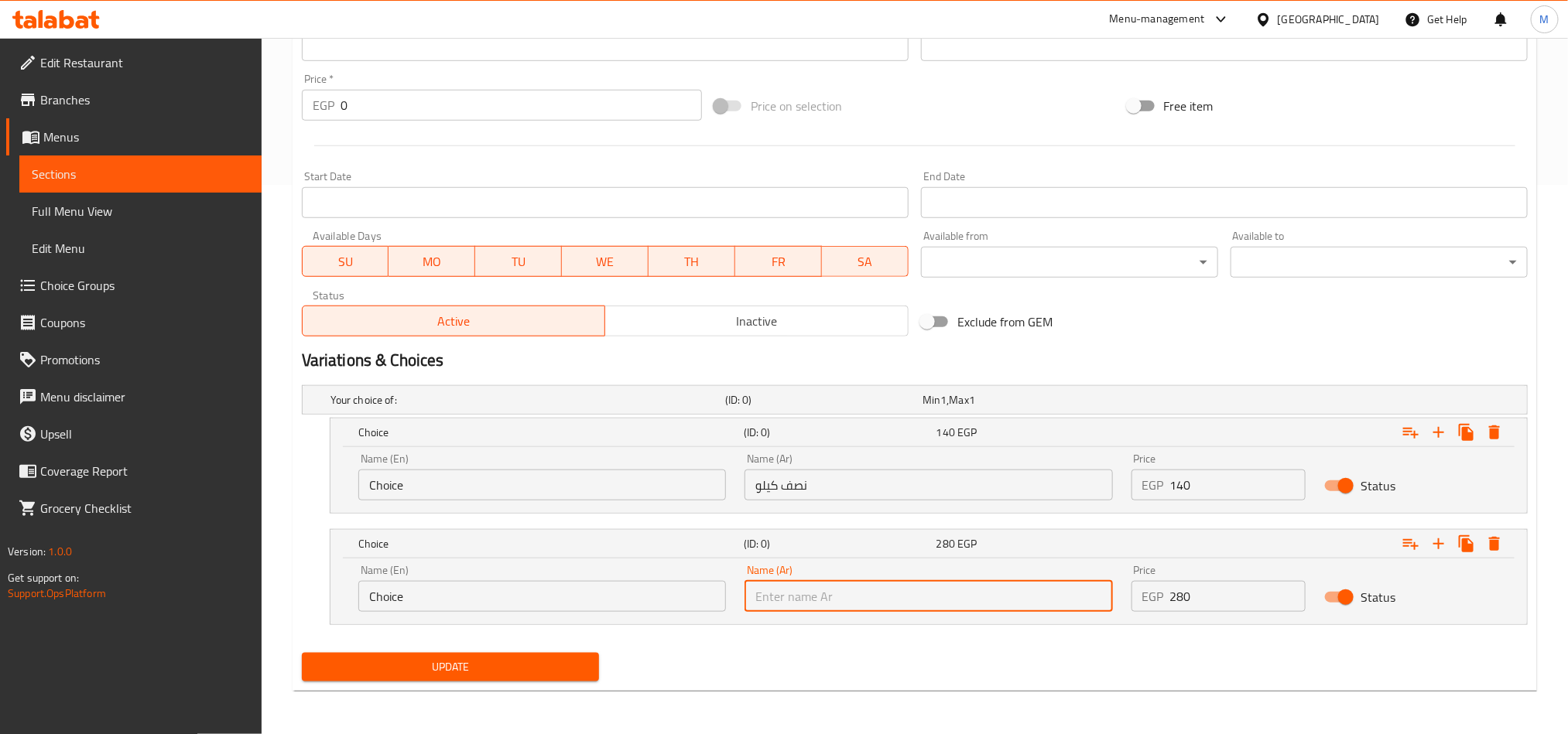
click at [899, 592] on input "text" at bounding box center [928, 597] width 368 height 31
click at [563, 488] on input "Choice" at bounding box center [542, 485] width 368 height 31
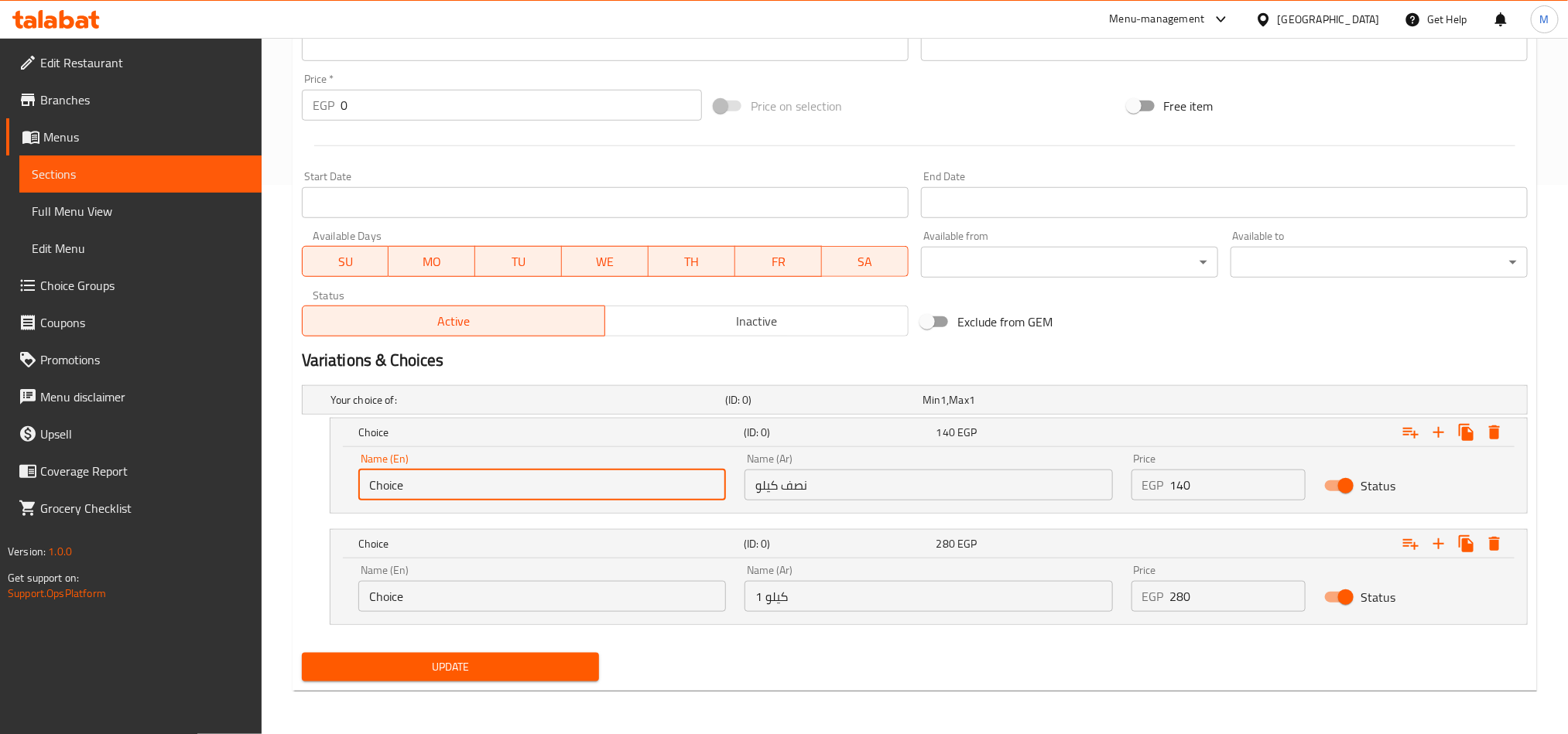
click at [563, 488] on input "Choice" at bounding box center [542, 485] width 368 height 31
click at [563, 488] on input "text" at bounding box center [542, 485] width 368 height 31
click at [580, 585] on input "Choice" at bounding box center [542, 597] width 368 height 31
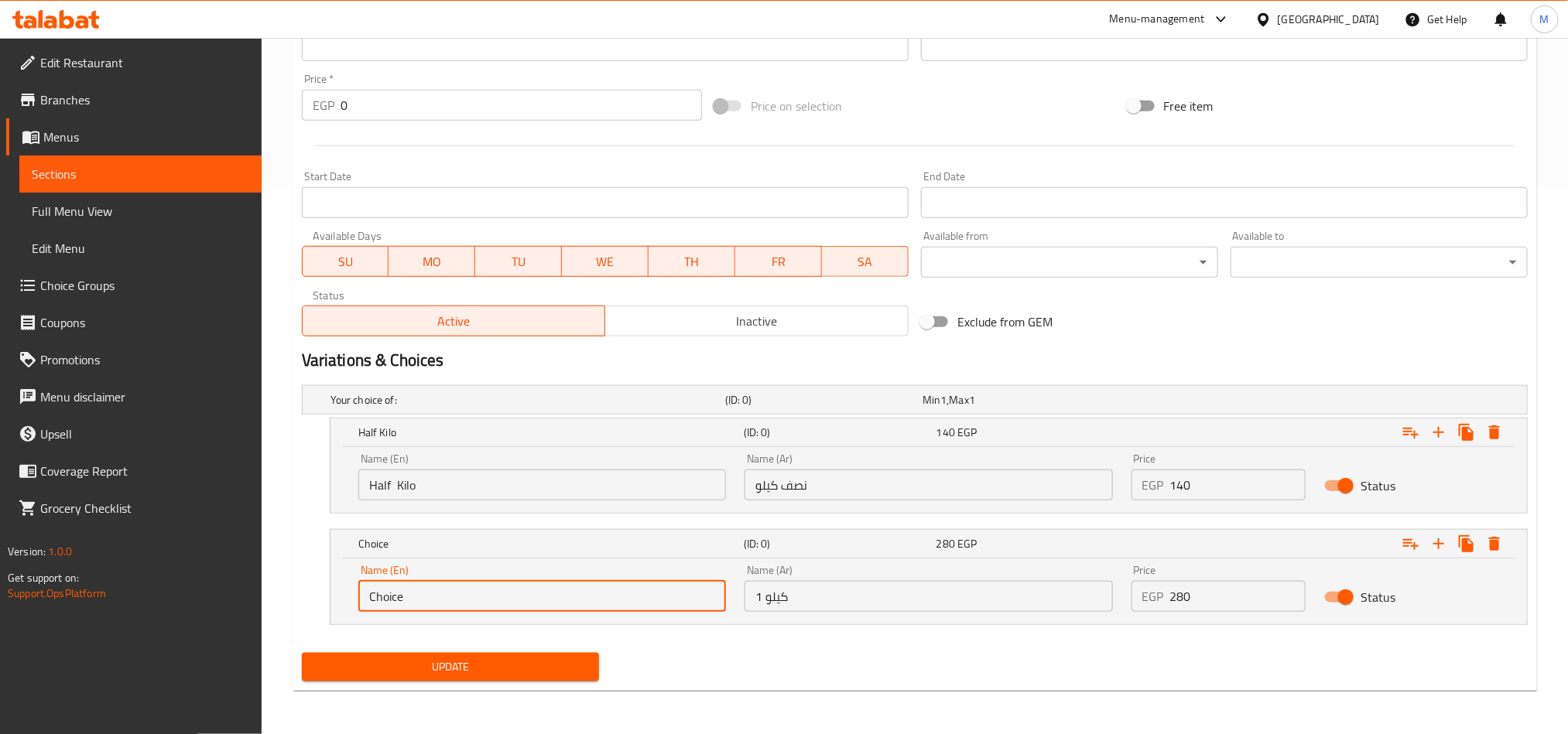
click at [580, 585] on input "Choice" at bounding box center [542, 597] width 368 height 31
click at [576, 604] on input "text" at bounding box center [542, 597] width 368 height 31
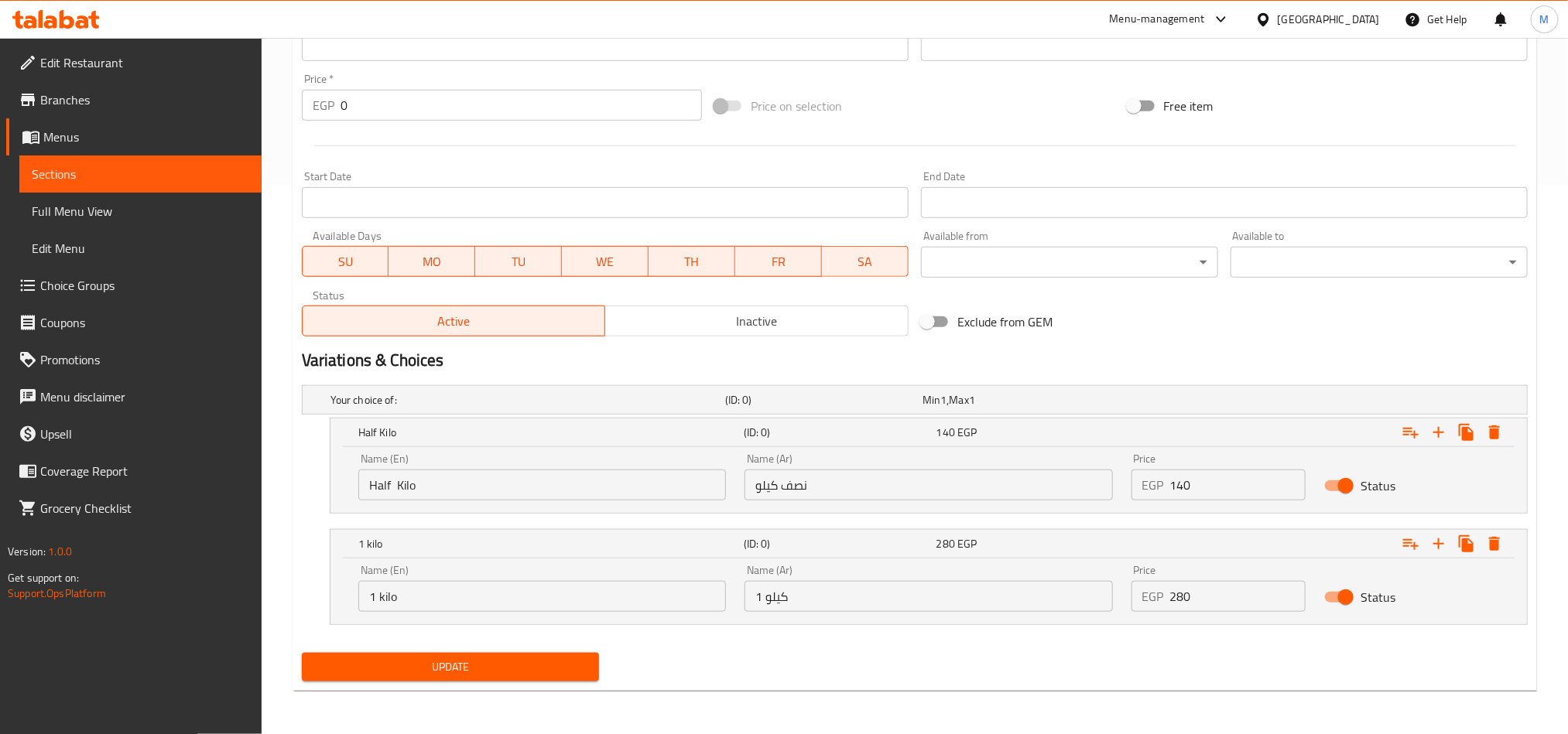
click at [873, 677] on div "Update" at bounding box center [915, 667] width 1238 height 41
drag, startPoint x: 600, startPoint y: 643, endPoint x: 594, endPoint y: 652, distance: 10.8
click at [597, 644] on div "Your choice of: (ID: 0) Min 1 , Max 1 Name (En) Your choice of: Name (En) Name …" at bounding box center [915, 513] width 1238 height 268
click at [590, 657] on button "Update" at bounding box center [450, 667] width 297 height 29
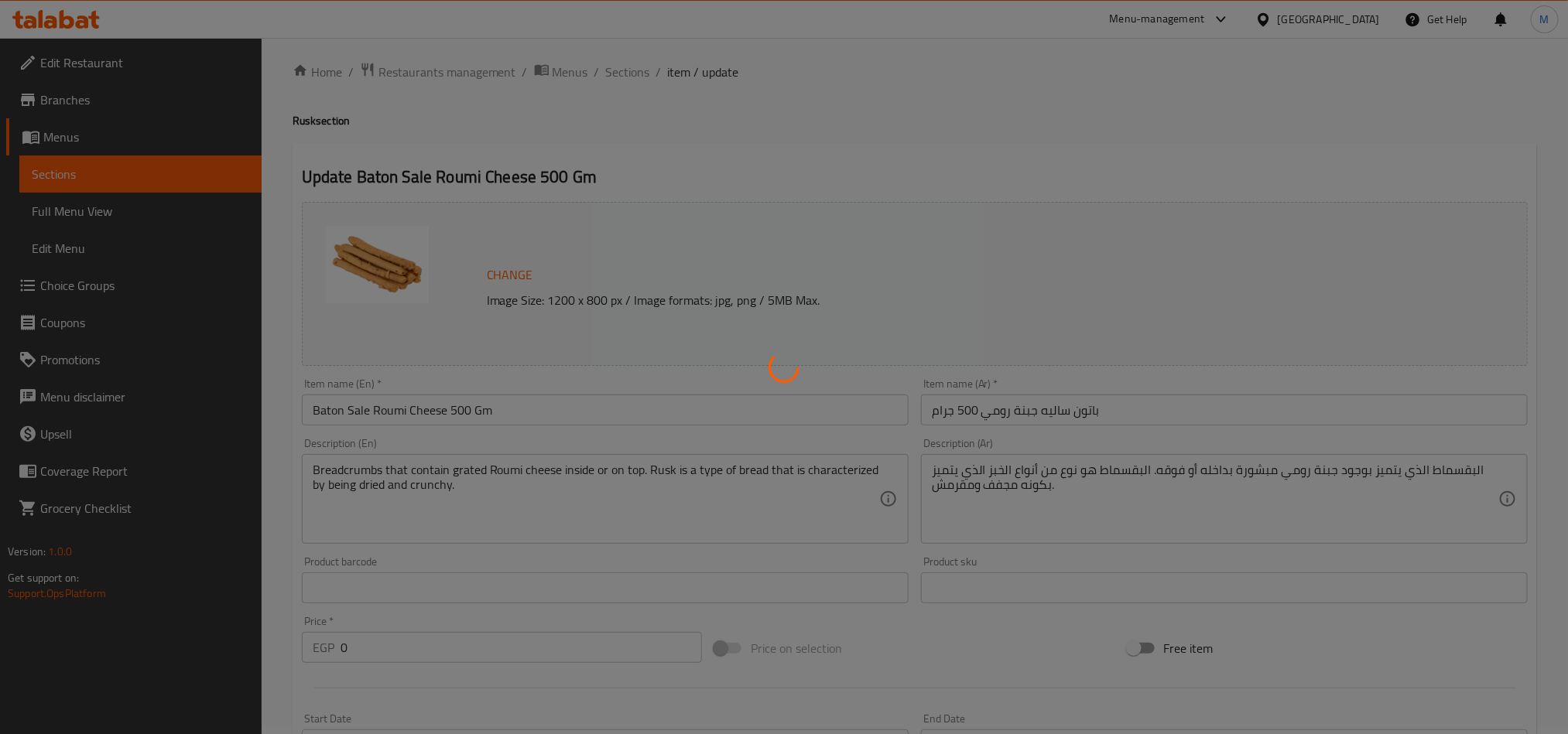
scroll to position [0, 0]
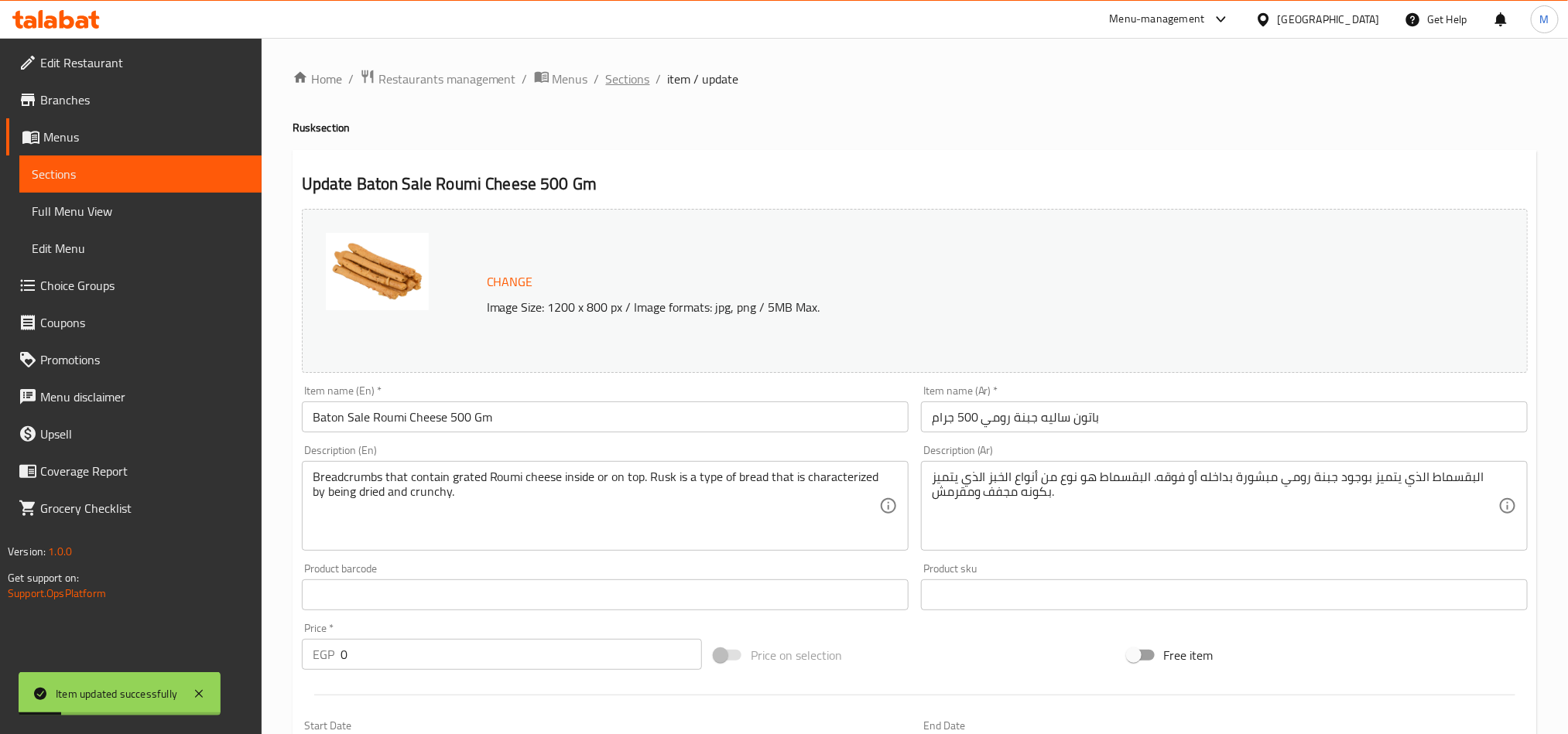
click at [616, 88] on span "Sections" at bounding box center [628, 78] width 44 height 18
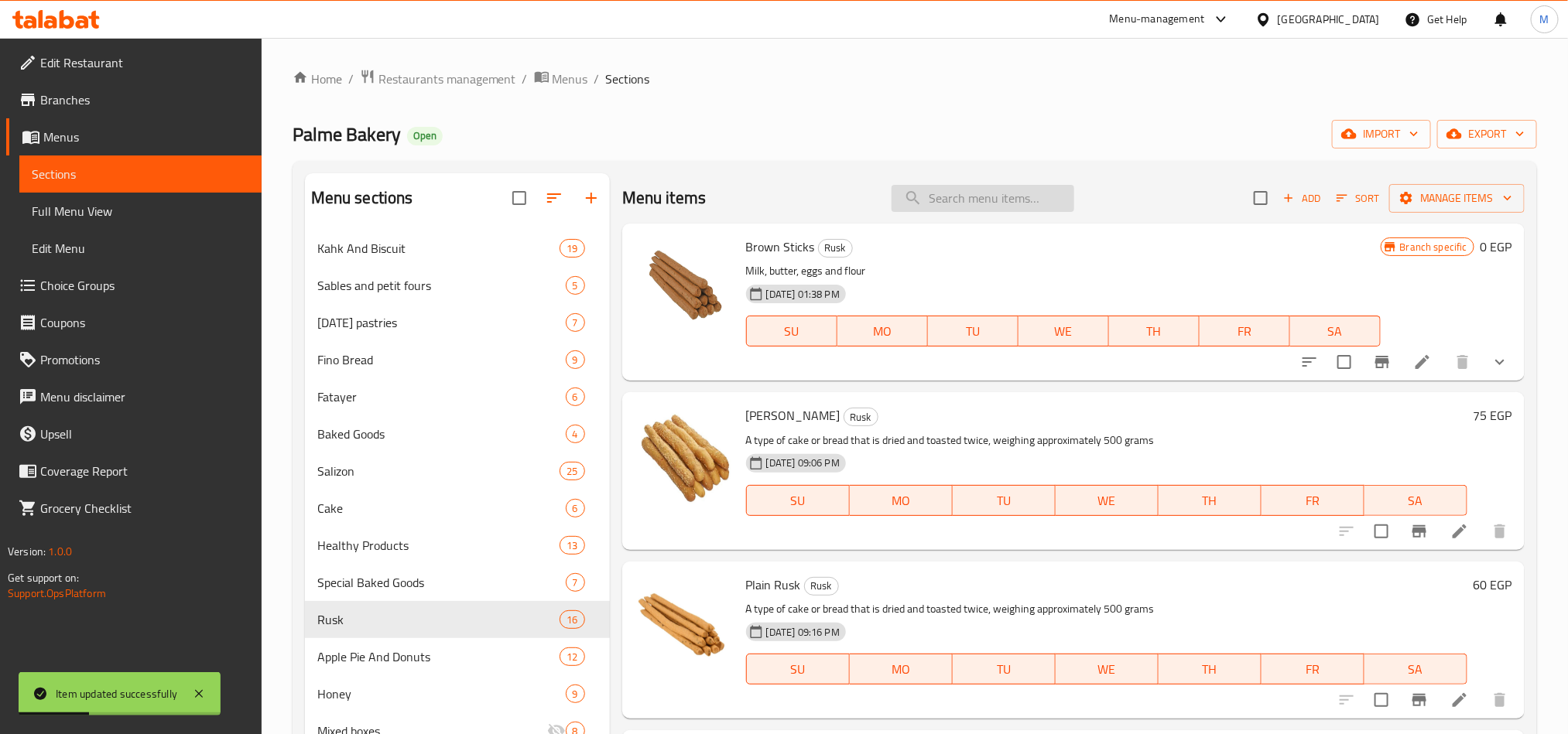
click at [965, 198] on input "search" at bounding box center [983, 198] width 183 height 27
paste input "بقسماط"
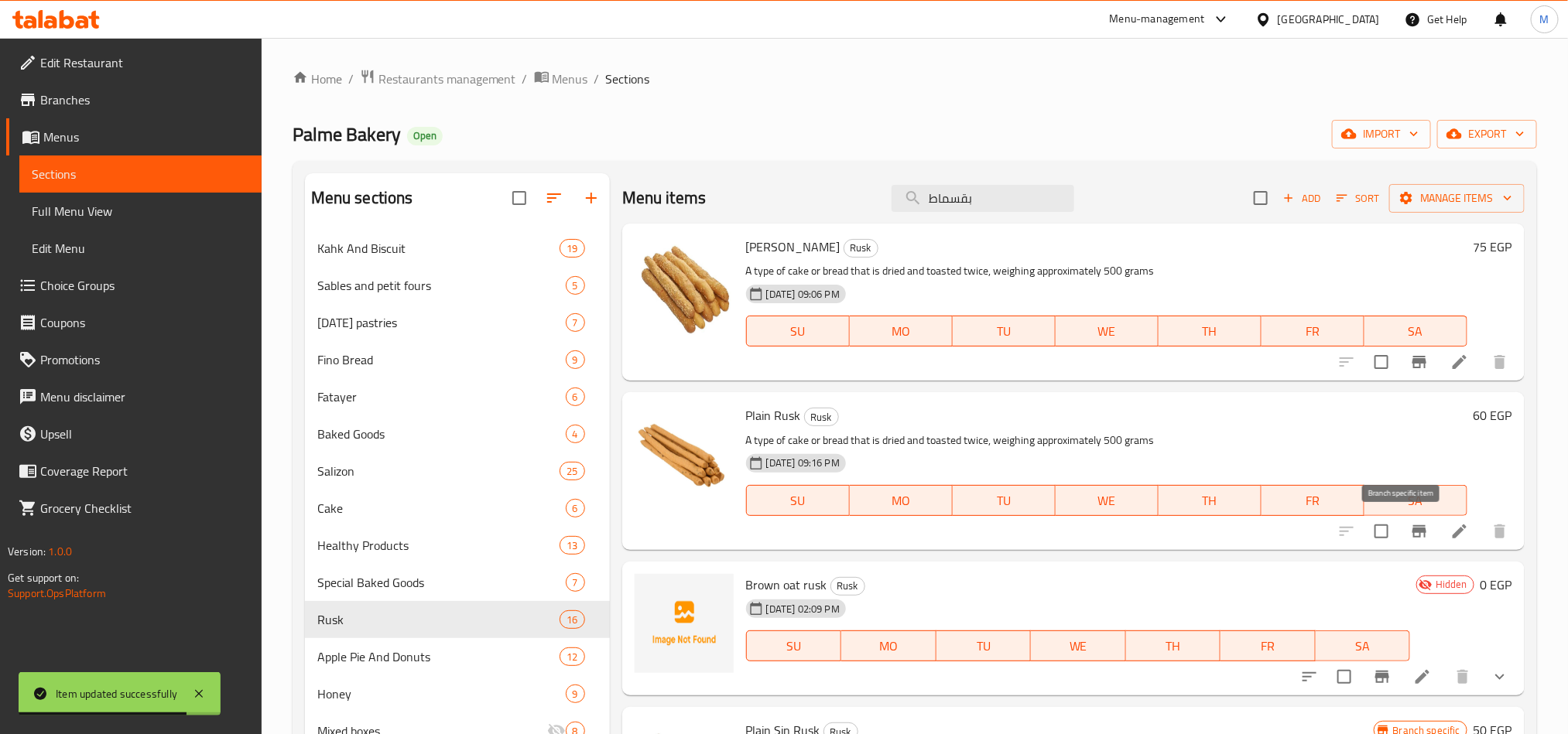
click at [1410, 534] on icon "Branch-specific-item" at bounding box center [1418, 531] width 18 height 18
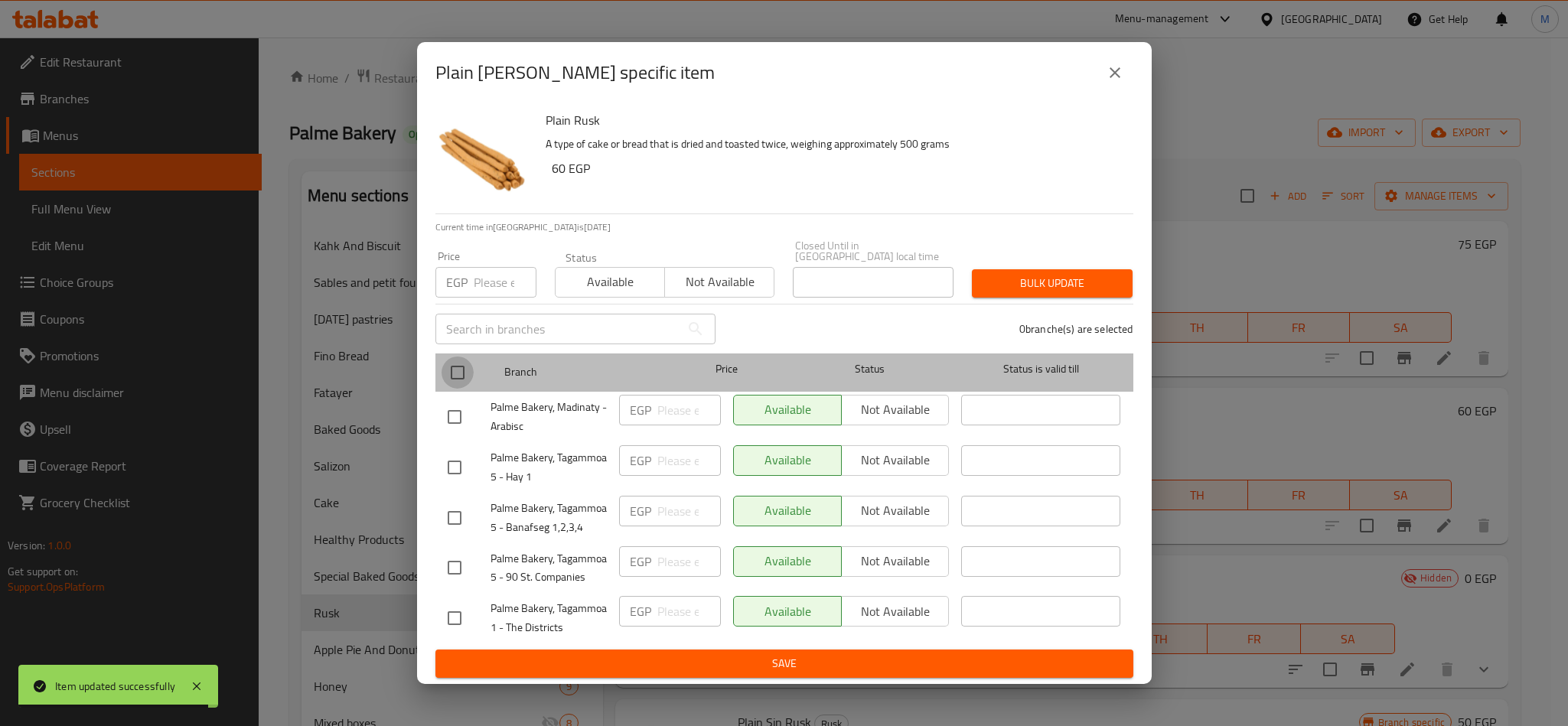
click at [450, 375] on input "checkbox" at bounding box center [457, 372] width 32 height 32
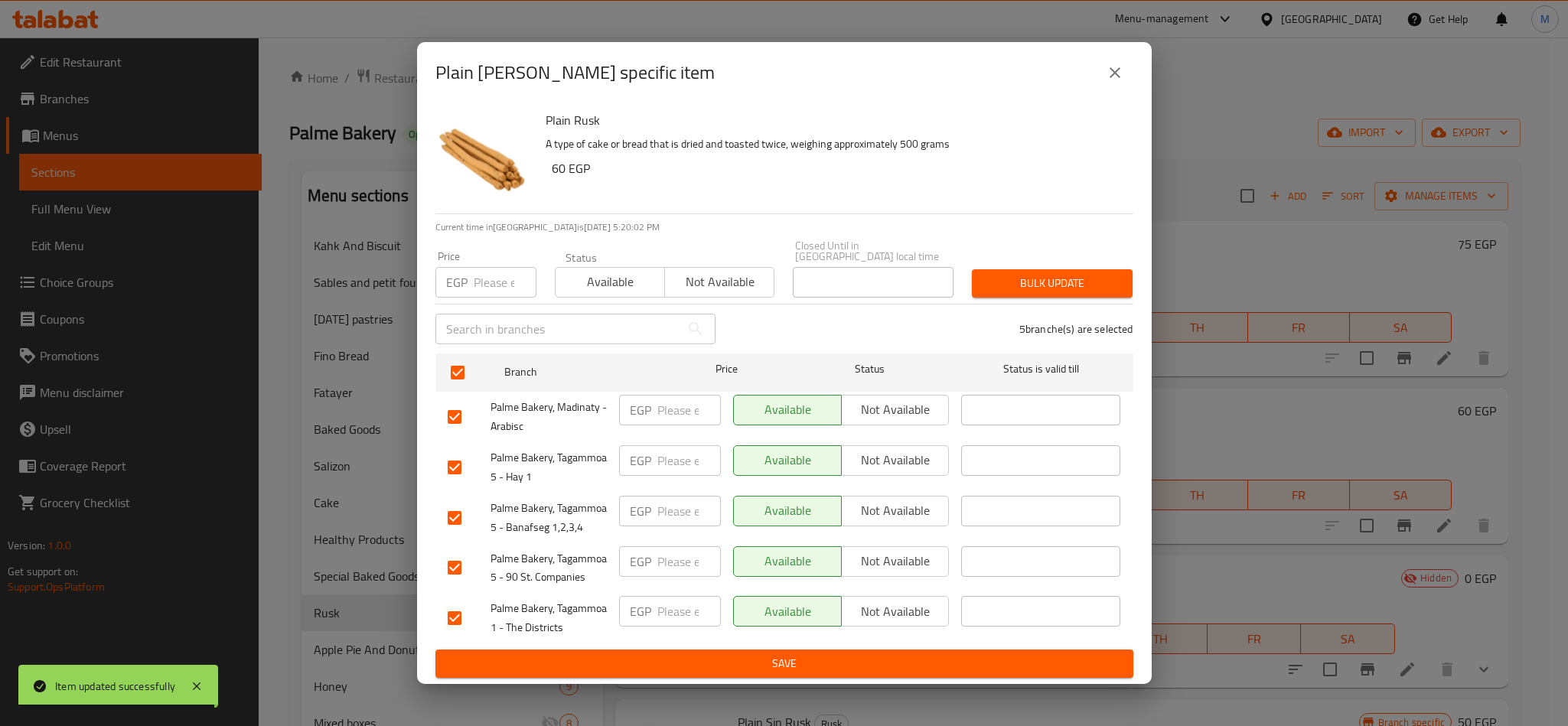
click at [489, 268] on input "number" at bounding box center [505, 283] width 63 height 31
click at [560, 122] on h6 "Plain Rusk" at bounding box center [833, 120] width 575 height 22
copy h6 "Plain Rusk"
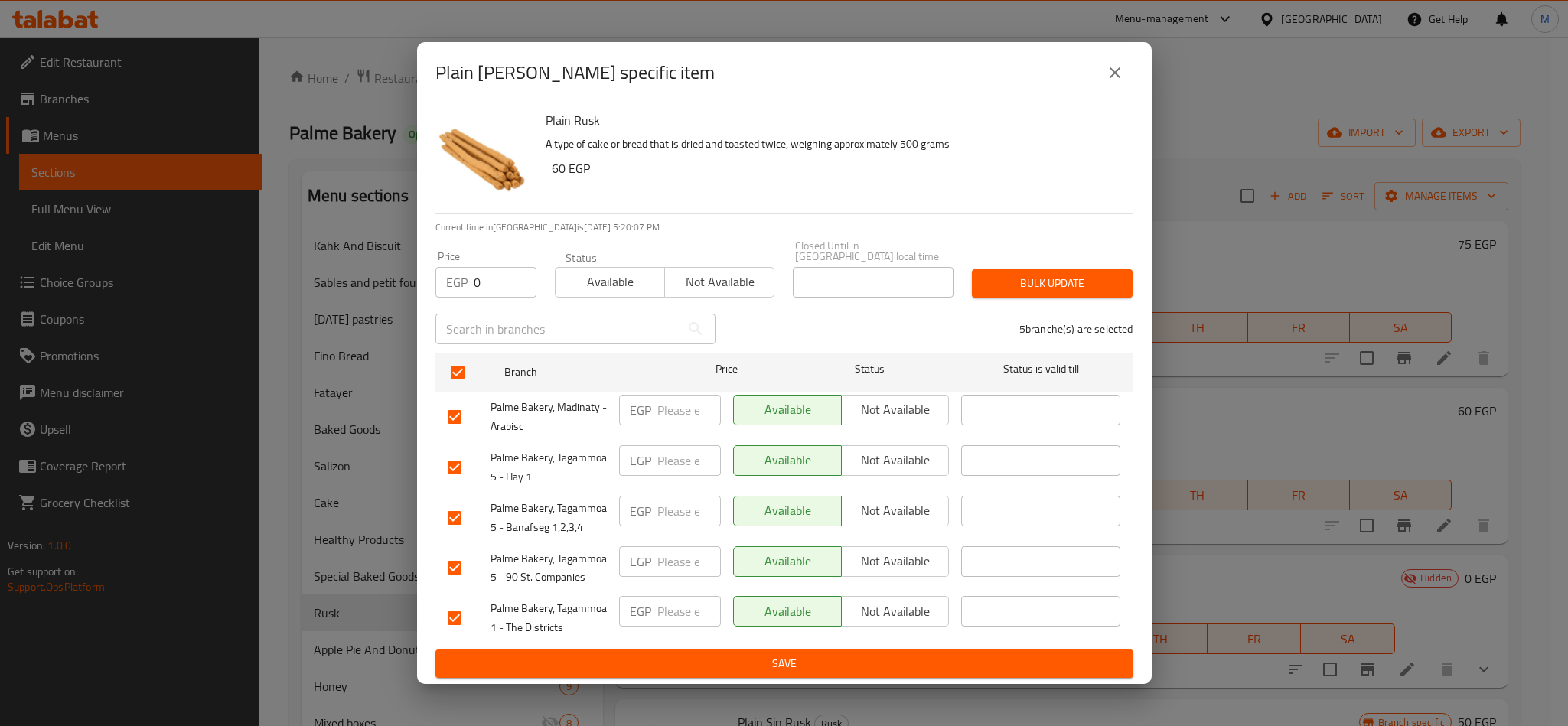
click at [1079, 261] on div "Bulk update" at bounding box center [1052, 284] width 179 height 46
click at [1075, 286] on span "Bulk update" at bounding box center [1052, 284] width 136 height 19
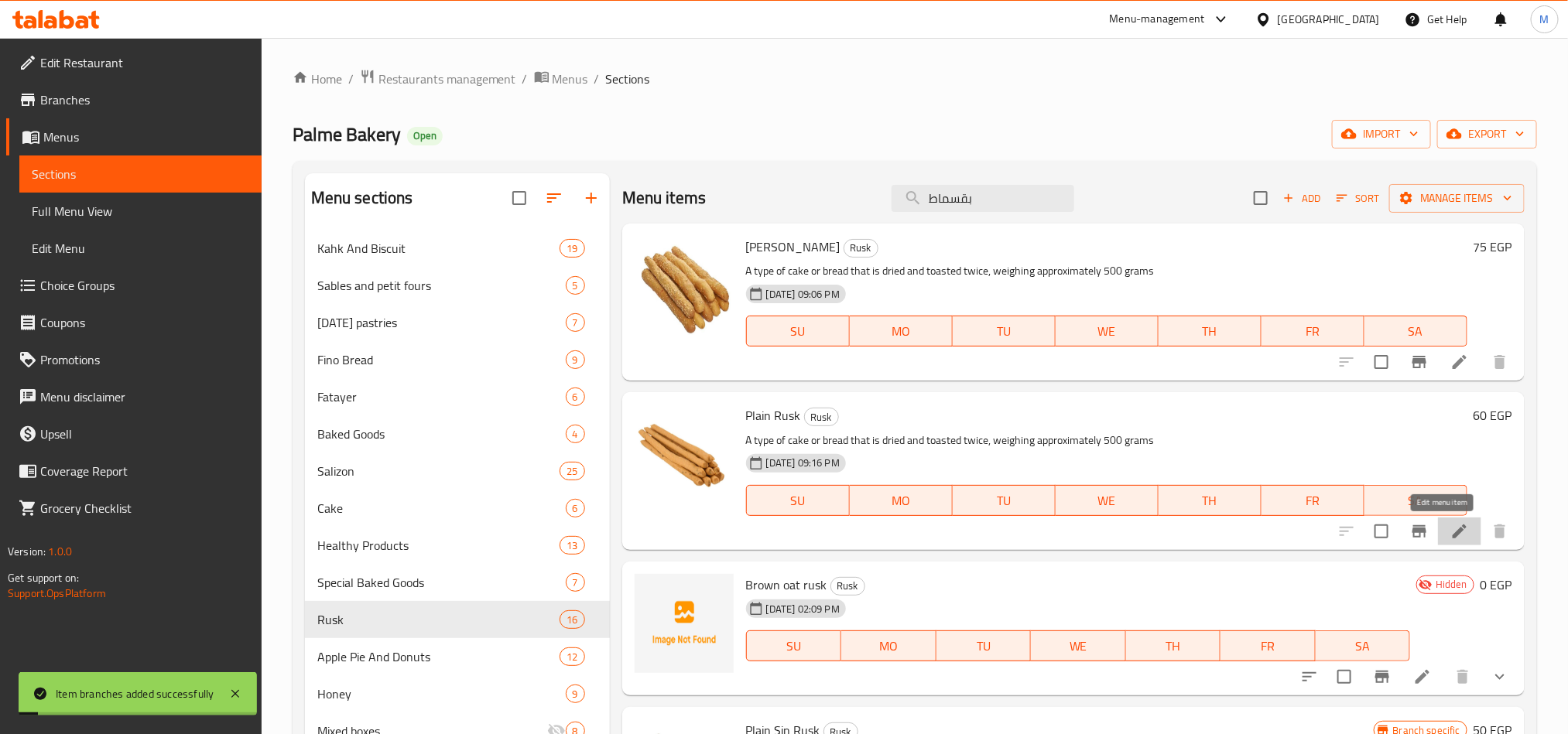
click at [1452, 534] on icon at bounding box center [1459, 531] width 14 height 14
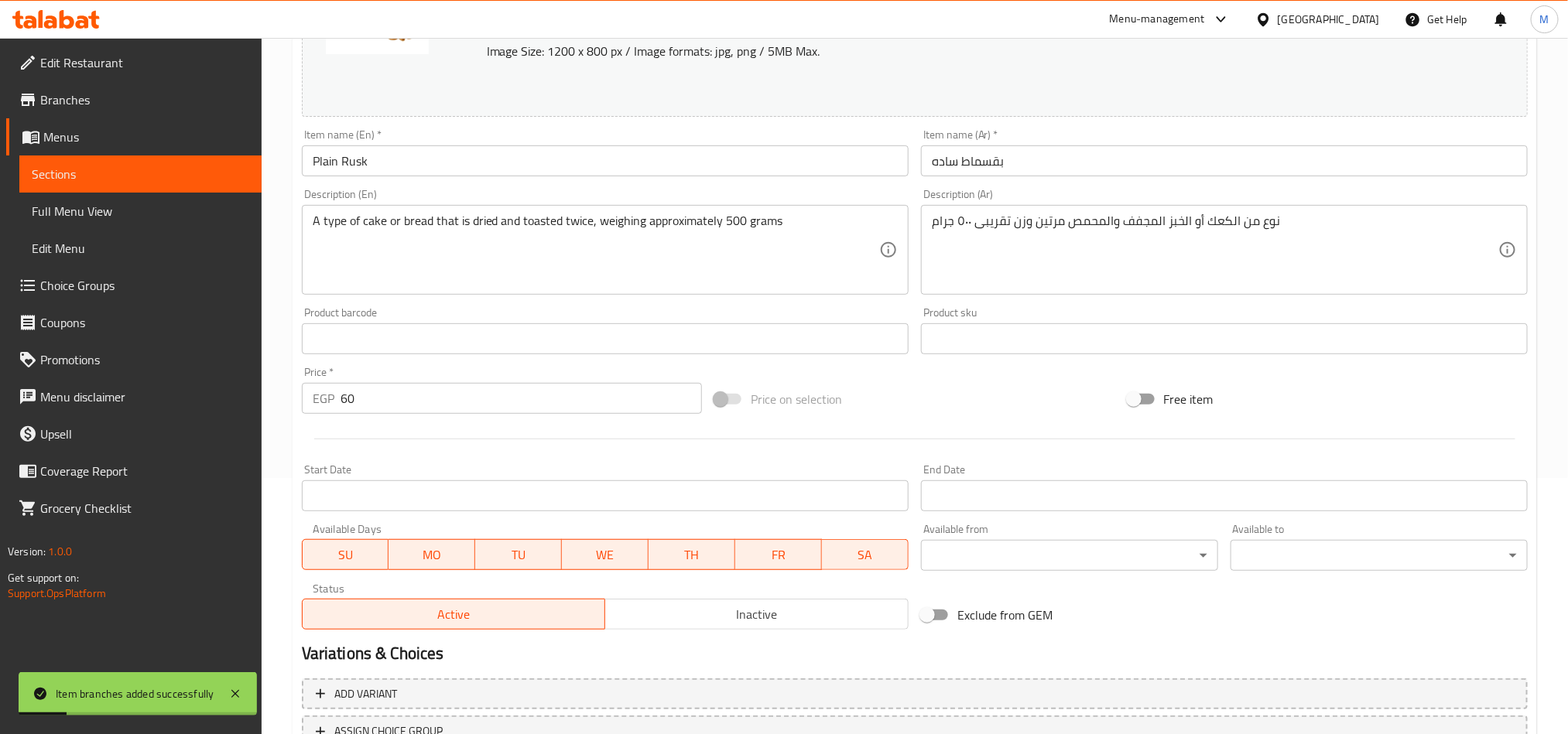
scroll to position [379, 0]
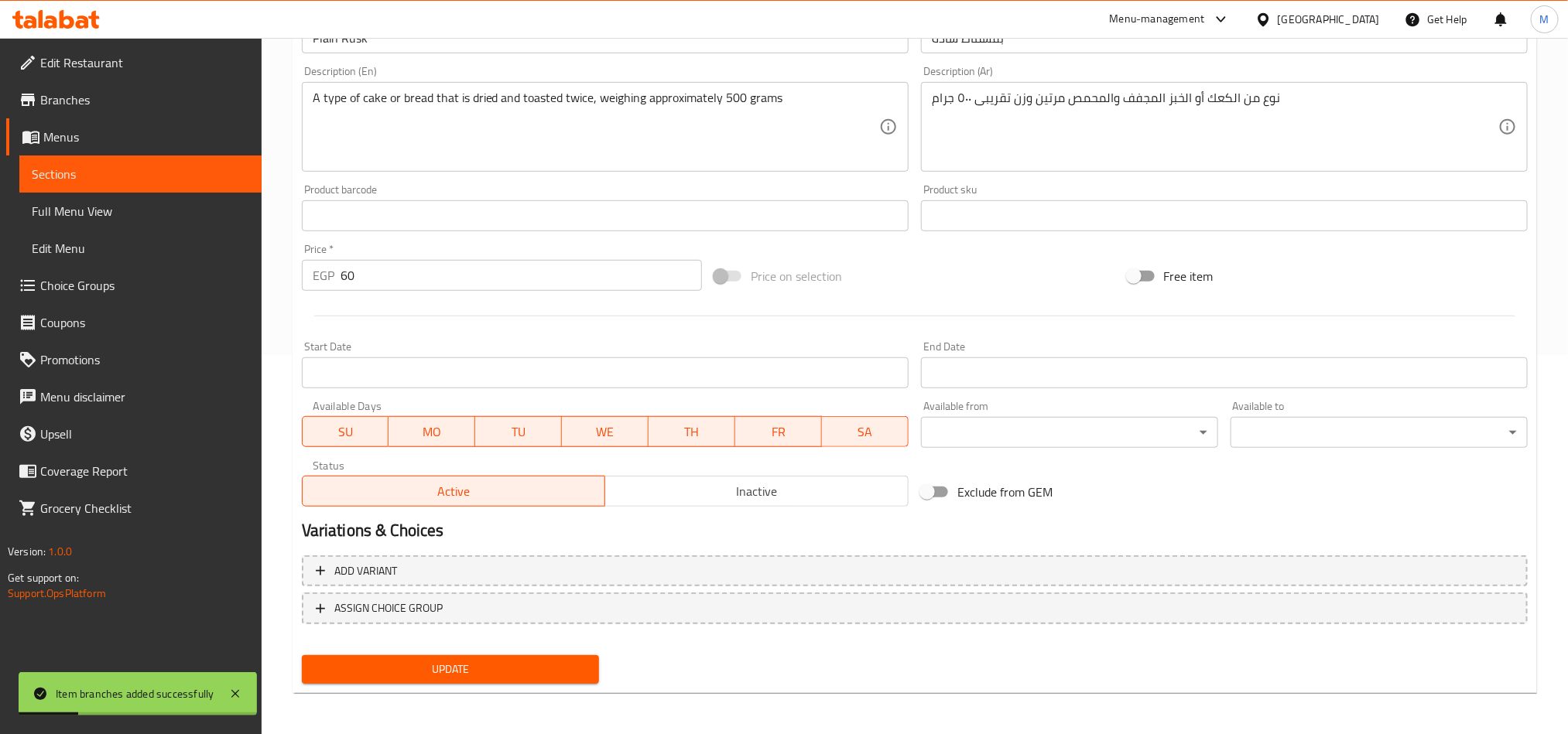
click at [578, 288] on input "60" at bounding box center [521, 276] width 362 height 31
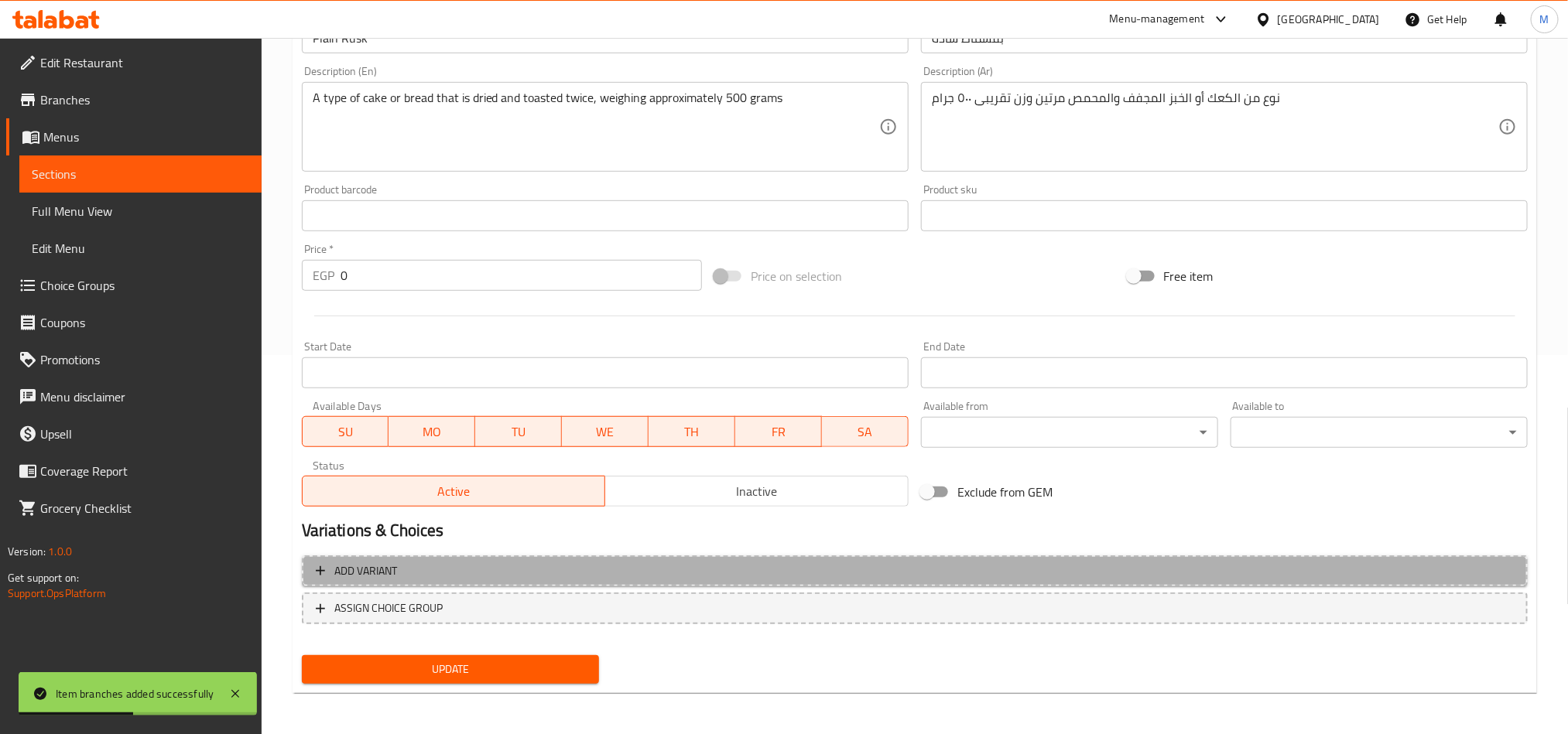
click at [1133, 558] on button "Add variant" at bounding box center [914, 571] width 1225 height 31
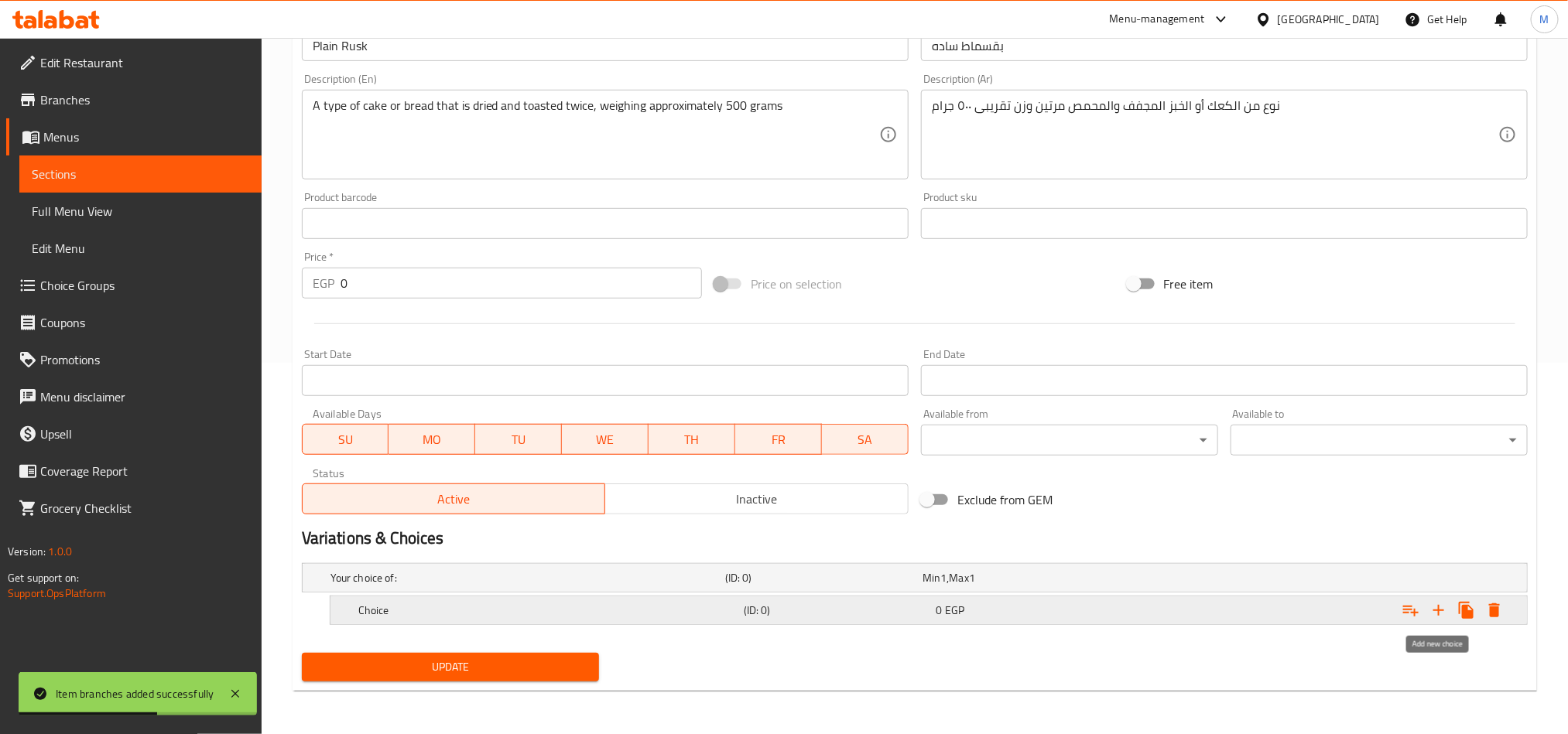
click at [1432, 614] on icon "Expand" at bounding box center [1438, 610] width 18 height 18
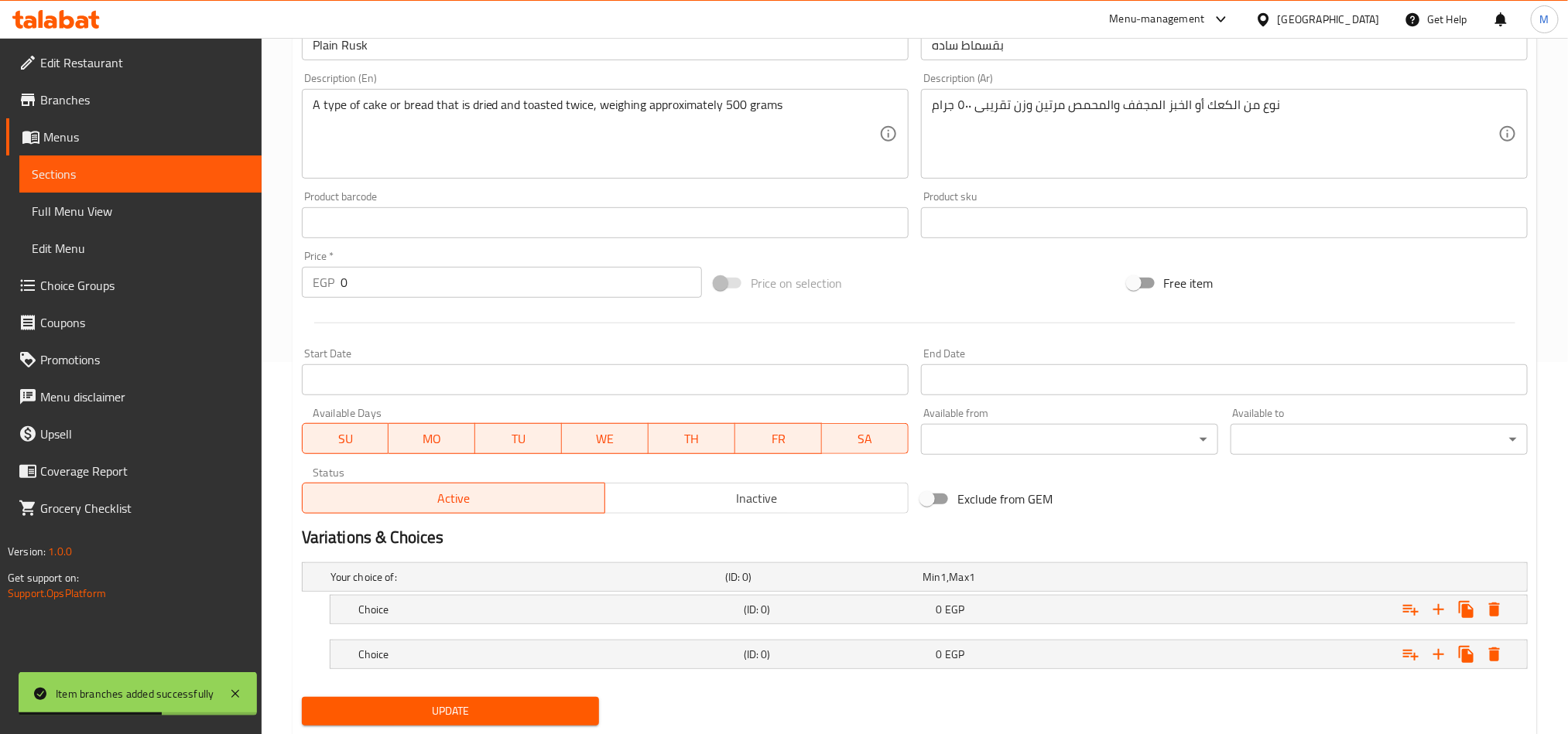
click at [1315, 634] on nav at bounding box center [914, 634] width 1225 height 12
click at [1281, 650] on div "Expand" at bounding box center [1318, 654] width 385 height 34
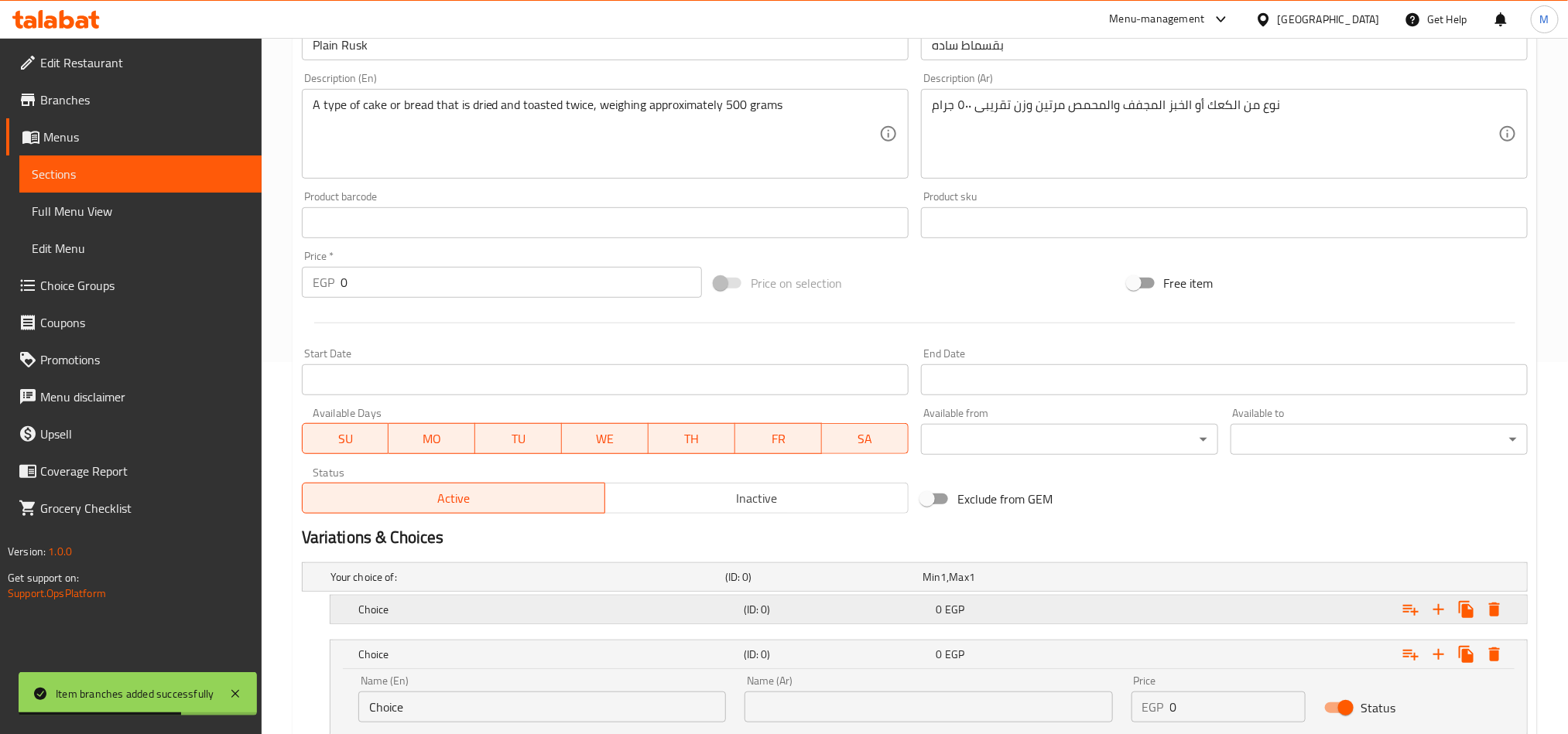
click at [1260, 614] on div "Expand" at bounding box center [1318, 610] width 385 height 34
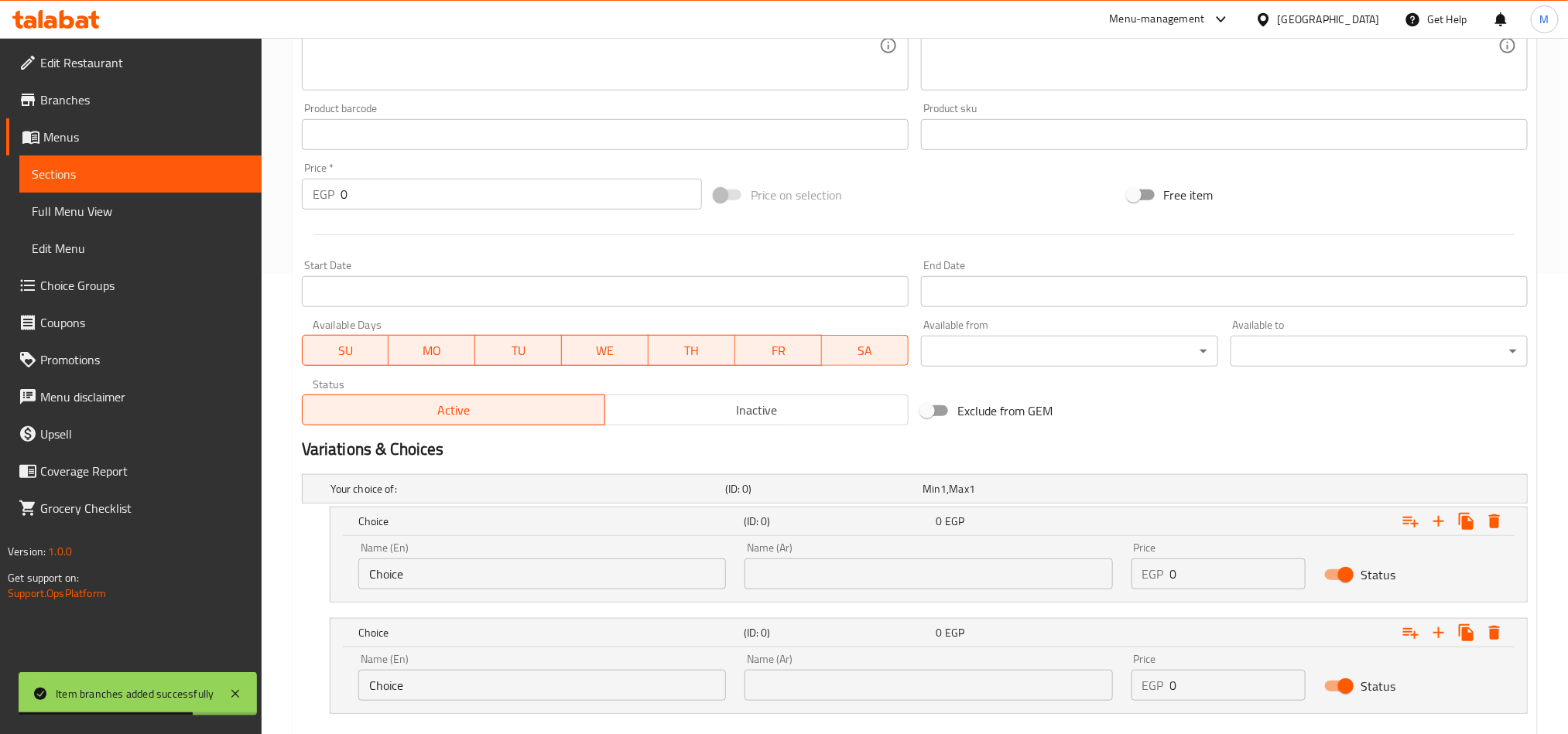
scroll to position [551, 0]
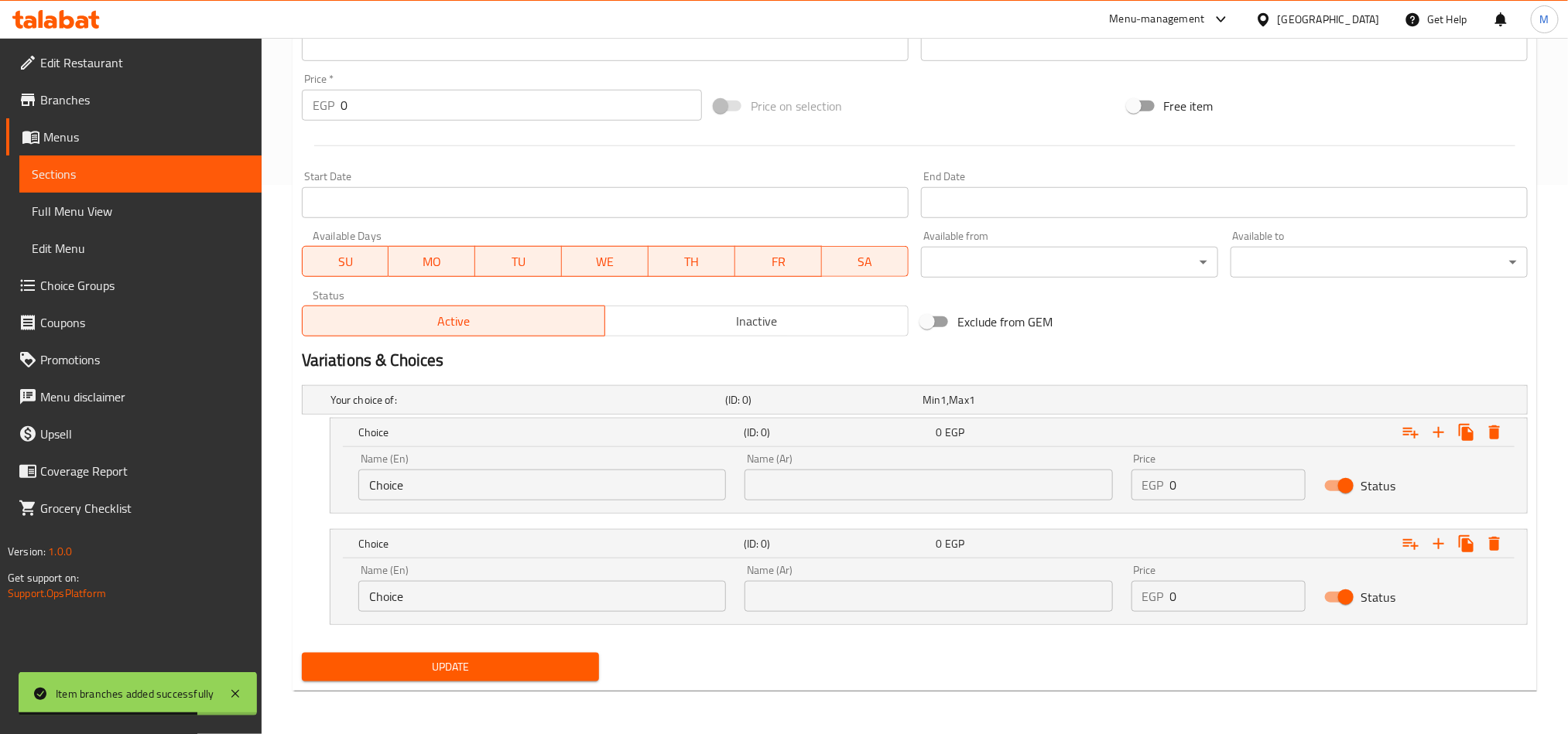
click at [938, 479] on input "text" at bounding box center [928, 485] width 368 height 31
click at [898, 616] on div "Name (Ar) Name (Ar)" at bounding box center [928, 589] width 386 height 66
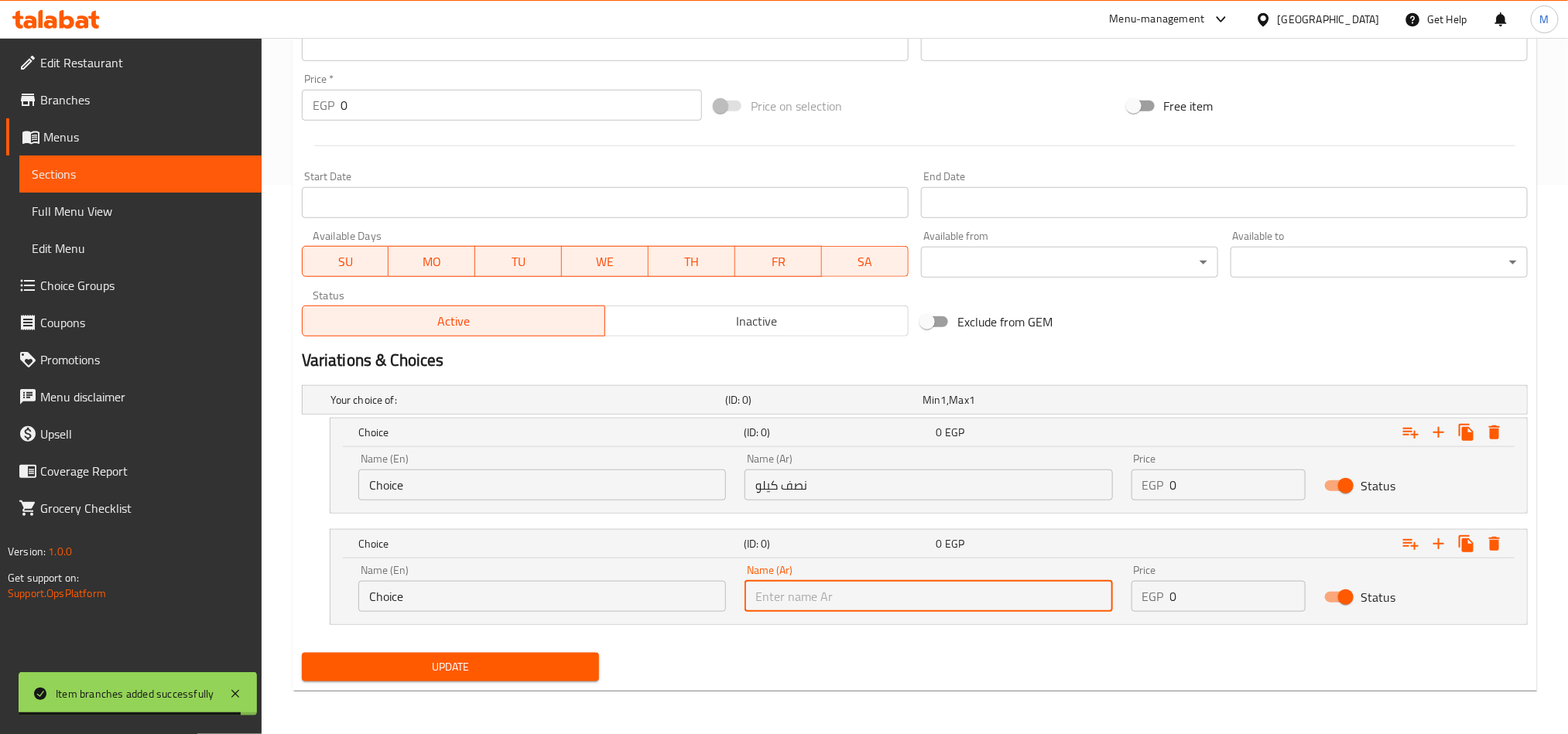
click at [895, 604] on input "text" at bounding box center [928, 597] width 368 height 31
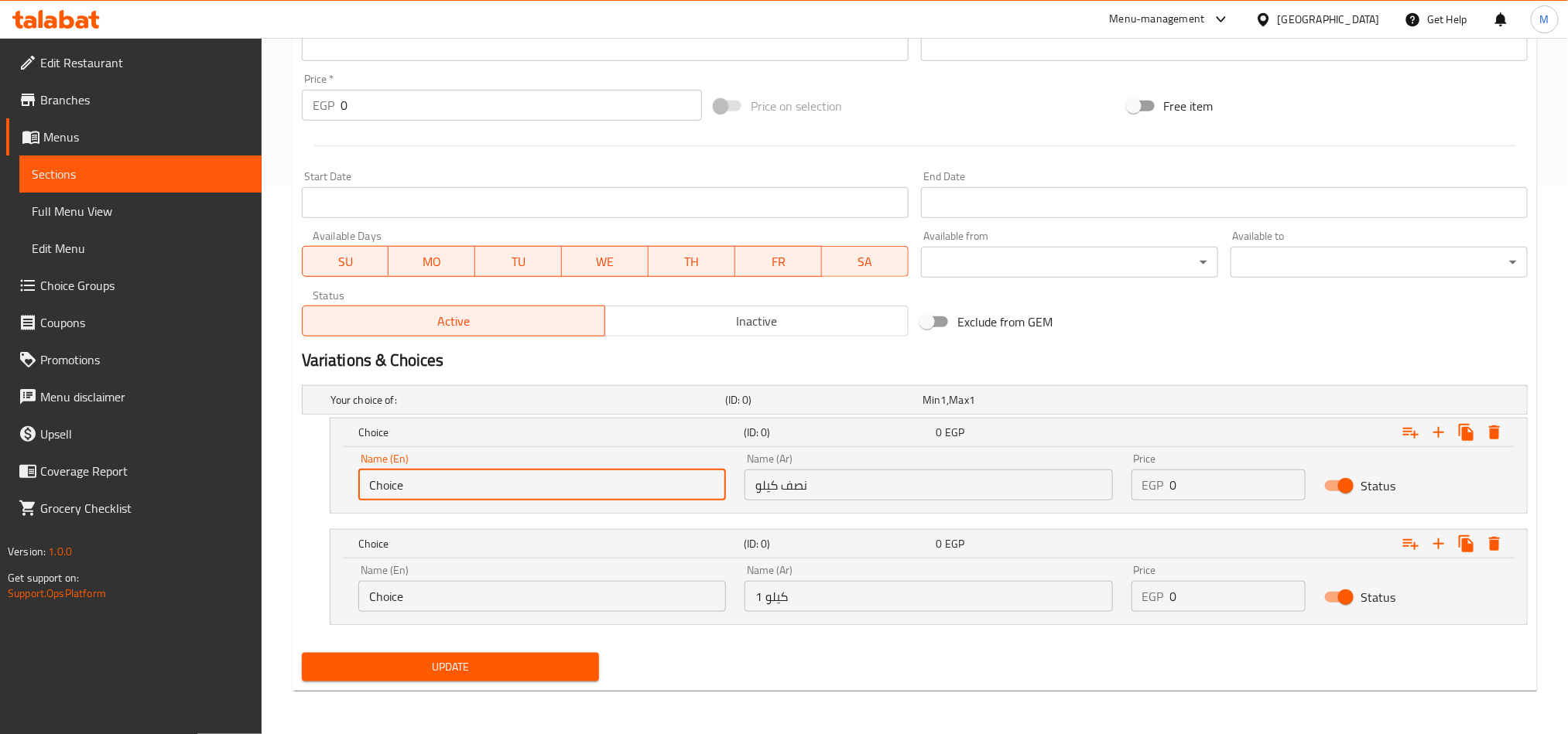
click at [591, 485] on input "Choice" at bounding box center [542, 485] width 368 height 31
click at [590, 481] on input "text" at bounding box center [542, 485] width 368 height 31
click at [590, 599] on input "Choice" at bounding box center [542, 597] width 368 height 31
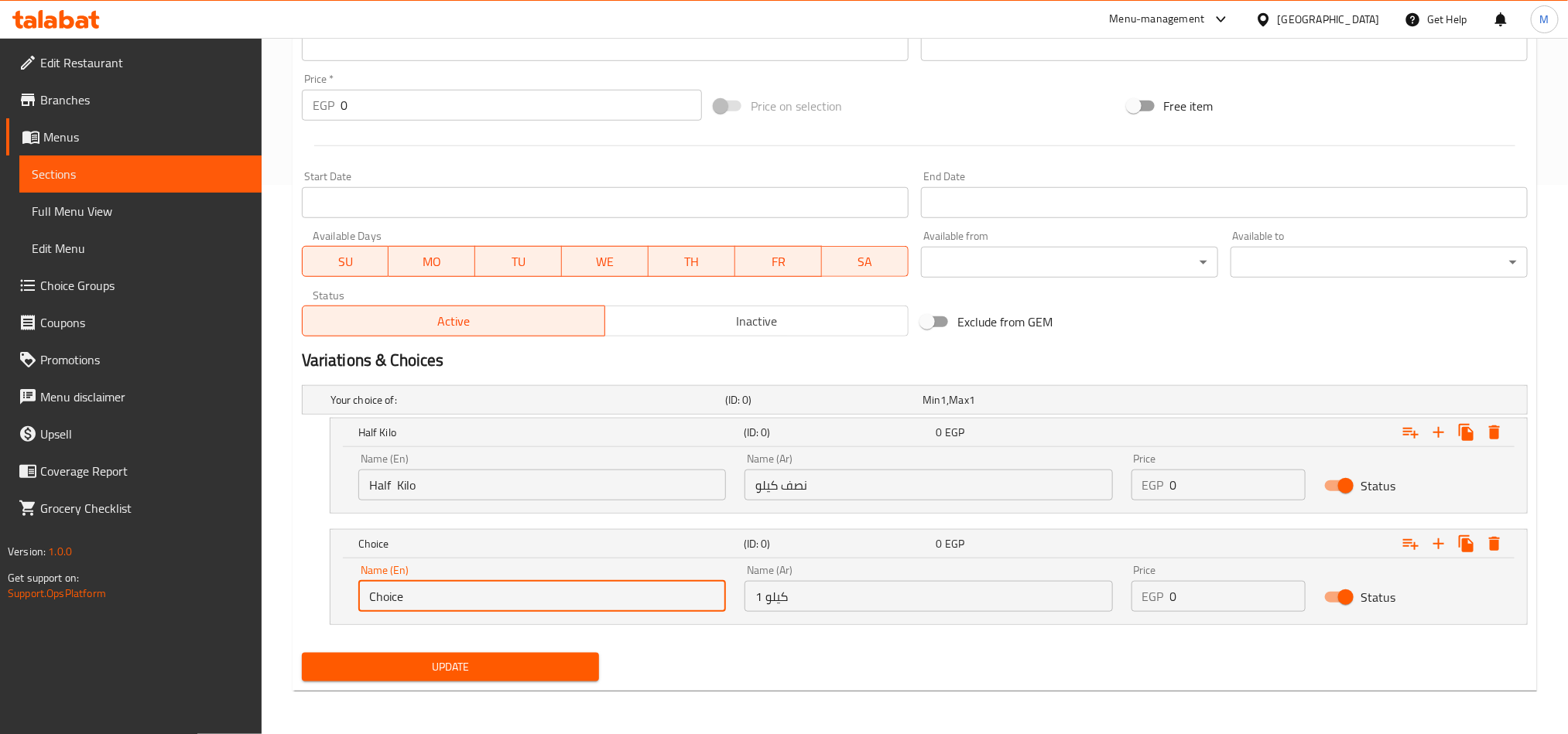
click at [590, 599] on input "Choice" at bounding box center [542, 597] width 368 height 31
click at [590, 599] on input "text" at bounding box center [542, 597] width 368 height 31
click at [1264, 485] on input "0" at bounding box center [1238, 485] width 137 height 31
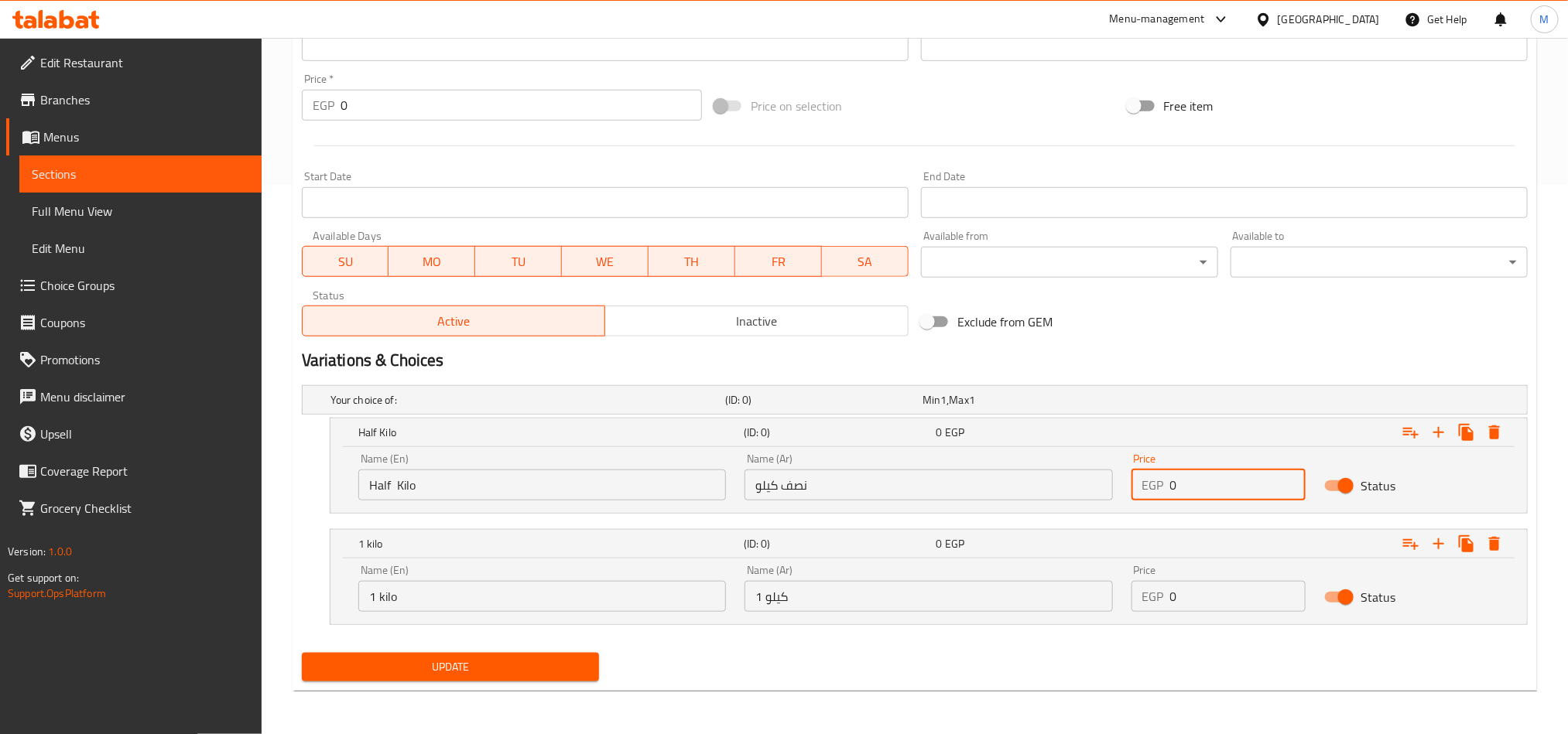
click at [1264, 485] on input "0" at bounding box center [1238, 485] width 137 height 31
paste input "65"
click at [1233, 597] on input "0" at bounding box center [1238, 597] width 137 height 31
click at [1231, 597] on input "0" at bounding box center [1238, 597] width 137 height 31
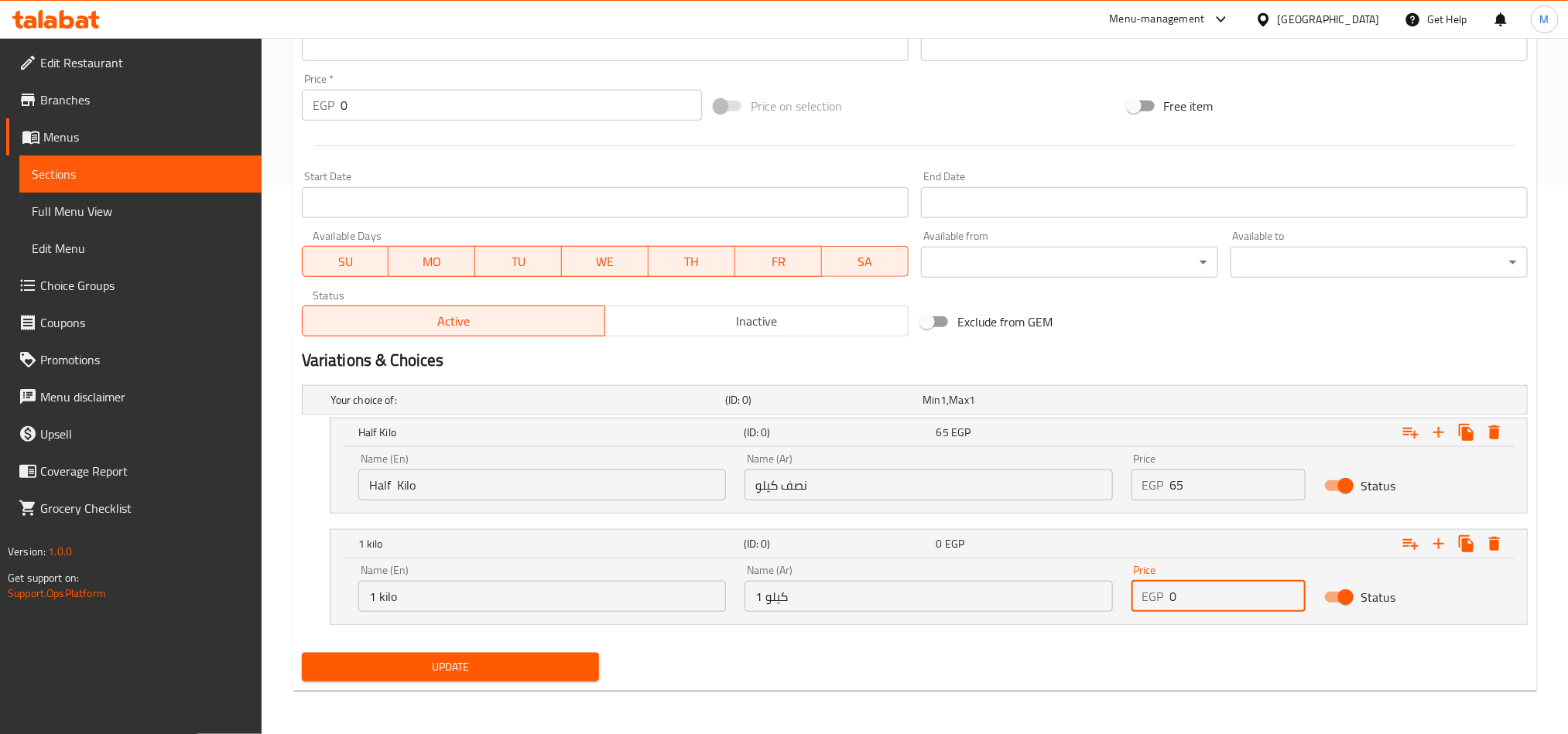
drag, startPoint x: 1231, startPoint y: 597, endPoint x: 1218, endPoint y: 602, distance: 13.9
click at [1229, 597] on input "0" at bounding box center [1238, 597] width 137 height 31
paste input "130"
click at [1211, 600] on input "0130" at bounding box center [1238, 597] width 137 height 31
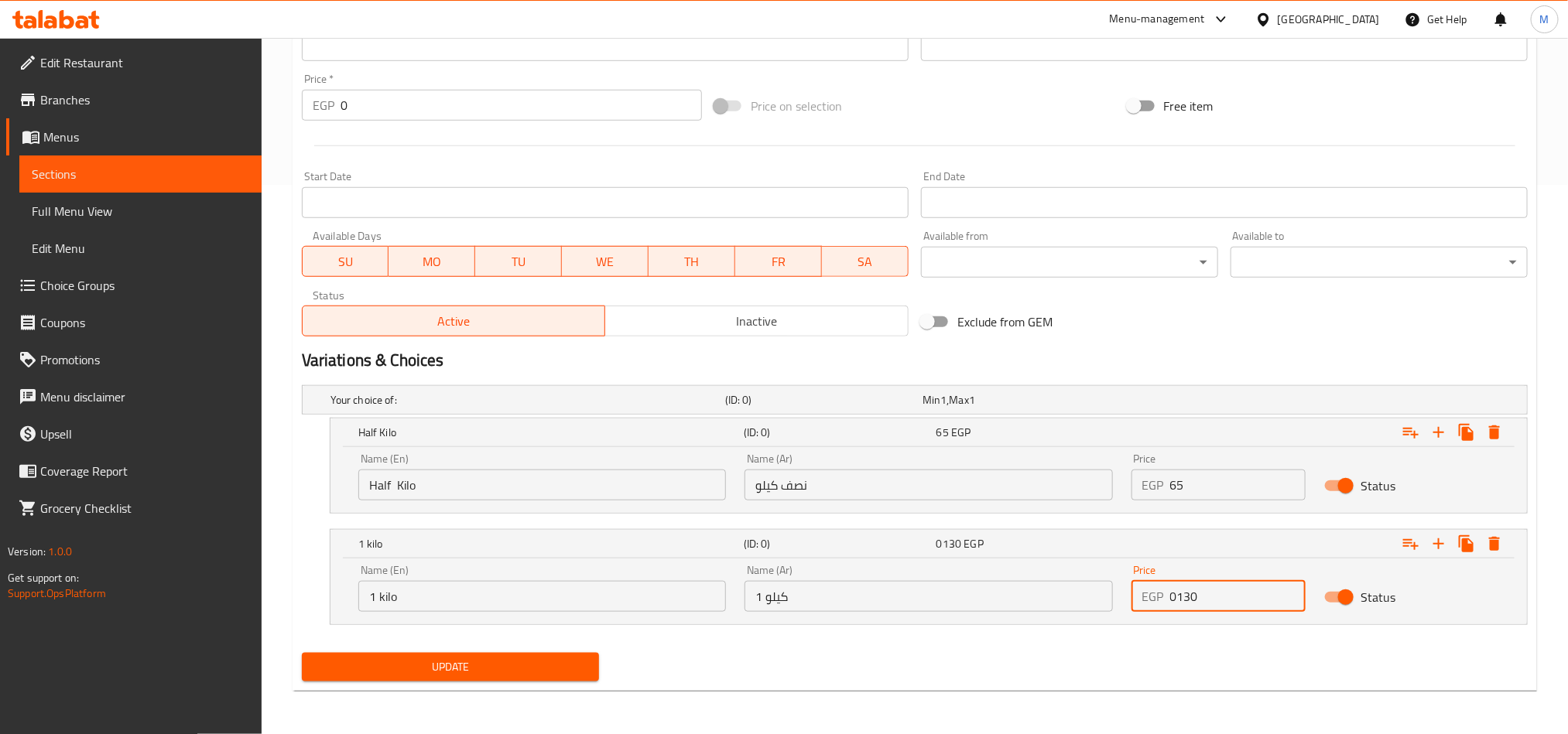
click at [1211, 600] on input "0130" at bounding box center [1238, 597] width 137 height 31
paste input "number"
click at [1169, 652] on div "Update" at bounding box center [915, 667] width 1238 height 41
drag, startPoint x: 502, startPoint y: 691, endPoint x: 507, endPoint y: 683, distance: 9.4
click at [502, 691] on div "Home / Restaurants management / Menus / Sections / item / update [PERSON_NAME] …" at bounding box center [914, 110] width 1244 height 1184
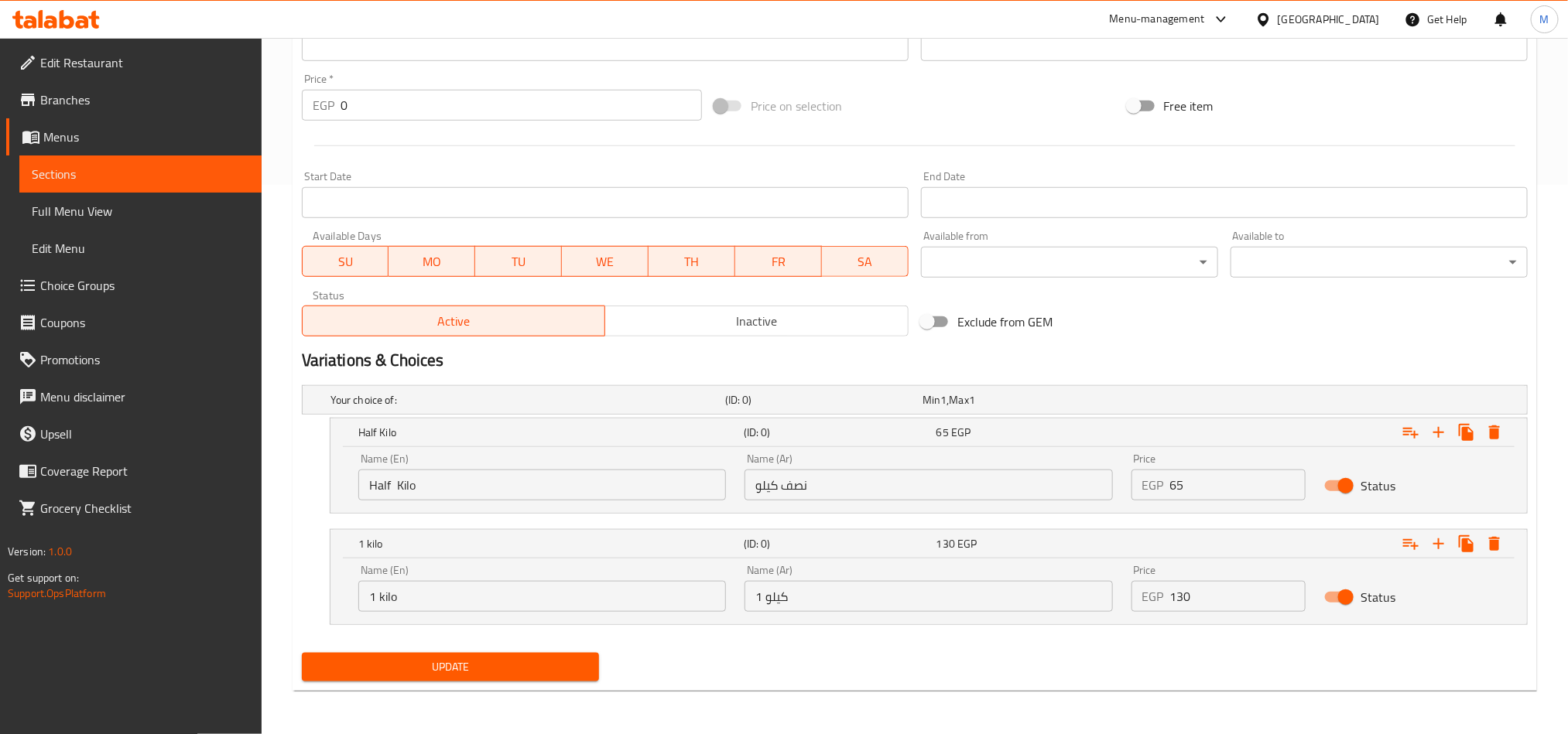
click at [514, 677] on span "Update" at bounding box center [450, 667] width 272 height 19
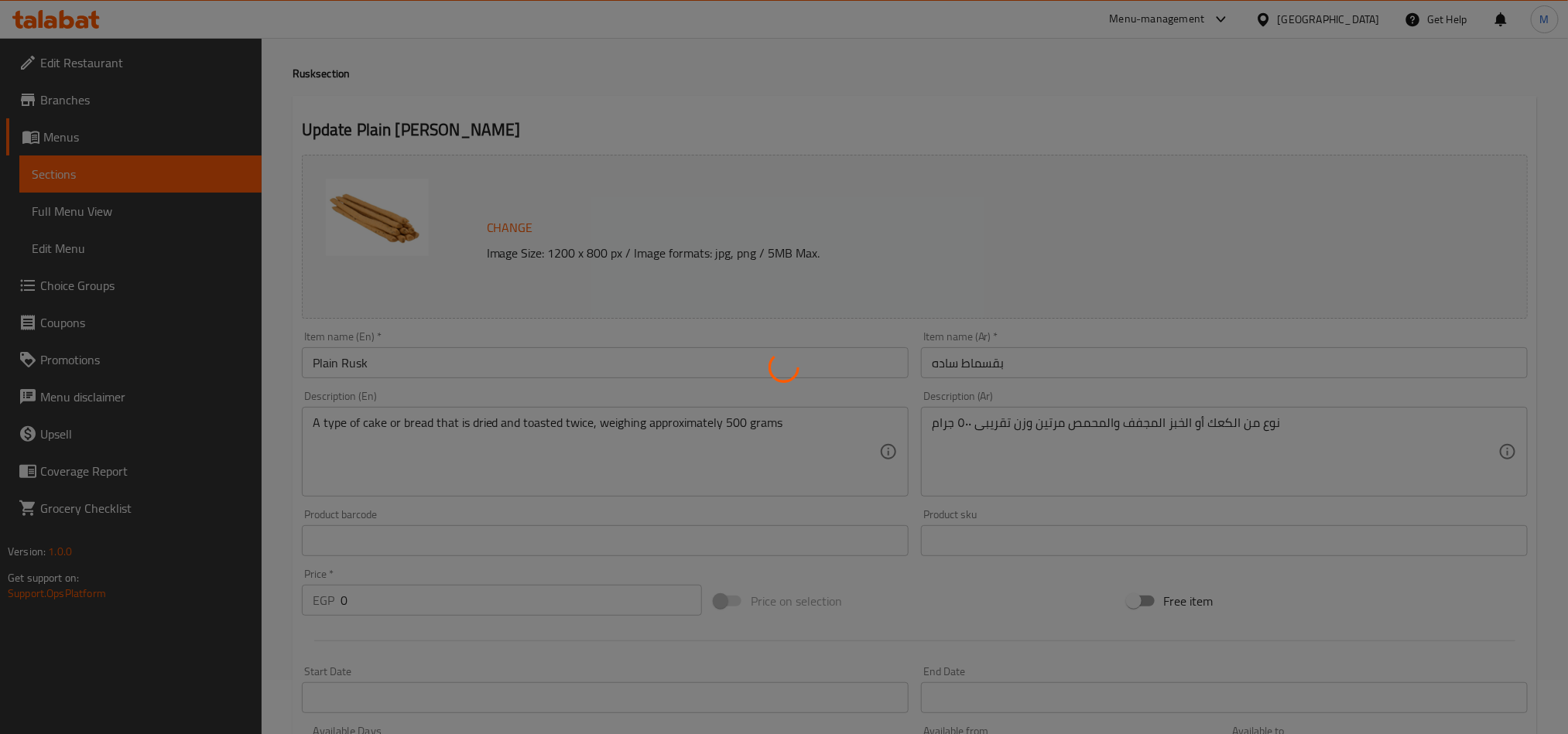
scroll to position [0, 0]
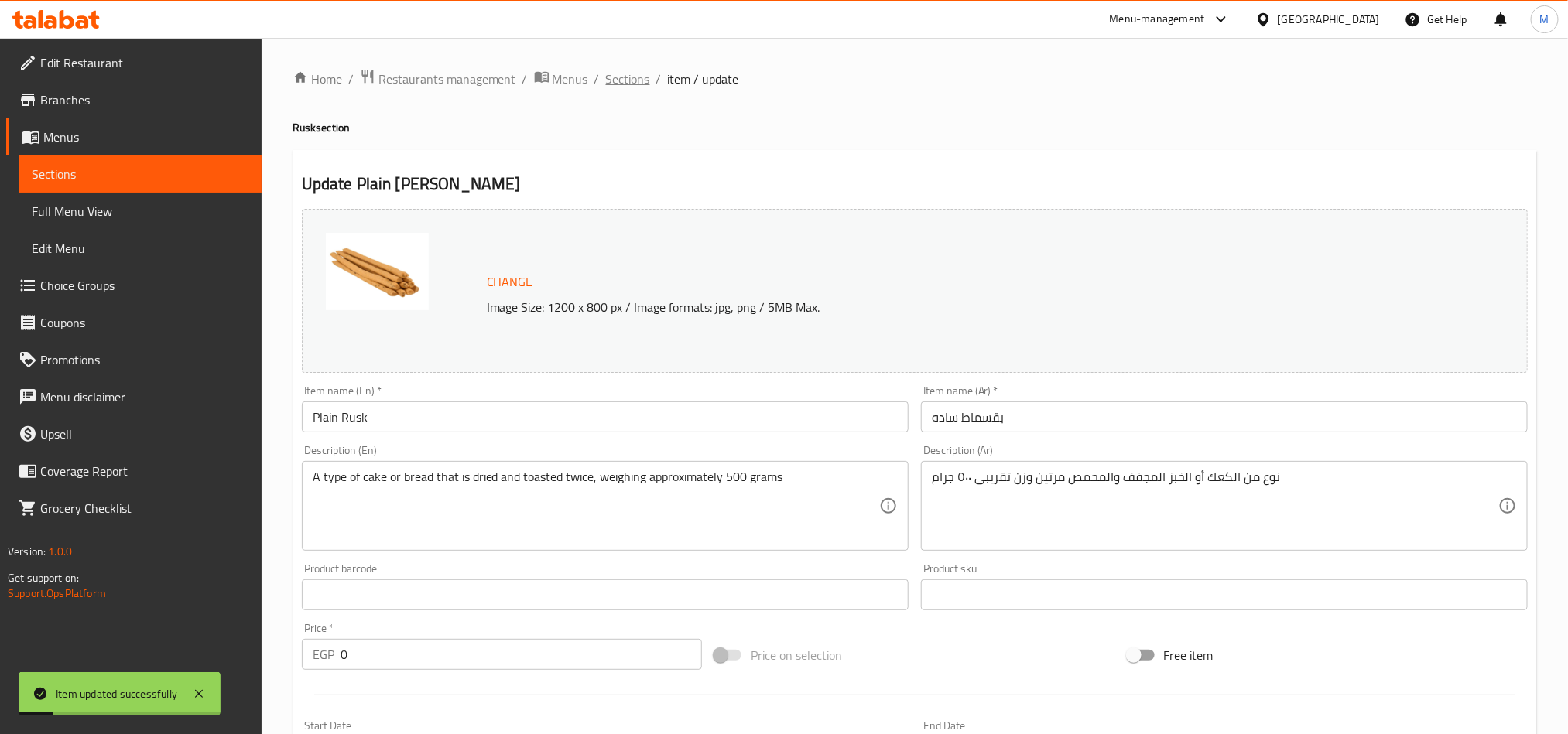
click at [643, 83] on span "Sections" at bounding box center [628, 78] width 44 height 18
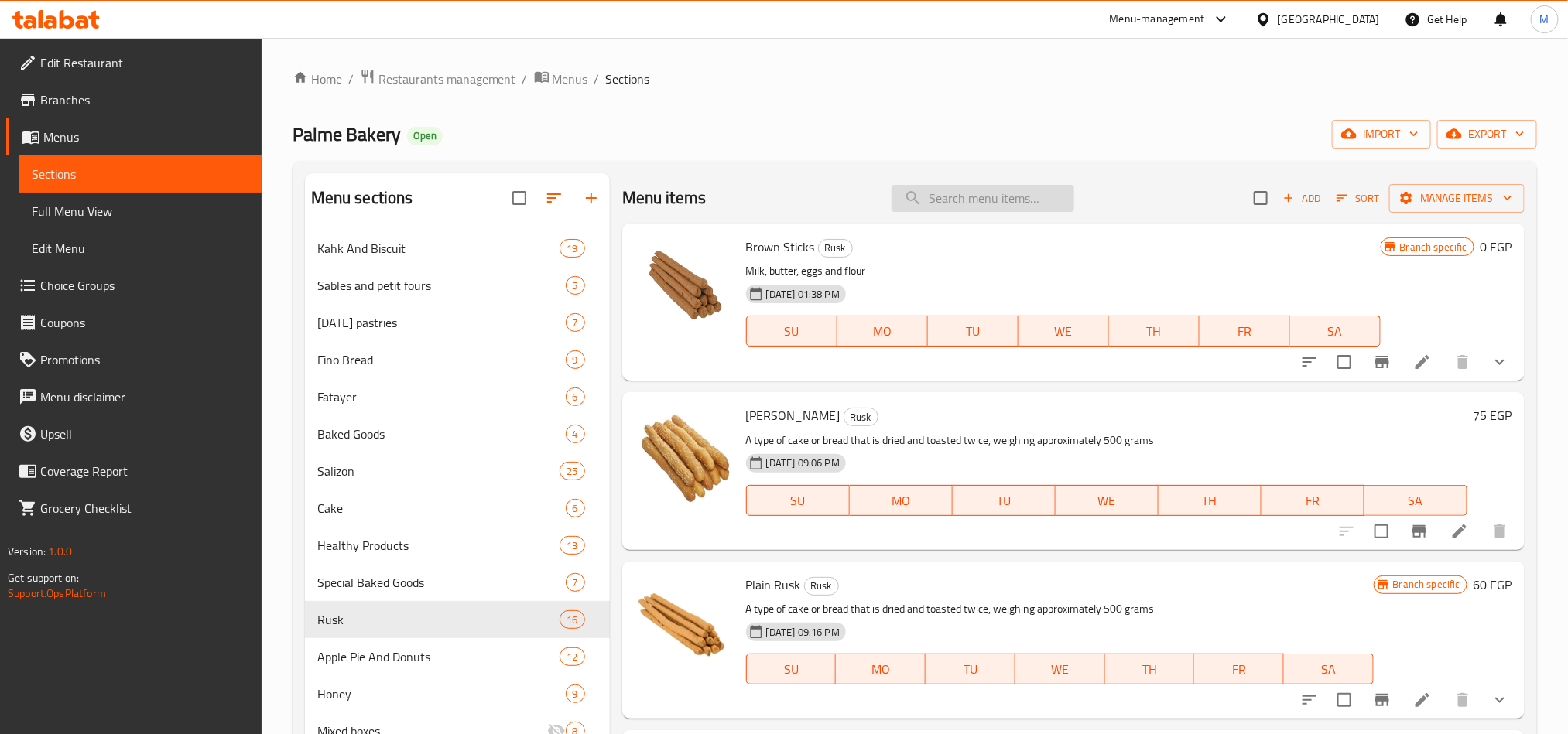
click at [993, 196] on input "search" at bounding box center [983, 198] width 183 height 27
paste input "عين يمامة جبنة"
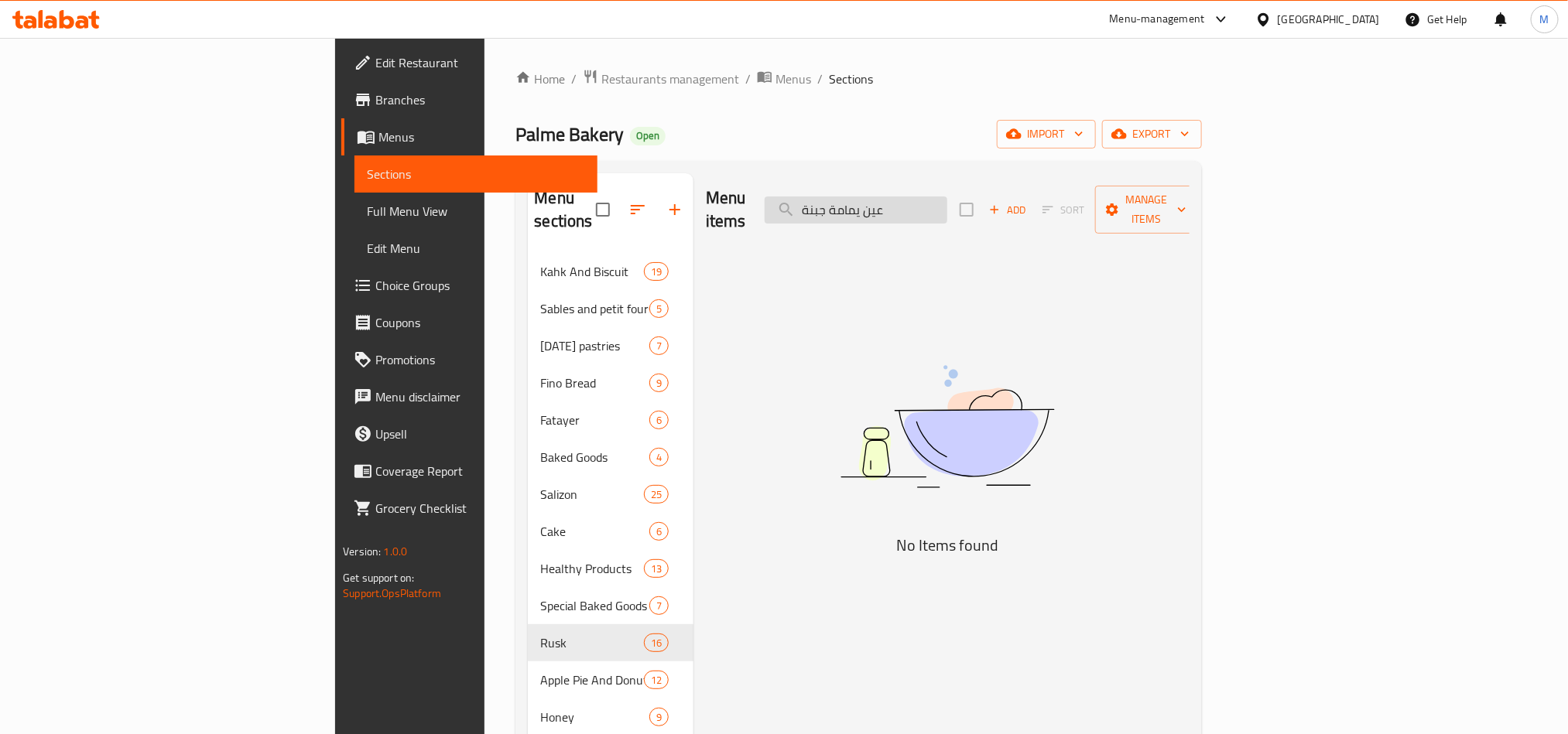
click at [947, 200] on input "عين يمامة جبنة" at bounding box center [856, 210] width 183 height 27
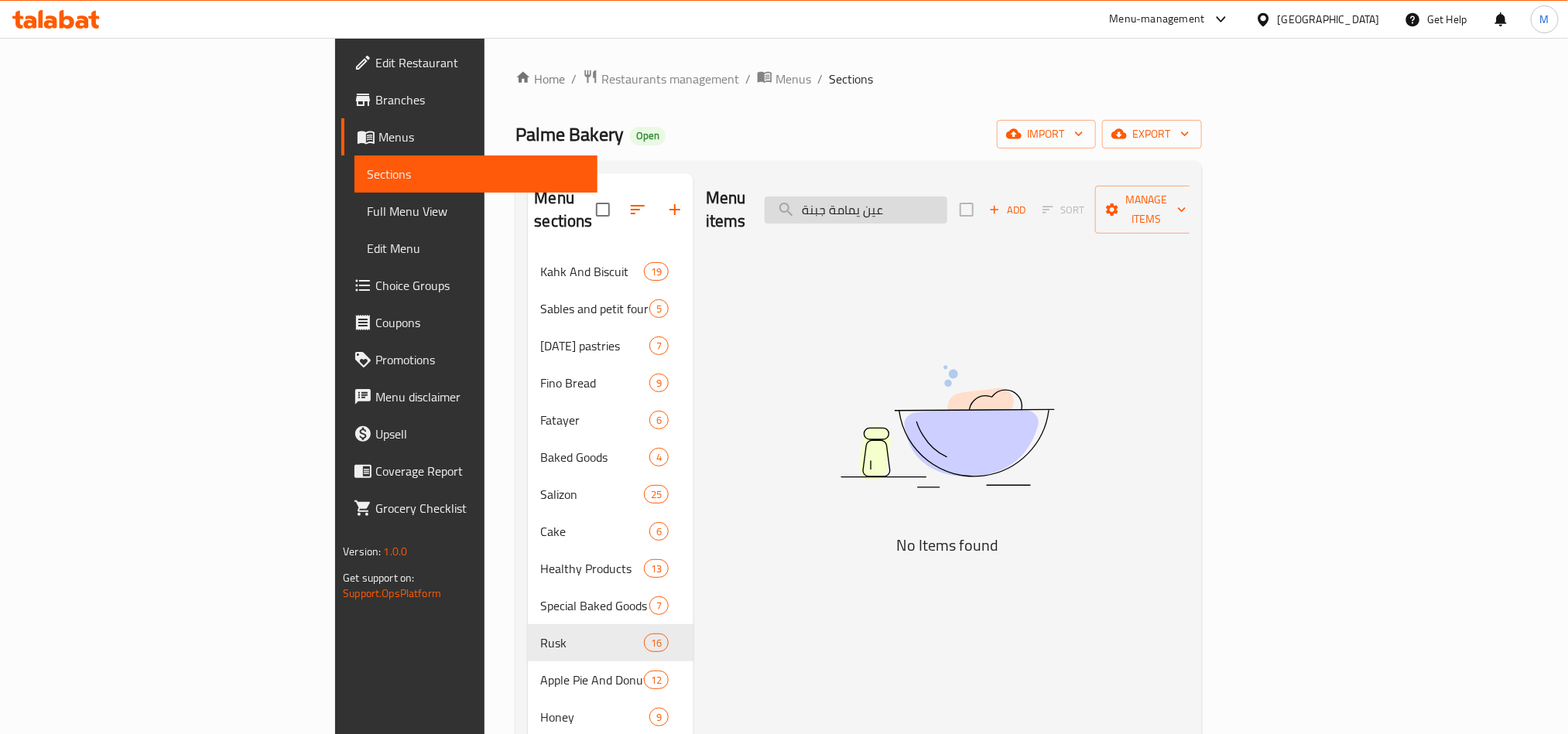
click at [947, 200] on input "عين يمامة جبنة" at bounding box center [856, 210] width 183 height 27
paste input "search"
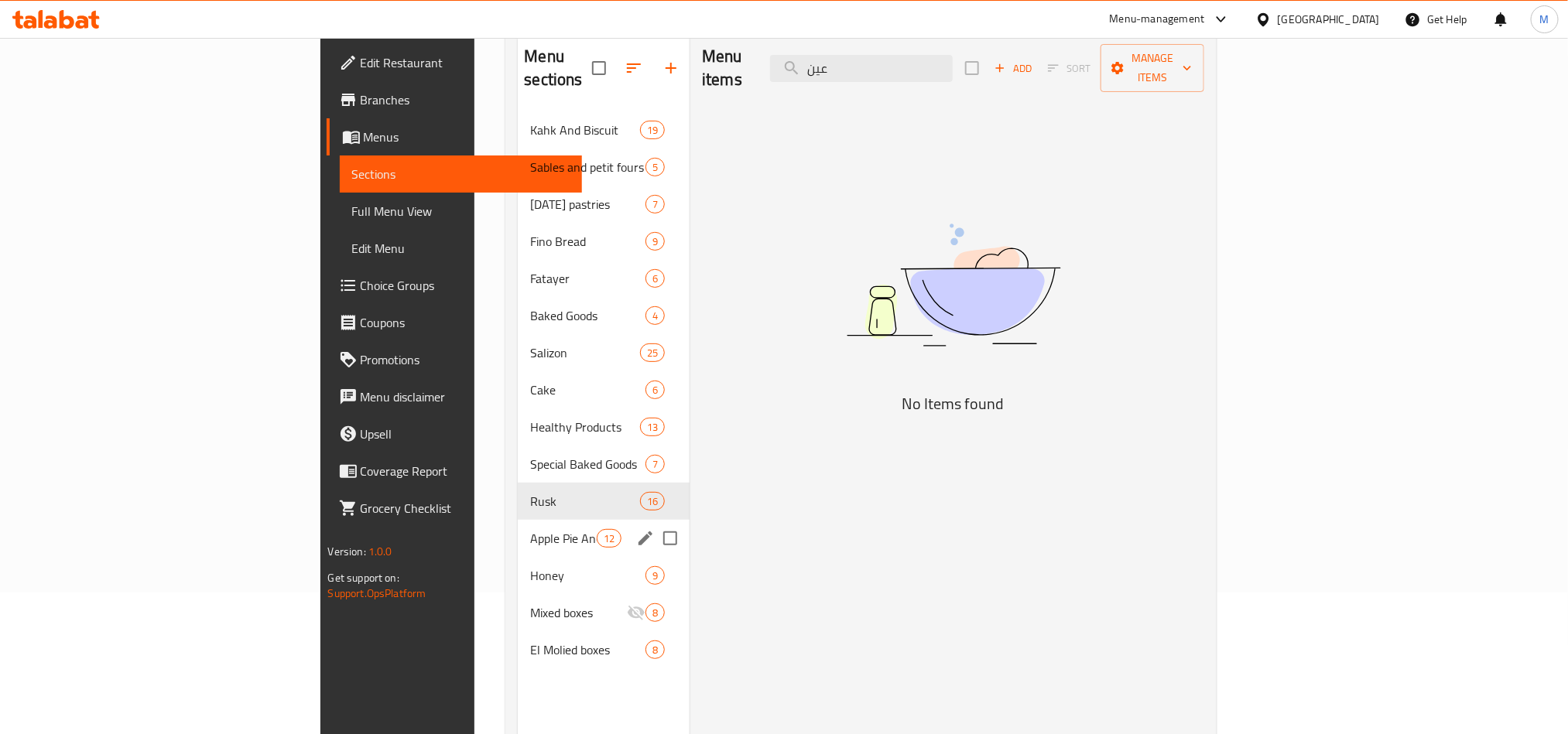
scroll to position [101, 0]
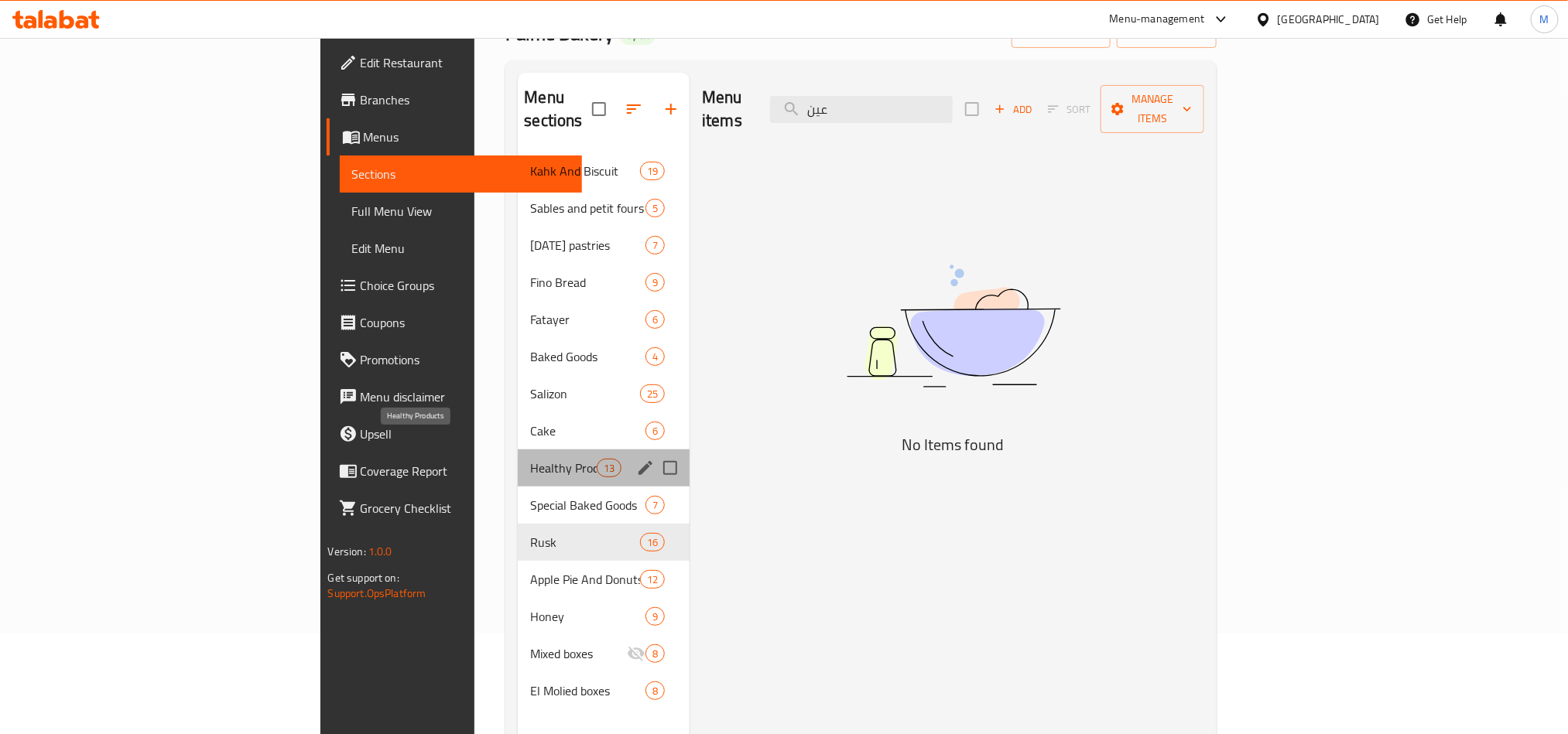
click at [530, 459] on span "Healthy Products" at bounding box center [563, 468] width 66 height 18
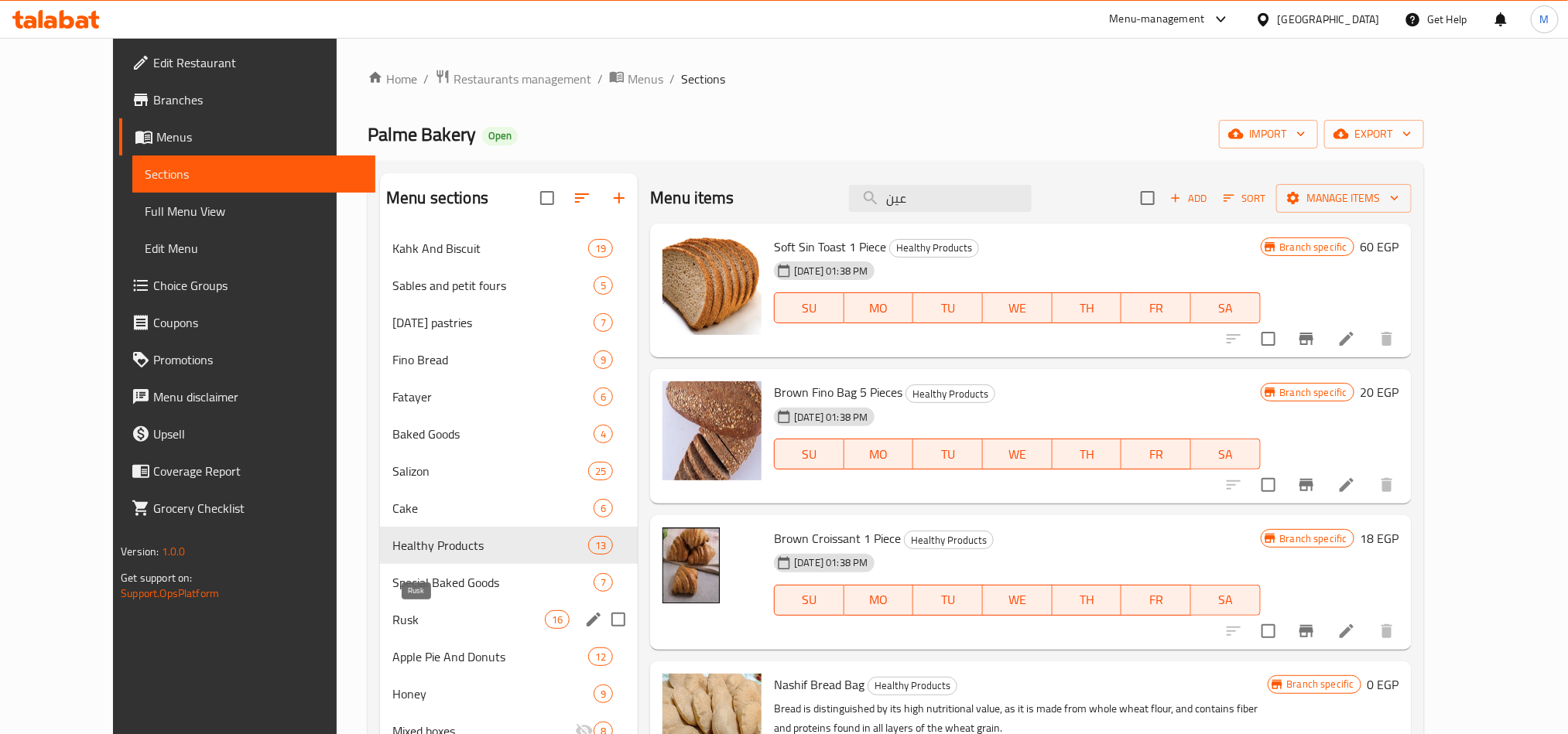
click at [392, 615] on span "Rusk" at bounding box center [468, 619] width 152 height 18
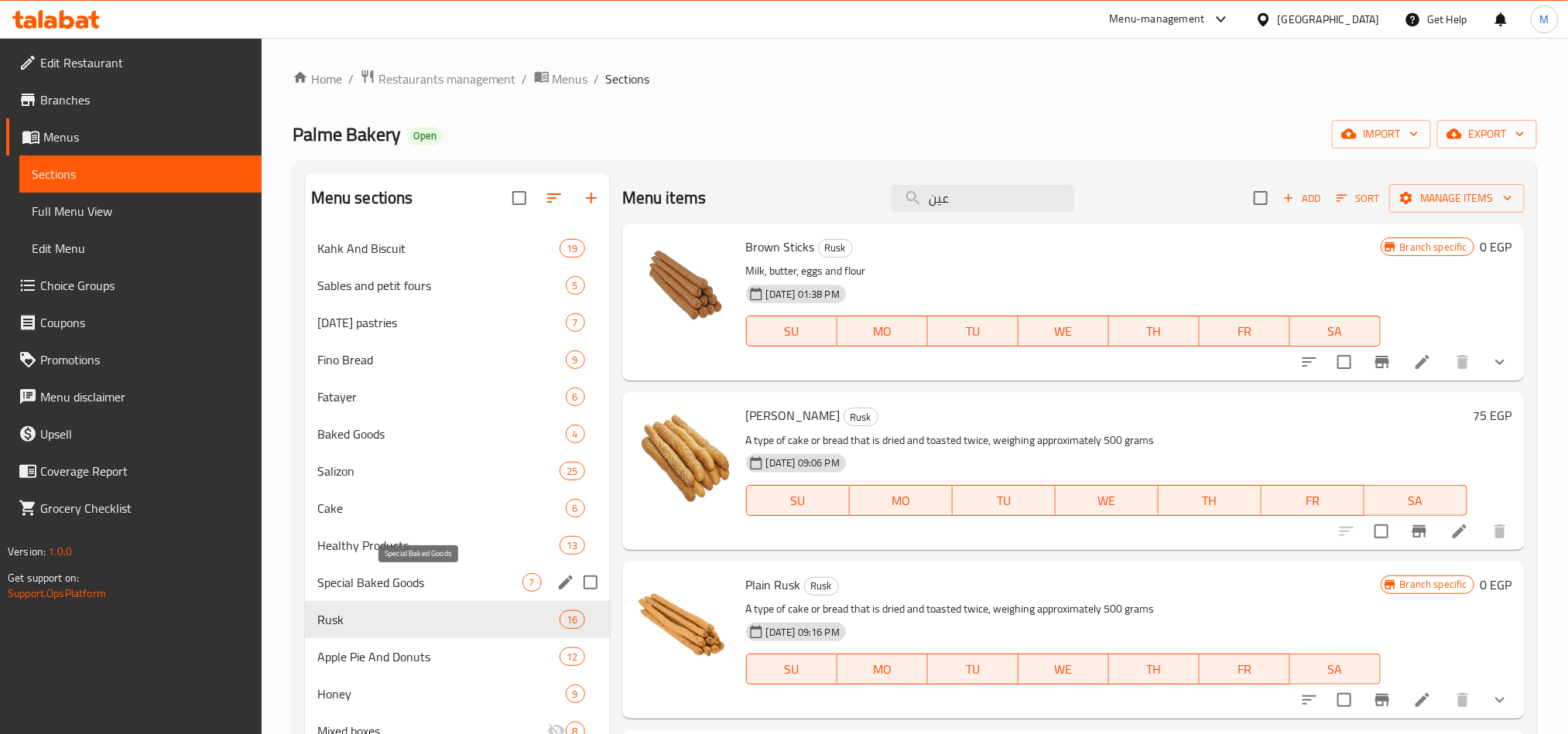
click at [390, 584] on span "Special Baked Goods" at bounding box center [420, 582] width 205 height 18
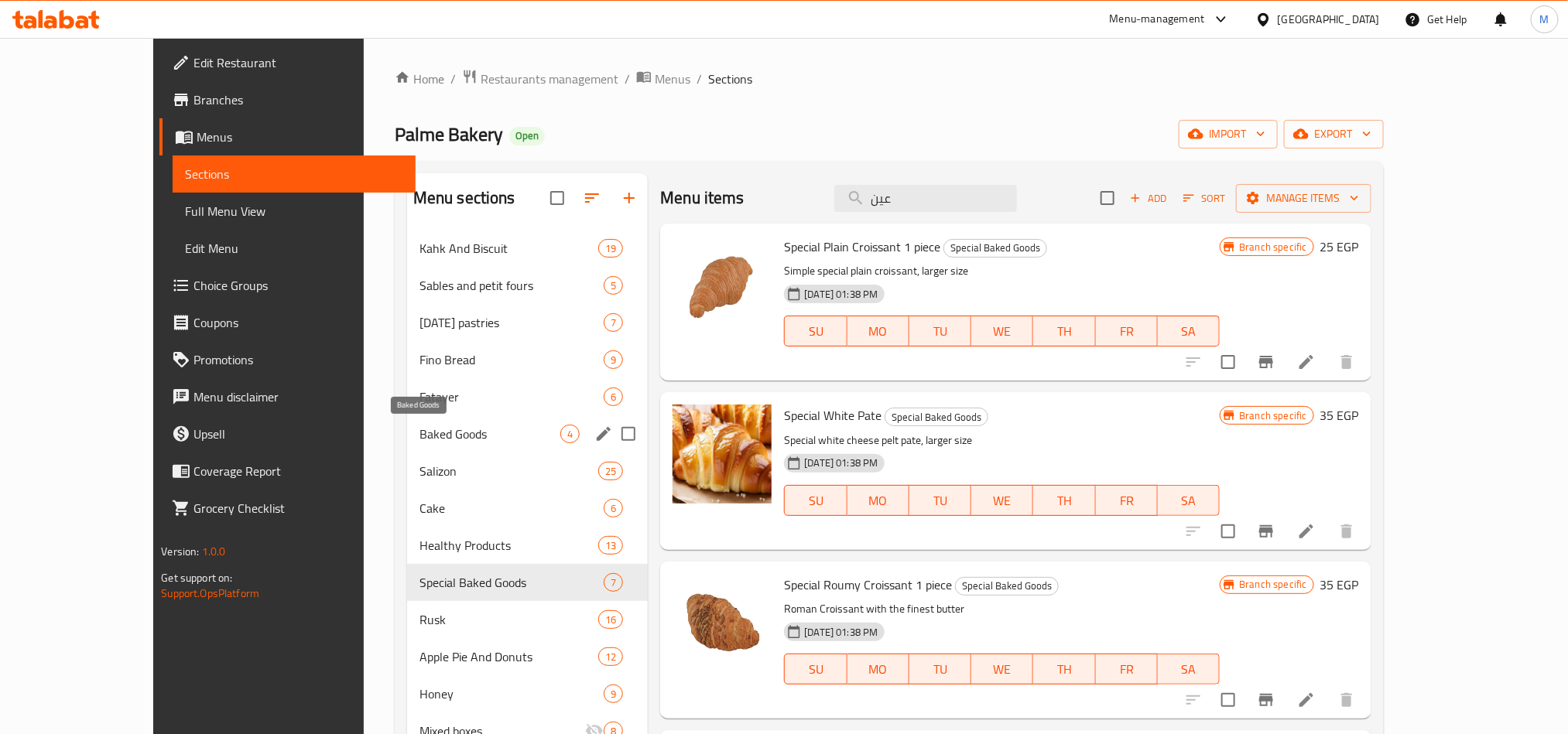
click at [419, 434] on span "Baked Goods" at bounding box center [490, 433] width 141 height 18
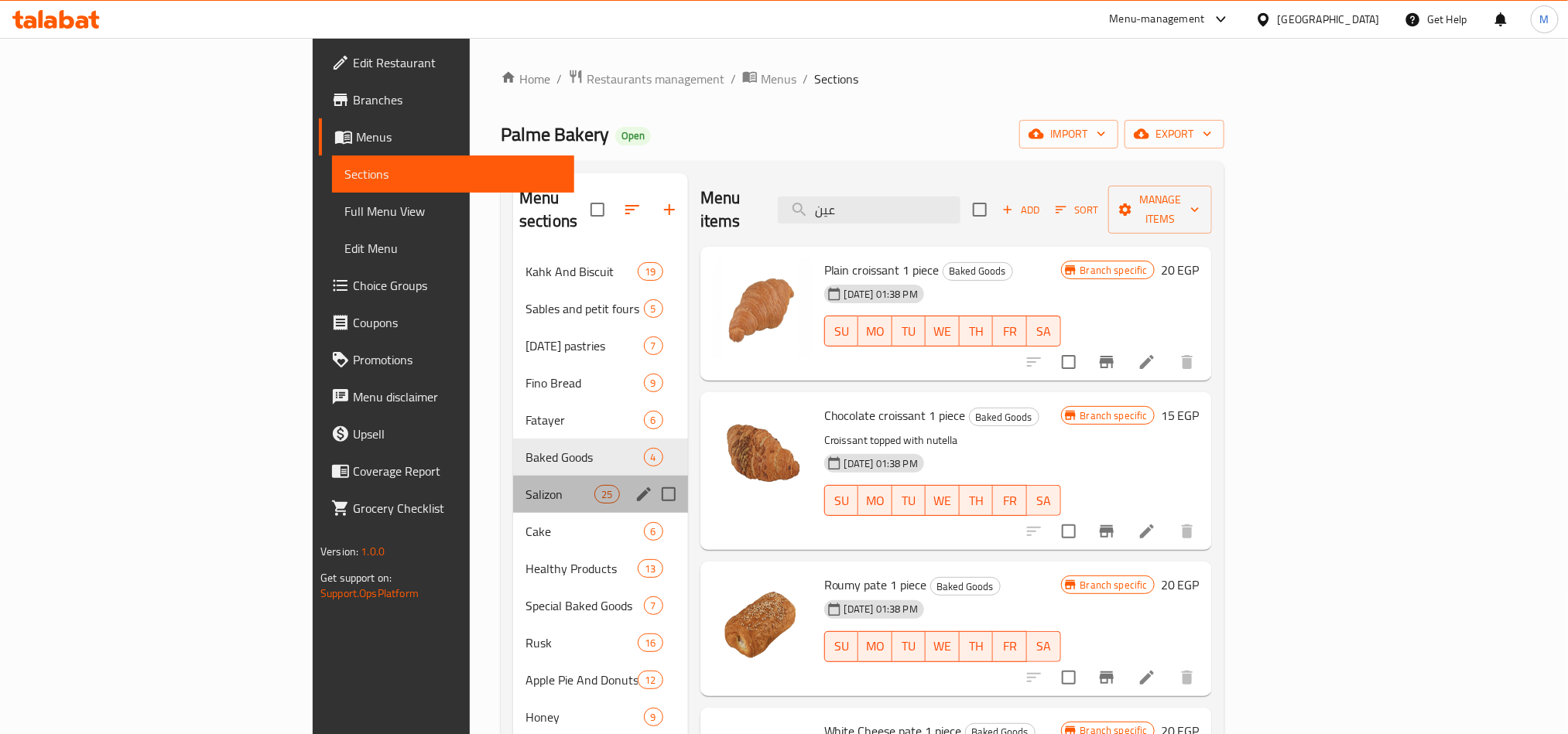
click at [513, 481] on div "Salizon 25" at bounding box center [600, 494] width 175 height 37
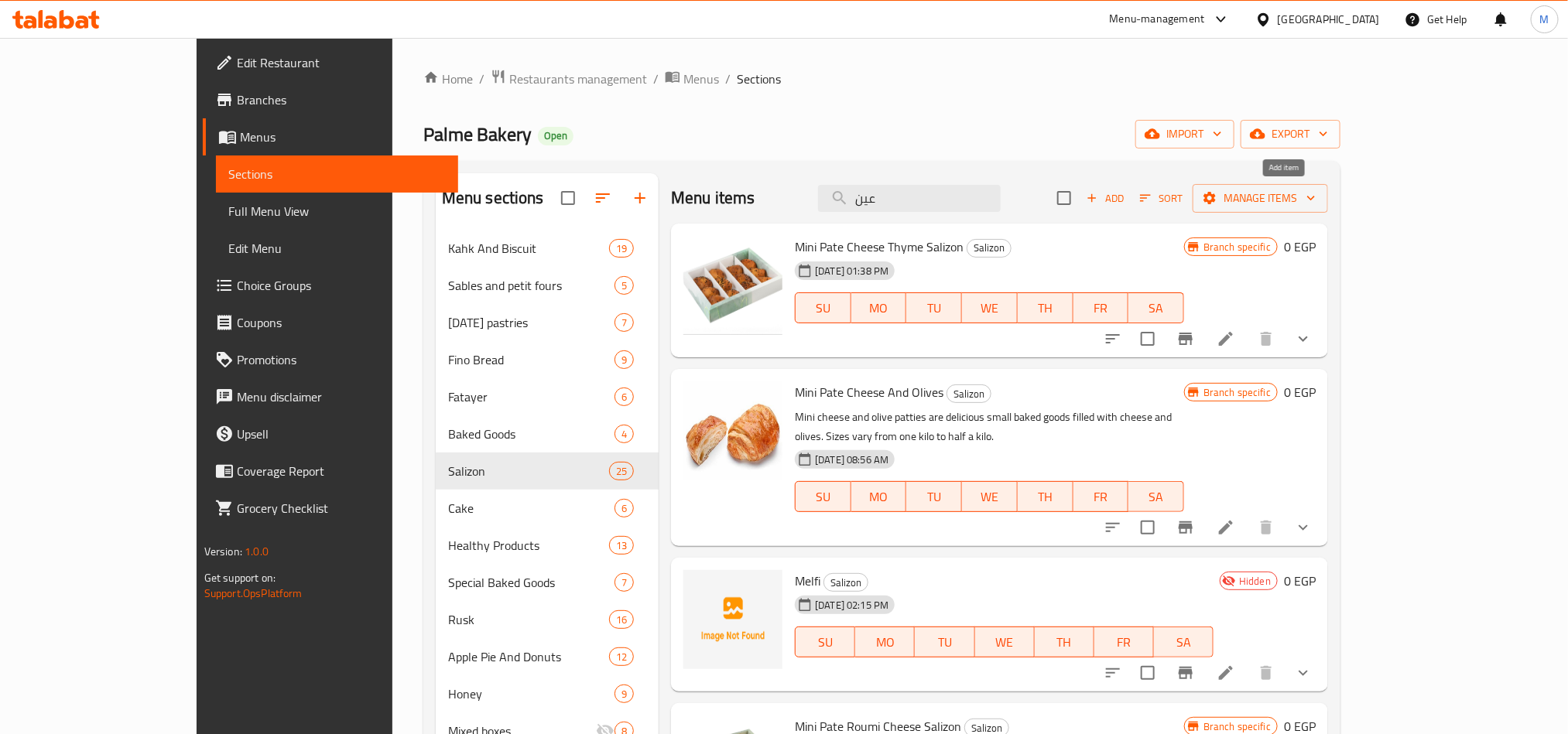
click at [1126, 200] on span "Add" at bounding box center [1105, 198] width 42 height 17
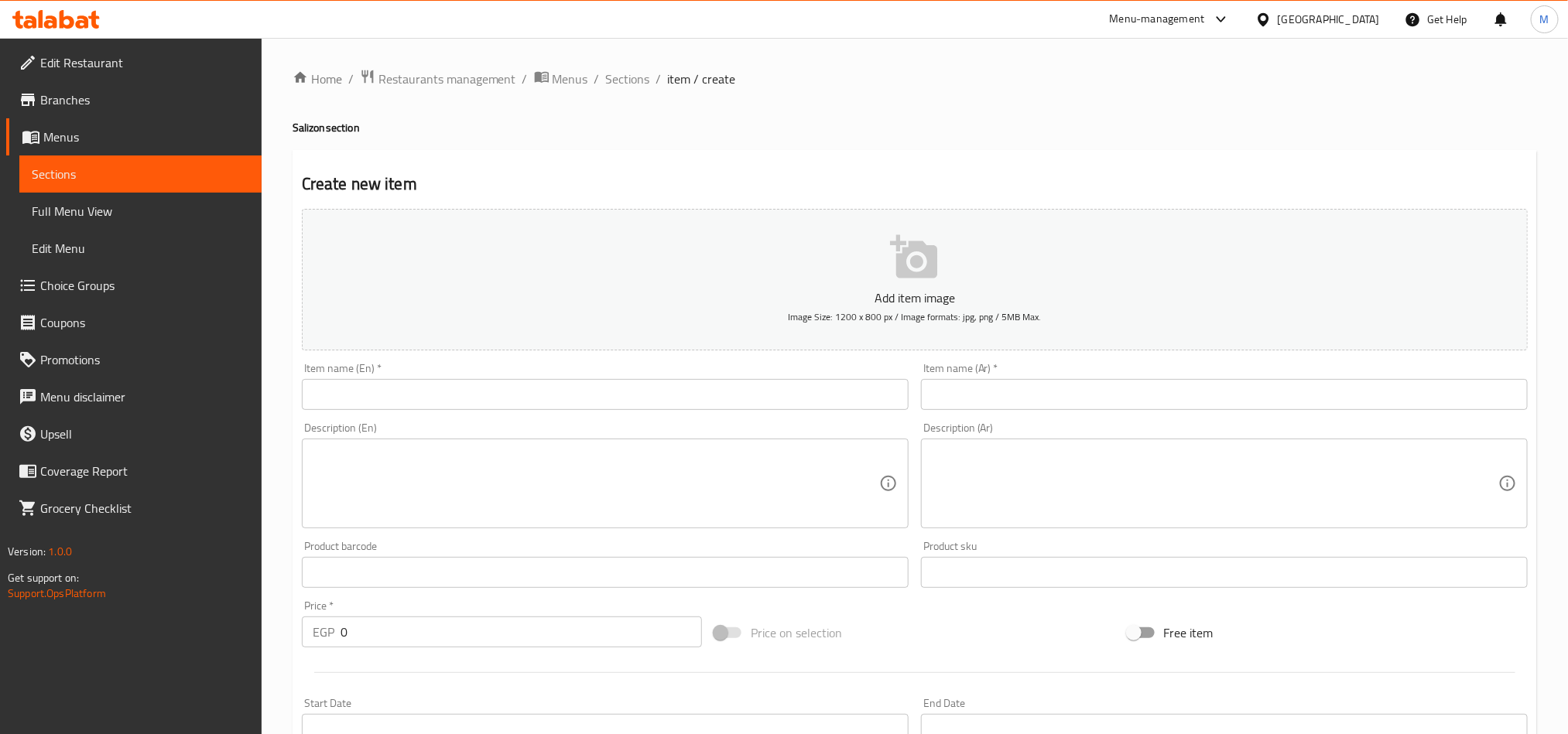
click at [1035, 396] on input "text" at bounding box center [1224, 395] width 607 height 31
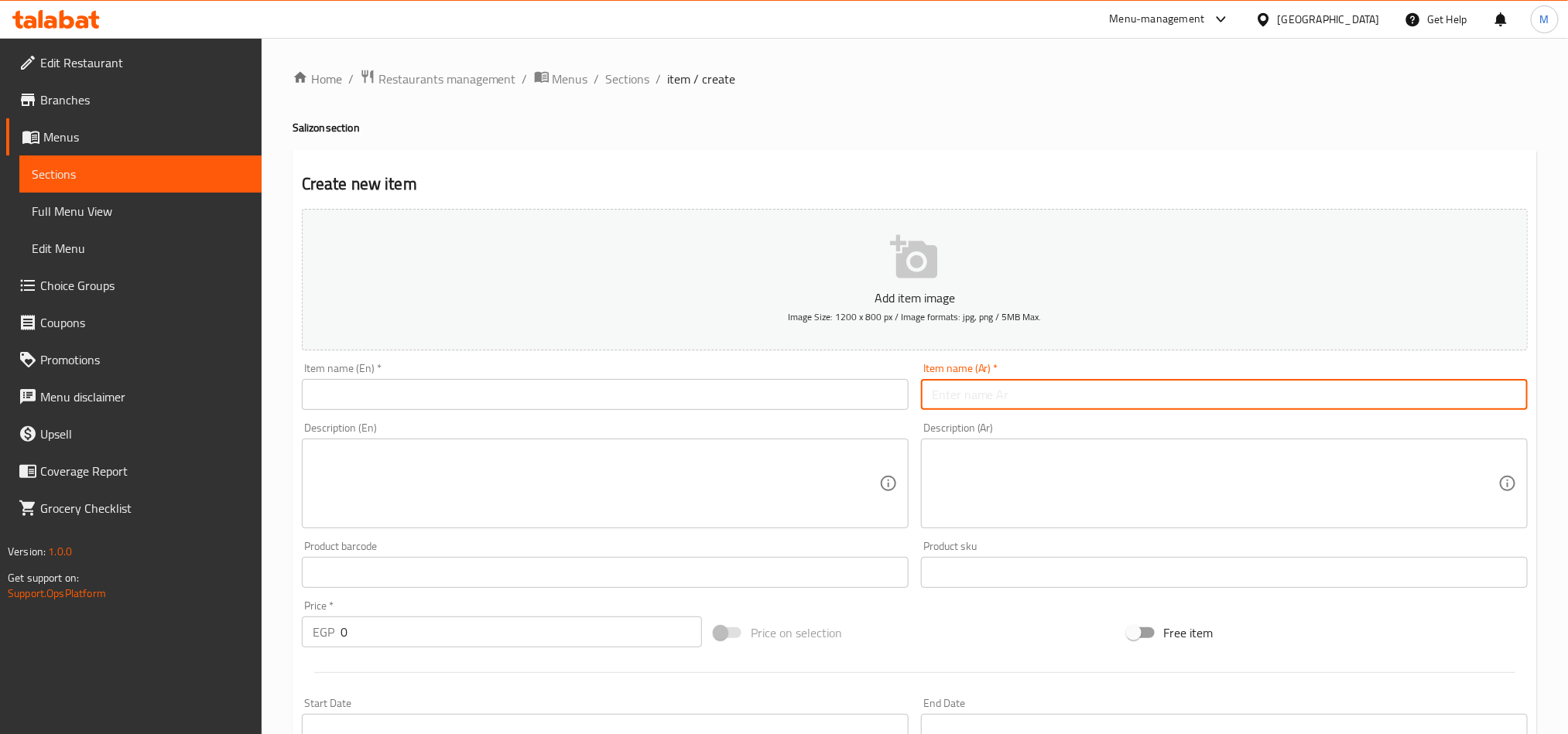
paste
click at [616, 374] on div "Item name (En)   * Item name (En) *" at bounding box center [605, 386] width 607 height 47
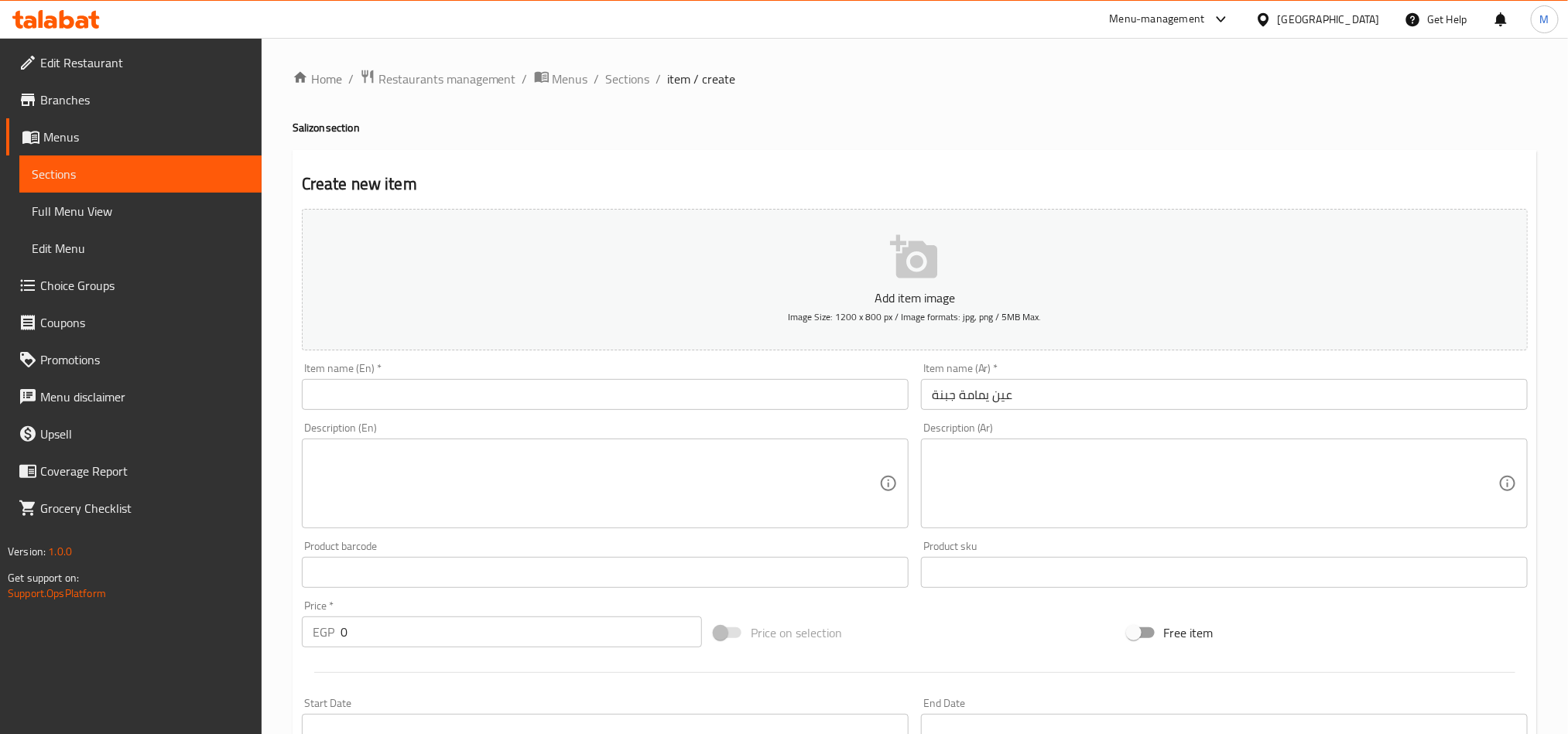
click at [616, 397] on input "text" at bounding box center [605, 395] width 607 height 31
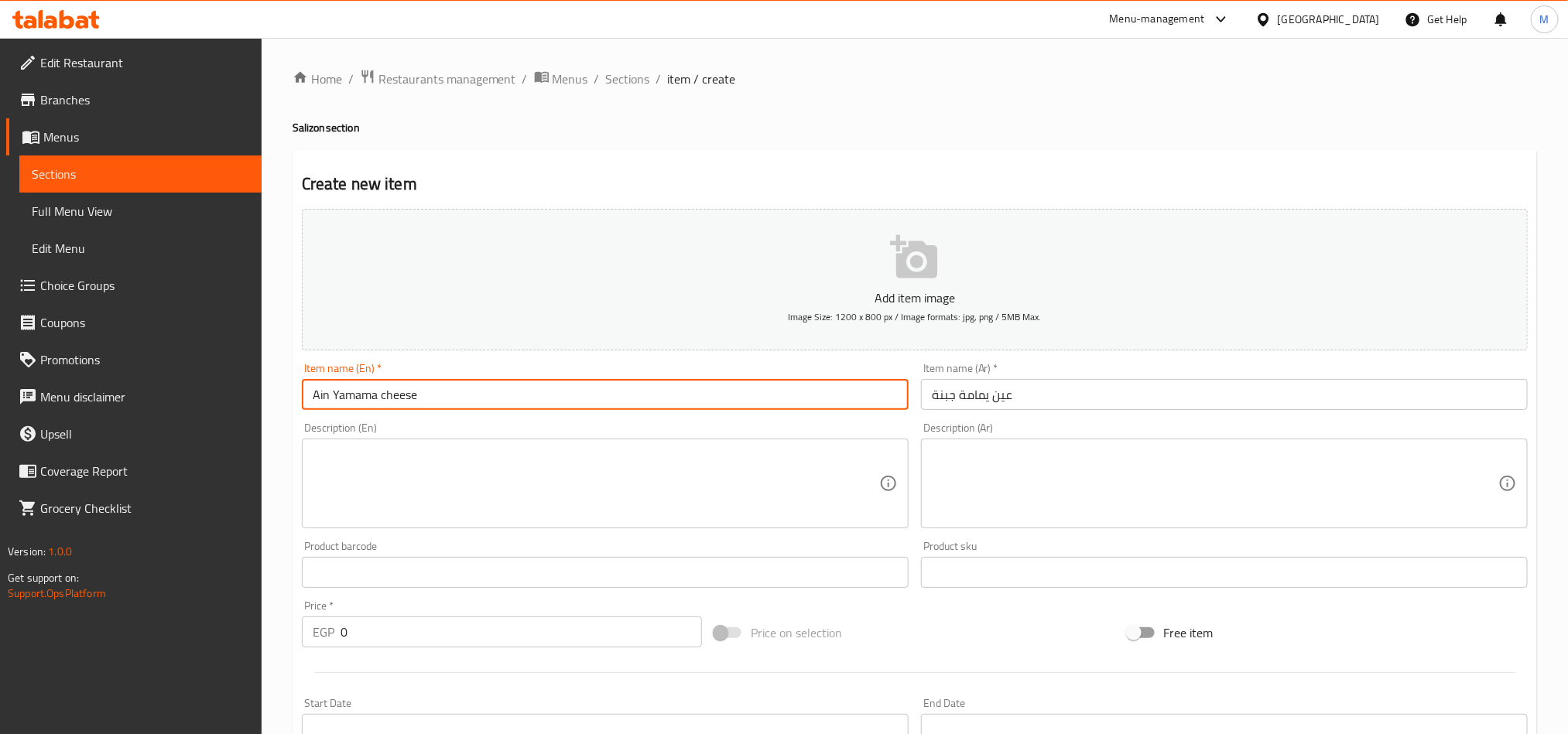
click at [999, 388] on input "عين يمامة جبنة" at bounding box center [1224, 395] width 607 height 31
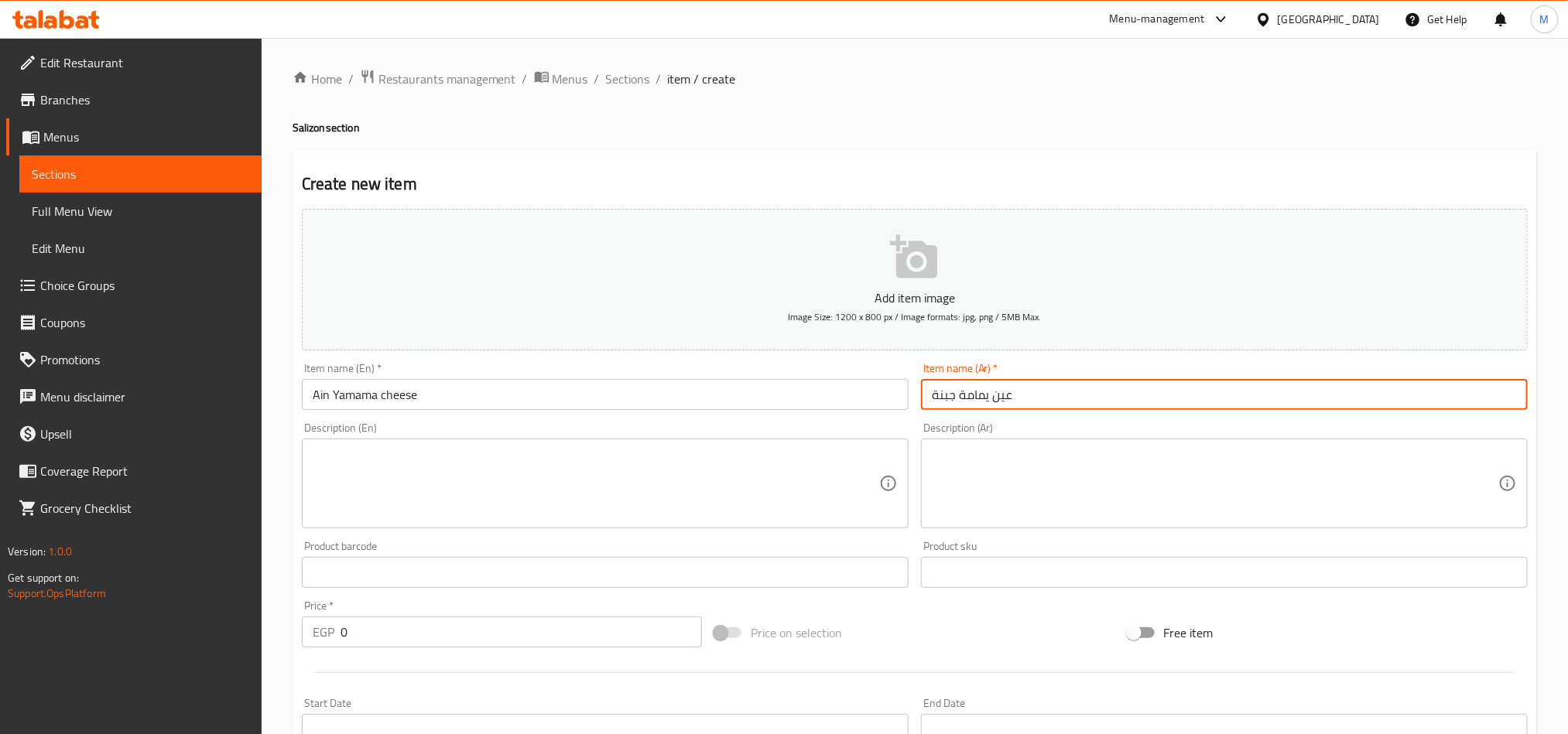
click at [999, 388] on input "عين يمامة جبنة" at bounding box center [1224, 395] width 607 height 31
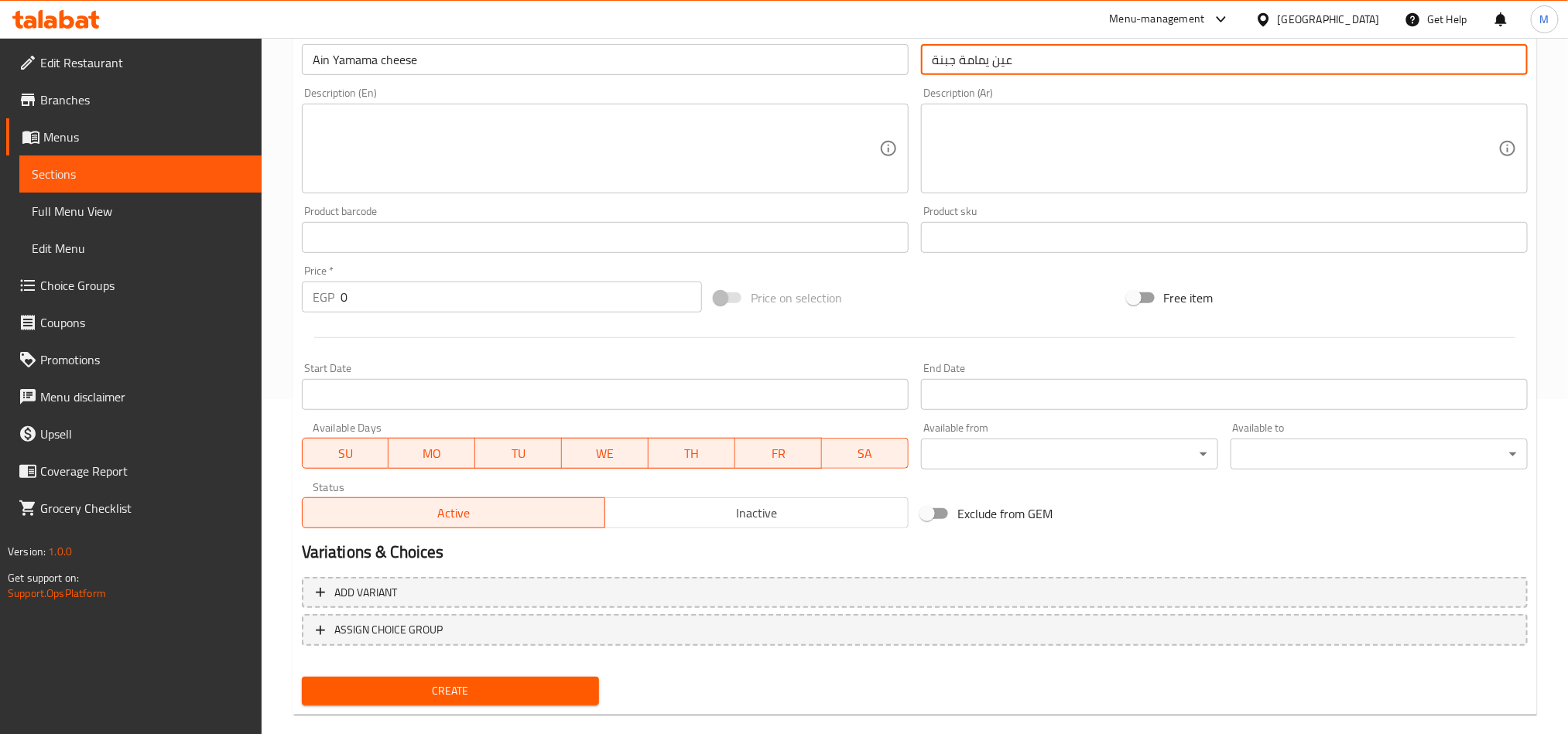
scroll to position [357, 0]
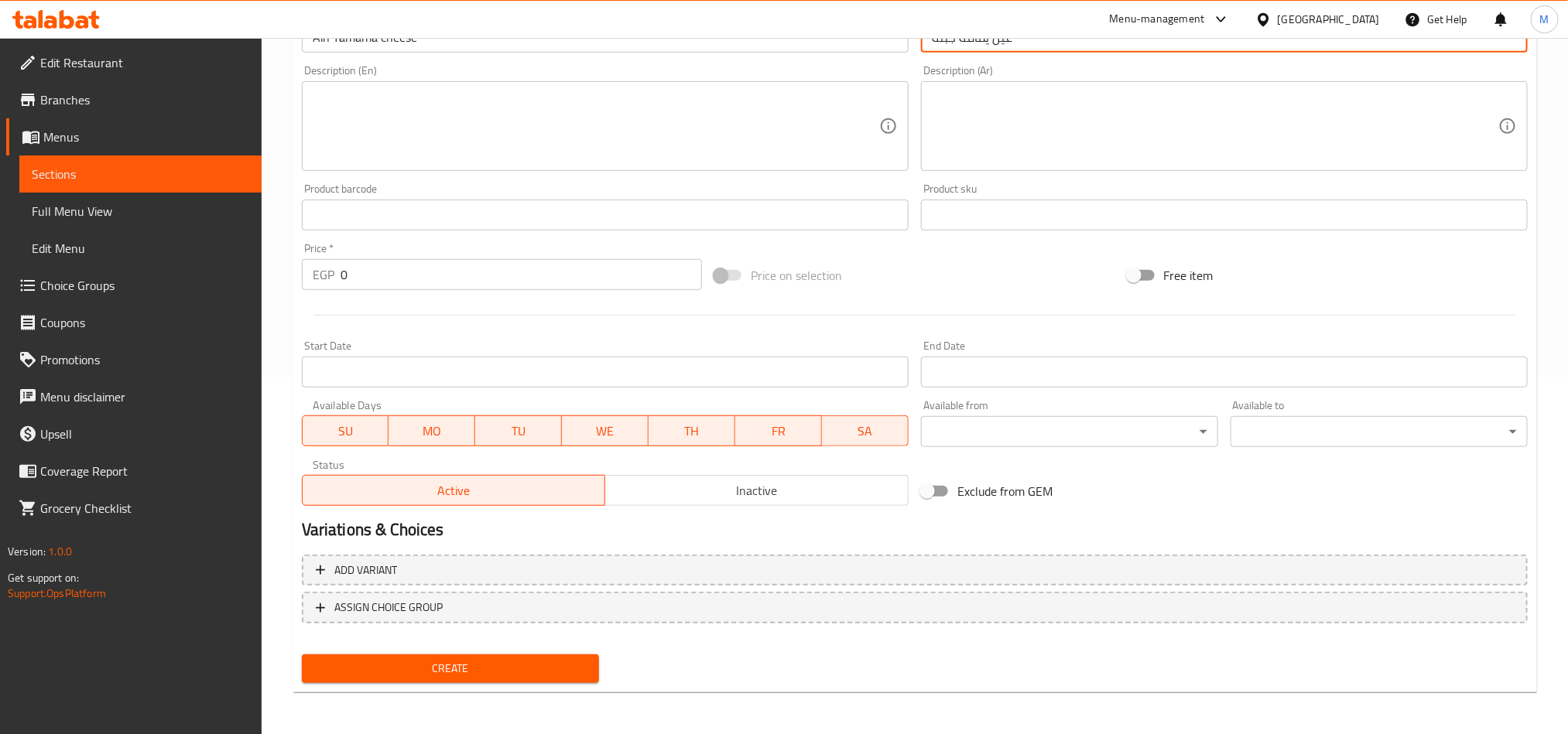
click at [817, 492] on span "Inactive" at bounding box center [757, 491] width 291 height 23
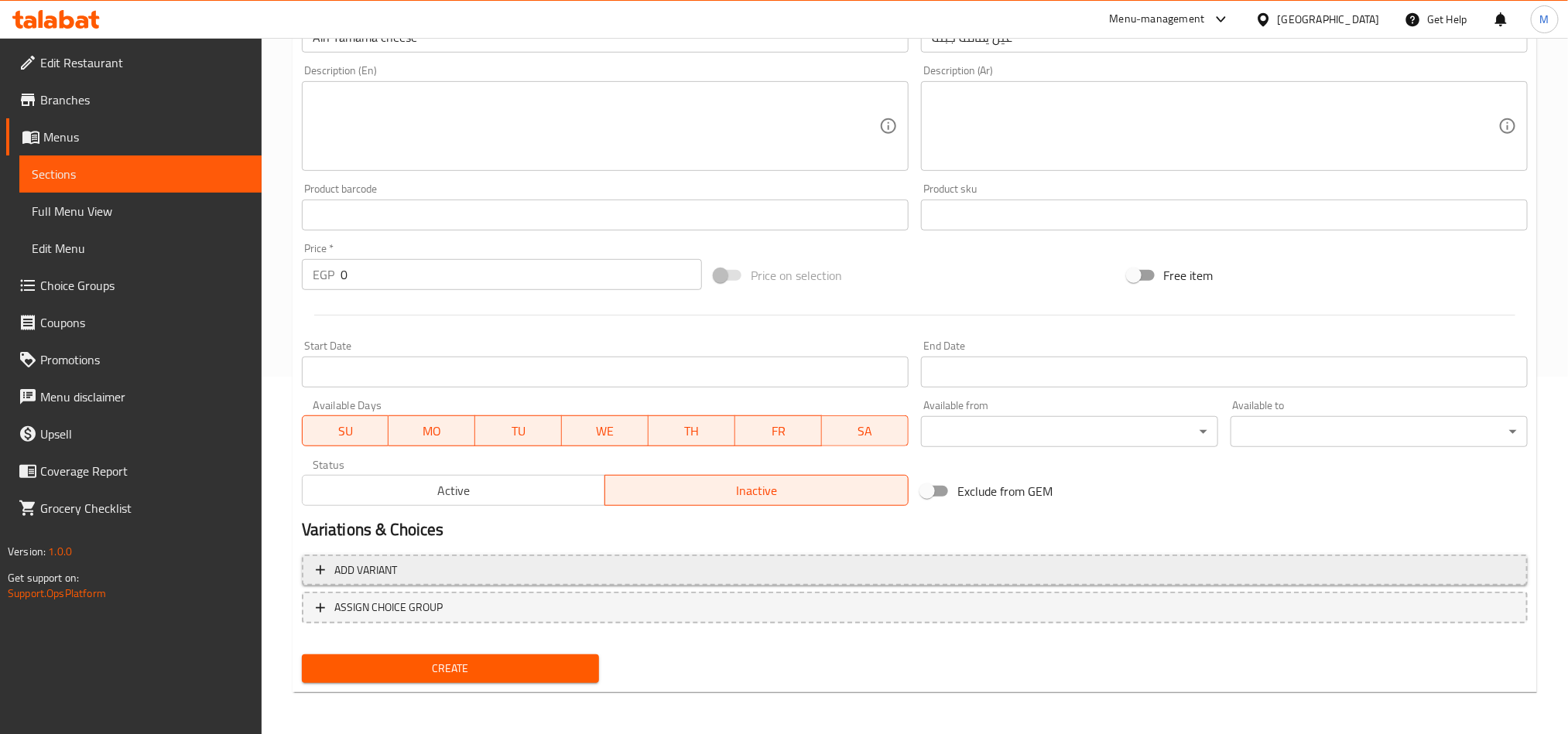
click at [931, 563] on span "Add variant" at bounding box center [914, 571] width 1198 height 19
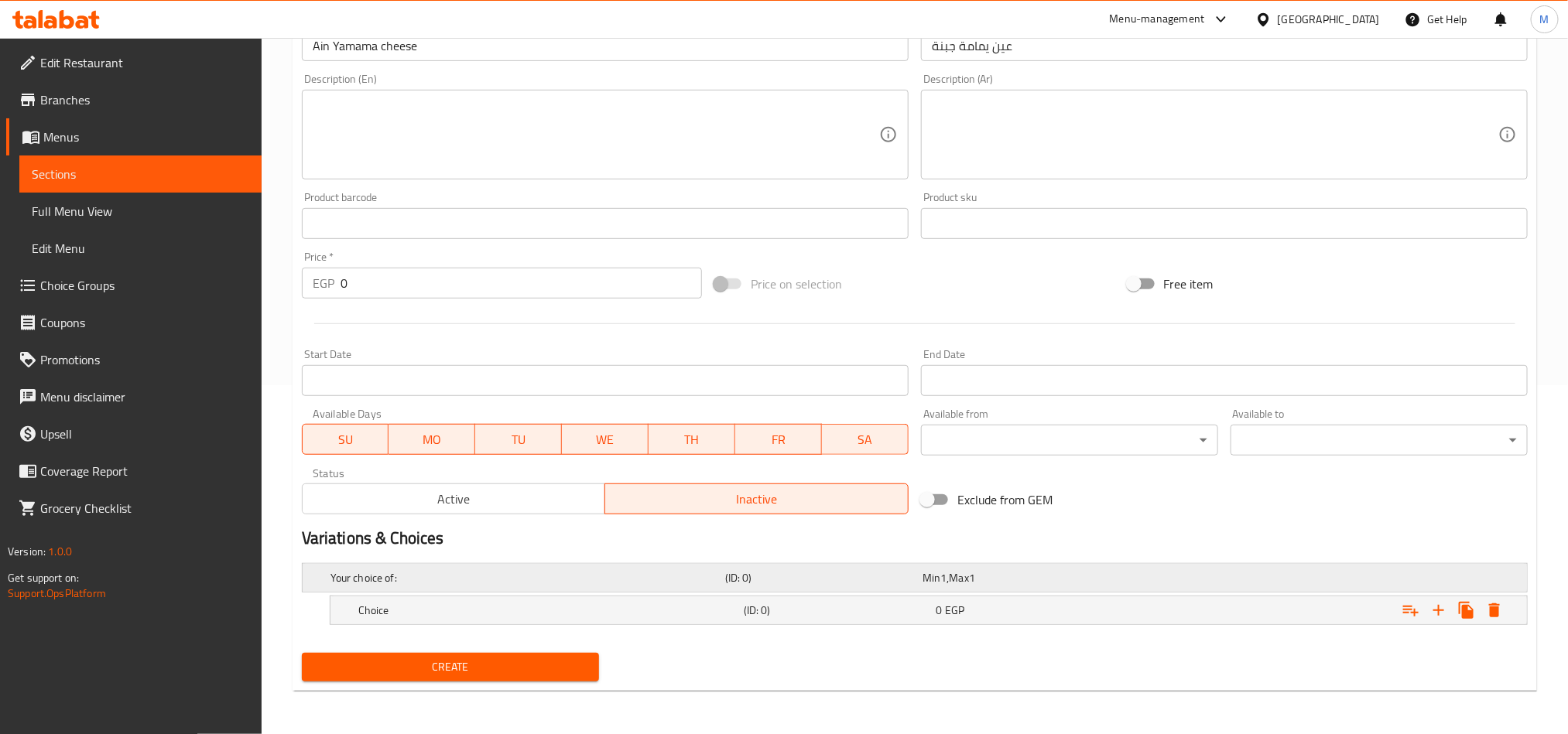
scroll to position [350, 0]
click at [1432, 617] on icon "Expand" at bounding box center [1438, 610] width 18 height 18
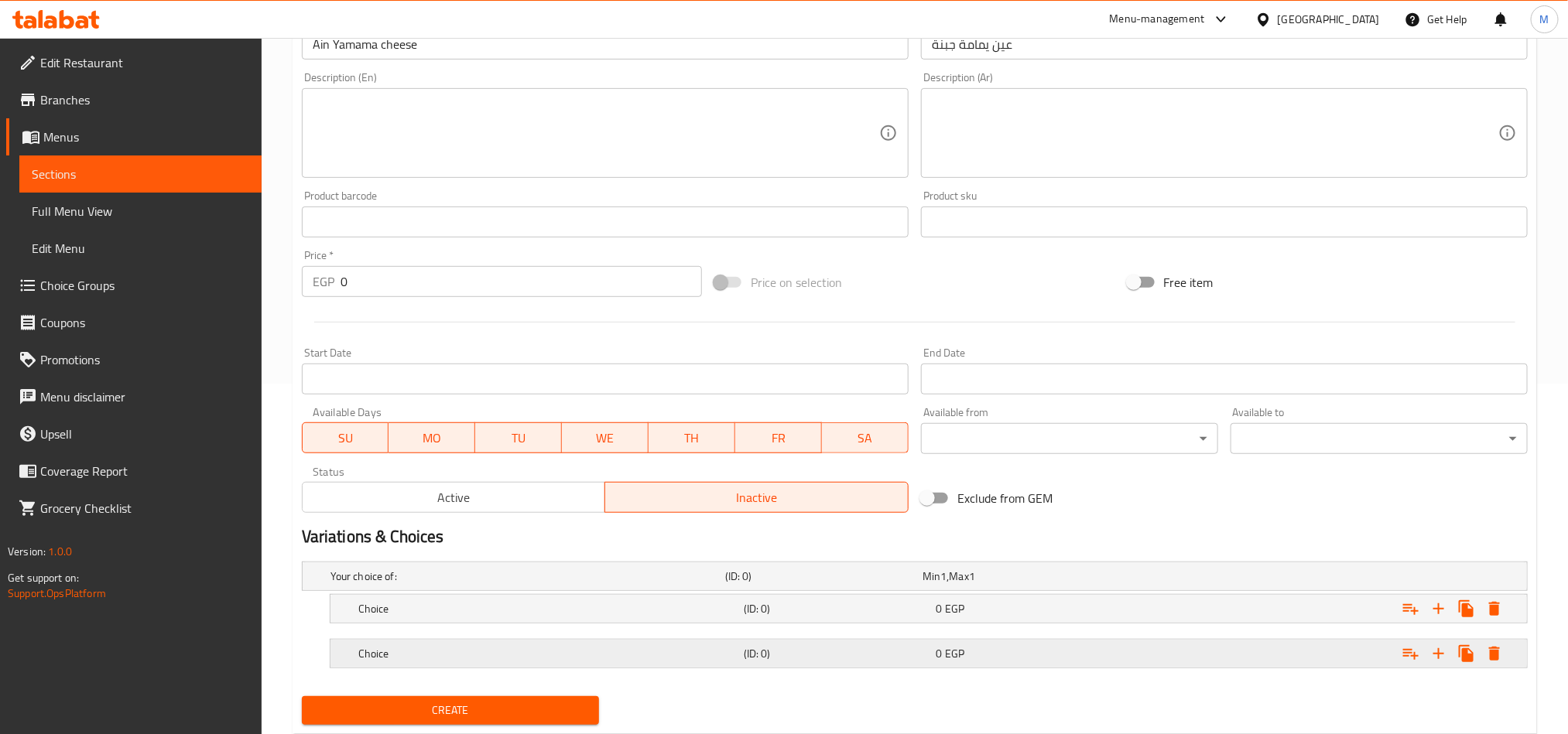
click at [1280, 671] on div "Expand" at bounding box center [1318, 653] width 385 height 34
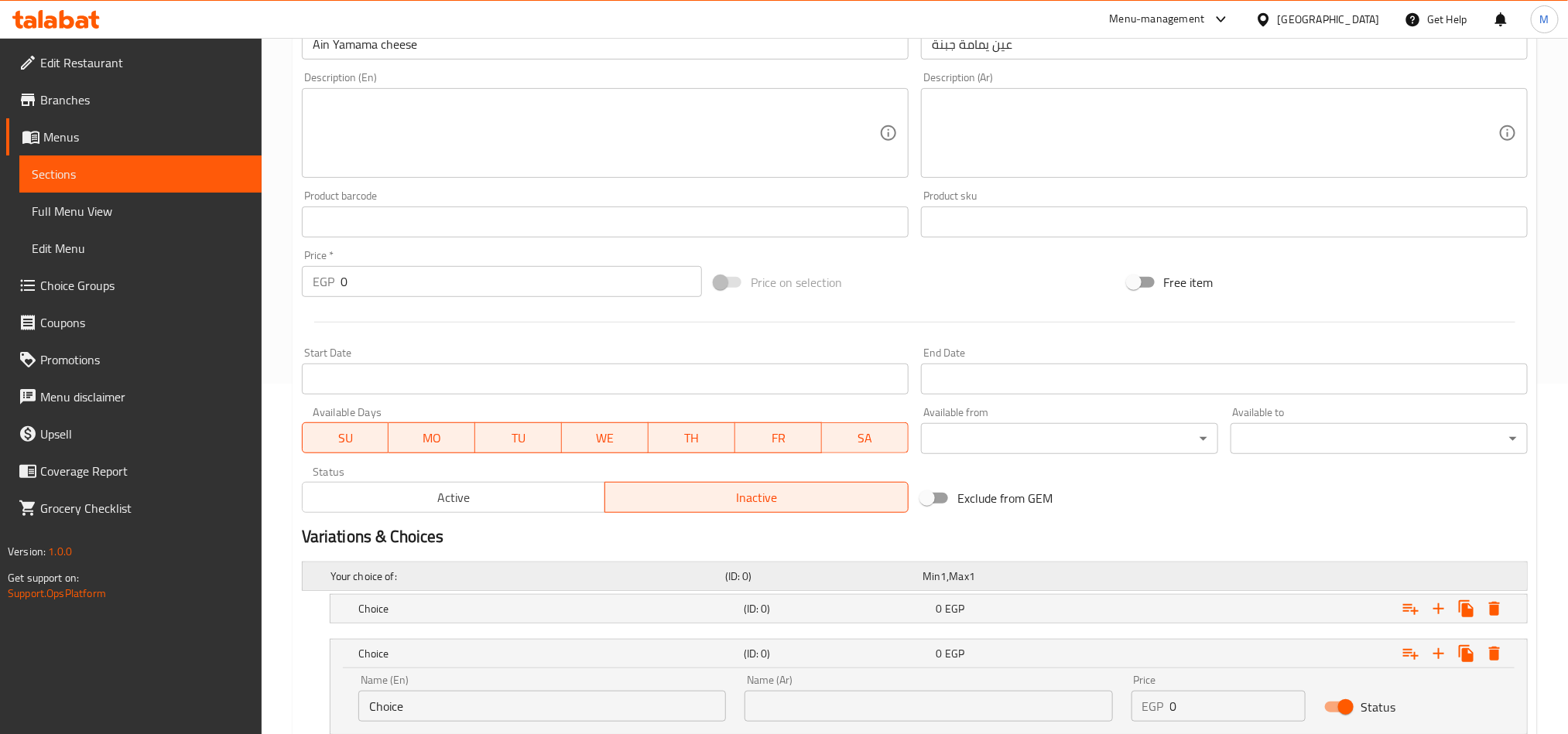
click at [1219, 587] on div "Your choice of: (ID: 0) Min 1 , Max 1" at bounding box center [918, 576] width 1184 height 34
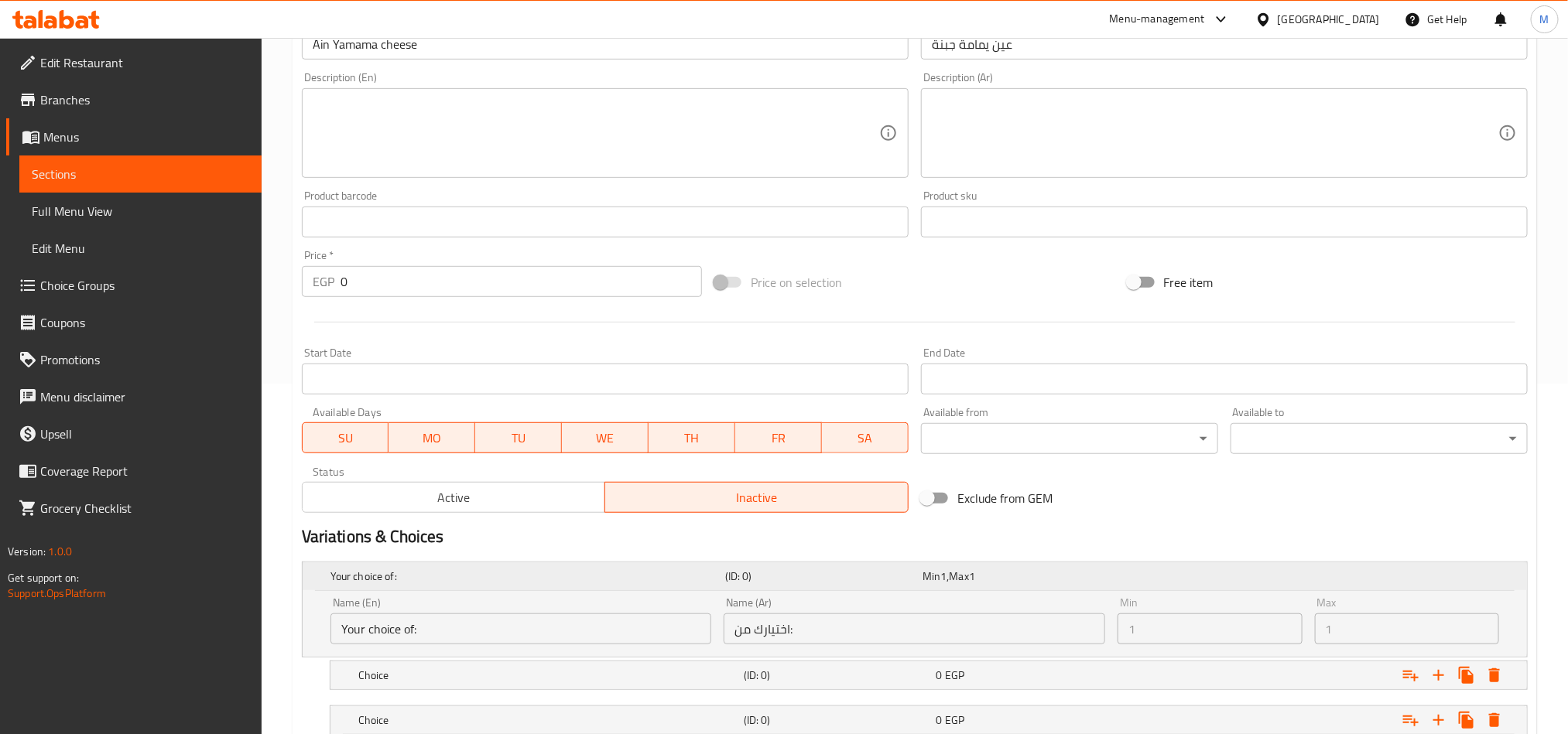
click at [1205, 576] on div "Expand" at bounding box center [1314, 576] width 395 height 6
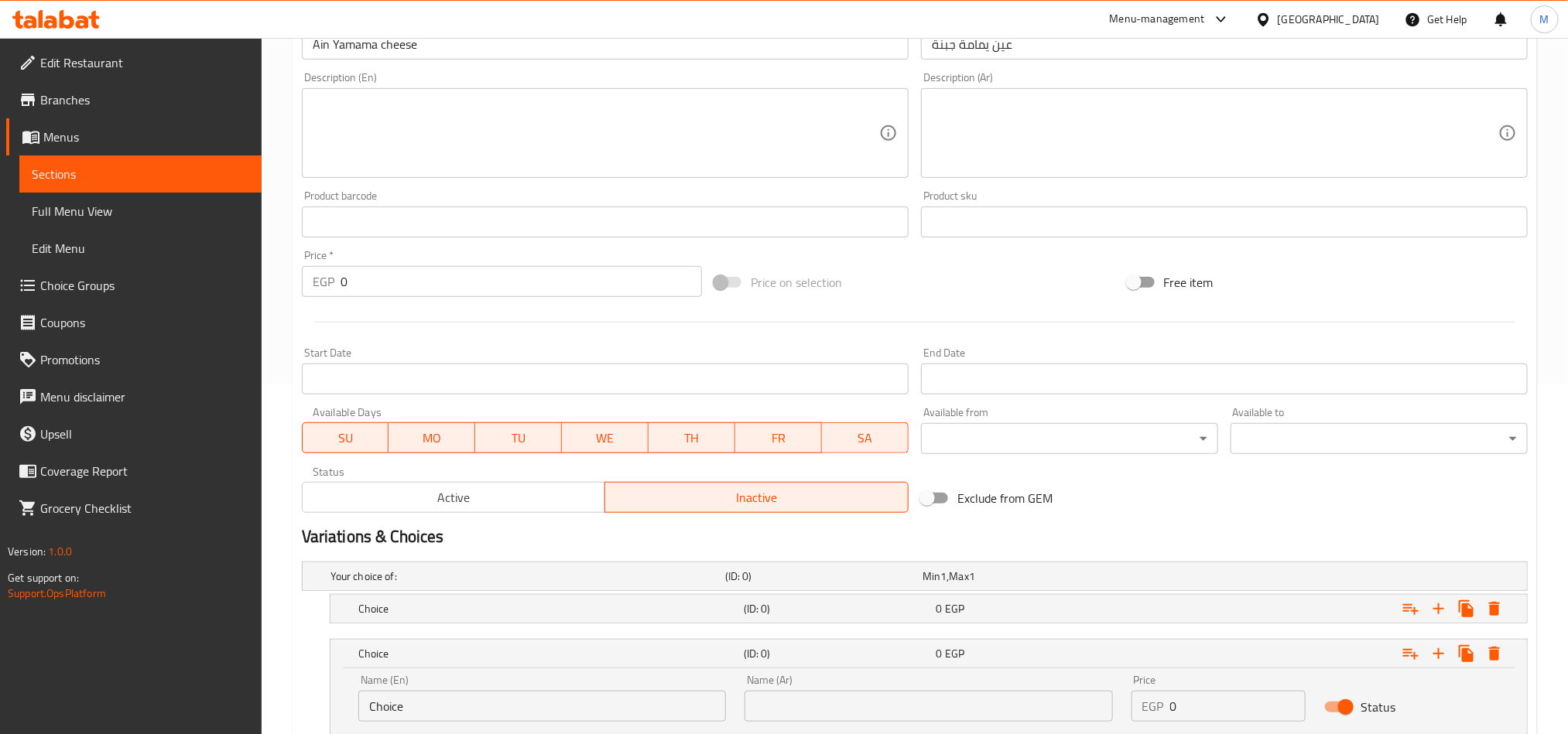
click at [1197, 636] on nav at bounding box center [914, 633] width 1225 height 12
click at [1197, 621] on div "Expand" at bounding box center [1318, 609] width 385 height 34
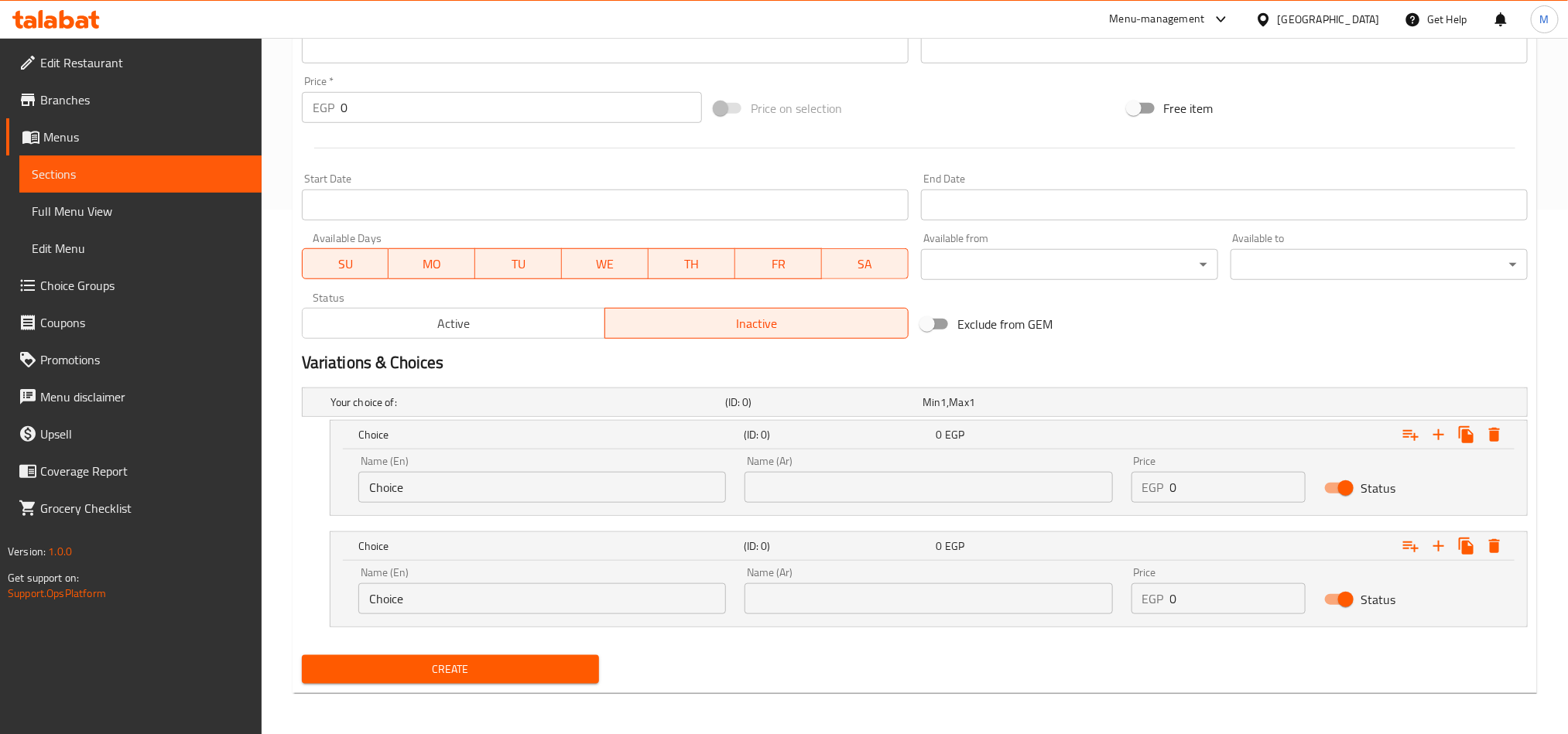
scroll to position [528, 0]
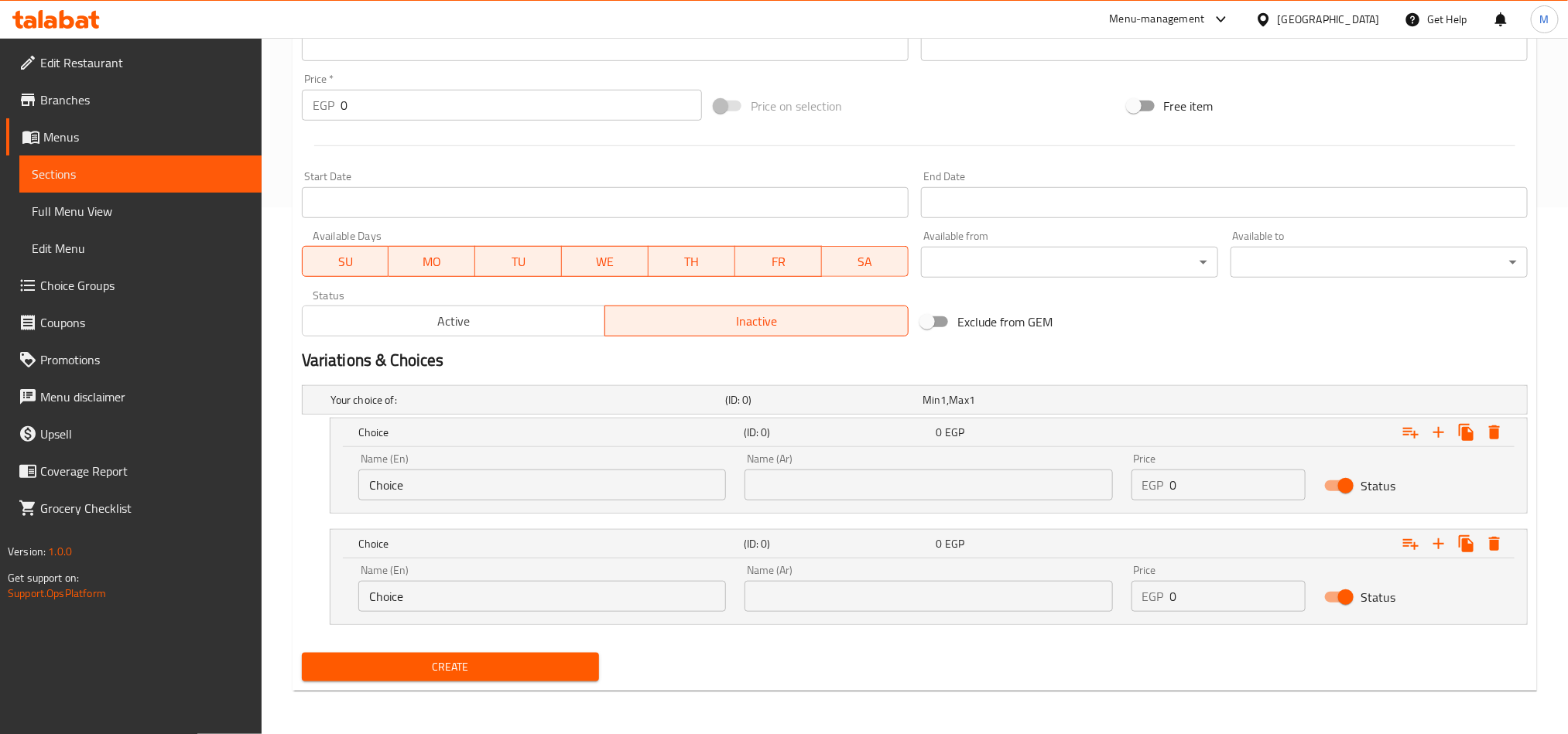
drag, startPoint x: 1035, startPoint y: 502, endPoint x: 1035, endPoint y: 481, distance: 21.0
click at [1035, 500] on div "Name (Ar) Name (Ar)" at bounding box center [928, 477] width 386 height 66
click at [1036, 481] on input "text" at bounding box center [928, 485] width 368 height 31
click at [931, 573] on div "Name (Ar) Name (Ar)" at bounding box center [928, 589] width 368 height 47
click at [933, 593] on input "text" at bounding box center [928, 597] width 368 height 31
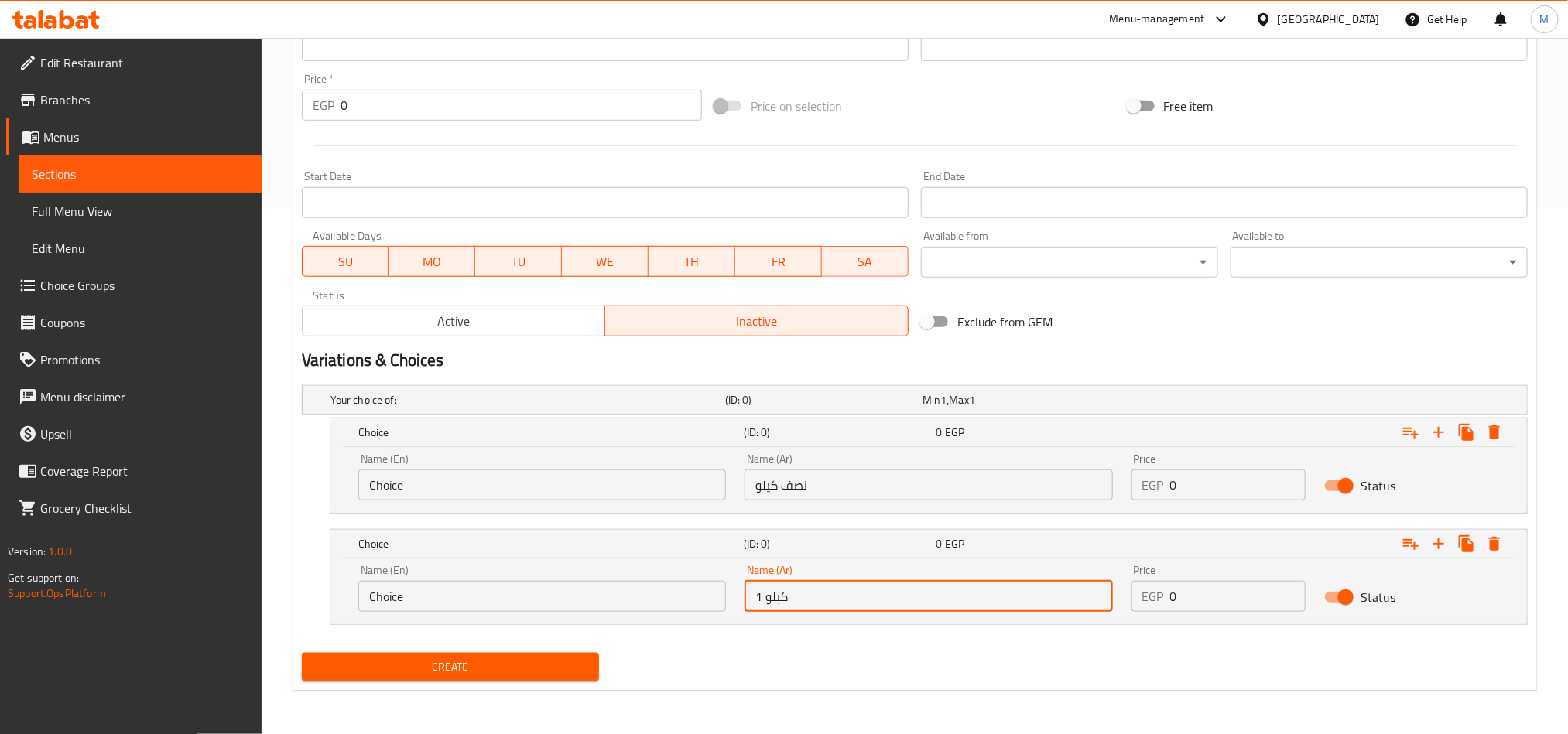
click at [571, 506] on div "Name (En) Choice Name (En)" at bounding box center [542, 477] width 386 height 66
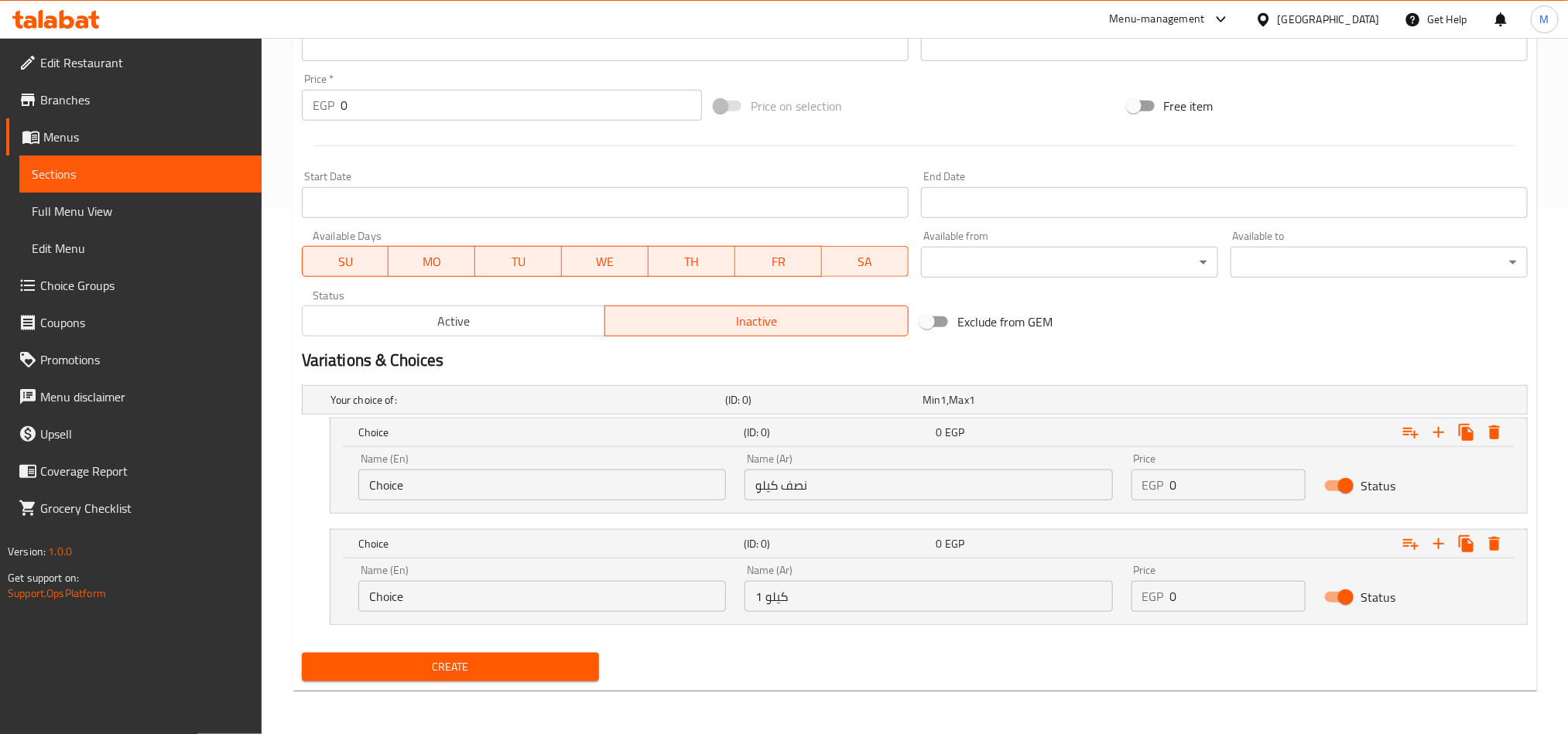
click at [571, 490] on input "Choice" at bounding box center [542, 485] width 368 height 31
click at [570, 488] on input "text" at bounding box center [542, 485] width 368 height 31
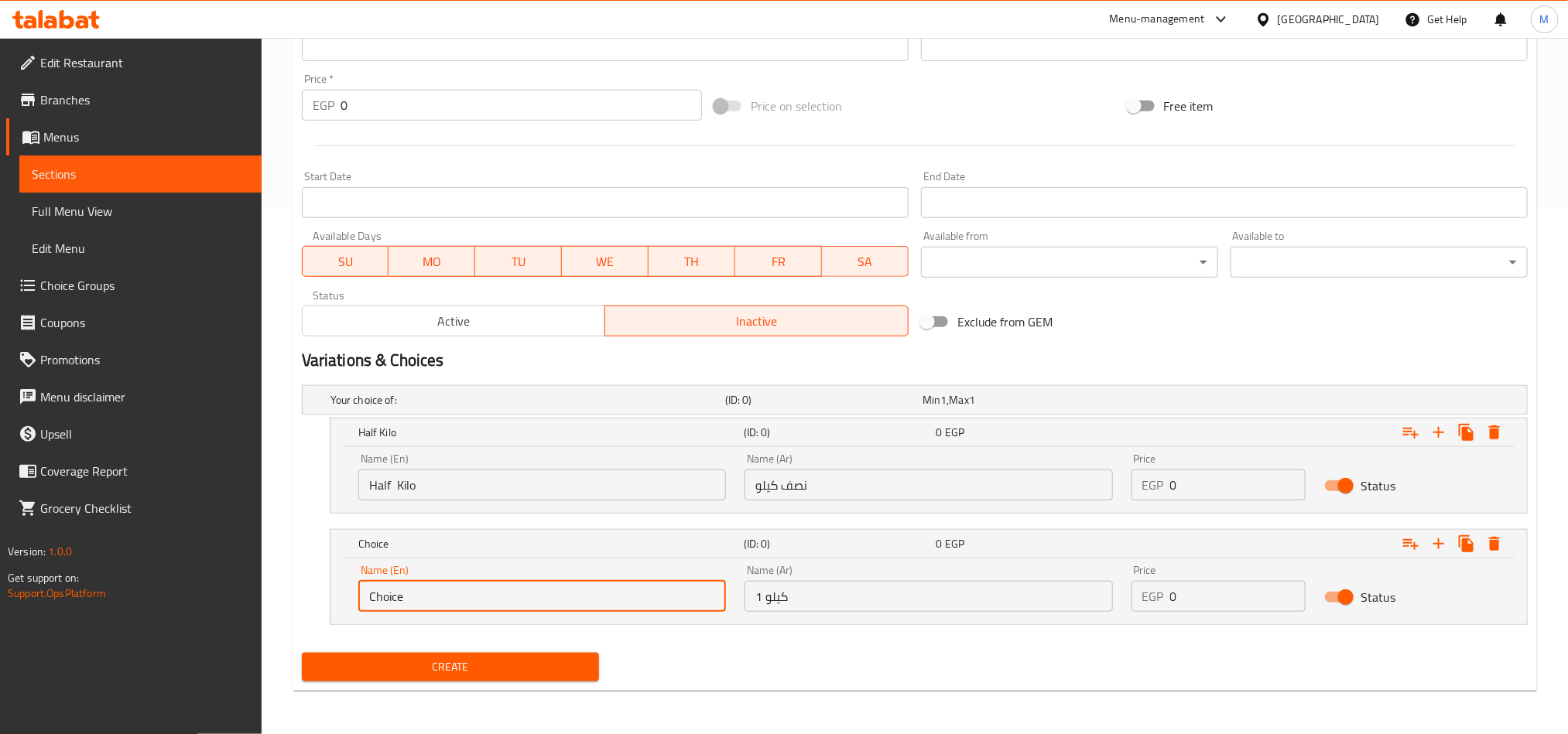
click at [544, 599] on input "Choice" at bounding box center [542, 597] width 368 height 31
click at [544, 599] on input "text" at bounding box center [542, 597] width 368 height 31
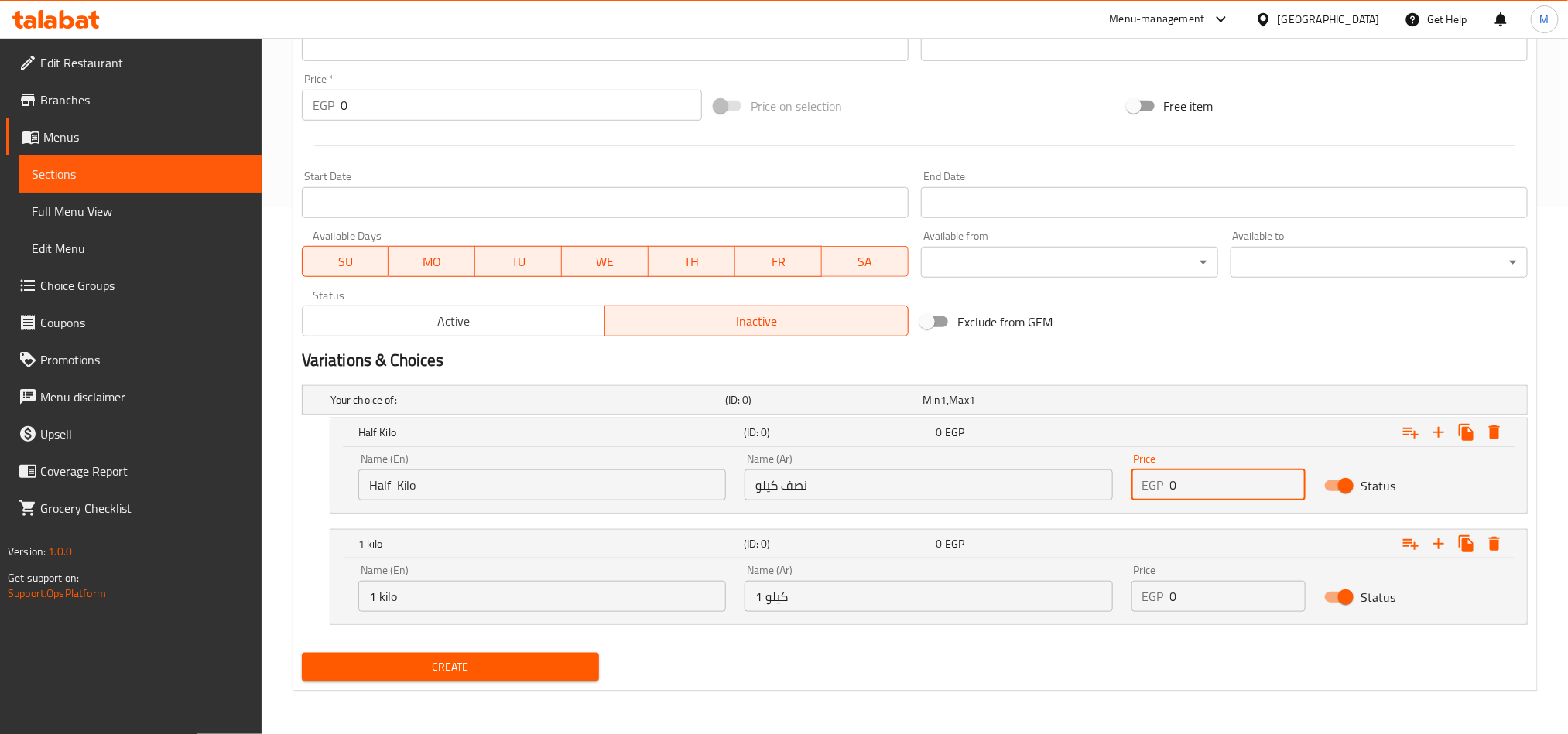
drag, startPoint x: 1289, startPoint y: 495, endPoint x: 1251, endPoint y: 481, distance: 40.5
click at [1287, 495] on input "0" at bounding box center [1238, 485] width 137 height 31
click at [1250, 481] on input "0" at bounding box center [1238, 485] width 137 height 31
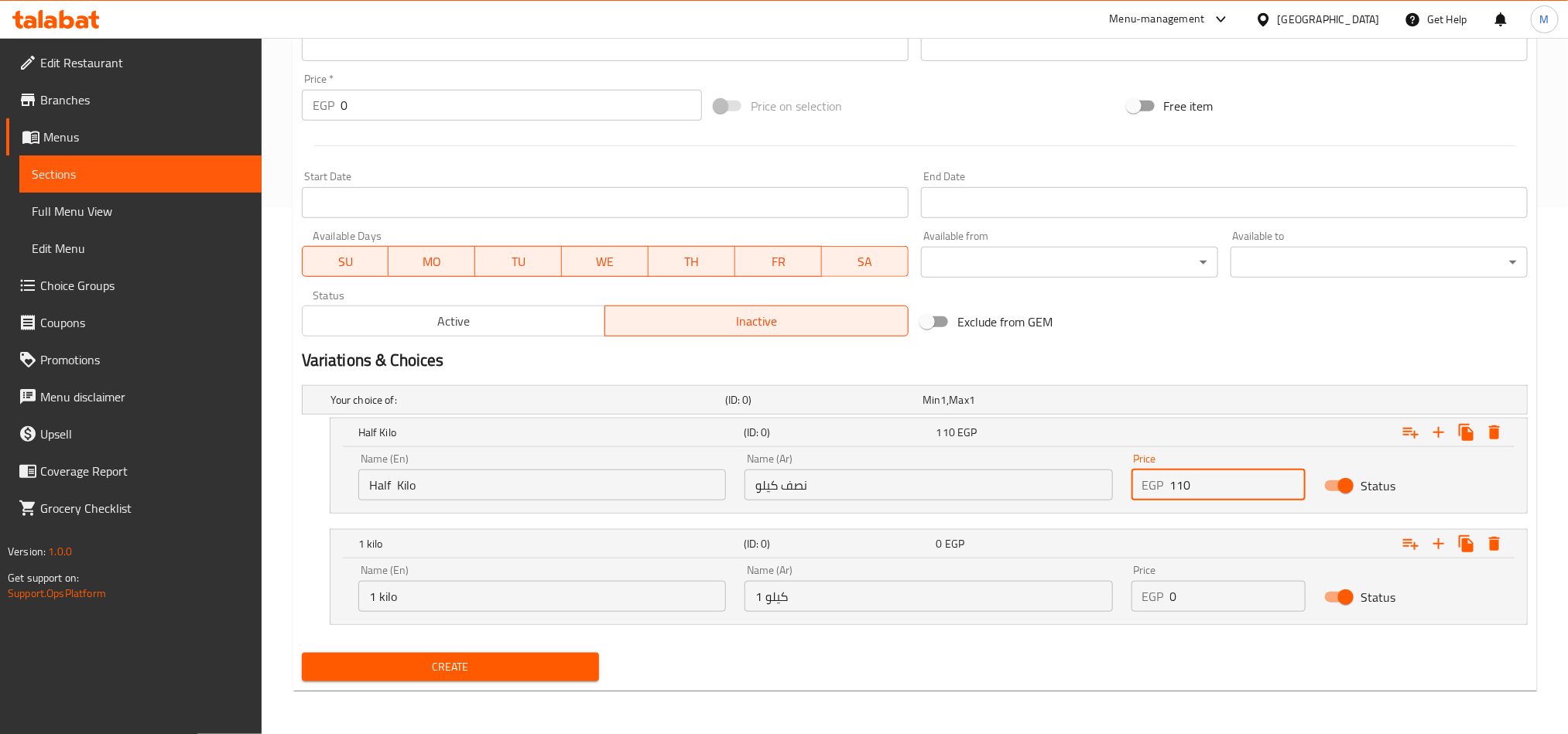
click at [1245, 587] on input "0" at bounding box center [1238, 597] width 137 height 31
click at [1145, 646] on div "Your choice of: (ID: 0) Min 1 , Max 1 Name (En) Your choice of: Name (En) Name …" at bounding box center [915, 513] width 1238 height 268
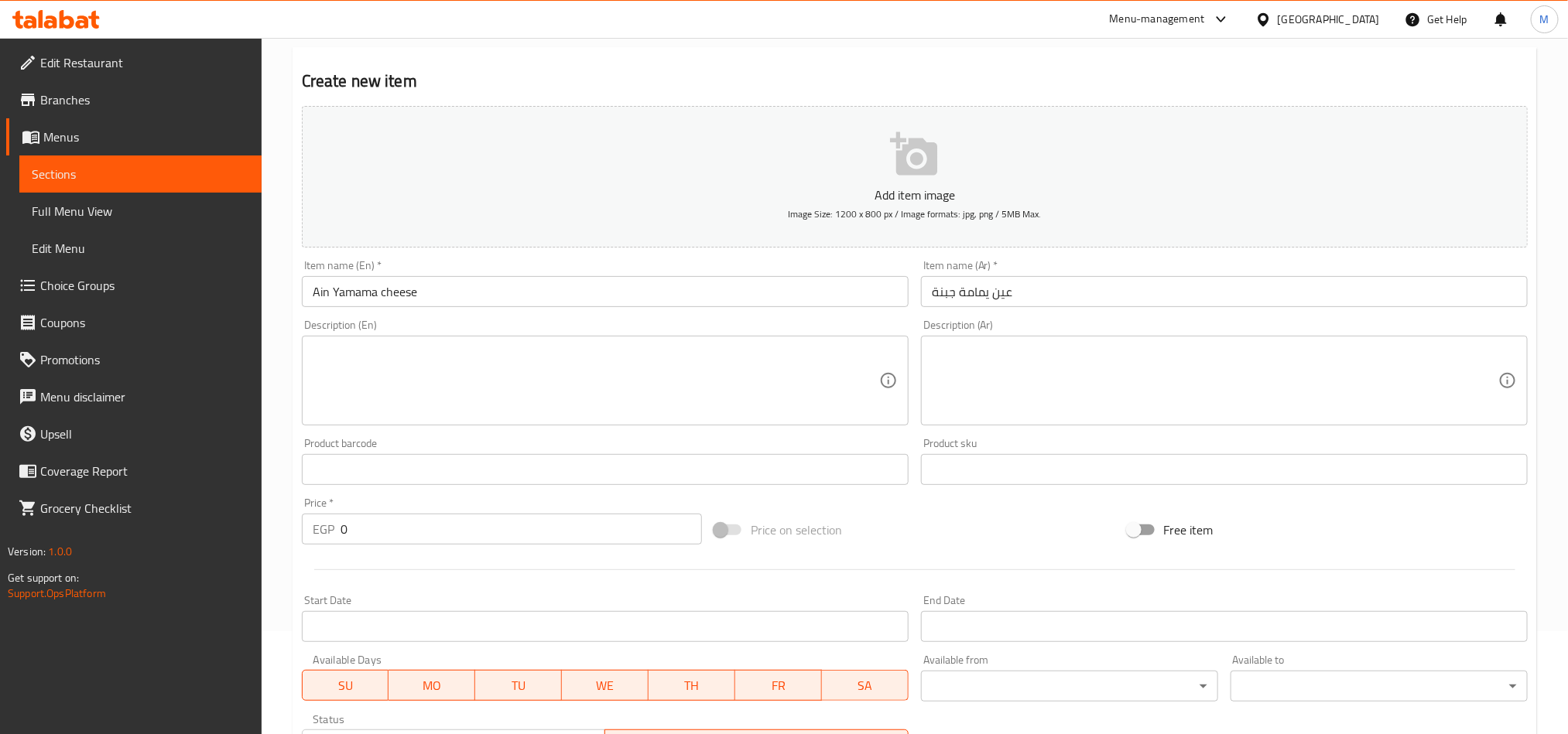
scroll to position [63, 0]
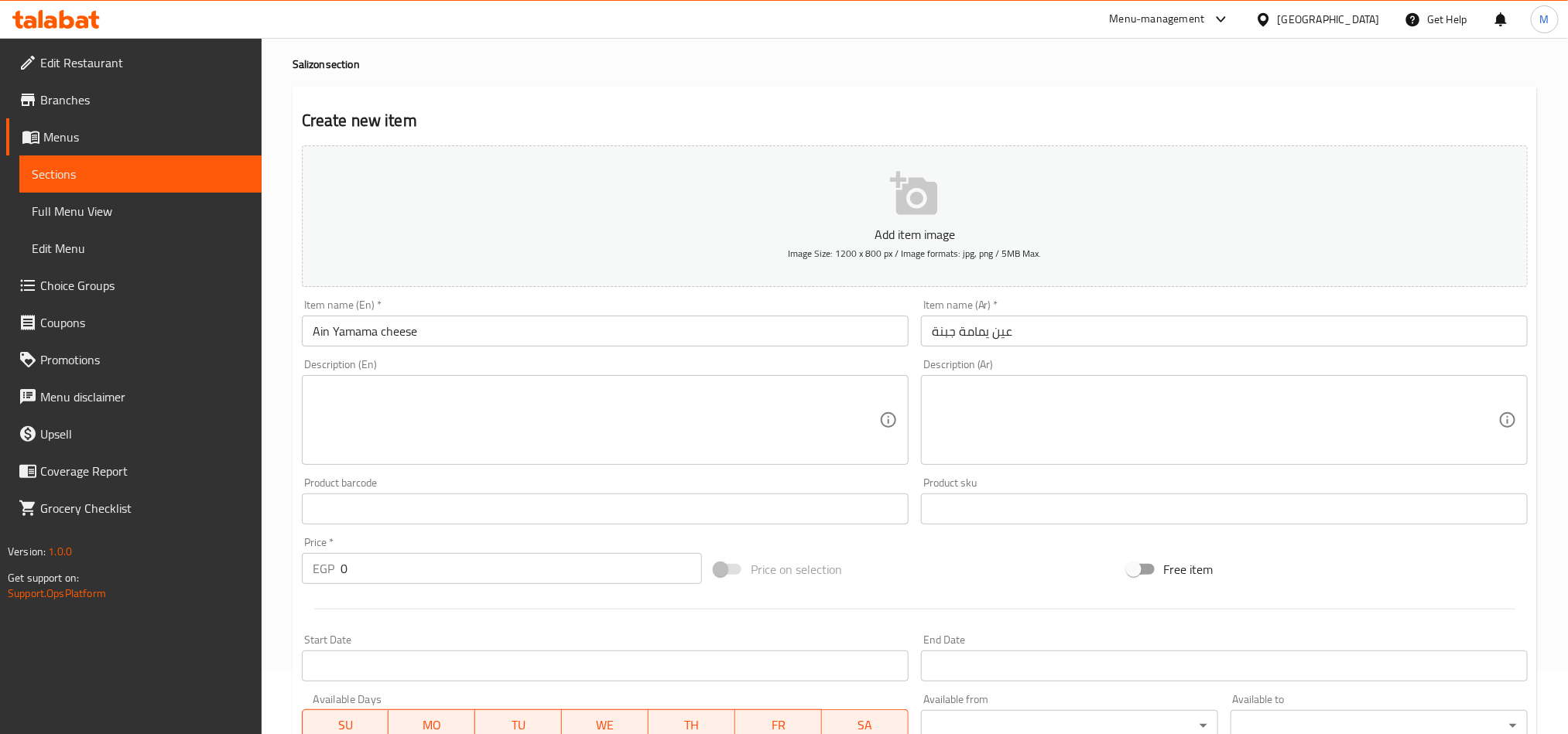
click at [965, 321] on input "عين يمامة جبنة" at bounding box center [1224, 331] width 607 height 31
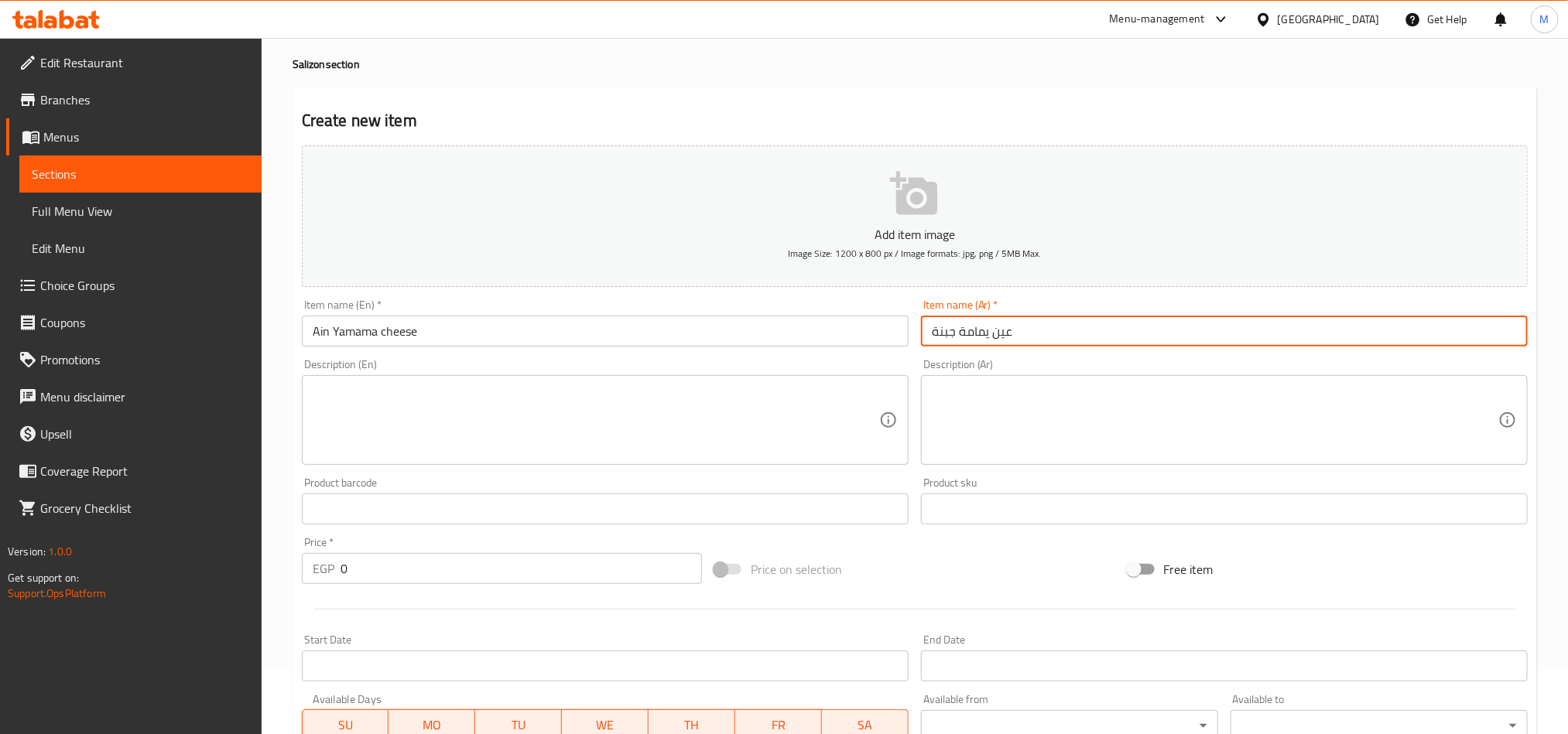
click at [965, 321] on input "عين يمامة جبنة" at bounding box center [1224, 331] width 607 height 31
click at [889, 84] on div "Home / Restaurants management / Menus / Sections / item / create Salizon sectio…" at bounding box center [914, 586] width 1244 height 1162
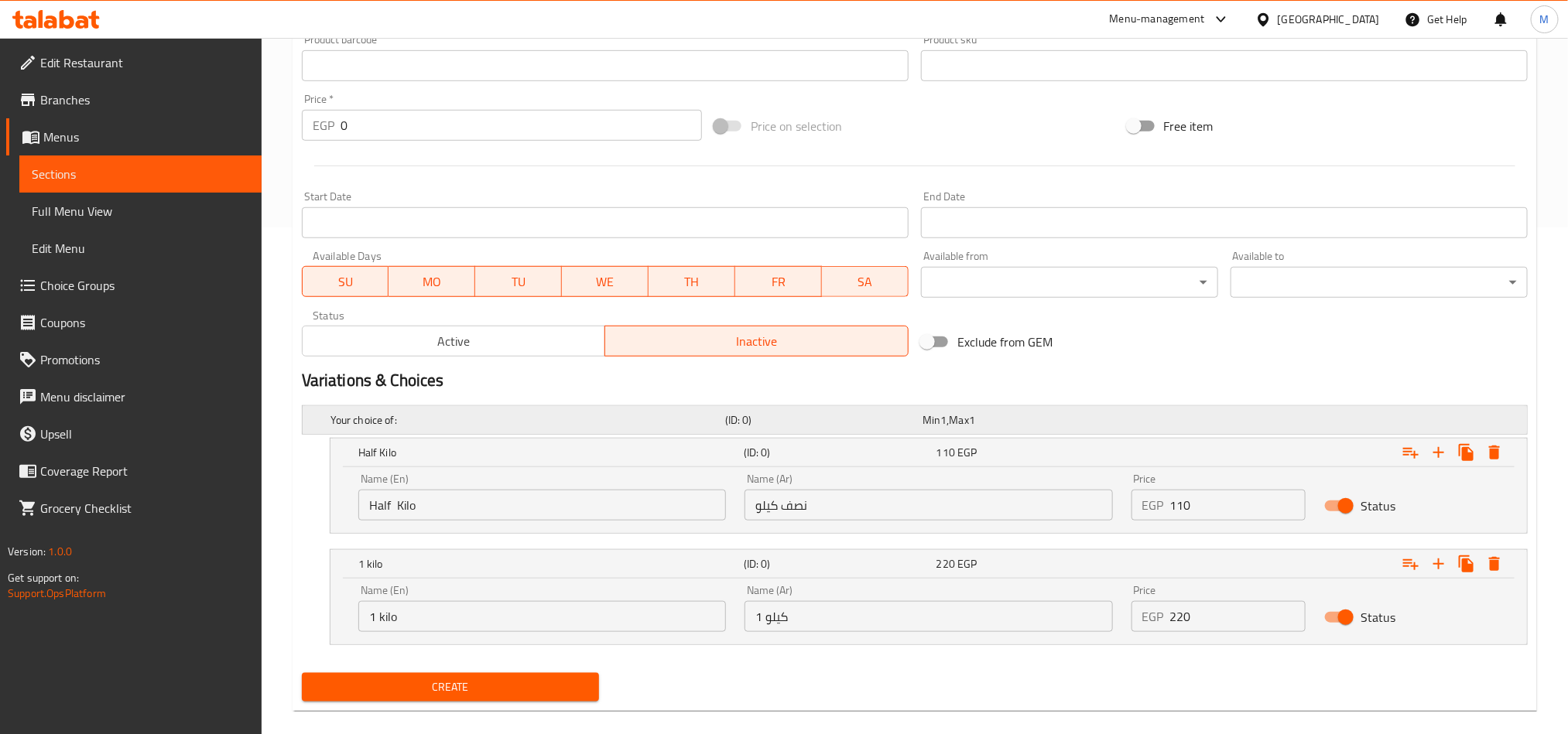
scroll to position [528, 0]
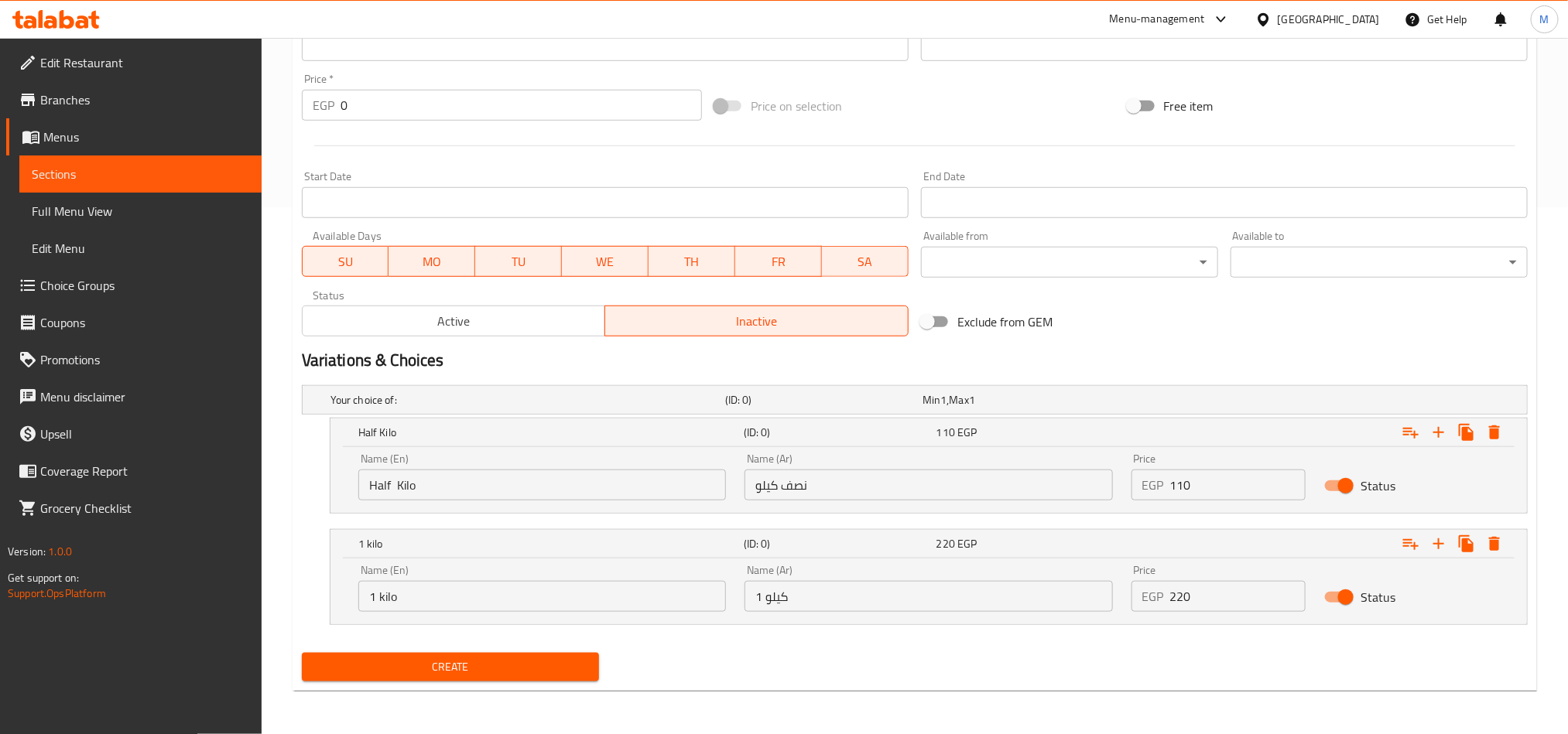
click at [1072, 691] on div "Create new item Add item image Image Size: 1200 x 800 px / Image formats: jpg, …" at bounding box center [914, 157] width 1244 height 1068
click at [562, 670] on span "Create" at bounding box center [450, 667] width 272 height 19
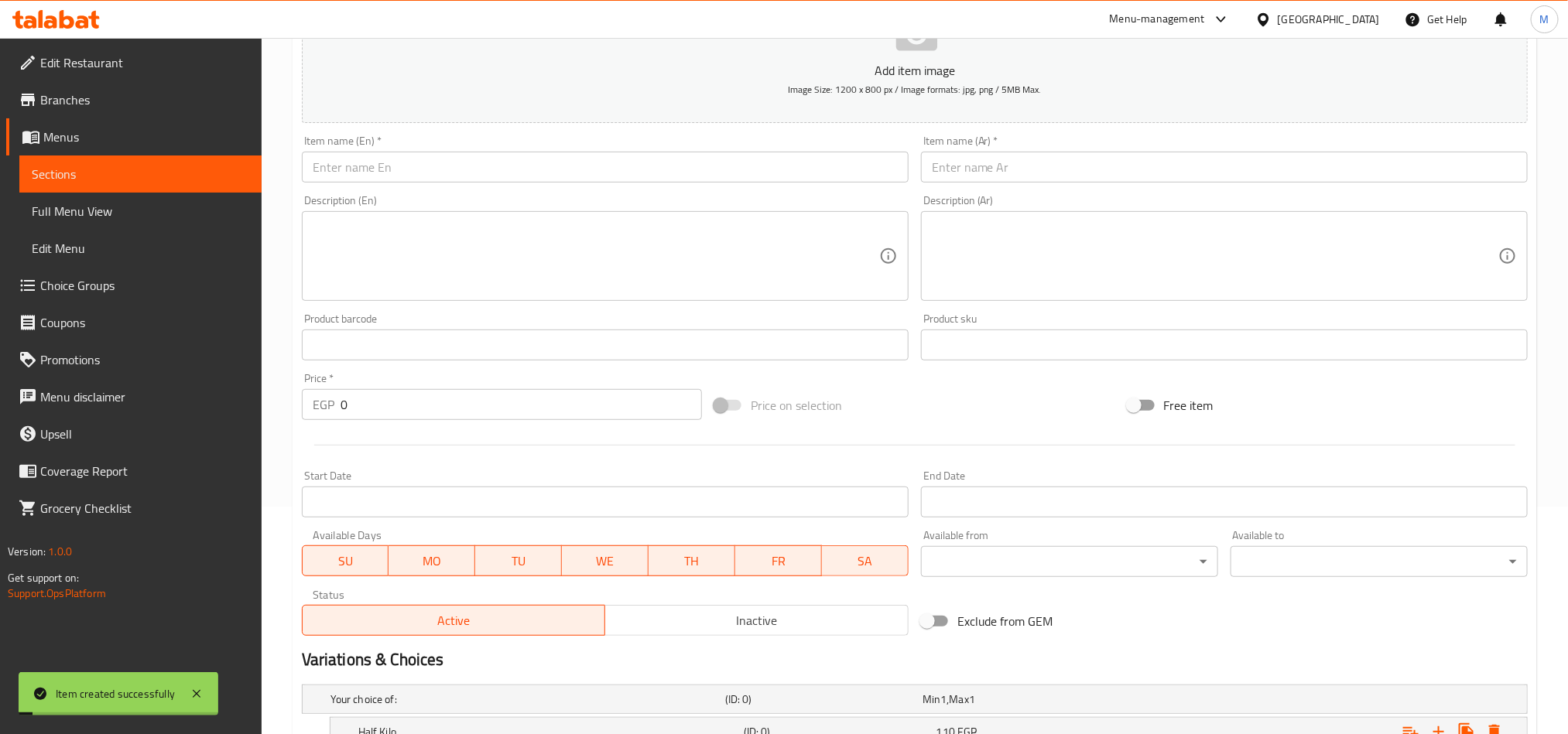
scroll to position [0, 0]
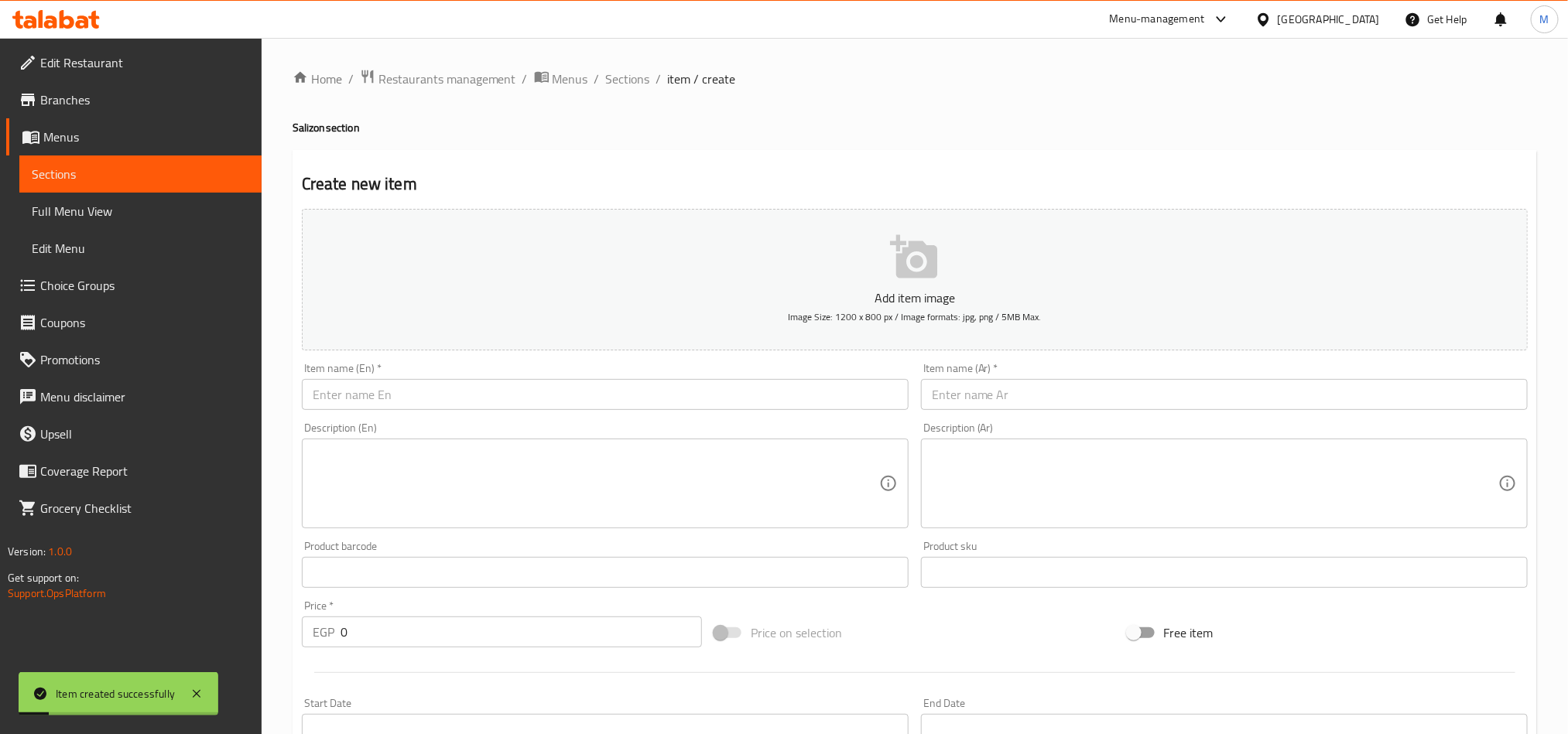
drag, startPoint x: 629, startPoint y: 88, endPoint x: 705, endPoint y: 91, distance: 76.1
click at [629, 88] on span "Sections" at bounding box center [628, 78] width 44 height 18
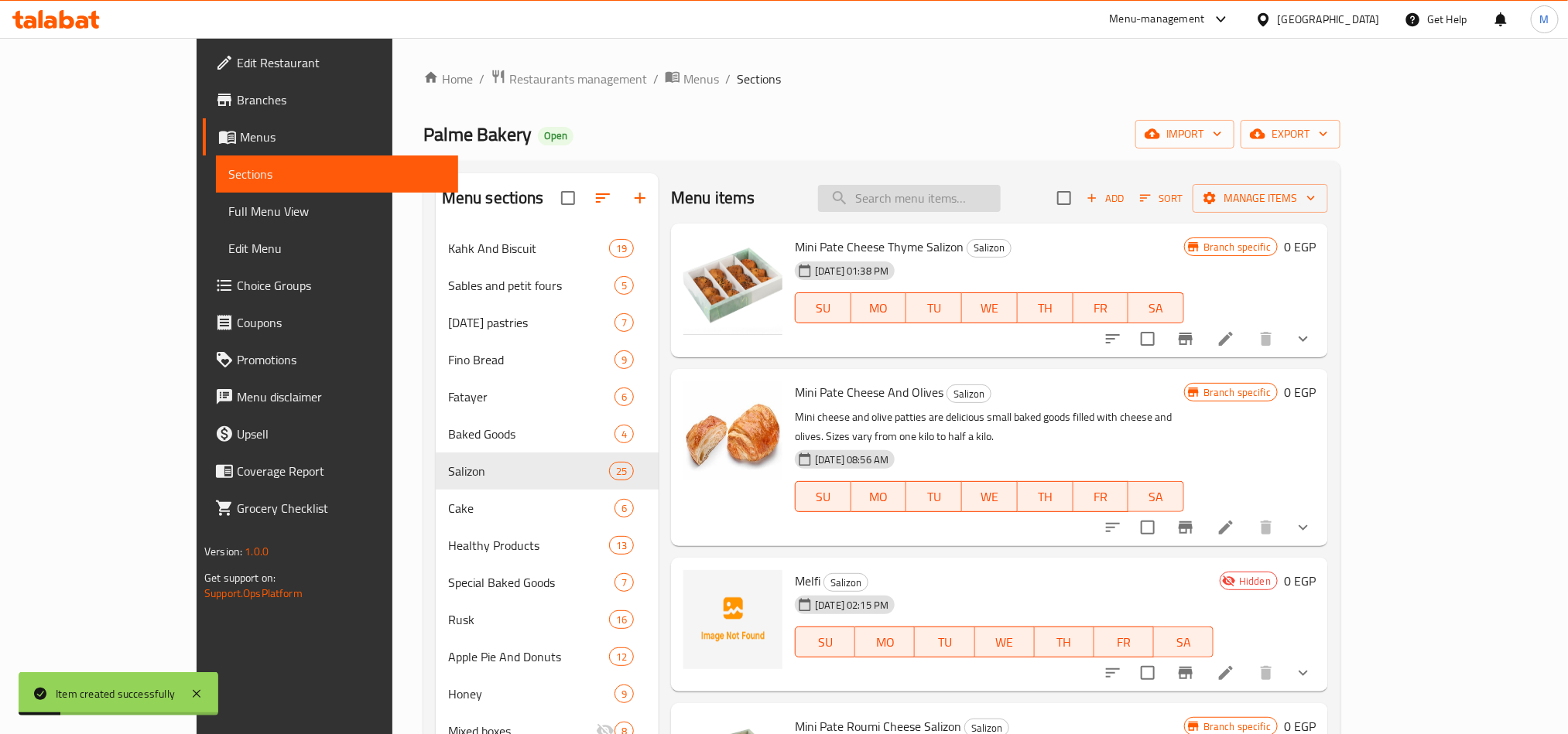
click at [991, 203] on input "search" at bounding box center [909, 198] width 183 height 27
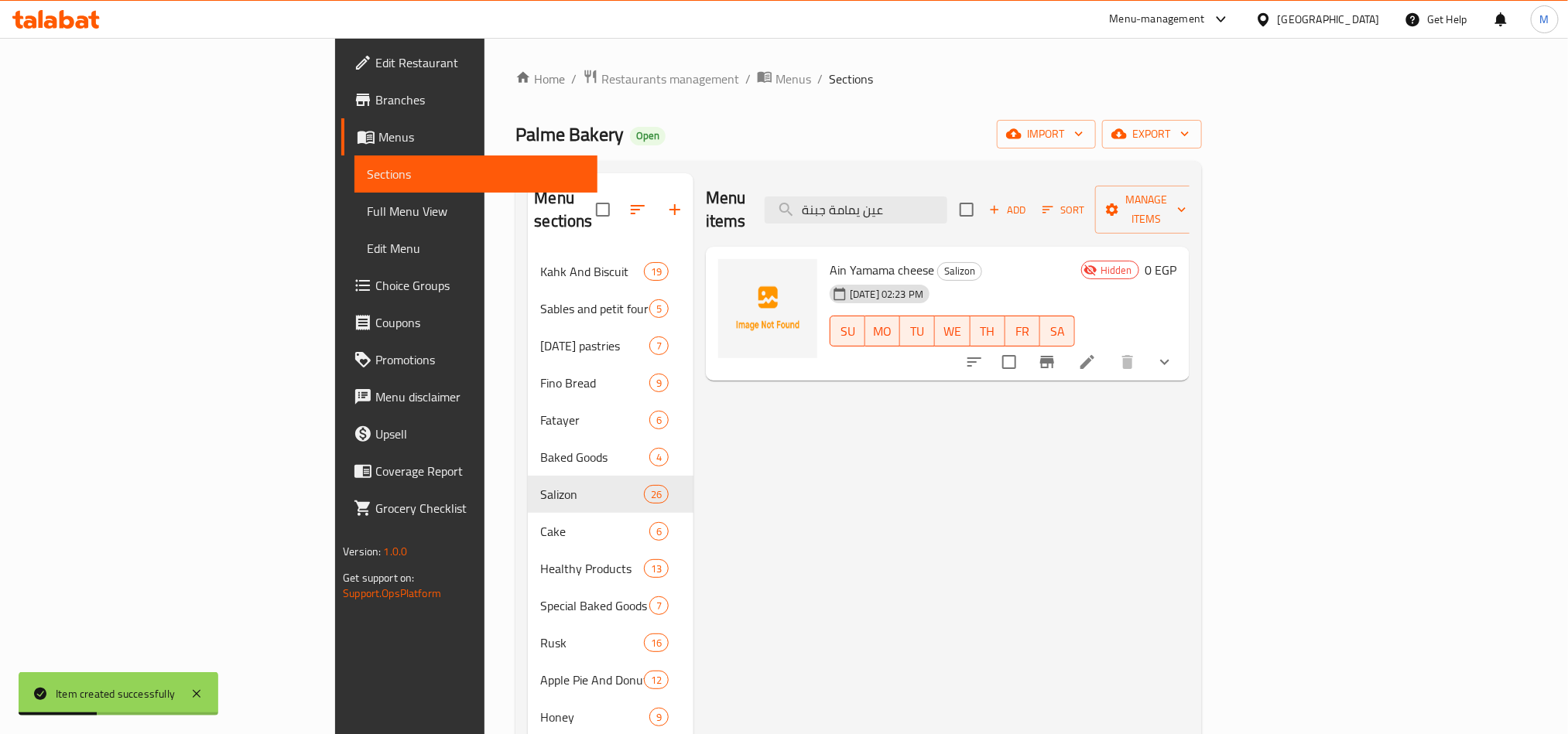
click at [1169, 96] on div "Home / Restaurants management / Menus / Sections Palme Bakery Open import expor…" at bounding box center [858, 494] width 685 height 851
click at [947, 197] on input "عين يمامة جبنة" at bounding box center [856, 210] width 183 height 27
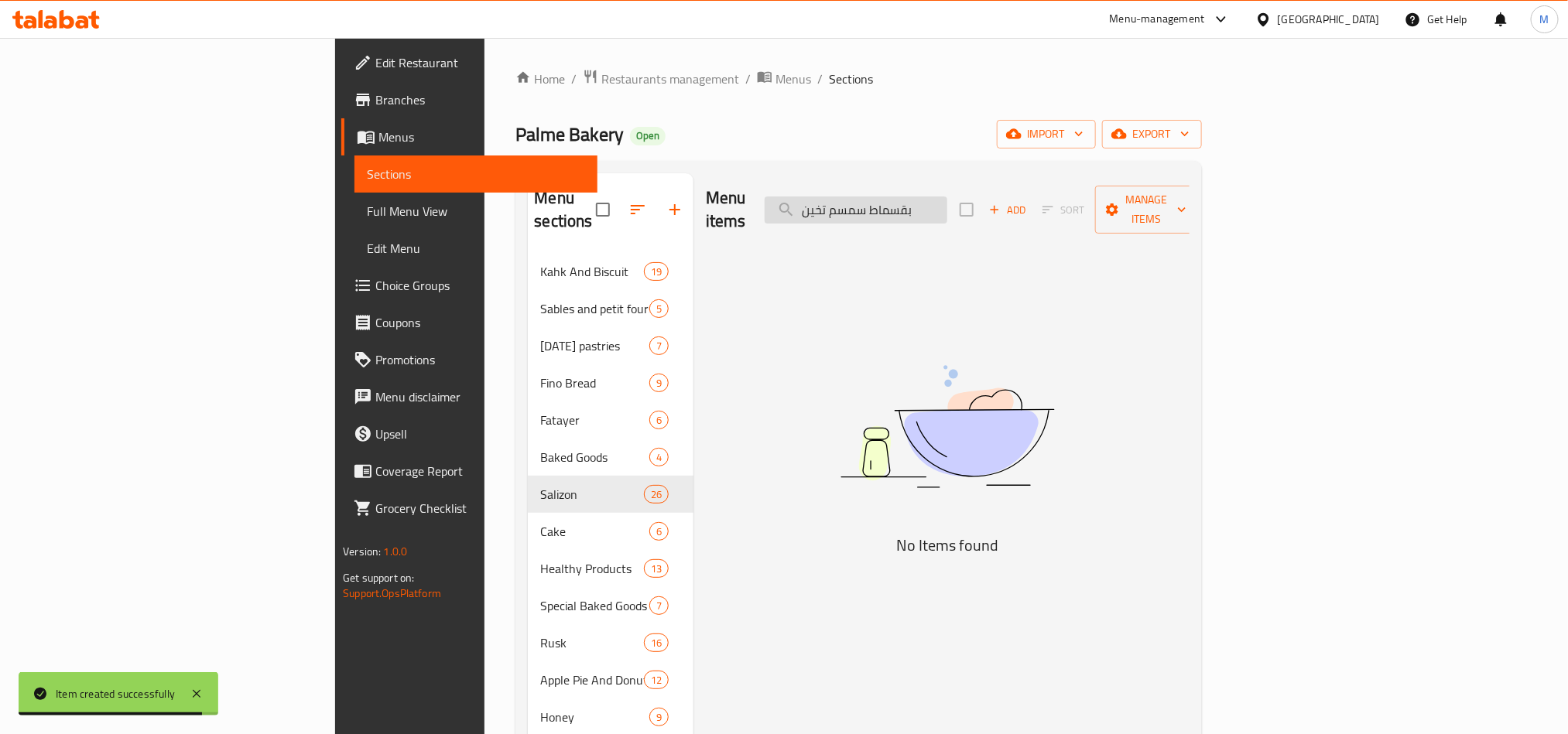
click at [947, 200] on input "بقسماط سمسم تخين" at bounding box center [856, 210] width 183 height 27
drag, startPoint x: 1026, startPoint y: 200, endPoint x: 980, endPoint y: 207, distance: 46.5
click at [947, 207] on input "بقسماط سمسم تخين" at bounding box center [856, 210] width 183 height 27
click at [947, 197] on input "بقسماط سمسم تخين" at bounding box center [856, 210] width 183 height 27
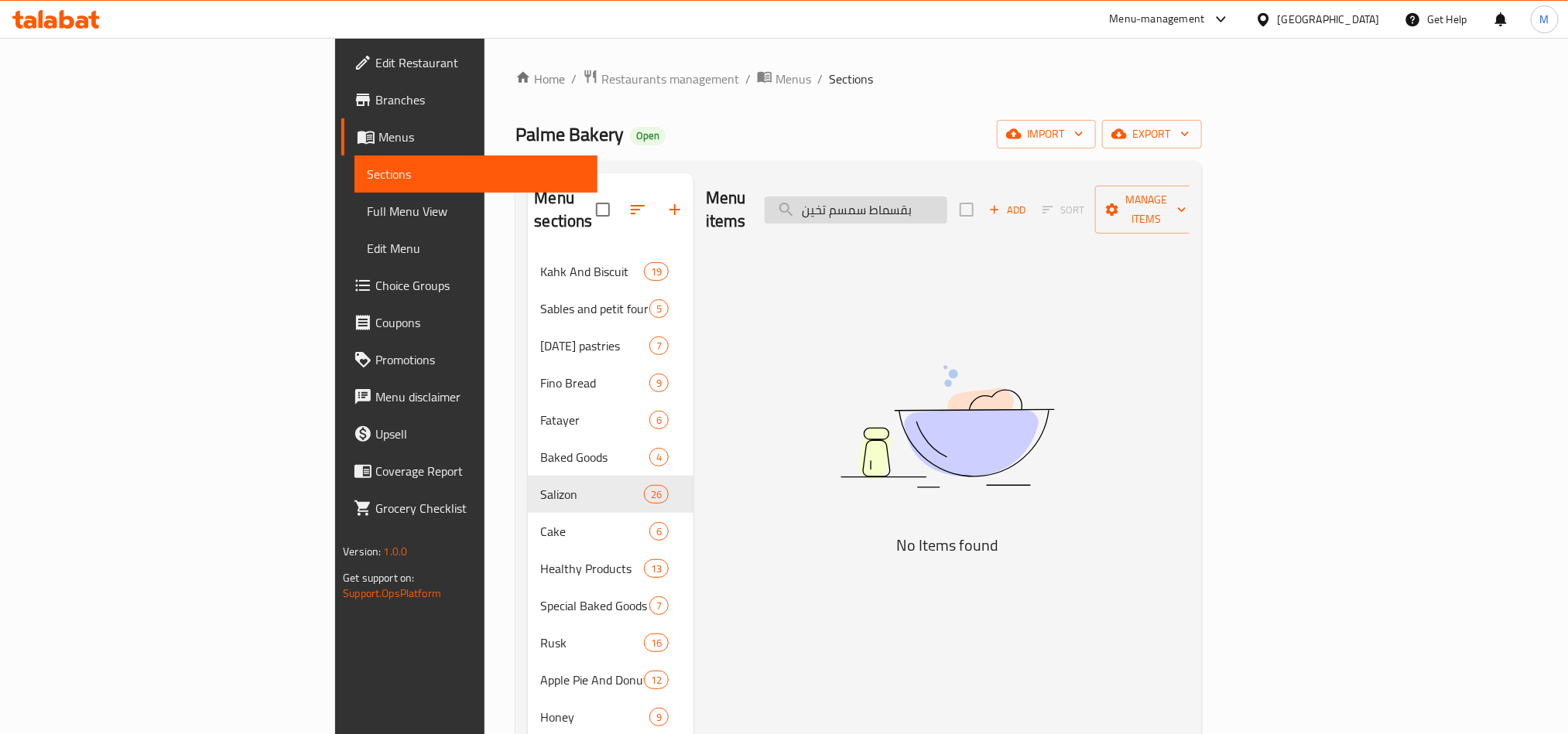
click at [947, 197] on input "بقسماط سمسم تخين" at bounding box center [856, 210] width 183 height 27
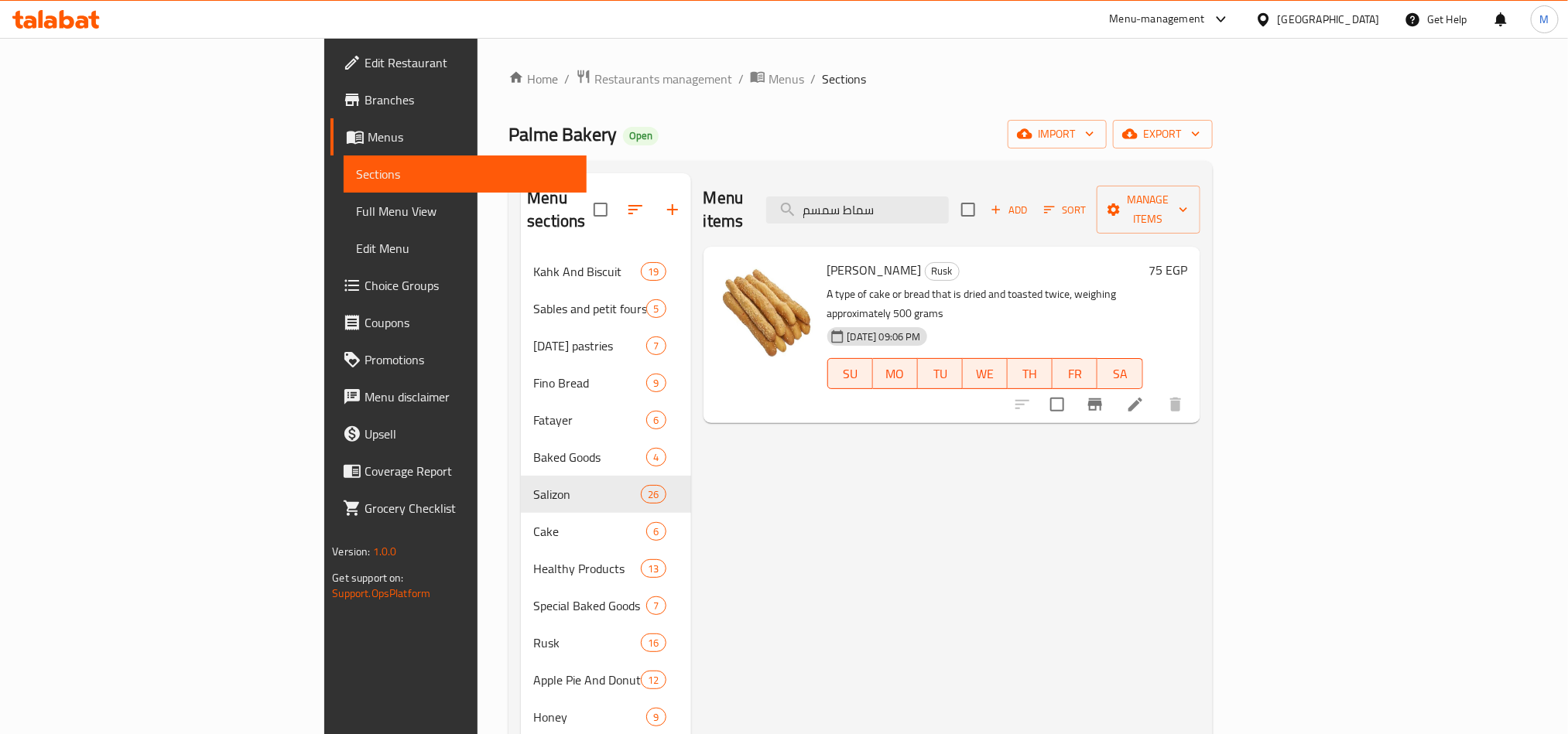
click at [836, 284] on p "A type of cake or bread that is dried and toasted twice, weighing approximately…" at bounding box center [984, 304] width 316 height 38
click at [925, 263] on span "Rusk" at bounding box center [942, 271] width 33 height 17
copy span "Rusk"
click at [731, 500] on div "Menu items سماط سمسم Add Sort Manage items Sesame [PERSON_NAME] [PERSON_NAME] A…" at bounding box center [945, 540] width 509 height 734
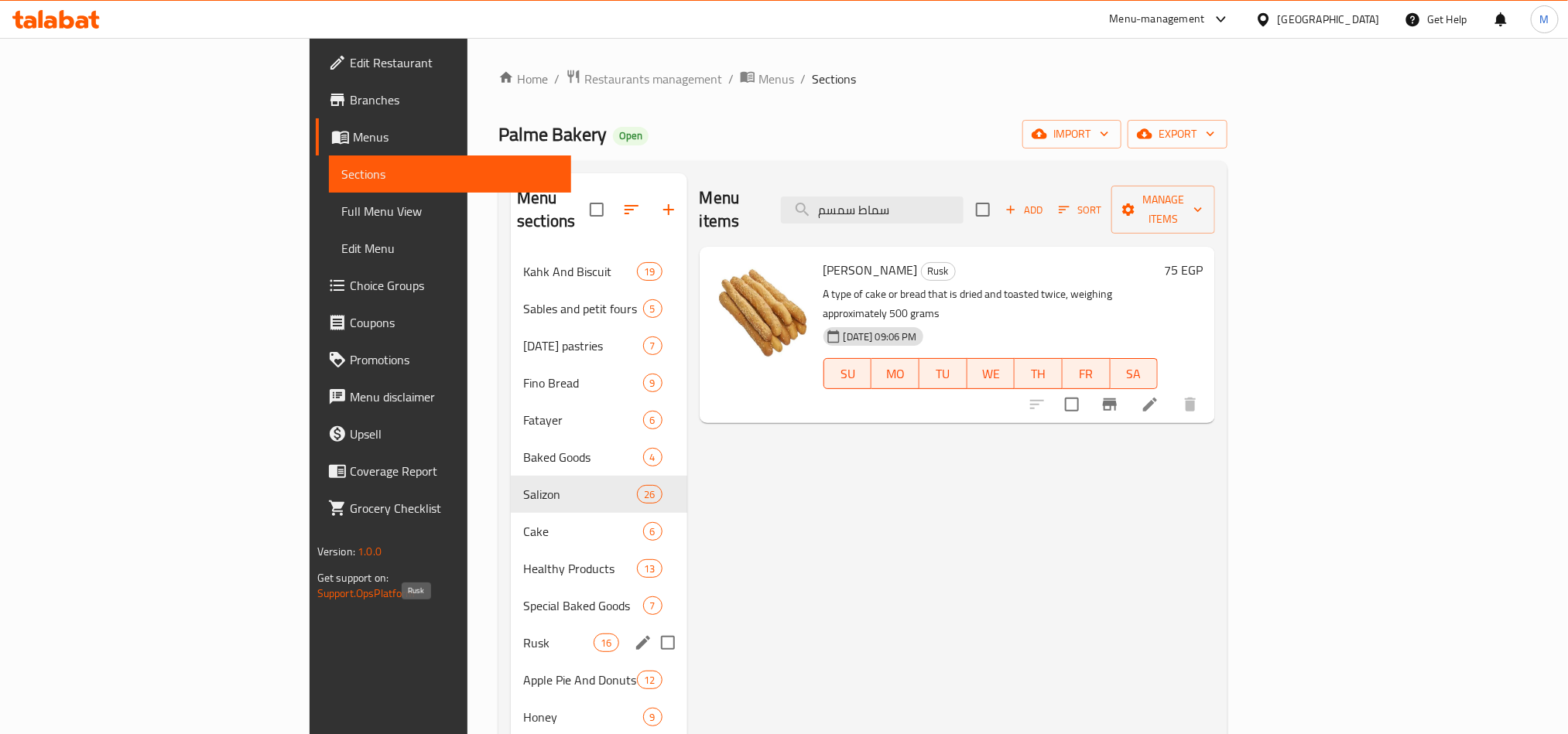
click at [523, 634] on span "Rusk" at bounding box center [557, 643] width 70 height 18
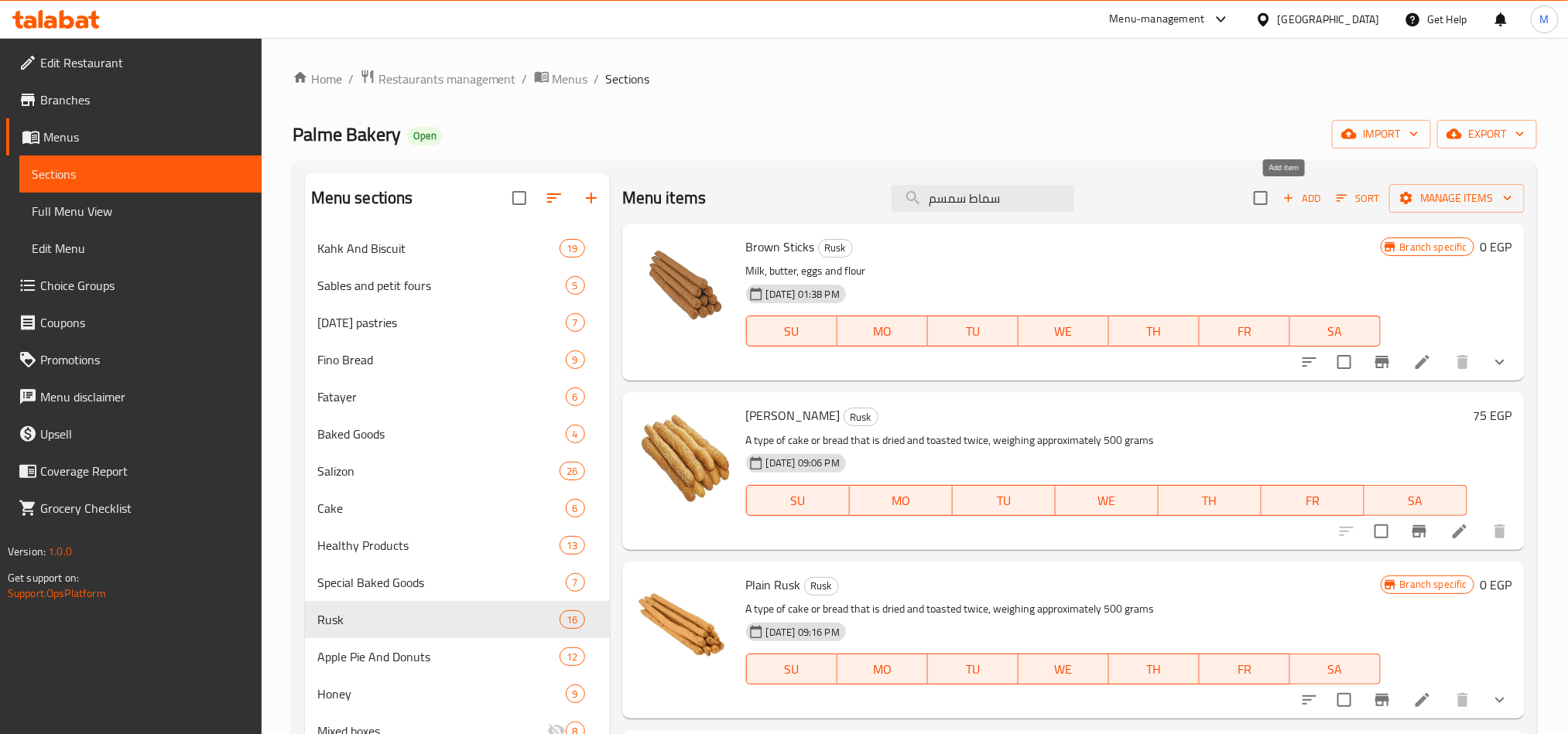
click at [1298, 196] on span "Add" at bounding box center [1302, 198] width 42 height 17
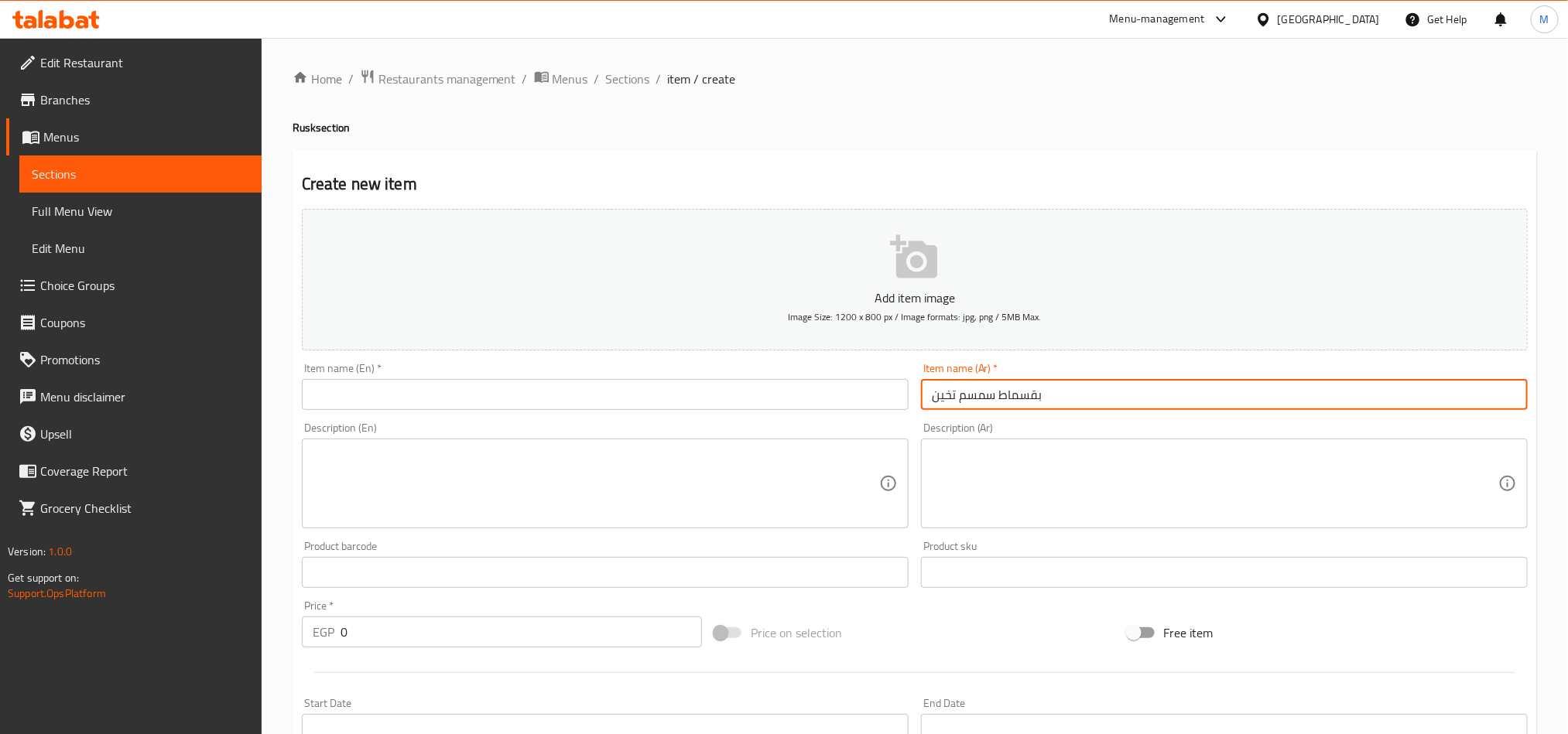
type input "بقسماط سمسم تخين"
click at [545, 378] on div "Item name (En)   * Item name (En) *" at bounding box center [605, 386] width 607 height 47
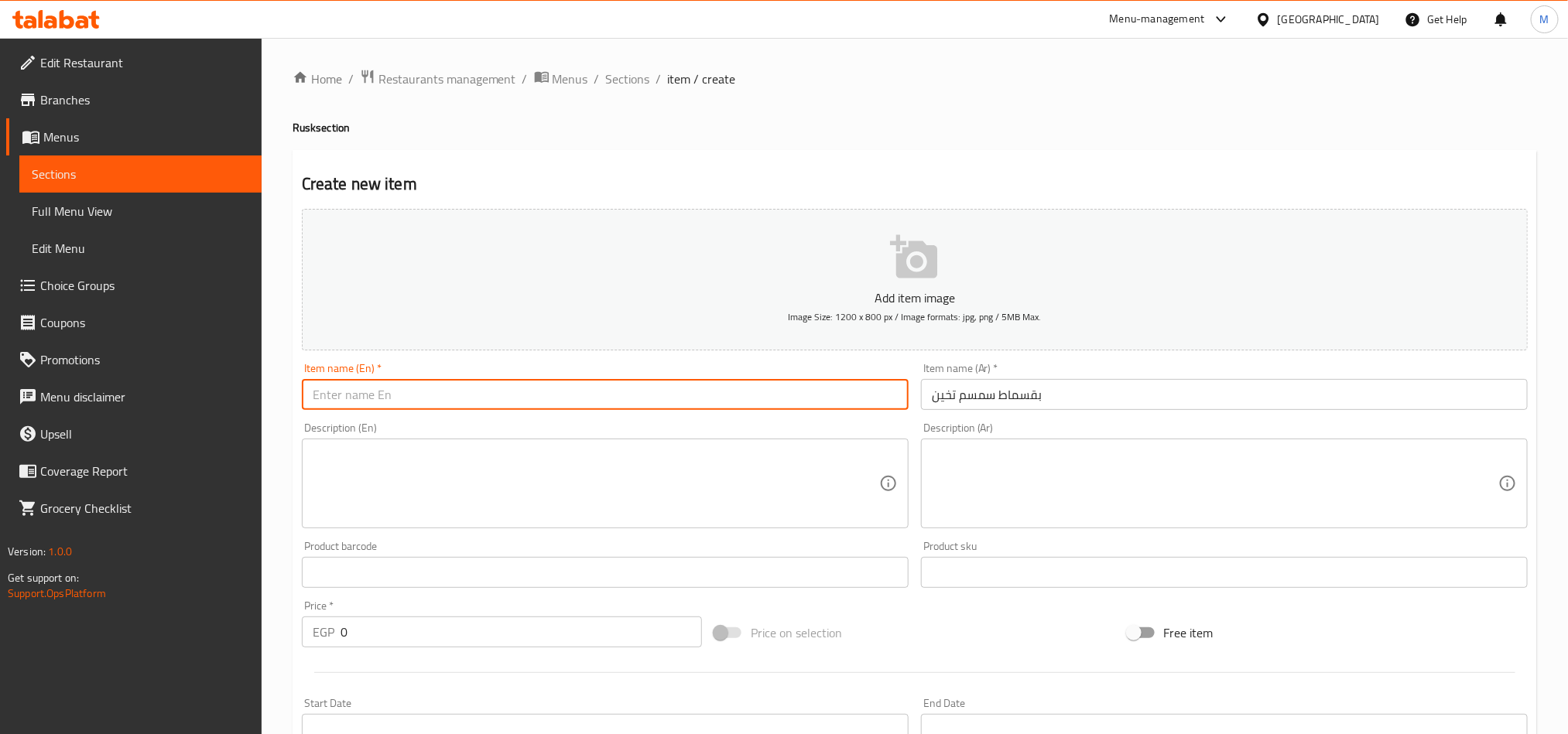
click at [545, 390] on input "text" at bounding box center [605, 395] width 607 height 31
paste input "Thick sesame rusk"
click at [545, 390] on input "Thick sesame rusk" at bounding box center [605, 395] width 607 height 31
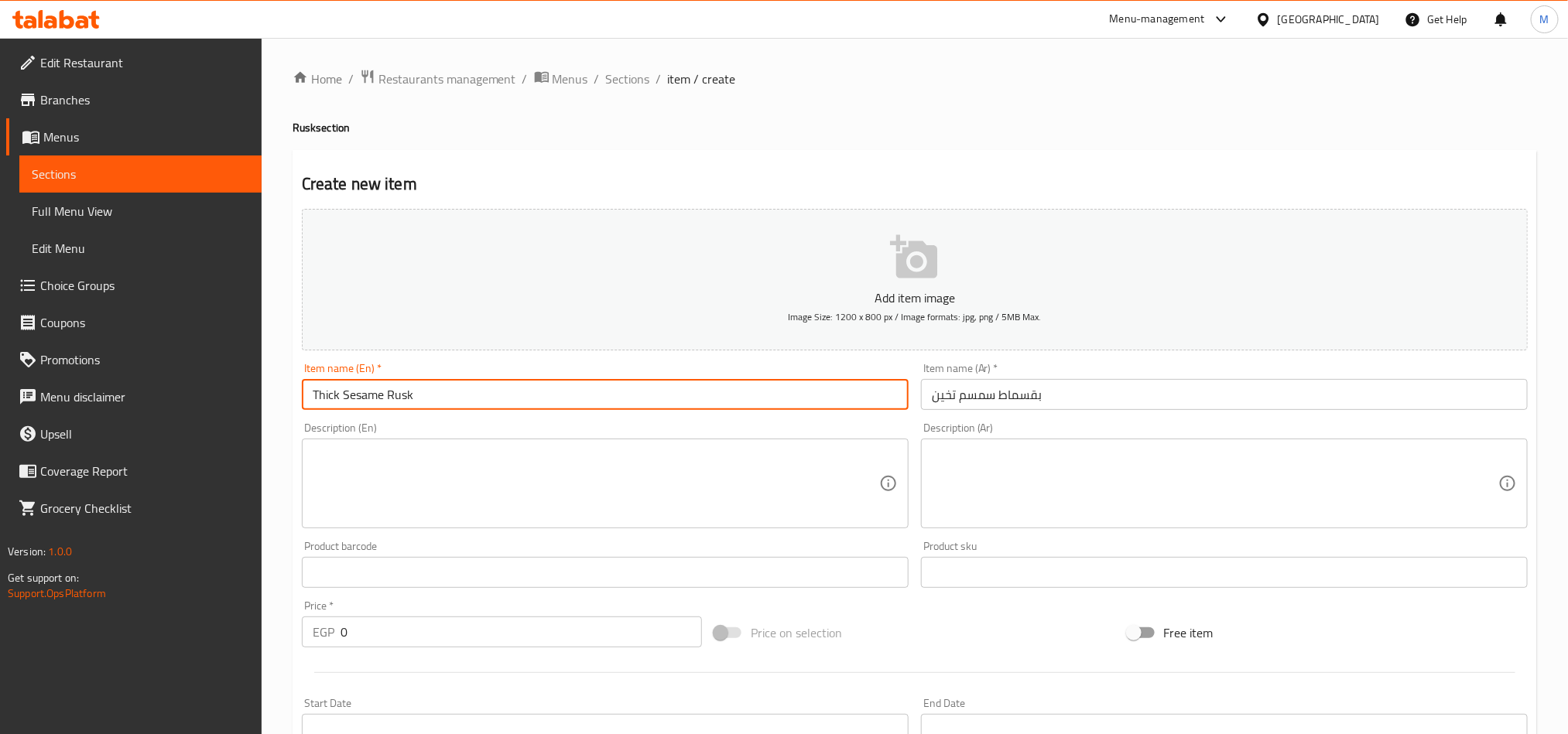
type input "Thick Sesame Rusk"
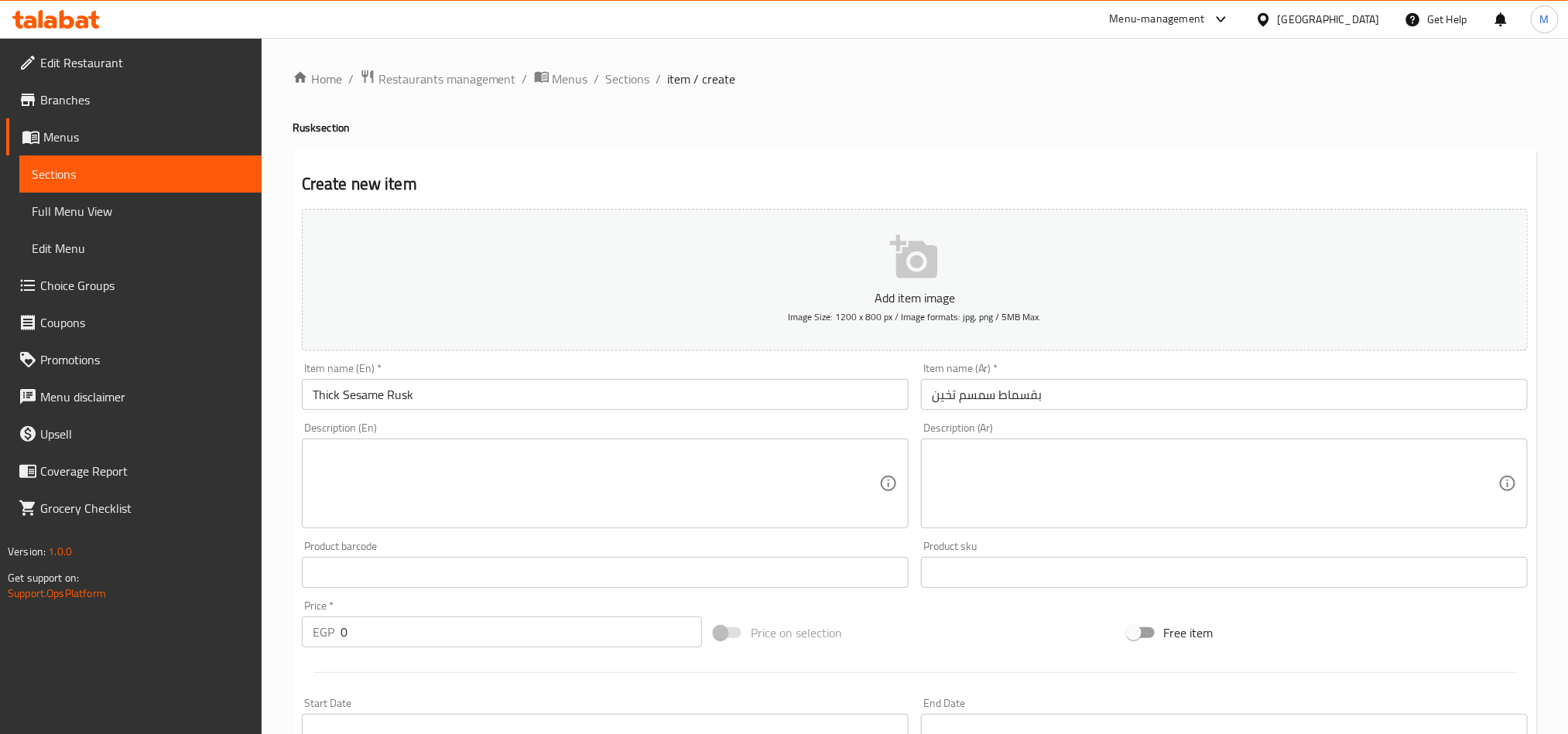
click at [1089, 137] on div "Home / Restaurants management / Menus / Sections / item / create Rusk section C…" at bounding box center [914, 565] width 1244 height 993
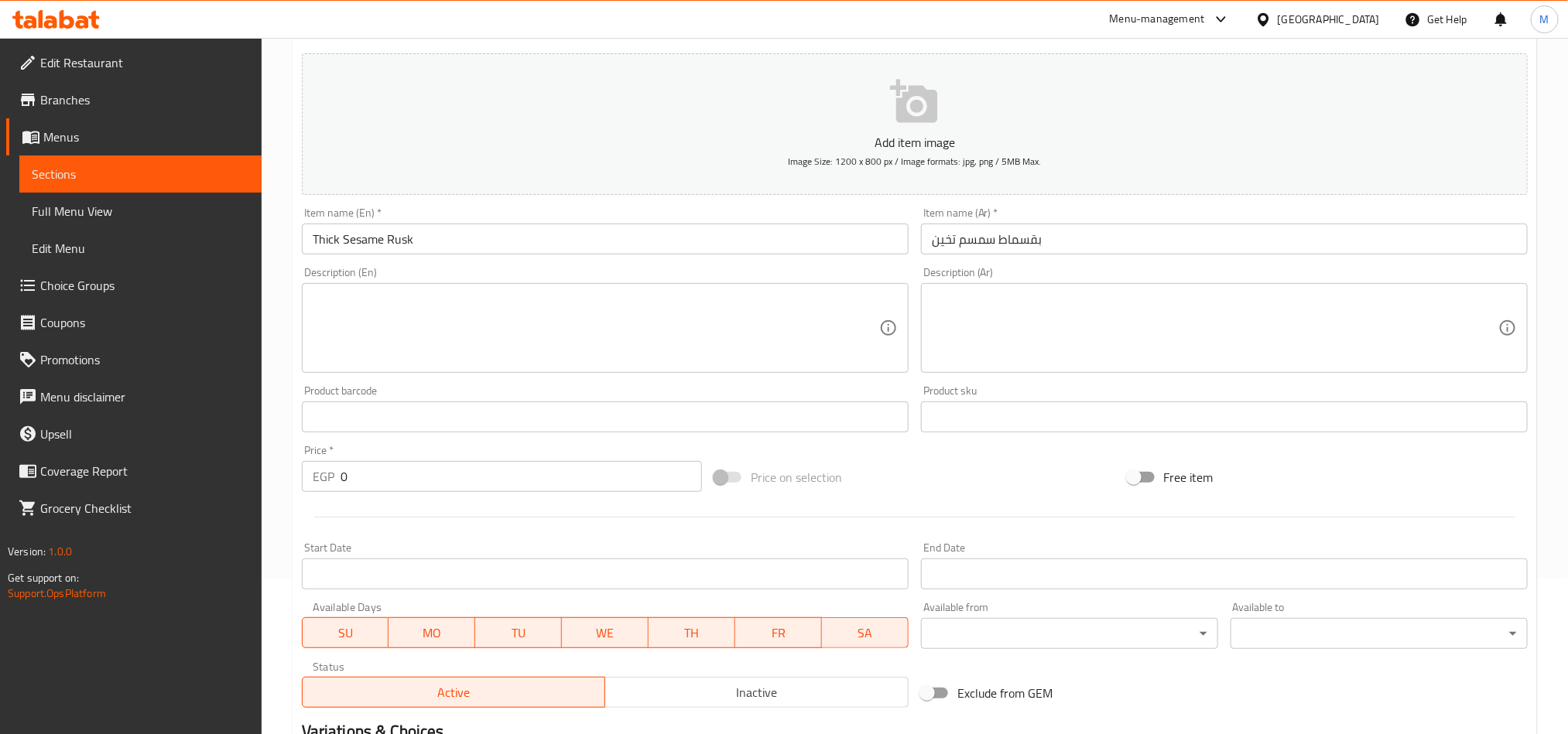
scroll to position [348, 0]
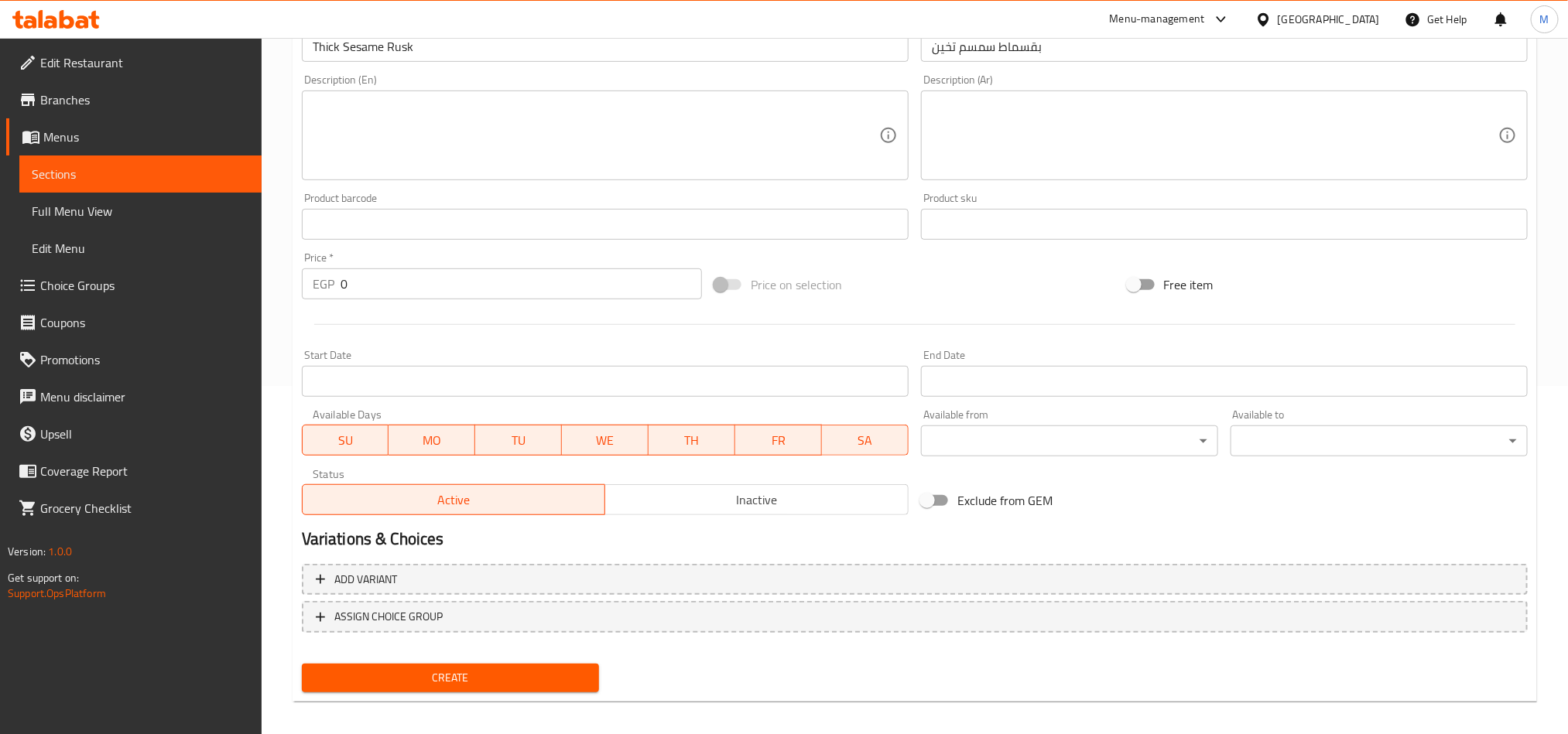
click at [783, 493] on span "Inactive" at bounding box center [757, 500] width 291 height 23
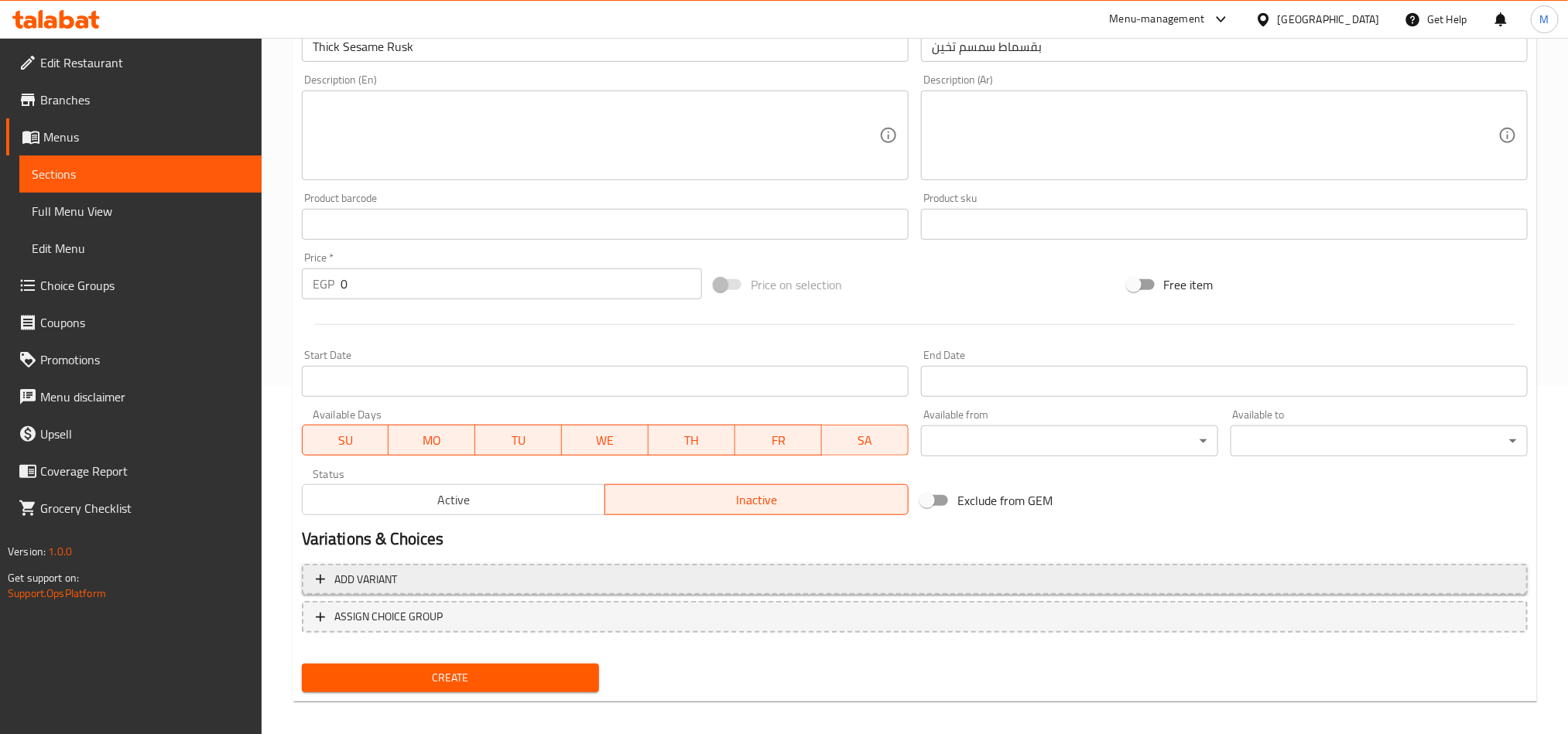
click at [1038, 564] on button "Add variant" at bounding box center [914, 580] width 1225 height 31
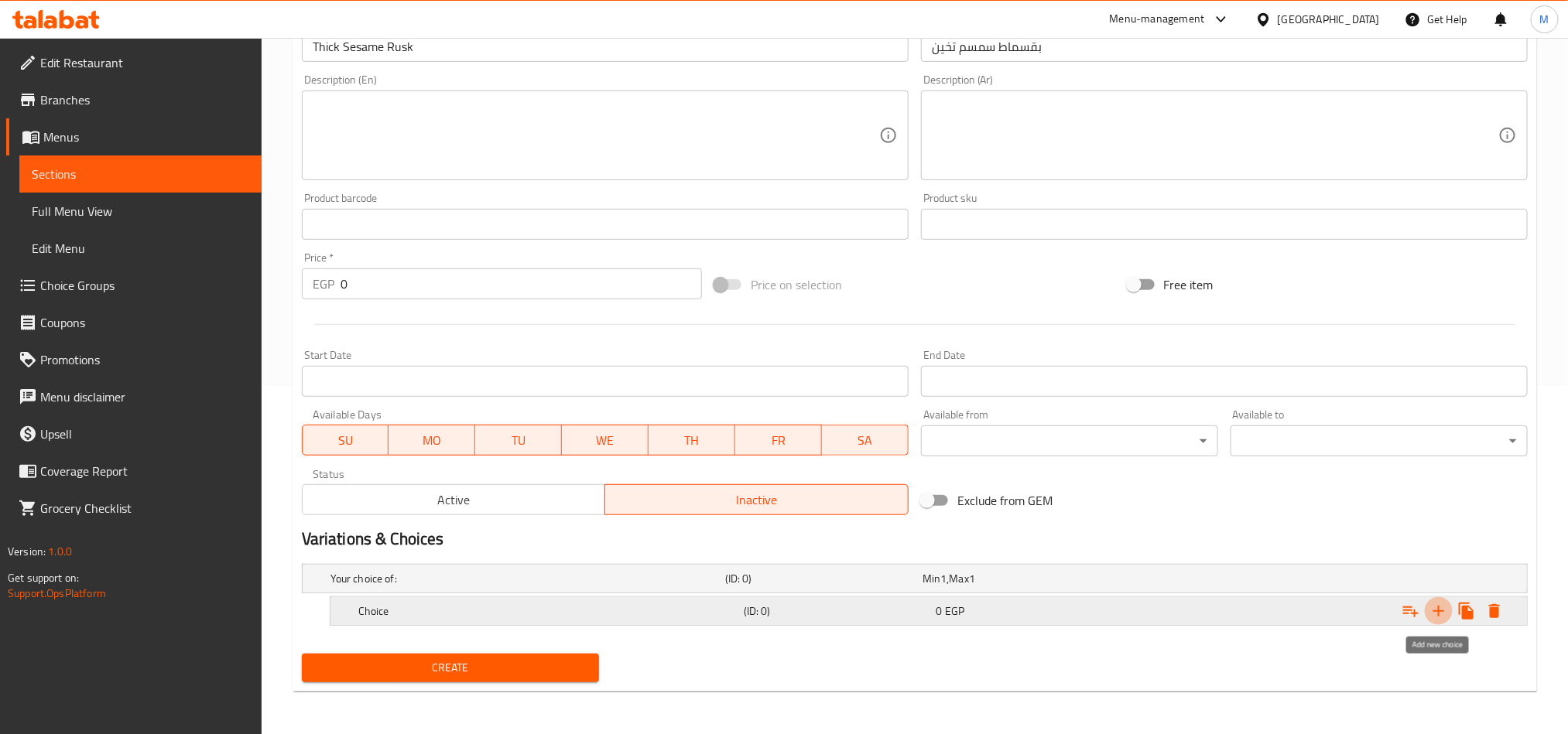
click at [1442, 611] on icon "Expand" at bounding box center [1438, 611] width 10 height 10
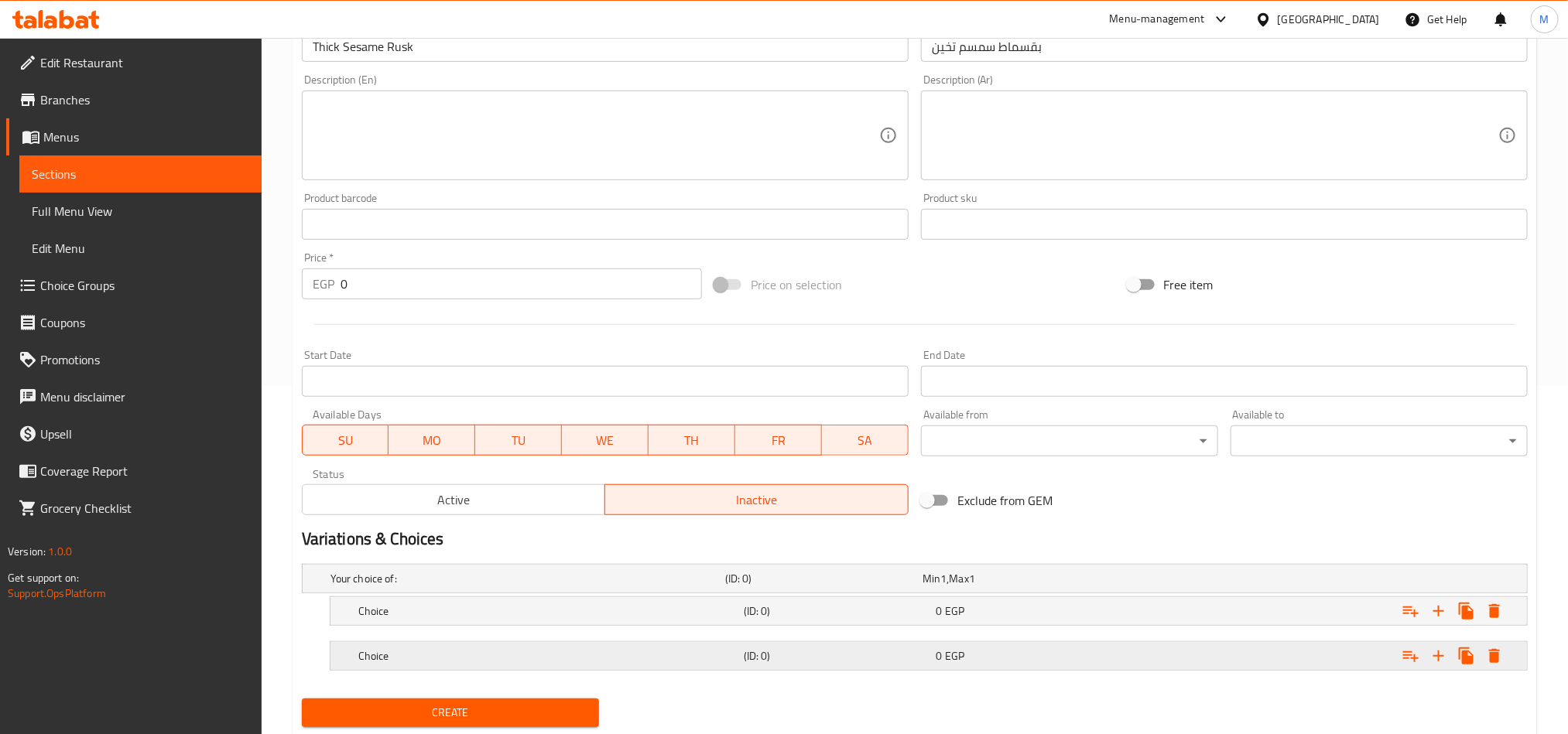
click at [1260, 655] on div "Expand" at bounding box center [1318, 656] width 385 height 34
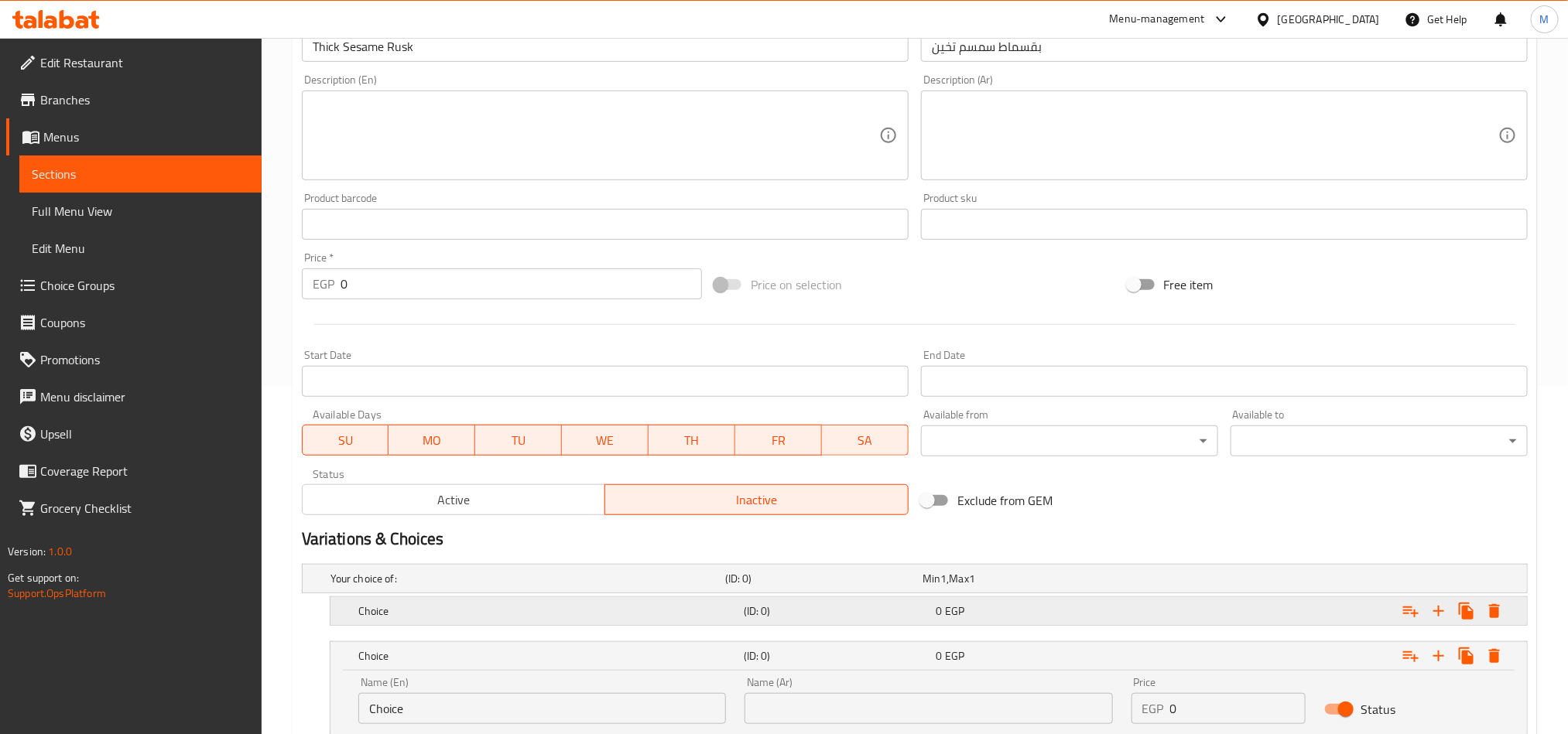
click at [1245, 611] on div "Expand" at bounding box center [1318, 611] width 385 height 34
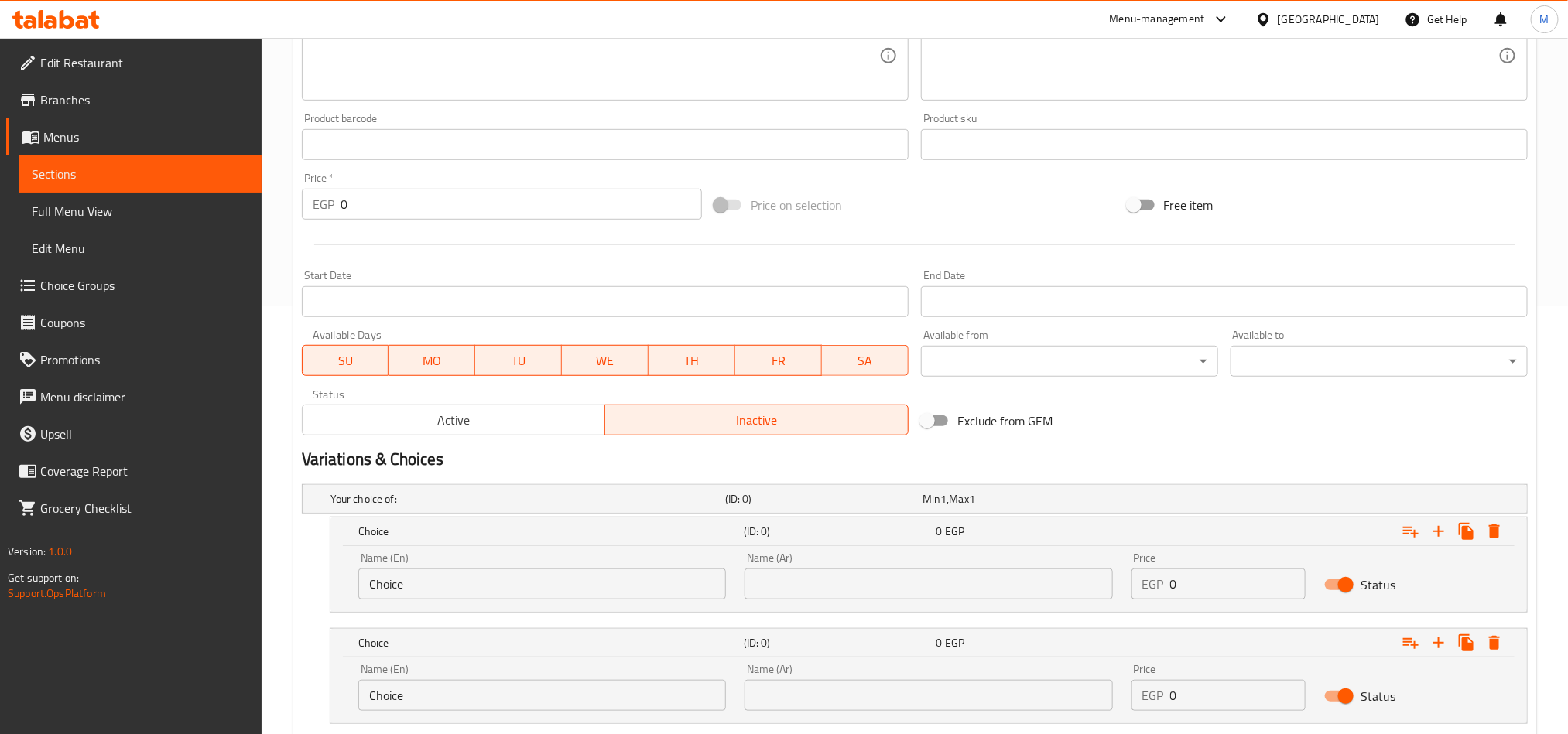
scroll to position [528, 0]
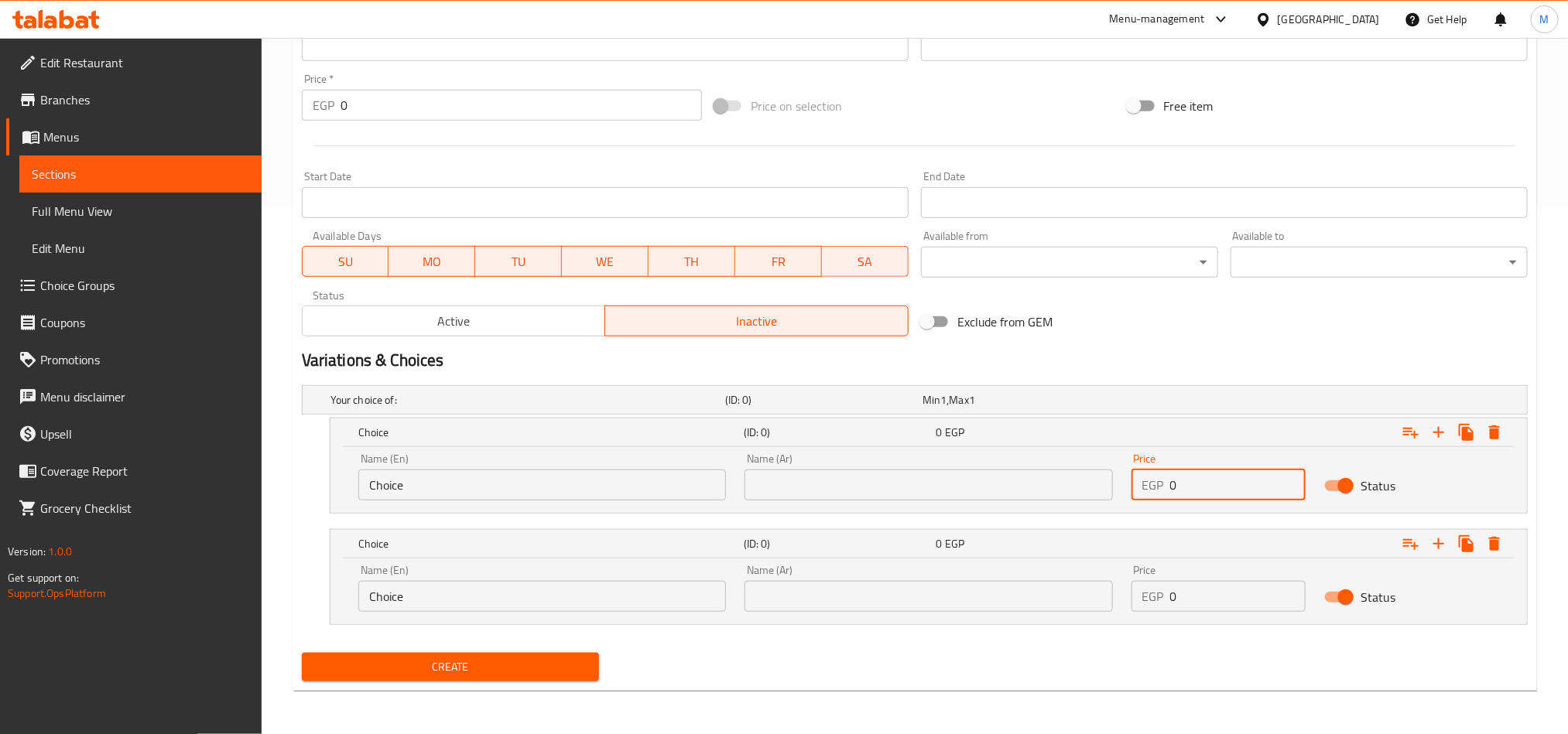
click at [1204, 485] on input "0" at bounding box center [1238, 485] width 137 height 31
click at [1204, 481] on input "number" at bounding box center [1238, 485] width 137 height 31
click at [1203, 481] on input "number" at bounding box center [1238, 485] width 137 height 31
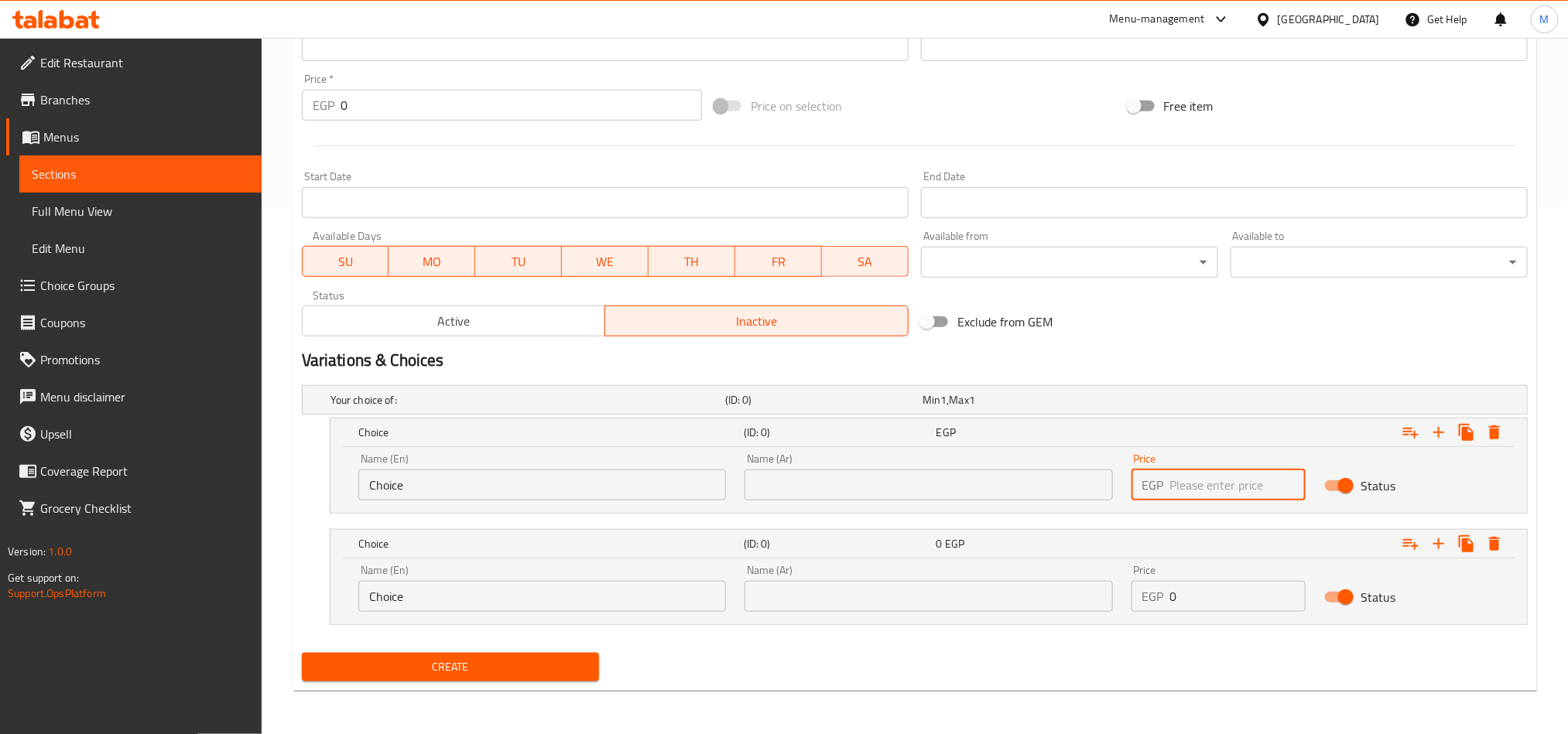
paste input "75"
click at [1203, 481] on input "75" at bounding box center [1238, 485] width 137 height 31
type input "75"
click at [1210, 580] on div "Price EGP 0 Price" at bounding box center [1218, 589] width 175 height 47
click at [1208, 597] on input "0" at bounding box center [1238, 597] width 137 height 31
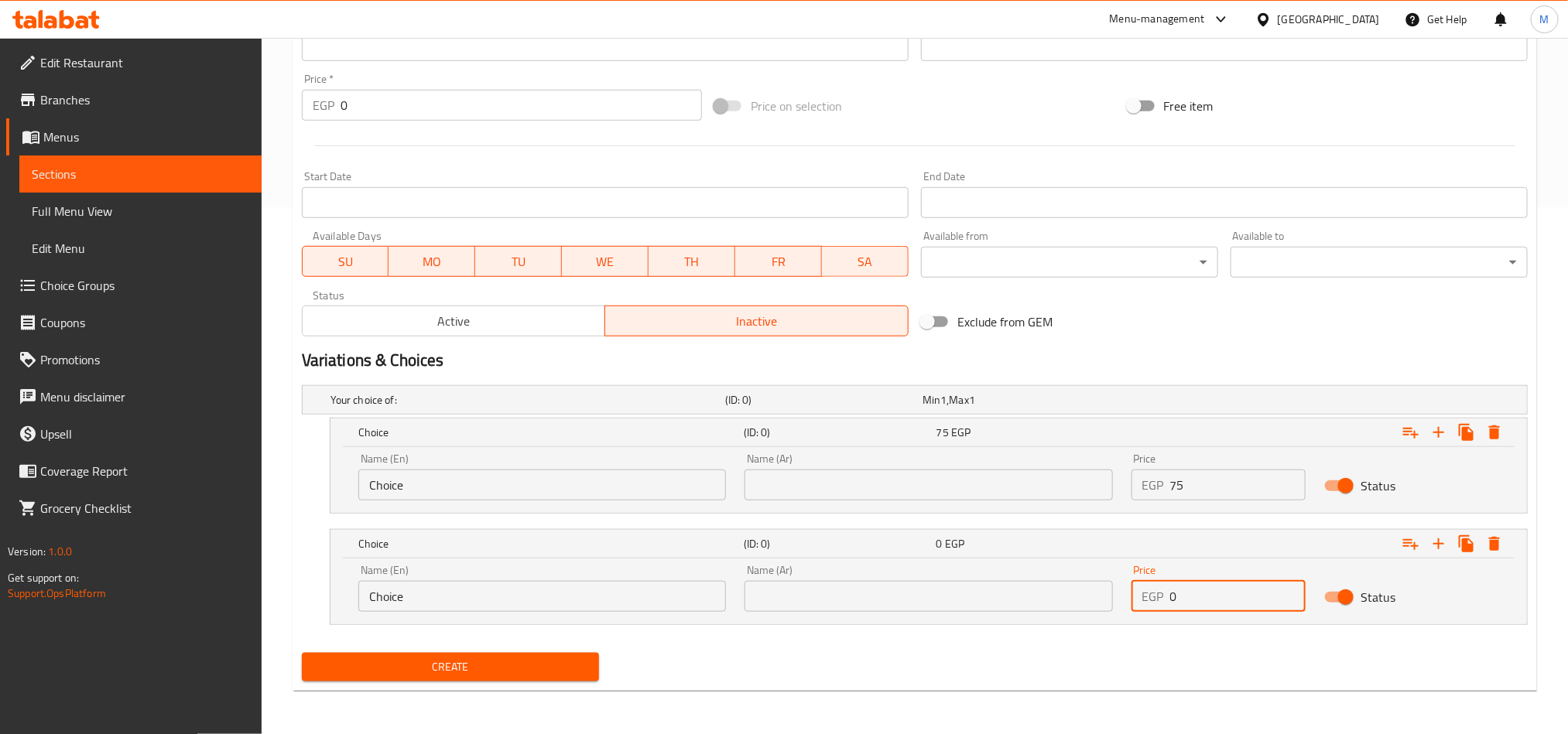
click at [1208, 597] on input "0" at bounding box center [1238, 597] width 137 height 31
type input "150"
click at [1043, 483] on input "text" at bounding box center [928, 485] width 368 height 31
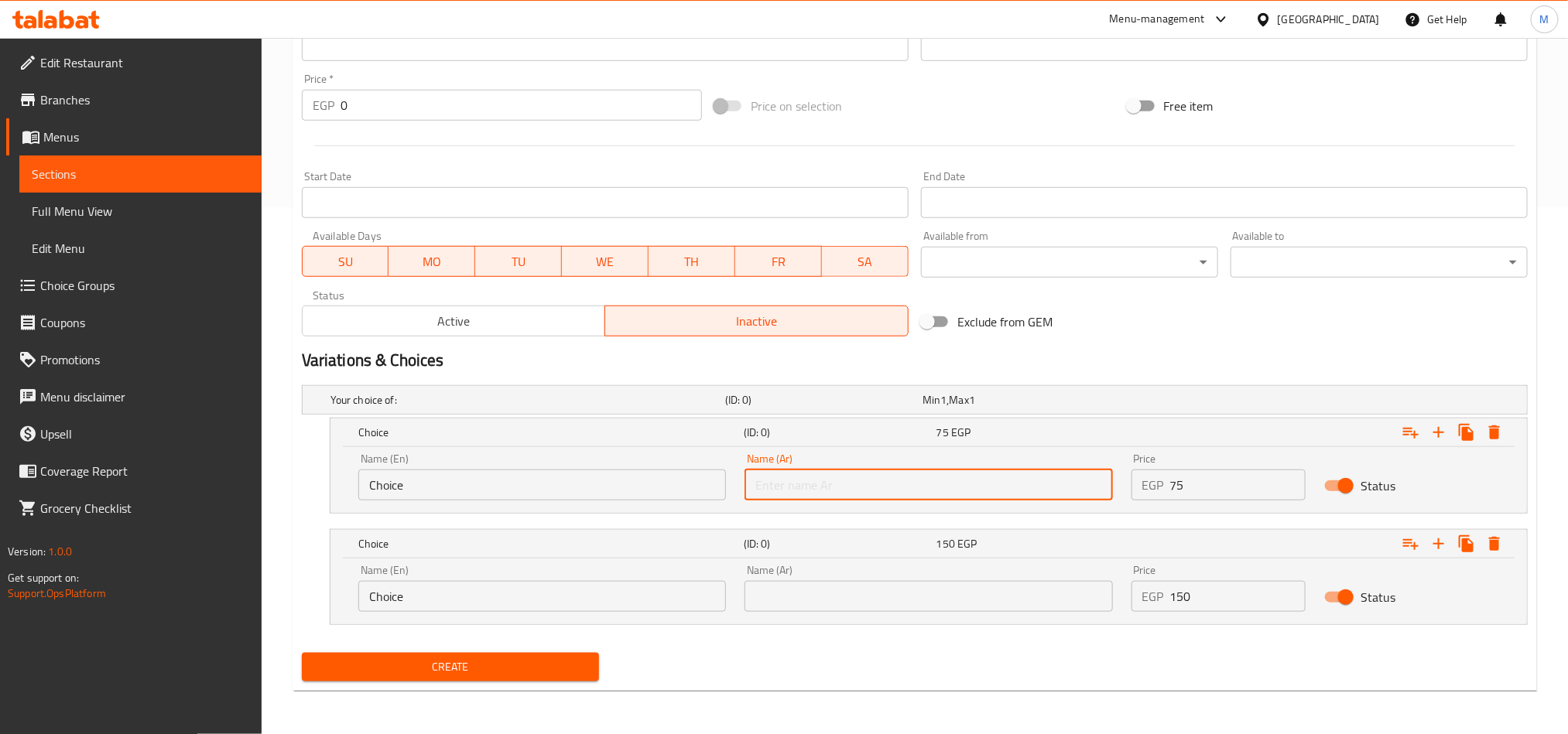
type input "نصف كيلو"
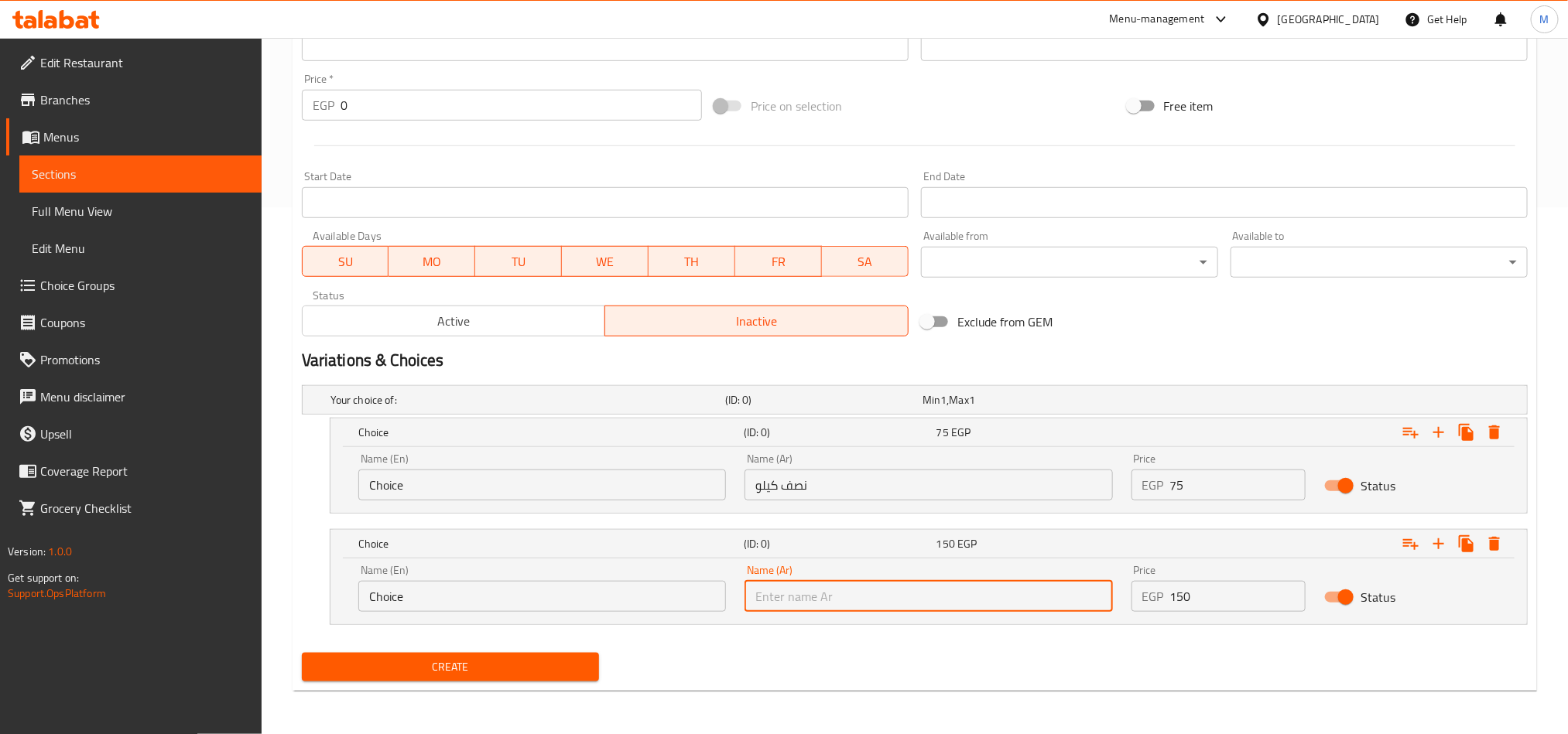
click at [992, 609] on input "text" at bounding box center [928, 597] width 368 height 31
type input "1 كيلو"
click at [518, 483] on input "Choice" at bounding box center [542, 485] width 368 height 31
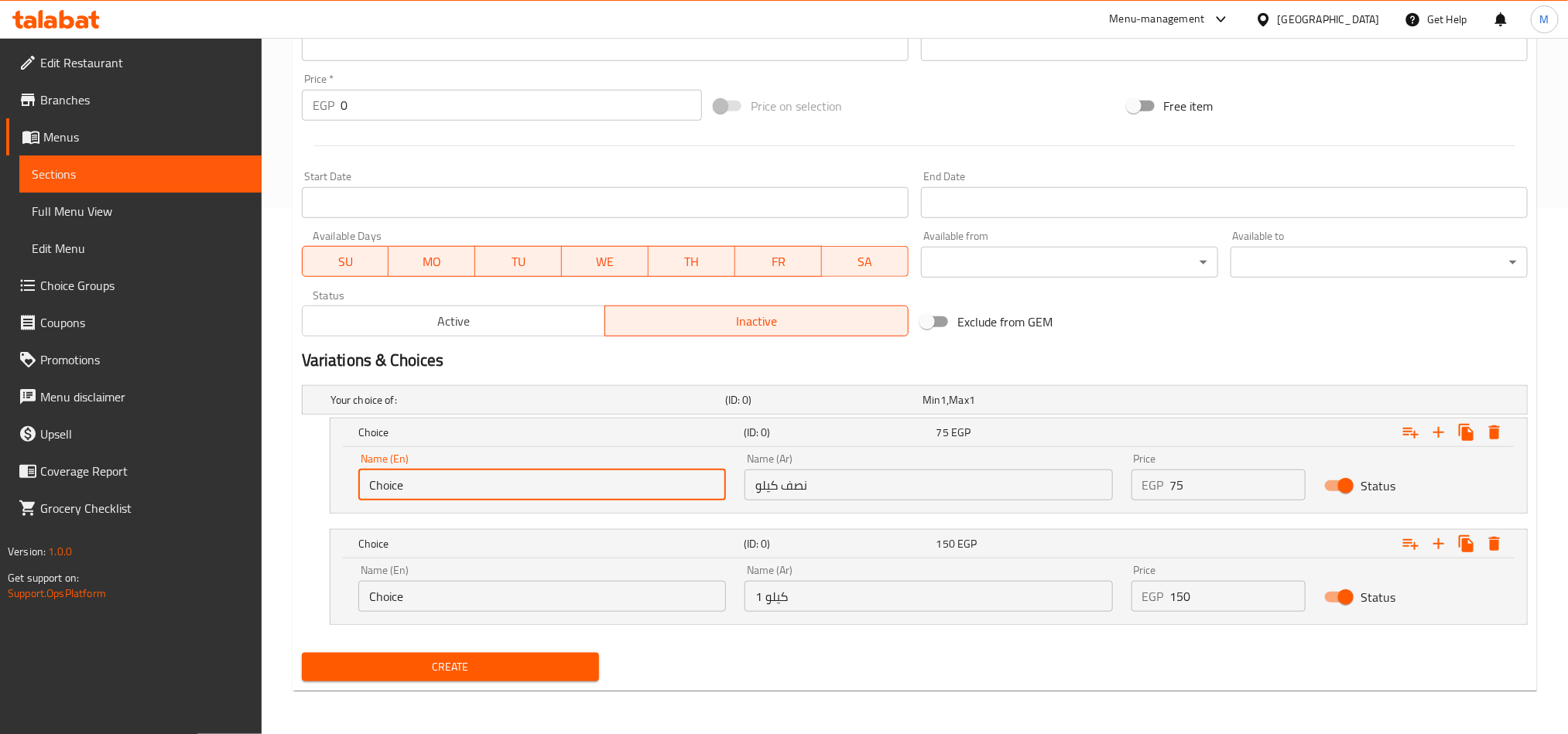
click at [518, 483] on input "Choice" at bounding box center [542, 485] width 368 height 31
click at [518, 483] on input "text" at bounding box center [542, 485] width 368 height 31
type input "Half Kilo"
click at [587, 587] on input "Choice" at bounding box center [542, 597] width 368 height 31
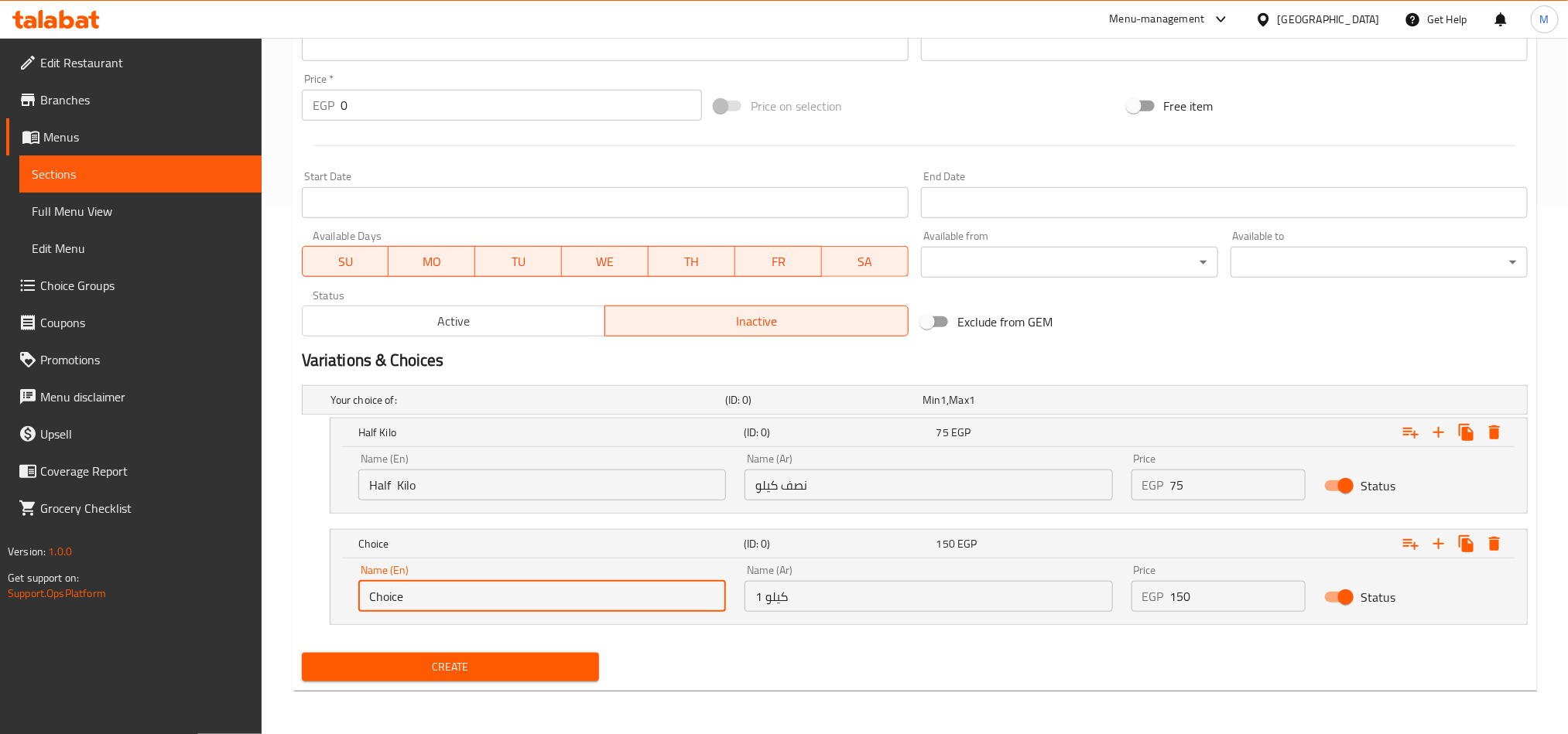
click at [588, 592] on input "Choice" at bounding box center [542, 597] width 368 height 31
click at [588, 592] on input "text" at bounding box center [542, 597] width 368 height 31
type input "1 kilo"
click at [544, 660] on span "Create" at bounding box center [450, 667] width 272 height 19
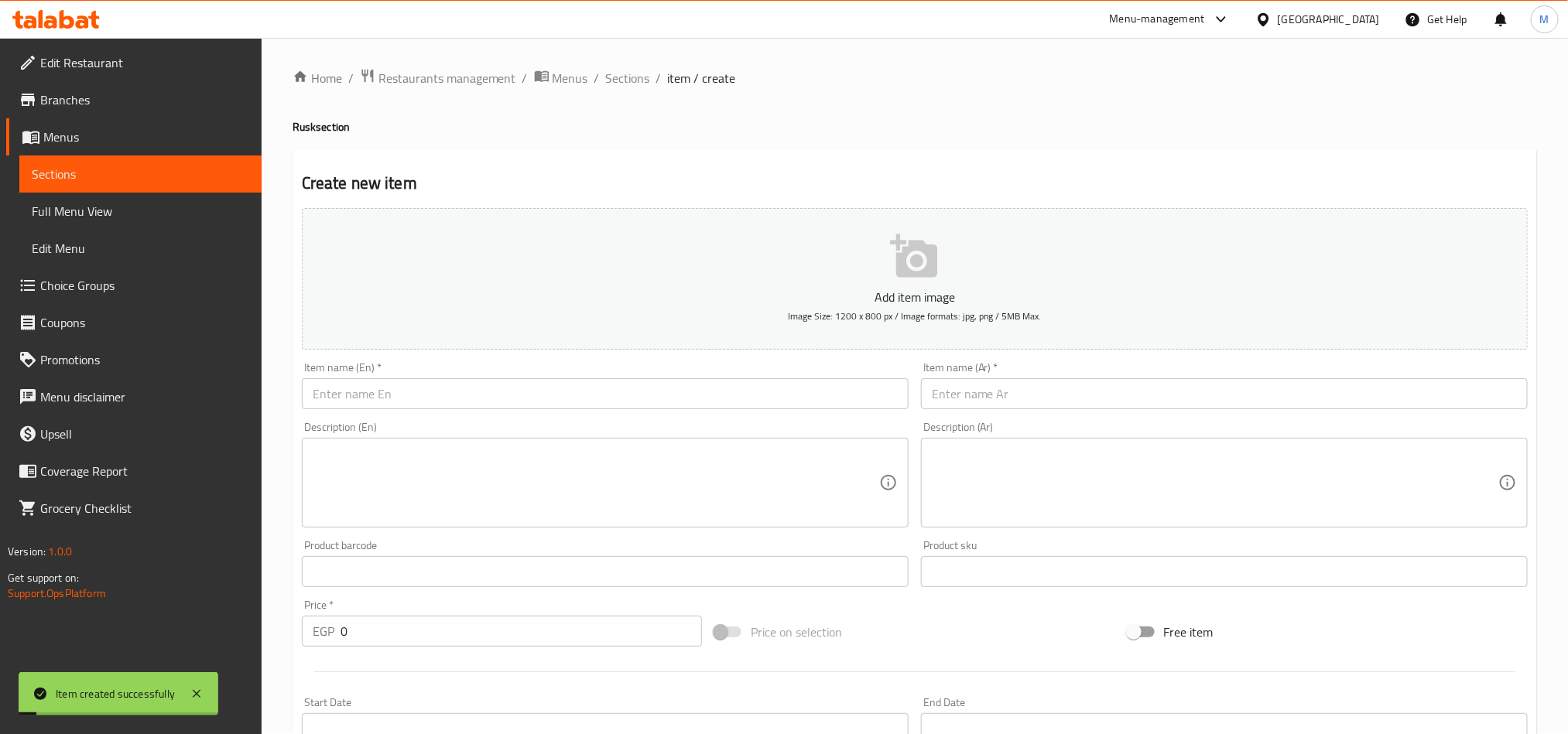
scroll to position [0, 0]
click at [643, 77] on span "Sections" at bounding box center [628, 78] width 44 height 18
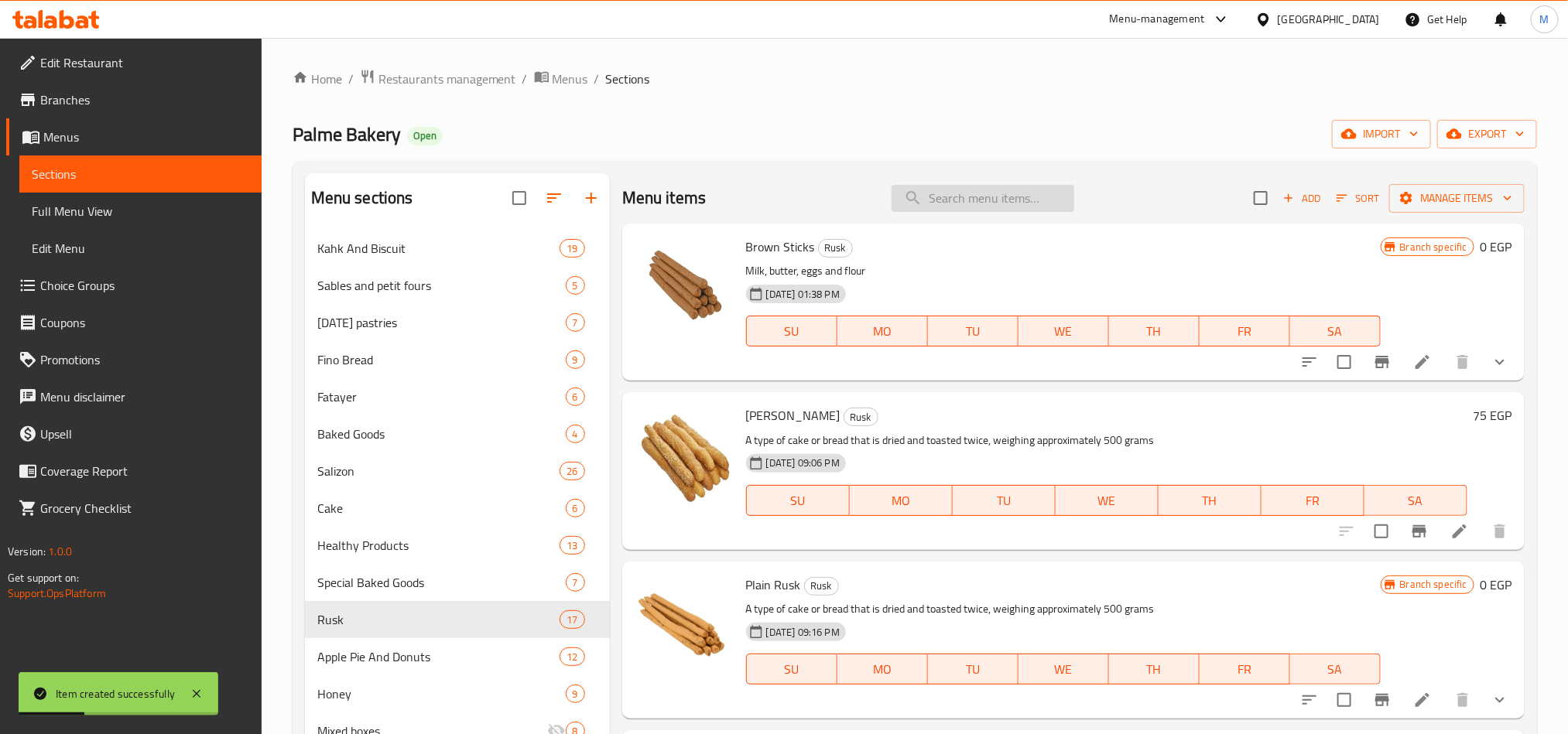
drag, startPoint x: 990, startPoint y: 219, endPoint x: 993, endPoint y: 203, distance: 16.3
click at [989, 219] on div "Menu items Add Sort Manage items" at bounding box center [1072, 198] width 902 height 50
click at [993, 203] on input "search" at bounding box center [983, 198] width 183 height 27
paste input "توست سن ناشف"
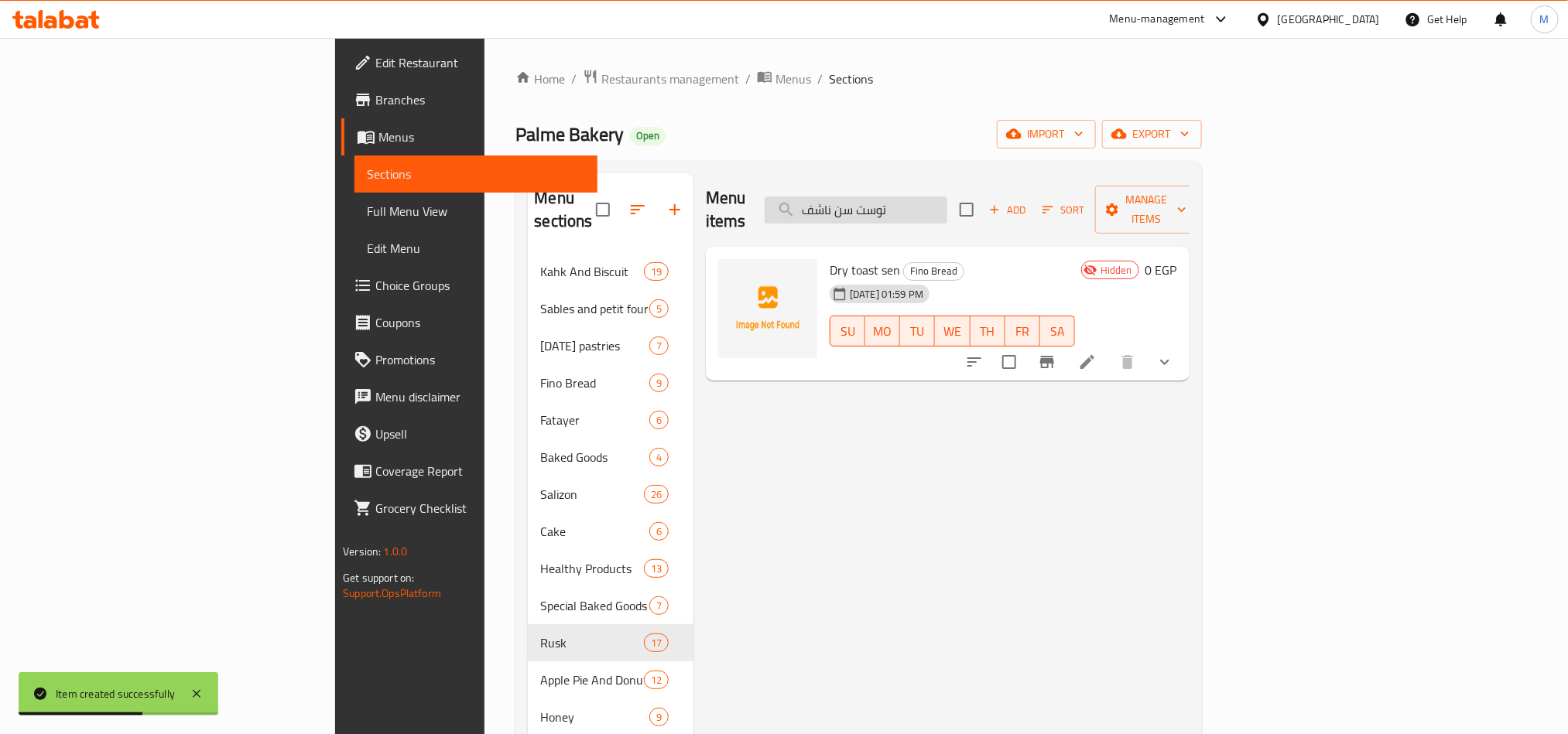
click at [947, 197] on input "توست سن ناشف" at bounding box center [856, 210] width 183 height 27
paste input "[PERSON_NAME]"
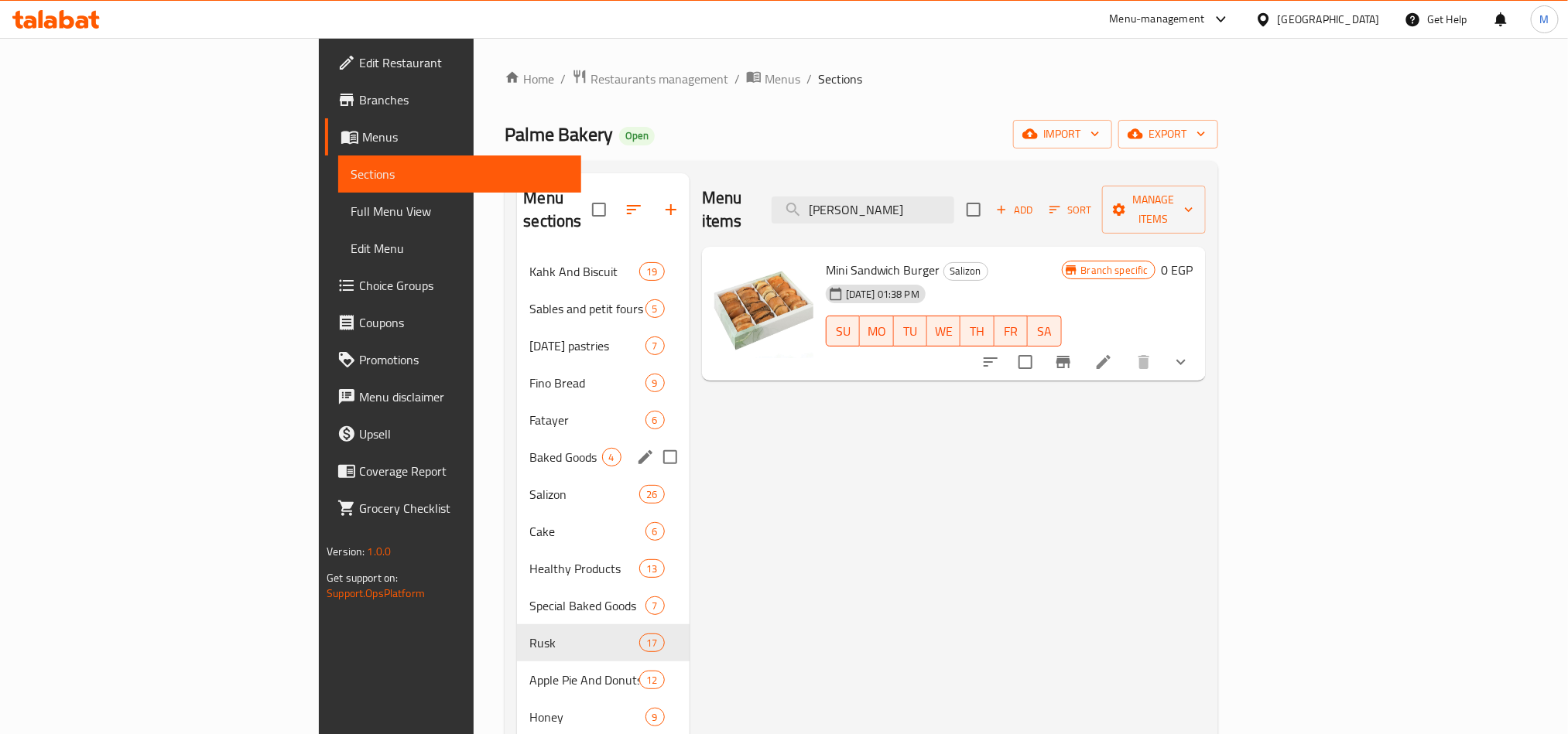
type input "[PERSON_NAME]"
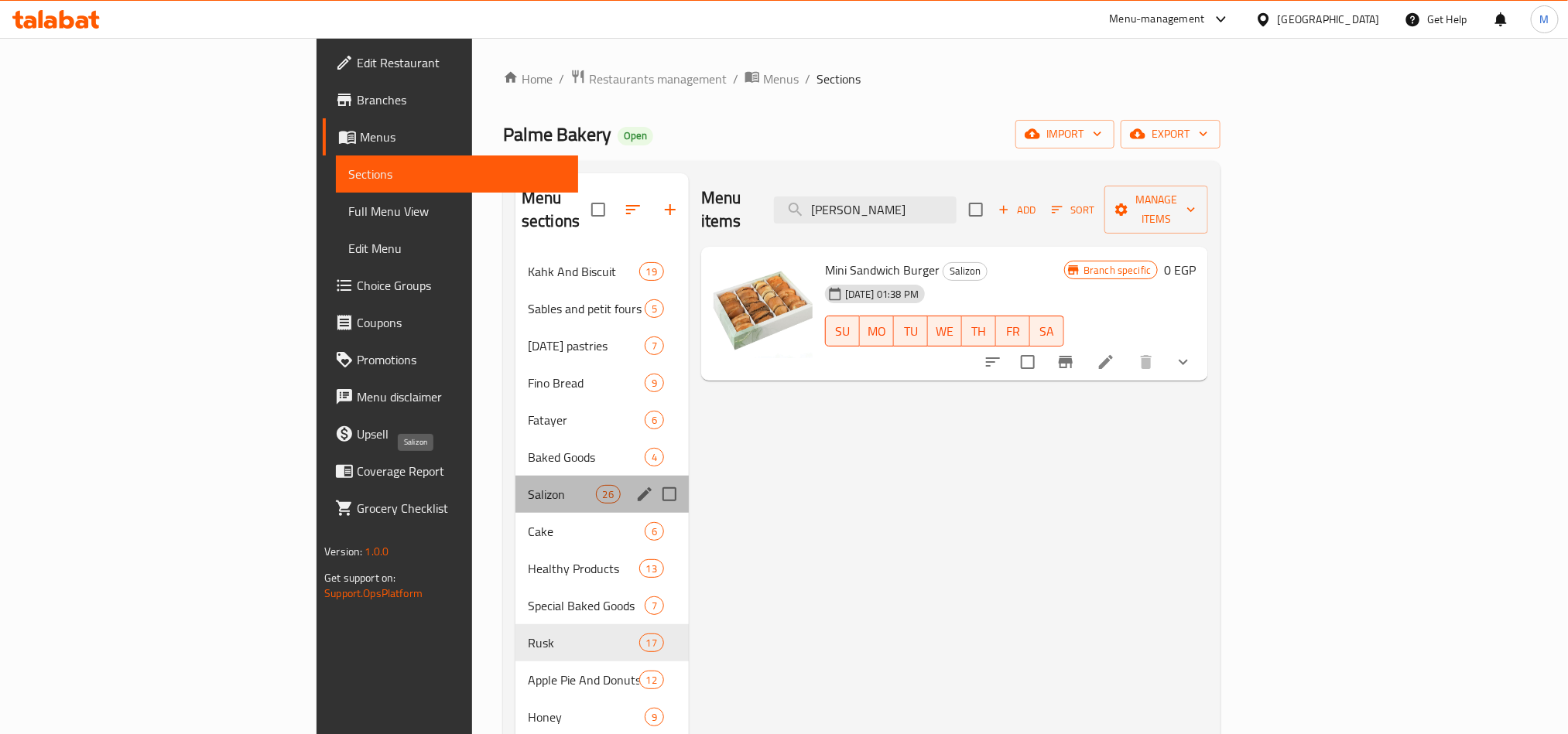
click at [528, 485] on span "Salizon" at bounding box center [562, 494] width 68 height 18
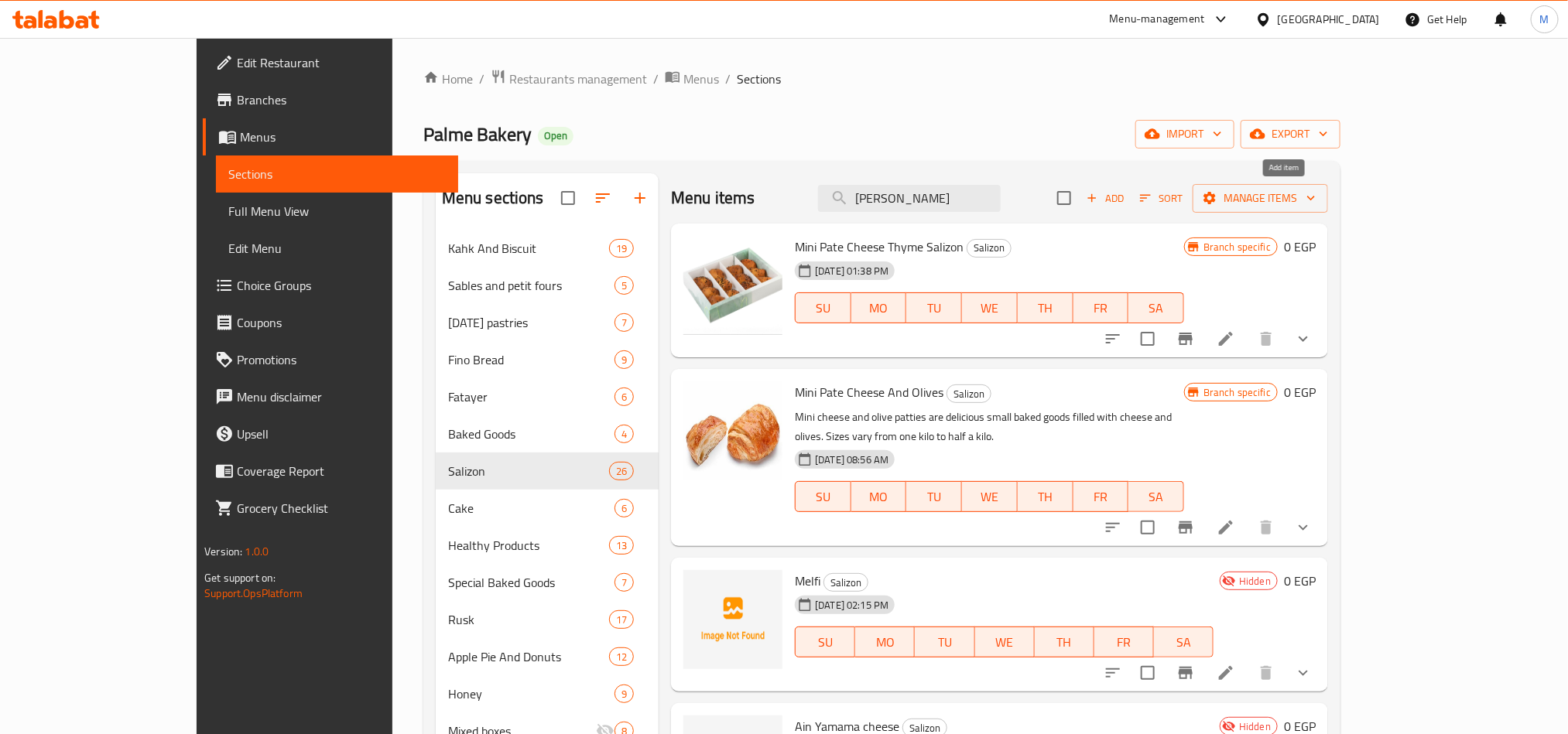
click at [1126, 190] on span "Add" at bounding box center [1105, 198] width 42 height 17
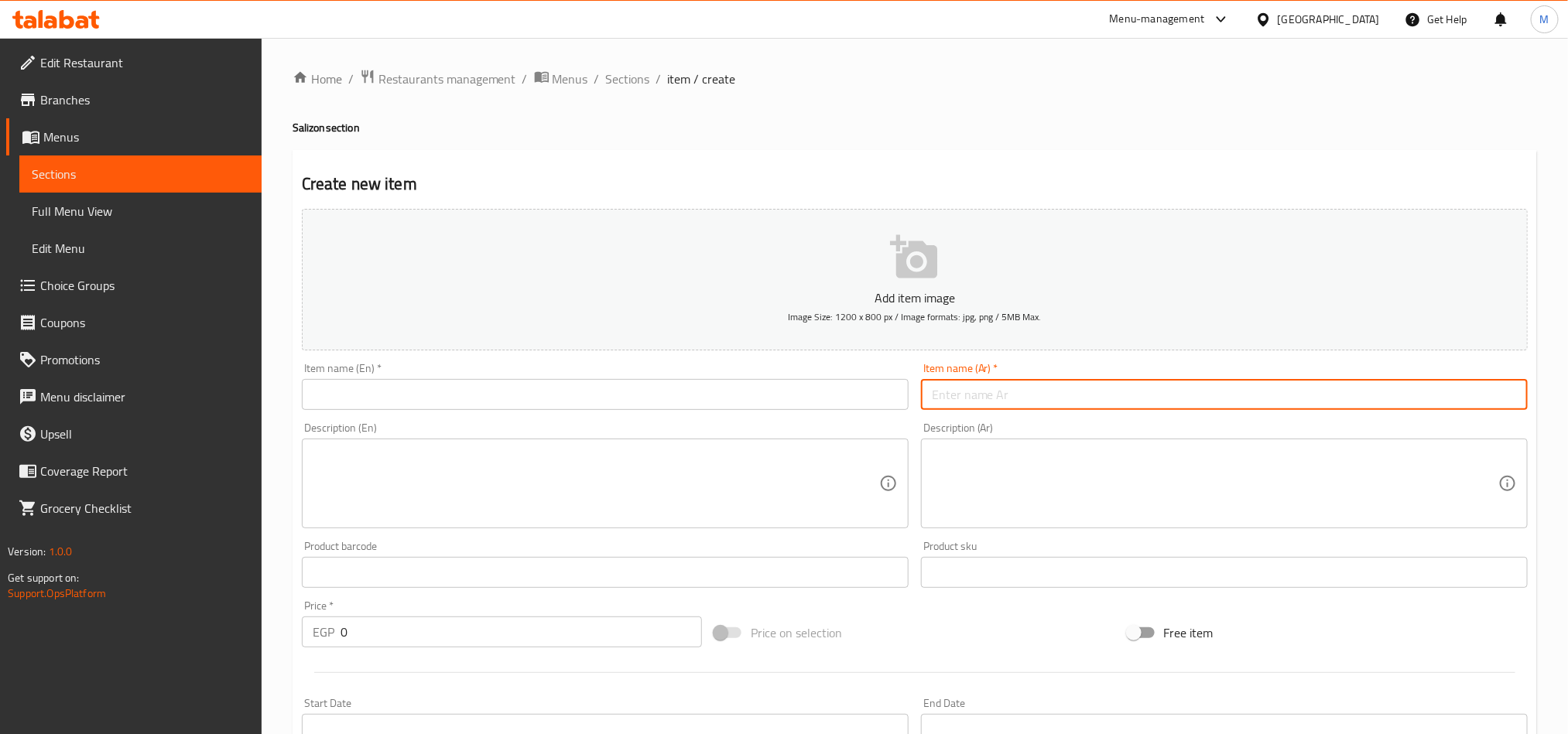
click at [1168, 399] on input "text" at bounding box center [1224, 395] width 607 height 31
paste input "[PERSON_NAME]"
type input "[PERSON_NAME]"
drag, startPoint x: 697, startPoint y: 417, endPoint x: 706, endPoint y: 397, distance: 21.9
click at [697, 413] on div "Add item image Image Size: 1200 x 800 px / Image formats: jpg, png / 5MB Max. I…" at bounding box center [915, 536] width 1238 height 667
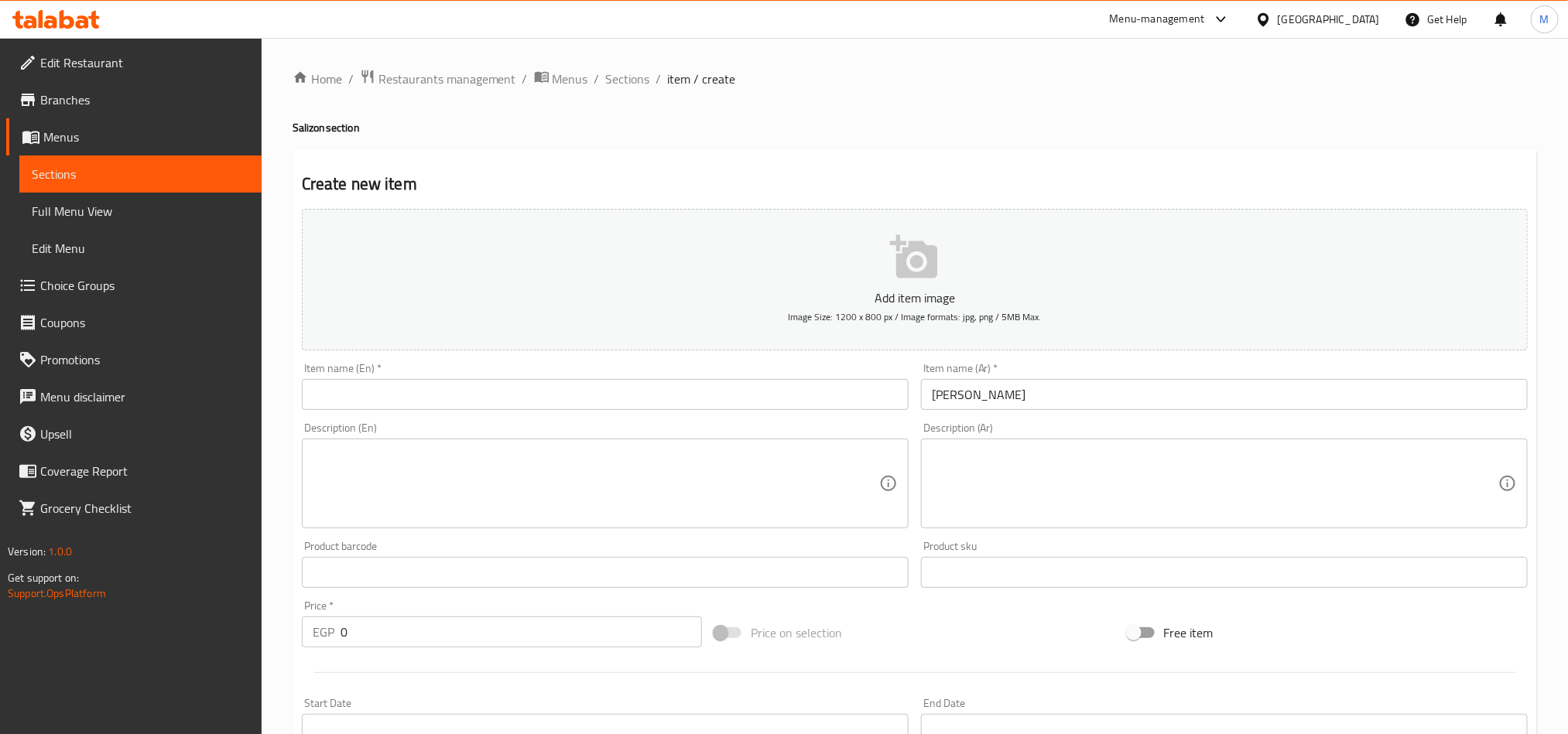
click at [706, 397] on input "text" at bounding box center [605, 395] width 607 height 31
paste input "Mini sandwich"
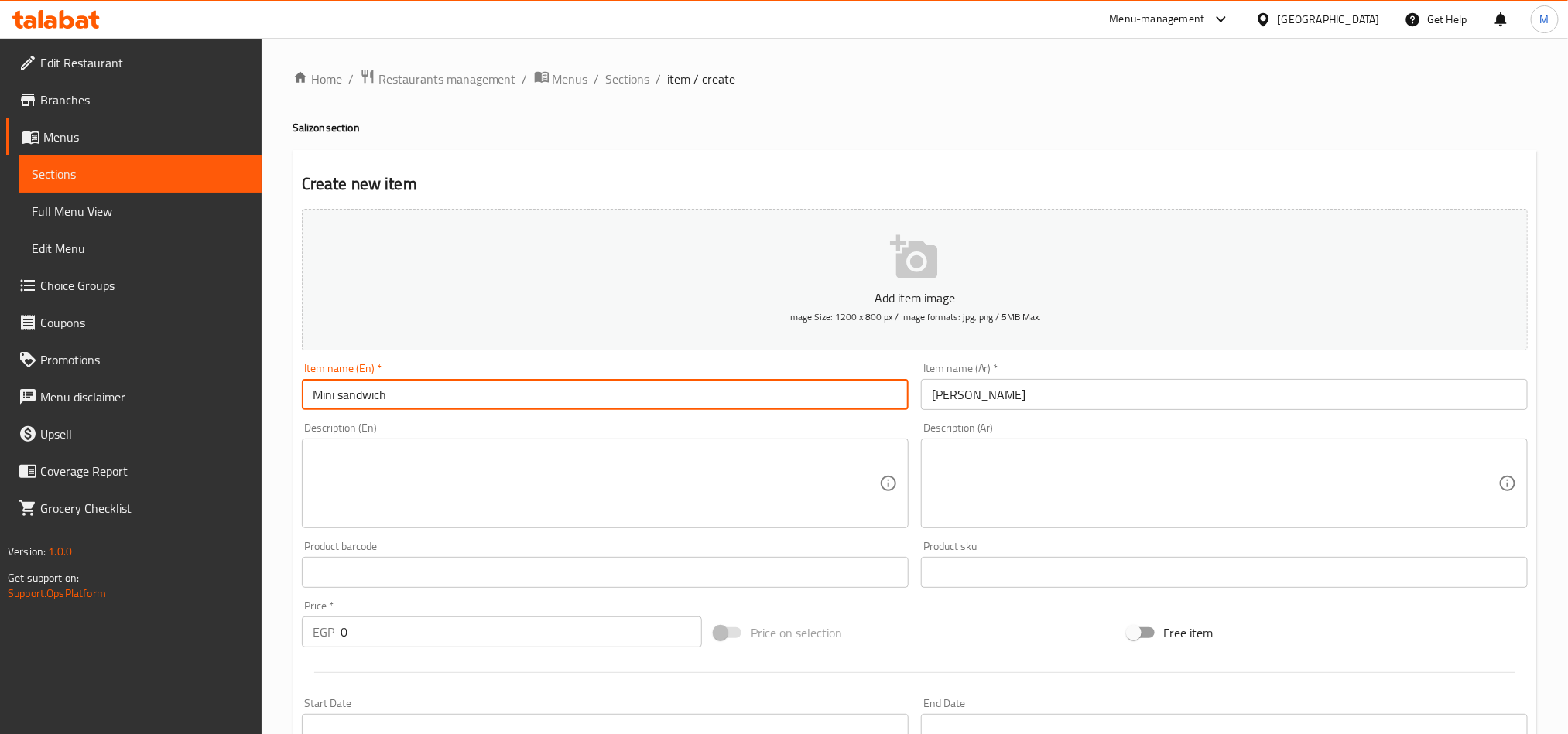
type input "Mini sandwich"
click at [965, 81] on ol "Home / Restaurants management / Menus / Sections / item / create" at bounding box center [914, 78] width 1244 height 20
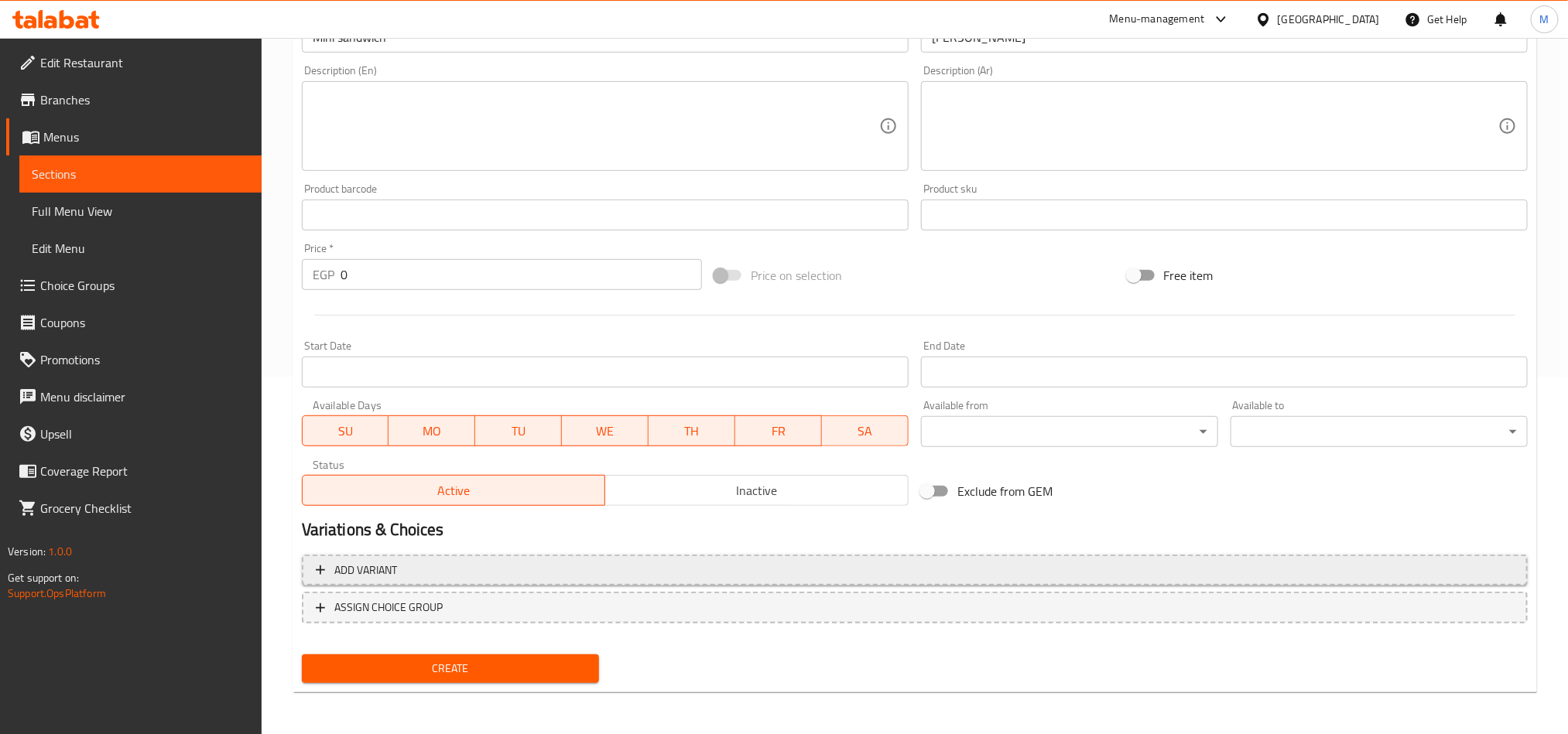
click at [1094, 570] on span "Add variant" at bounding box center [914, 571] width 1198 height 19
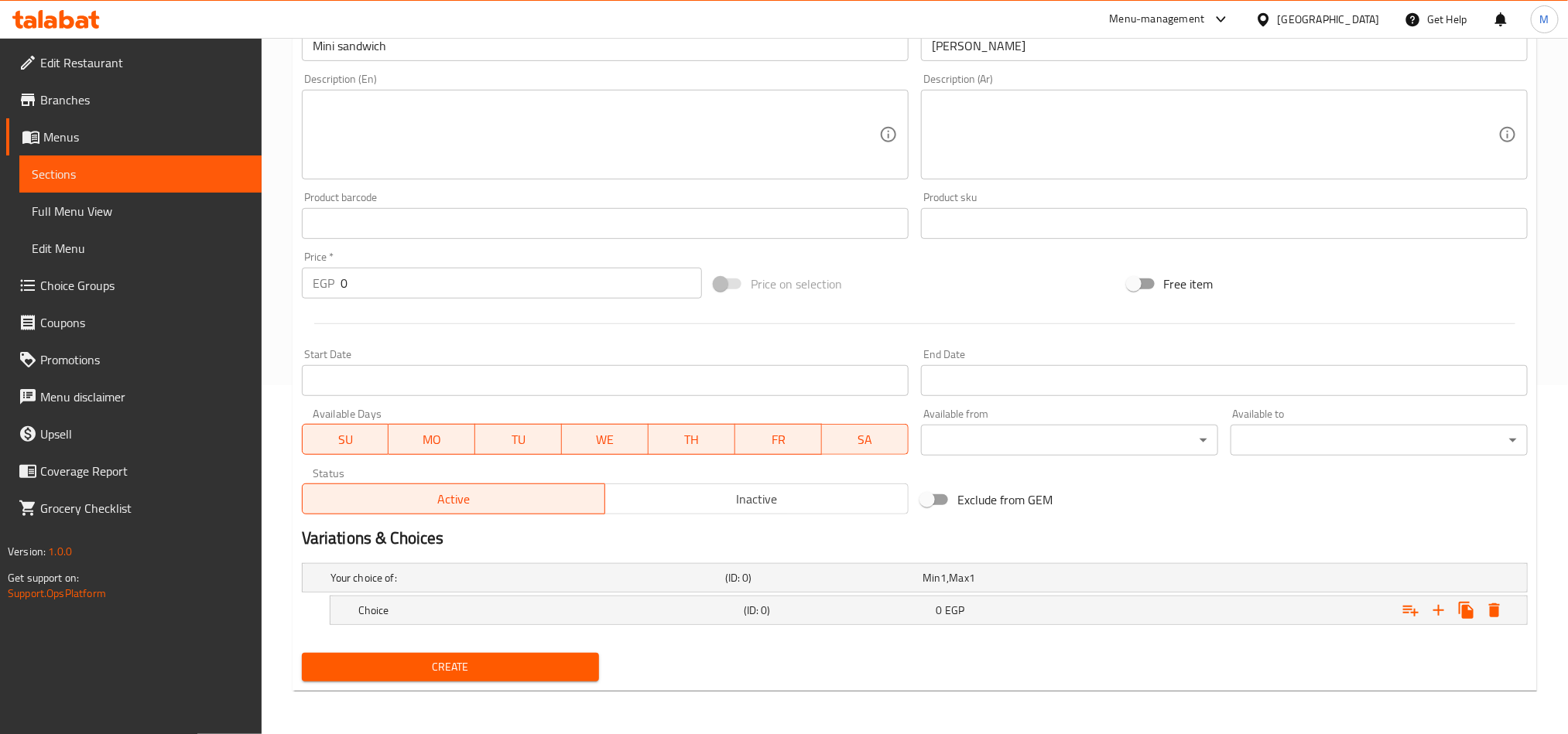
scroll to position [350, 0]
click at [1435, 614] on icon "Expand" at bounding box center [1438, 610] width 18 height 18
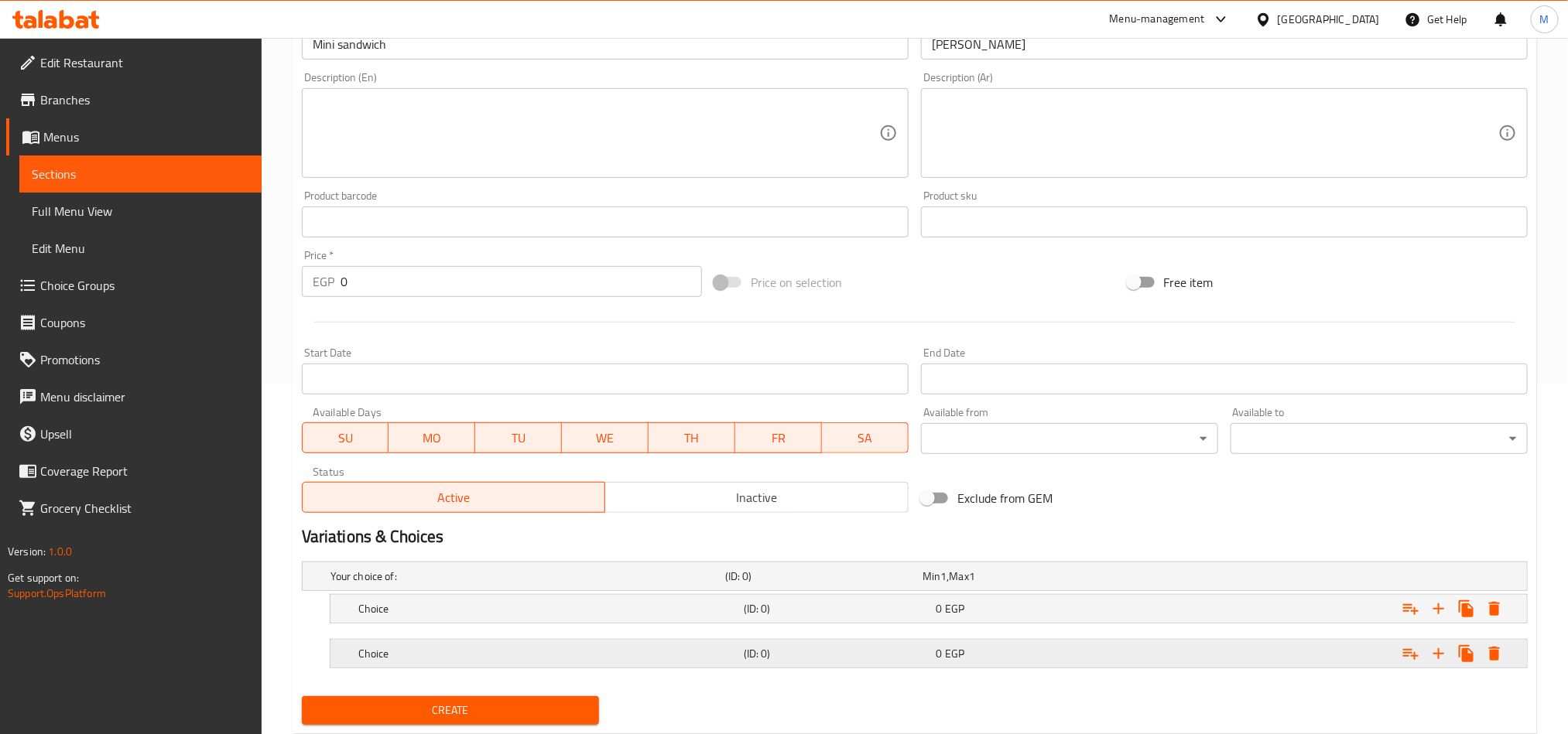
click at [1287, 656] on div "Expand" at bounding box center [1318, 653] width 385 height 34
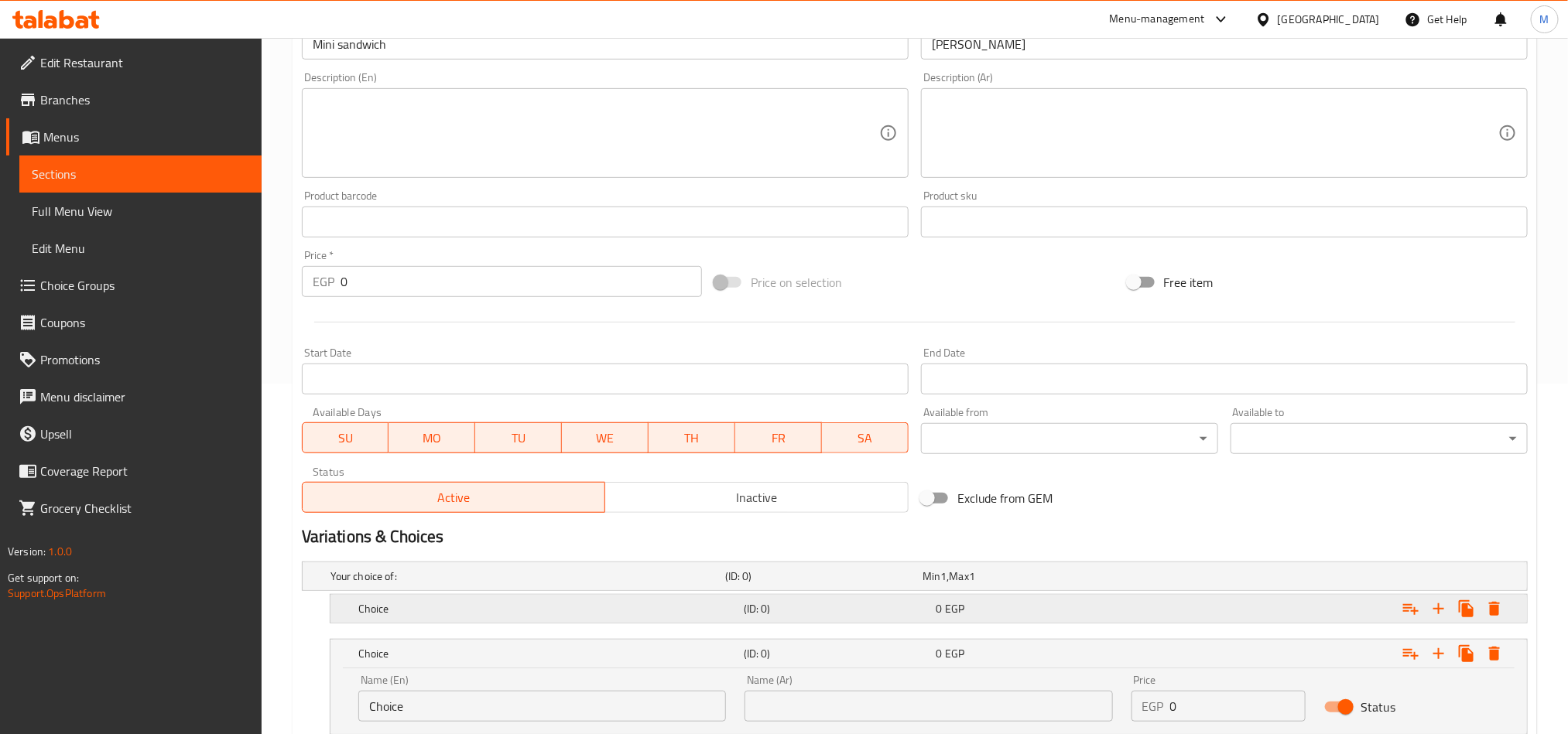
click at [1274, 614] on div "Expand" at bounding box center [1318, 609] width 385 height 34
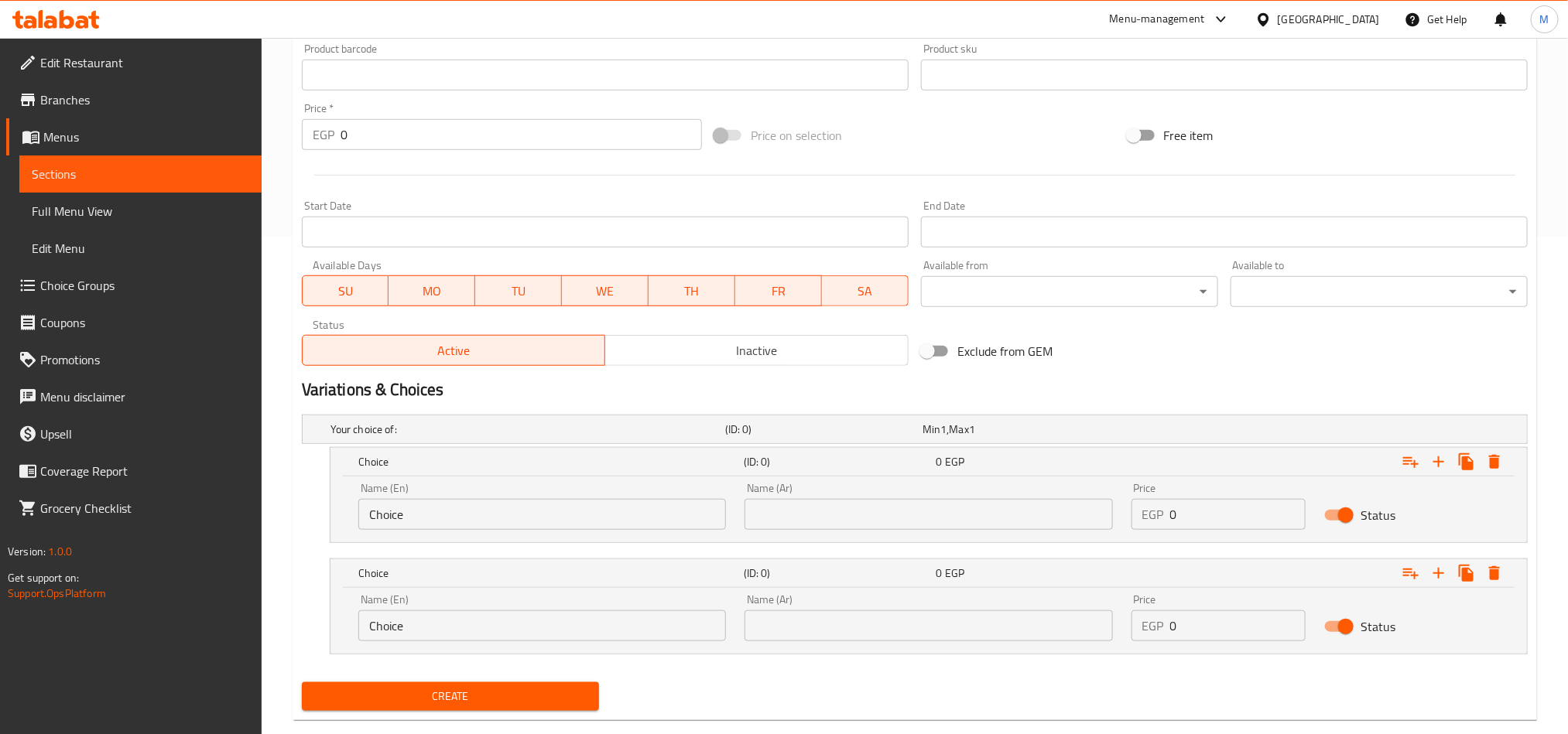
scroll to position [528, 0]
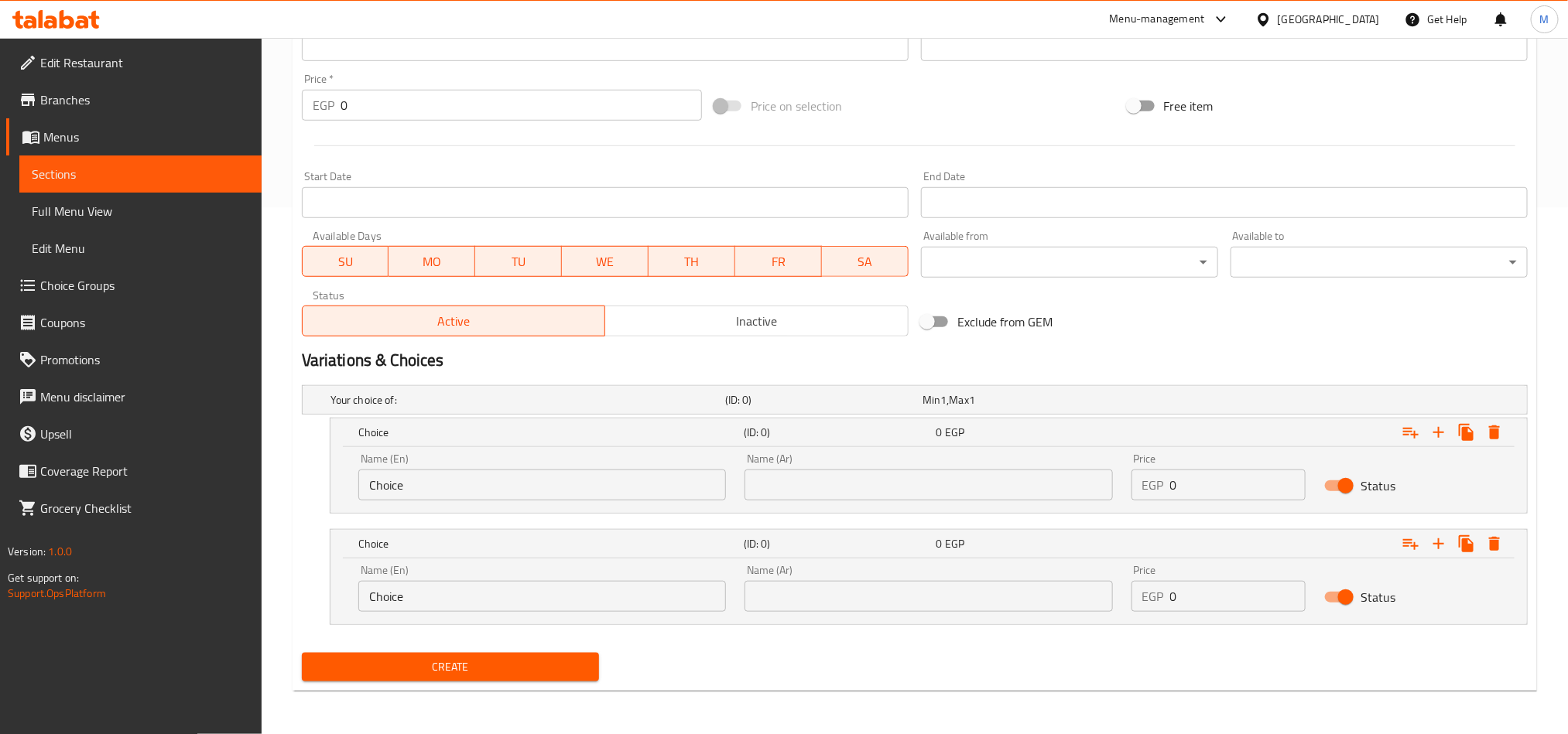
click at [1038, 462] on div "Name (Ar) Name (Ar)" at bounding box center [928, 477] width 368 height 47
click at [1036, 490] on input "text" at bounding box center [928, 485] width 368 height 31
type input "نصف كيلو"
click at [855, 321] on span "Inactive" at bounding box center [757, 322] width 291 height 23
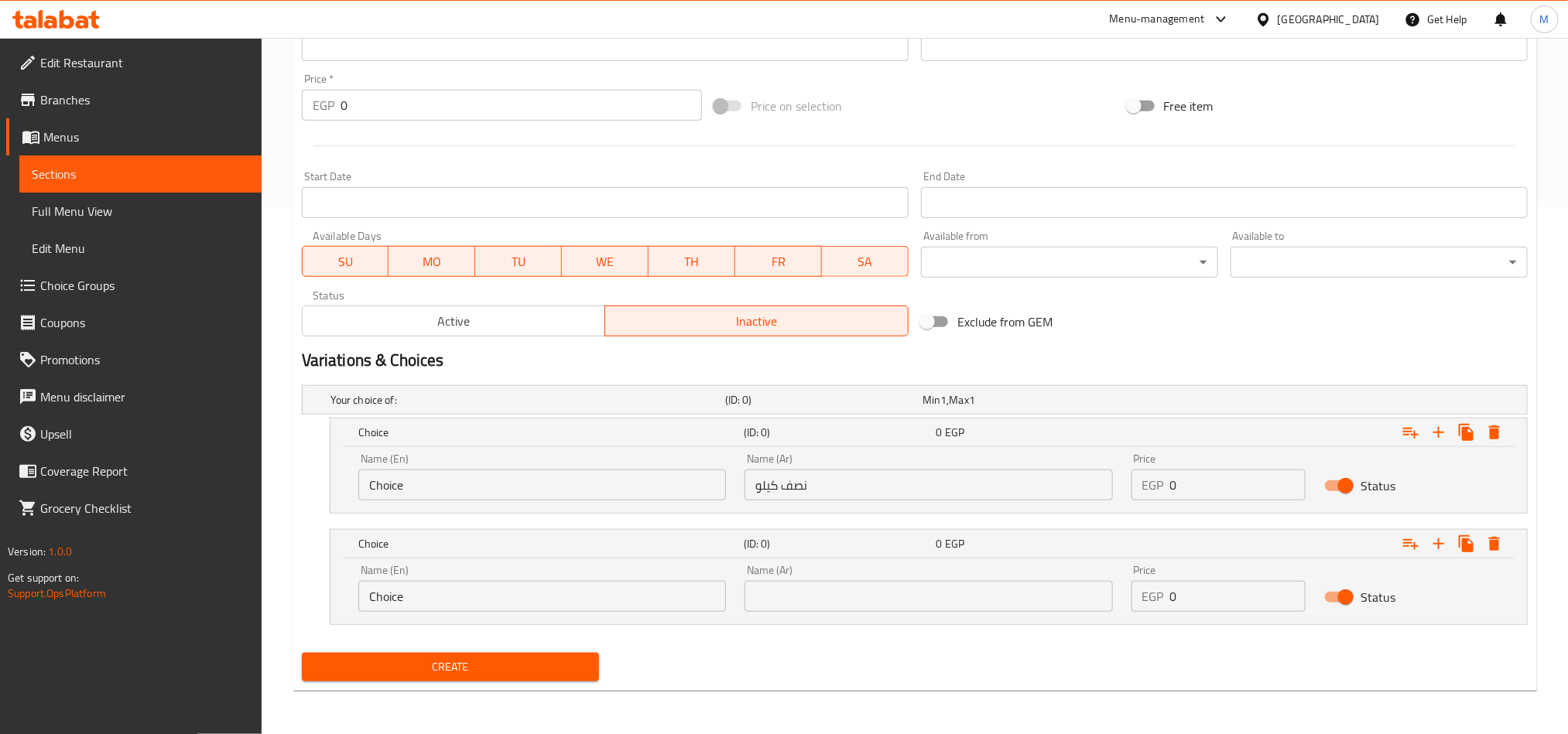
click at [968, 622] on div "Name (En) Choice Name (En) Name (Ar) Name (Ar) Price EGP 0 Price Status" at bounding box center [929, 591] width 1197 height 66
click at [972, 611] on input "text" at bounding box center [928, 597] width 368 height 31
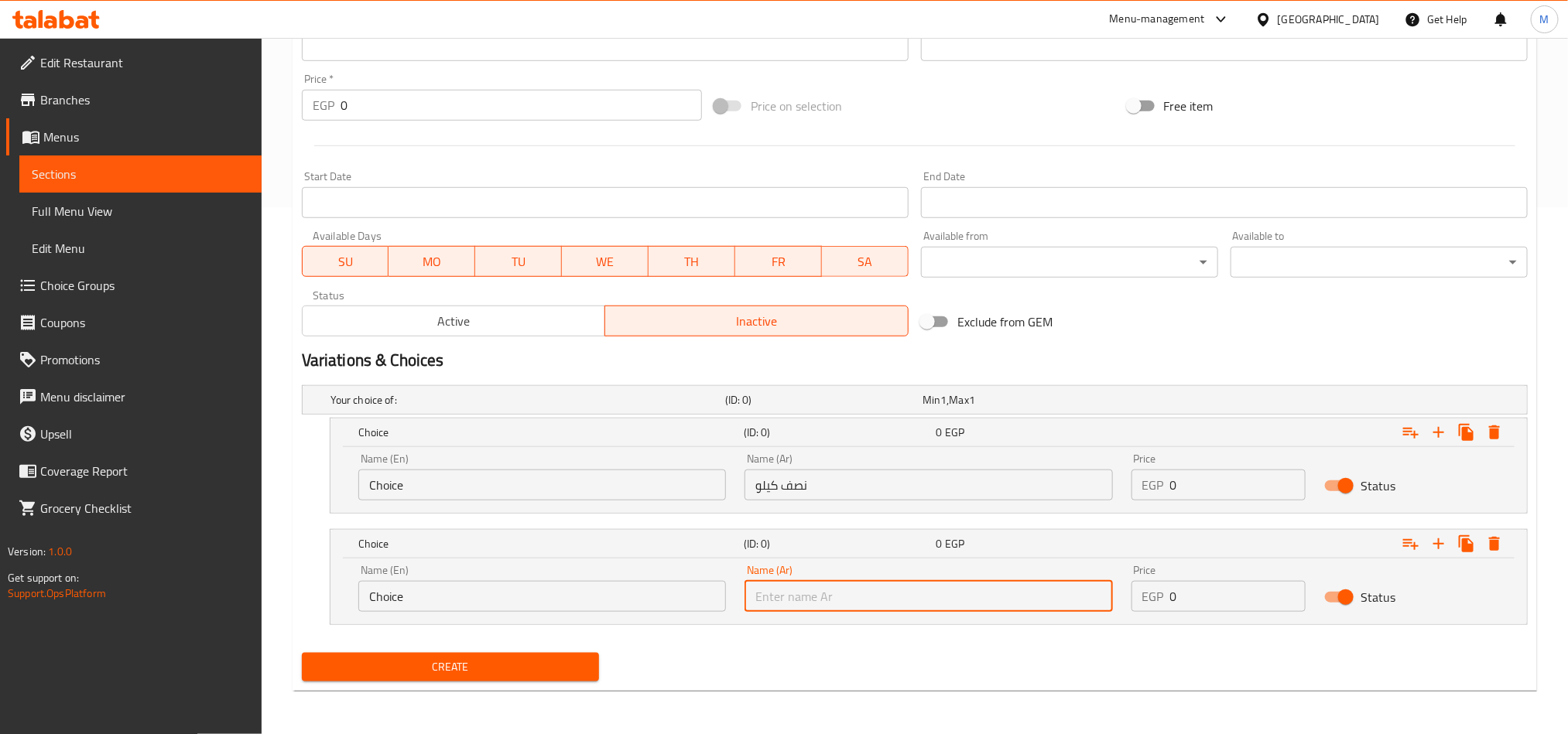
type input "1 كيلو"
click at [627, 483] on input "Choice" at bounding box center [542, 485] width 368 height 31
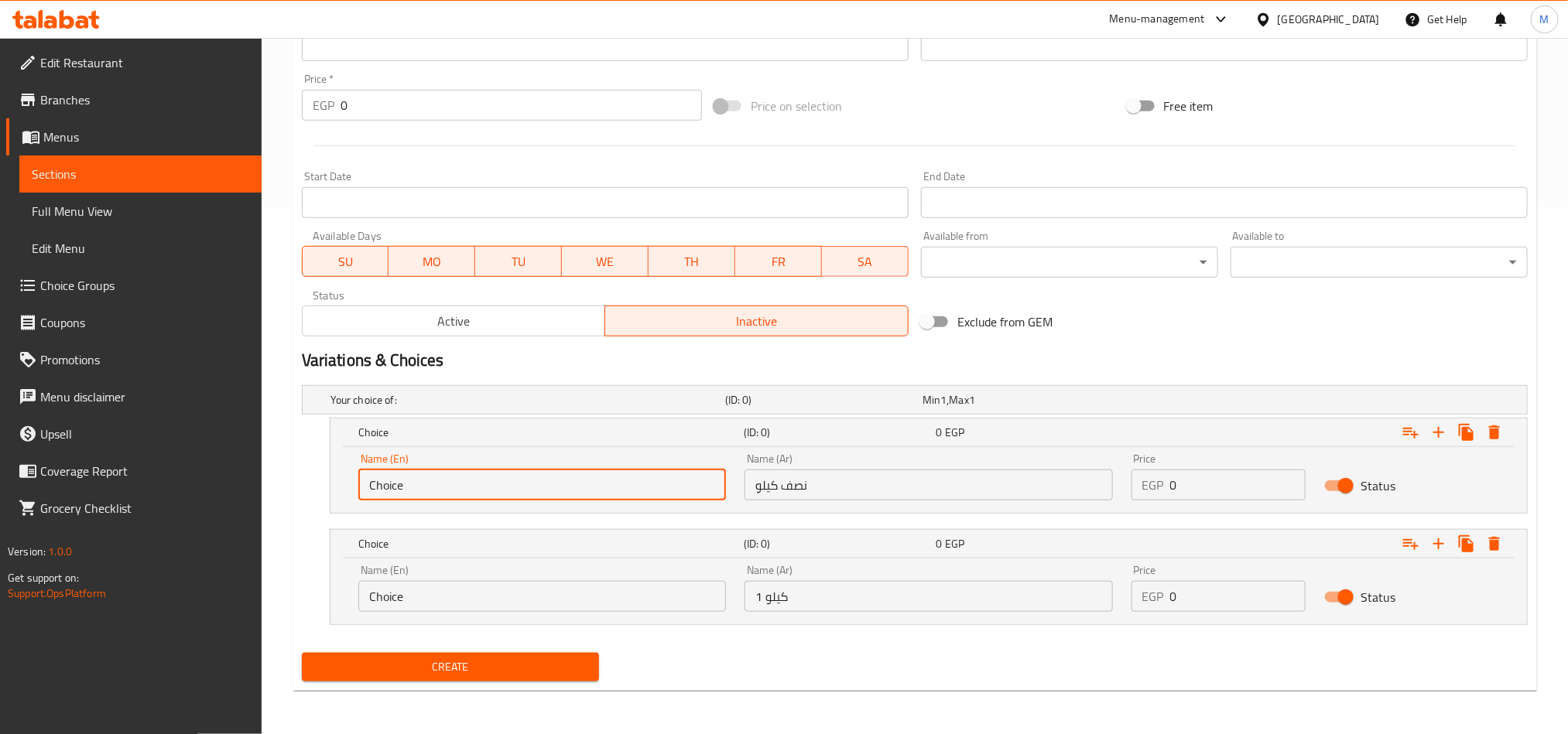
click at [627, 483] on input "Choice" at bounding box center [542, 485] width 368 height 31
click at [627, 483] on input "text" at bounding box center [542, 485] width 368 height 31
type input "Half Kilo"
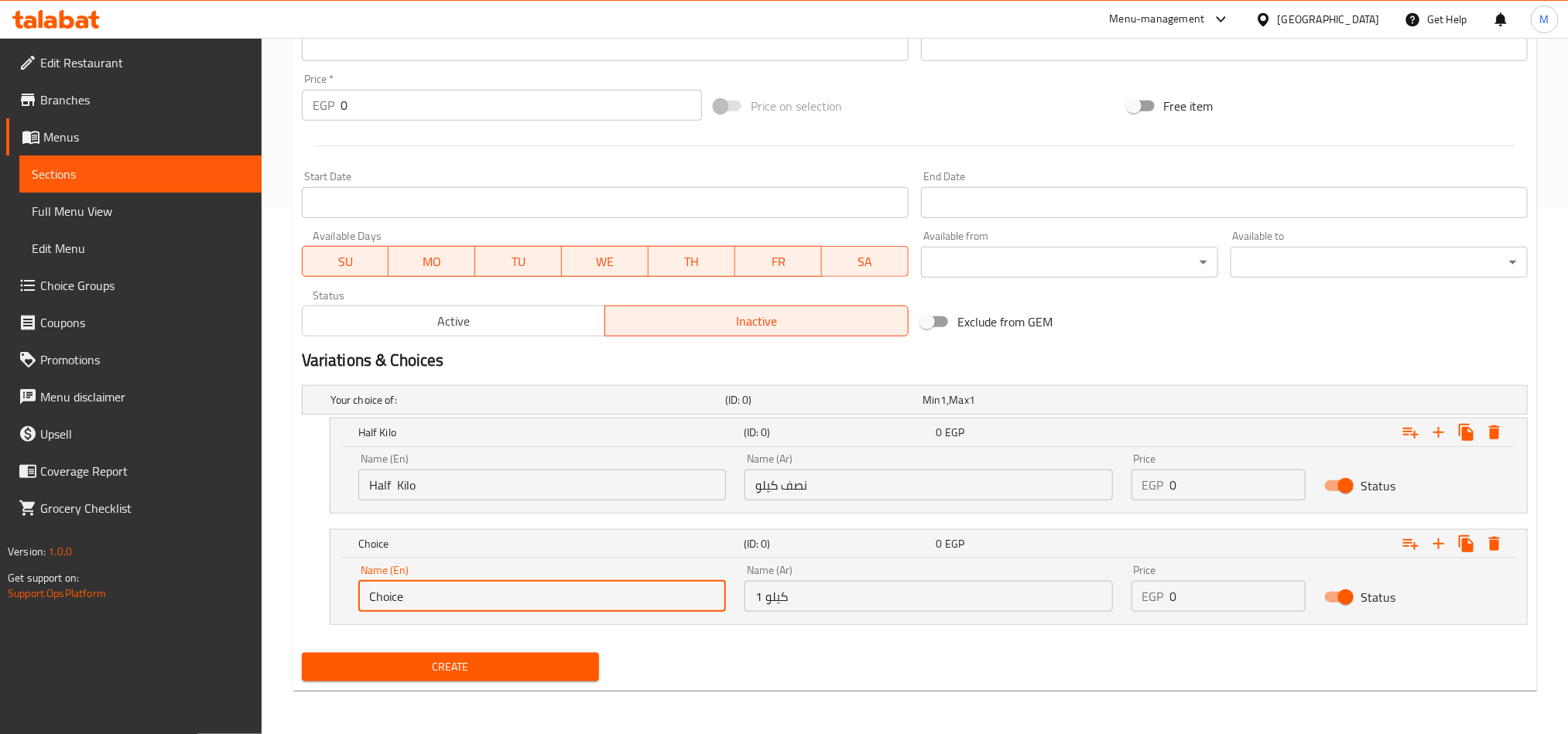
click at [607, 611] on input "Choice" at bounding box center [542, 597] width 368 height 31
click at [607, 597] on input "Choice" at bounding box center [542, 597] width 368 height 31
click at [607, 597] on input "text" at bounding box center [542, 597] width 368 height 31
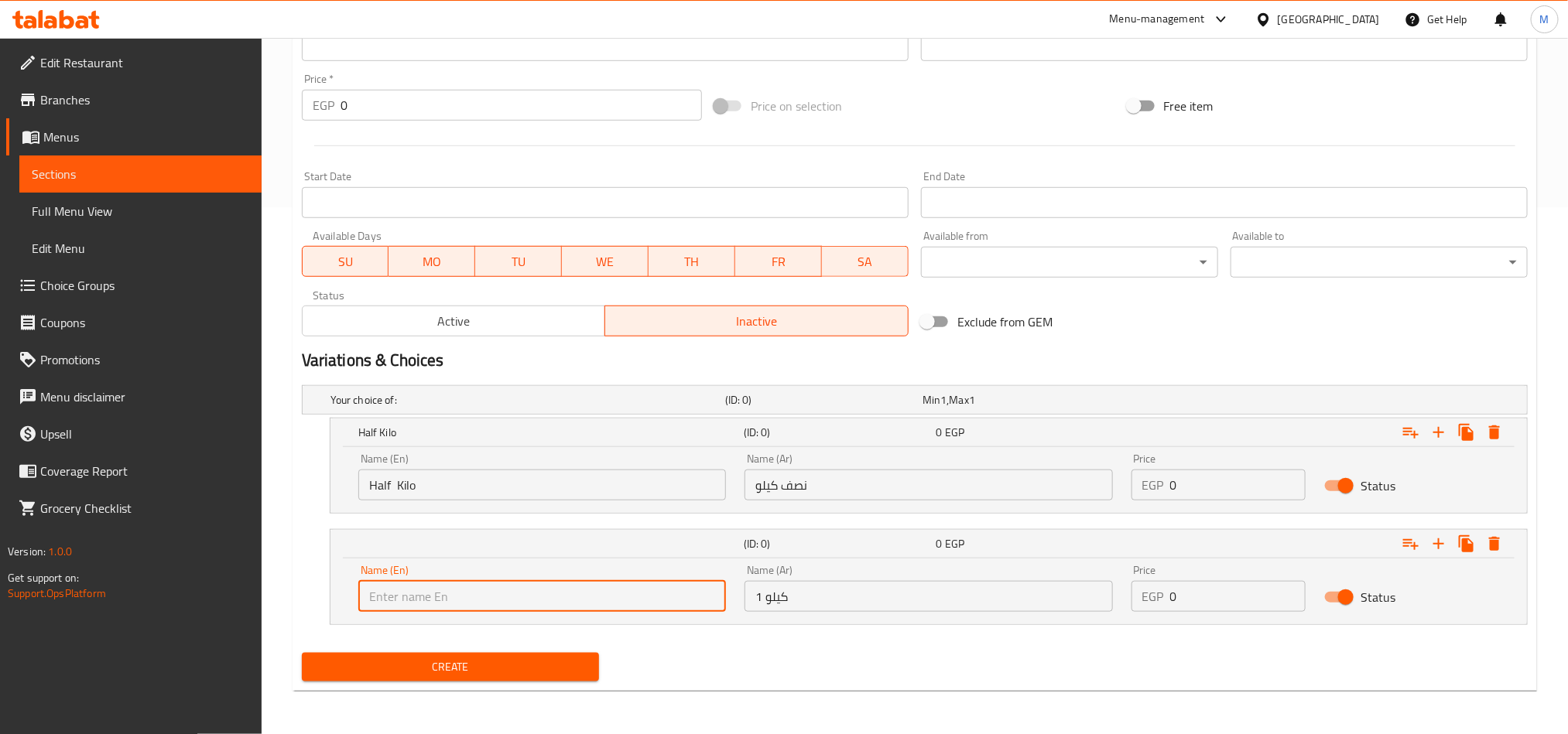
type input "1 kilo"
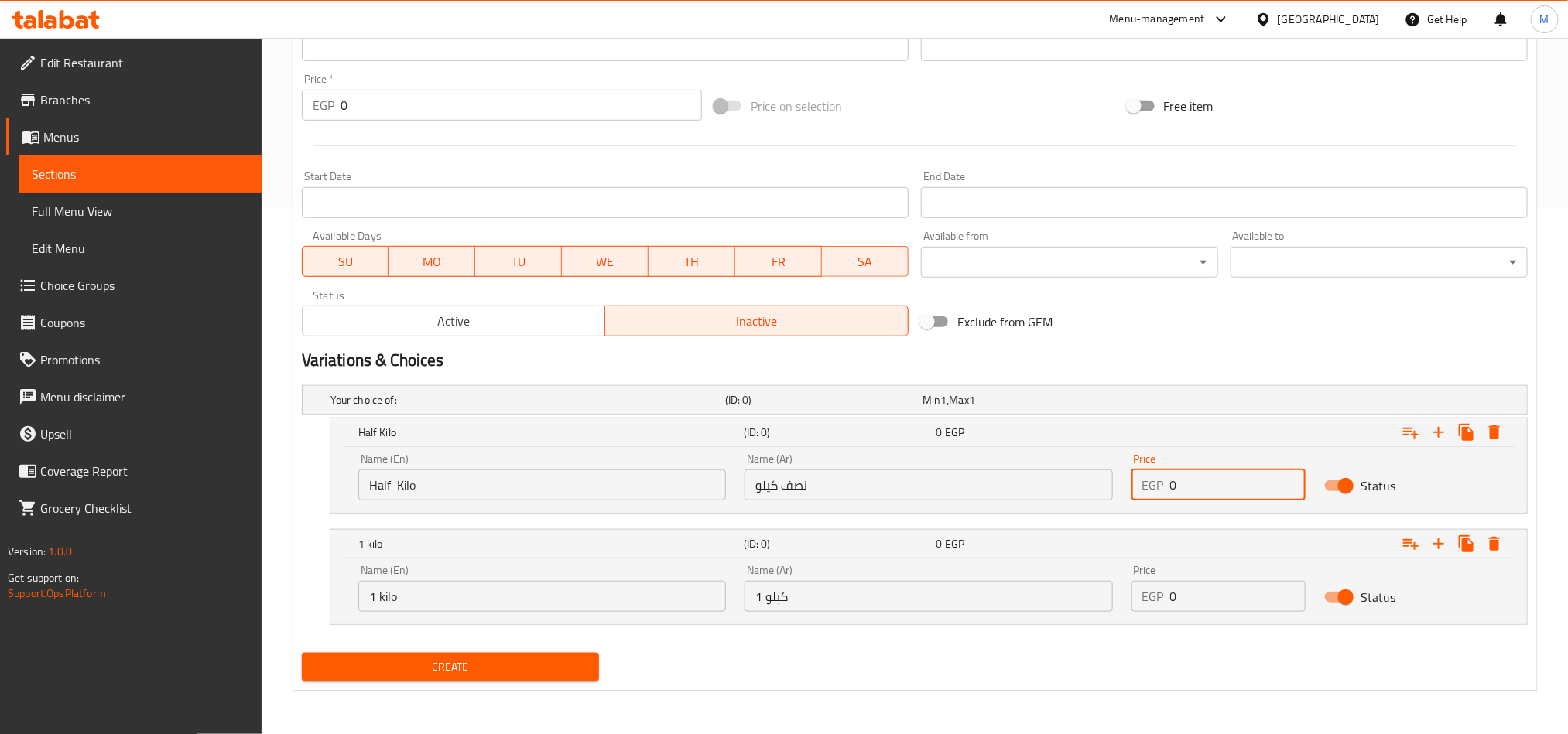
click at [1265, 479] on input "0" at bounding box center [1238, 485] width 137 height 31
type input "200"
click at [1251, 607] on input "0" at bounding box center [1238, 597] width 137 height 31
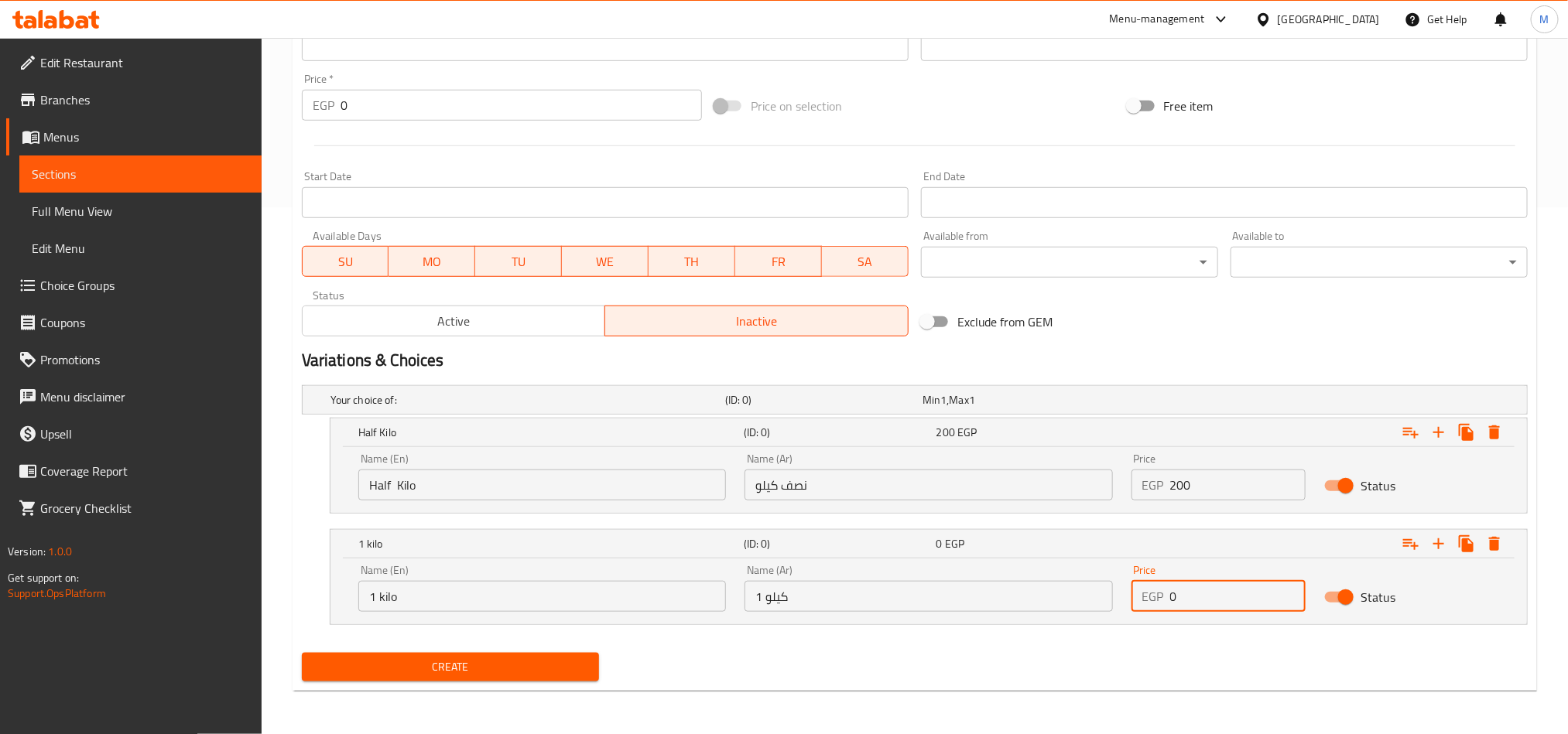
click at [1251, 607] on input "0" at bounding box center [1238, 597] width 137 height 31
type input "400"
click at [991, 650] on div "Create" at bounding box center [915, 667] width 1238 height 41
click at [492, 678] on button "Create" at bounding box center [450, 667] width 297 height 29
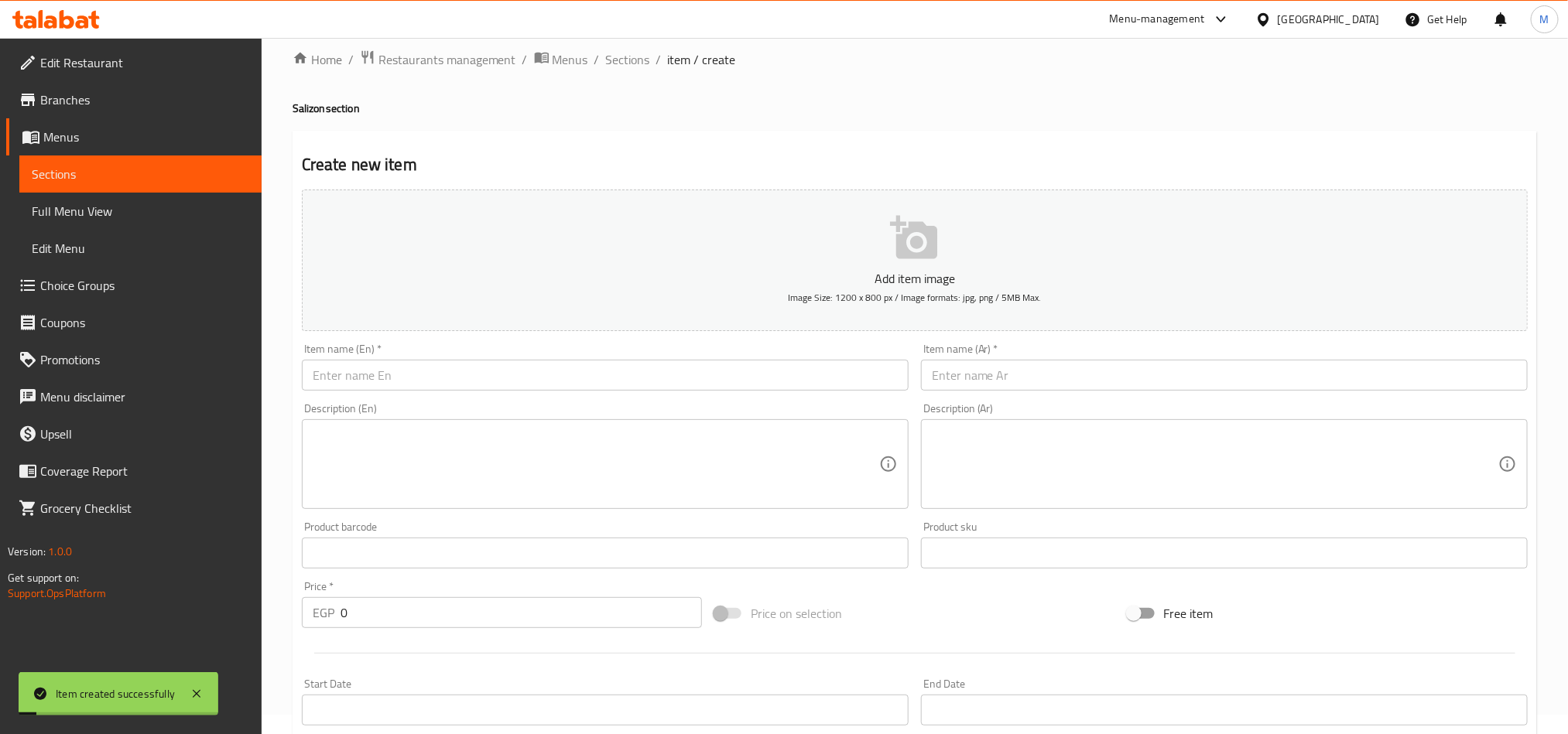
scroll to position [0, 0]
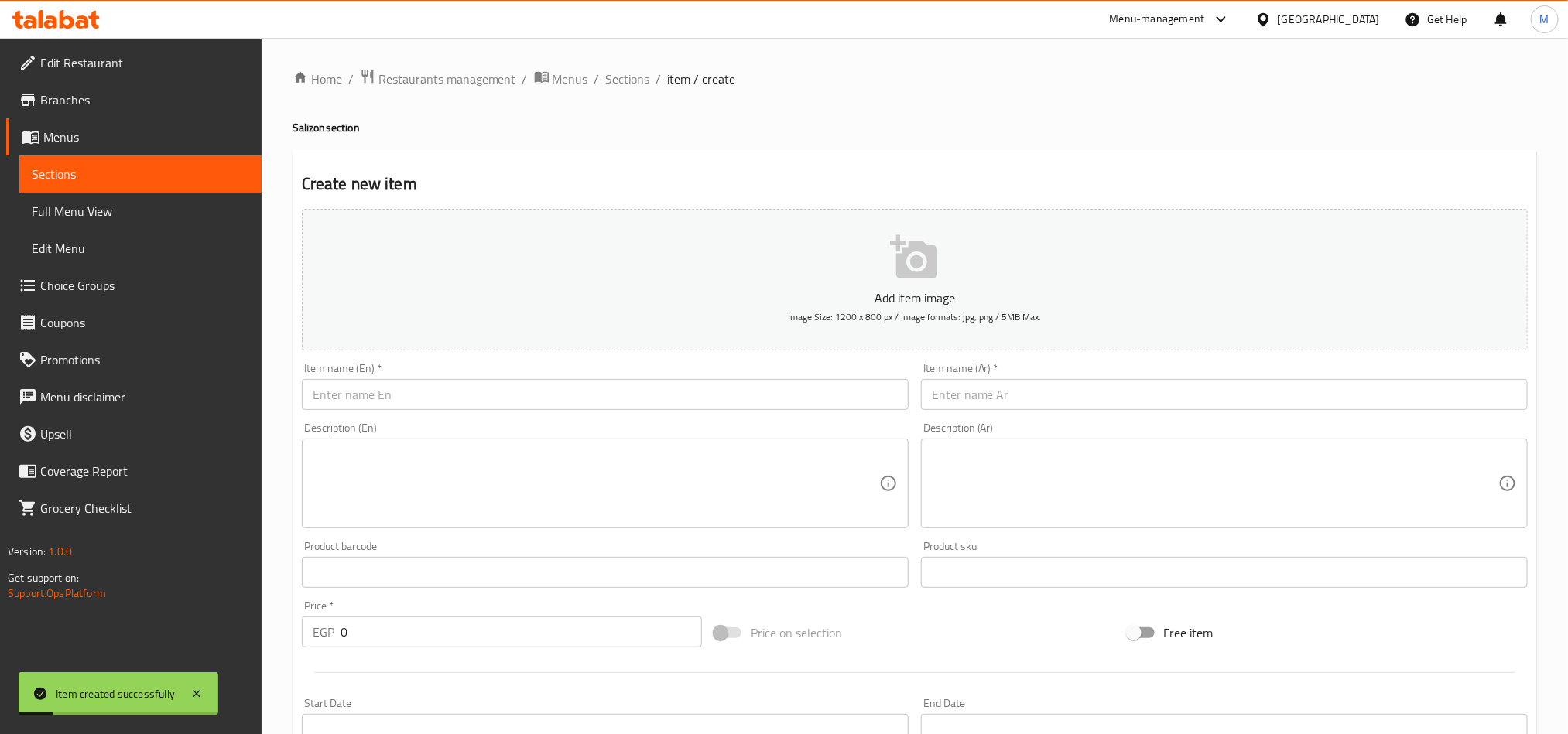
click at [1100, 407] on input "text" at bounding box center [1224, 395] width 607 height 31
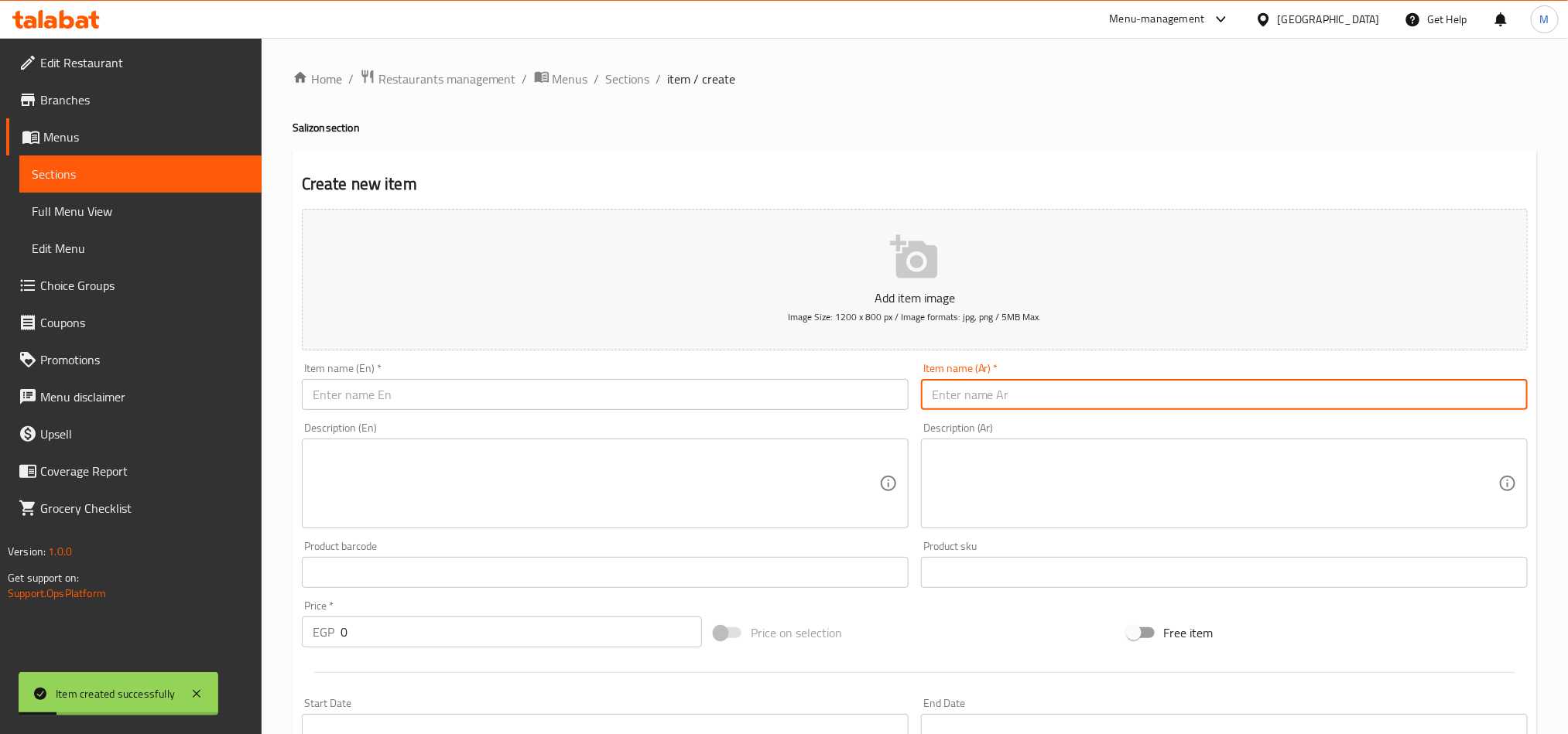
paste input "مينى كرواسون بسطرمة"
type input "مينى كرواسون بسطرمة"
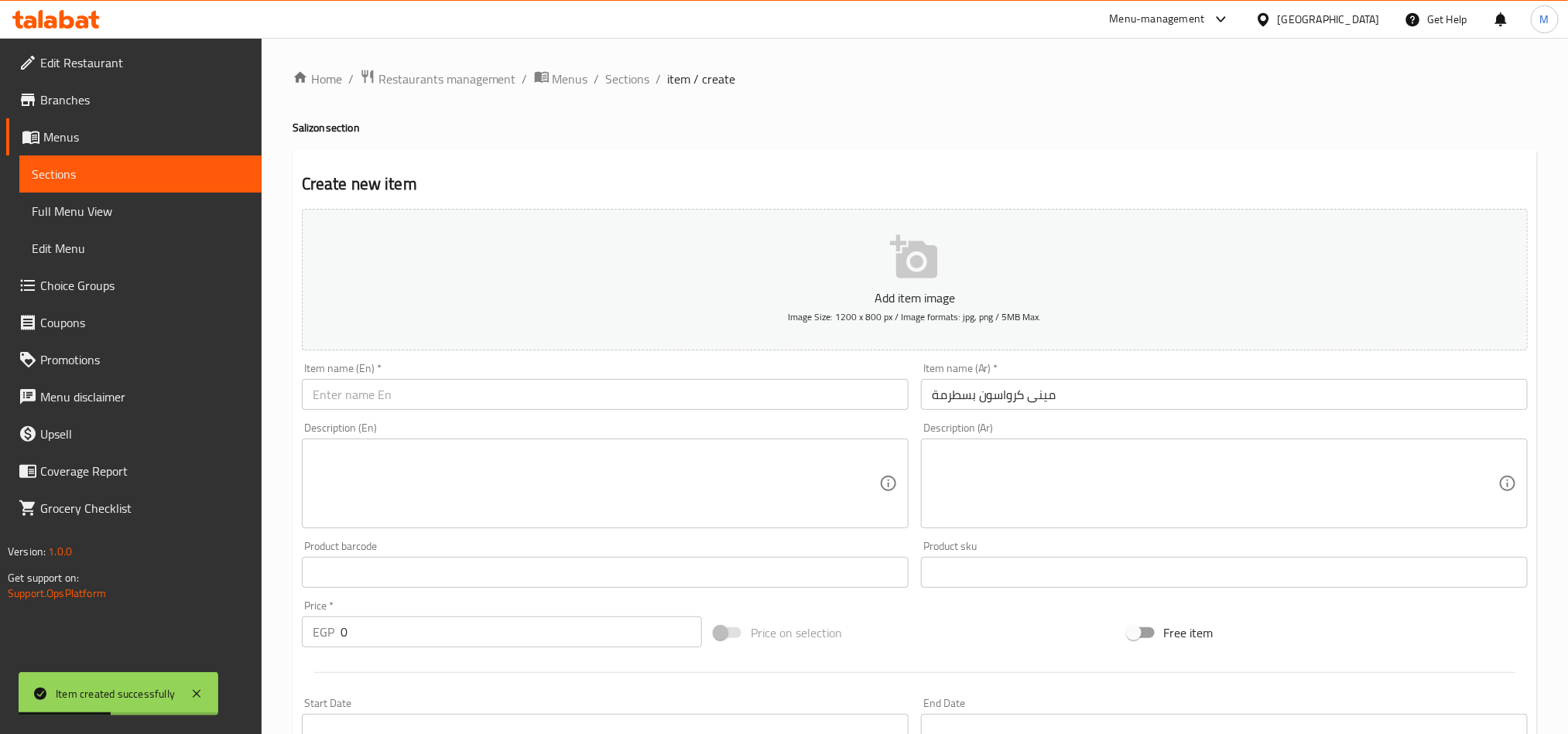
click at [815, 411] on div "Item name (En)   * Item name (En) *" at bounding box center [605, 386] width 619 height 60
click at [815, 404] on input "text" at bounding box center [605, 395] width 607 height 31
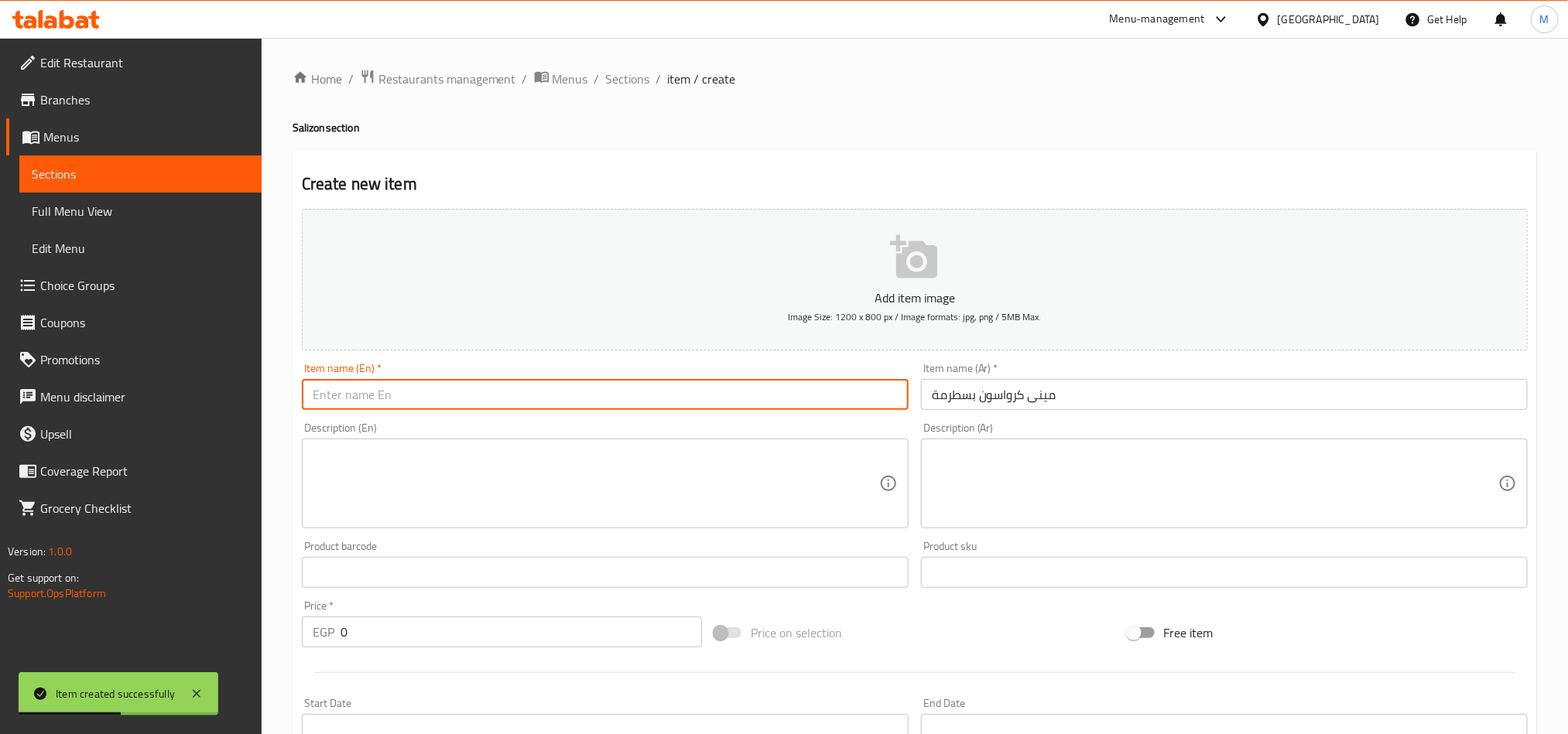
paste input "Mini croissant with pastrami"
type input "Mini croissant with pastrami"
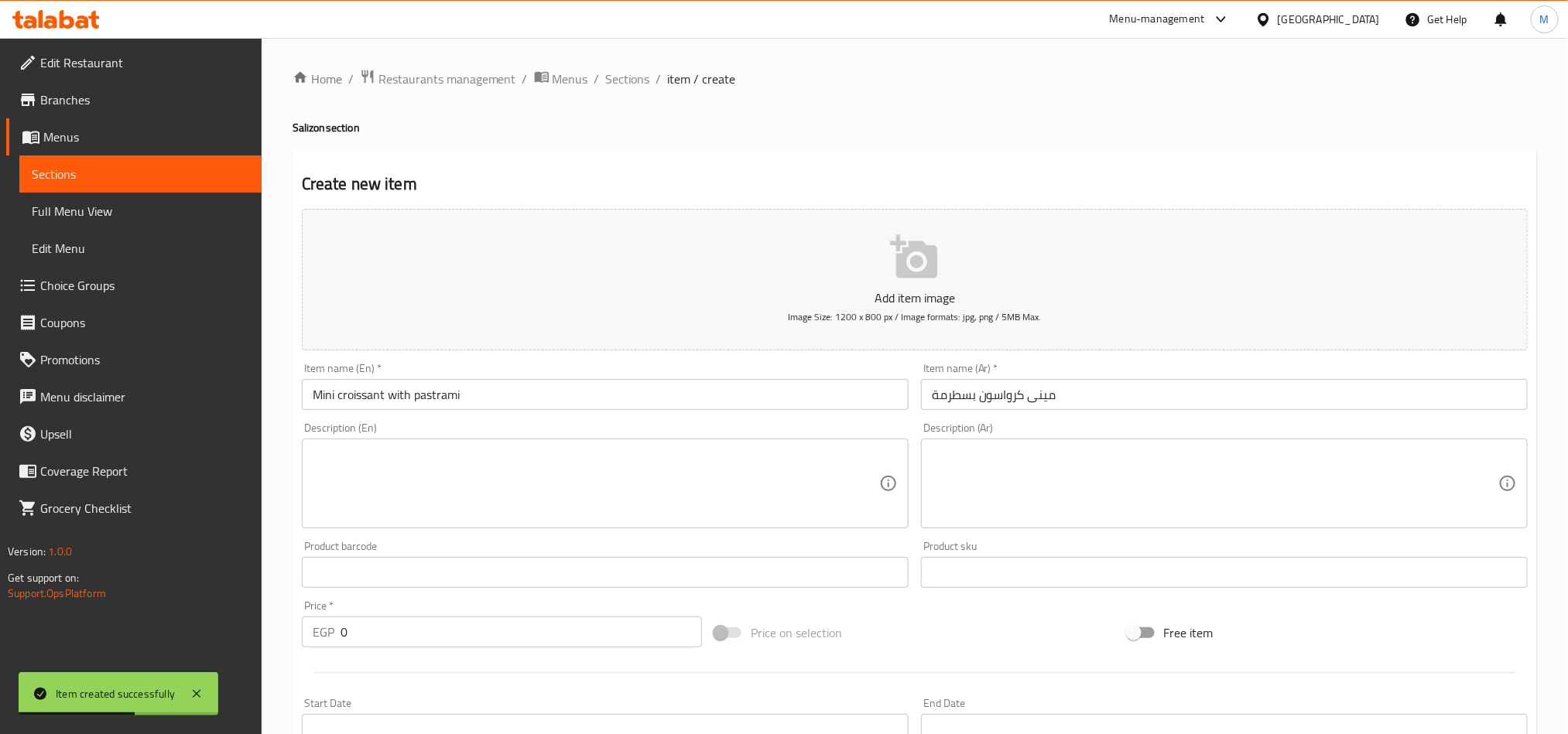
click at [993, 130] on h4 "Salizon section" at bounding box center [914, 128] width 1244 height 16
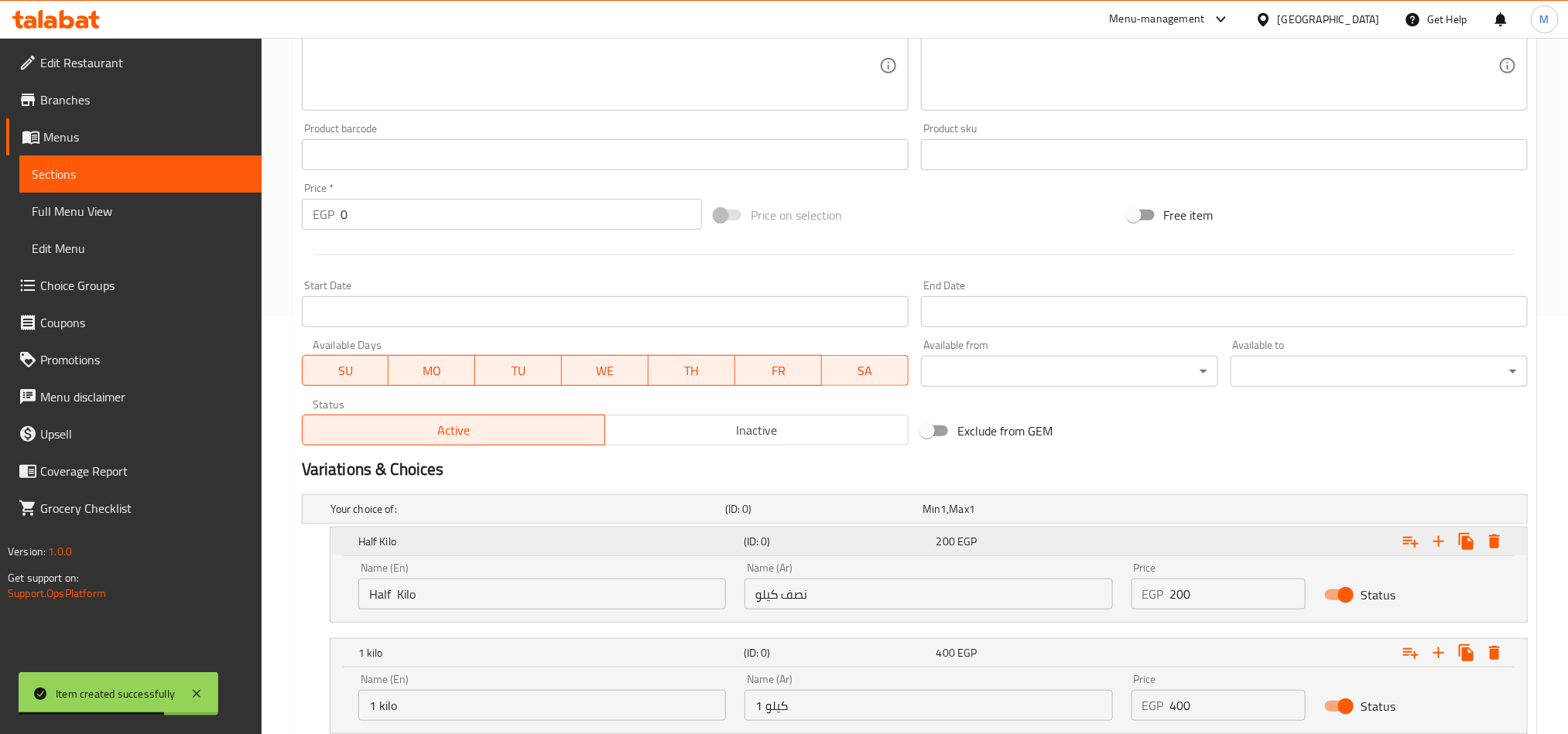
scroll to position [528, 0]
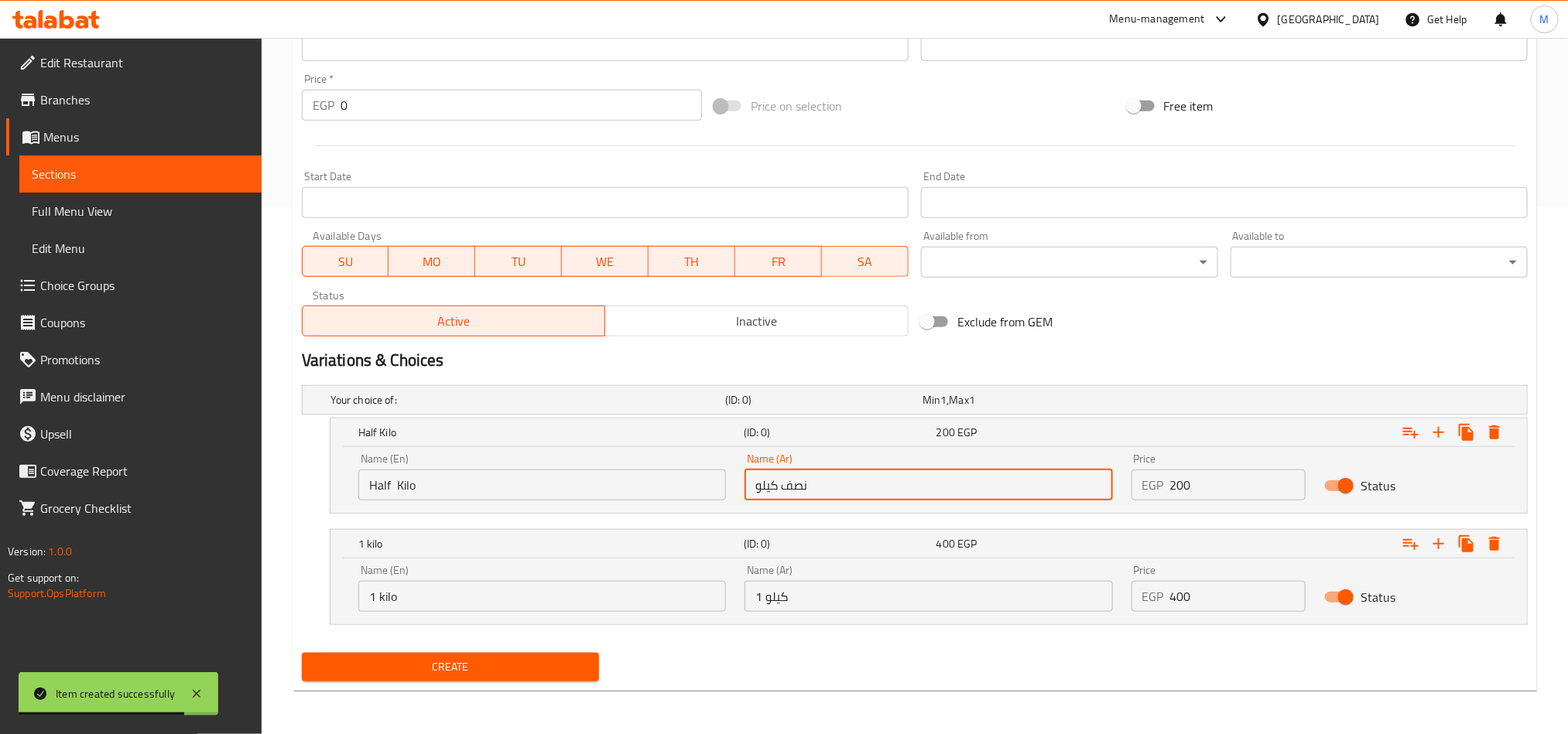
click at [1064, 497] on input "نصف كيلو" at bounding box center [928, 485] width 368 height 31
type input "نصف كيلو"
click at [941, 586] on input "1 كيلو" at bounding box center [928, 597] width 368 height 31
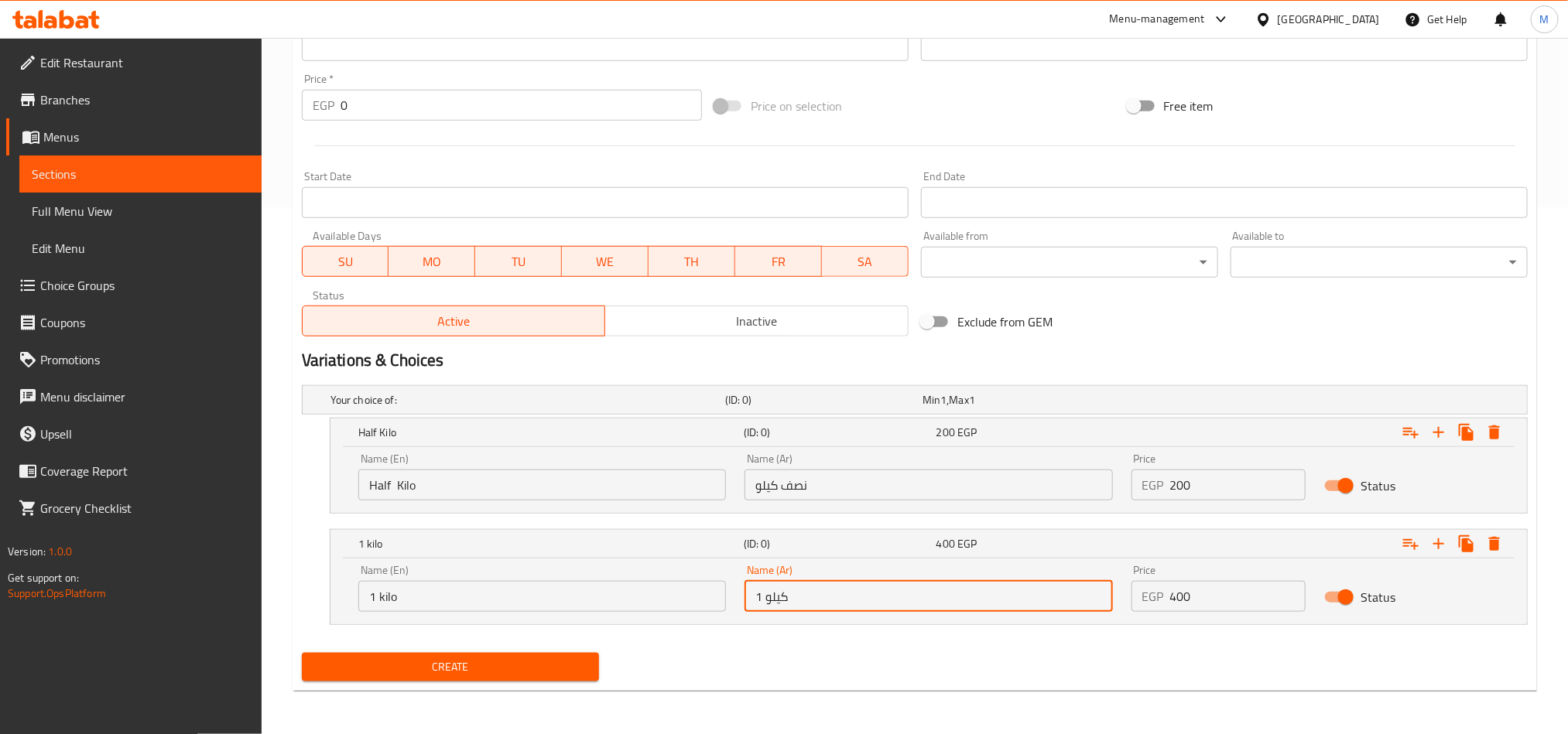
type input "1 كيلو"
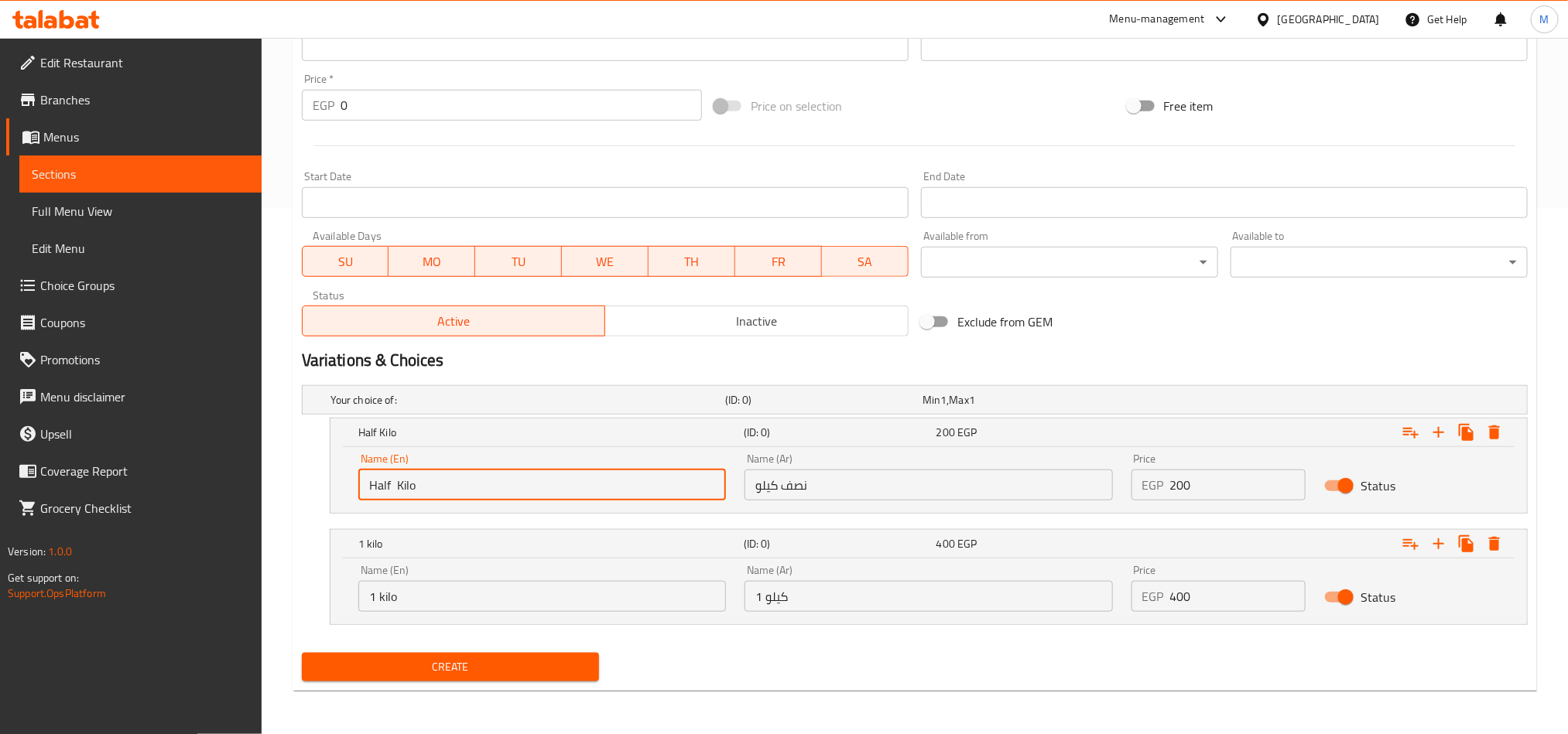
click at [573, 490] on input "Half Kilo" at bounding box center [542, 485] width 368 height 31
type input "Choice"
click at [573, 490] on input "text" at bounding box center [542, 485] width 368 height 31
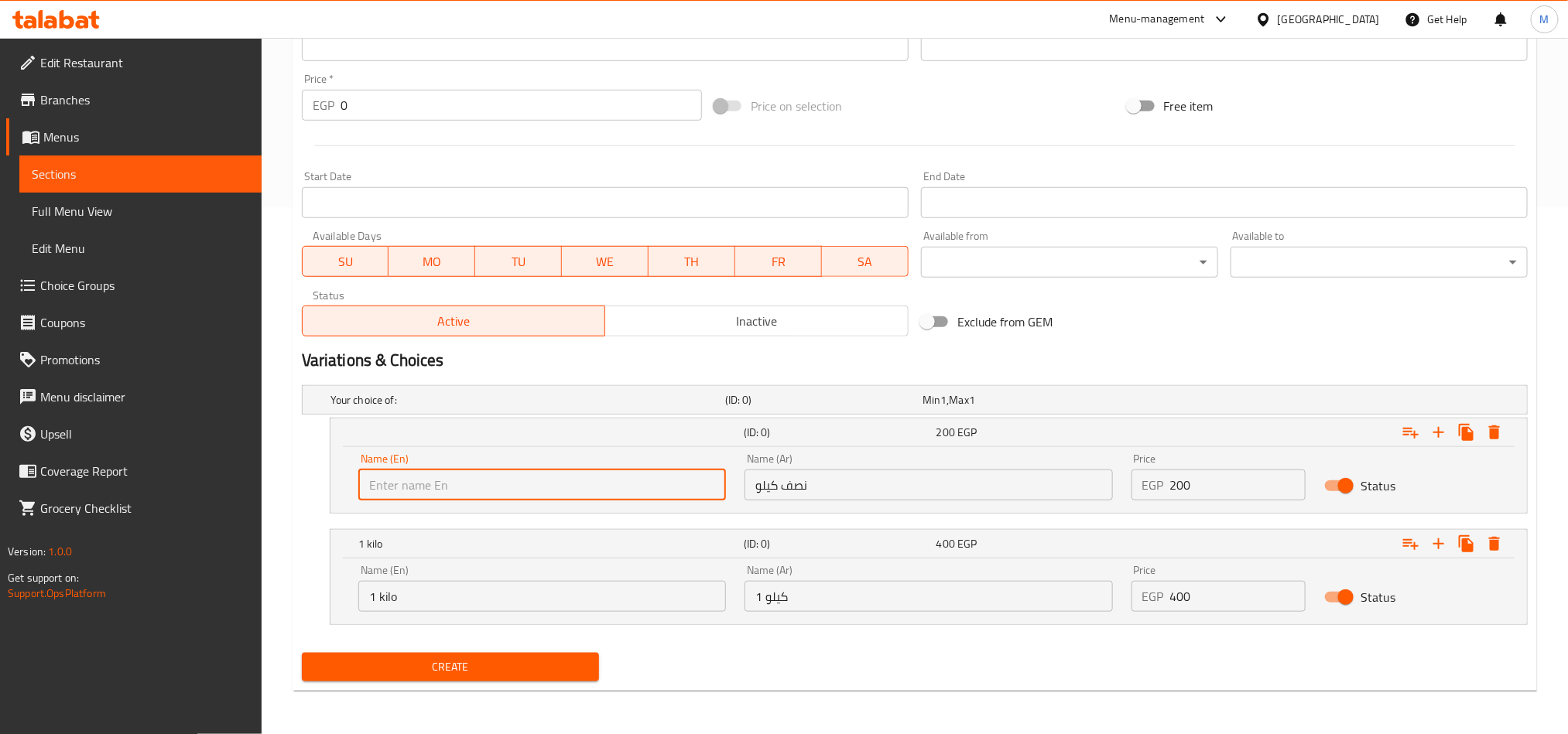
type input "Half Kilo"
click at [622, 600] on input "1 kilo" at bounding box center [542, 597] width 368 height 31
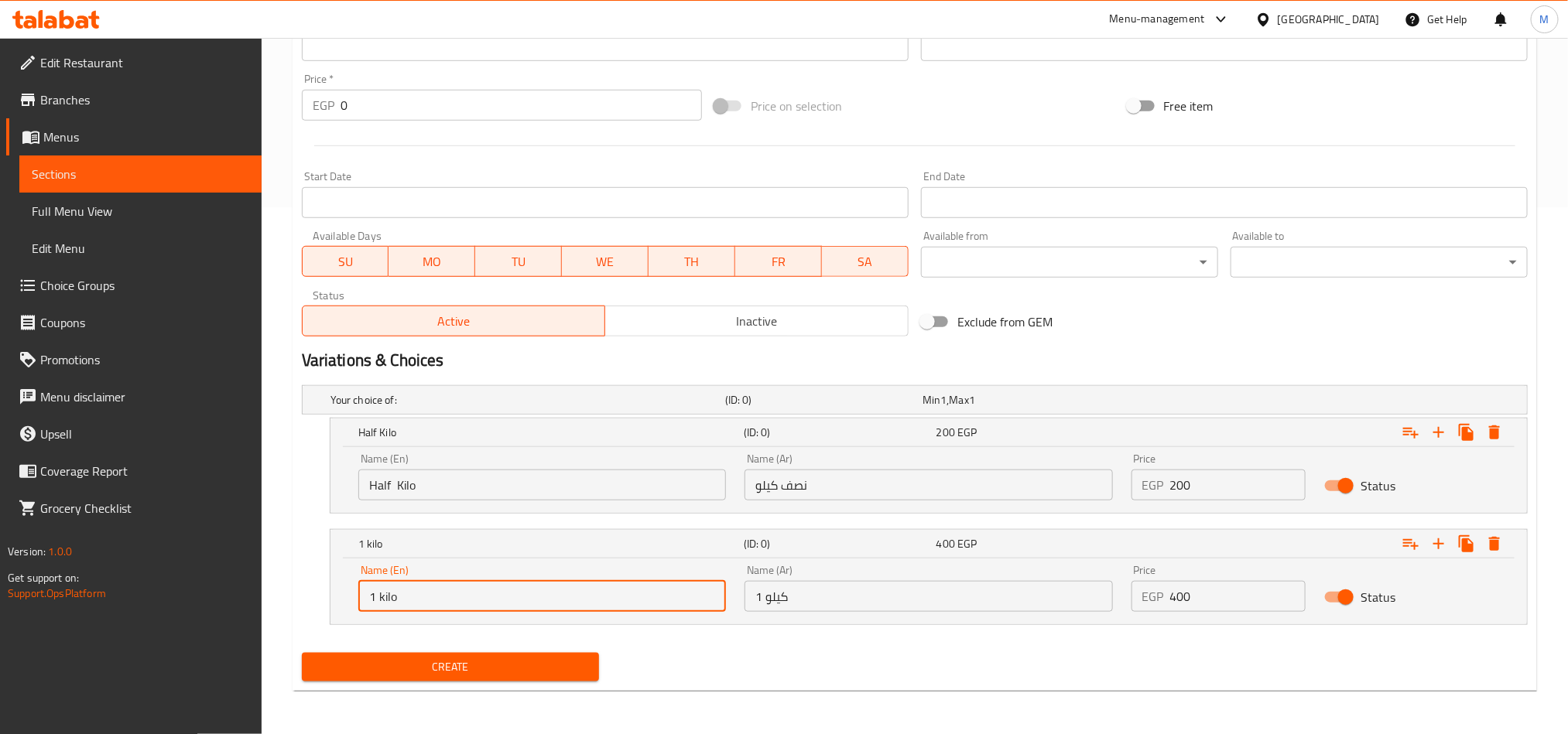
click at [622, 600] on input "1 kilo" at bounding box center [542, 597] width 368 height 31
type input "Choice"
click at [622, 600] on input "text" at bounding box center [542, 597] width 368 height 31
type input "1 kilo"
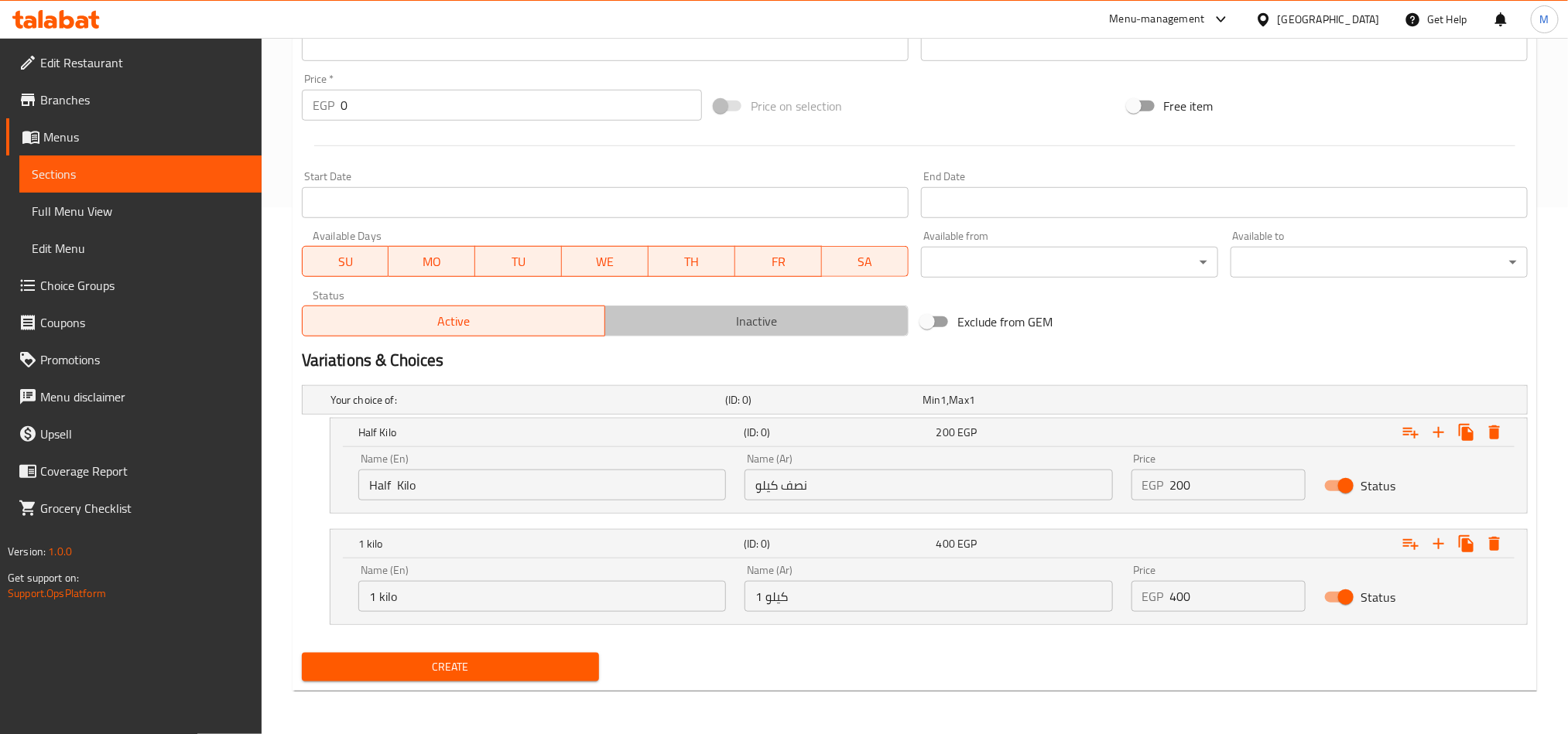
click at [767, 314] on span "Inactive" at bounding box center [757, 322] width 291 height 23
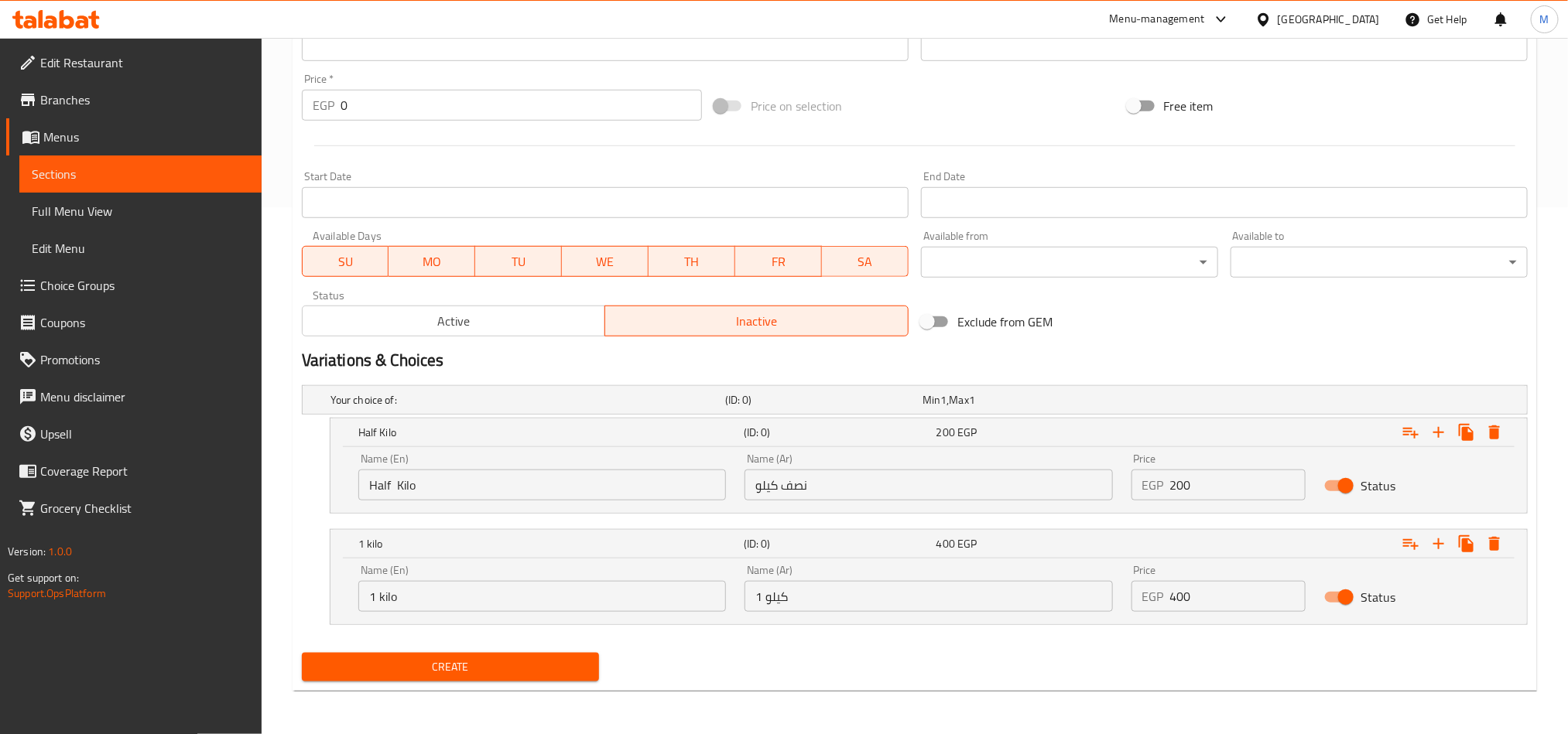
click at [1265, 488] on input "200" at bounding box center [1238, 485] width 137 height 31
type input "200"
click at [1236, 608] on input "400" at bounding box center [1238, 597] width 137 height 31
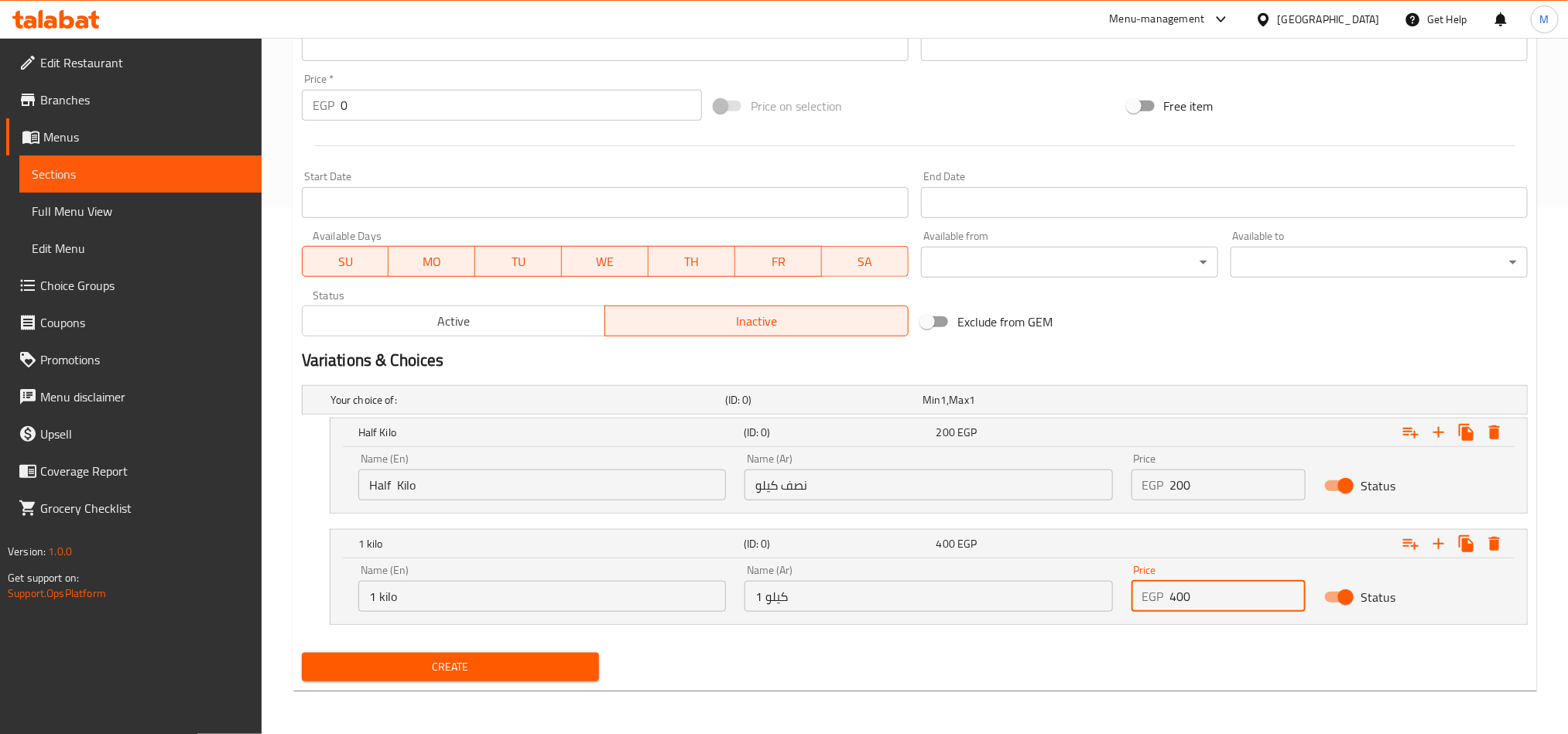
click at [1236, 608] on input "400" at bounding box center [1238, 597] width 137 height 31
type input "400"
click at [1107, 683] on div "Create" at bounding box center [915, 667] width 1238 height 41
click at [560, 659] on span "Create" at bounding box center [450, 667] width 272 height 19
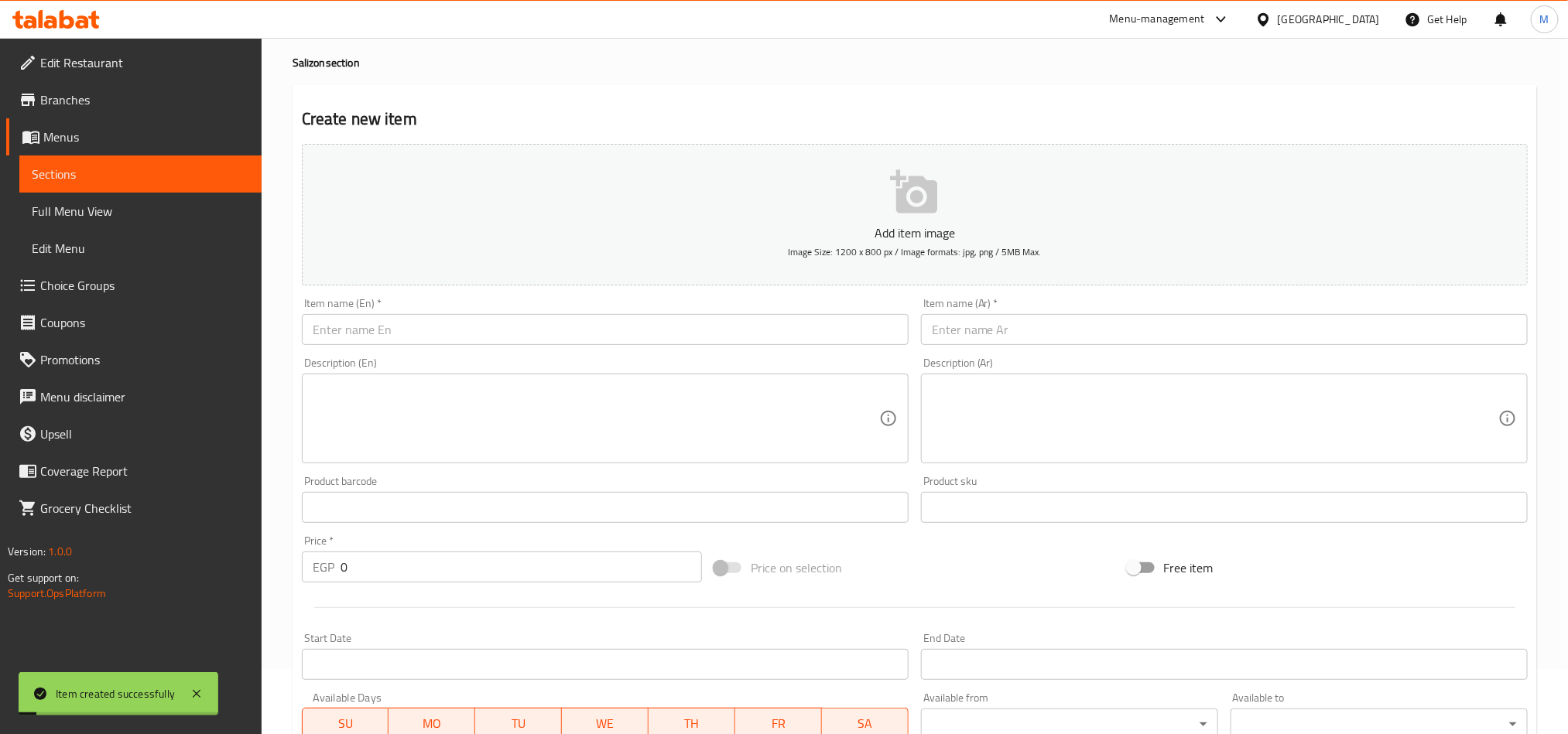
scroll to position [0, 0]
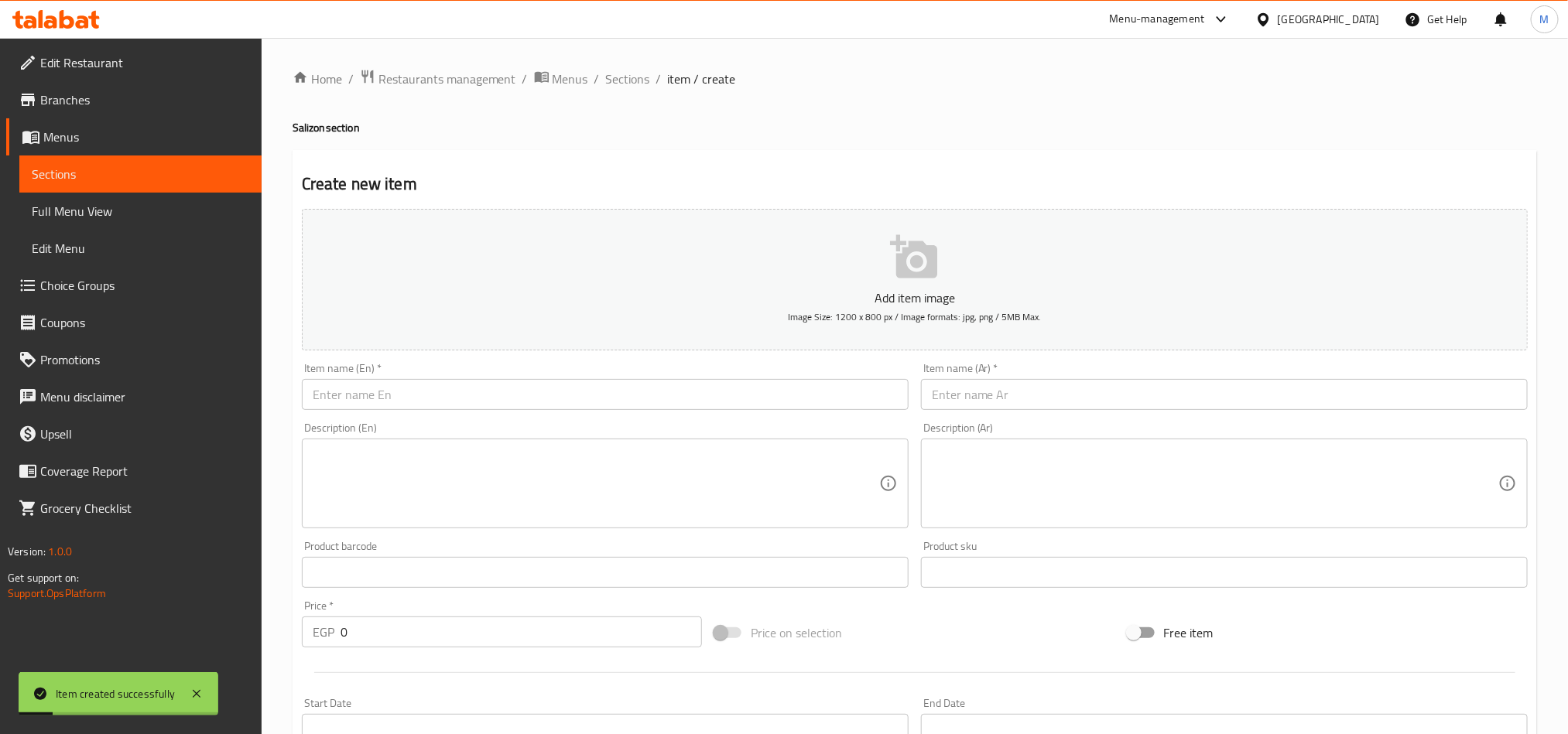
click at [1066, 392] on input "text" at bounding box center [1224, 395] width 607 height 31
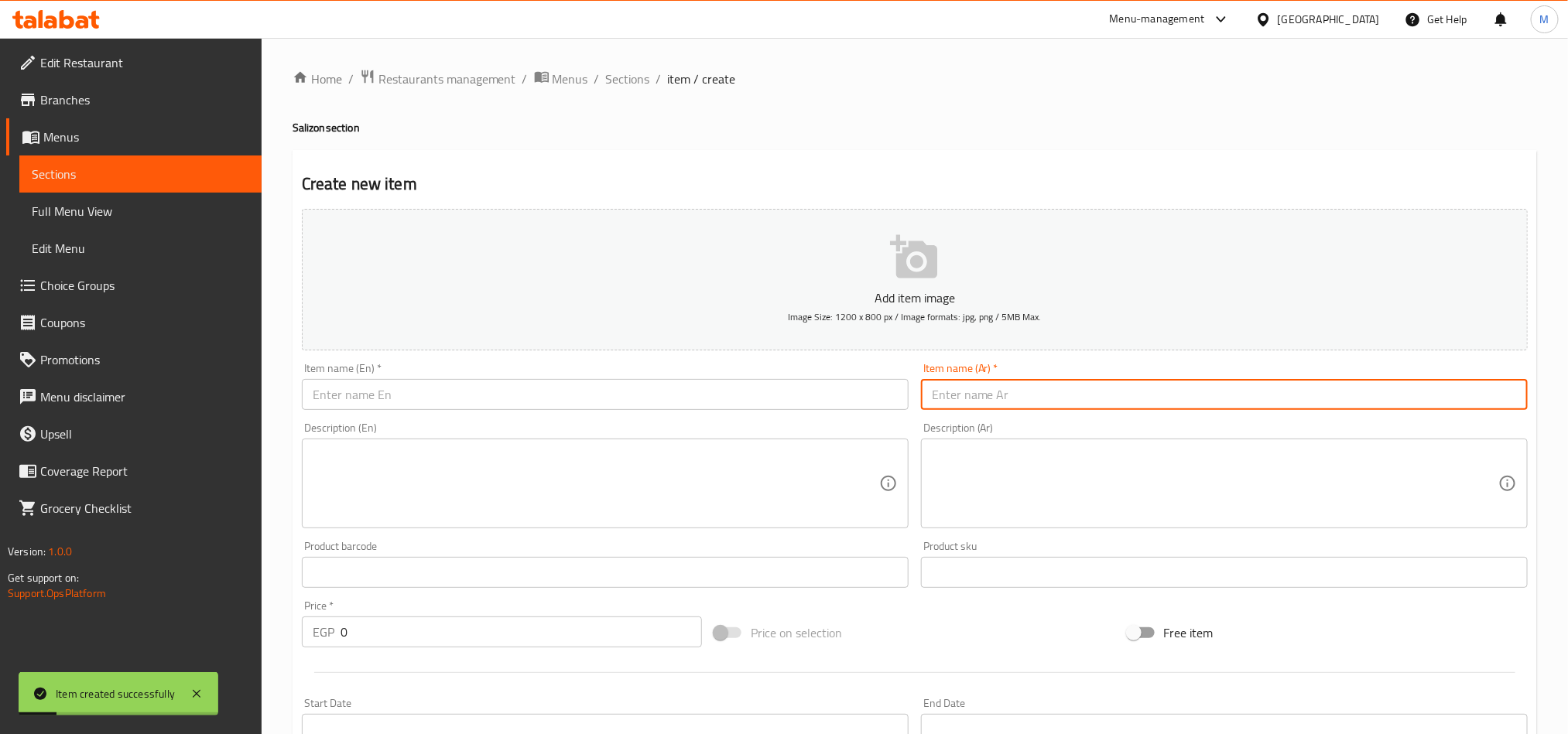
paste input "مينى باتيه جبنة بيضاء"
type input "مينى باتيه جبنة بيضاء"
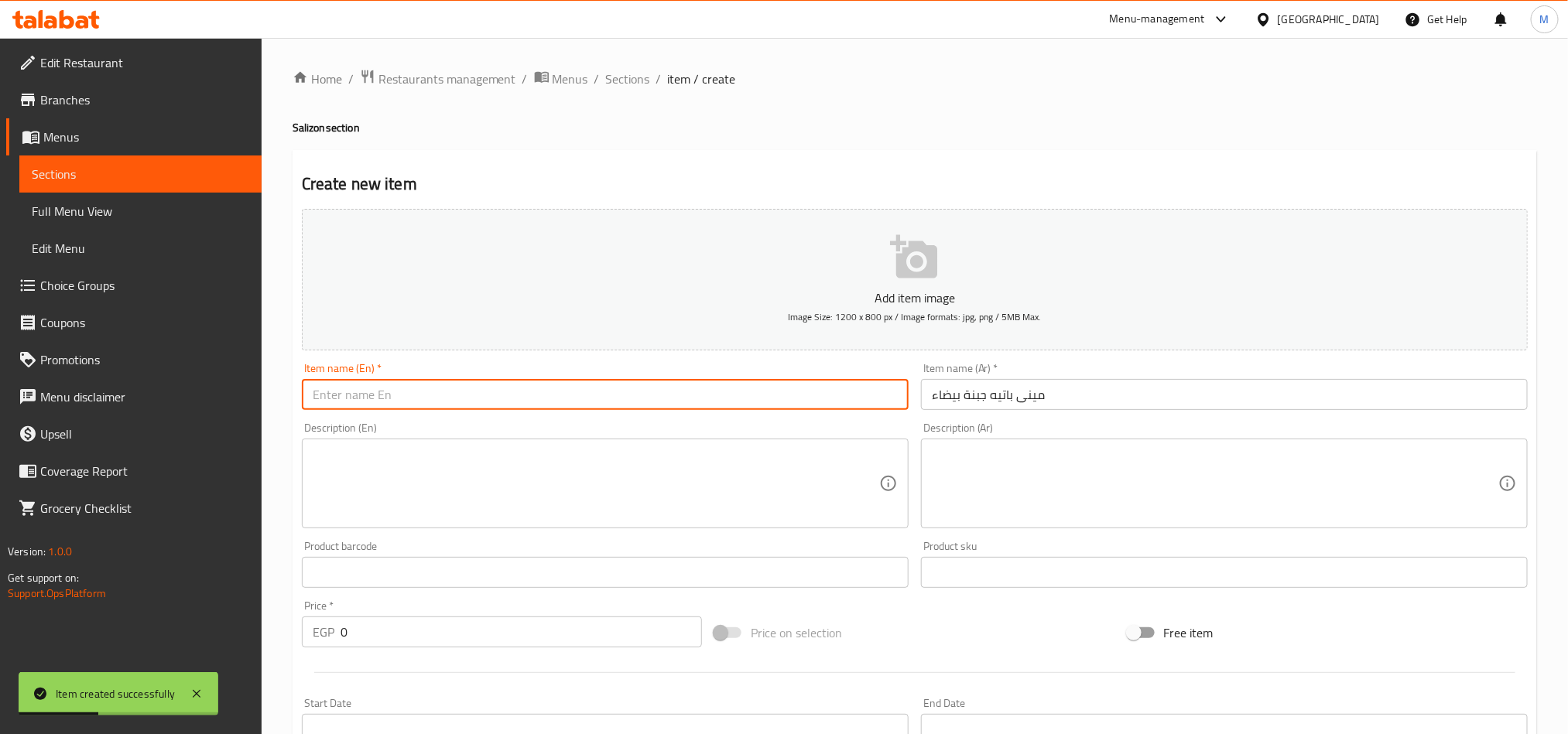
click at [778, 386] on input "text" at bounding box center [605, 395] width 607 height 31
paste input "Mini white cheese patties"
type input "Mini white cheese patties"
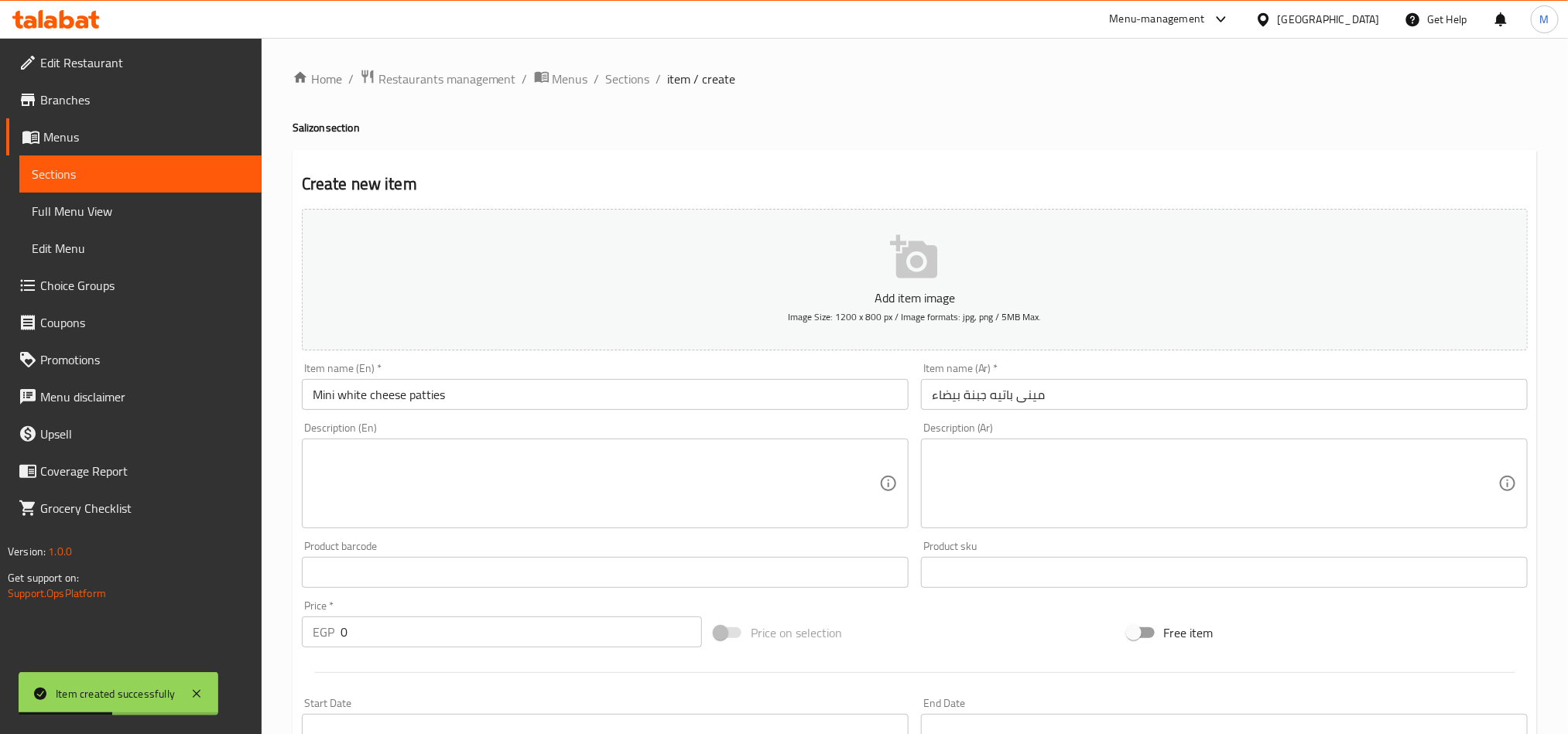
click at [903, 108] on div "Home / Restaurants management / Menus / Sections / item / create Salizon sectio…" at bounding box center [914, 650] width 1244 height 1162
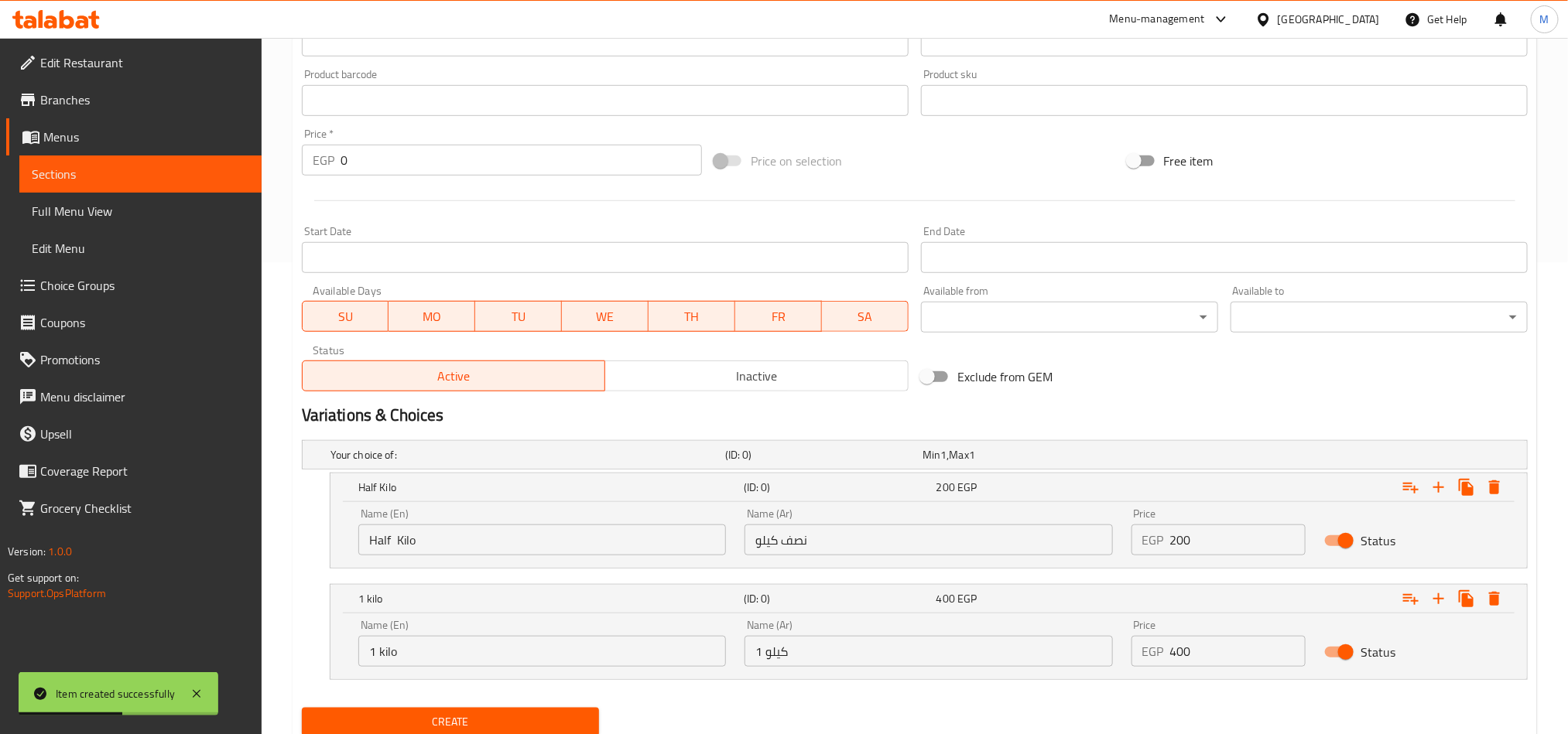
scroll to position [528, 0]
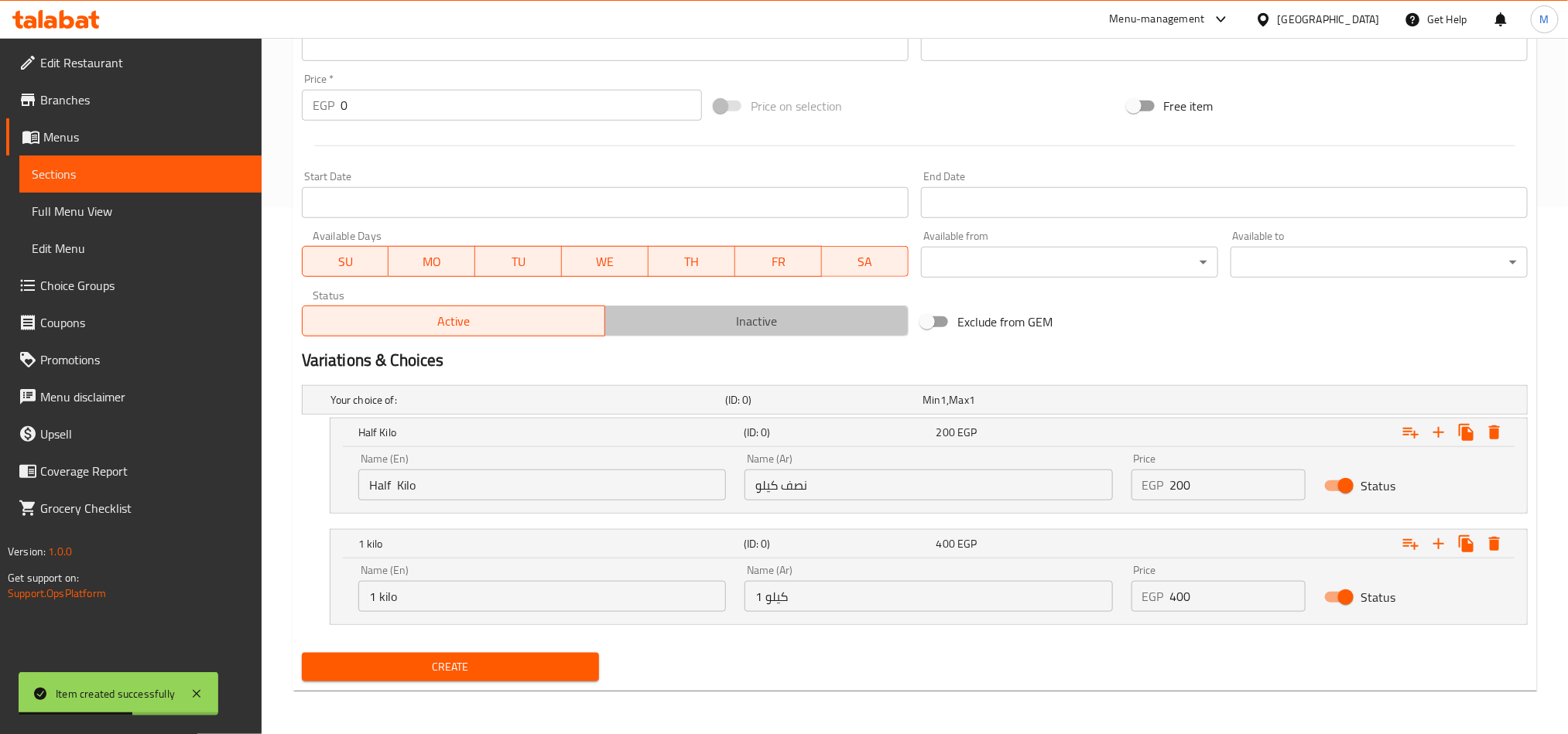
click at [790, 324] on span "Inactive" at bounding box center [757, 322] width 291 height 23
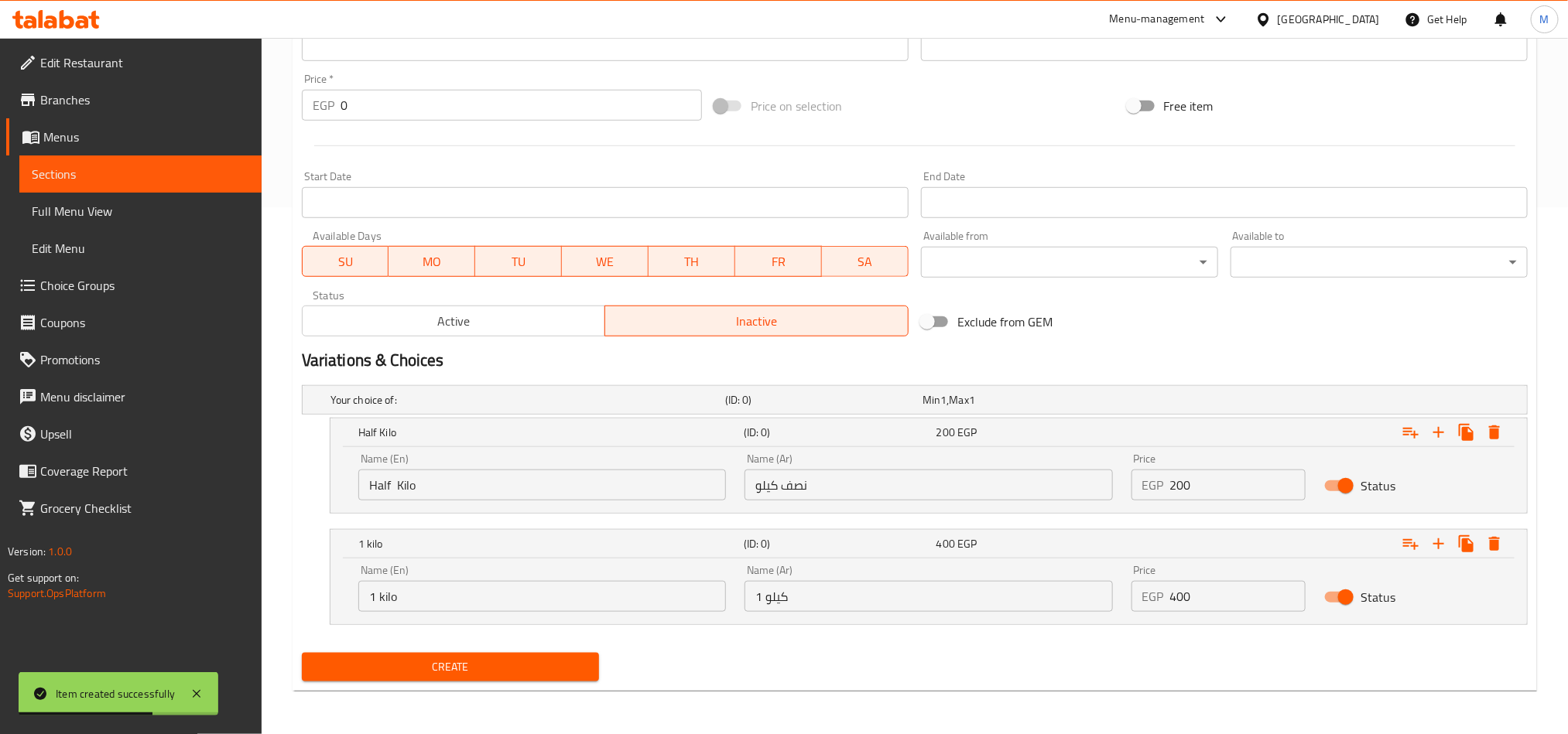
click at [982, 477] on input "نصف كيلو" at bounding box center [928, 485] width 368 height 31
type input "نصف كيلو"
click at [933, 590] on input "1 كيلو" at bounding box center [928, 597] width 368 height 31
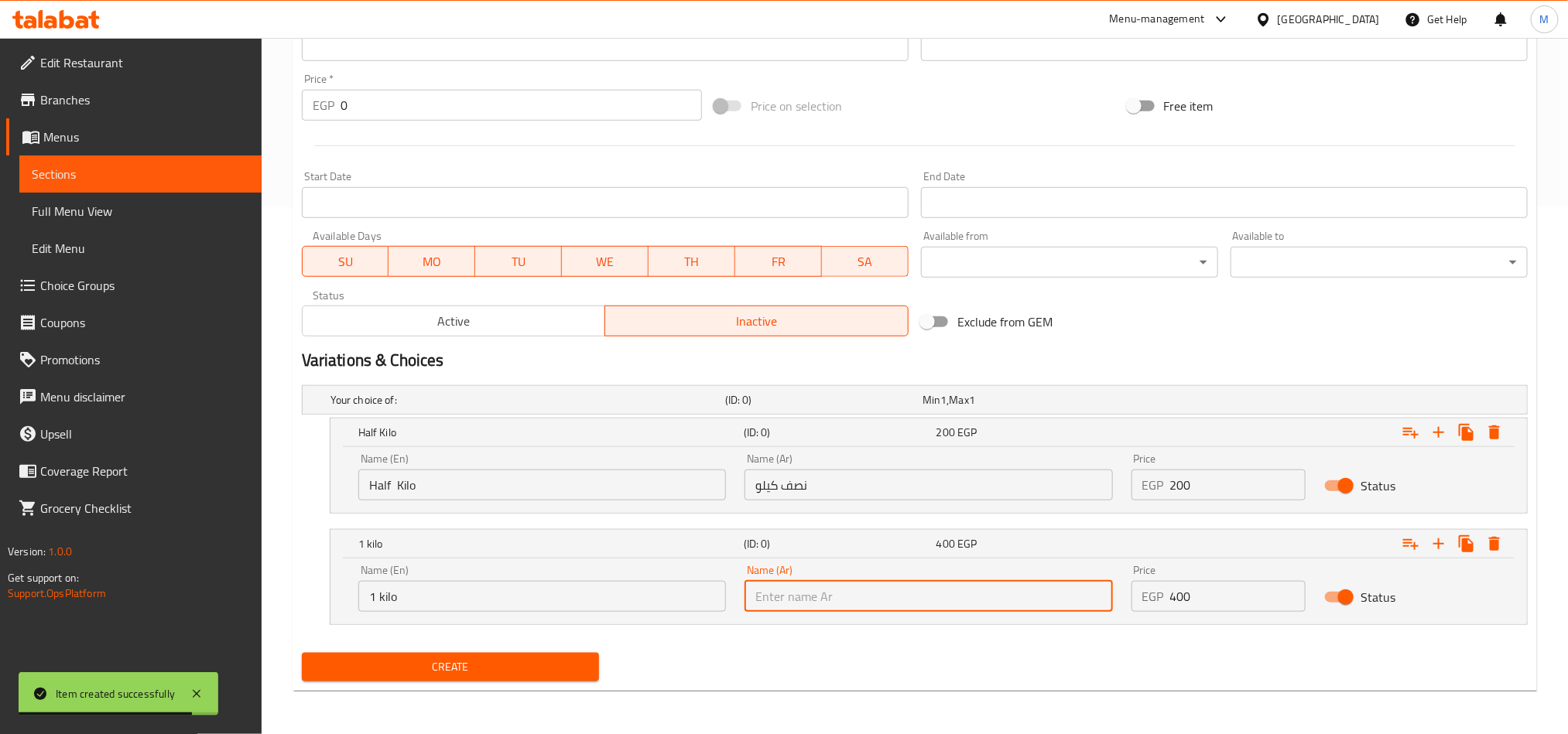
type input "1 كيلو"
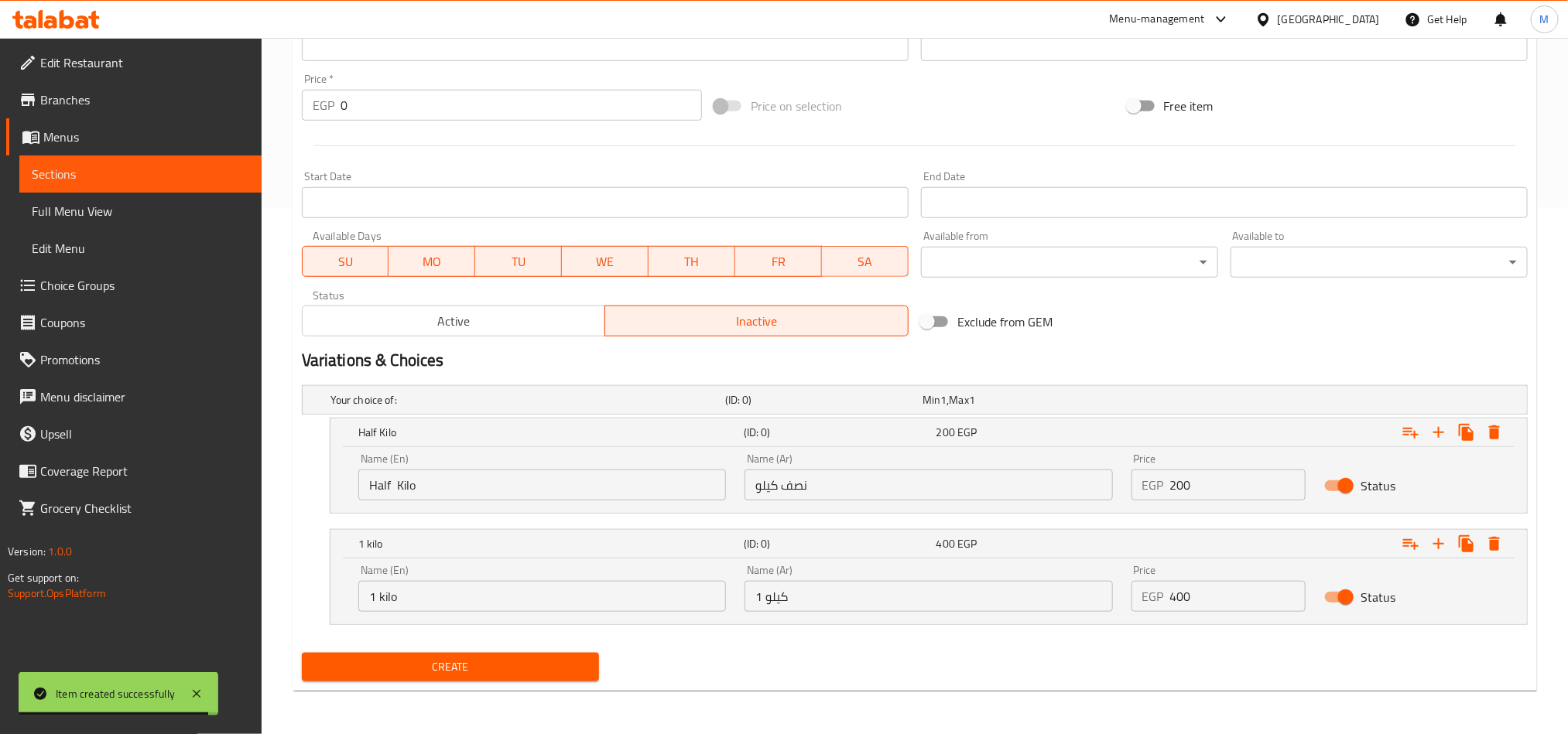
click at [625, 502] on div "Name (En) Half Kilo Name (En)" at bounding box center [542, 477] width 386 height 66
click at [625, 488] on input "Half Kilo" at bounding box center [542, 485] width 368 height 31
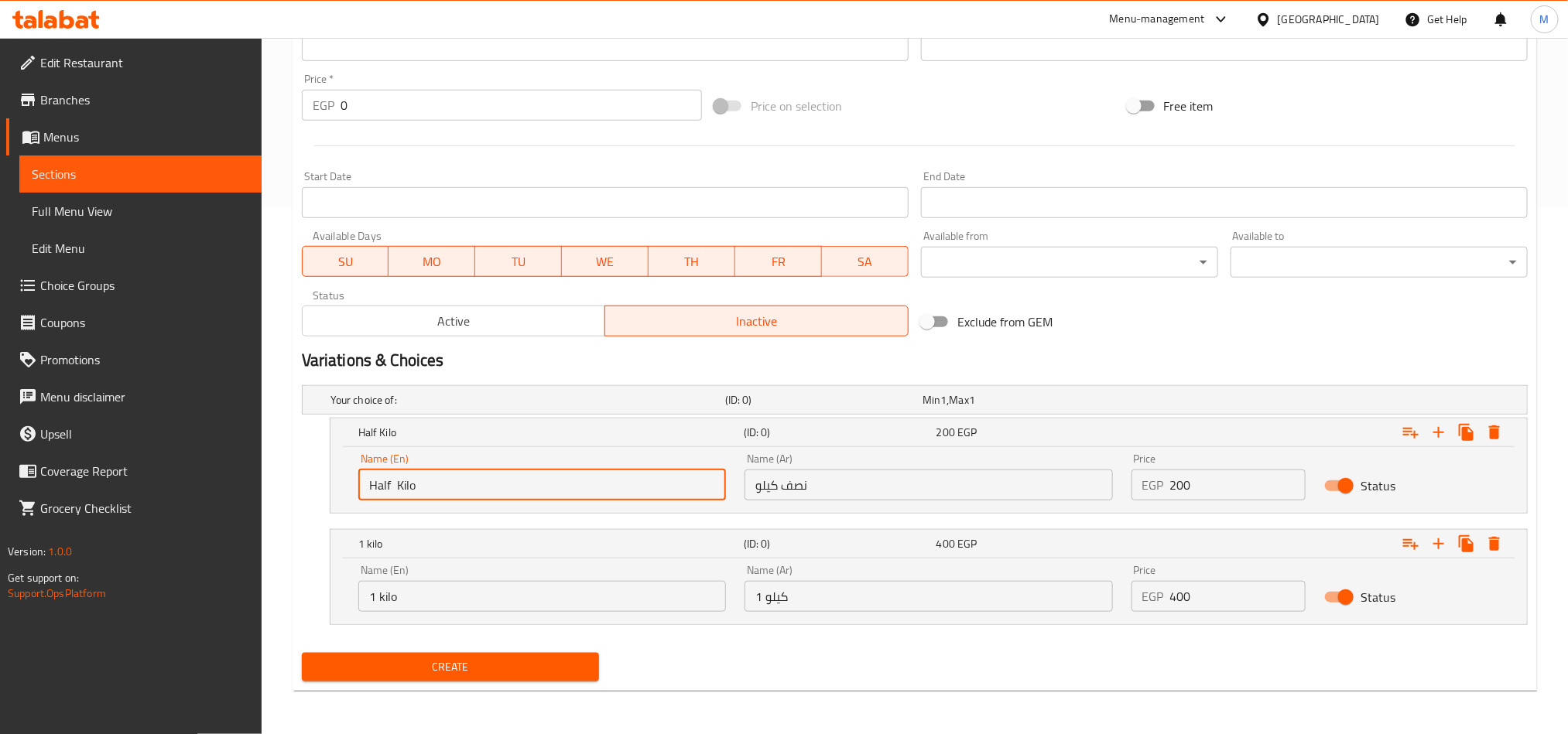
type input "Choice"
click at [625, 488] on input "text" at bounding box center [542, 485] width 368 height 31
type input "Half Kilo"
click at [634, 601] on input "1 kilo" at bounding box center [542, 597] width 368 height 31
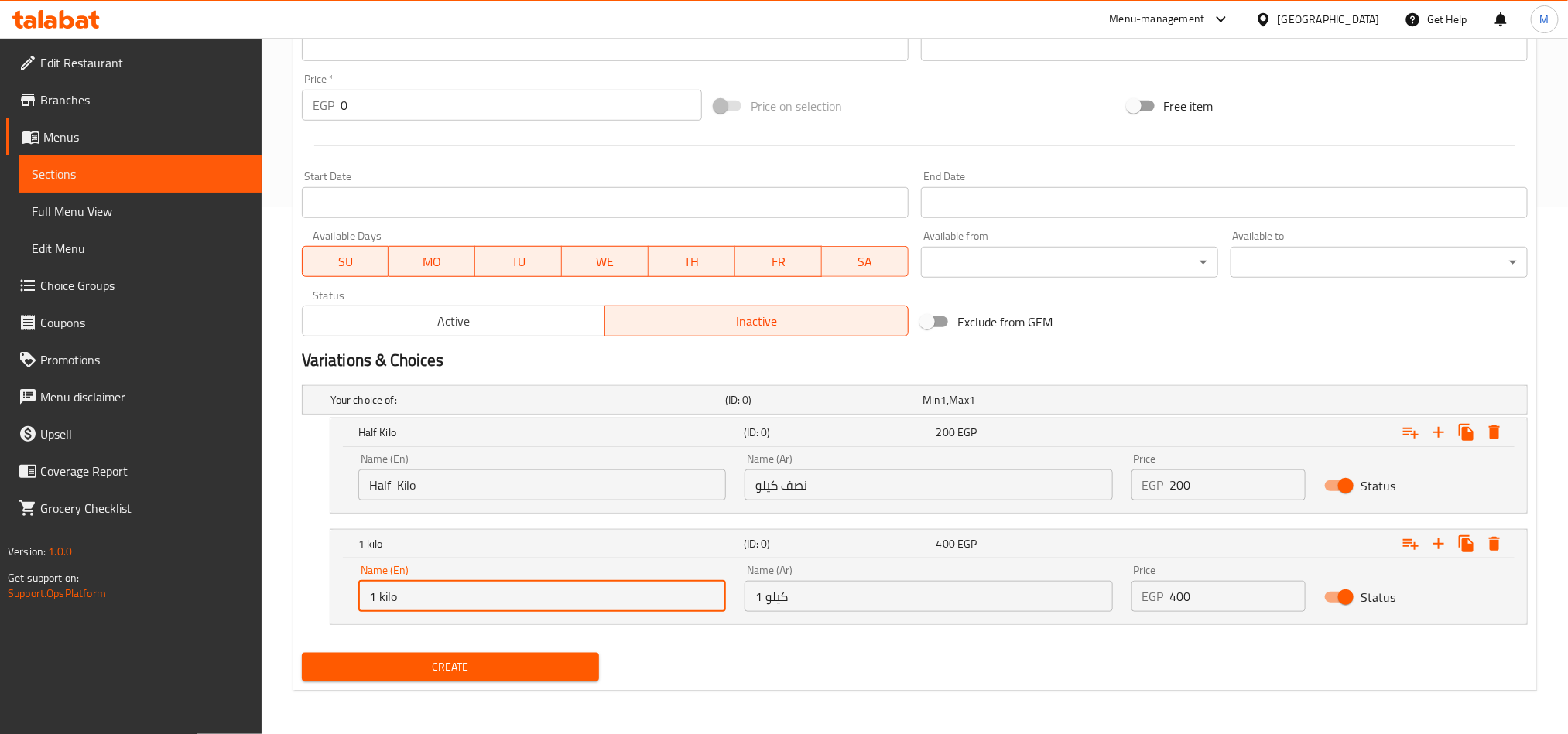
click at [634, 601] on input "1 kilo" at bounding box center [542, 597] width 368 height 31
type input "Choice"
click at [634, 601] on input "text" at bounding box center [542, 597] width 368 height 31
type input "1 kilo"
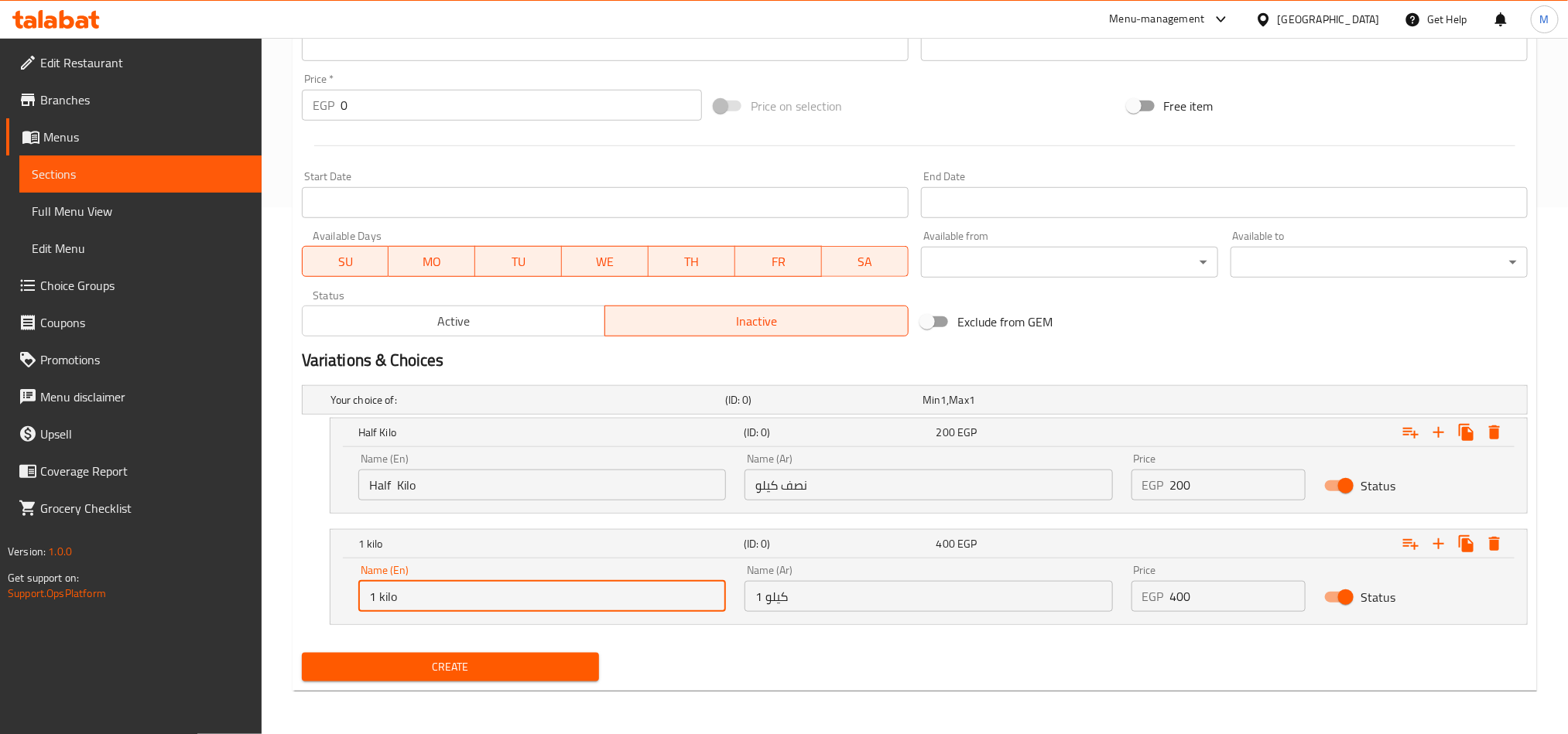
click at [1271, 478] on input "200" at bounding box center [1238, 485] width 137 height 31
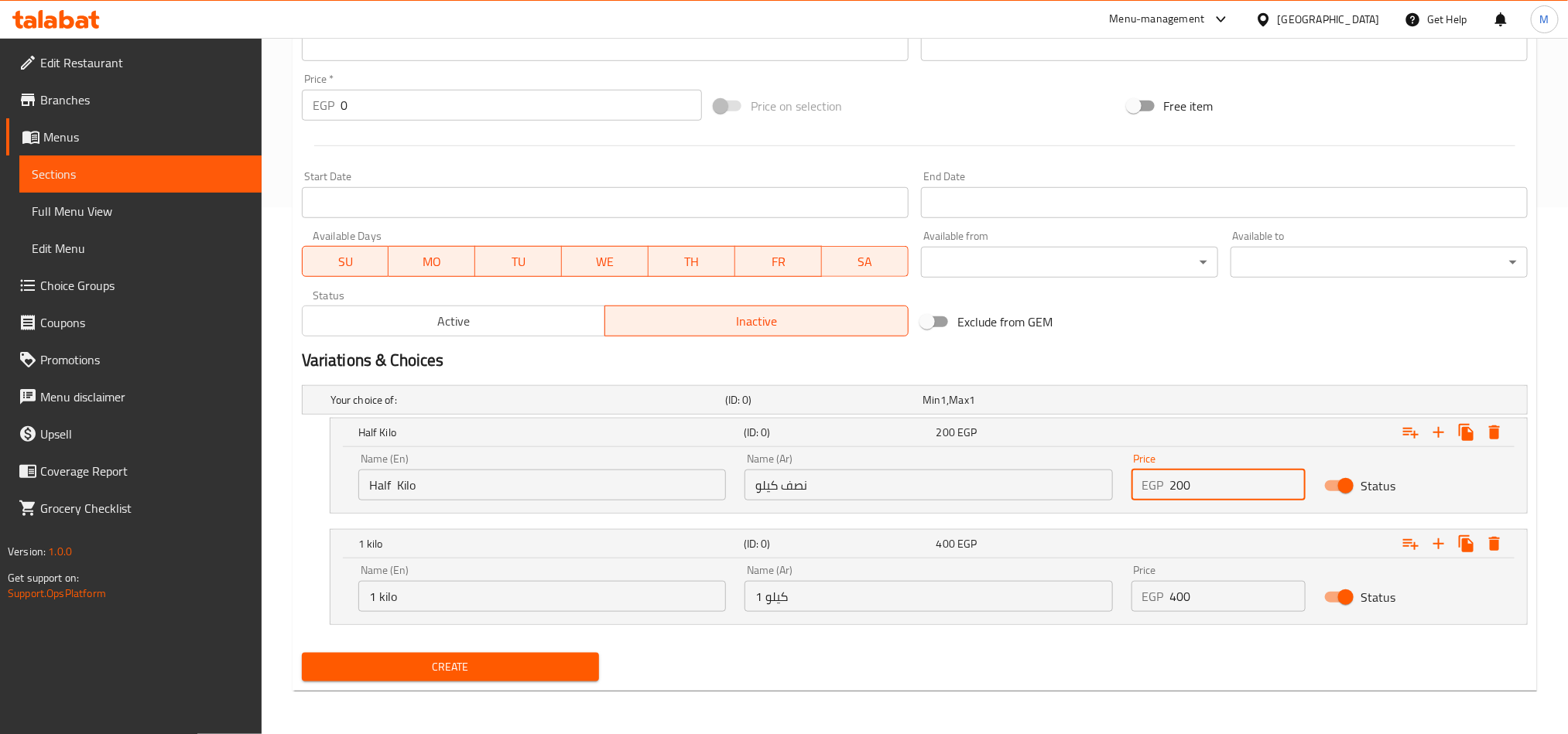
click at [1271, 478] on input "200" at bounding box center [1238, 485] width 137 height 31
type input "170"
click at [1250, 591] on input "400" at bounding box center [1238, 597] width 137 height 31
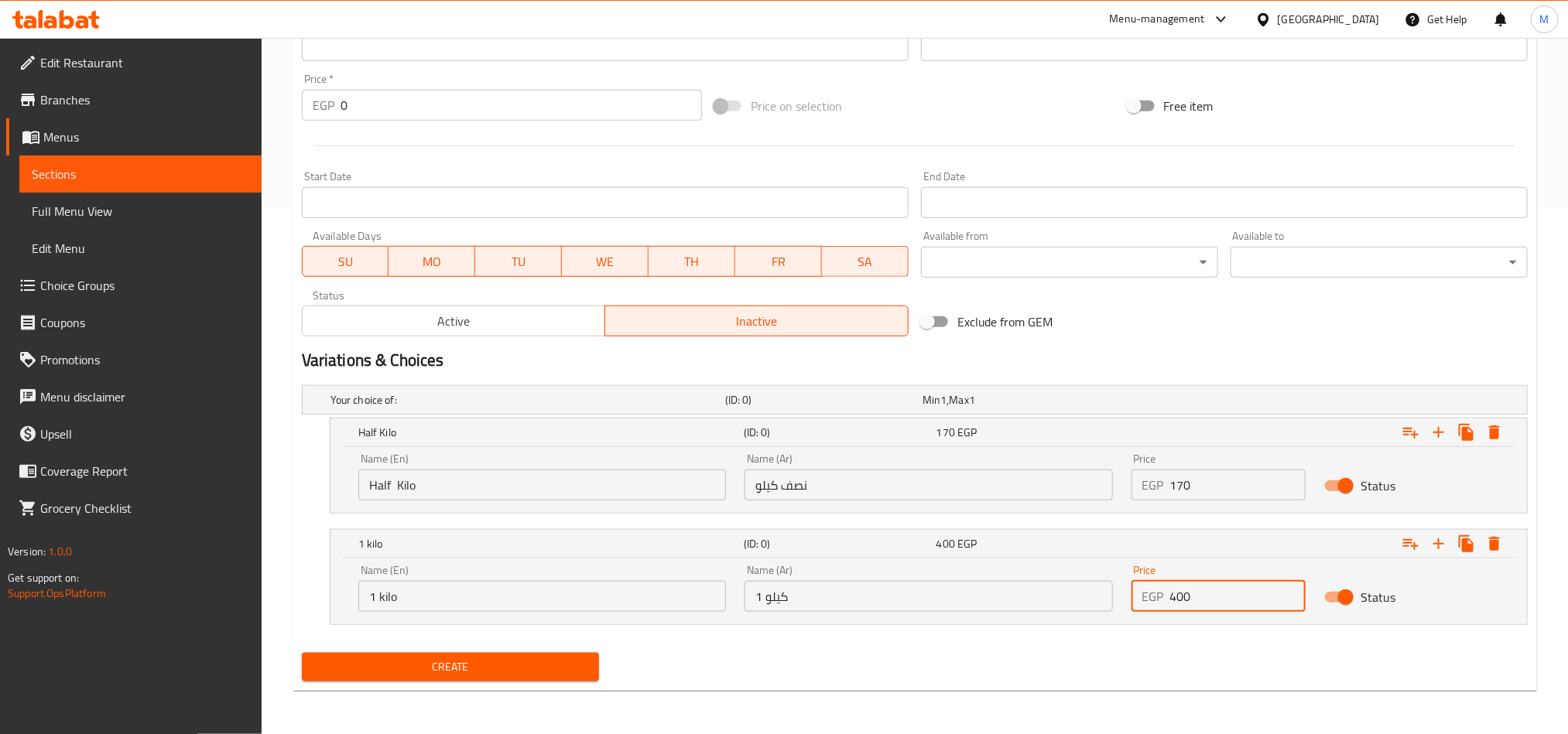
click at [1250, 591] on input "400" at bounding box center [1238, 597] width 137 height 31
type input "340"
click at [1131, 684] on div "Create" at bounding box center [915, 667] width 1238 height 41
click at [555, 645] on div "Your choice of: (ID: 0) Min 1 , Max 1 Name (En) Your choice of: Name (En) Name …" at bounding box center [915, 513] width 1238 height 268
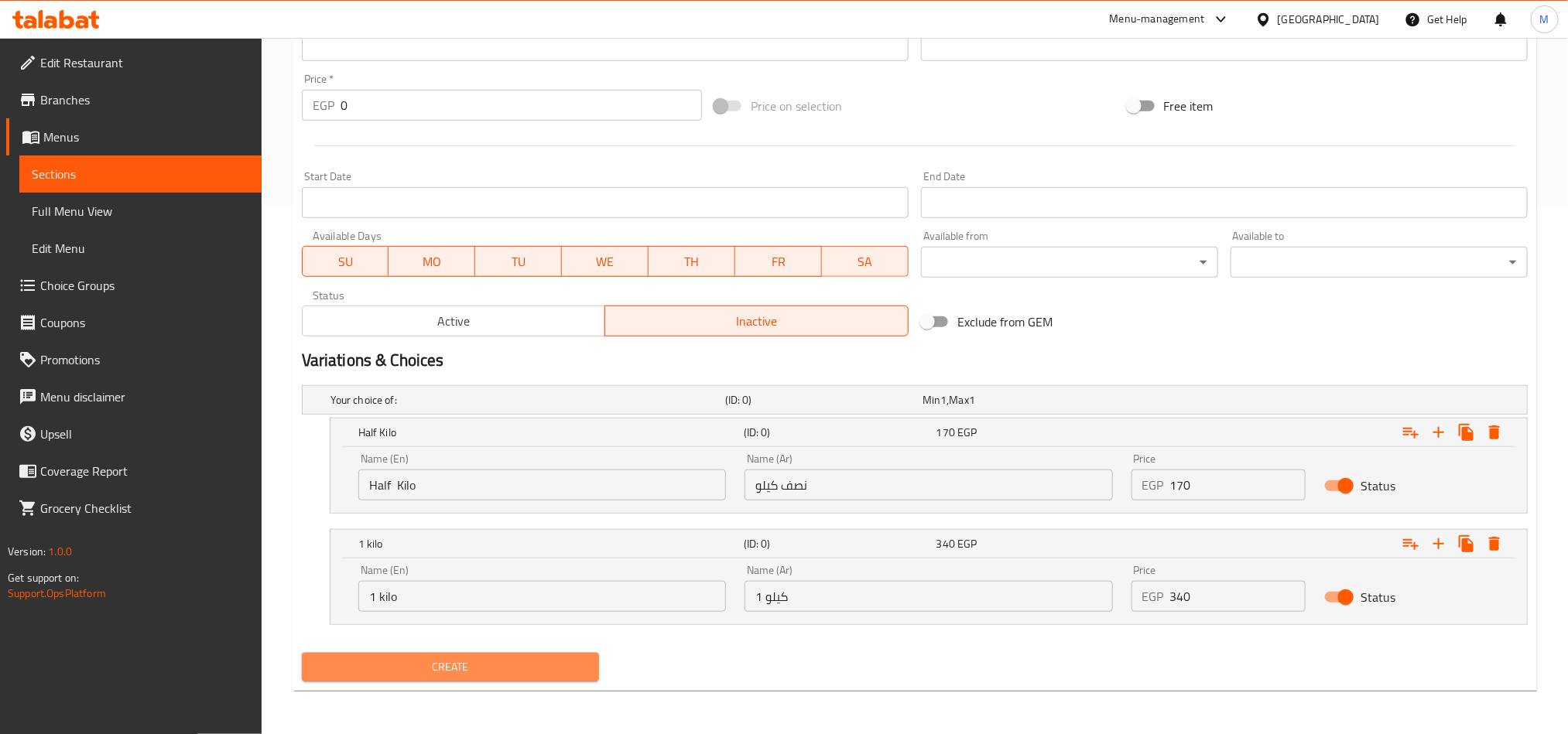
click at [558, 671] on span "Create" at bounding box center [450, 667] width 272 height 19
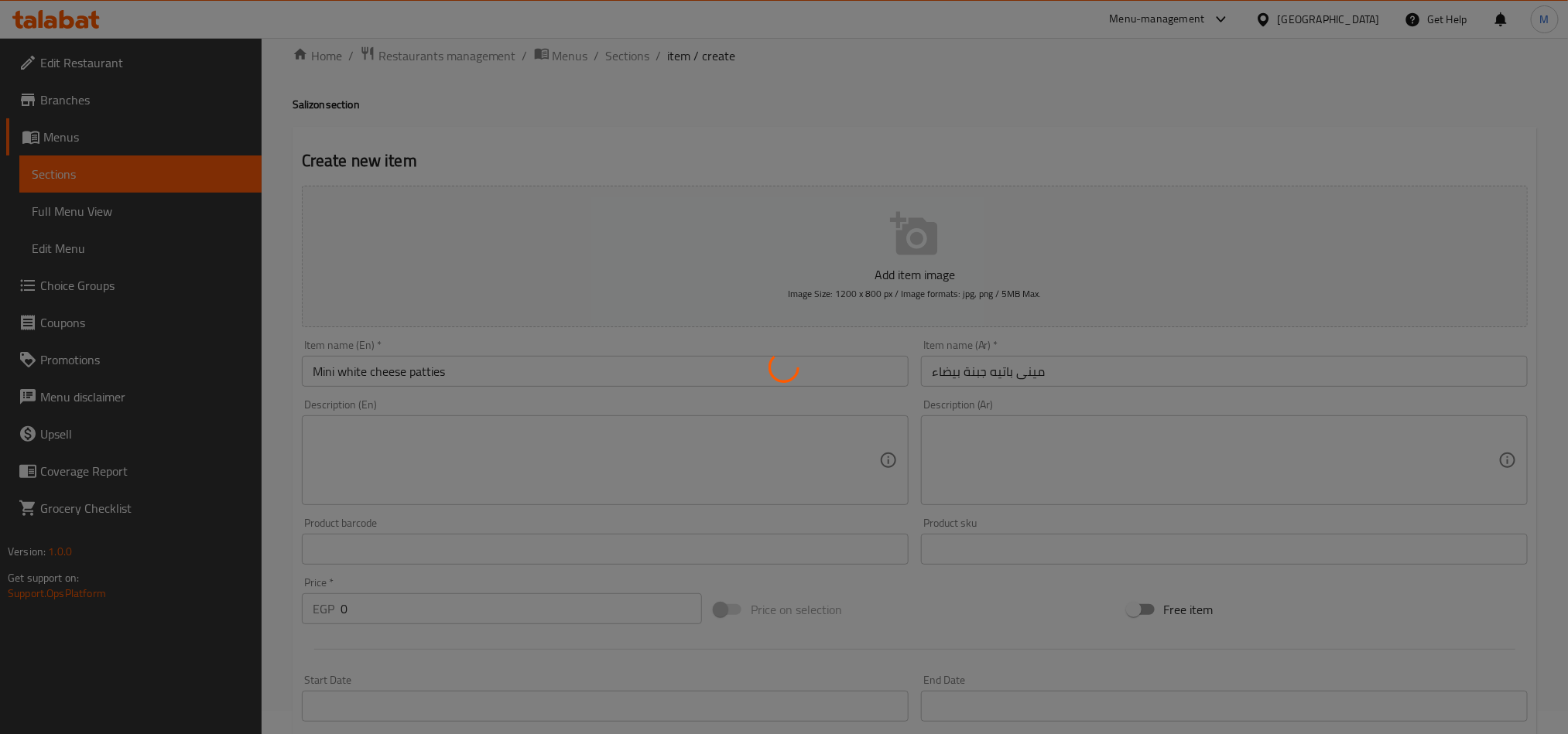
scroll to position [0, 0]
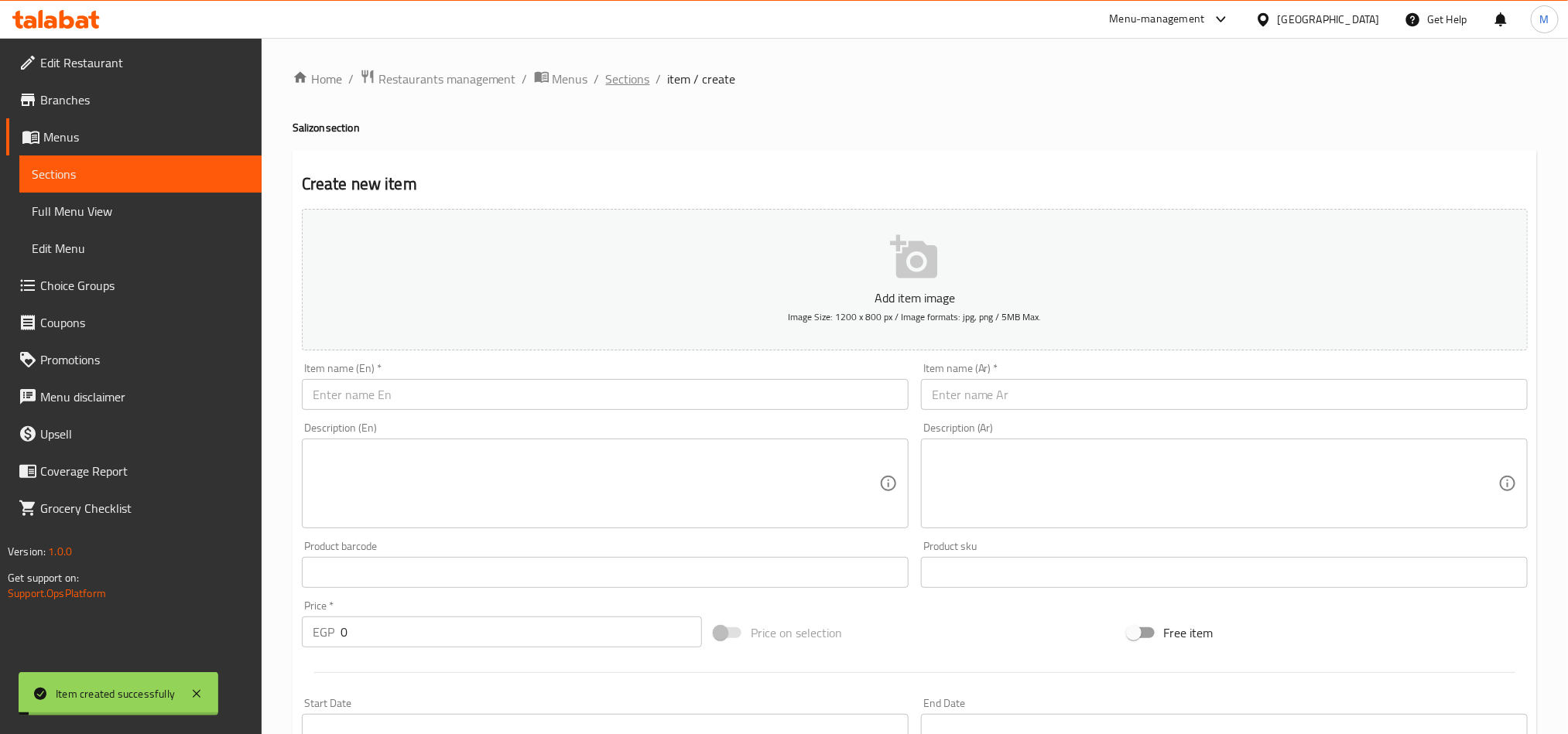
click at [629, 70] on span "Sections" at bounding box center [628, 78] width 44 height 18
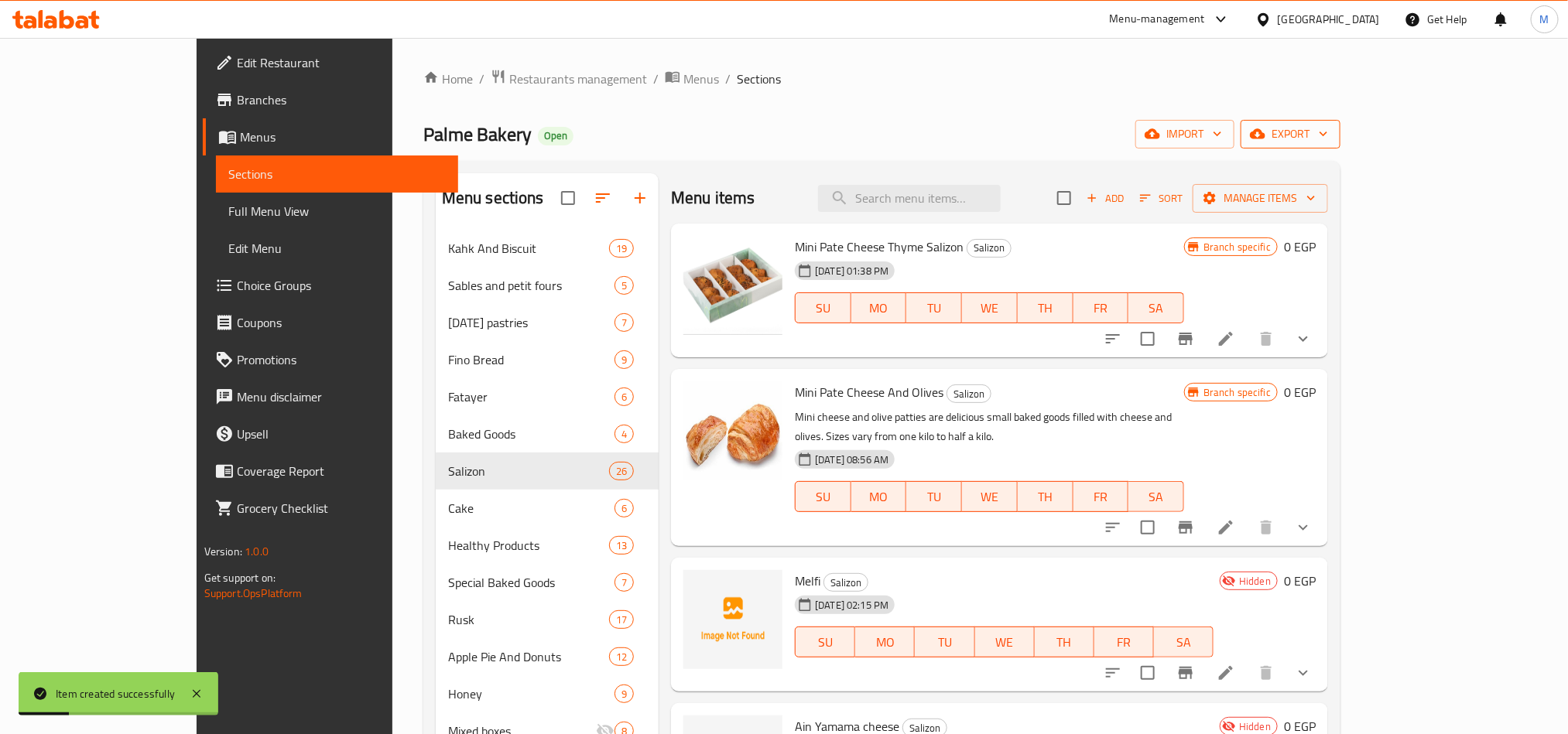
click at [1328, 132] on span "export" at bounding box center [1291, 134] width 75 height 19
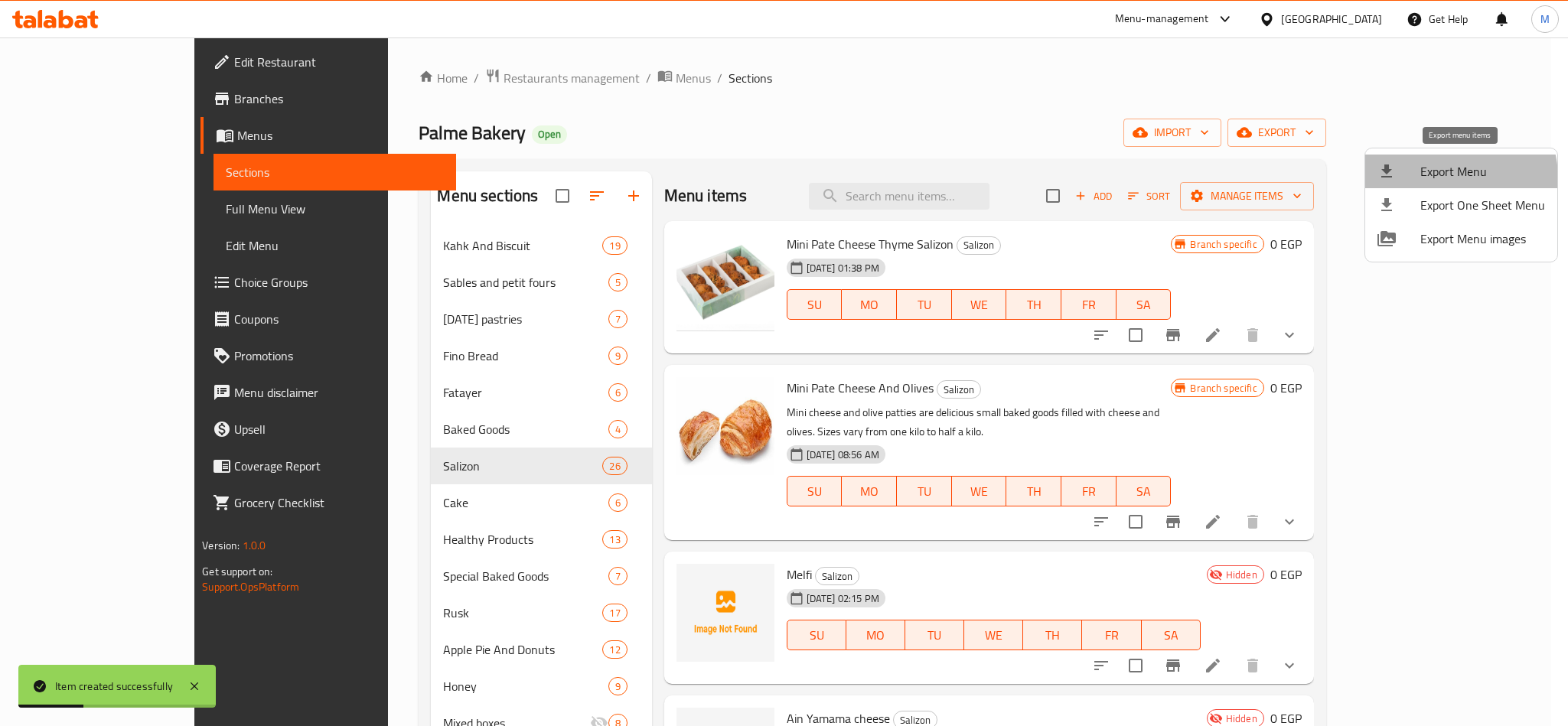
click at [1454, 177] on span "Export Menu" at bounding box center [1482, 171] width 125 height 18
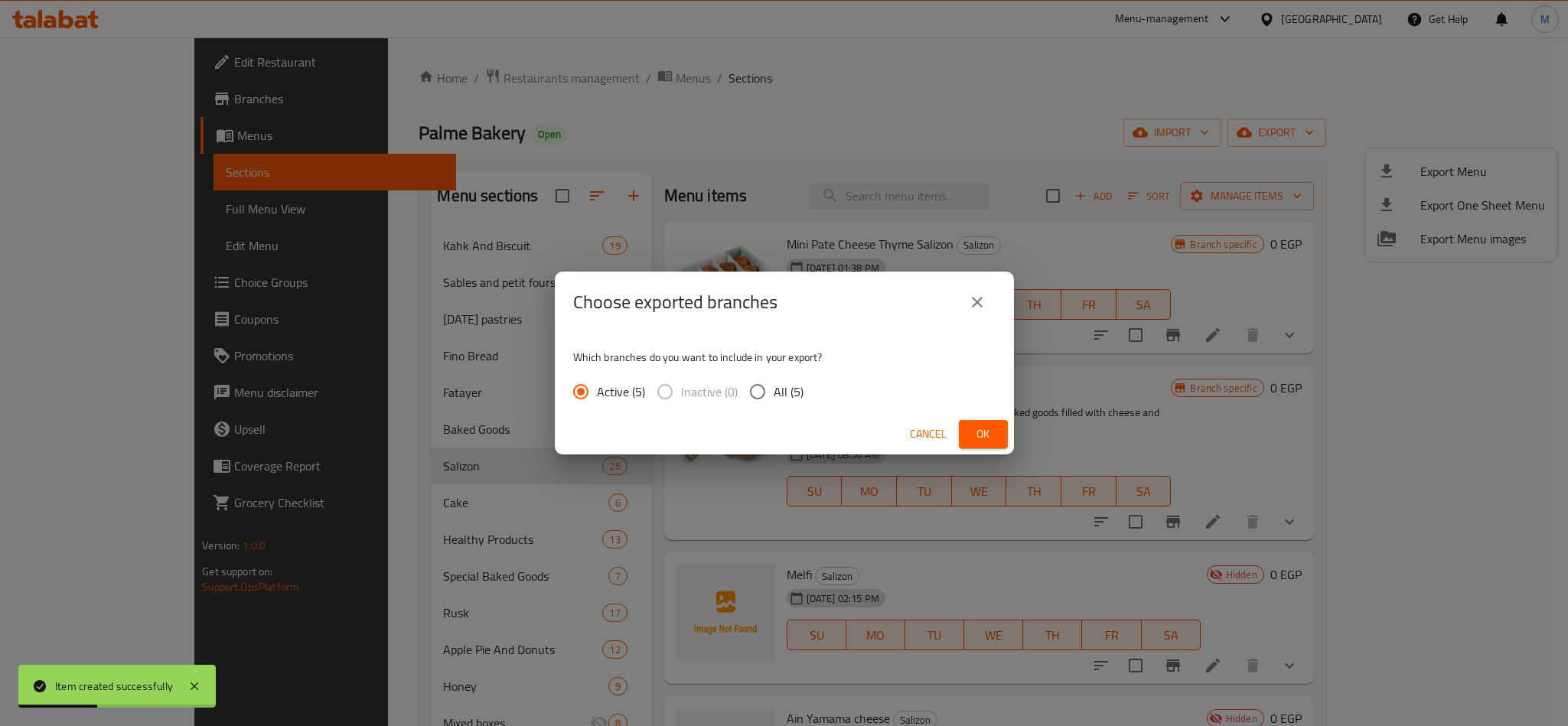
click at [989, 423] on button "Ok" at bounding box center [983, 434] width 49 height 28
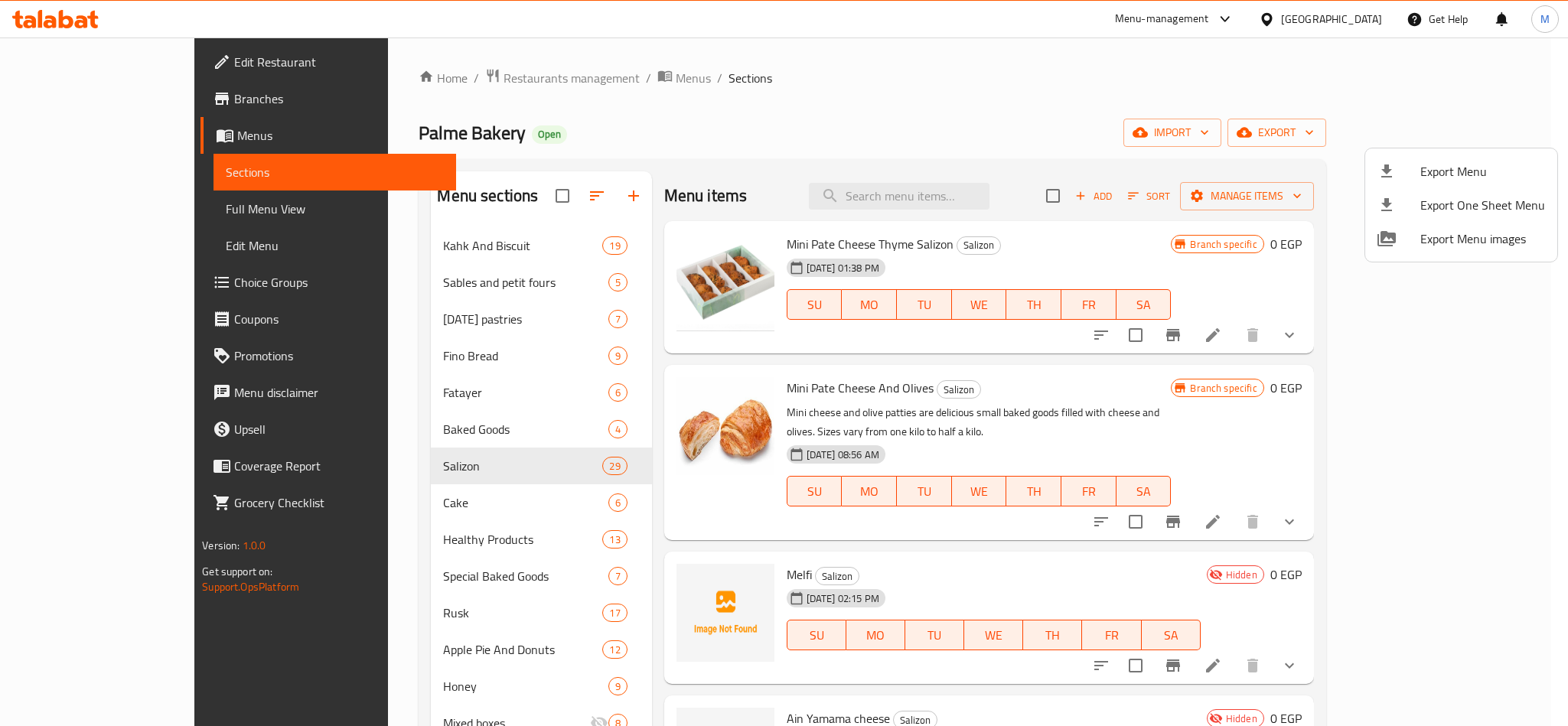
click at [878, 108] on div at bounding box center [784, 363] width 1568 height 726
